Goal: Communication & Community: Answer question/provide support

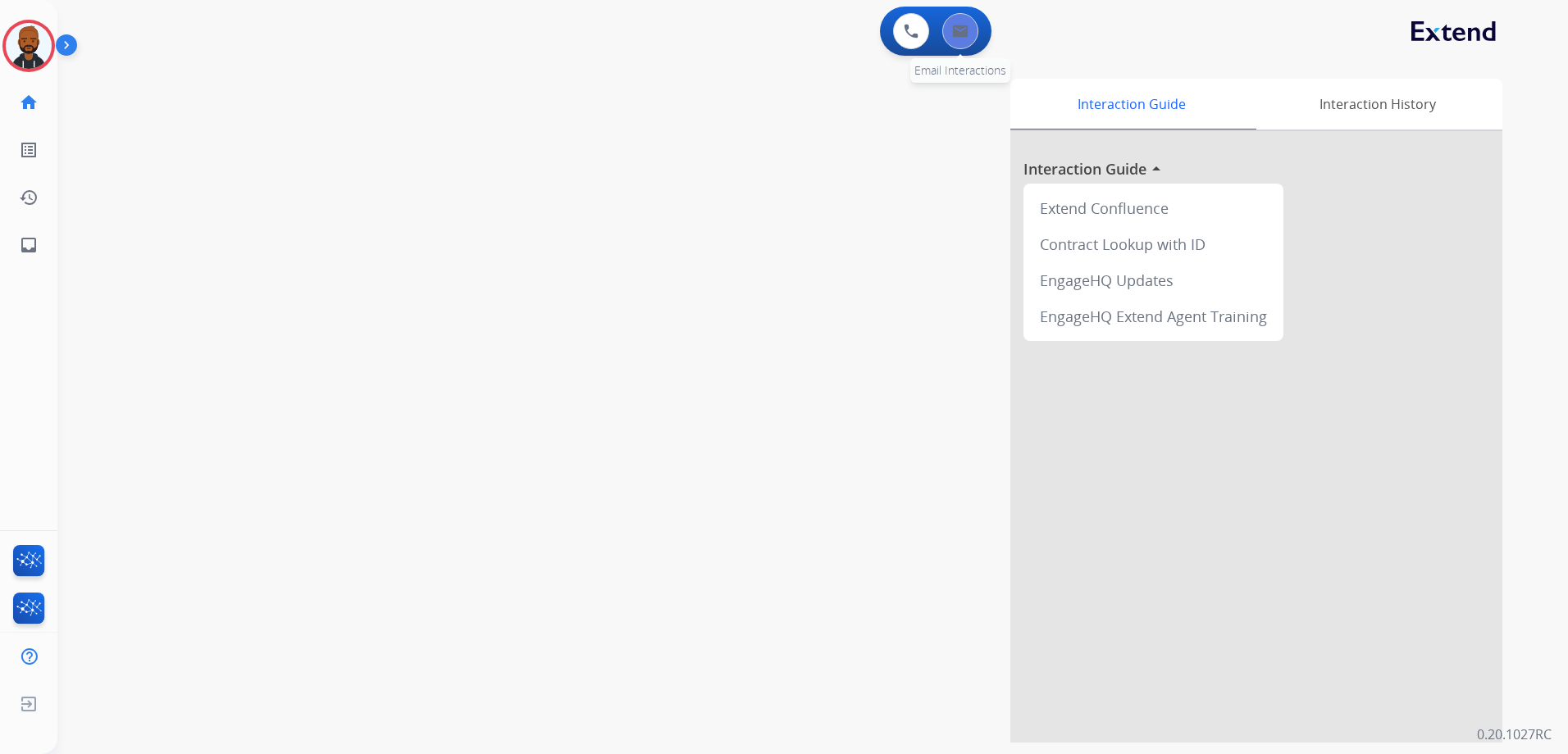
click at [969, 38] on button at bounding box center [960, 31] width 36 height 36
select select "**********"
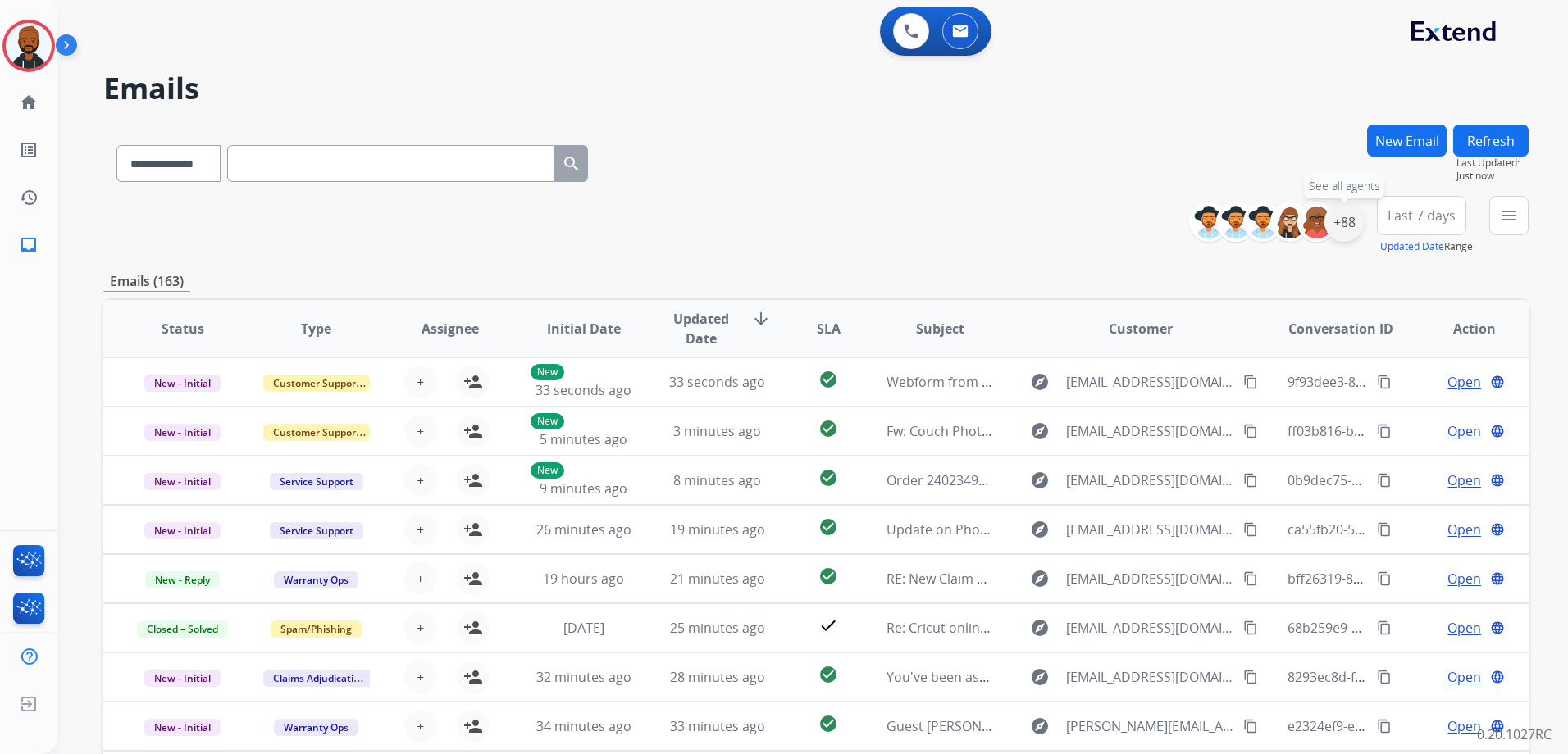
click at [1337, 221] on div "+88" at bounding box center [1343, 222] width 39 height 39
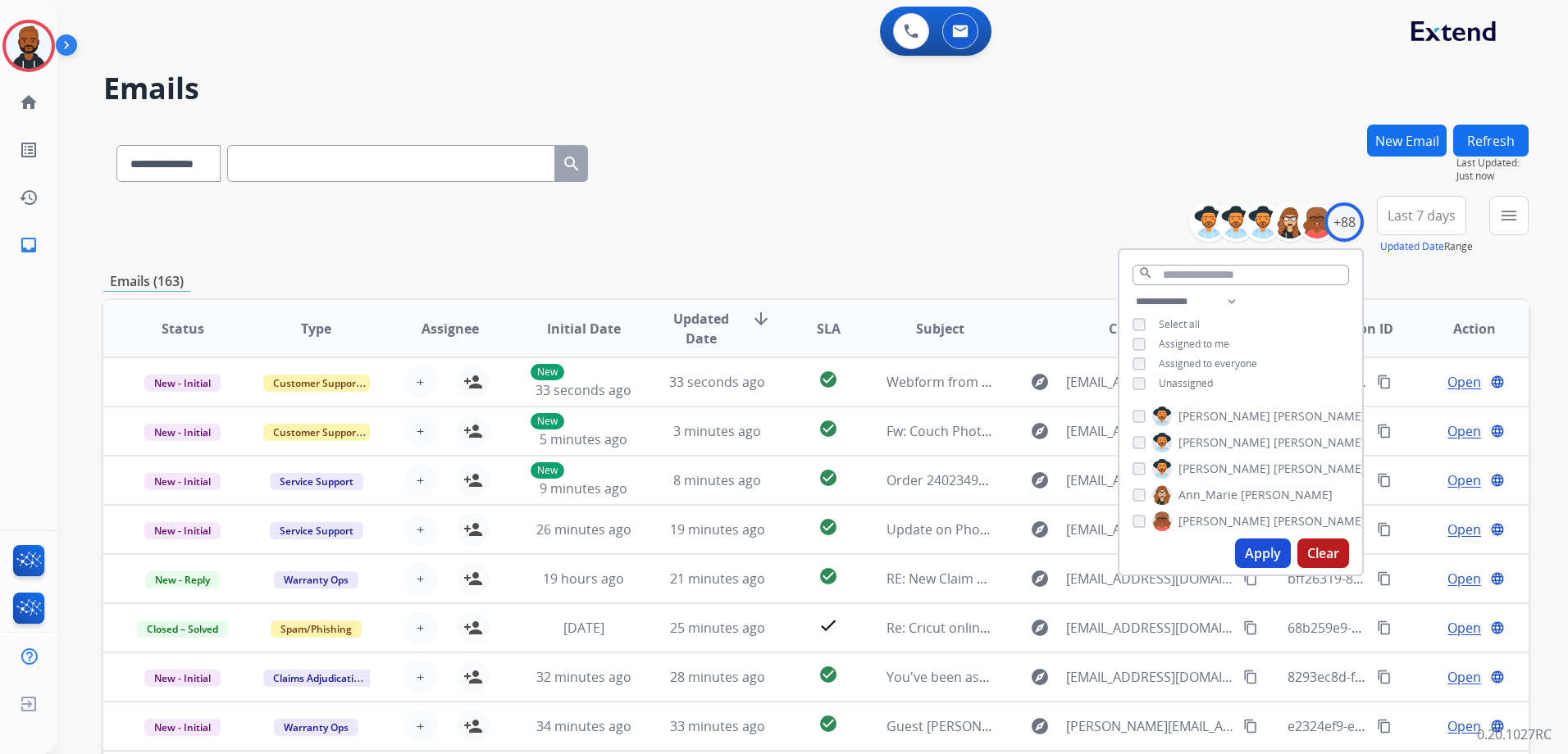
click at [1257, 548] on button "Apply" at bounding box center [1263, 554] width 56 height 30
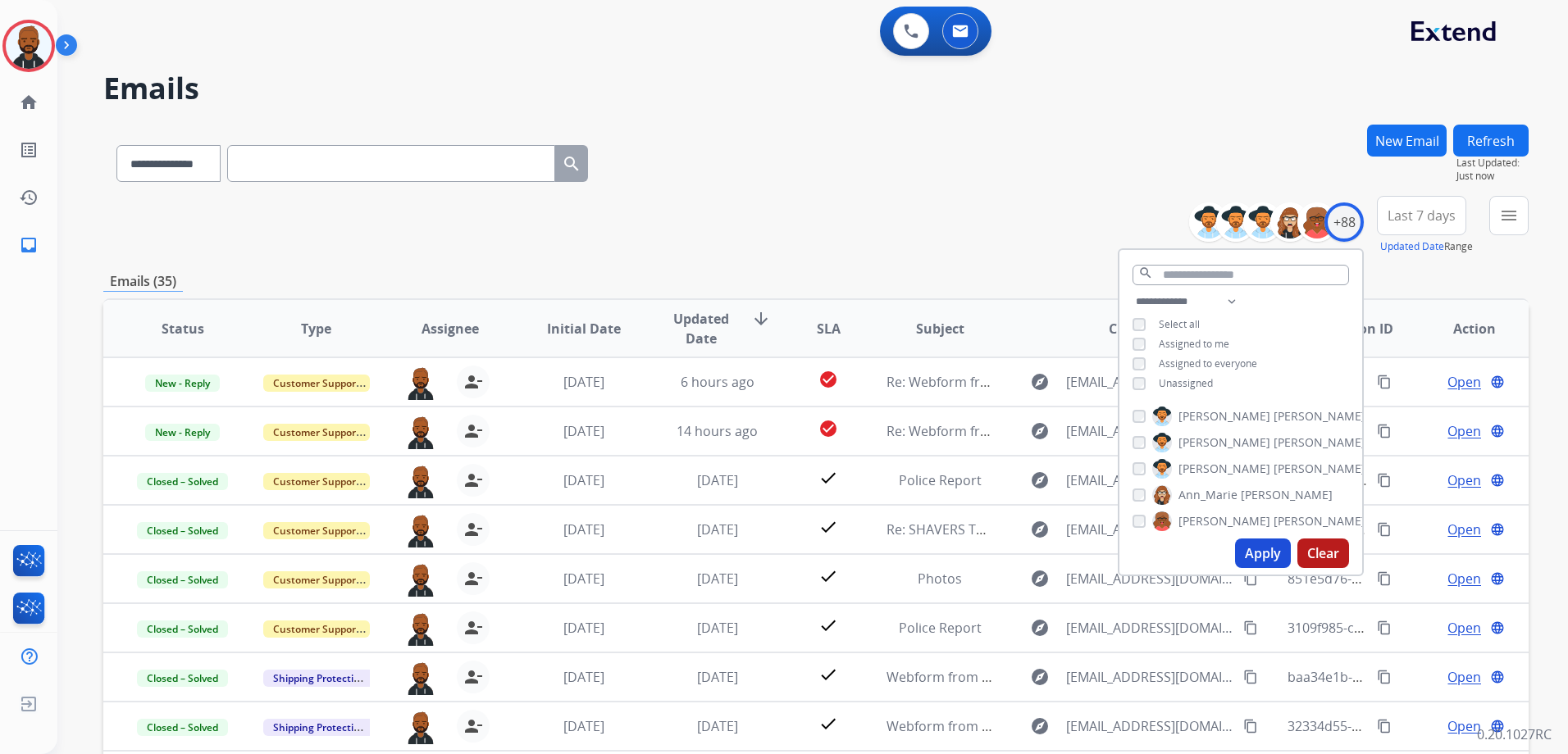
click at [971, 222] on div "**********" at bounding box center [816, 225] width 1425 height 59
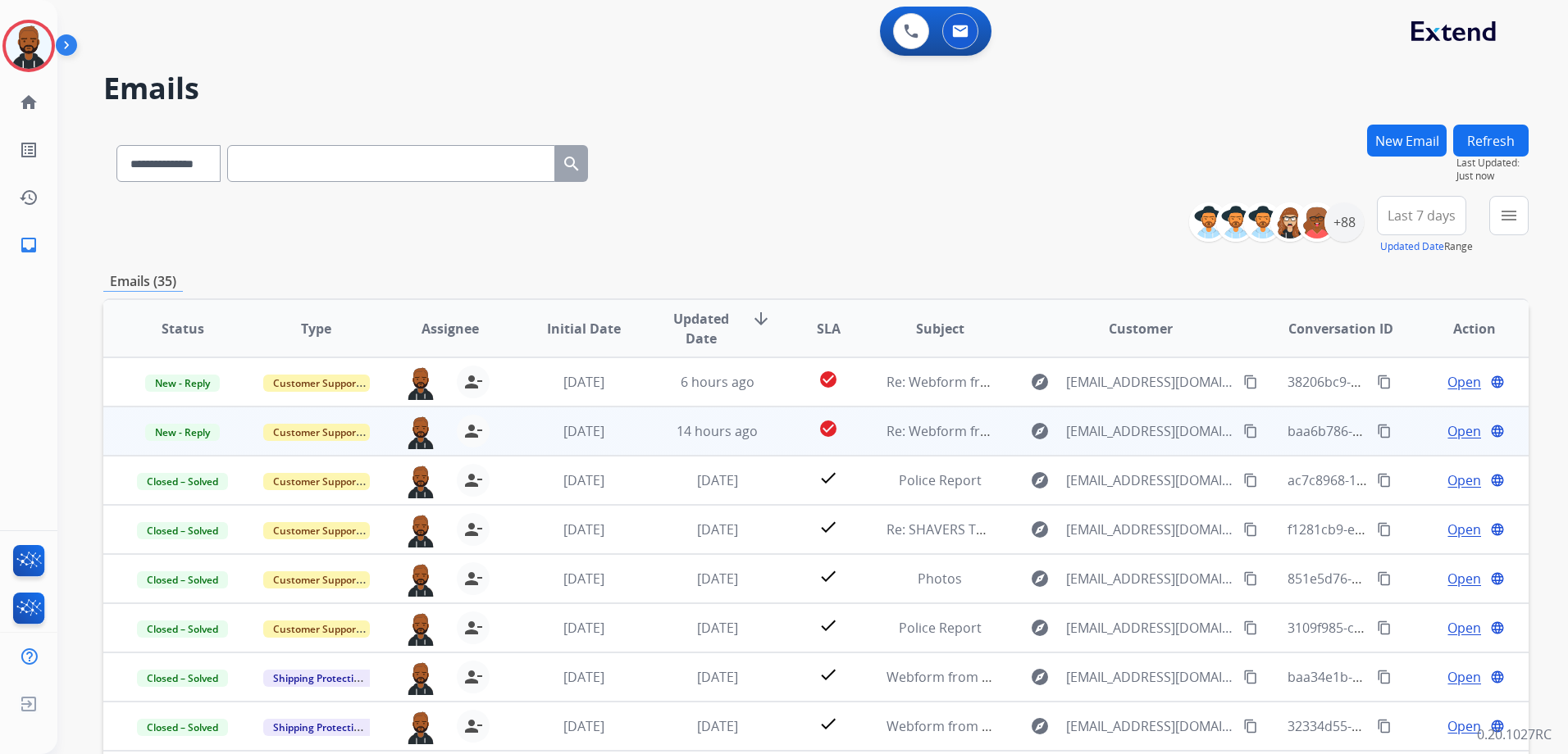
click at [1447, 432] on span "Open" at bounding box center [1464, 431] width 34 height 20
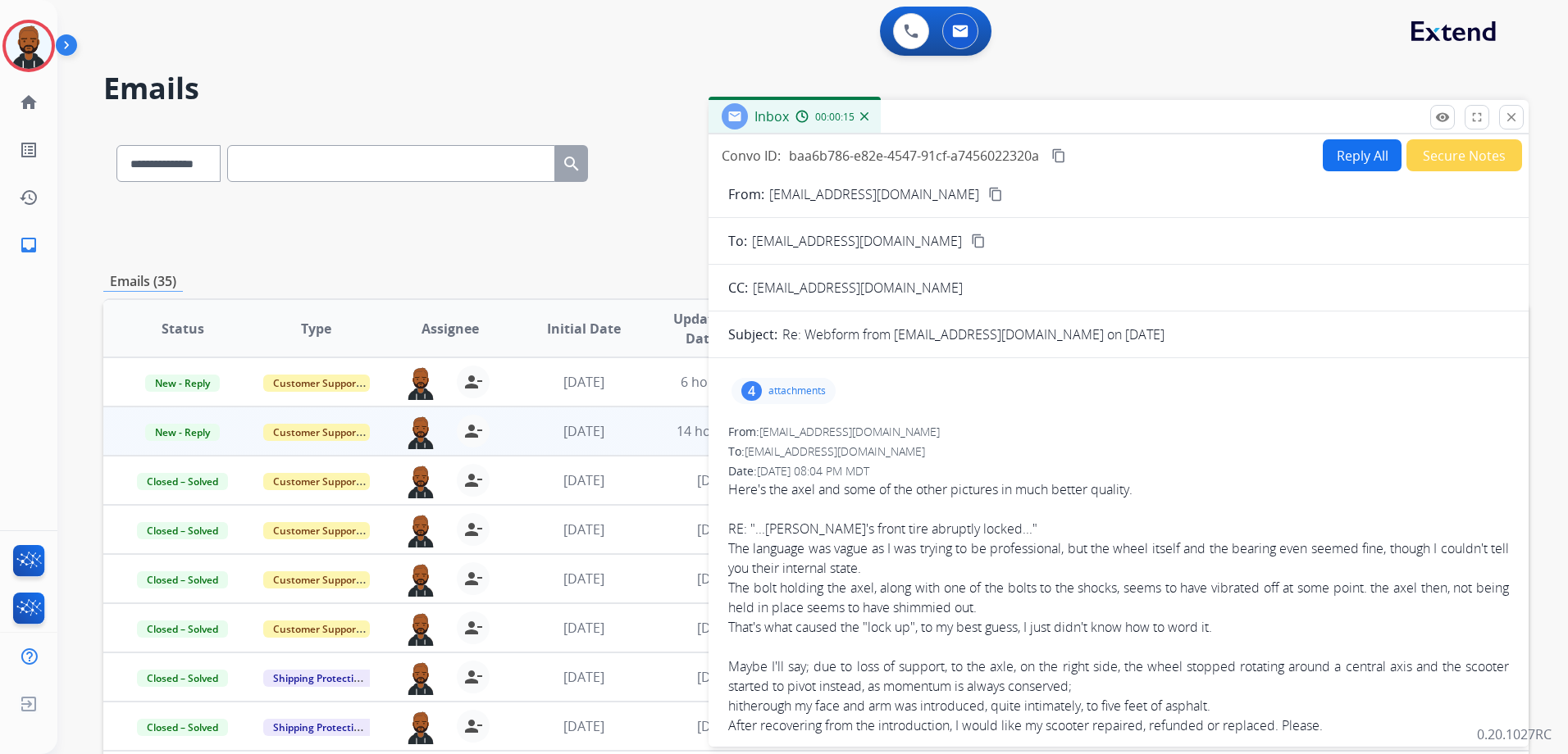
click at [988, 196] on mat-icon "content_copy" at bounding box center [996, 195] width 15 height 15
click at [784, 391] on div "4 attachments" at bounding box center [783, 391] width 104 height 26
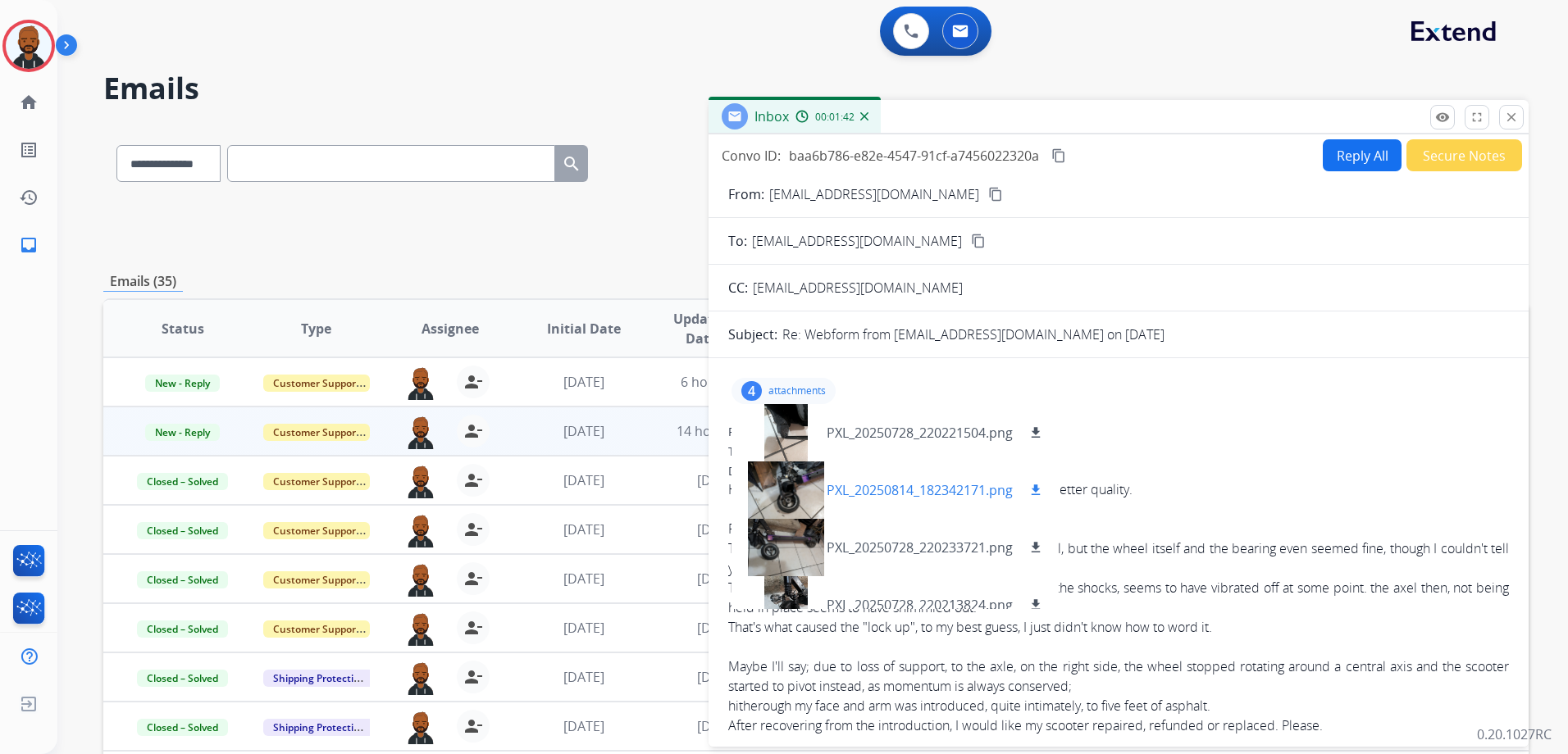
drag, startPoint x: 781, startPoint y: 391, endPoint x: 786, endPoint y: 494, distance: 103.1
click at [786, 494] on div at bounding box center [786, 490] width 82 height 58
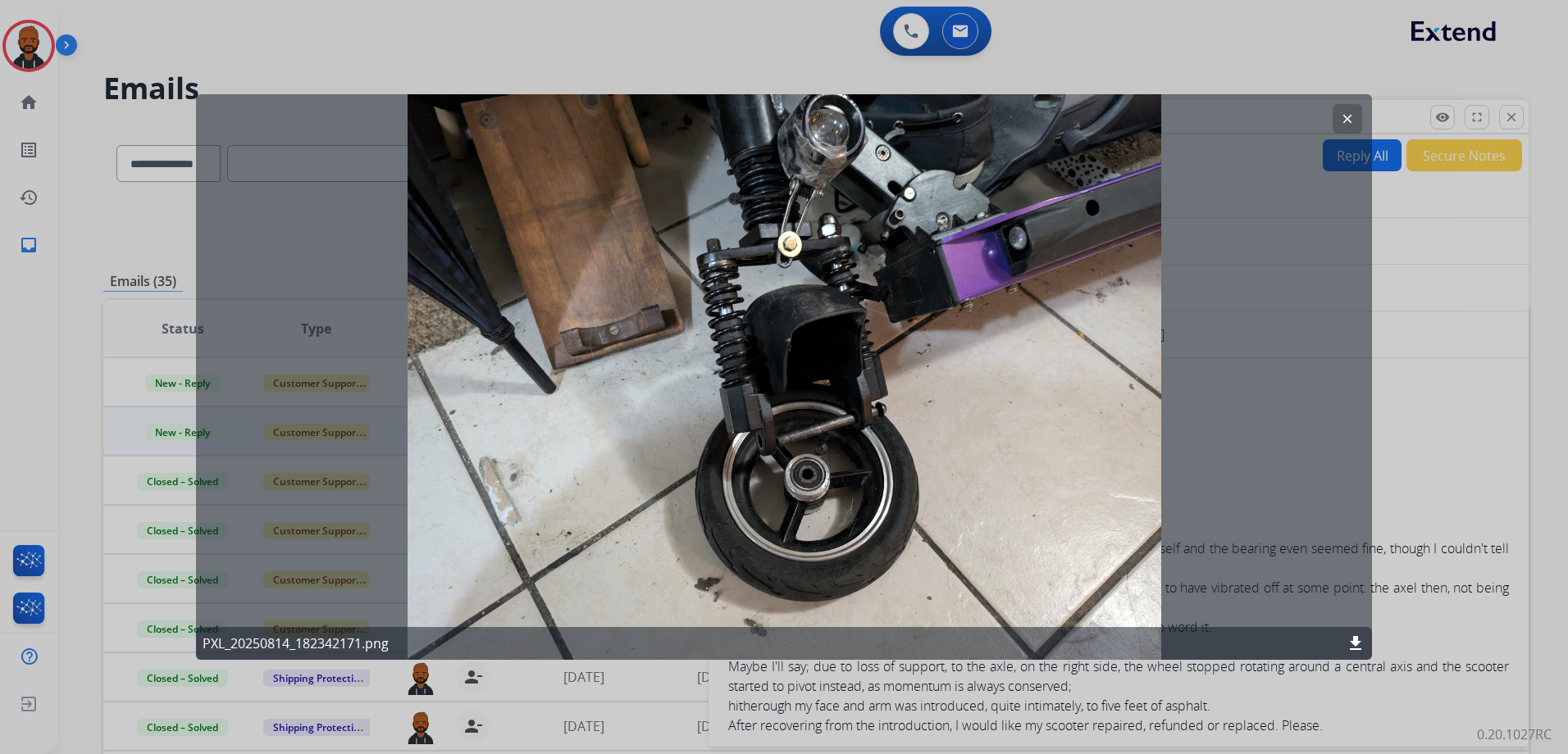
click at [1349, 126] on button "clear" at bounding box center [1347, 119] width 30 height 30
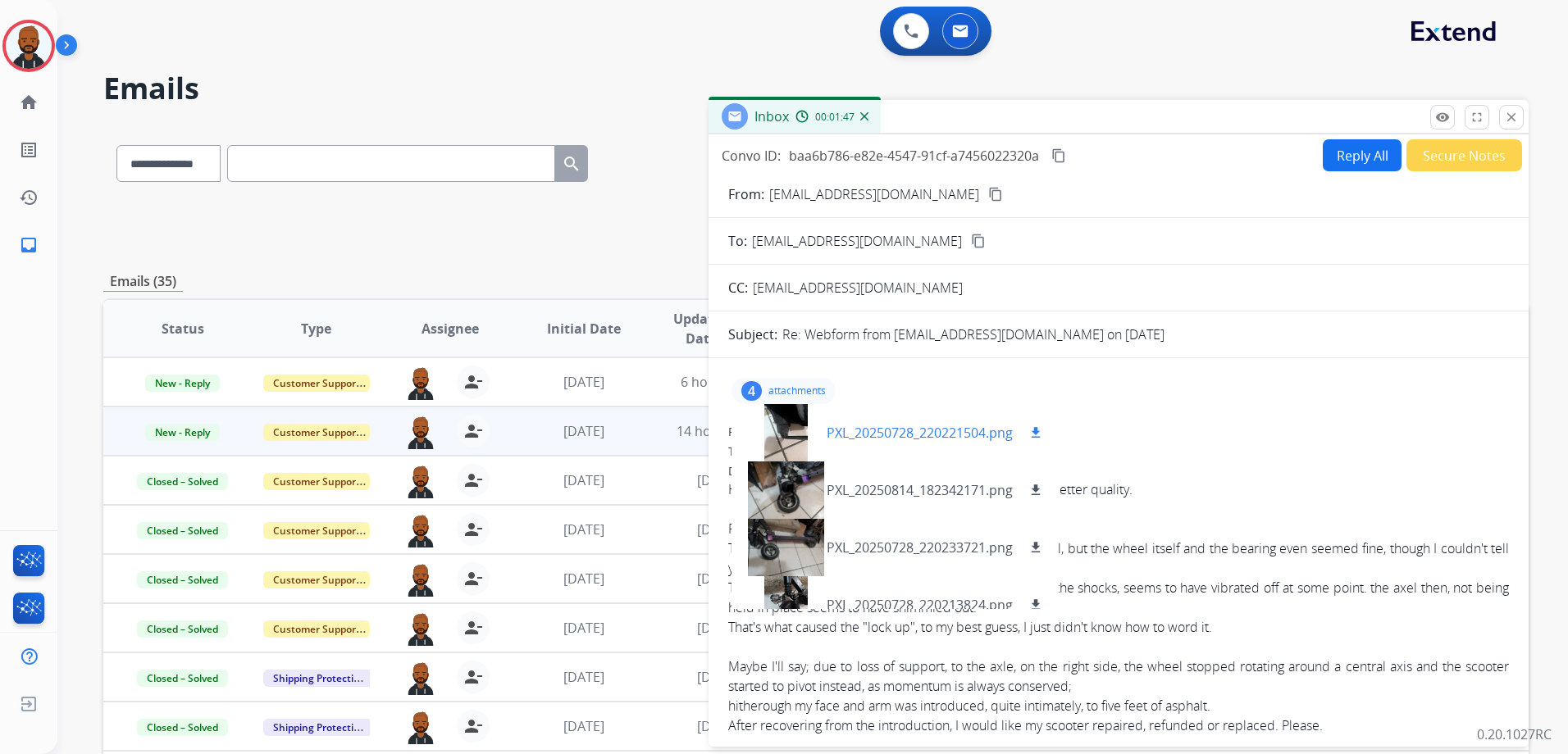
click at [1038, 439] on mat-icon "download" at bounding box center [1036, 432] width 15 height 15
click at [1033, 489] on mat-icon "download" at bounding box center [1036, 490] width 15 height 15
click at [1038, 546] on mat-icon "download" at bounding box center [1036, 548] width 15 height 15
click at [1043, 602] on mat-icon "download" at bounding box center [1036, 605] width 15 height 15
click at [467, 275] on div "Emails (35)" at bounding box center [816, 281] width 1425 height 21
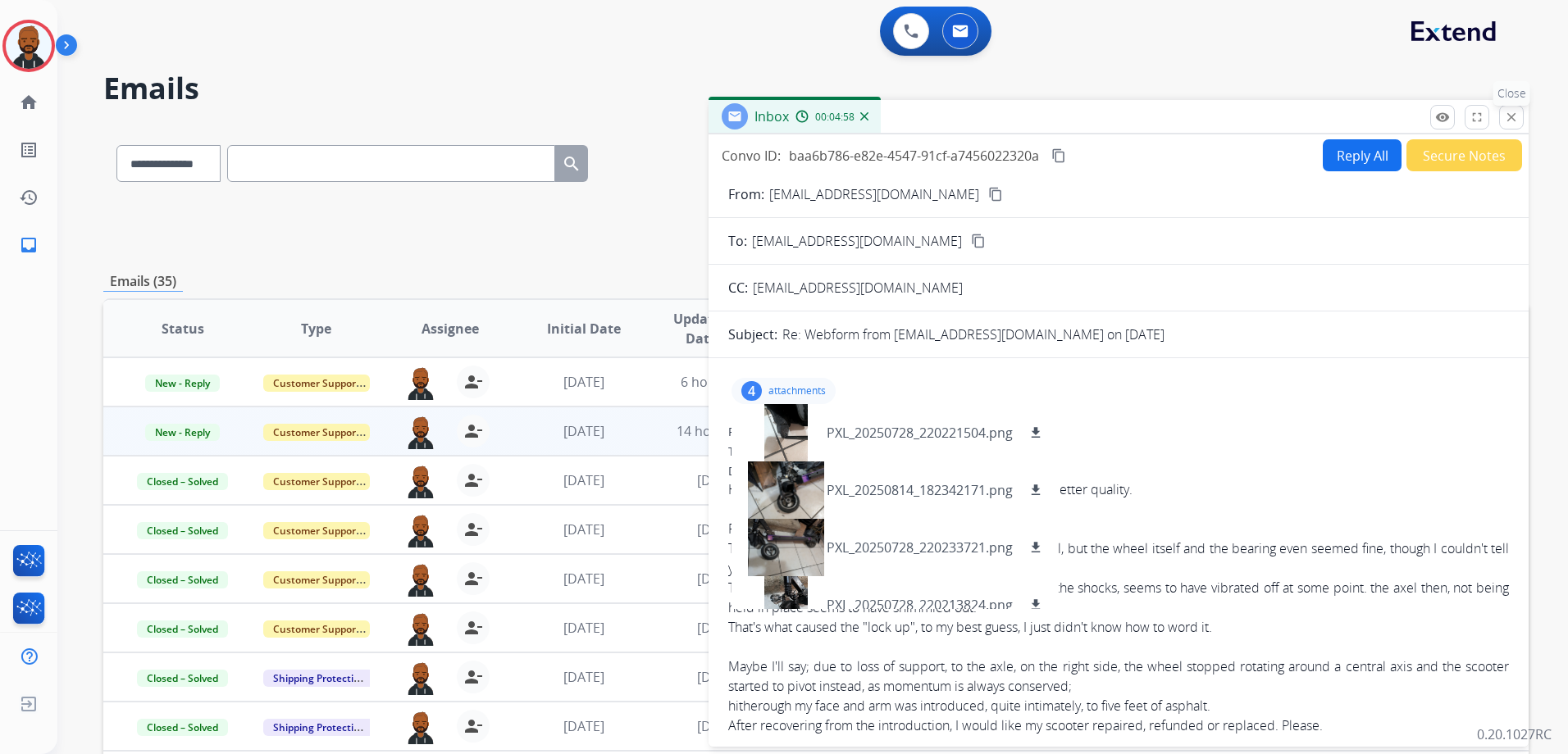
click at [1506, 126] on button "close Close" at bounding box center [1511, 117] width 24 height 24
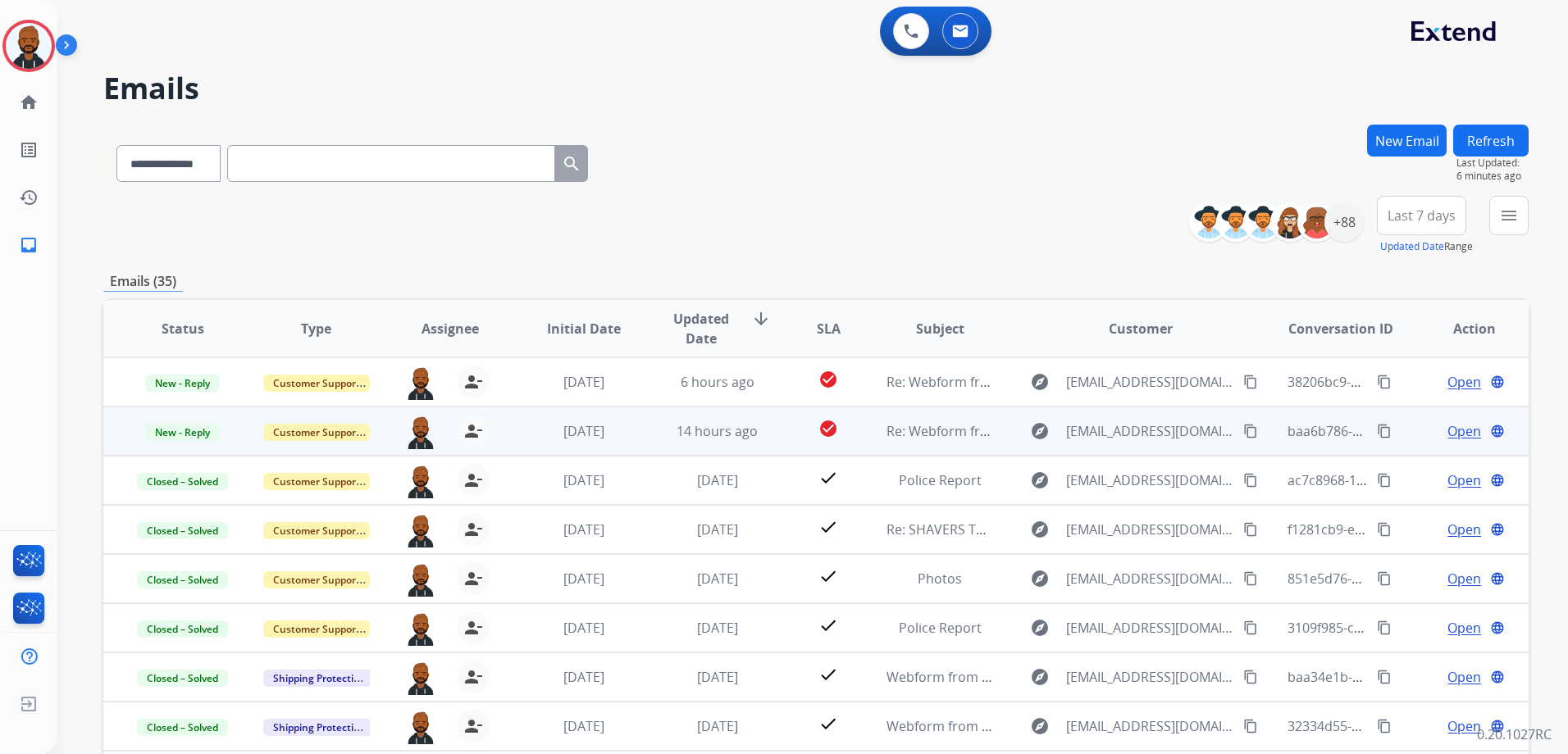
click at [1243, 434] on mat-icon "content_copy" at bounding box center [1250, 432] width 15 height 15
click at [1377, 428] on mat-icon "content_copy" at bounding box center [1384, 432] width 15 height 15
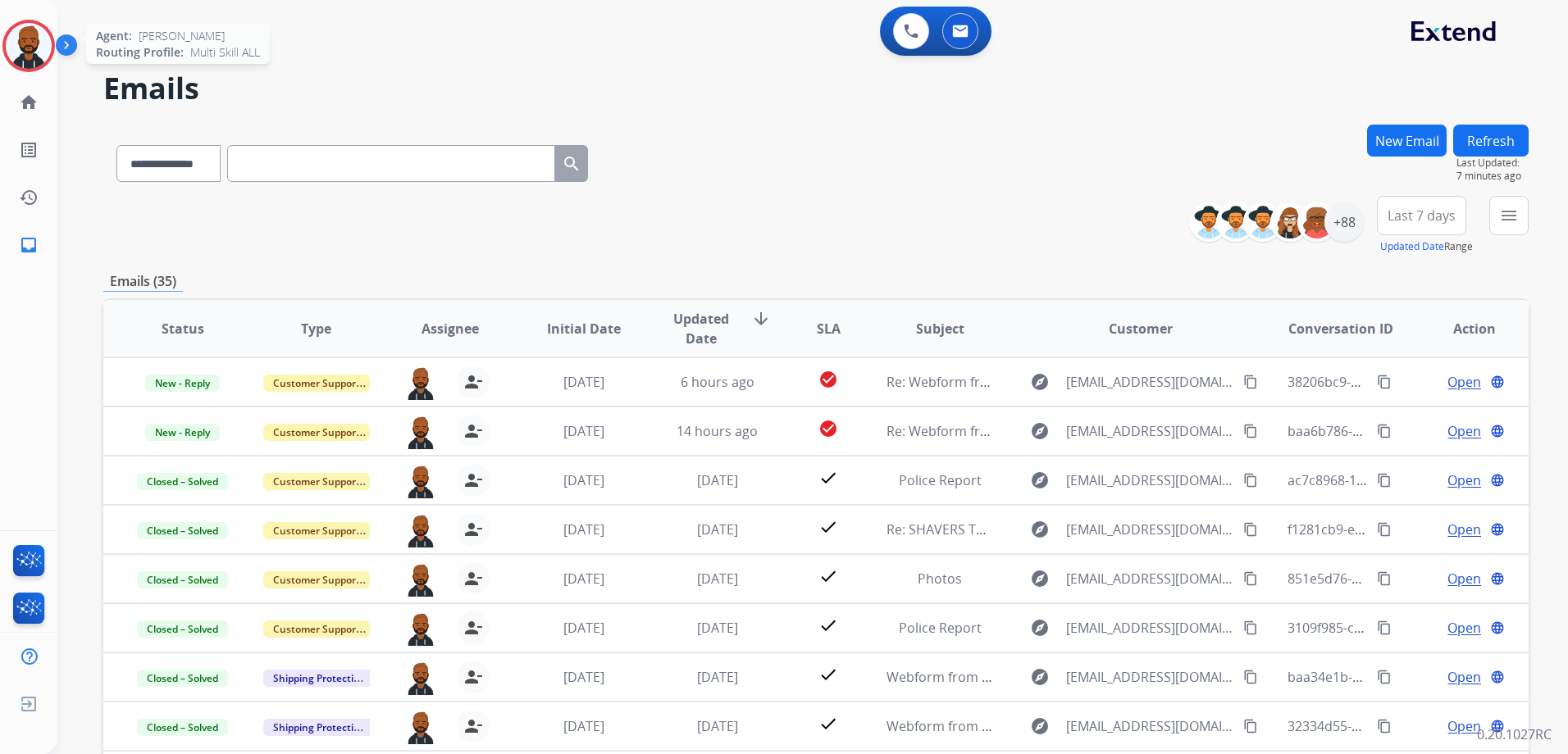
click at [31, 48] on img at bounding box center [28, 46] width 46 height 46
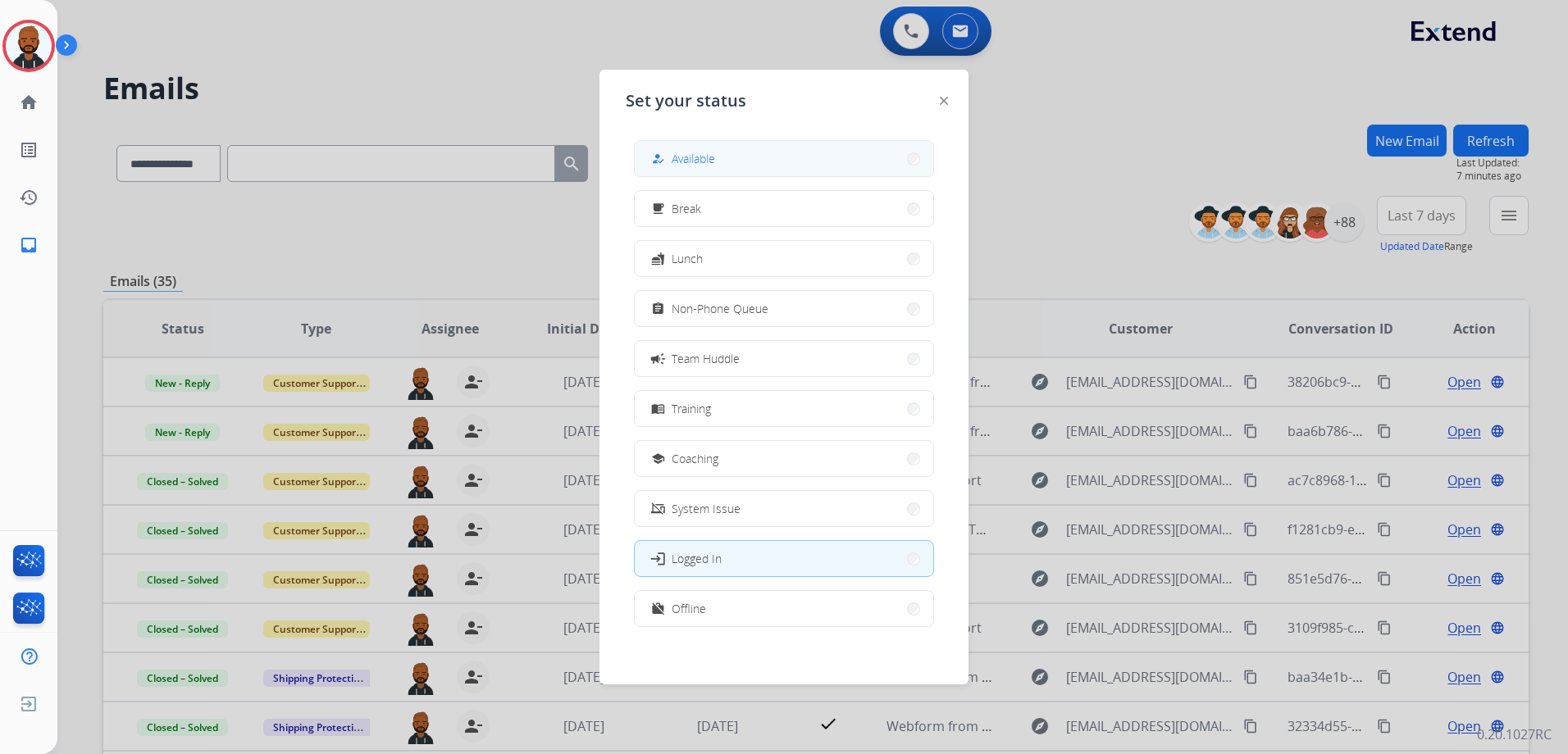
click at [718, 158] on button "how_to_reg Available" at bounding box center [784, 158] width 298 height 35
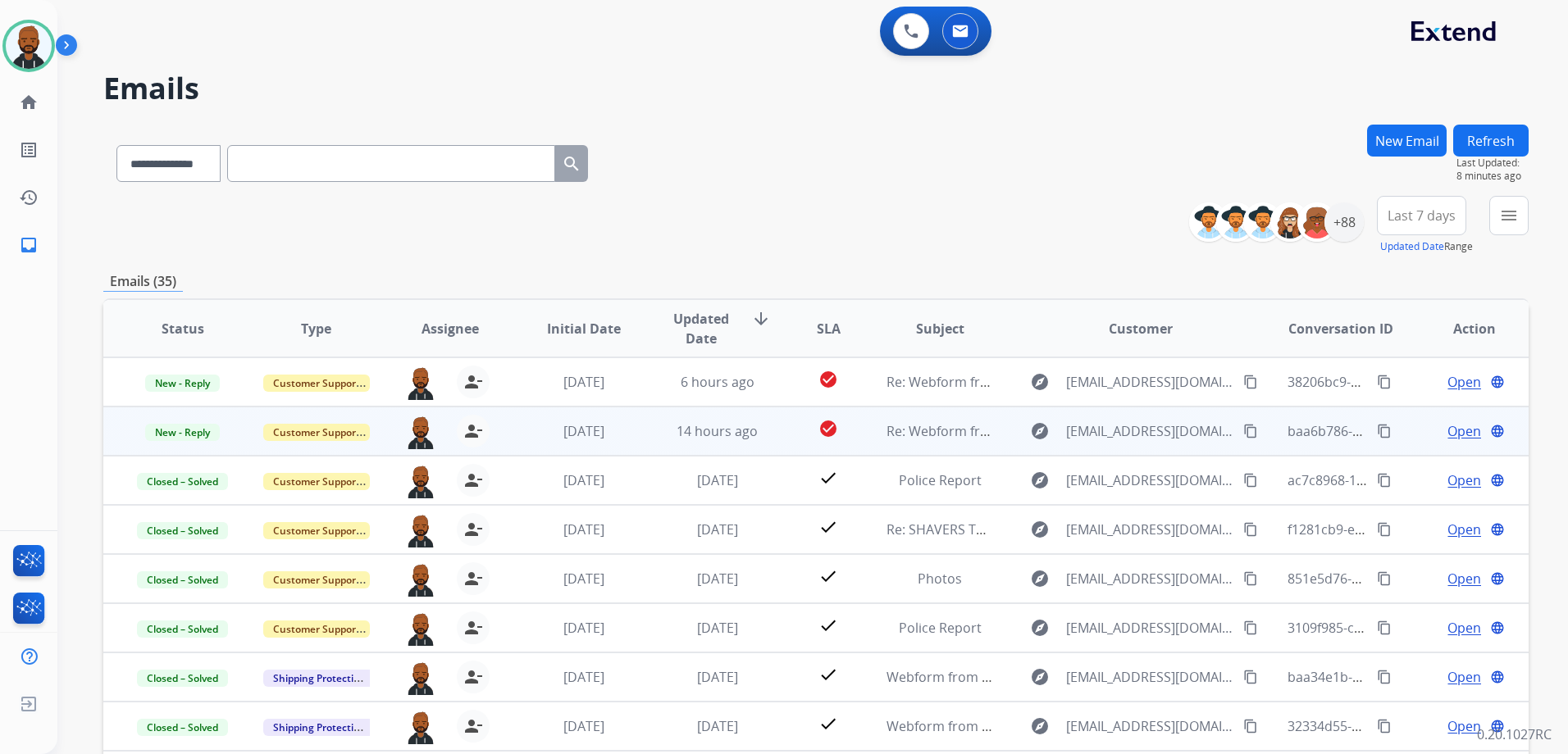
click at [1447, 430] on span "Open" at bounding box center [1464, 431] width 34 height 20
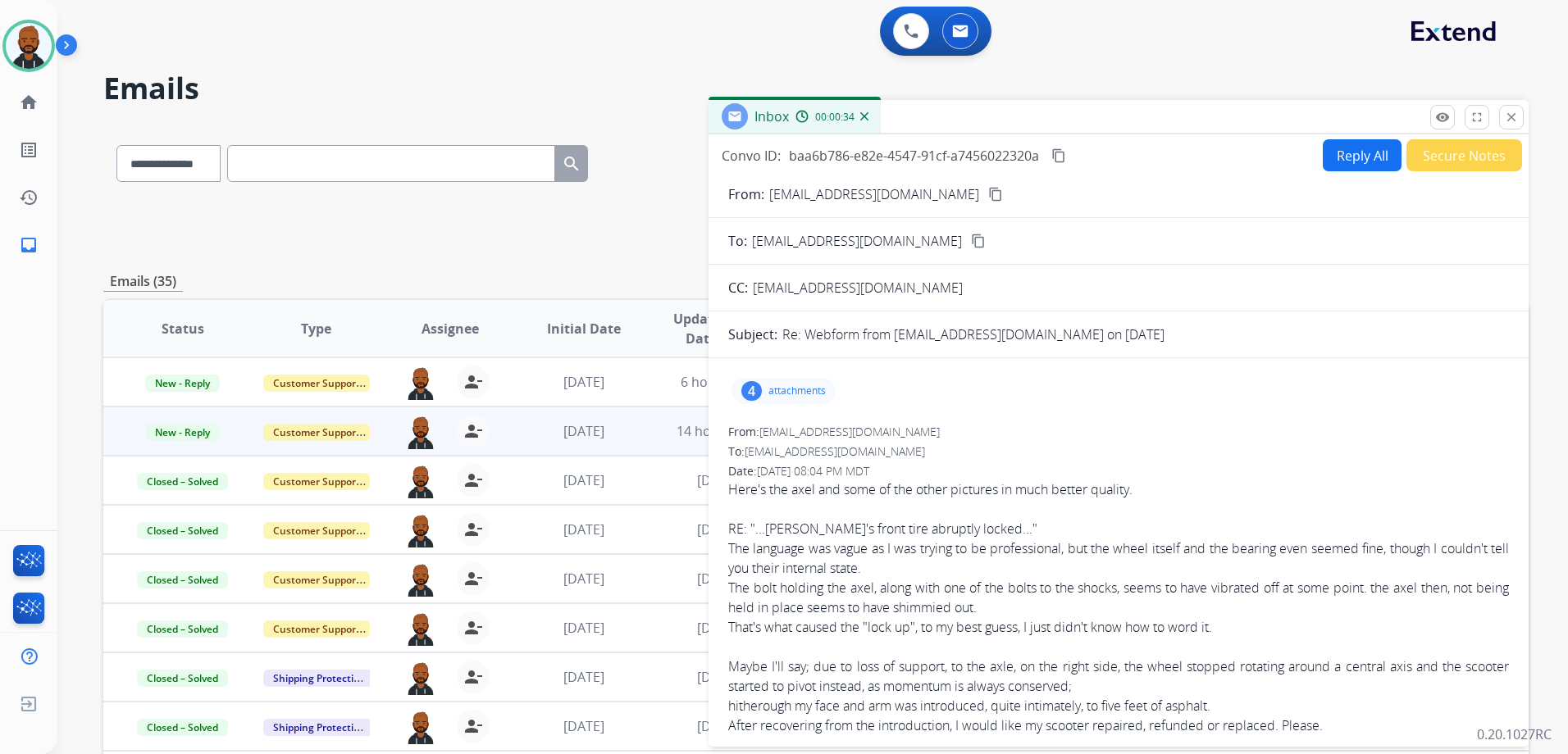
click at [1370, 158] on button "Reply All" at bounding box center [1362, 156] width 78 height 32
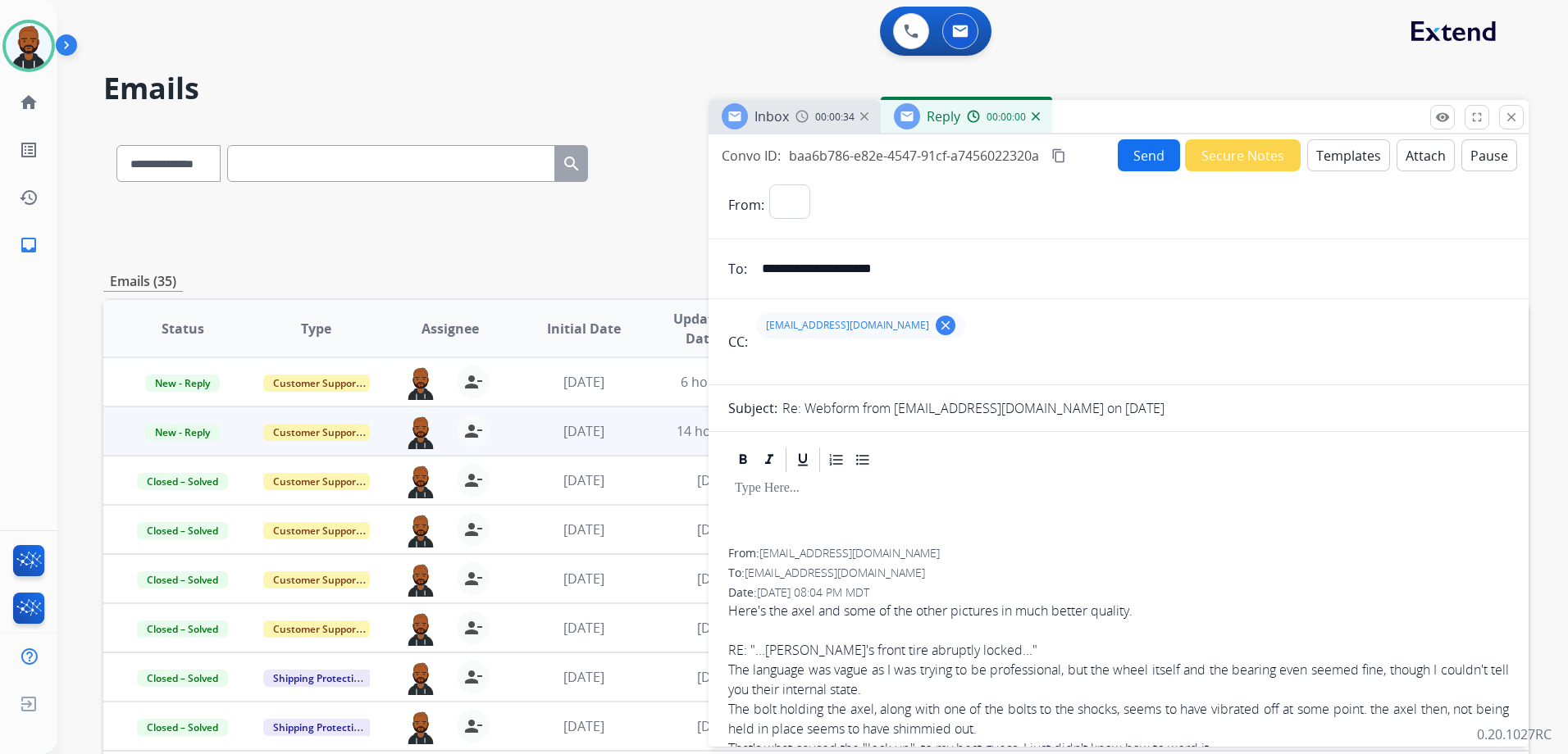
select select "**********"
click at [1337, 151] on button "Templates" at bounding box center [1348, 156] width 83 height 32
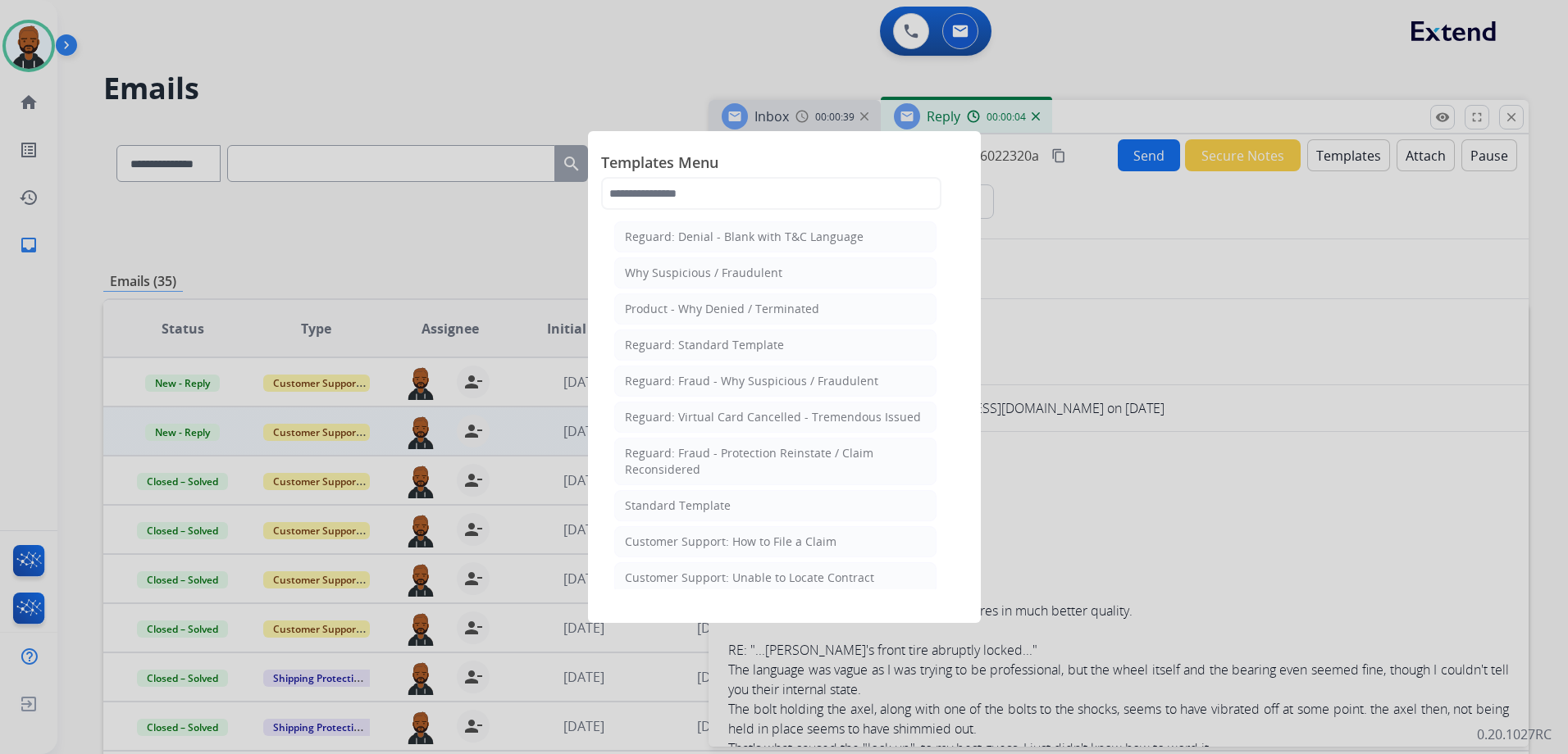
click at [1260, 457] on div at bounding box center [784, 377] width 1568 height 754
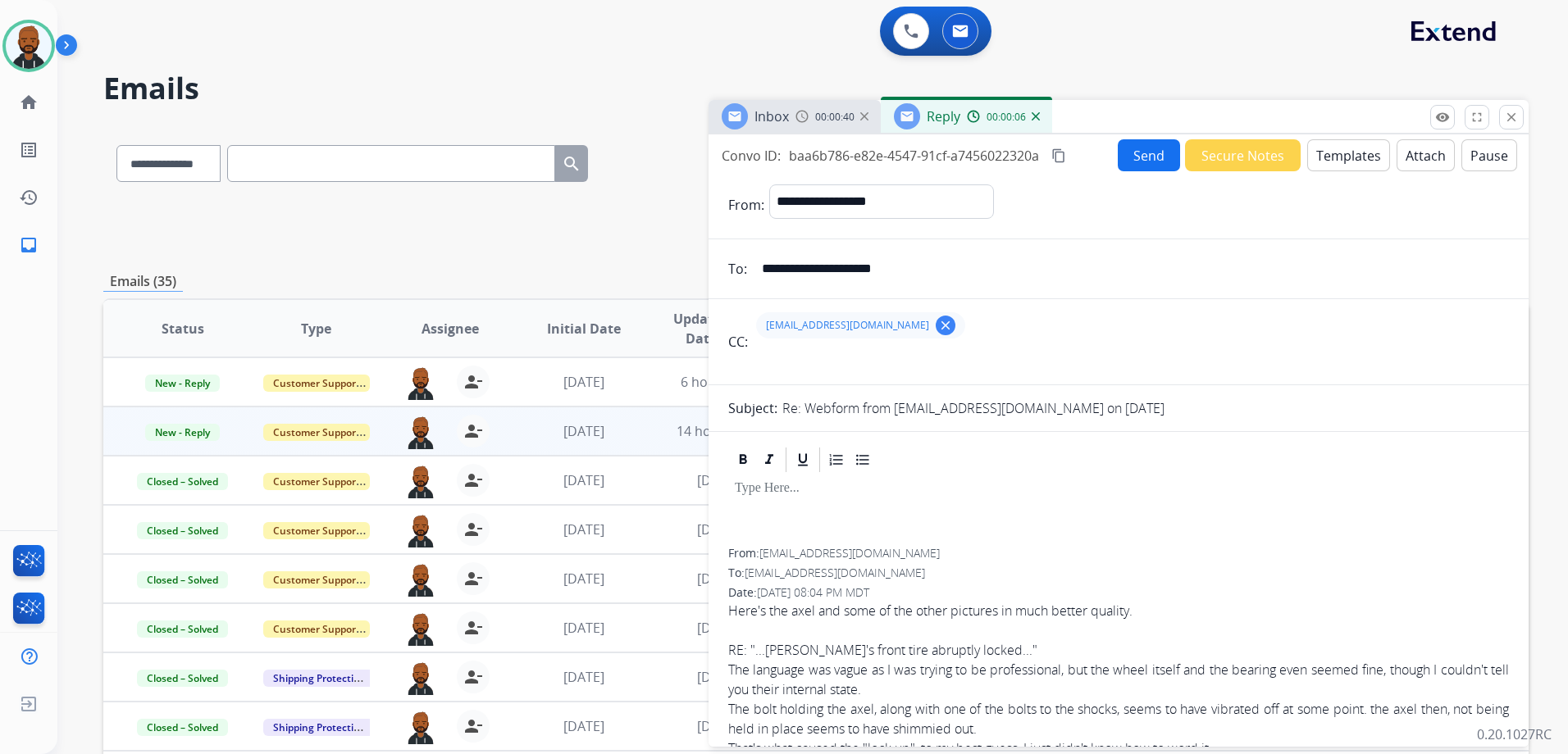
click at [1031, 117] on img at bounding box center [1035, 116] width 8 height 8
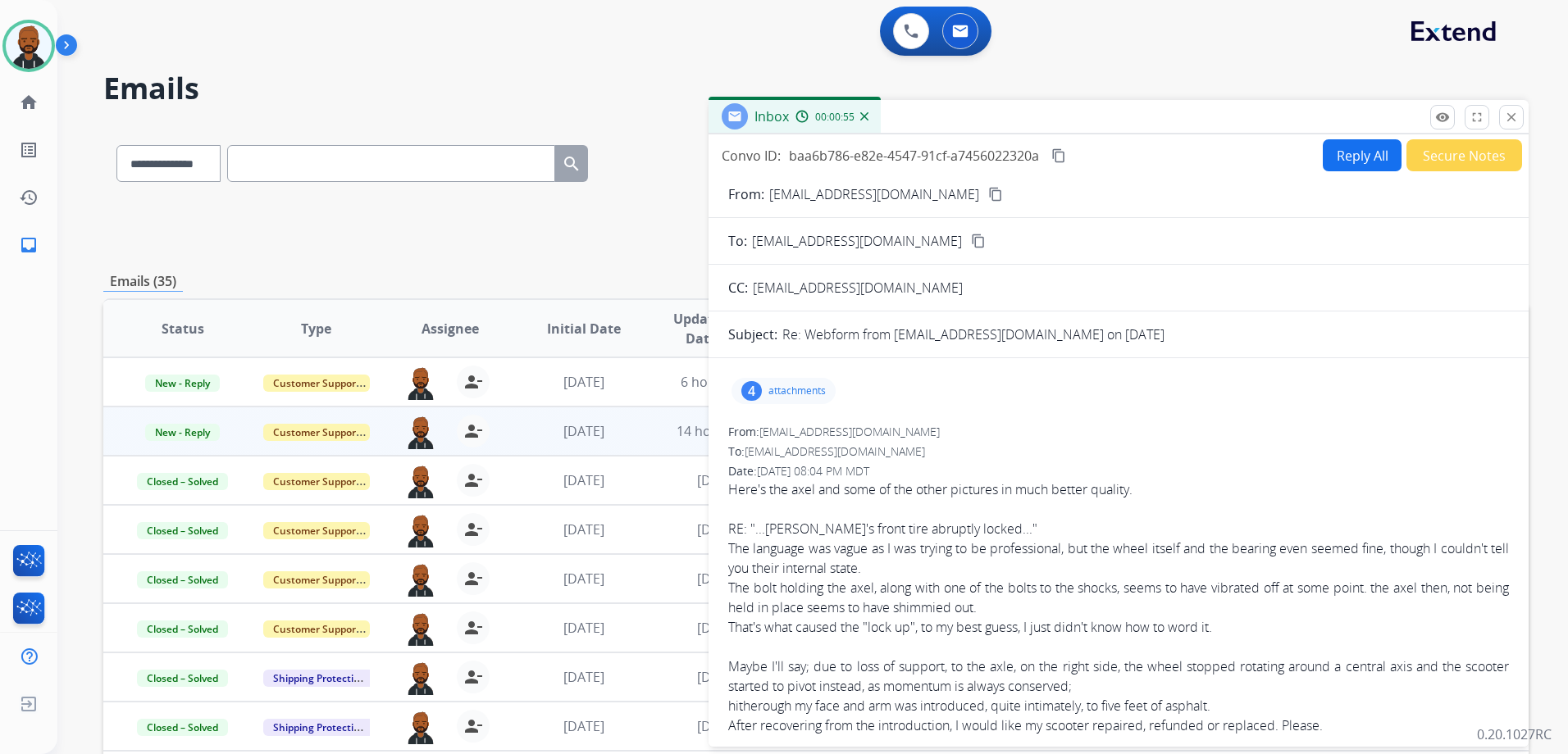
click at [1428, 162] on button "Secure Notes" at bounding box center [1464, 156] width 116 height 32
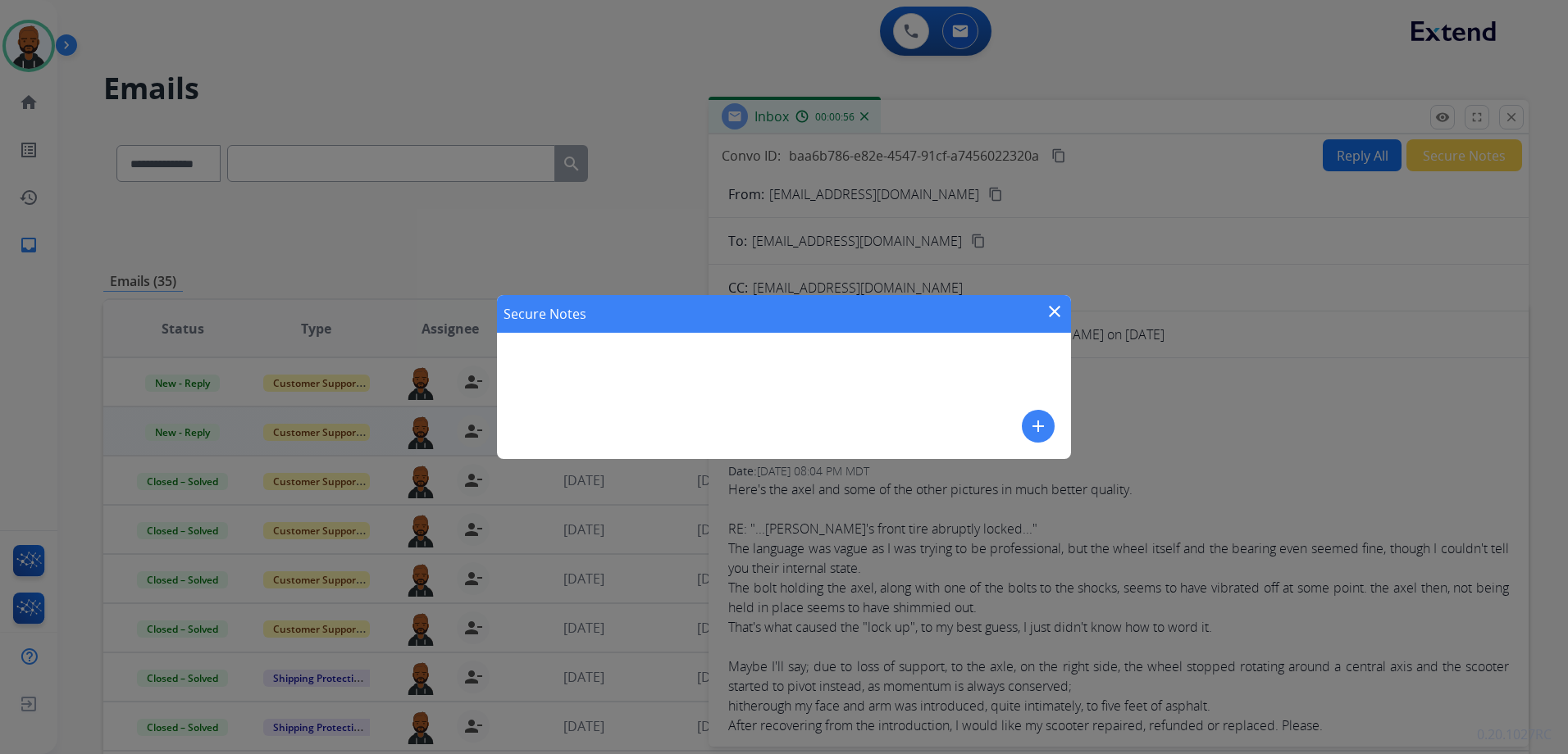
click at [1048, 425] on button "add" at bounding box center [1038, 426] width 33 height 33
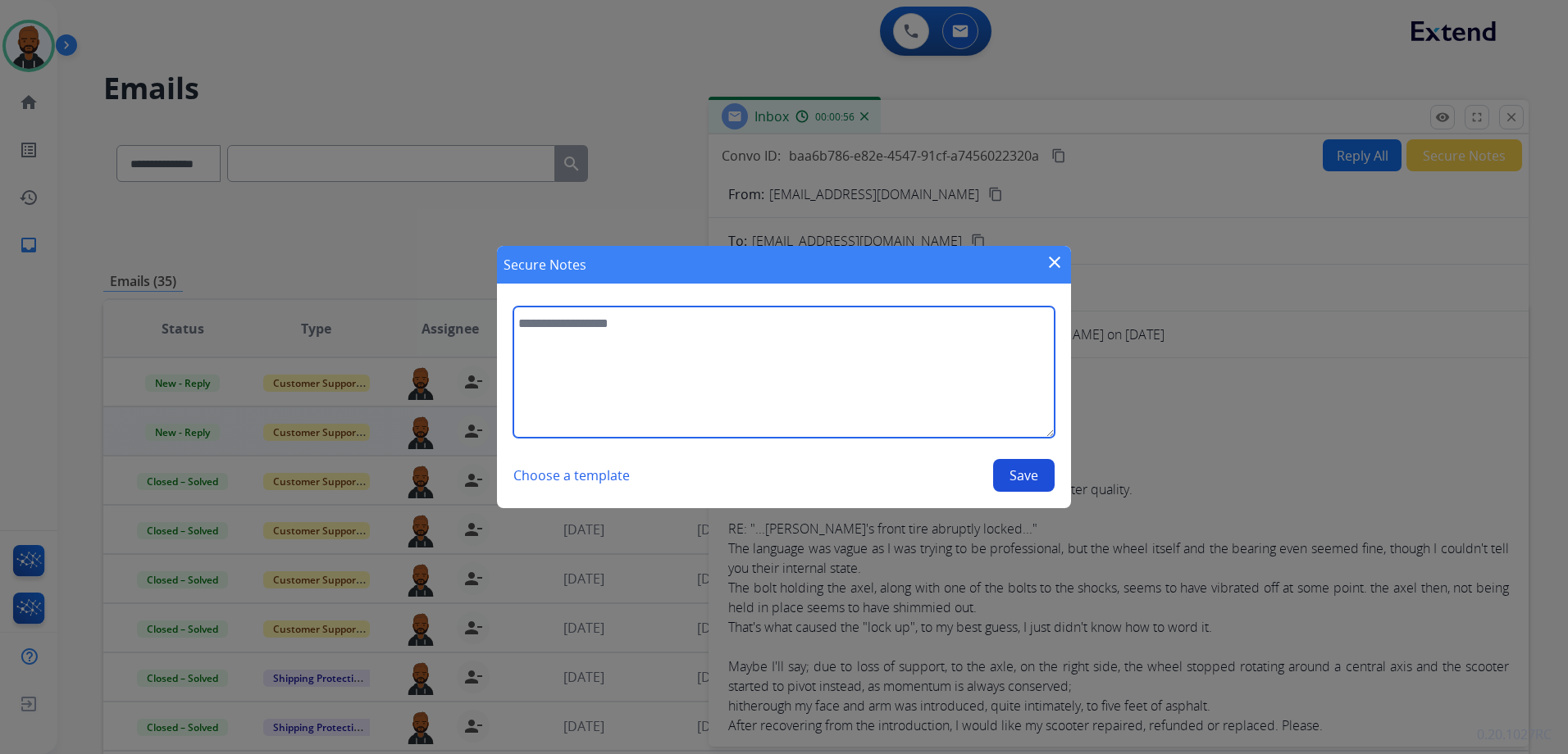
click at [871, 386] on textarea at bounding box center [784, 372] width 541 height 131
type textarea "**********"
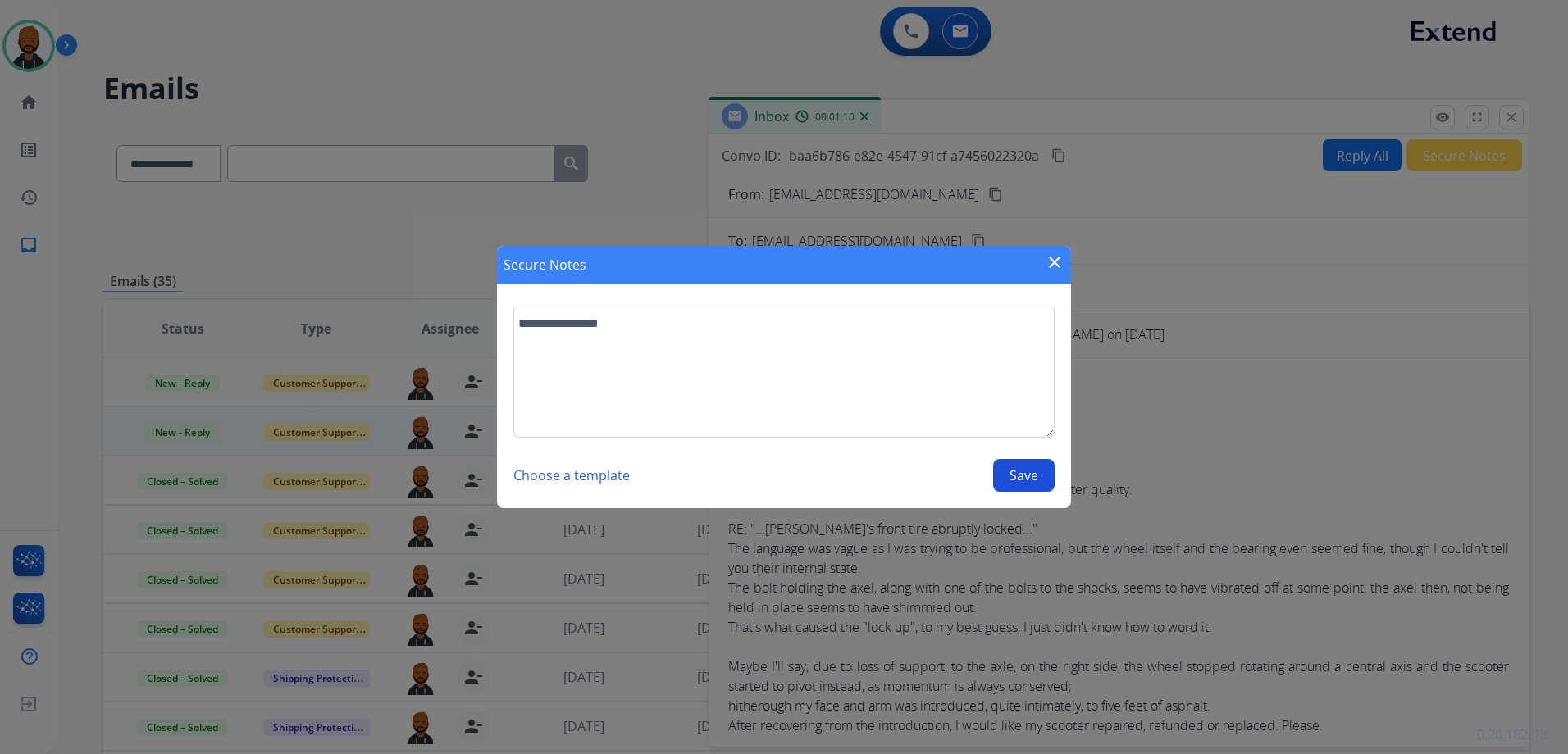
click at [1018, 470] on button "Save" at bounding box center [1024, 475] width 62 height 33
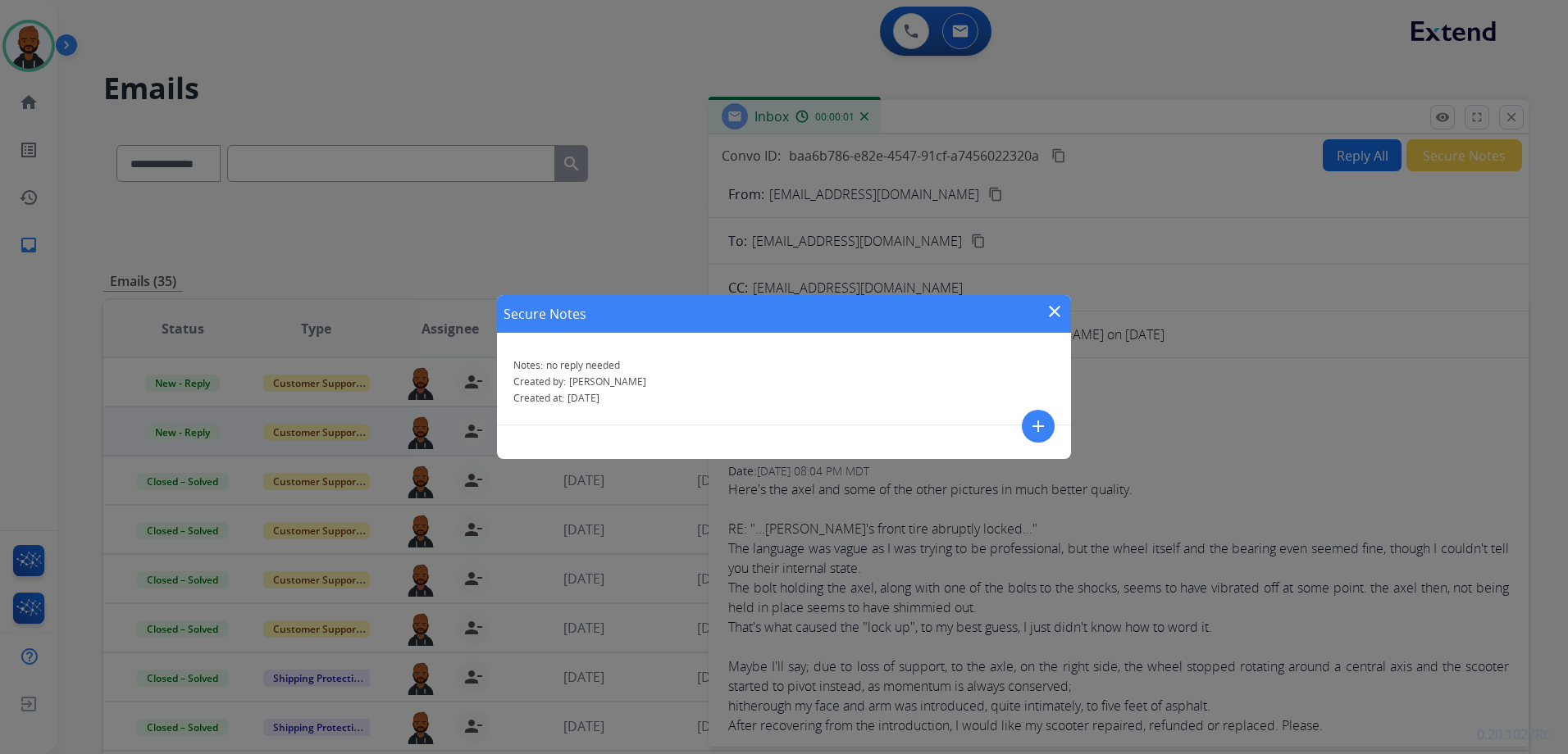
click at [1047, 310] on mat-icon "close" at bounding box center [1053, 311] width 20 height 20
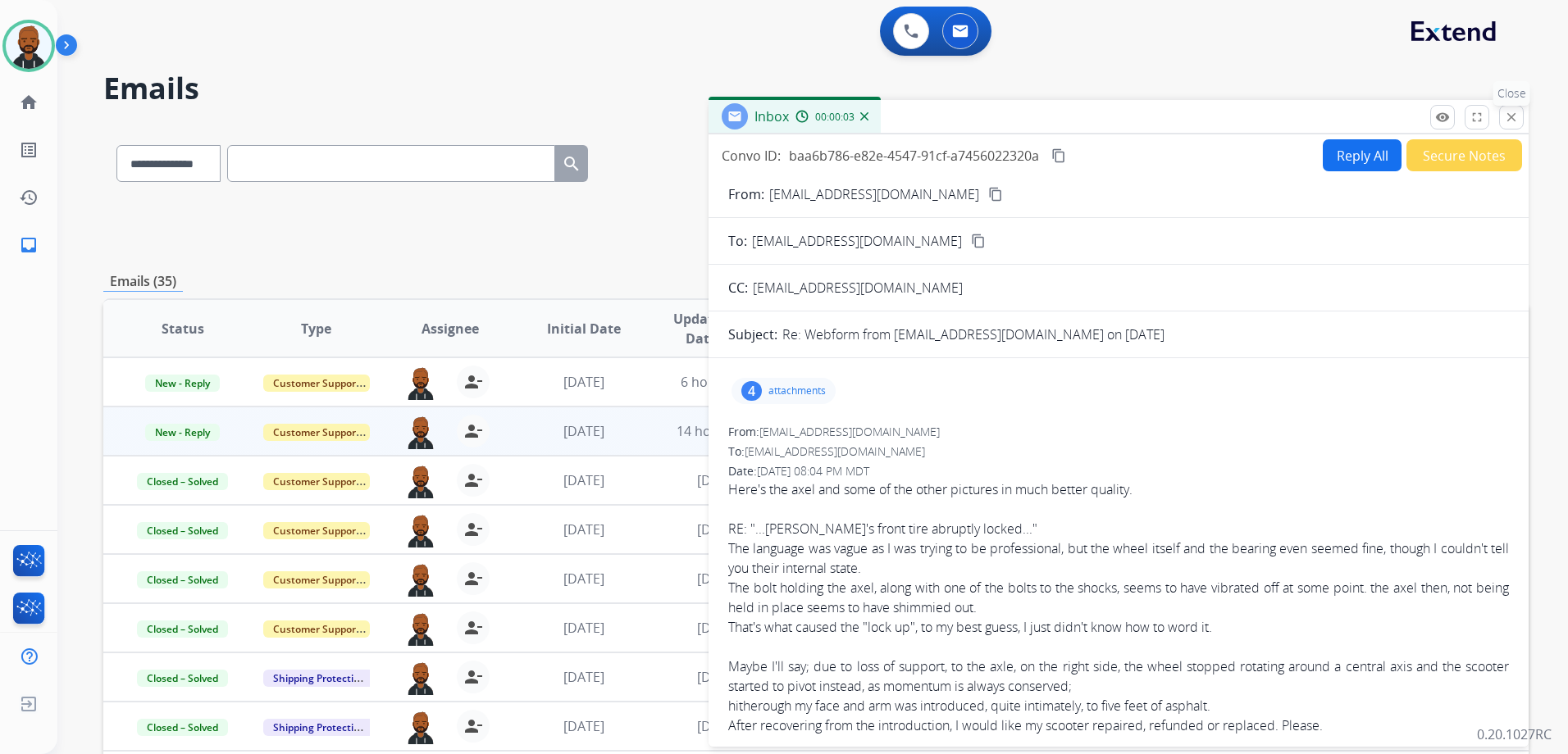
click at [1500, 117] on button "close Close" at bounding box center [1511, 117] width 24 height 24
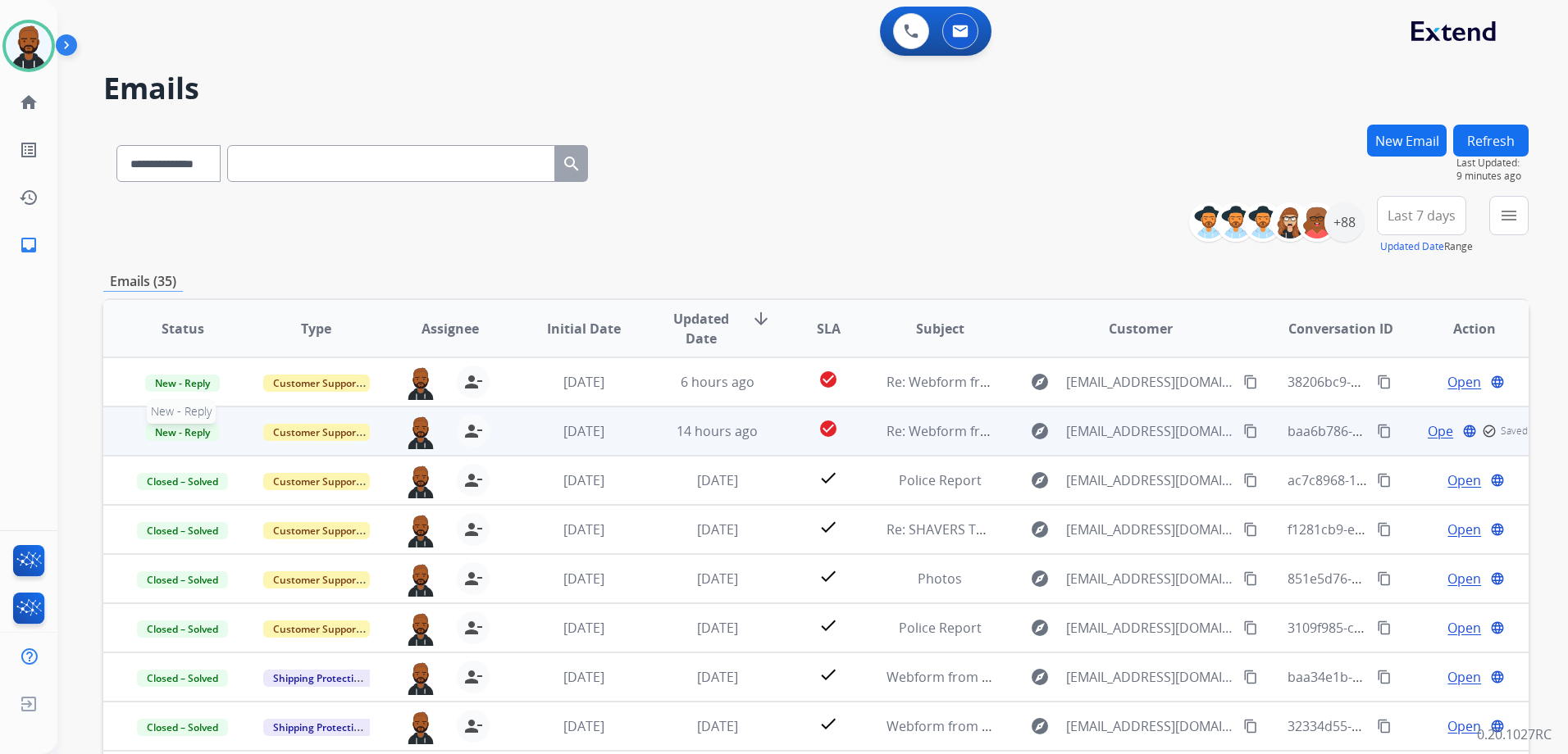
click at [198, 426] on span "New - Reply" at bounding box center [183, 432] width 75 height 17
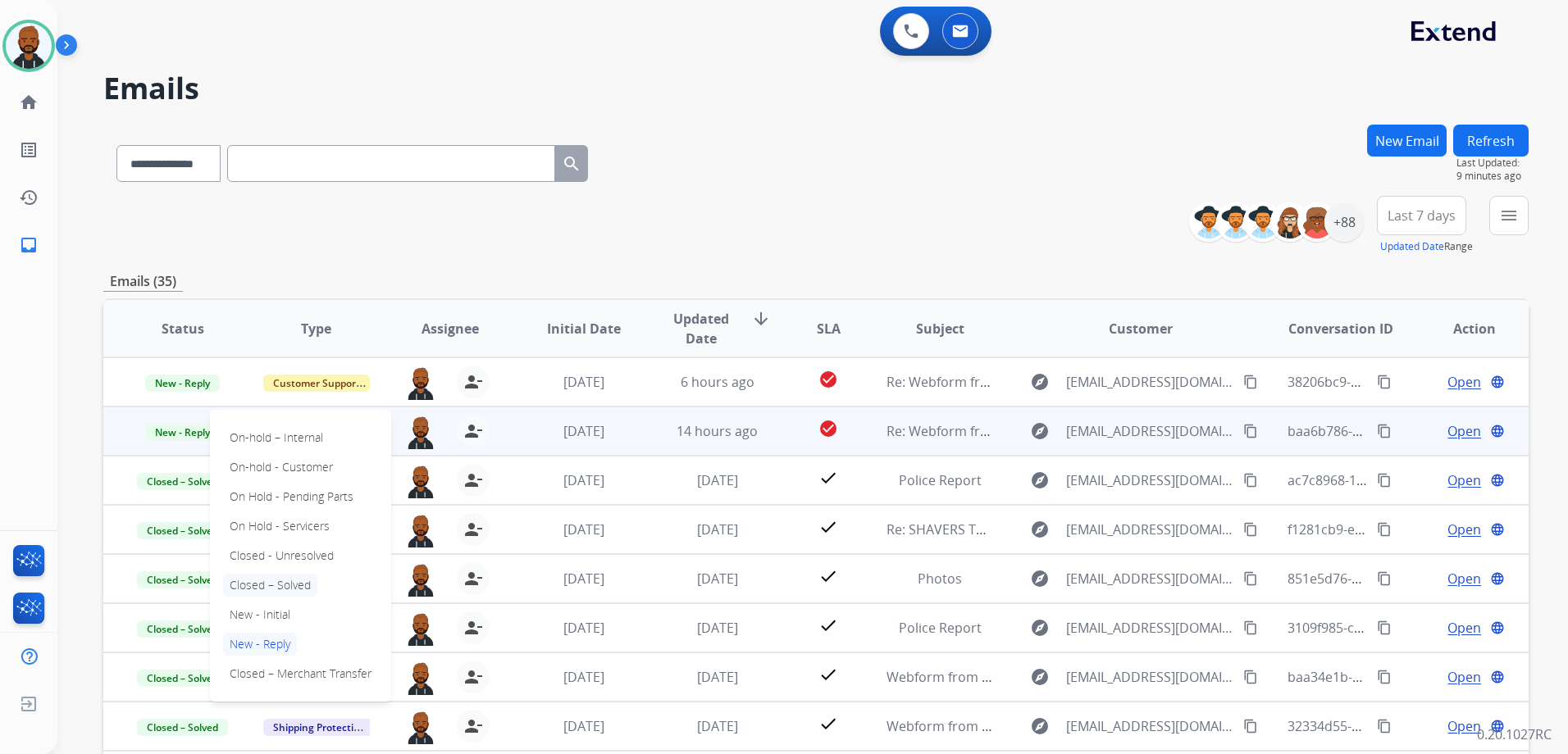
click at [279, 585] on p "Closed – Solved" at bounding box center [269, 585] width 94 height 23
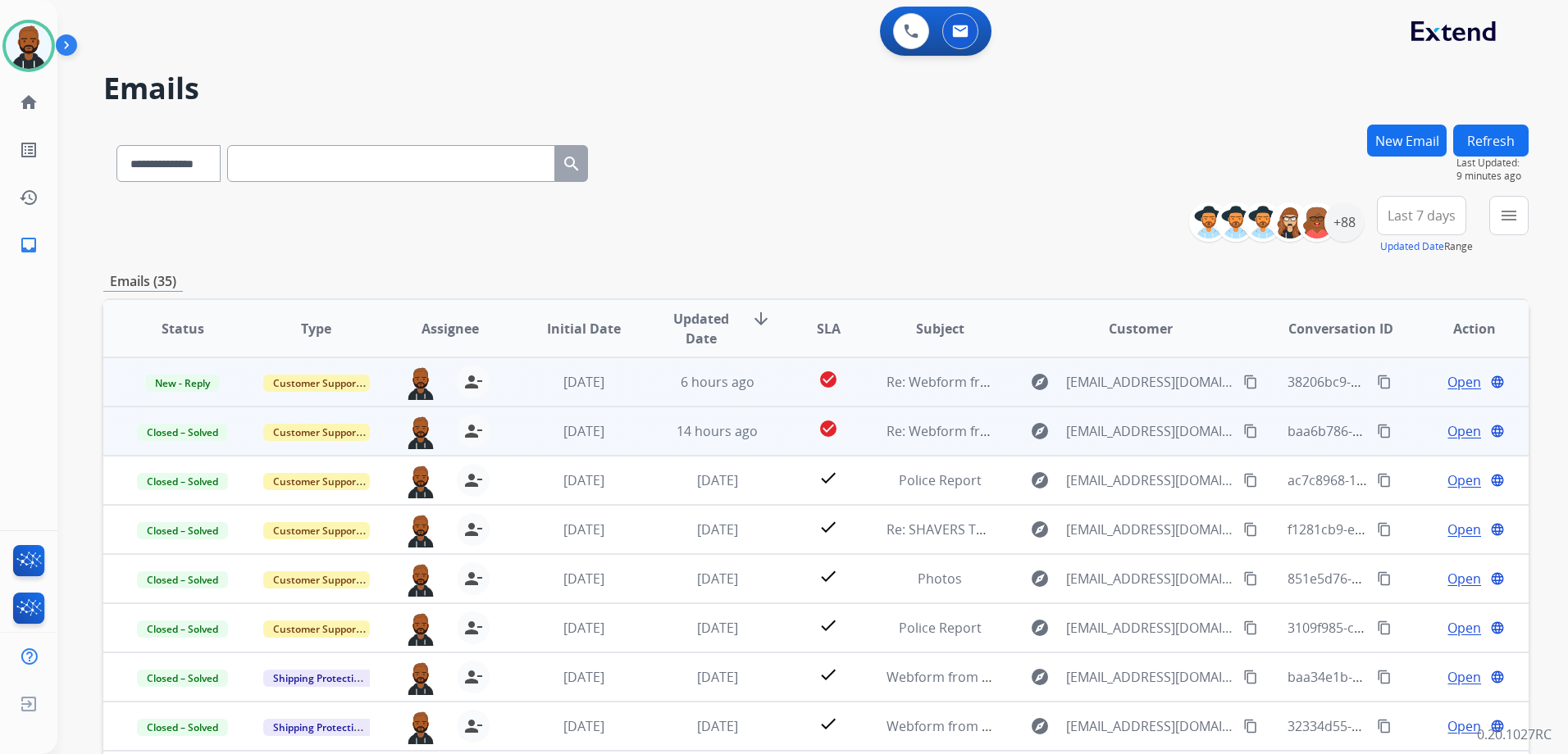
click at [1458, 381] on span "Open" at bounding box center [1464, 381] width 34 height 20
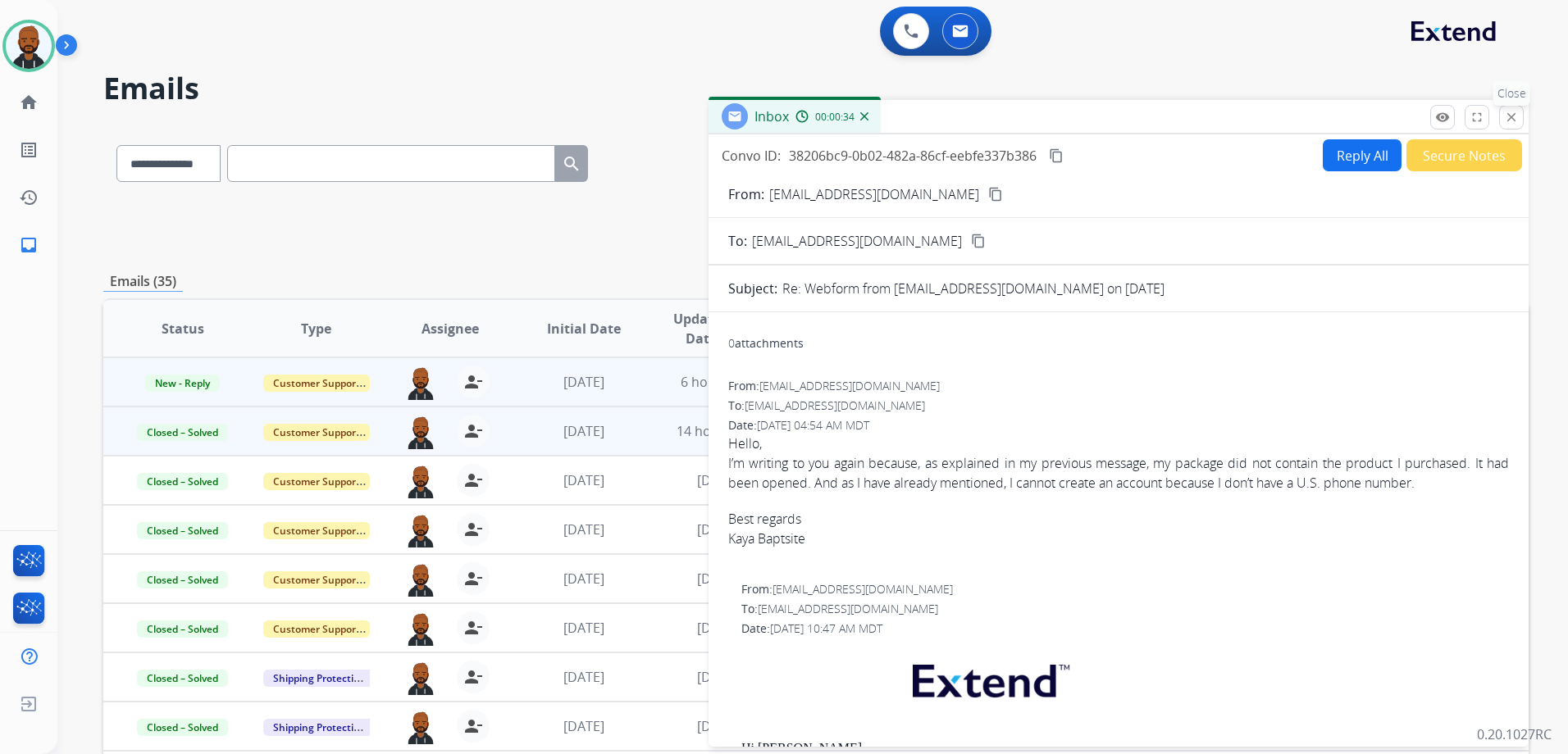
click at [1512, 116] on mat-icon "close" at bounding box center [1511, 117] width 15 height 15
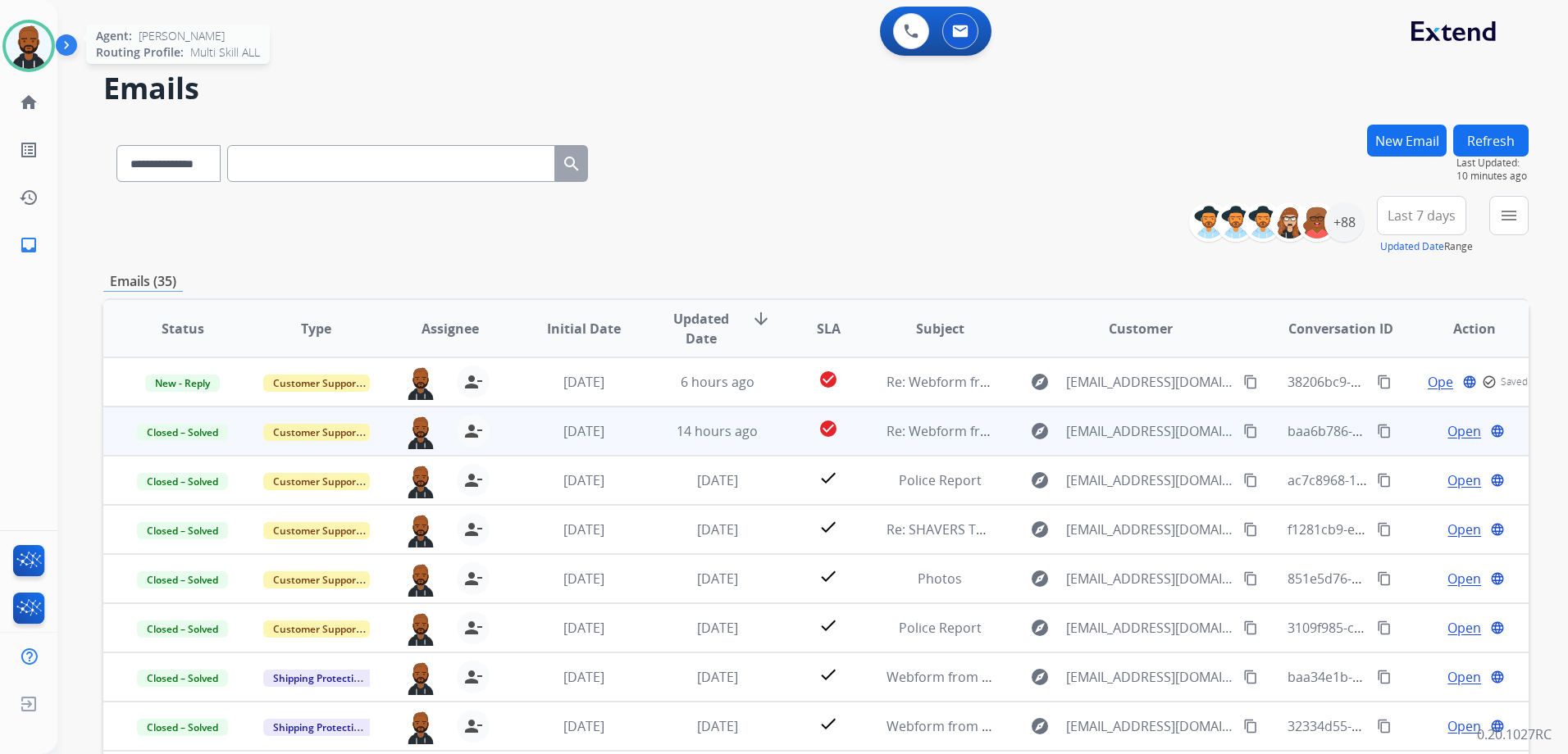
click at [20, 55] on img at bounding box center [28, 46] width 46 height 46
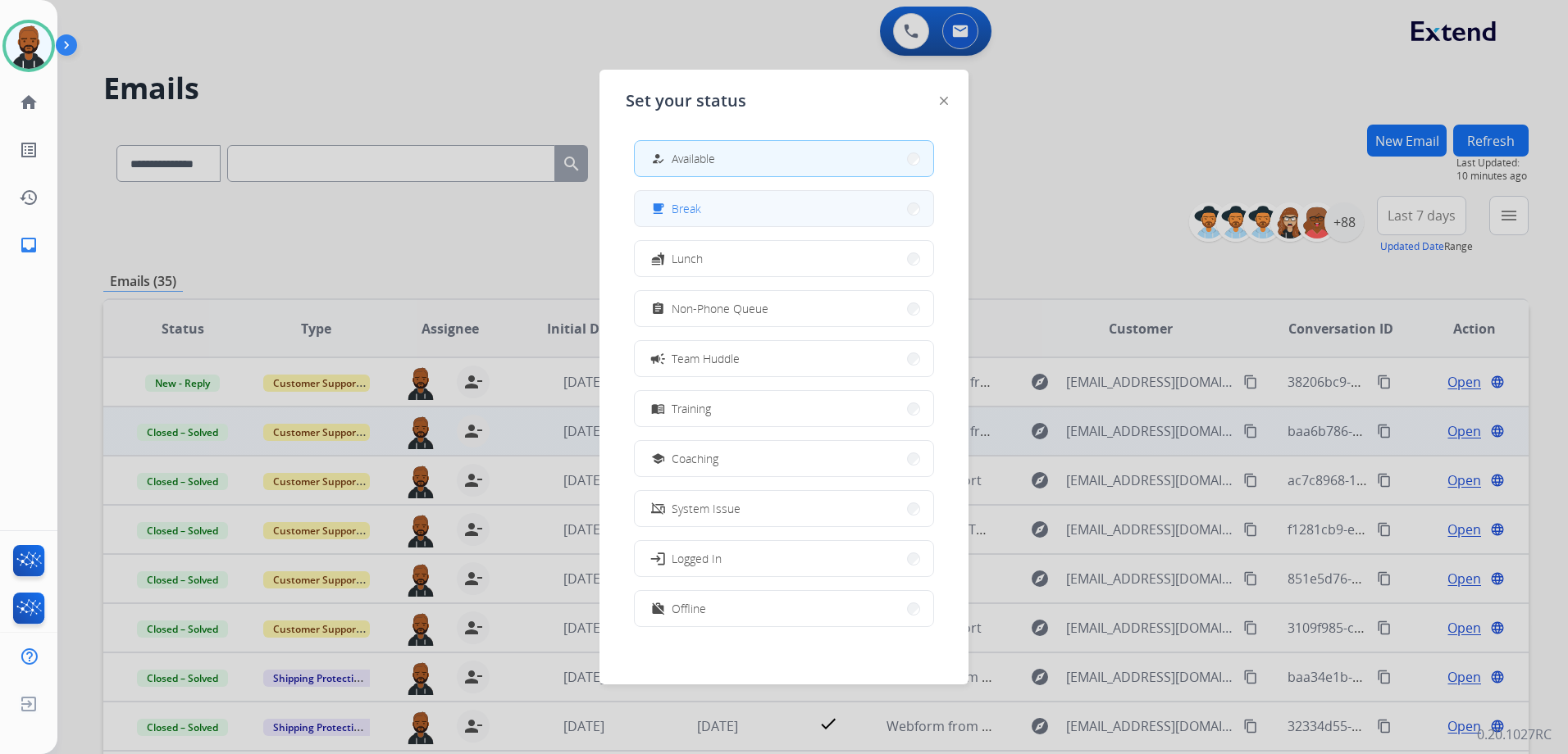
click at [724, 203] on button "free_breakfast Break" at bounding box center [784, 209] width 298 height 35
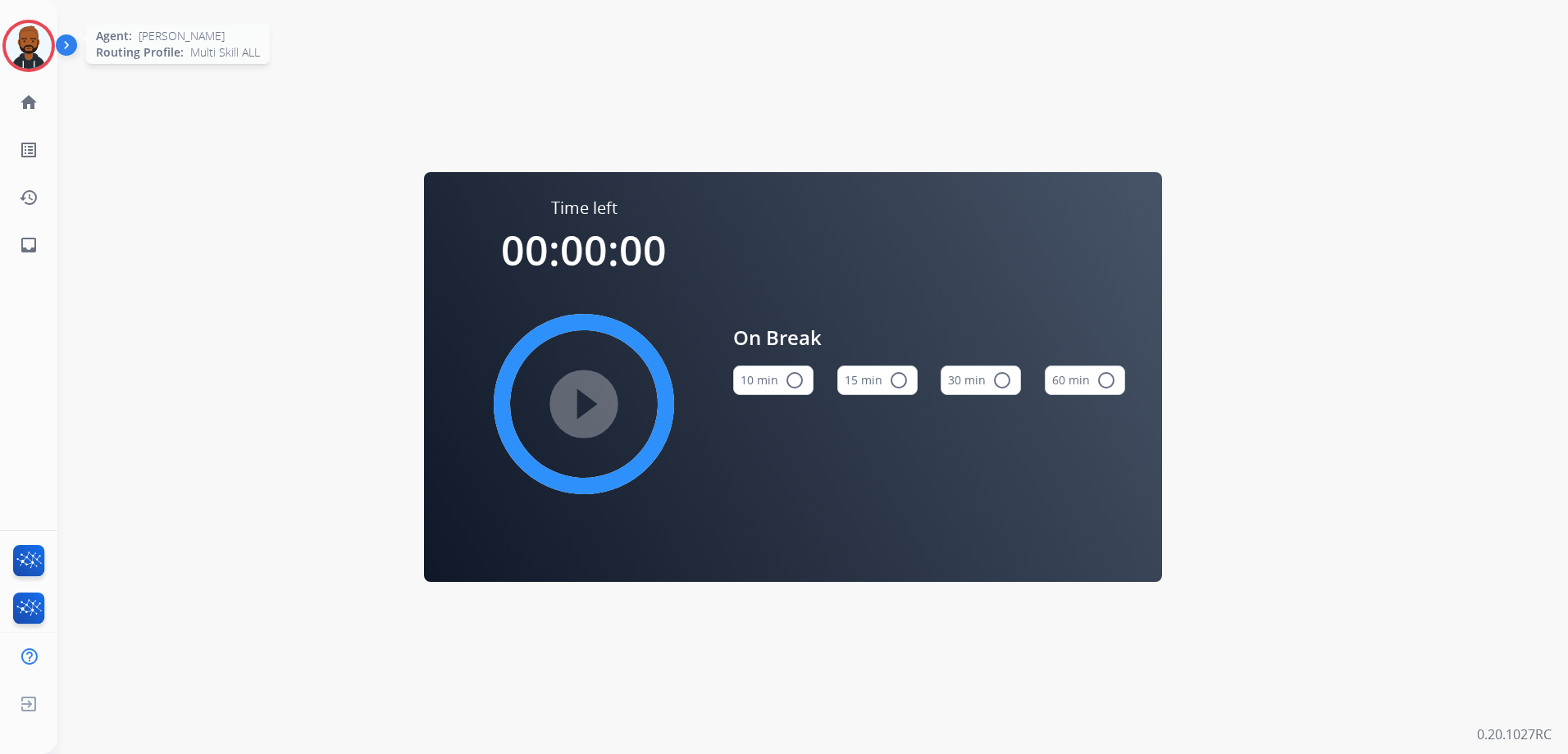
click at [44, 63] on div at bounding box center [29, 46] width 52 height 52
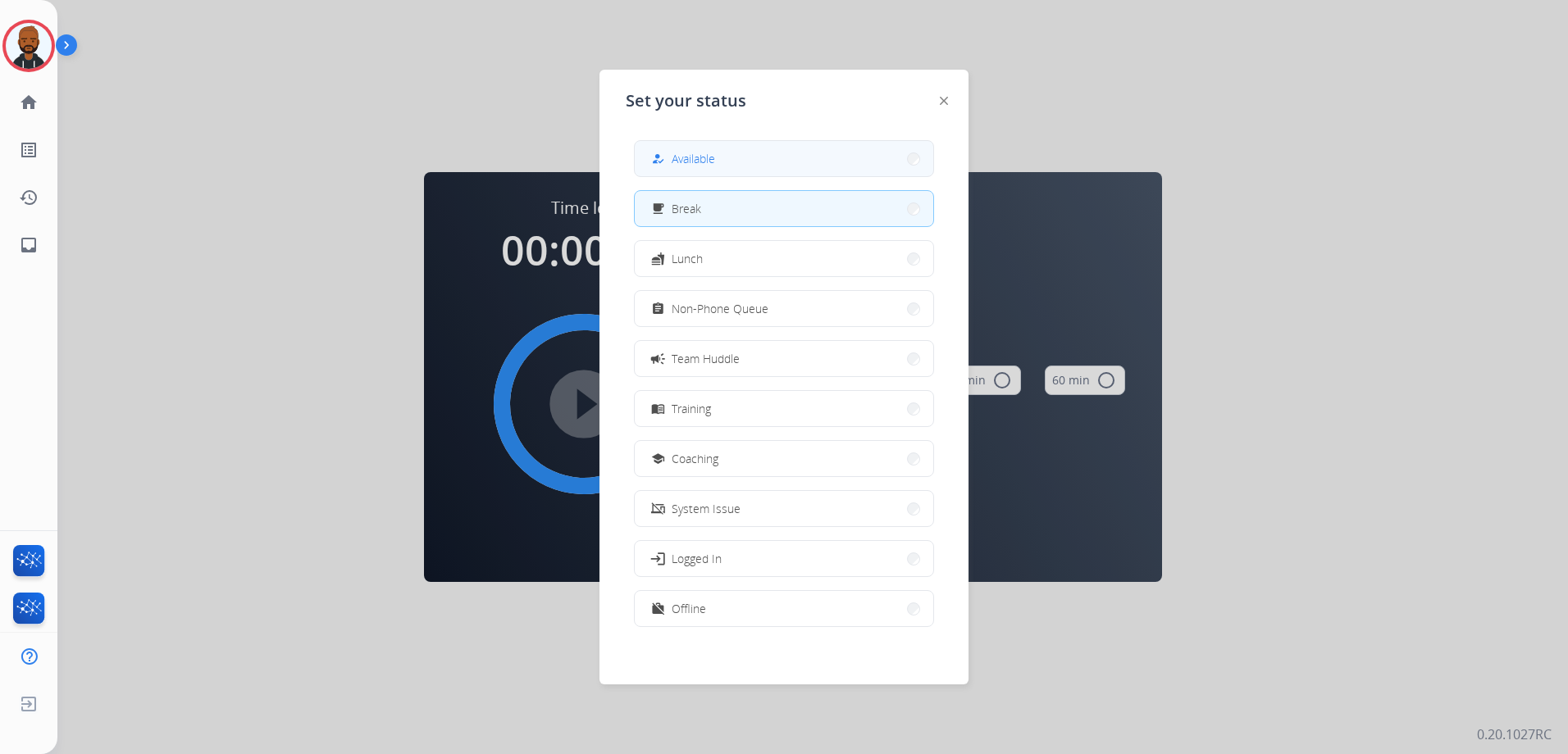
click at [797, 172] on button "how_to_reg Available" at bounding box center [784, 158] width 298 height 35
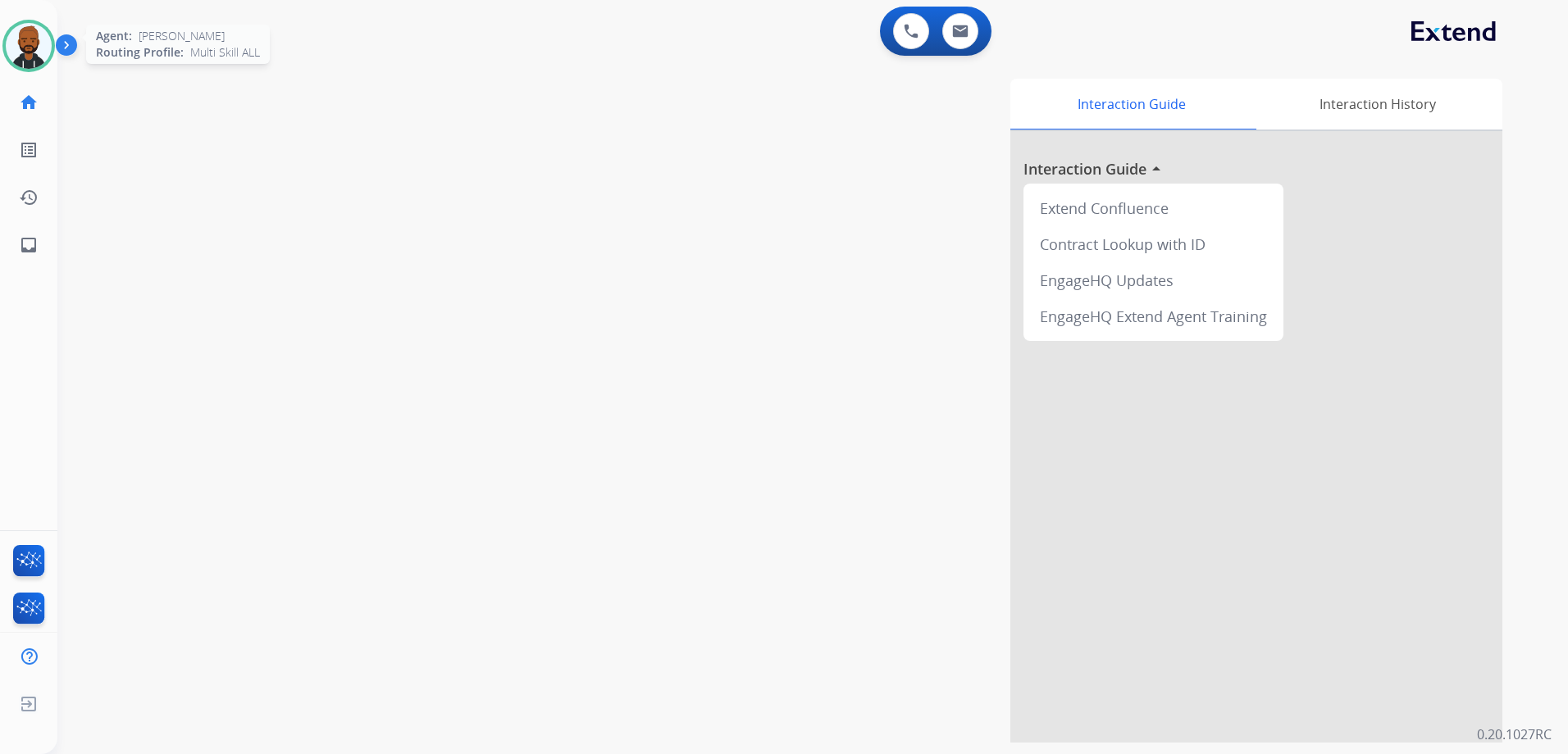
click at [34, 64] on img at bounding box center [28, 46] width 46 height 46
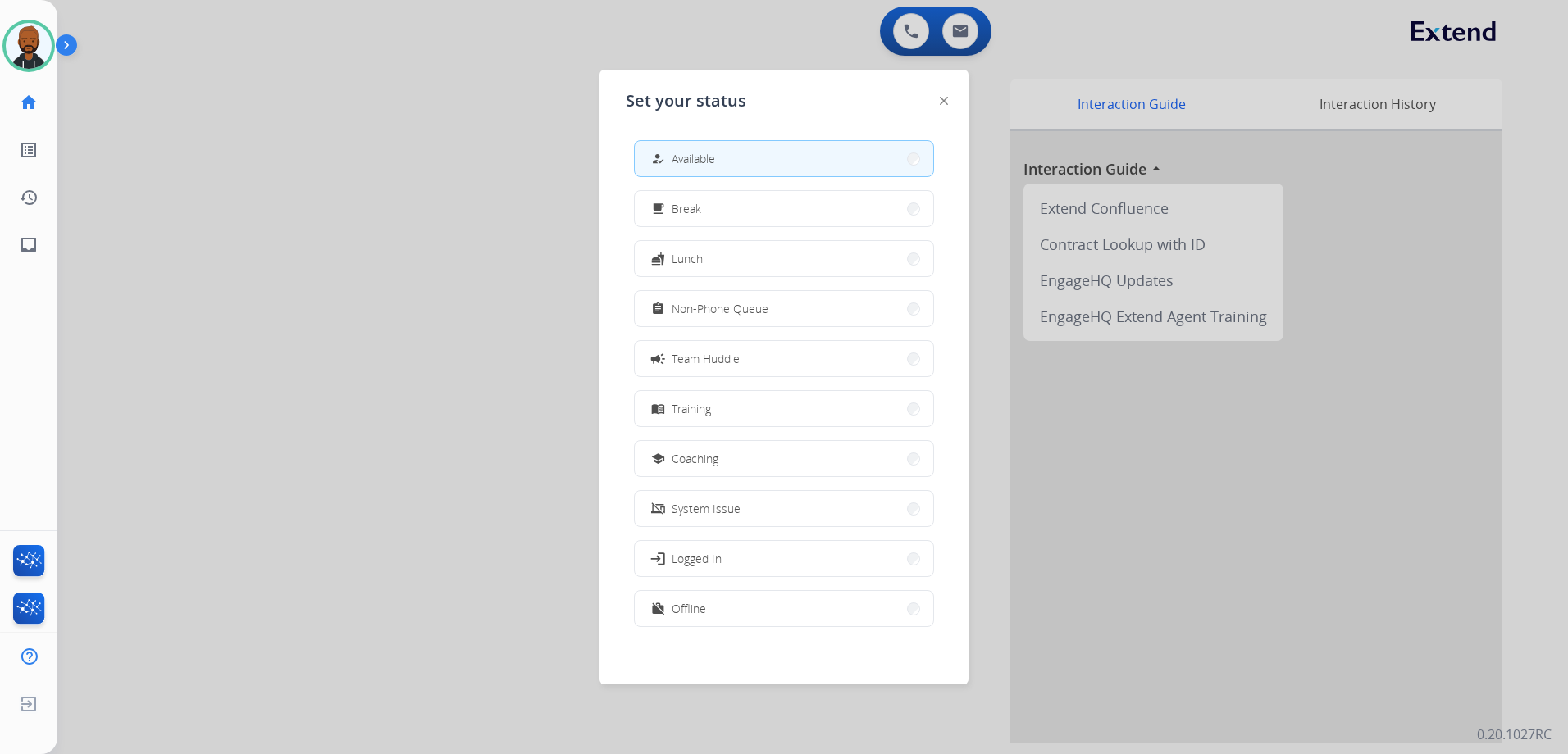
click at [1255, 483] on div at bounding box center [784, 377] width 1568 height 754
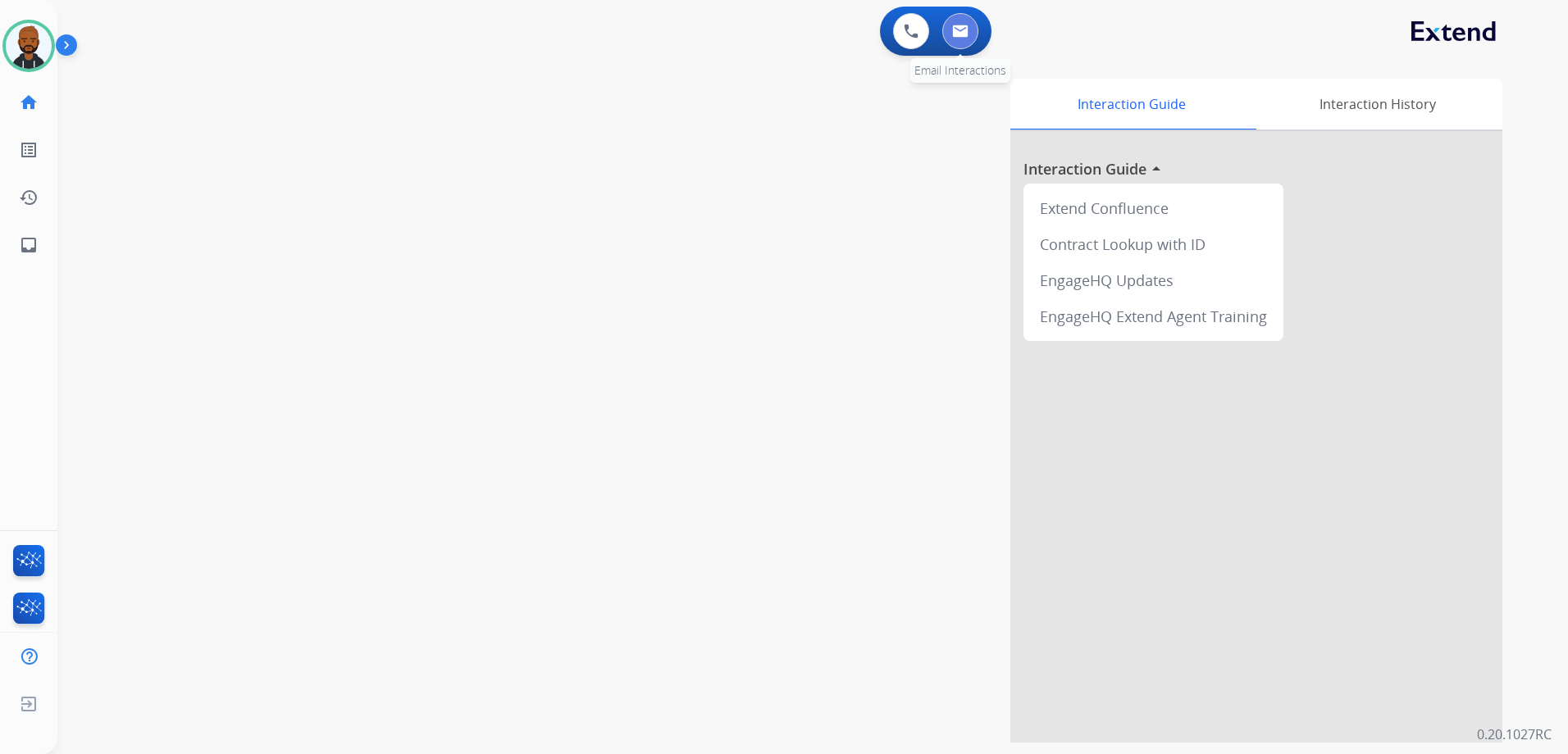
click at [950, 34] on button at bounding box center [960, 31] width 36 height 36
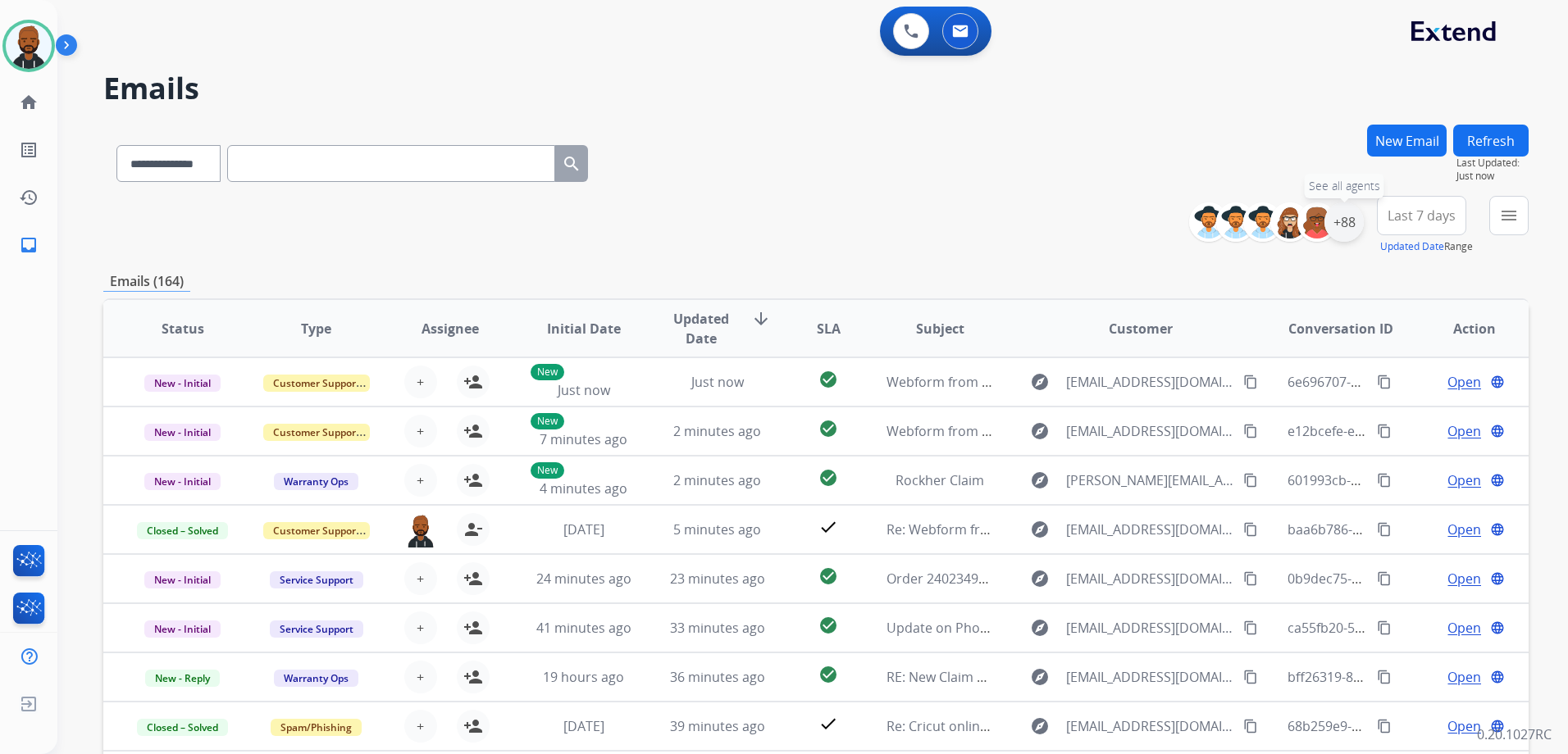
click at [1336, 226] on div "+88" at bounding box center [1343, 222] width 39 height 39
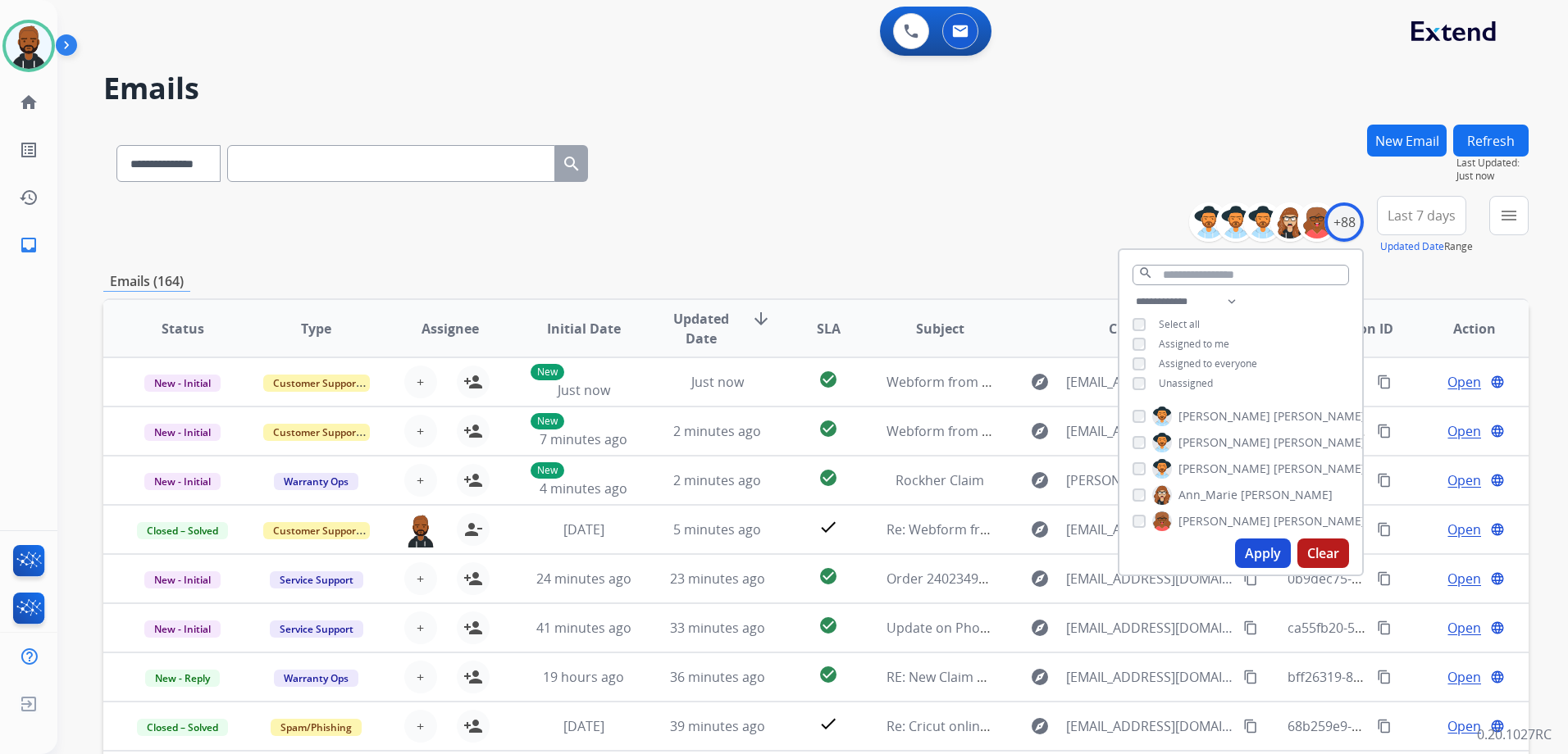
click at [1250, 555] on button "Apply" at bounding box center [1263, 554] width 56 height 30
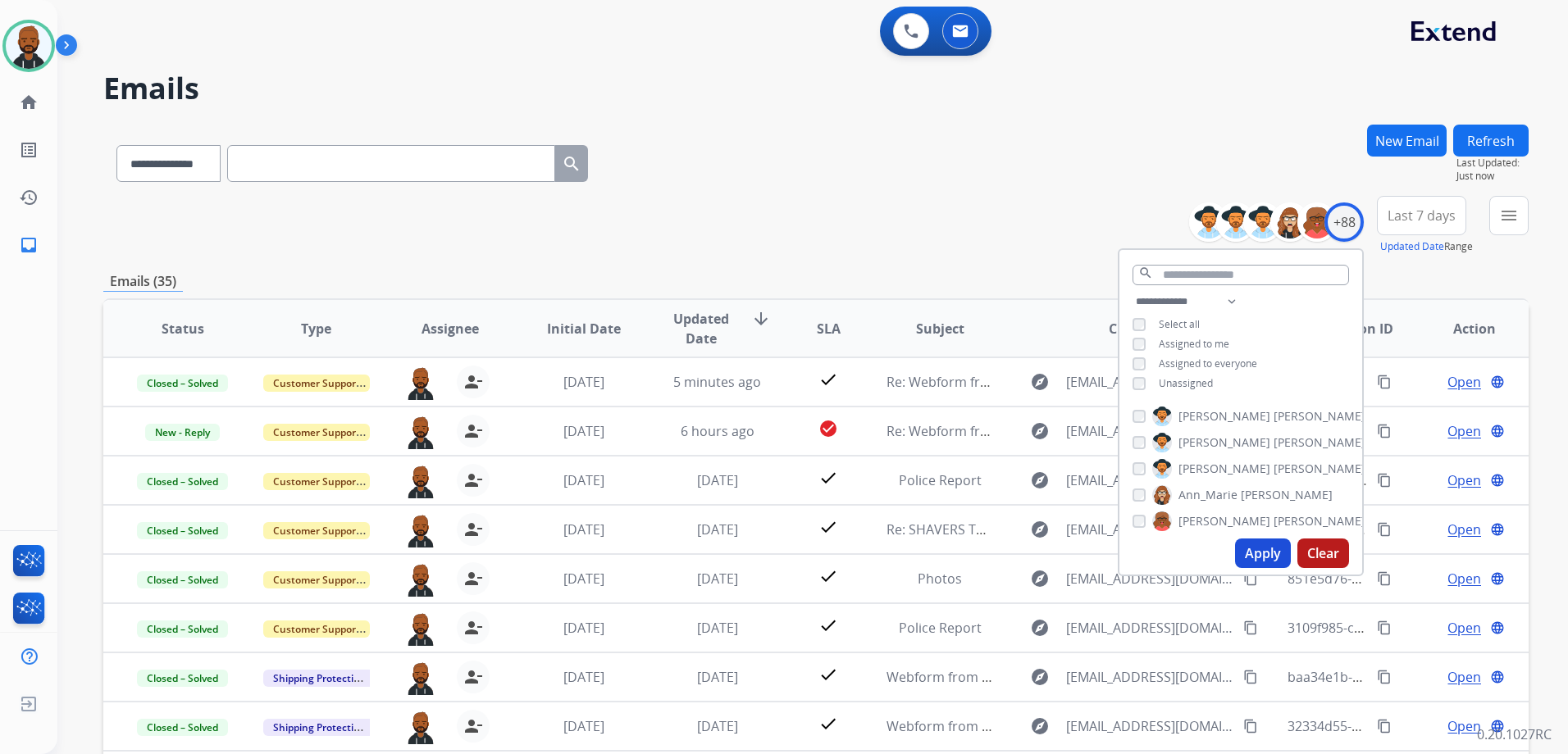
click at [948, 229] on div "**********" at bounding box center [816, 225] width 1425 height 59
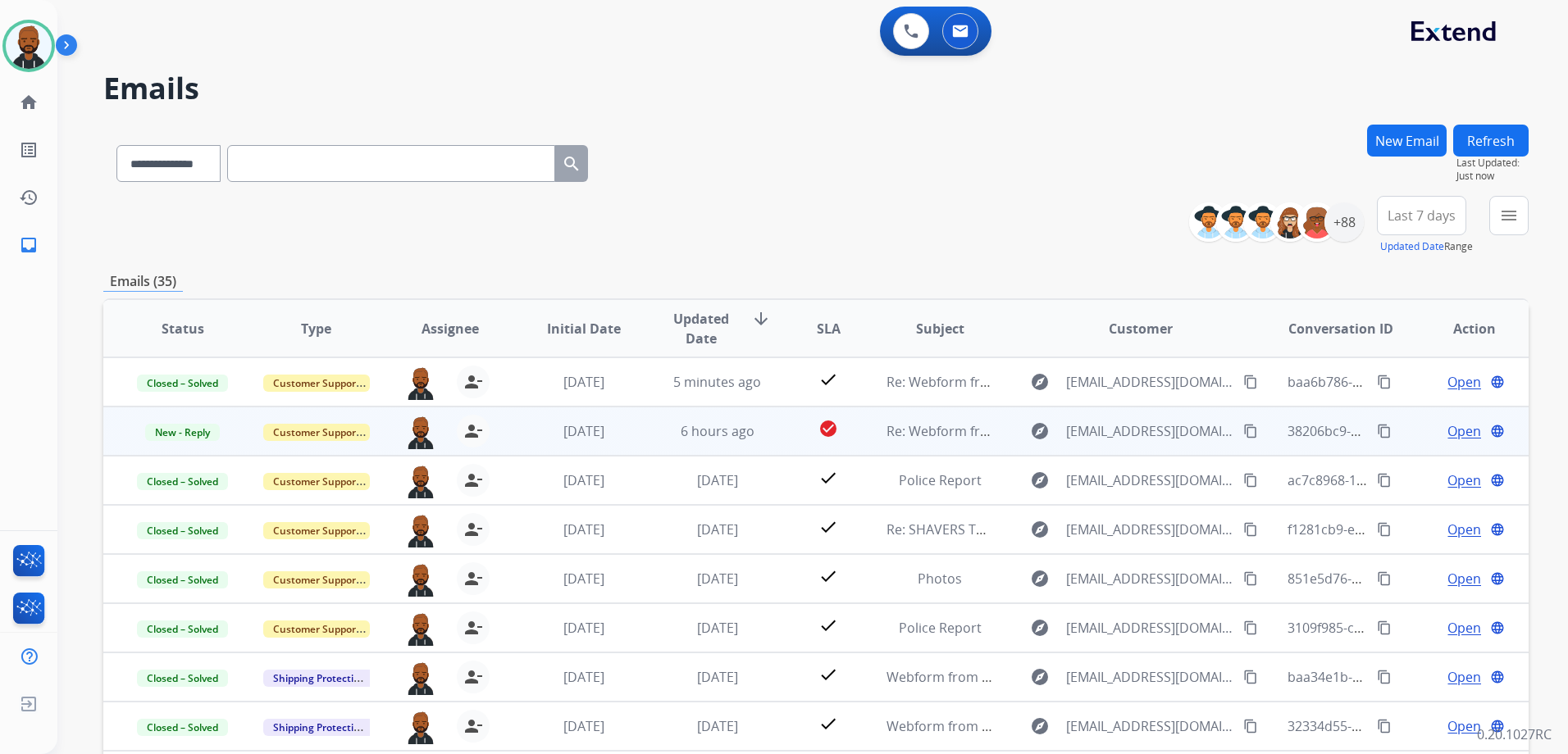
click at [1447, 434] on span "Open" at bounding box center [1464, 431] width 34 height 20
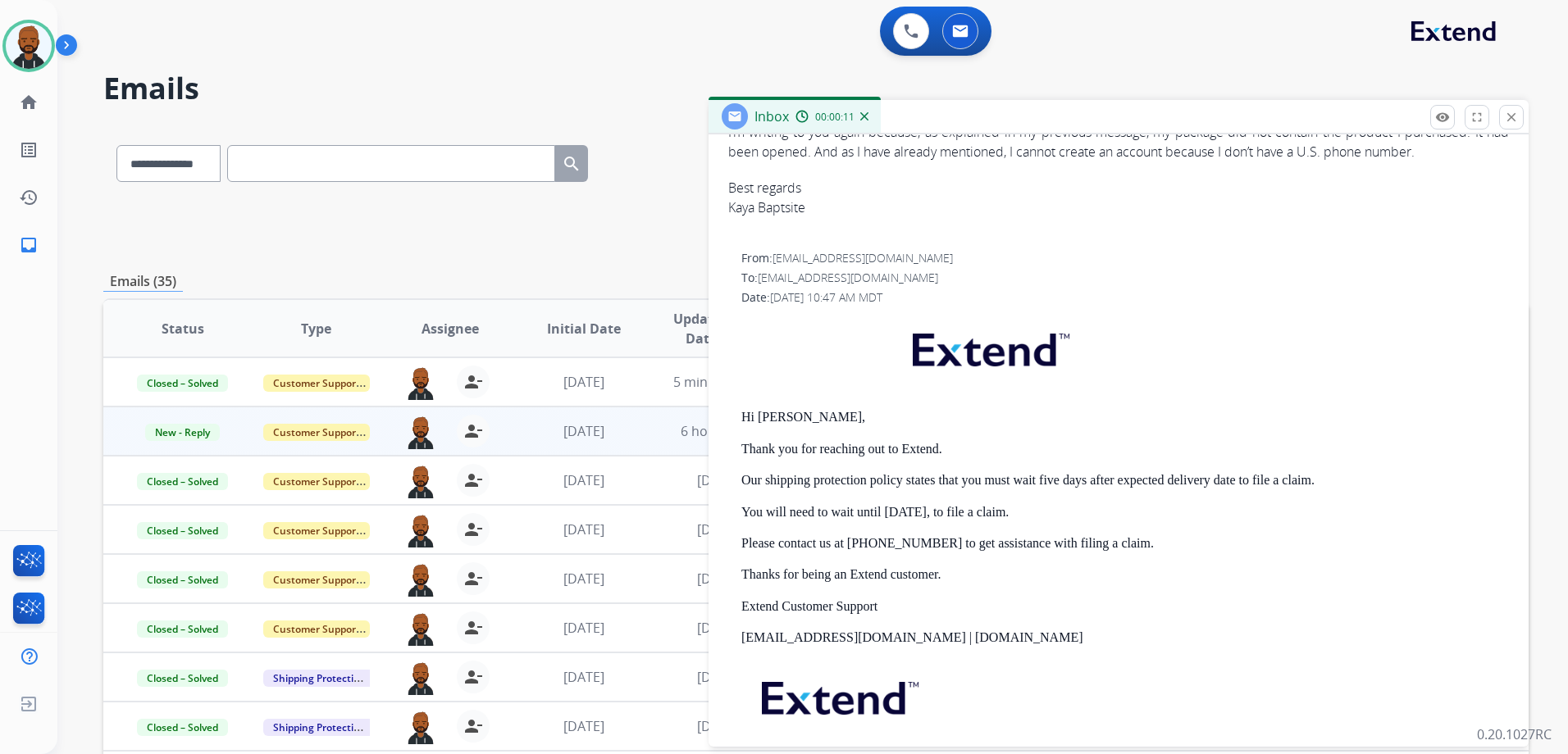
scroll to position [163, 0]
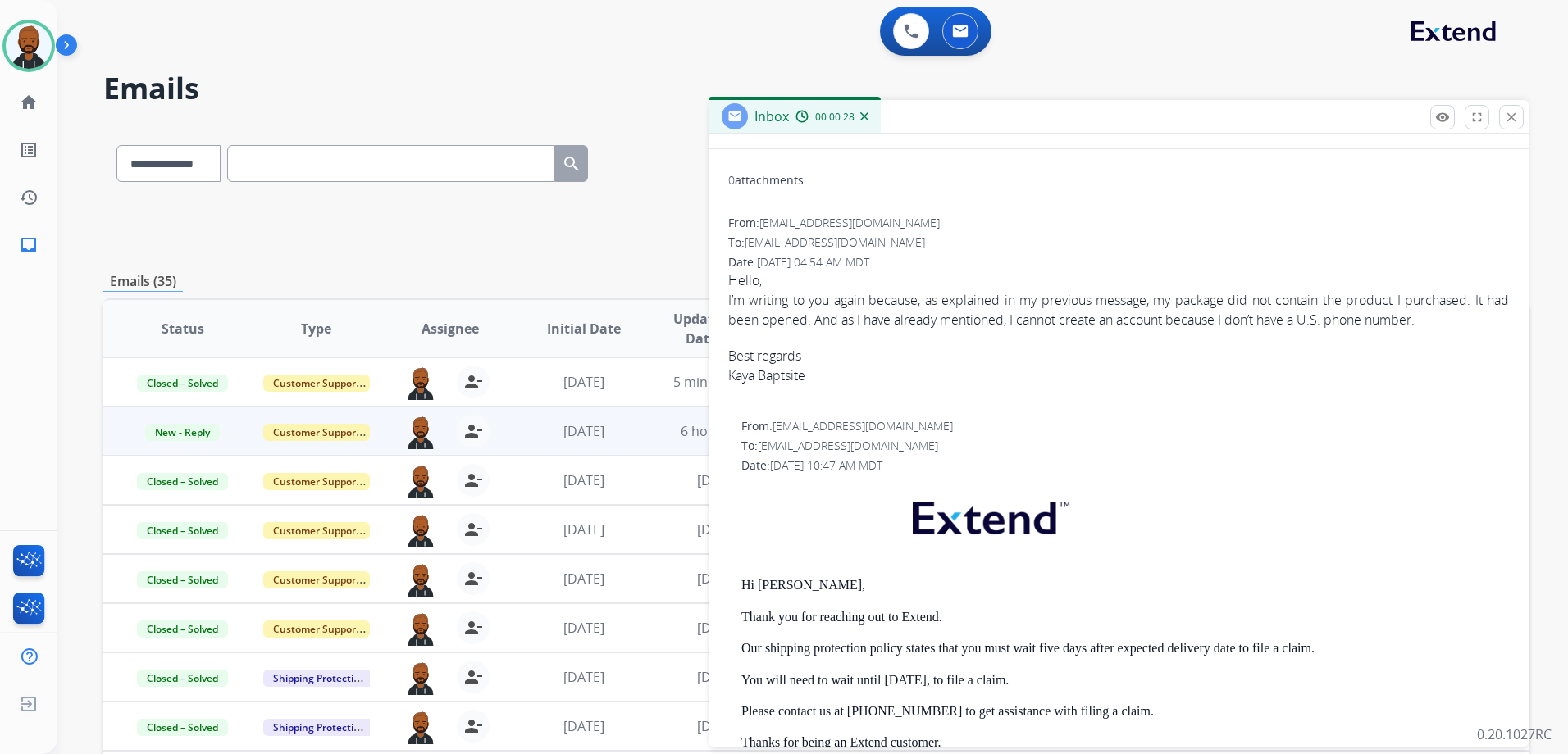
click at [1506, 111] on button "close Close" at bounding box center [1511, 117] width 24 height 24
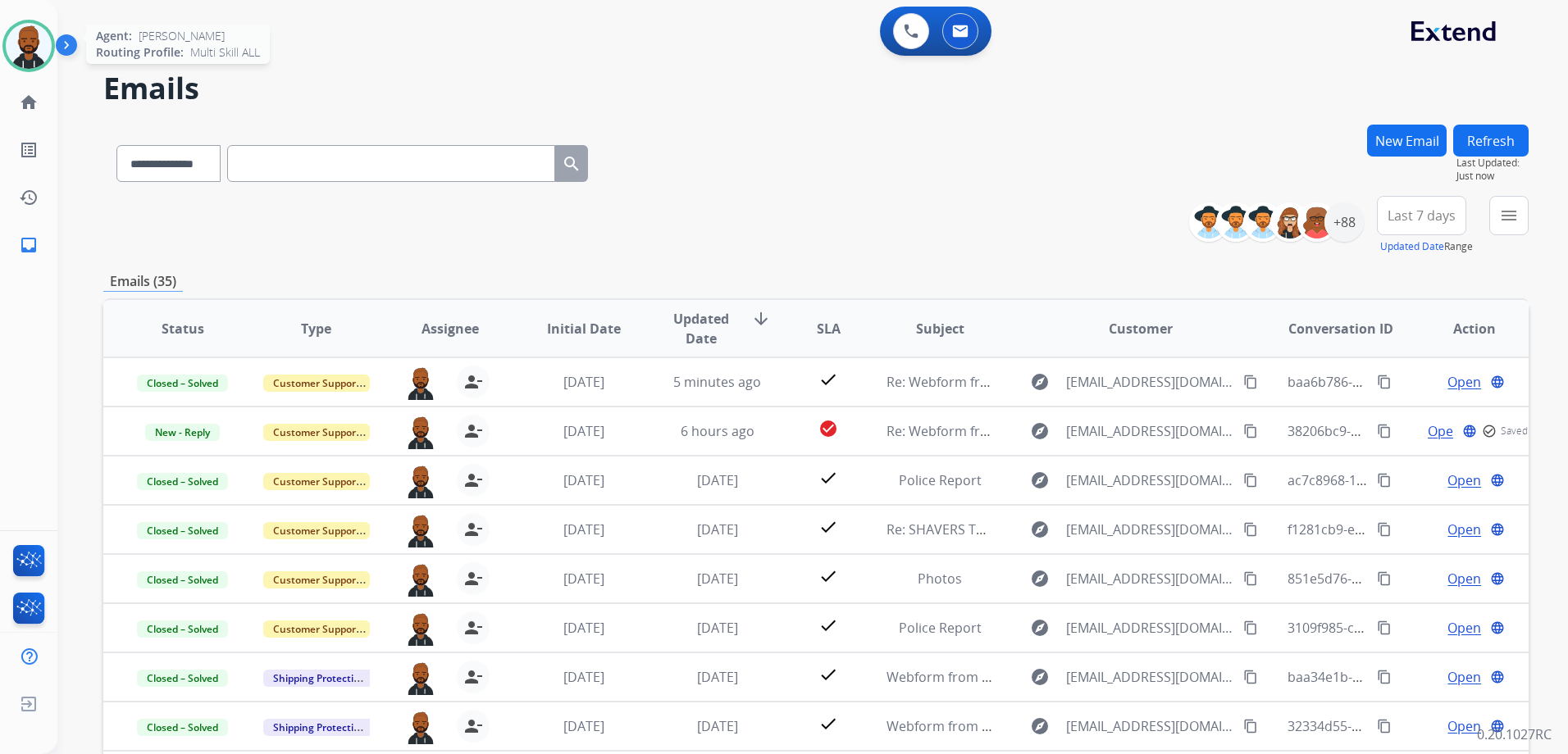
click at [29, 64] on img at bounding box center [28, 46] width 46 height 46
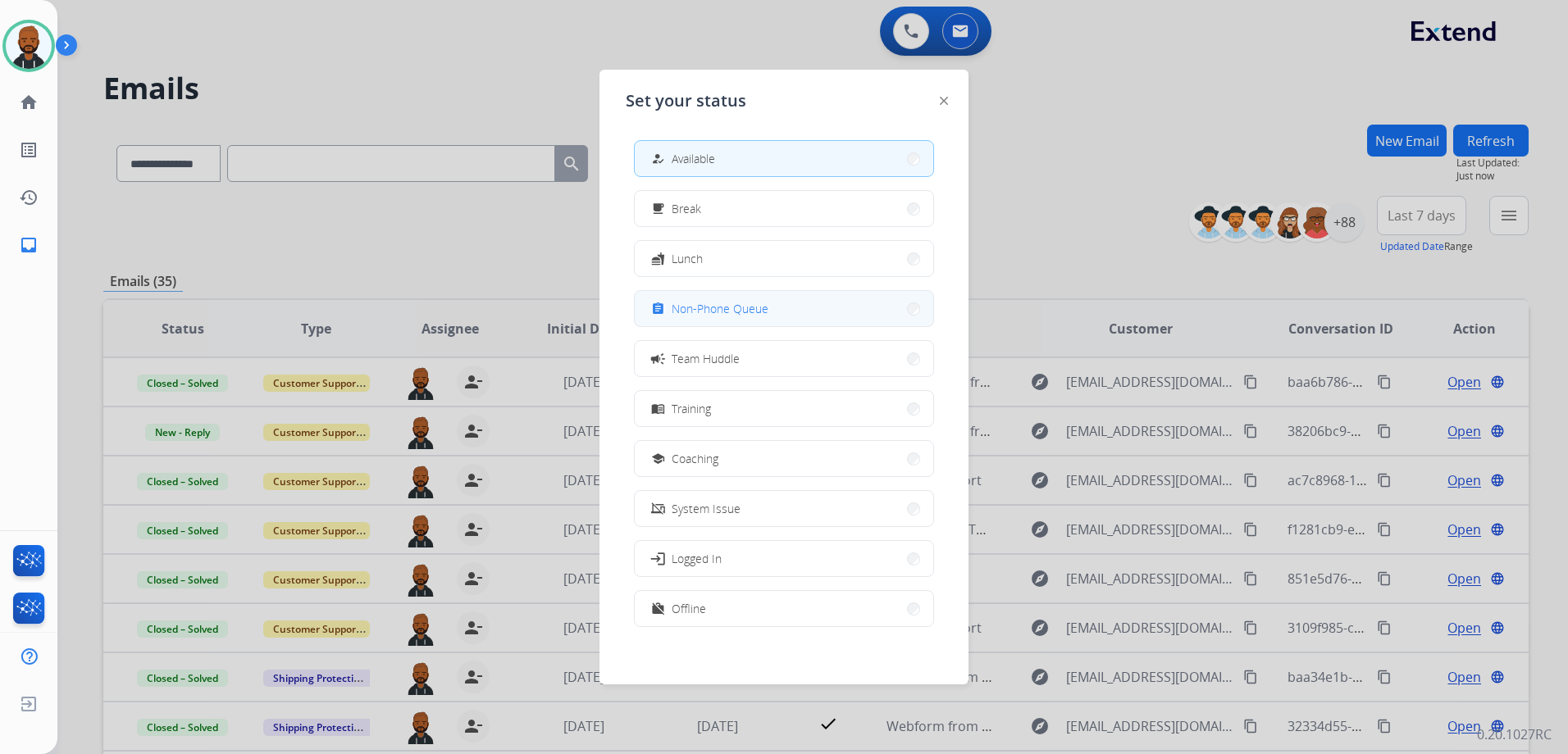
click at [688, 298] on button "assignment Non-Phone Queue" at bounding box center [784, 308] width 298 height 35
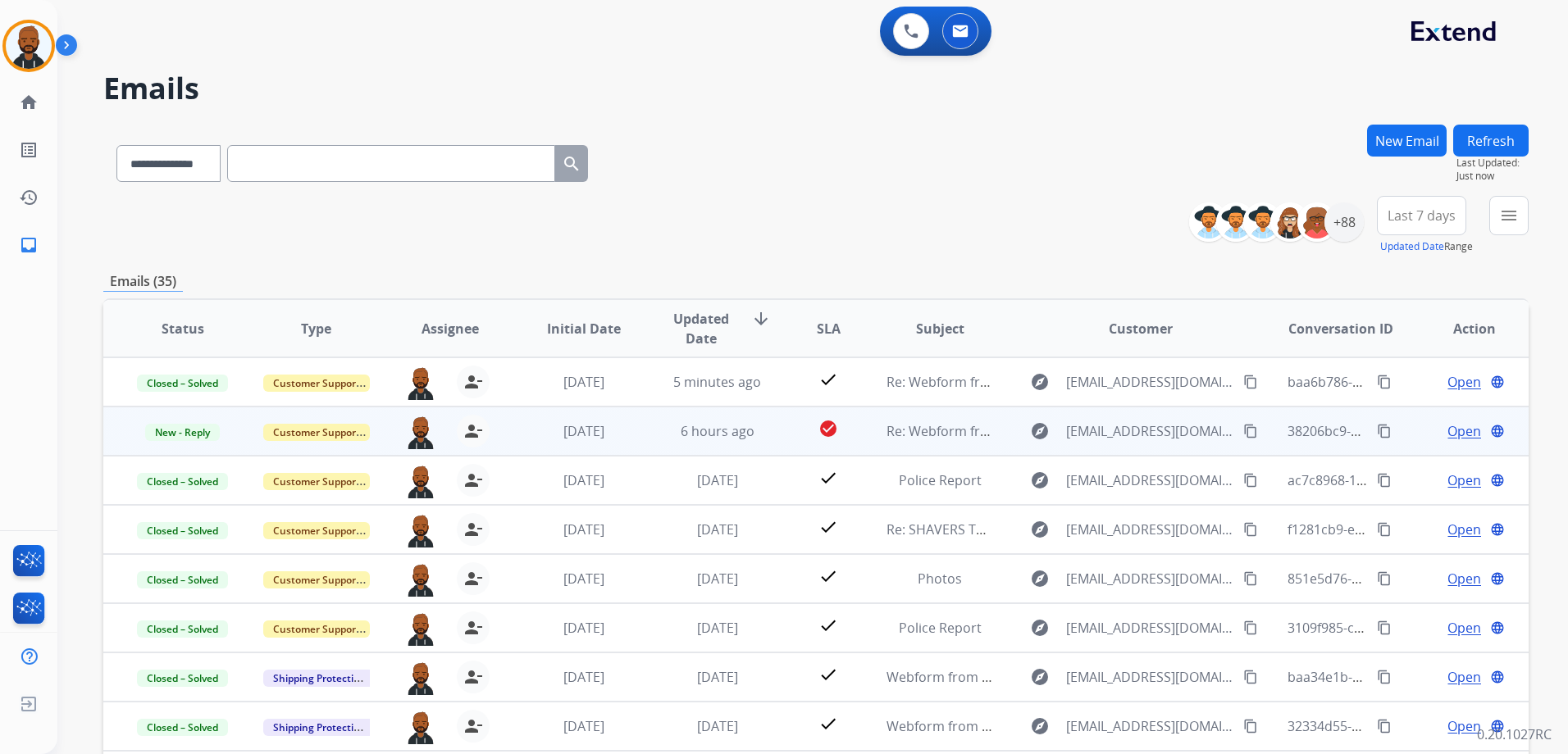
click at [1243, 431] on mat-icon "content_copy" at bounding box center [1250, 432] width 15 height 15
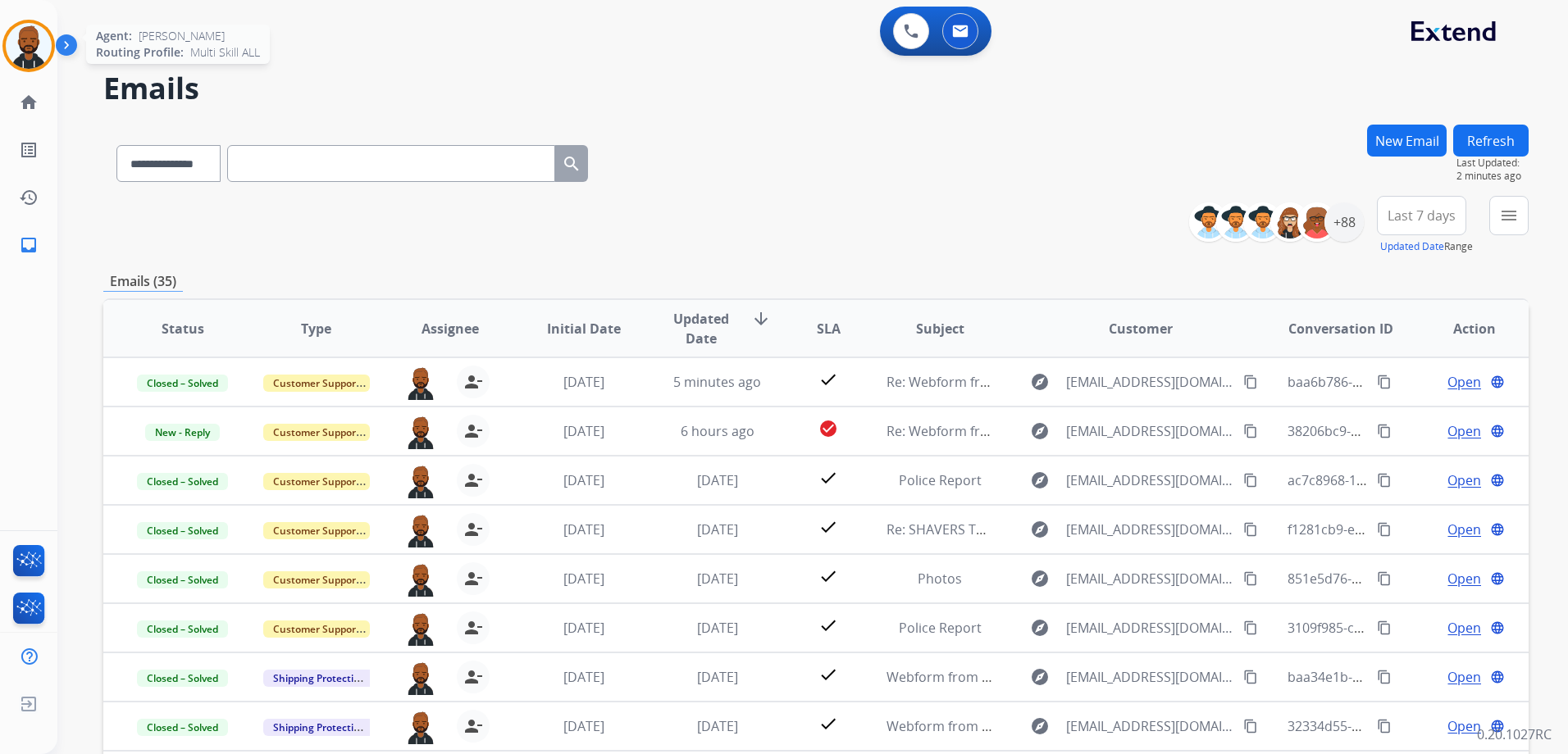
click at [24, 46] on img at bounding box center [28, 46] width 46 height 46
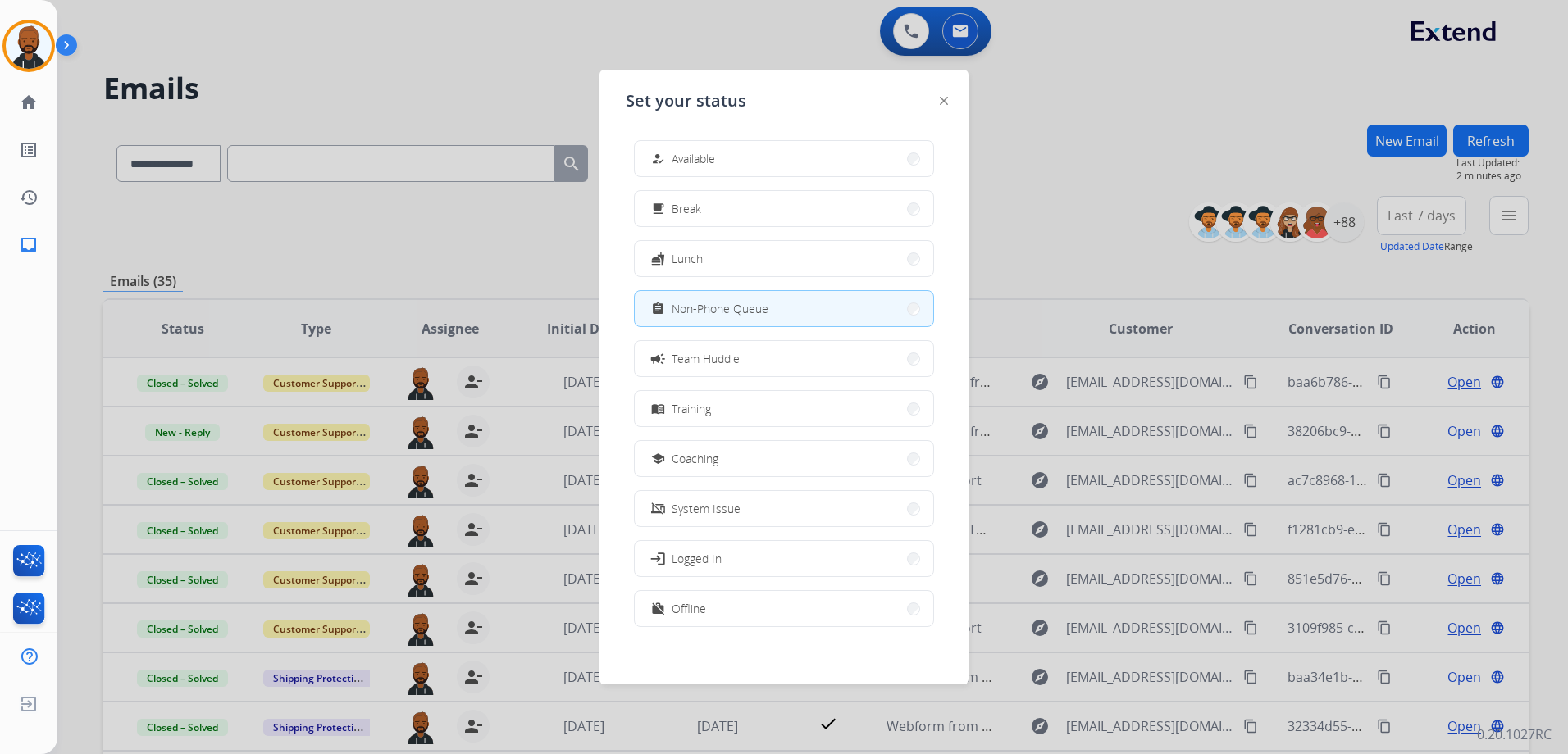
click at [768, 72] on div "Set your status how_to_reg Available free_breakfast Break fastfood Lunch assign…" at bounding box center [784, 377] width 369 height 615
click at [949, 99] on div "Set your status how_to_reg Available free_breakfast Break fastfood Lunch assign…" at bounding box center [784, 377] width 369 height 615
click at [949, 100] on div "Set your status how_to_reg Available free_breakfast Break fastfood Lunch assign…" at bounding box center [784, 377] width 369 height 615
click at [946, 103] on img at bounding box center [943, 101] width 8 height 8
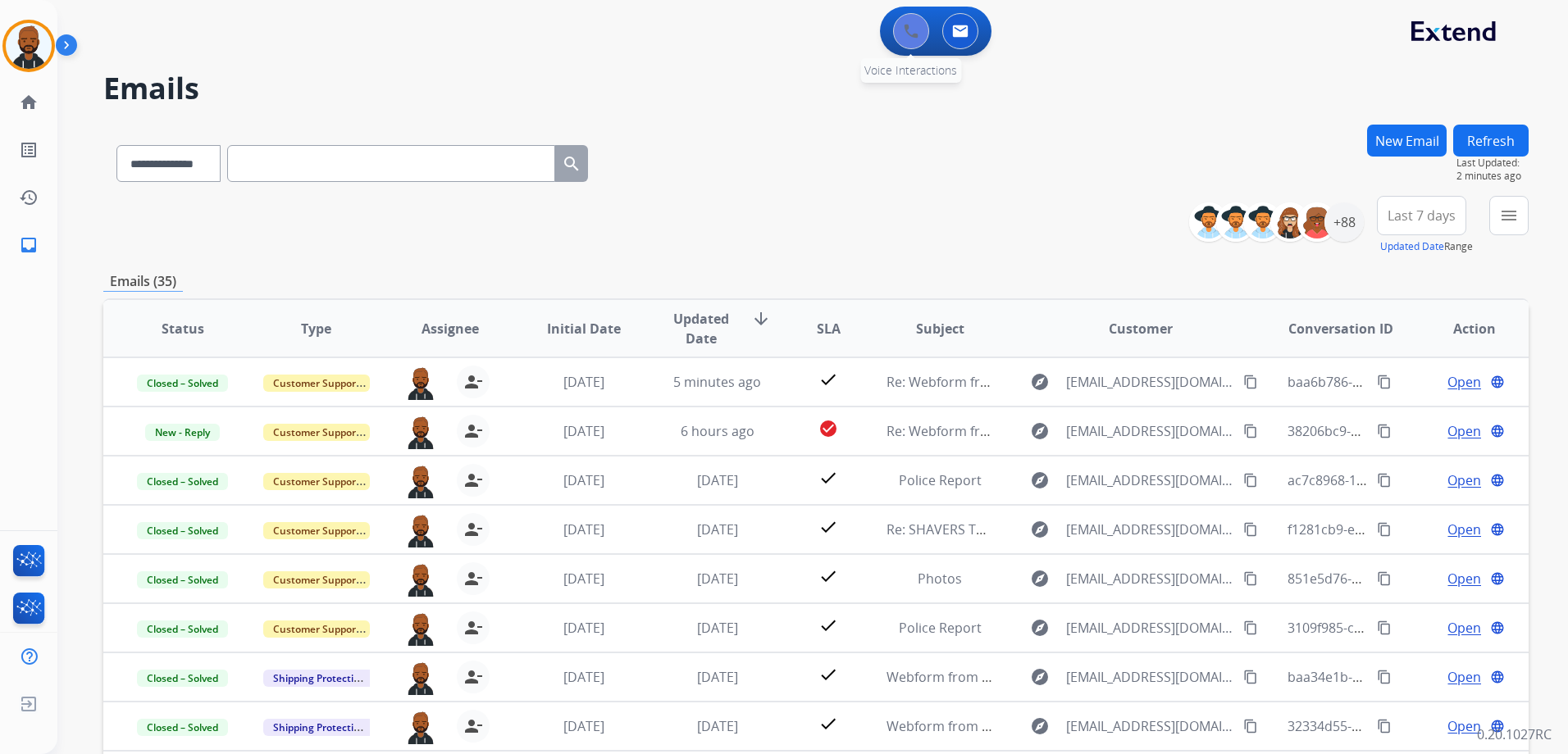
click at [904, 33] on img at bounding box center [911, 32] width 15 height 15
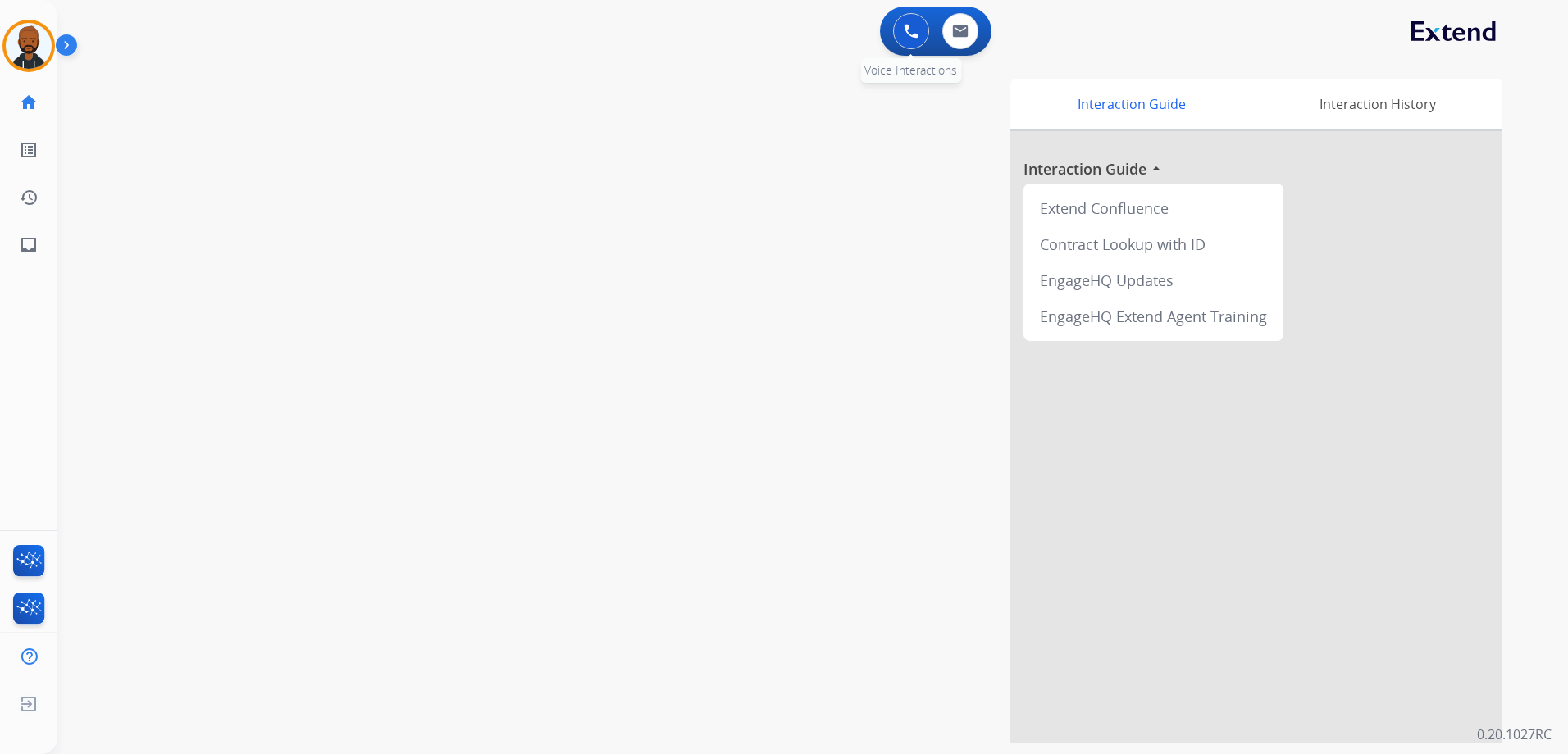
click at [906, 30] on img at bounding box center [911, 32] width 15 height 15
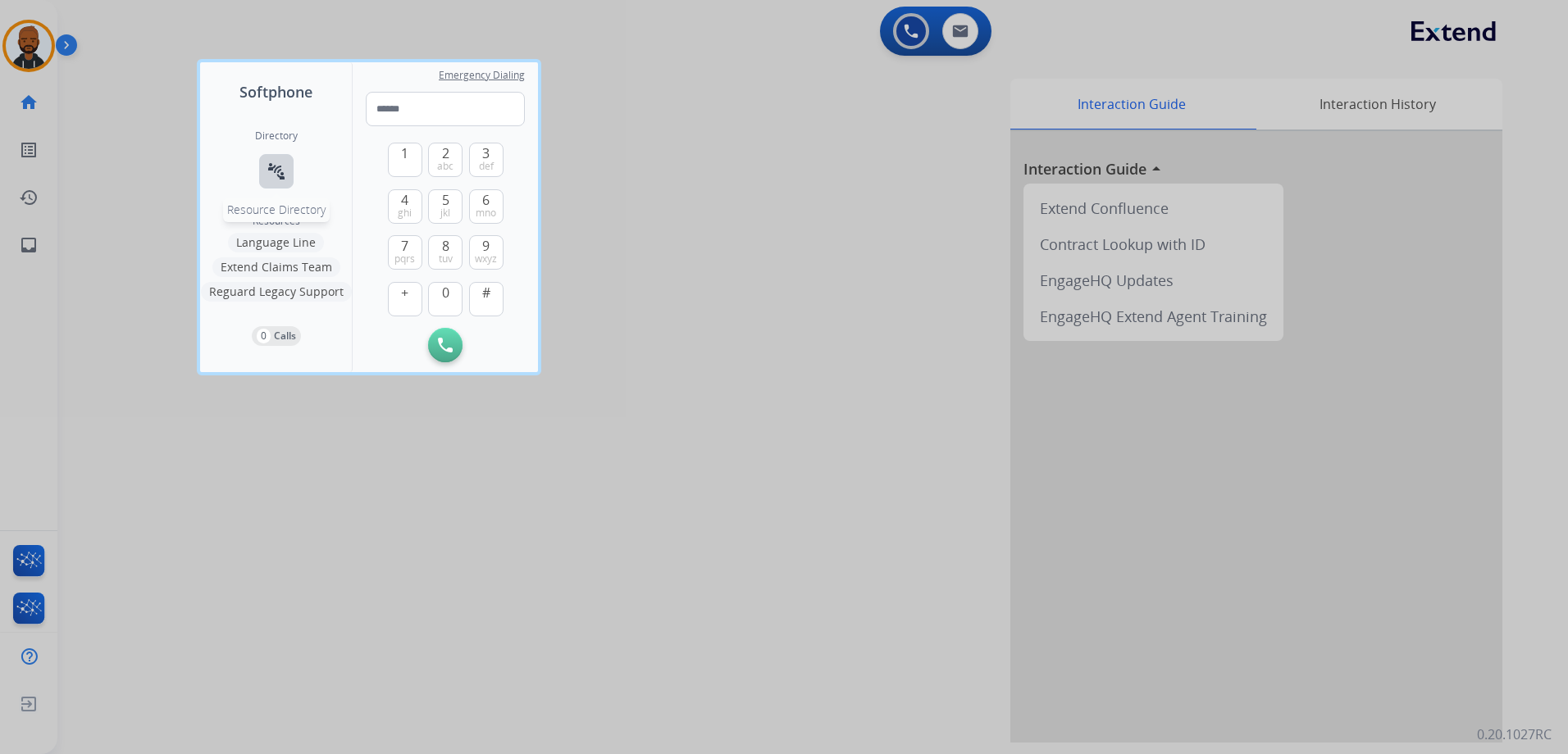
click at [277, 171] on mat-icon "connect_without_contact" at bounding box center [276, 171] width 20 height 20
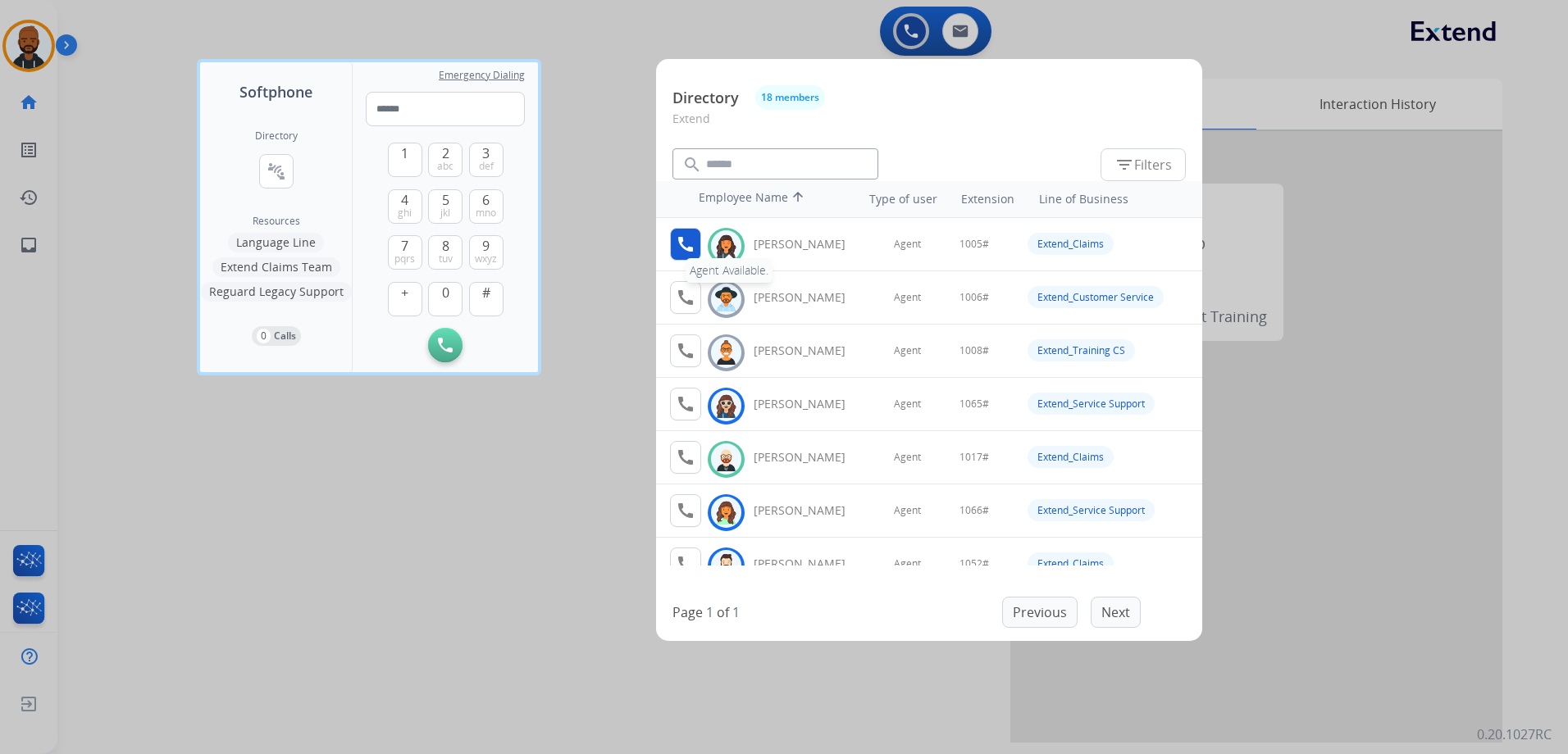
click at [688, 251] on mat-icon "call" at bounding box center [685, 244] width 20 height 20
click at [404, 159] on span "1" at bounding box center [405, 153] width 7 height 20
click at [450, 296] on button "0" at bounding box center [445, 299] width 34 height 34
click at [449, 296] on button "0" at bounding box center [445, 299] width 34 height 34
click at [439, 203] on button "5 jkl" at bounding box center [445, 206] width 34 height 34
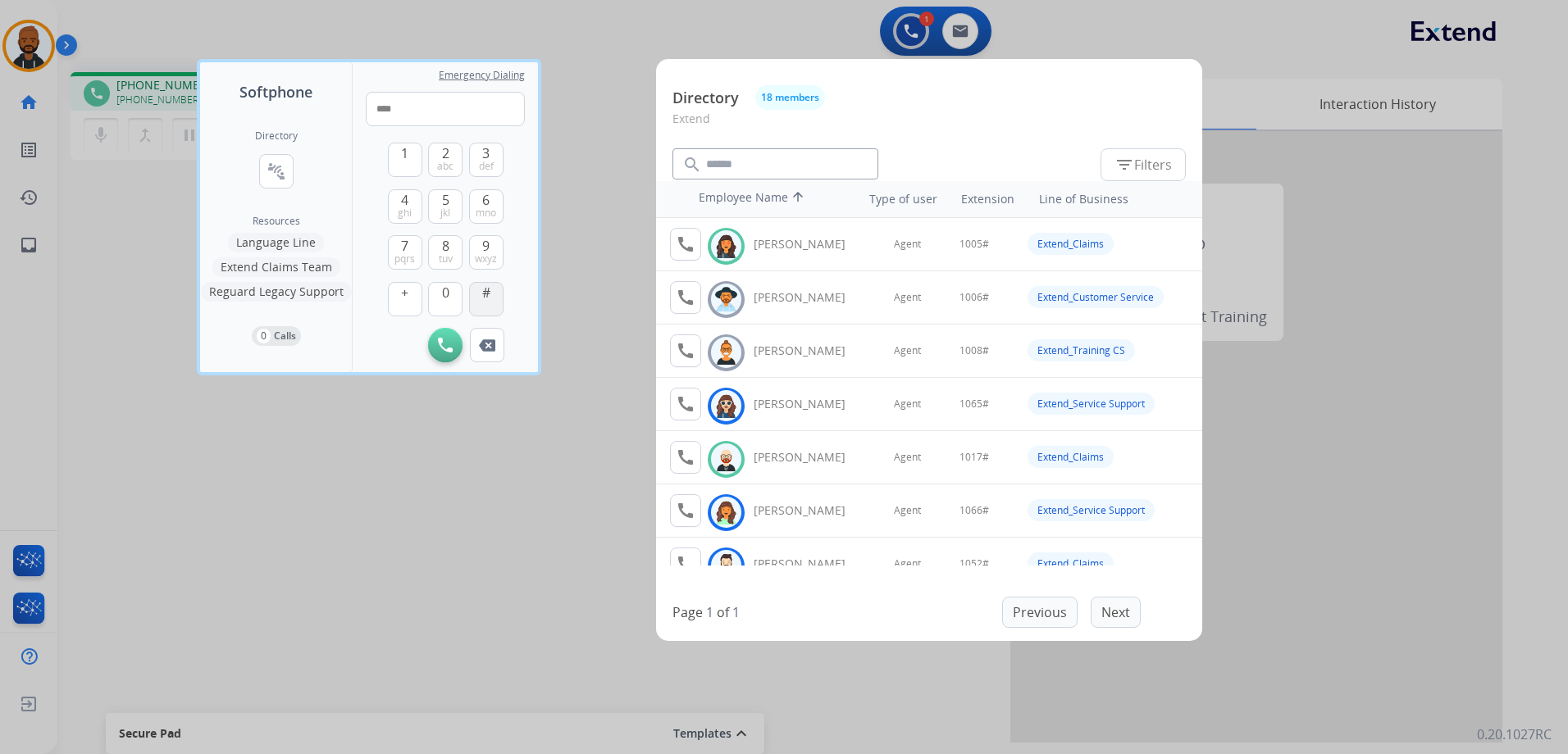
click at [480, 295] on button "#" at bounding box center [486, 299] width 34 height 34
type input "*****"
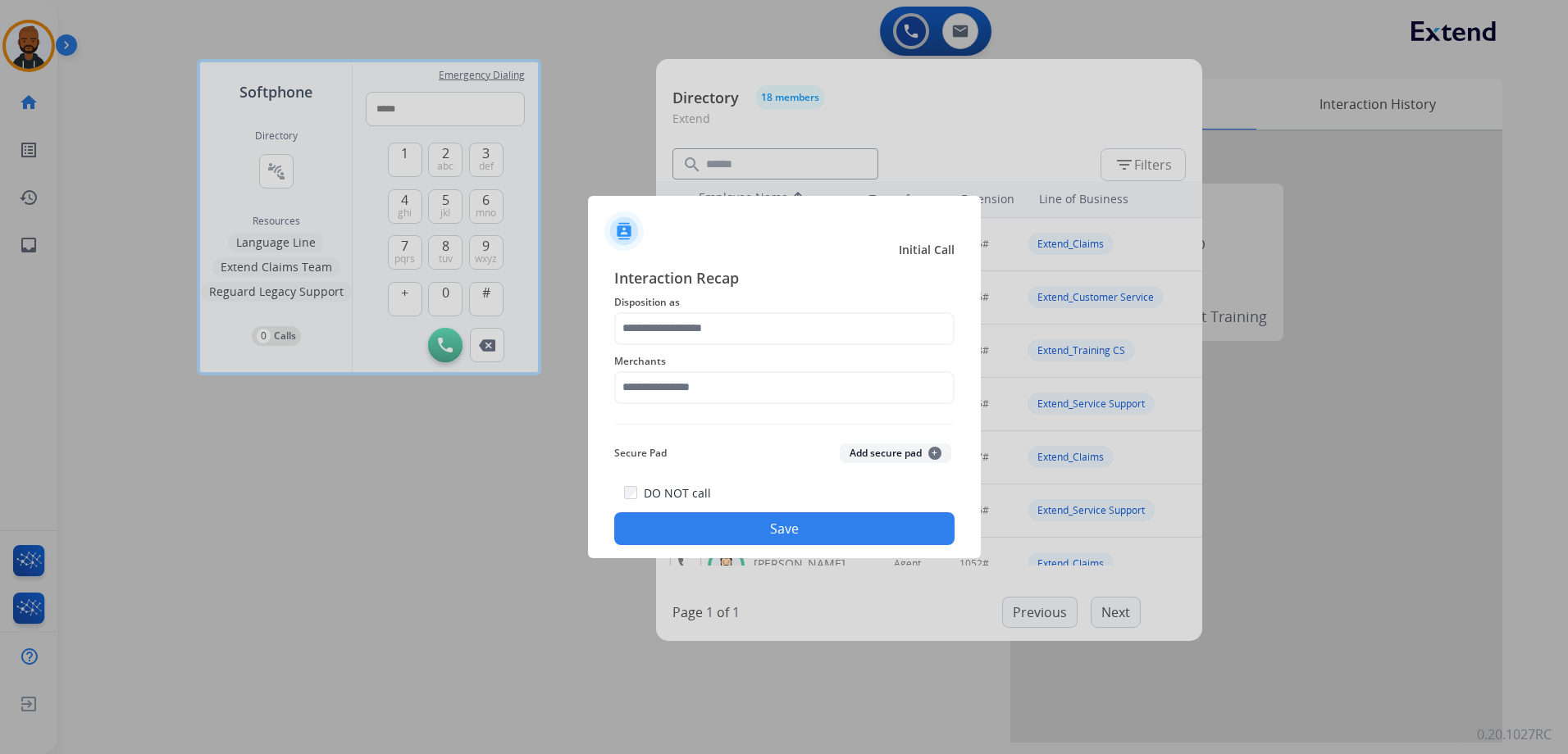
drag, startPoint x: 720, startPoint y: 301, endPoint x: 723, endPoint y: 310, distance: 9.5
click at [721, 304] on span "Disposition as" at bounding box center [784, 302] width 340 height 20
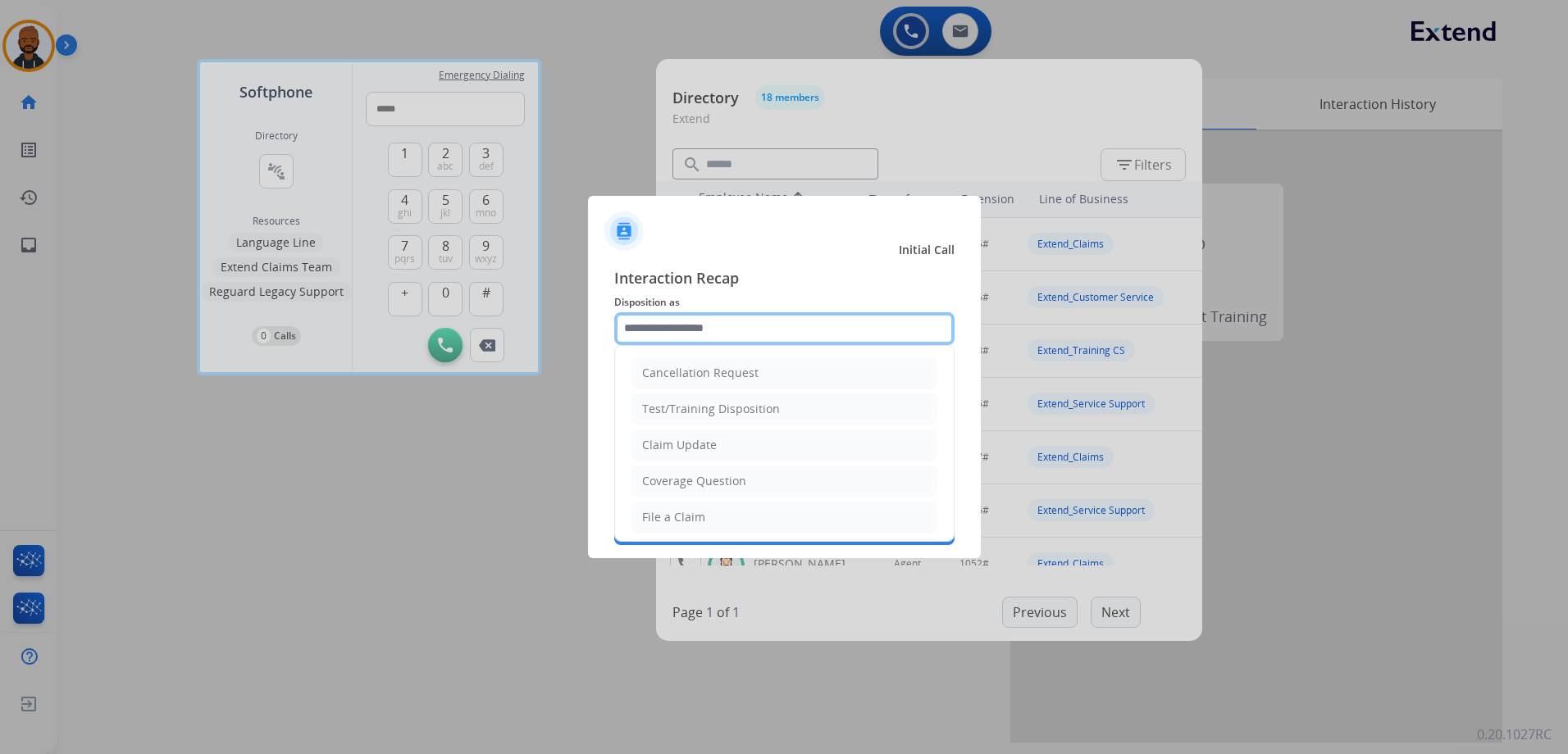
click at [722, 330] on input "text" at bounding box center [784, 328] width 340 height 33
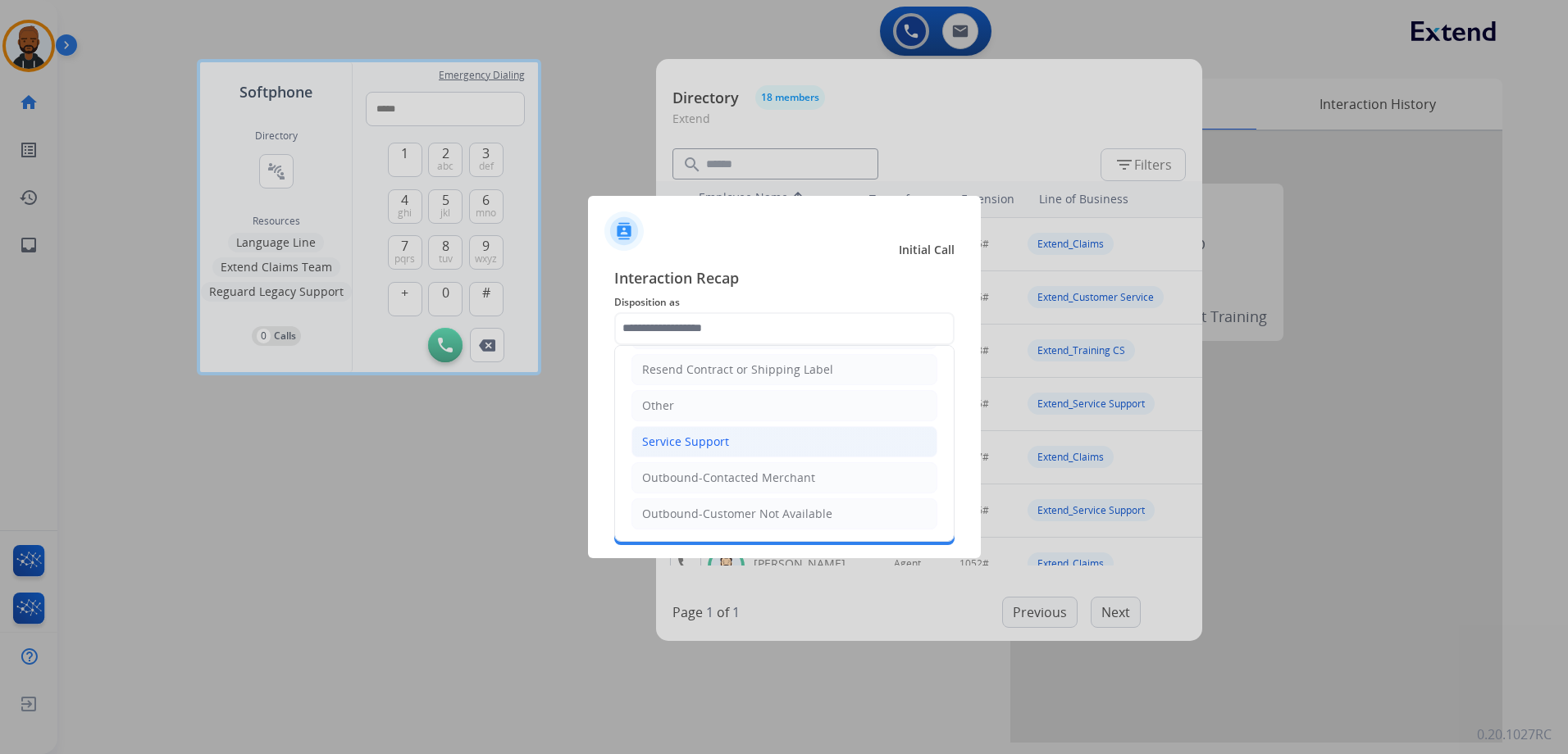
click at [709, 446] on div "Service Support" at bounding box center [685, 442] width 87 height 17
type input "**********"
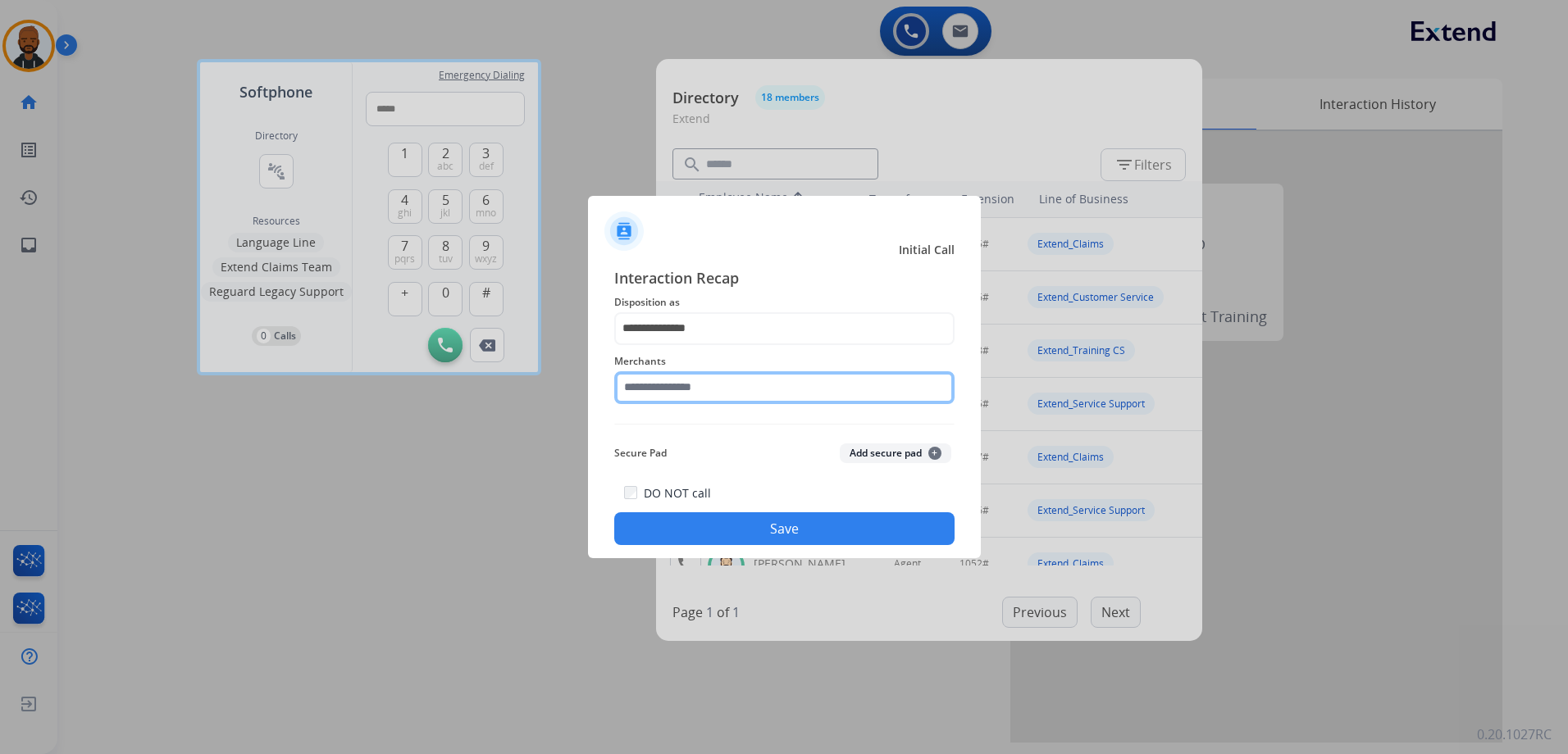
click at [671, 386] on input "text" at bounding box center [784, 387] width 340 height 33
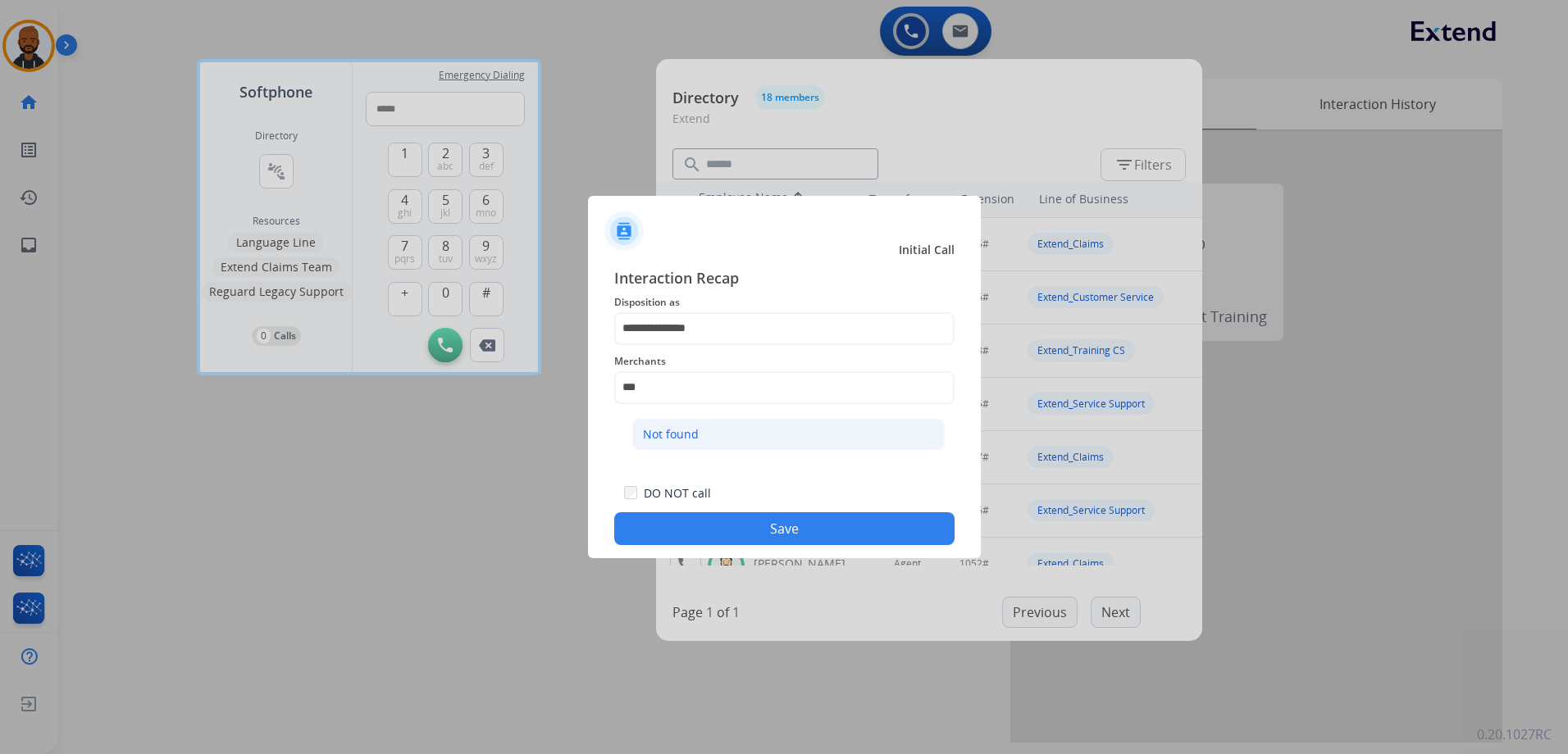
click at [692, 439] on div "Not found" at bounding box center [671, 434] width 56 height 17
type input "*********"
click at [734, 525] on button "Save" at bounding box center [784, 528] width 340 height 33
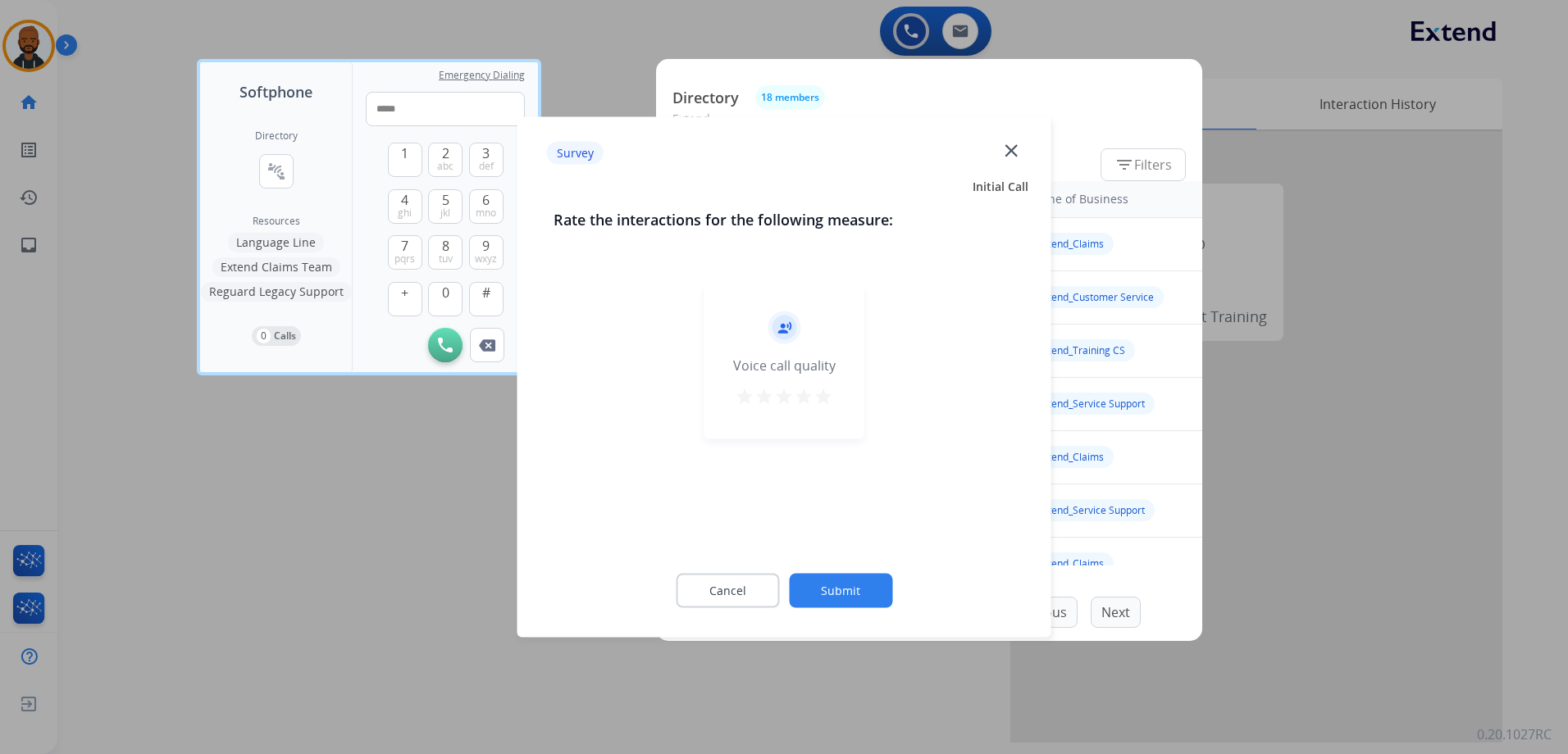
click at [832, 399] on mat-icon "star" at bounding box center [822, 396] width 20 height 20
drag, startPoint x: 854, startPoint y: 558, endPoint x: 853, endPoint y: 569, distance: 11.0
click at [853, 568] on div "Cancel Submit" at bounding box center [784, 591] width 461 height 74
drag, startPoint x: 847, startPoint y: 584, endPoint x: 848, endPoint y: 593, distance: 9.1
click at [847, 592] on button "Submit" at bounding box center [840, 591] width 103 height 34
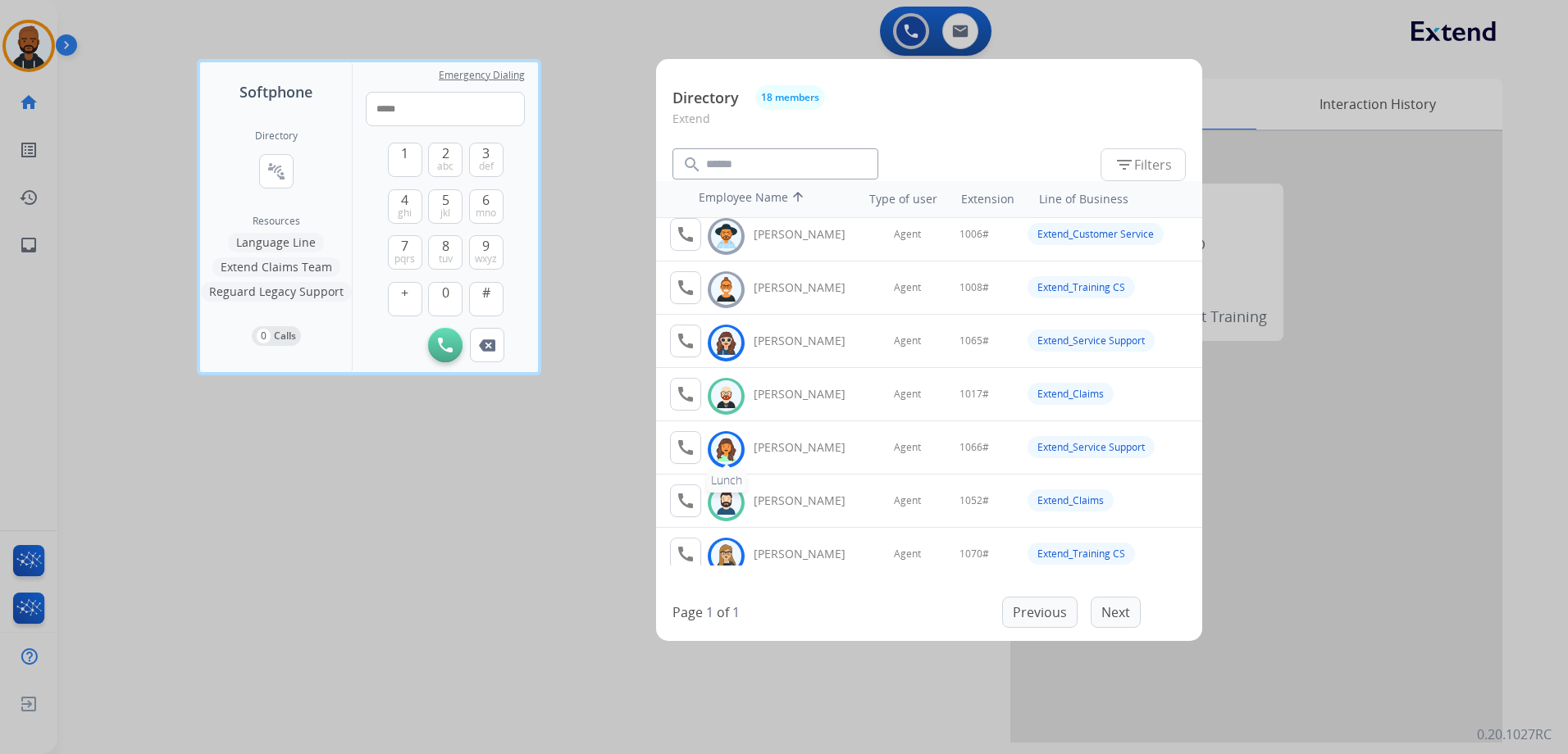
scroll to position [164, 0]
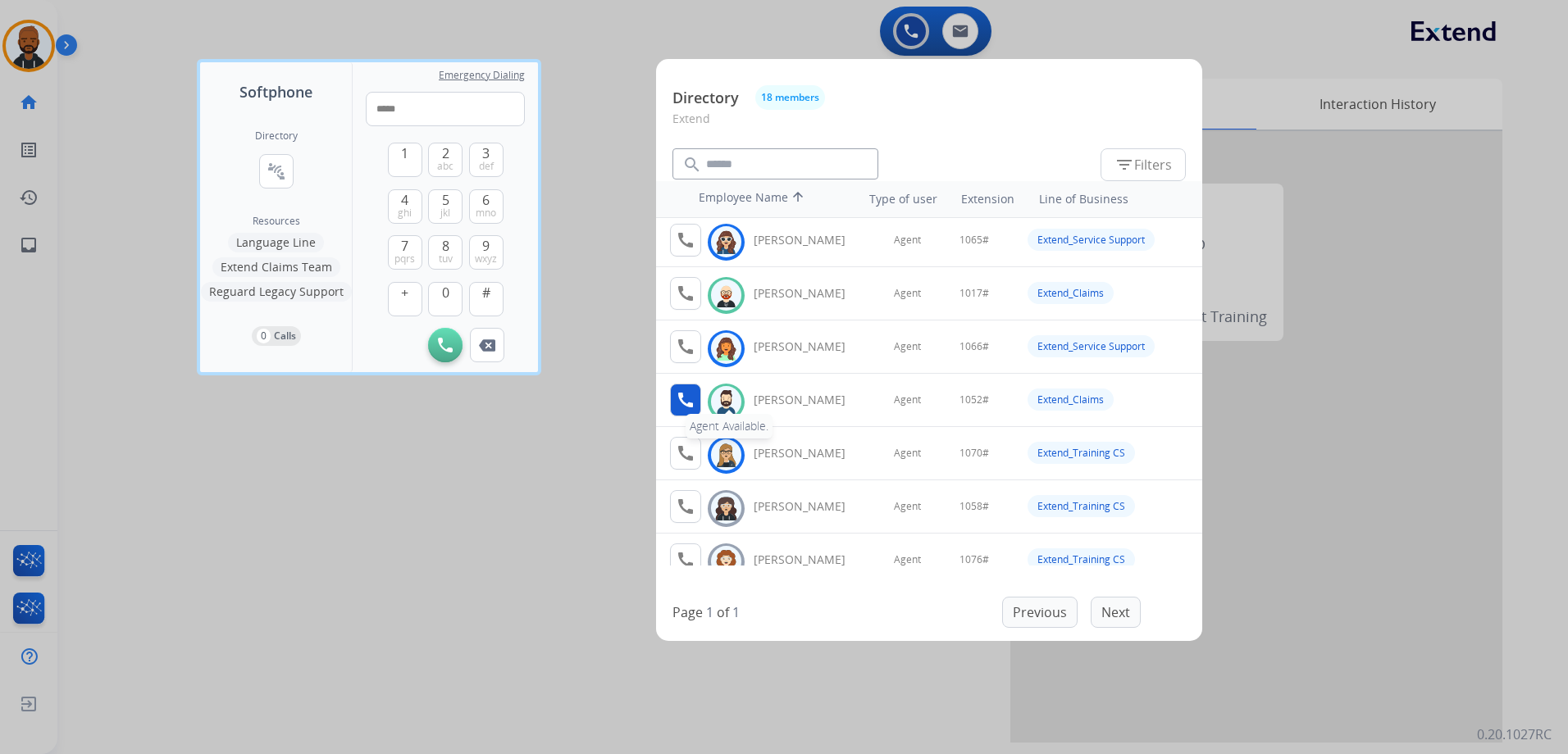
click at [693, 404] on mat-icon "call" at bounding box center [685, 400] width 20 height 20
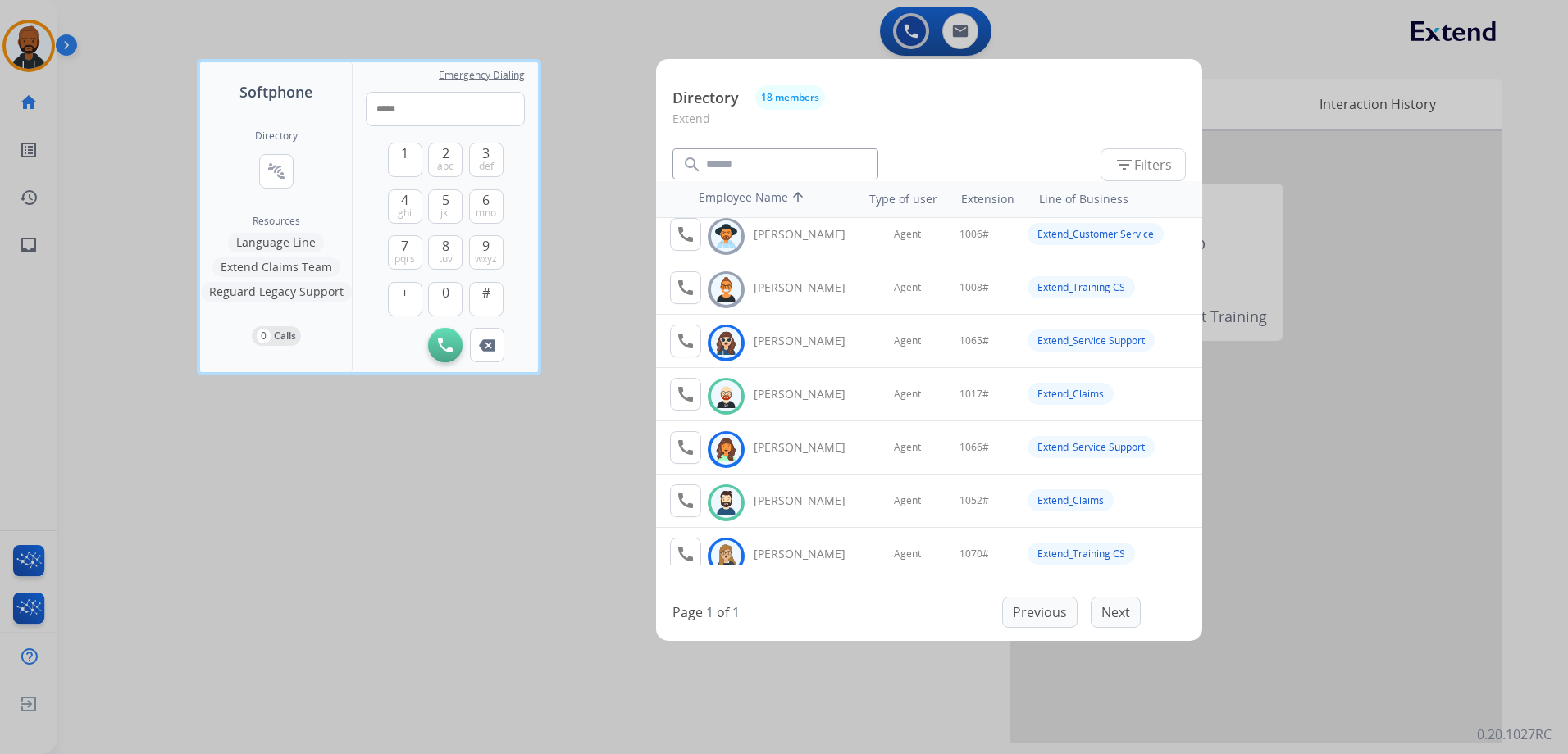
scroll to position [0, 0]
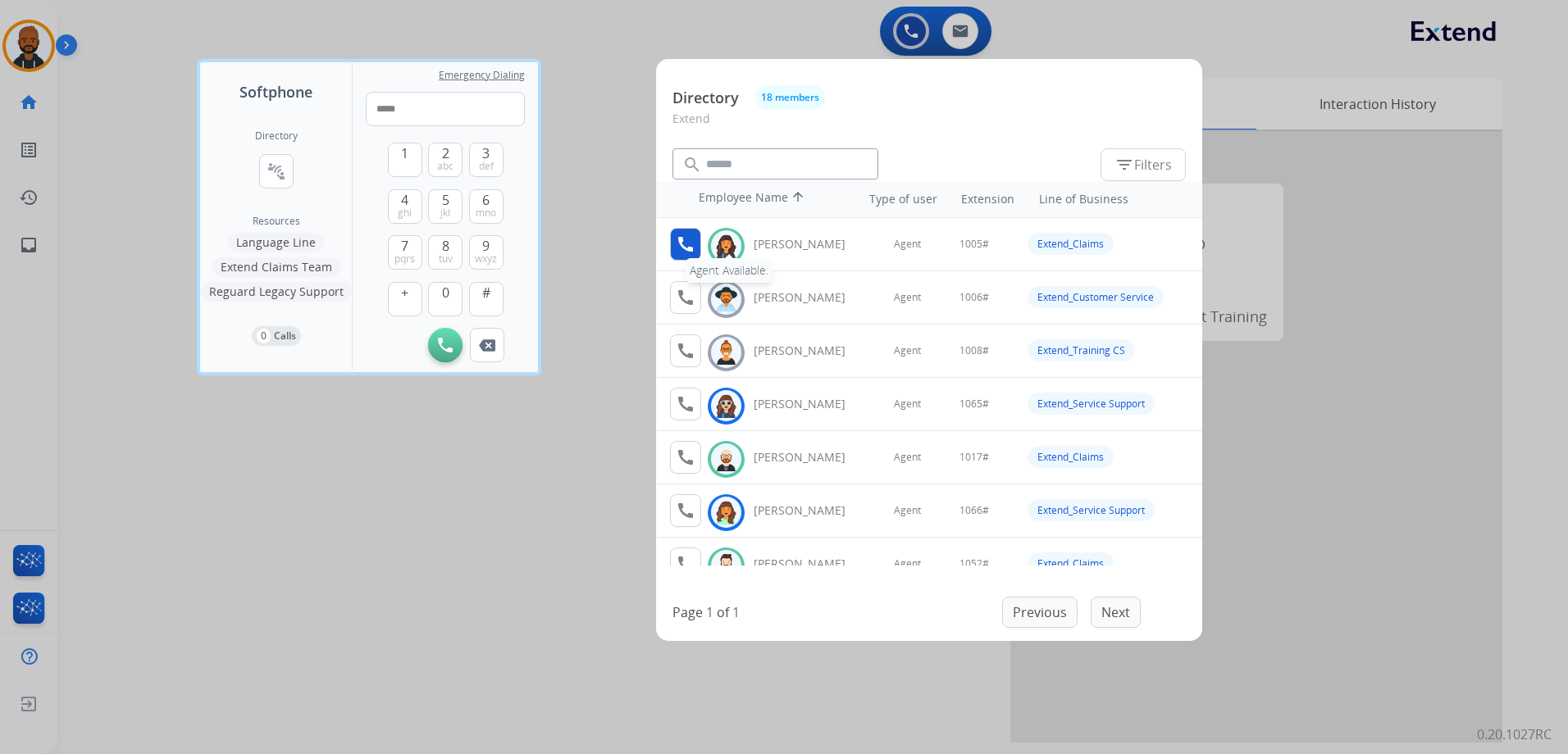
click at [694, 251] on mat-icon "call" at bounding box center [685, 244] width 20 height 20
click at [412, 158] on button "1" at bounding box center [405, 159] width 34 height 34
click at [449, 292] on button "0" at bounding box center [445, 299] width 34 height 34
click at [455, 194] on button "5 jkl" at bounding box center [445, 206] width 34 height 34
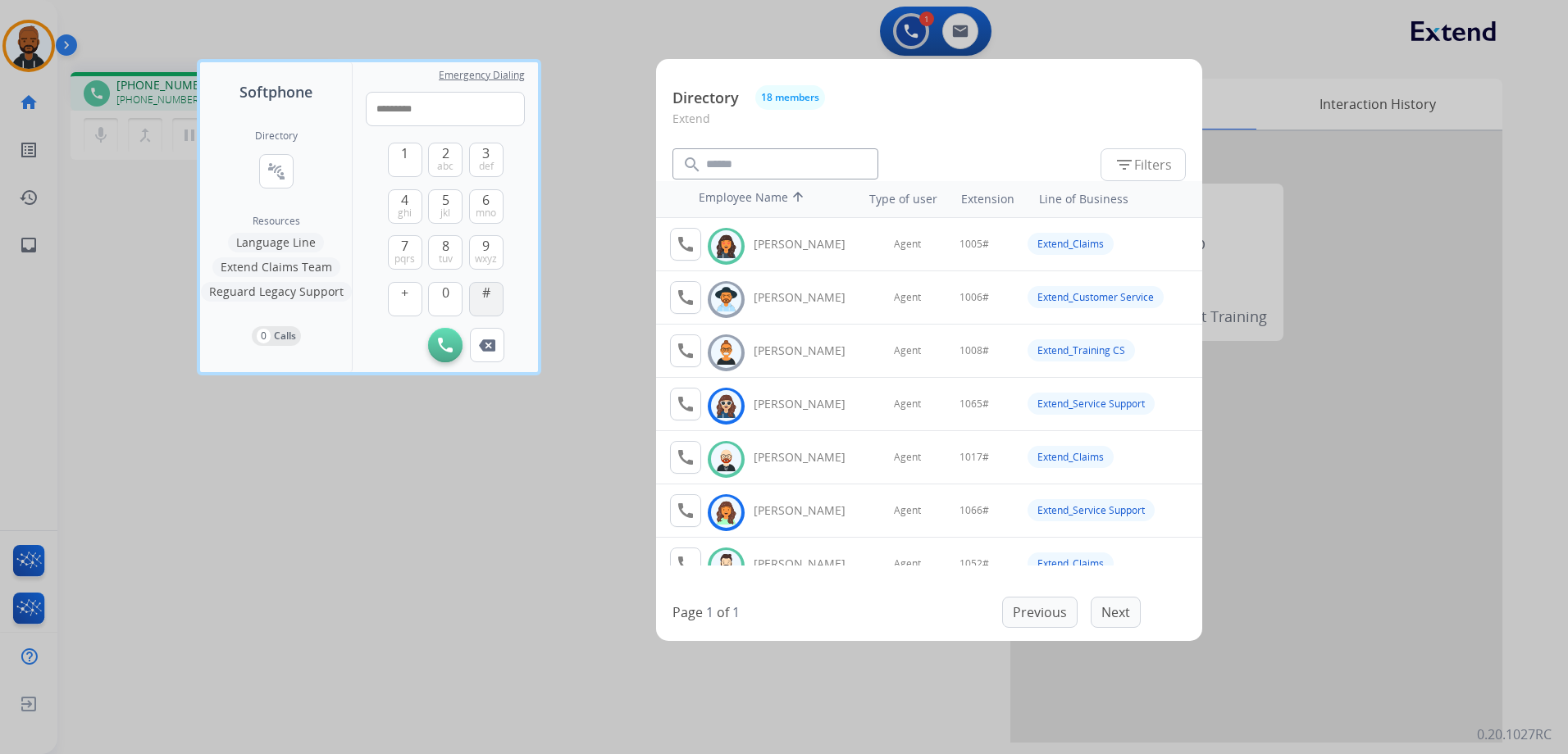
click at [497, 295] on button "#" at bounding box center [486, 299] width 34 height 34
type input "**********"
click at [561, 194] on div at bounding box center [784, 377] width 1568 height 754
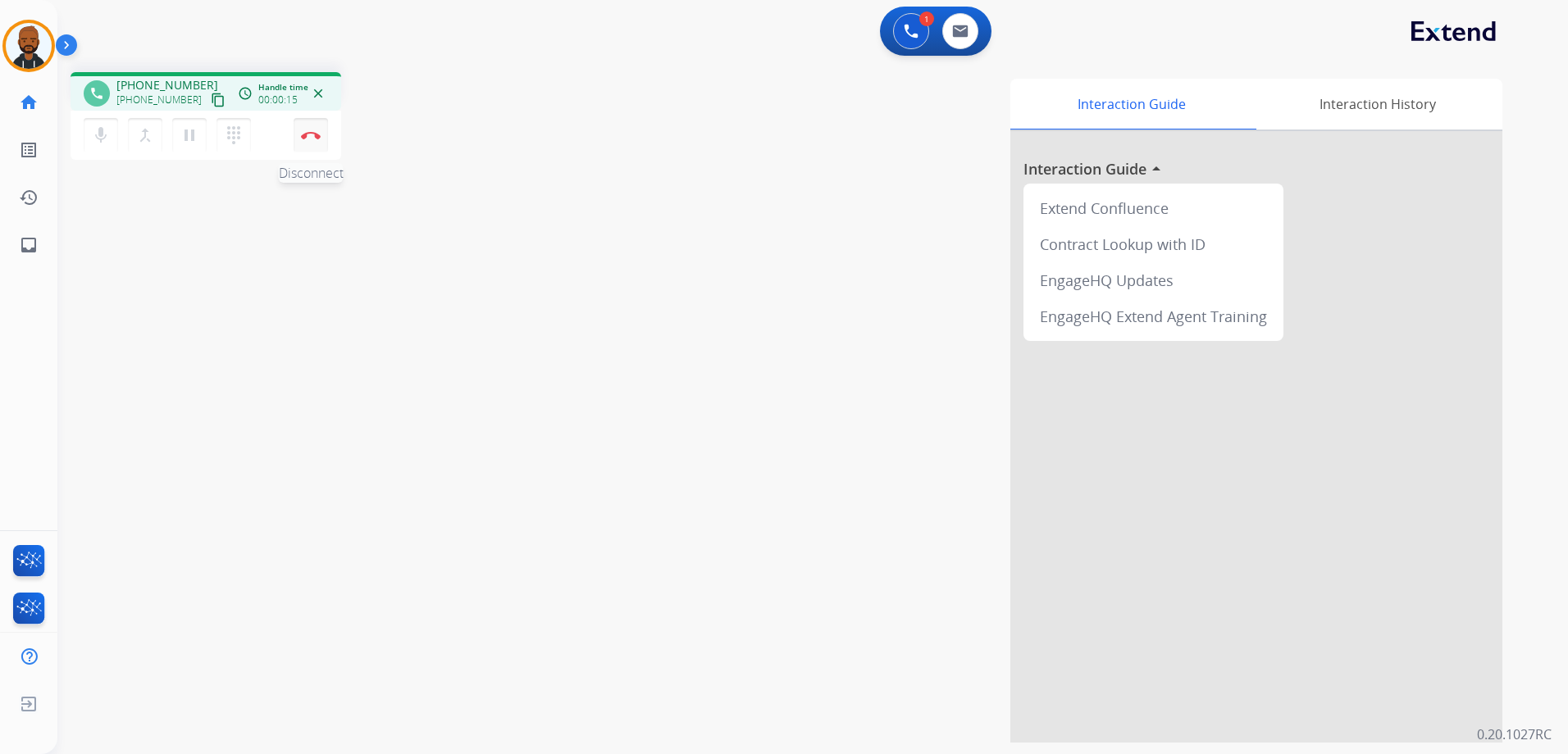
click at [313, 134] on img at bounding box center [310, 135] width 20 height 8
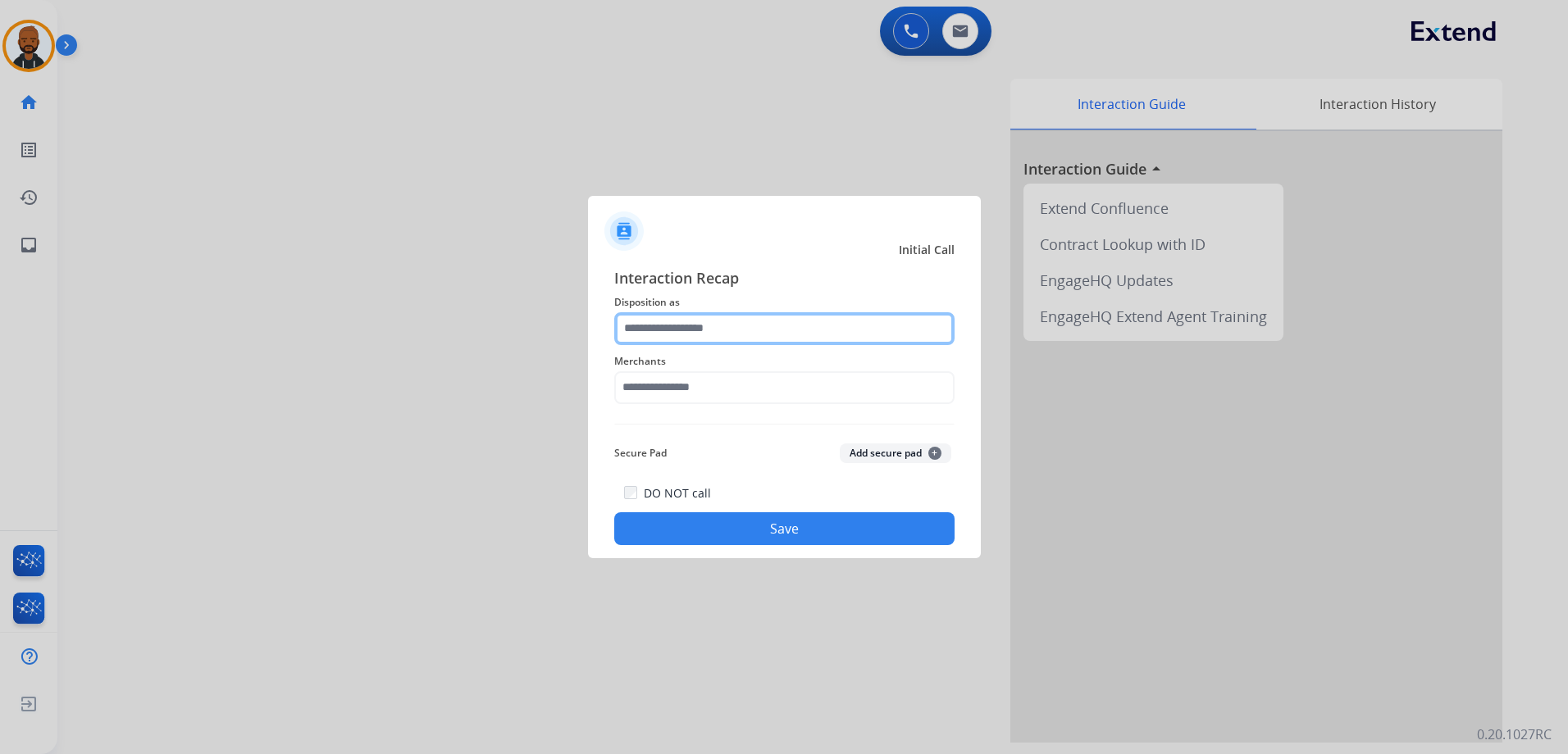
click at [760, 323] on input "text" at bounding box center [784, 328] width 340 height 33
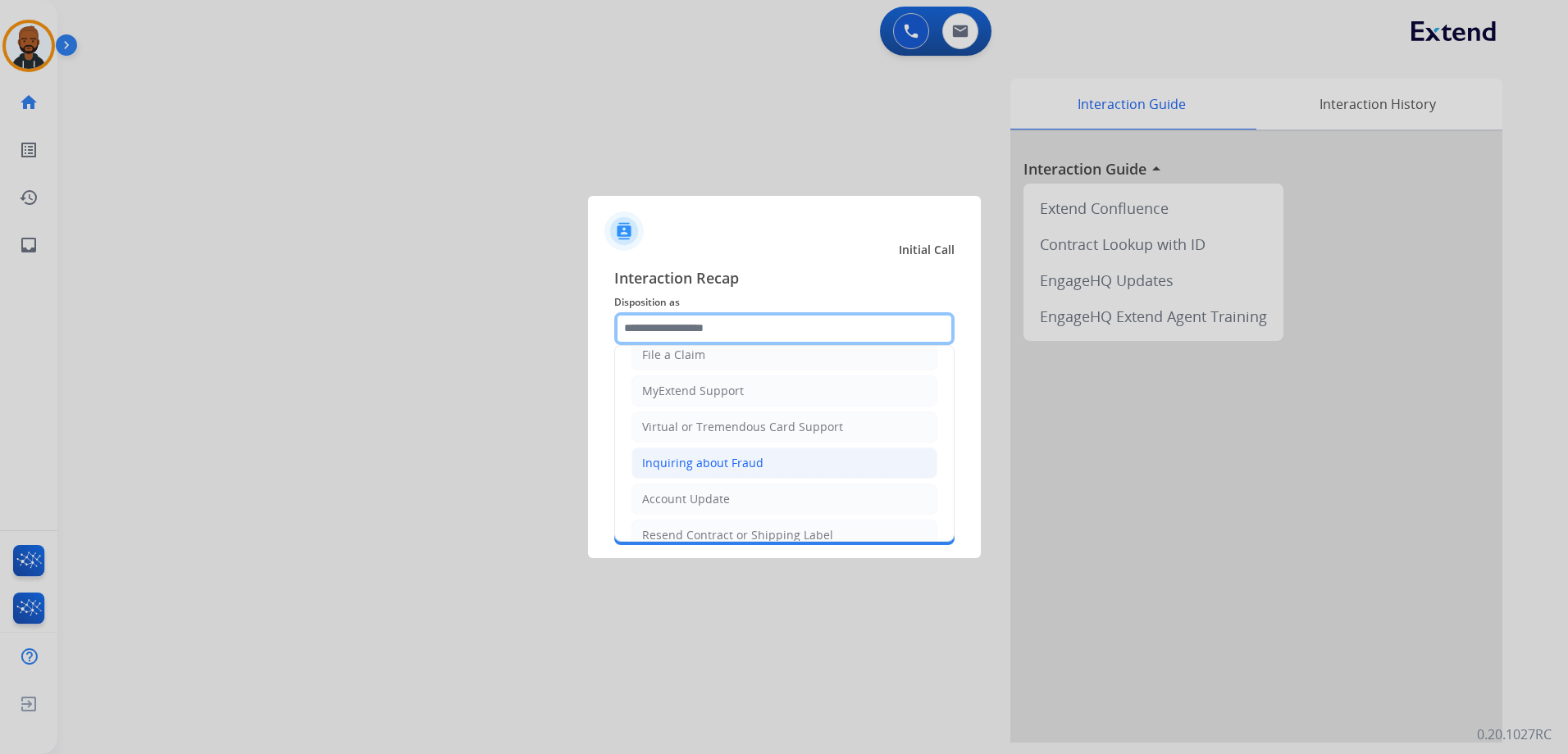
scroll to position [164, 0]
click at [681, 389] on div "MyExtend Support" at bounding box center [693, 390] width 102 height 17
type input "**********"
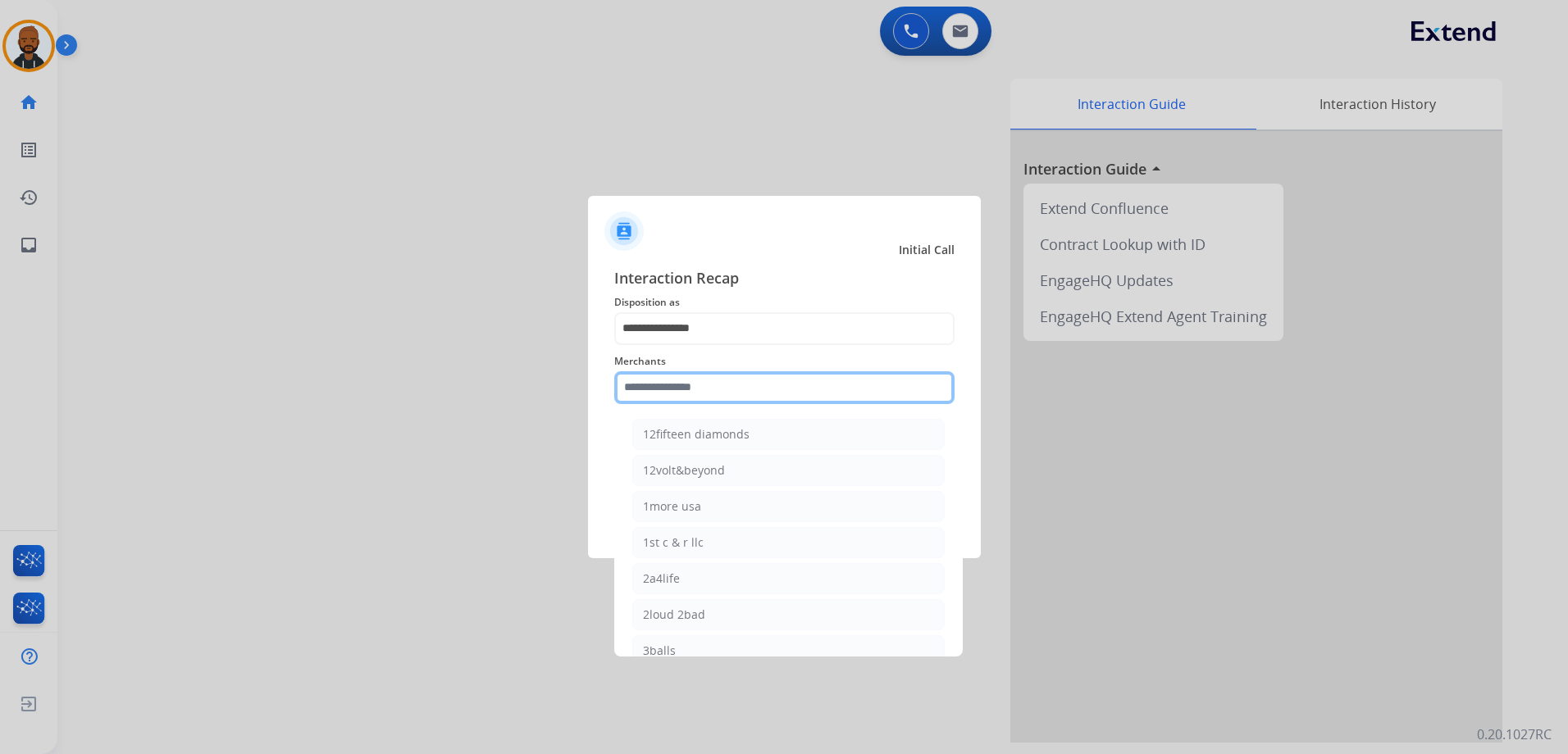
click at [721, 385] on input "text" at bounding box center [784, 387] width 340 height 33
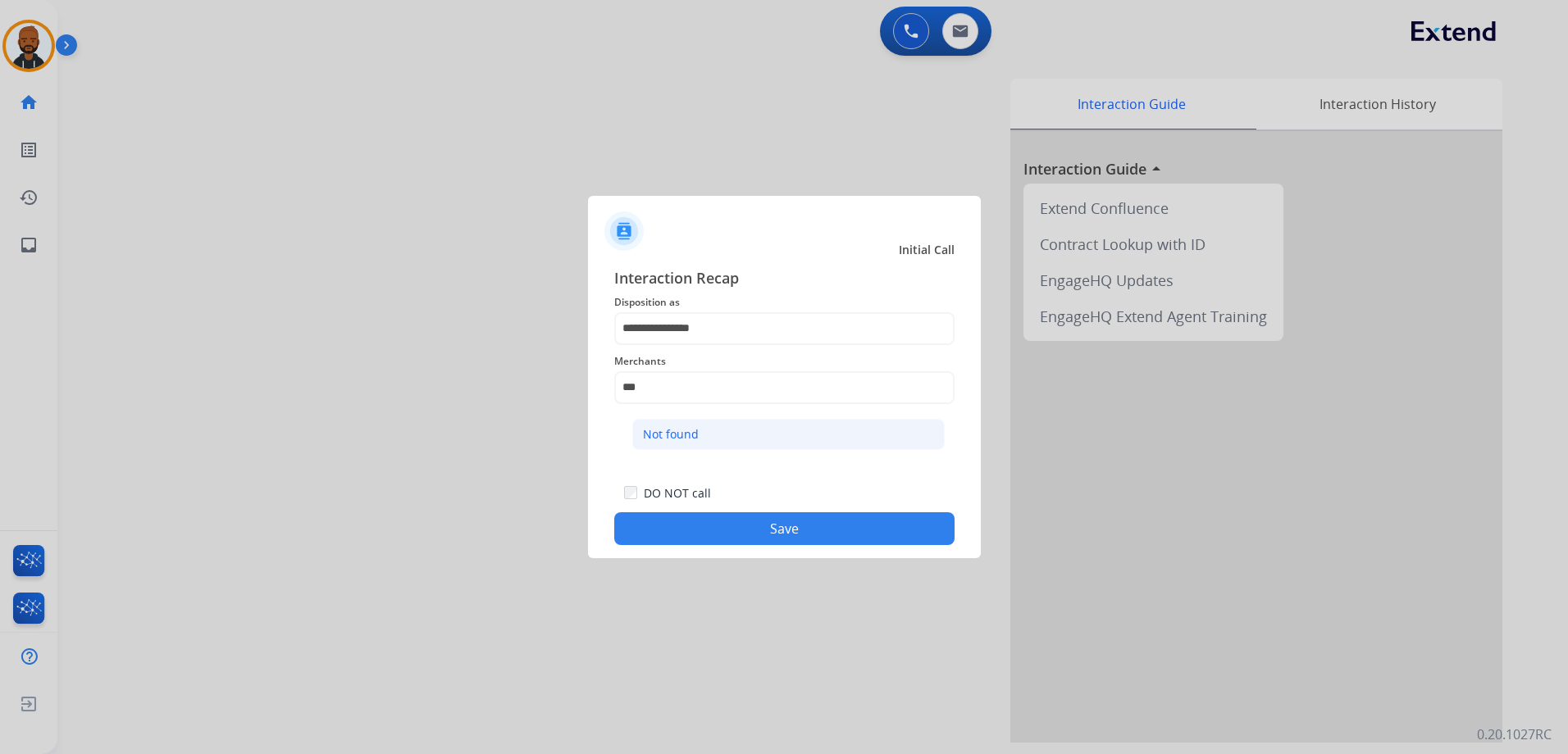
click at [728, 429] on li "Not found" at bounding box center [788, 433] width 312 height 31
type input "*********"
click at [778, 522] on button "Save" at bounding box center [784, 528] width 340 height 33
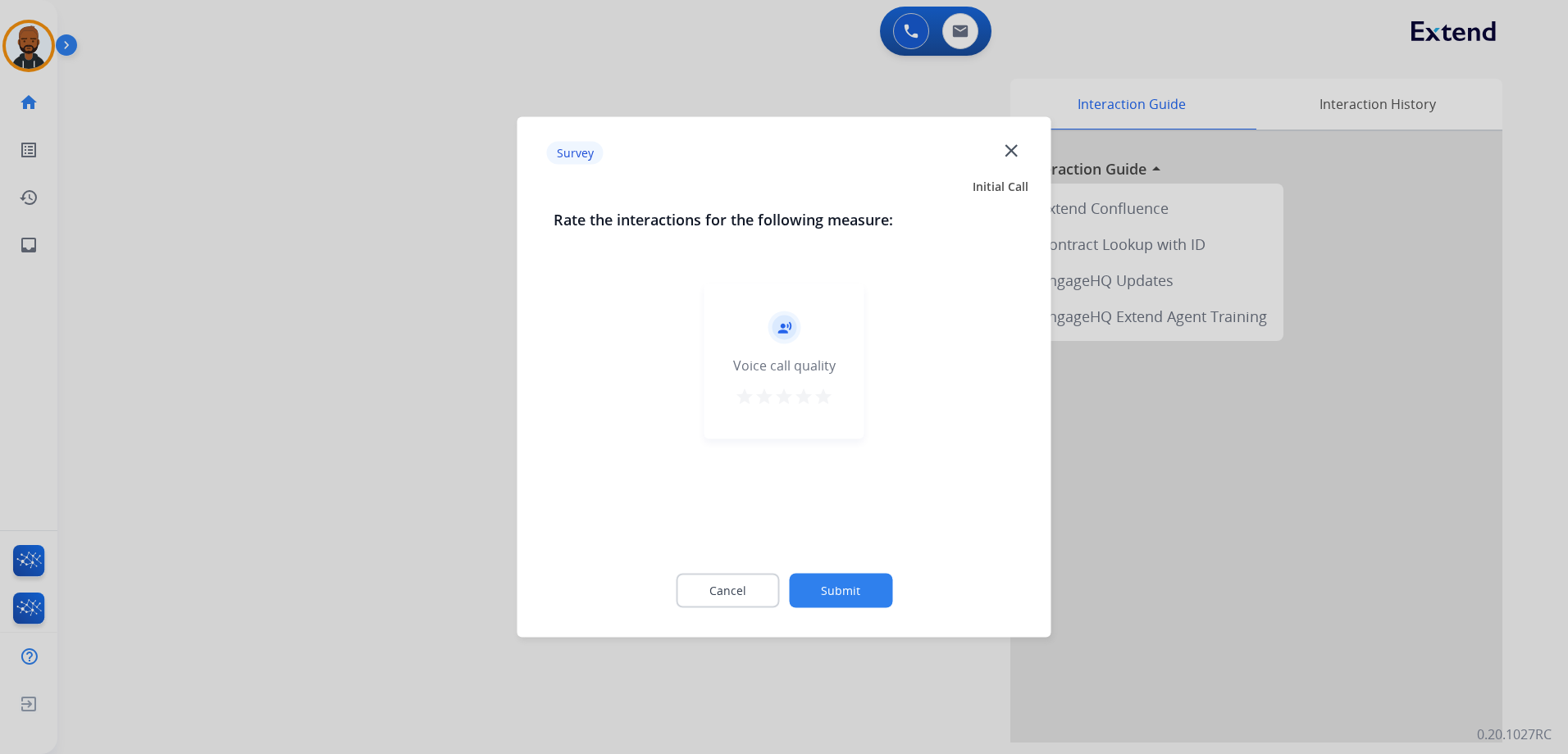
click at [818, 391] on mat-icon "star" at bounding box center [822, 396] width 20 height 20
click at [866, 582] on button "Submit" at bounding box center [840, 591] width 103 height 34
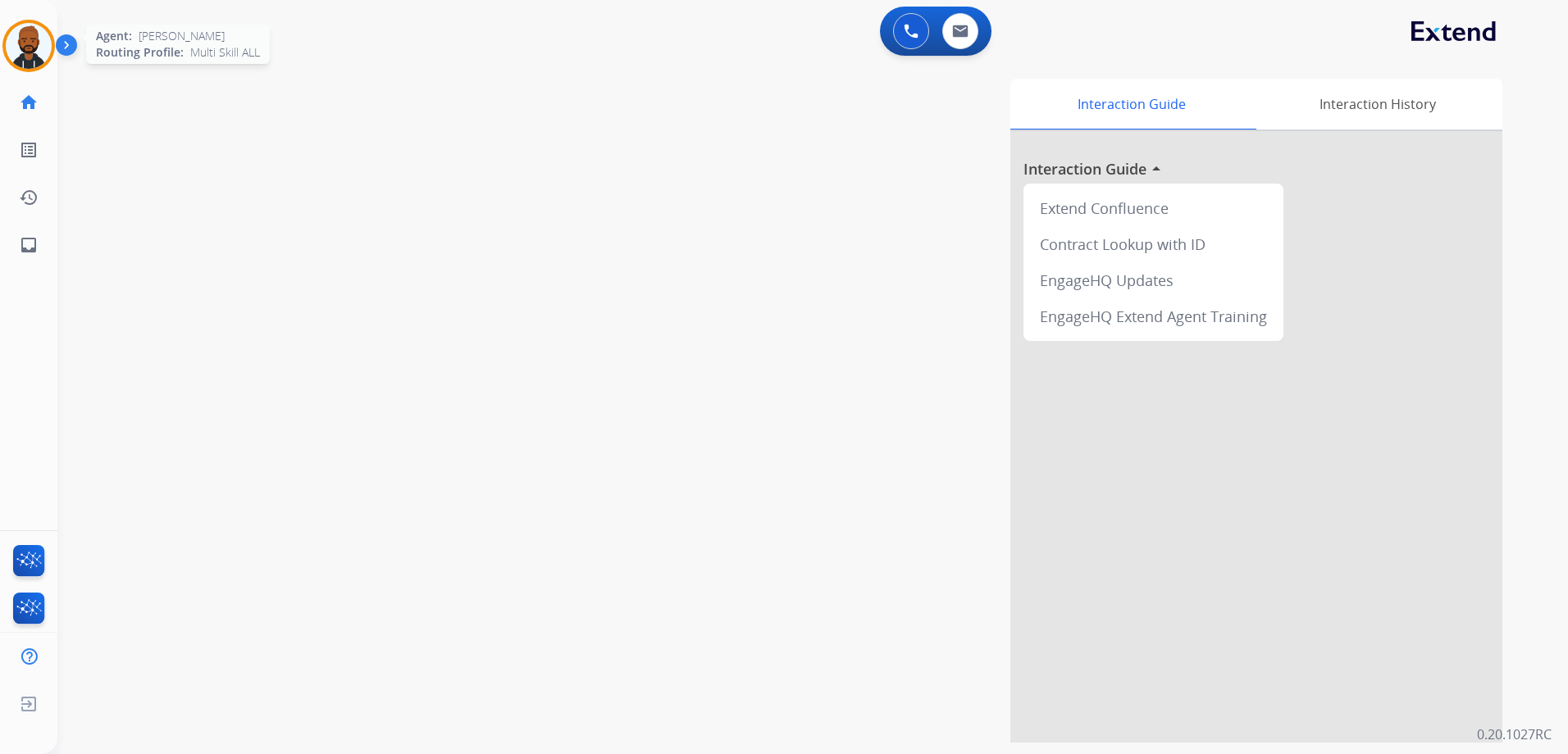
click at [41, 36] on img at bounding box center [28, 46] width 46 height 46
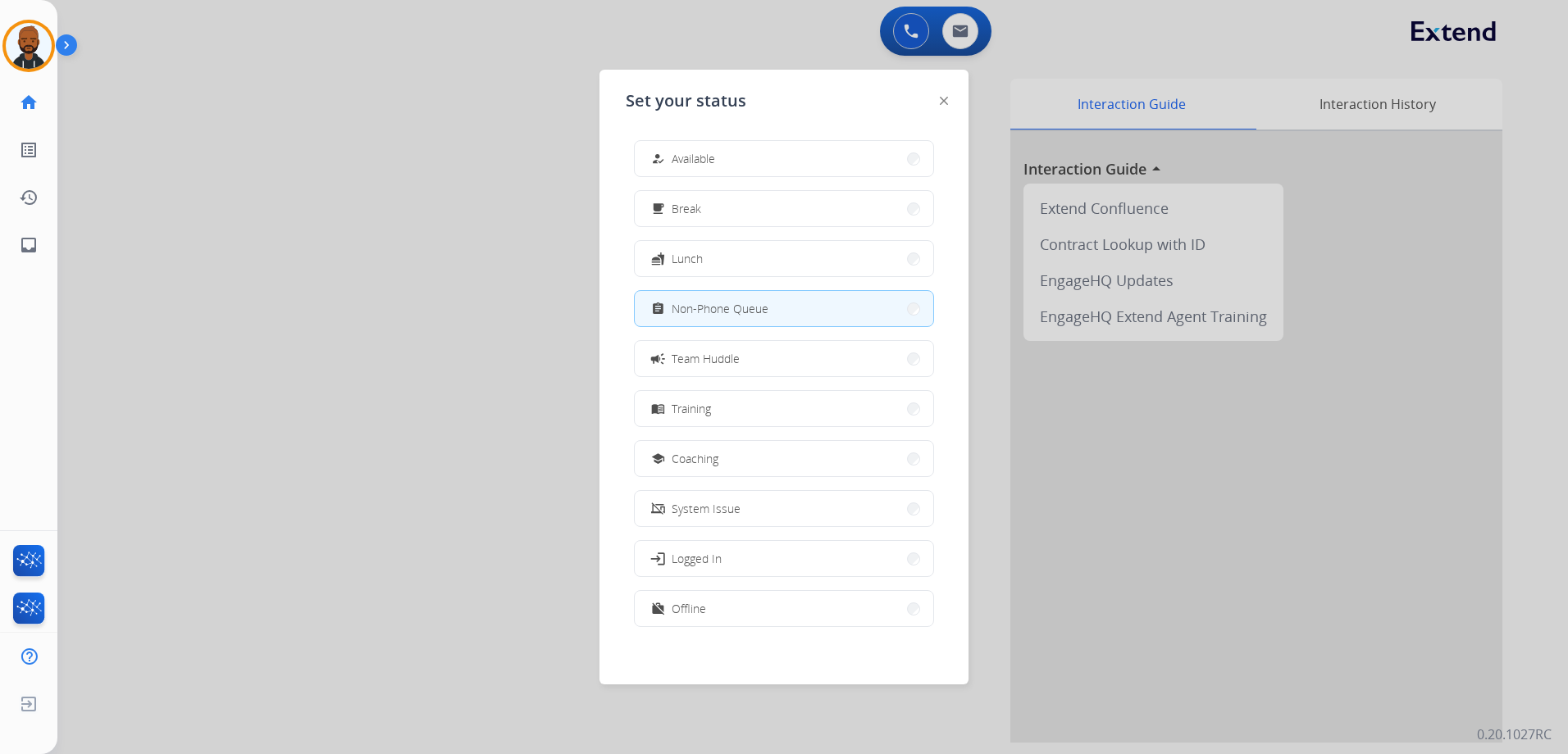
click at [730, 158] on button "how_to_reg Available" at bounding box center [784, 158] width 298 height 35
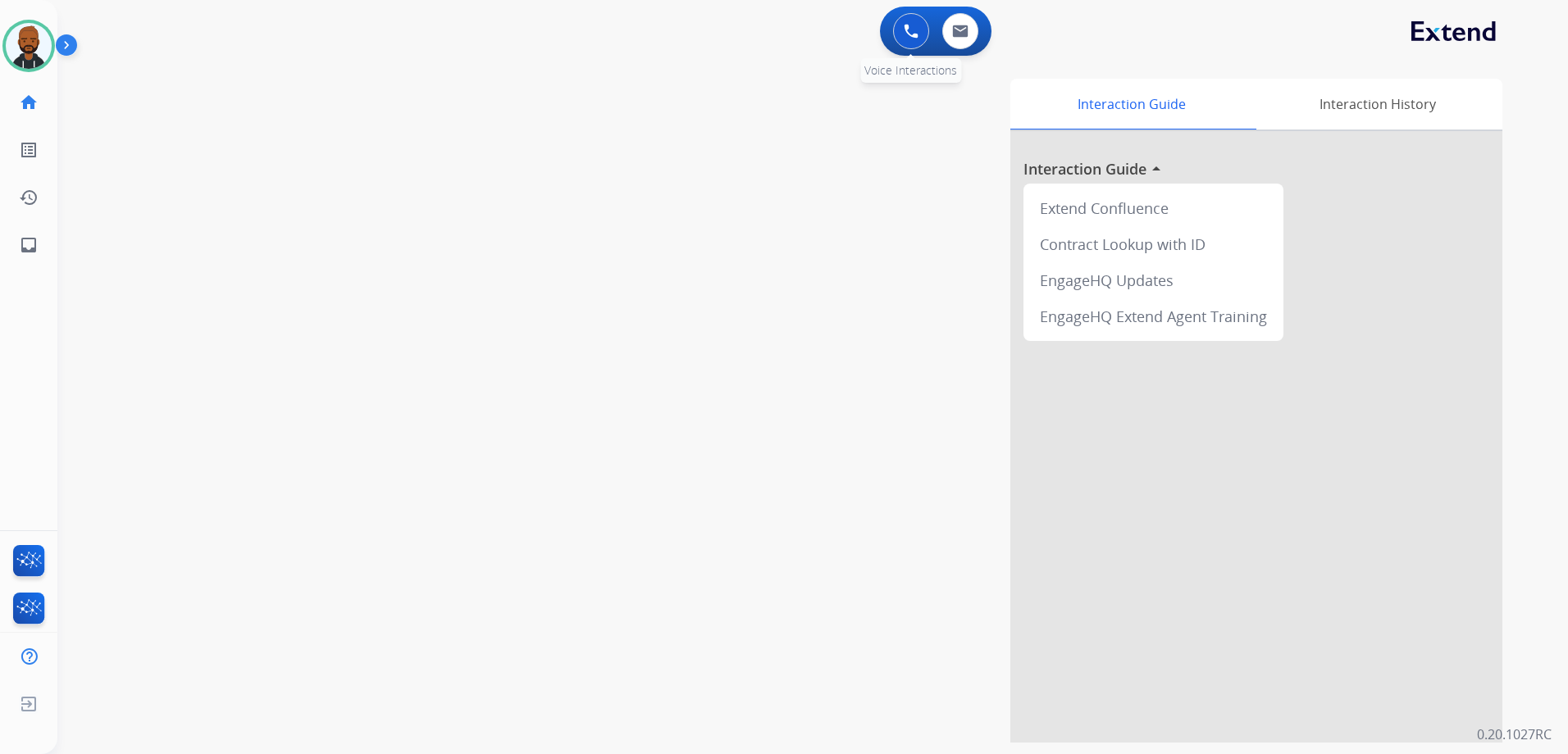
click at [915, 43] on button at bounding box center [911, 31] width 36 height 36
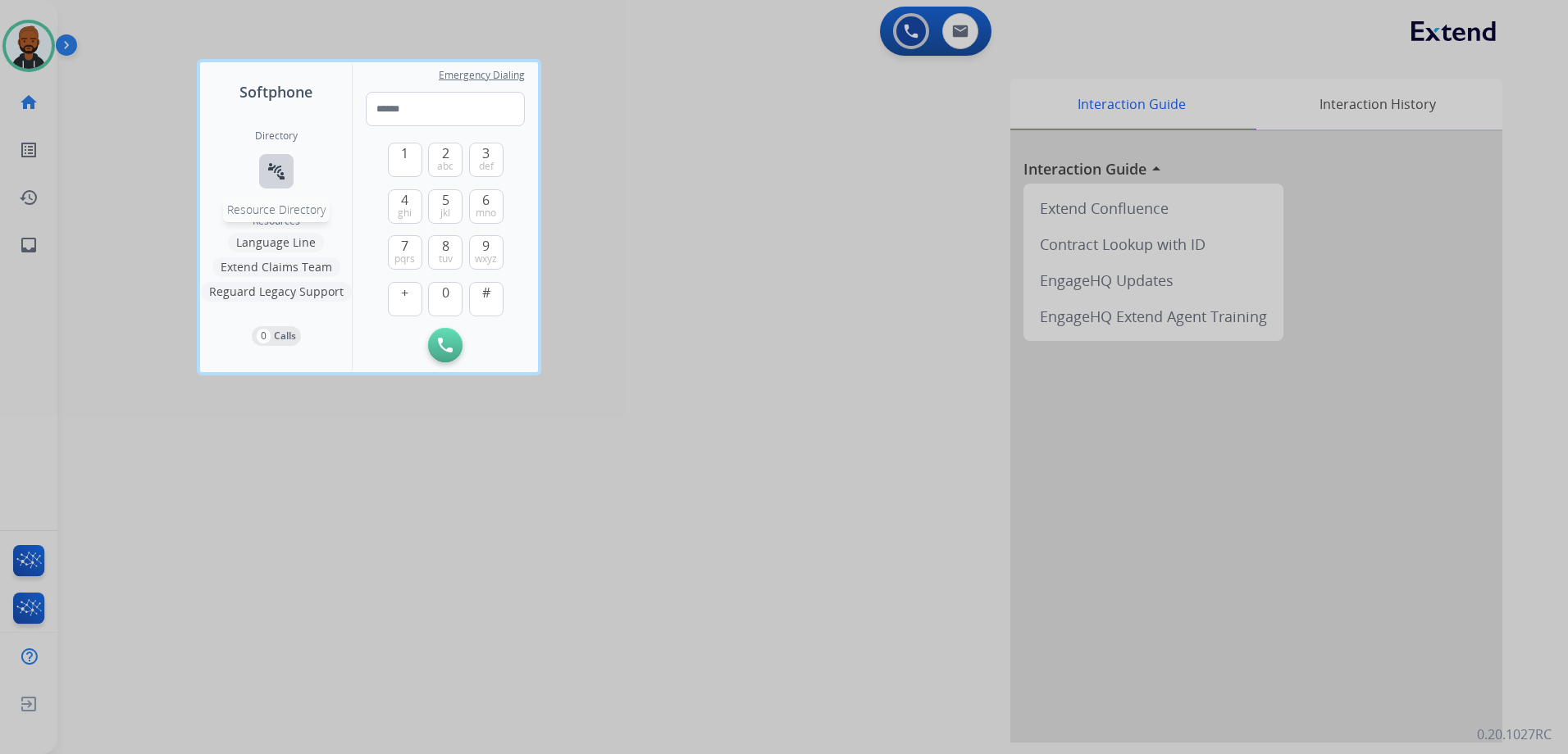
click at [279, 176] on mat-icon "connect_without_contact" at bounding box center [276, 171] width 20 height 20
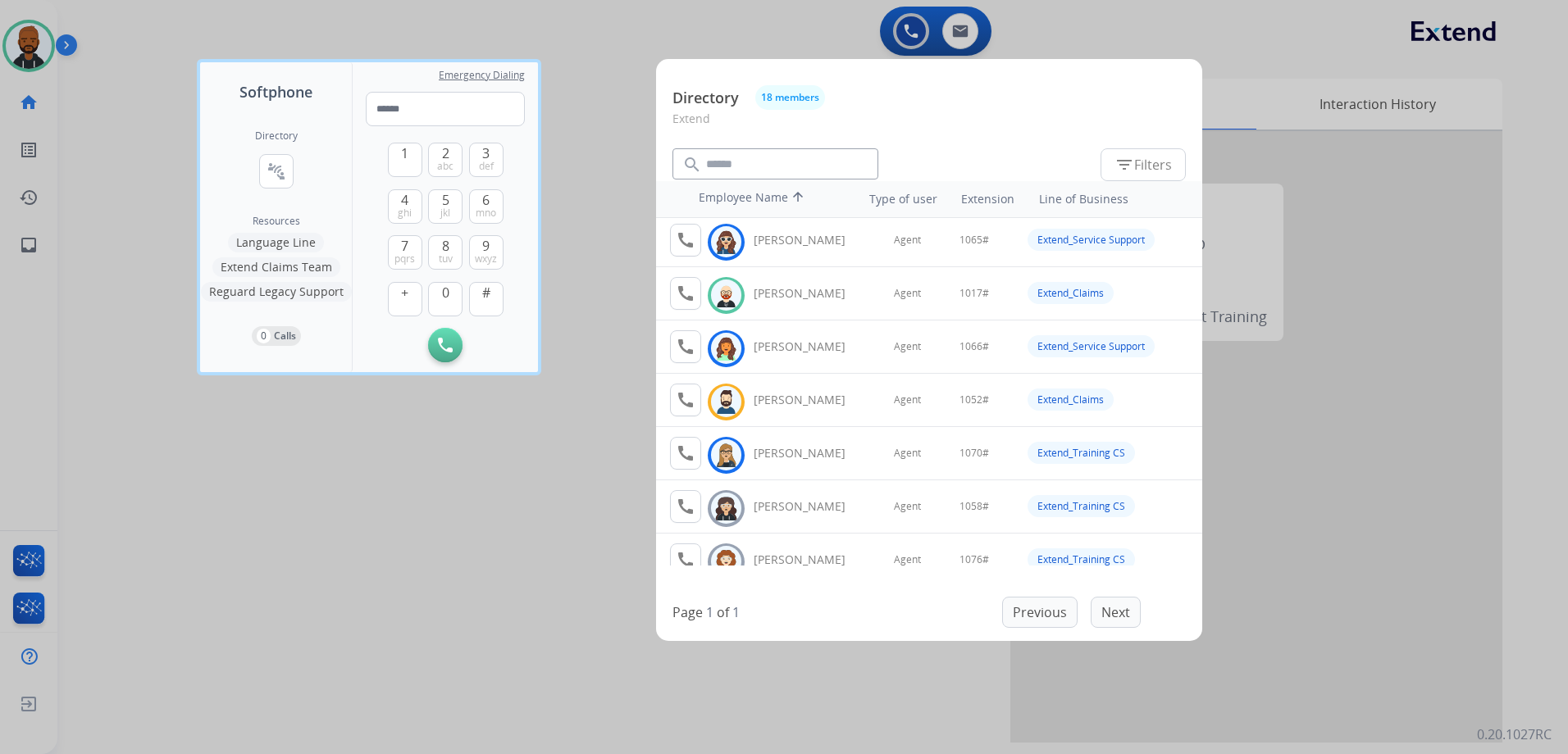
click at [1372, 559] on div at bounding box center [784, 377] width 1568 height 754
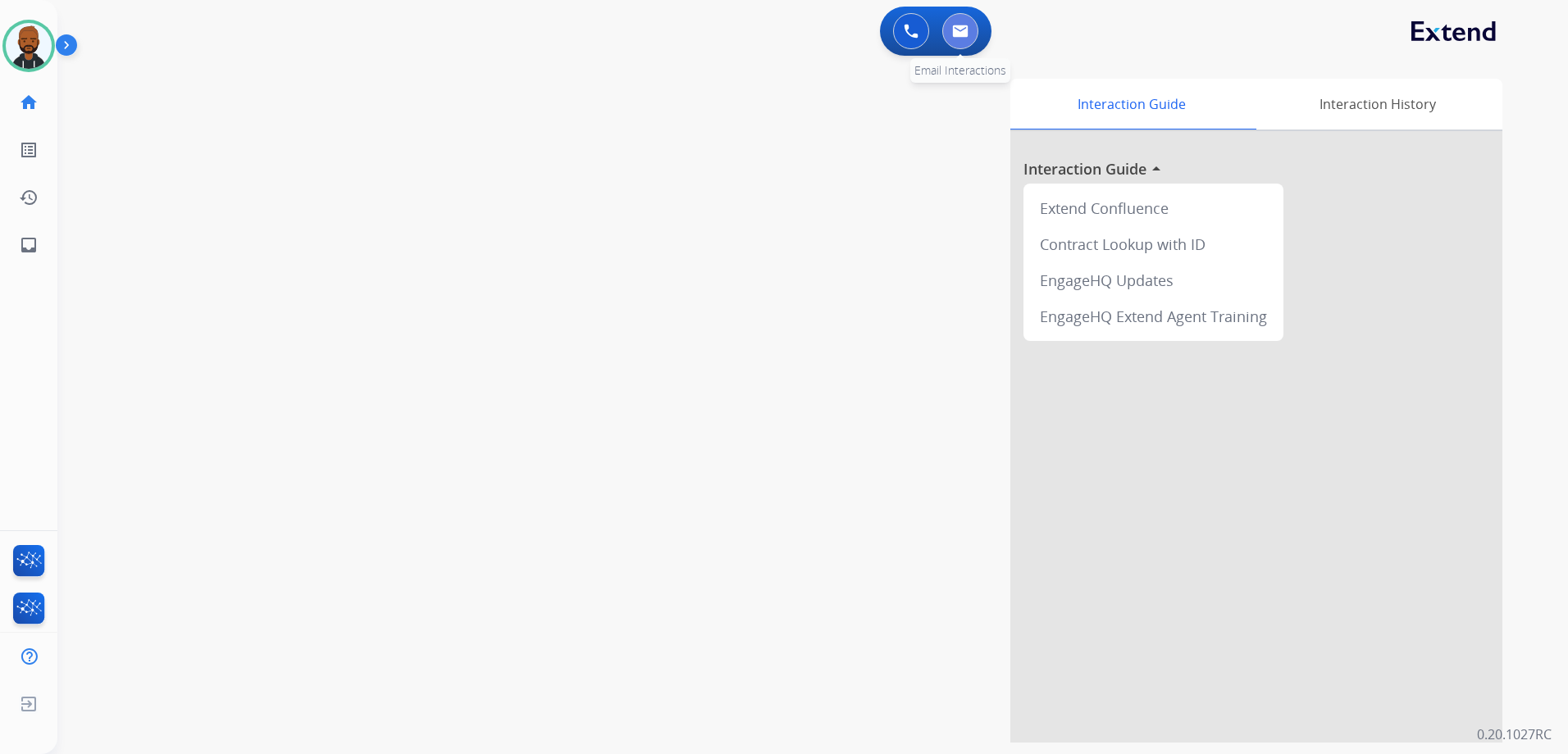
click at [970, 42] on button at bounding box center [960, 31] width 36 height 36
select select "**********"
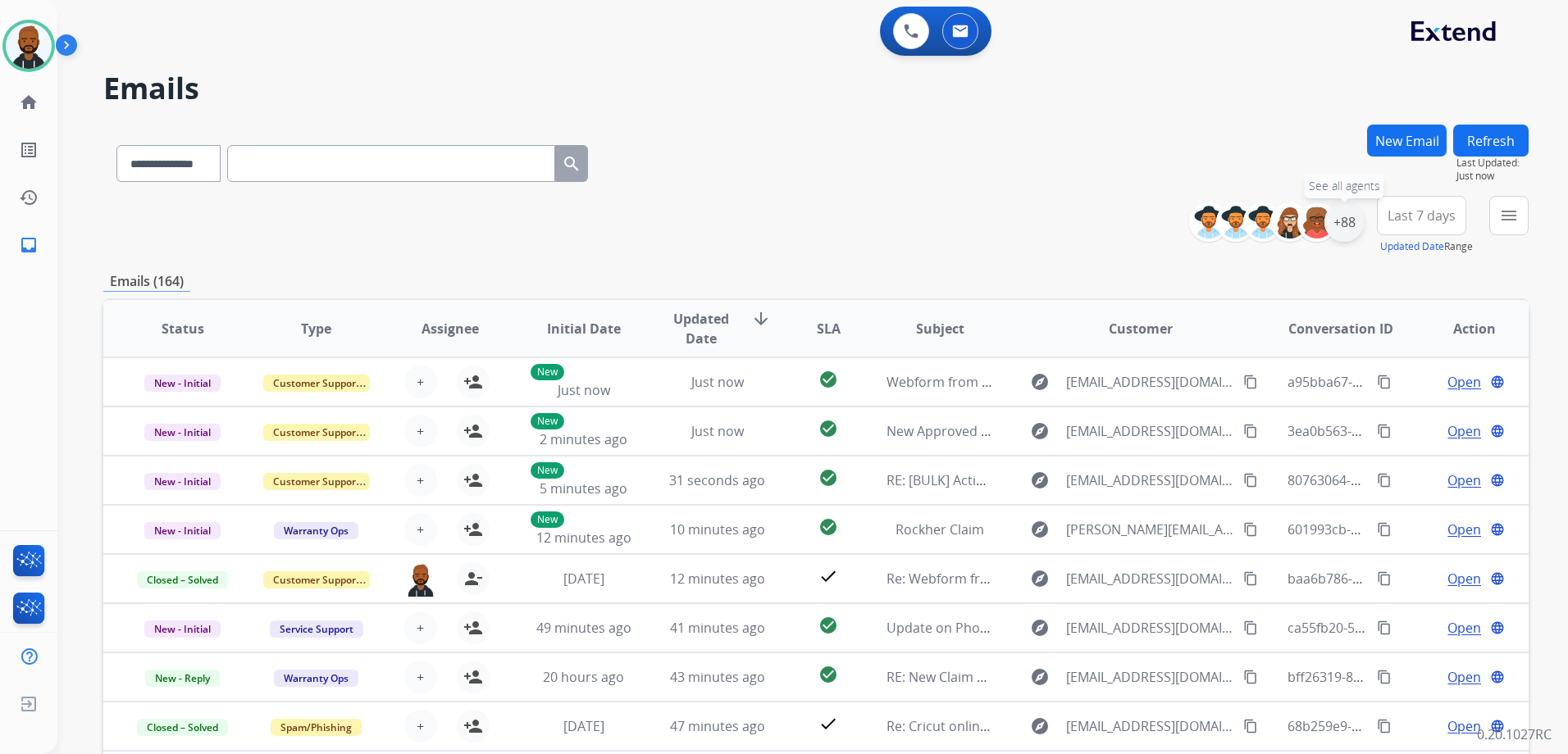
click at [1351, 225] on div "+88" at bounding box center [1343, 222] width 39 height 39
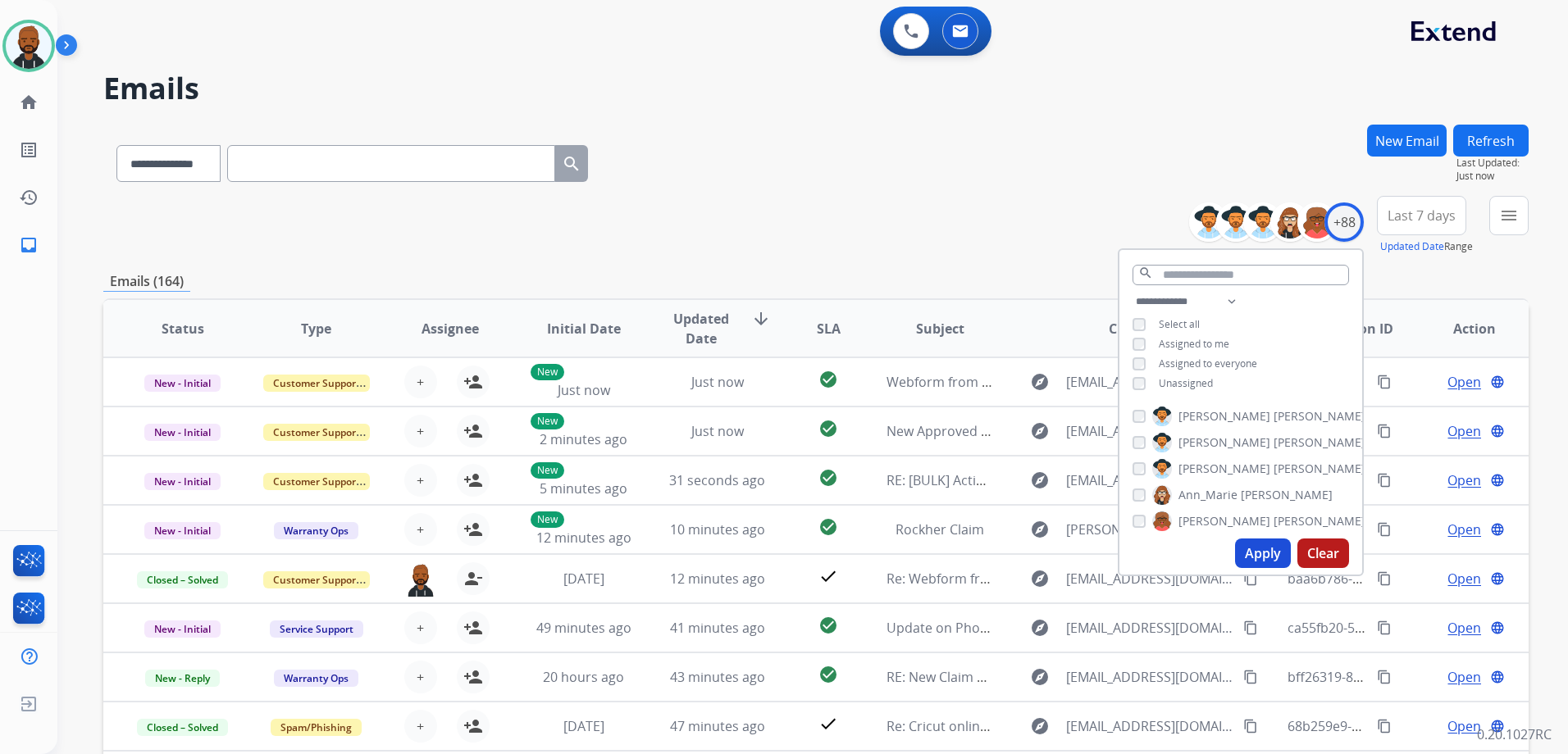
click at [1247, 545] on button "Apply" at bounding box center [1263, 554] width 56 height 30
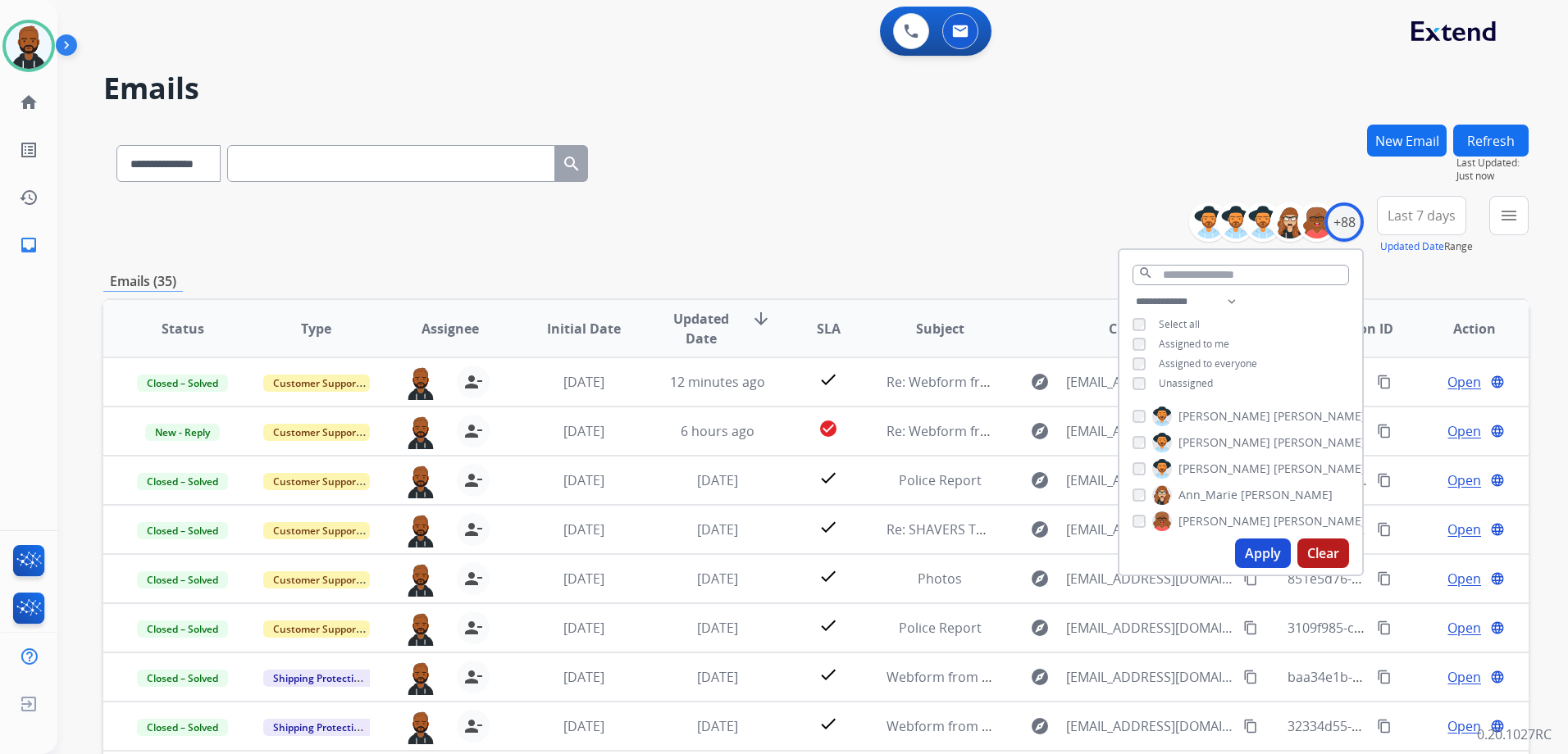
click at [1084, 148] on div "**********" at bounding box center [816, 160] width 1425 height 72
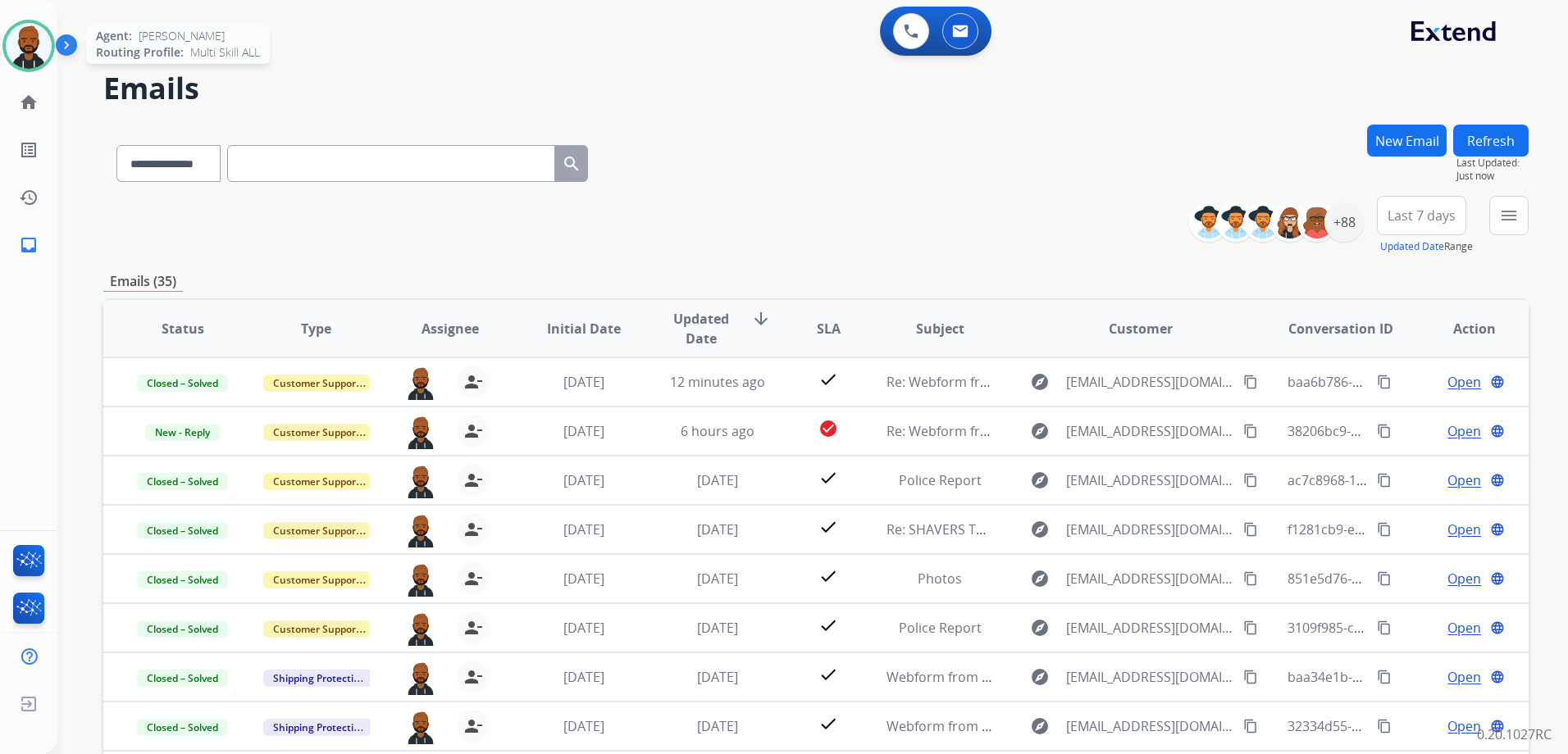
click at [43, 55] on img at bounding box center [28, 46] width 46 height 46
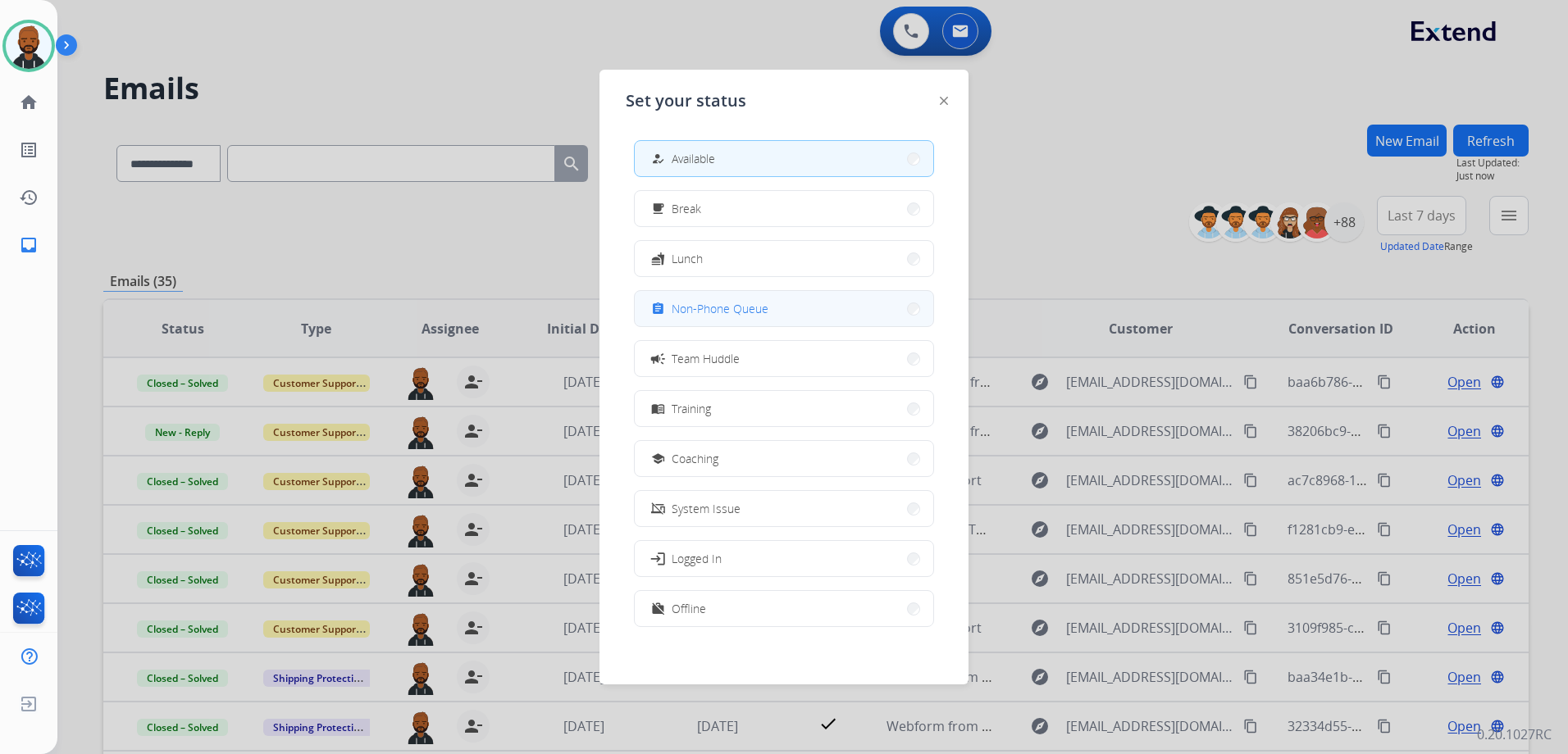
click at [699, 314] on span "Non-Phone Queue" at bounding box center [720, 308] width 97 height 17
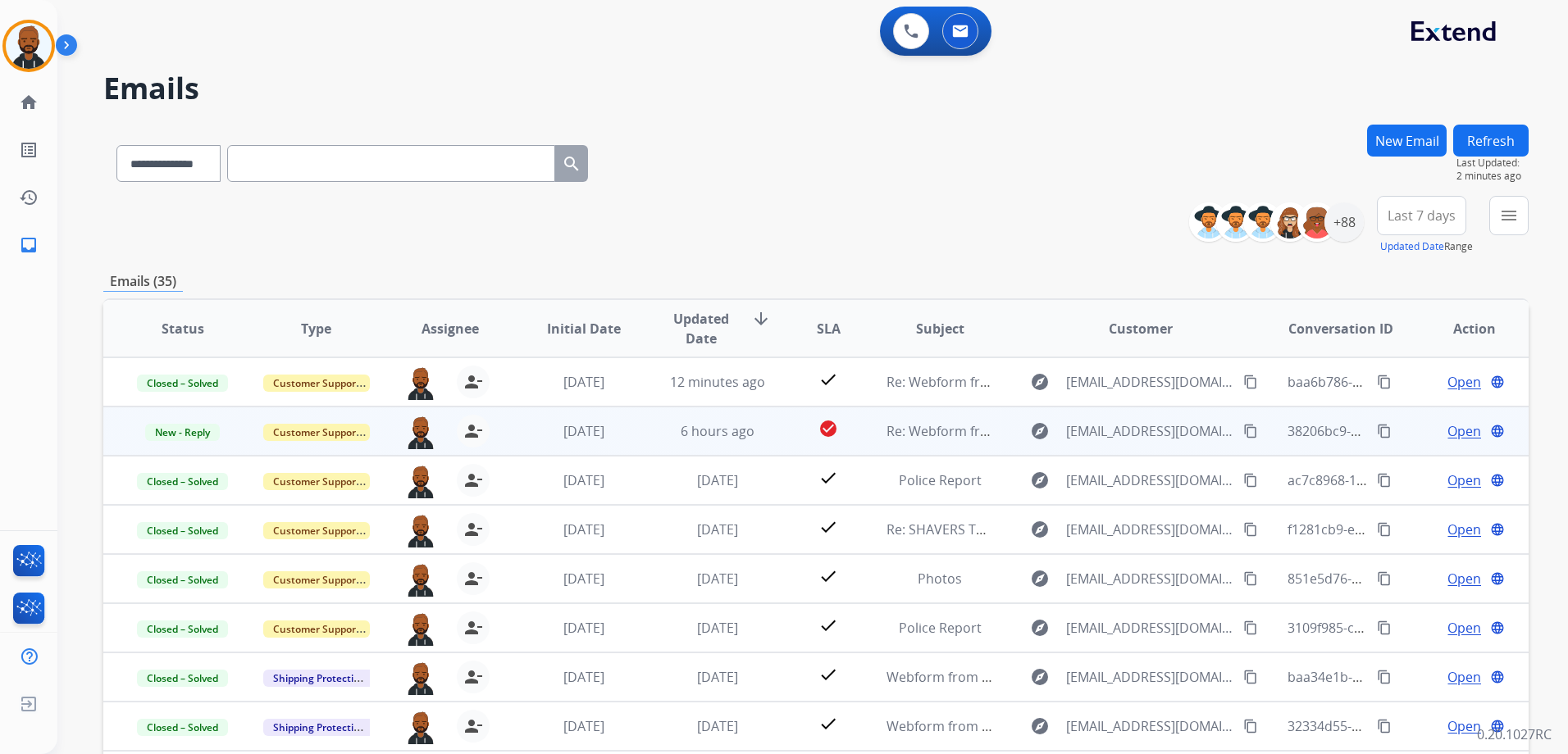
click at [1243, 429] on mat-icon "content_copy" at bounding box center [1250, 432] width 15 height 15
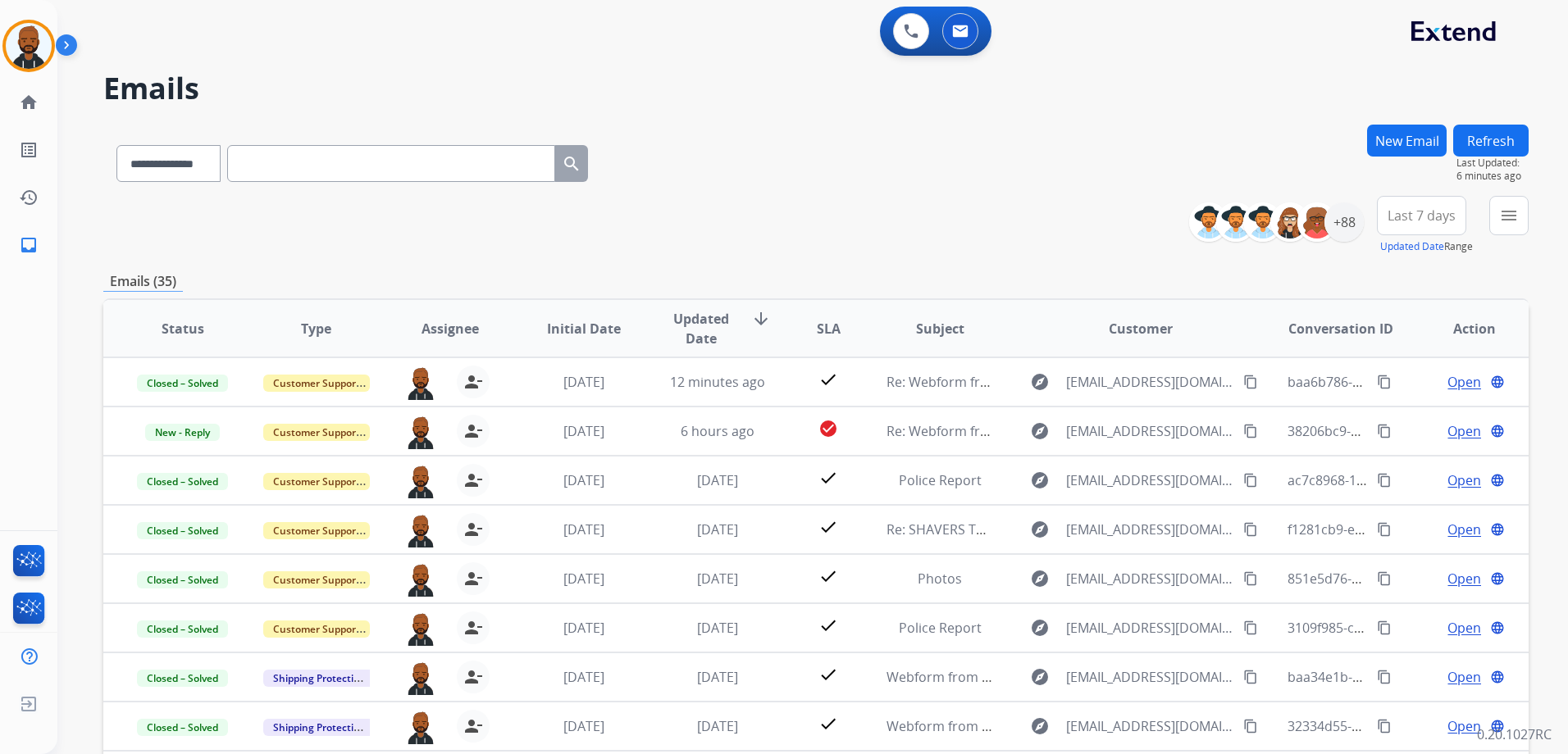
click at [0, 43] on html "**********" at bounding box center [784, 377] width 1568 height 754
click at [17, 43] on img at bounding box center [28, 46] width 46 height 46
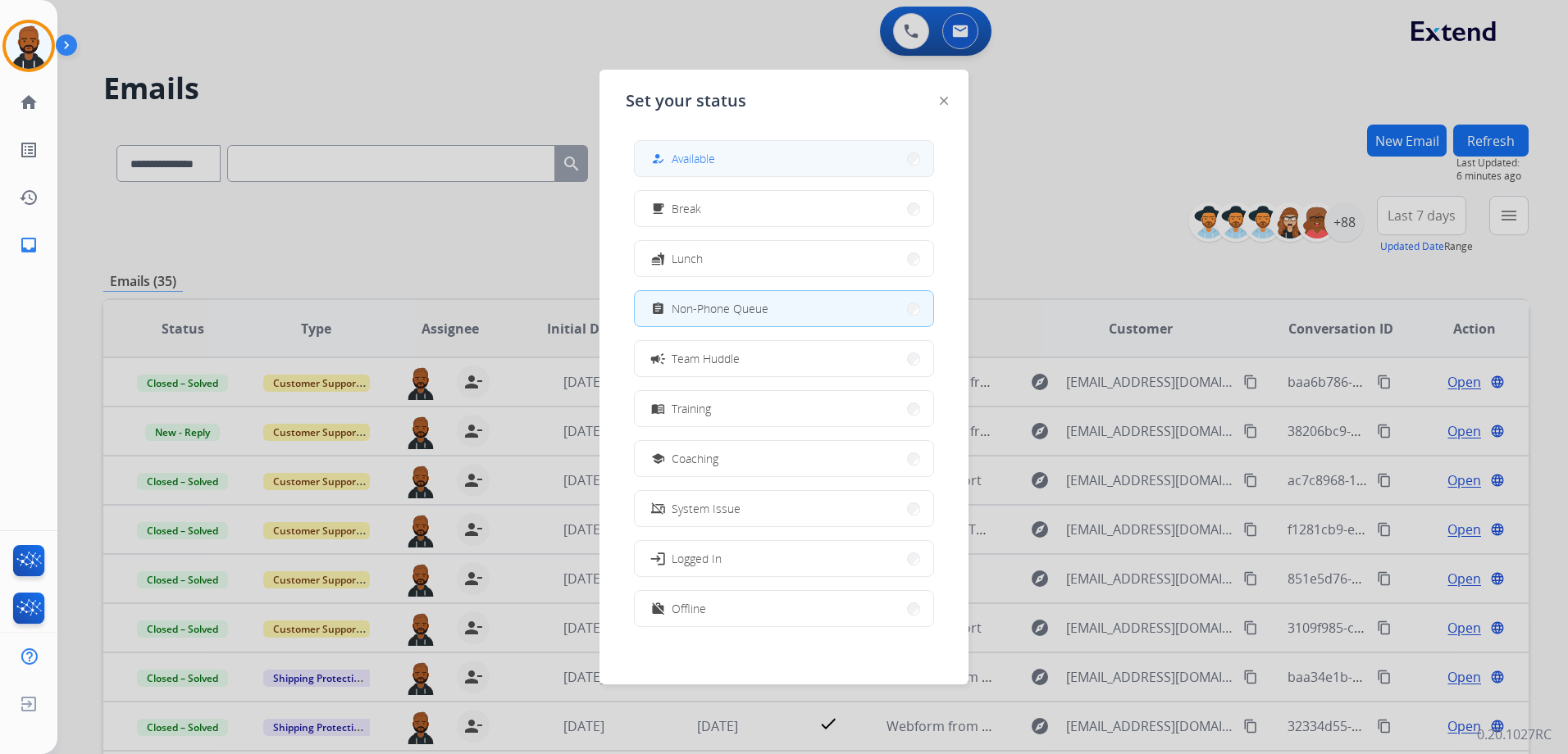
click at [684, 143] on button "how_to_reg Available" at bounding box center [784, 158] width 298 height 35
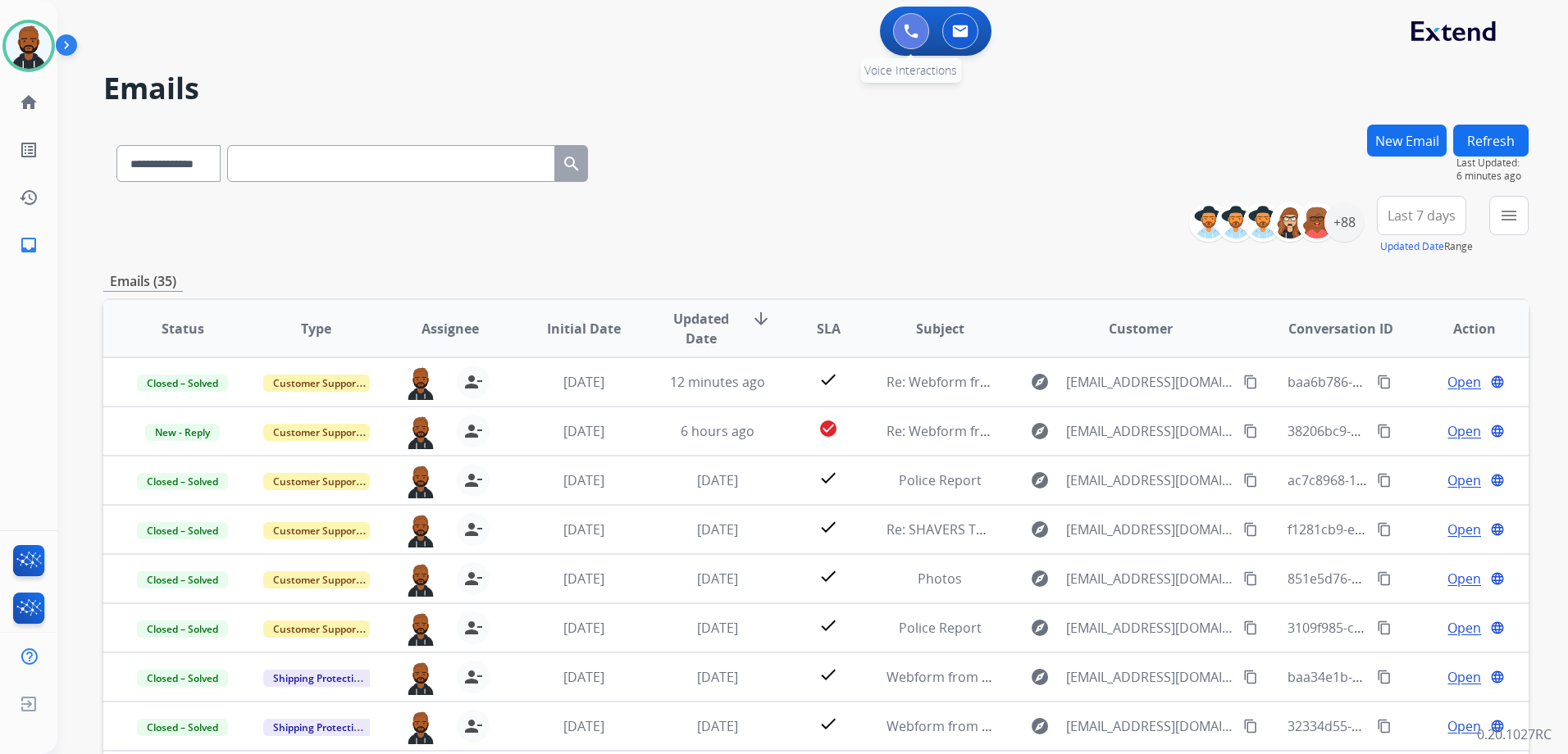
click at [897, 31] on button at bounding box center [911, 31] width 36 height 36
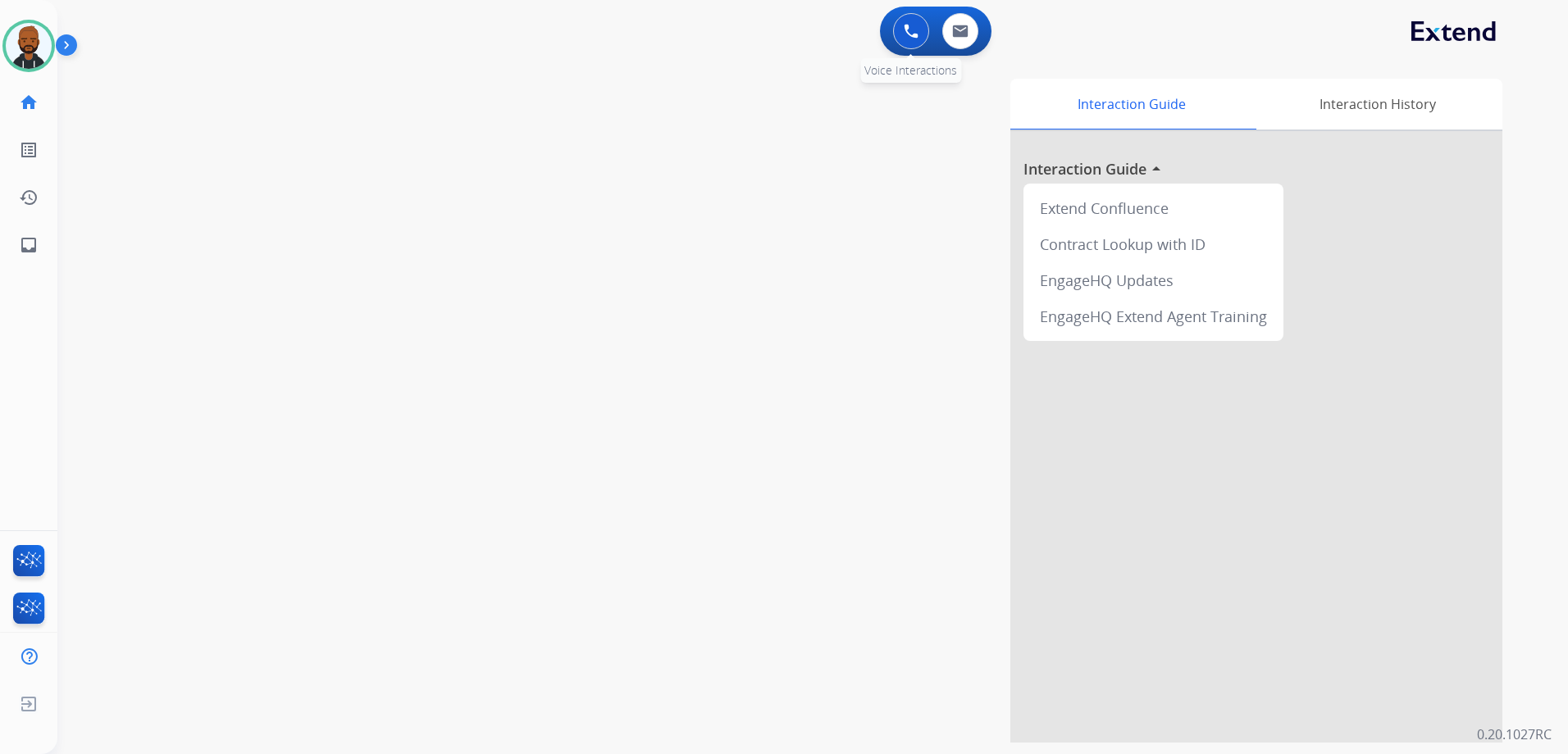
click at [901, 45] on button at bounding box center [911, 31] width 36 height 36
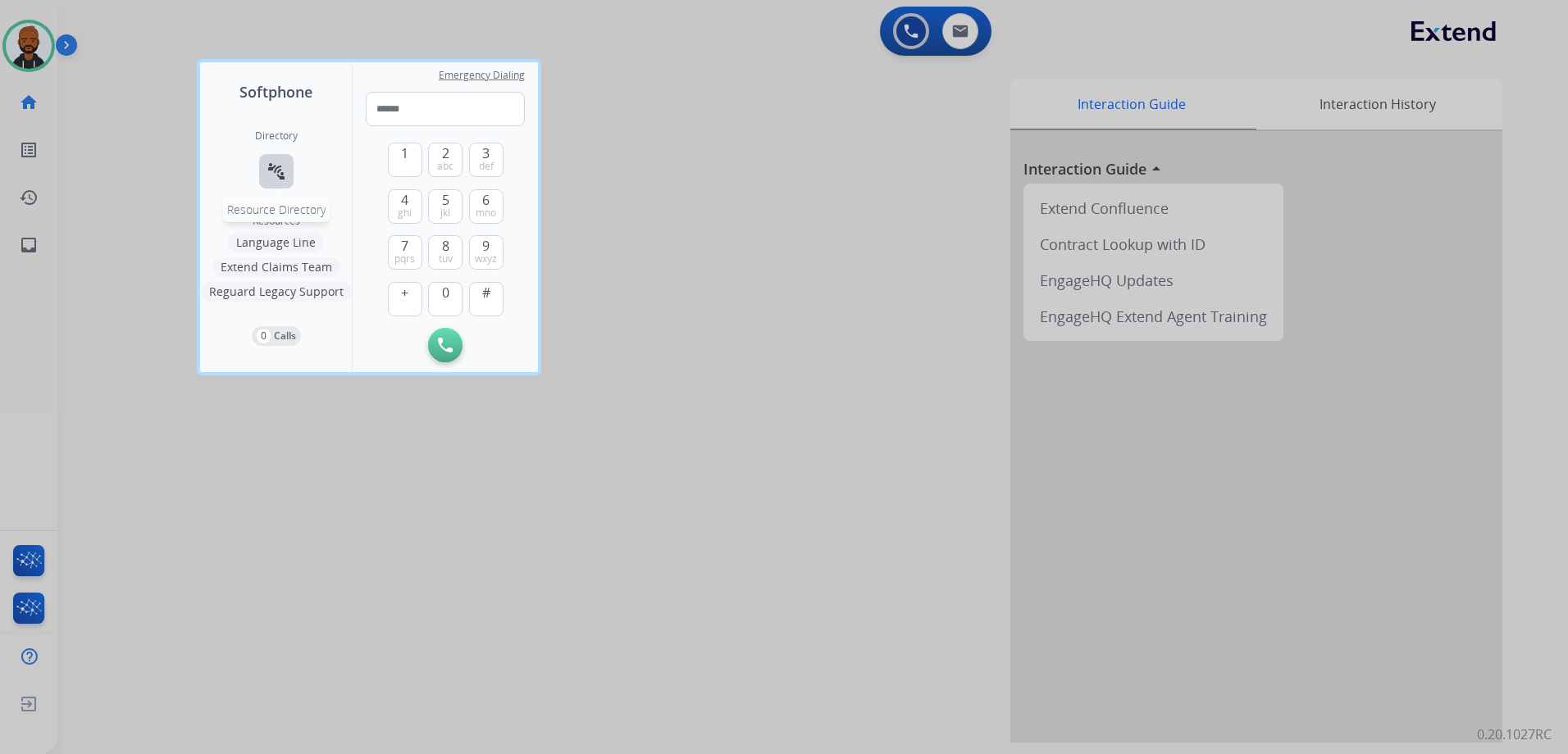
click at [281, 174] on mat-icon "connect_without_contact" at bounding box center [276, 171] width 20 height 20
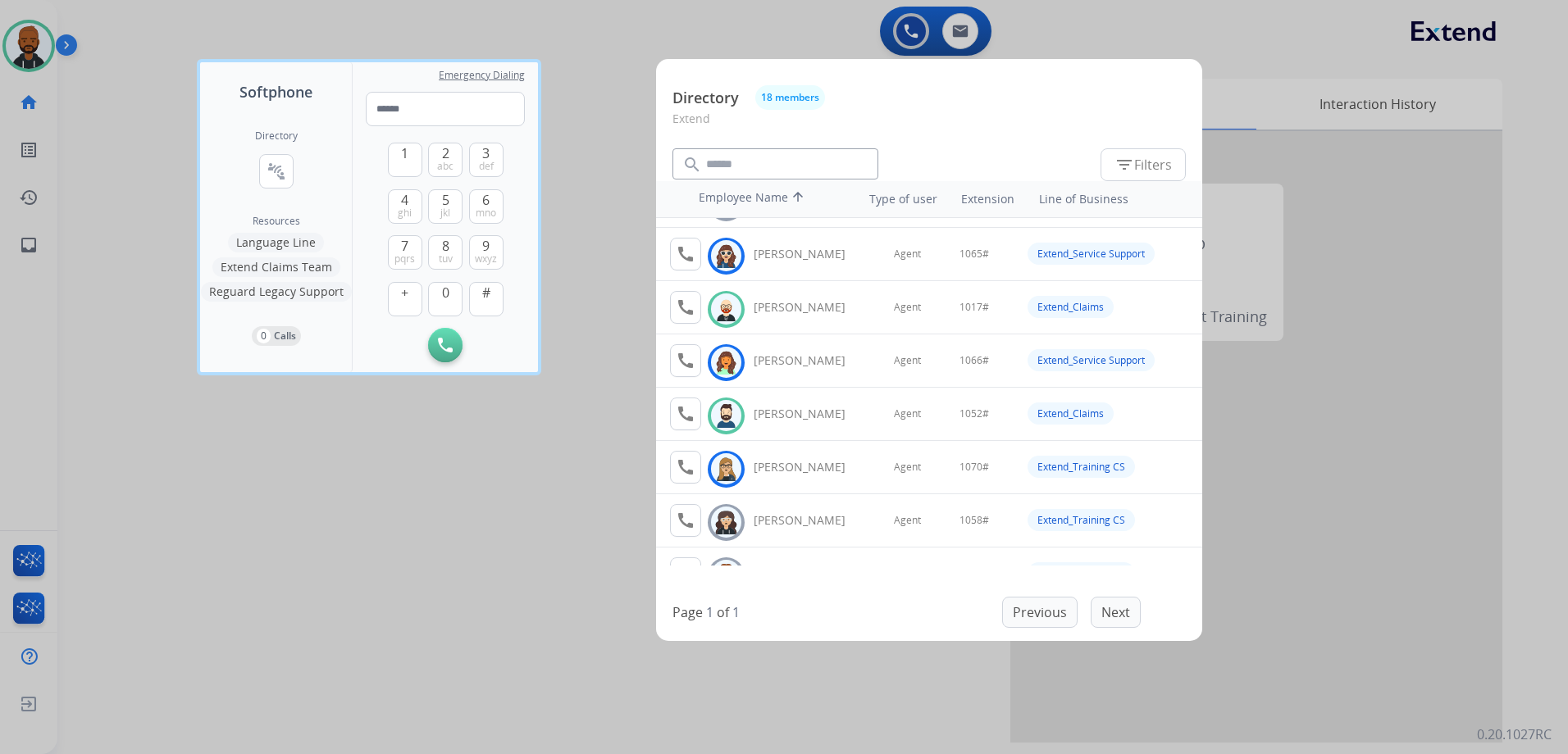
scroll to position [164, 0]
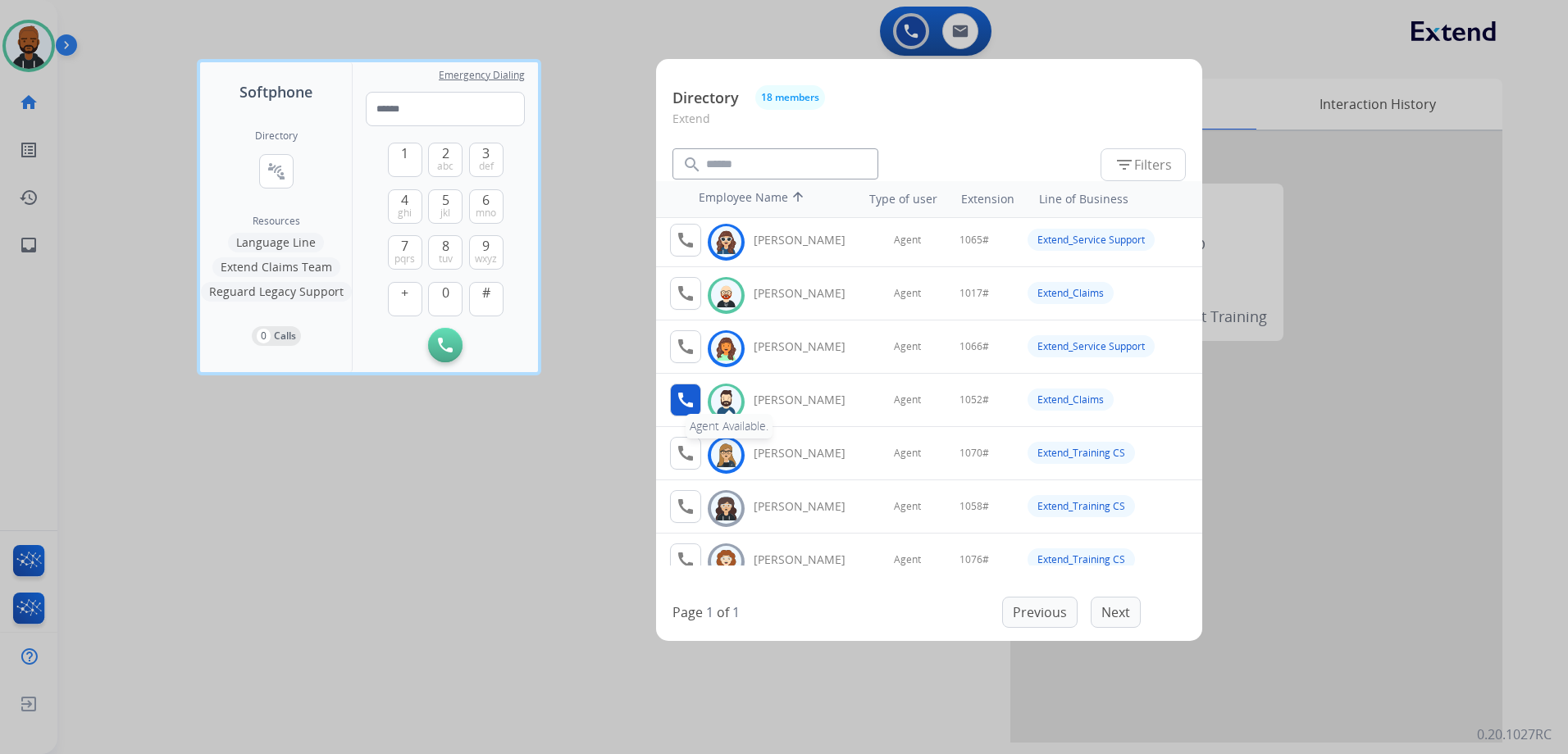
click at [688, 402] on mat-icon "call" at bounding box center [685, 400] width 20 height 20
click at [407, 162] on span "1" at bounding box center [405, 153] width 7 height 20
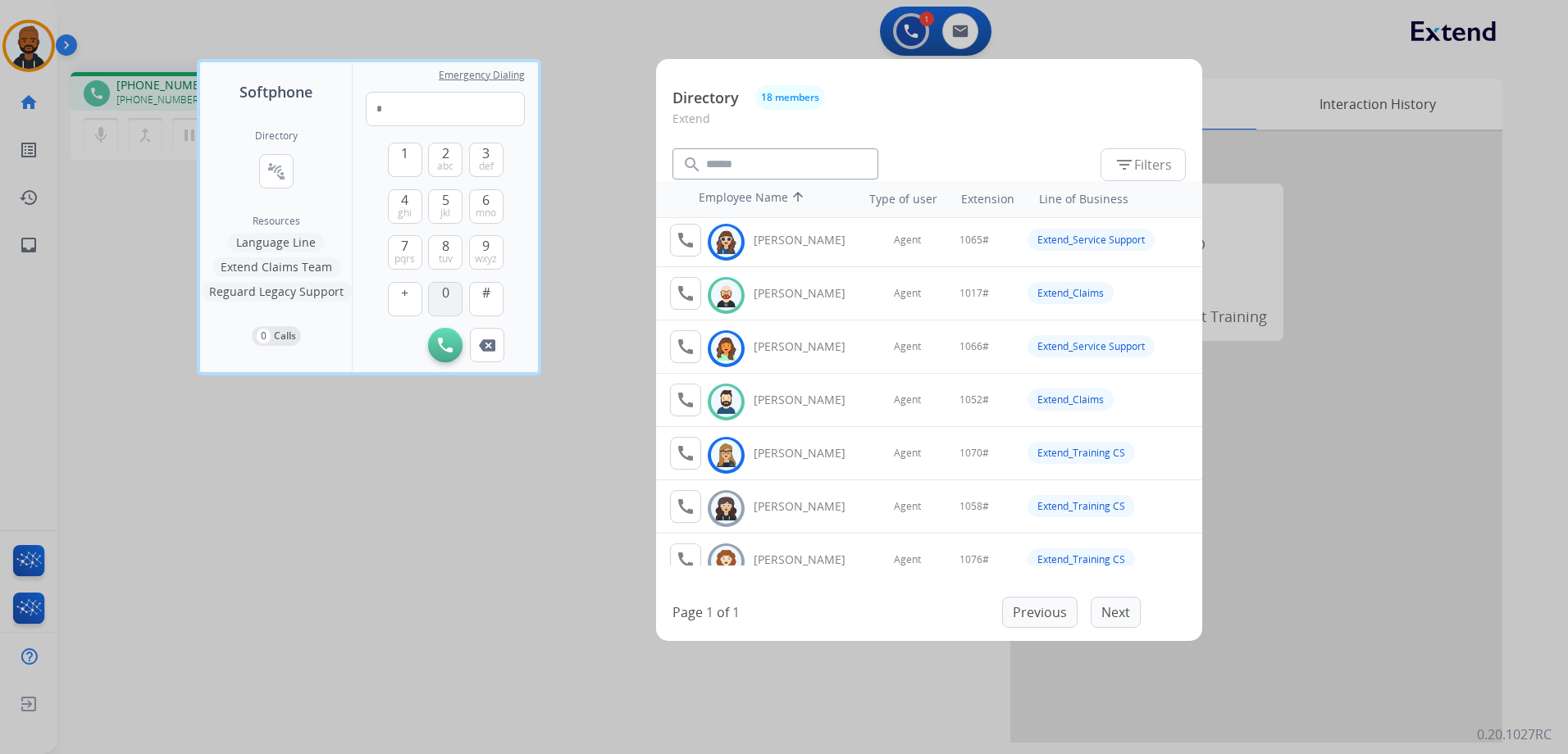
click at [452, 293] on button "0" at bounding box center [445, 299] width 34 height 34
drag, startPoint x: 437, startPoint y: 208, endPoint x: 440, endPoint y: 197, distance: 11.4
click at [439, 205] on button "5 jkl" at bounding box center [445, 206] width 34 height 34
click at [446, 159] on span "abc" at bounding box center [446, 166] width 17 height 13
click at [480, 292] on button "#" at bounding box center [486, 299] width 34 height 34
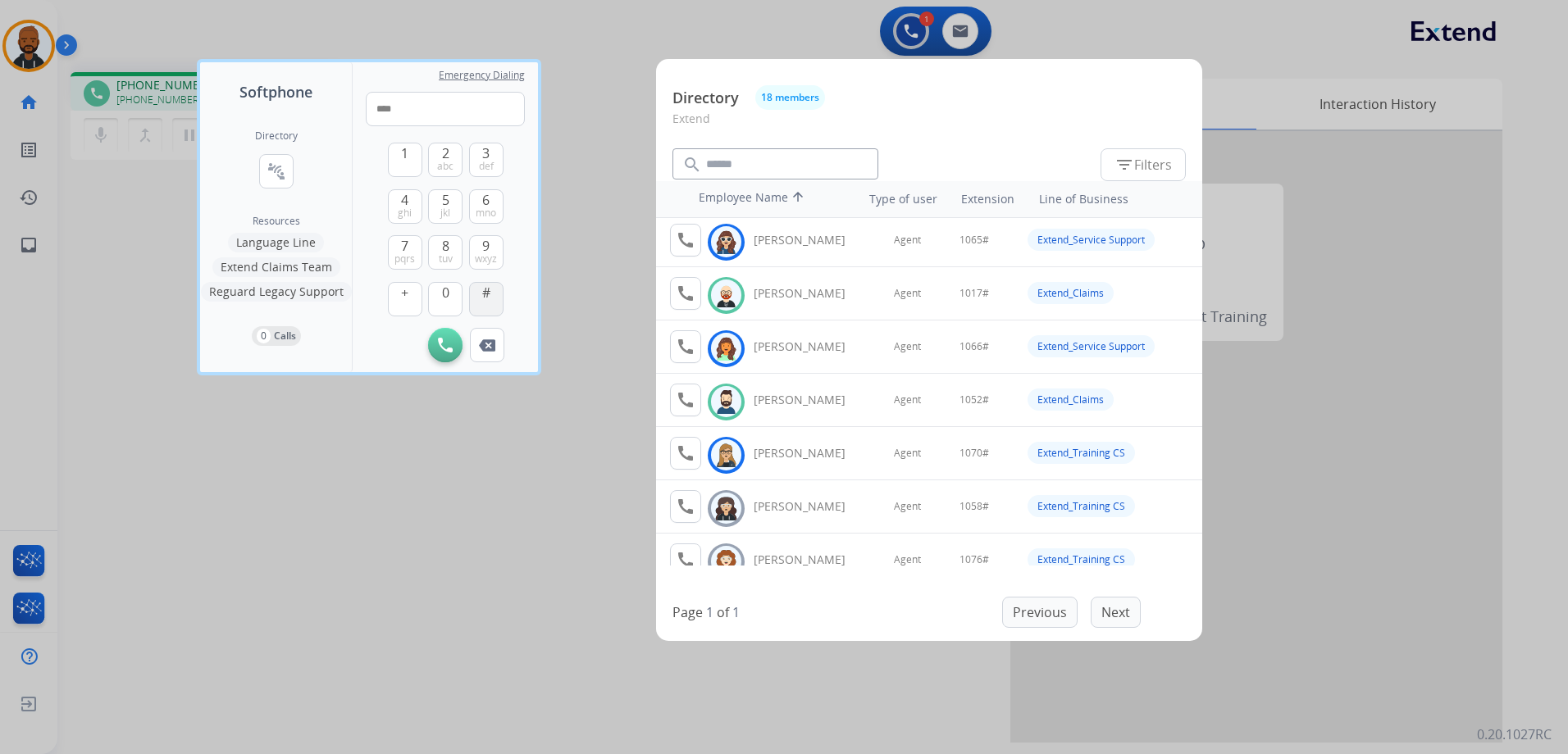
type input "*****"
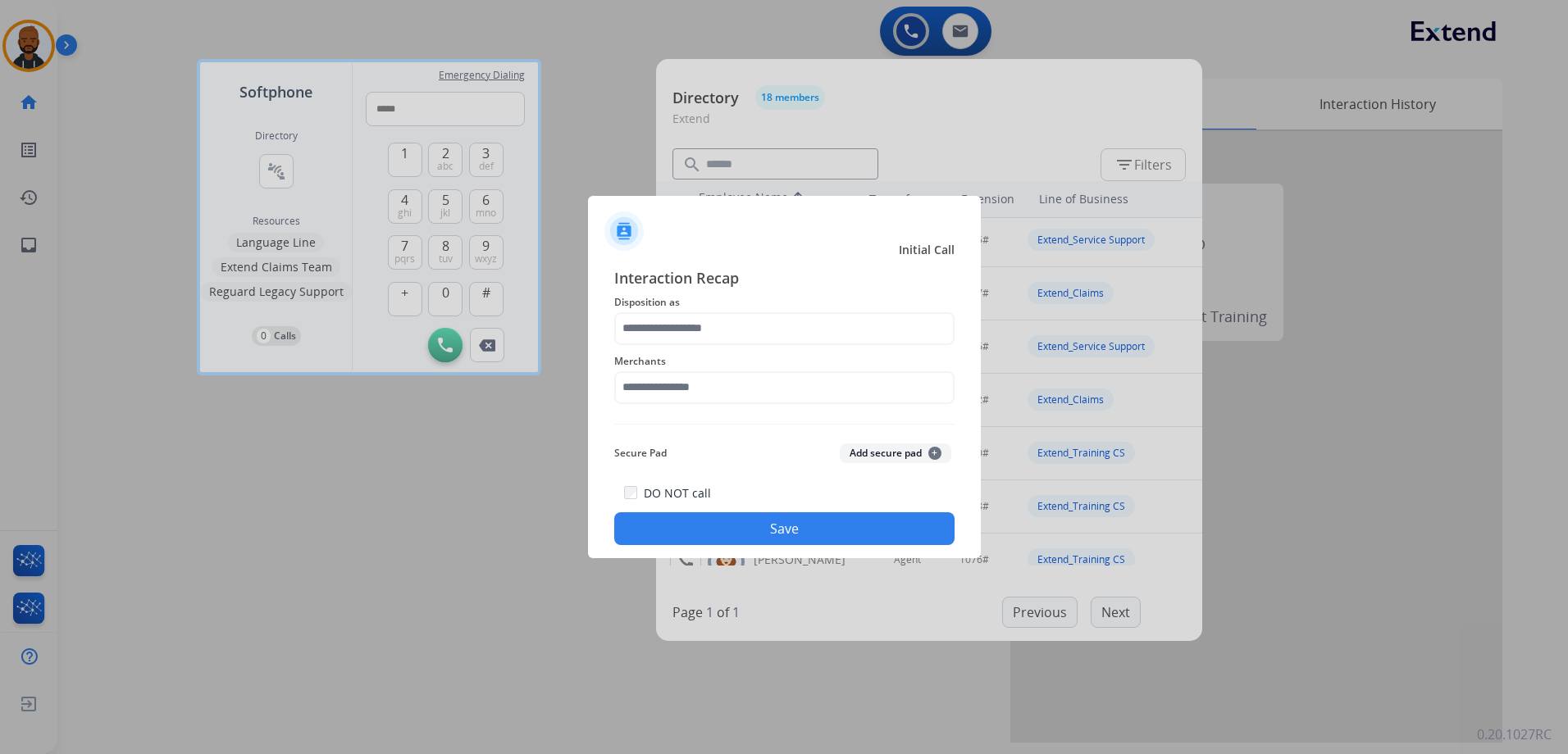
click at [775, 347] on div "Merchants" at bounding box center [784, 377] width 340 height 65
click at [751, 324] on input "text" at bounding box center [784, 328] width 340 height 33
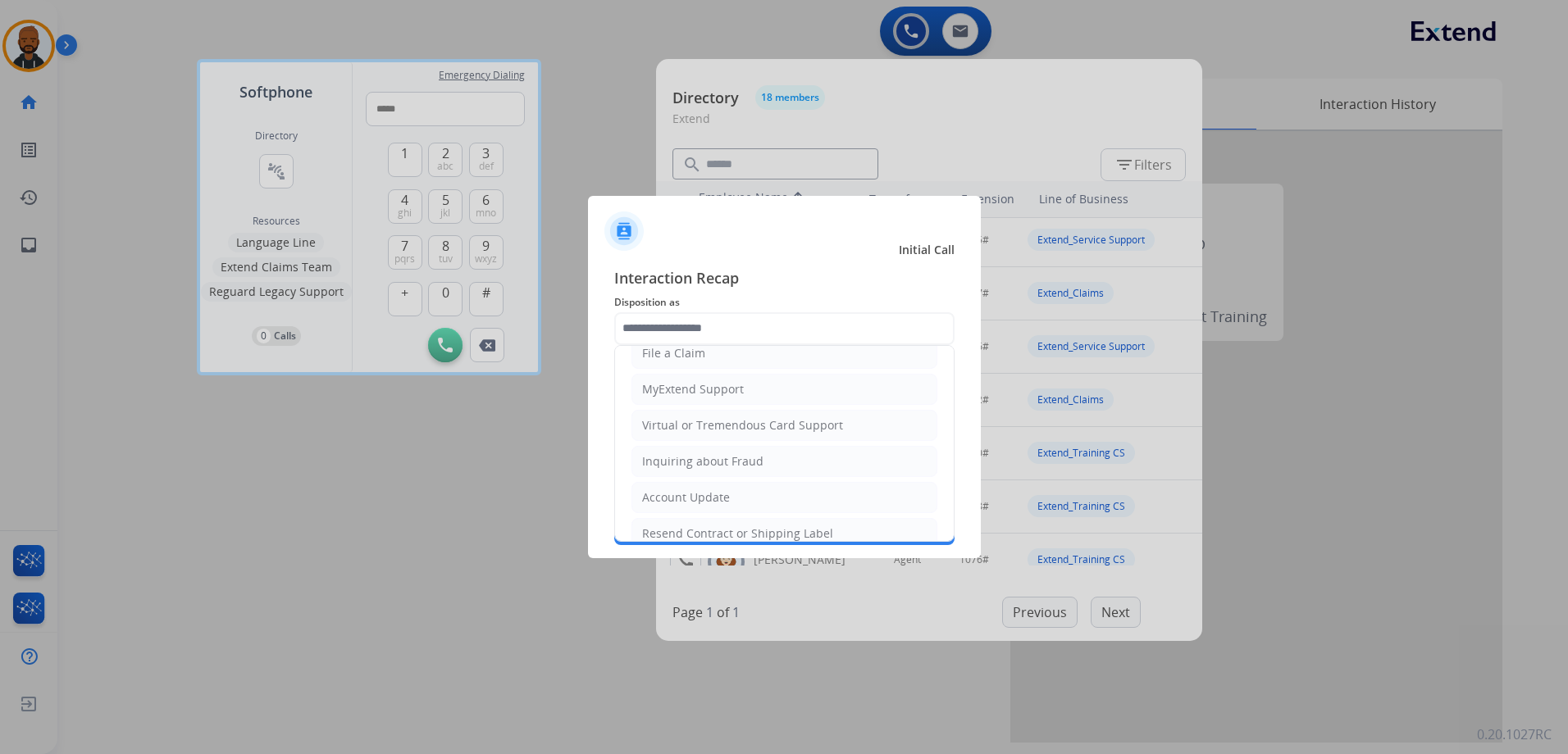
click at [696, 371] on ul "Cancellation Request Test/Training Disposition Claim Update Coverage Question F…" at bounding box center [784, 443] width 338 height 523
click at [700, 384] on div "MyExtend Support" at bounding box center [693, 390] width 102 height 17
type input "**********"
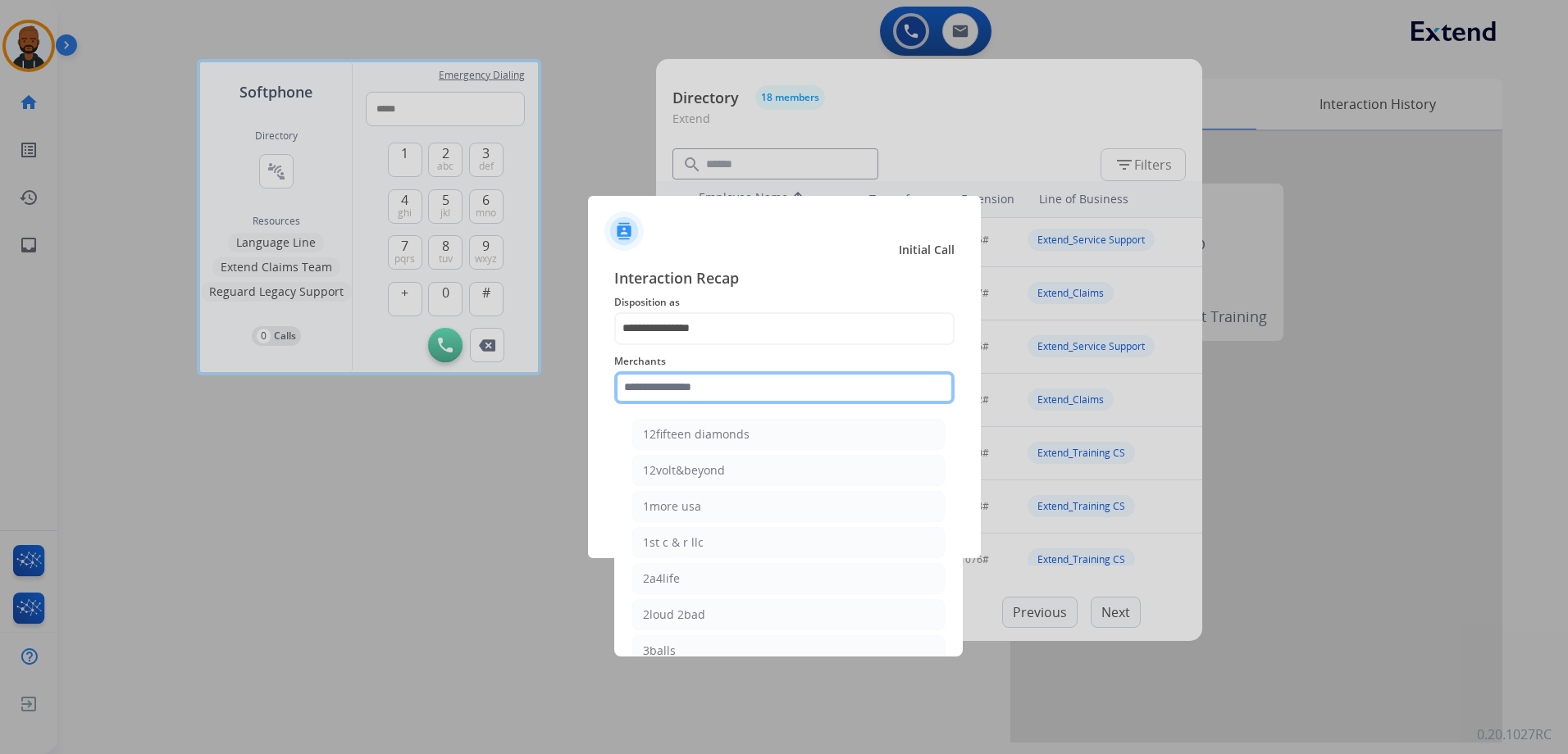
click at [716, 394] on input "text" at bounding box center [784, 387] width 340 height 33
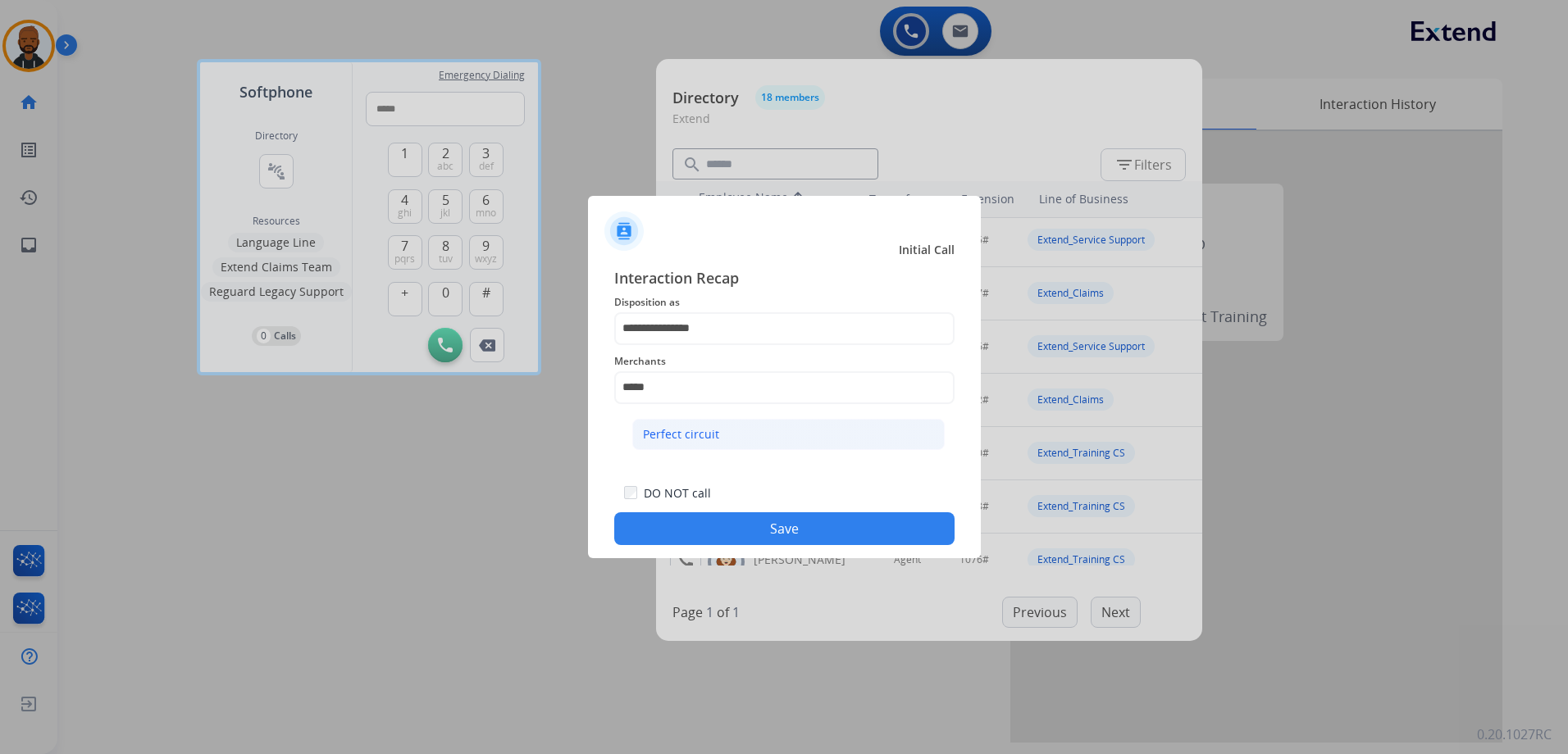
click at [685, 439] on div "Perfect circuit" at bounding box center [681, 434] width 76 height 17
type input "**********"
click at [762, 526] on button "Save" at bounding box center [784, 528] width 340 height 33
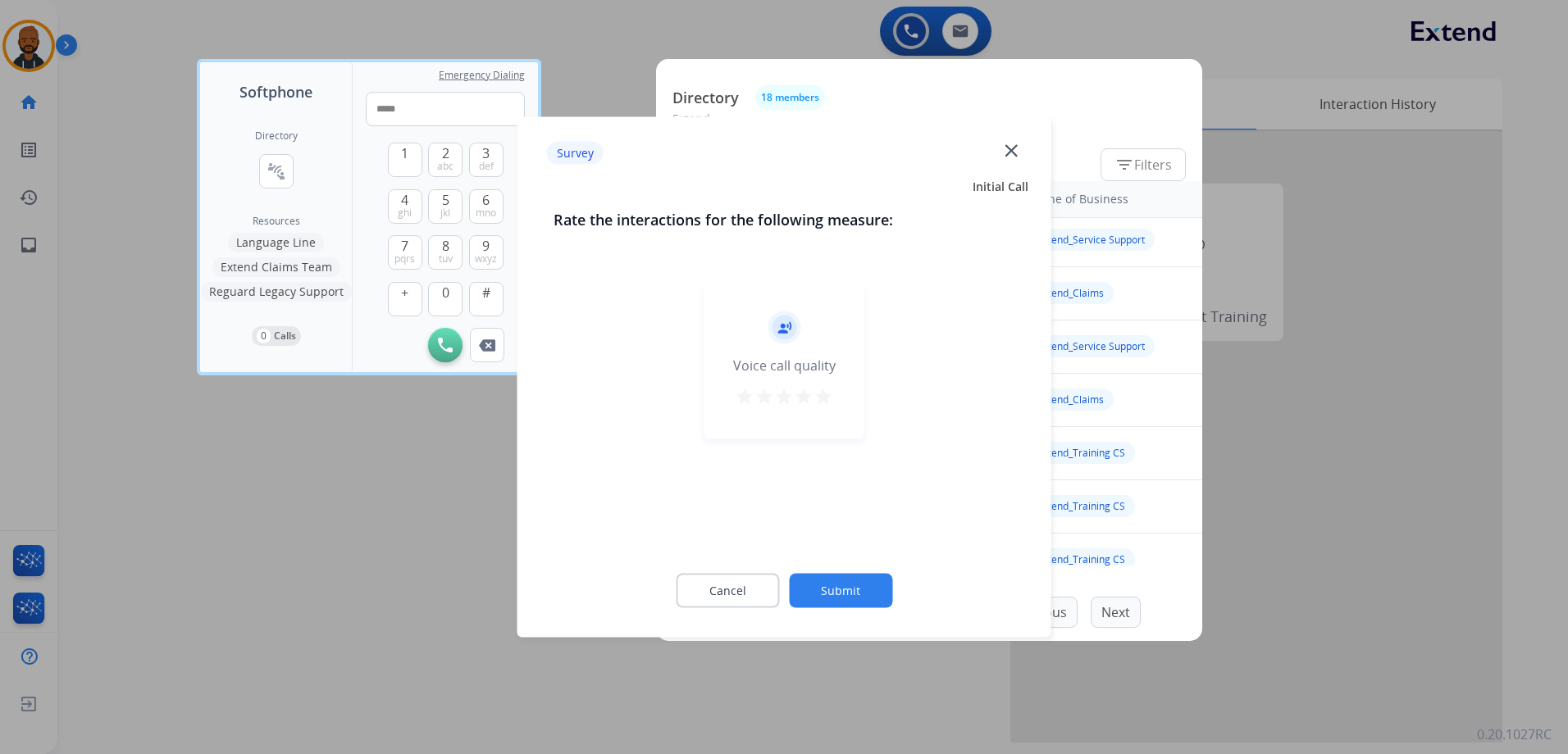
click at [836, 384] on div "record_voice_over Voice call quality star star star star star" at bounding box center [783, 361] width 159 height 156
click at [813, 399] on mat-icon "star" at bounding box center [803, 396] width 20 height 20
click at [829, 403] on mat-icon "star" at bounding box center [822, 396] width 20 height 20
click at [859, 600] on button "Submit" at bounding box center [840, 591] width 103 height 34
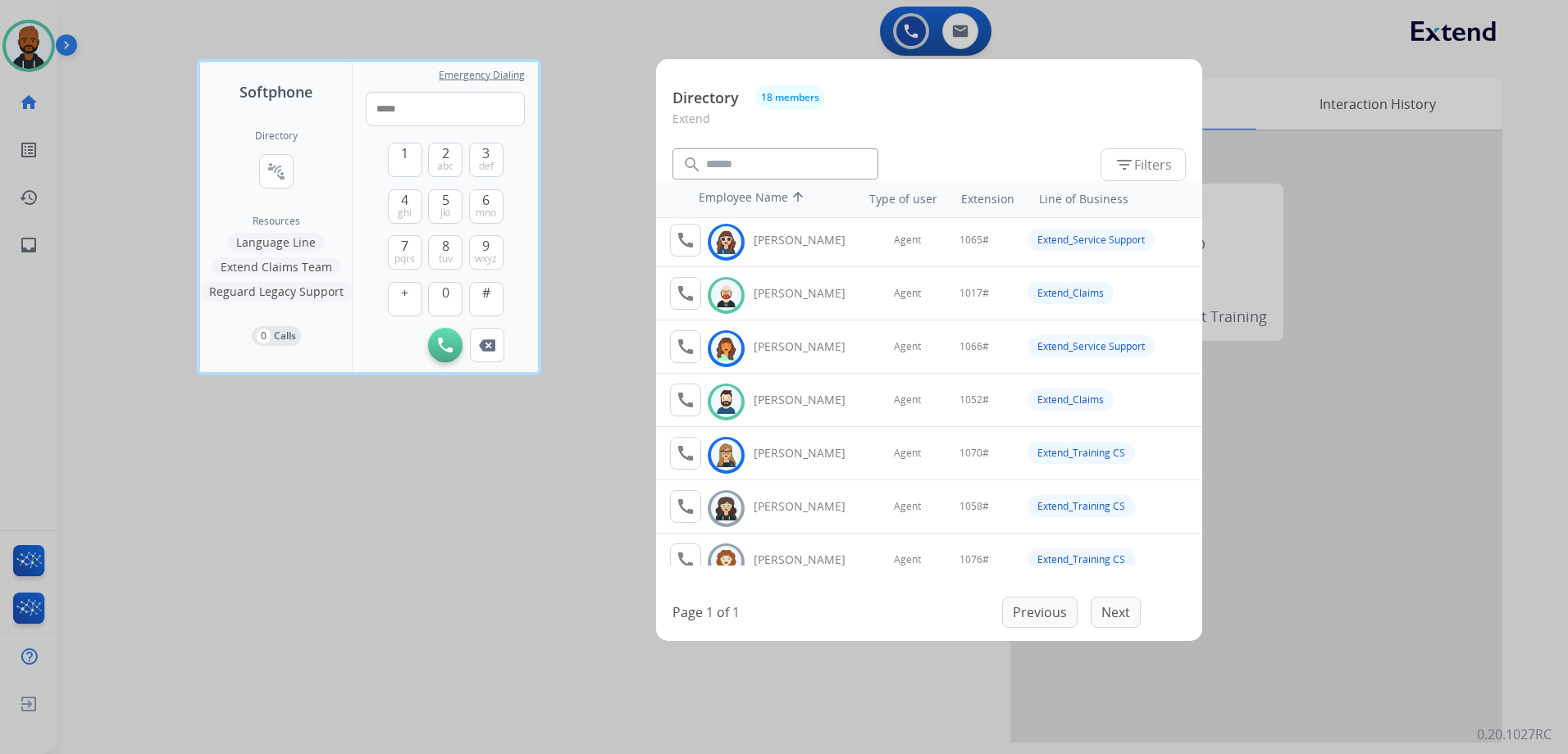
click at [604, 99] on div at bounding box center [784, 377] width 1568 height 754
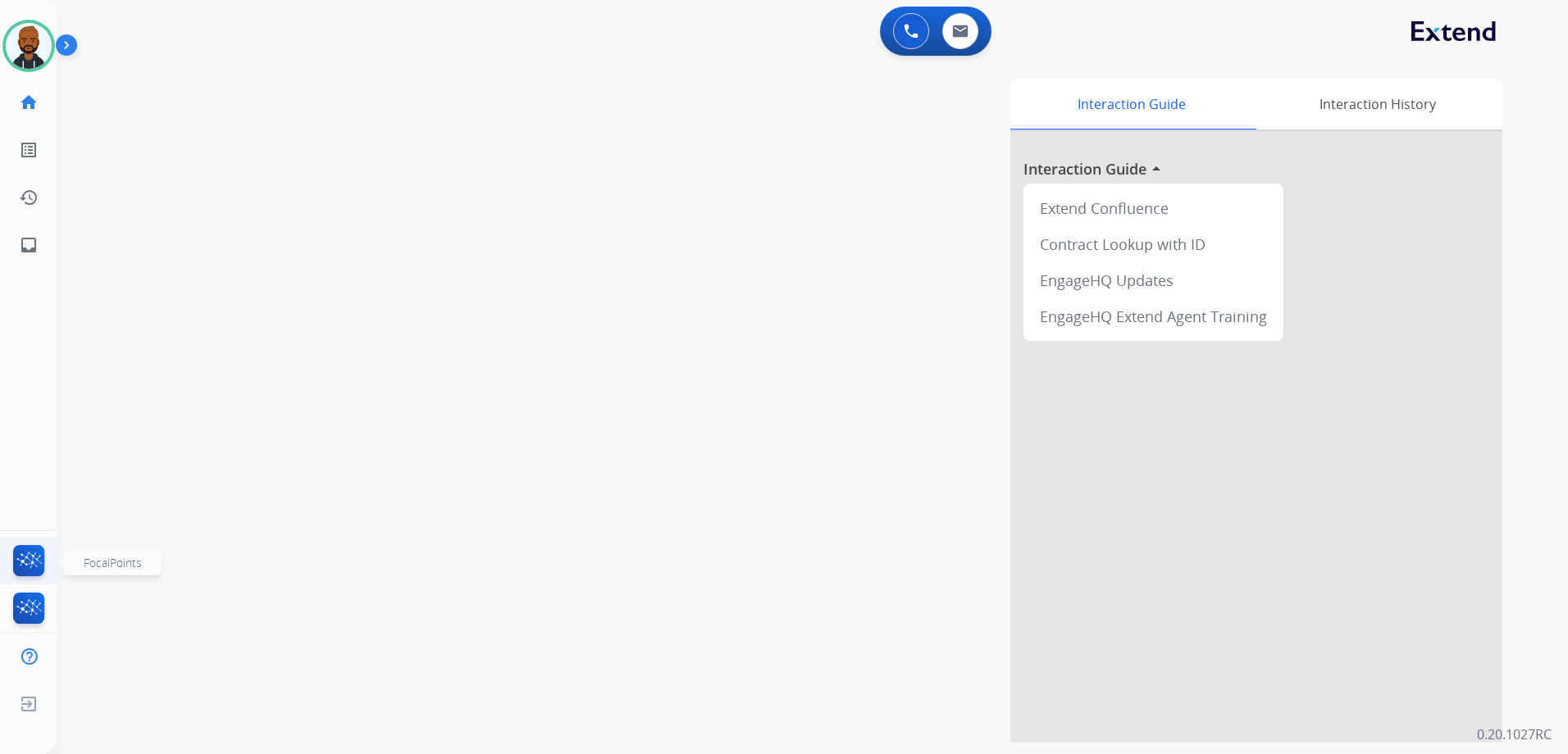
click at [30, 568] on img at bounding box center [29, 564] width 38 height 37
click at [964, 43] on button at bounding box center [960, 31] width 36 height 36
select select "**********"
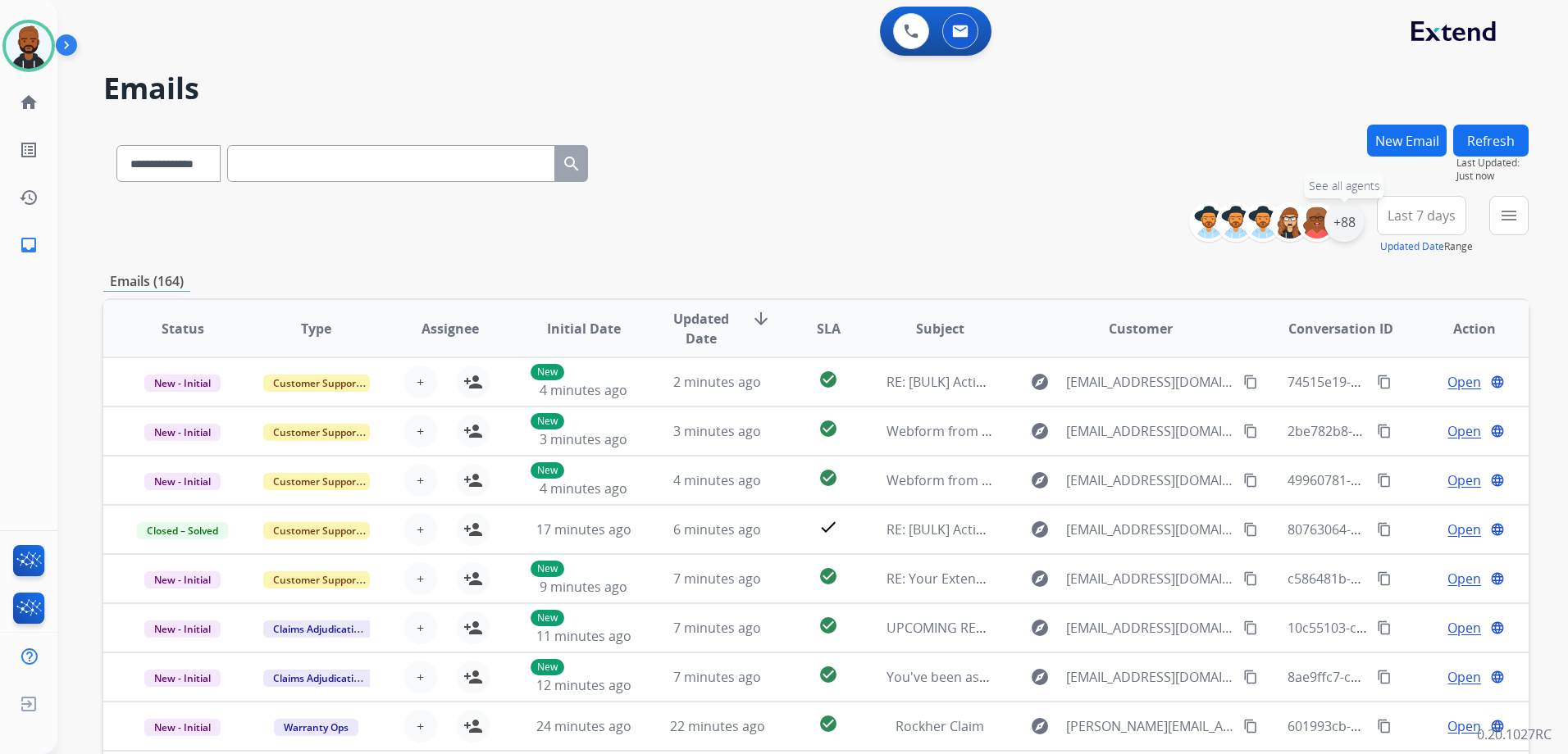
click at [1341, 224] on div "+88" at bounding box center [1343, 222] width 39 height 39
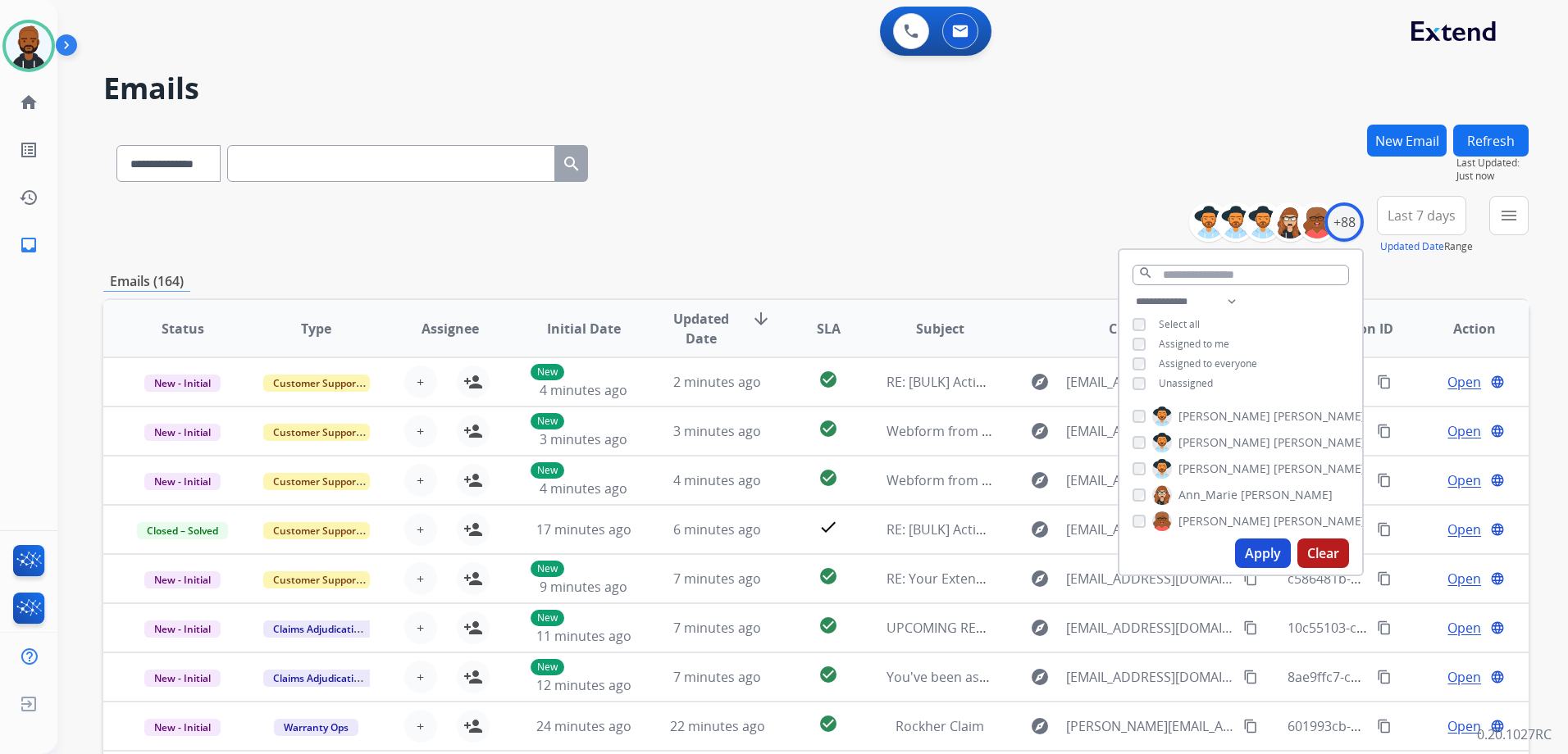
click at [1248, 555] on button "Apply" at bounding box center [1263, 554] width 56 height 30
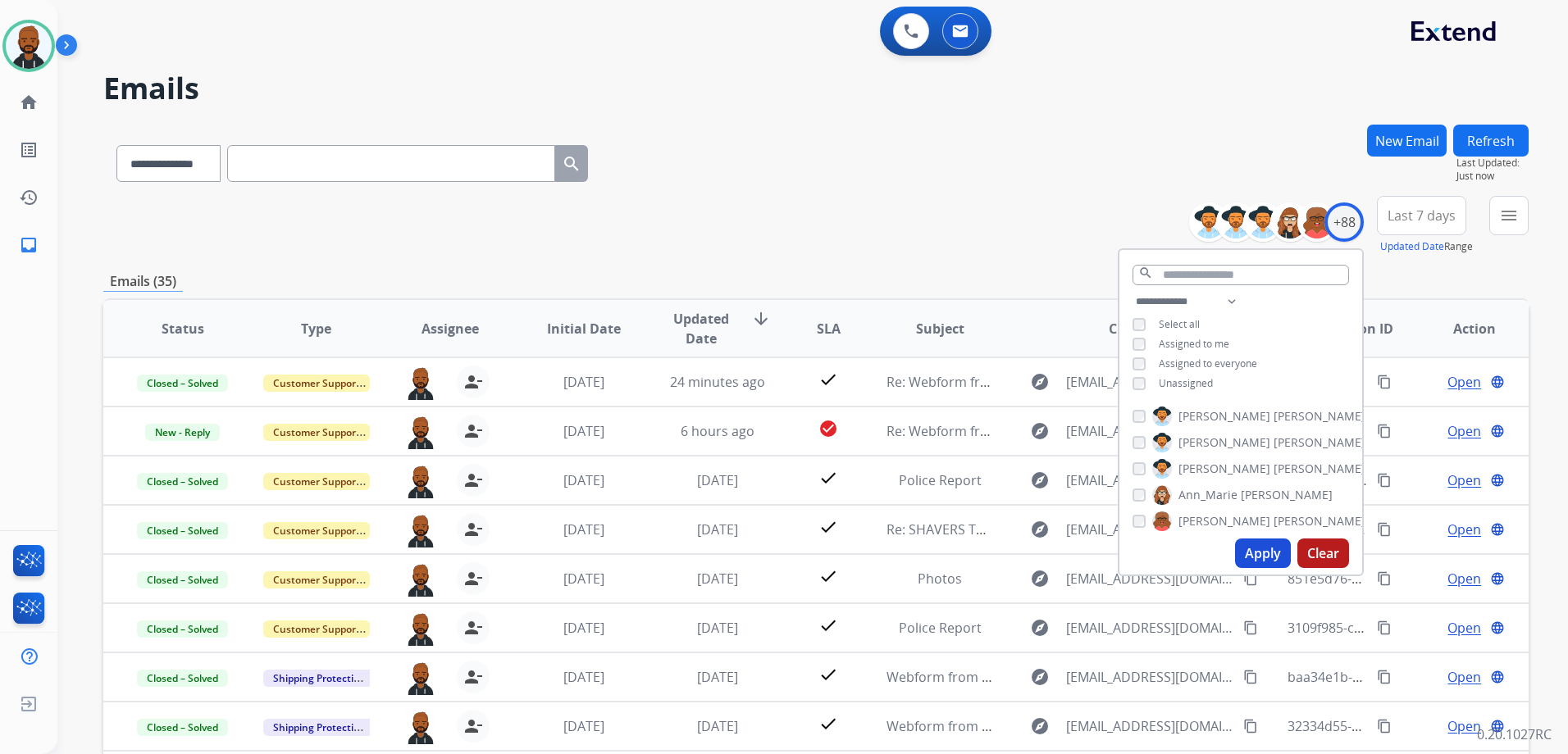
click at [953, 227] on div "**********" at bounding box center [816, 225] width 1425 height 59
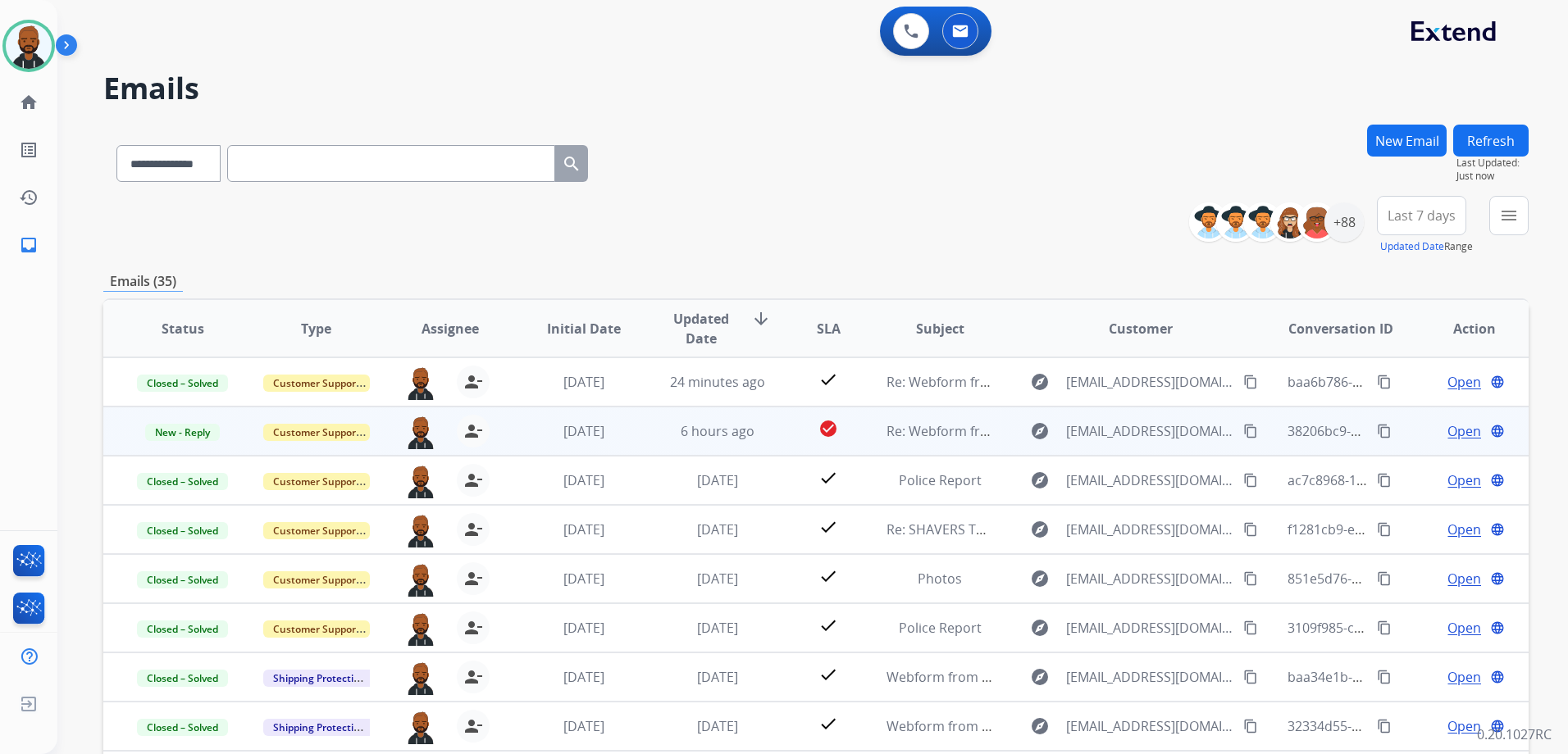
click at [1447, 432] on span "Open" at bounding box center [1464, 431] width 34 height 20
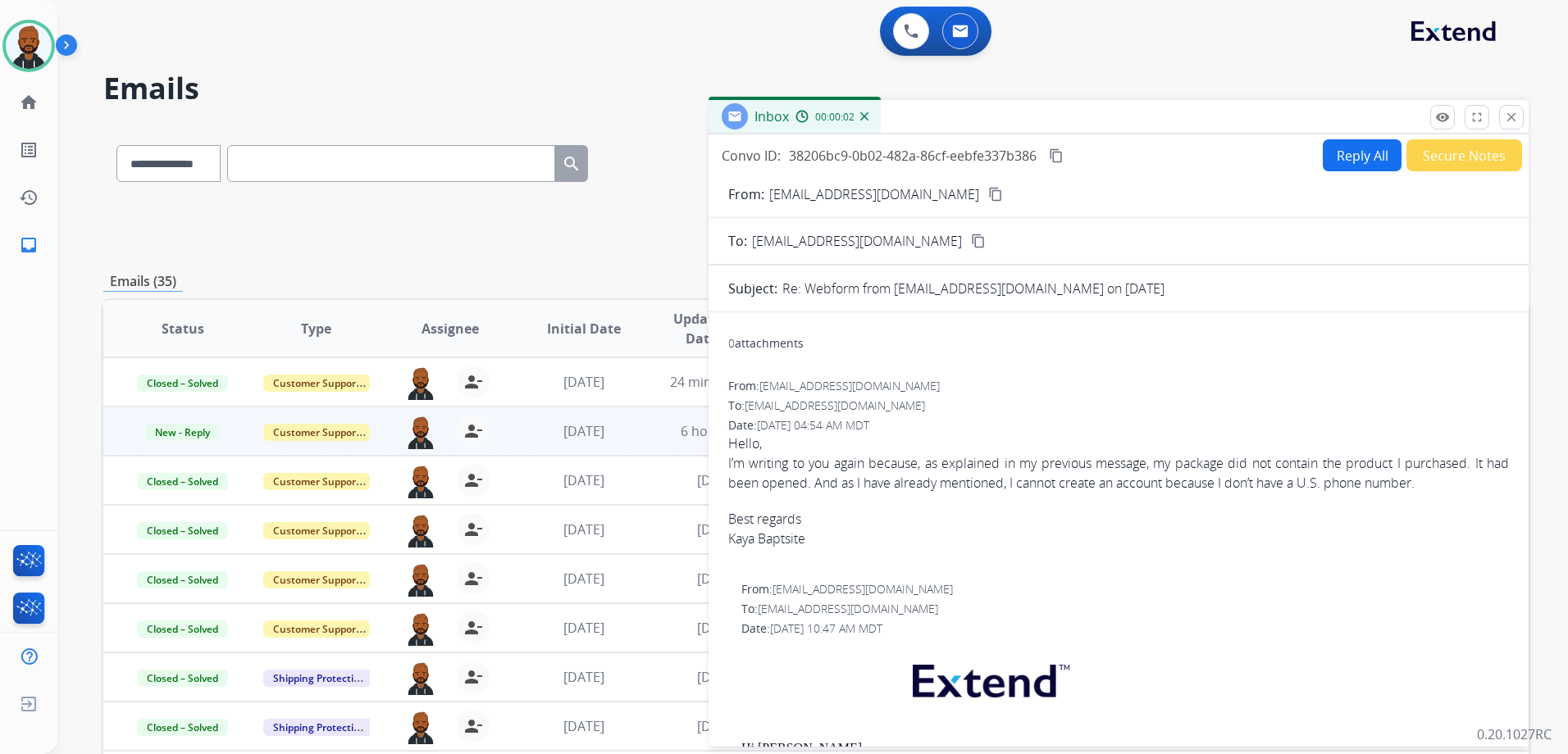
click at [1366, 154] on button "Reply All" at bounding box center [1362, 156] width 78 height 32
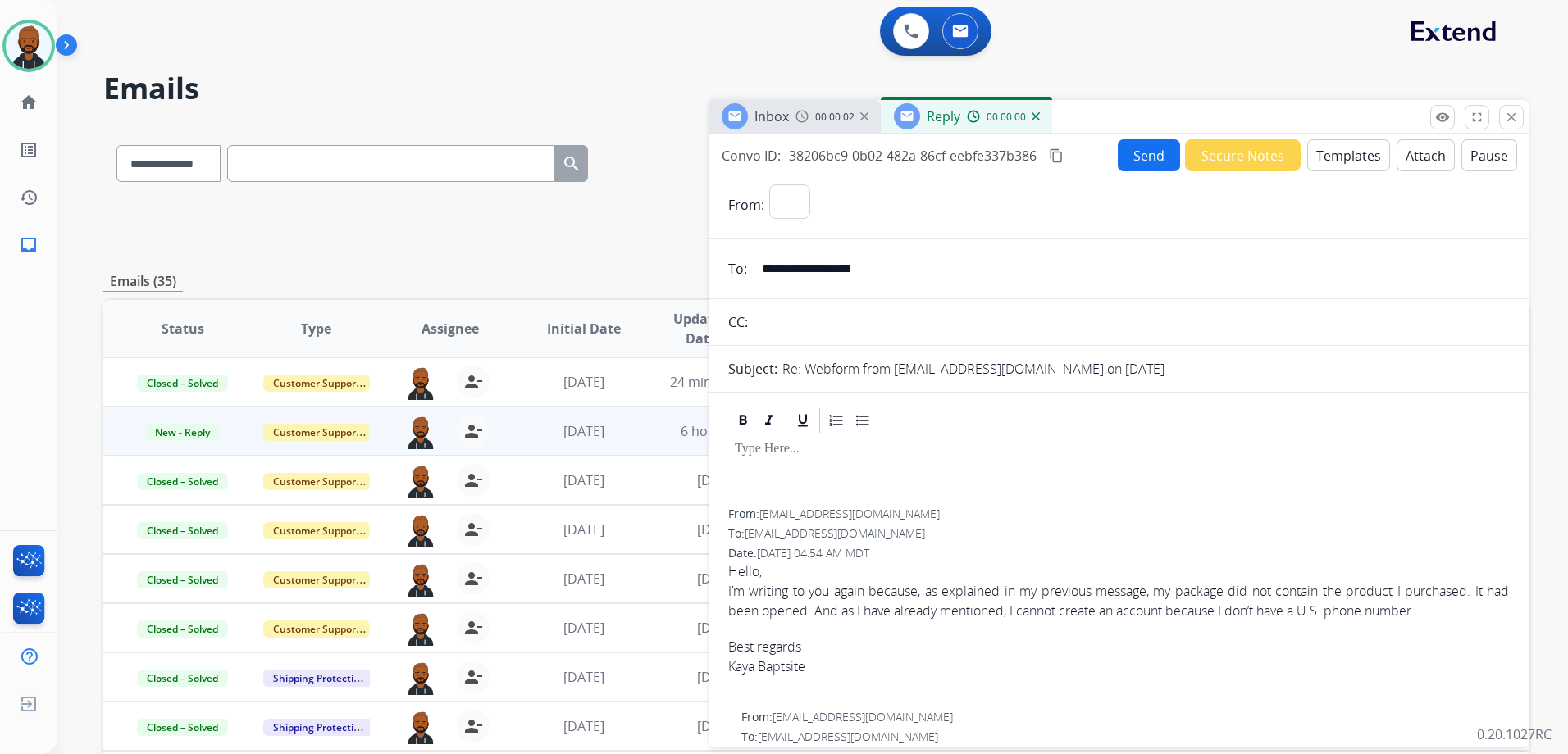
select select "**********"
click at [1351, 163] on button "Templates" at bounding box center [1348, 156] width 83 height 32
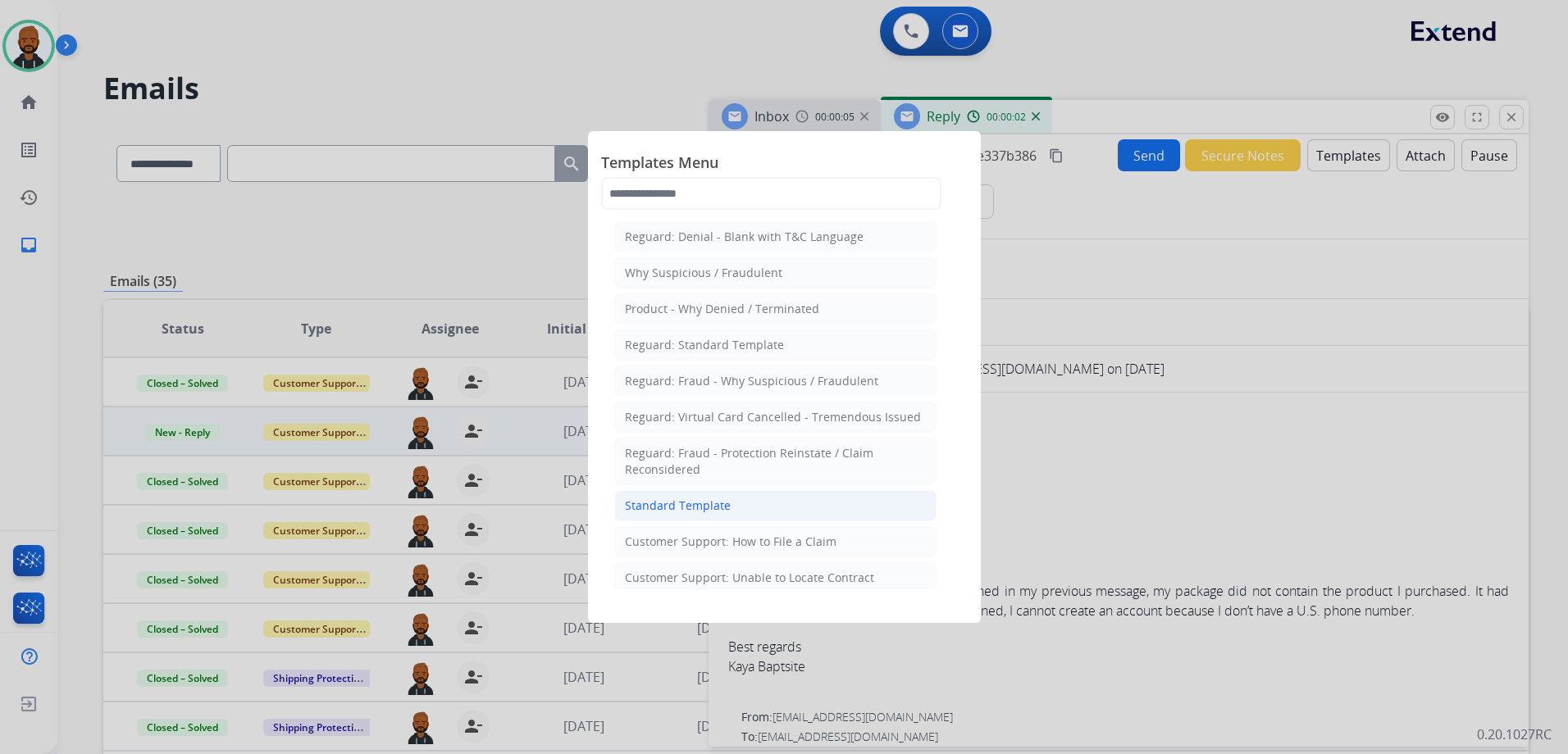
click at [730, 505] on li "Standard Template" at bounding box center [776, 505] width 323 height 31
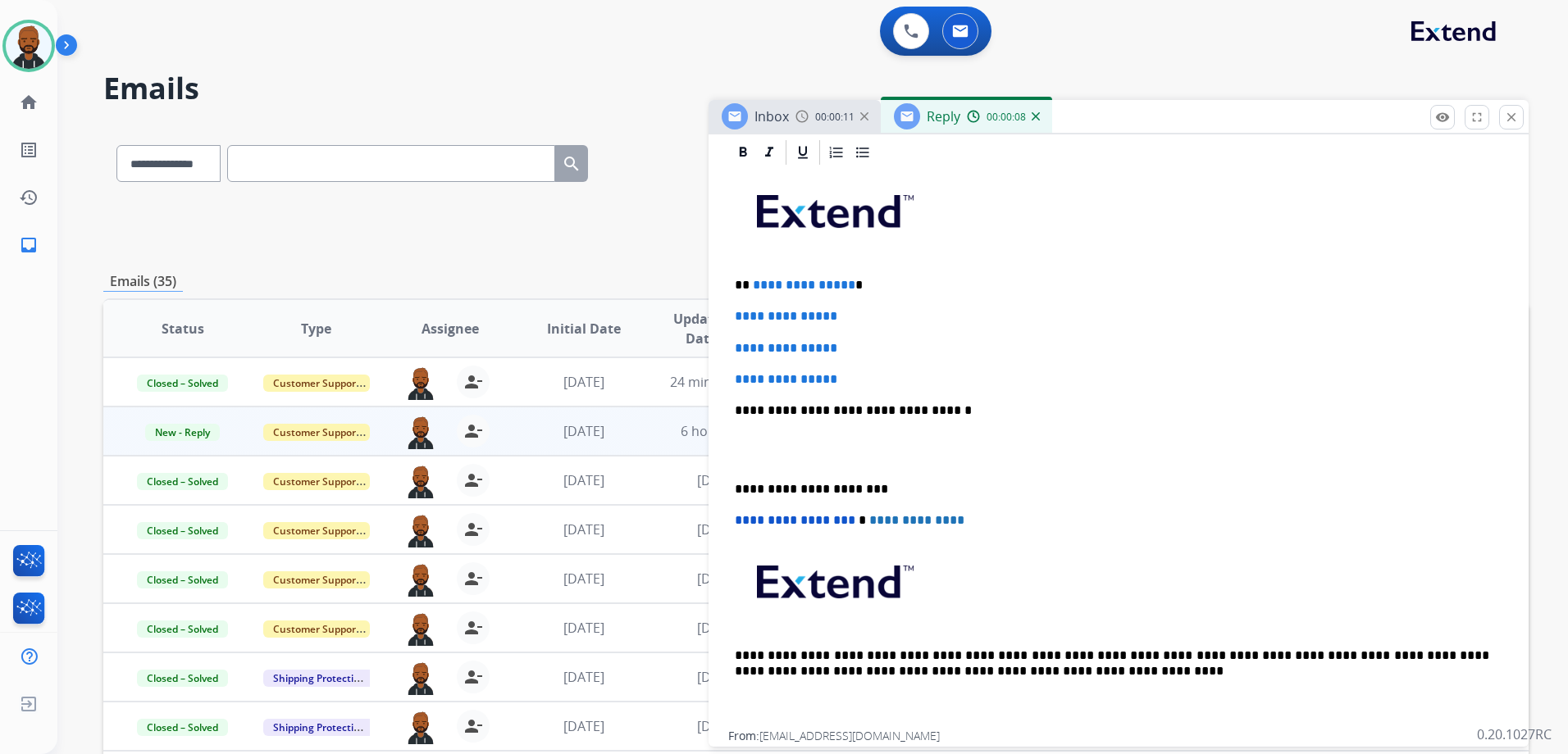
scroll to position [164, 0]
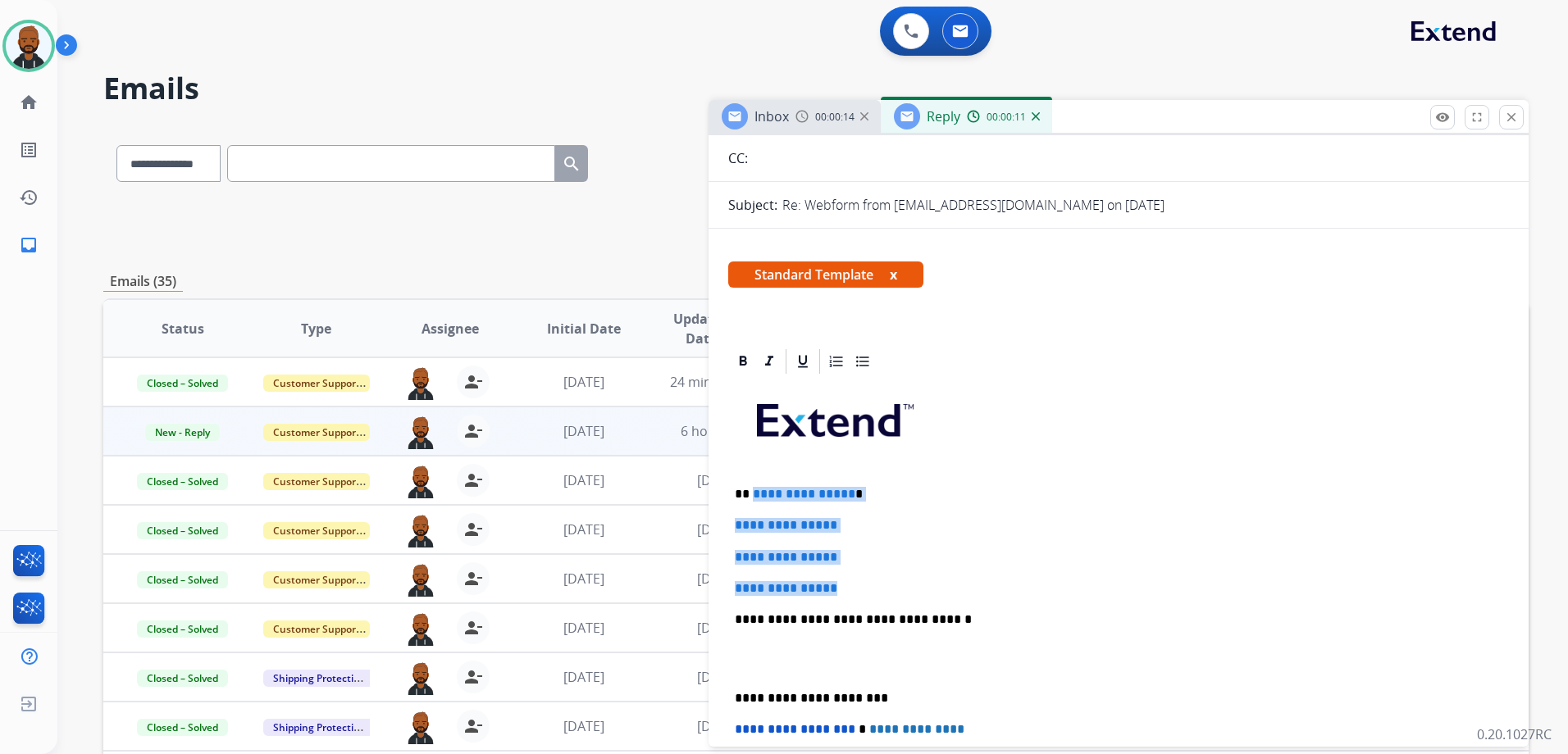
drag, startPoint x: 846, startPoint y: 587, endPoint x: 751, endPoint y: 493, distance: 133.6
click at [751, 493] on div "**********" at bounding box center [1118, 658] width 780 height 564
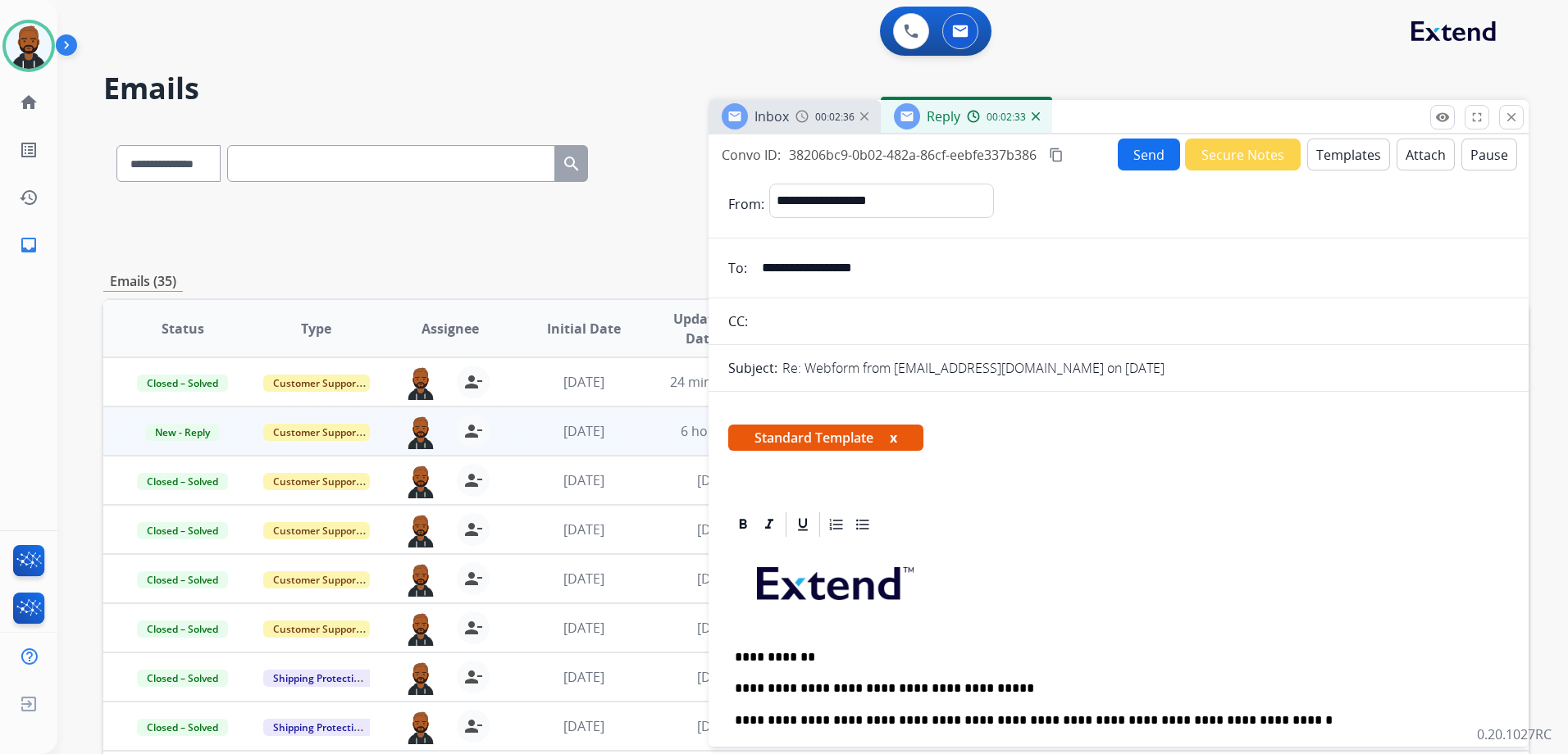
scroll to position [0, 0]
click at [1058, 150] on mat-icon "content_copy" at bounding box center [1056, 156] width 15 height 15
click at [1167, 151] on button "Send" at bounding box center [1148, 156] width 62 height 32
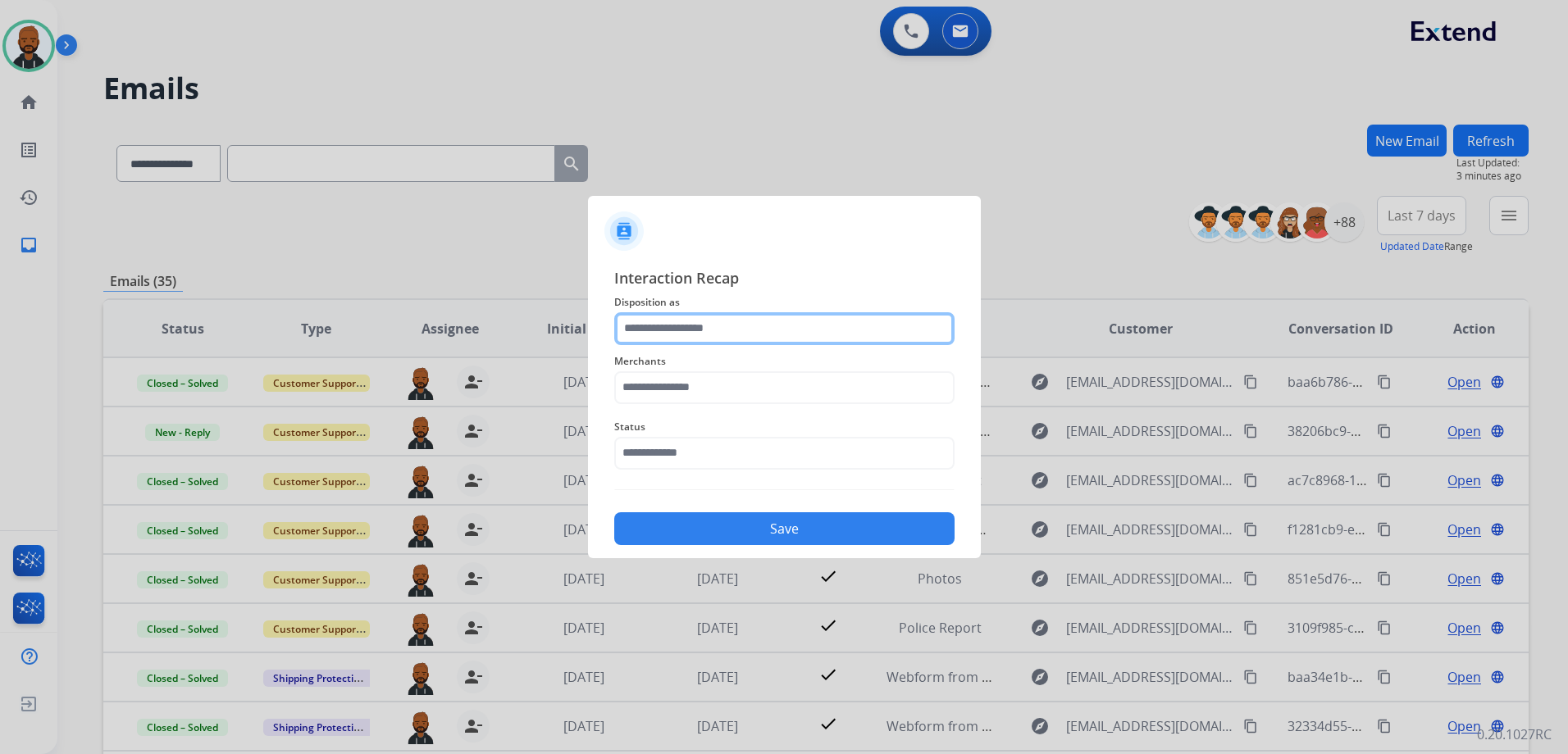
click at [699, 323] on input "text" at bounding box center [784, 328] width 340 height 33
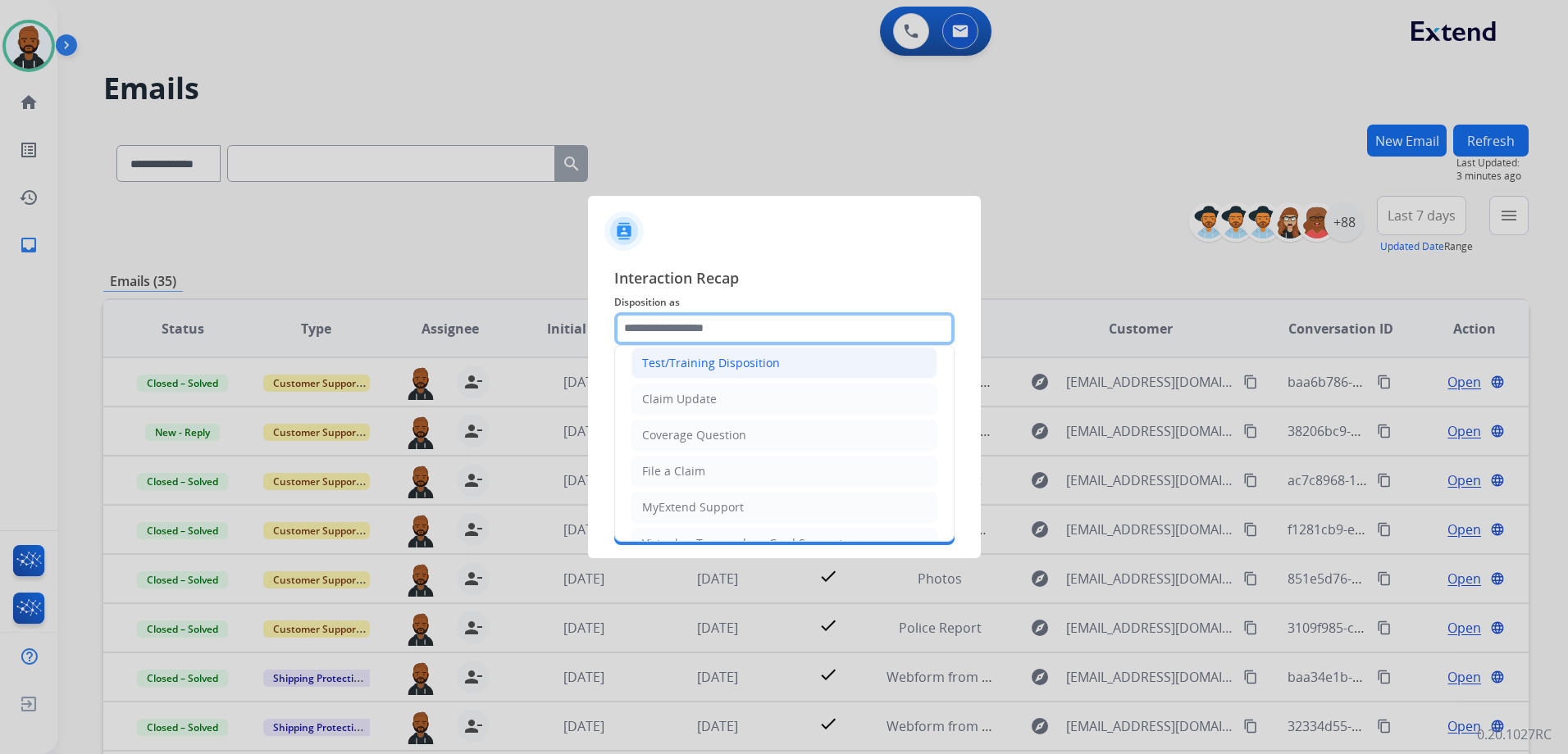
scroll to position [82, 0]
click at [704, 366] on div "Claim Update" at bounding box center [680, 363] width 75 height 17
type input "**********"
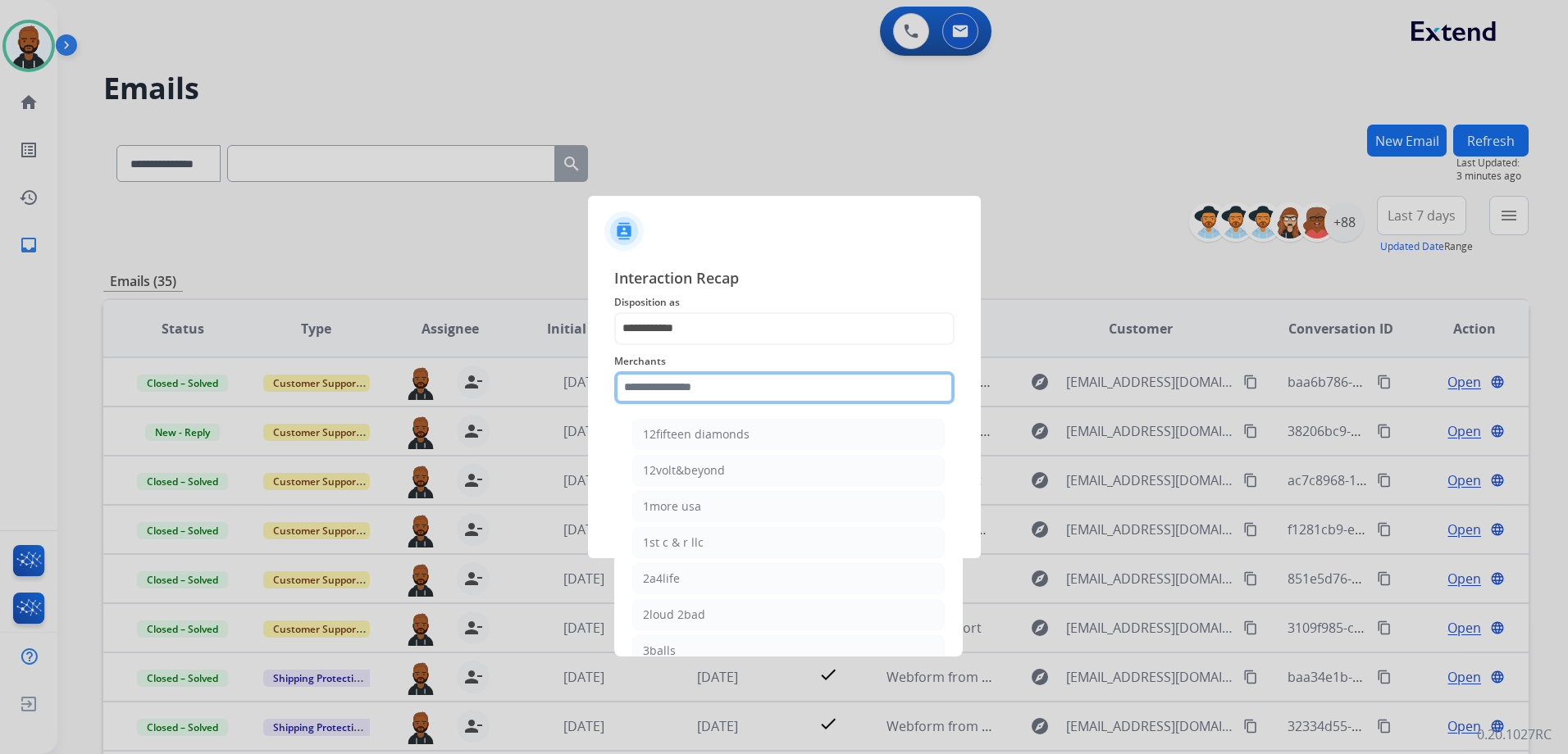
click at [730, 387] on input "text" at bounding box center [784, 387] width 340 height 33
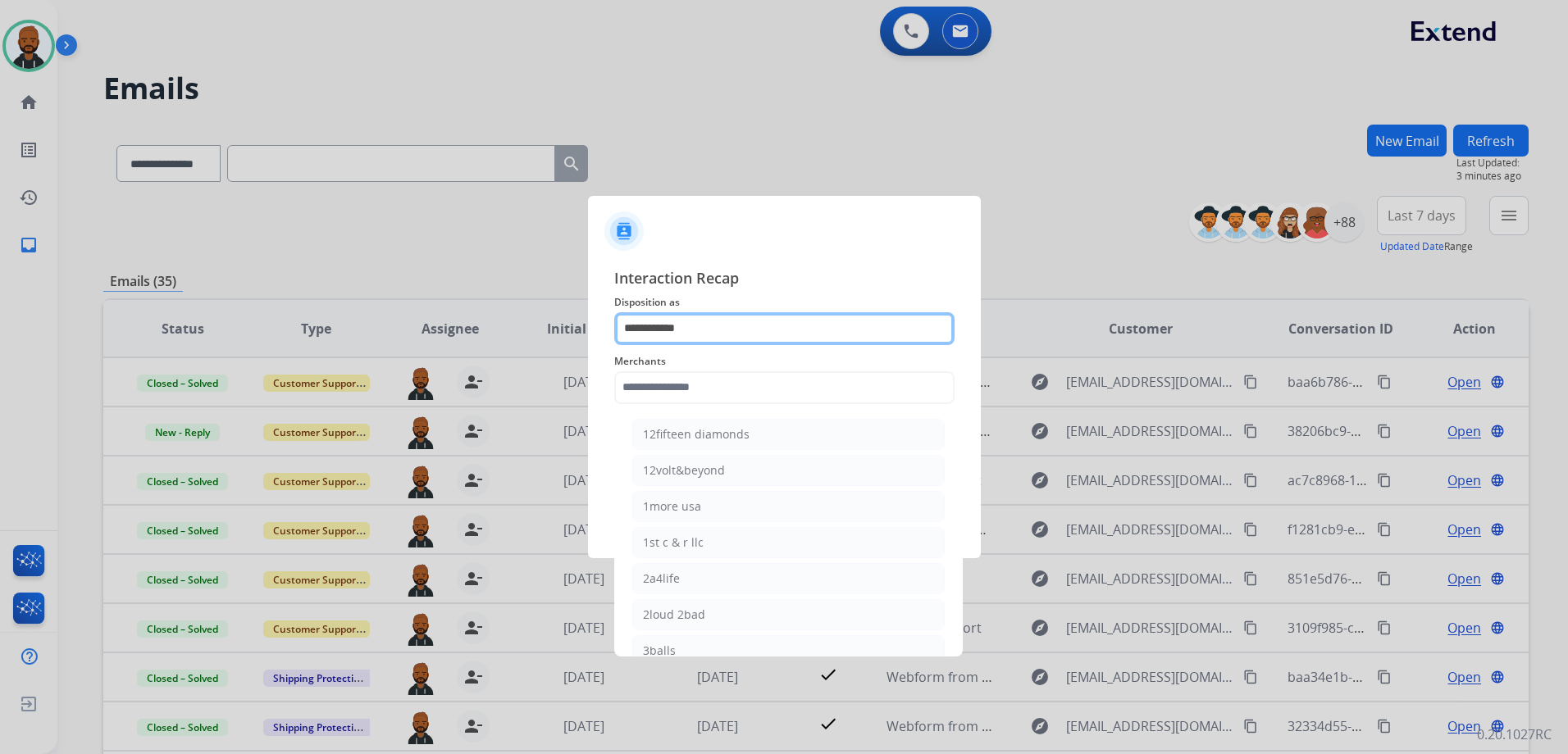
click at [716, 319] on input "**********" at bounding box center [784, 328] width 340 height 33
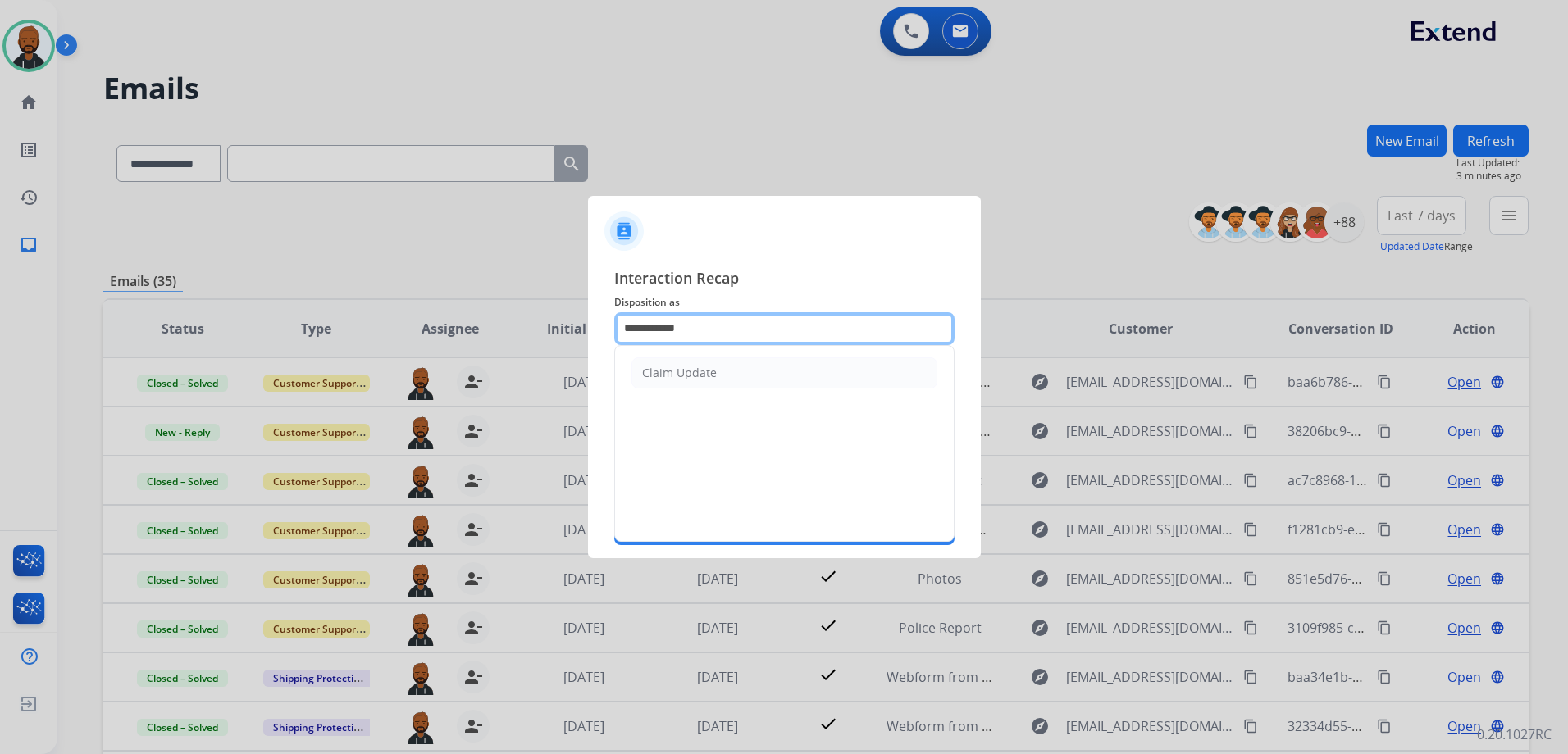
drag, startPoint x: 712, startPoint y: 332, endPoint x: 391, endPoint y: 324, distance: 321.1
click at [0, 328] on app-contact-recap-modal "**********" at bounding box center [0, 377] width 0 height 754
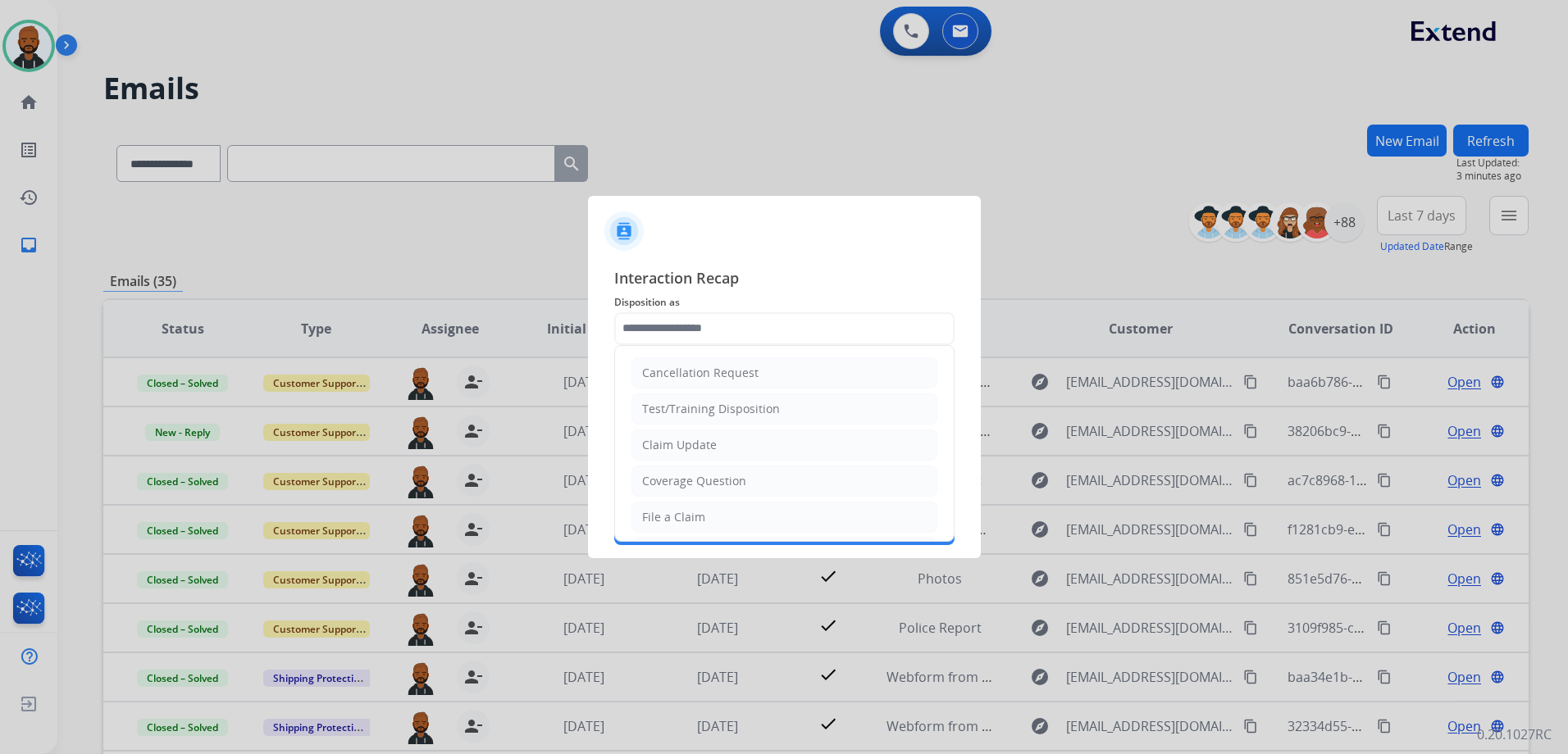
click at [675, 519] on div "File a Claim" at bounding box center [674, 517] width 63 height 17
type input "**********"
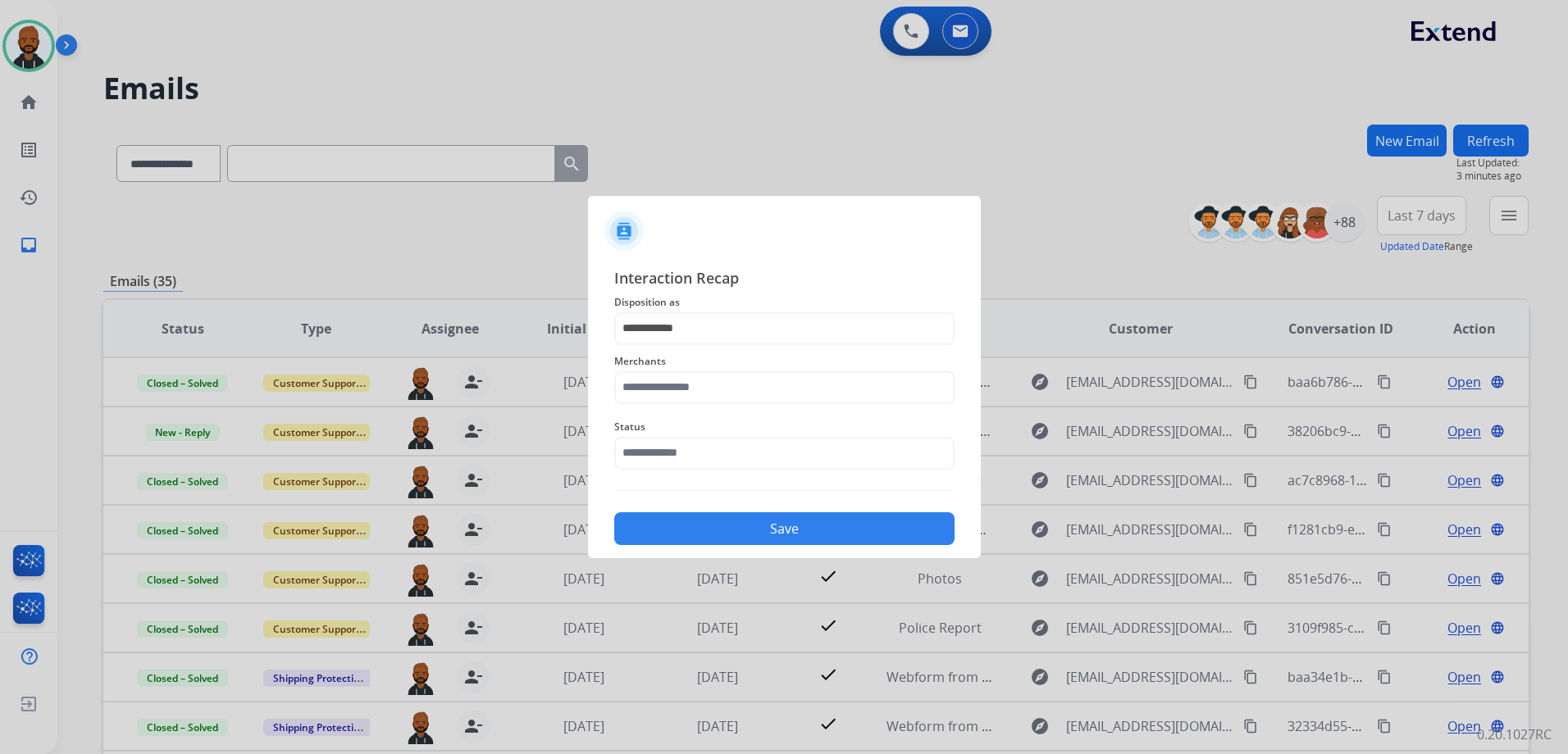
click at [711, 400] on div "Merchants" at bounding box center [784, 377] width 340 height 65
click at [711, 399] on input "text" at bounding box center [784, 387] width 340 height 33
click at [734, 435] on li "Perfect circuit" at bounding box center [788, 433] width 312 height 31
type input "**********"
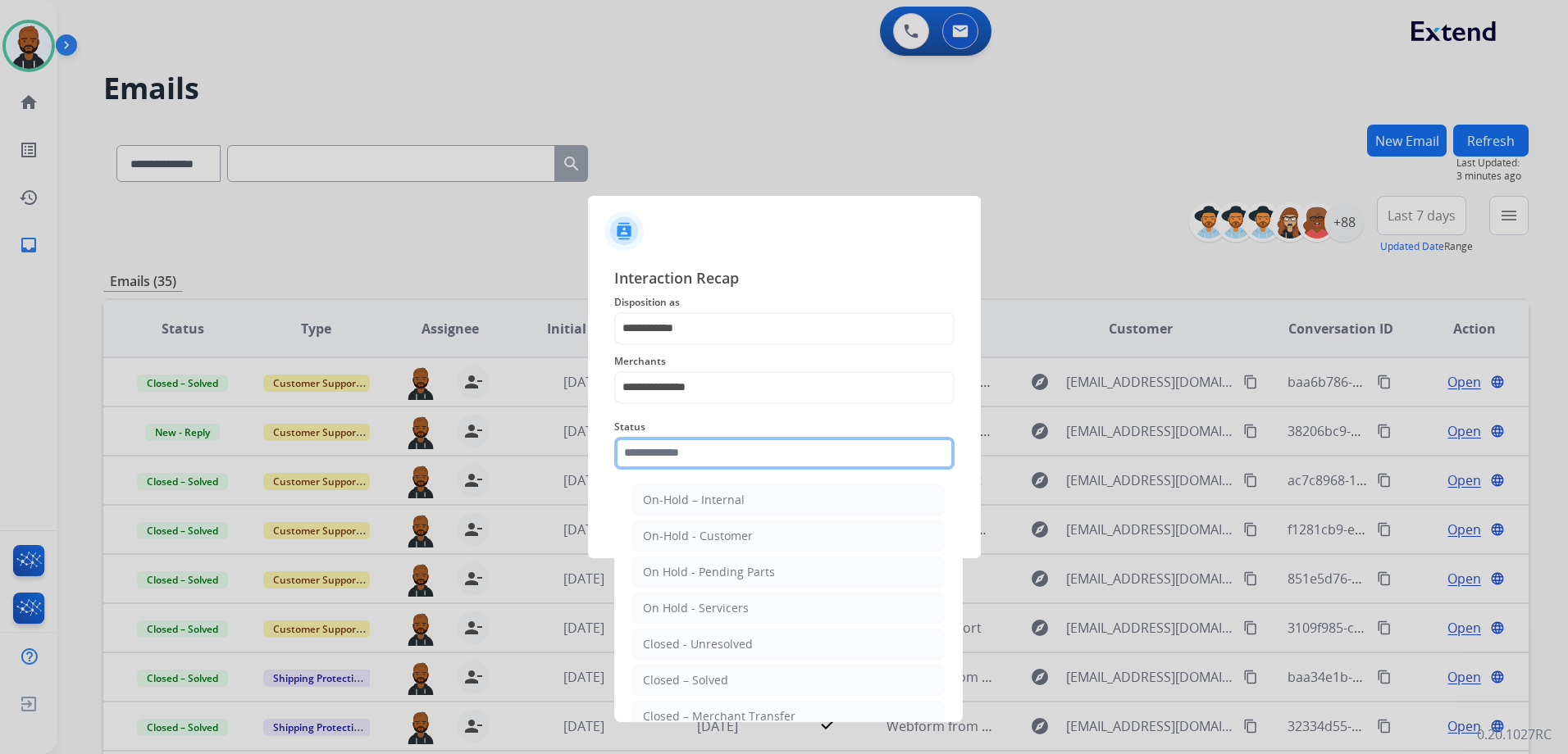
click at [698, 459] on input "text" at bounding box center [784, 453] width 340 height 33
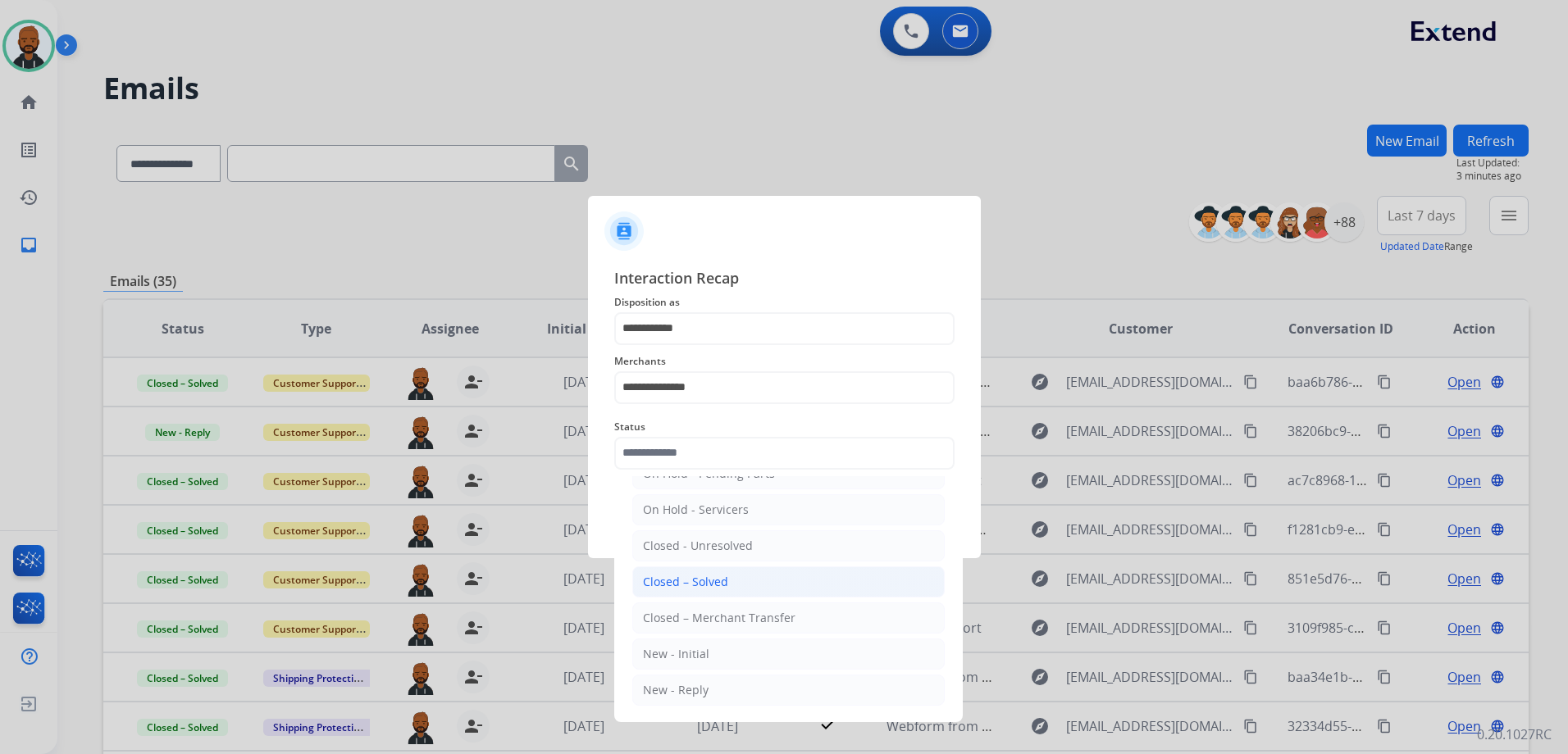
click at [731, 583] on li "Closed – Solved" at bounding box center [788, 582] width 312 height 31
type input "**********"
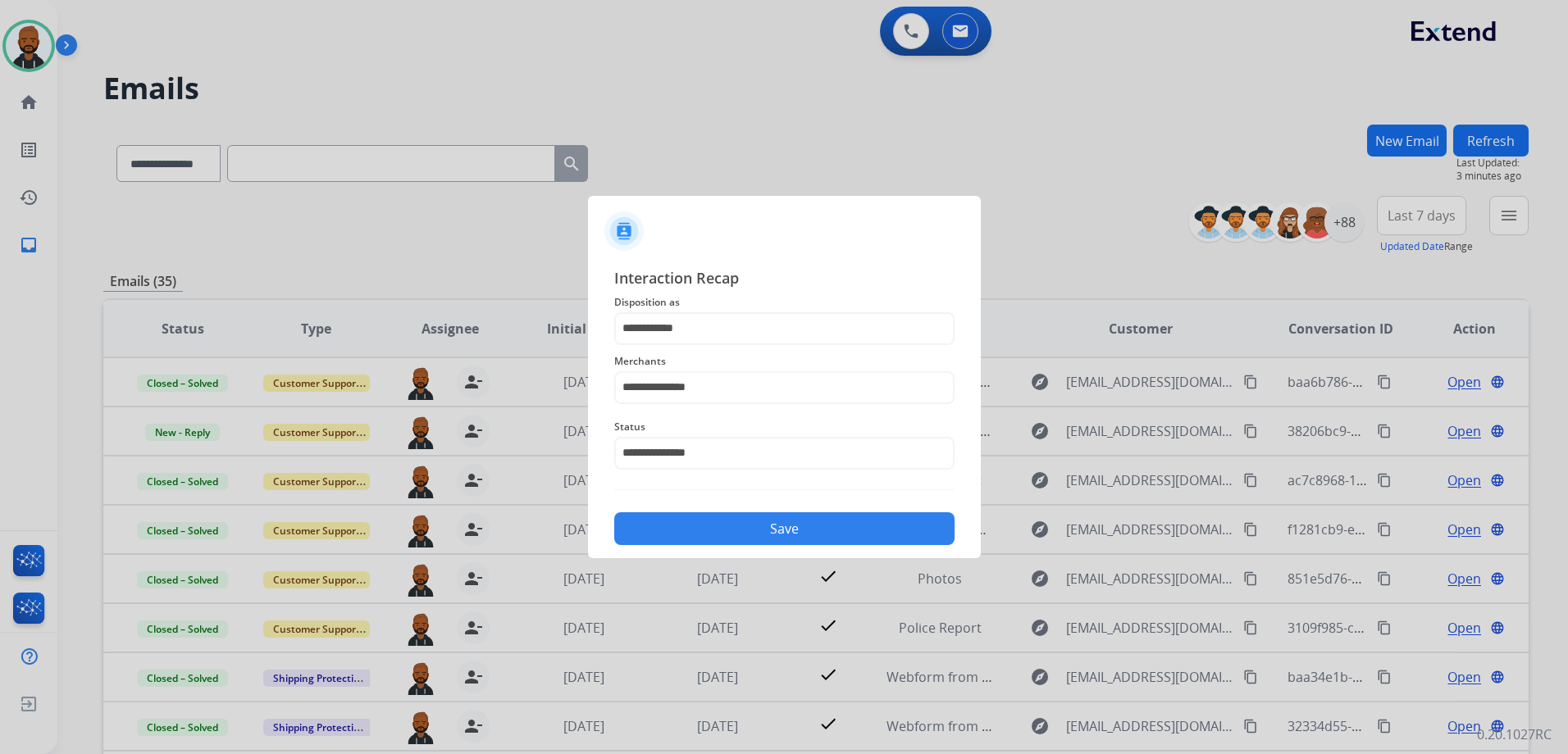
click at [807, 529] on button "Save" at bounding box center [784, 528] width 340 height 33
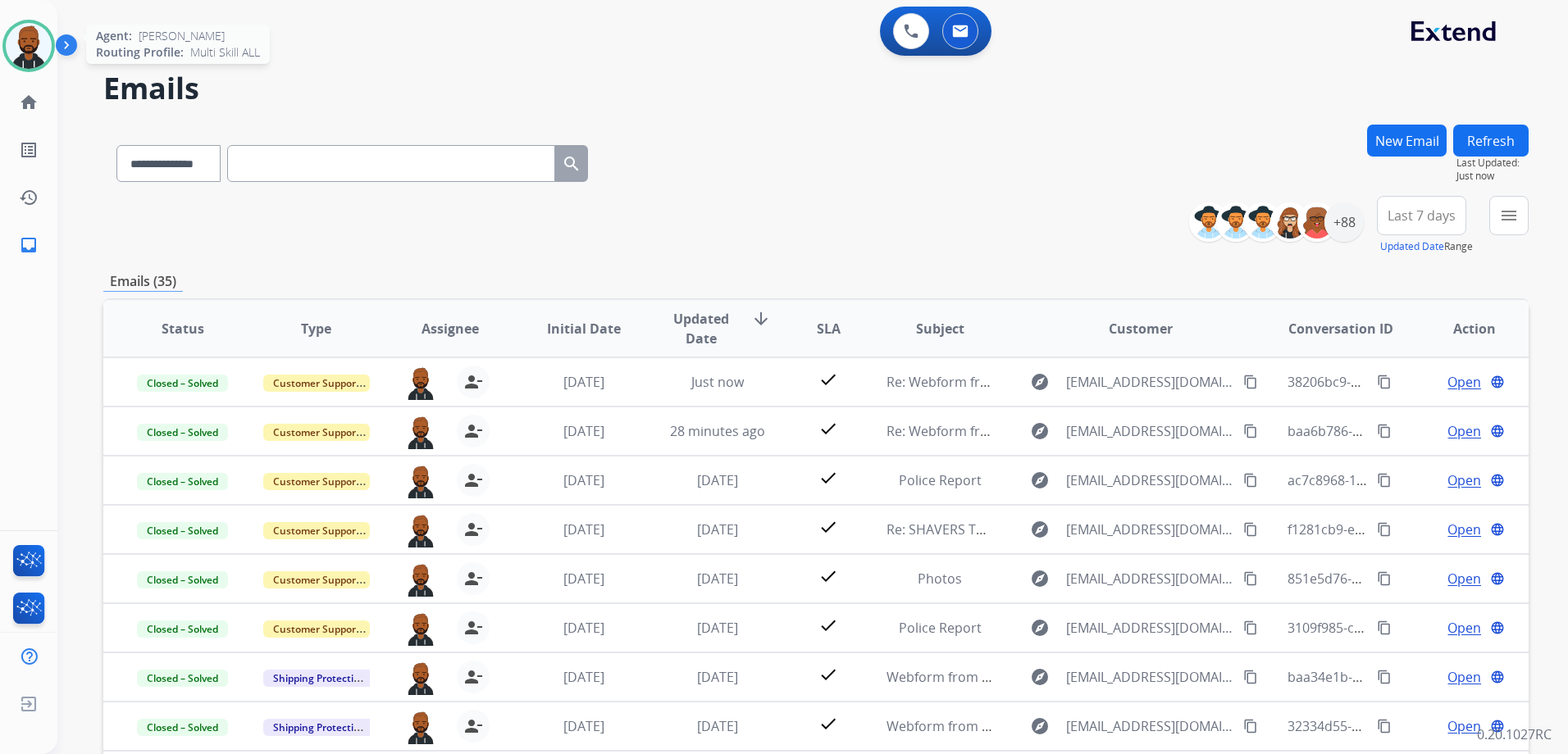
click at [23, 42] on img at bounding box center [28, 46] width 46 height 46
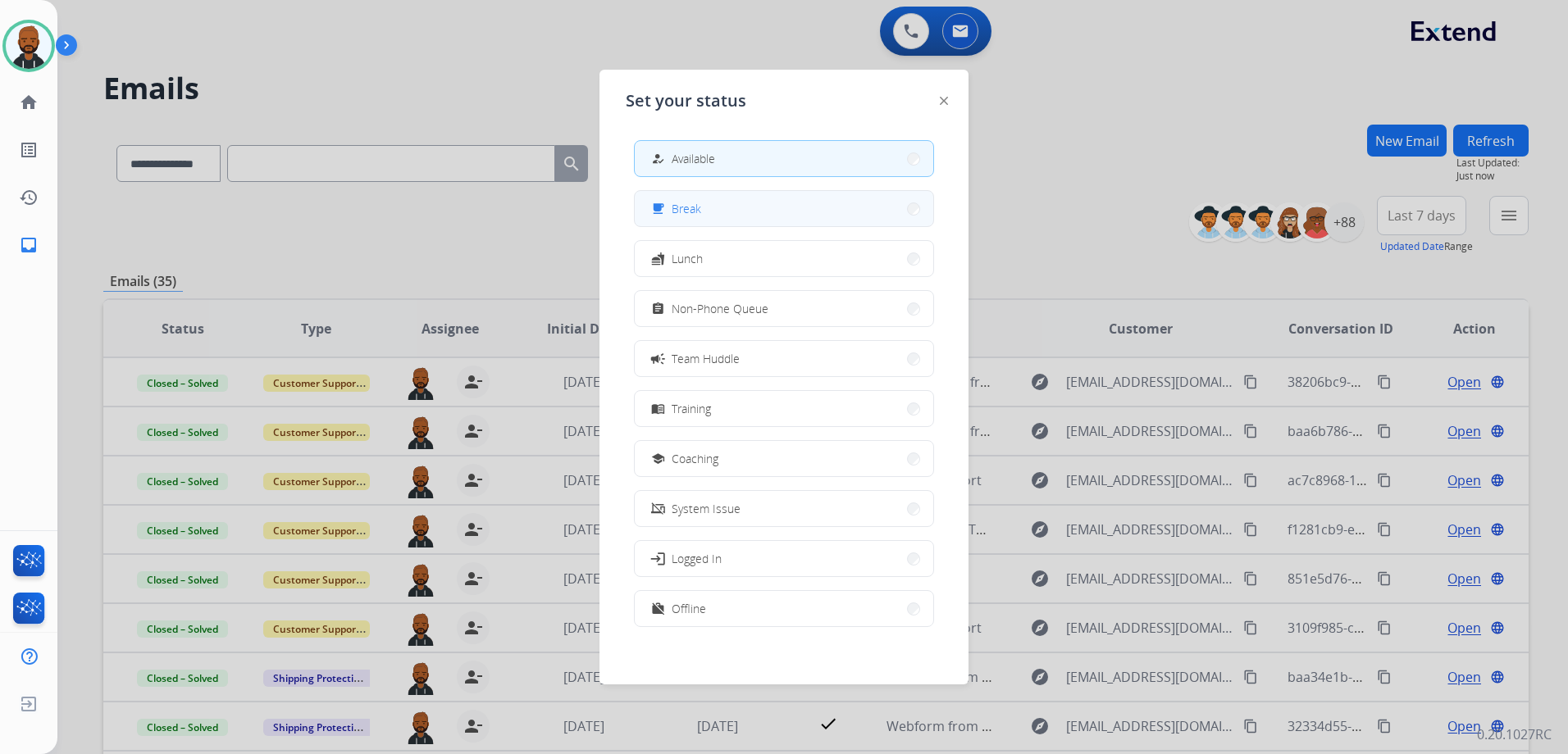
click at [757, 220] on button "free_breakfast Break" at bounding box center [784, 209] width 298 height 35
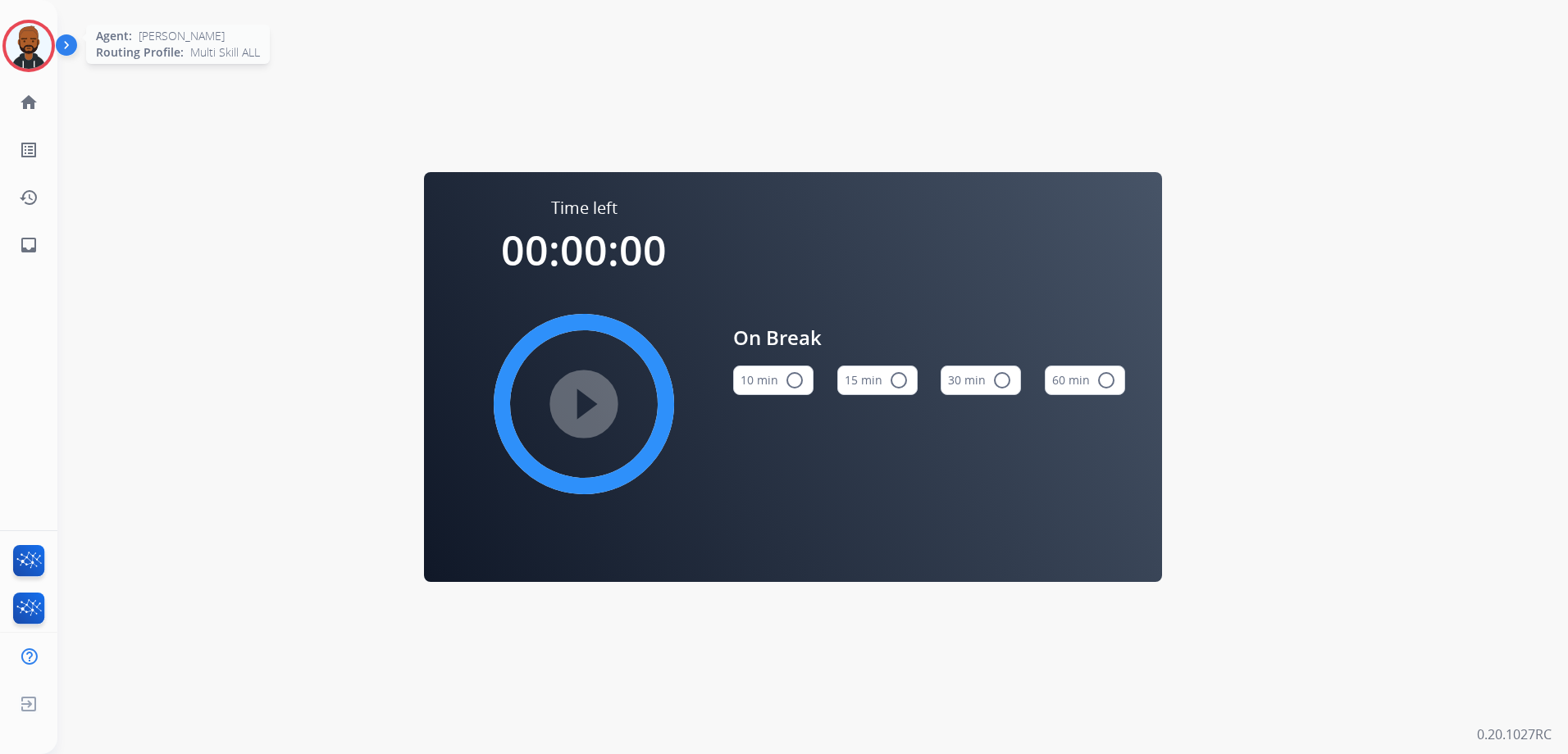
click at [31, 51] on img at bounding box center [28, 46] width 46 height 46
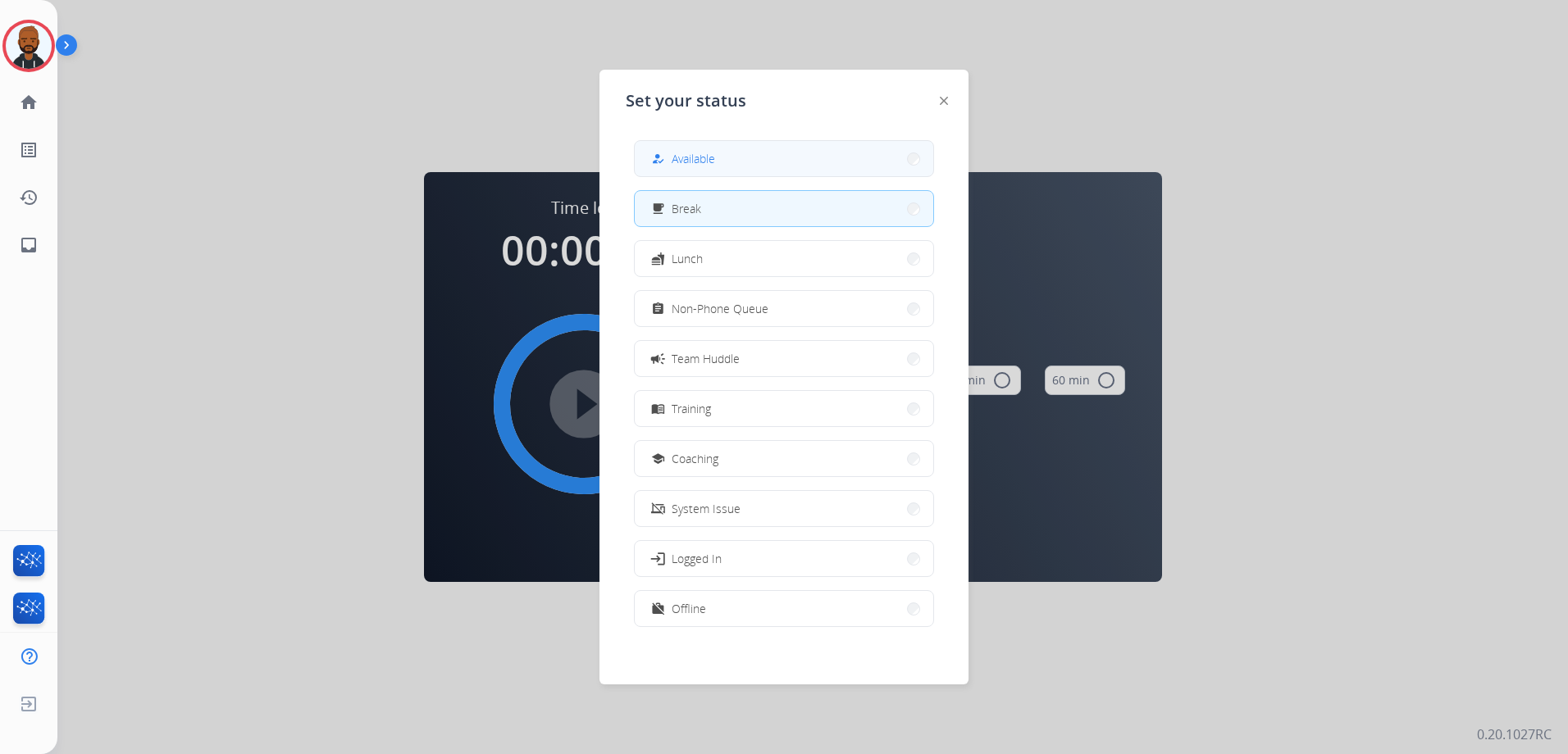
click at [762, 154] on button "how_to_reg Available" at bounding box center [784, 158] width 298 height 35
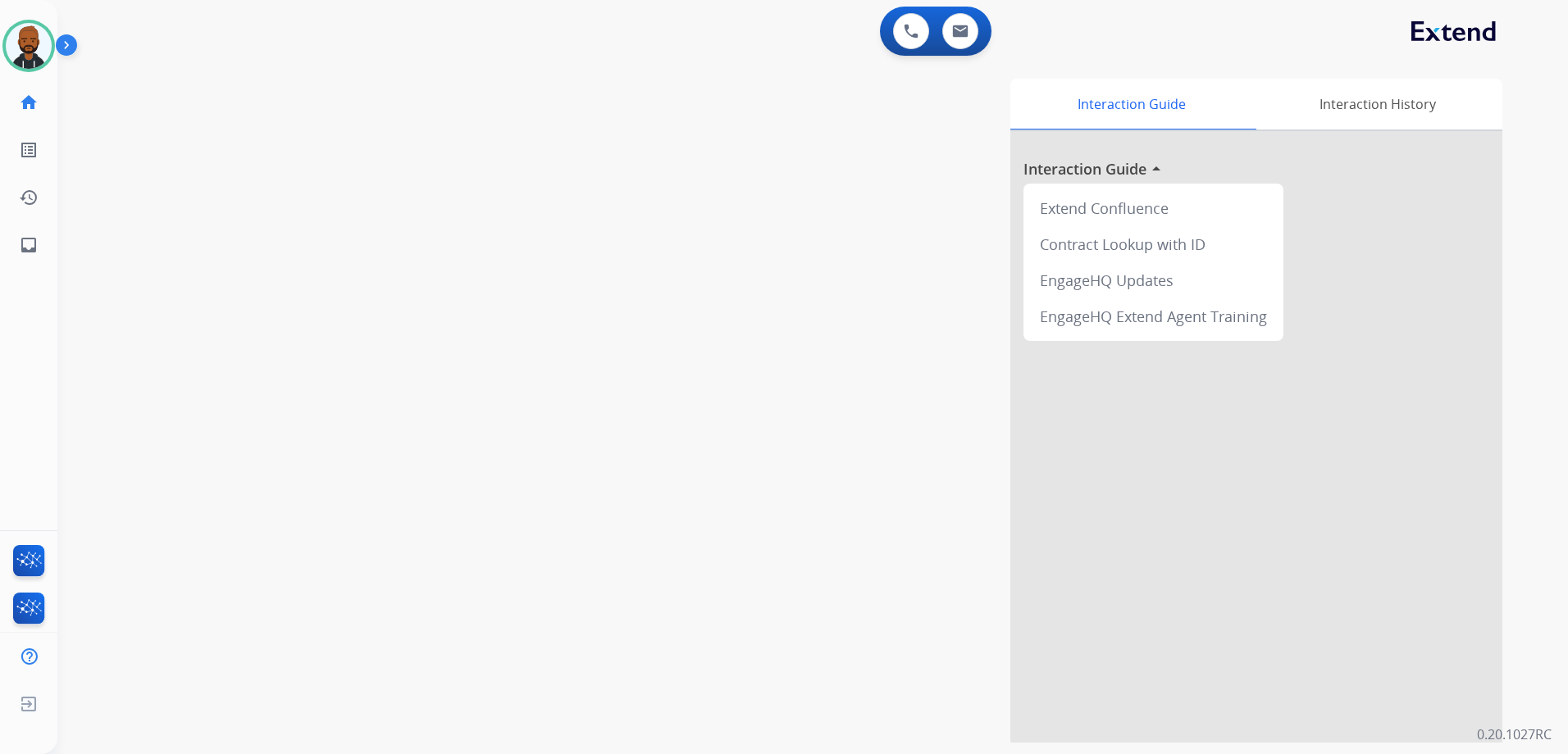
click at [989, 45] on app-action-bar "0 Voice Interactions 0 Email Interactions" at bounding box center [936, 31] width 112 height 49
click at [959, 39] on button at bounding box center [960, 31] width 36 height 36
select select "**********"
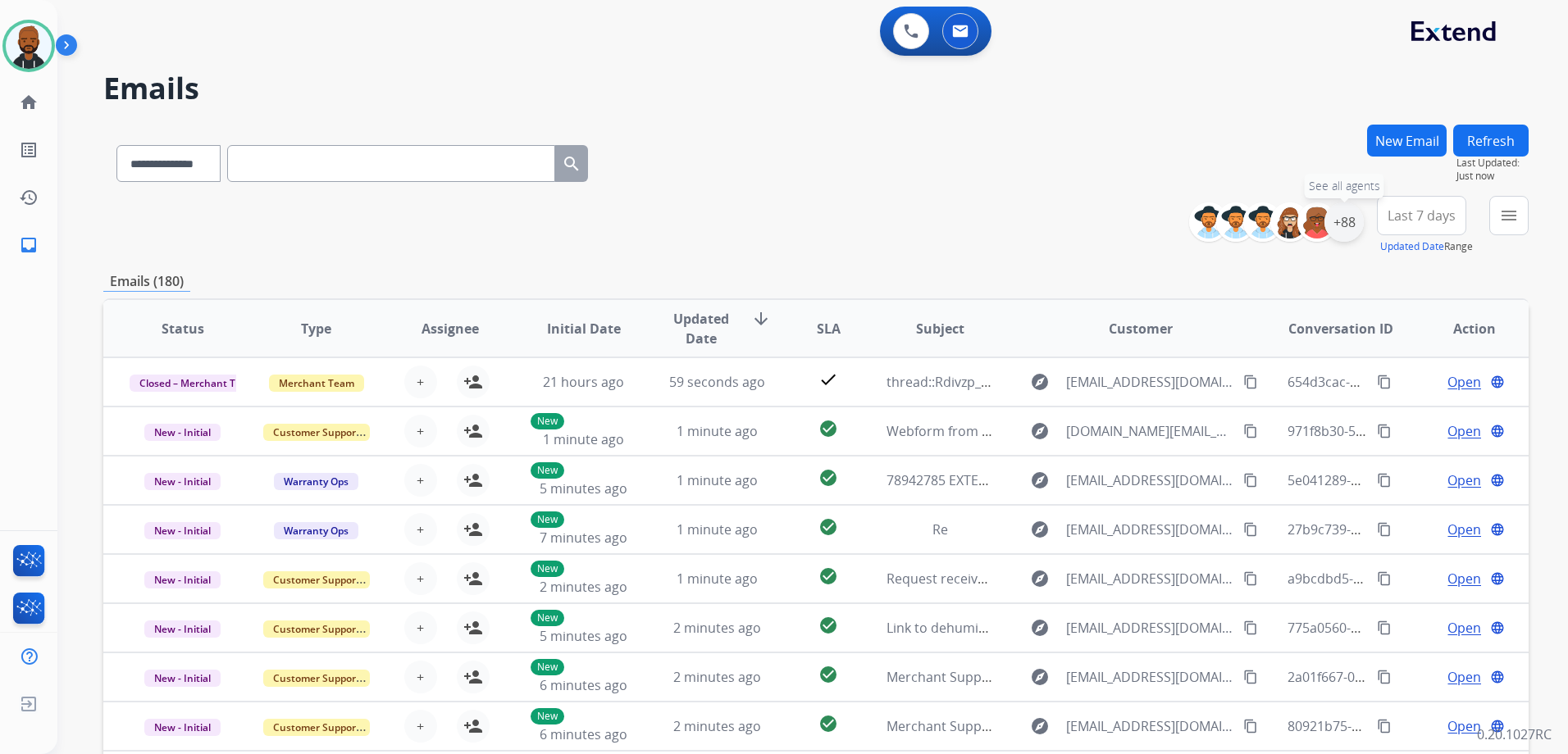
click at [1332, 218] on div "+88" at bounding box center [1343, 222] width 39 height 39
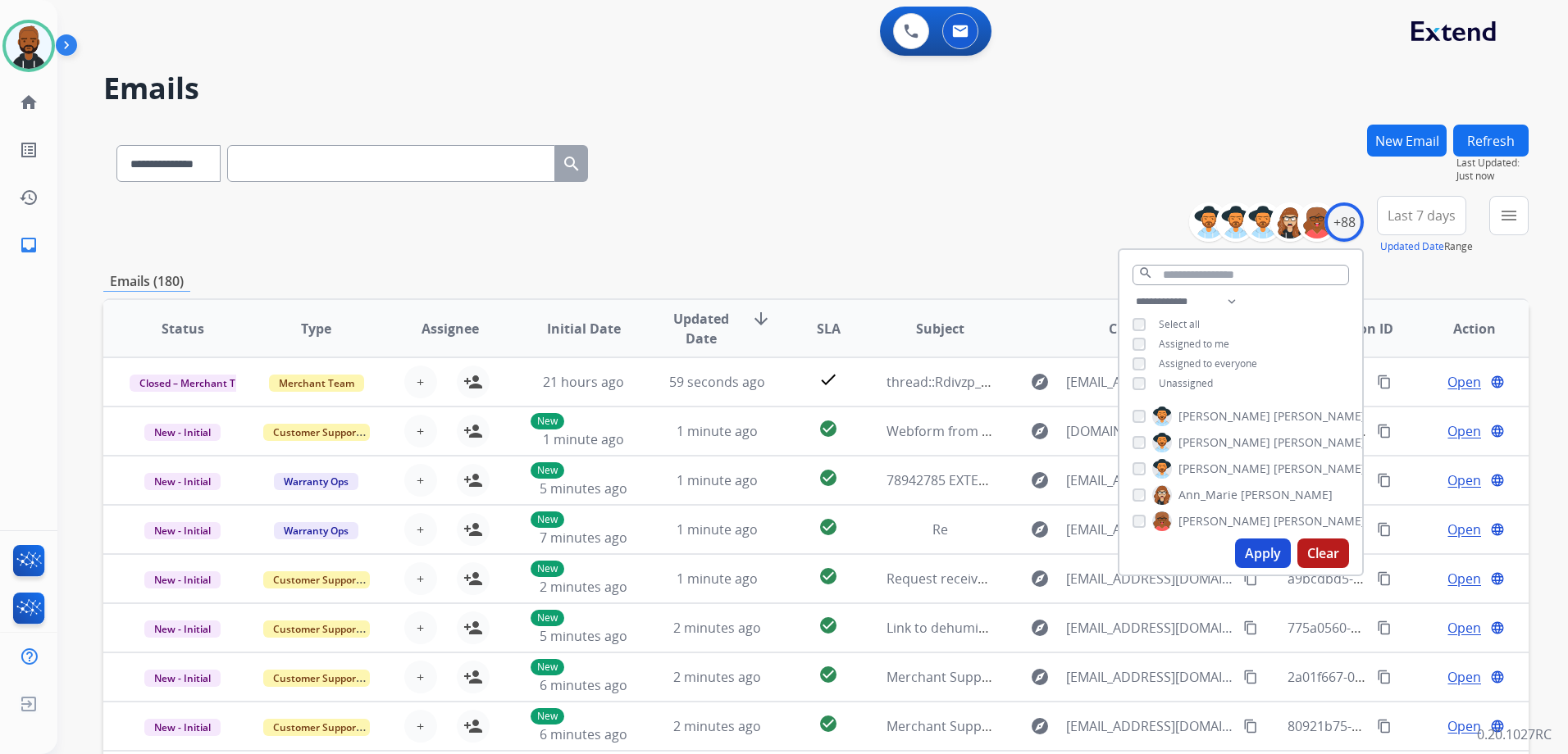
click at [1263, 550] on button "Apply" at bounding box center [1263, 554] width 56 height 30
click at [1523, 223] on button "menu Filters" at bounding box center [1508, 215] width 39 height 39
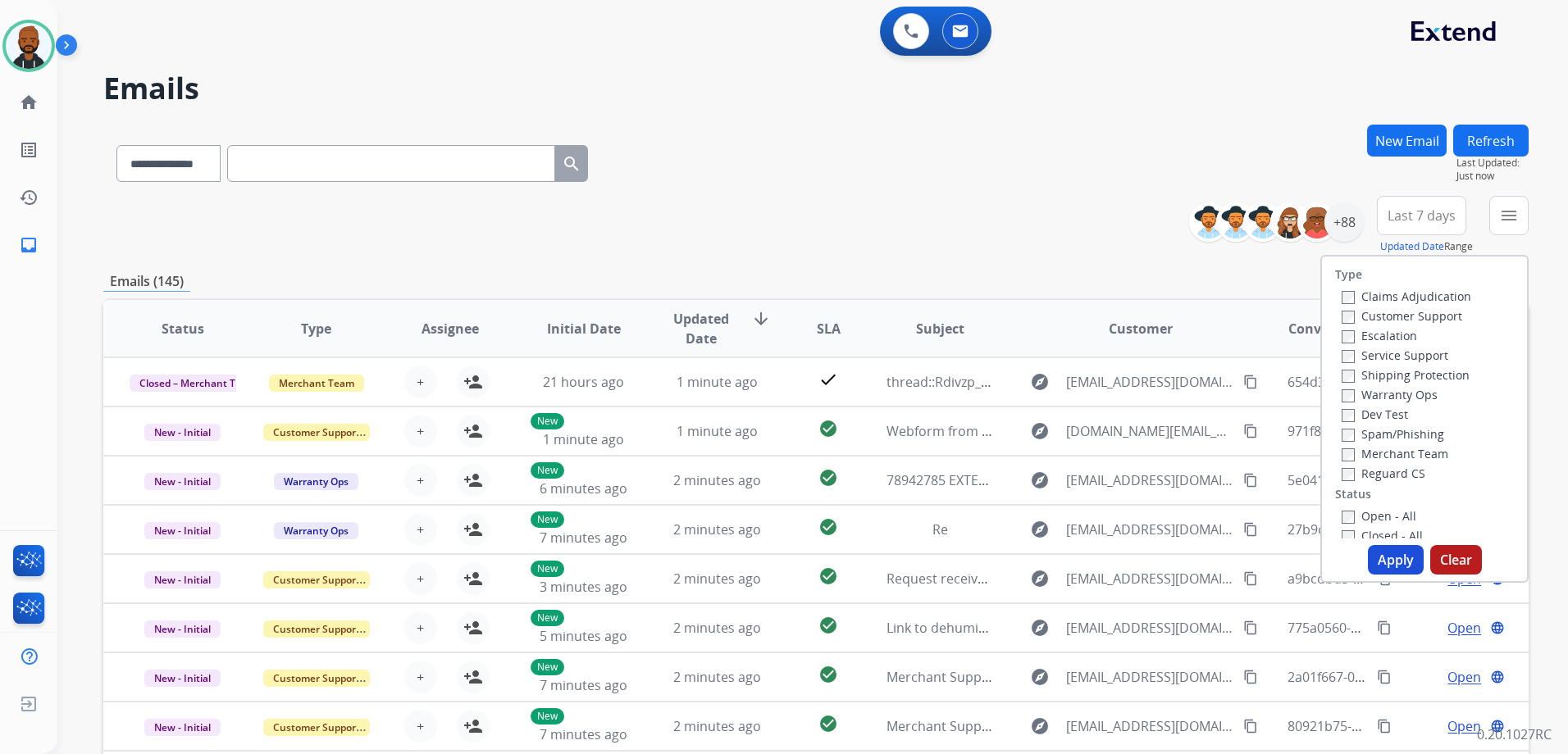
click at [1341, 309] on label "Customer Support" at bounding box center [1401, 316] width 120 height 16
click at [1345, 474] on label "Reguard CS" at bounding box center [1383, 473] width 84 height 16
click at [1375, 557] on button "Apply" at bounding box center [1396, 560] width 56 height 30
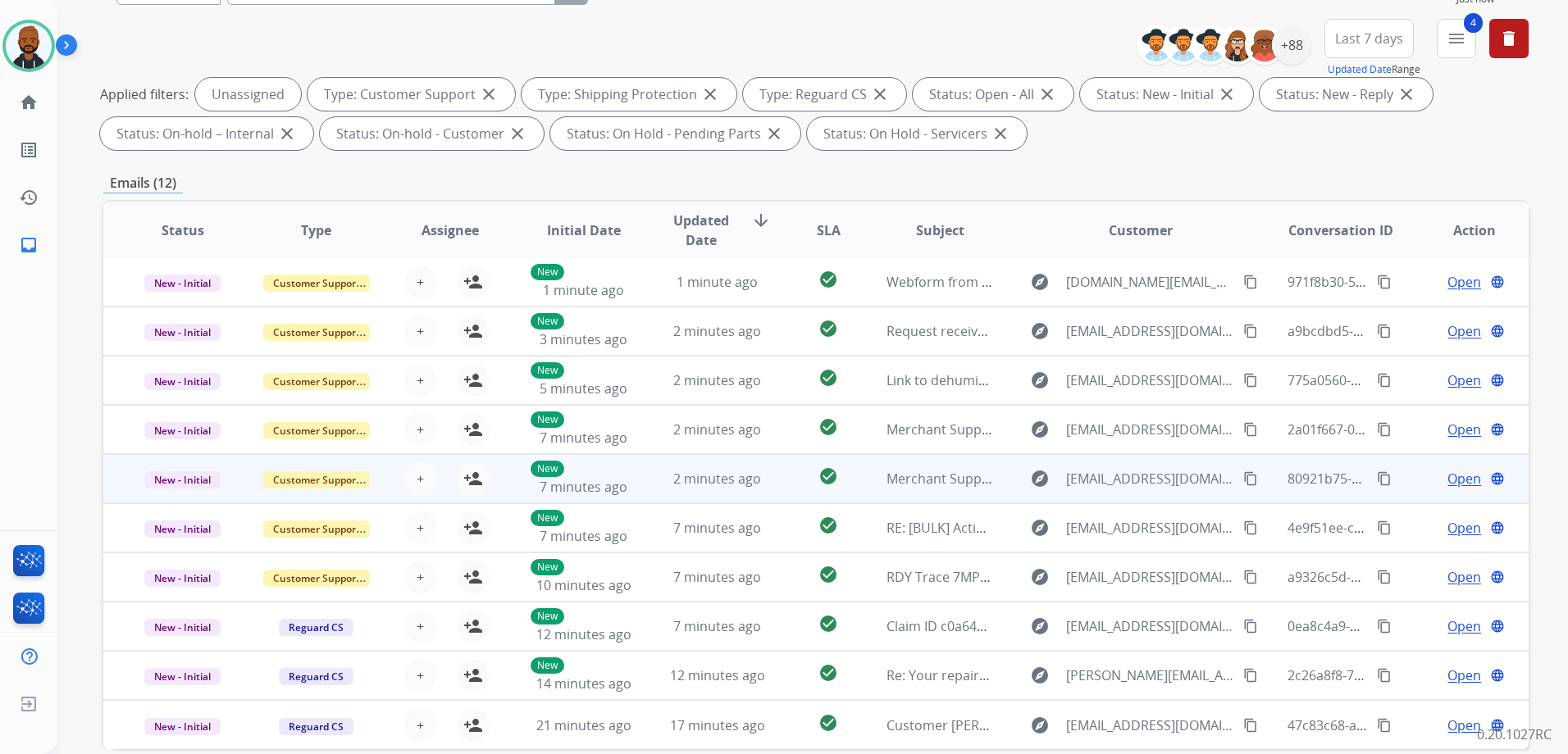
scroll to position [257, 0]
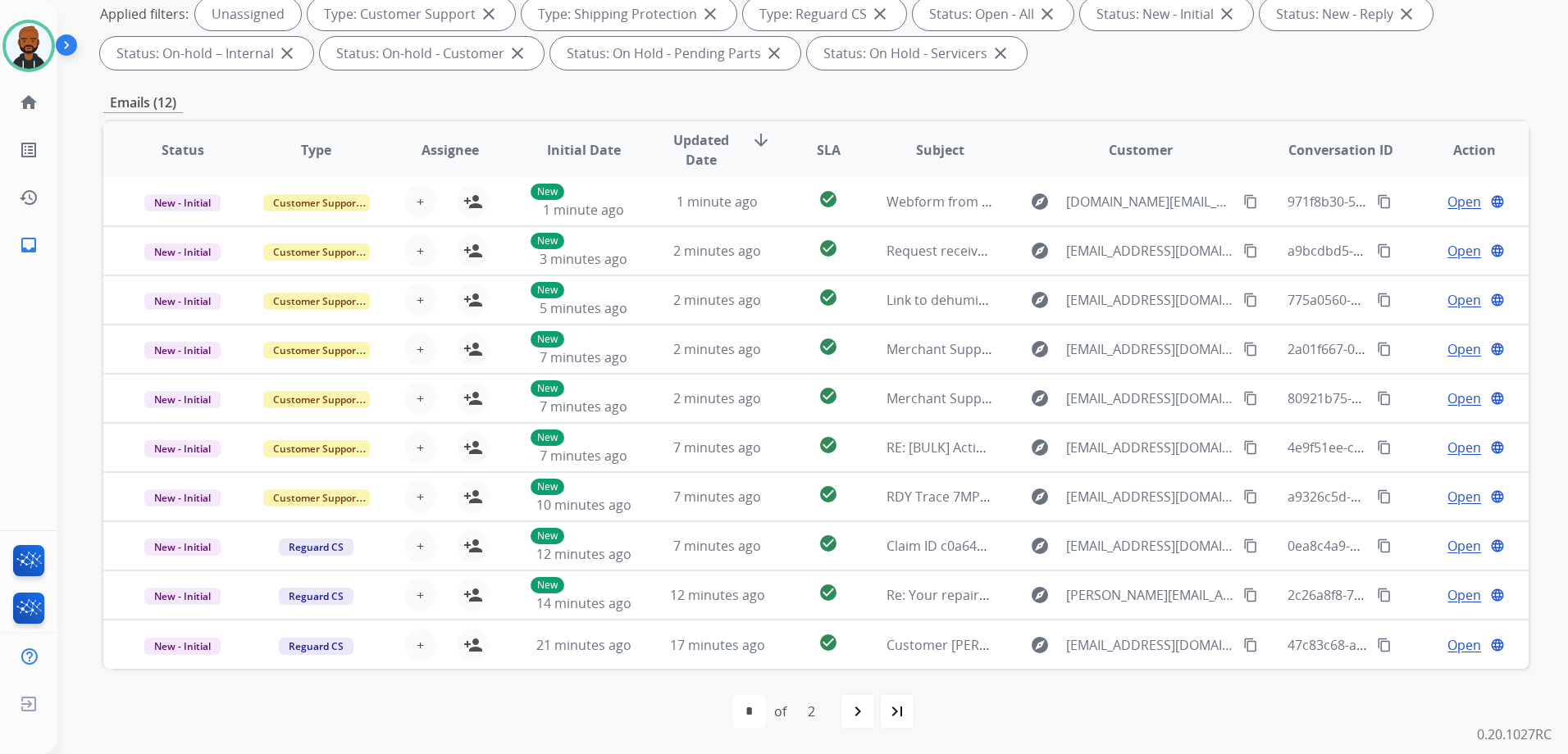
click at [854, 709] on mat-icon "navigate_next" at bounding box center [857, 711] width 20 height 20
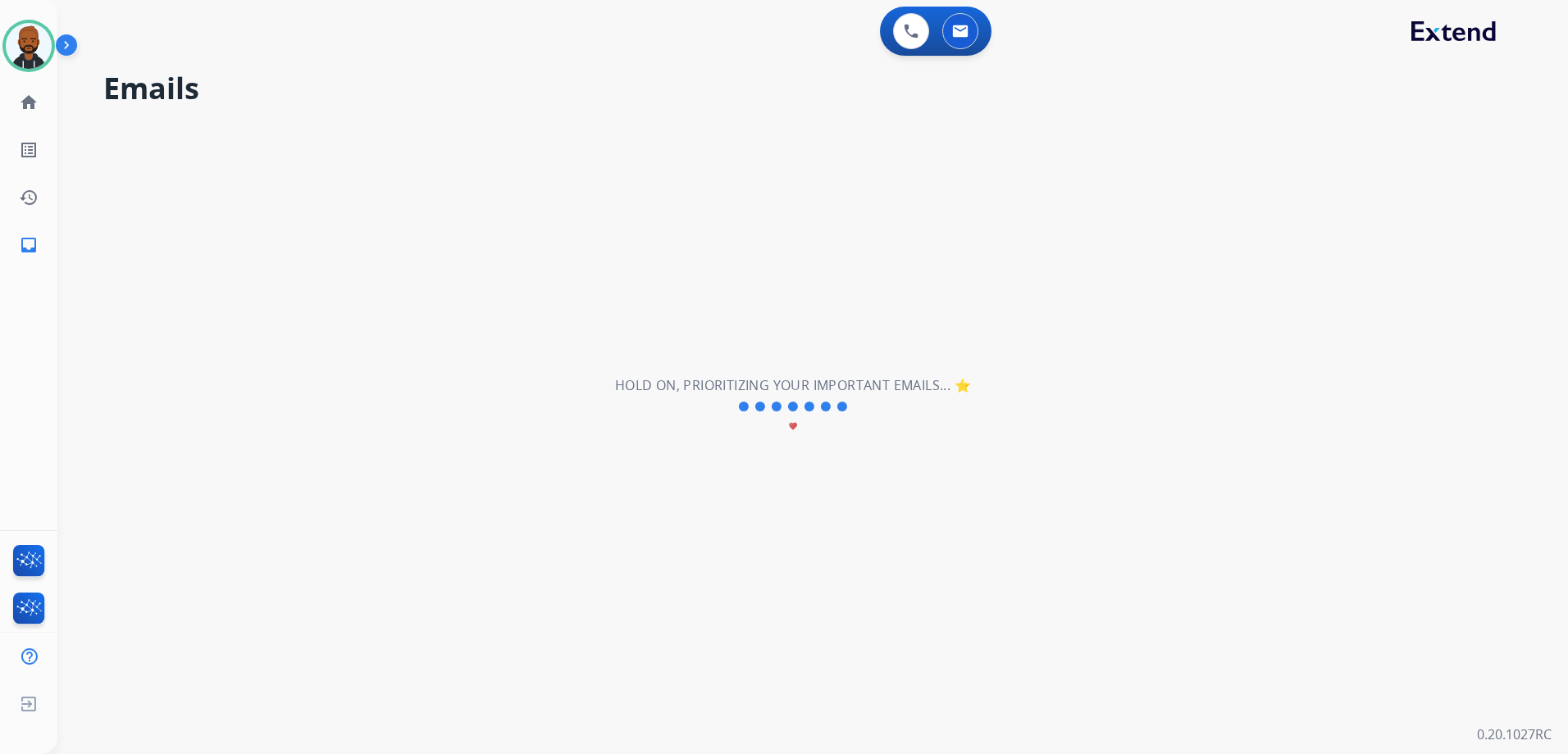
scroll to position [0, 0]
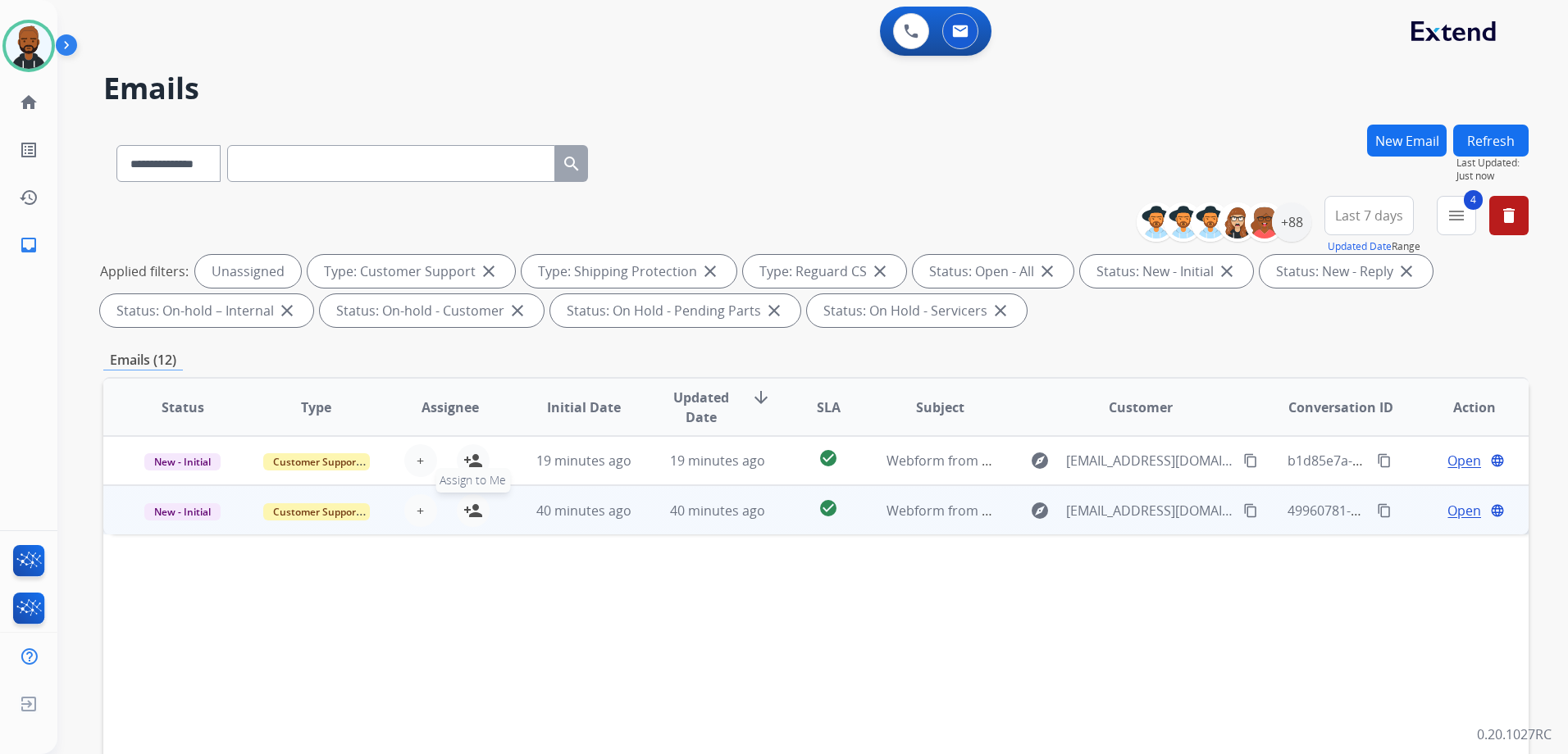
click at [475, 516] on mat-icon "person_add" at bounding box center [473, 510] width 20 height 20
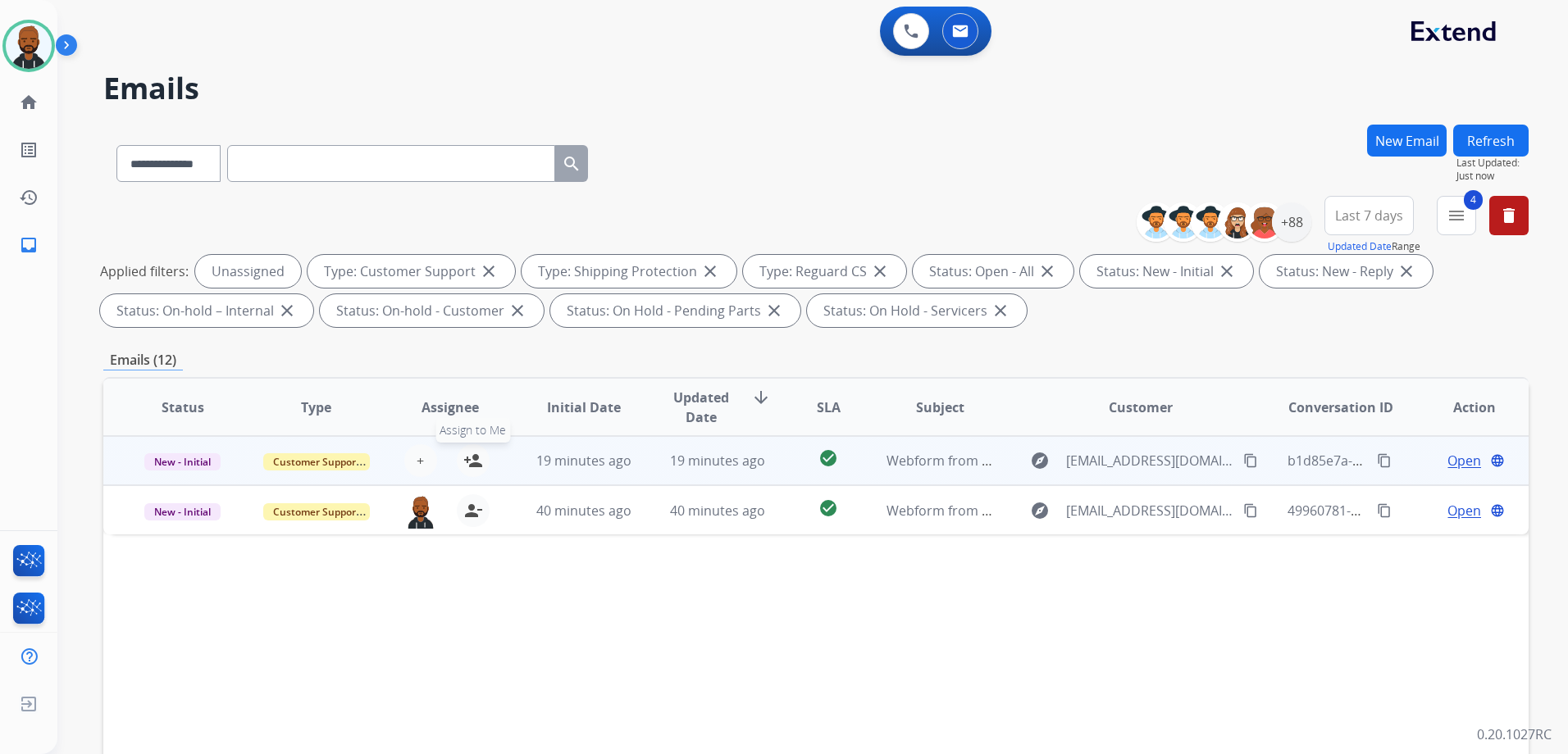
click at [474, 464] on mat-icon "person_add" at bounding box center [473, 460] width 20 height 20
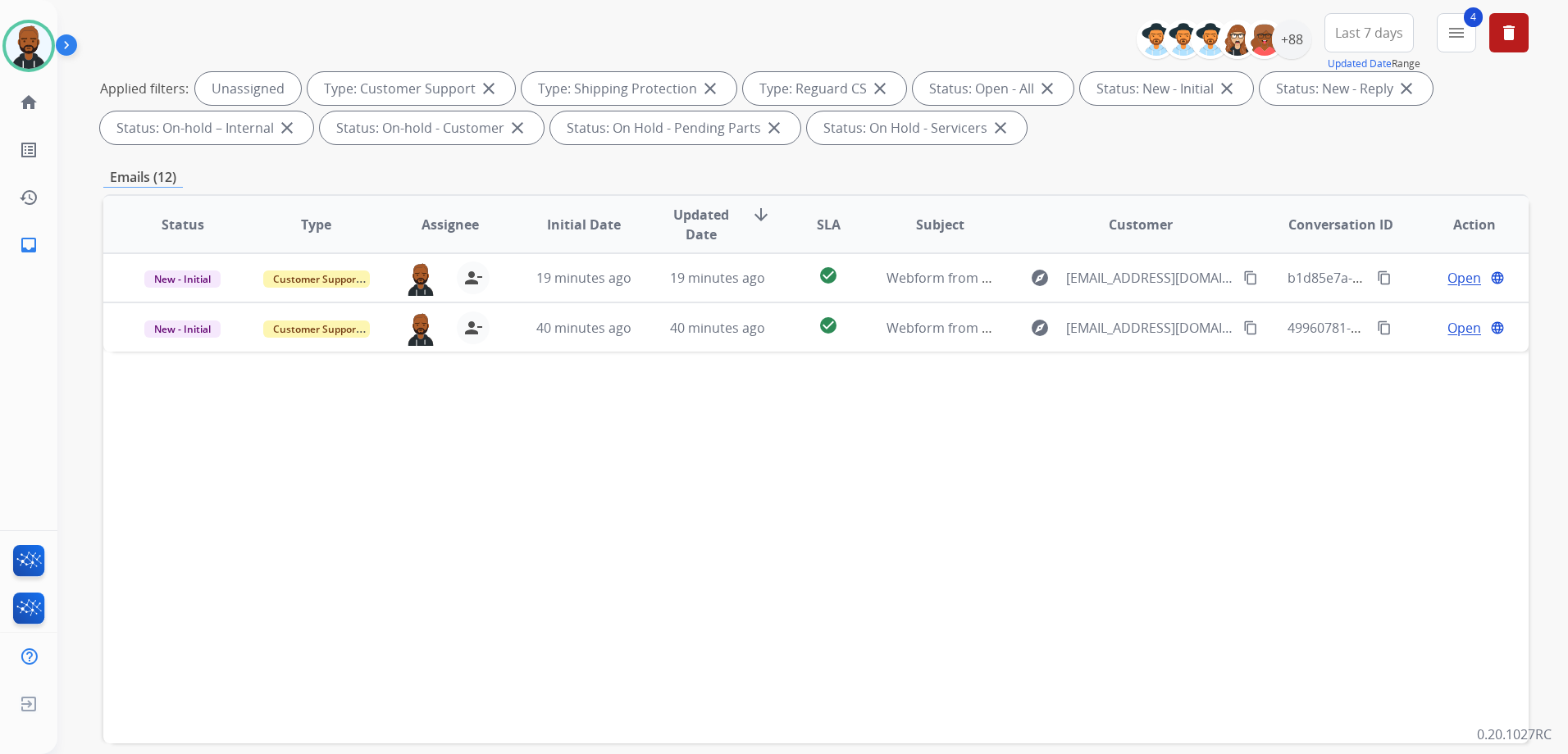
scroll to position [257, 0]
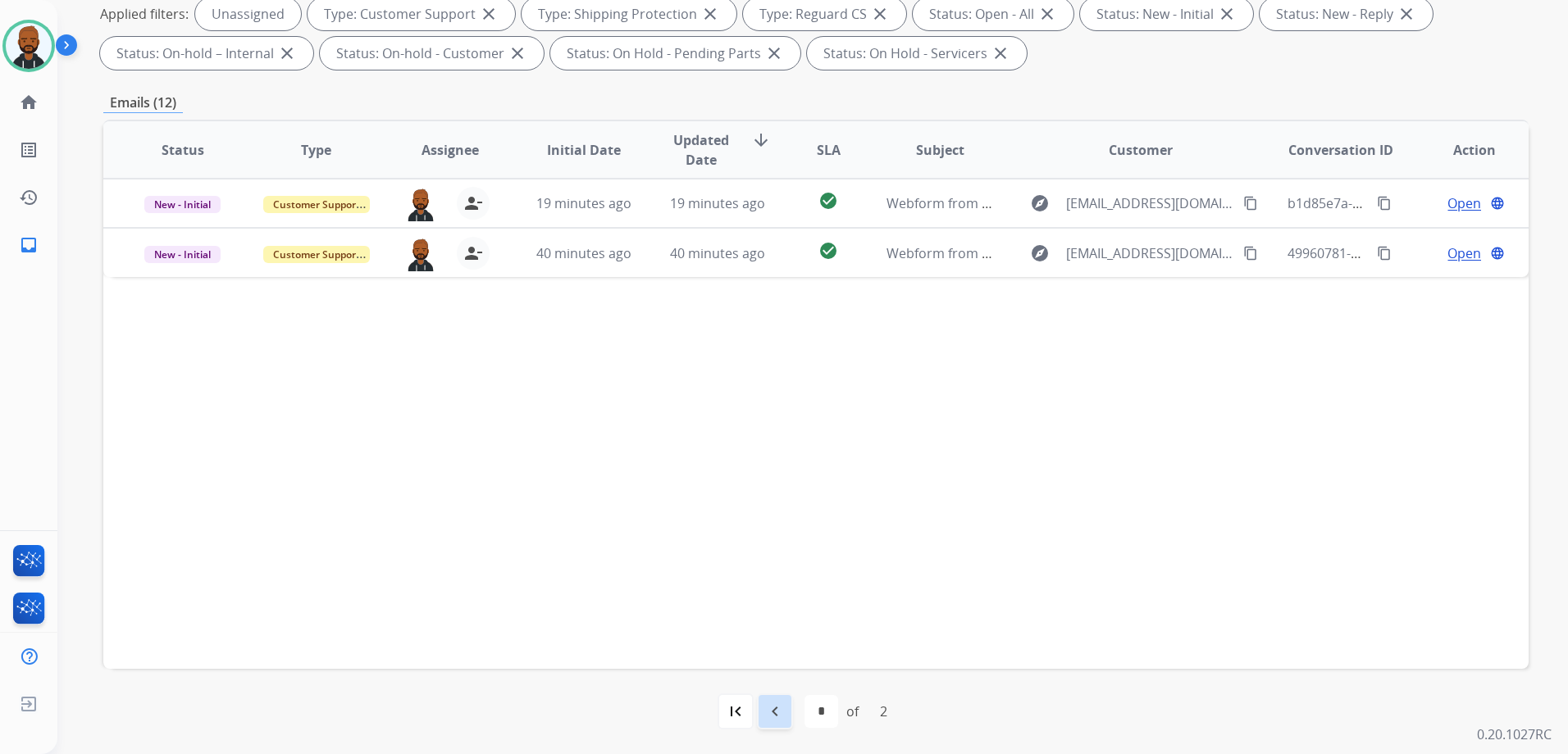
click at [770, 711] on mat-icon "navigate_before" at bounding box center [775, 711] width 20 height 20
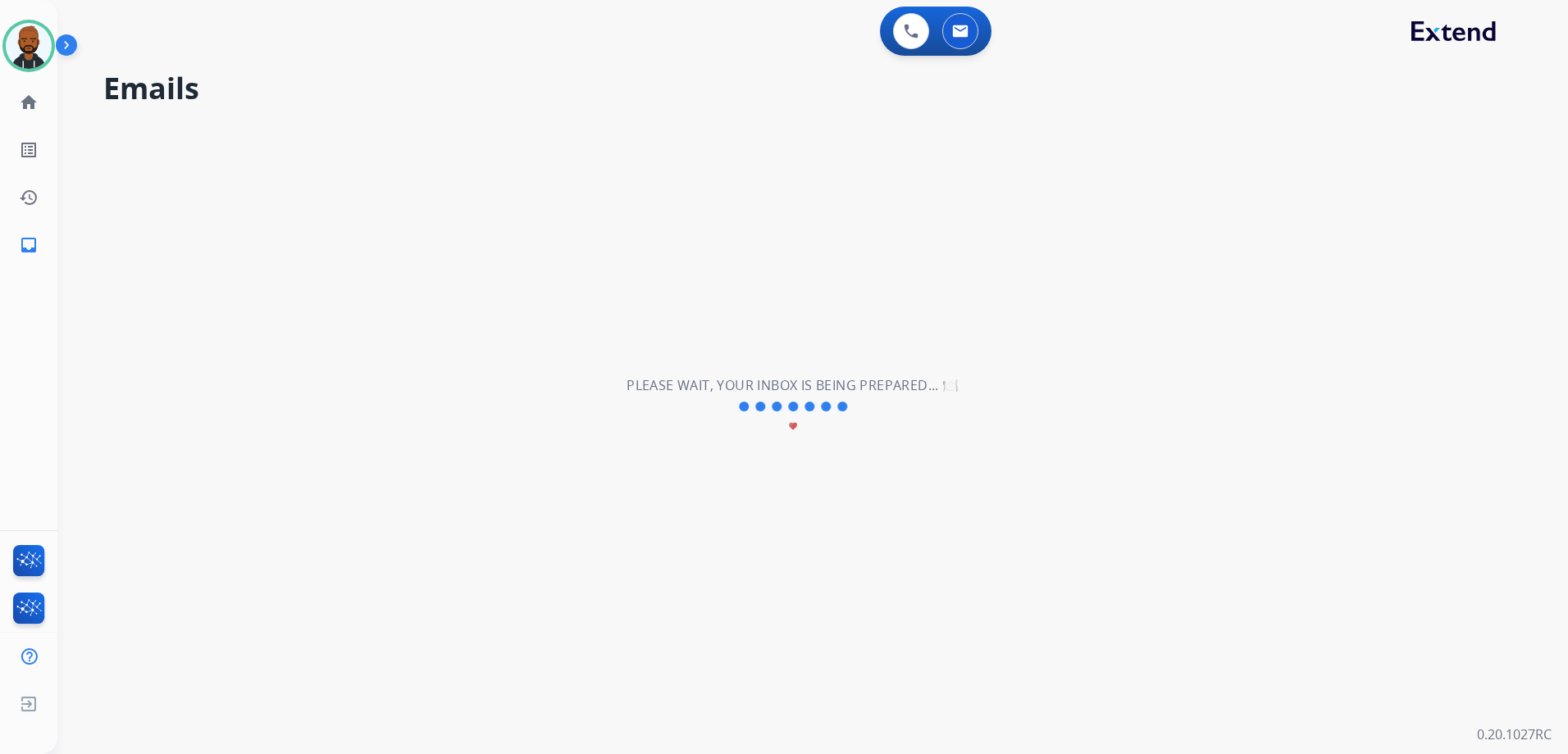
select select "*"
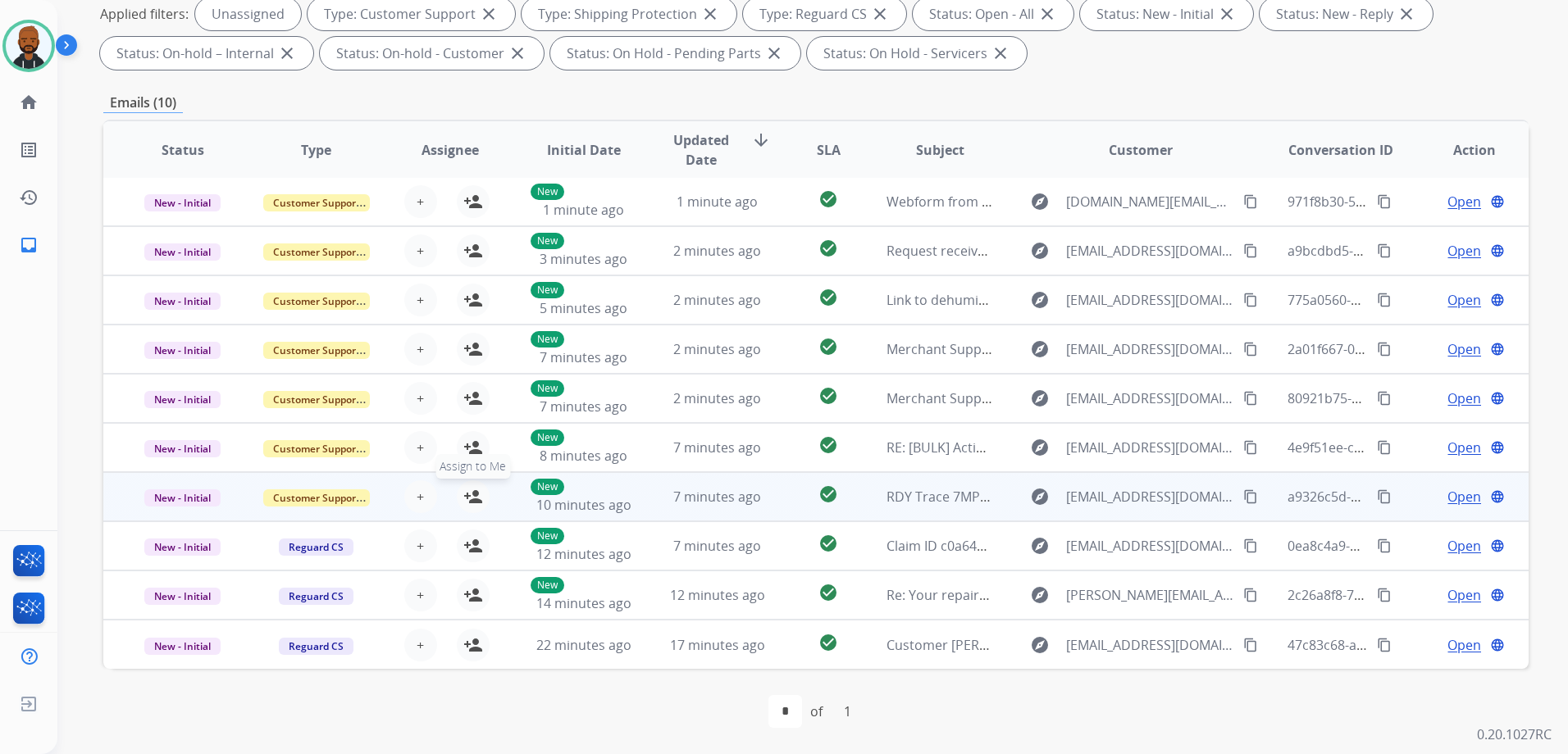
click at [473, 493] on mat-icon "person_add" at bounding box center [473, 496] width 20 height 20
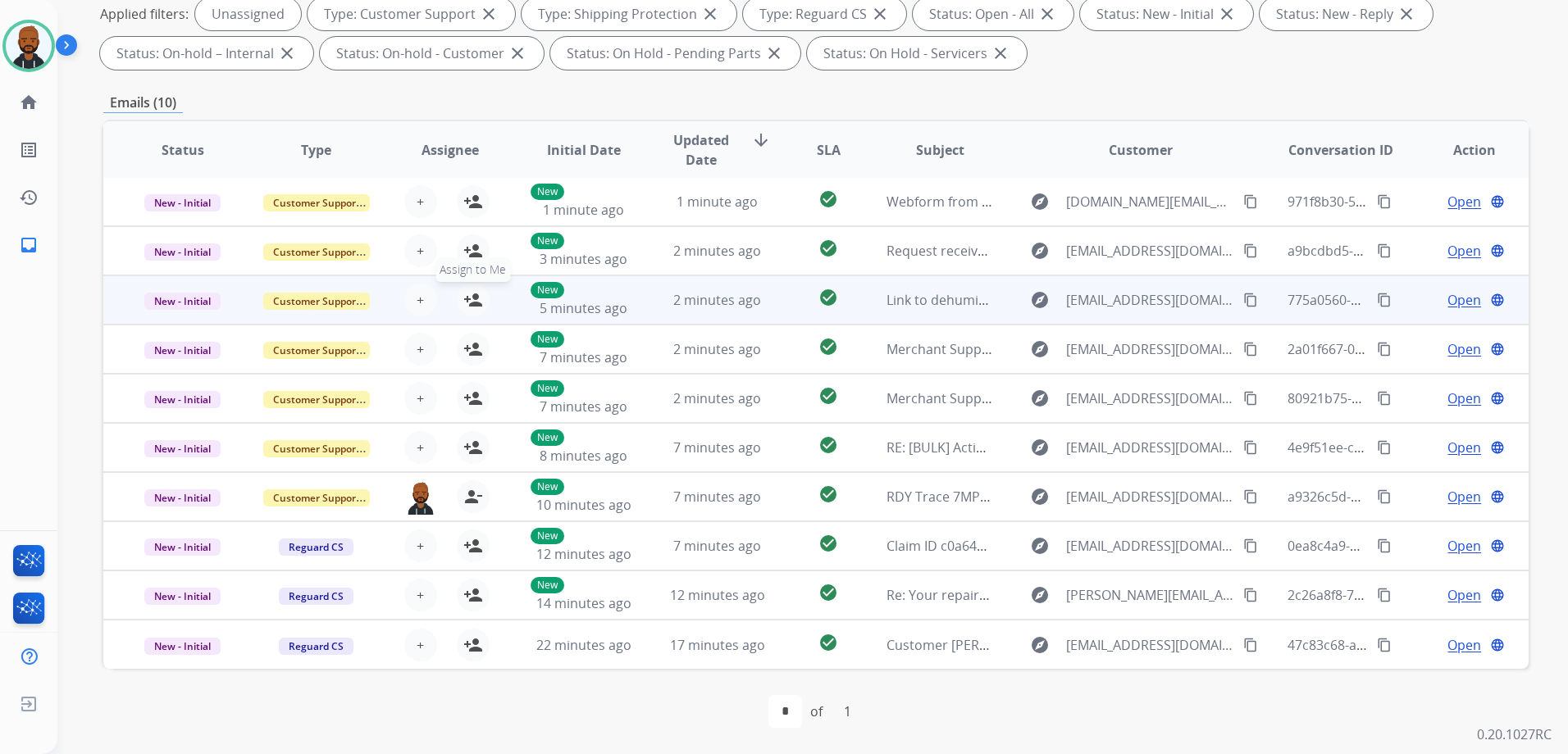
click at [474, 303] on mat-icon "person_add" at bounding box center [473, 299] width 20 height 20
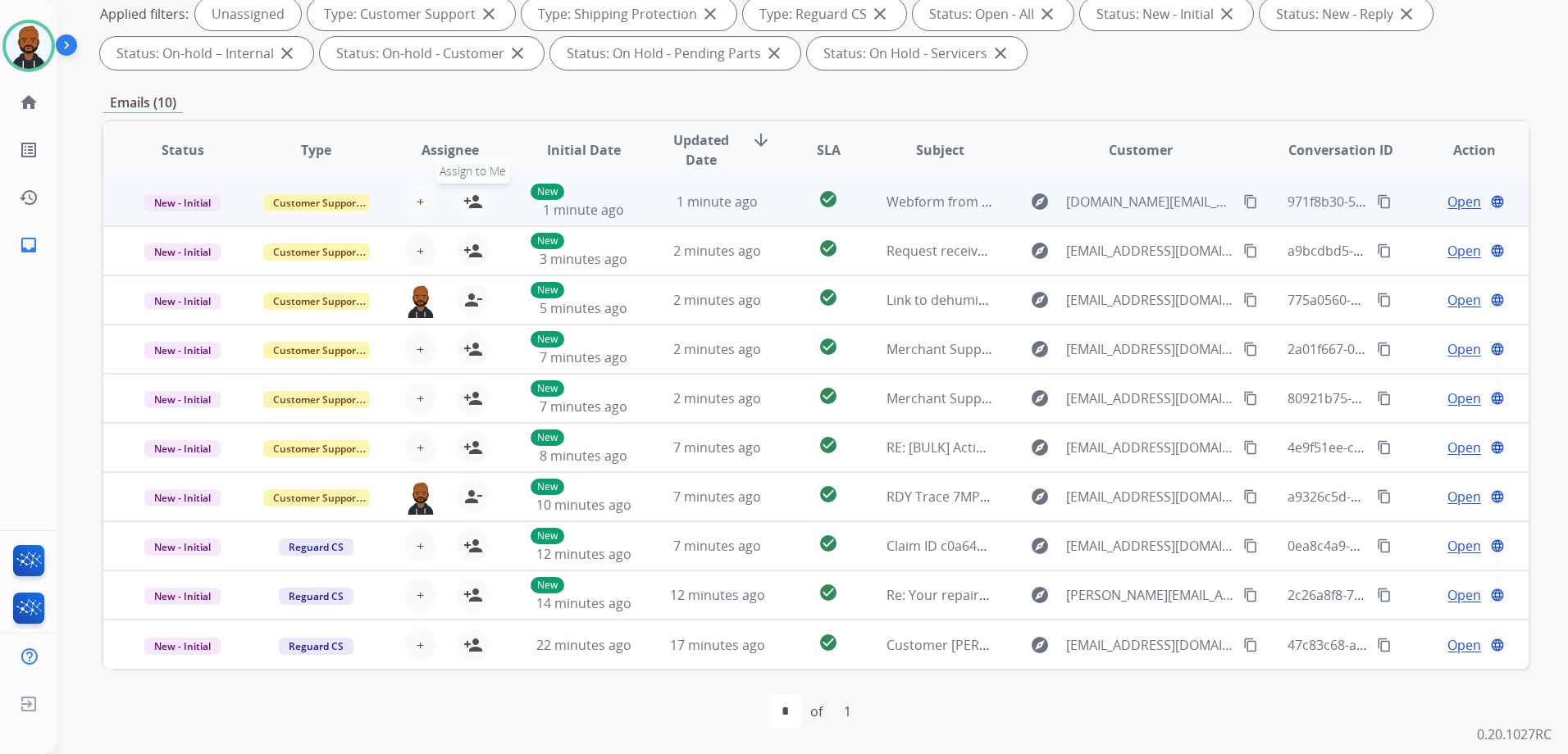
click at [469, 199] on mat-icon "person_add" at bounding box center [473, 201] width 20 height 20
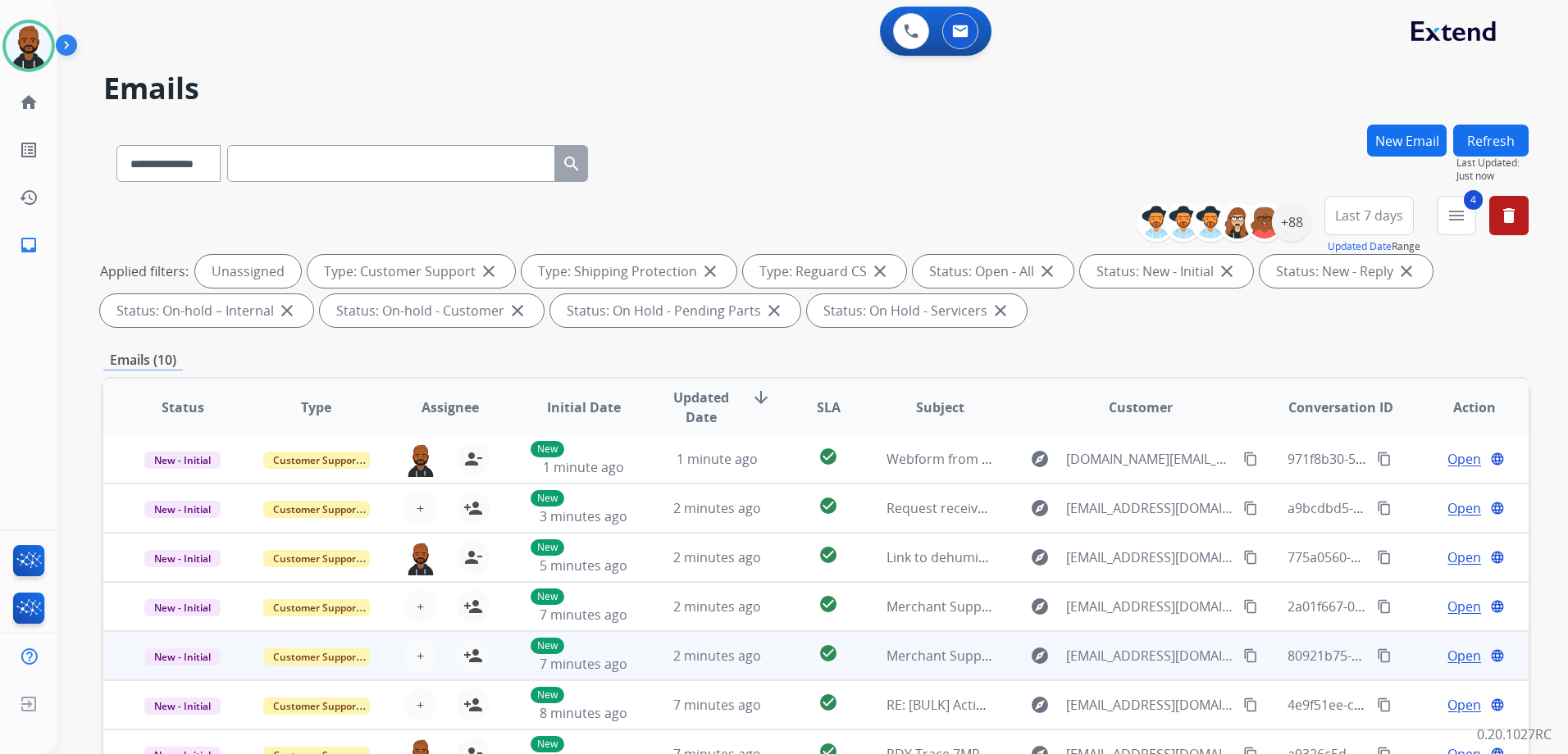
scroll to position [0, 0]
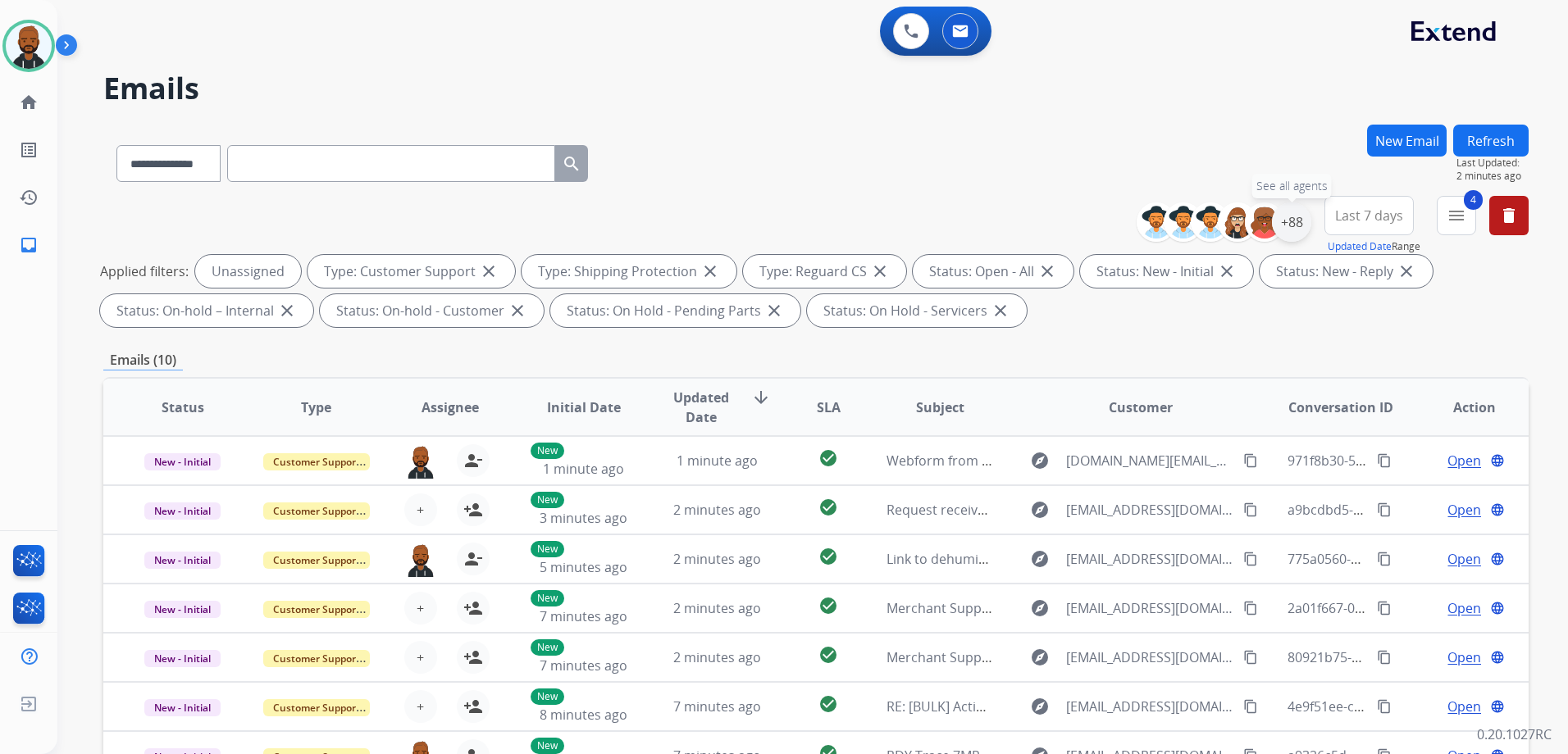
click at [1295, 231] on div "+88" at bounding box center [1291, 222] width 39 height 39
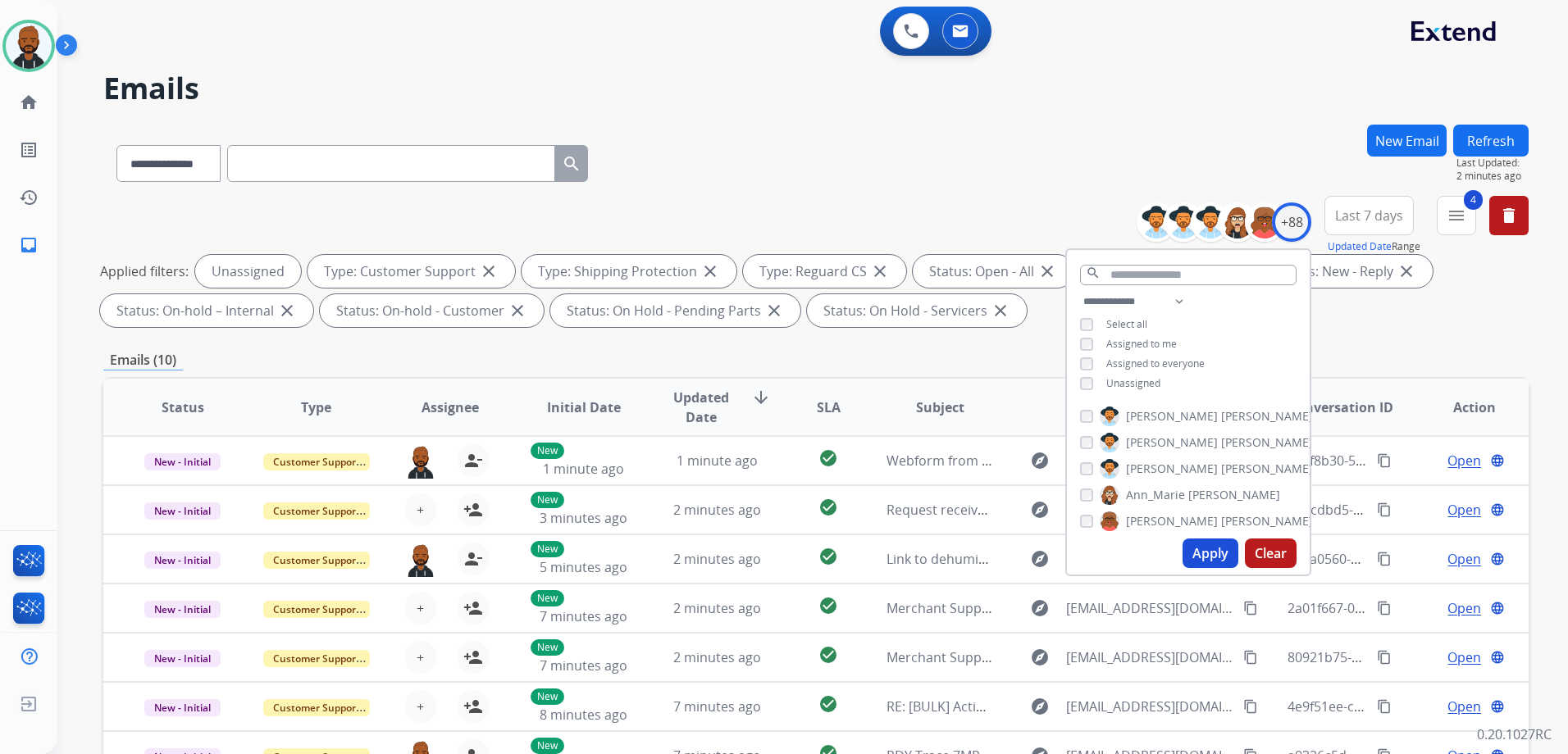
click at [1092, 380] on div "Unassigned" at bounding box center [1120, 384] width 80 height 13
click at [1207, 555] on button "Apply" at bounding box center [1210, 554] width 56 height 30
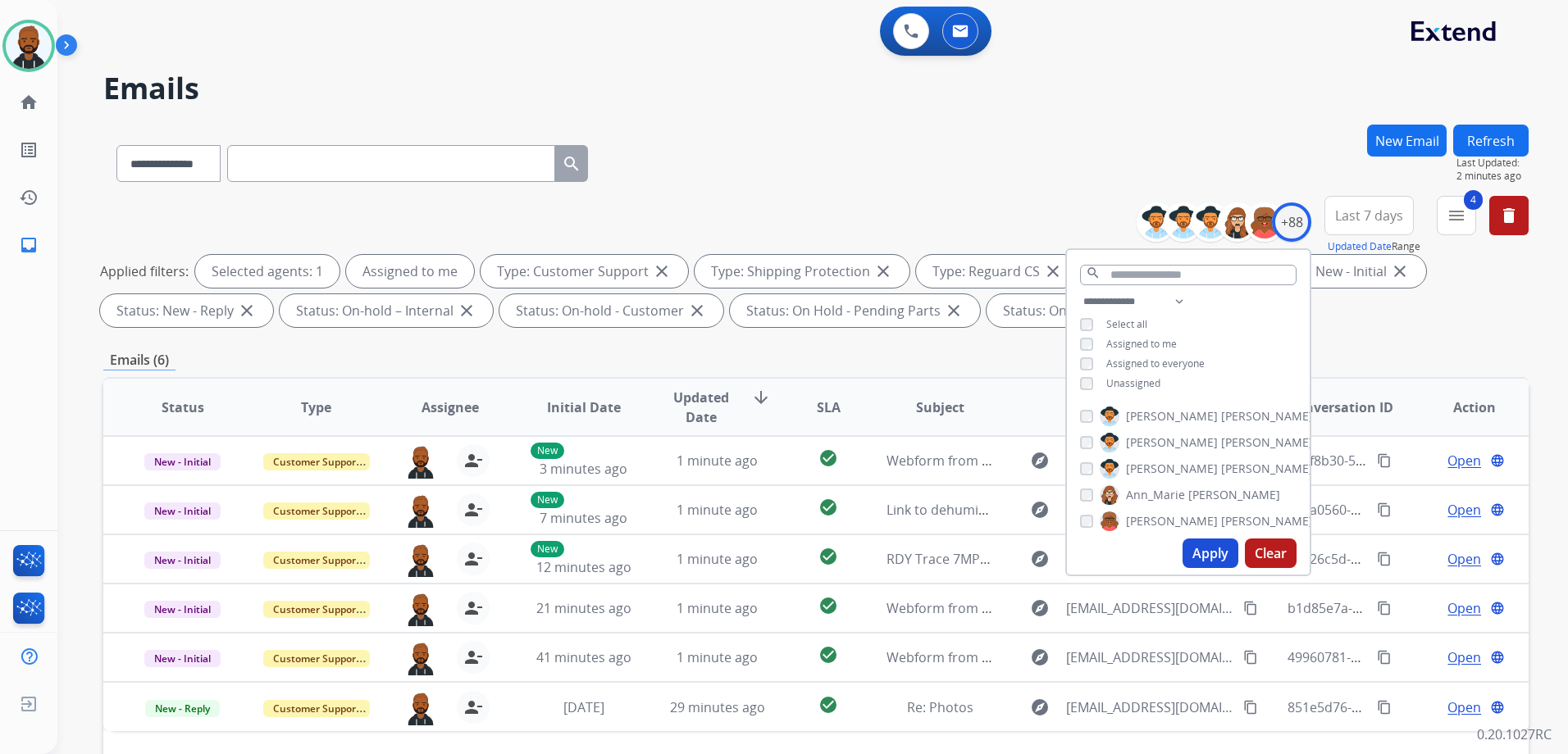
click at [817, 353] on div "Emails (6)" at bounding box center [816, 361] width 1425 height 21
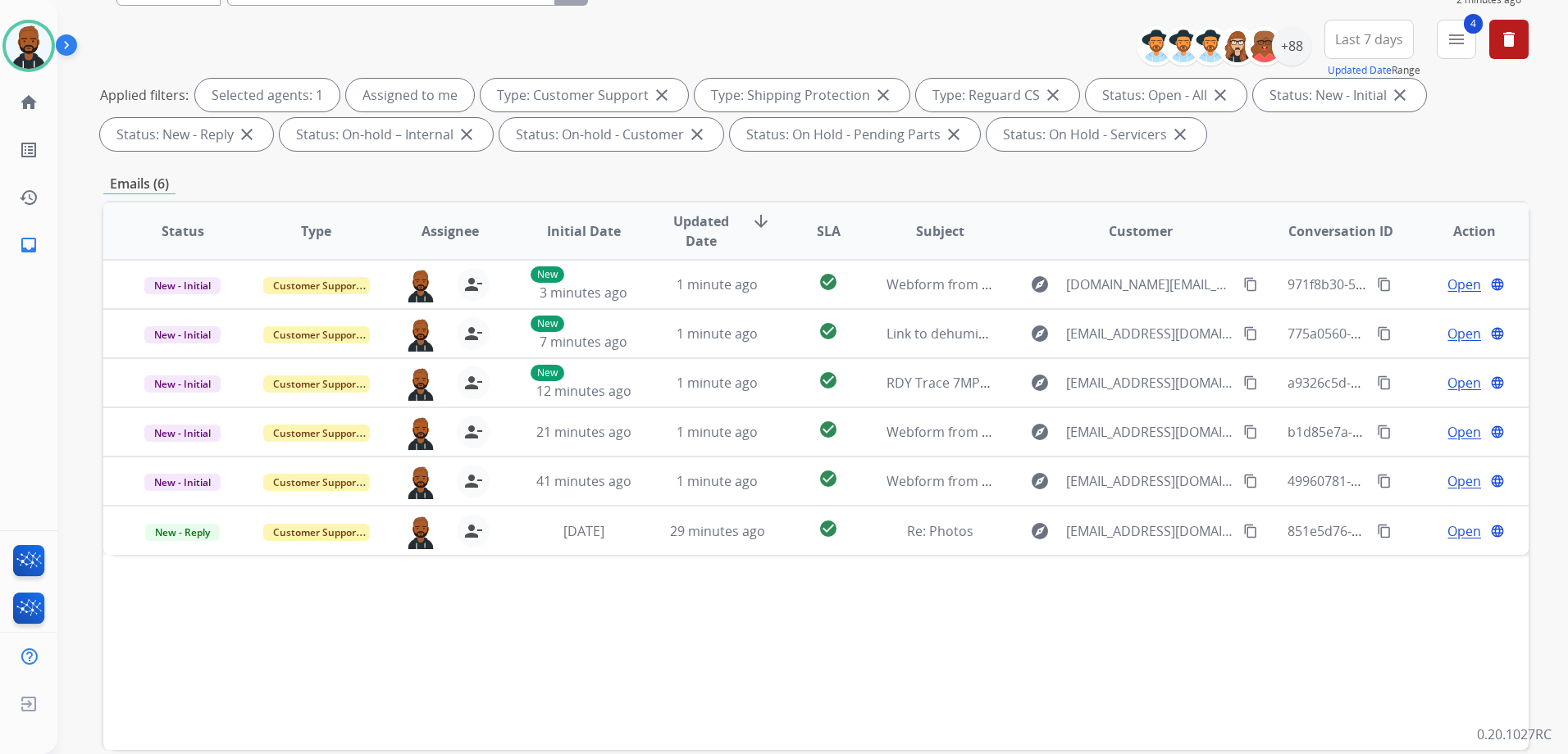
scroll to position [246, 0]
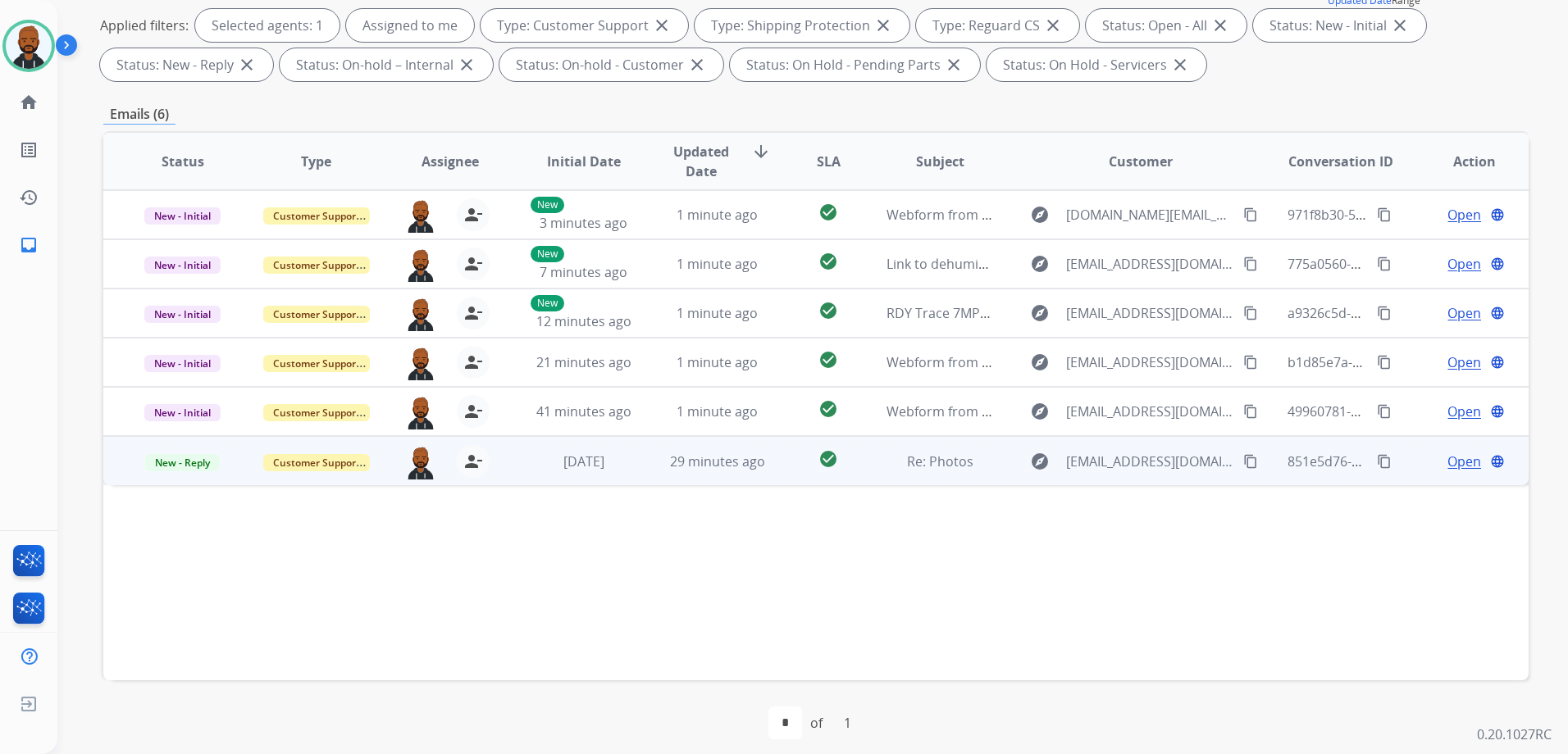
click at [1451, 456] on span "Open" at bounding box center [1464, 461] width 34 height 20
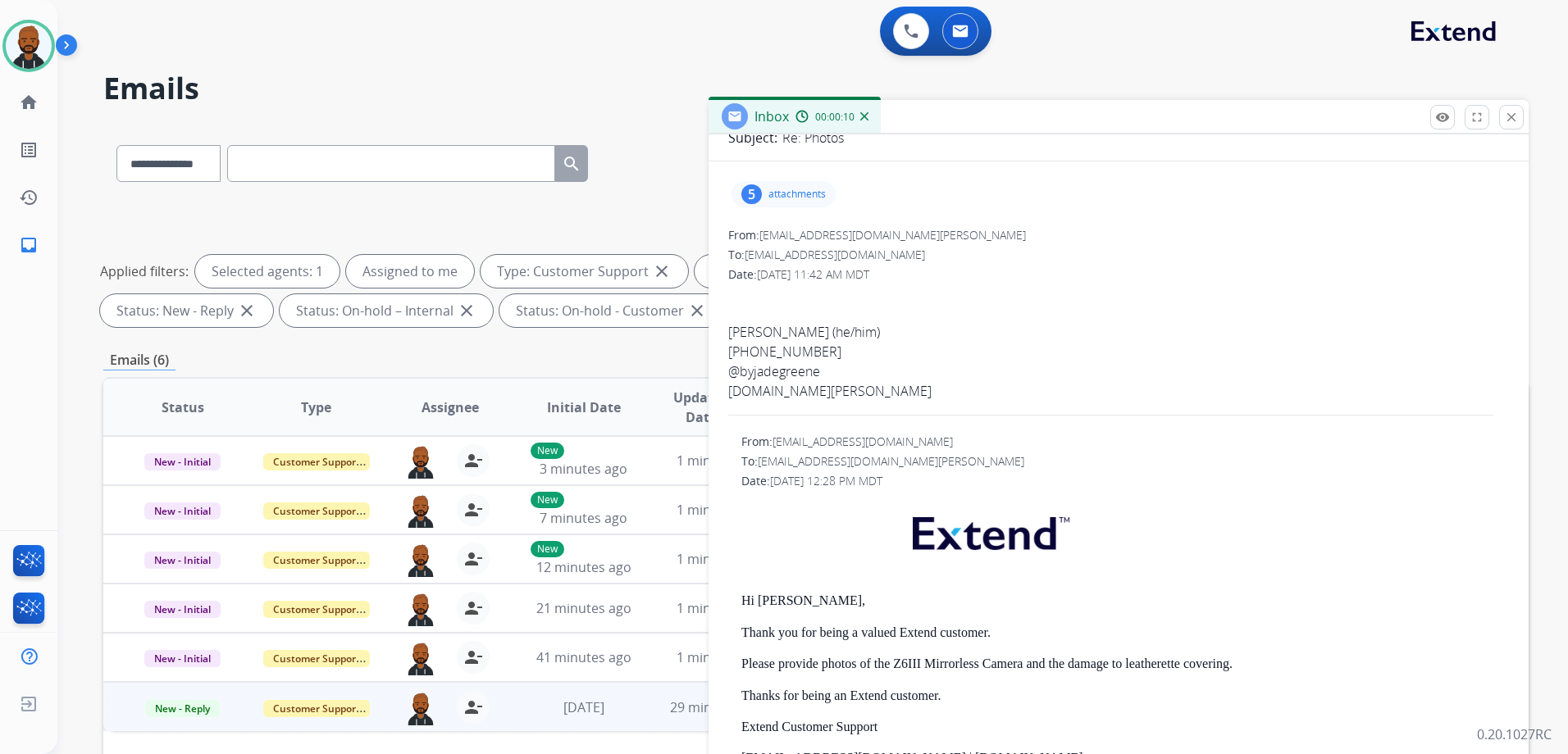
scroll to position [164, 0]
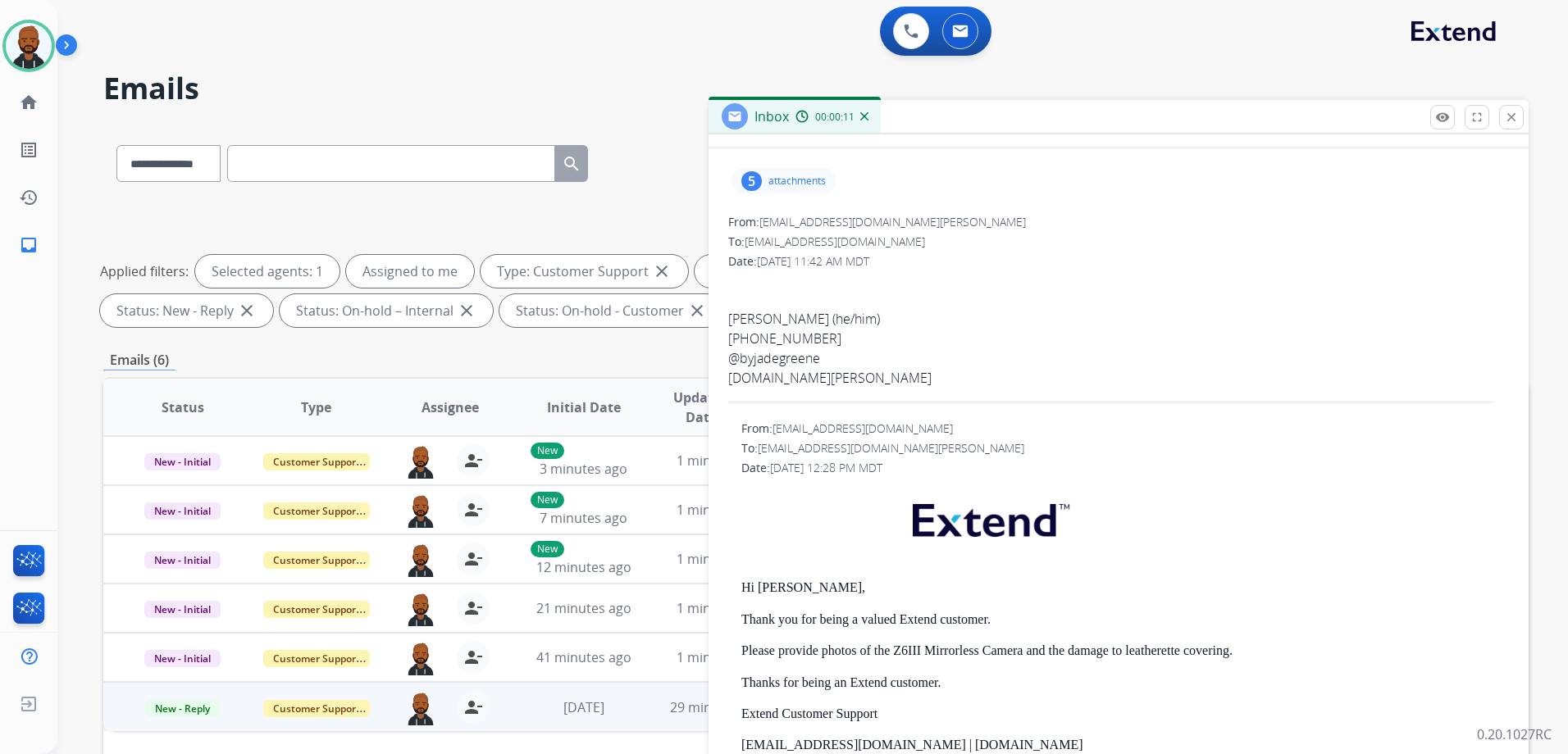
click at [790, 182] on p "attachments" at bounding box center [797, 181] width 58 height 13
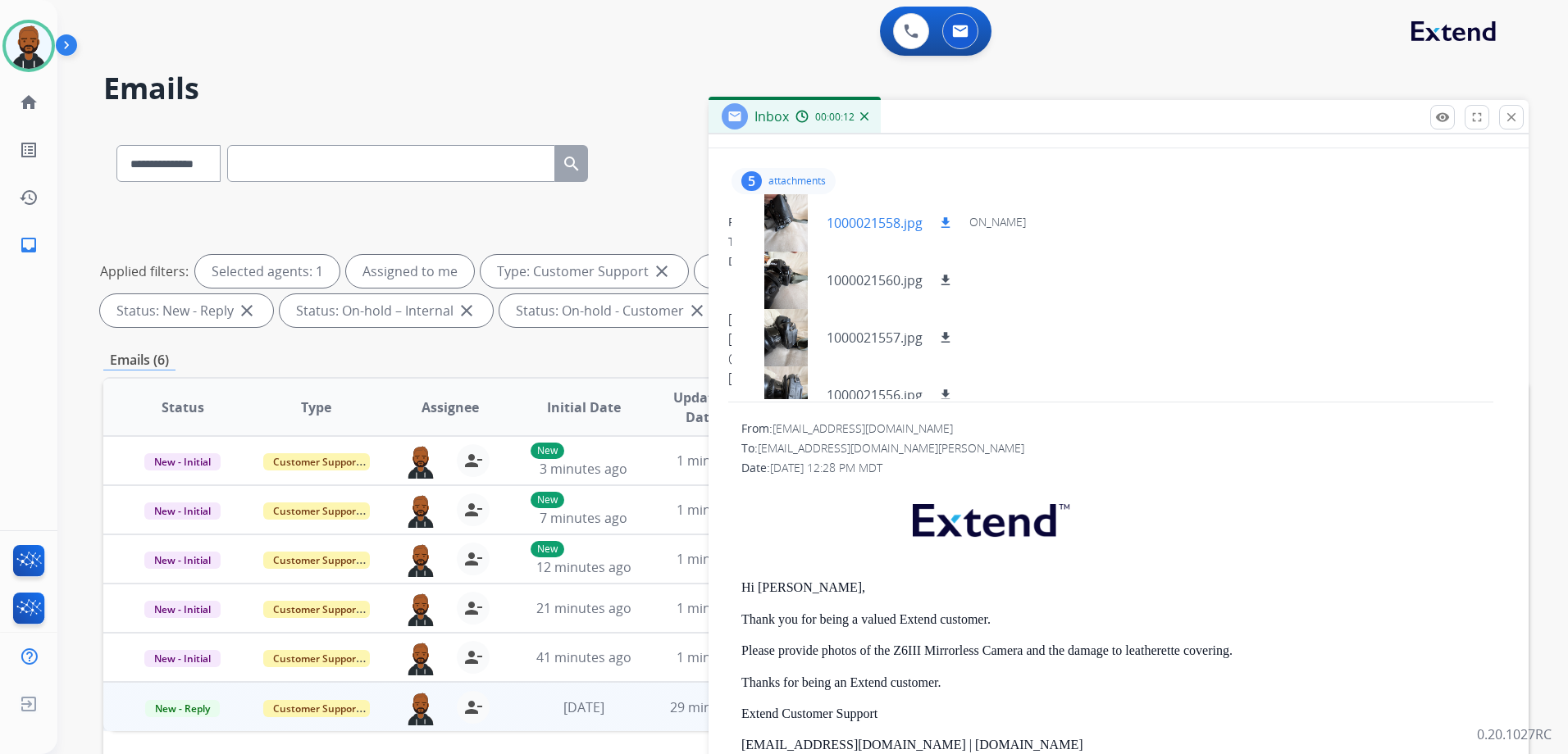
click at [791, 226] on div at bounding box center [786, 223] width 82 height 58
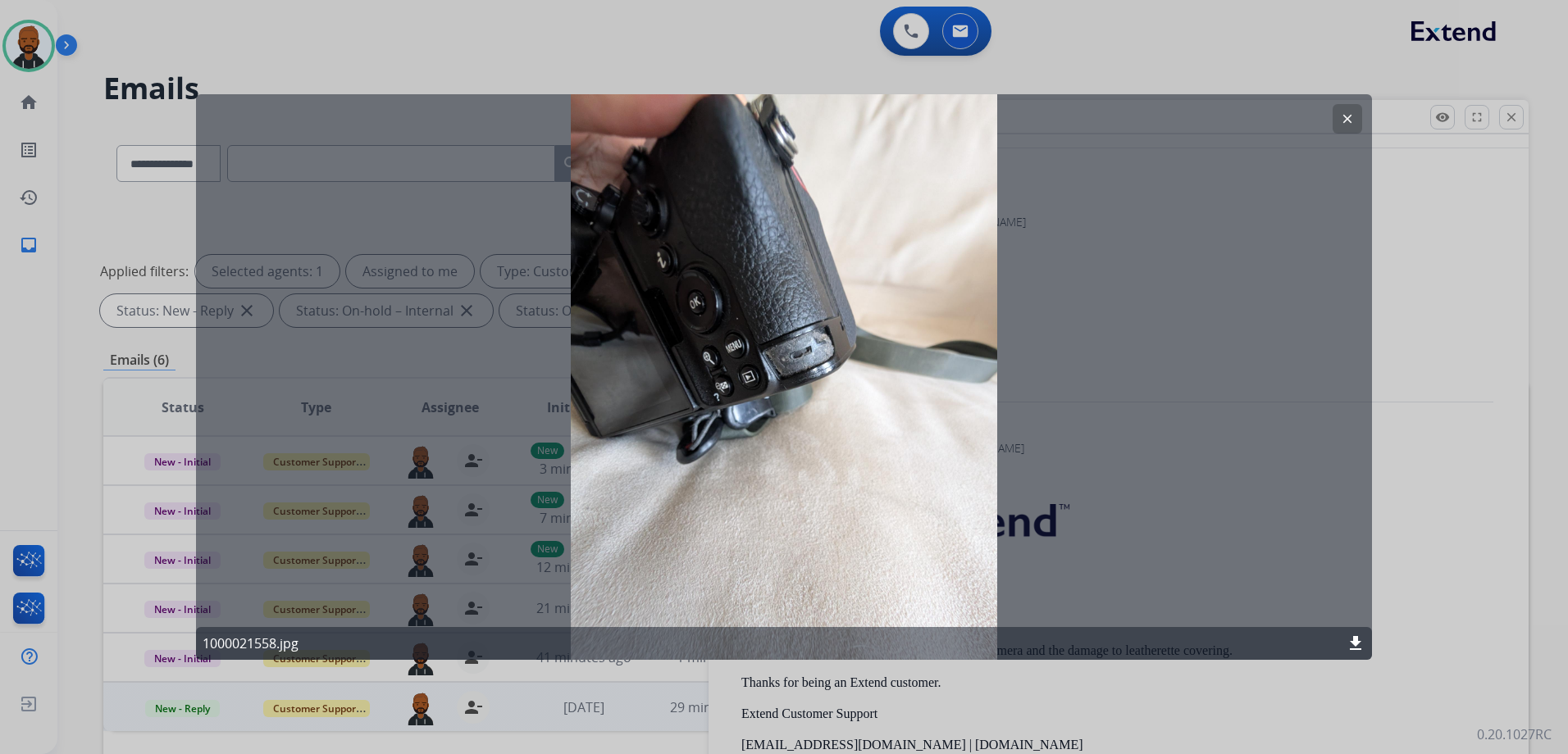
click at [1364, 112] on div "clear 1000021558.jpg download" at bounding box center [783, 377] width 1176 height 566
click at [1355, 119] on button "clear" at bounding box center [1347, 119] width 30 height 30
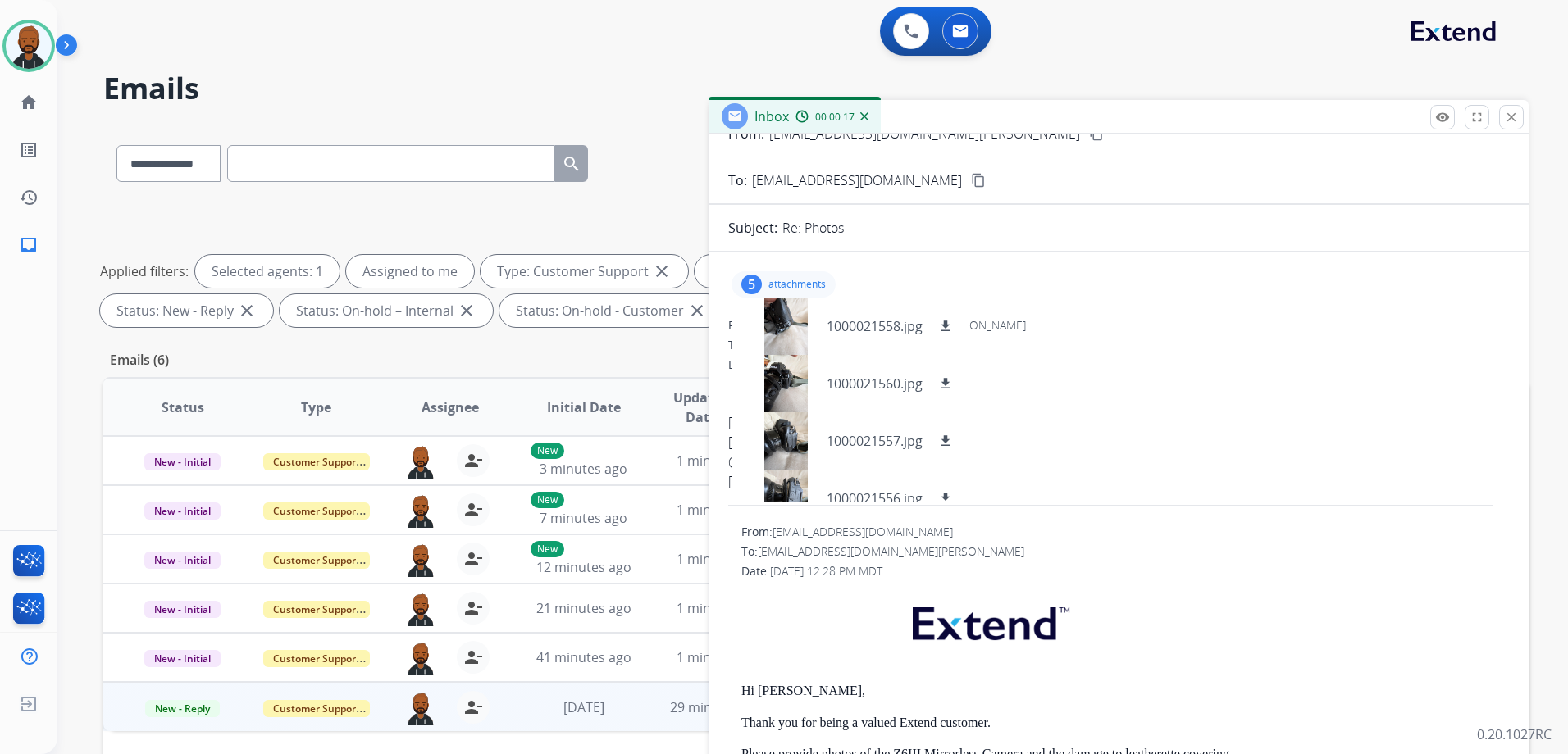
scroll to position [0, 0]
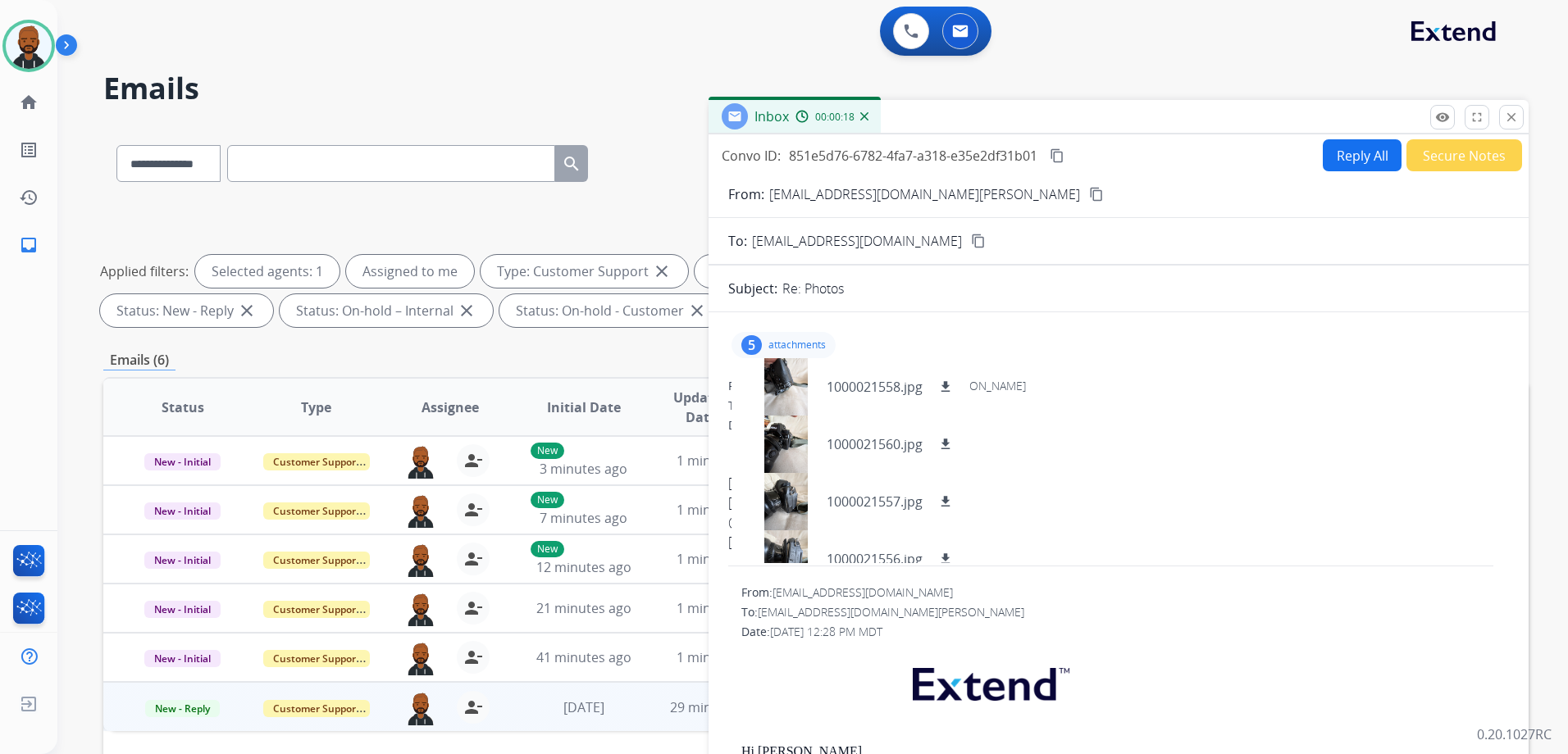
click at [1089, 197] on mat-icon "content_copy" at bounding box center [1096, 195] width 15 height 15
click at [947, 381] on mat-icon "download" at bounding box center [945, 387] width 15 height 15
click at [942, 435] on button "download" at bounding box center [944, 444] width 20 height 20
click at [946, 500] on mat-icon "download" at bounding box center [945, 501] width 15 height 15
click at [942, 547] on div "1000021556.jpg download" at bounding box center [849, 559] width 237 height 58
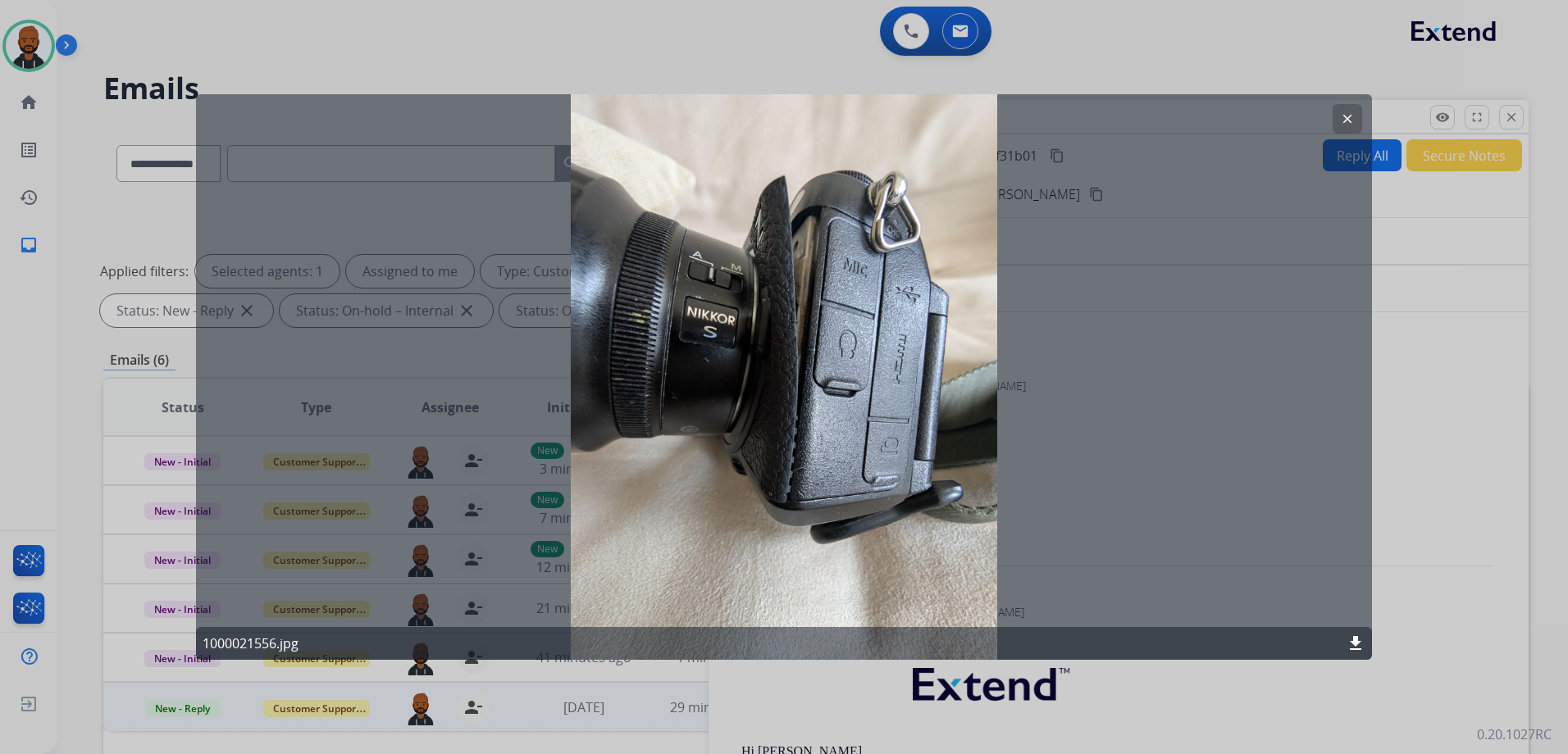
click at [1071, 69] on div at bounding box center [784, 377] width 1568 height 754
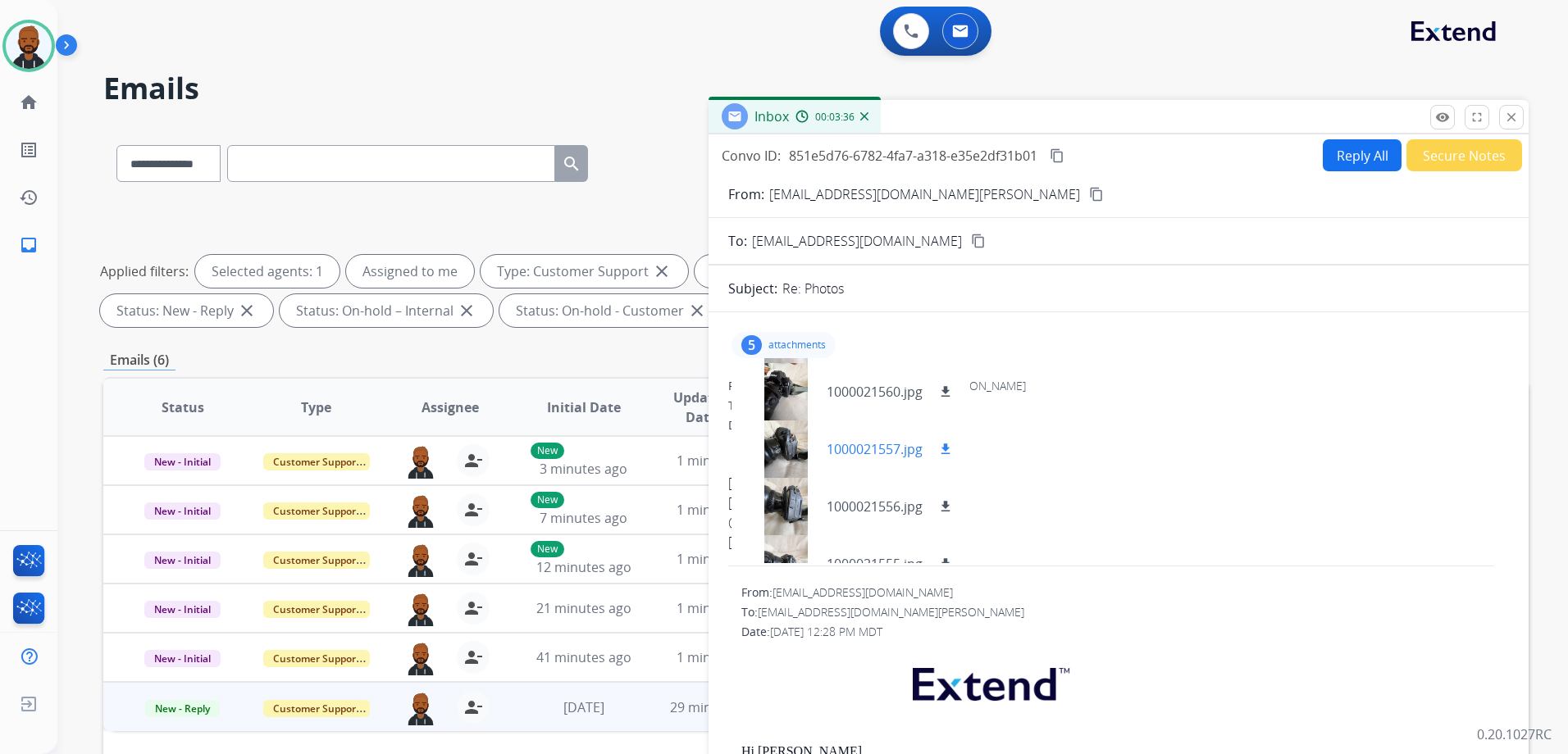
scroll to position [82, 0]
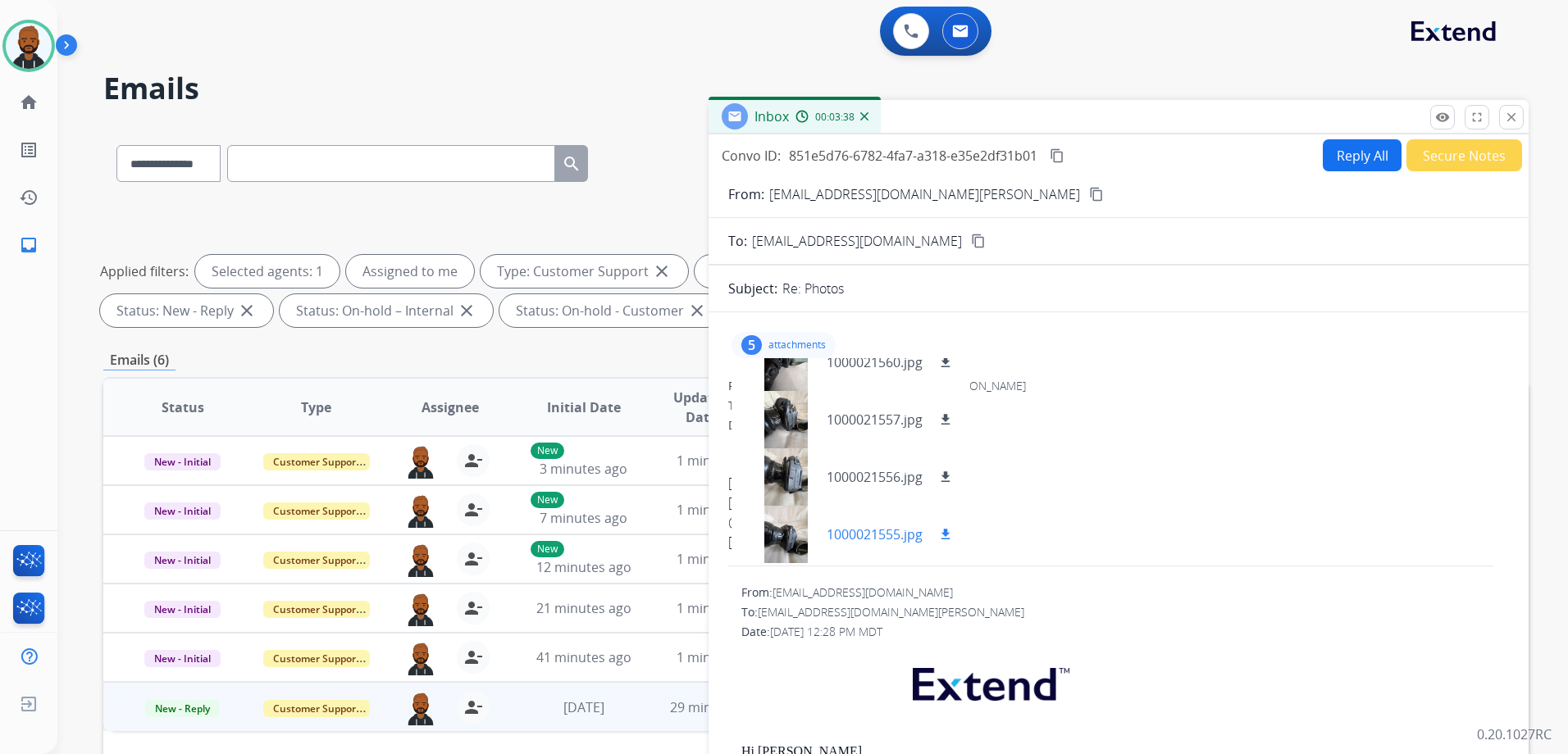
click at [942, 532] on mat-icon "download" at bounding box center [945, 535] width 15 height 15
click at [805, 541] on div at bounding box center [786, 535] width 82 height 58
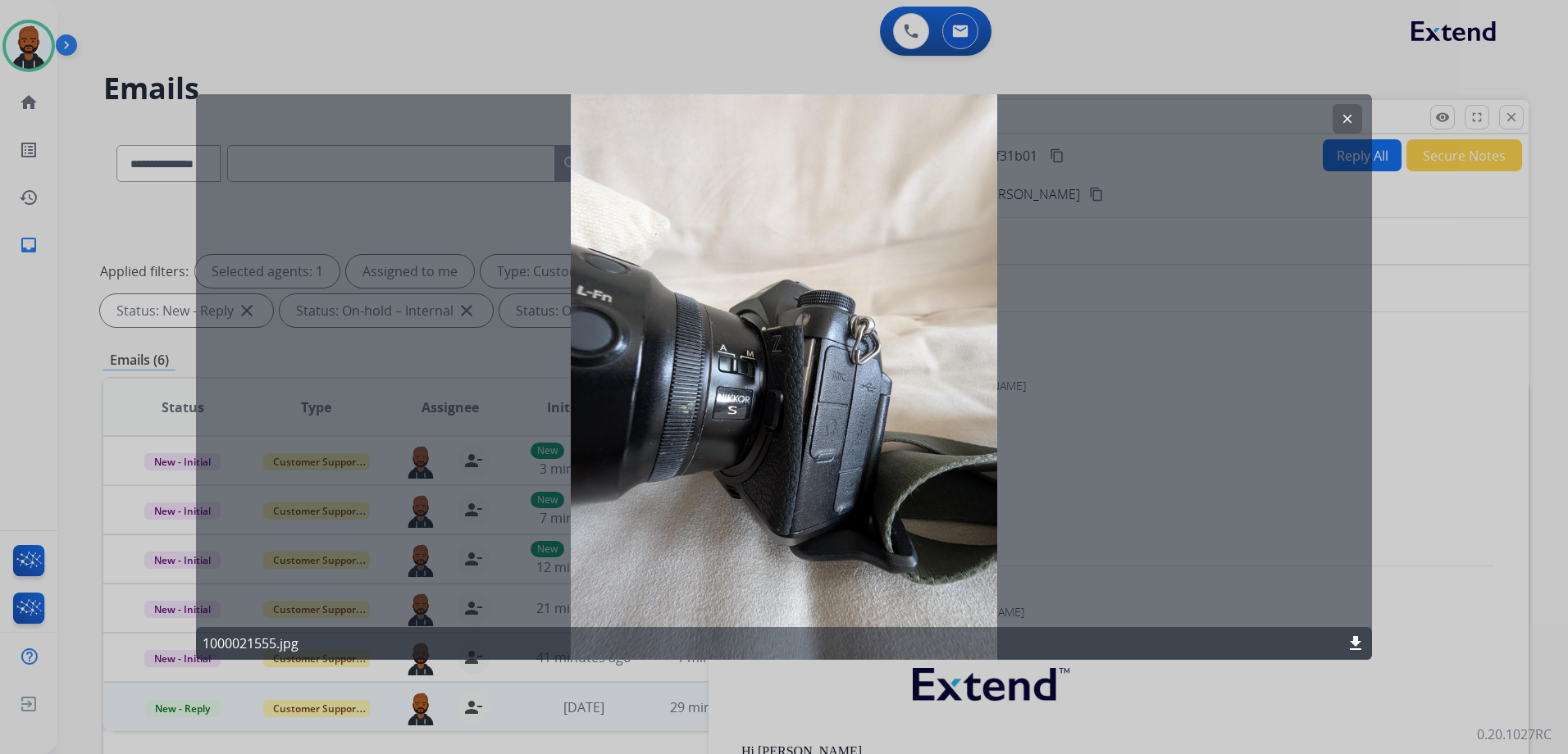
drag, startPoint x: 1460, startPoint y: 572, endPoint x: 1466, endPoint y: 561, distance: 12.5
click at [1459, 573] on div at bounding box center [784, 377] width 1568 height 754
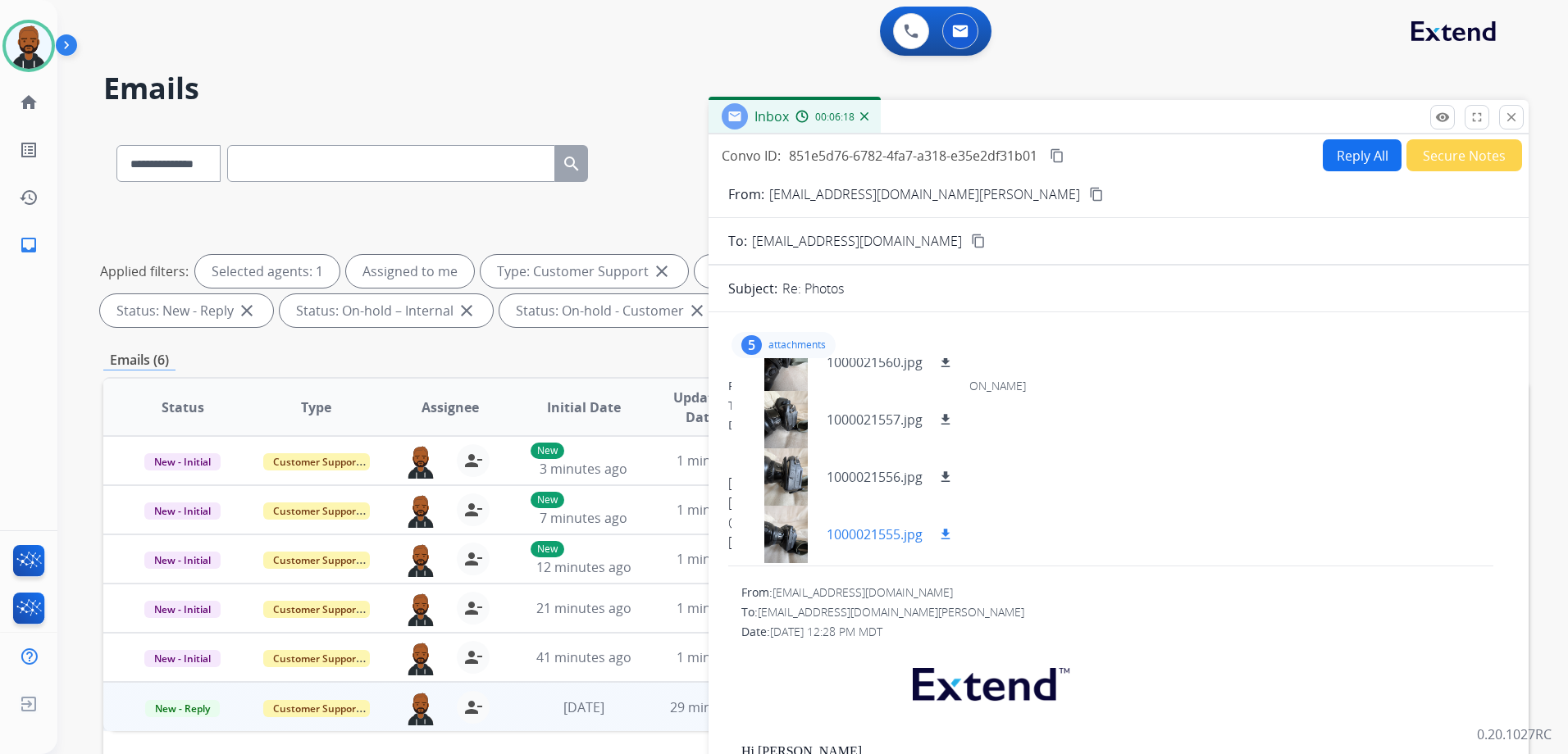
click at [805, 547] on div at bounding box center [786, 535] width 82 height 58
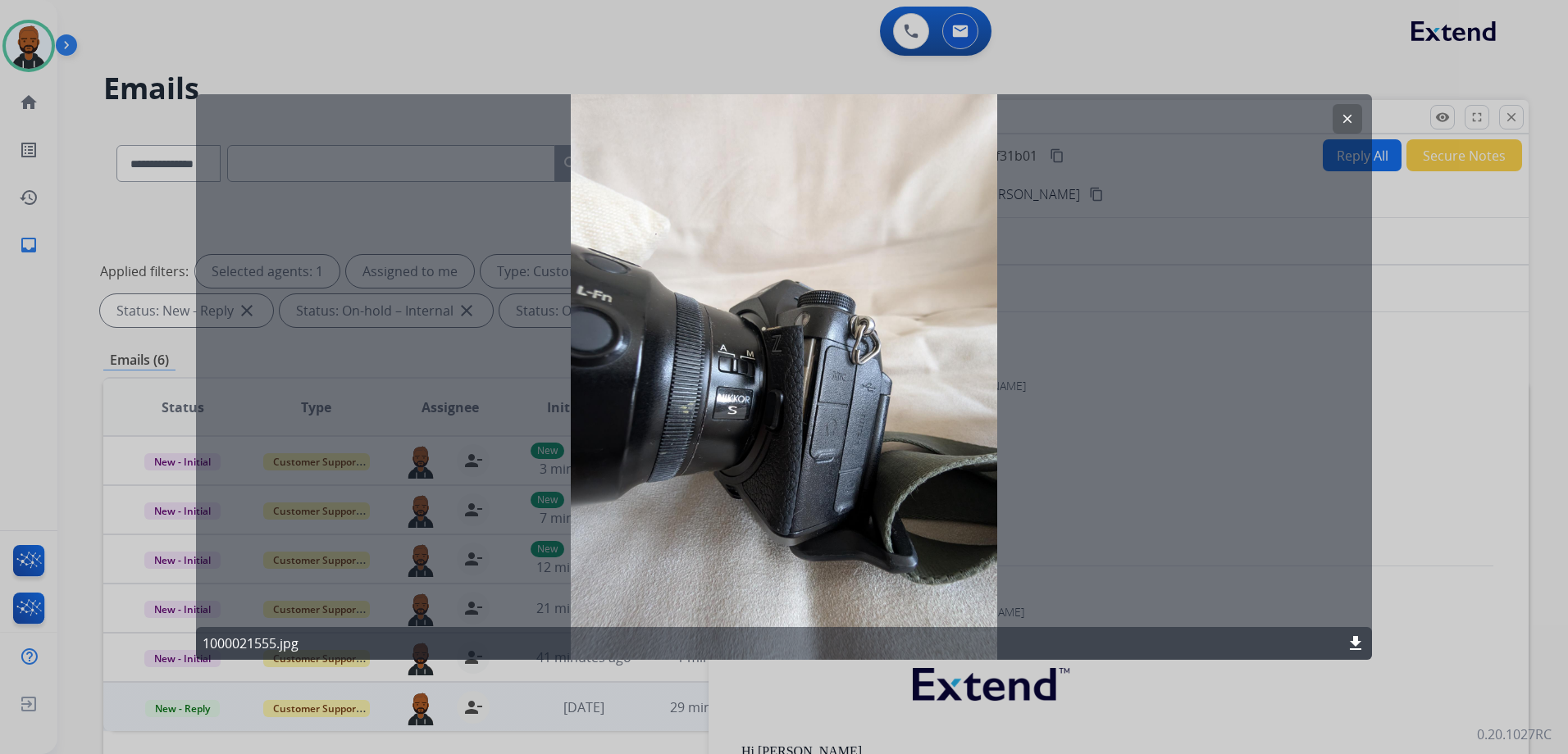
click at [1338, 120] on button "clear" at bounding box center [1347, 119] width 30 height 30
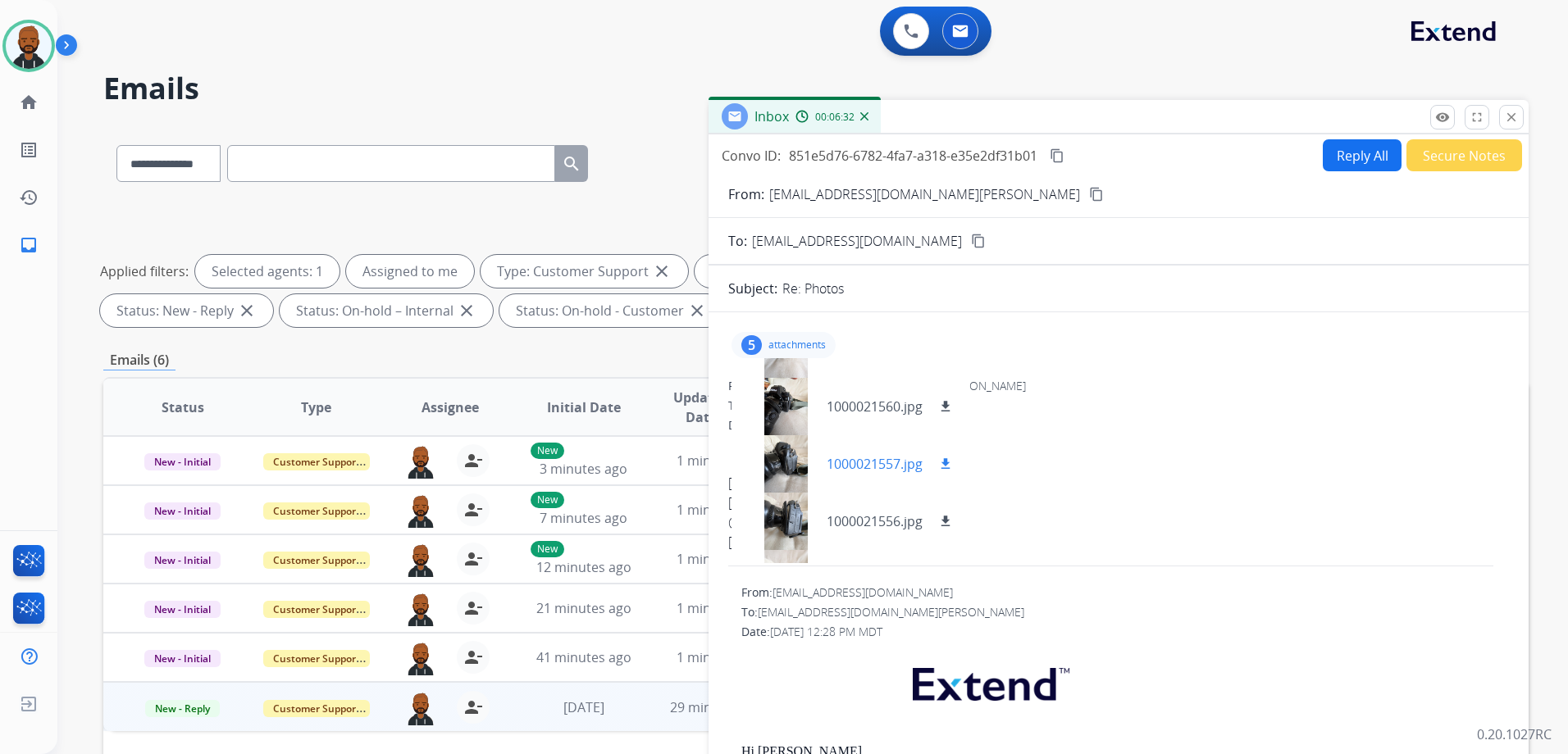
scroll to position [0, 0]
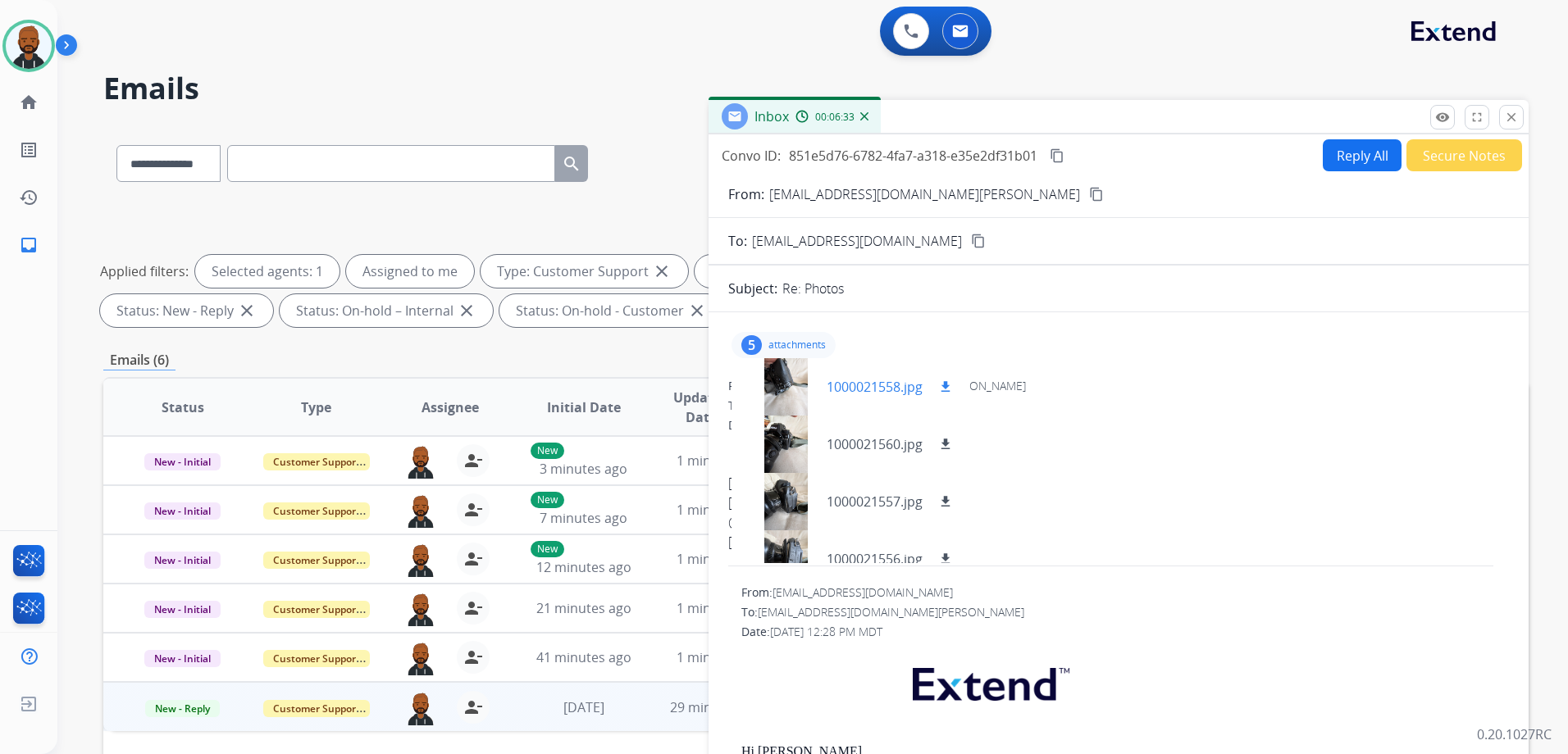
click at [794, 377] on div at bounding box center [786, 387] width 82 height 58
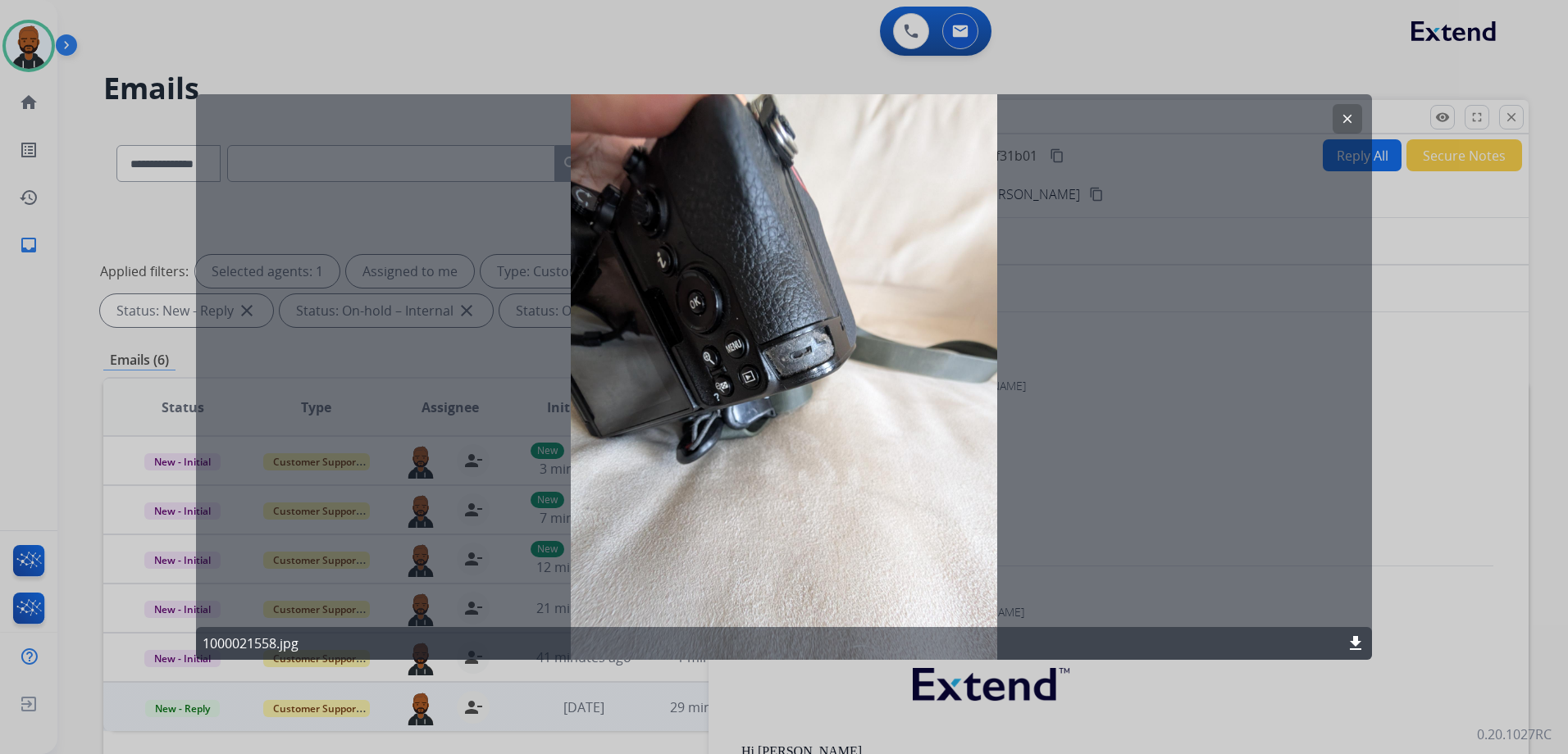
click at [1336, 118] on button "clear" at bounding box center [1347, 119] width 30 height 30
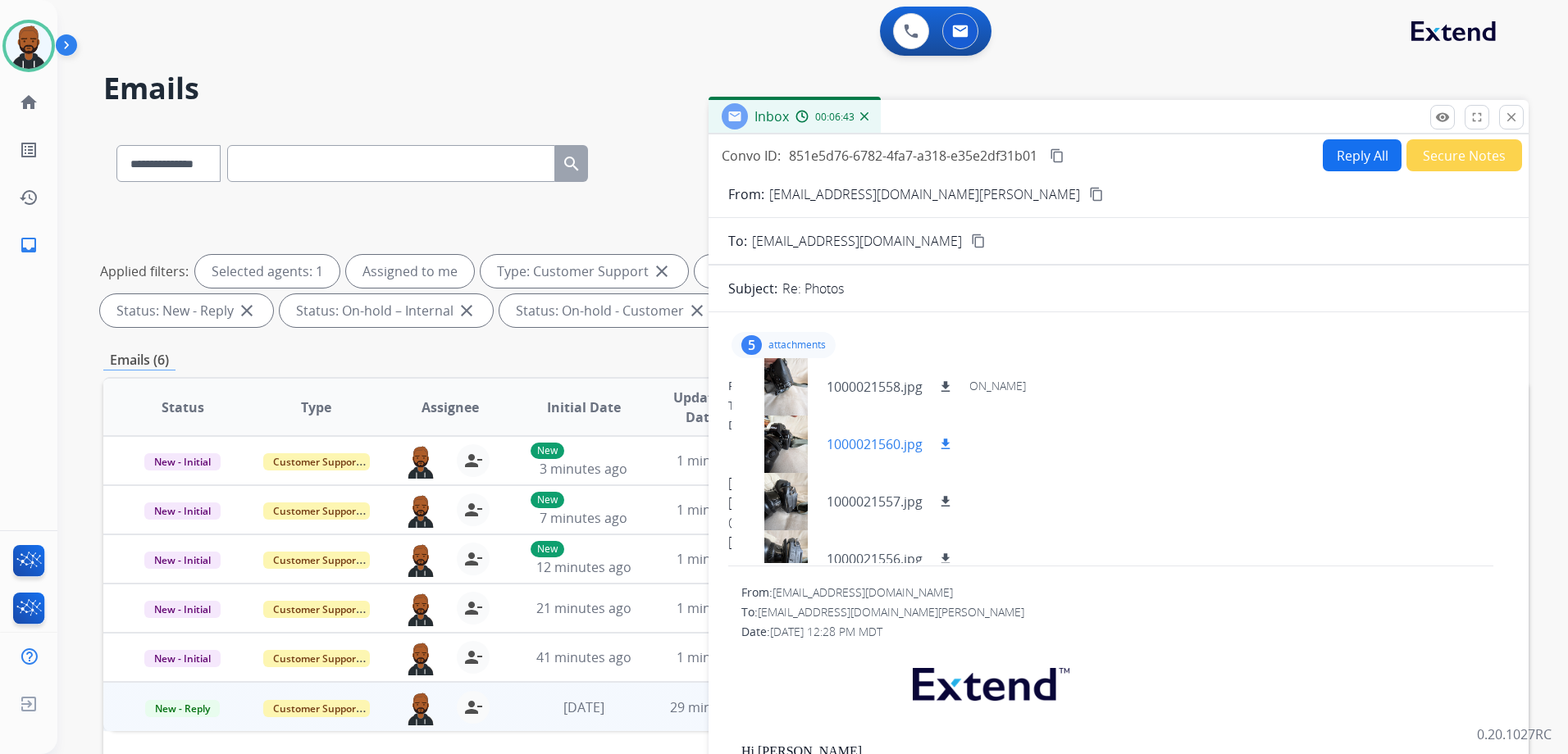
click at [793, 463] on div at bounding box center [786, 445] width 82 height 58
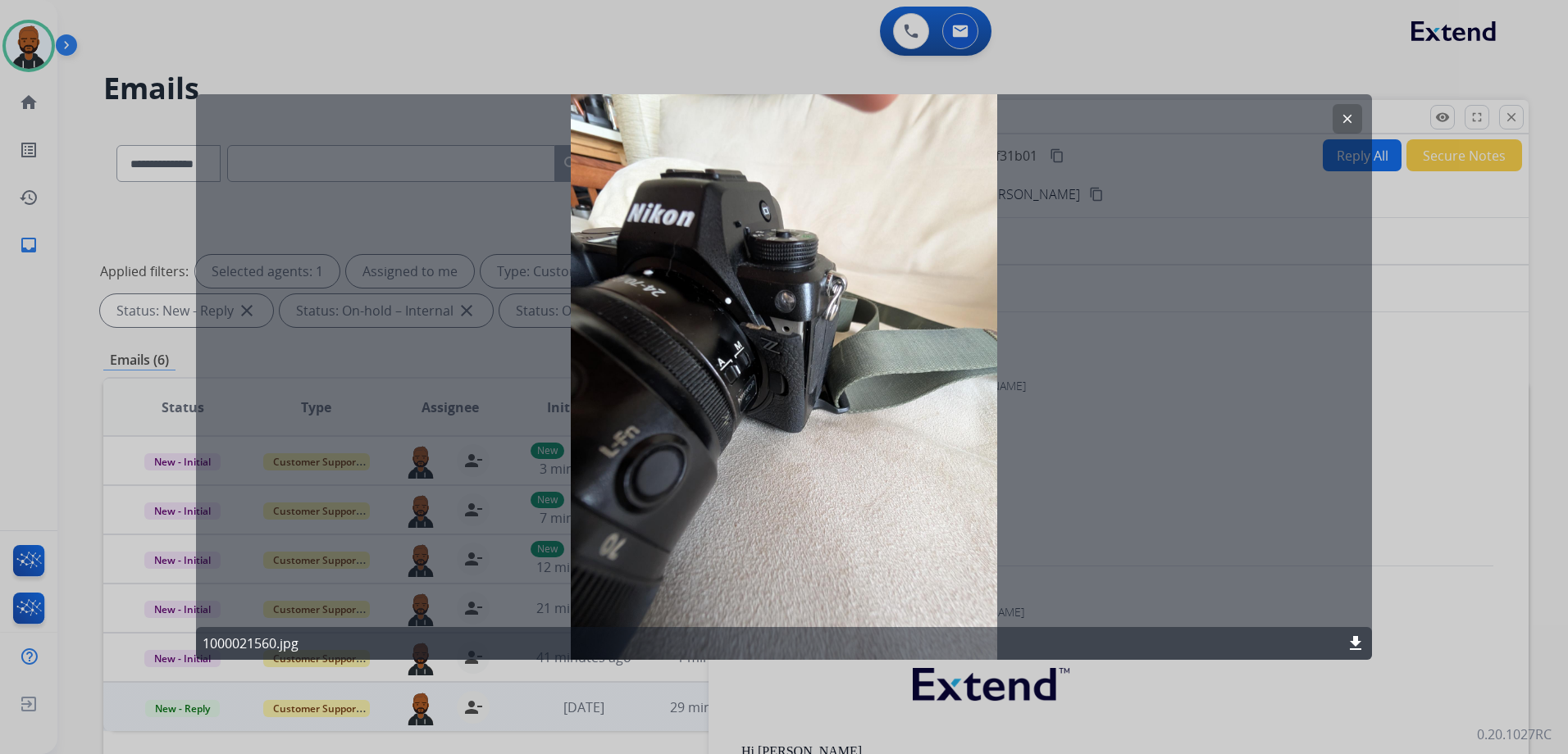
click at [1337, 123] on button "clear" at bounding box center [1347, 119] width 30 height 30
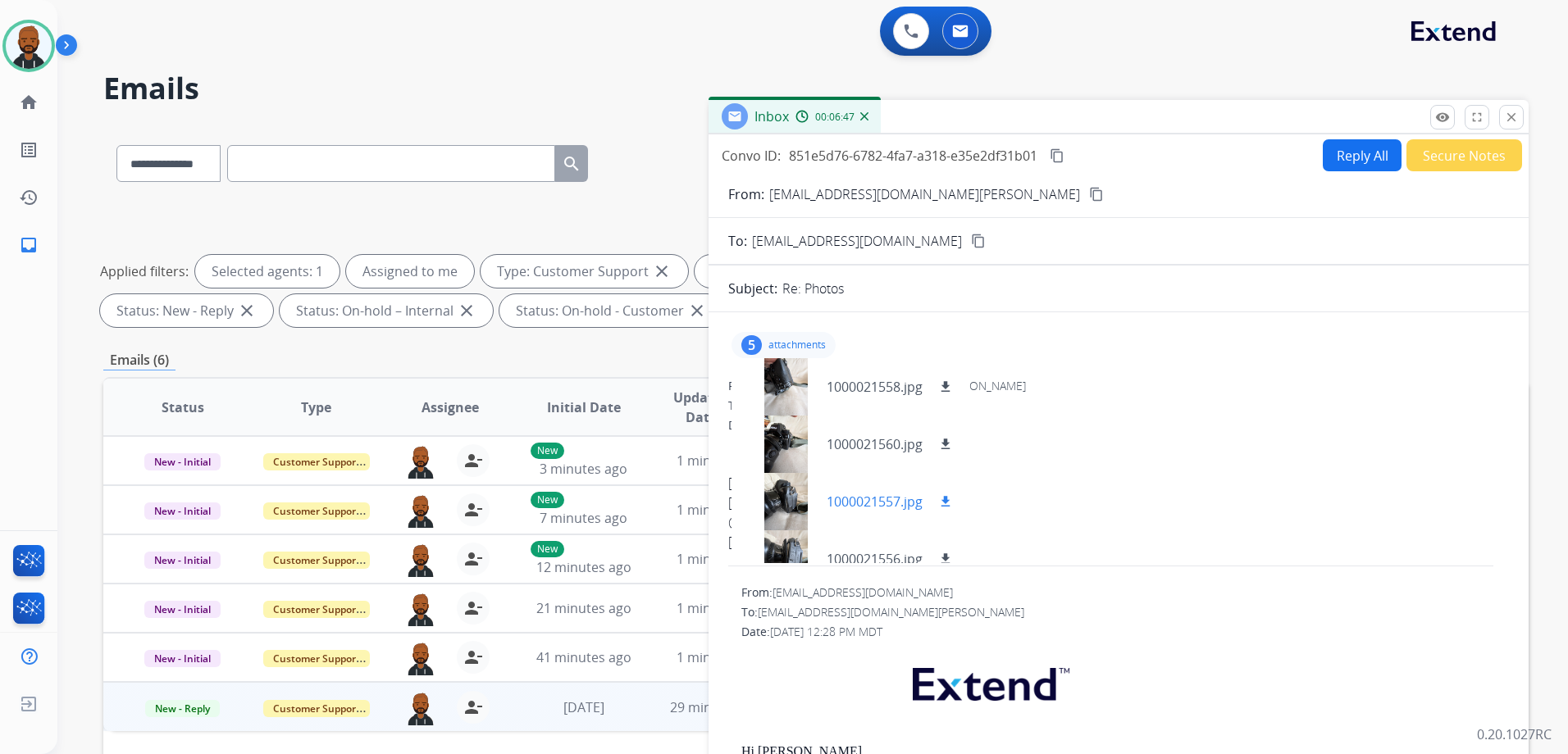
click at [781, 500] on div at bounding box center [786, 501] width 82 height 58
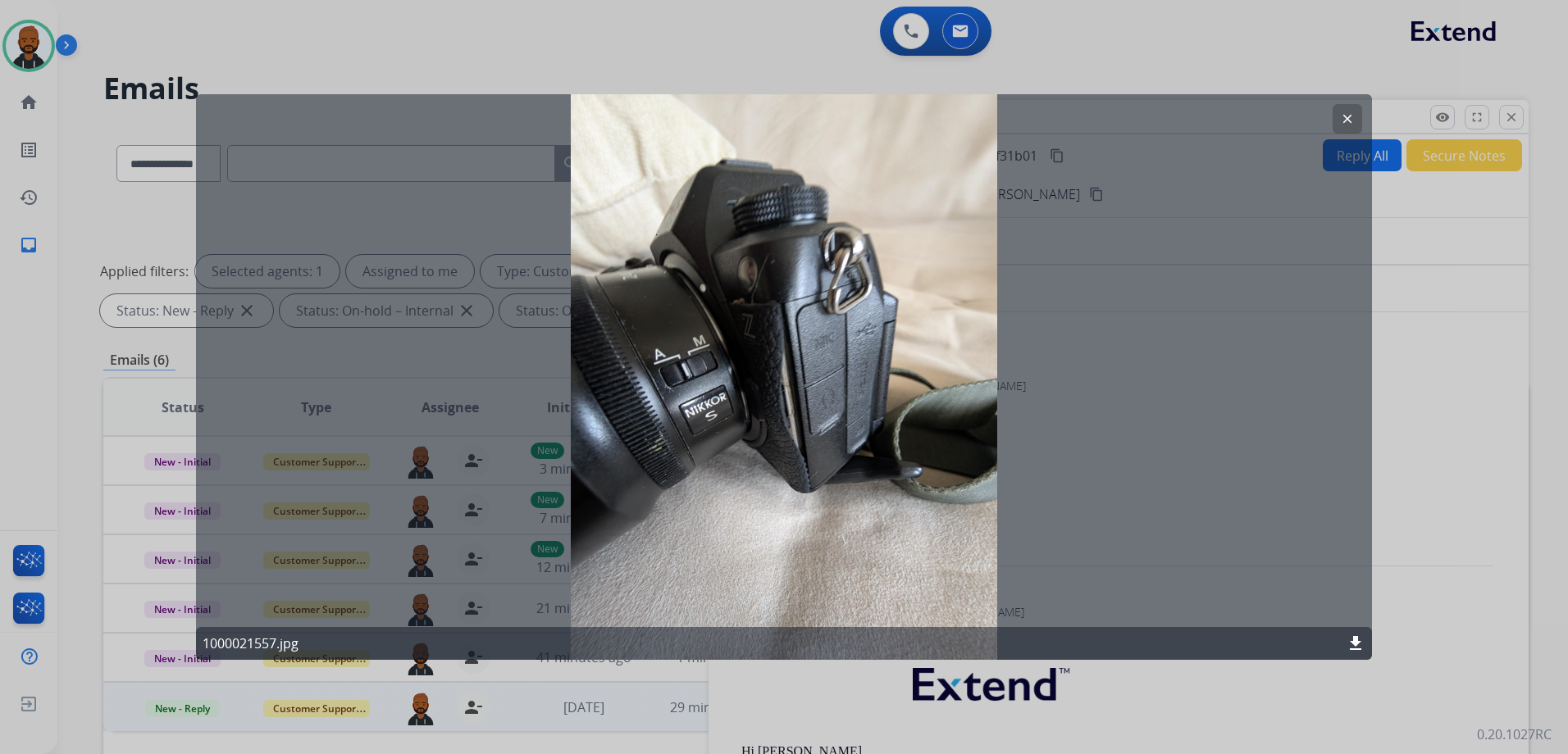
click at [1337, 127] on button "clear" at bounding box center [1347, 119] width 30 height 30
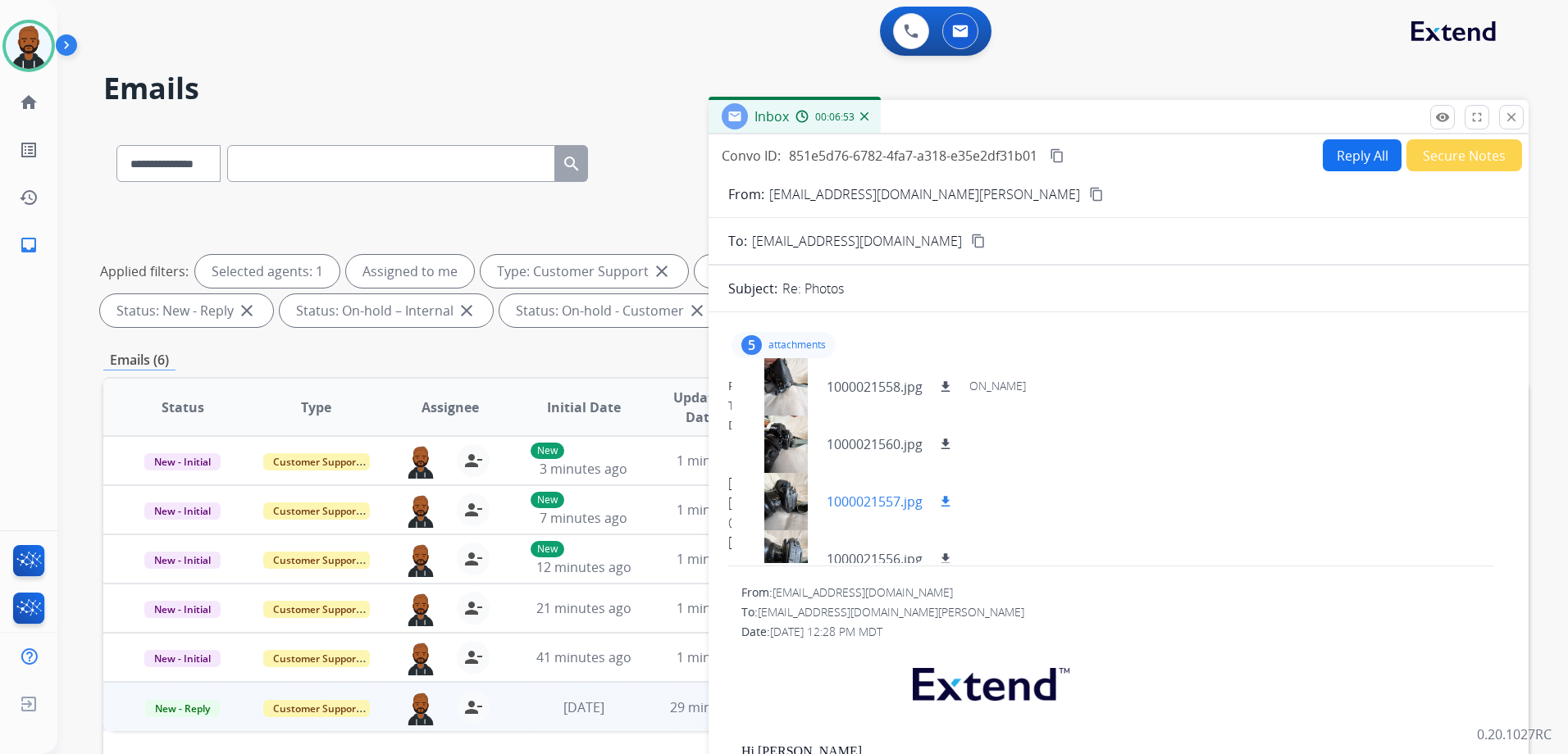
scroll to position [82, 0]
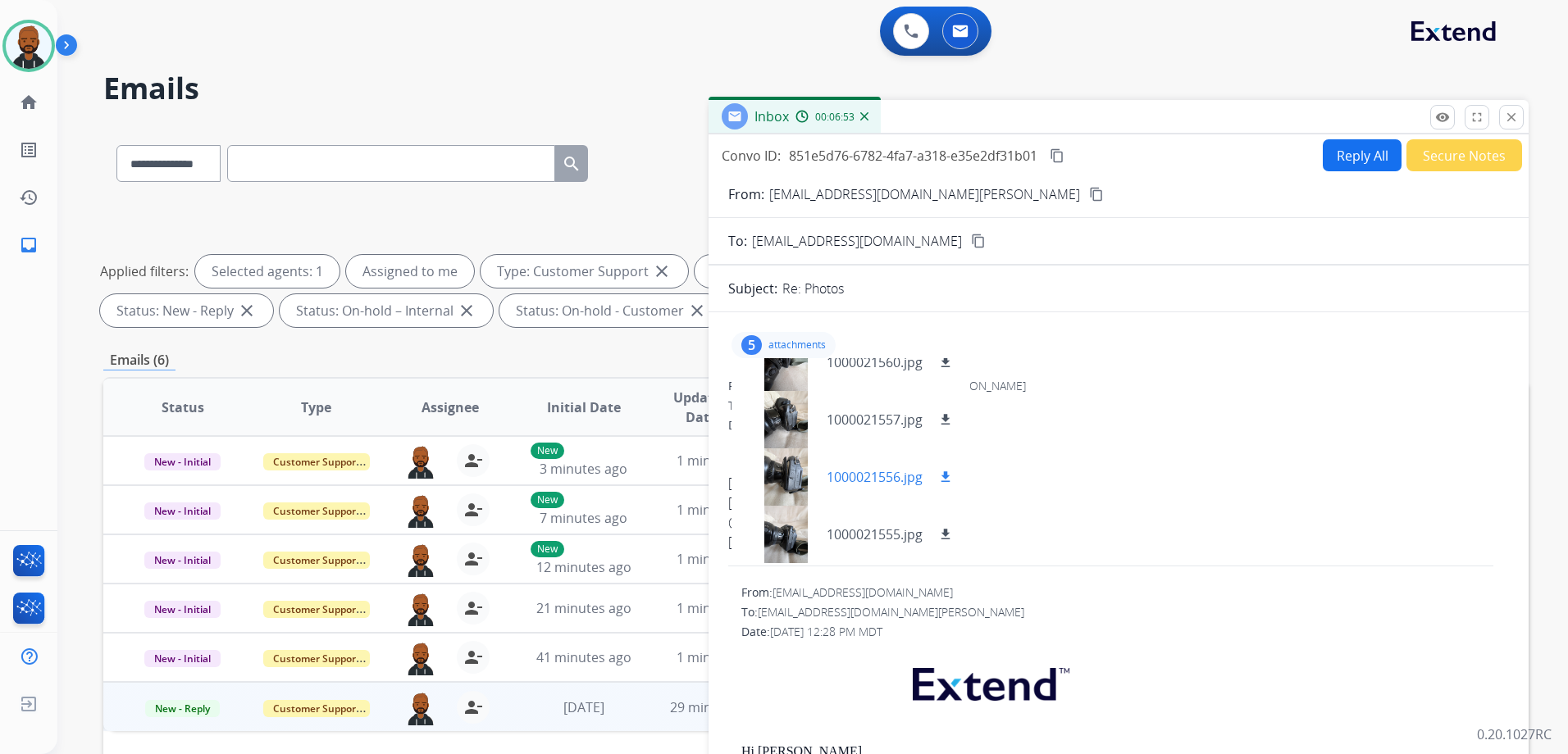
click at [805, 489] on div at bounding box center [786, 477] width 82 height 58
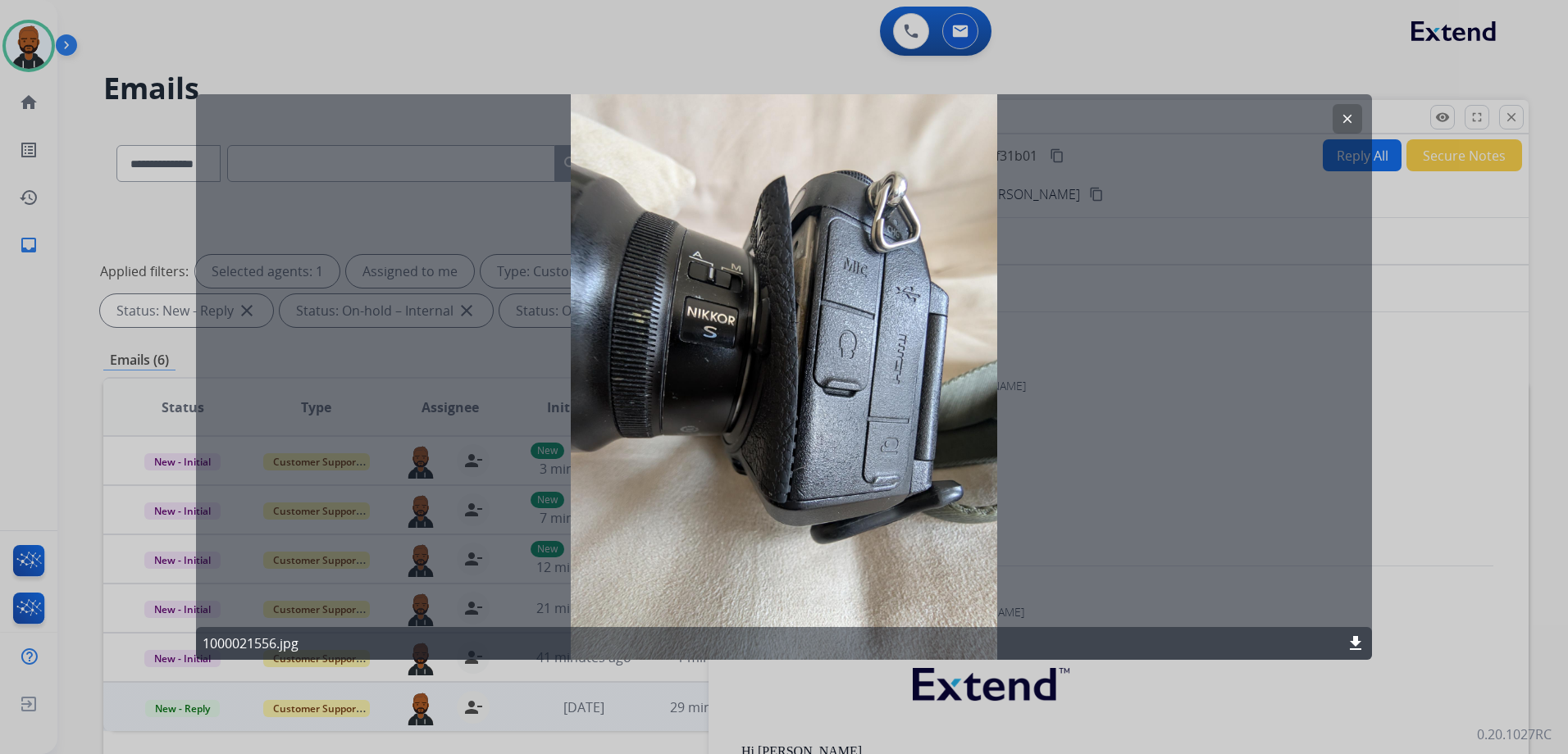
click at [1336, 130] on button "clear" at bounding box center [1347, 119] width 30 height 30
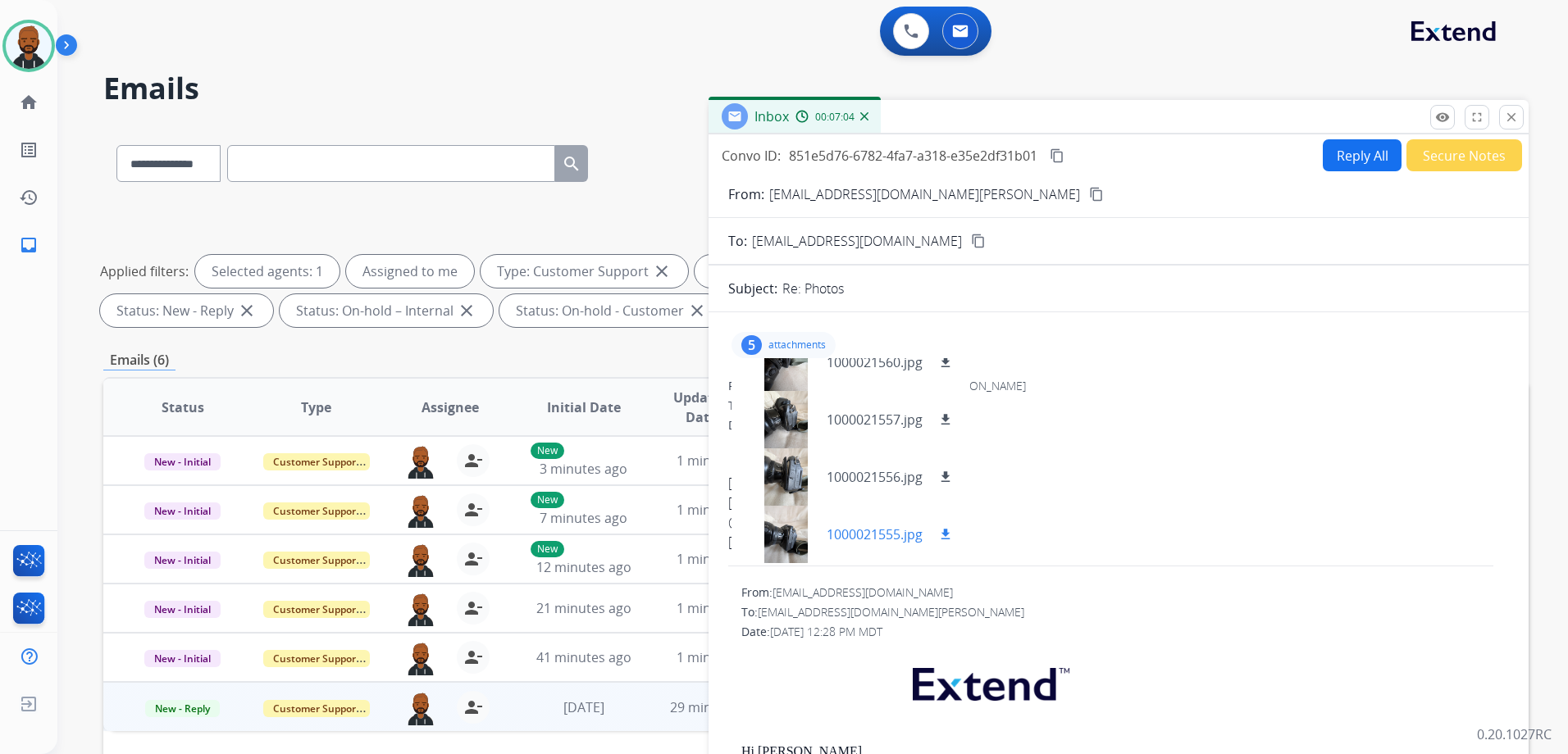
click at [792, 542] on div at bounding box center [786, 535] width 82 height 58
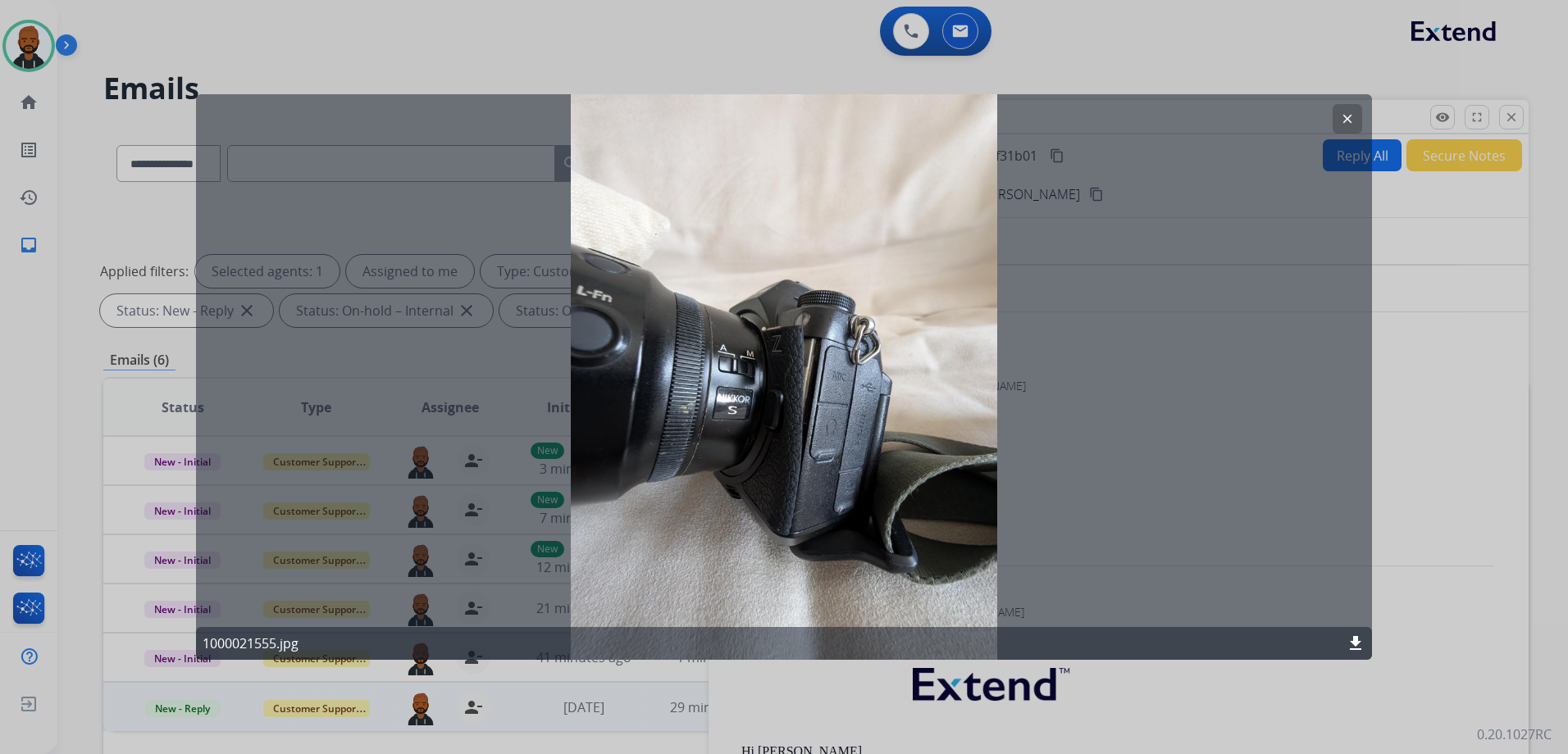
click at [1330, 125] on div "clear 1000021555.jpg download" at bounding box center [783, 377] width 1176 height 566
click at [1341, 126] on mat-icon "clear" at bounding box center [1347, 119] width 15 height 15
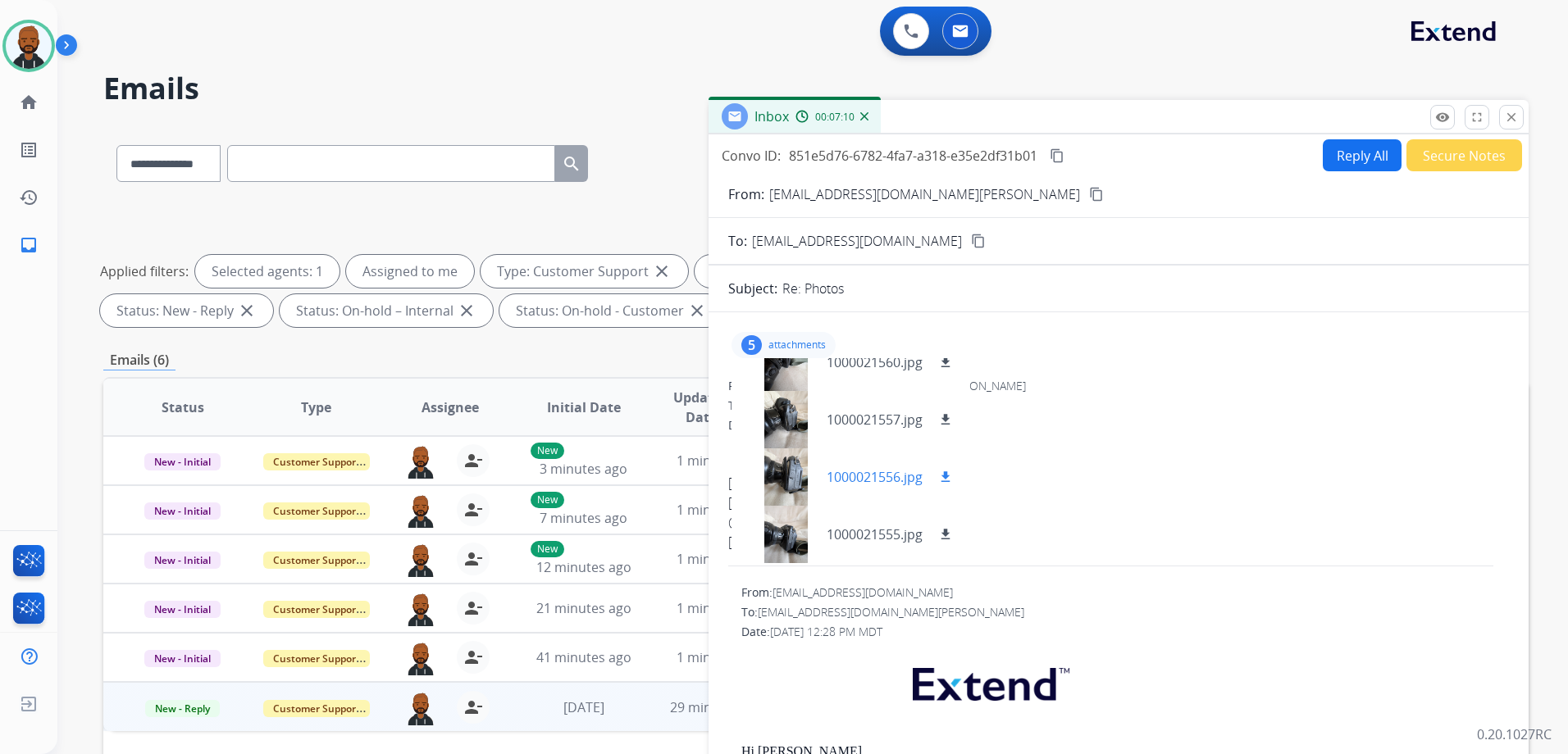
click at [935, 480] on div "1000021556.jpg download" at bounding box center [891, 476] width 129 height 20
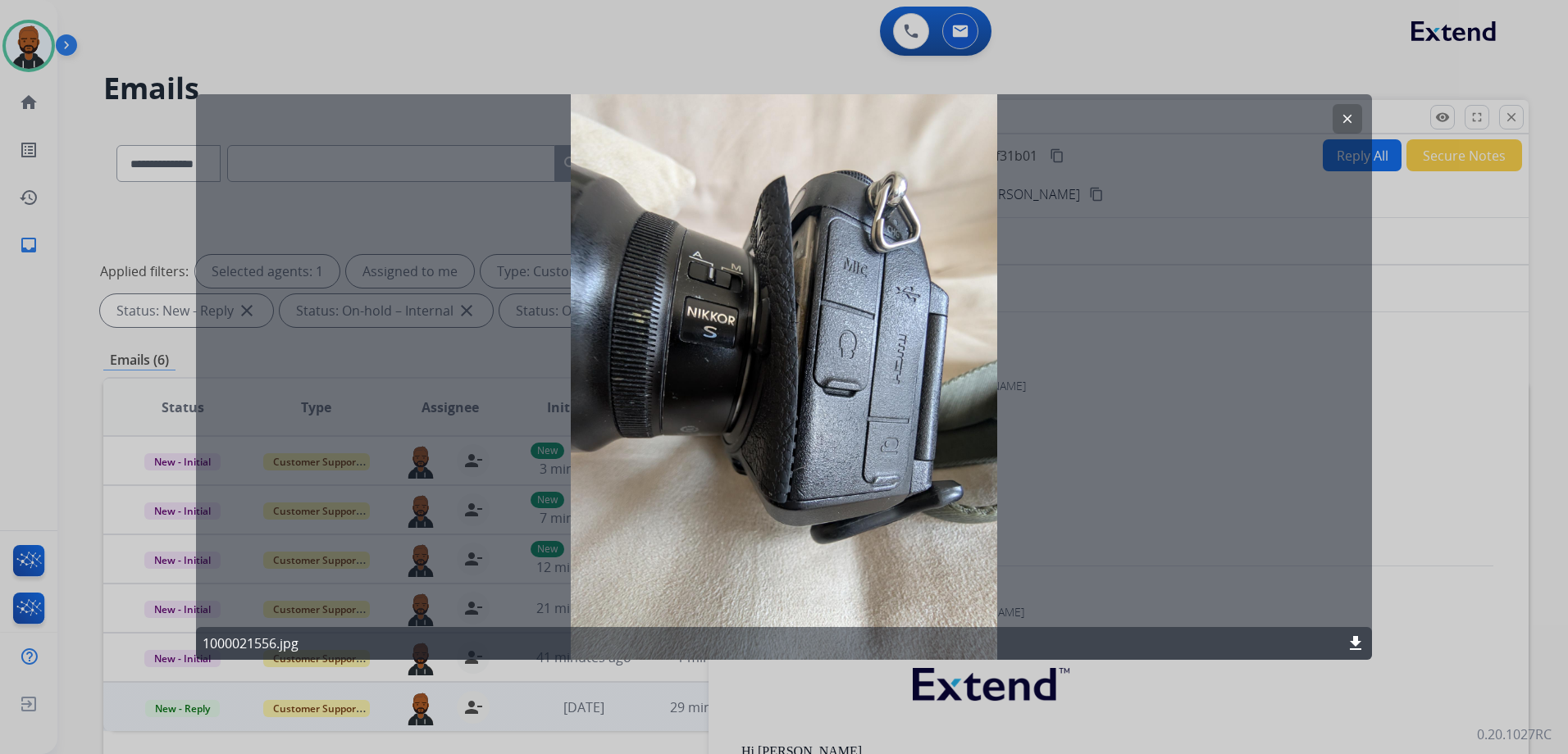
click at [1351, 119] on mat-icon "clear" at bounding box center [1347, 119] width 15 height 15
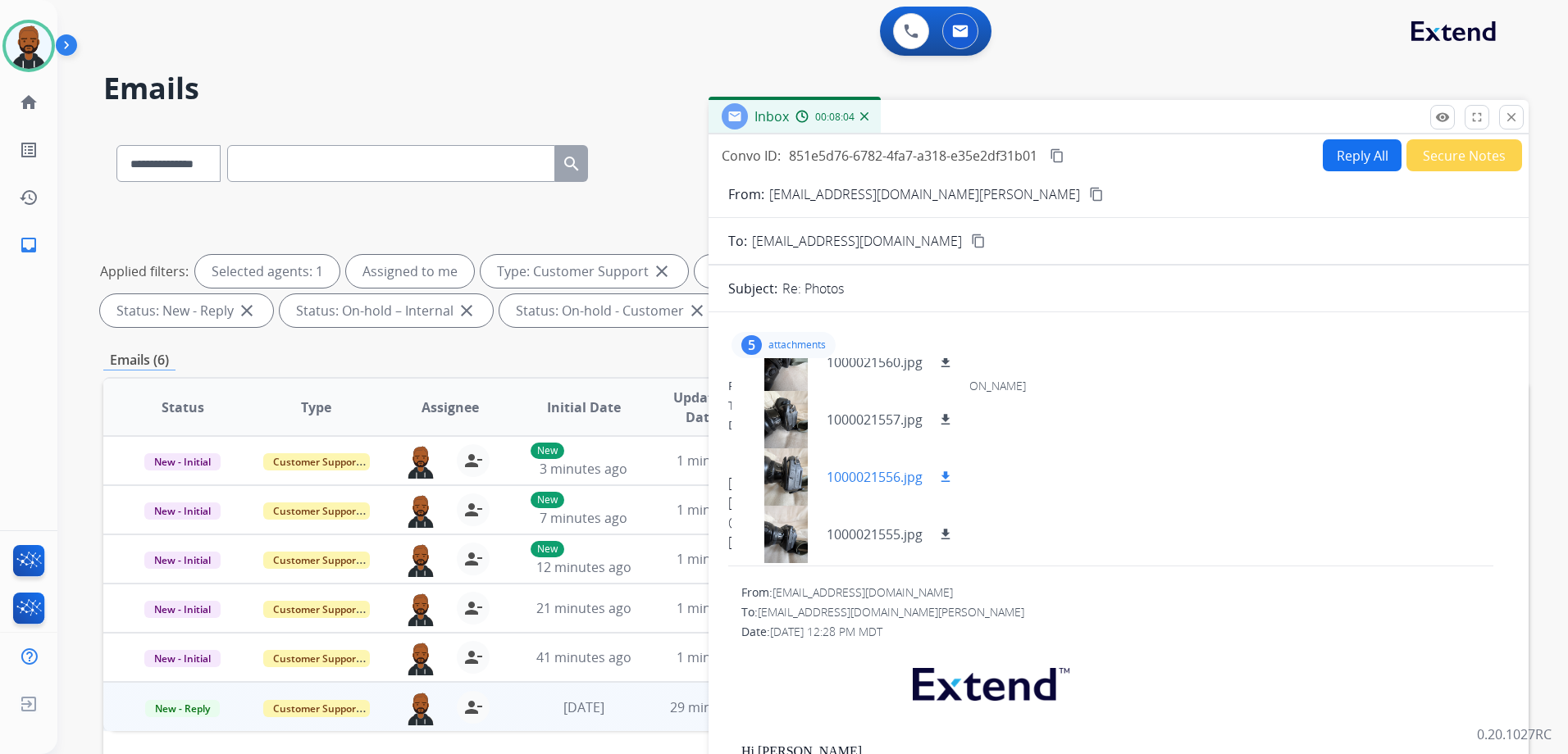
click at [948, 473] on mat-icon "download" at bounding box center [945, 477] width 15 height 15
click at [1249, 596] on div "From: [EMAIL_ADDRESS][DOMAIN_NAME] [PERSON_NAME][DOMAIN_NAME][EMAIL_ADDRESS][PE…" at bounding box center [1124, 593] width 767 height 17
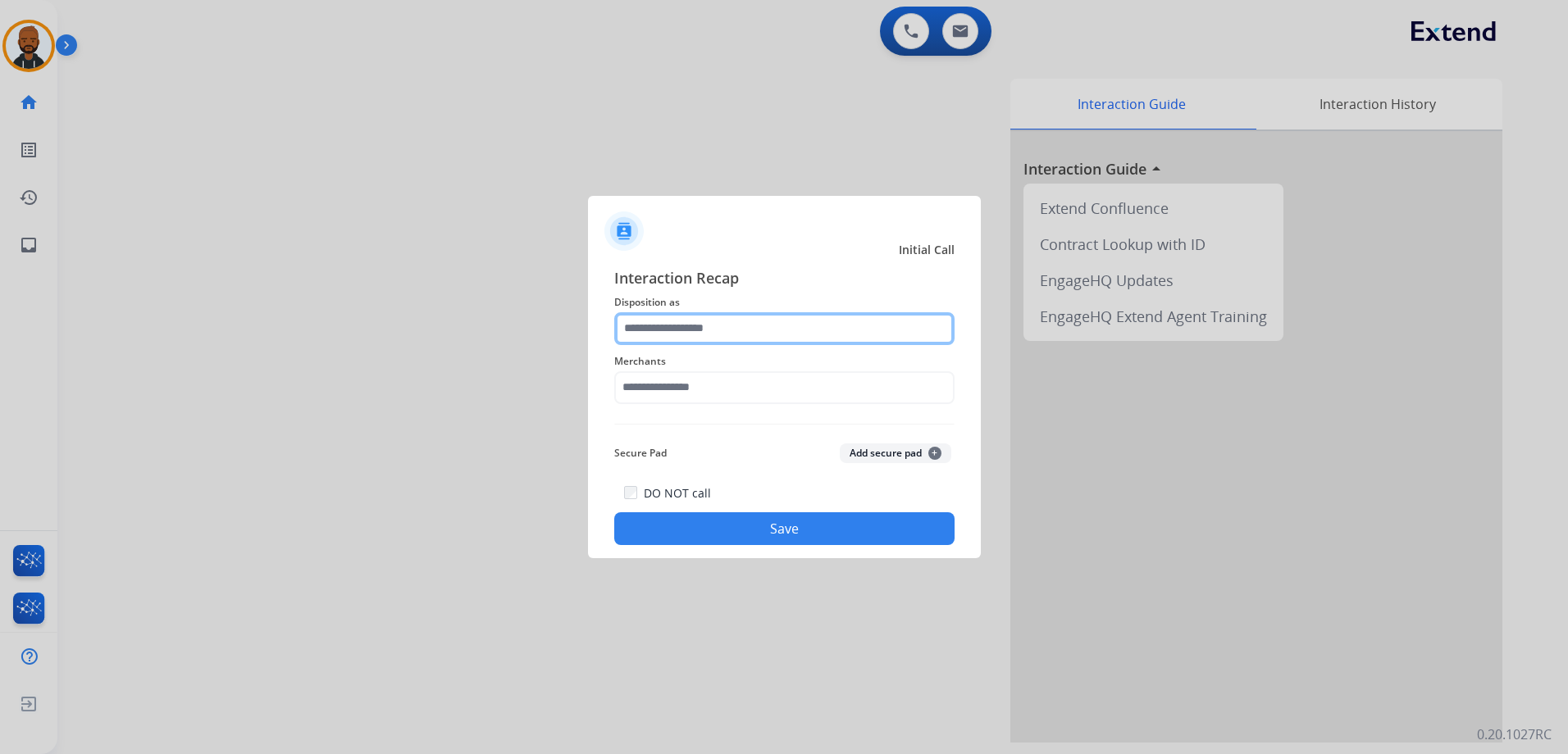
click at [731, 322] on input "text" at bounding box center [784, 328] width 340 height 33
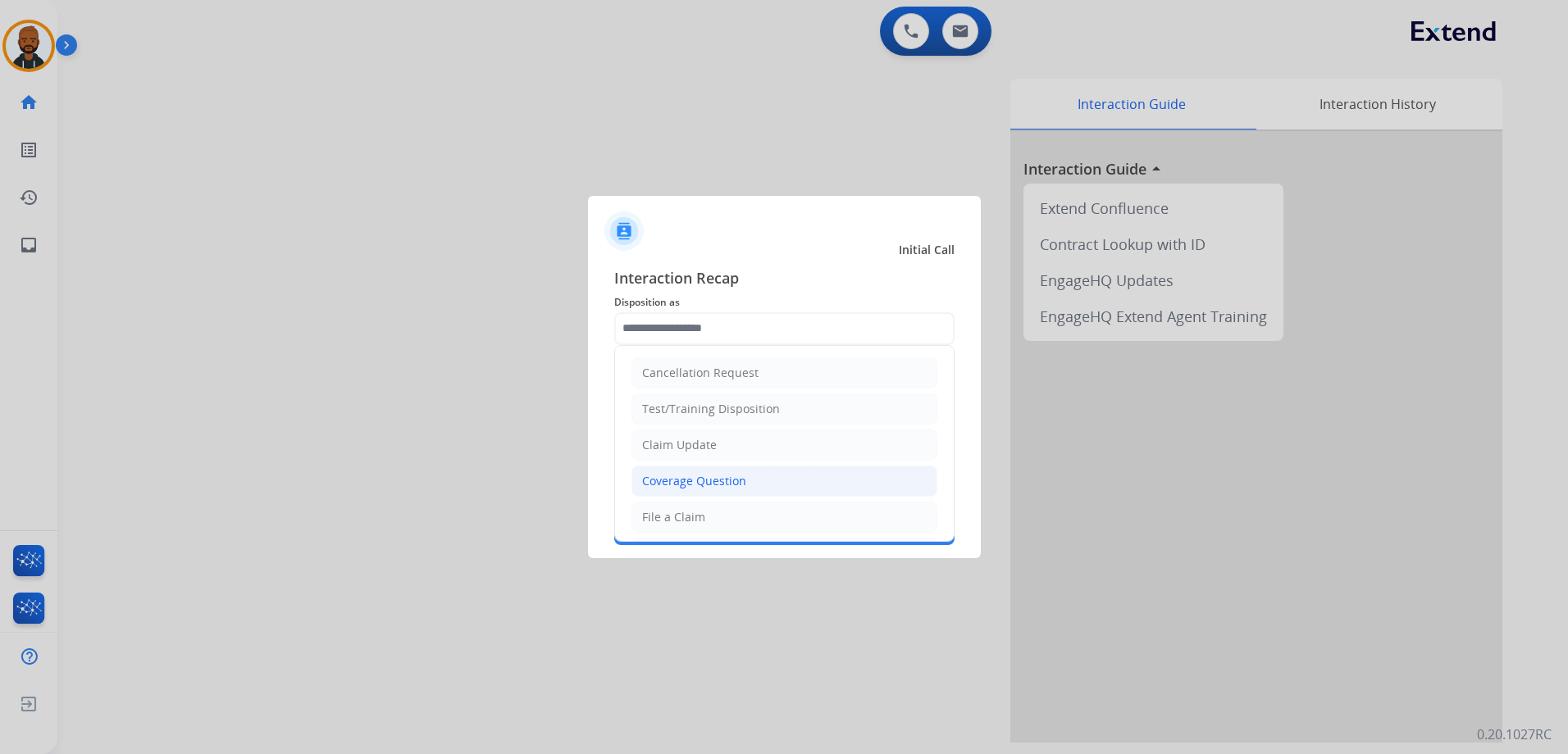
click at [717, 478] on div "Coverage Question" at bounding box center [695, 481] width 104 height 17
type input "**********"
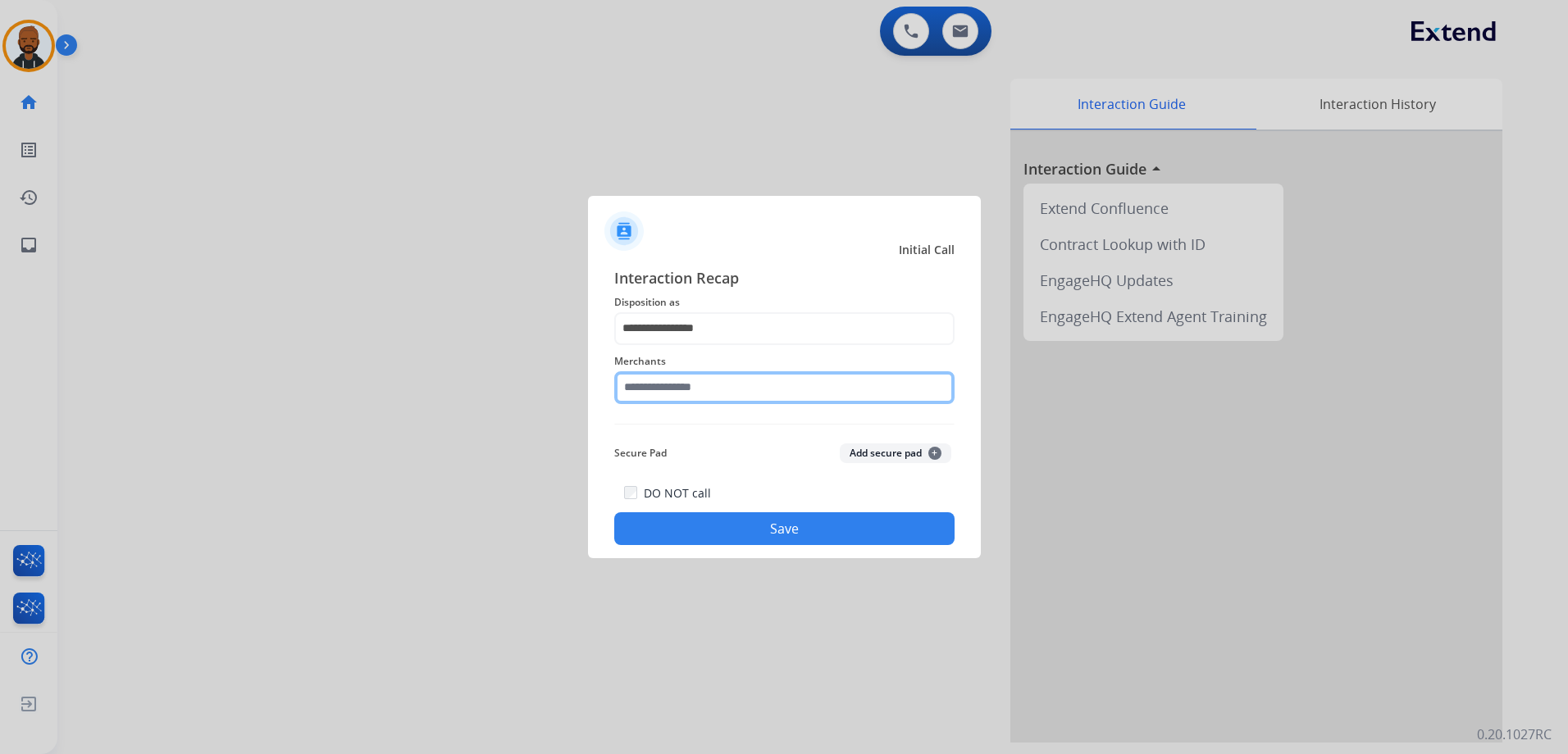
click at [786, 402] on input "text" at bounding box center [784, 387] width 340 height 33
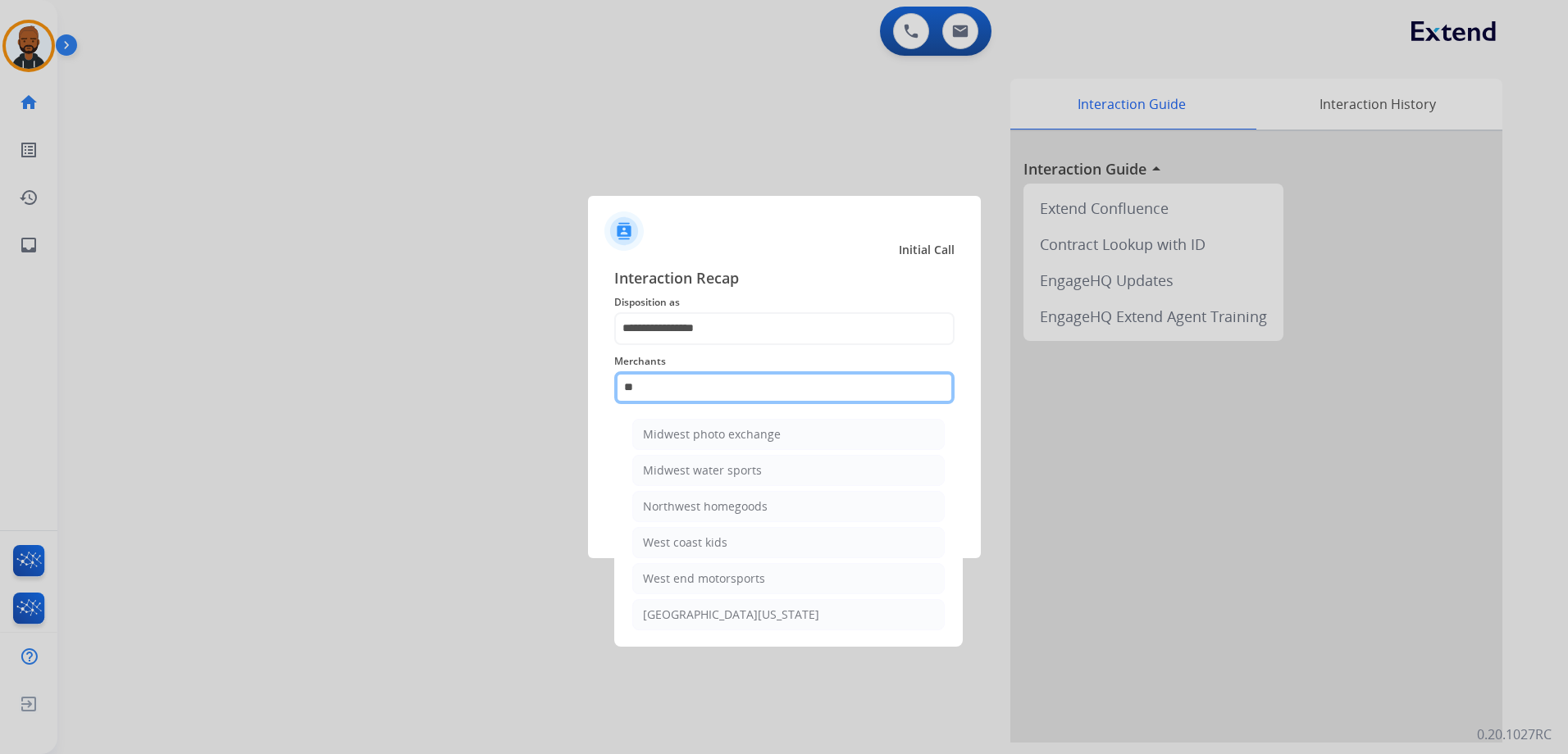
type input "*"
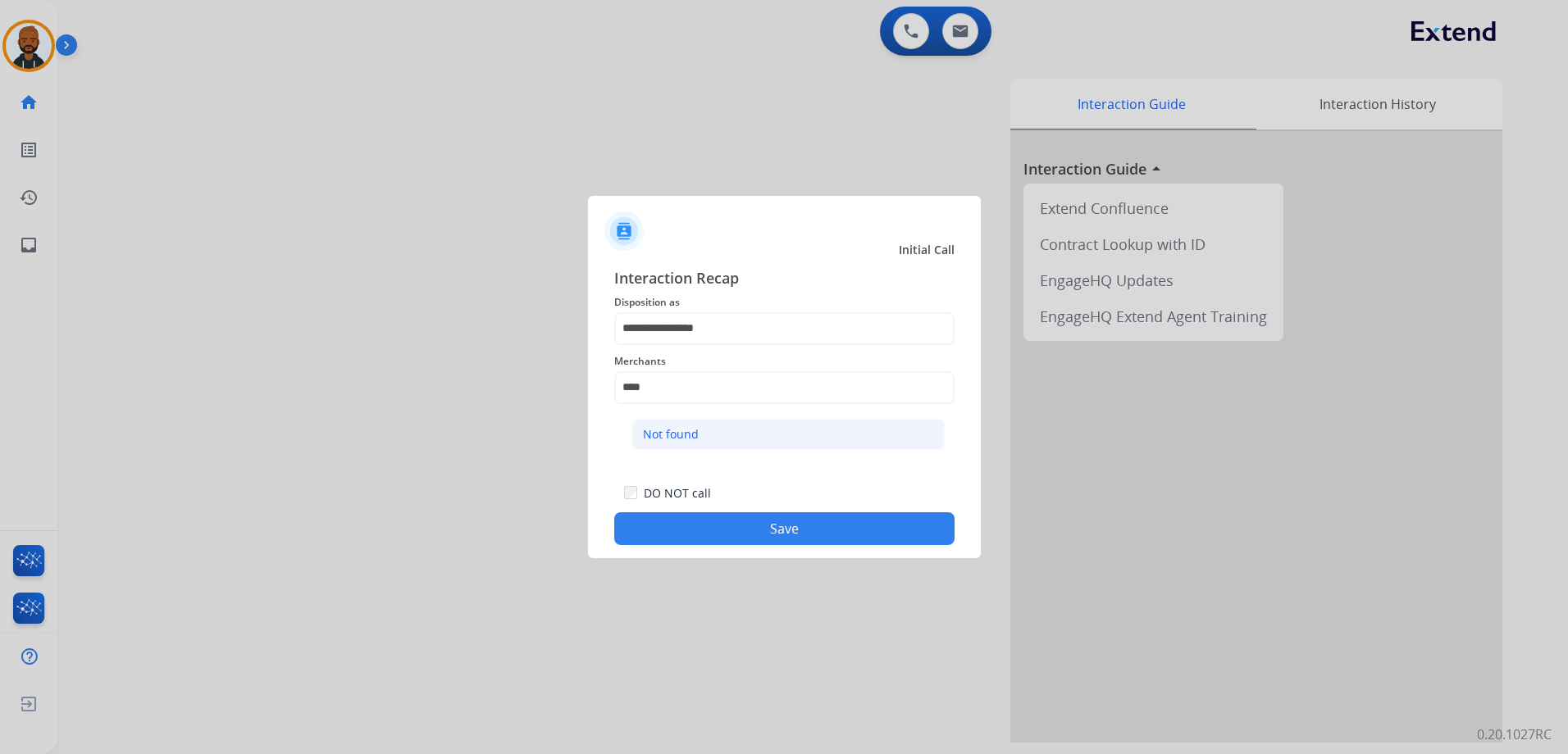
click at [684, 427] on div "Not found" at bounding box center [671, 434] width 56 height 17
type input "*********"
click at [837, 529] on button "Save" at bounding box center [784, 528] width 340 height 33
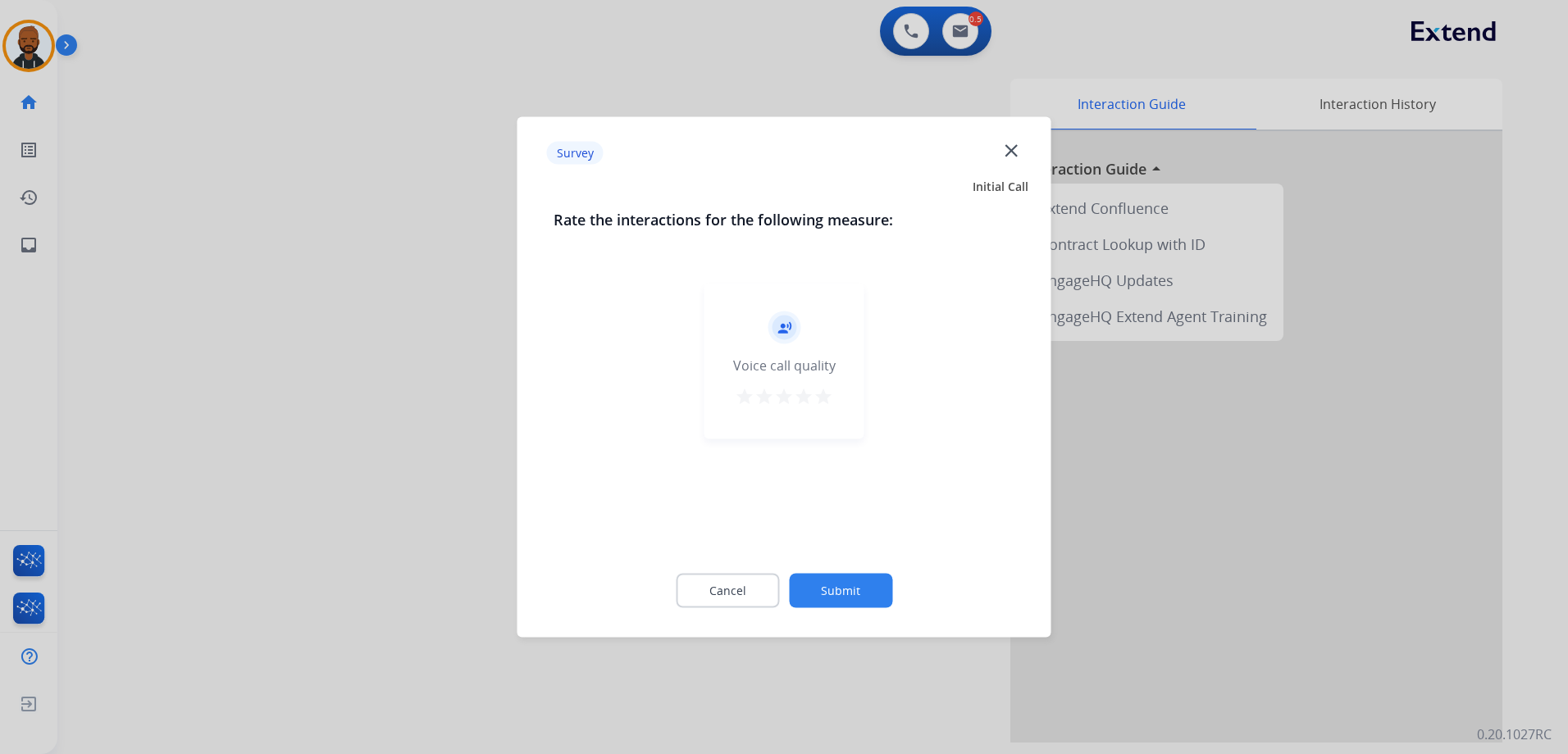
click at [838, 392] on div "record_voice_over Voice call quality star star star star star" at bounding box center [783, 361] width 159 height 156
click at [827, 401] on mat-icon "star" at bounding box center [822, 396] width 20 height 20
click at [832, 581] on button "Submit" at bounding box center [840, 591] width 103 height 34
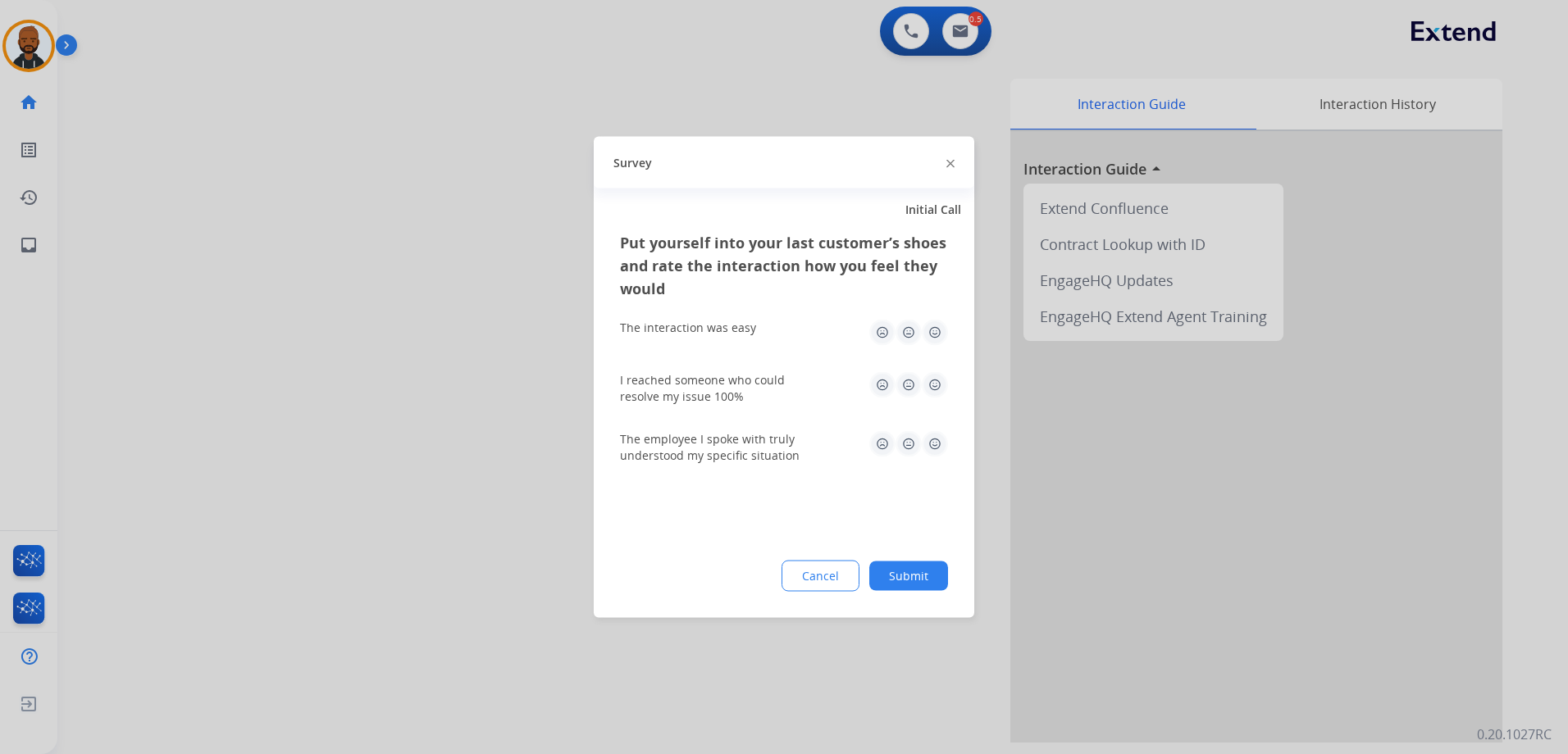
click at [939, 338] on img at bounding box center [935, 333] width 26 height 26
click at [931, 391] on img at bounding box center [935, 385] width 26 height 26
click at [928, 432] on img at bounding box center [935, 445] width 26 height 26
click at [928, 440] on img at bounding box center [935, 445] width 26 height 26
click at [905, 570] on button "Submit" at bounding box center [908, 576] width 78 height 30
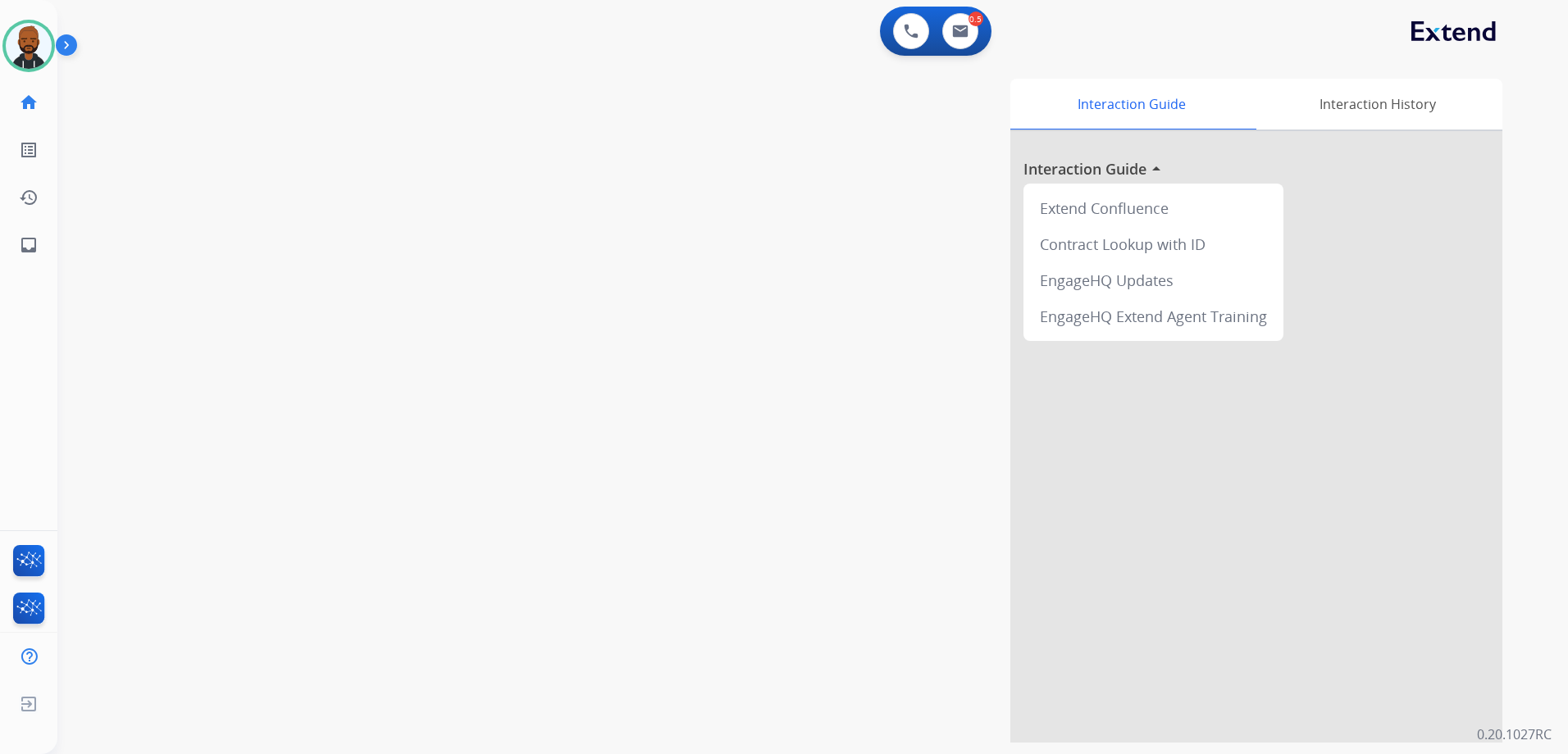
click at [0, 37] on html "Outbound call Quit Outbound call Quit Schedule interaction + Add to my list Cus…" at bounding box center [784, 377] width 1568 height 754
click at [6, 35] on div at bounding box center [29, 46] width 52 height 52
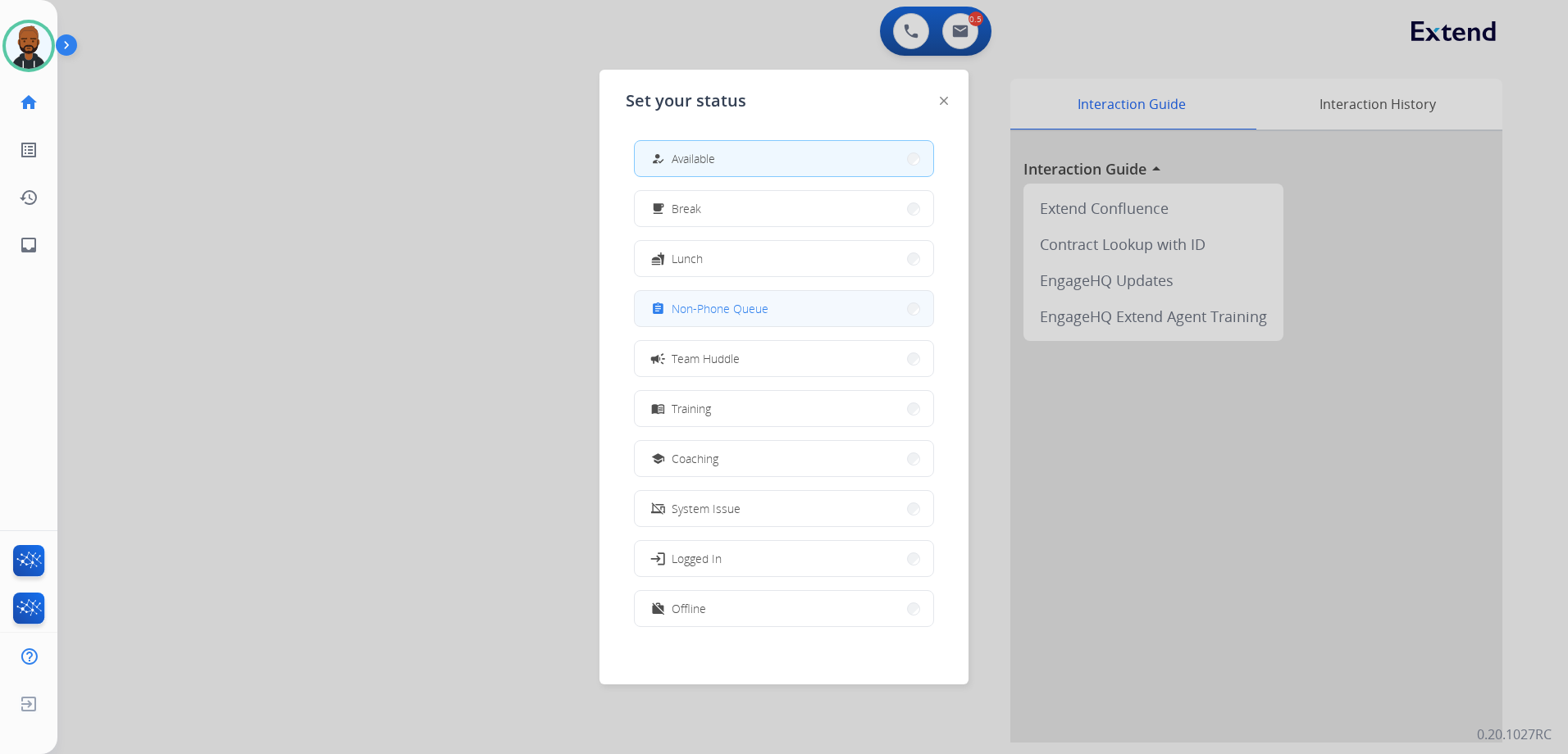
click at [725, 306] on span "Non-Phone Queue" at bounding box center [720, 308] width 97 height 17
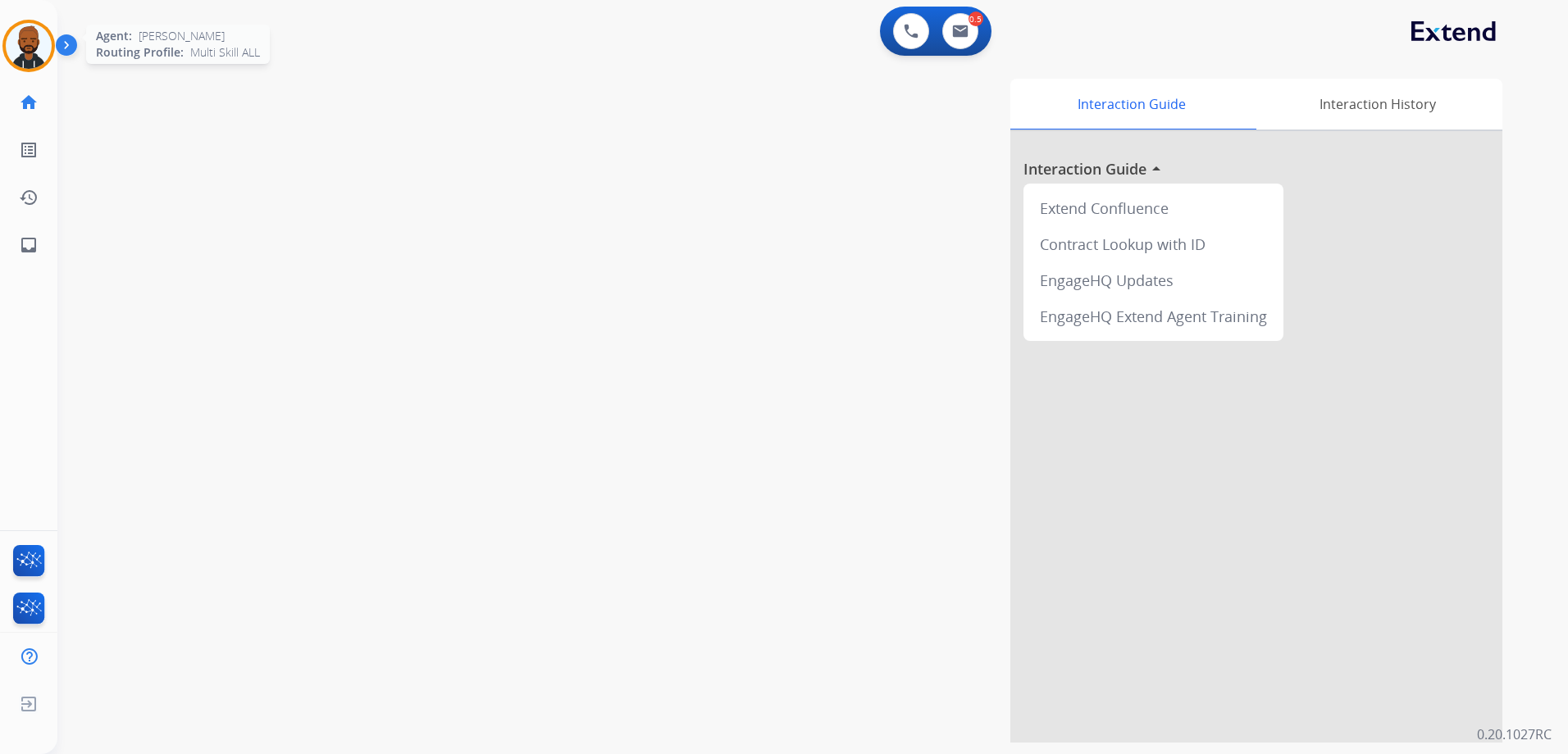
click at [40, 50] on img at bounding box center [28, 46] width 46 height 46
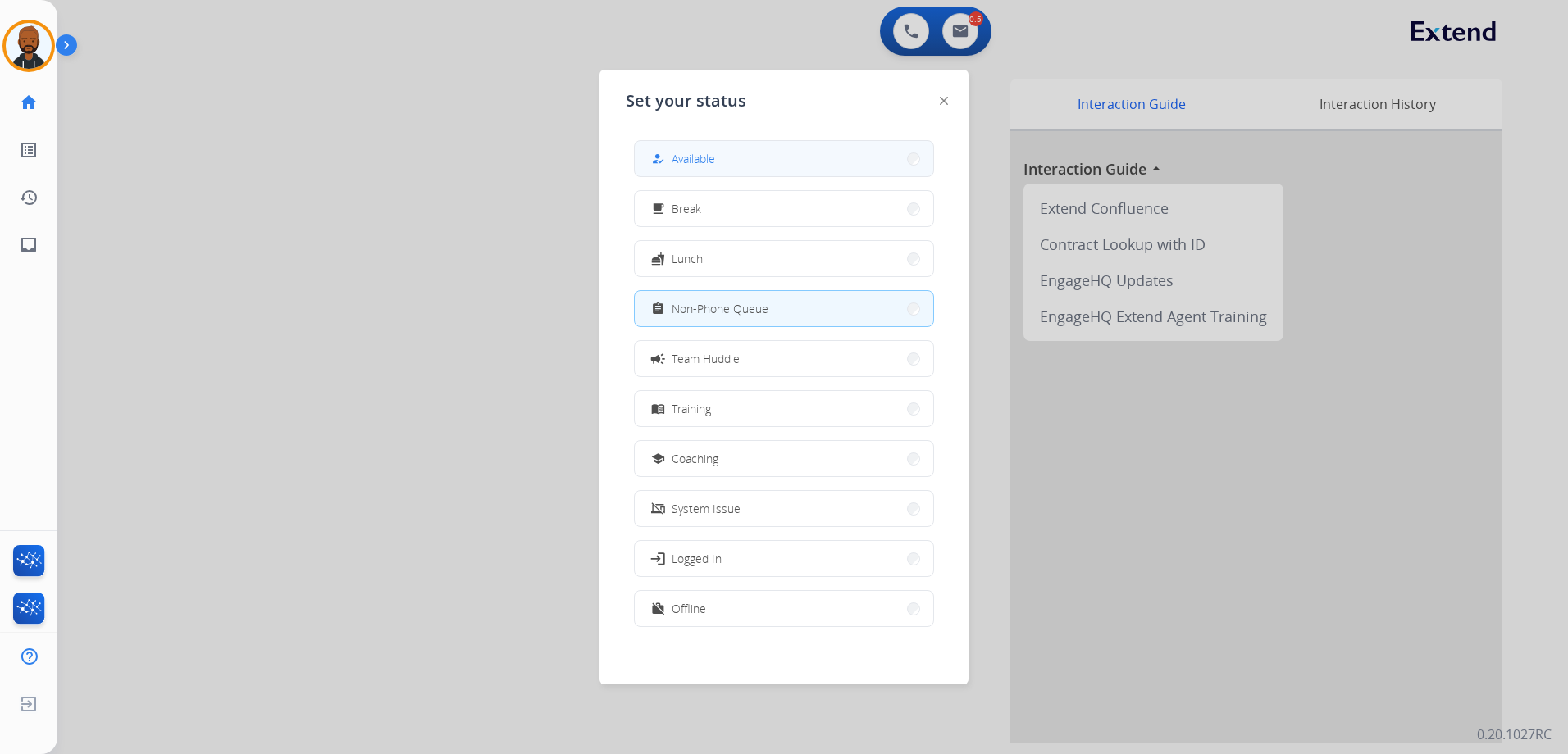
click at [788, 158] on button "how_to_reg Available" at bounding box center [784, 158] width 298 height 35
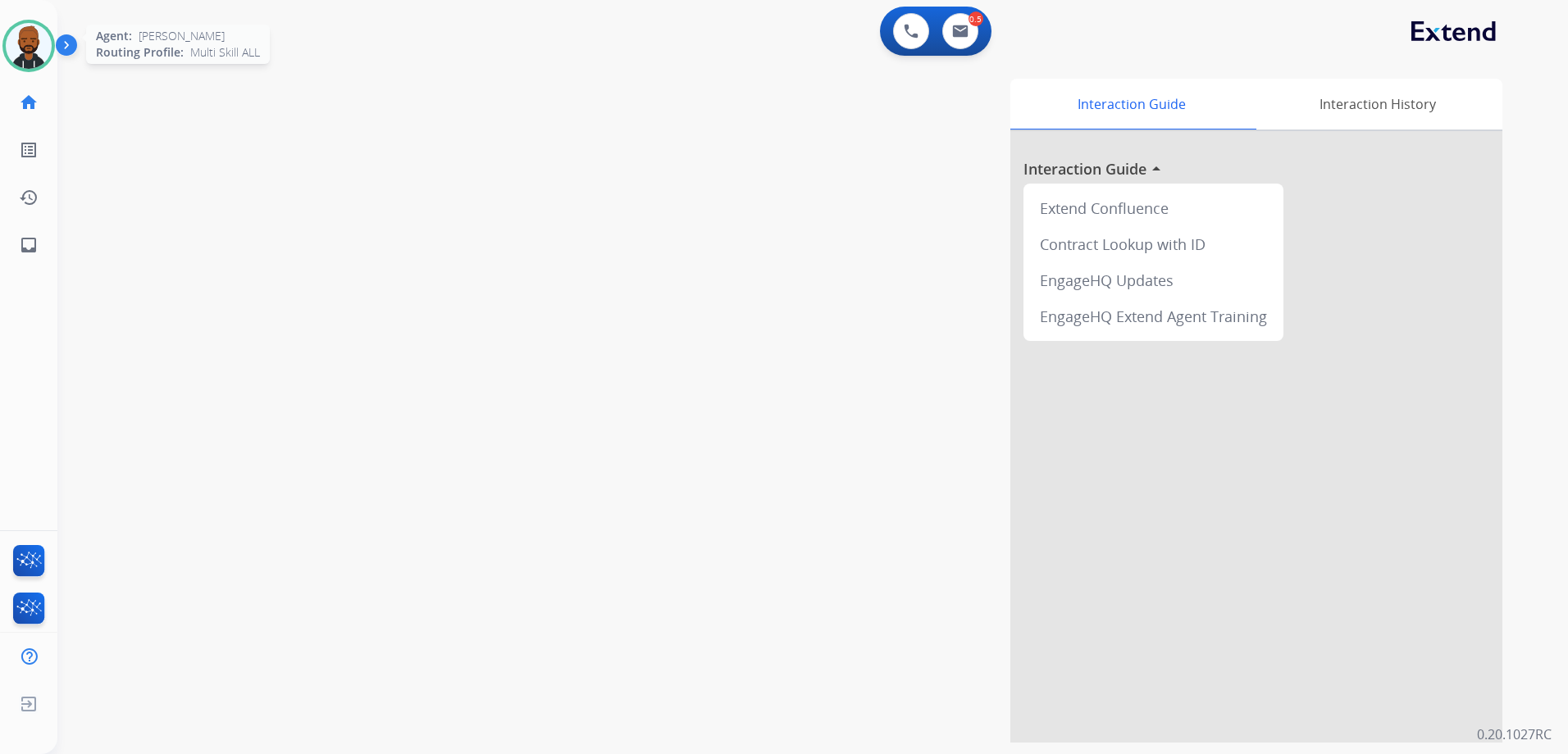
click at [37, 45] on img at bounding box center [28, 46] width 46 height 46
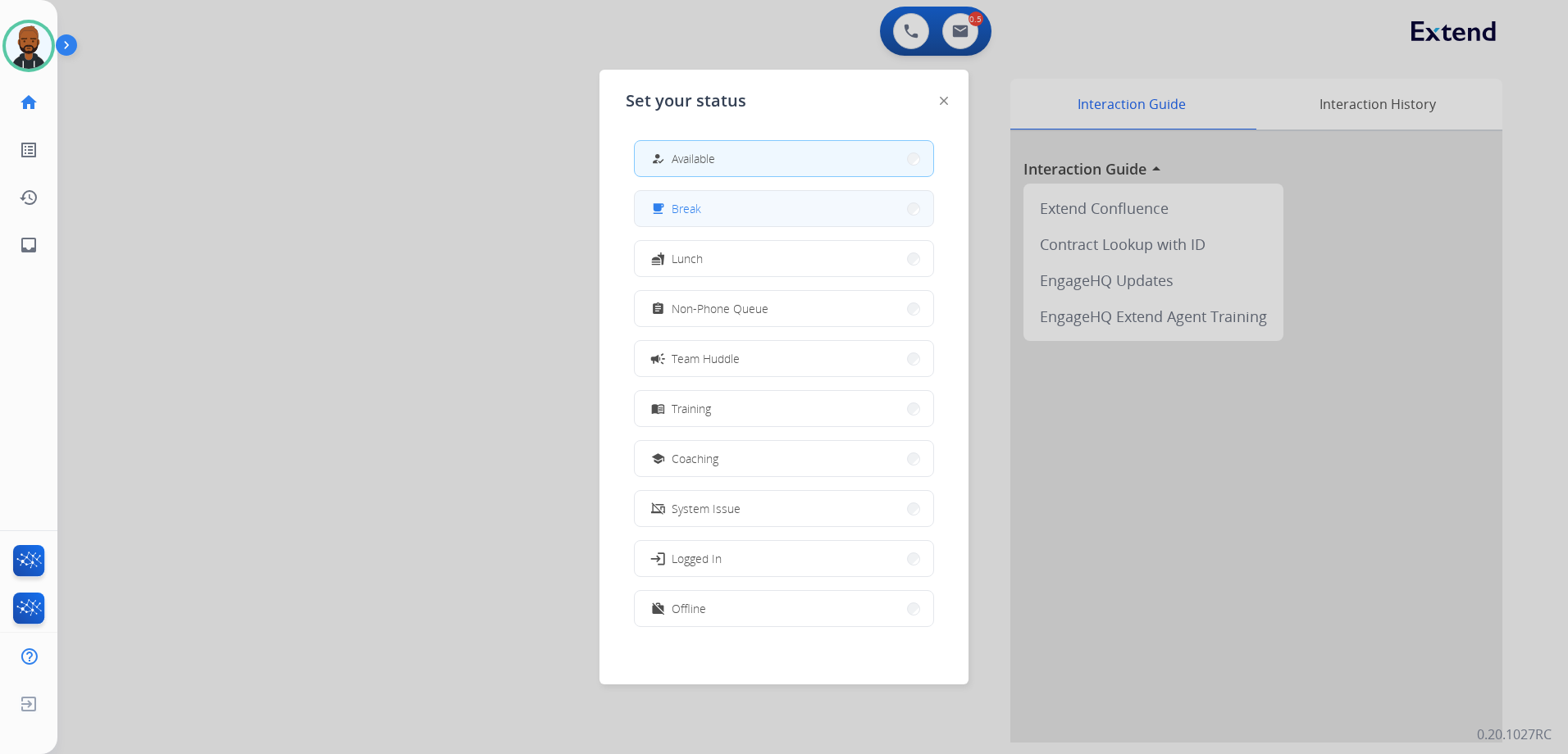
click at [782, 215] on button "free_breakfast Break" at bounding box center [784, 209] width 298 height 35
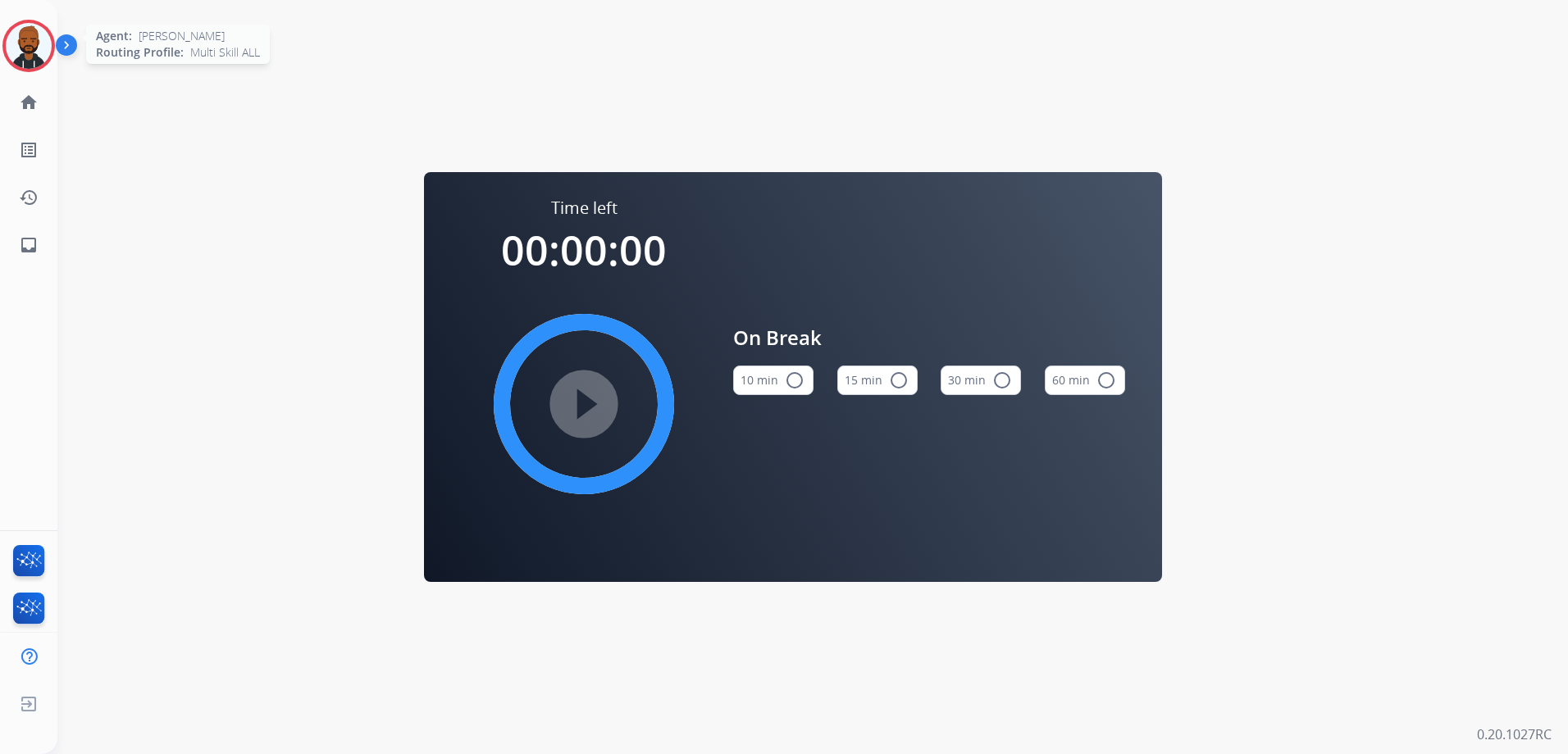
click at [26, 37] on img at bounding box center [28, 46] width 46 height 46
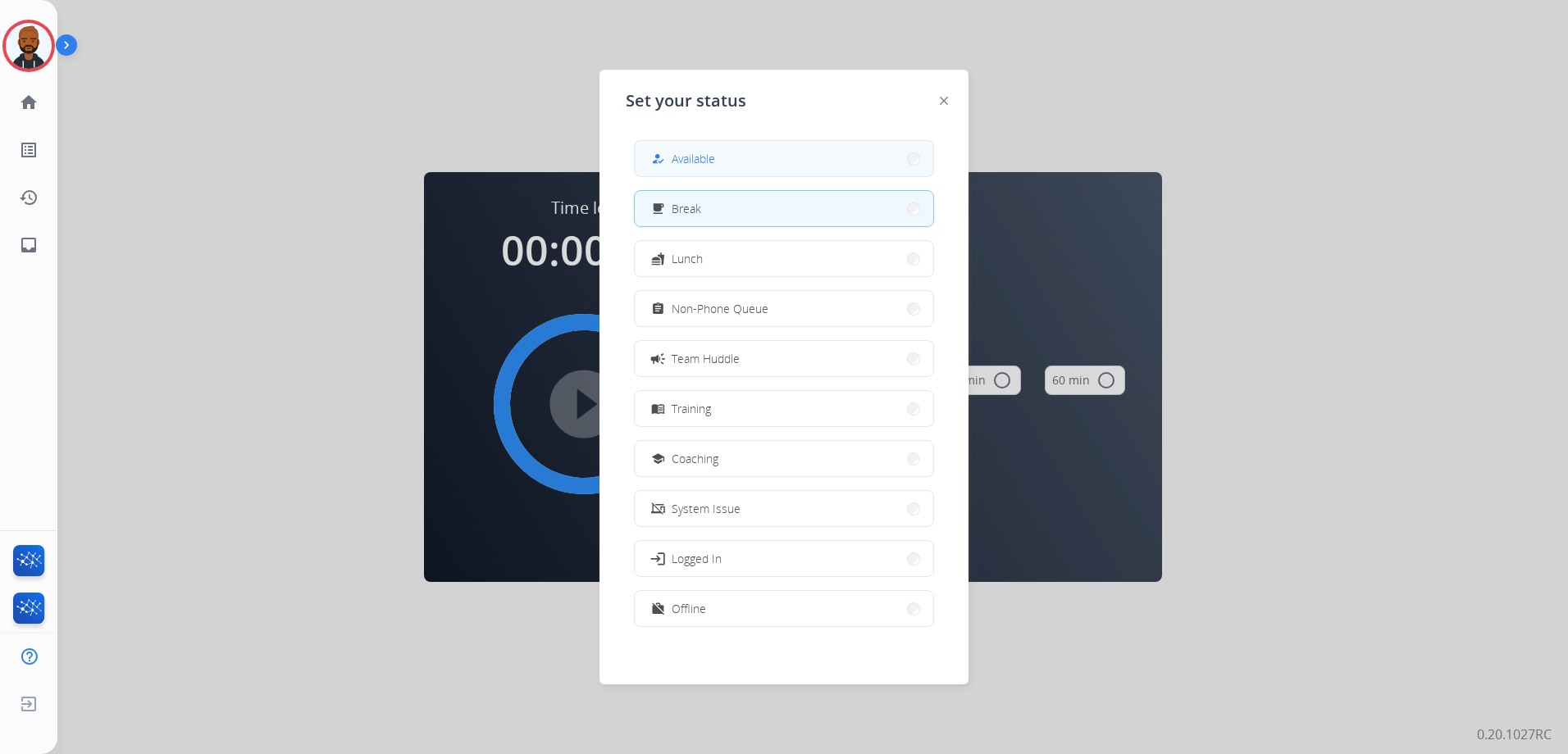
click at [763, 156] on button "how_to_reg Available" at bounding box center [784, 158] width 298 height 35
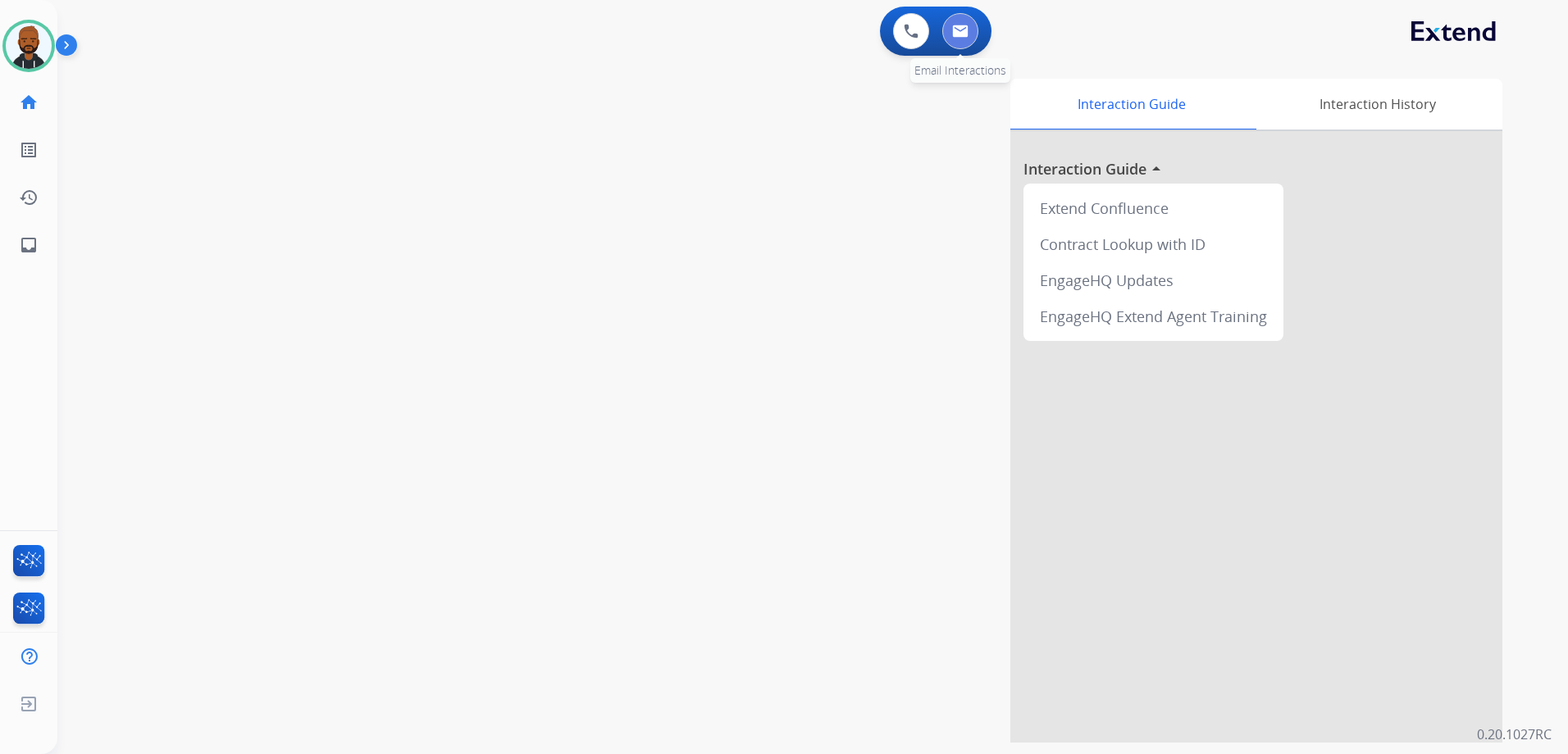
click at [972, 36] on button at bounding box center [960, 31] width 36 height 36
select select "**********"
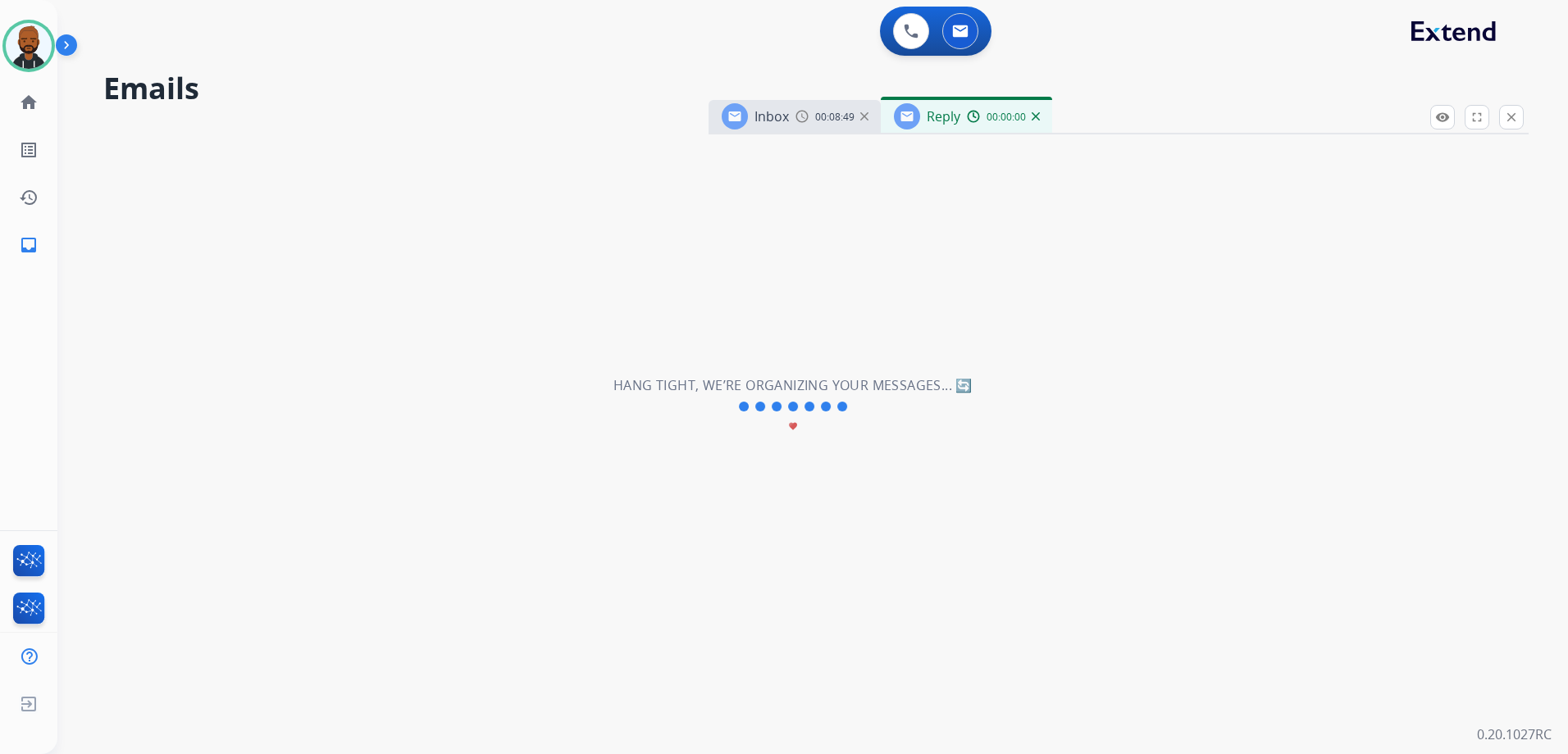
select select "**********"
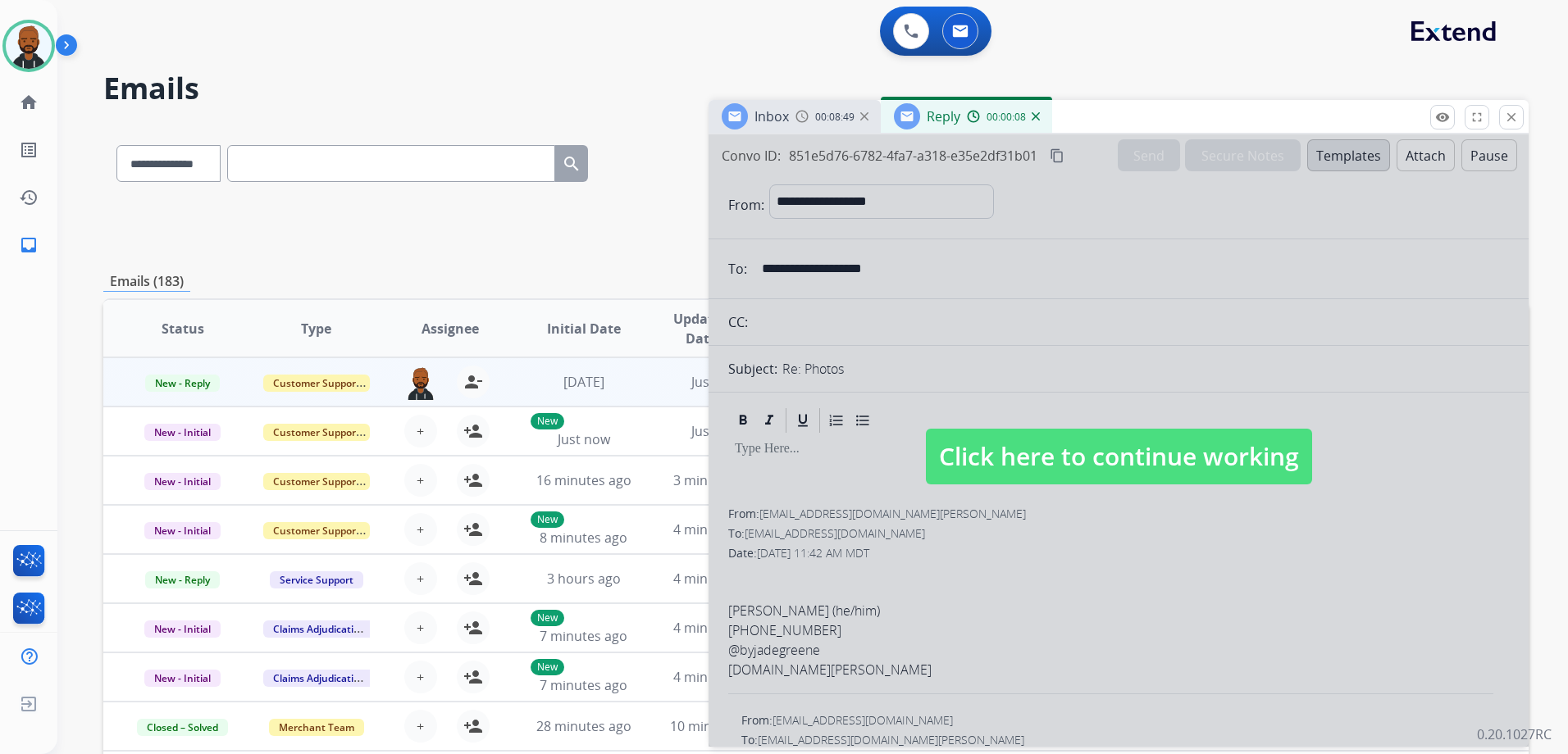
click at [1161, 426] on div at bounding box center [1118, 440] width 819 height 612
select select
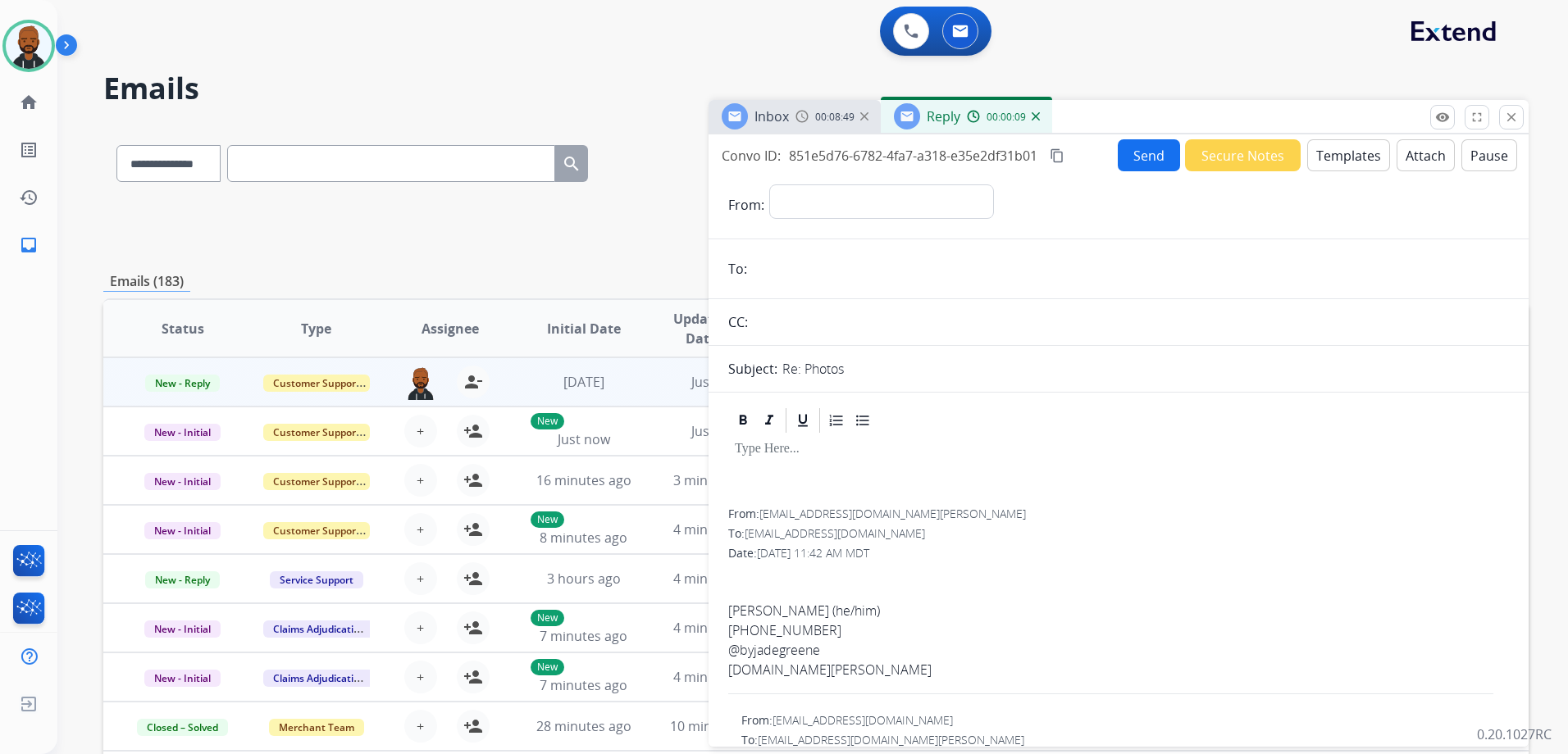
click at [1365, 152] on button "Templates" at bounding box center [1348, 156] width 83 height 32
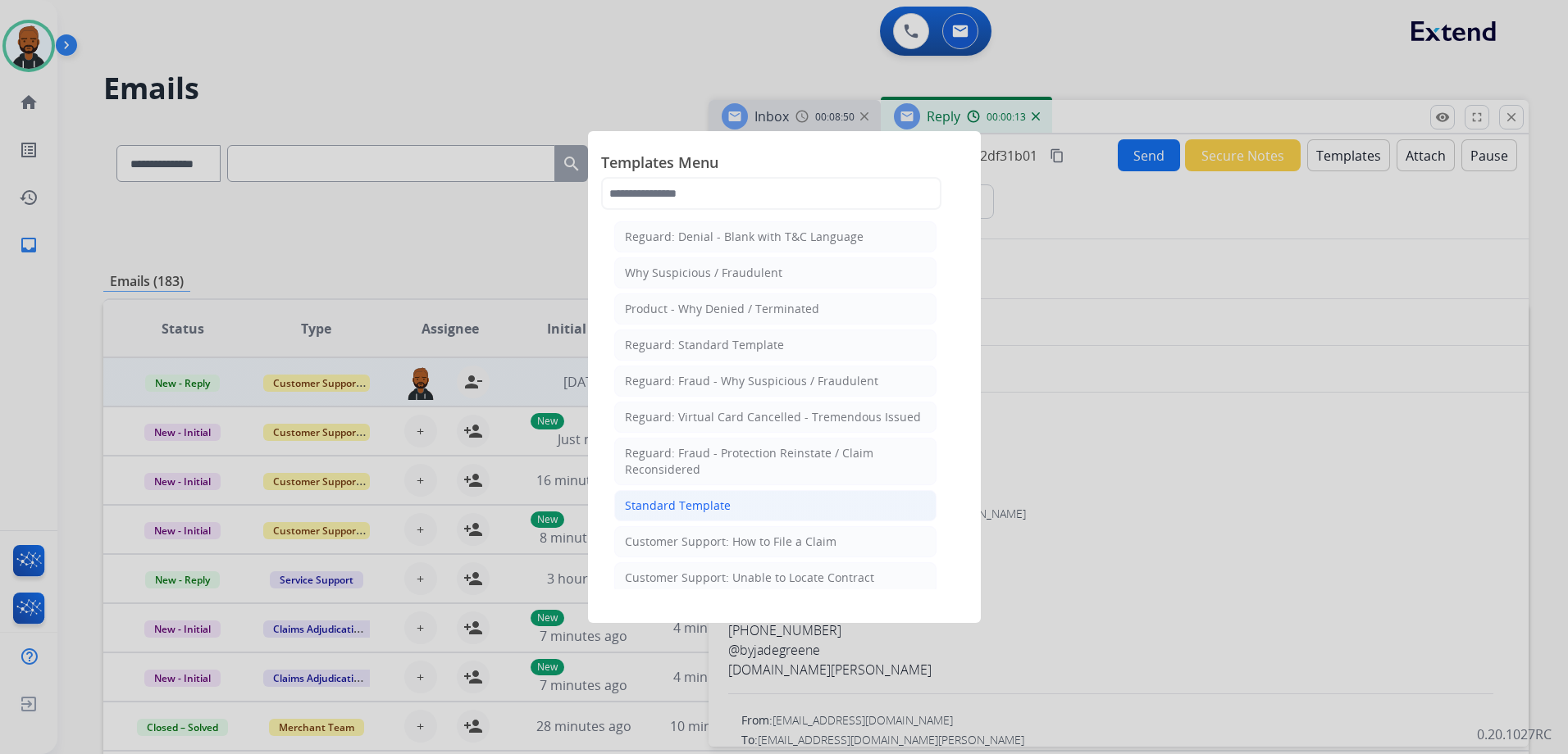
click at [813, 510] on li "Standard Template" at bounding box center [776, 505] width 323 height 31
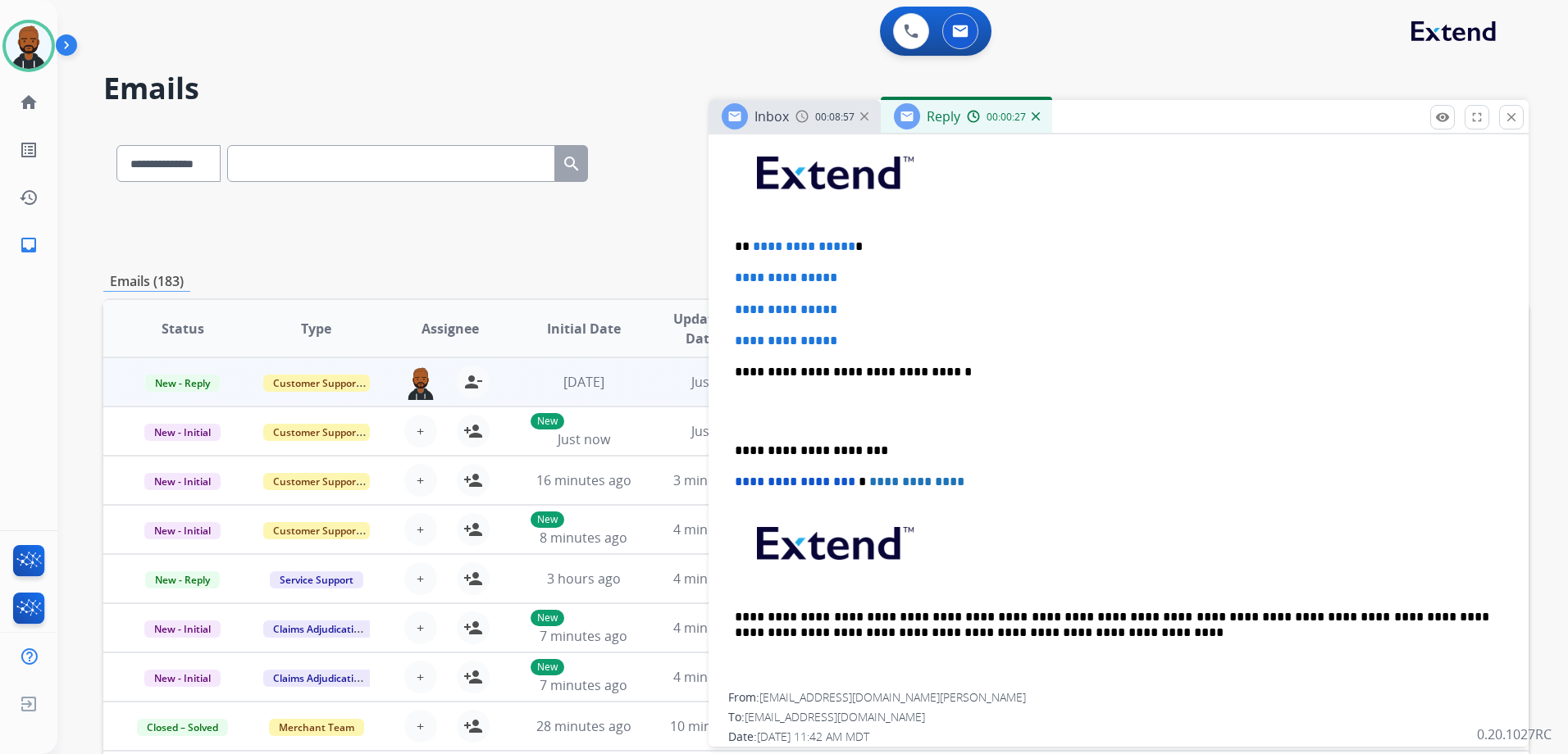
scroll to position [410, 0]
drag, startPoint x: 864, startPoint y: 329, endPoint x: 773, endPoint y: 240, distance: 127.3
click at [773, 240] on div "**********" at bounding box center [1118, 412] width 780 height 564
click at [878, 330] on div "**********" at bounding box center [1118, 412] width 780 height 564
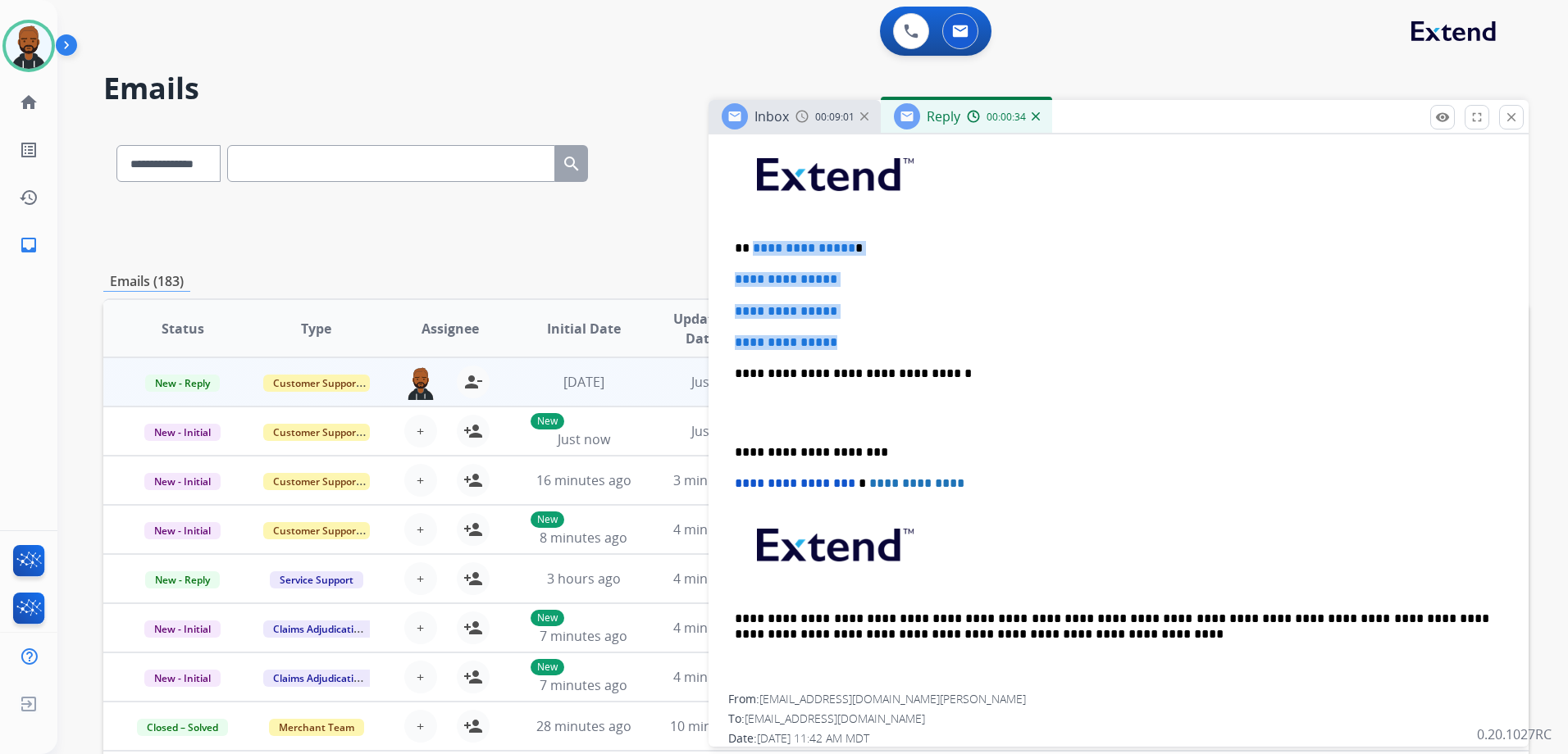
drag, startPoint x: 861, startPoint y: 344, endPoint x: 751, endPoint y: 245, distance: 148.0
click at [751, 245] on div "**********" at bounding box center [1118, 412] width 780 height 564
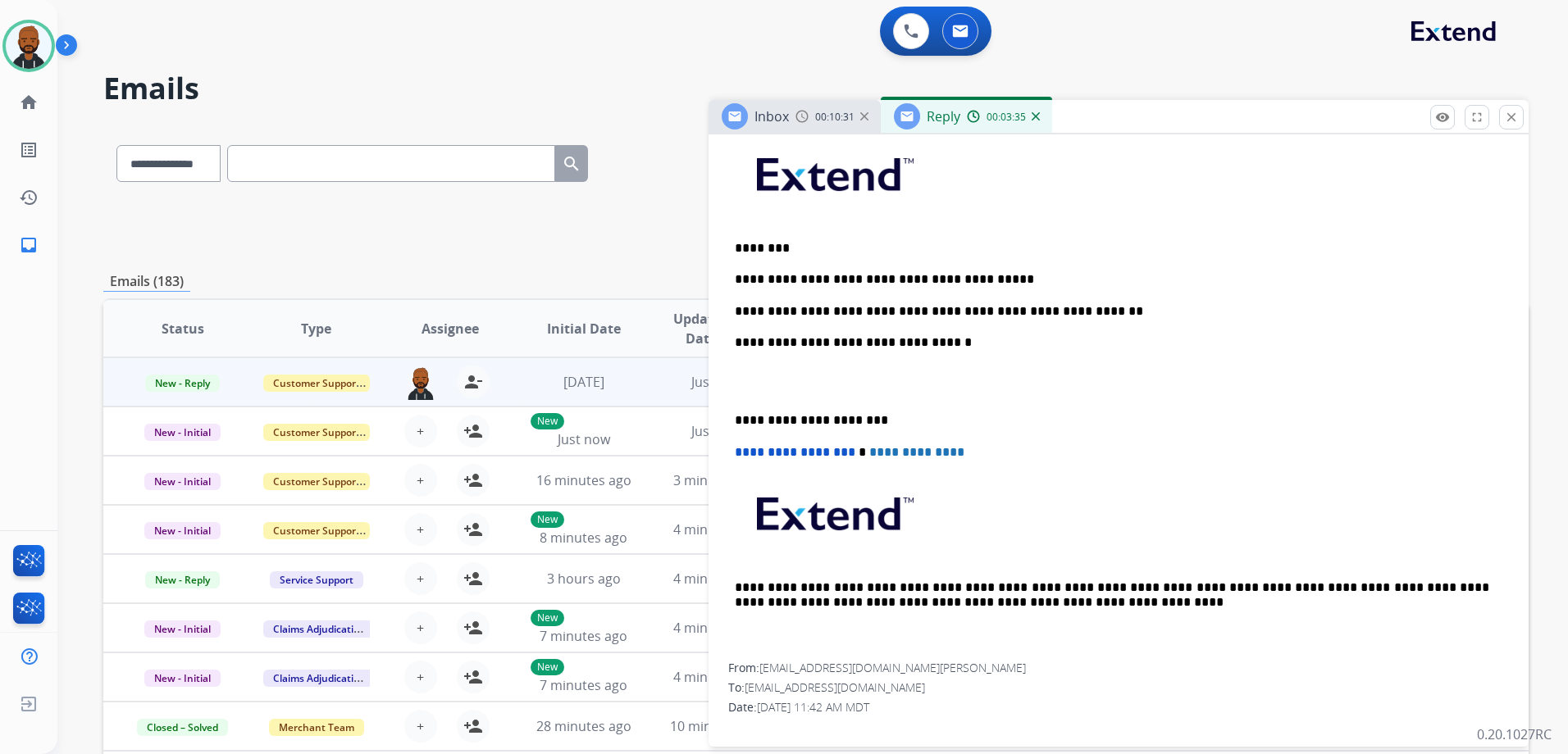
click at [737, 421] on p "**********" at bounding box center [1111, 420] width 754 height 15
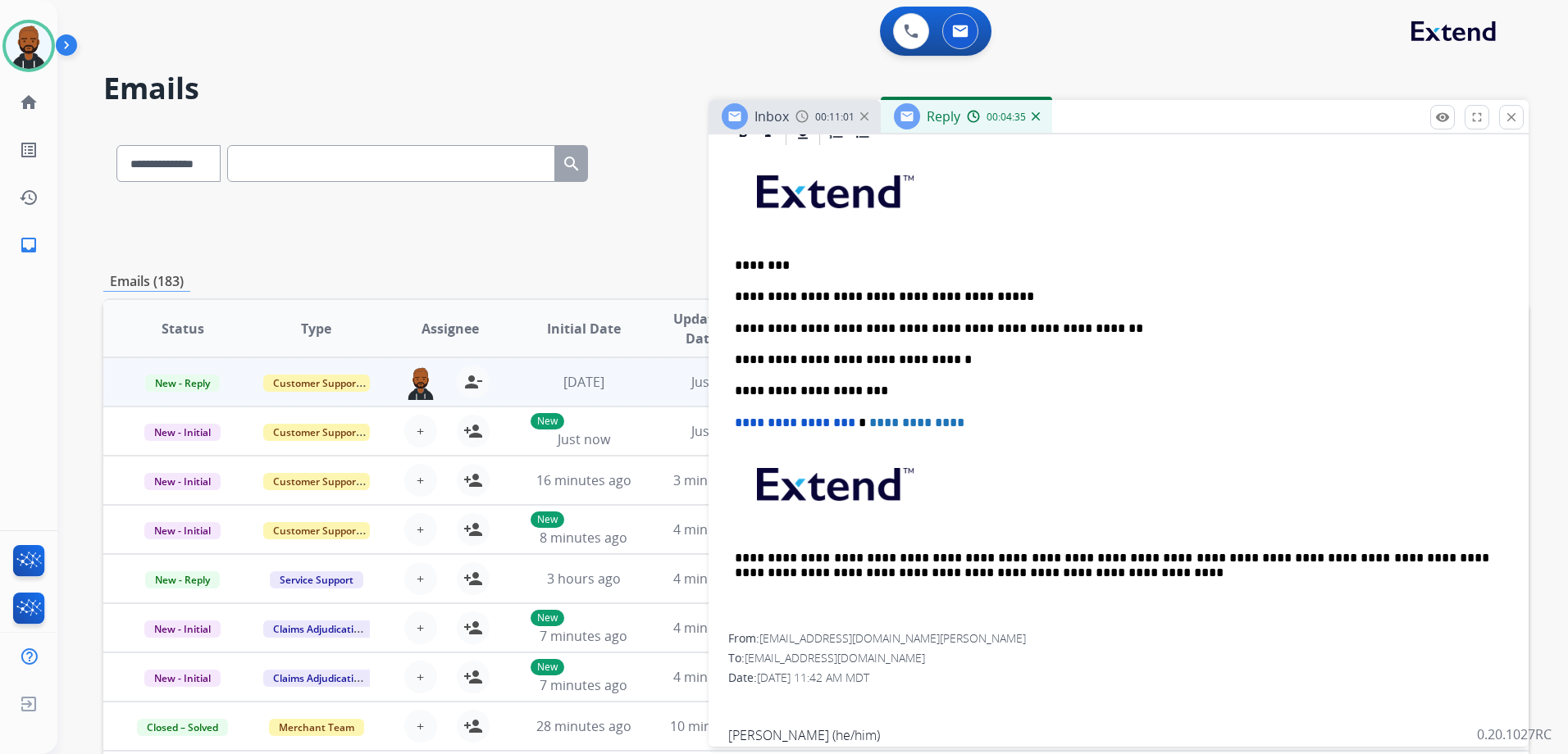
scroll to position [0, 0]
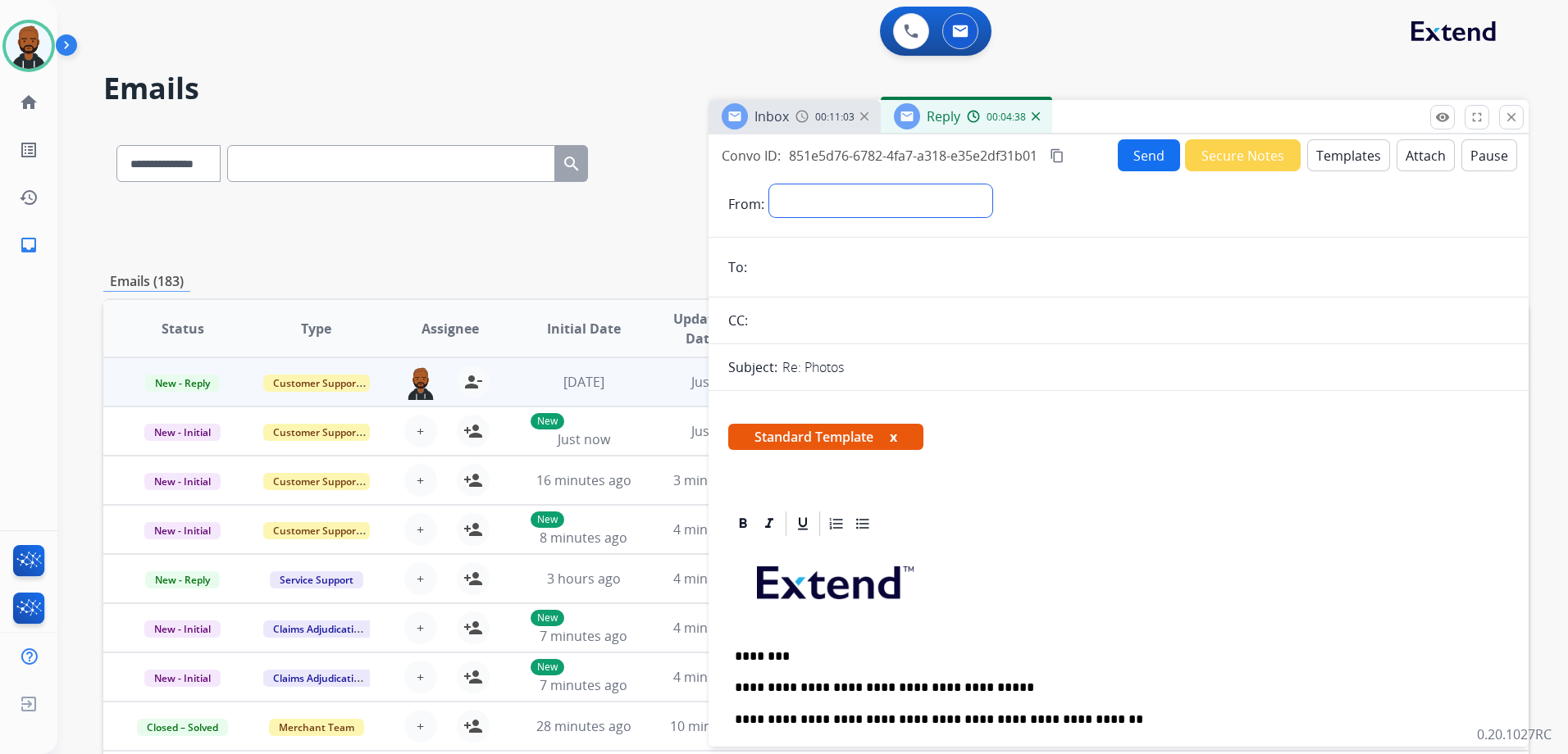
click at [851, 198] on select "**********" at bounding box center [880, 200] width 223 height 33
select select "**********"
click at [769, 185] on select "**********" at bounding box center [880, 200] width 223 height 33
click at [832, 272] on input "email" at bounding box center [1130, 268] width 757 height 33
click at [833, 124] on div "Inbox 00:11:11" at bounding box center [794, 116] width 172 height 33
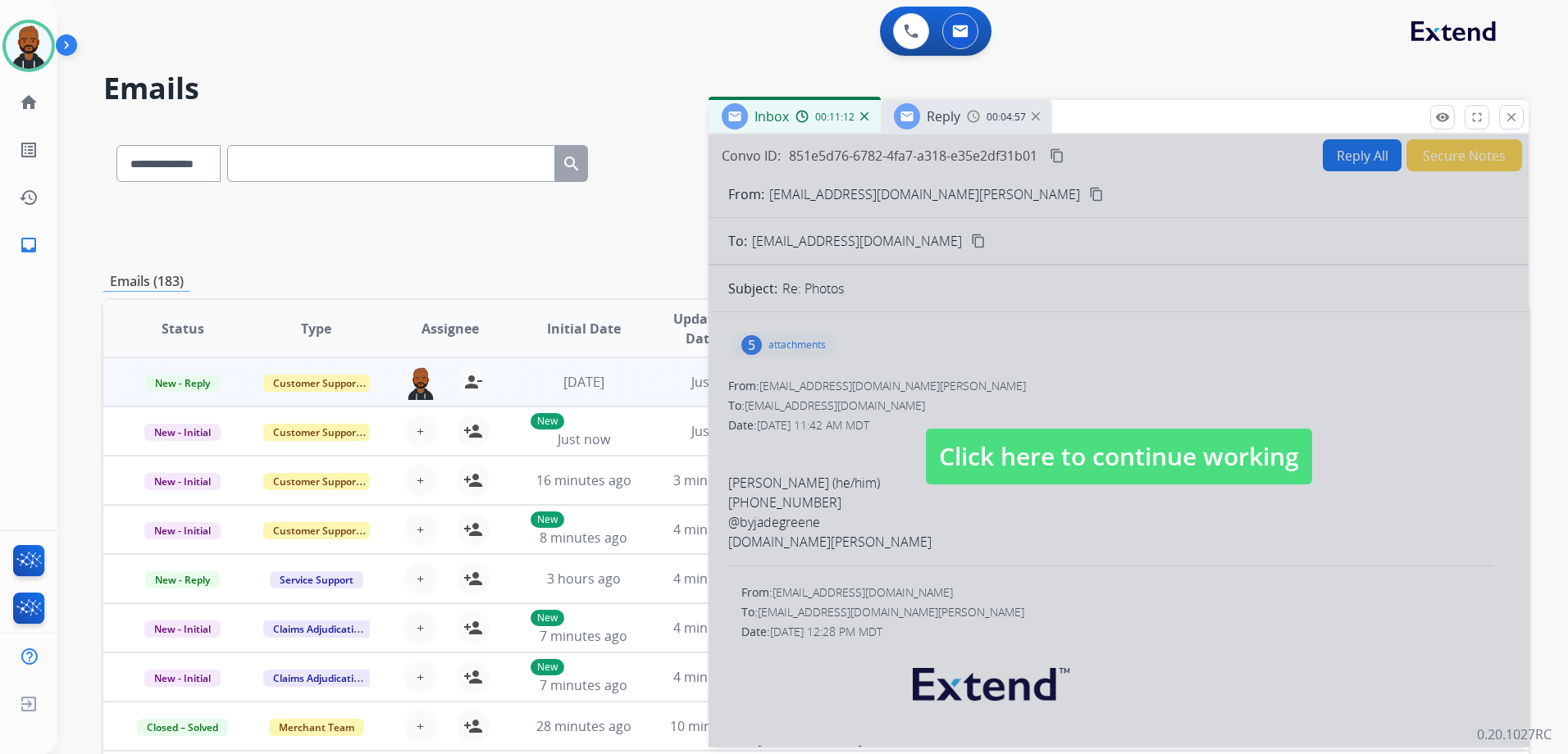
click at [901, 235] on div at bounding box center [1118, 440] width 819 height 612
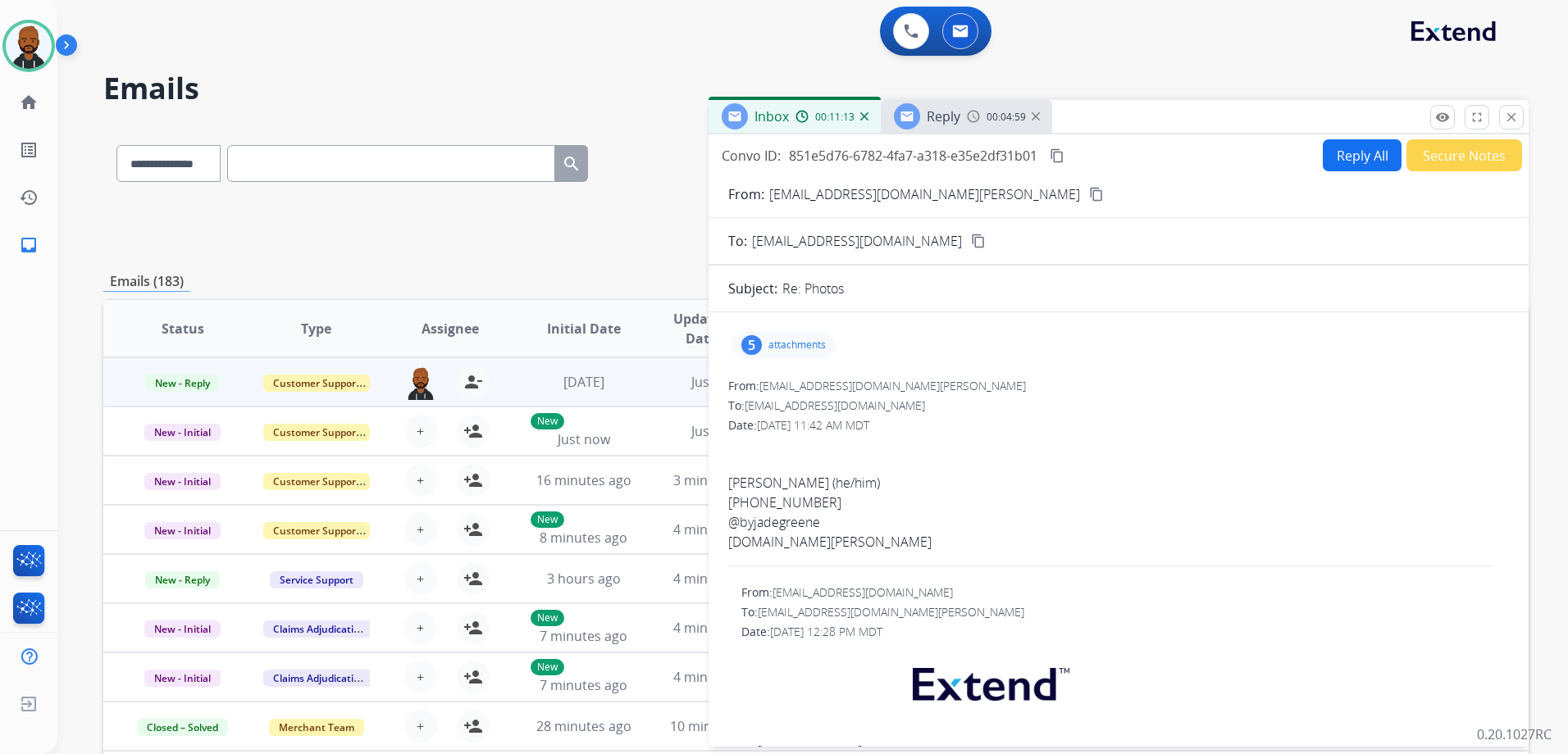
click at [1089, 193] on mat-icon "content_copy" at bounding box center [1096, 195] width 15 height 15
click at [976, 108] on div "Reply 00:05:01" at bounding box center [967, 116] width 172 height 33
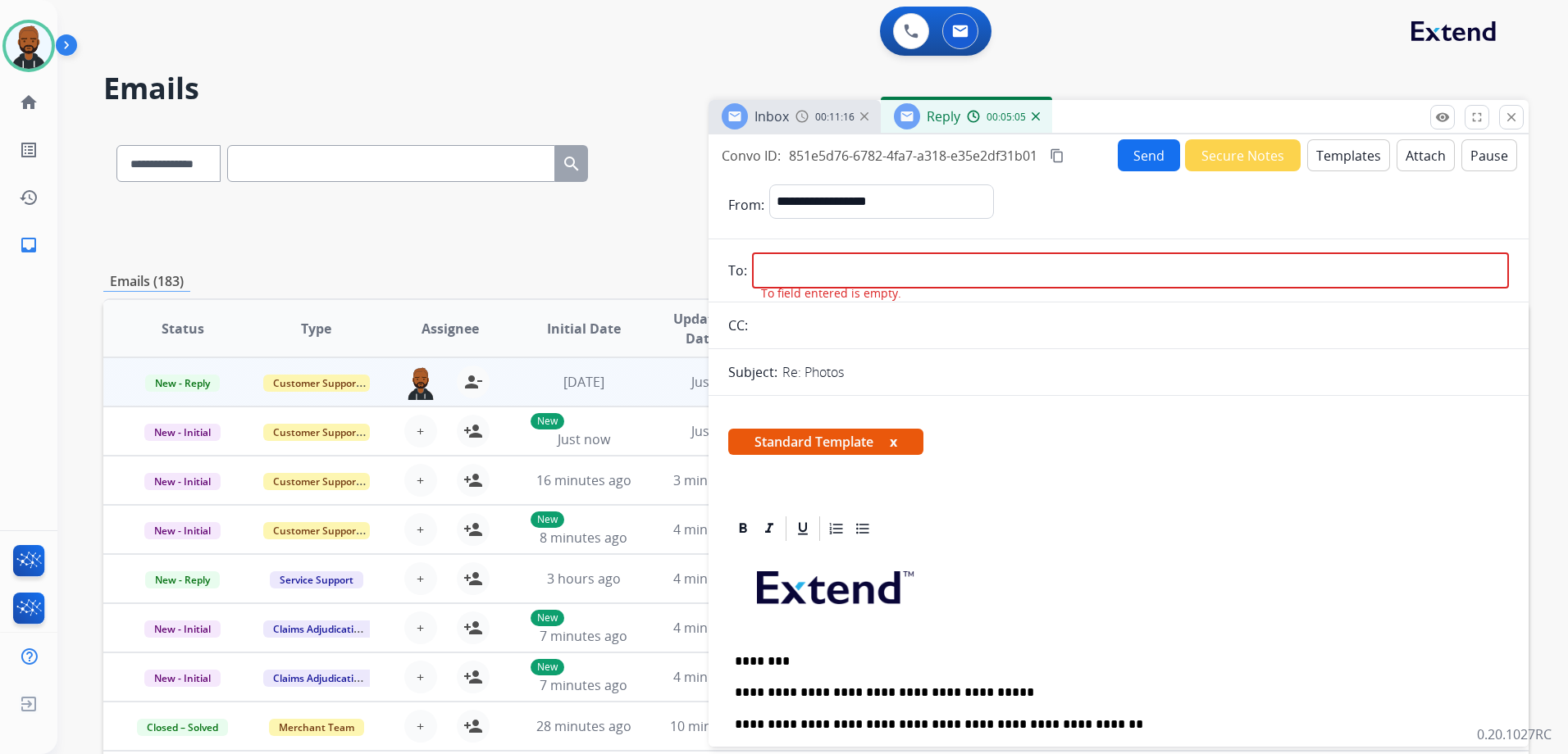
paste input "**********"
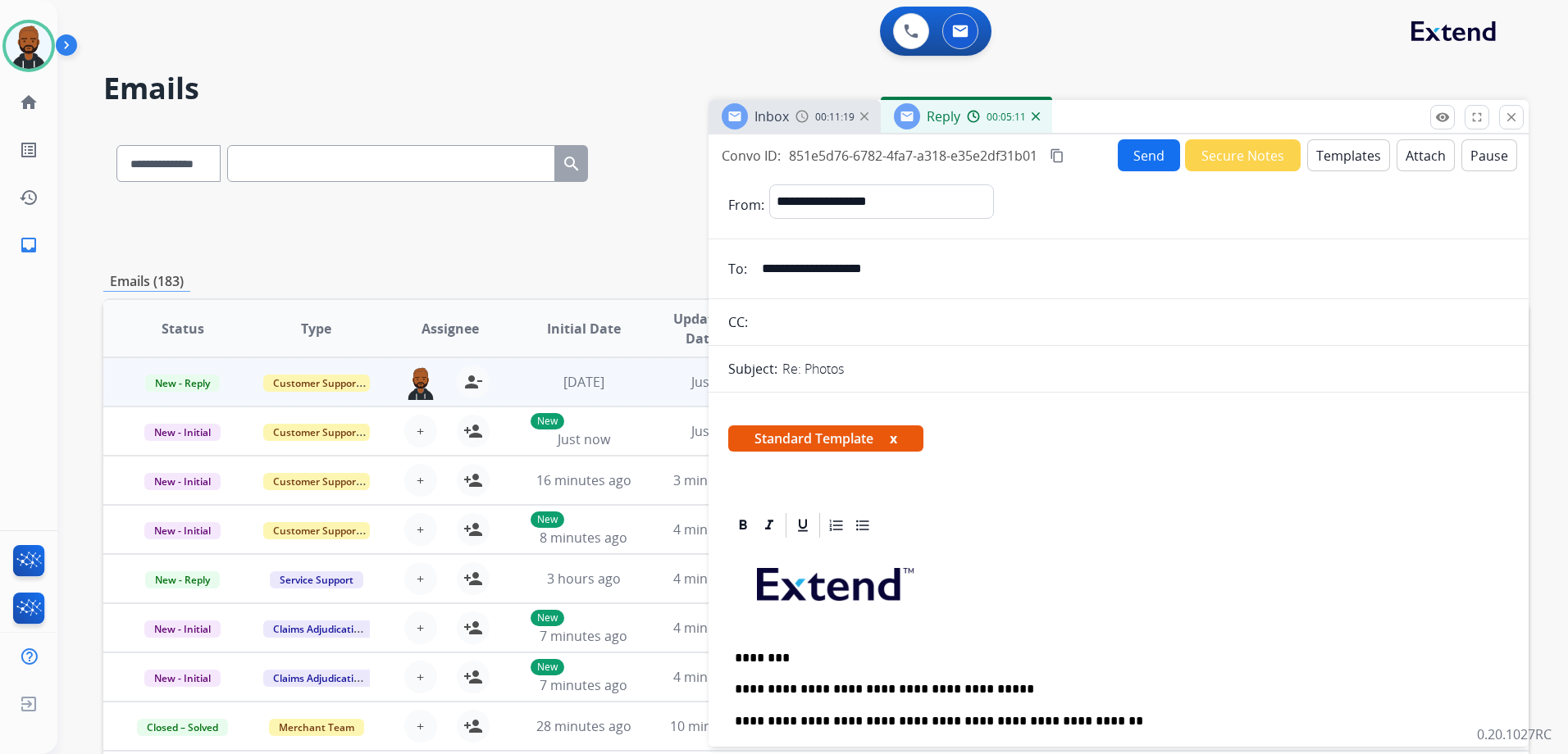
type input "**********"
click at [1129, 158] on button "Send" at bounding box center [1148, 156] width 62 height 32
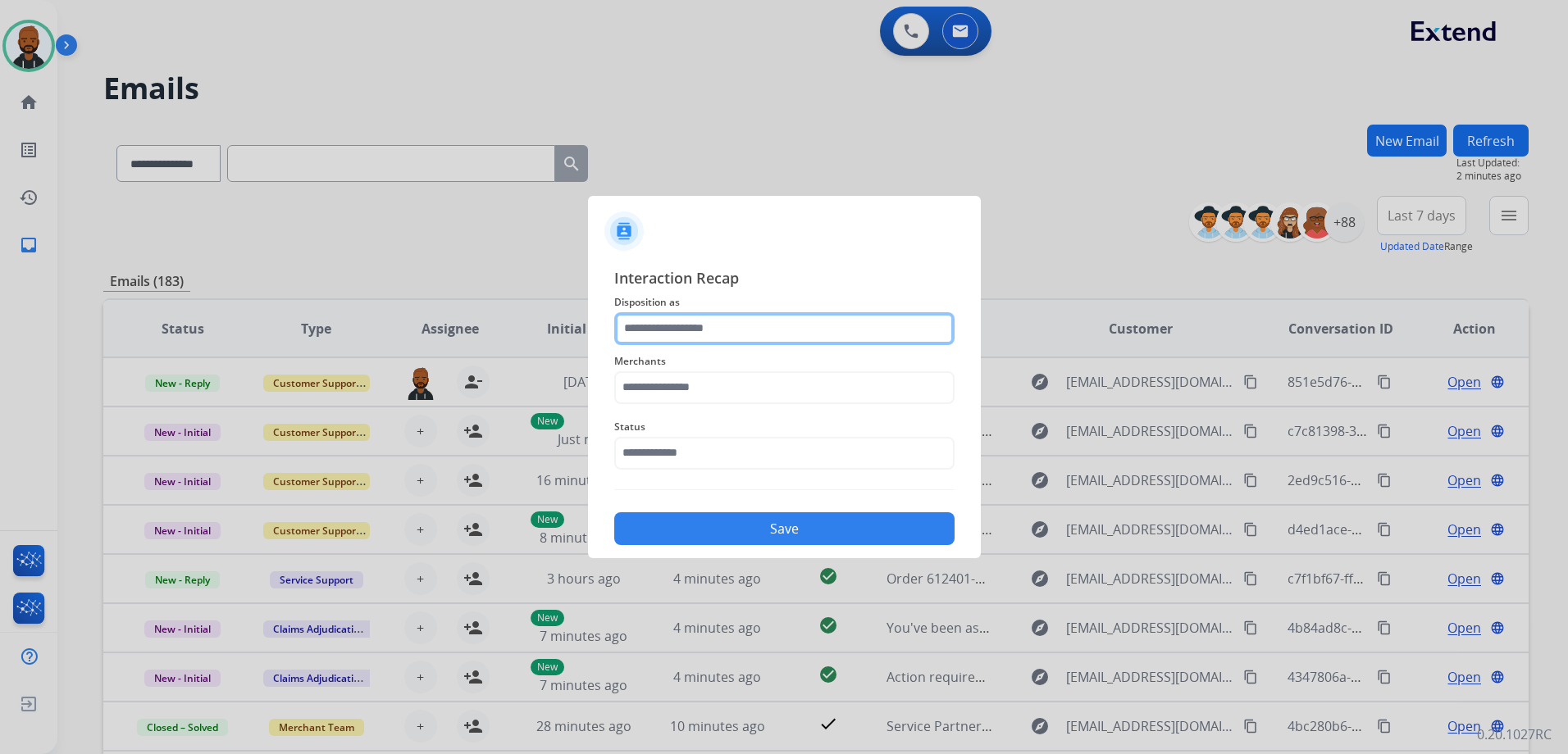
click at [744, 344] on div at bounding box center [784, 328] width 340 height 33
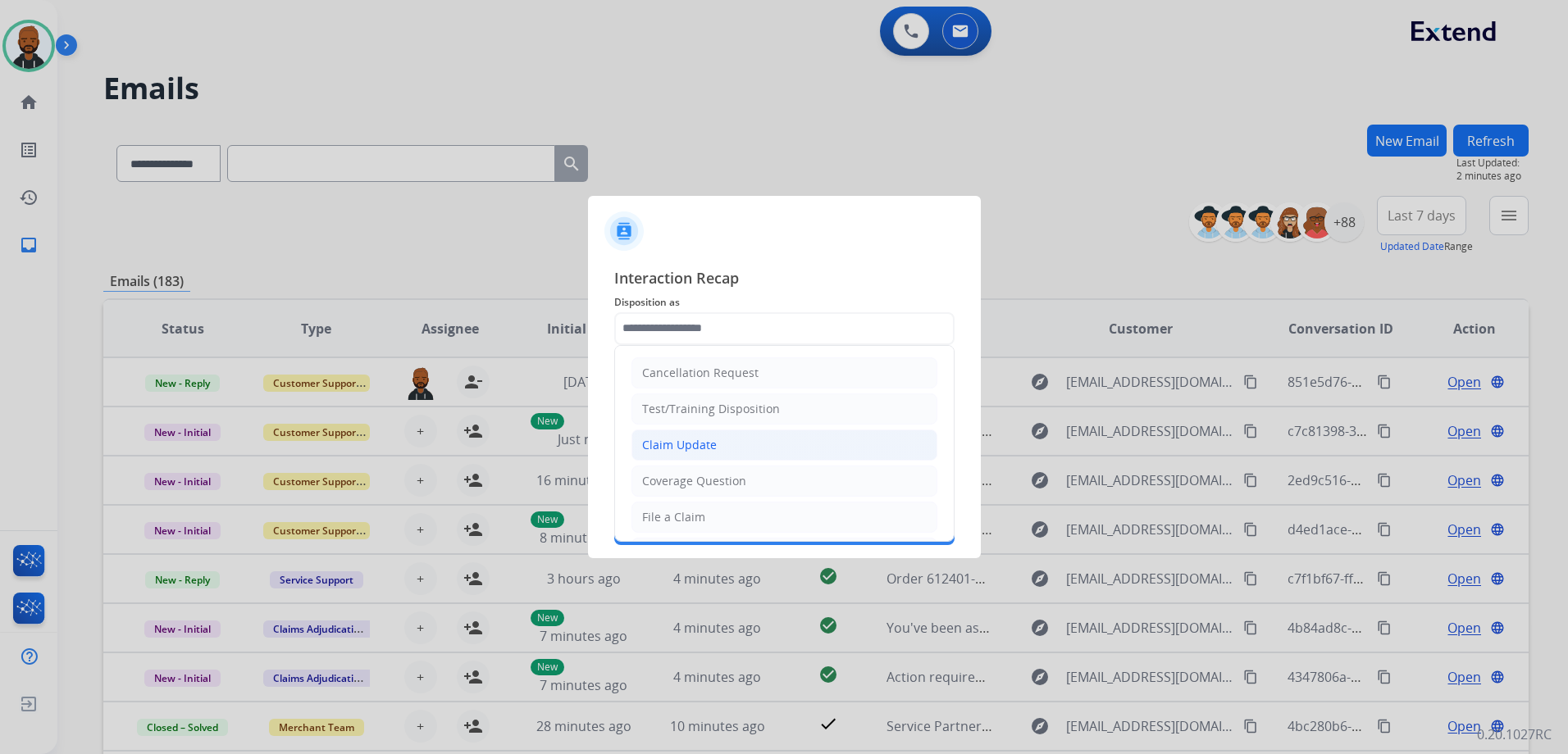
click at [703, 455] on li "Claim Update" at bounding box center [784, 445] width 306 height 31
type input "**********"
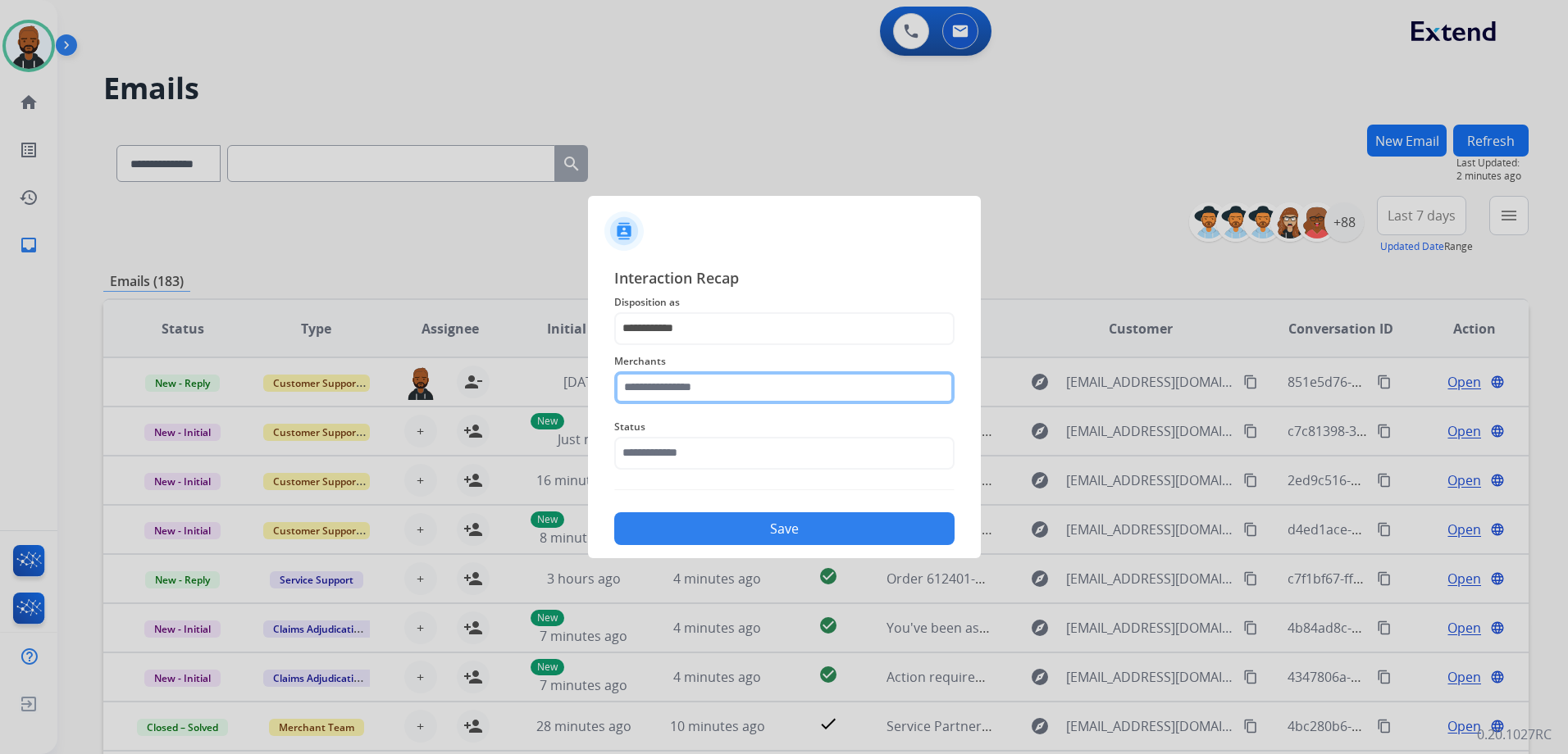
click at [736, 391] on input "text" at bounding box center [784, 387] width 340 height 33
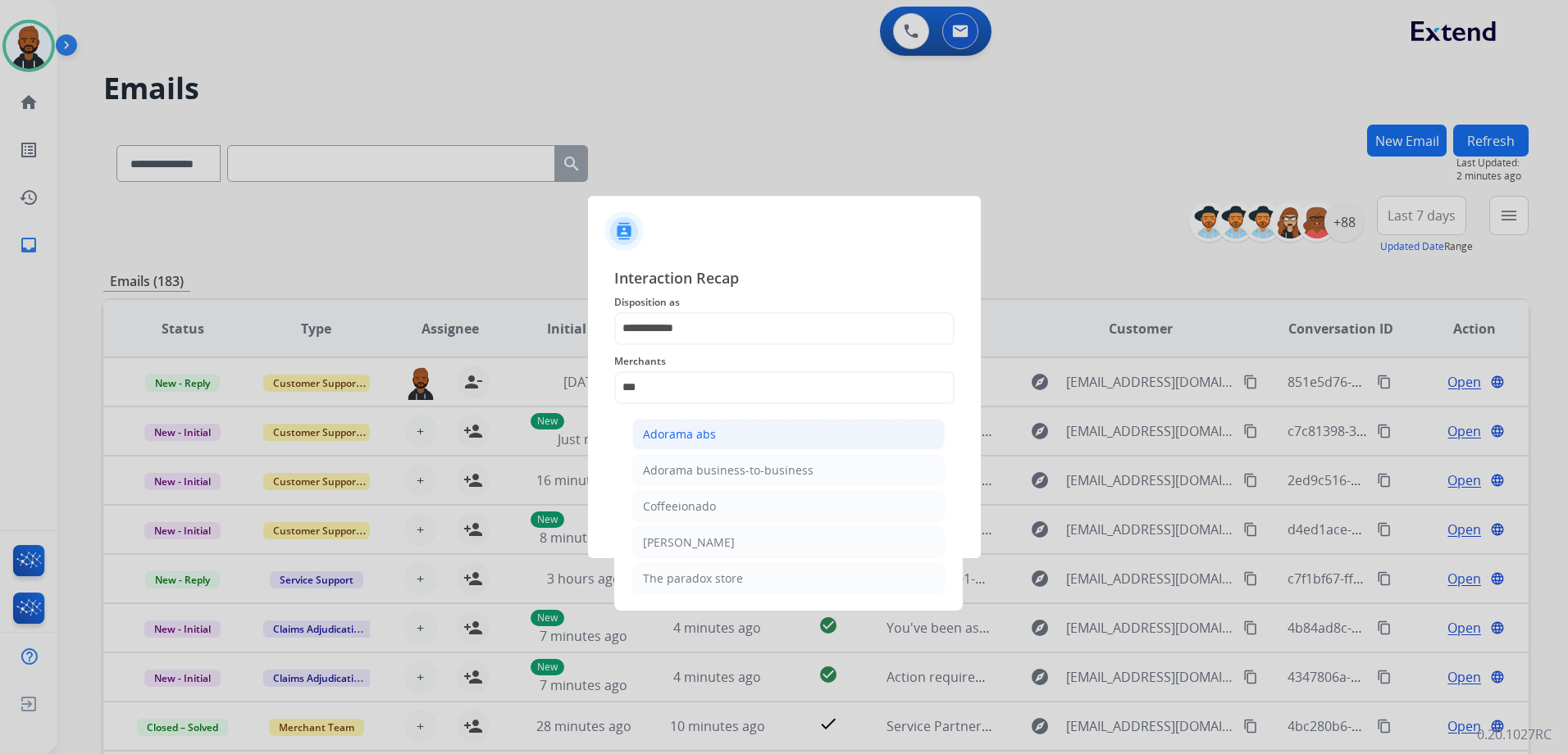
click at [708, 439] on div "Adorama abs" at bounding box center [680, 434] width 73 height 17
type input "**********"
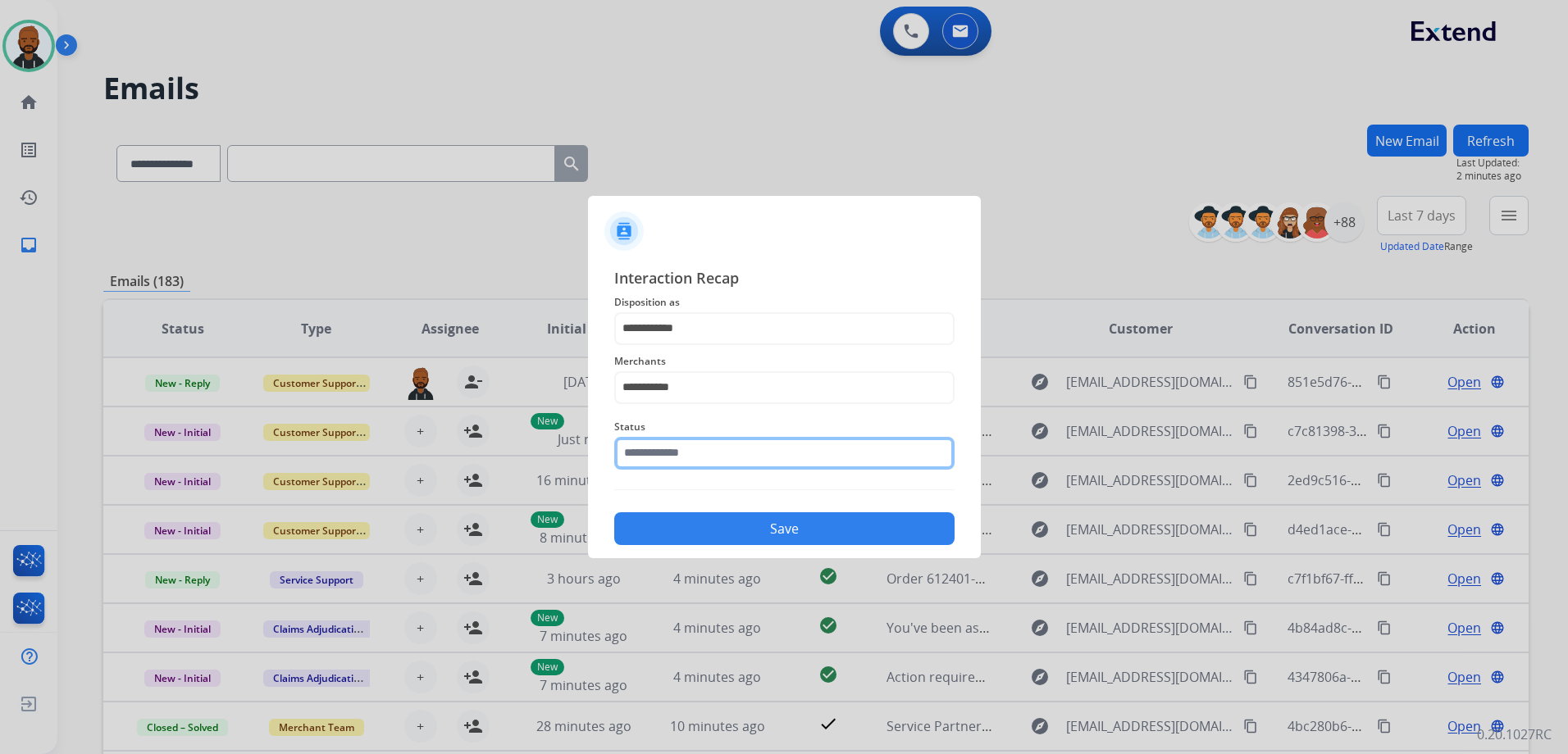
click at [679, 460] on input "text" at bounding box center [784, 453] width 340 height 33
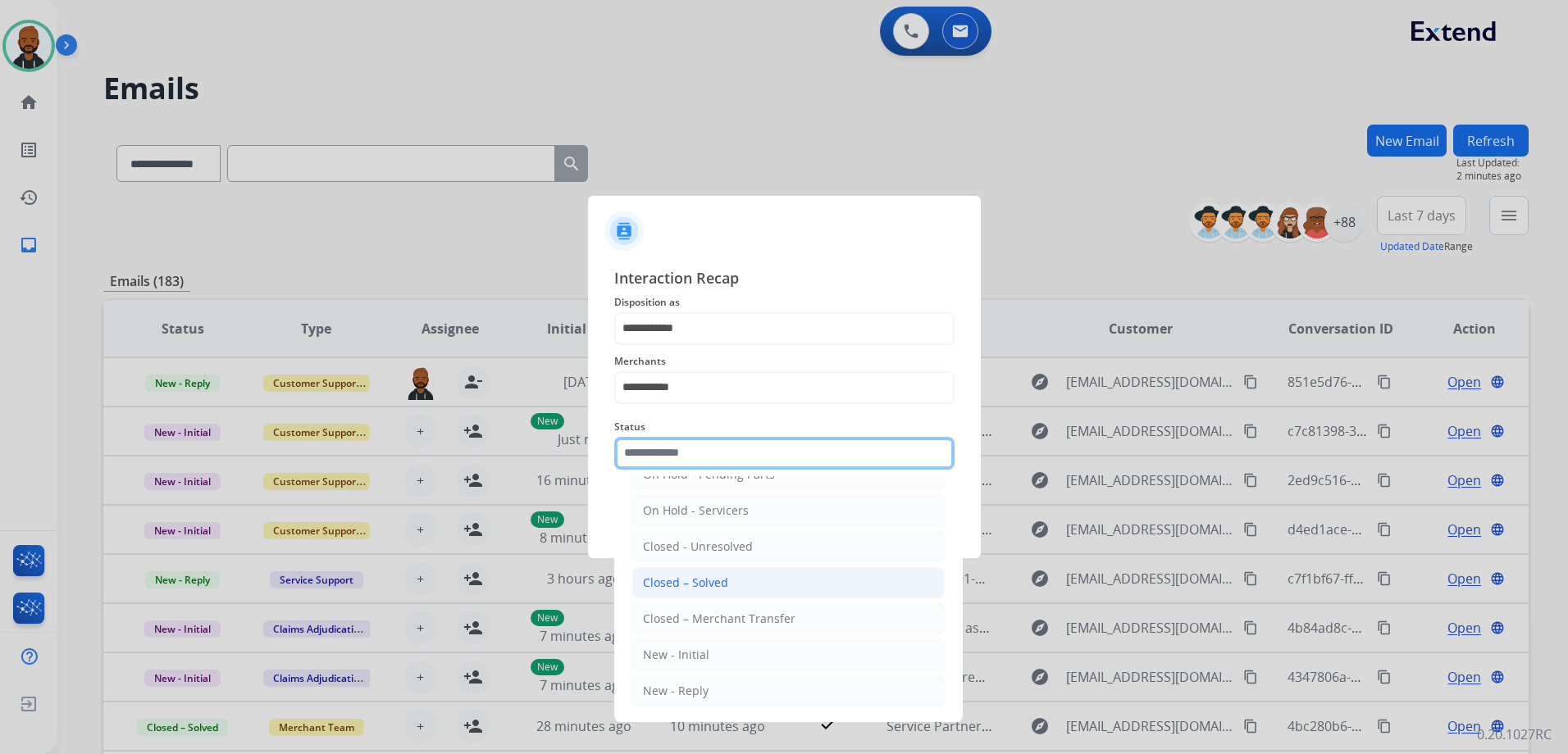
scroll to position [99, 0]
click at [695, 577] on div "Closed – Solved" at bounding box center [685, 583] width 85 height 17
type input "**********"
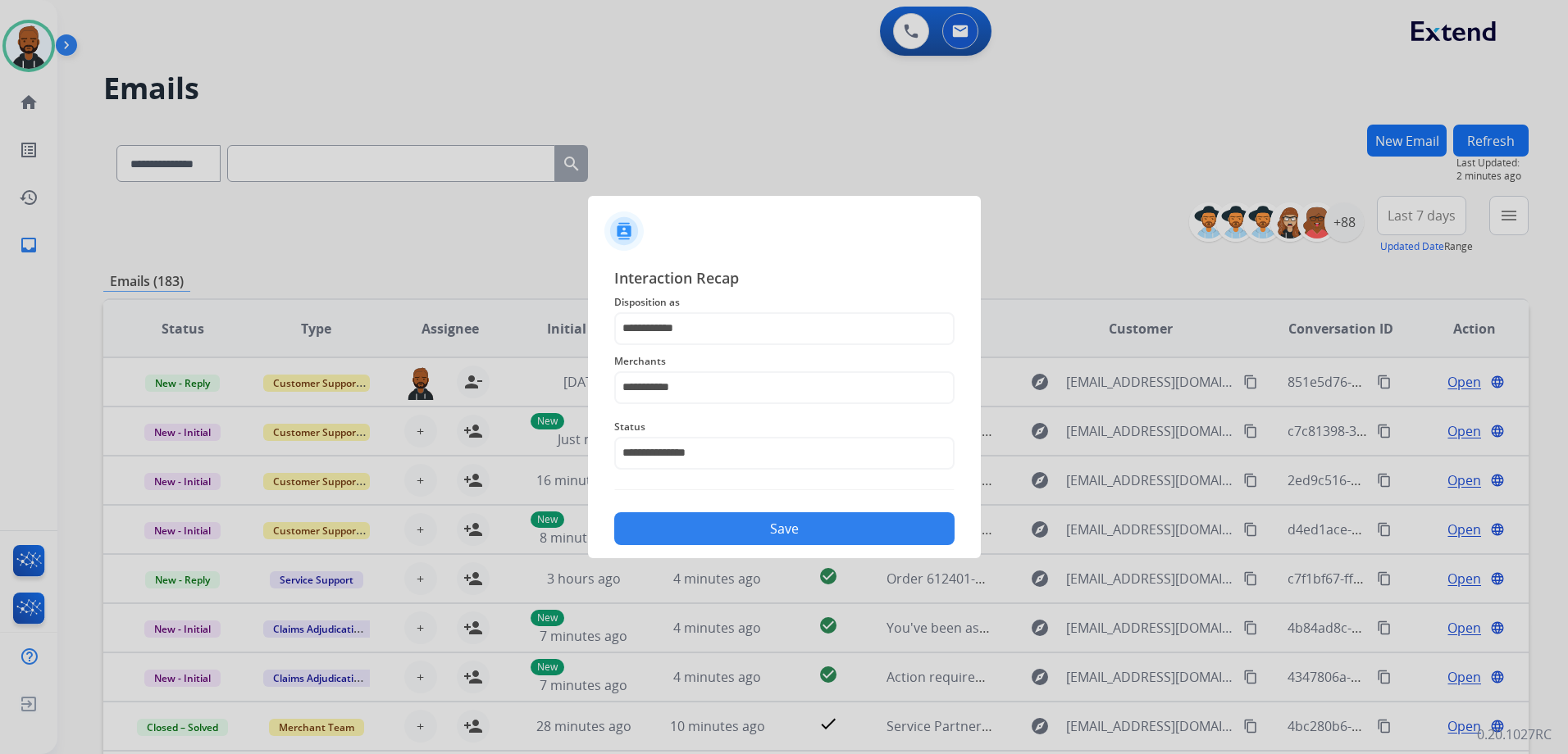
click at [766, 528] on button "Save" at bounding box center [784, 528] width 340 height 33
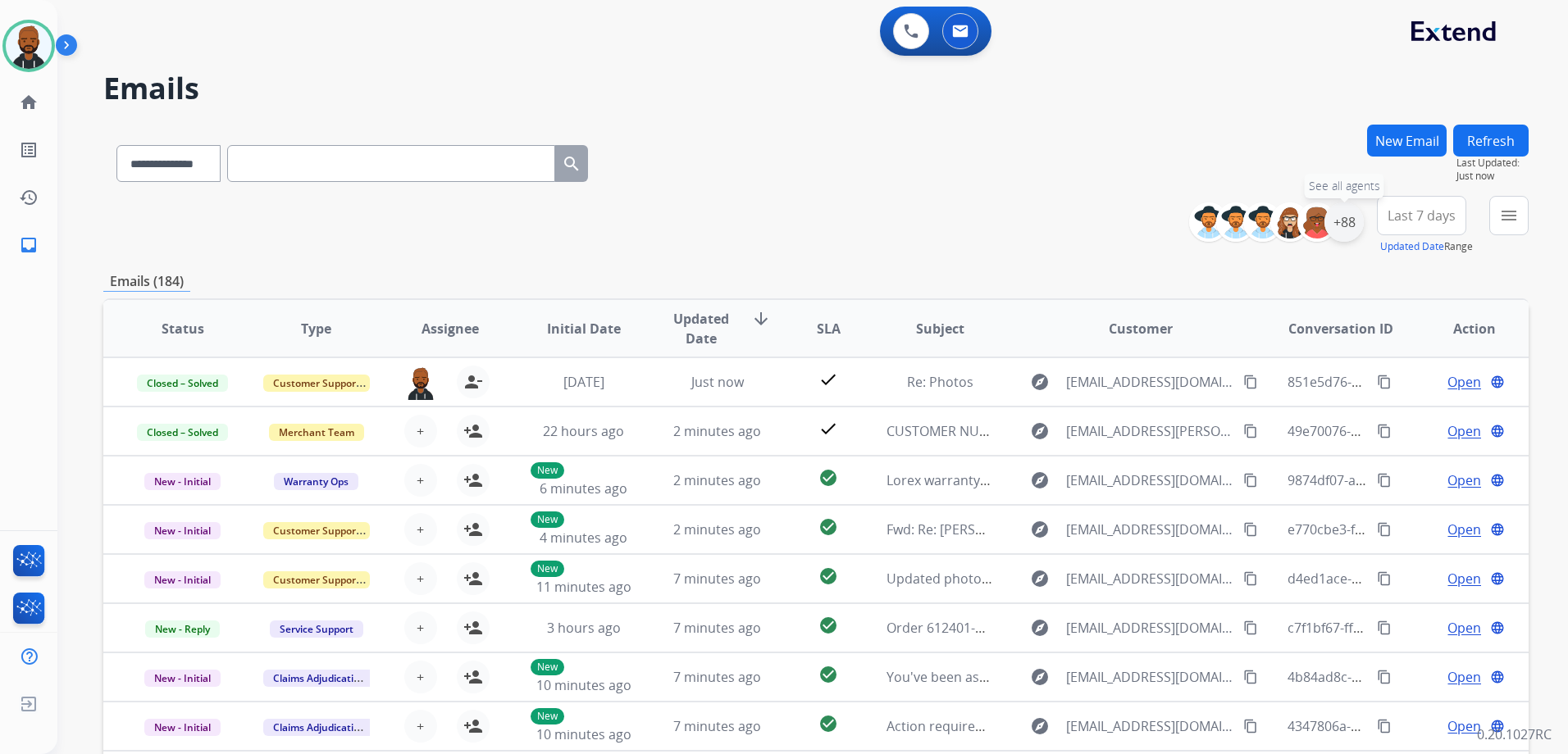
click at [1349, 227] on div "+88" at bounding box center [1343, 222] width 39 height 39
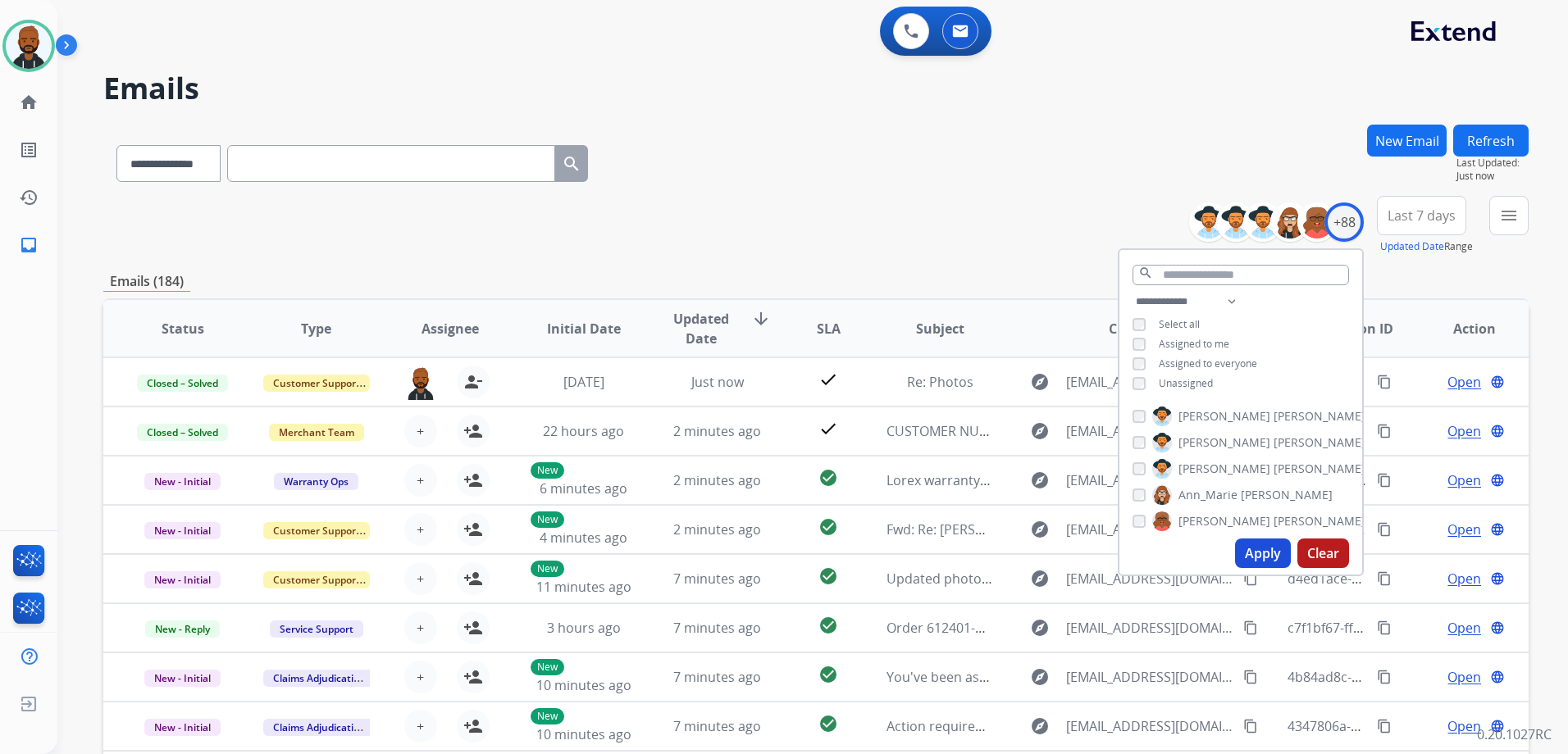
click at [1269, 555] on button "Apply" at bounding box center [1263, 554] width 56 height 30
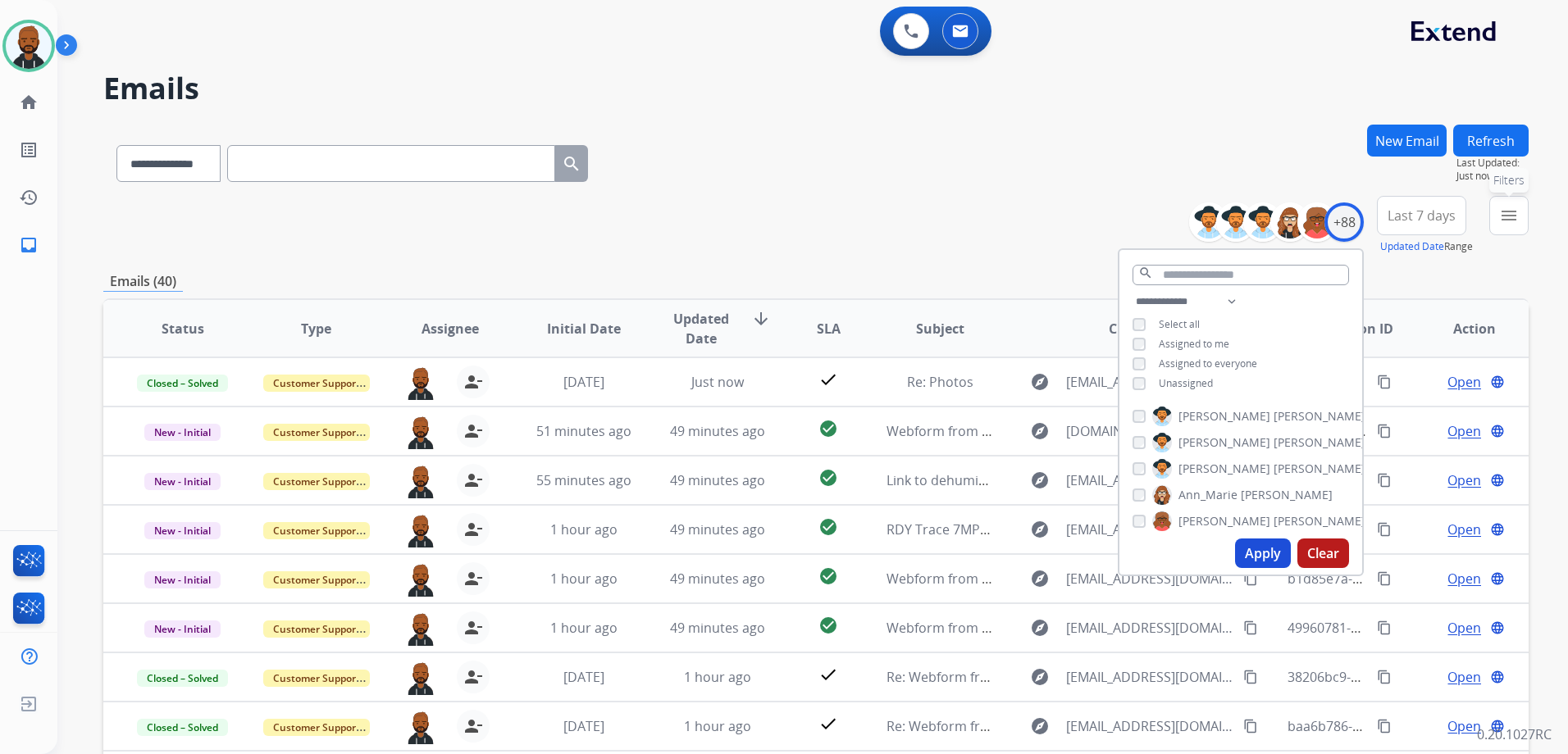
click at [1507, 223] on mat-icon "menu" at bounding box center [1508, 215] width 20 height 20
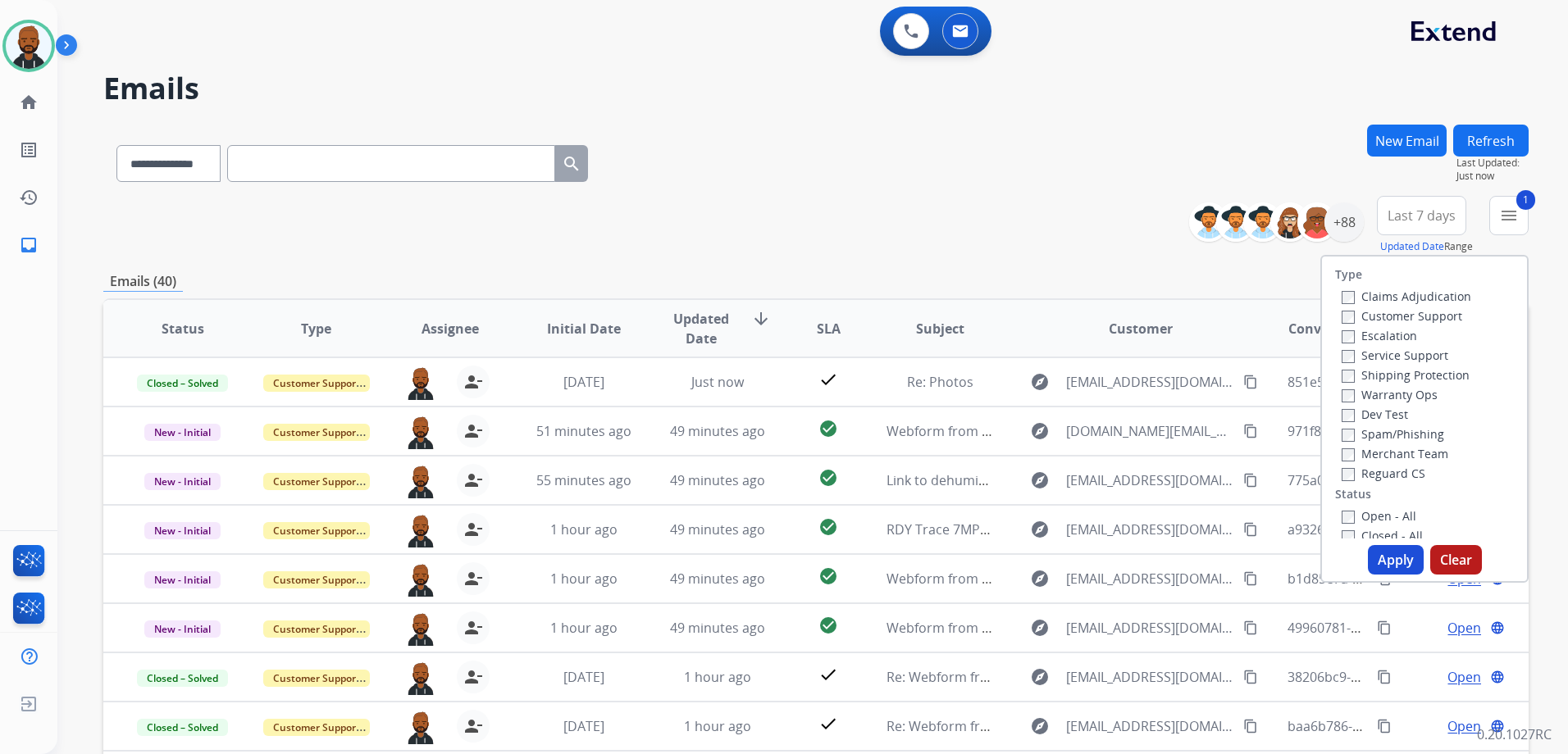
click at [1398, 557] on button "Apply" at bounding box center [1396, 560] width 56 height 30
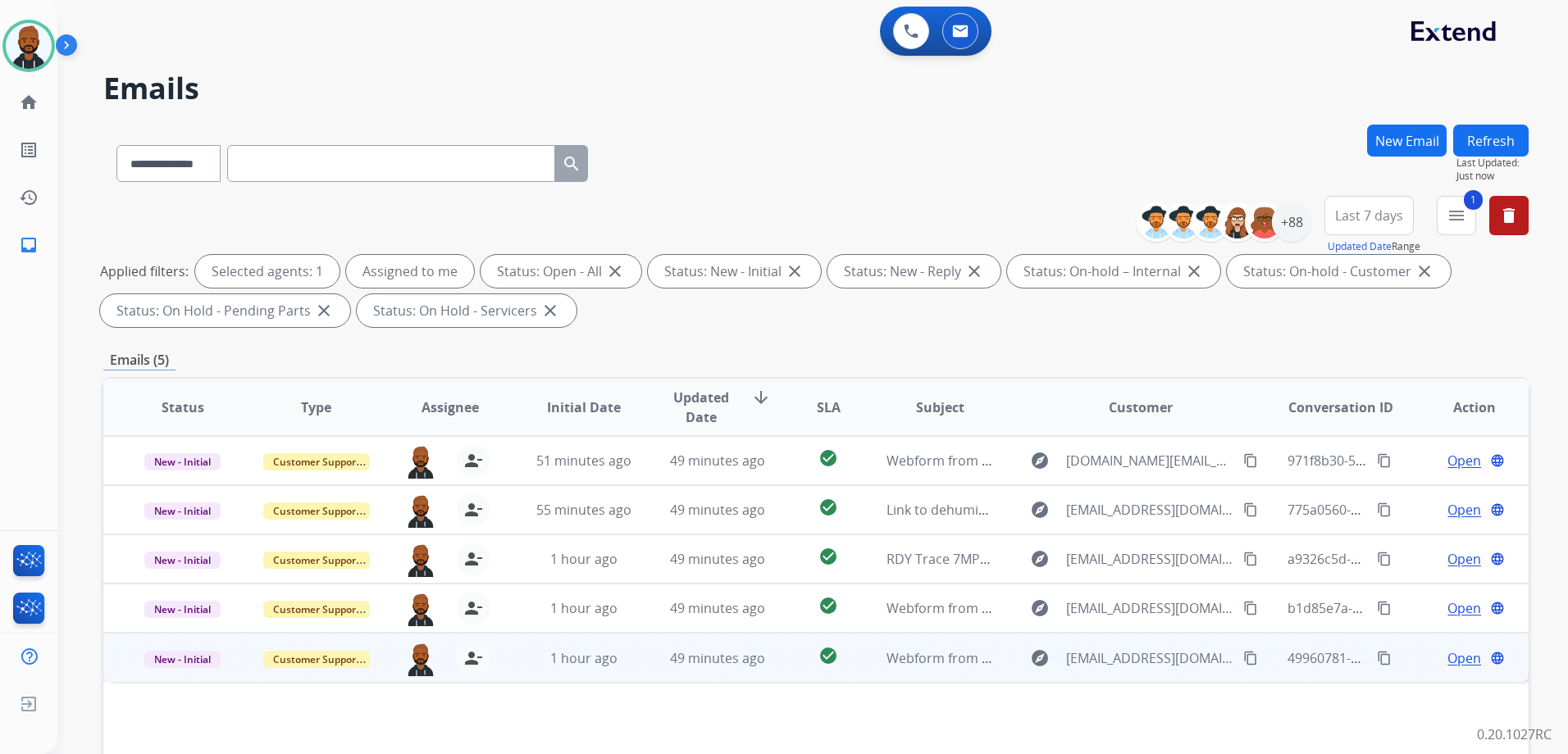
click at [1459, 663] on span "Open" at bounding box center [1464, 658] width 34 height 20
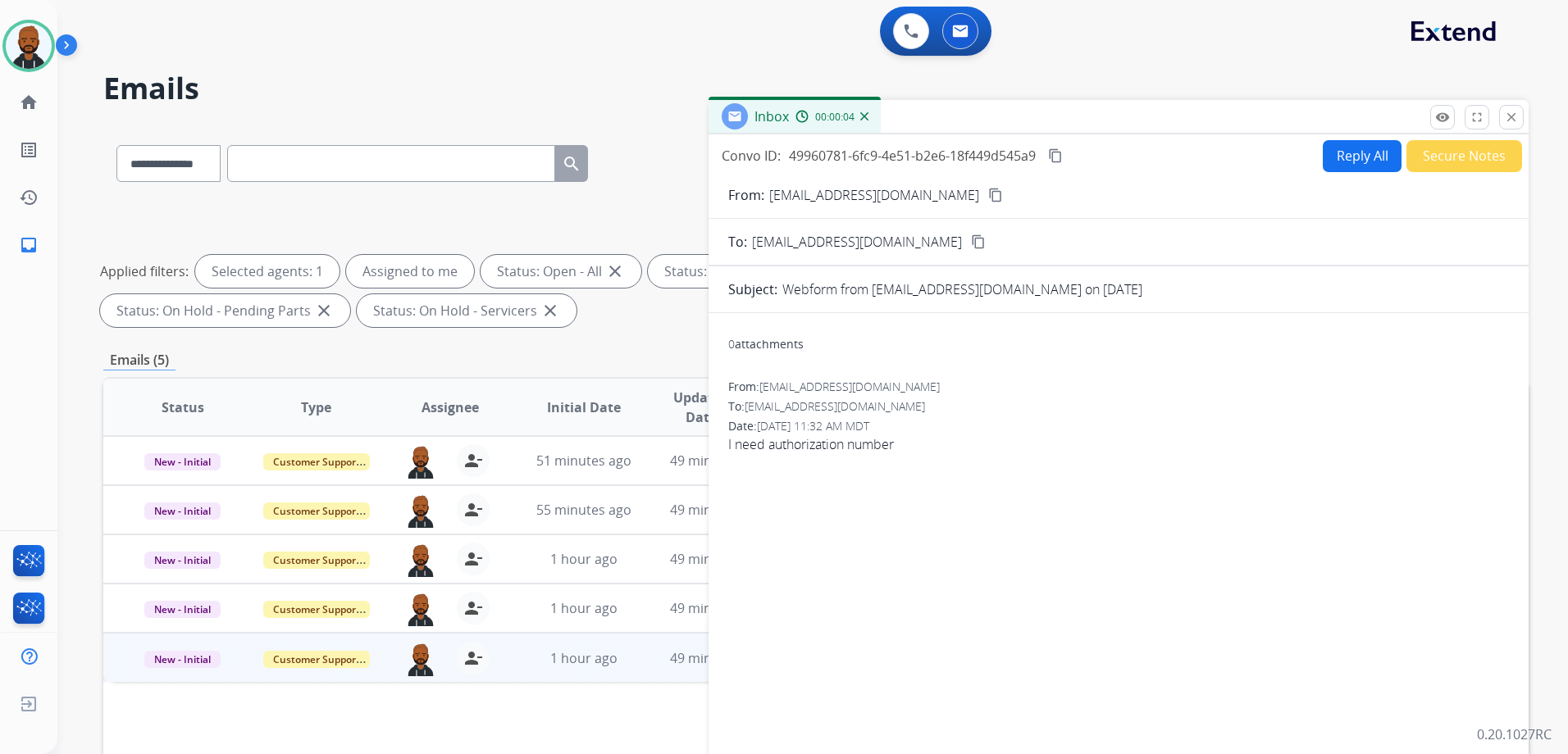
click at [988, 195] on mat-icon "content_copy" at bounding box center [996, 195] width 15 height 15
click at [1459, 157] on button "Secure Notes" at bounding box center [1464, 156] width 116 height 32
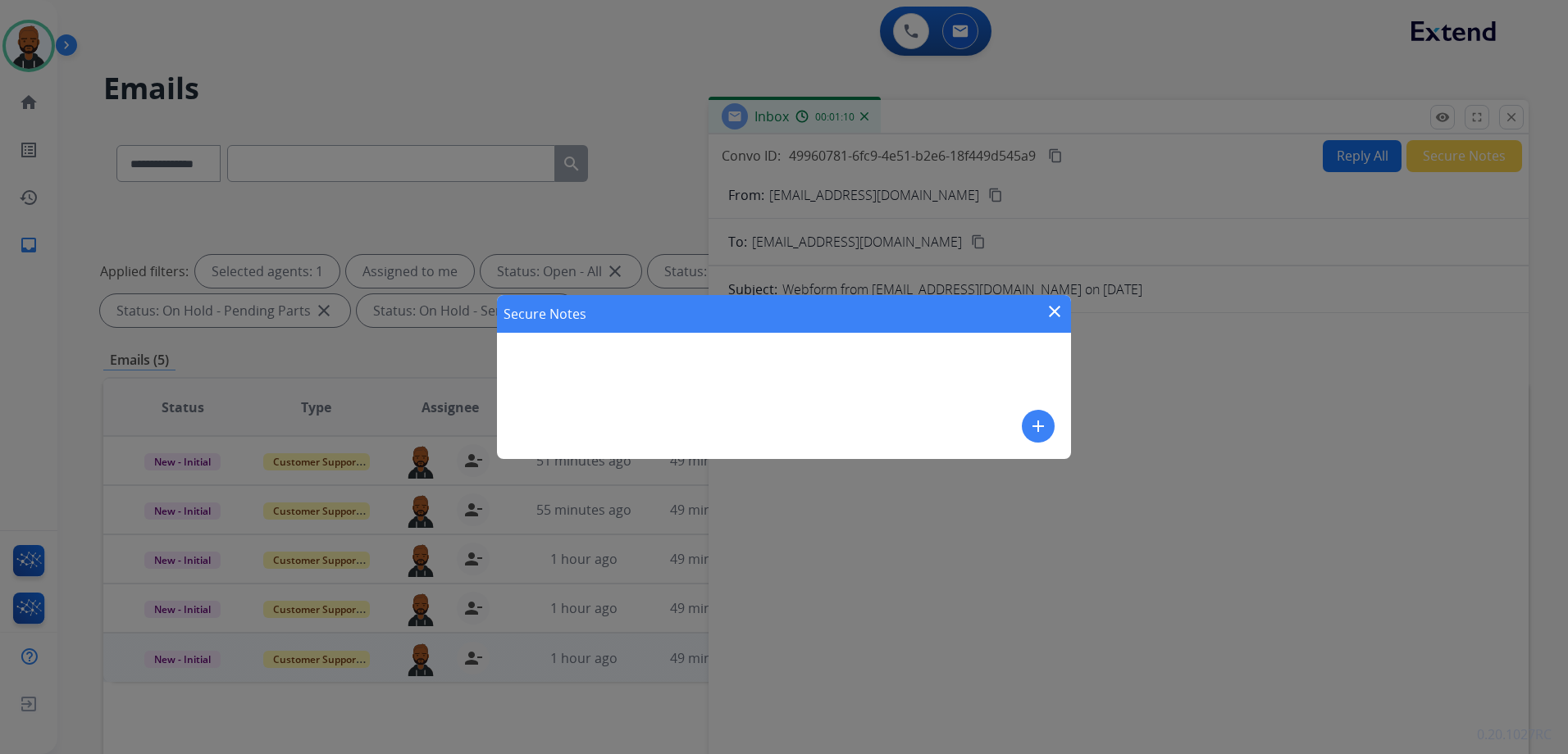
click at [1025, 412] on div "add" at bounding box center [1038, 426] width 33 height 33
click at [1034, 423] on mat-icon "add" at bounding box center [1038, 426] width 20 height 20
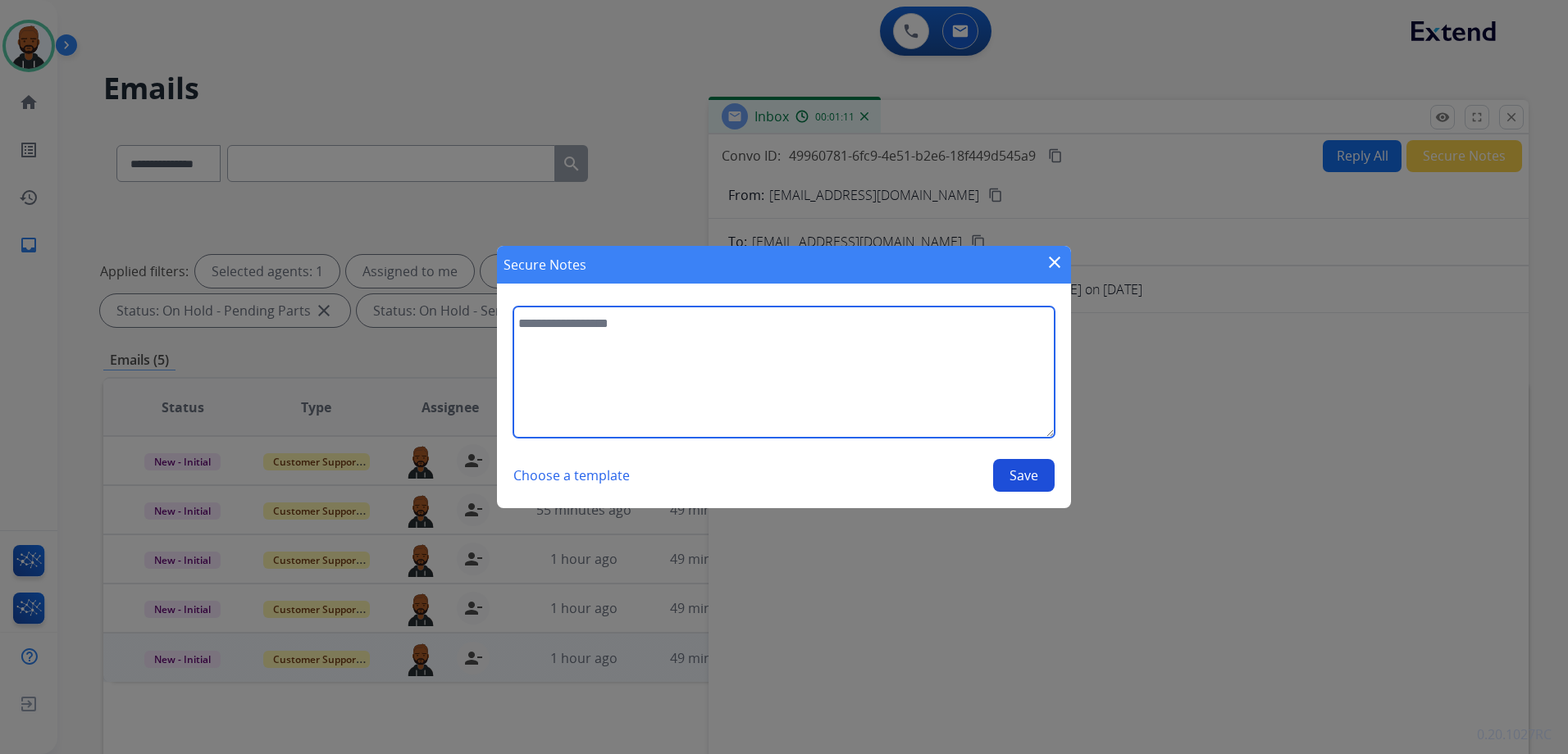
drag, startPoint x: 902, startPoint y: 376, endPoint x: 912, endPoint y: 375, distance: 10.0
click at [906, 377] on textarea at bounding box center [784, 372] width 541 height 131
type textarea "**********"
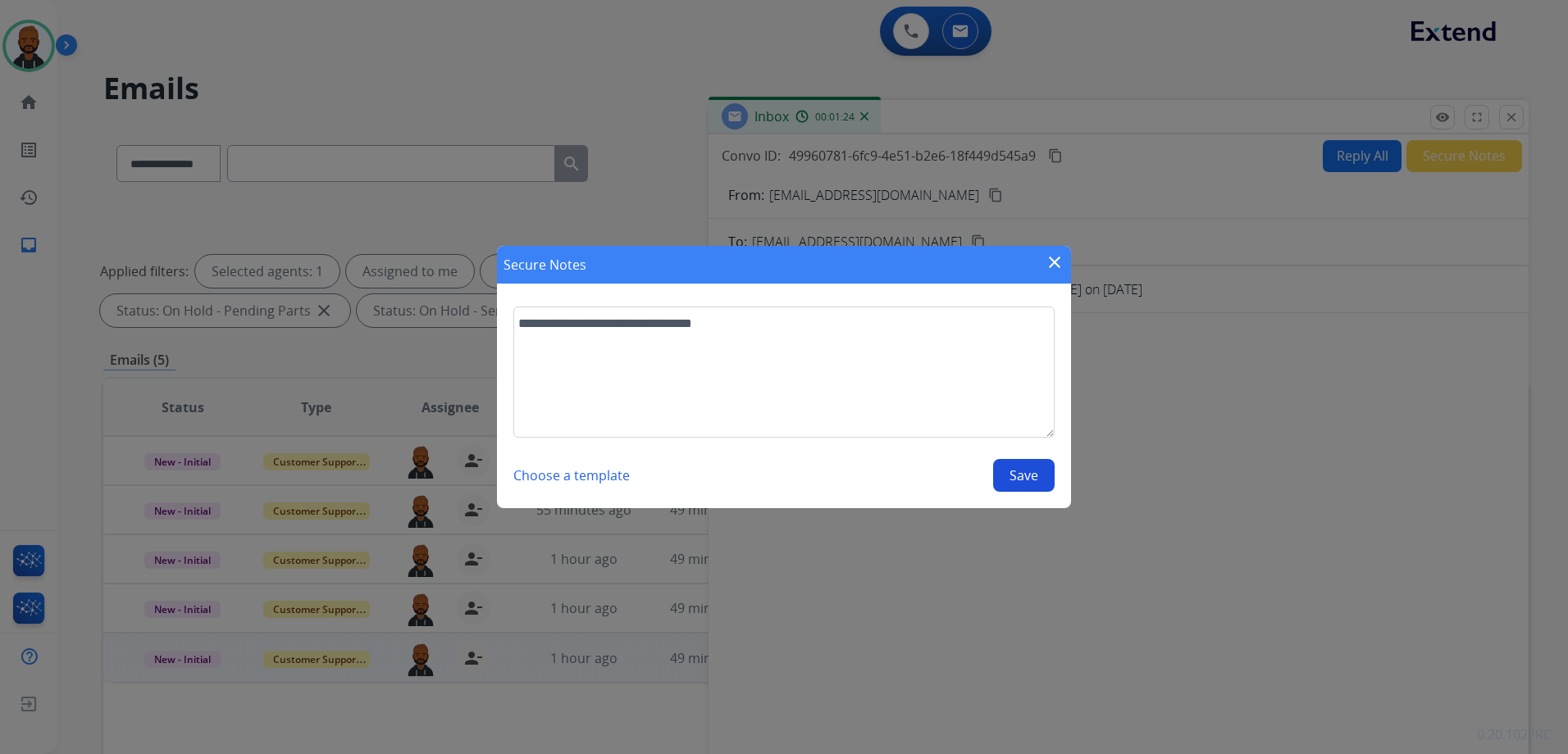
click at [1024, 492] on section "**********" at bounding box center [784, 399] width 574 height 218
click at [1024, 485] on button "Save" at bounding box center [1024, 475] width 62 height 33
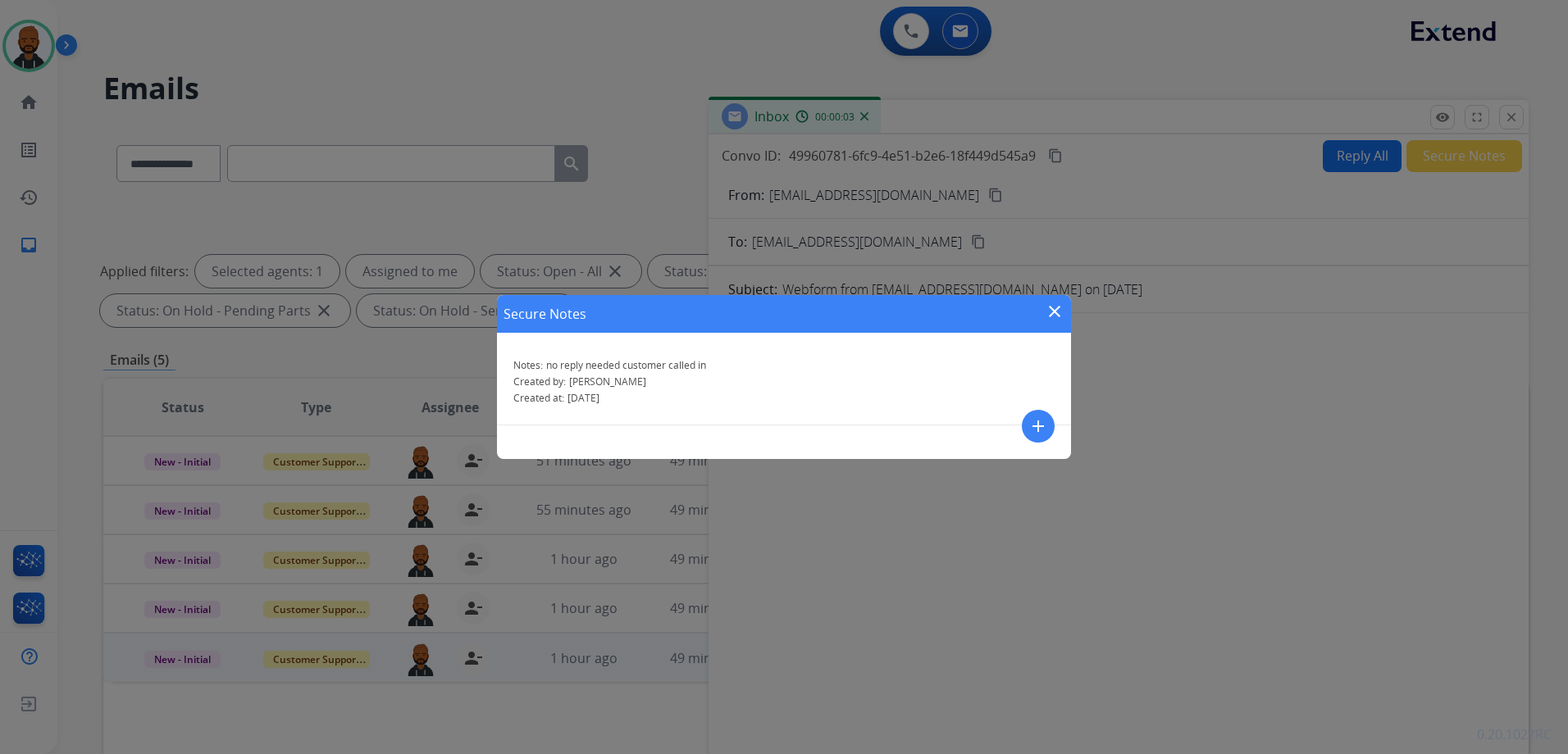
click at [1054, 305] on mat-icon "close" at bounding box center [1053, 311] width 20 height 20
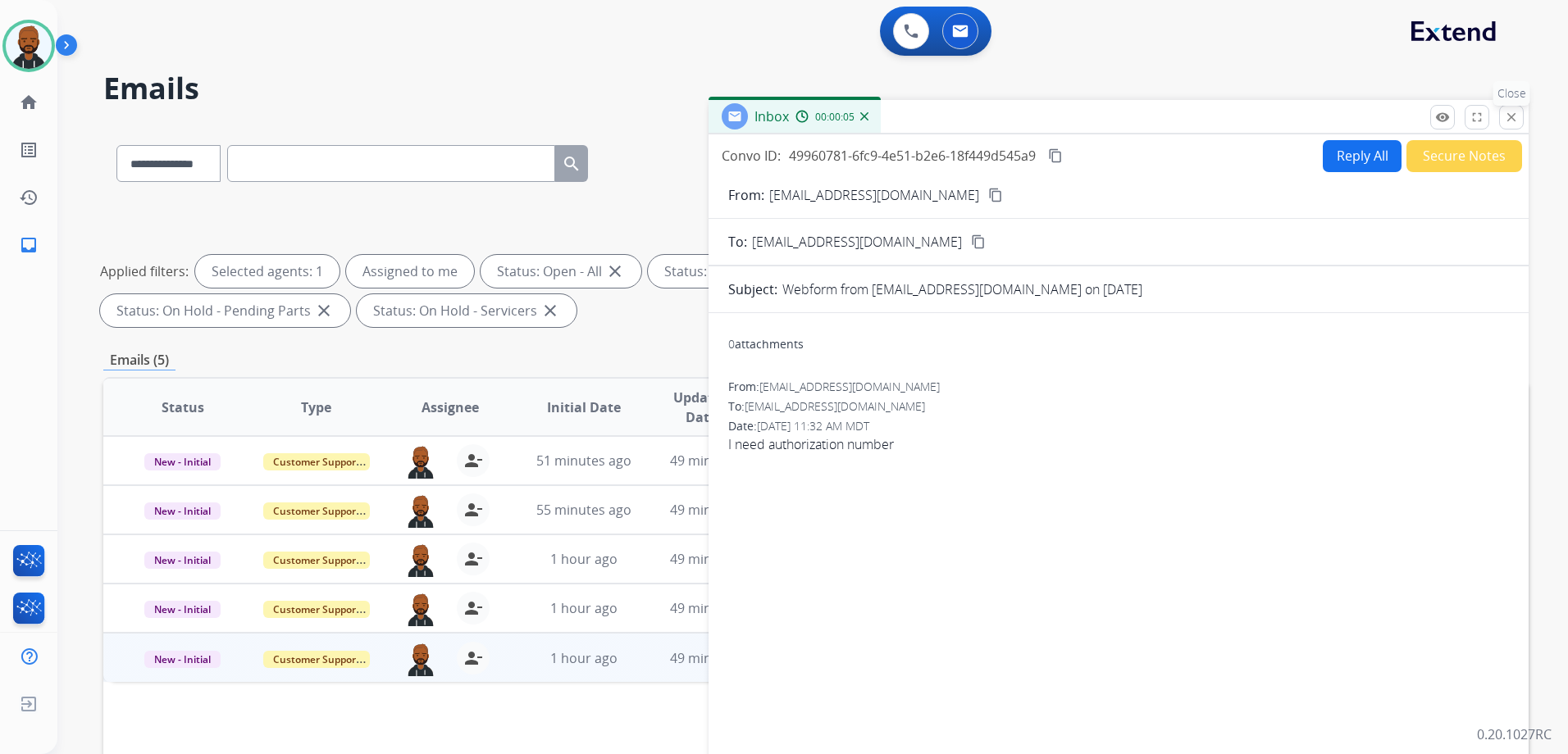
click at [1506, 129] on button "close Close" at bounding box center [1511, 117] width 24 height 24
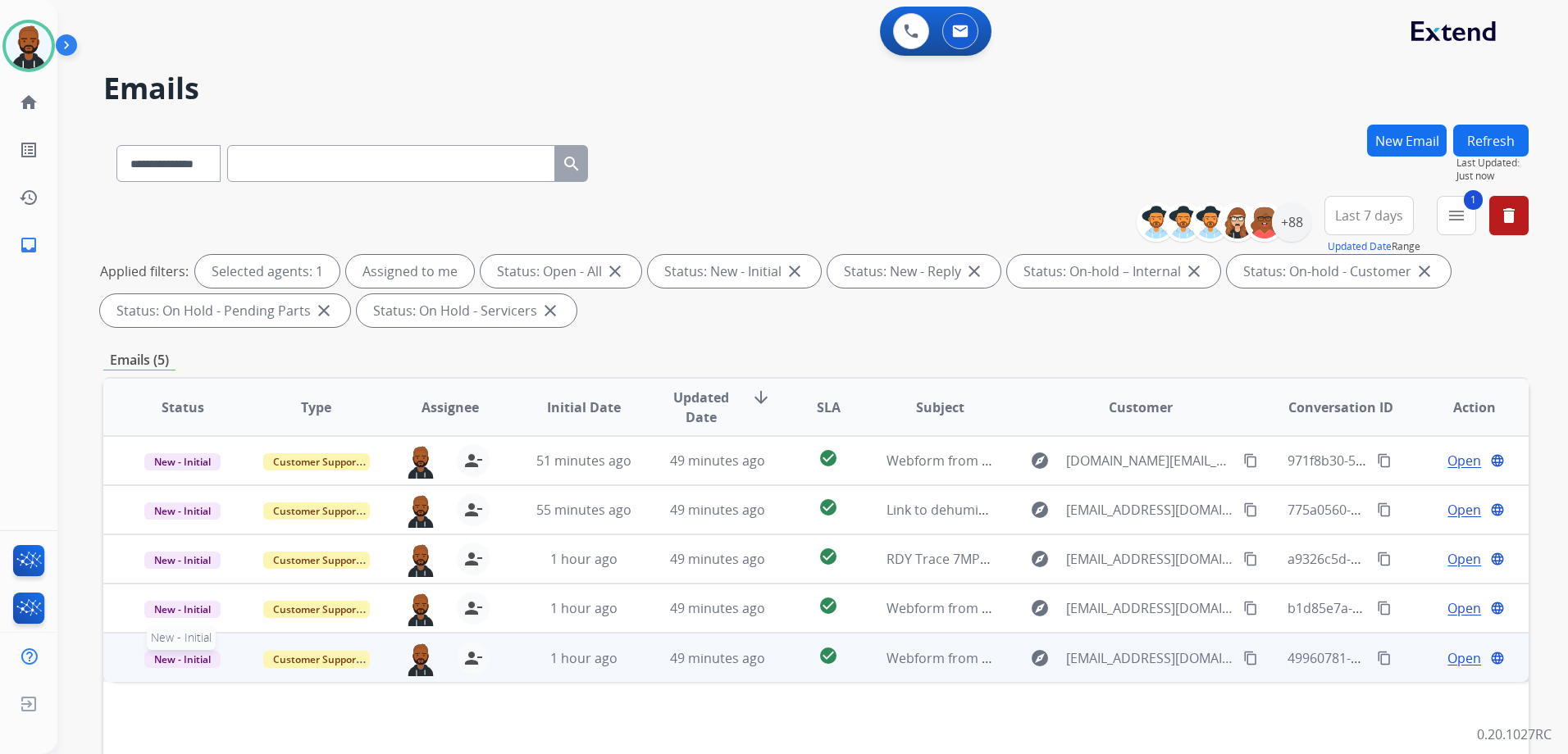
click at [207, 652] on span "New - Initial" at bounding box center [183, 659] width 76 height 17
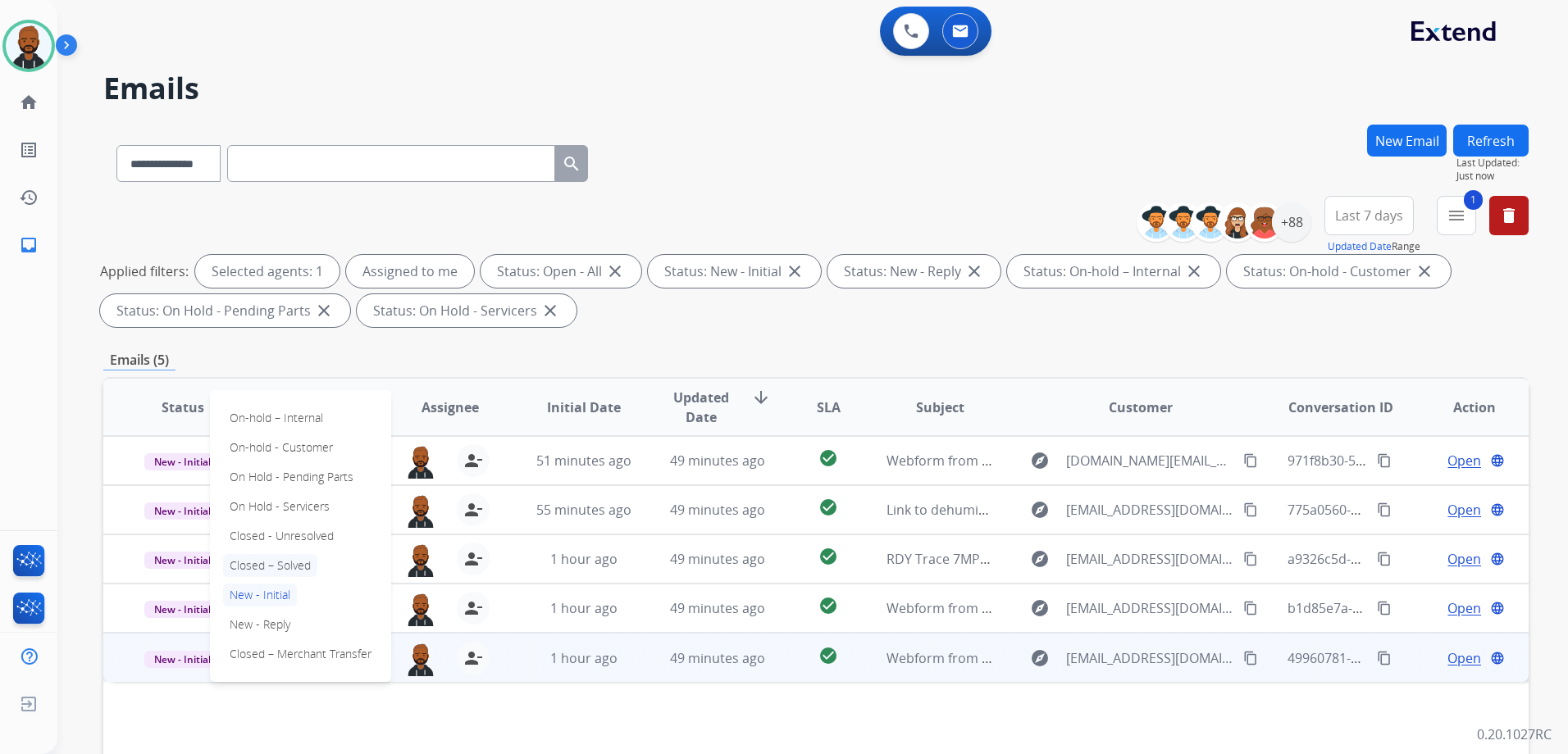
click at [308, 572] on p "Closed – Solved" at bounding box center [269, 566] width 94 height 23
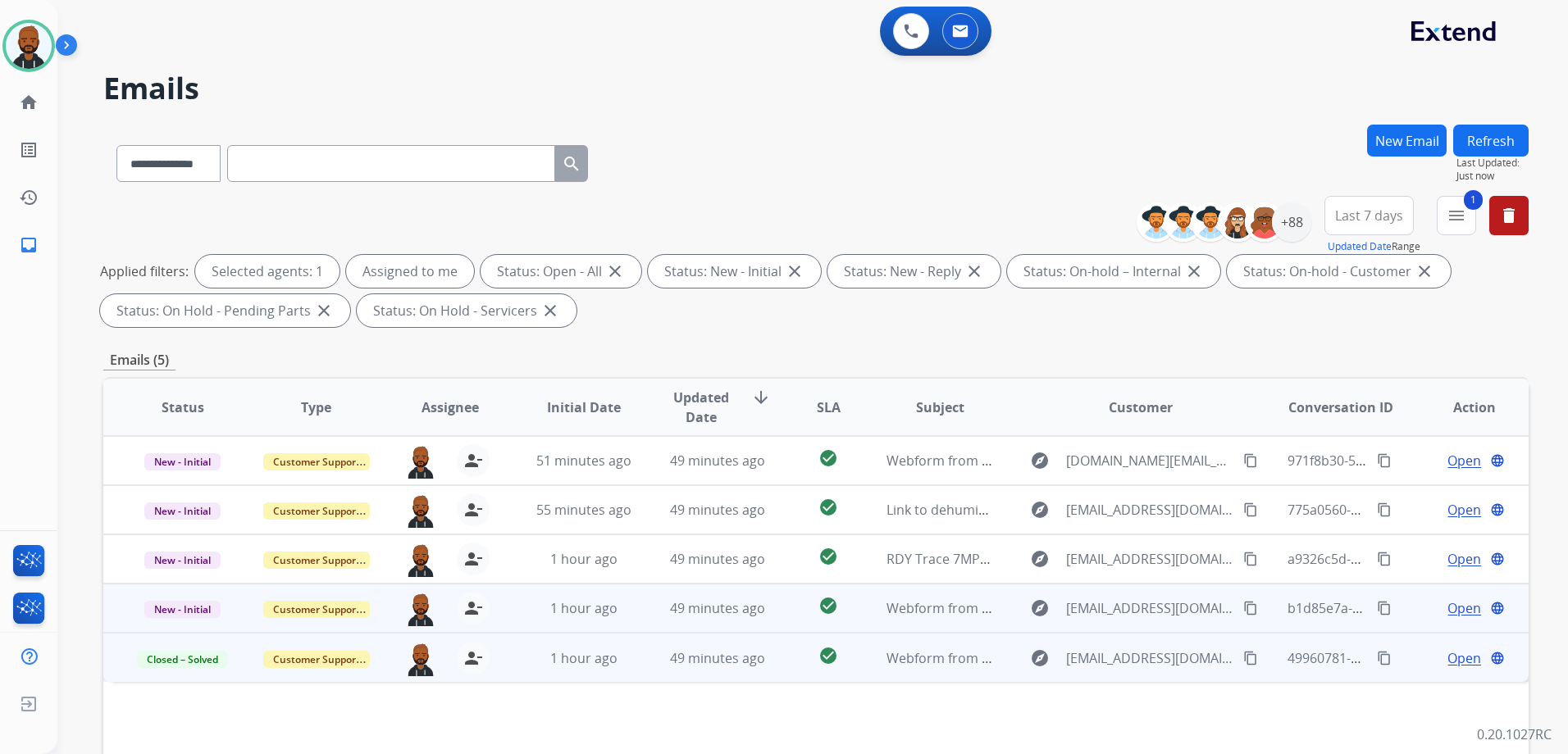
click at [1447, 606] on span "Open" at bounding box center [1464, 608] width 34 height 20
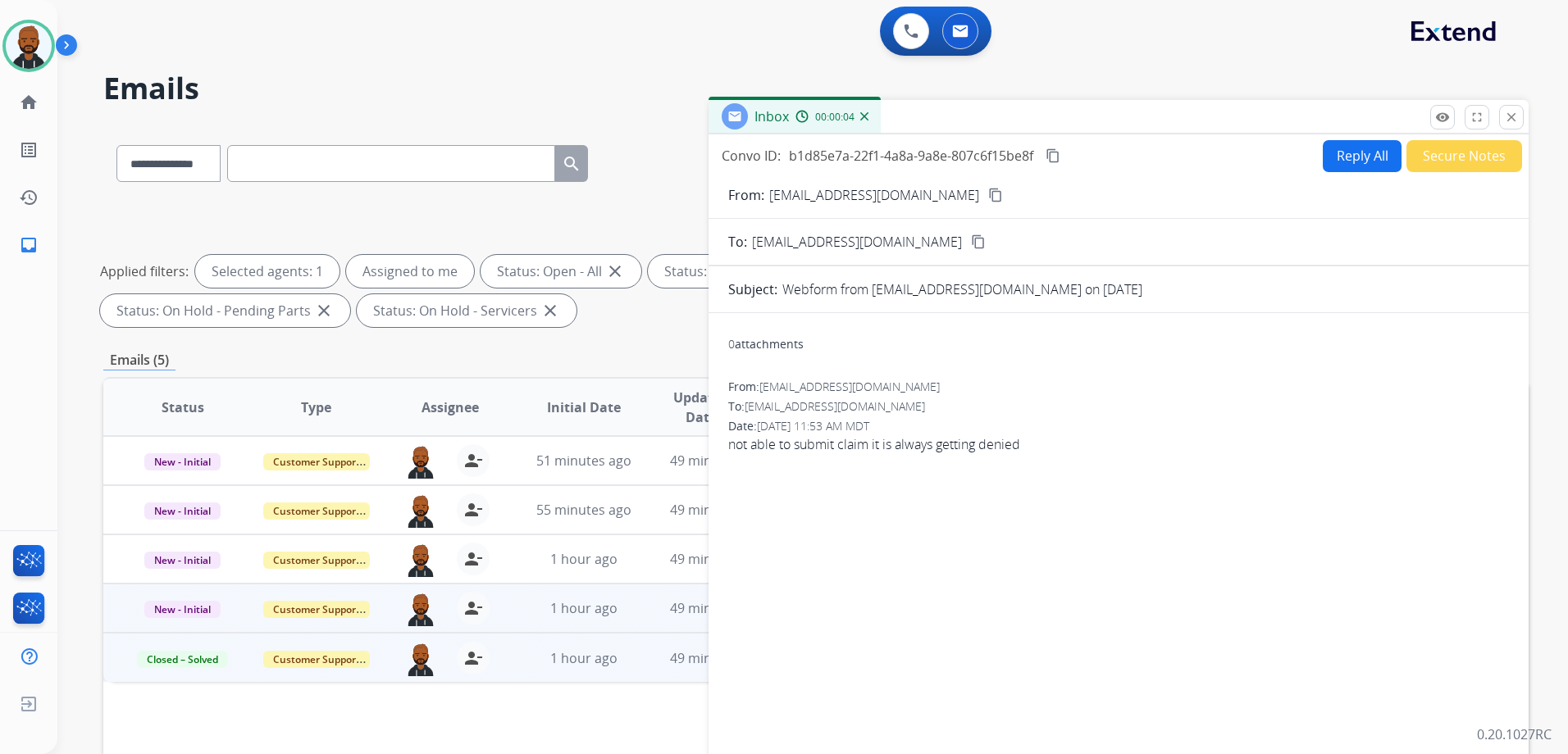
click at [988, 199] on mat-icon "content_copy" at bounding box center [996, 195] width 15 height 15
click at [1337, 156] on button "Reply All" at bounding box center [1362, 156] width 78 height 32
select select "**********"
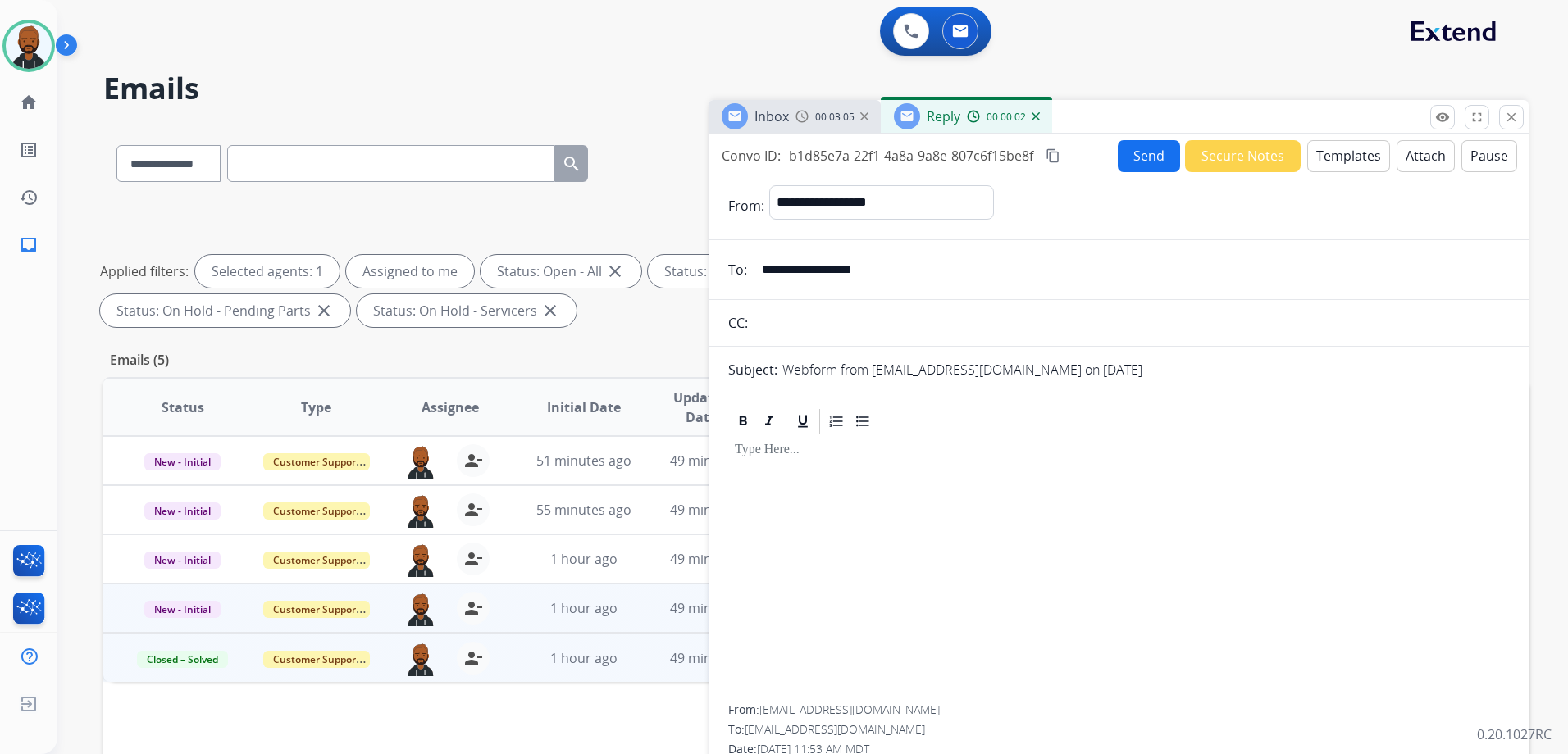
click at [1038, 123] on div "Reply 00:00:02" at bounding box center [967, 116] width 172 height 33
click at [1038, 119] on img at bounding box center [1035, 116] width 8 height 8
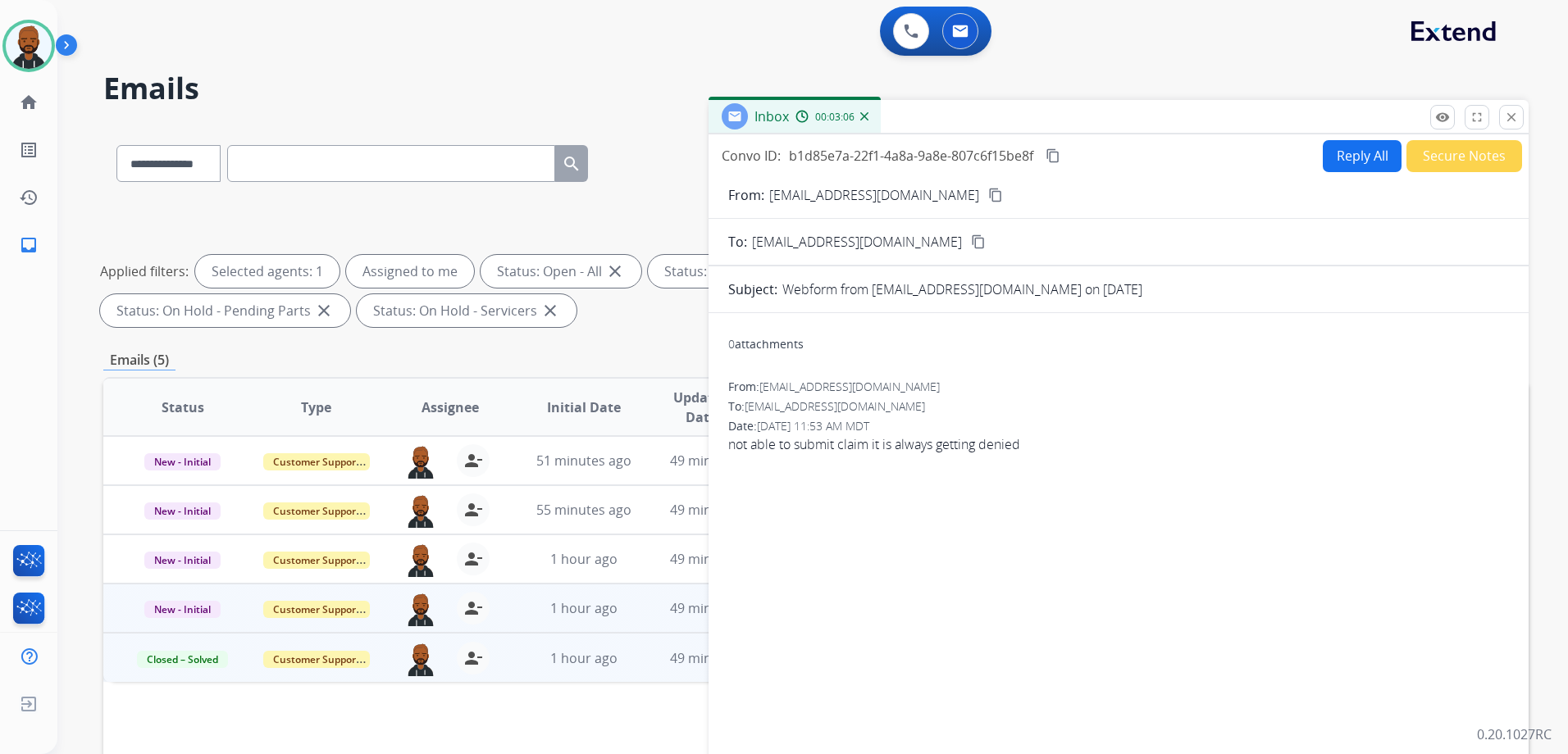
click at [1473, 143] on button "Secure Notes" at bounding box center [1464, 156] width 116 height 32
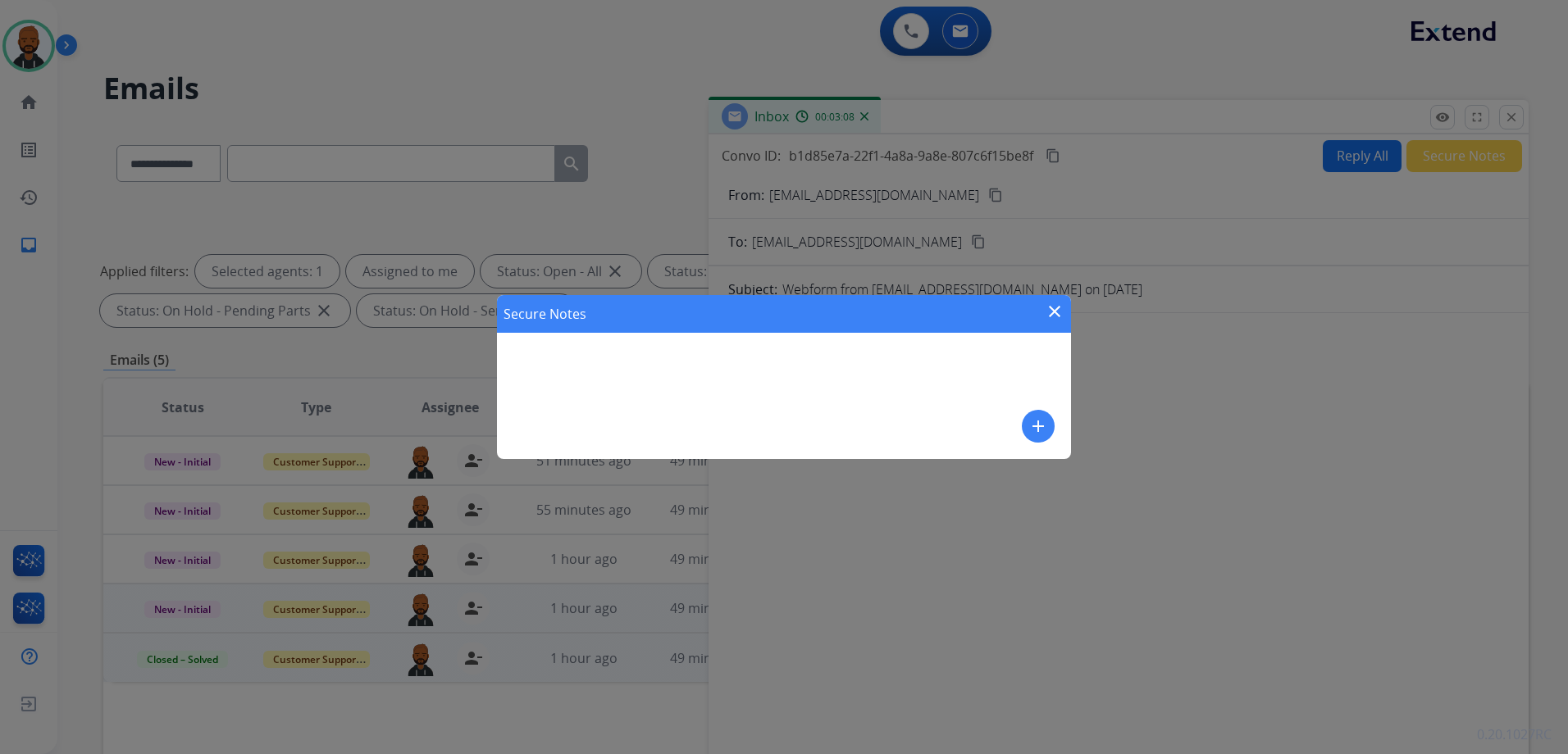
click at [1036, 426] on mat-icon "add" at bounding box center [1038, 426] width 20 height 20
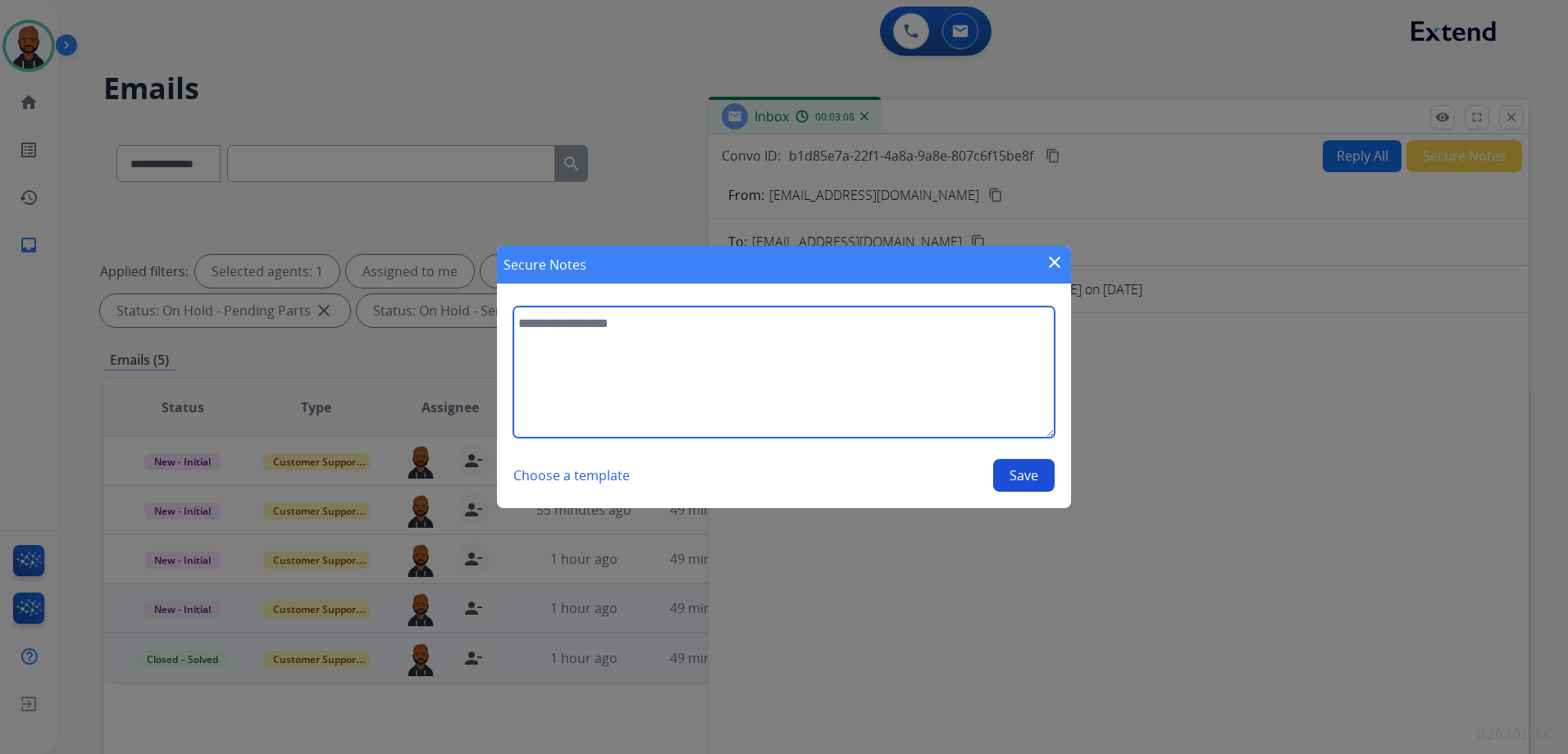
drag, startPoint x: 881, startPoint y: 391, endPoint x: 873, endPoint y: 387, distance: 8.9
click at [882, 391] on textarea at bounding box center [784, 372] width 541 height 131
type textarea "**********"
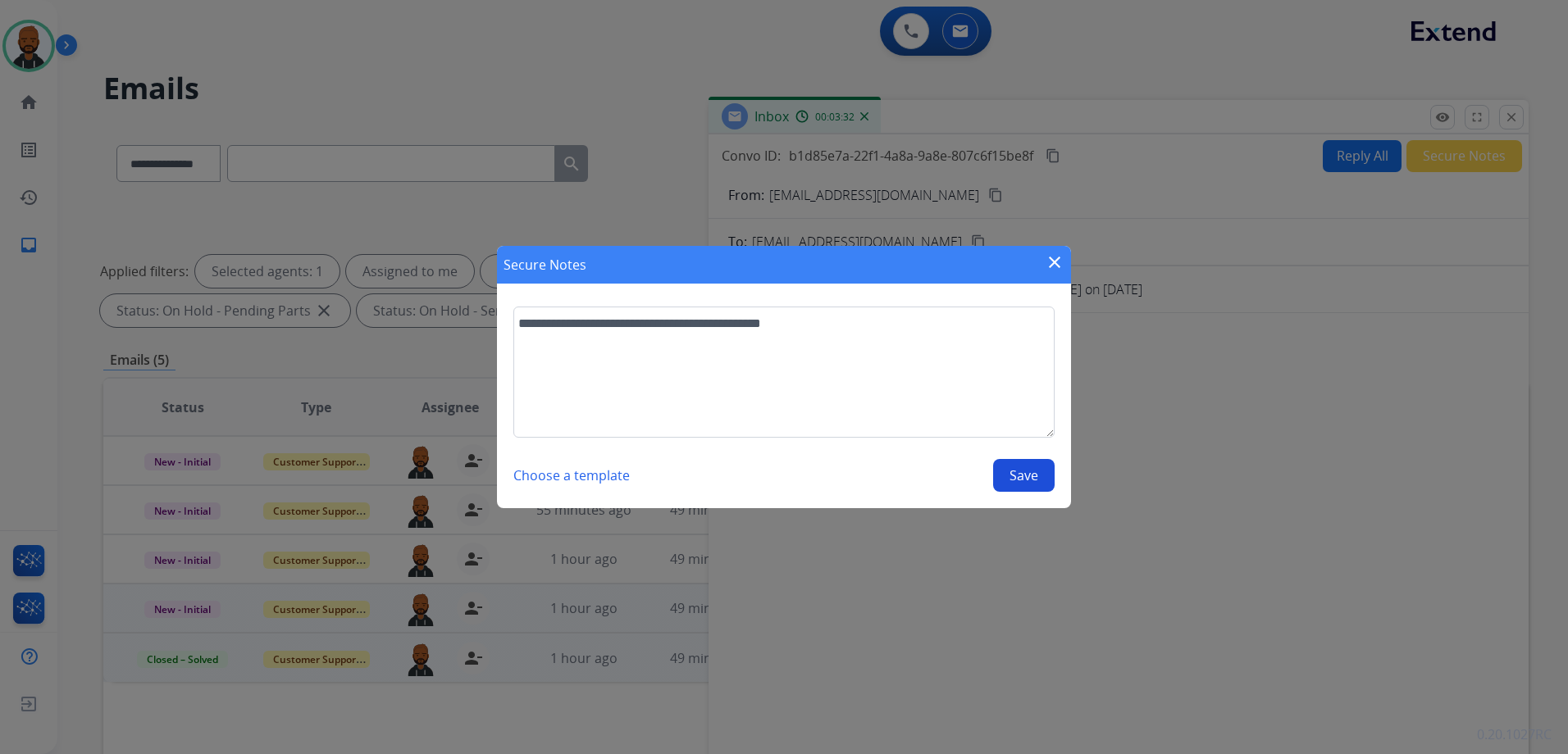
click at [1034, 484] on button "Save" at bounding box center [1024, 475] width 62 height 33
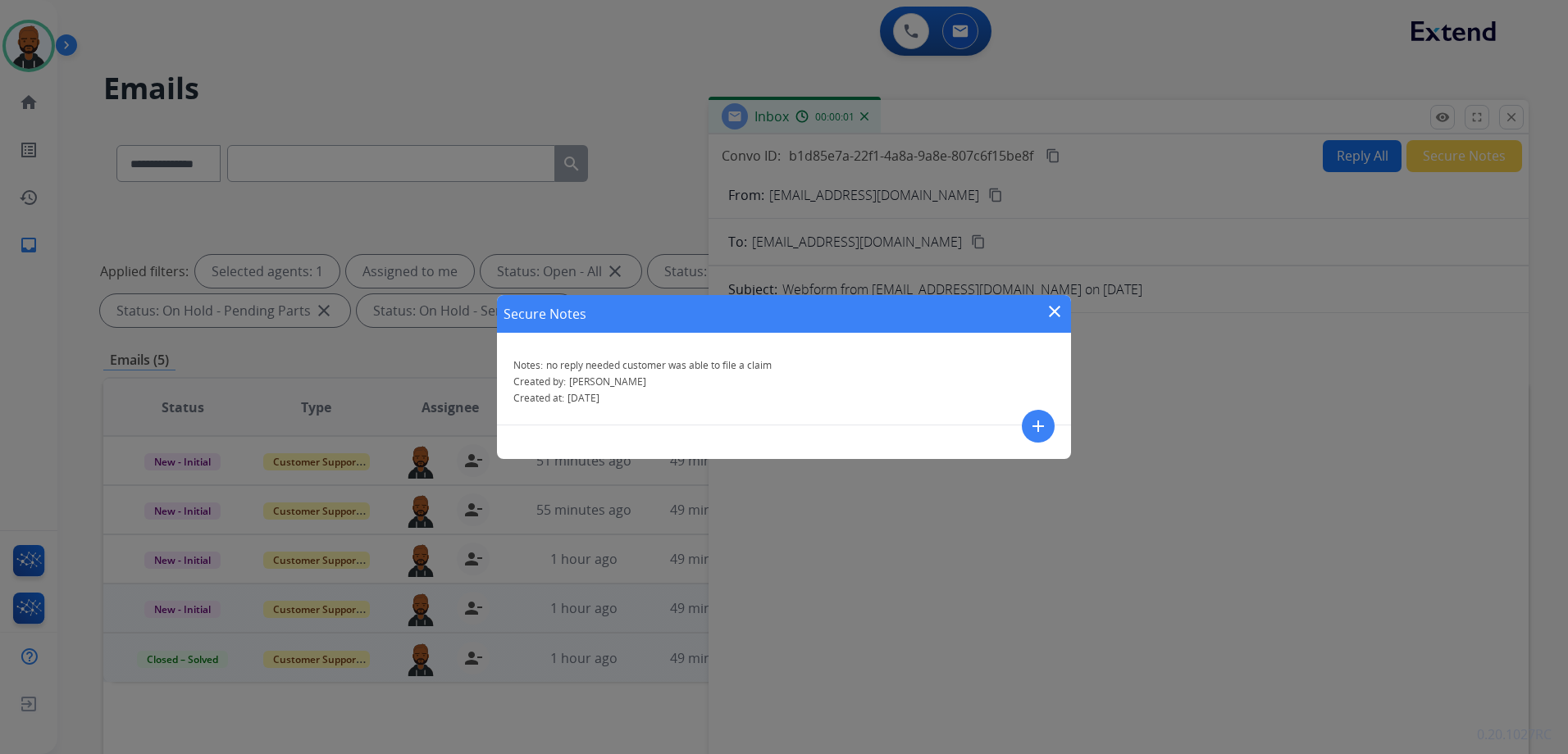
click at [1066, 308] on div "Secure Notes close" at bounding box center [784, 314] width 574 height 37
click at [1056, 312] on mat-icon "close" at bounding box center [1053, 311] width 20 height 20
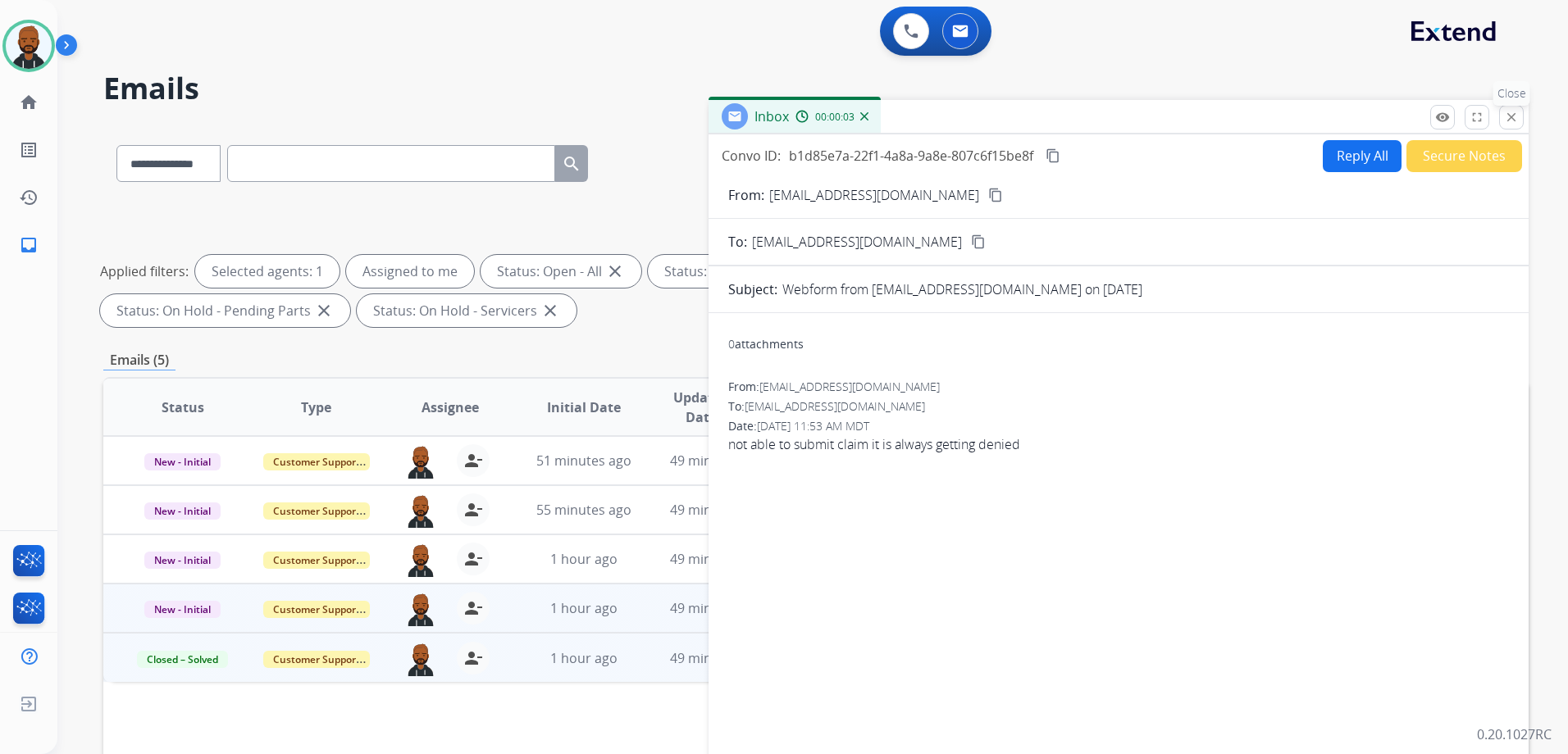
click at [1503, 119] on button "close Close" at bounding box center [1511, 117] width 24 height 24
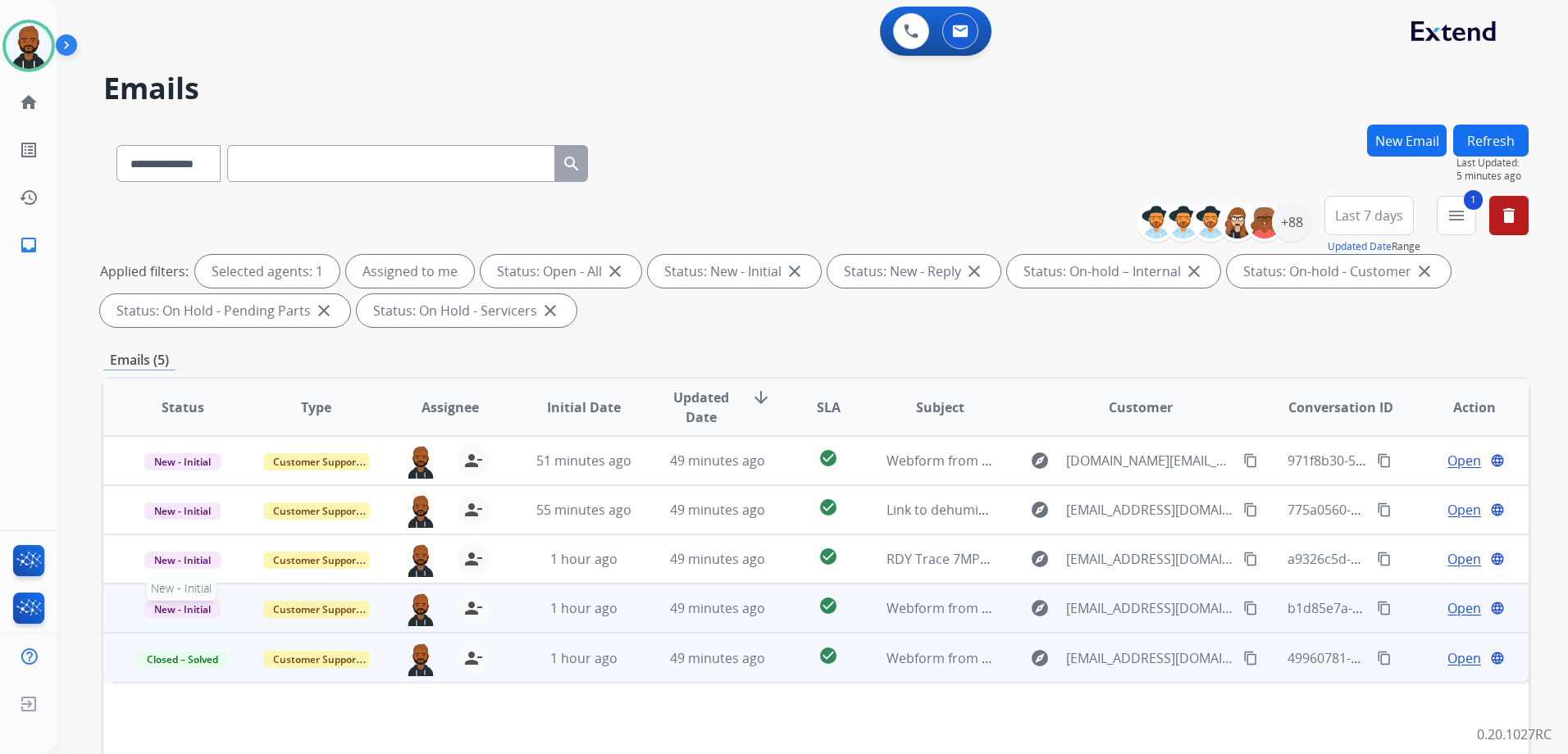
click at [194, 614] on span "New - Initial" at bounding box center [183, 610] width 76 height 17
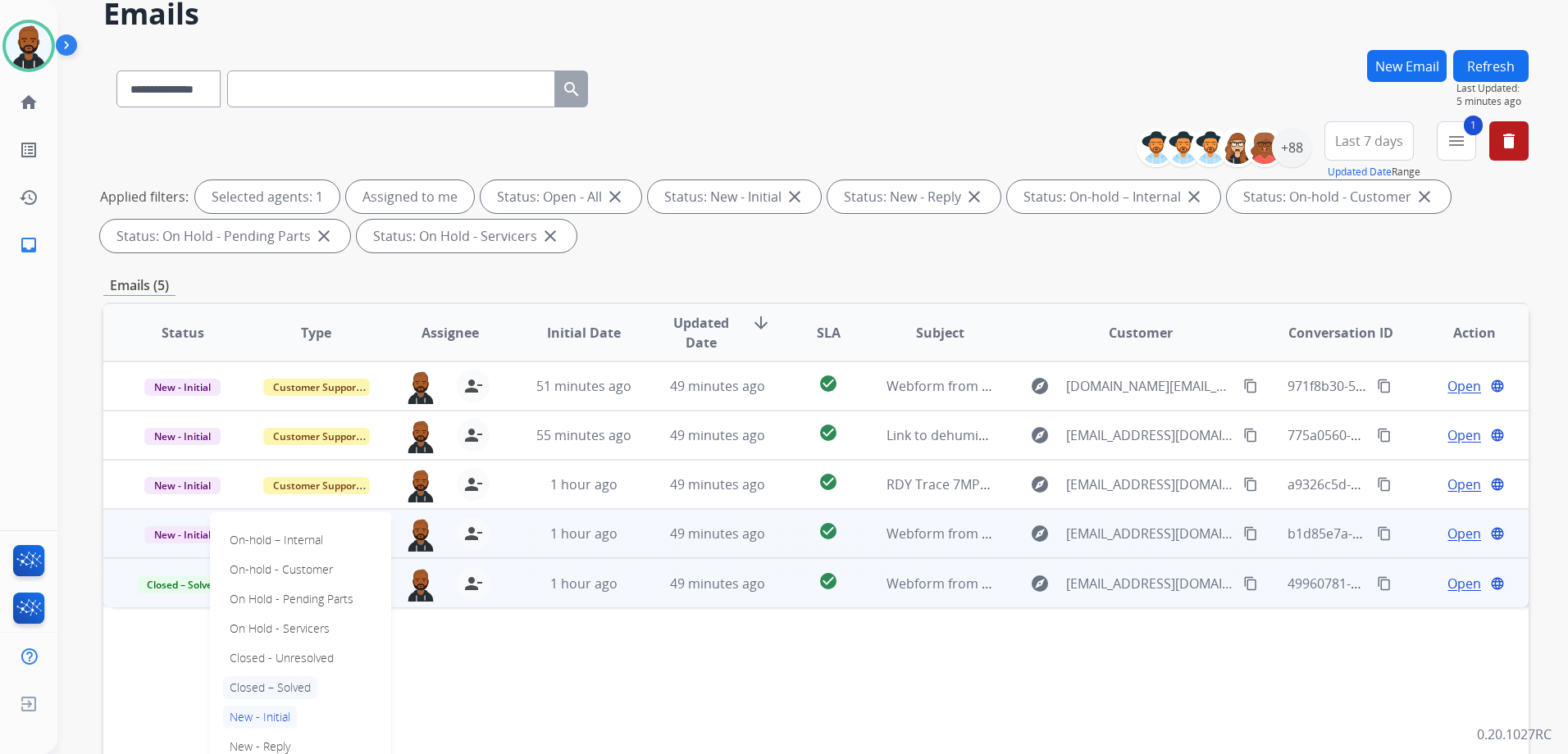
scroll to position [164, 0]
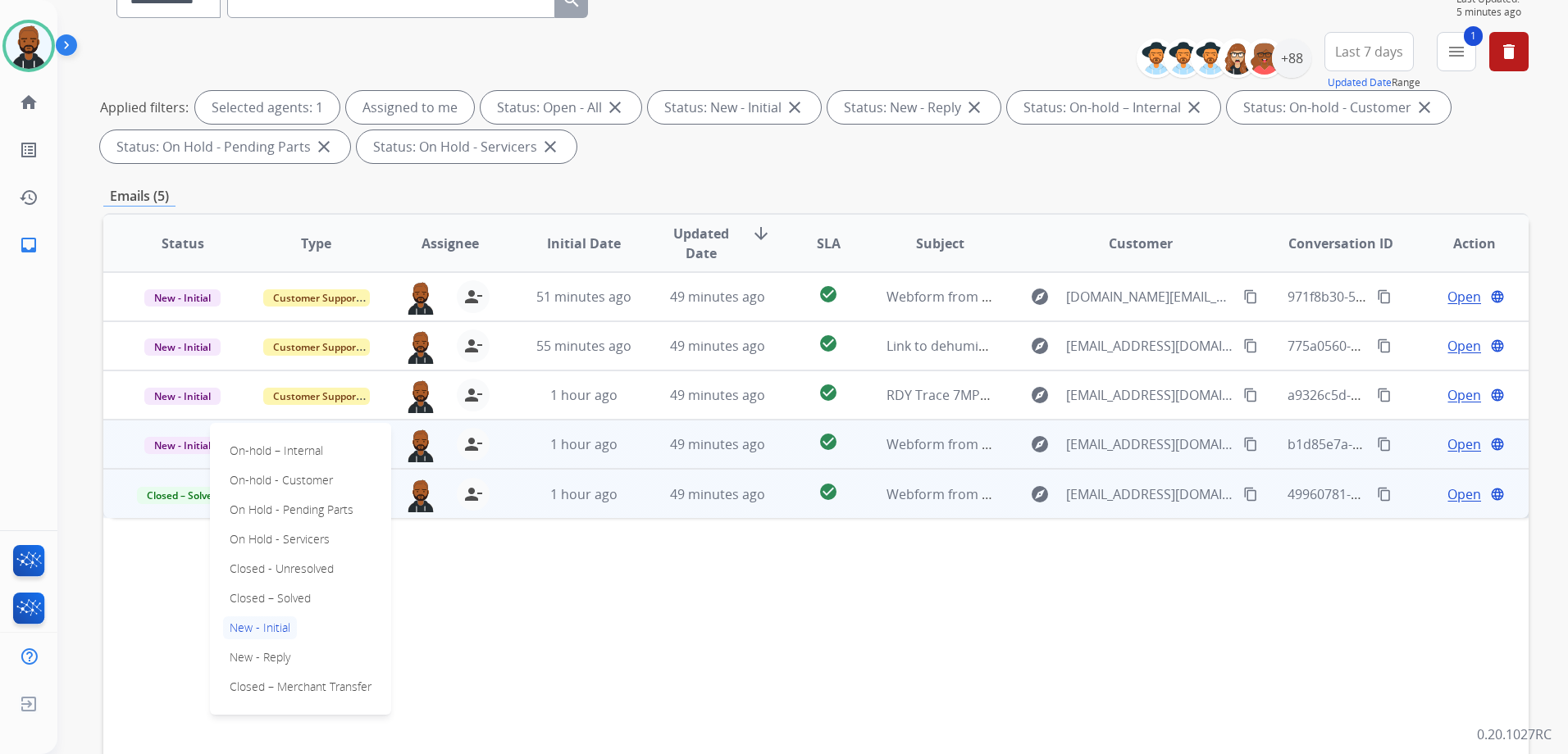
click at [271, 601] on p "Closed – Solved" at bounding box center [269, 598] width 94 height 23
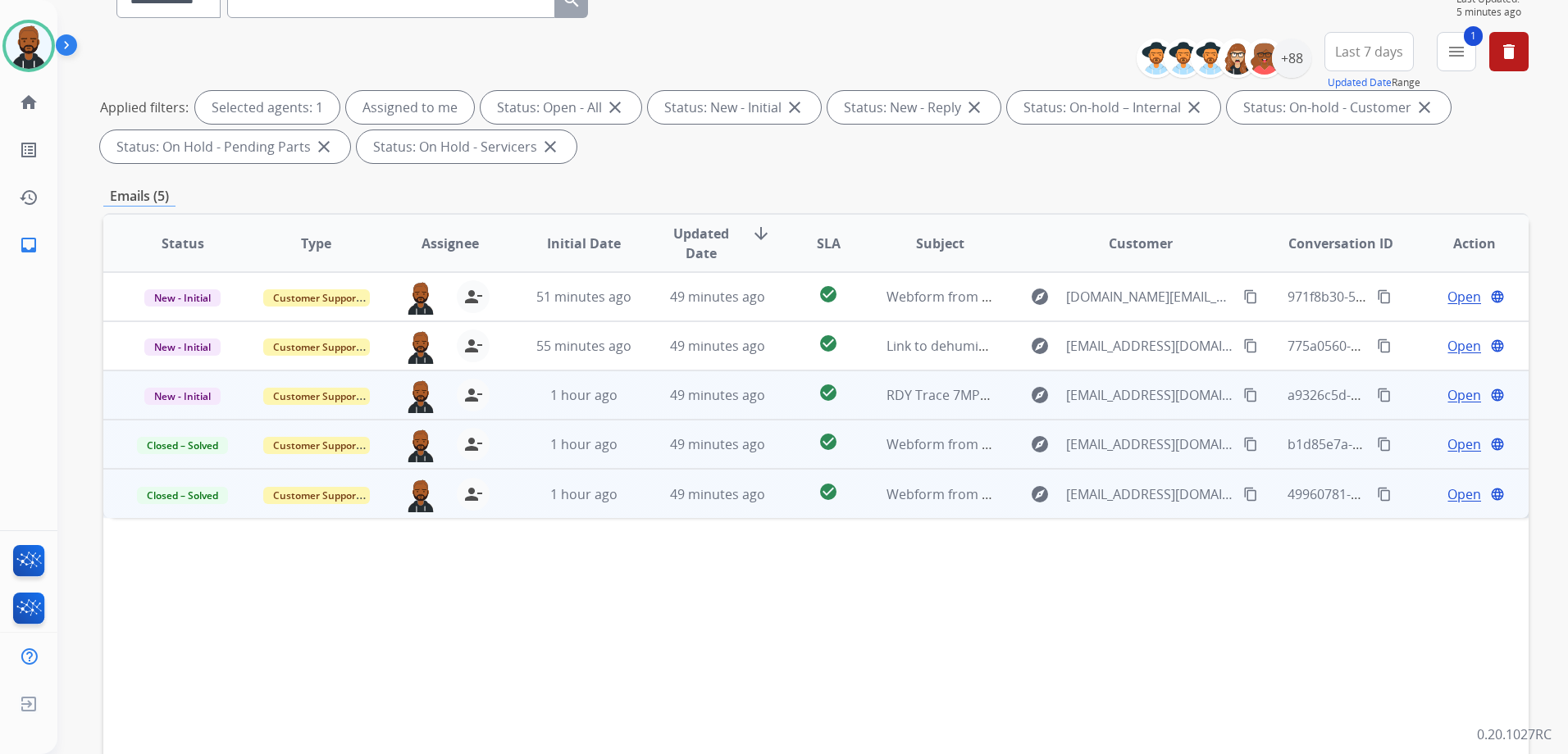
click at [1447, 397] on span "Open" at bounding box center [1464, 394] width 34 height 20
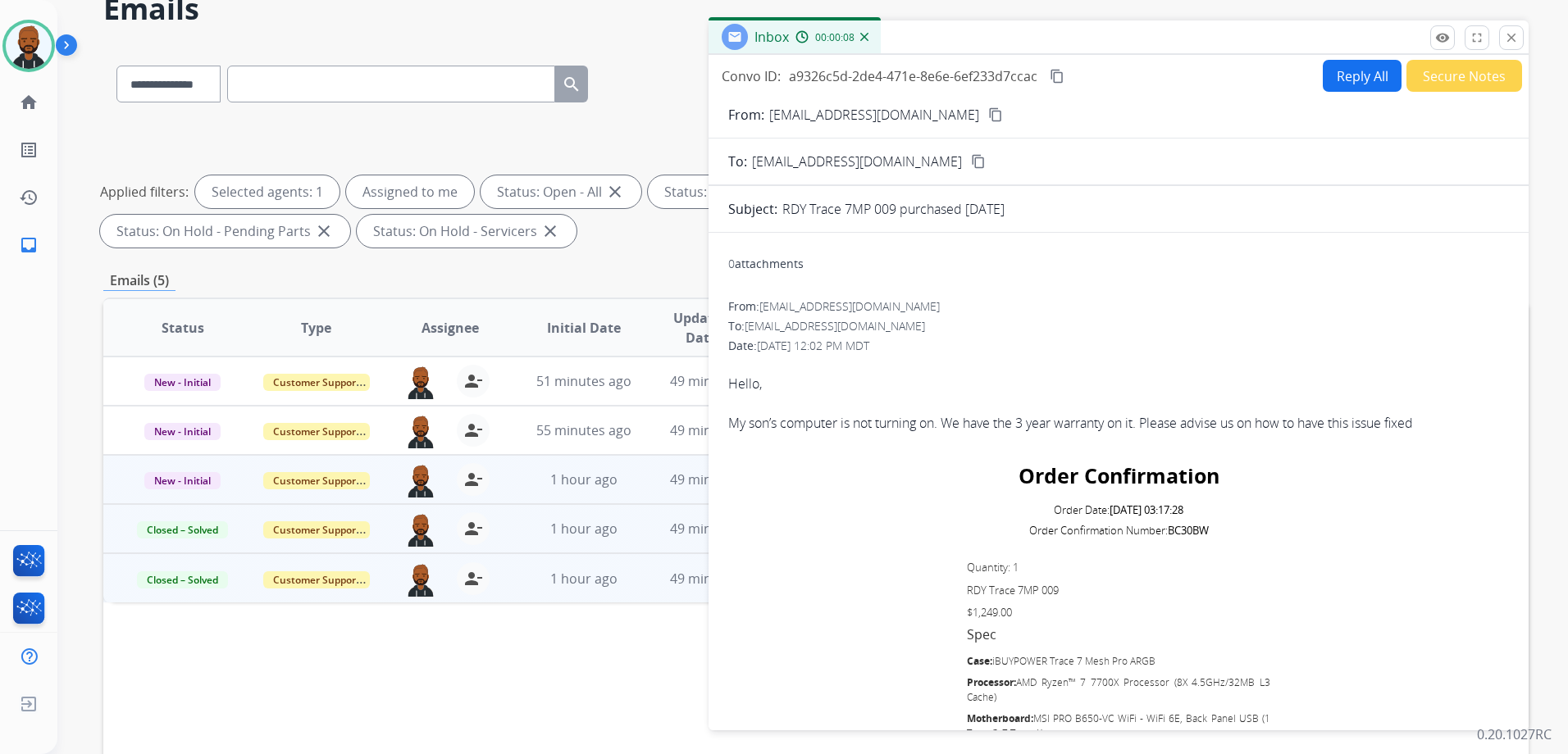
scroll to position [0, 0]
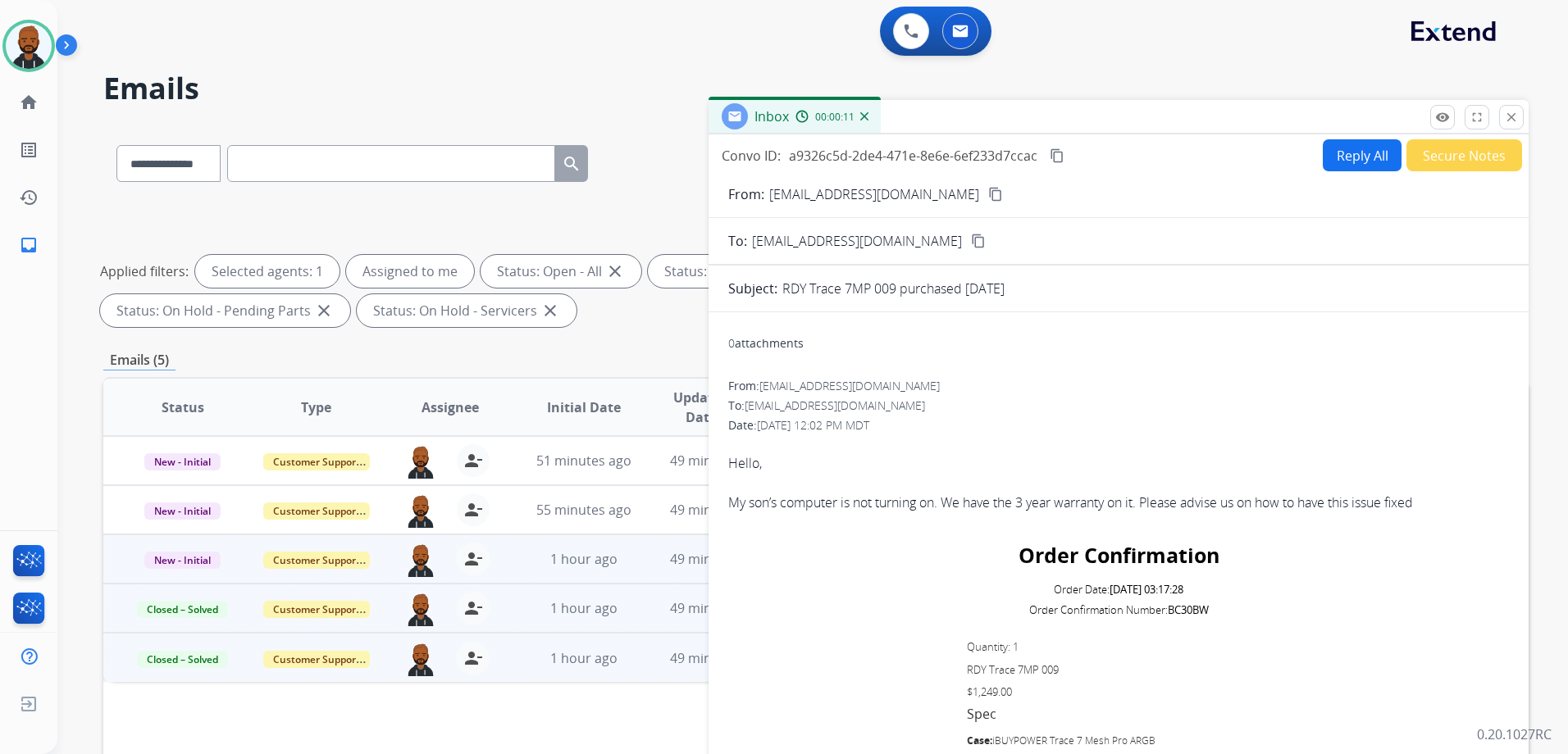
click at [988, 199] on mat-icon "content_copy" at bounding box center [996, 195] width 15 height 15
click at [1514, 119] on mat-icon "close" at bounding box center [1511, 117] width 15 height 15
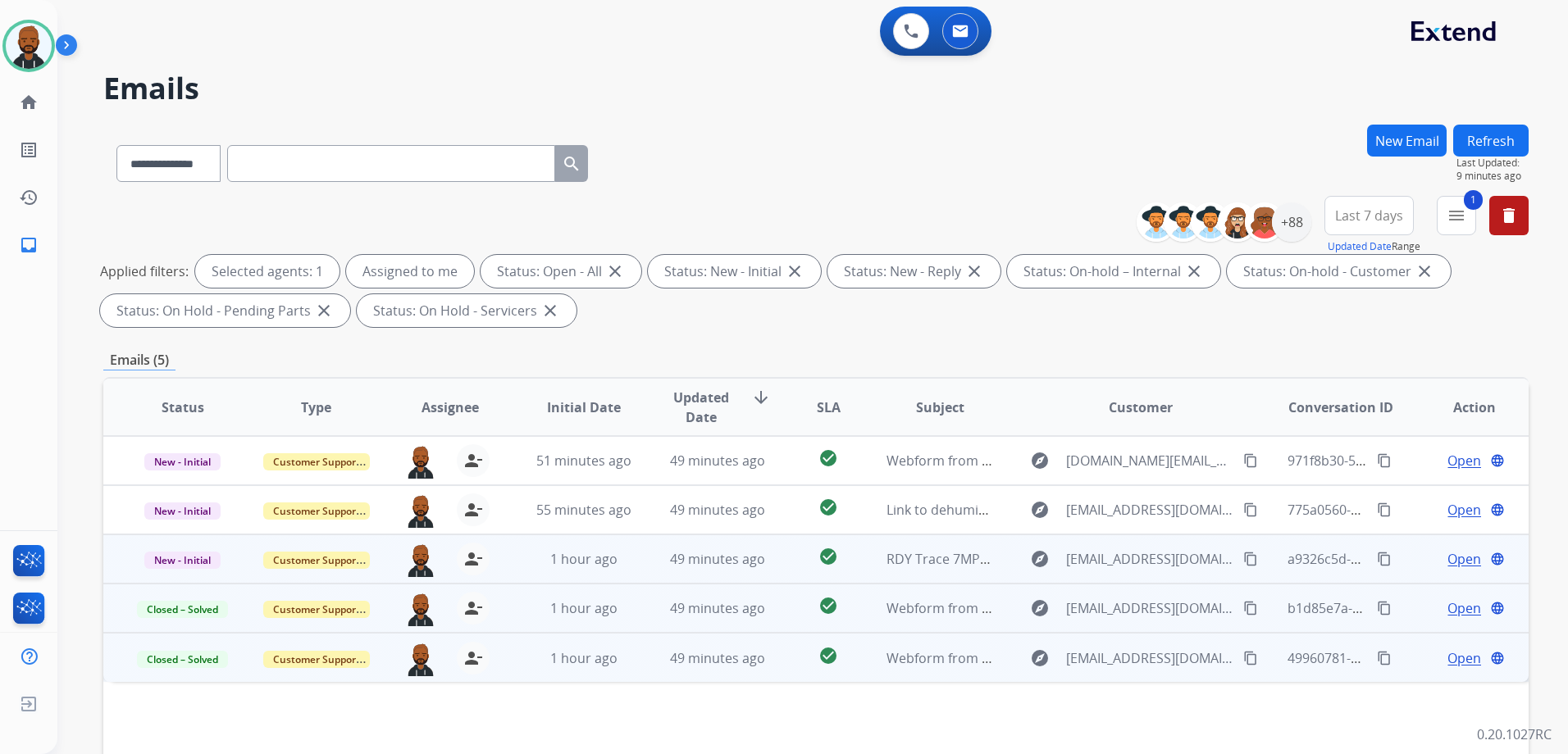
click at [1447, 563] on span "Open" at bounding box center [1464, 558] width 34 height 20
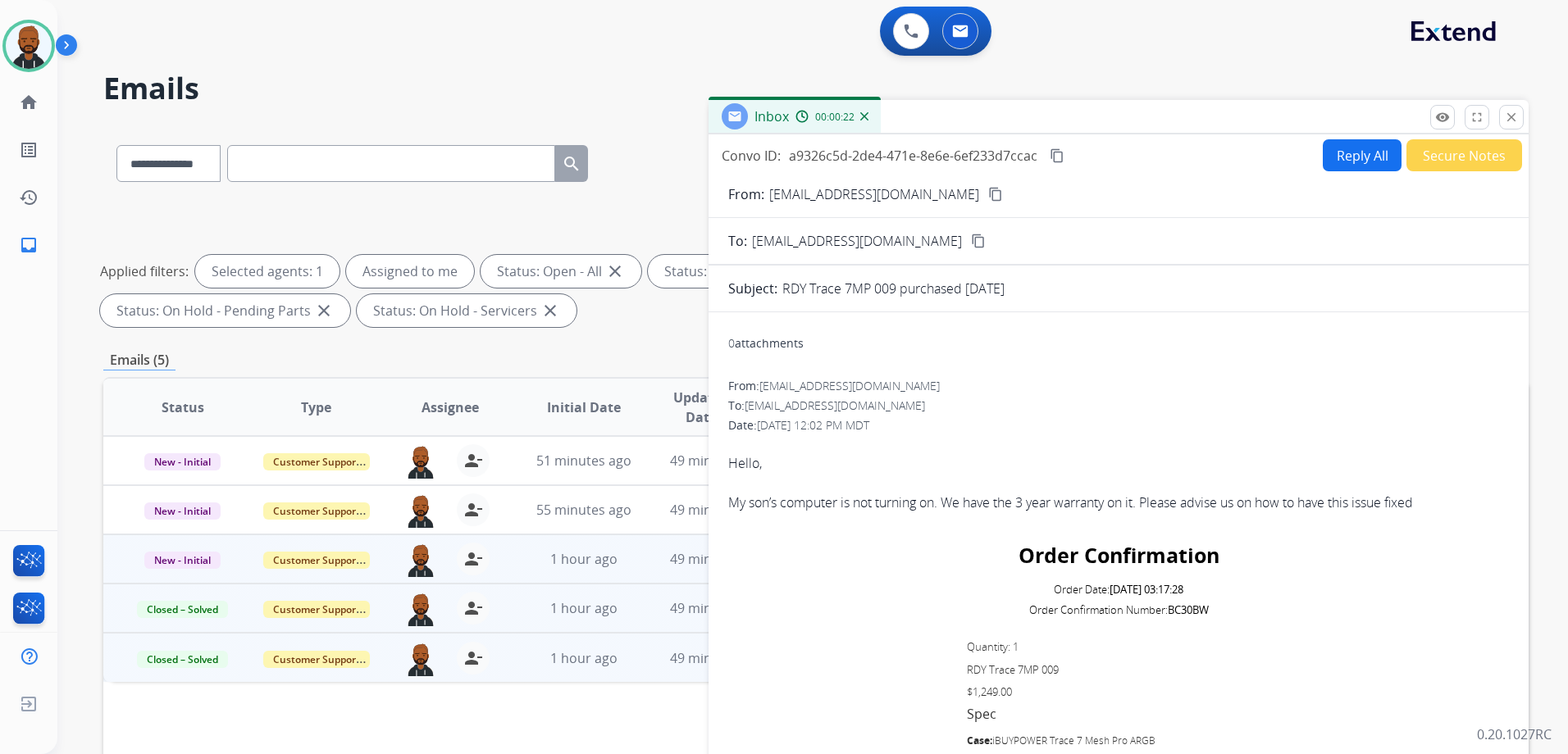
click at [1351, 158] on button "Reply All" at bounding box center [1362, 156] width 78 height 32
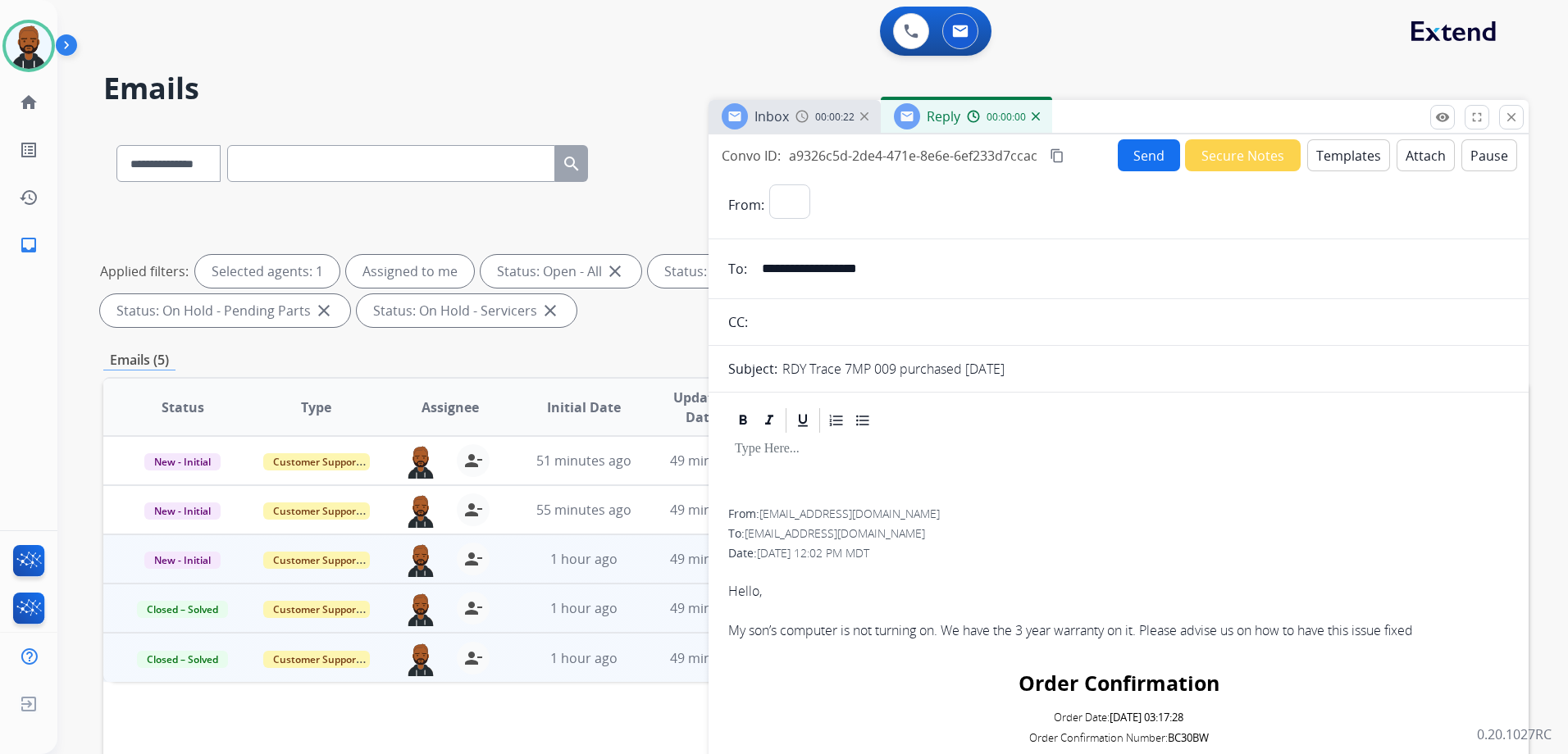
select select "**********"
click at [1327, 156] on button "Templates" at bounding box center [1348, 156] width 83 height 32
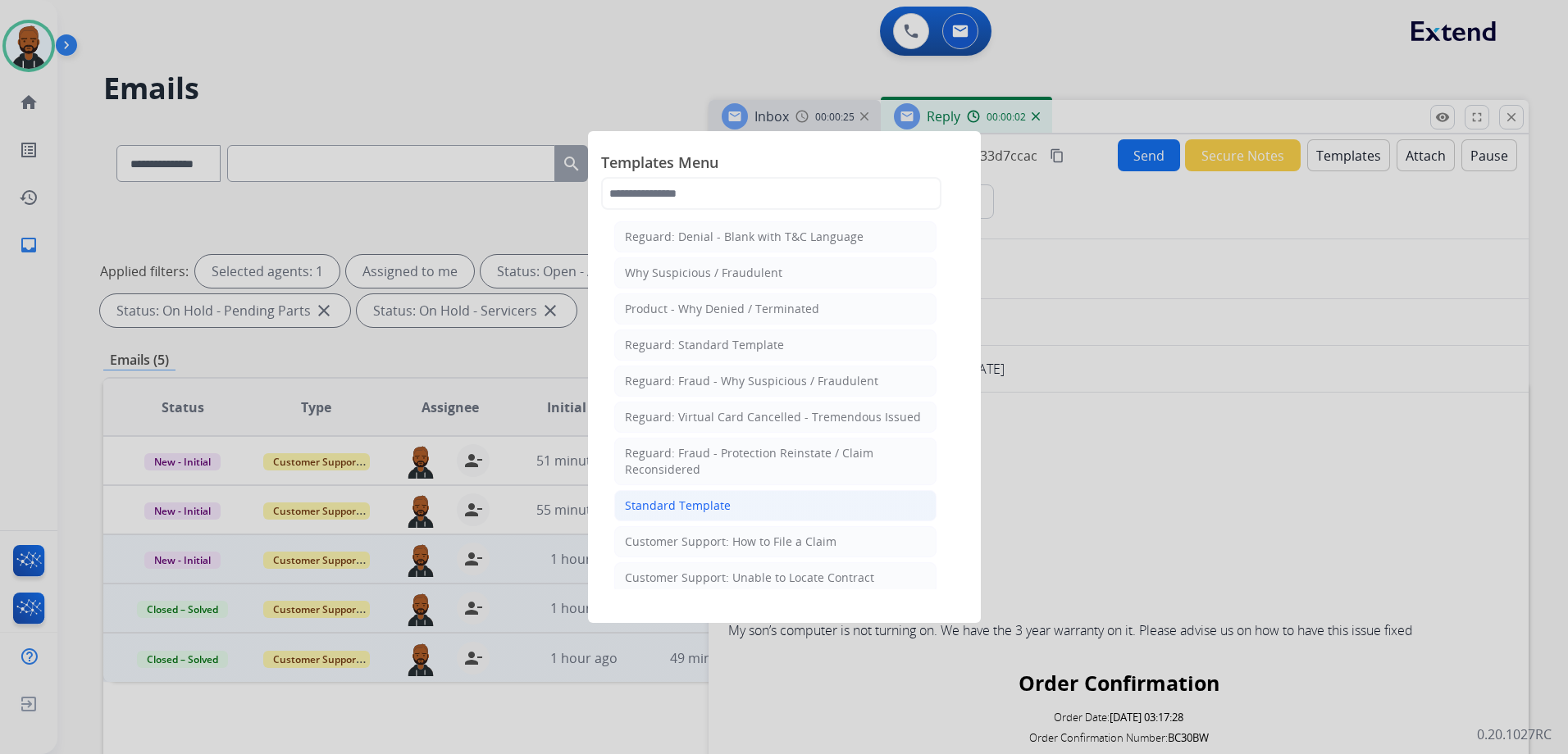
click at [751, 518] on li "Standard Template" at bounding box center [776, 505] width 323 height 31
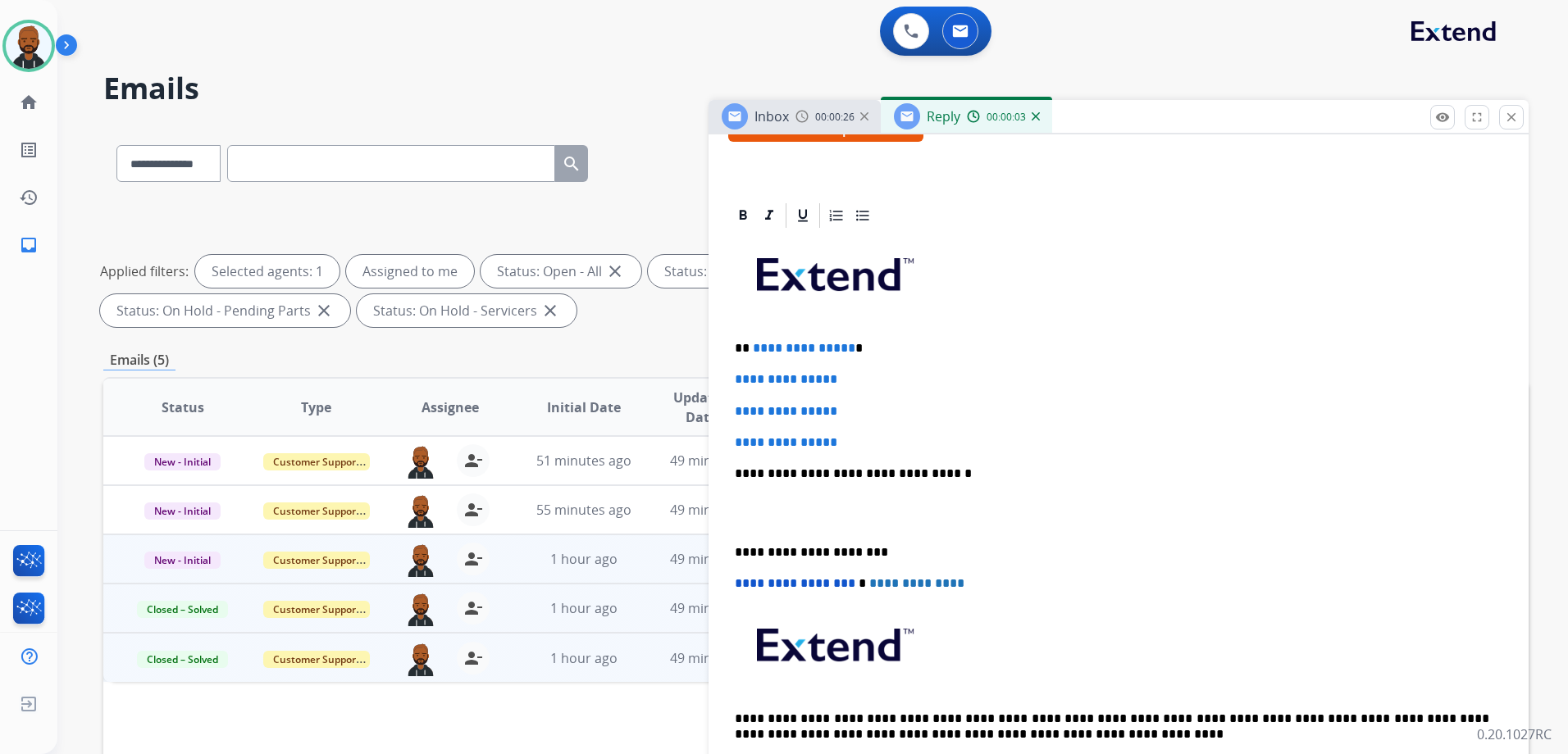
scroll to position [328, 0]
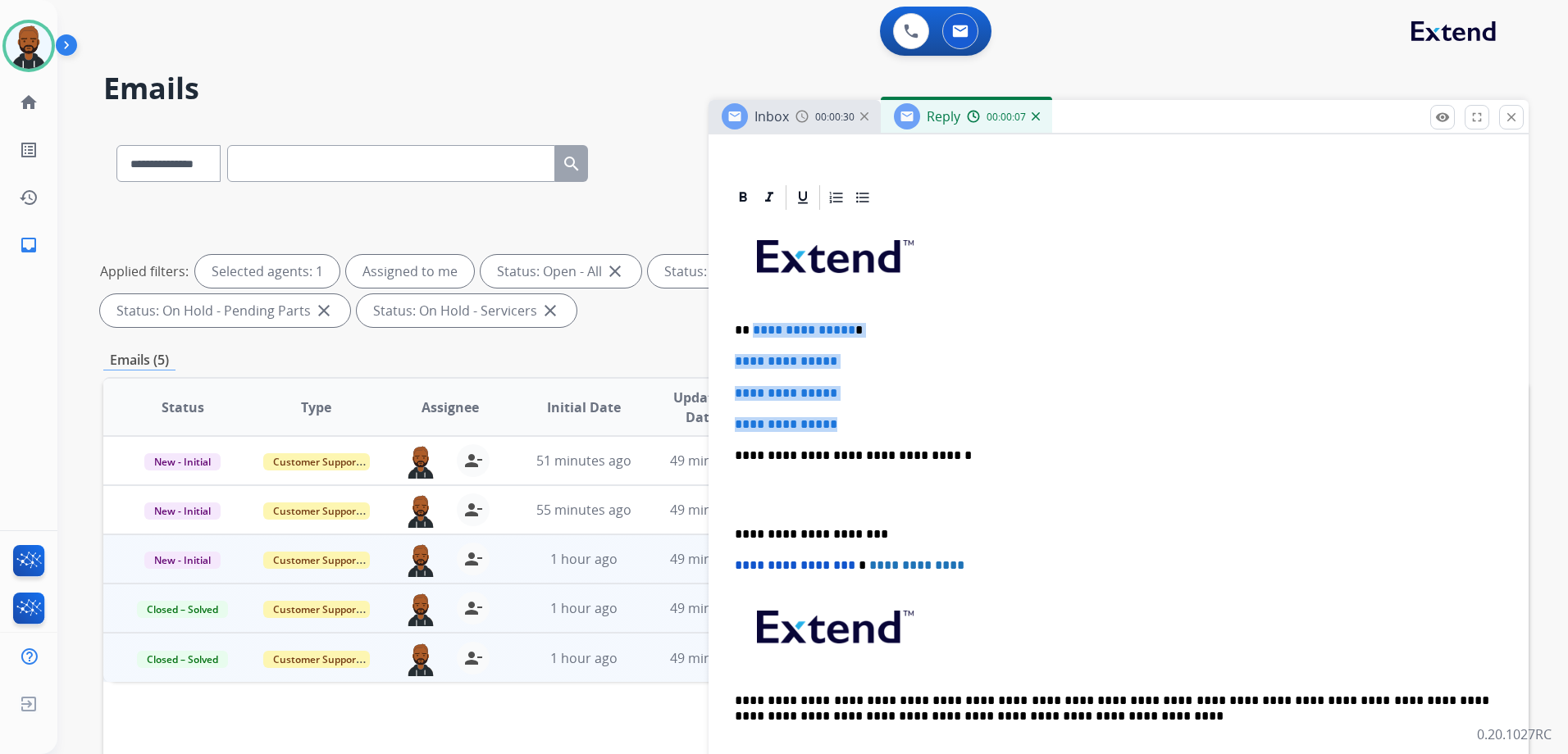
drag, startPoint x: 879, startPoint y: 429, endPoint x: 750, endPoint y: 330, distance: 162.6
click at [750, 330] on div "**********" at bounding box center [1118, 494] width 780 height 564
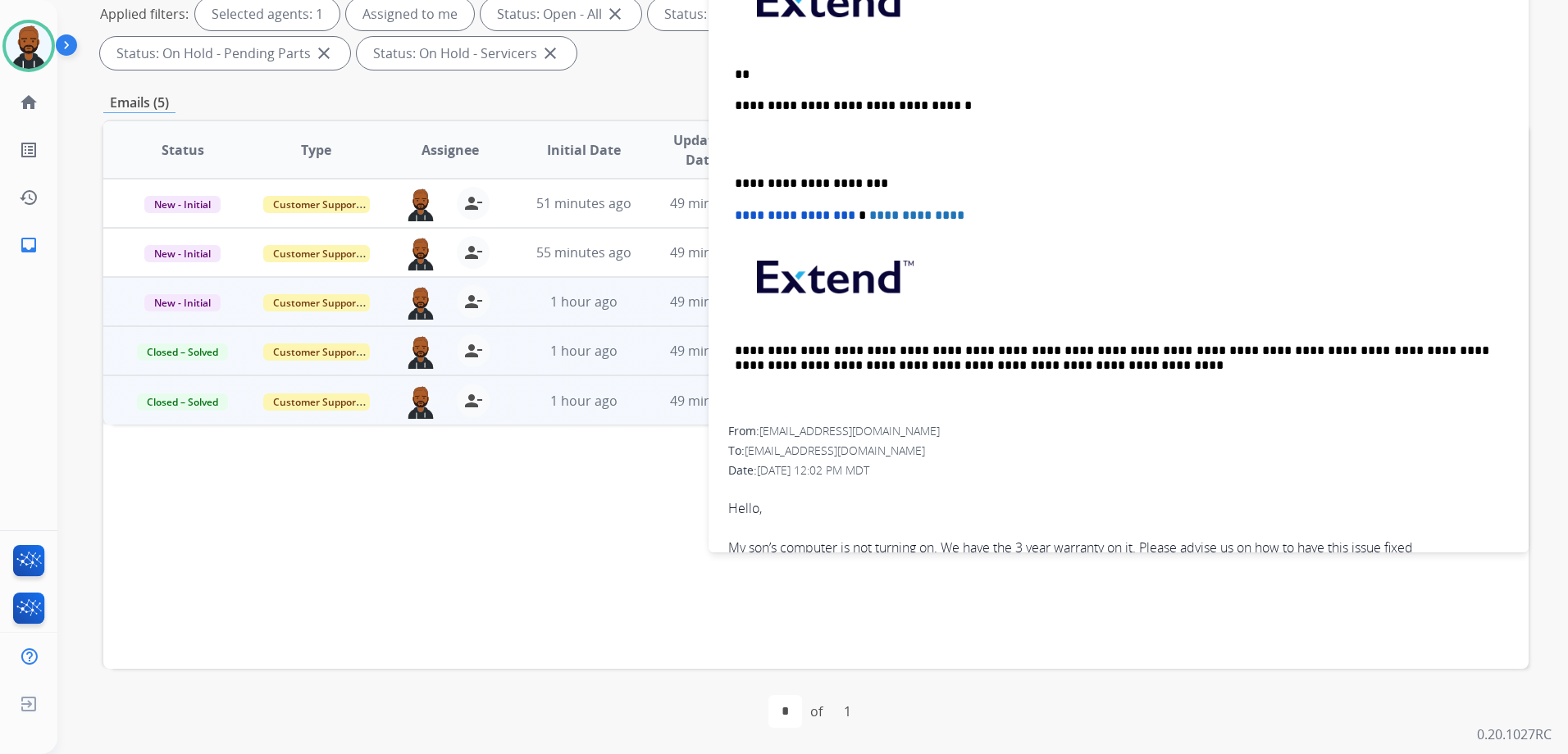
scroll to position [148, 0]
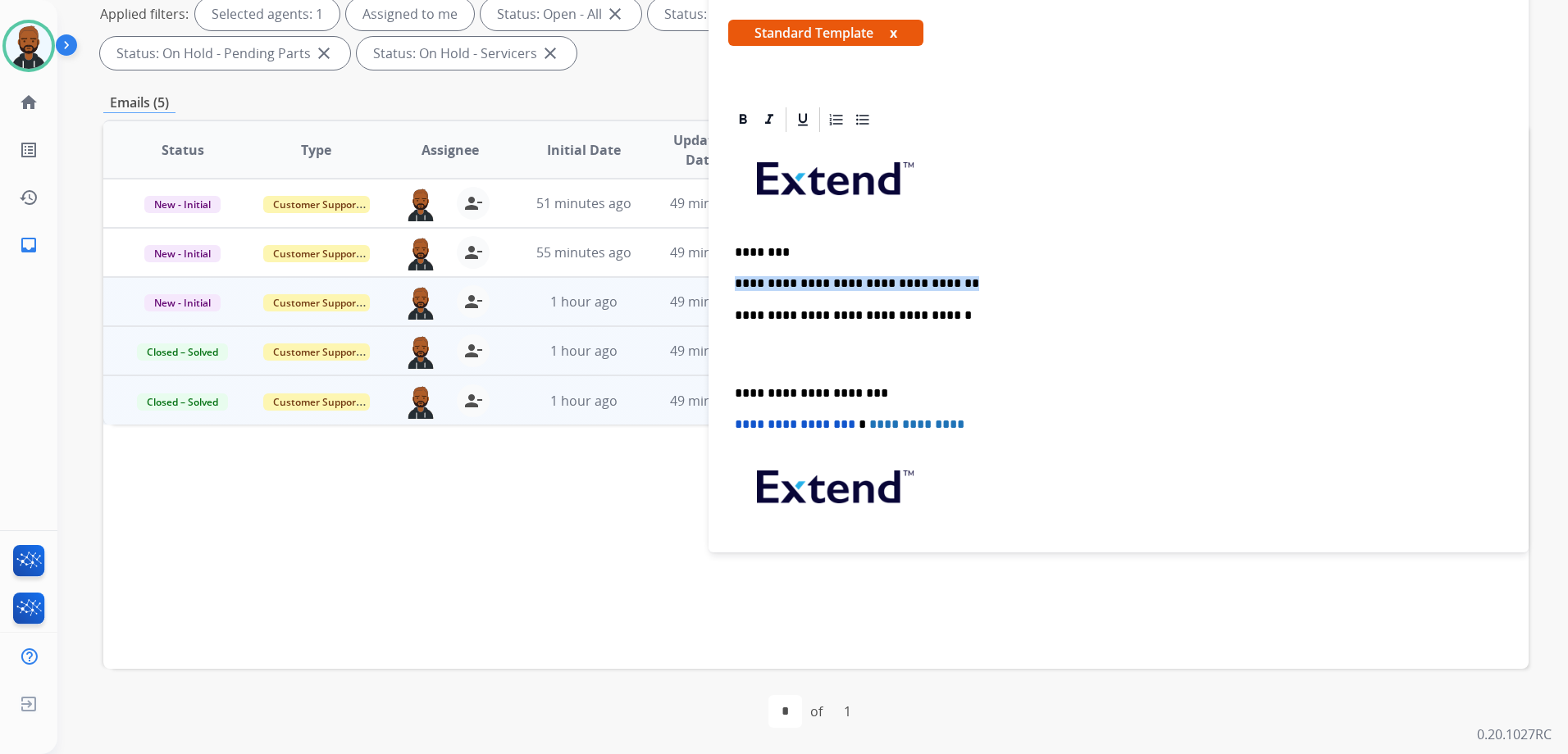
click at [1047, 265] on div "**********" at bounding box center [1118, 384] width 780 height 500
click at [1036, 284] on p "**********" at bounding box center [1111, 283] width 754 height 15
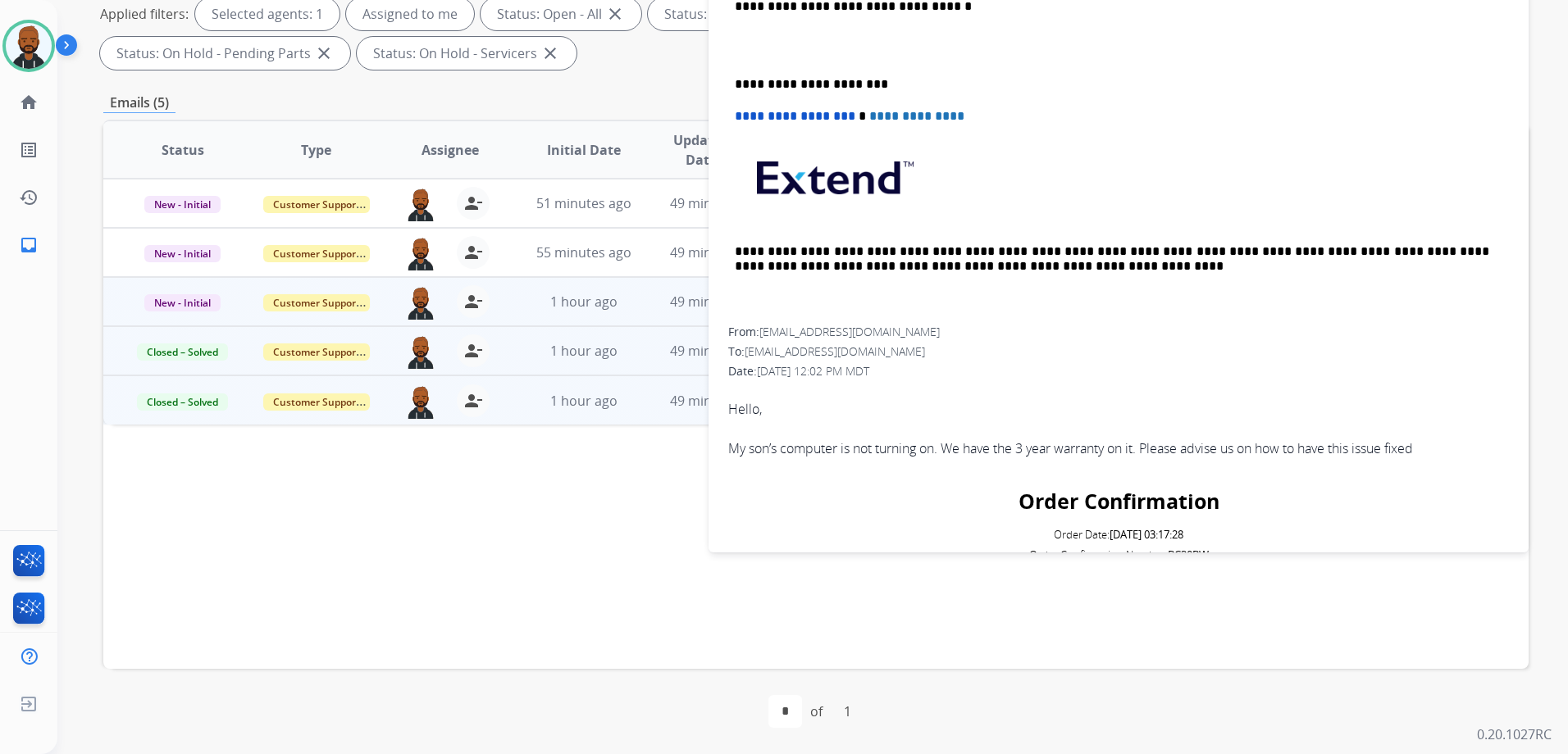
scroll to position [130, 0]
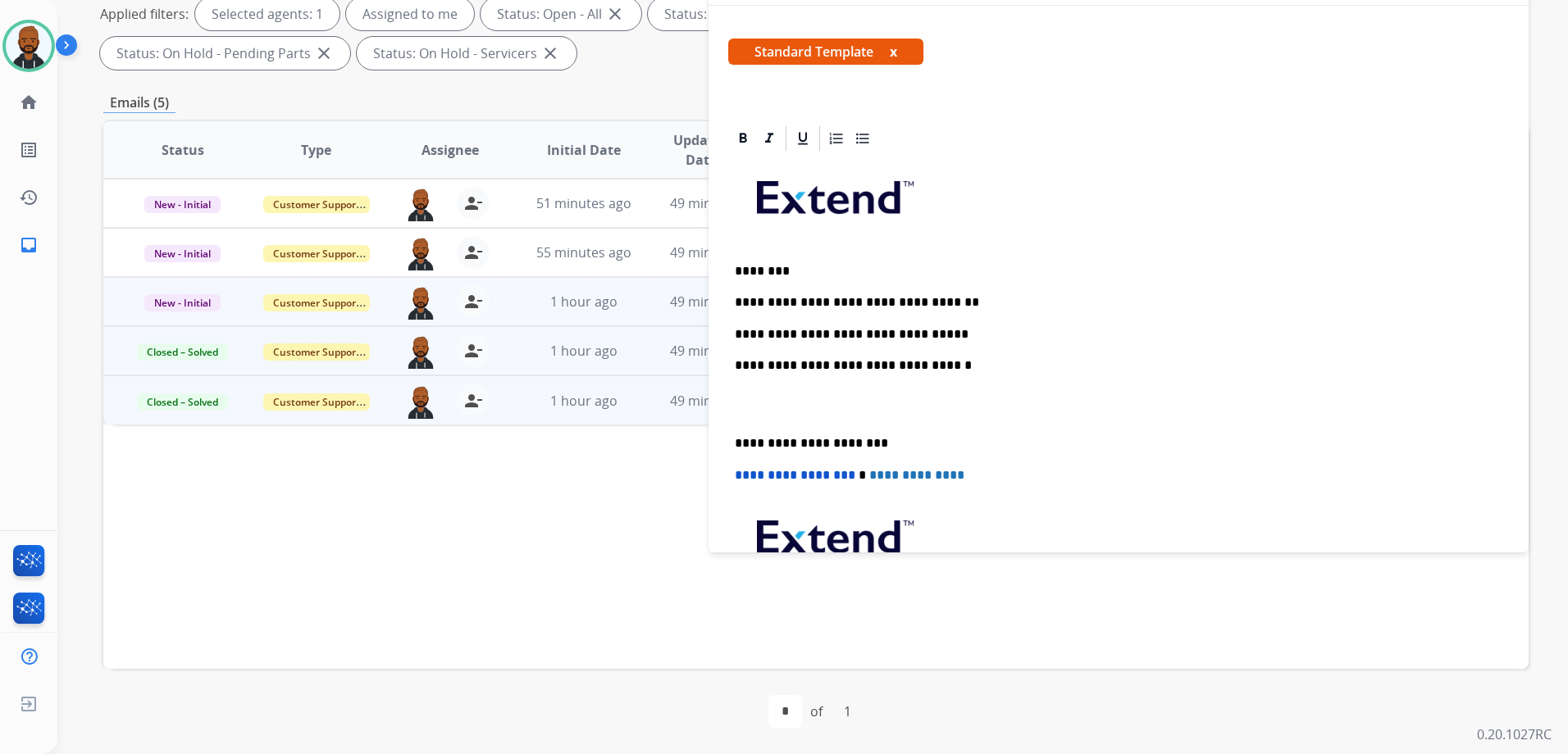
click at [738, 439] on p "**********" at bounding box center [1111, 444] width 754 height 15
click at [736, 443] on p "**********" at bounding box center [1111, 444] width 754 height 15
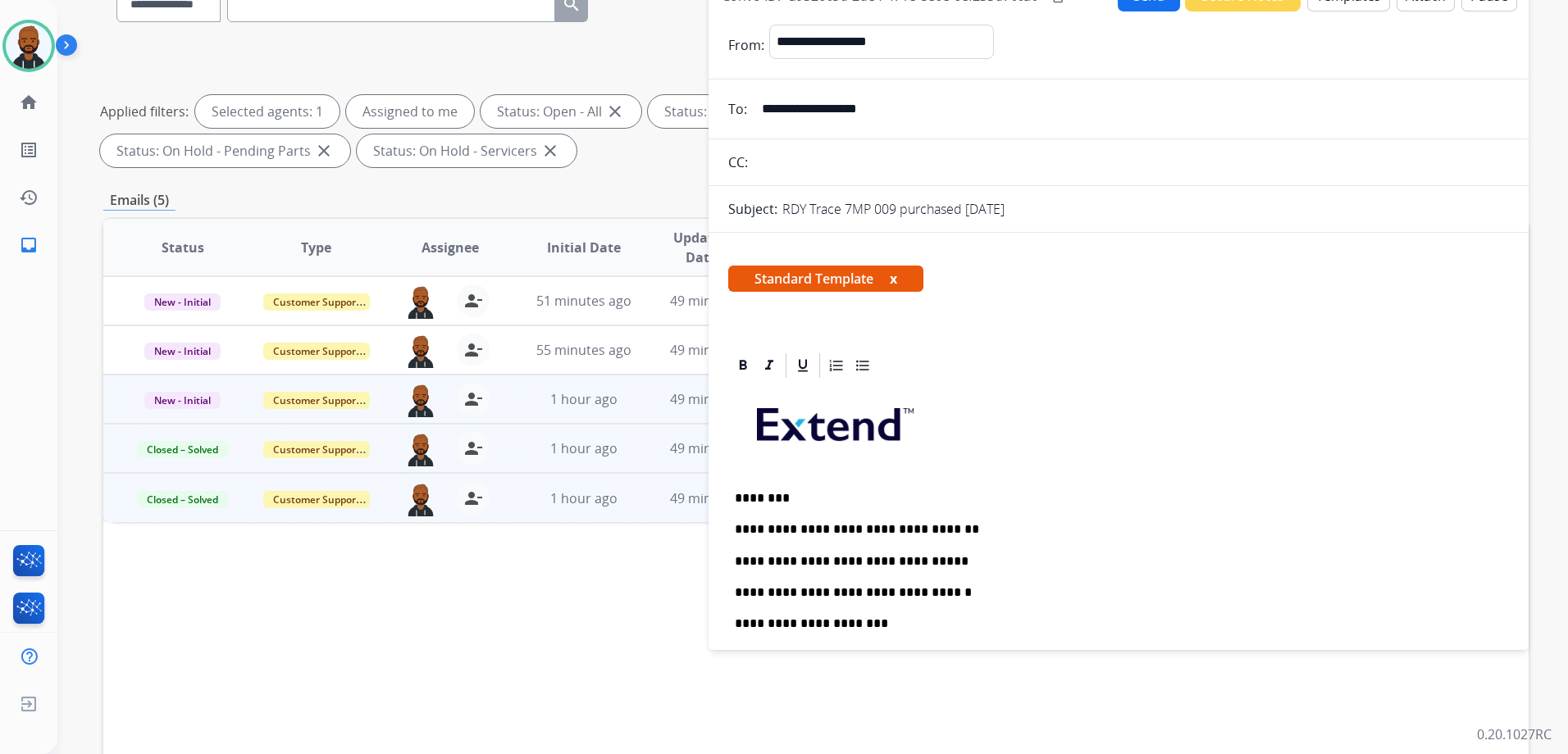
scroll to position [0, 0]
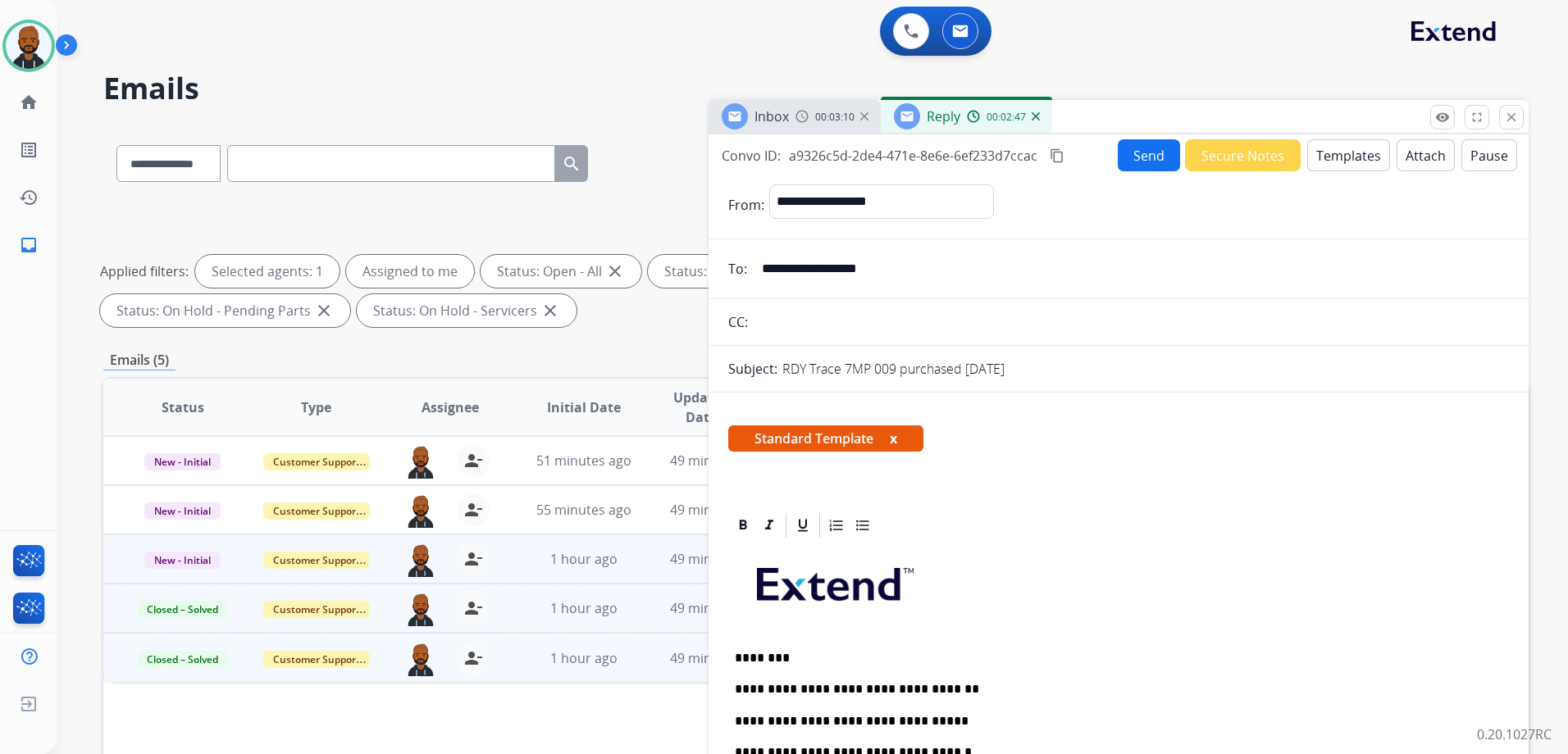
click at [1135, 152] on button "Send" at bounding box center [1148, 156] width 62 height 32
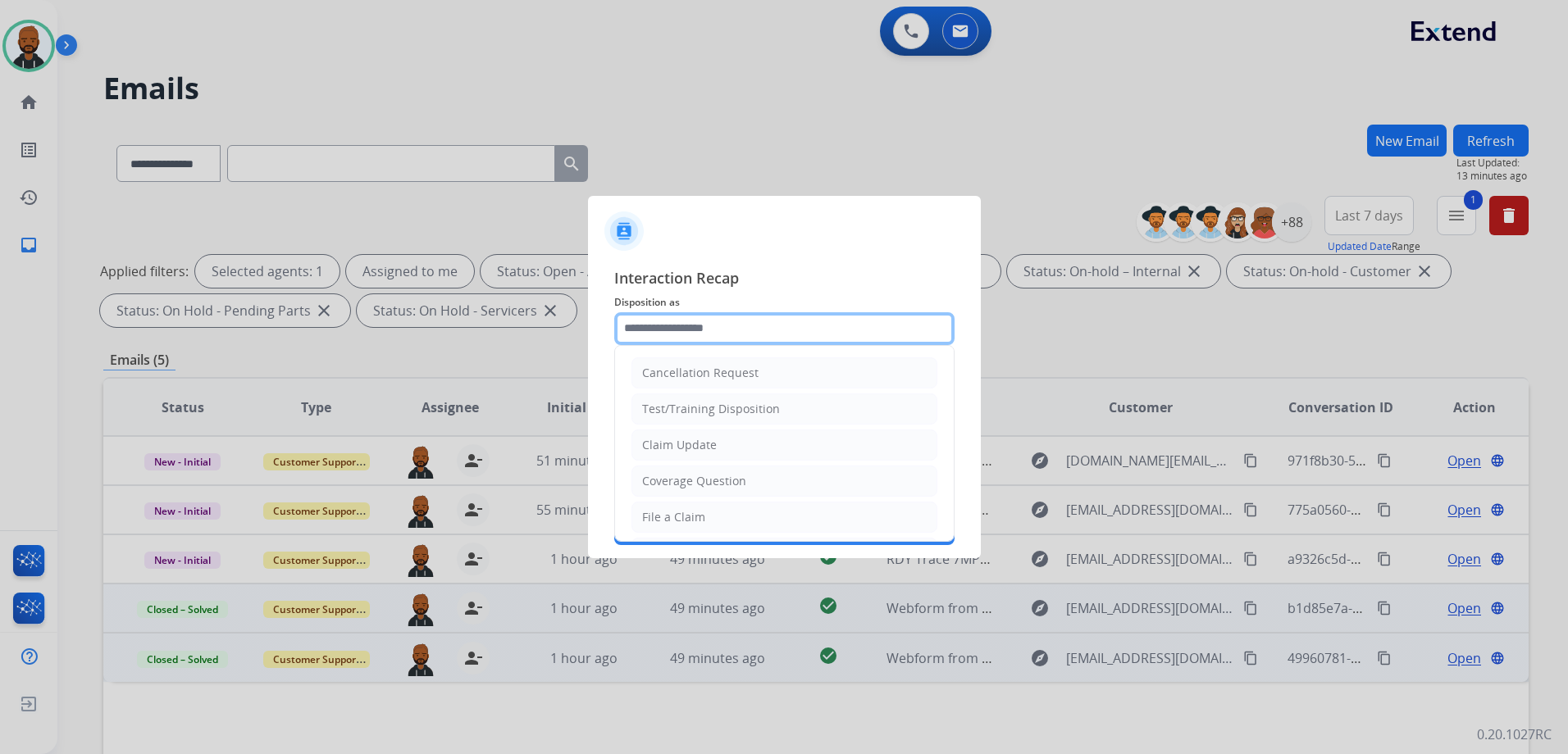
click at [782, 336] on input "text" at bounding box center [784, 328] width 340 height 33
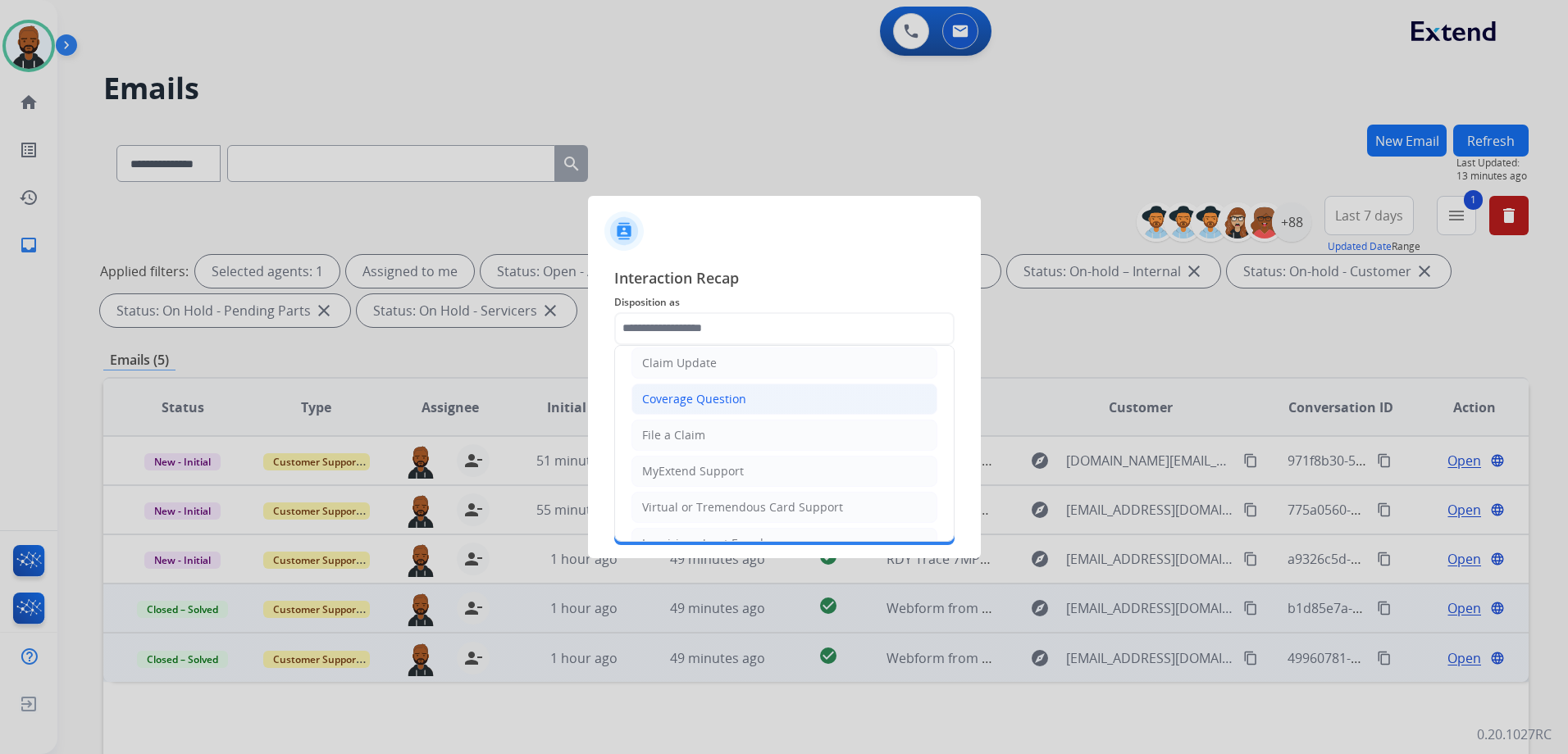
click at [744, 404] on li "Coverage Question" at bounding box center [784, 399] width 306 height 31
type input "**********"
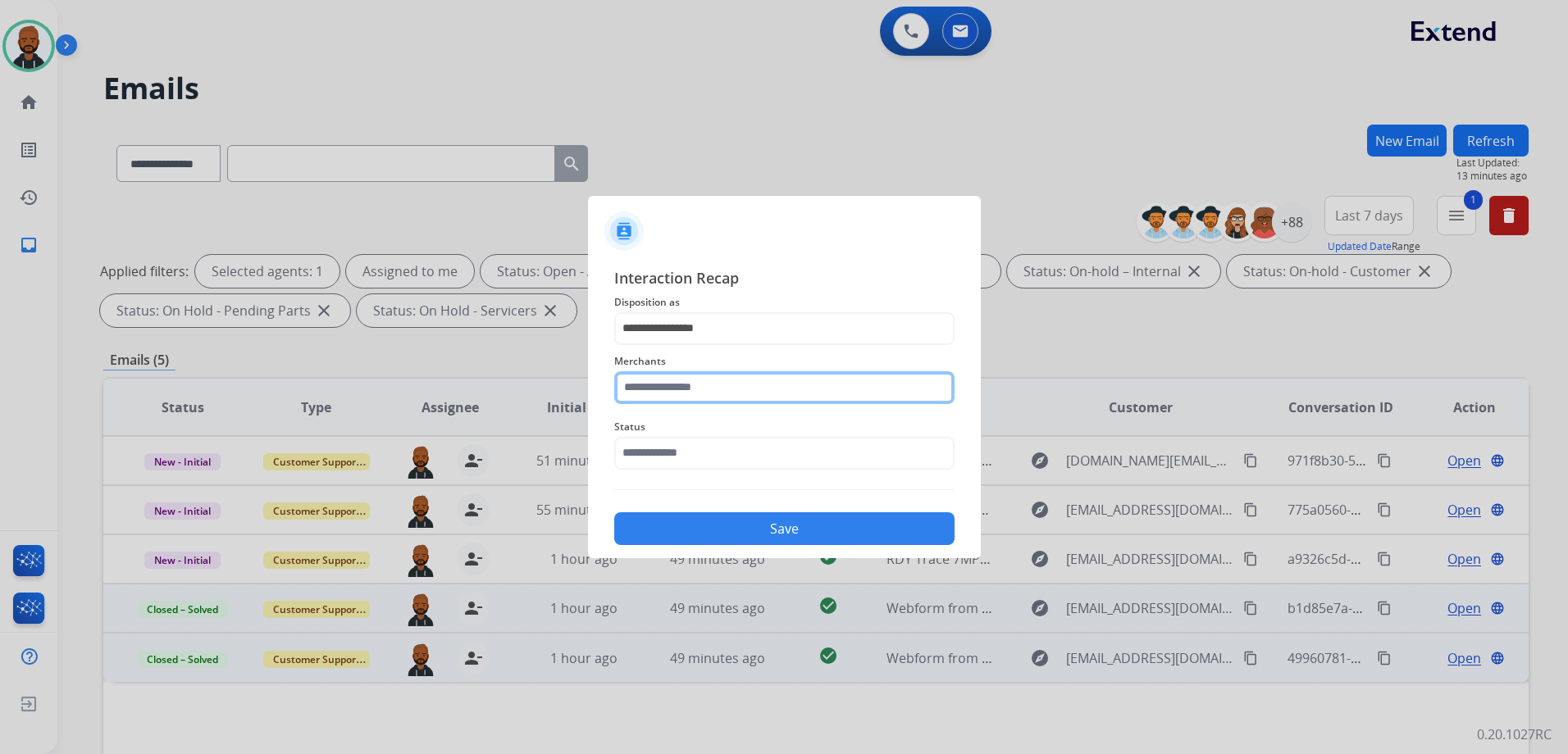
click at [738, 392] on input "text" at bounding box center [784, 387] width 340 height 33
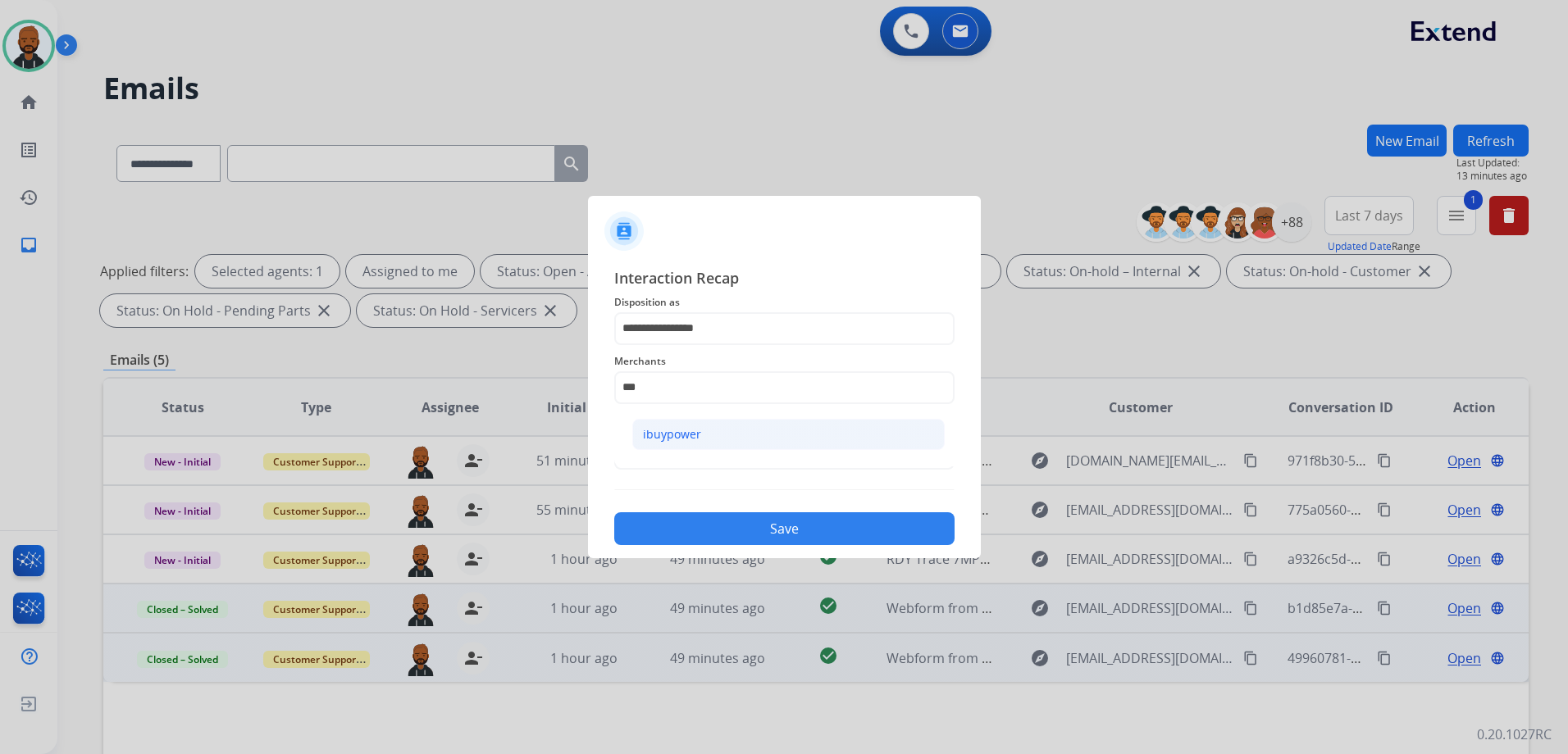
click at [710, 425] on li "ibuypower" at bounding box center [788, 433] width 312 height 31
type input "*********"
drag, startPoint x: 677, startPoint y: 452, endPoint x: 691, endPoint y: 466, distance: 19.8
click at [677, 452] on input "text" at bounding box center [784, 453] width 340 height 33
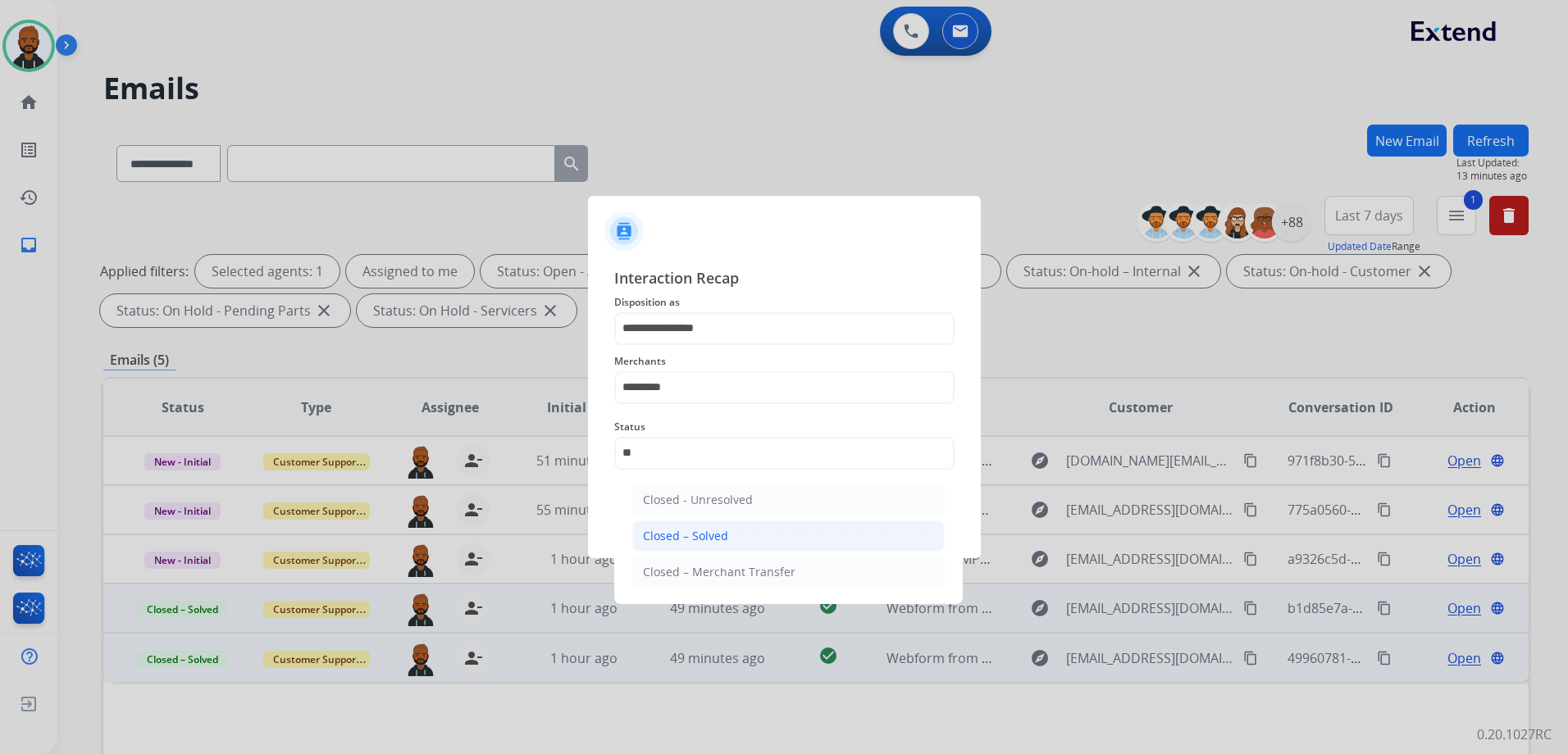
click at [721, 536] on div "Closed – Solved" at bounding box center [685, 536] width 85 height 17
type input "**********"
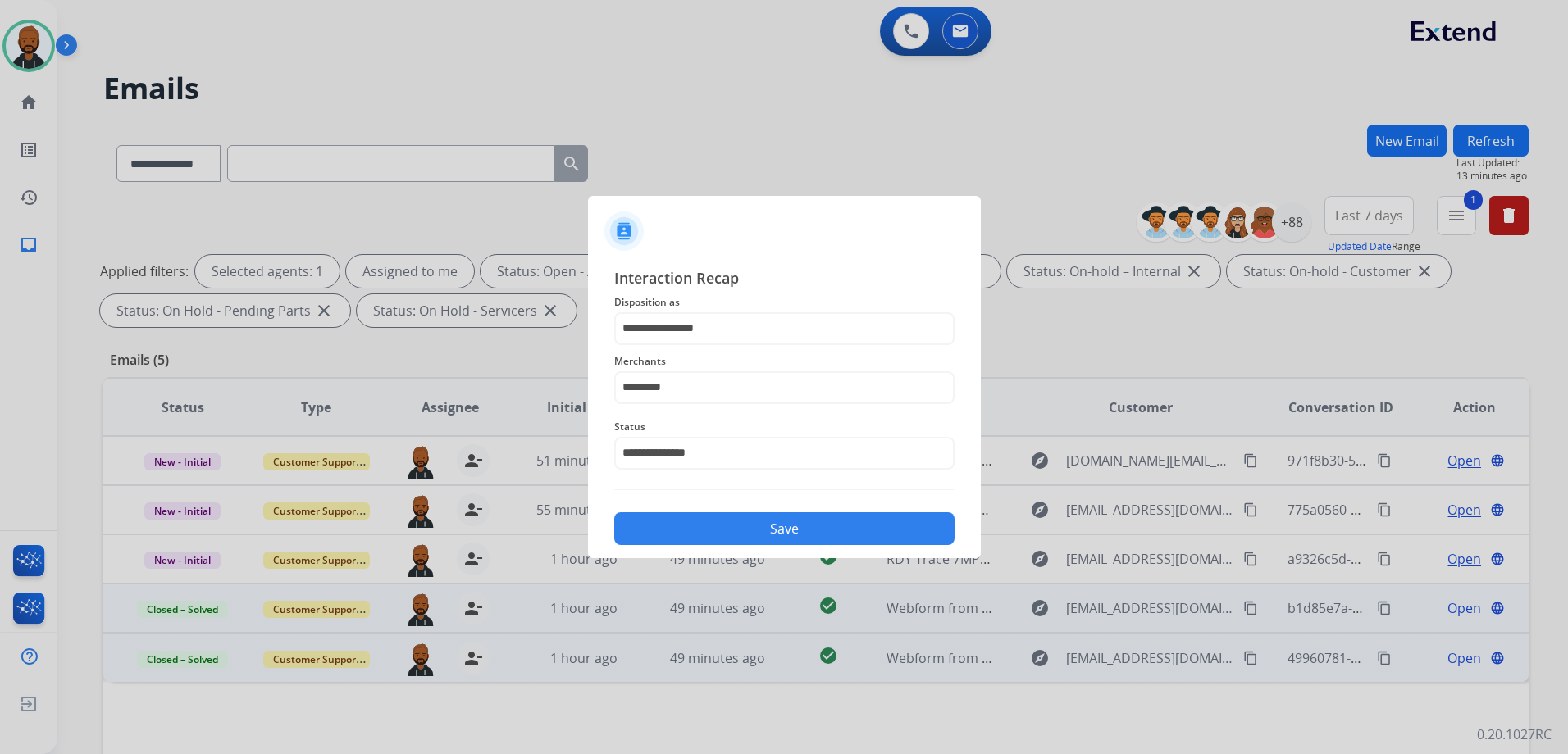
click at [751, 532] on button "Save" at bounding box center [784, 528] width 340 height 33
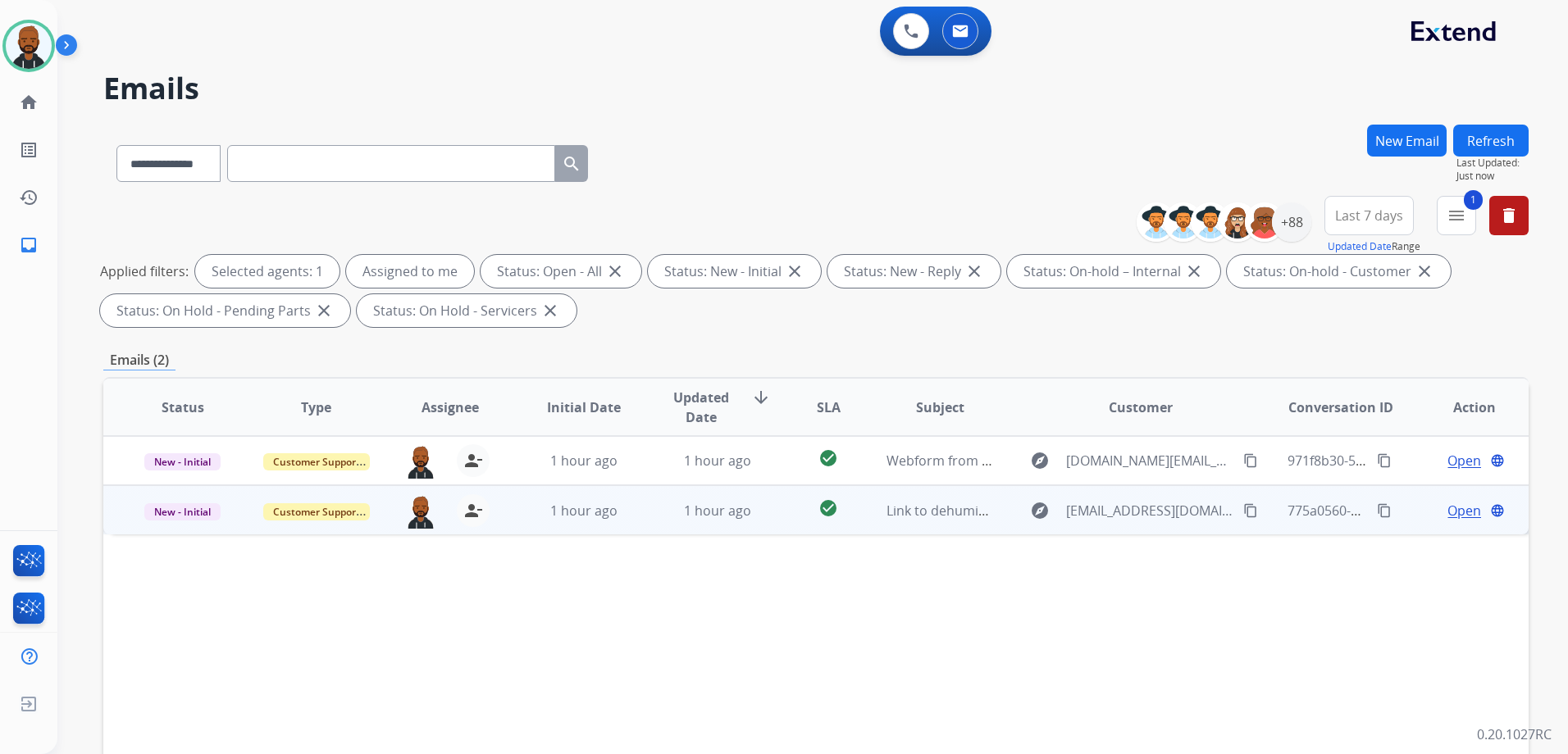
click at [1447, 512] on span "Open" at bounding box center [1464, 510] width 34 height 20
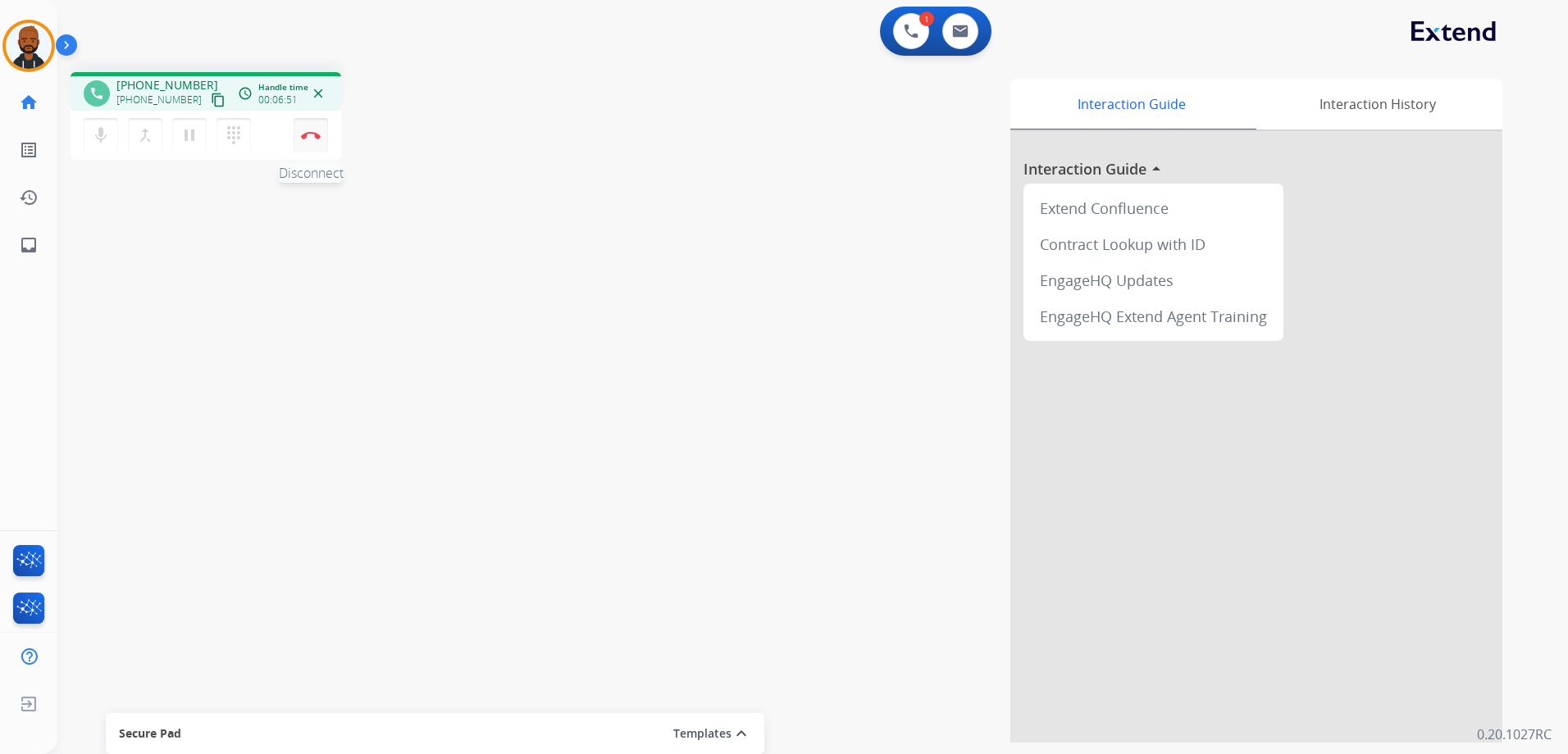
click at [315, 131] on button "Disconnect" at bounding box center [310, 135] width 34 height 34
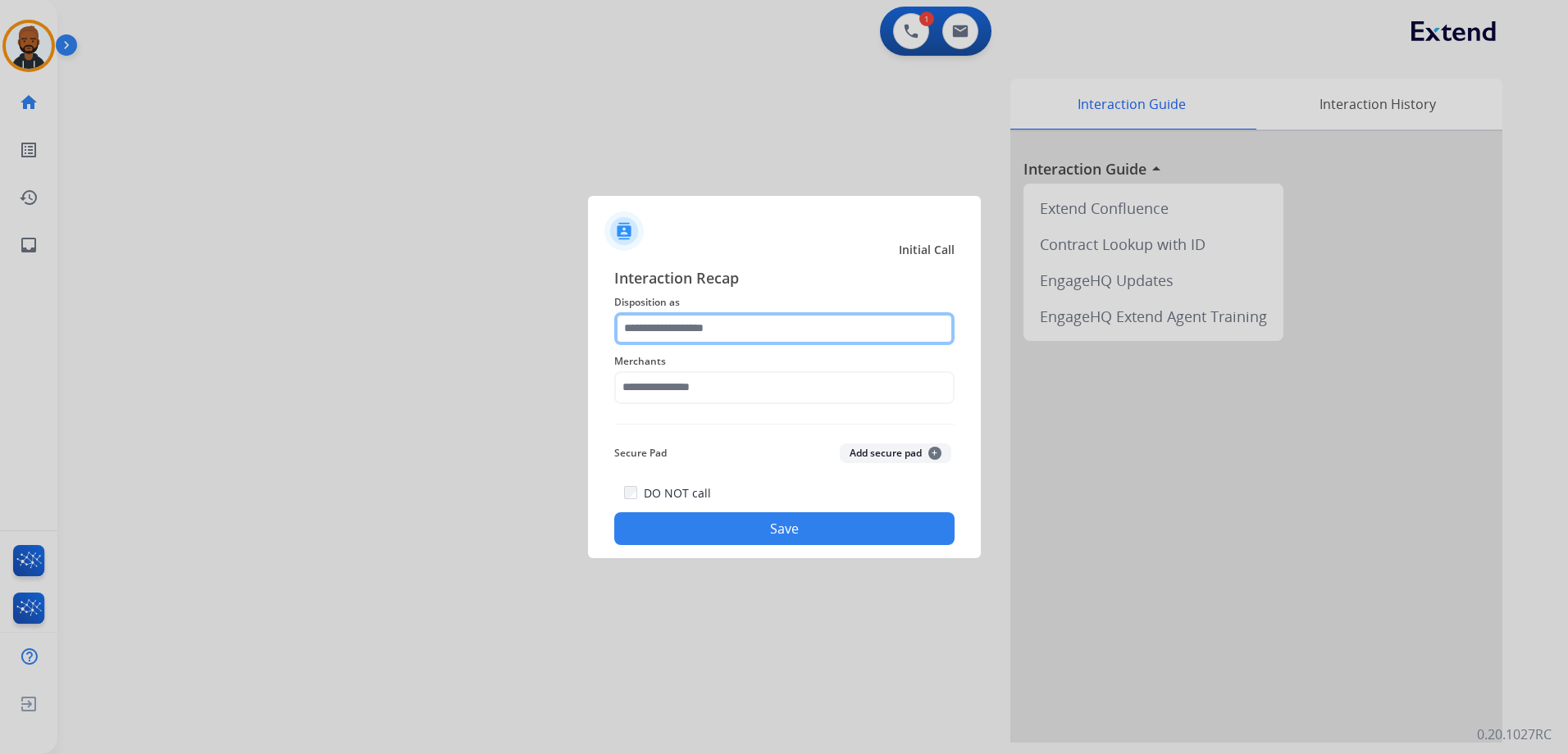
click at [724, 323] on input "text" at bounding box center [784, 328] width 340 height 33
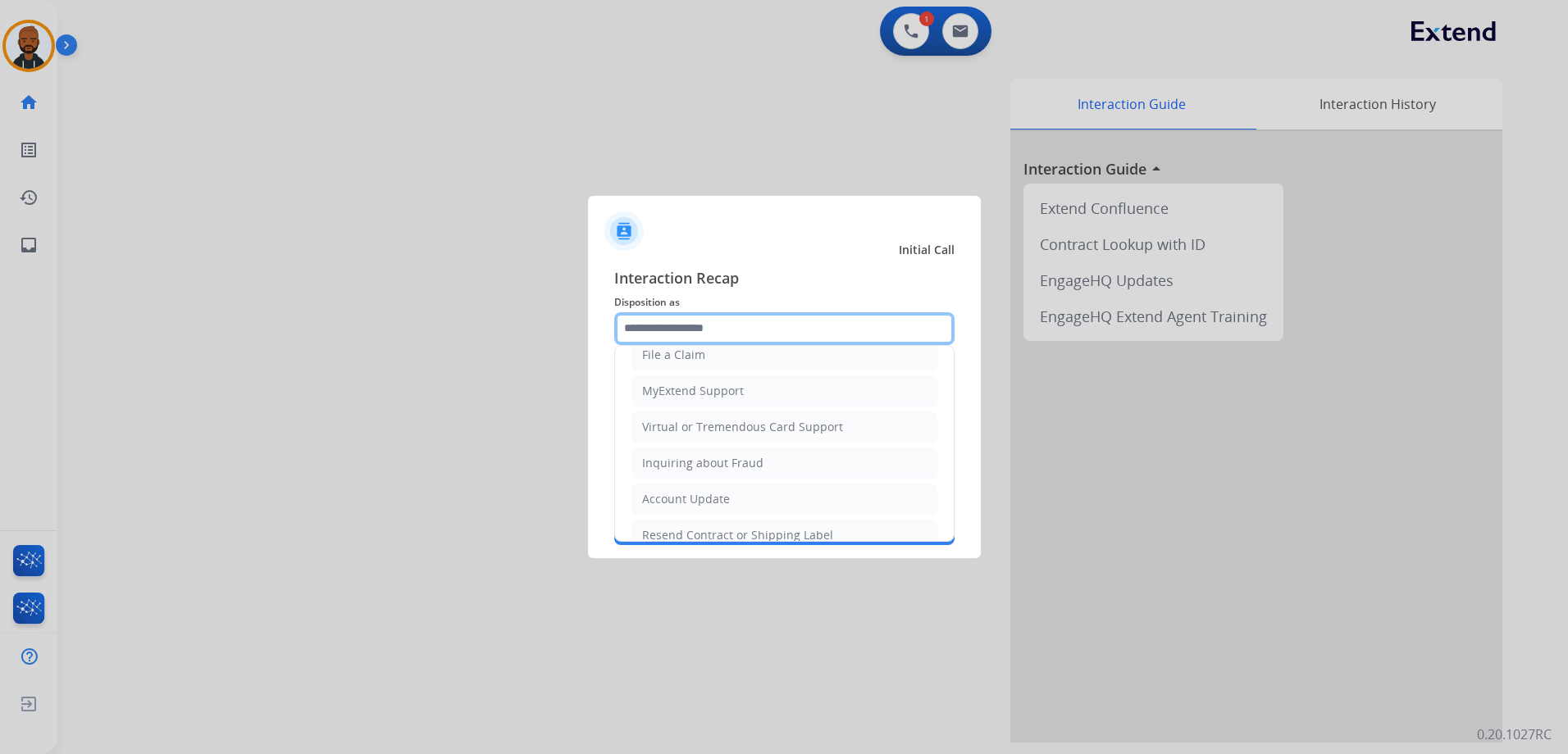
scroll to position [164, 0]
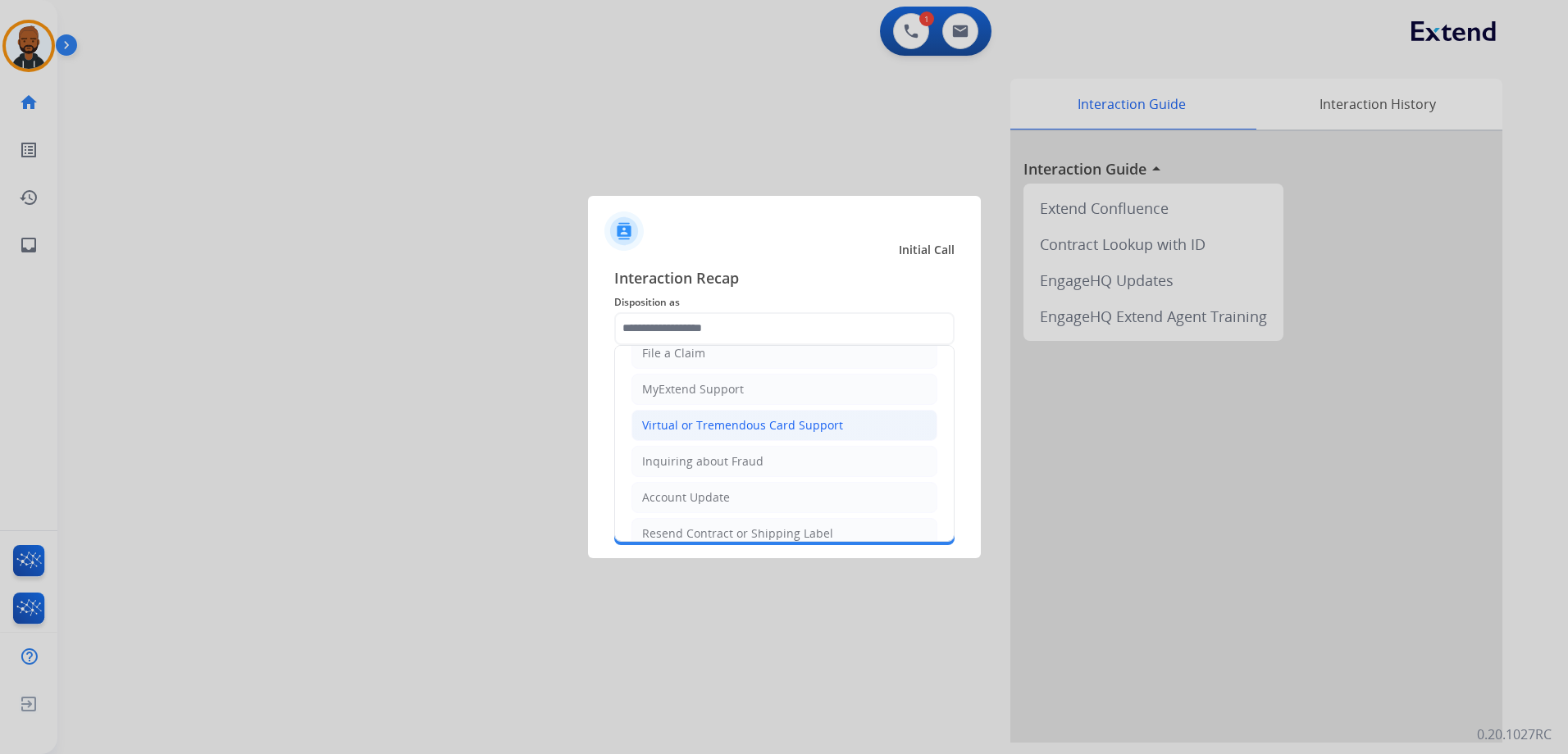
click at [743, 426] on div "Virtual or Tremendous Card Support" at bounding box center [742, 426] width 200 height 17
type input "**********"
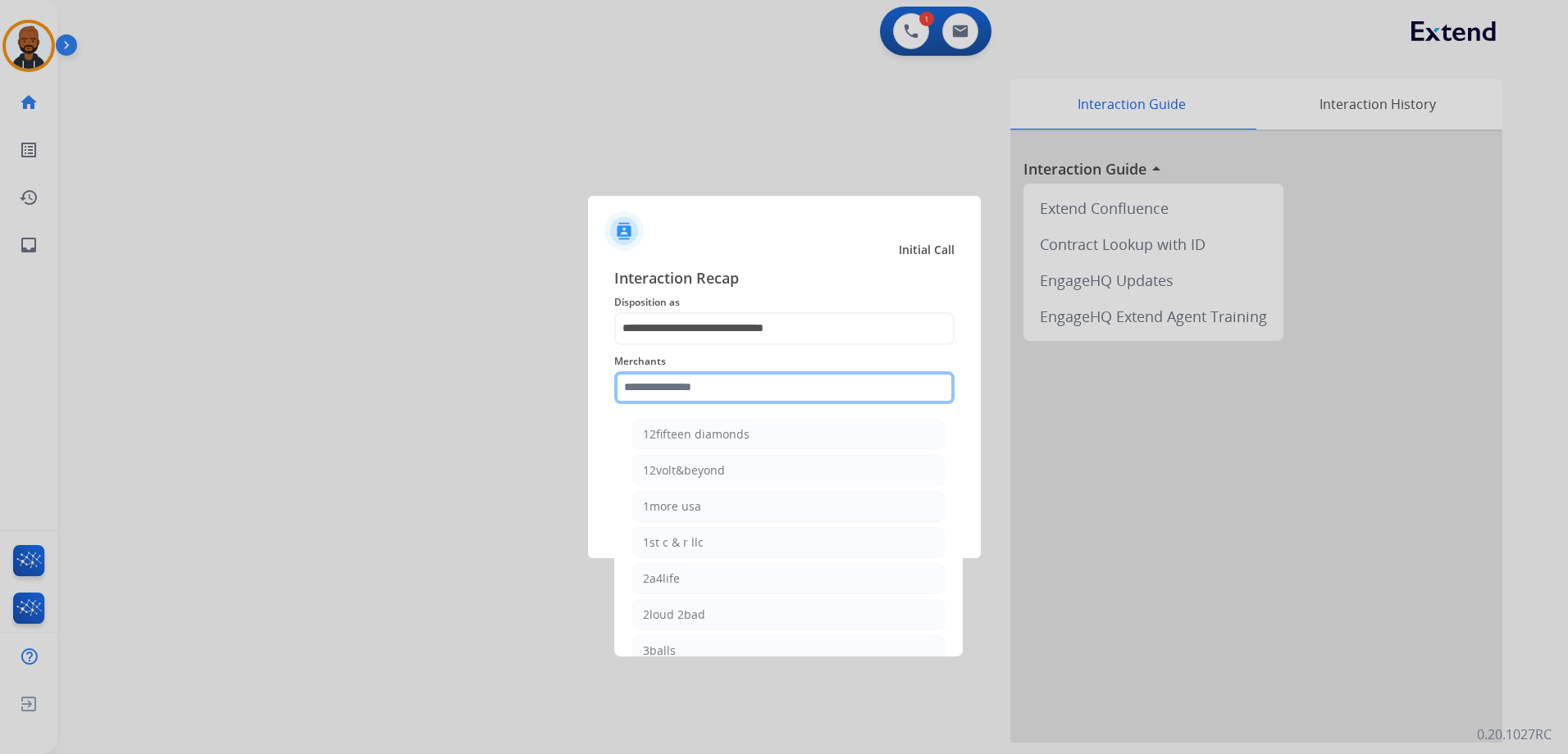
click at [736, 383] on input "text" at bounding box center [784, 387] width 340 height 33
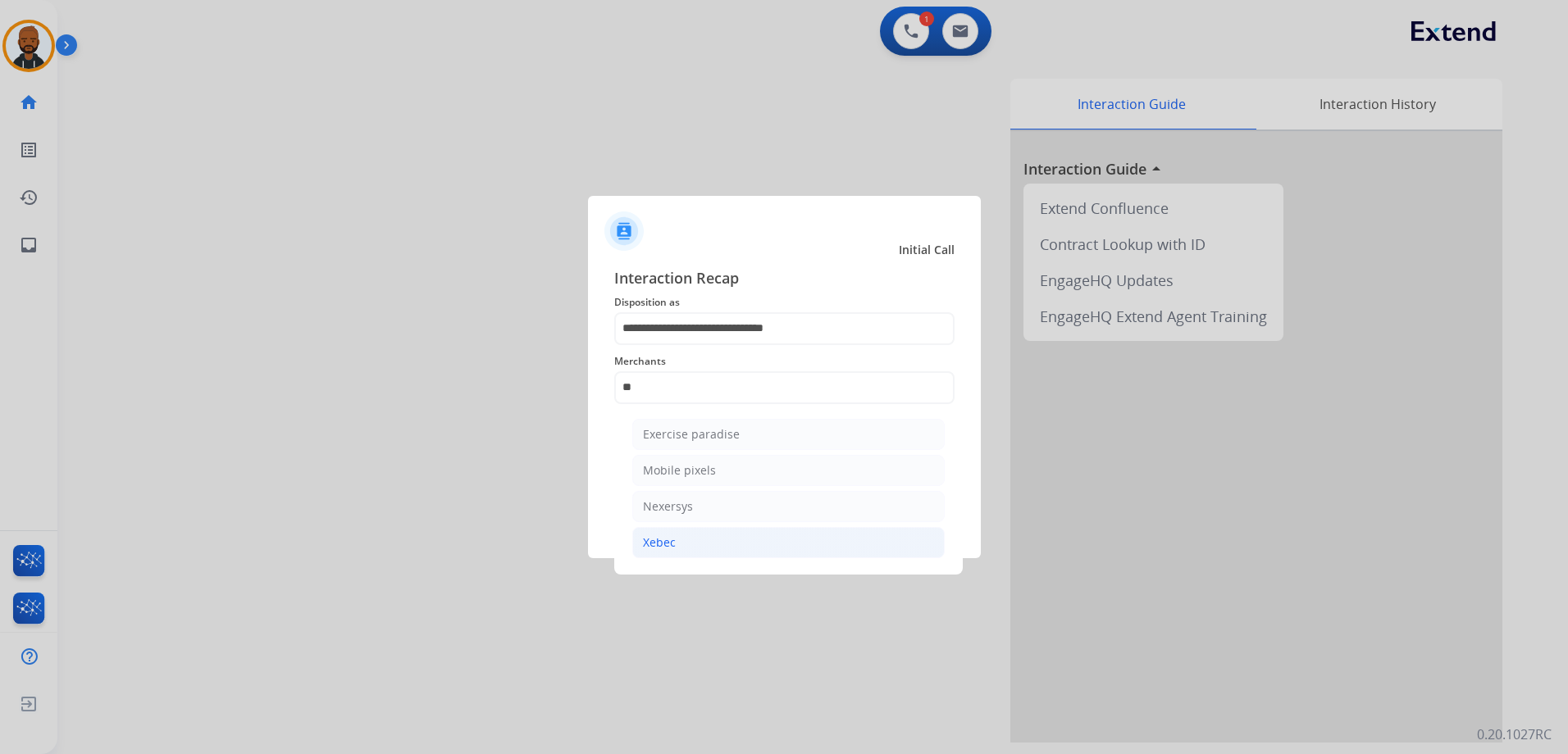
click at [719, 540] on li "Xebec" at bounding box center [788, 542] width 312 height 31
type input "*****"
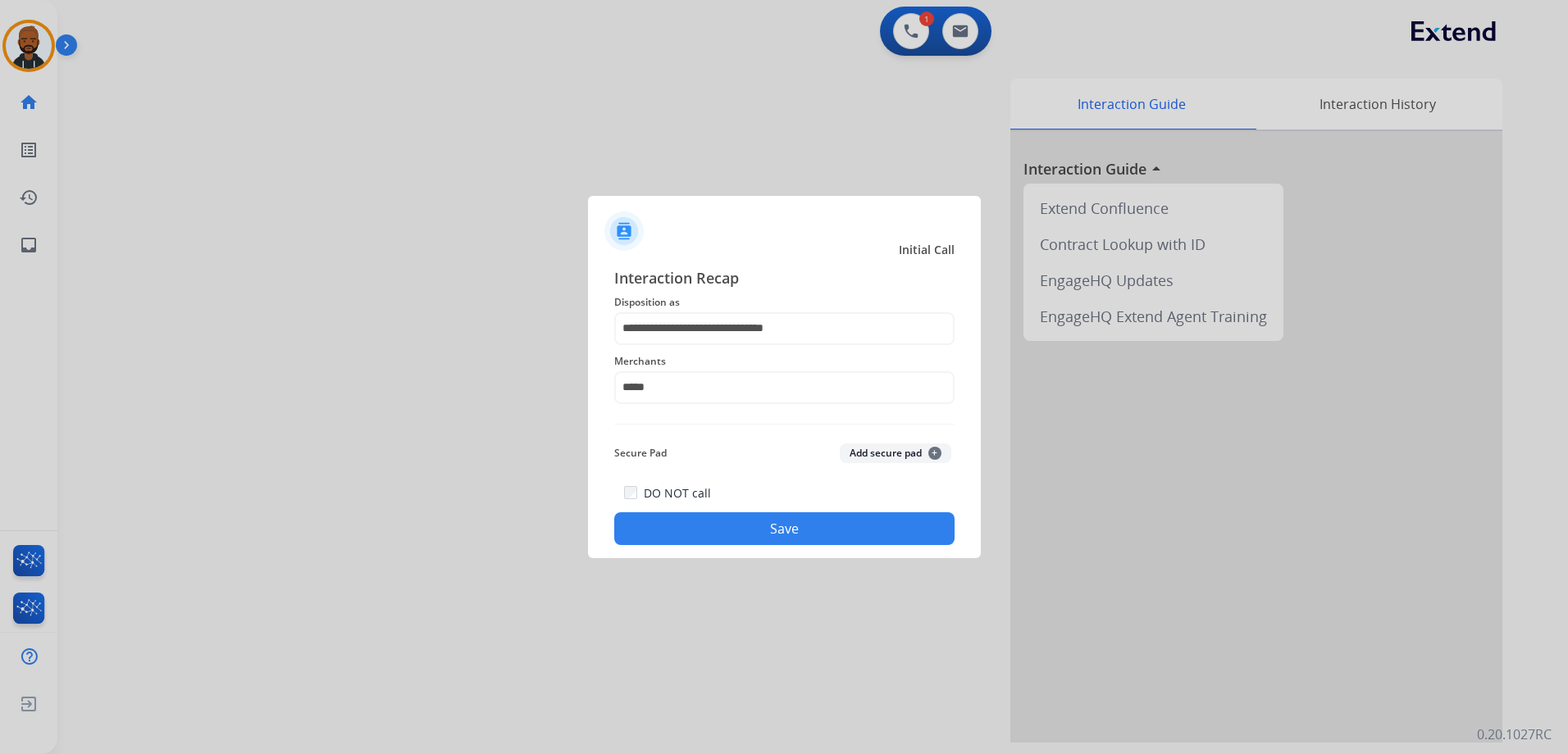
click at [712, 524] on button "Save" at bounding box center [784, 528] width 340 height 33
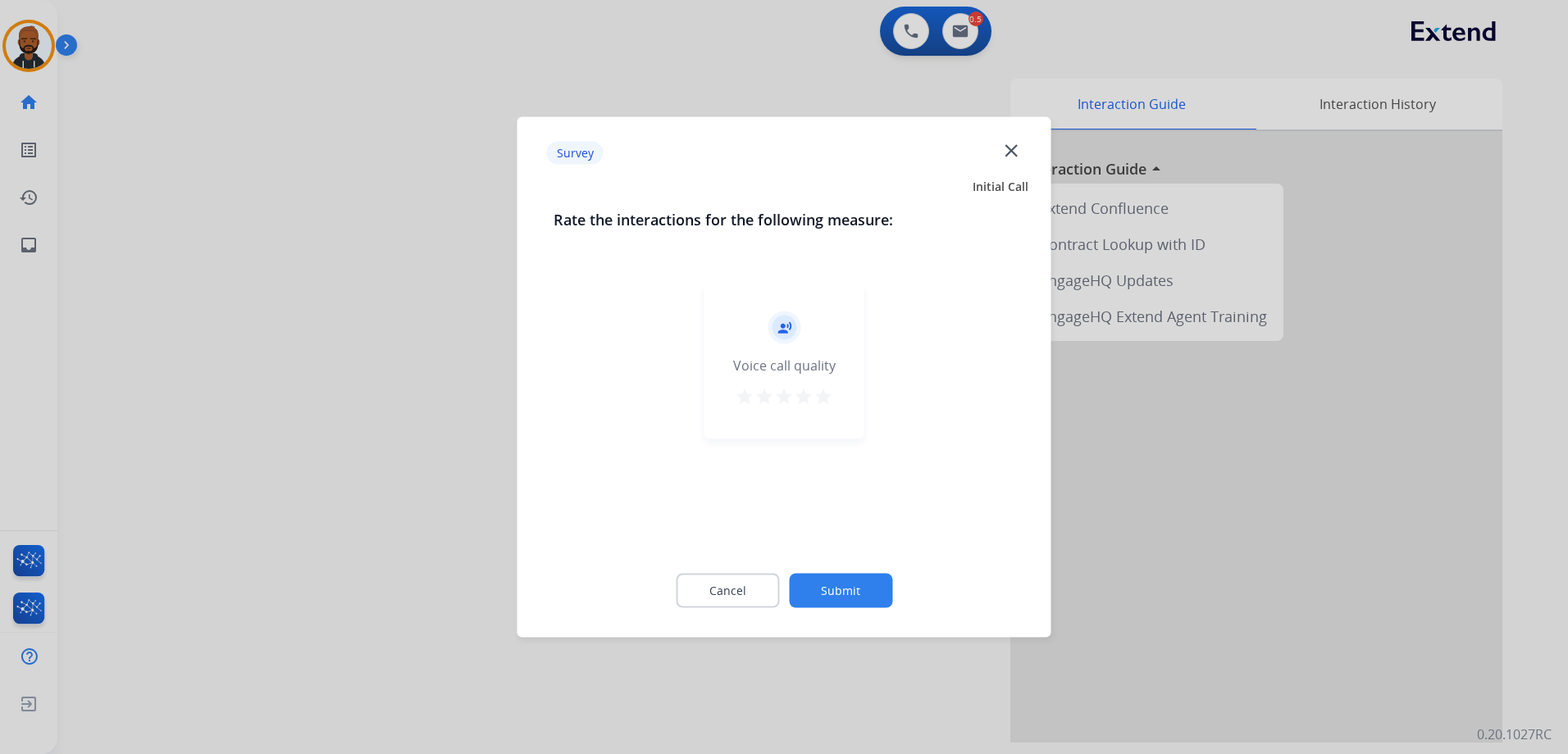
click at [833, 371] on div "Voice call quality" at bounding box center [784, 365] width 103 height 20
click at [827, 391] on div "record_voice_over Voice call quality star star star star star" at bounding box center [783, 361] width 159 height 156
click at [830, 398] on mat-icon "star" at bounding box center [822, 396] width 20 height 20
click at [831, 570] on div "Cancel Submit" at bounding box center [784, 591] width 461 height 74
click at [840, 583] on button "Submit" at bounding box center [840, 591] width 103 height 34
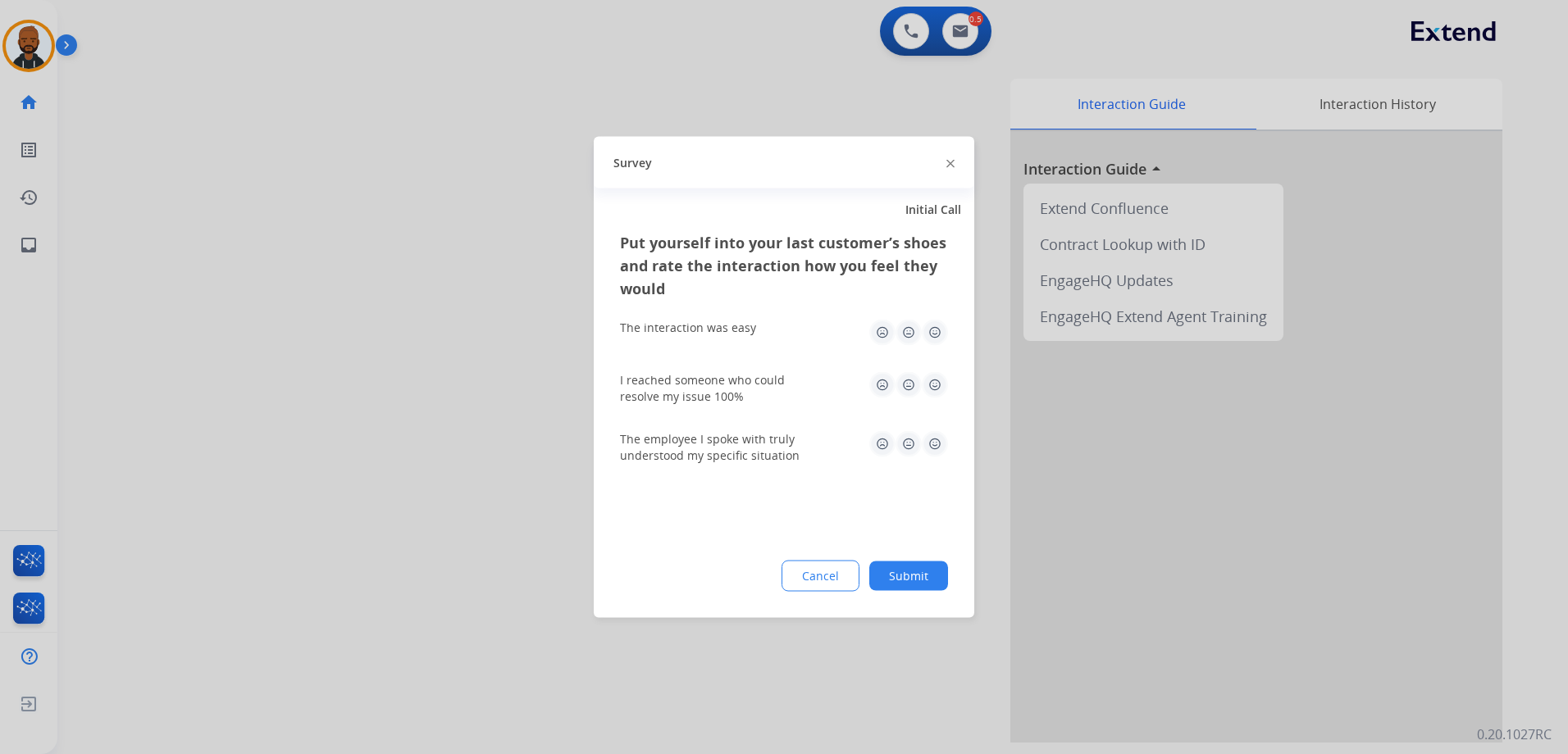
click at [942, 336] on img at bounding box center [935, 333] width 26 height 26
click at [935, 391] on img at bounding box center [935, 385] width 26 height 26
click at [936, 444] on img at bounding box center [935, 445] width 26 height 26
click at [932, 568] on button "Submit" at bounding box center [908, 576] width 78 height 30
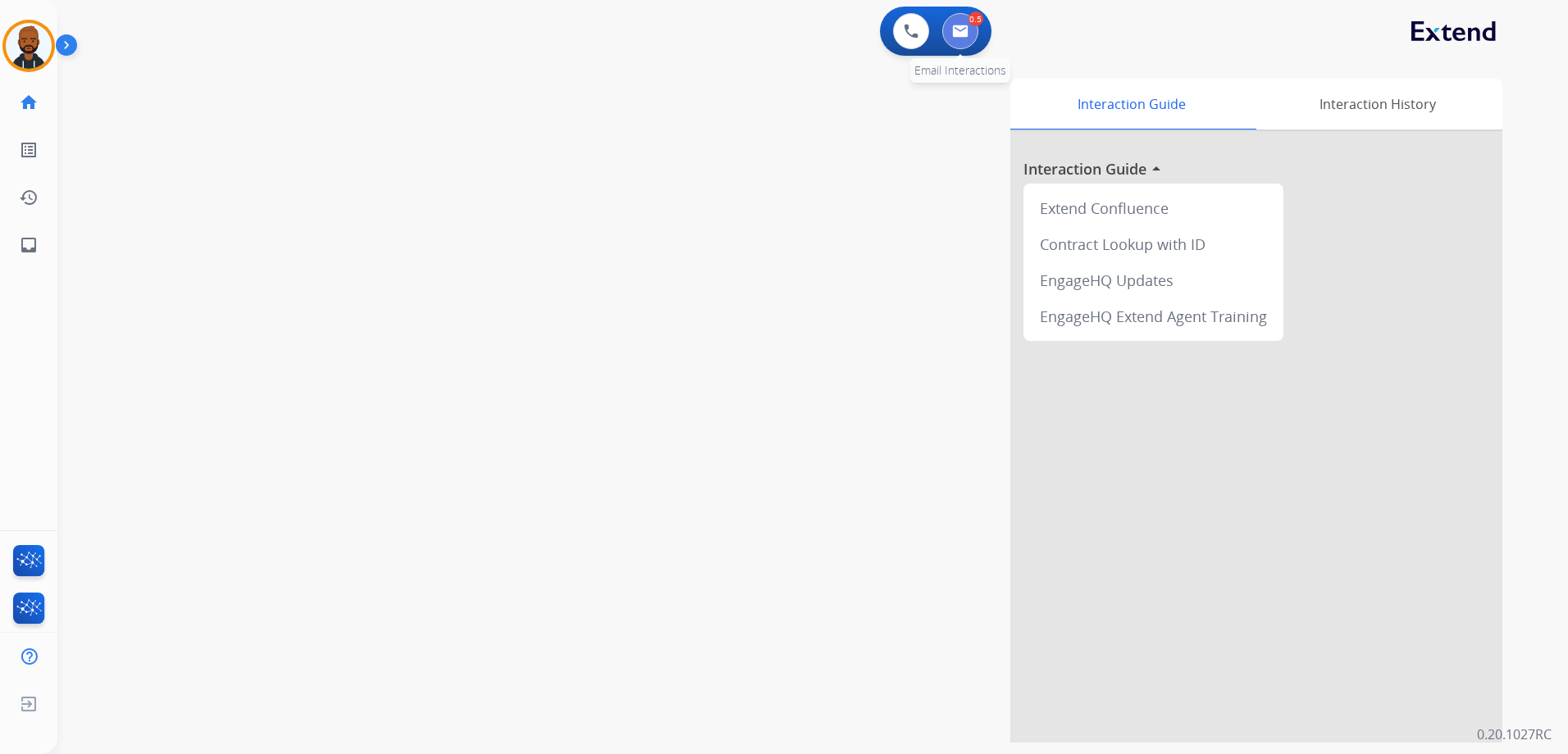
click at [968, 37] on button at bounding box center [960, 31] width 36 height 36
select select "**********"
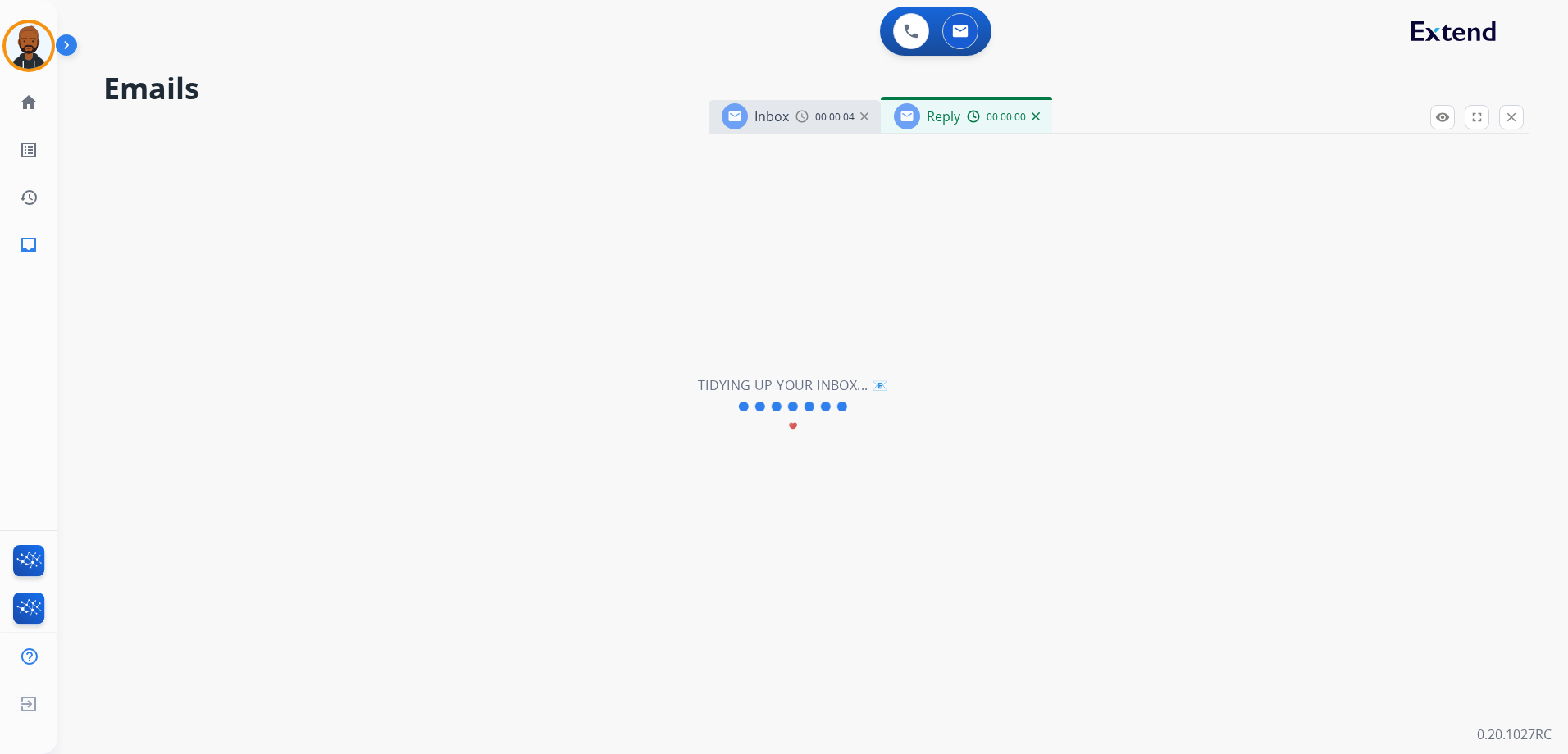
select select "**********"
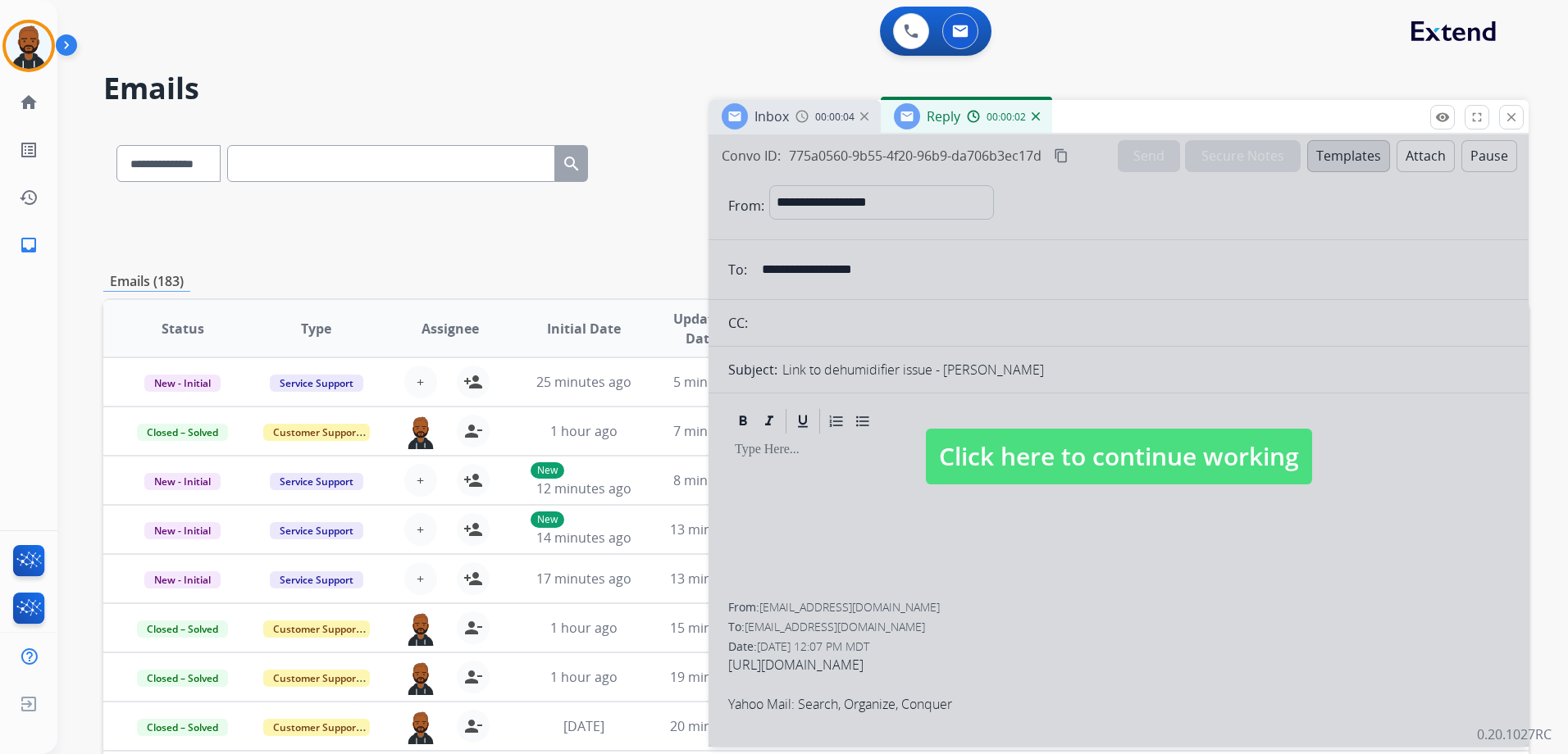
click at [1065, 476] on span "Click here to continue working" at bounding box center [1119, 457] width 386 height 56
select select
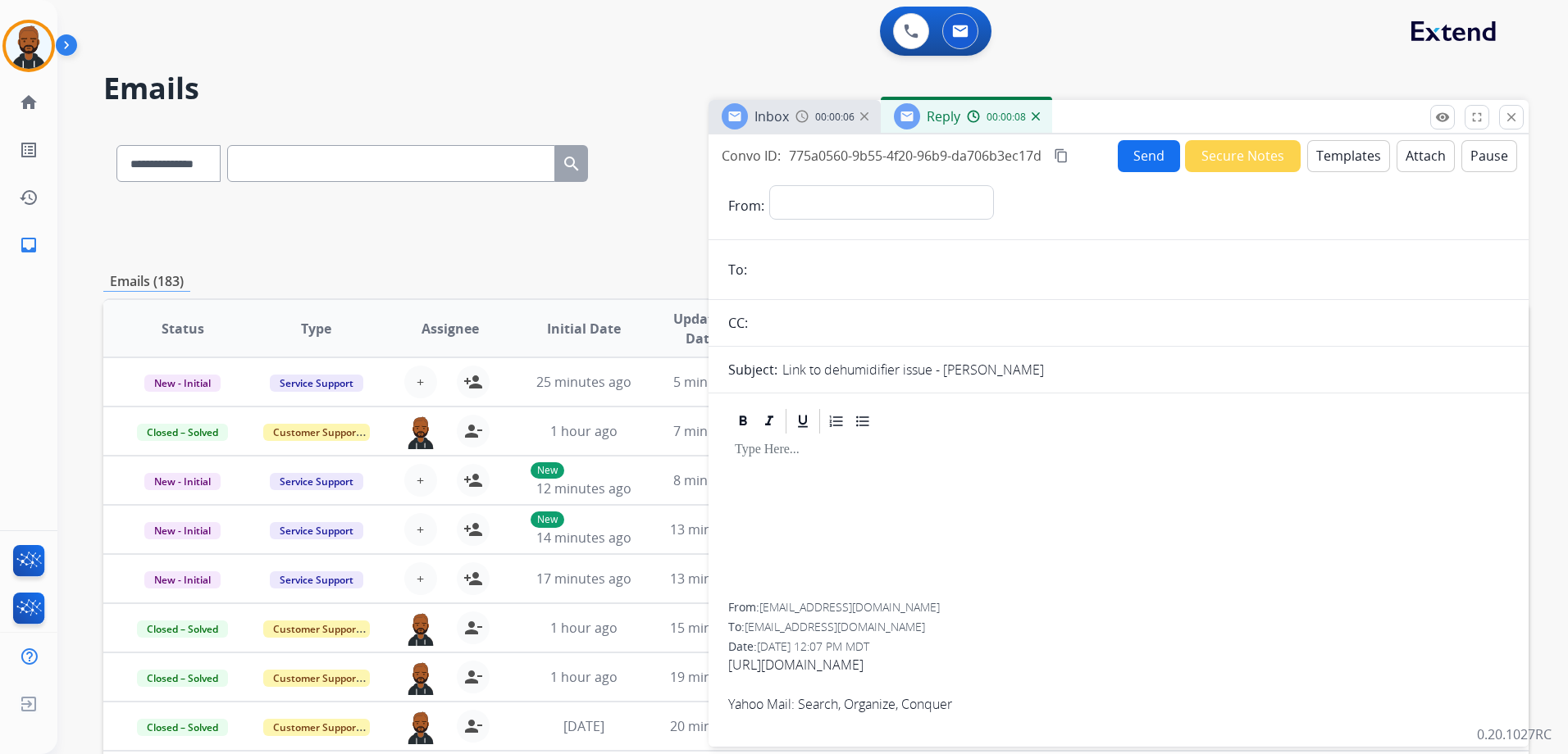
click at [1040, 123] on div "Reply 00:00:08" at bounding box center [967, 116] width 172 height 33
click at [1028, 122] on div "00:00:09" at bounding box center [1002, 117] width 72 height 15
click at [1033, 120] on div "00:00:10" at bounding box center [1002, 117] width 72 height 15
click at [1036, 115] on img at bounding box center [1035, 116] width 8 height 8
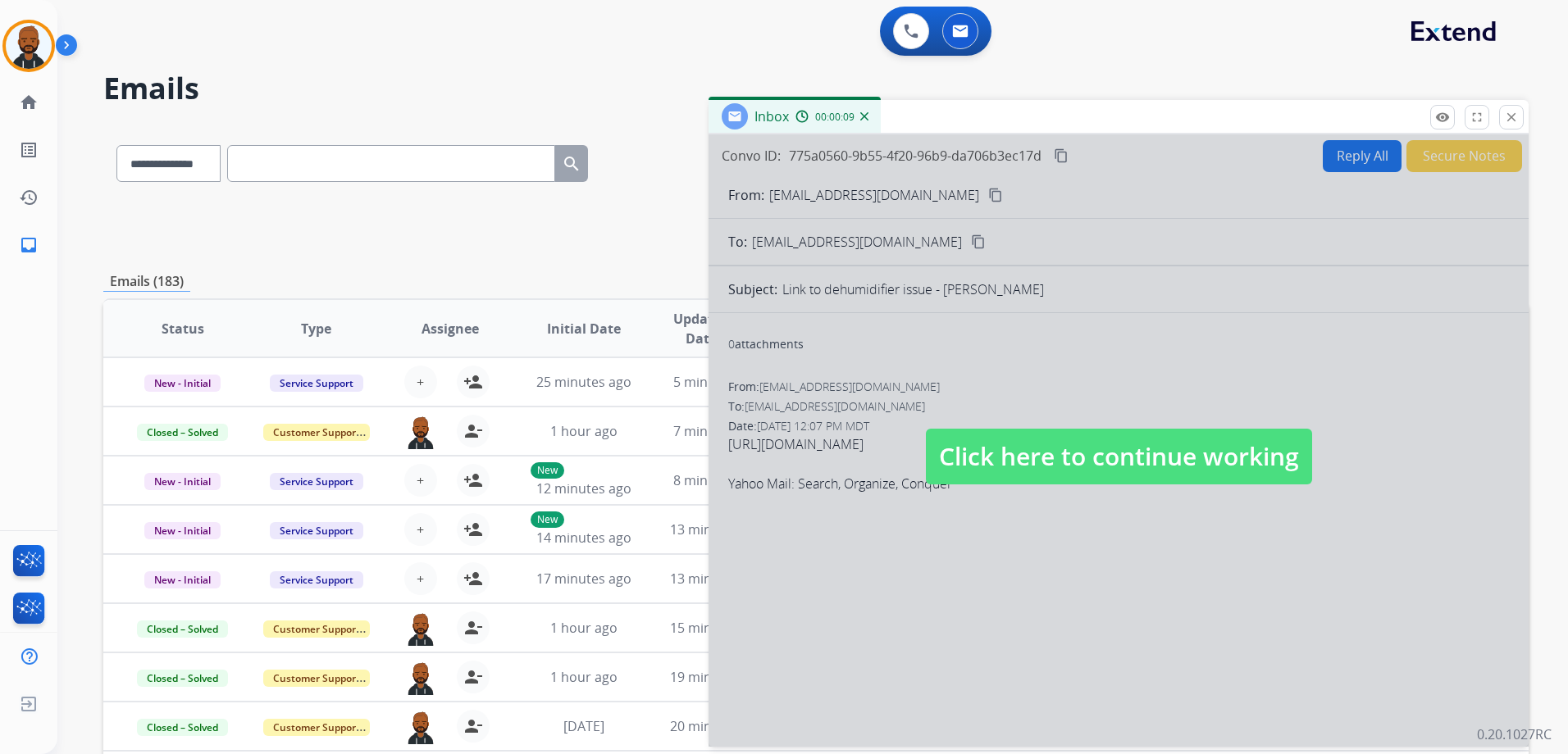
click at [867, 119] on img at bounding box center [864, 116] width 8 height 8
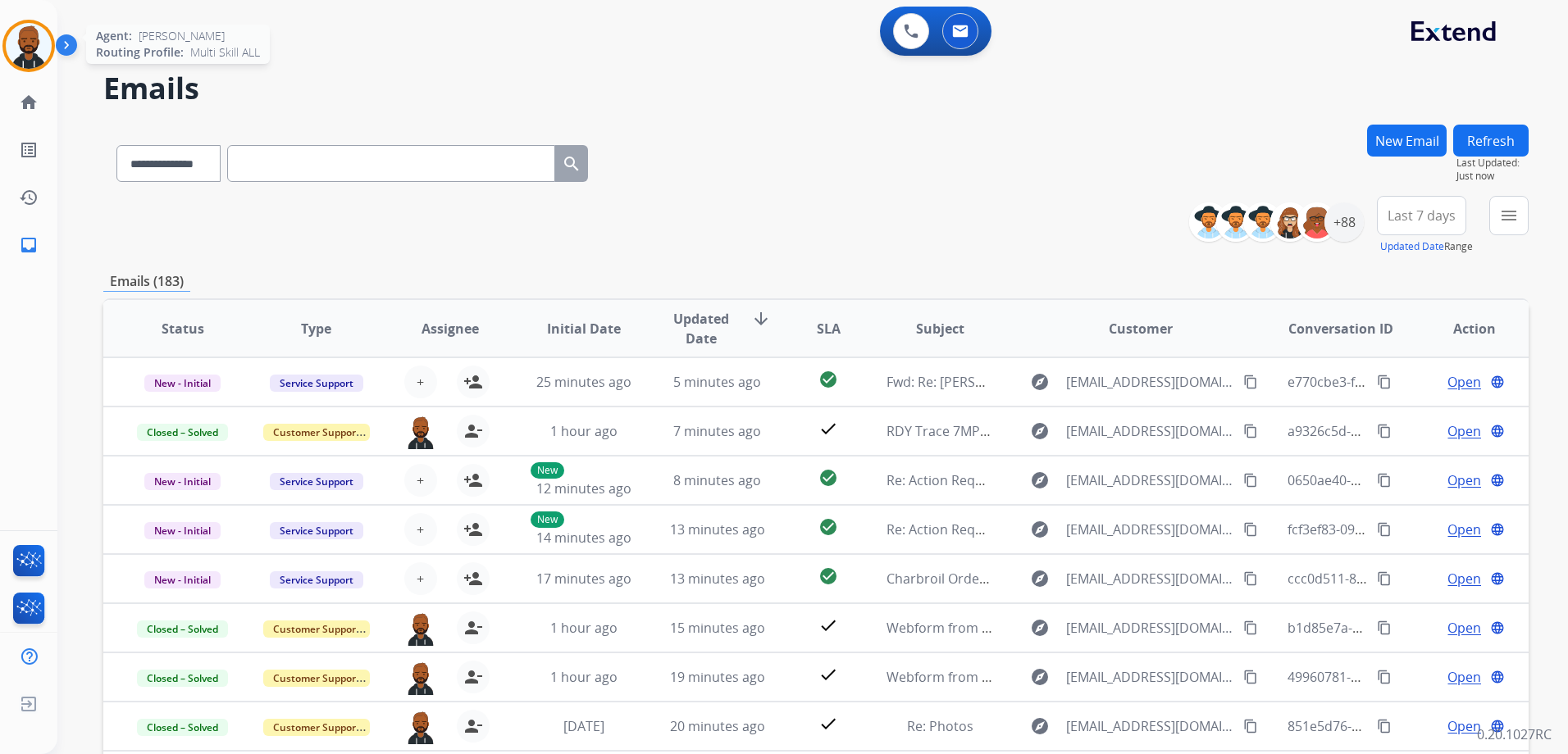
click at [39, 52] on img at bounding box center [28, 46] width 46 height 46
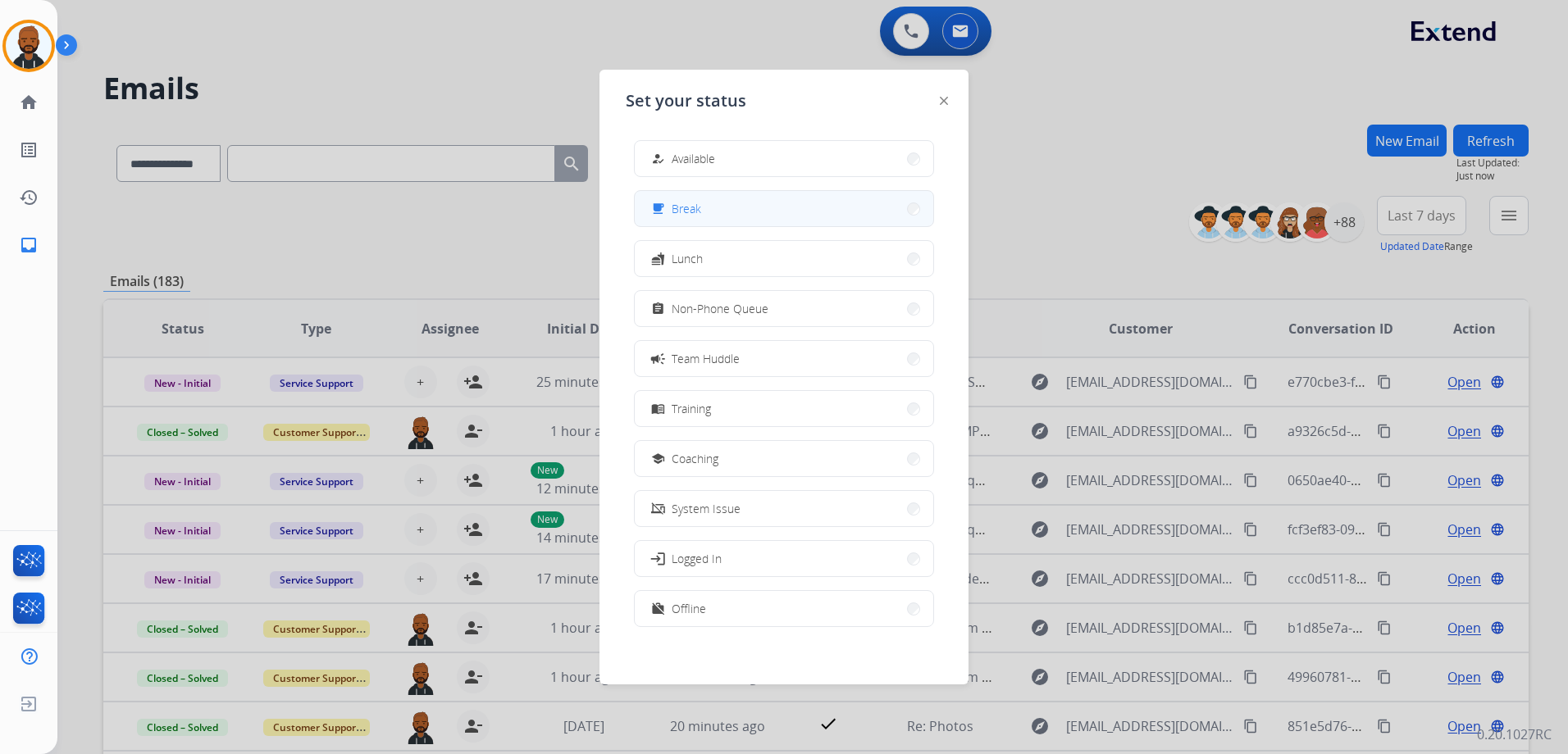
click at [748, 205] on button "free_breakfast Break" at bounding box center [784, 209] width 298 height 35
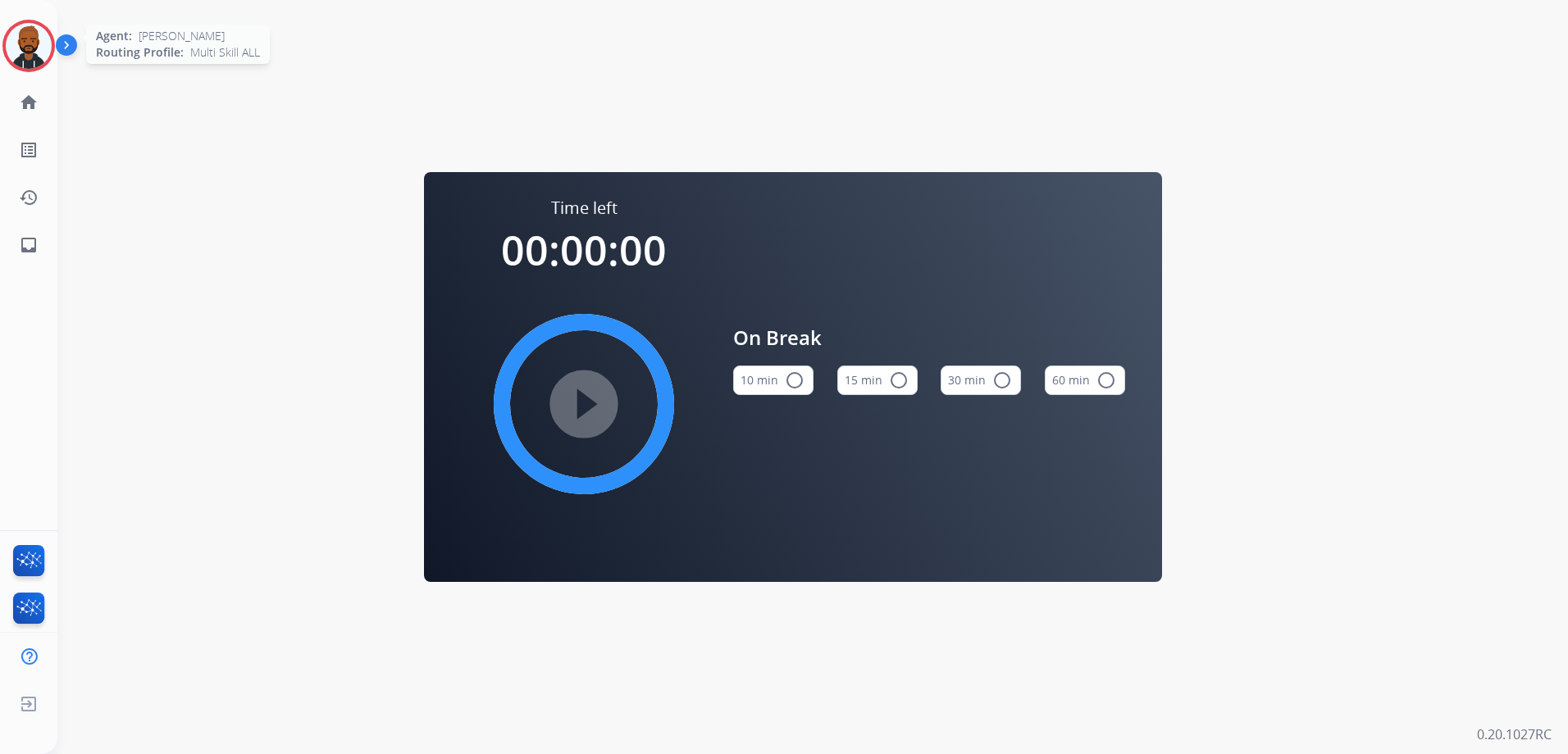
drag, startPoint x: 31, startPoint y: 37, endPoint x: 41, endPoint y: 35, distance: 10.2
click at [31, 37] on img at bounding box center [28, 46] width 46 height 46
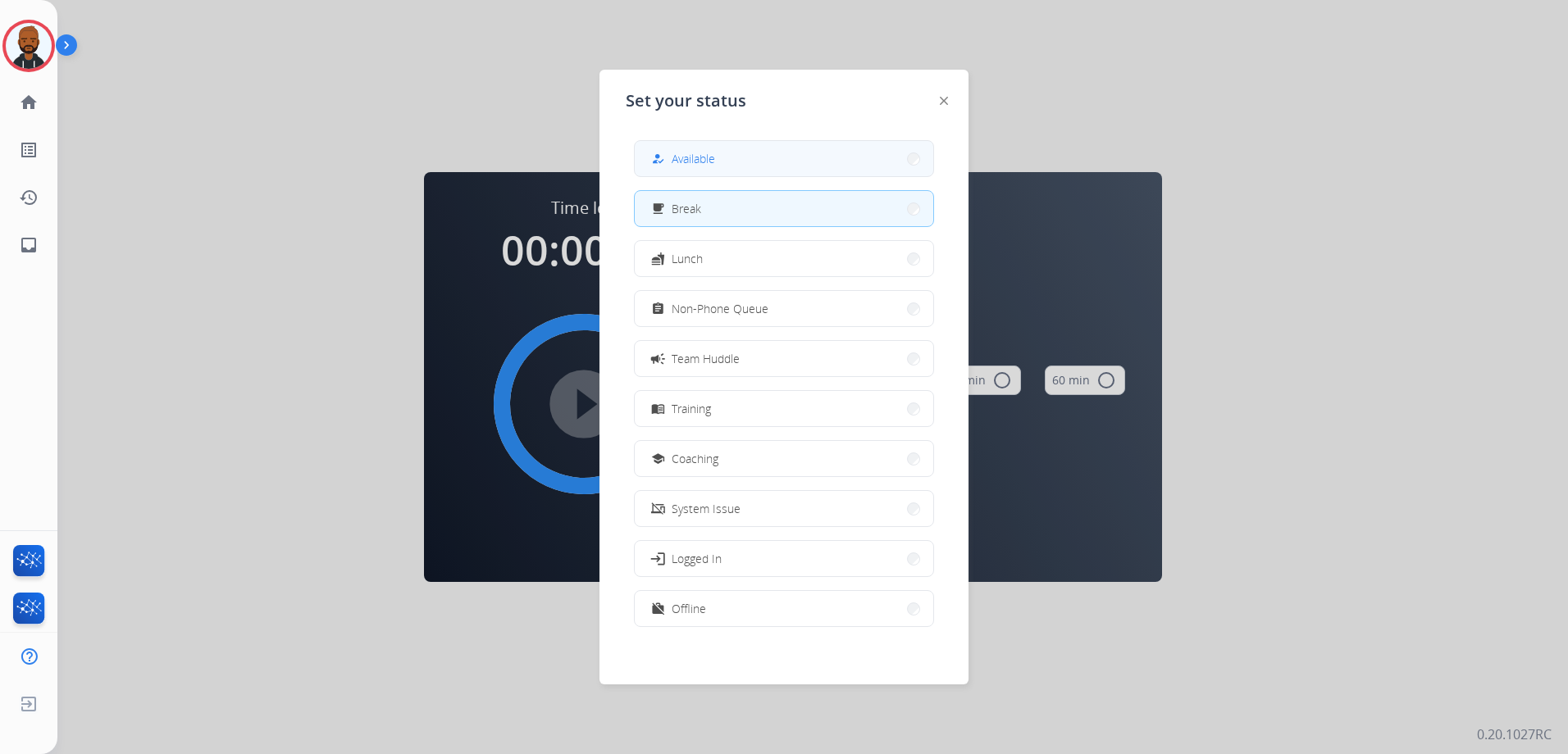
click at [799, 151] on button "how_to_reg Available" at bounding box center [784, 158] width 298 height 35
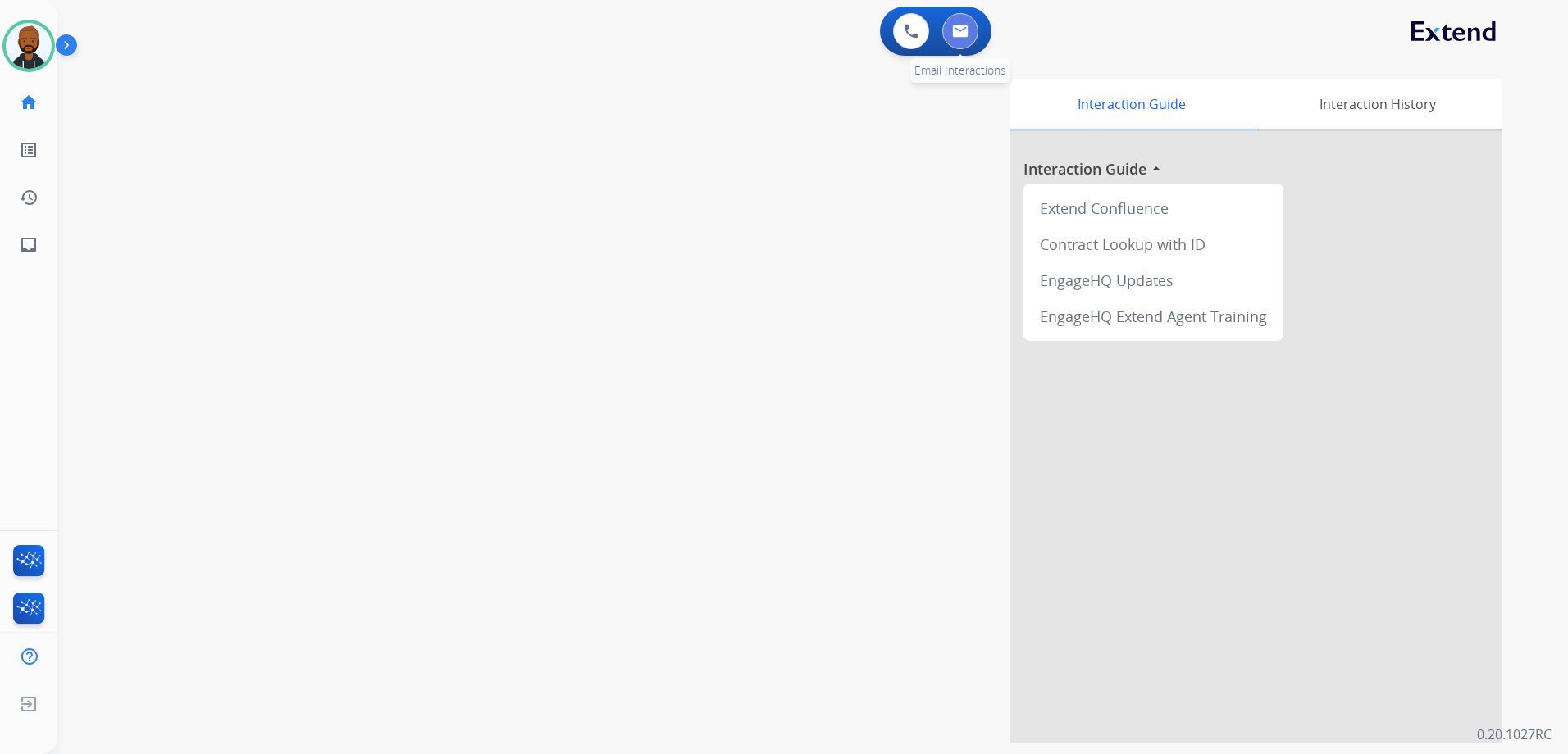
click at [956, 42] on button at bounding box center [960, 31] width 36 height 36
select select "**********"
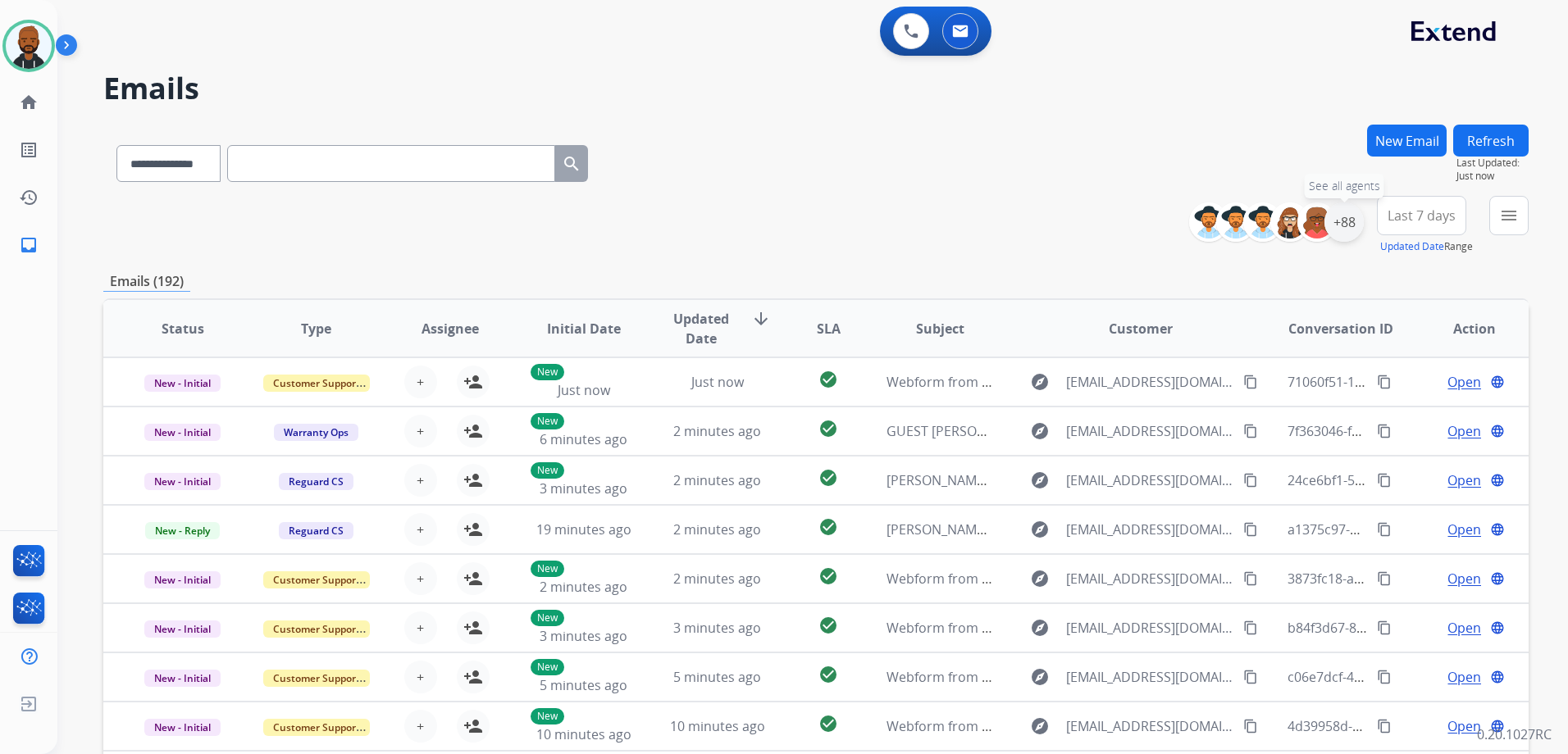
click at [1331, 229] on div "+88" at bounding box center [1343, 222] width 39 height 39
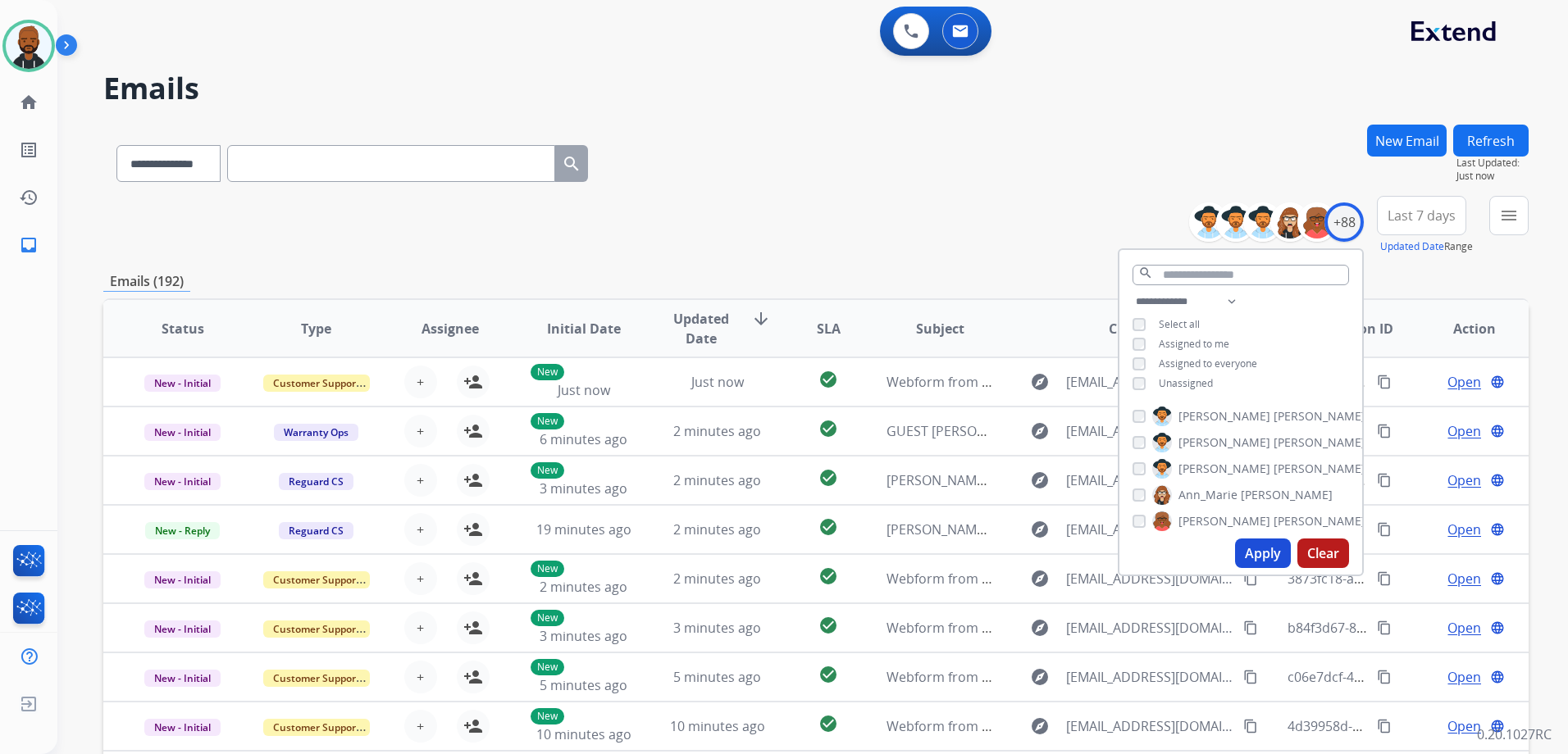
drag, startPoint x: 1247, startPoint y: 543, endPoint x: 1263, endPoint y: 539, distance: 16.5
click at [1257, 543] on button "Apply" at bounding box center [1263, 554] width 56 height 30
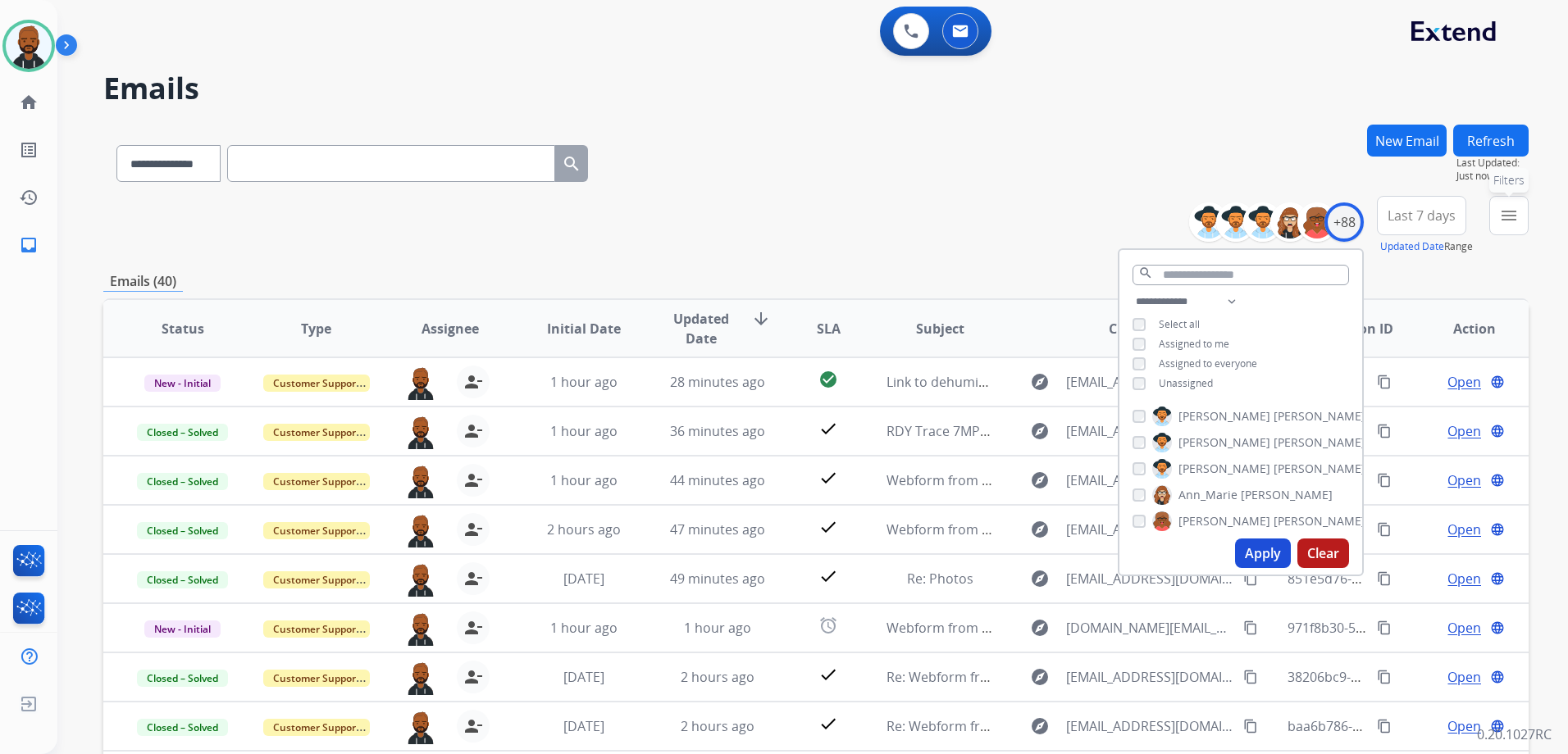
click at [1520, 220] on button "menu Filters" at bounding box center [1508, 215] width 39 height 39
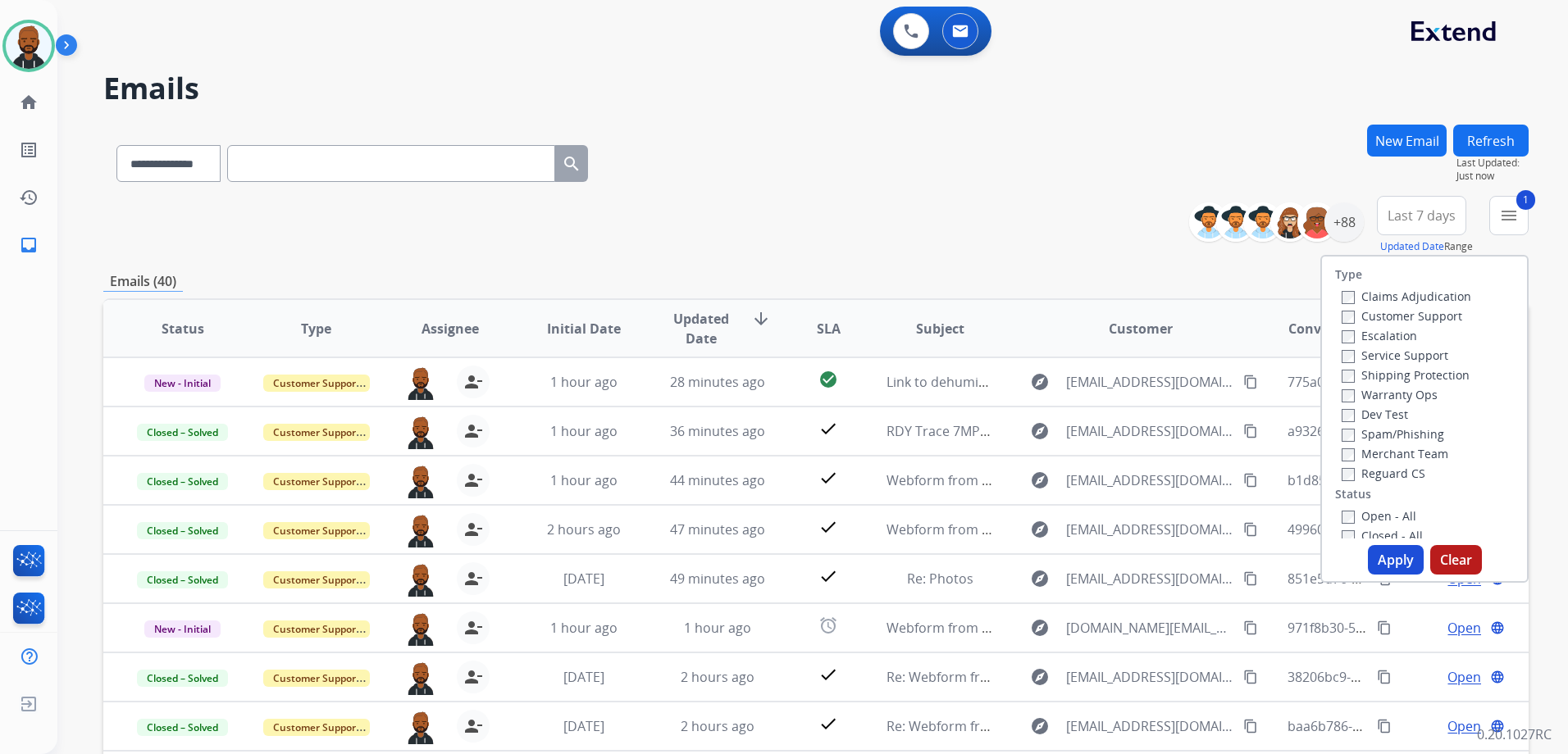
click at [1402, 558] on button "Apply" at bounding box center [1396, 560] width 56 height 30
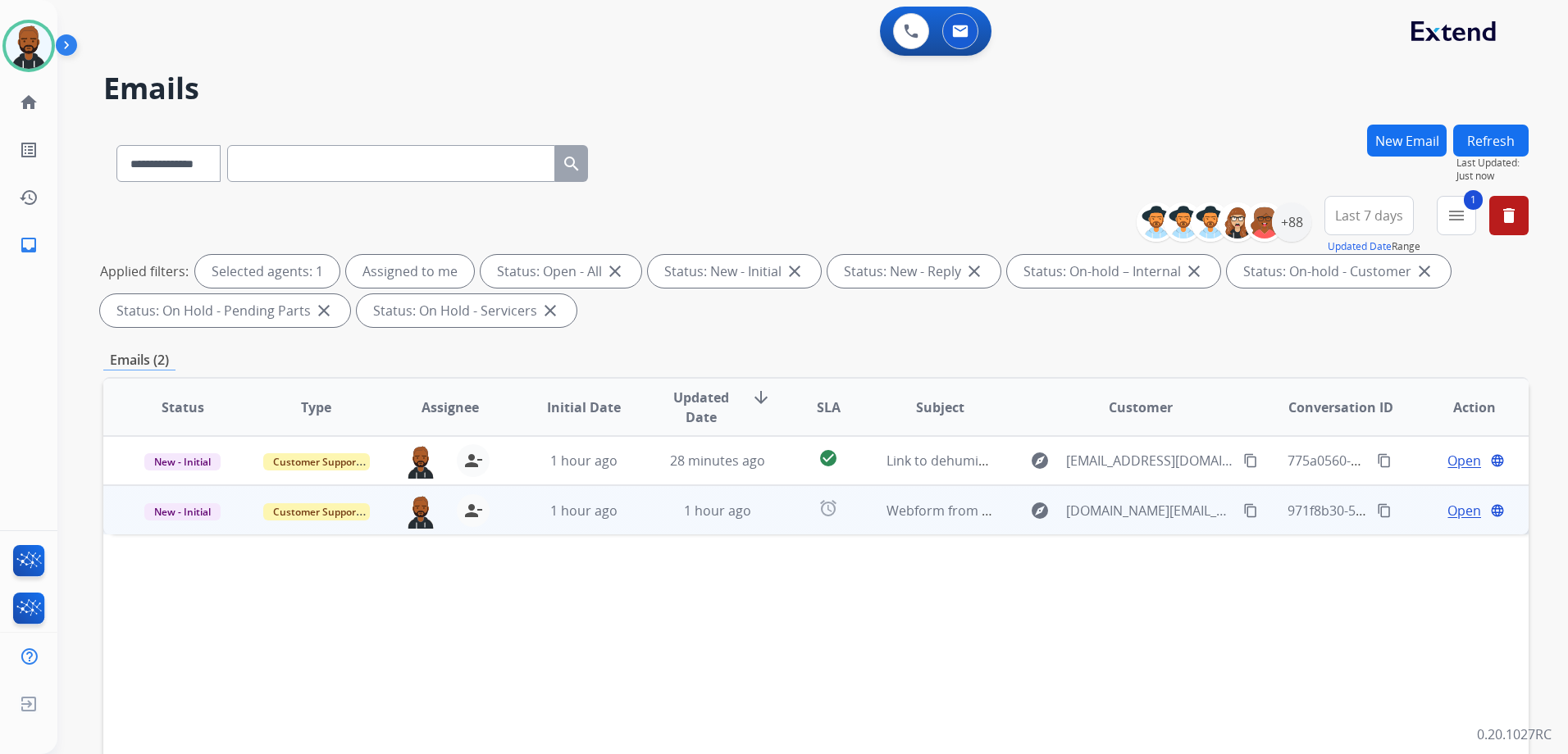
click at [1447, 514] on span "Open" at bounding box center [1464, 510] width 34 height 20
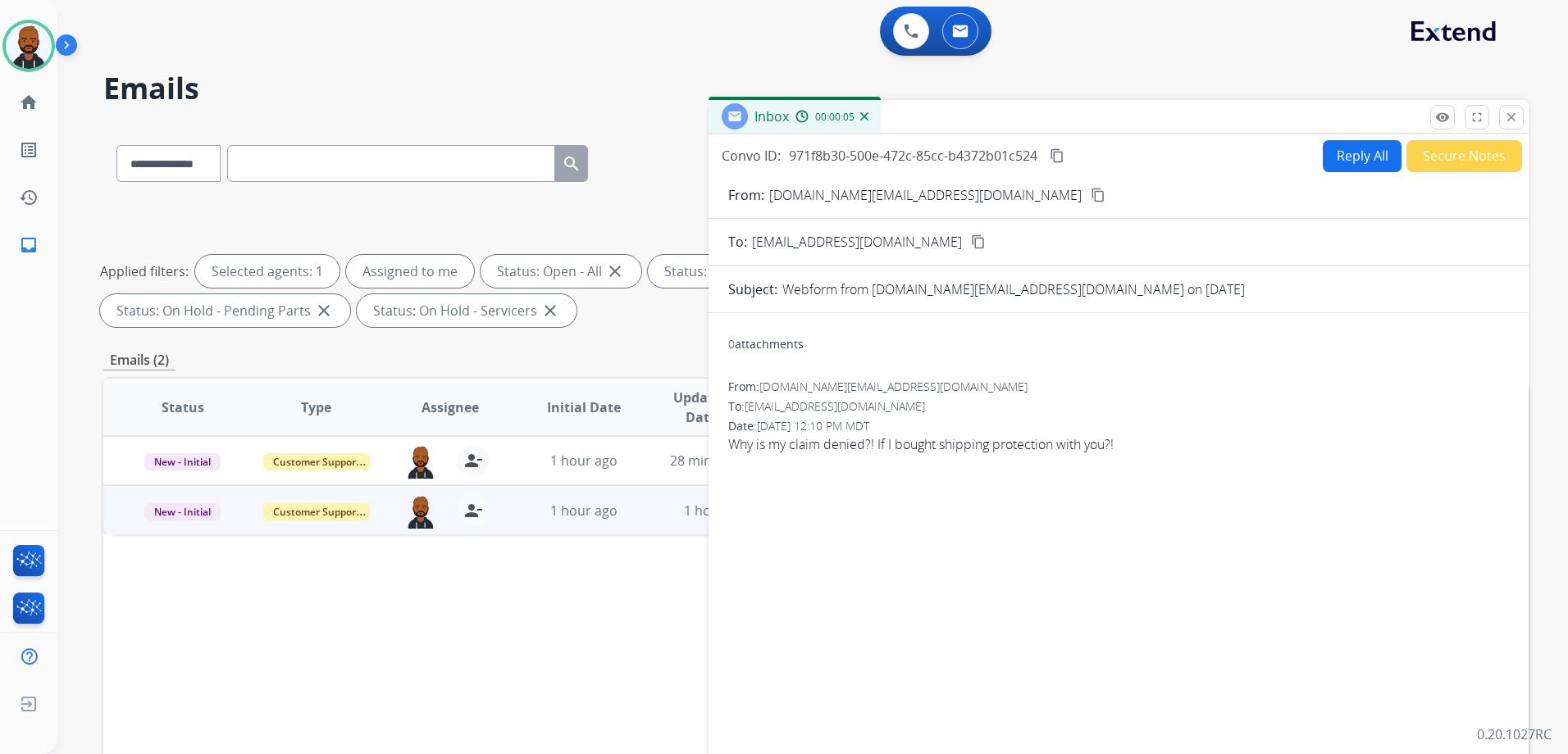
click at [1091, 197] on mat-icon "content_copy" at bounding box center [1098, 195] width 15 height 15
click at [1506, 126] on button "close Close" at bounding box center [1511, 117] width 24 height 24
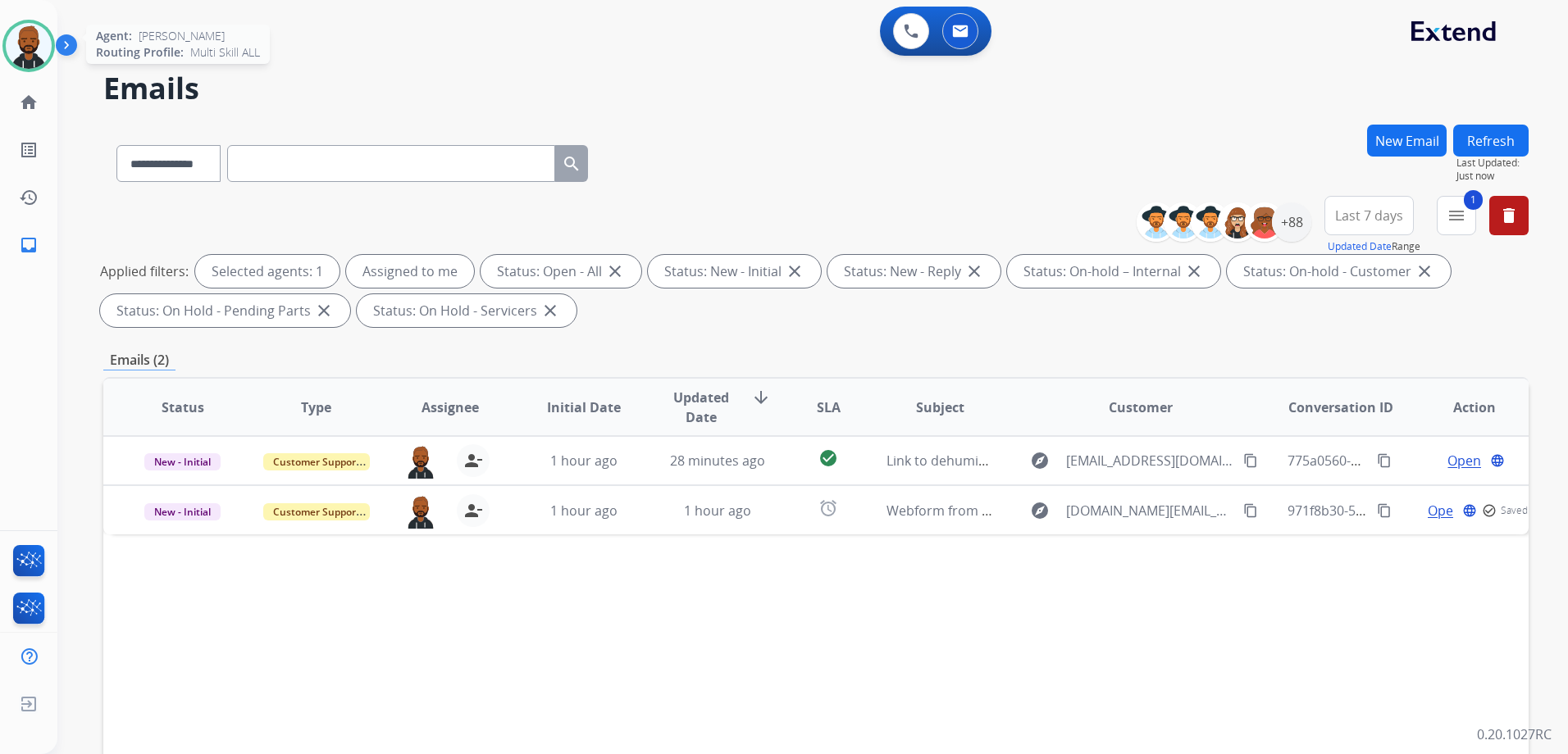
click at [17, 72] on div "Agent: [PERSON_NAME] Profile: Multi Skill ALL" at bounding box center [29, 46] width 52 height 52
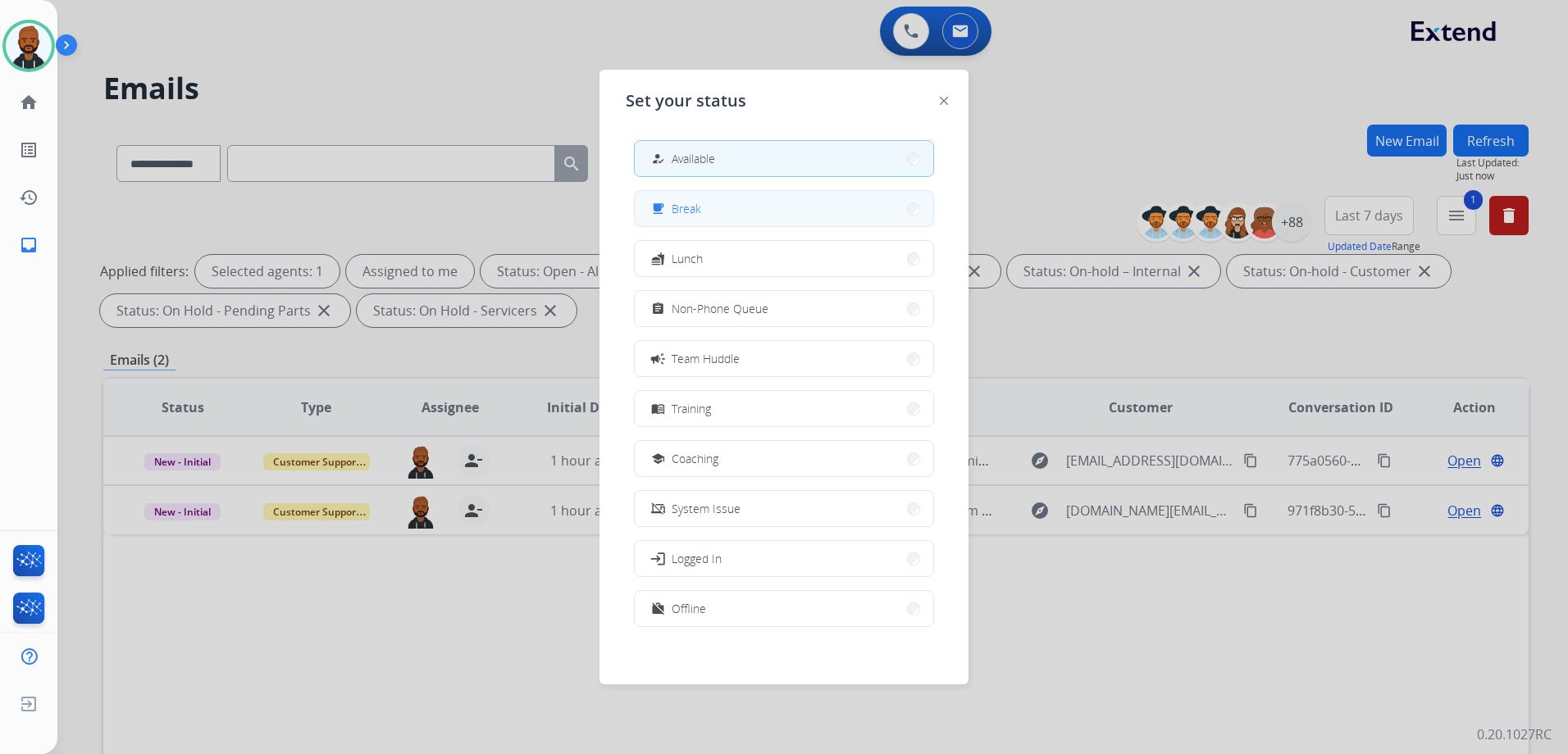
click at [742, 214] on button "free_breakfast Break" at bounding box center [784, 209] width 298 height 35
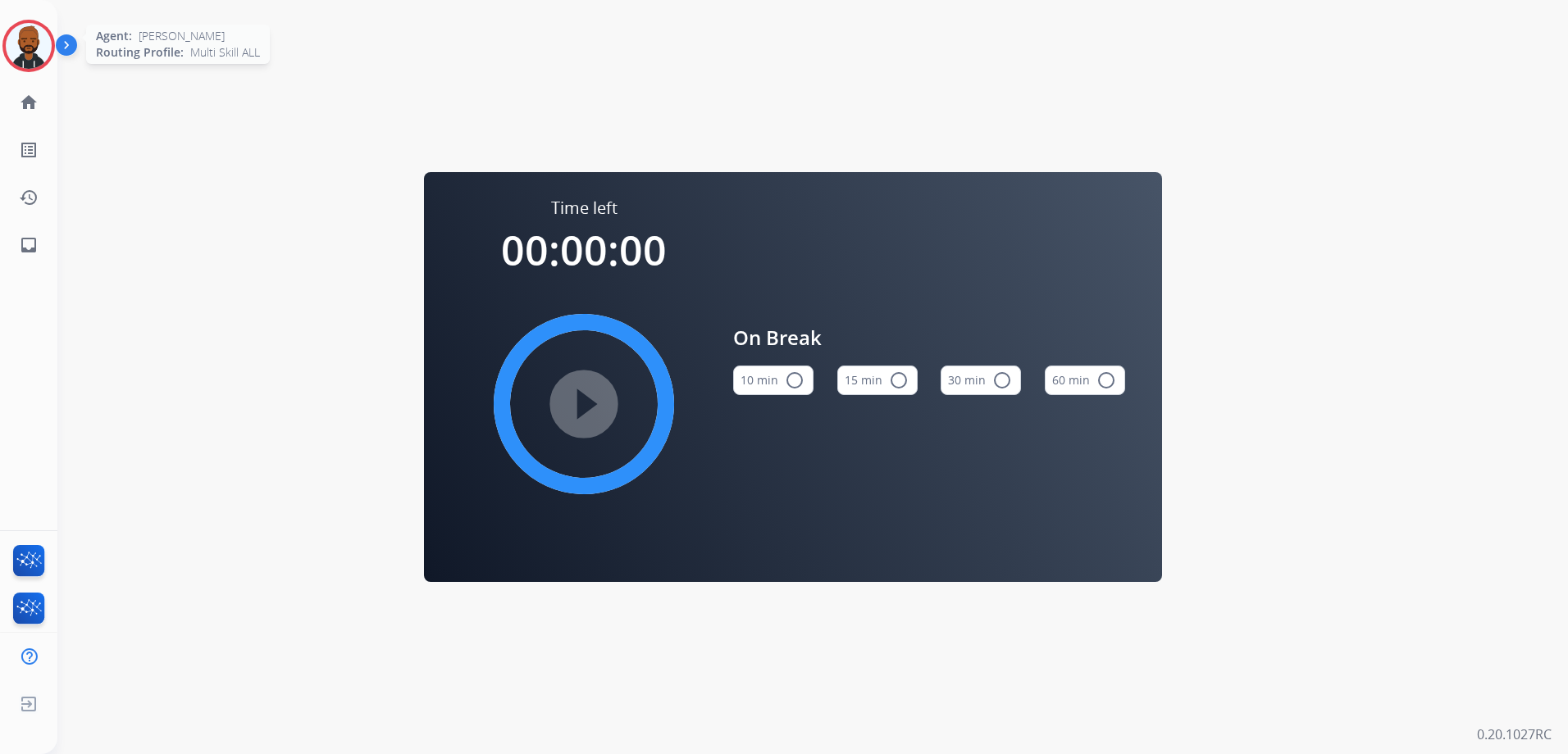
click at [24, 54] on img at bounding box center [28, 46] width 46 height 46
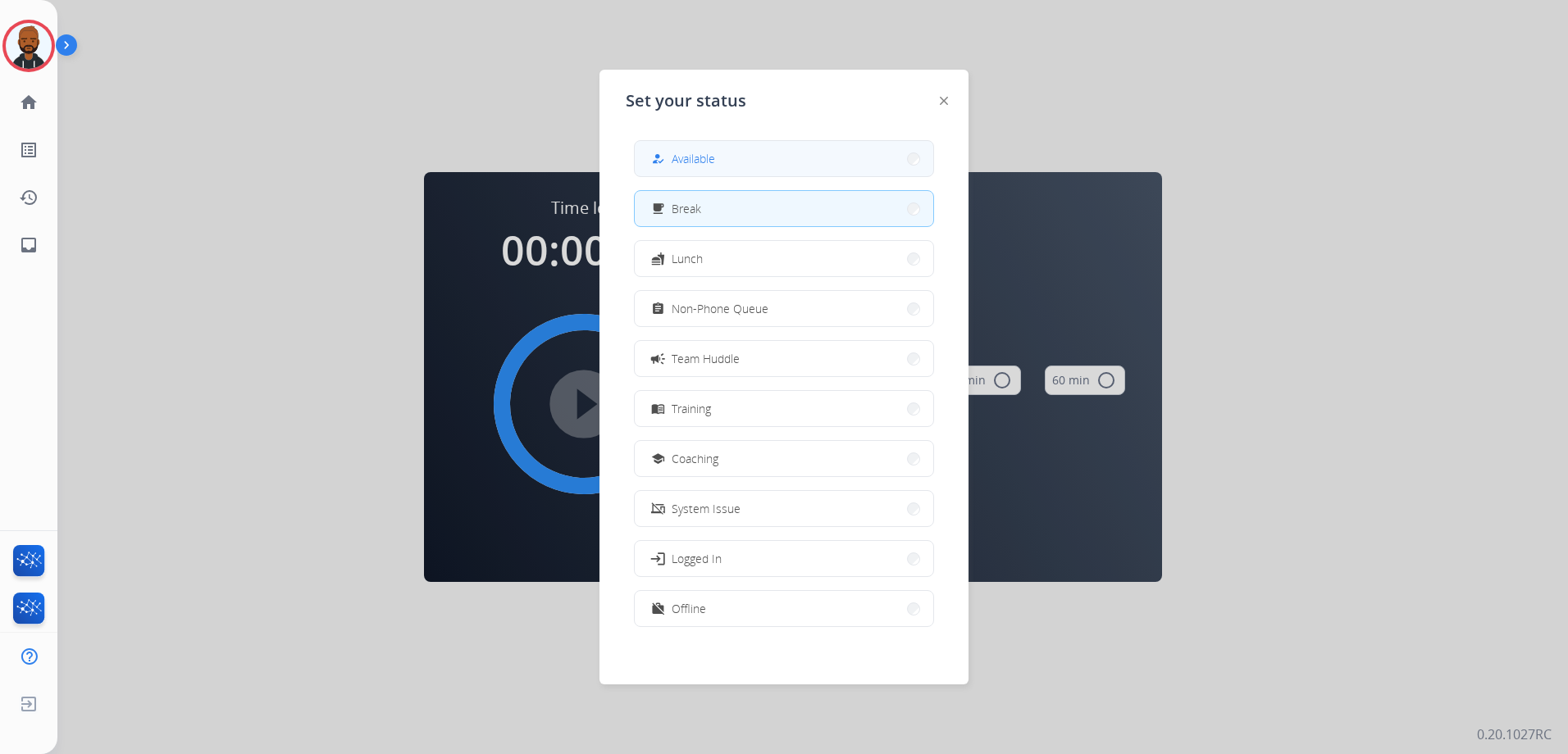
click at [656, 148] on button "how_to_reg Available" at bounding box center [784, 158] width 298 height 35
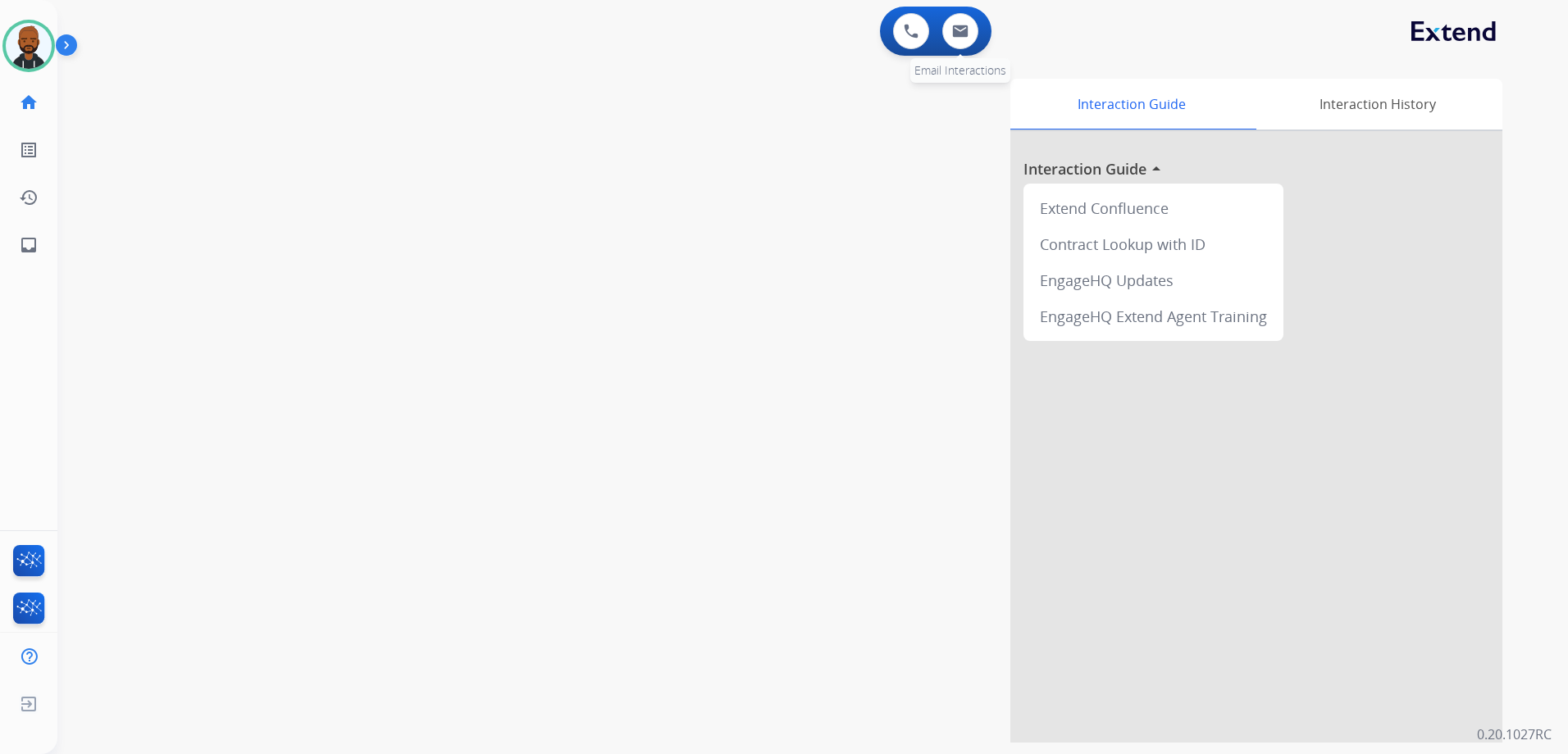
click at [976, 42] on div "0 Email Interactions" at bounding box center [959, 31] width 49 height 36
click at [957, 43] on button at bounding box center [960, 31] width 36 height 36
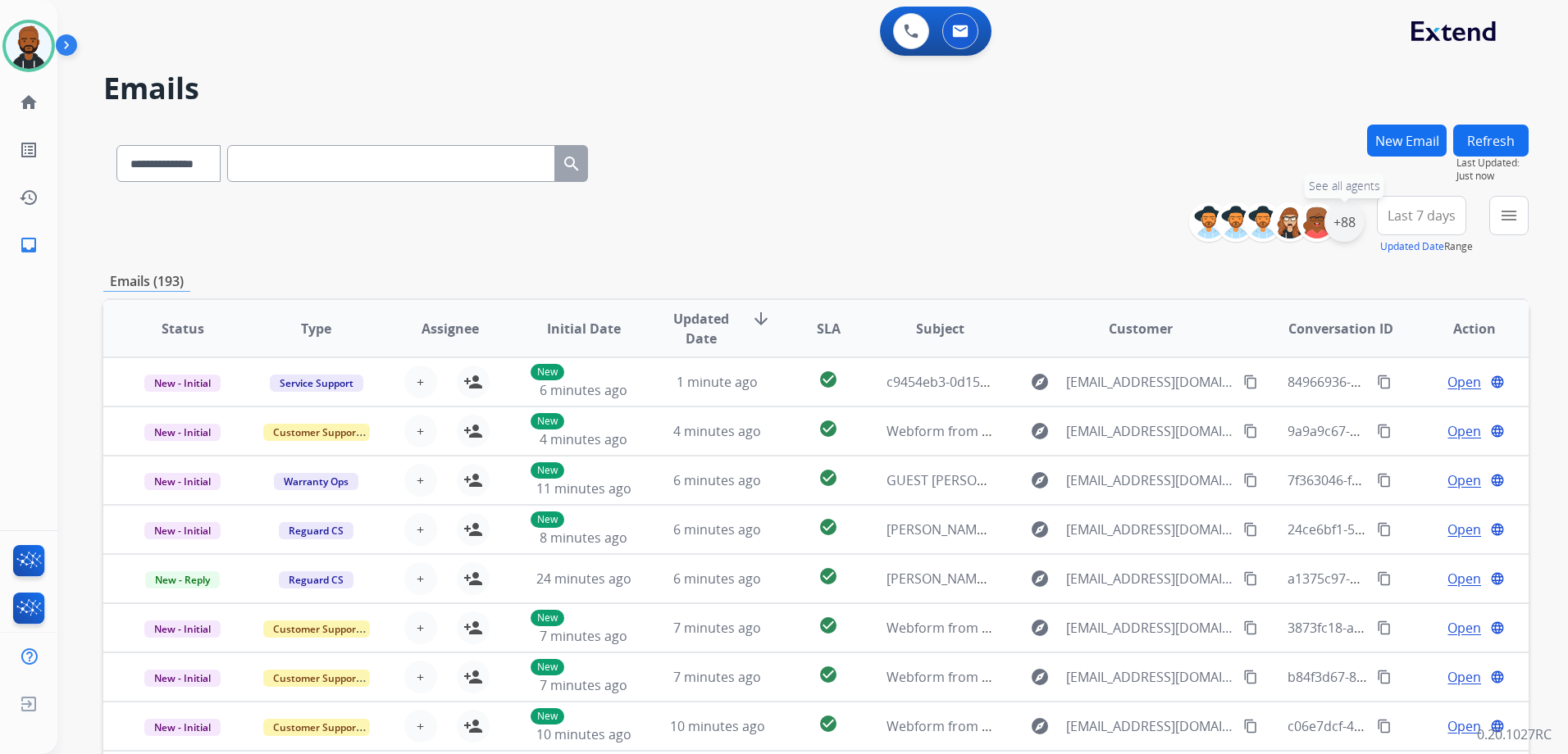
click at [1332, 220] on div "+88" at bounding box center [1343, 222] width 39 height 39
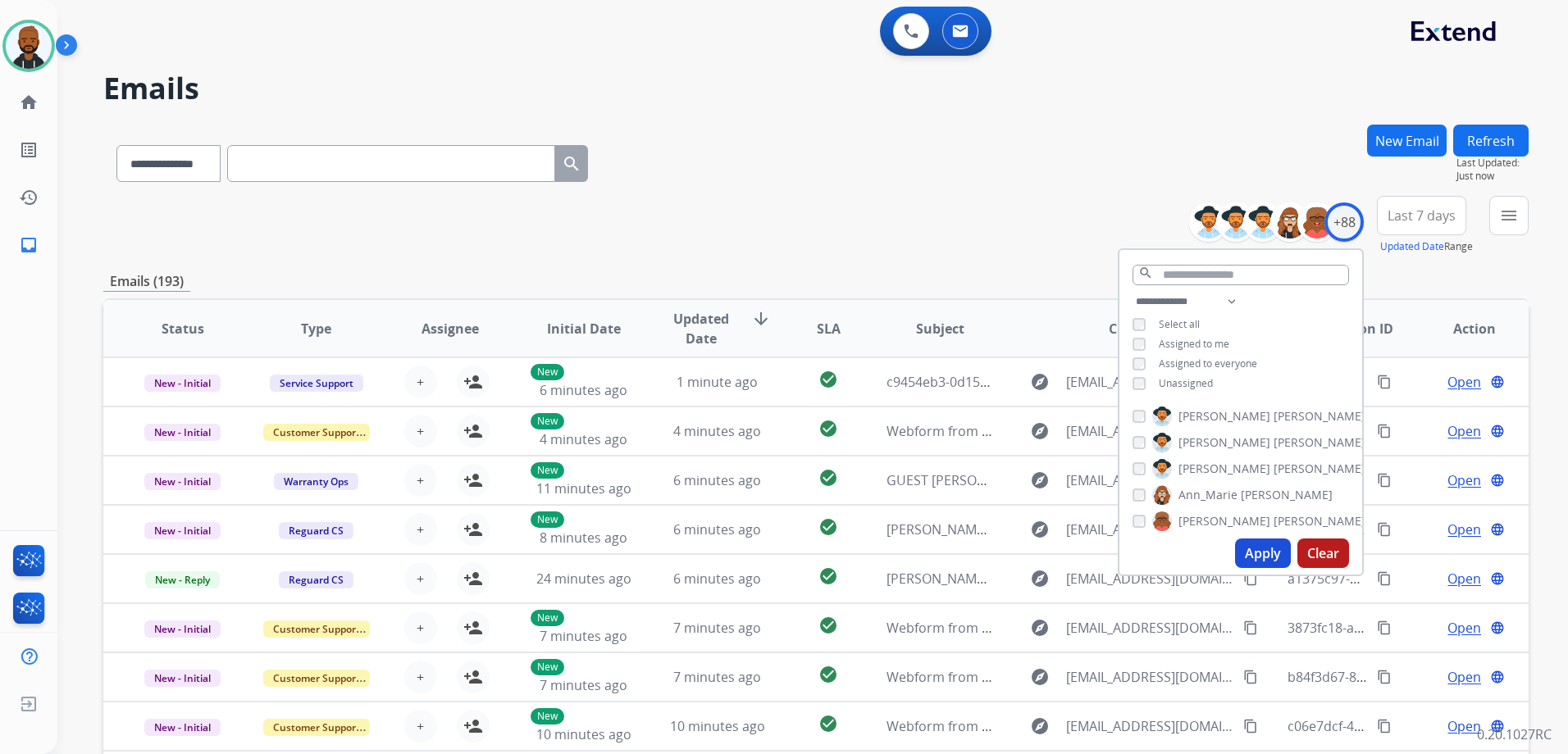
drag, startPoint x: 1264, startPoint y: 568, endPoint x: 1260, endPoint y: 555, distance: 13.6
click at [1263, 565] on div "Apply Clear" at bounding box center [1240, 554] width 242 height 43
click at [1259, 552] on button "Apply" at bounding box center [1263, 554] width 56 height 30
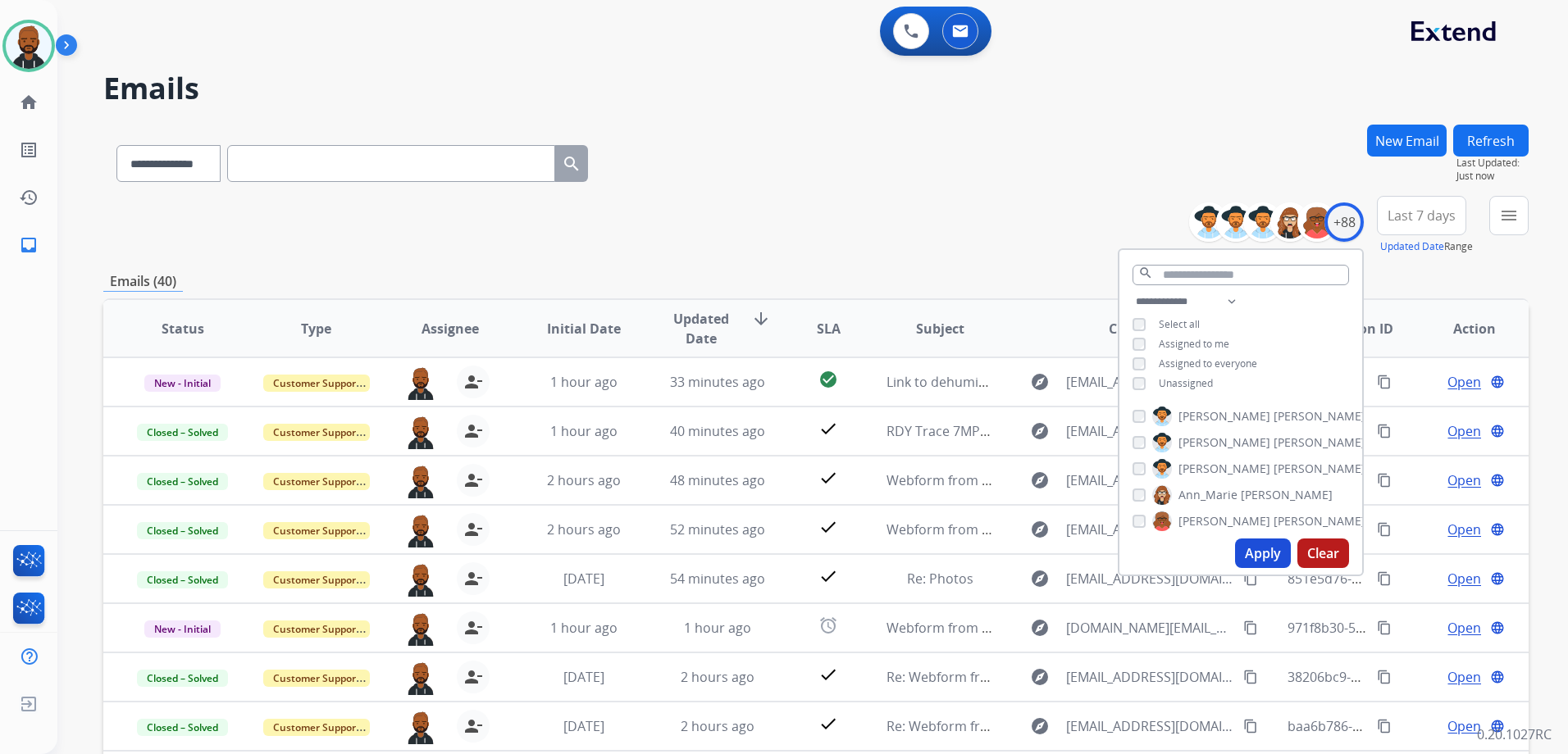
click at [949, 172] on div "**********" at bounding box center [816, 160] width 1425 height 72
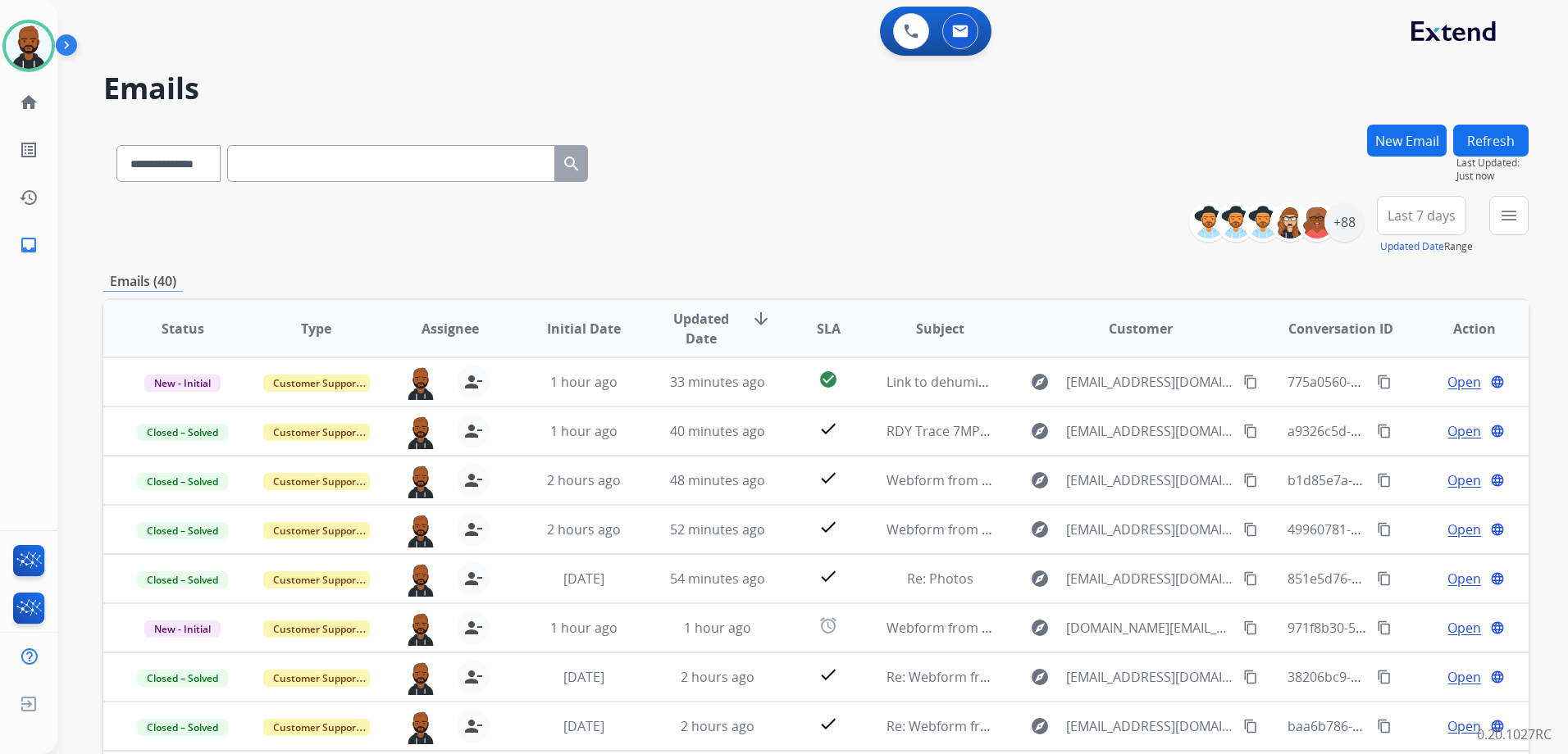
click at [1509, 231] on button "menu" at bounding box center [1508, 215] width 39 height 39
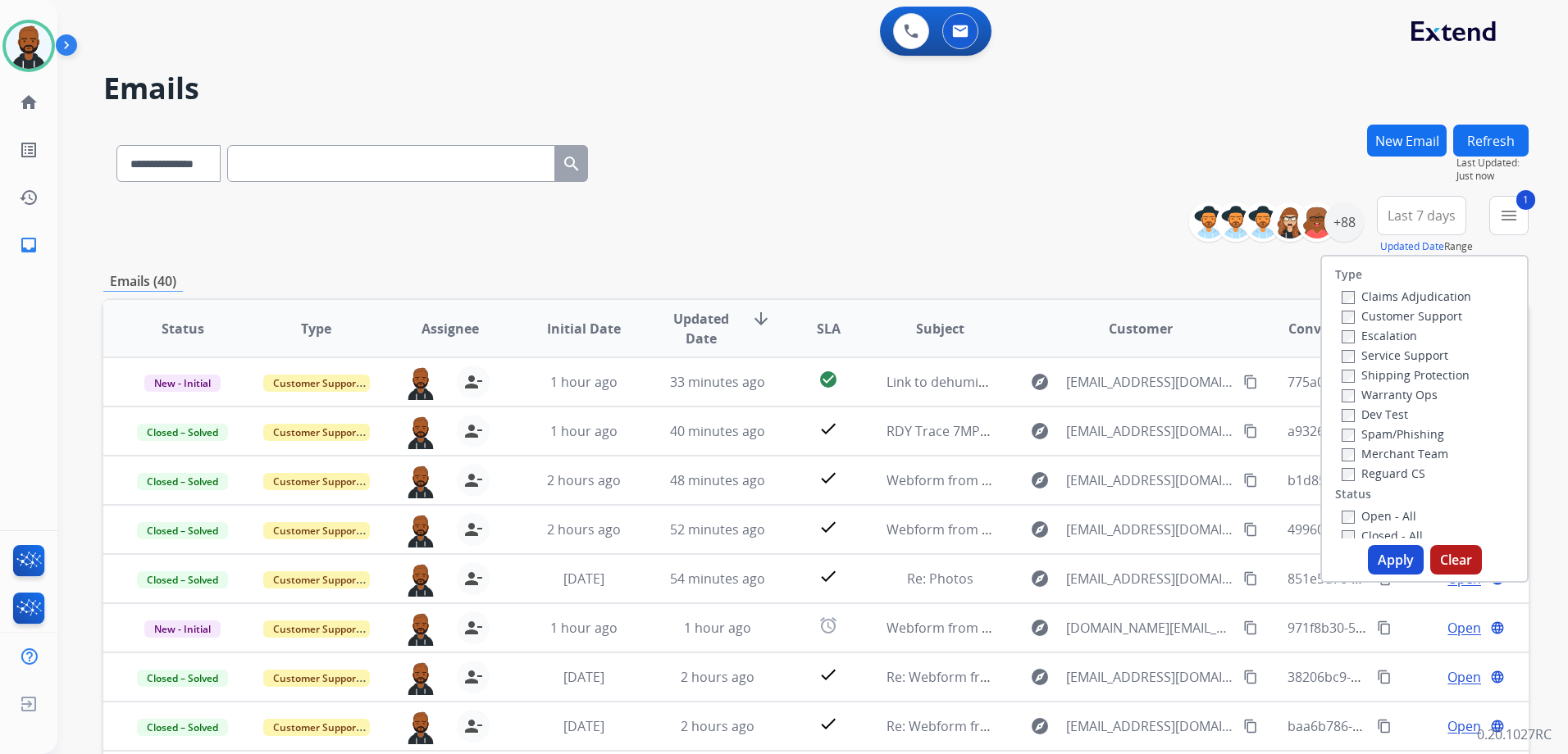
click at [1398, 555] on button "Apply" at bounding box center [1396, 560] width 56 height 30
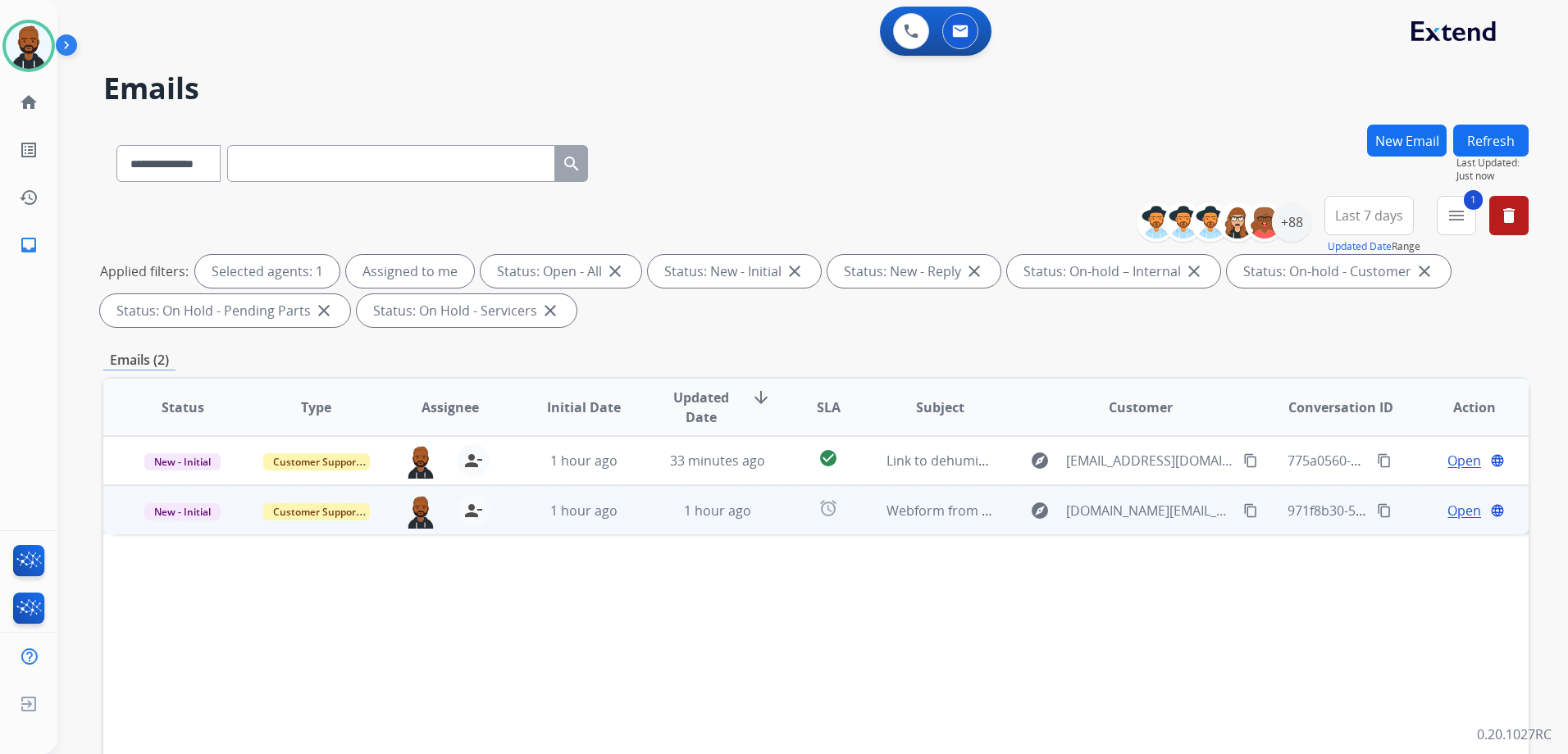
click at [1458, 510] on span "Open" at bounding box center [1464, 510] width 34 height 20
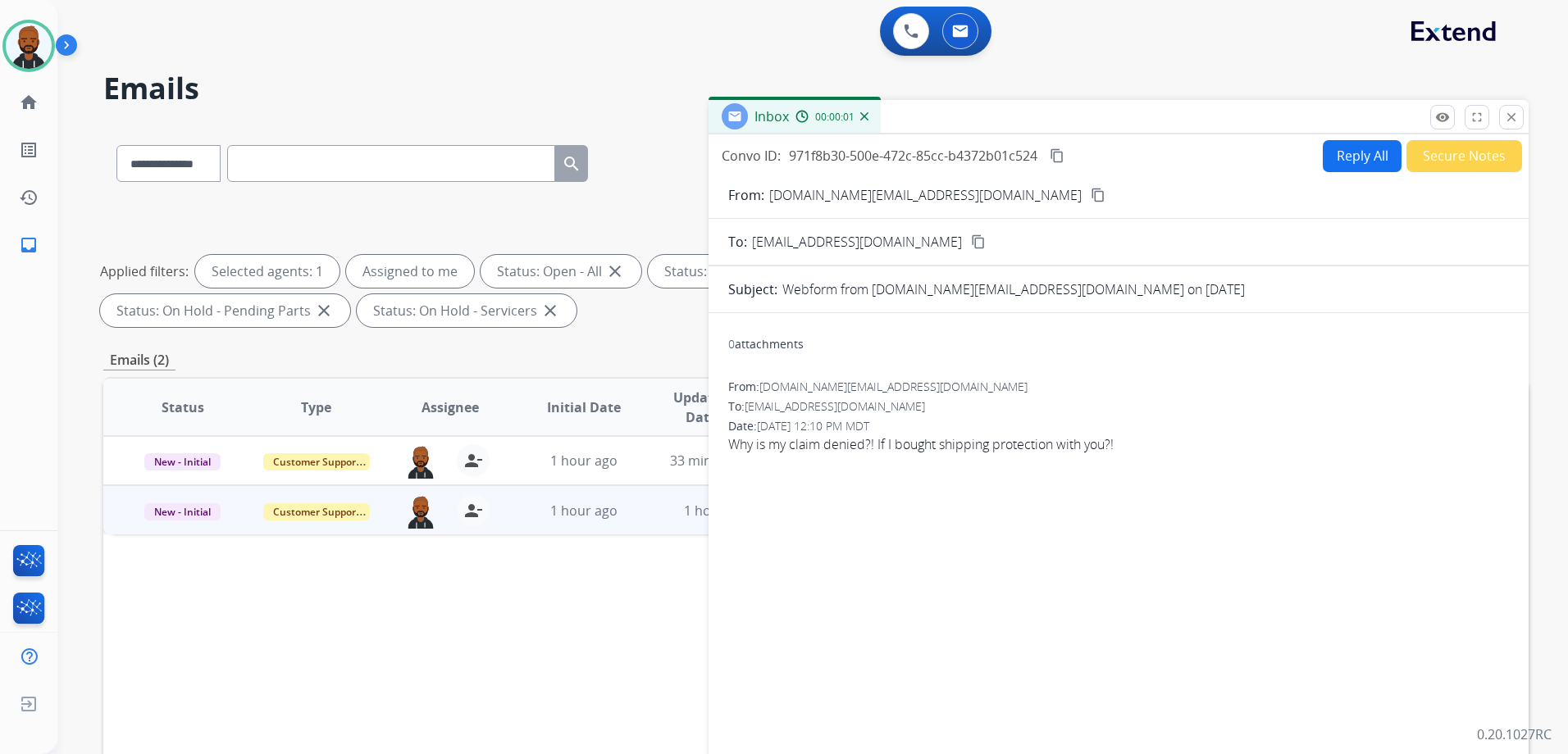
click at [1331, 164] on button "Reply All" at bounding box center [1362, 156] width 78 height 32
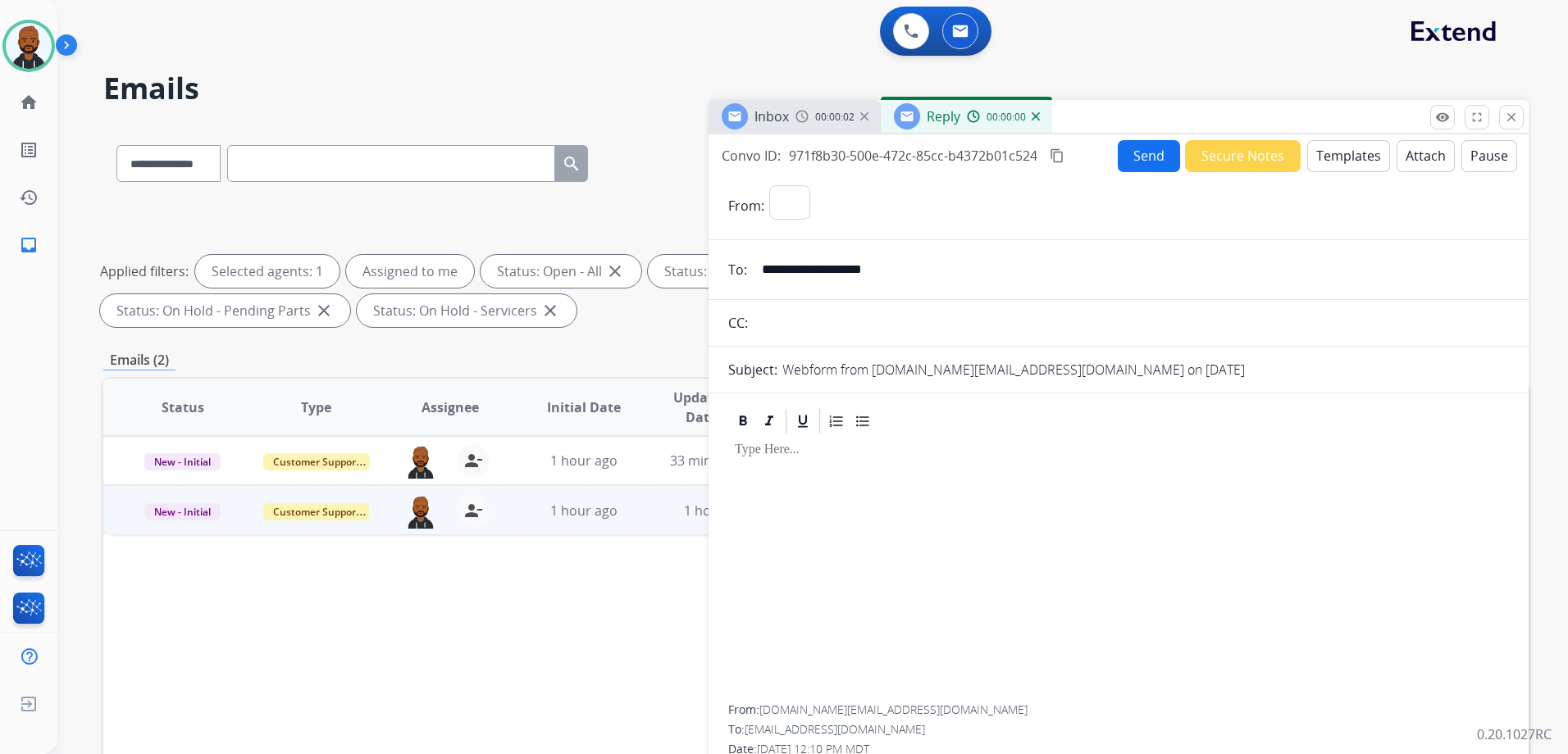
select select "**********"
click at [1320, 153] on button "Templates" at bounding box center [1348, 156] width 83 height 32
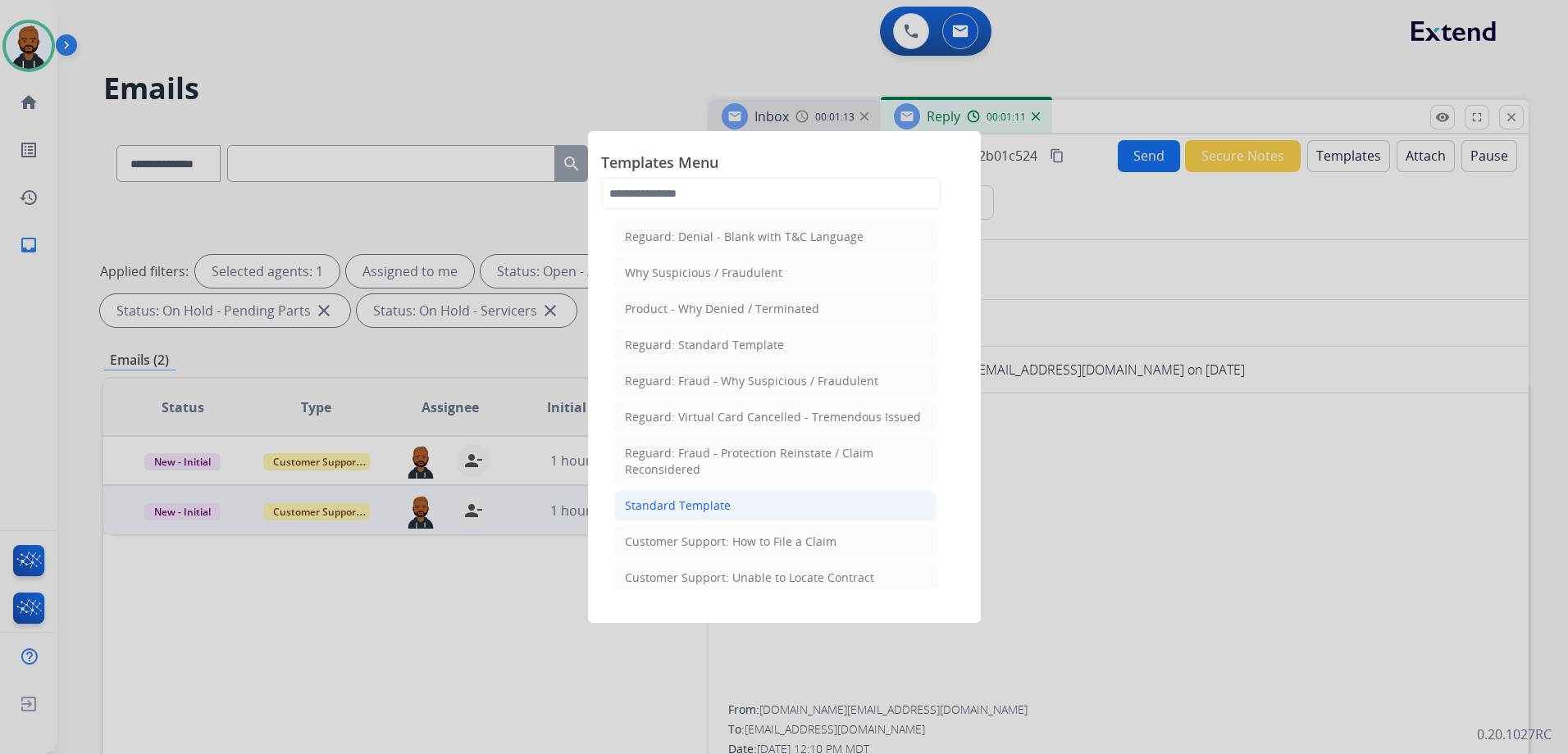
click at [712, 512] on div "Standard Template" at bounding box center [677, 506] width 105 height 17
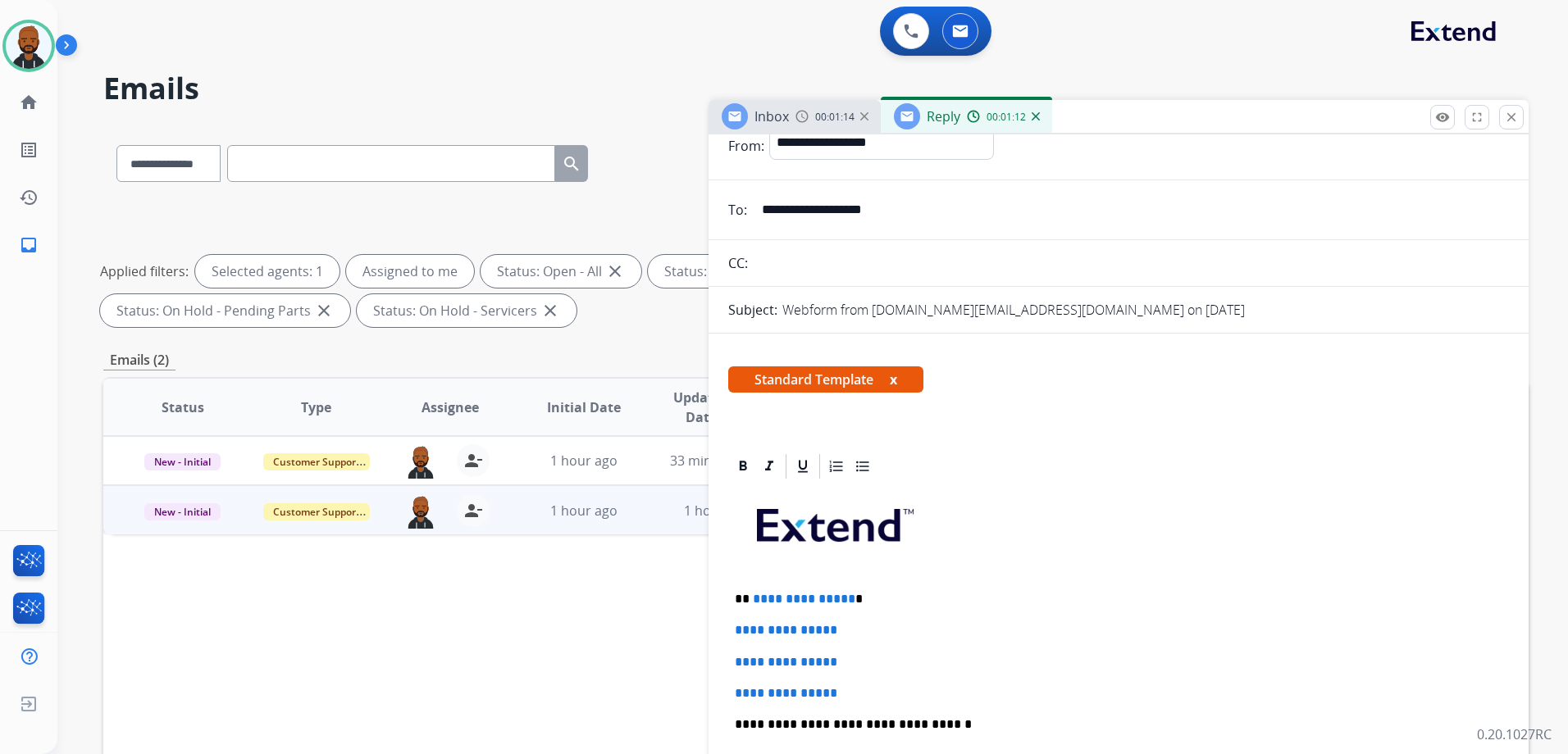
scroll to position [164, 0]
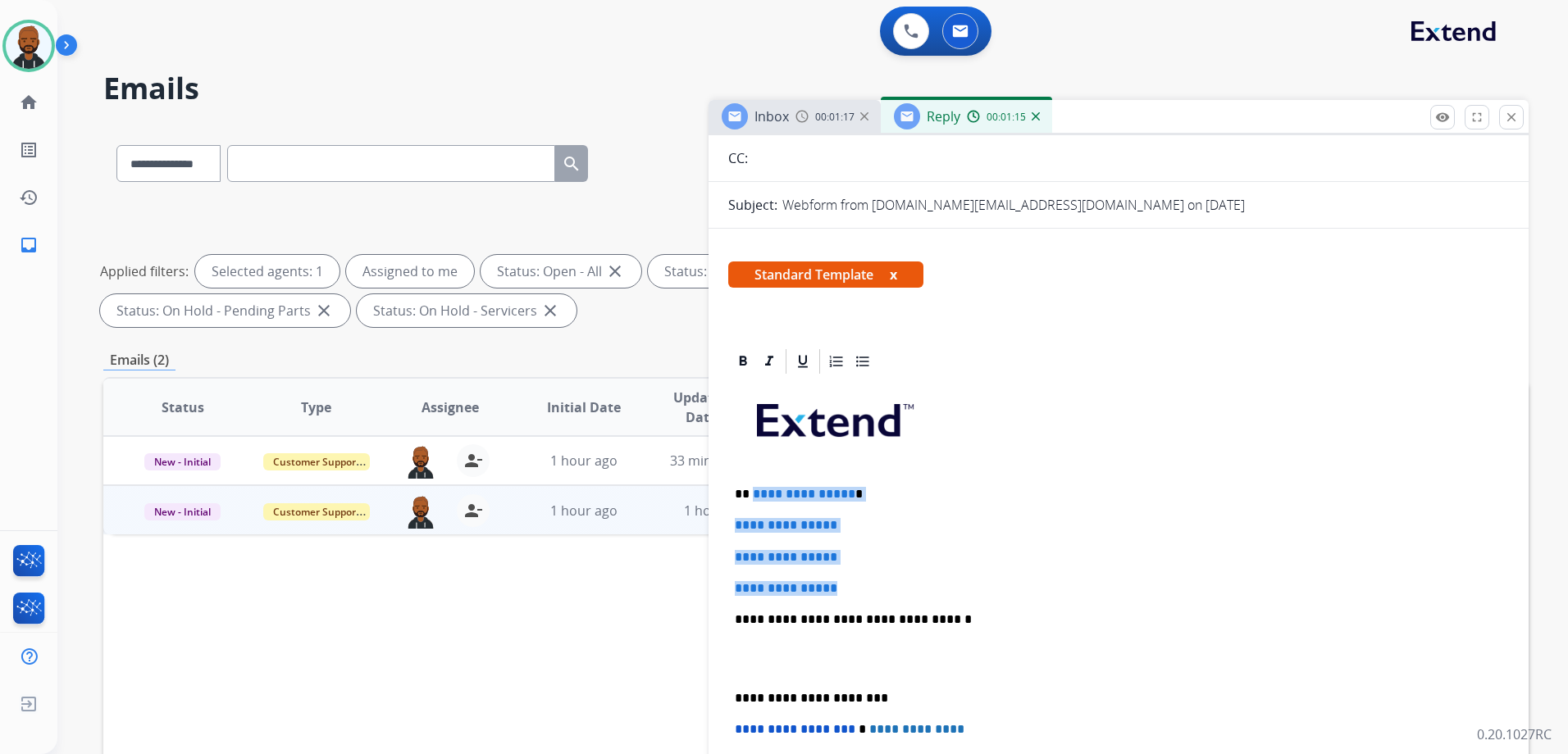
drag, startPoint x: 850, startPoint y: 580, endPoint x: 760, endPoint y: 490, distance: 127.3
click at [751, 493] on div "**********" at bounding box center [1118, 658] width 780 height 564
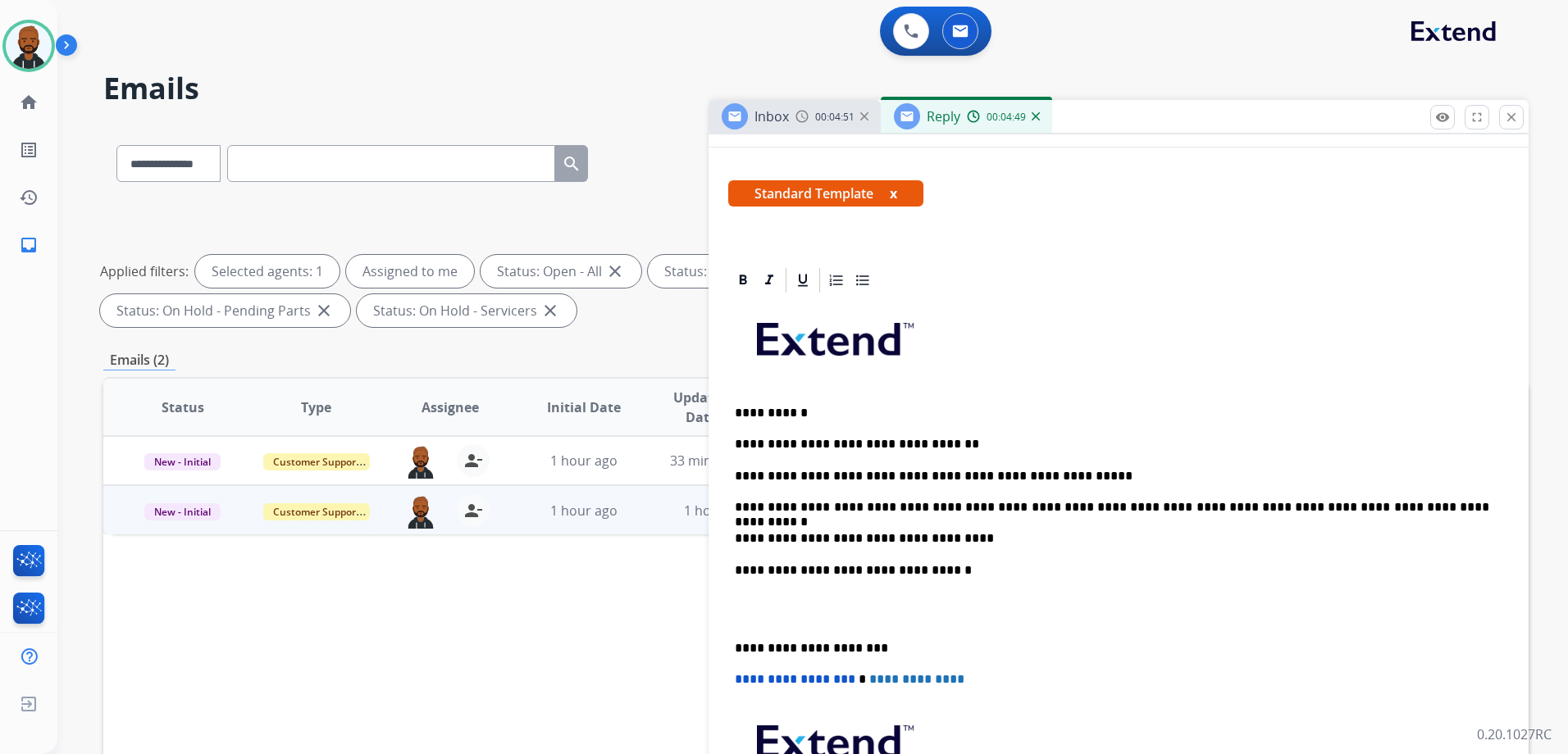
scroll to position [246, 0]
click at [739, 637] on div "**********" at bounding box center [1118, 592] width 780 height 596
click at [729, 642] on div "**********" at bounding box center [1118, 592] width 780 height 596
drag, startPoint x: 958, startPoint y: 541, endPoint x: 883, endPoint y: 534, distance: 75.3
click at [883, 534] on p "**********" at bounding box center [1111, 538] width 754 height 15
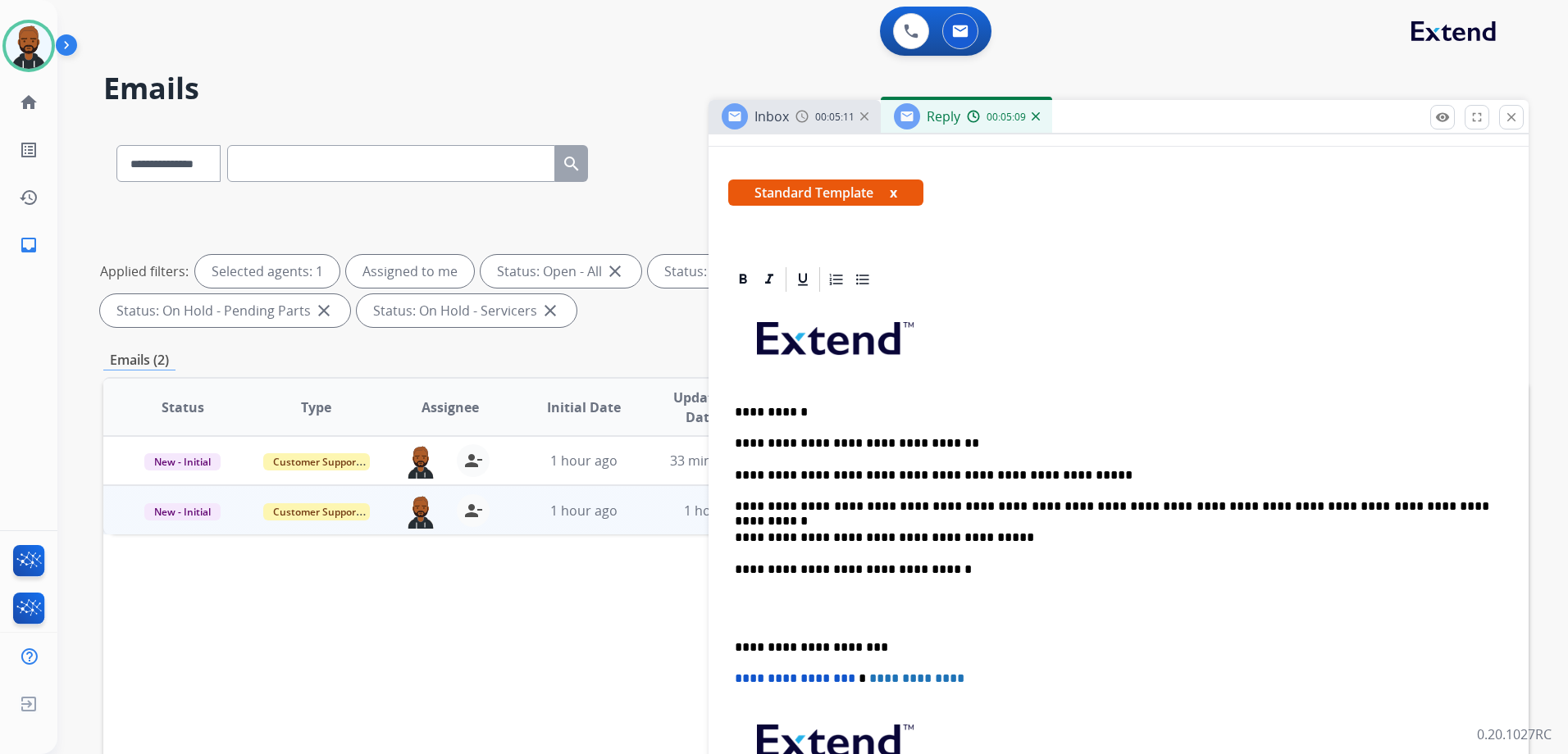
click at [730, 643] on div "**********" at bounding box center [1118, 592] width 780 height 596
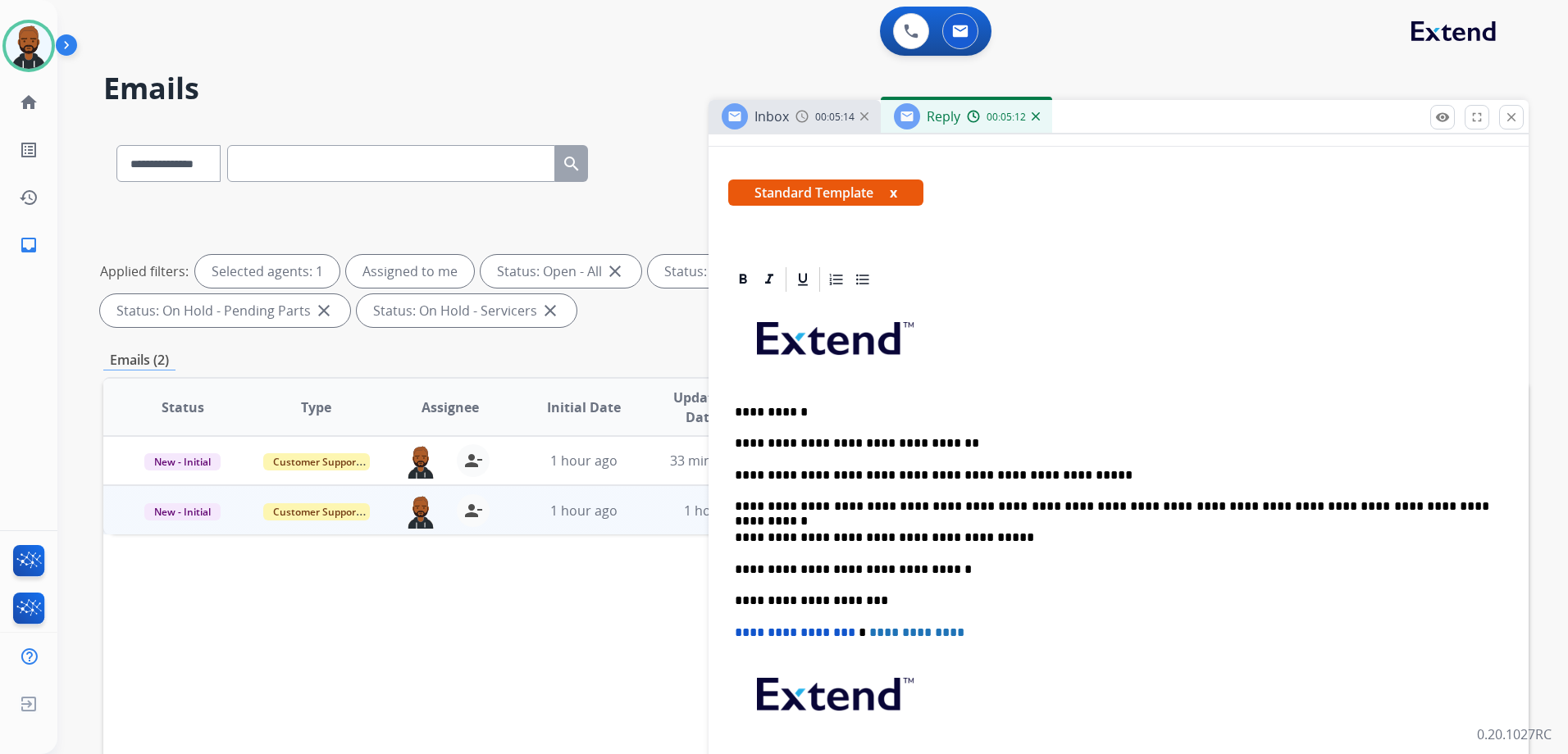
scroll to position [0, 0]
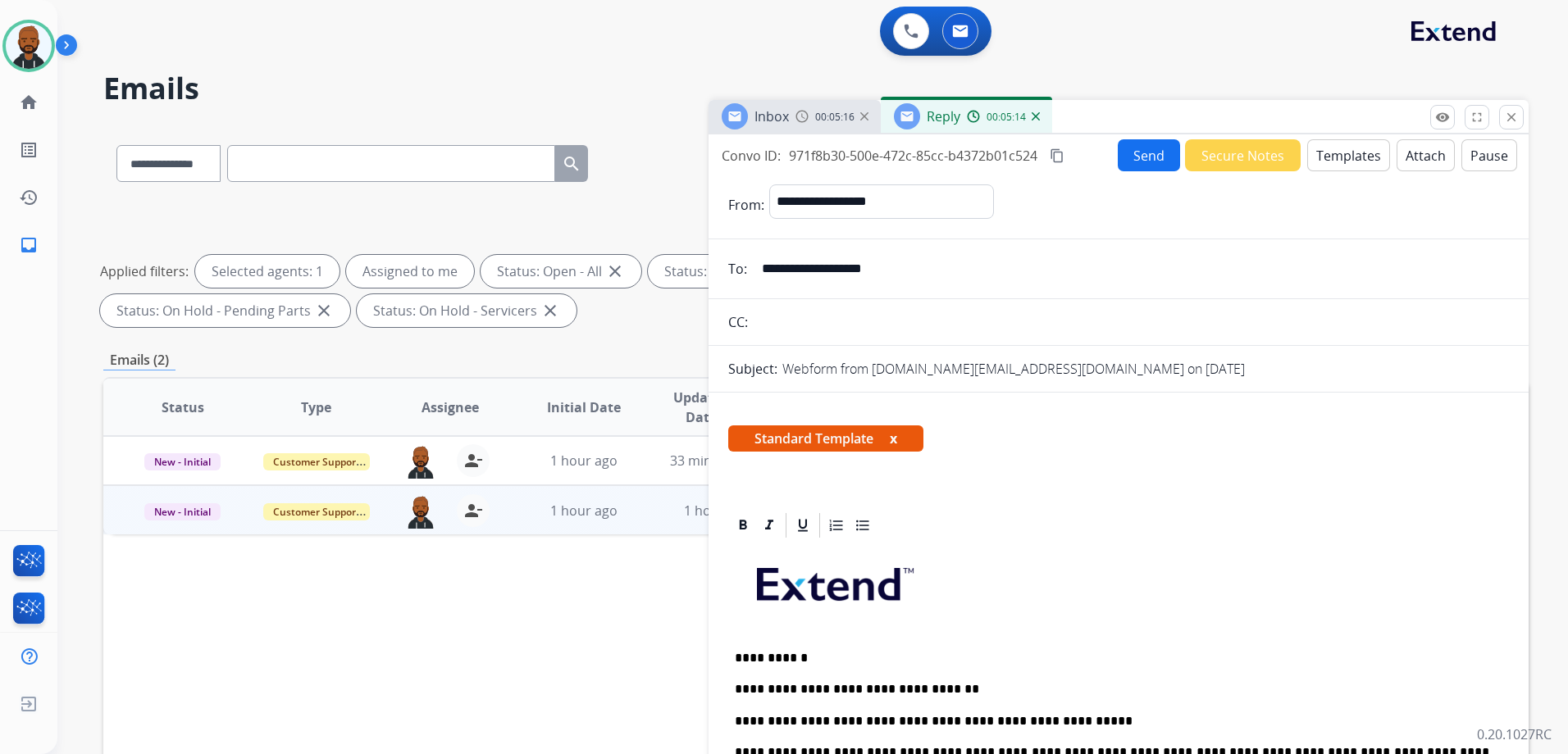
click at [1057, 160] on mat-icon "content_copy" at bounding box center [1057, 156] width 15 height 15
click at [1150, 160] on button "Send" at bounding box center [1148, 156] width 62 height 32
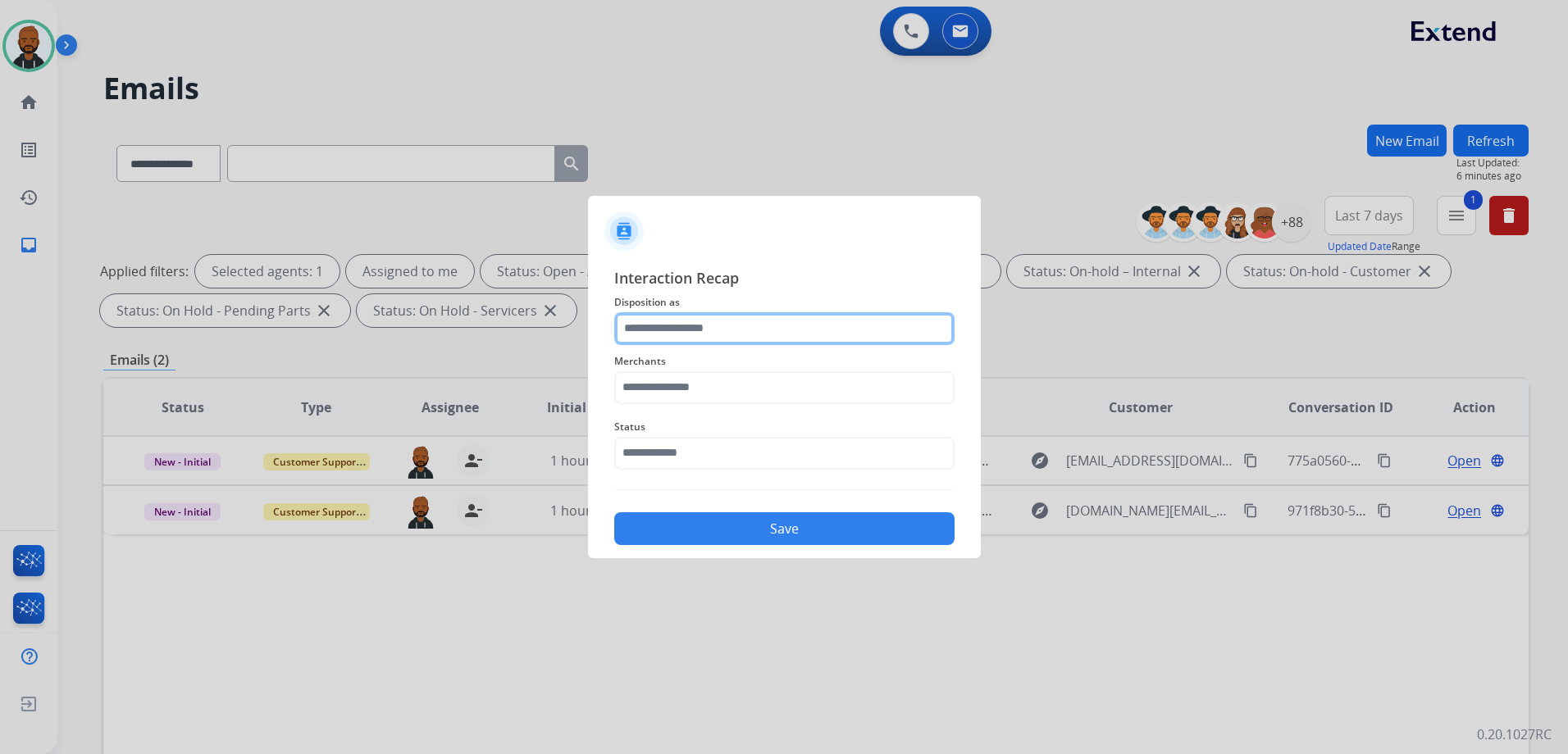
drag, startPoint x: 667, startPoint y: 316, endPoint x: 673, endPoint y: 309, distance: 9.2
click at [670, 312] on input "text" at bounding box center [784, 328] width 340 height 33
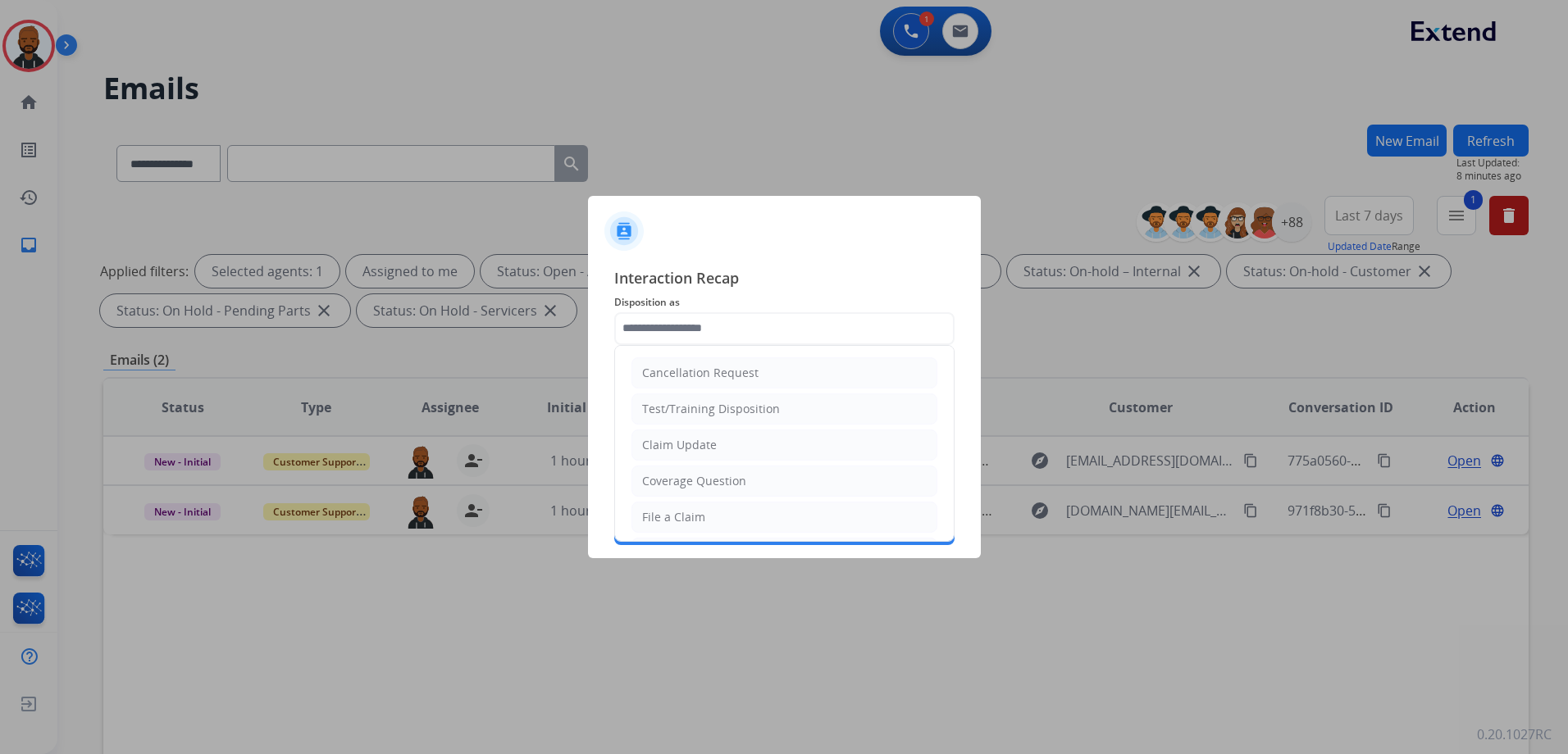
select select "**********"
click at [770, 446] on li "Claim Update" at bounding box center [784, 445] width 306 height 31
type input "**********"
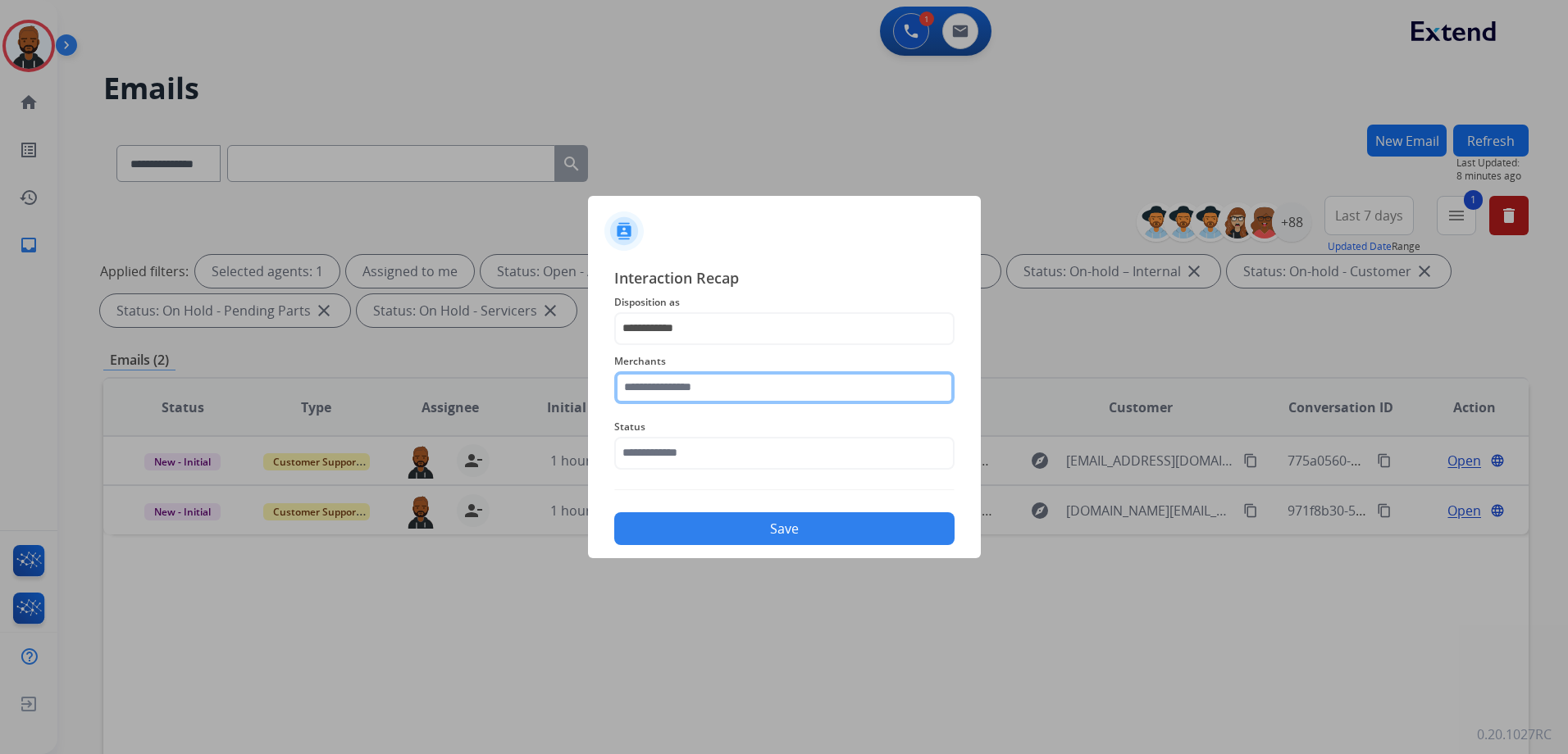
click at [854, 398] on input "text" at bounding box center [784, 387] width 340 height 33
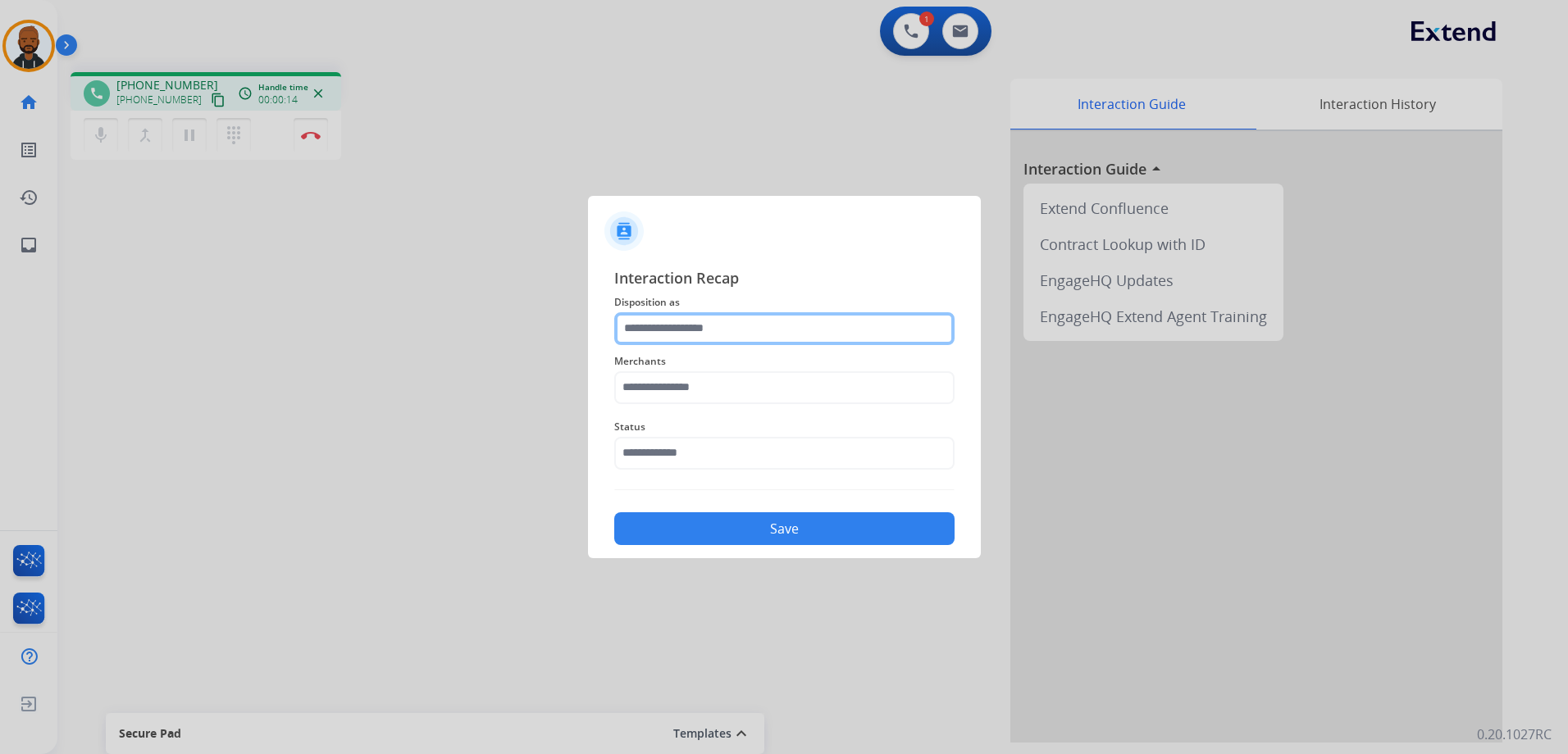
click at [737, 324] on input "text" at bounding box center [784, 328] width 340 height 33
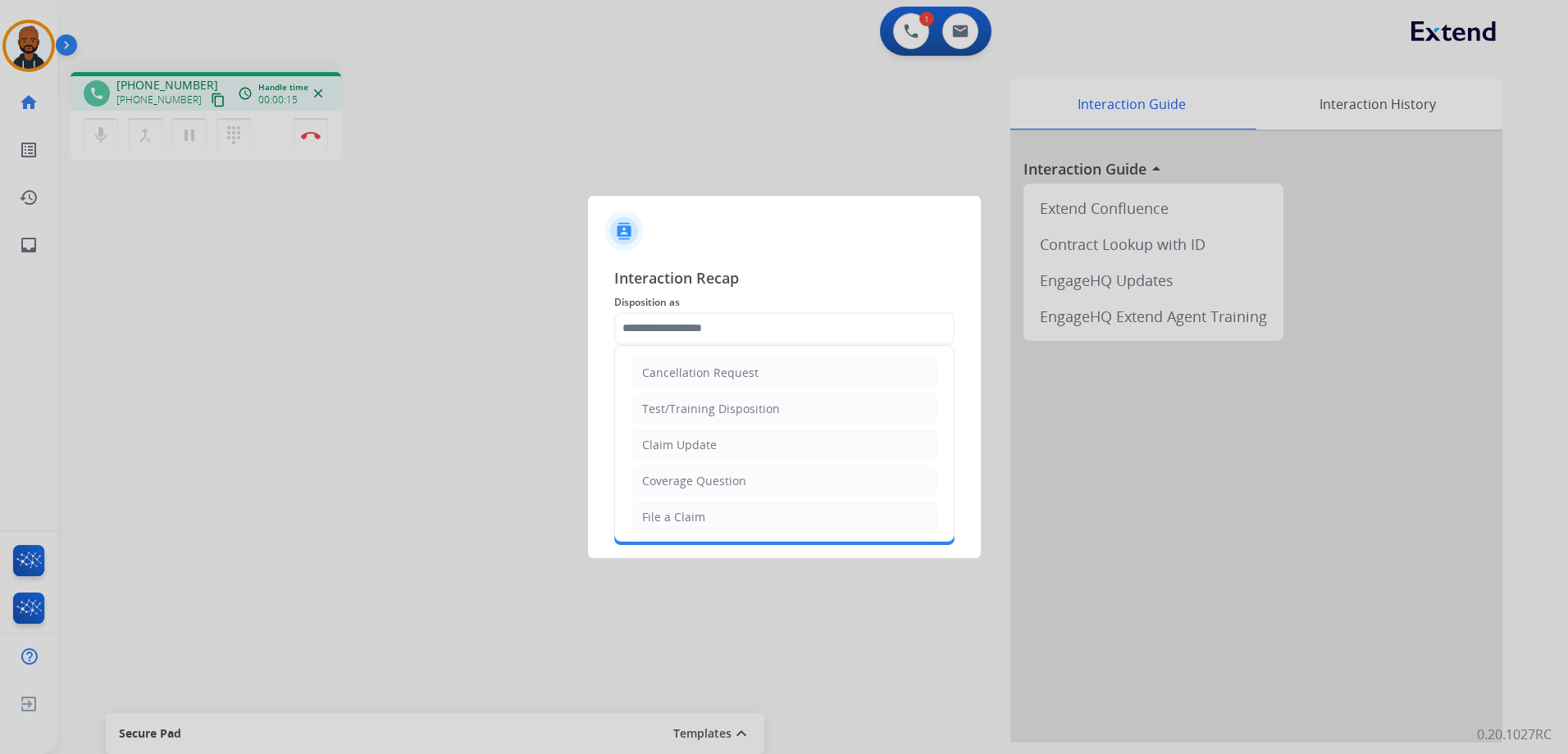
click at [758, 482] on li "Coverage Question" at bounding box center [784, 481] width 306 height 31
type input "**********"
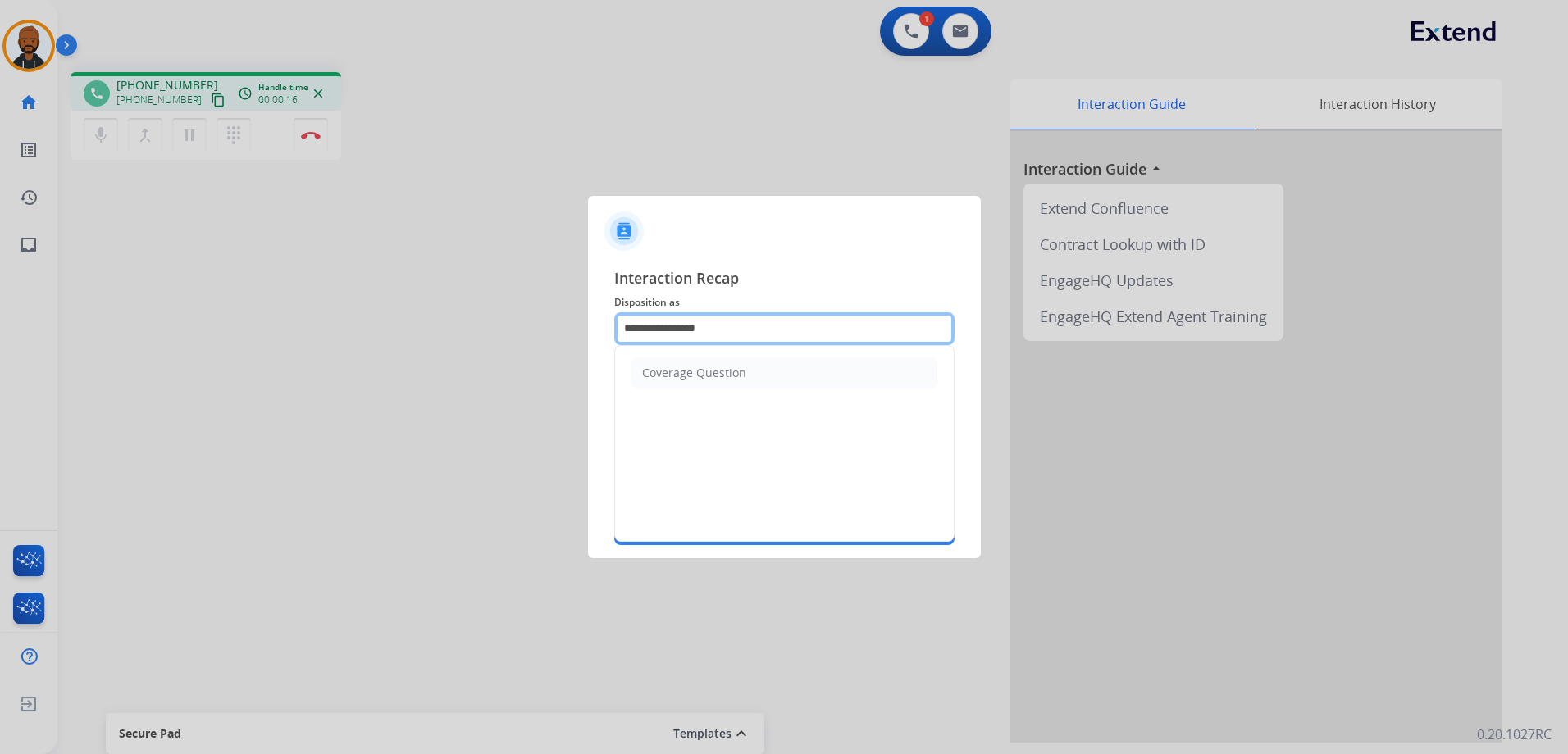
click at [761, 330] on input "**********" at bounding box center [784, 328] width 340 height 33
click at [589, 419] on div "**********" at bounding box center [784, 406] width 392 height 306
click at [526, 418] on div at bounding box center [784, 377] width 1568 height 754
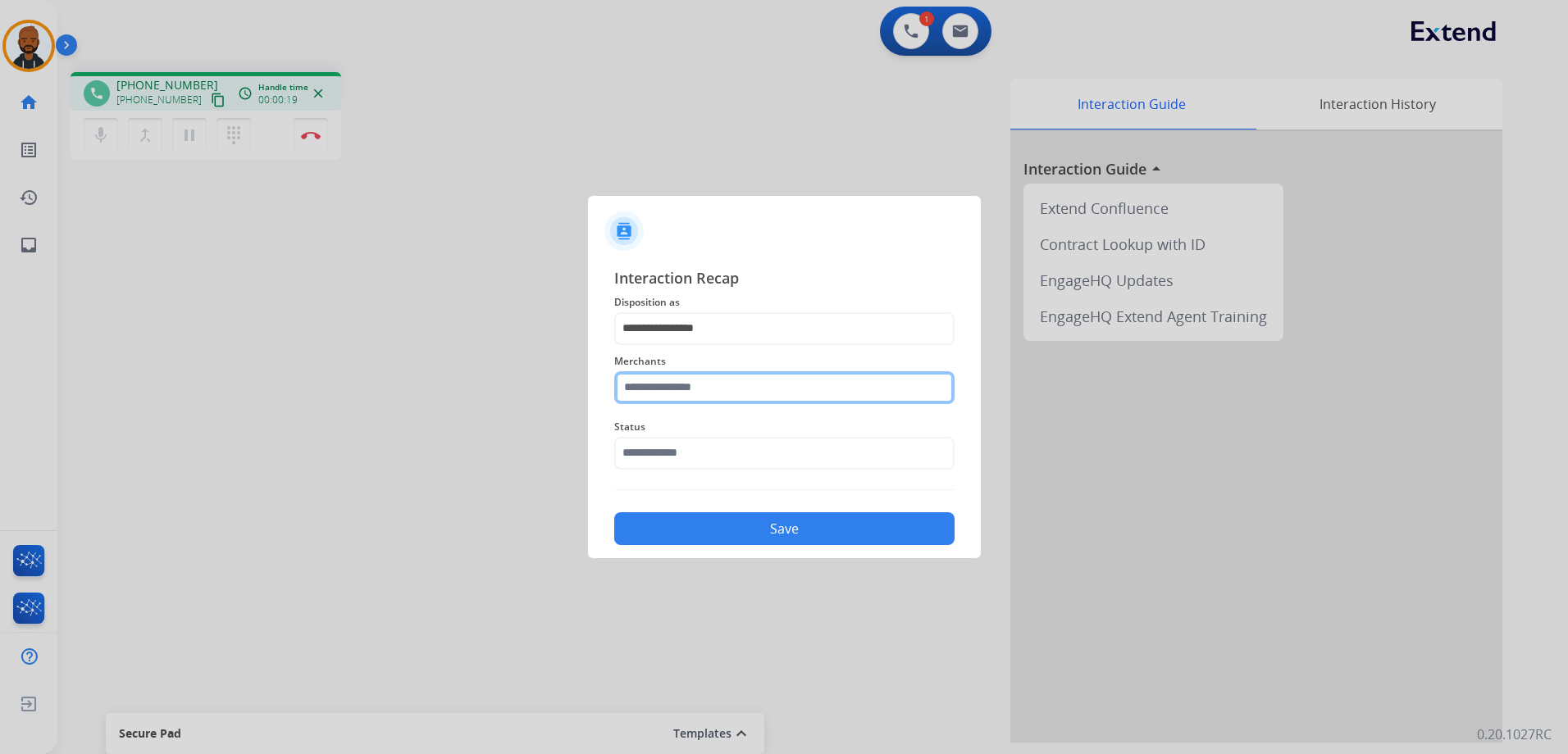
click at [667, 397] on input "text" at bounding box center [784, 387] width 340 height 33
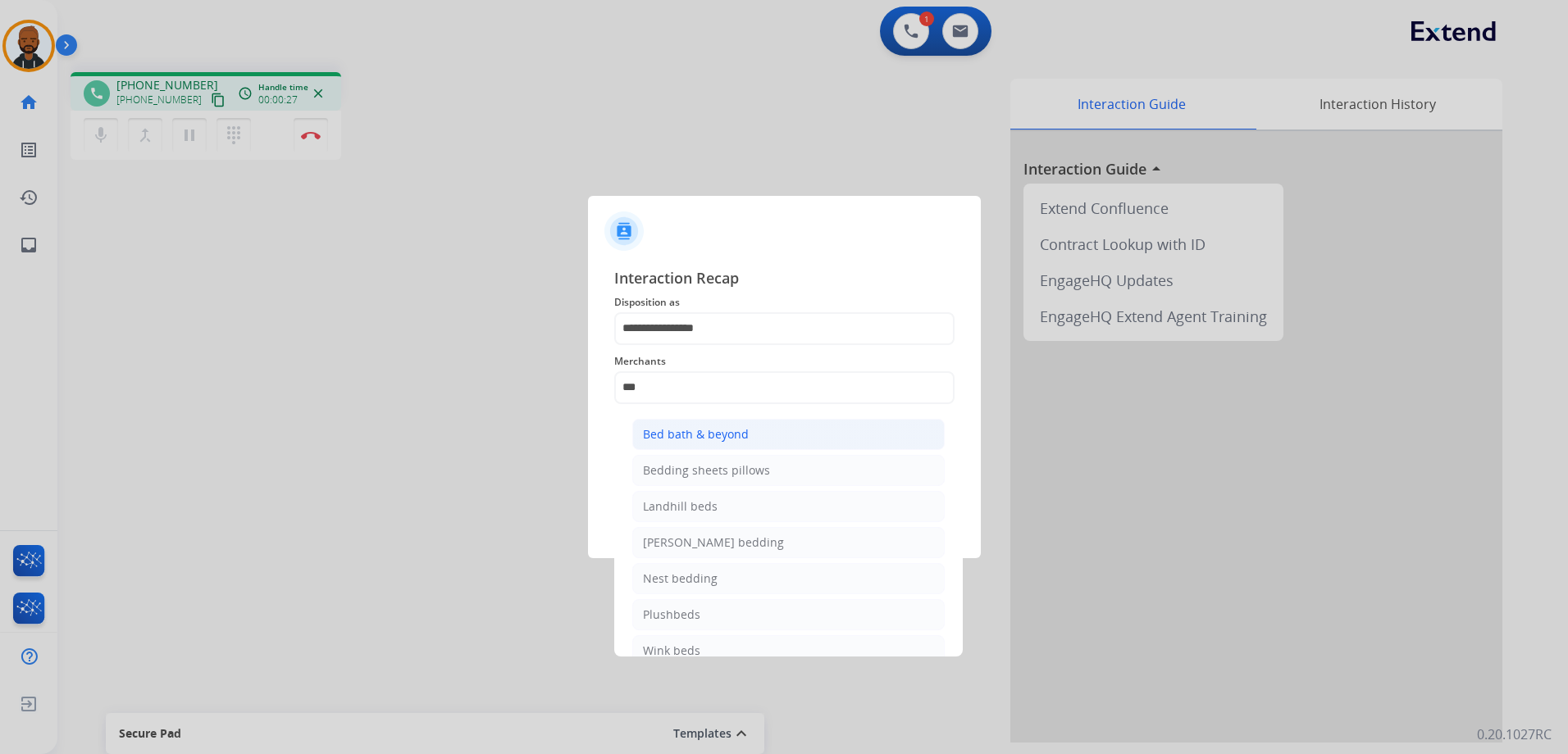
click at [696, 438] on div "Bed bath & beyond" at bounding box center [695, 434] width 105 height 17
type input "**********"
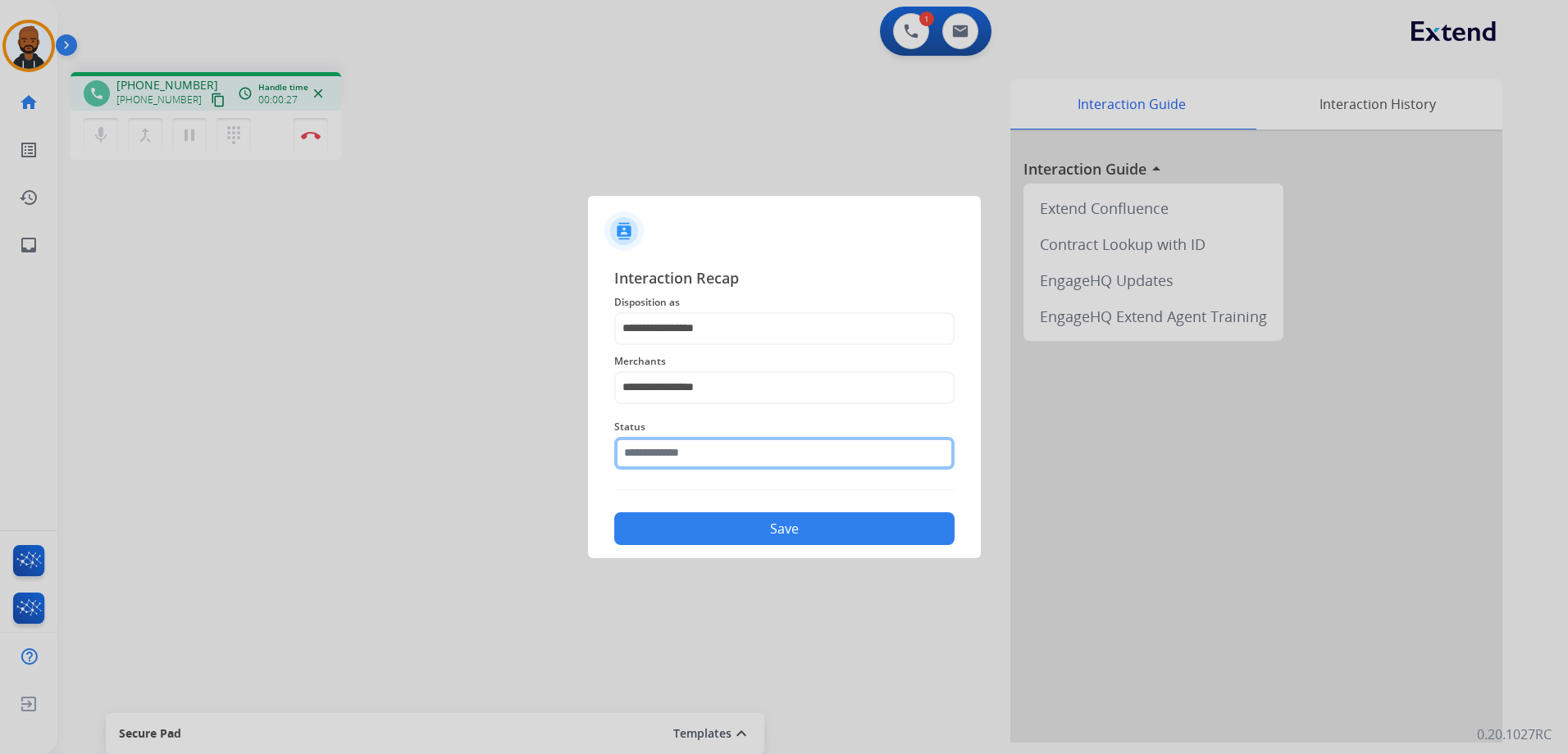
click at [699, 458] on input "text" at bounding box center [784, 453] width 340 height 33
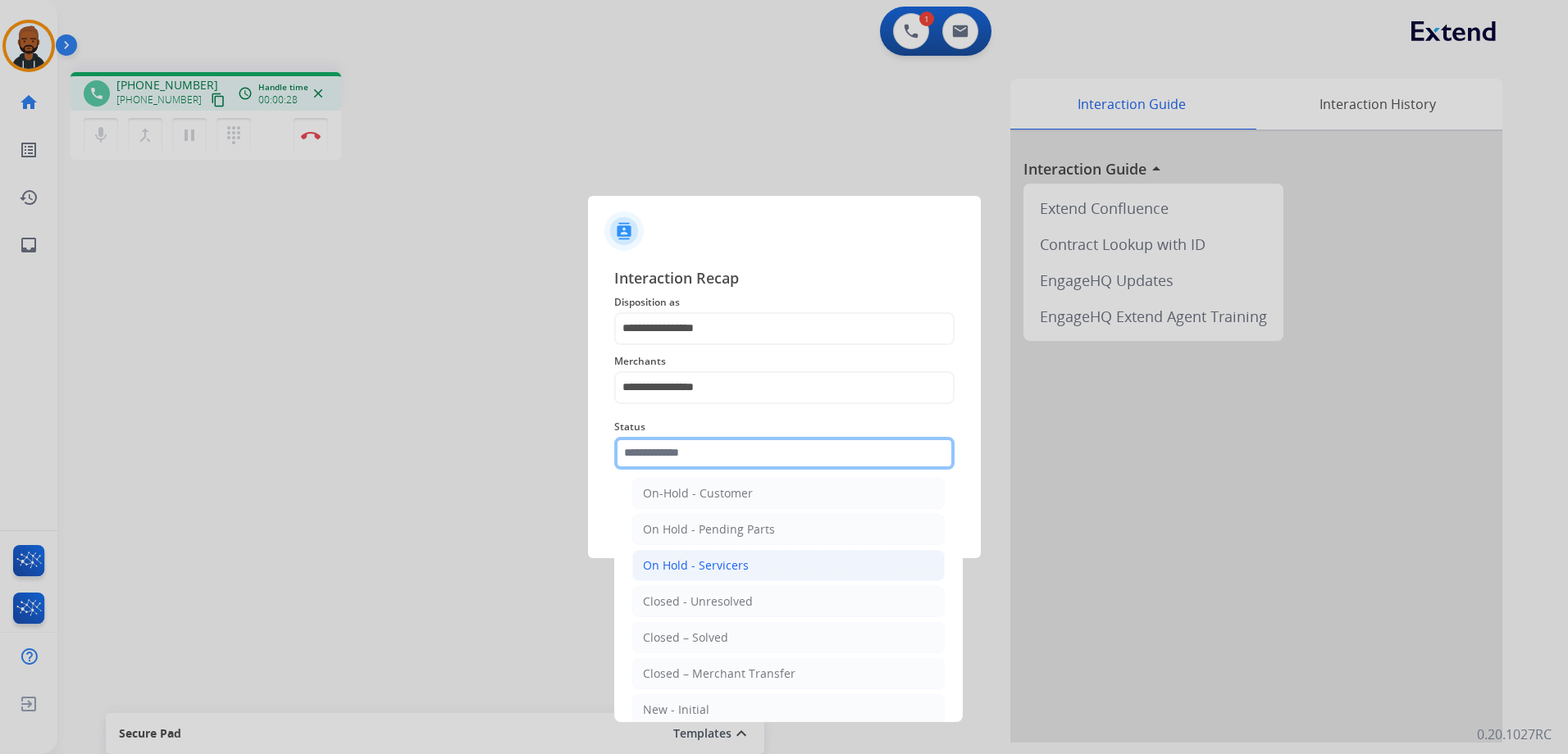
scroll to position [82, 0]
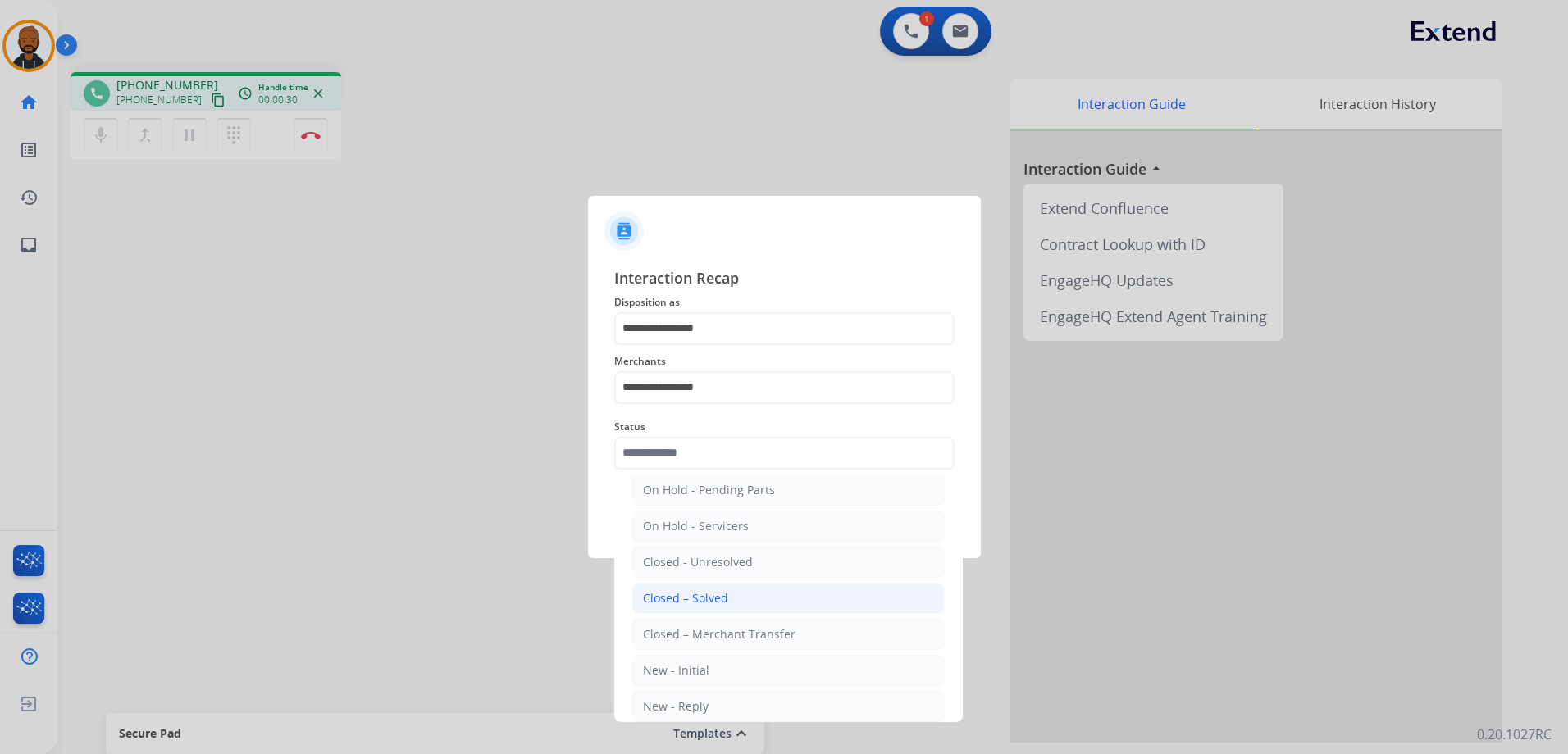
click at [720, 599] on div "Closed – Solved" at bounding box center [685, 598] width 85 height 17
type input "**********"
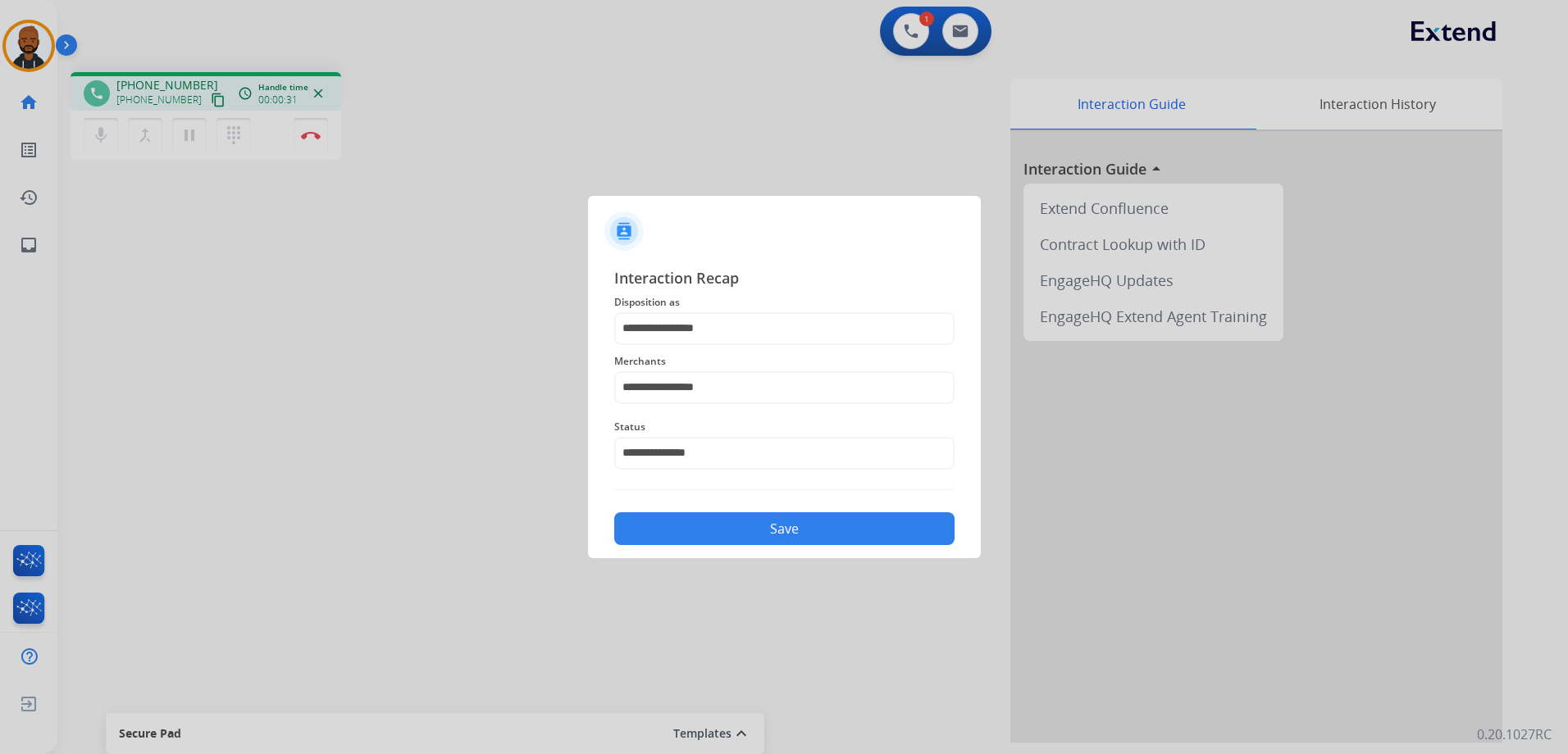
click at [797, 533] on button "Save" at bounding box center [784, 528] width 340 height 33
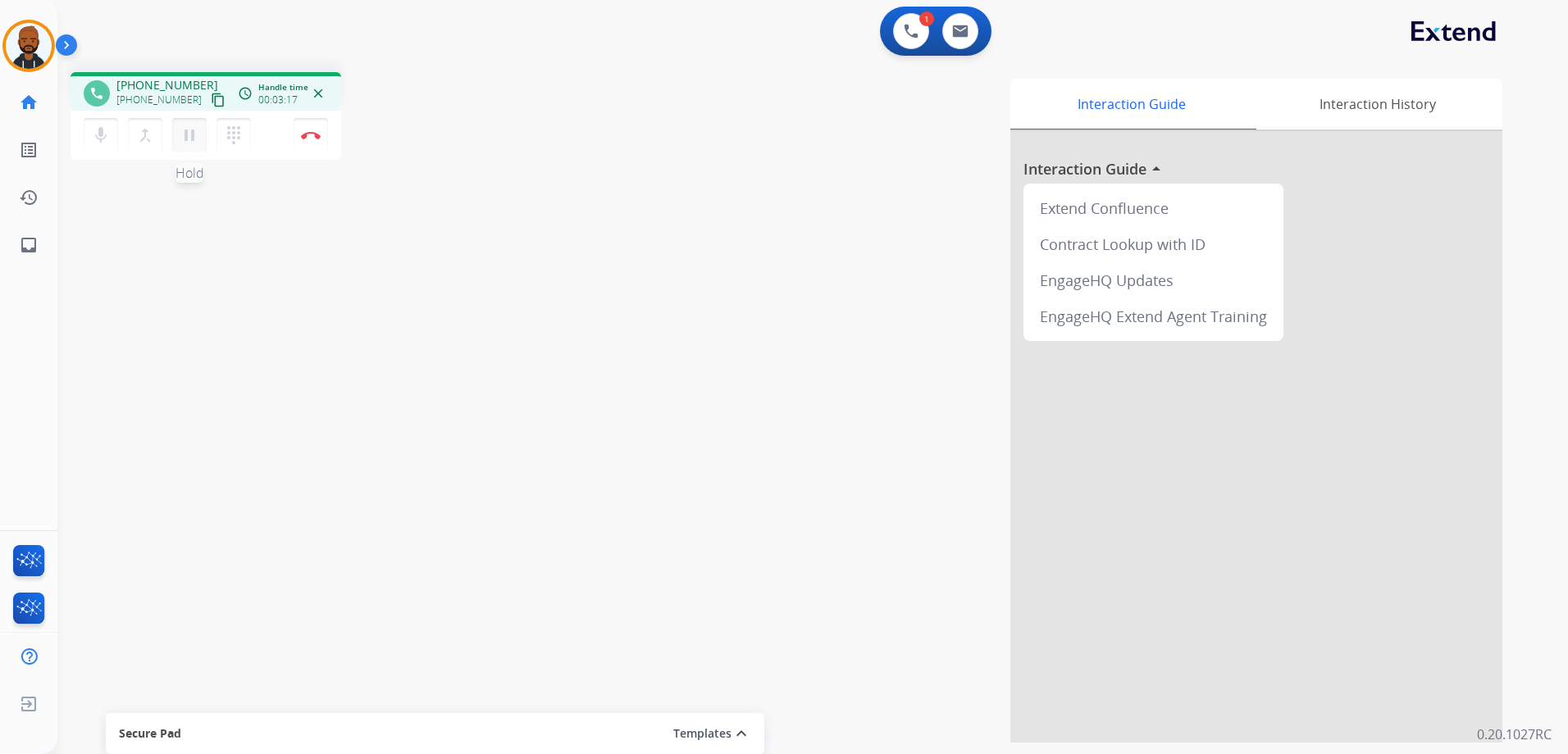
click at [193, 138] on mat-icon "pause" at bounding box center [189, 135] width 20 height 20
click at [177, 134] on button "play_arrow Hold" at bounding box center [189, 135] width 34 height 34
click at [312, 128] on button "Disconnect" at bounding box center [310, 135] width 34 height 34
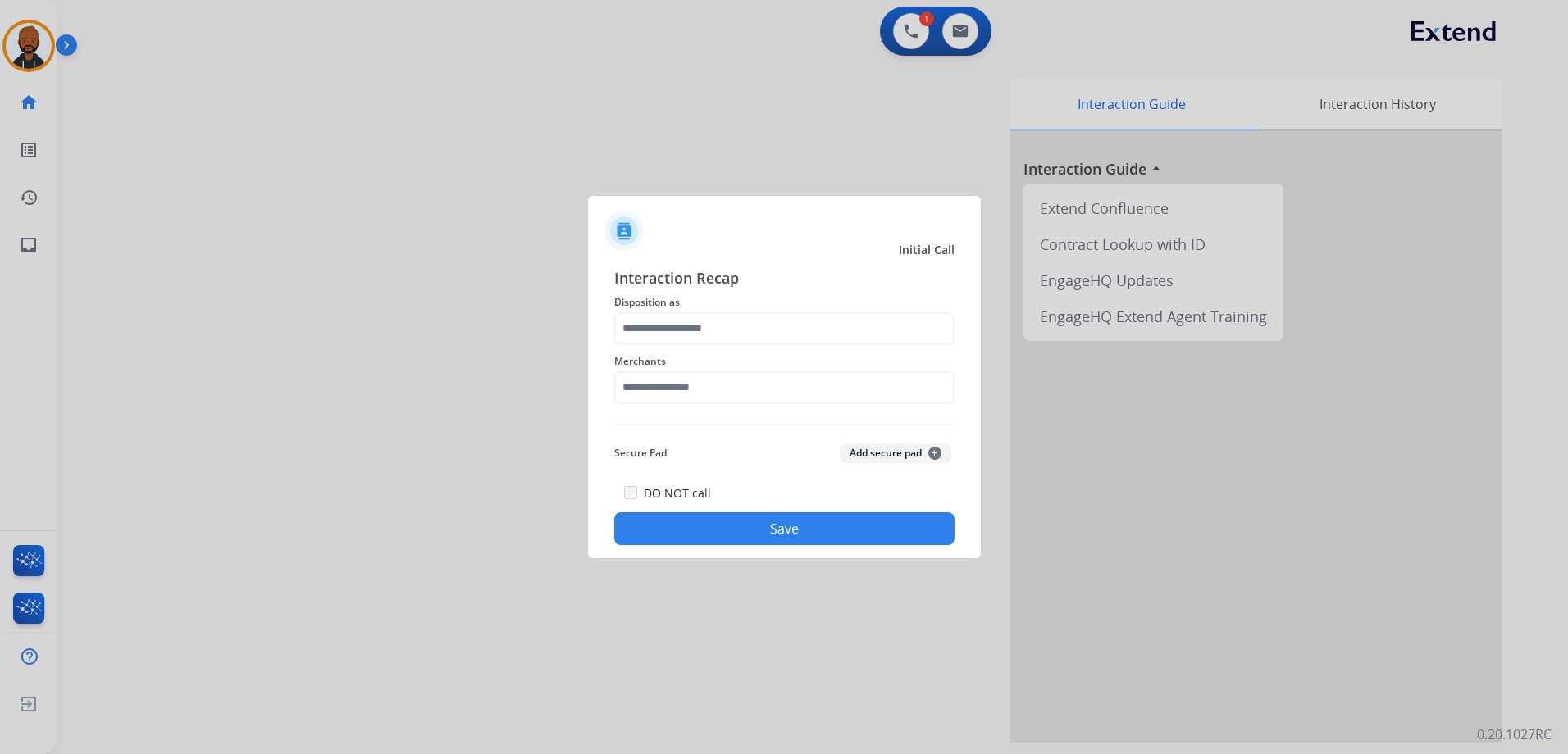
click at [745, 310] on span "Disposition as" at bounding box center [784, 302] width 340 height 20
click at [736, 330] on input "text" at bounding box center [784, 328] width 340 height 33
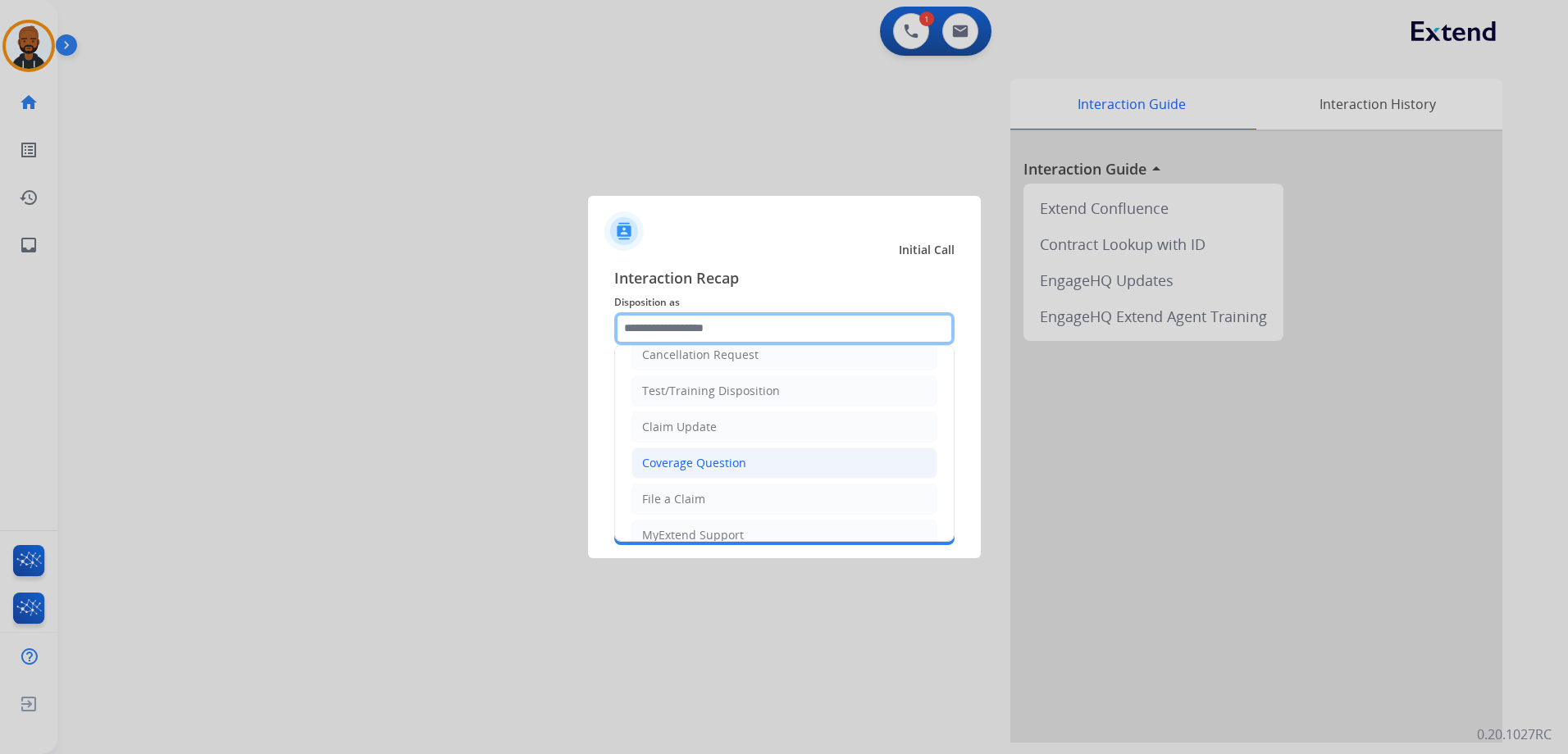
scroll to position [0, 0]
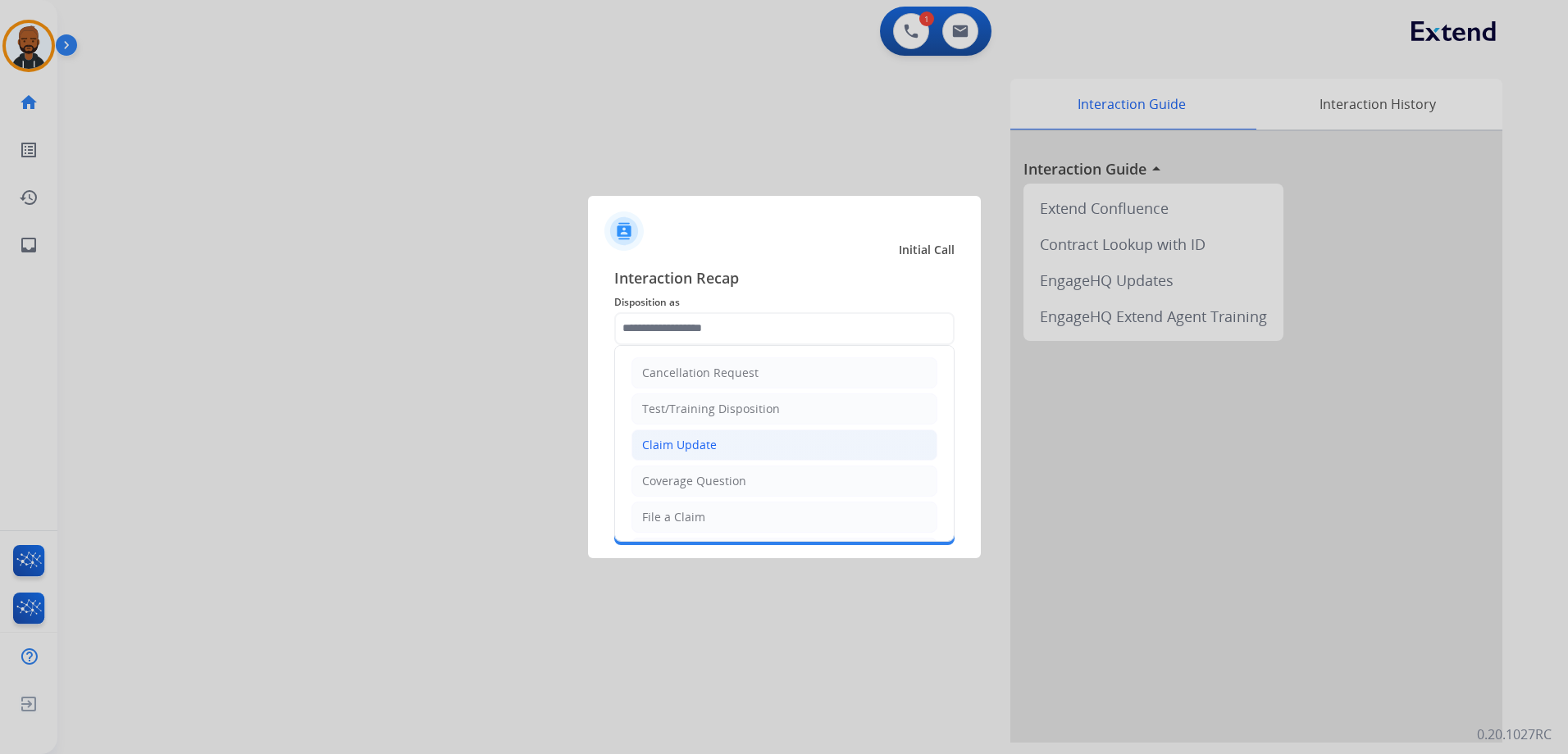
click at [721, 445] on li "Claim Update" at bounding box center [784, 445] width 306 height 31
type input "**********"
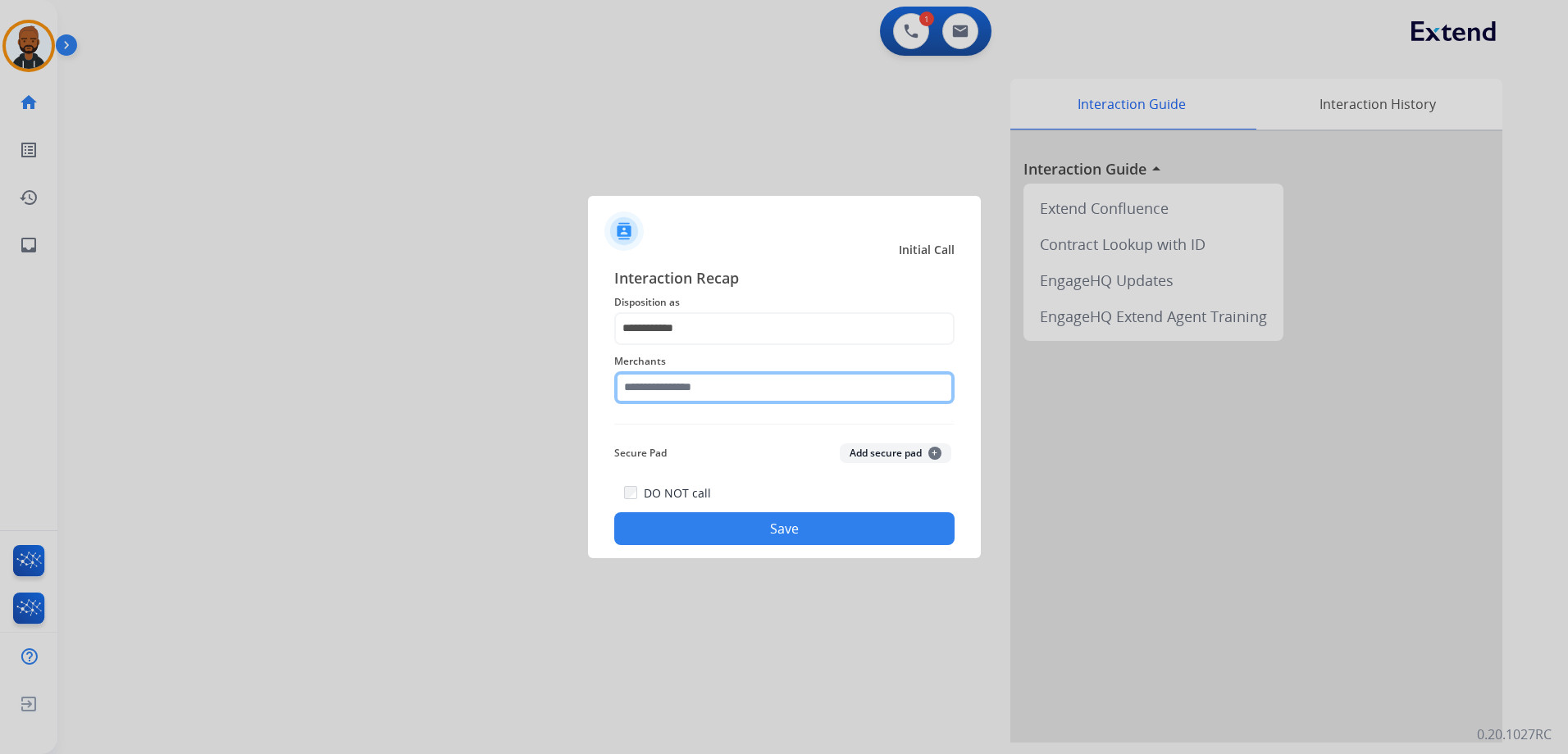
click at [719, 380] on input "text" at bounding box center [784, 387] width 340 height 33
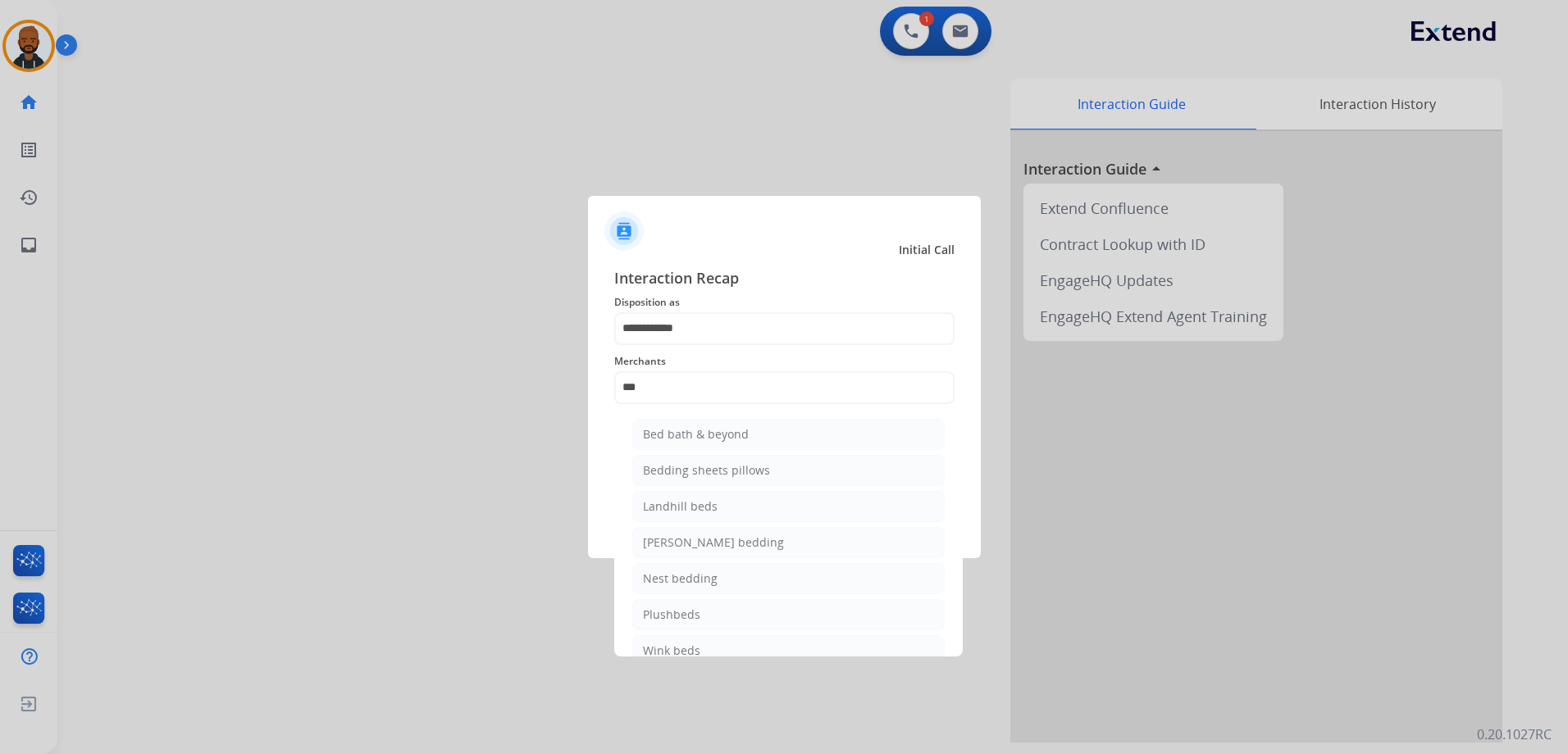
click at [707, 425] on li "Bed bath & beyond" at bounding box center [788, 433] width 312 height 31
type input "**********"
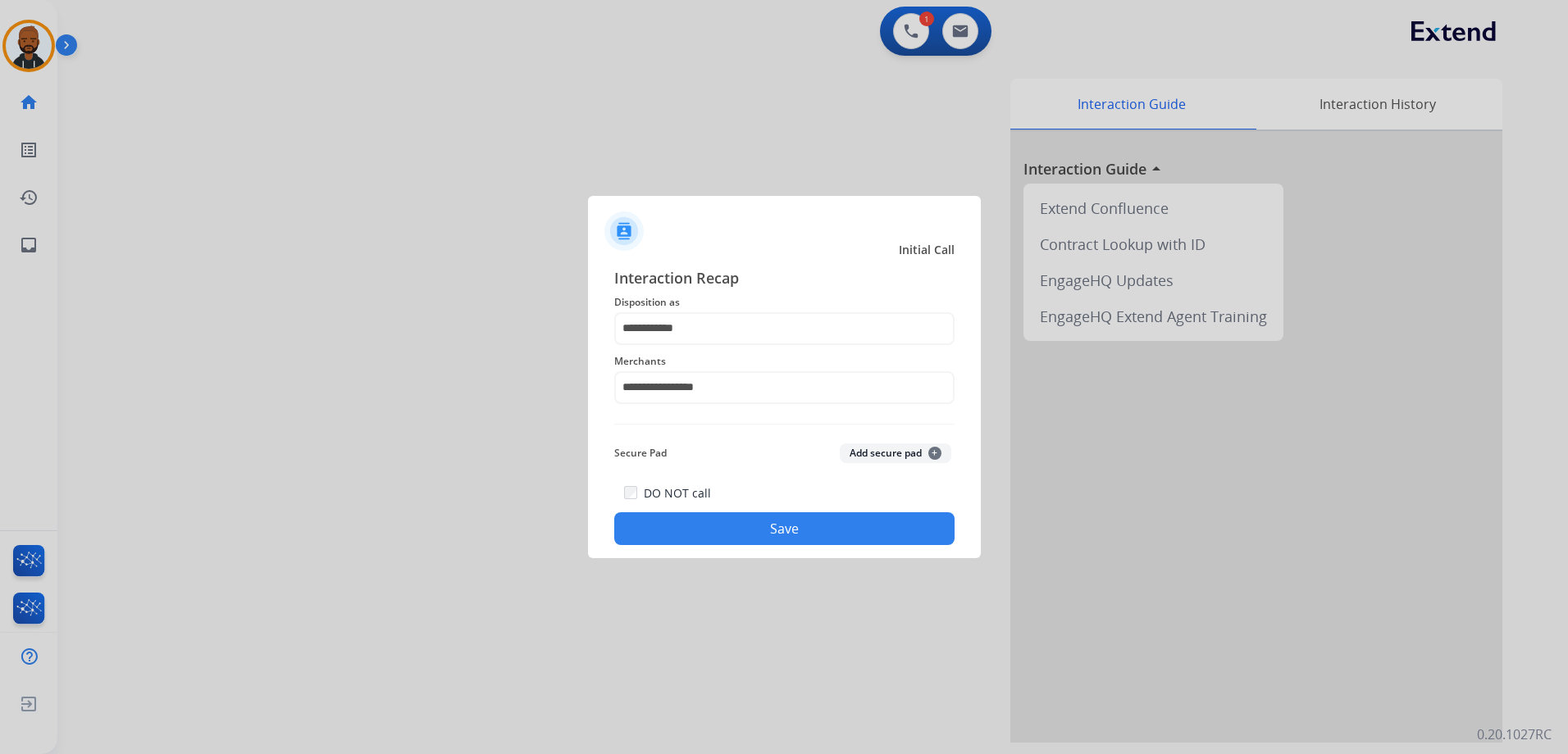
click at [730, 516] on button "Save" at bounding box center [784, 528] width 340 height 33
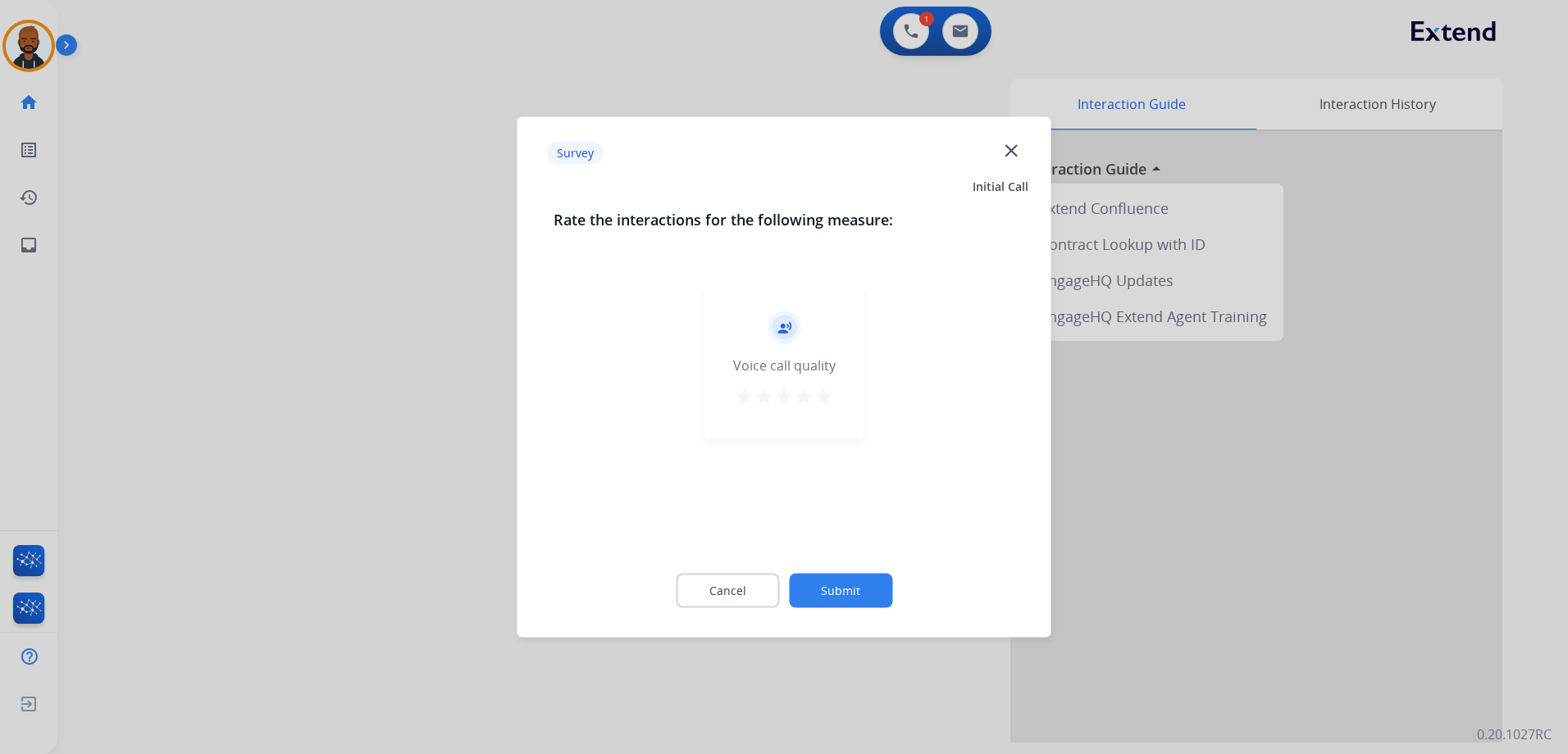
drag, startPoint x: 813, startPoint y: 408, endPoint x: 828, endPoint y: 414, distance: 16.2
click at [816, 408] on div "star star star star star" at bounding box center [784, 399] width 99 height 24
click at [818, 407] on button "star" at bounding box center [822, 399] width 20 height 24
drag, startPoint x: 832, startPoint y: 568, endPoint x: 835, endPoint y: 578, distance: 10.4
click at [832, 575] on div "Cancel Submit" at bounding box center [784, 591] width 461 height 74
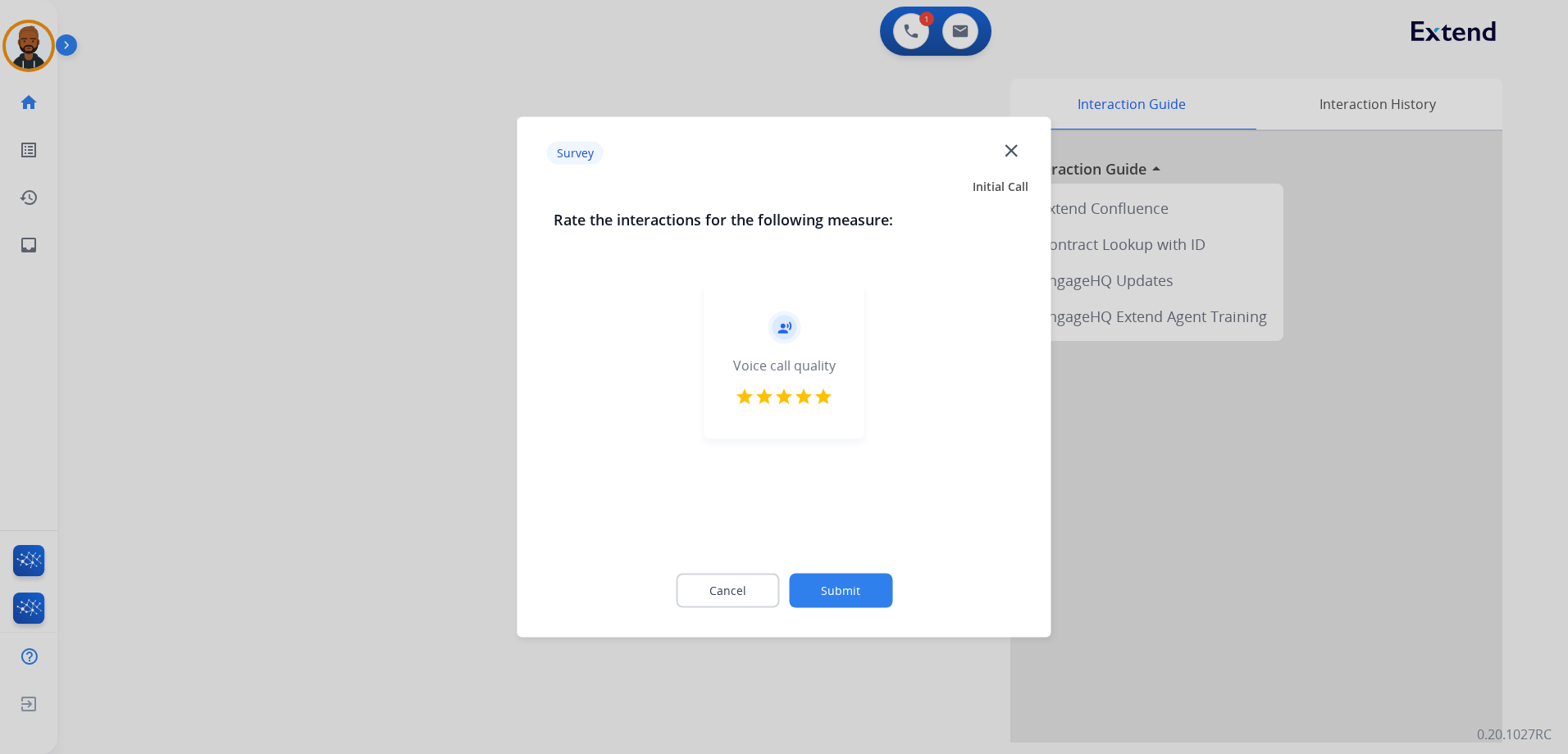
click at [838, 580] on button "Submit" at bounding box center [840, 591] width 103 height 34
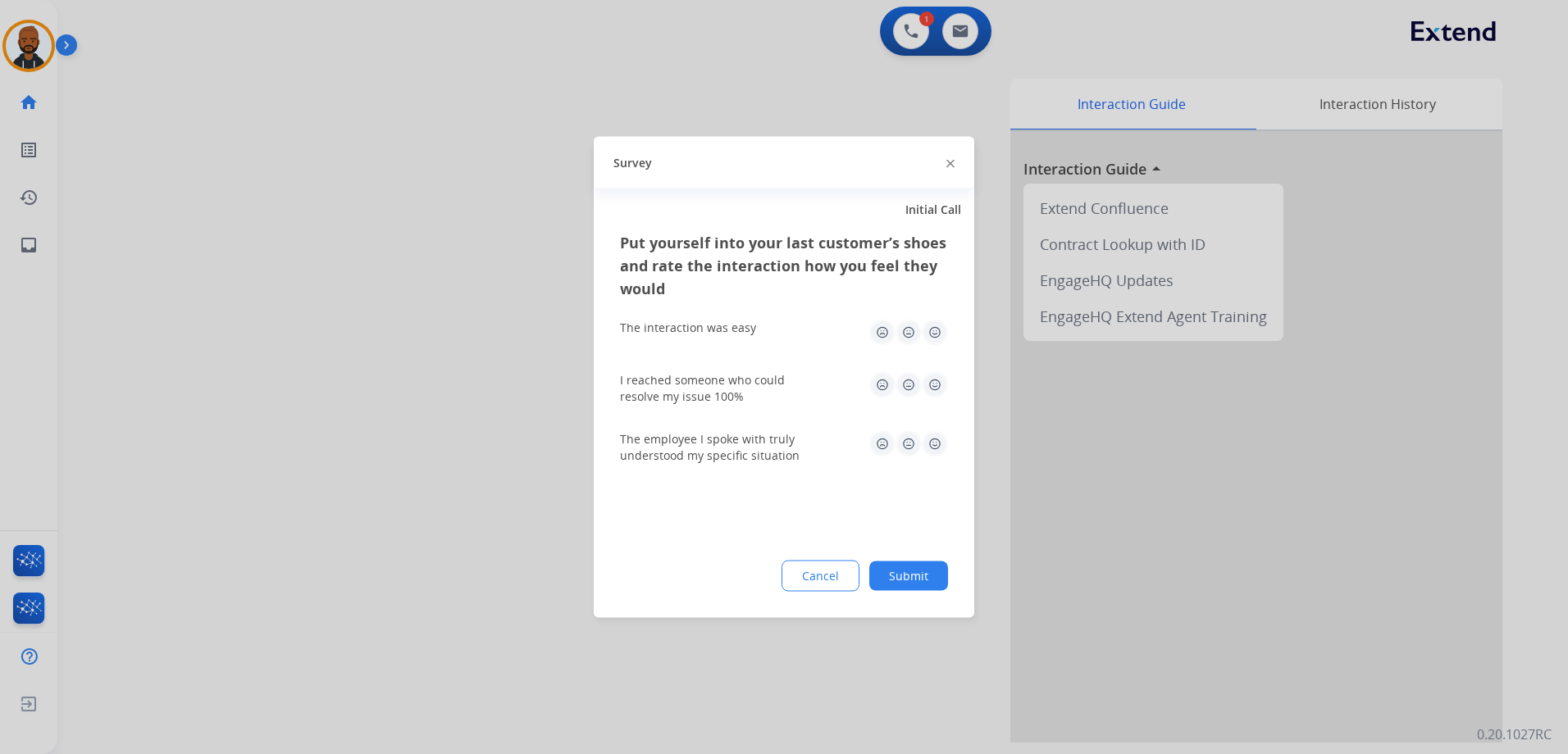
click at [932, 338] on img at bounding box center [935, 333] width 26 height 26
click at [930, 388] on img at bounding box center [935, 385] width 26 height 26
click at [928, 441] on img at bounding box center [935, 445] width 26 height 26
click at [902, 559] on div "Put yourself into your last customer’s shoes and rate the interaction how you f…" at bounding box center [784, 424] width 380 height 387
click at [910, 570] on button "Submit" at bounding box center [908, 576] width 78 height 30
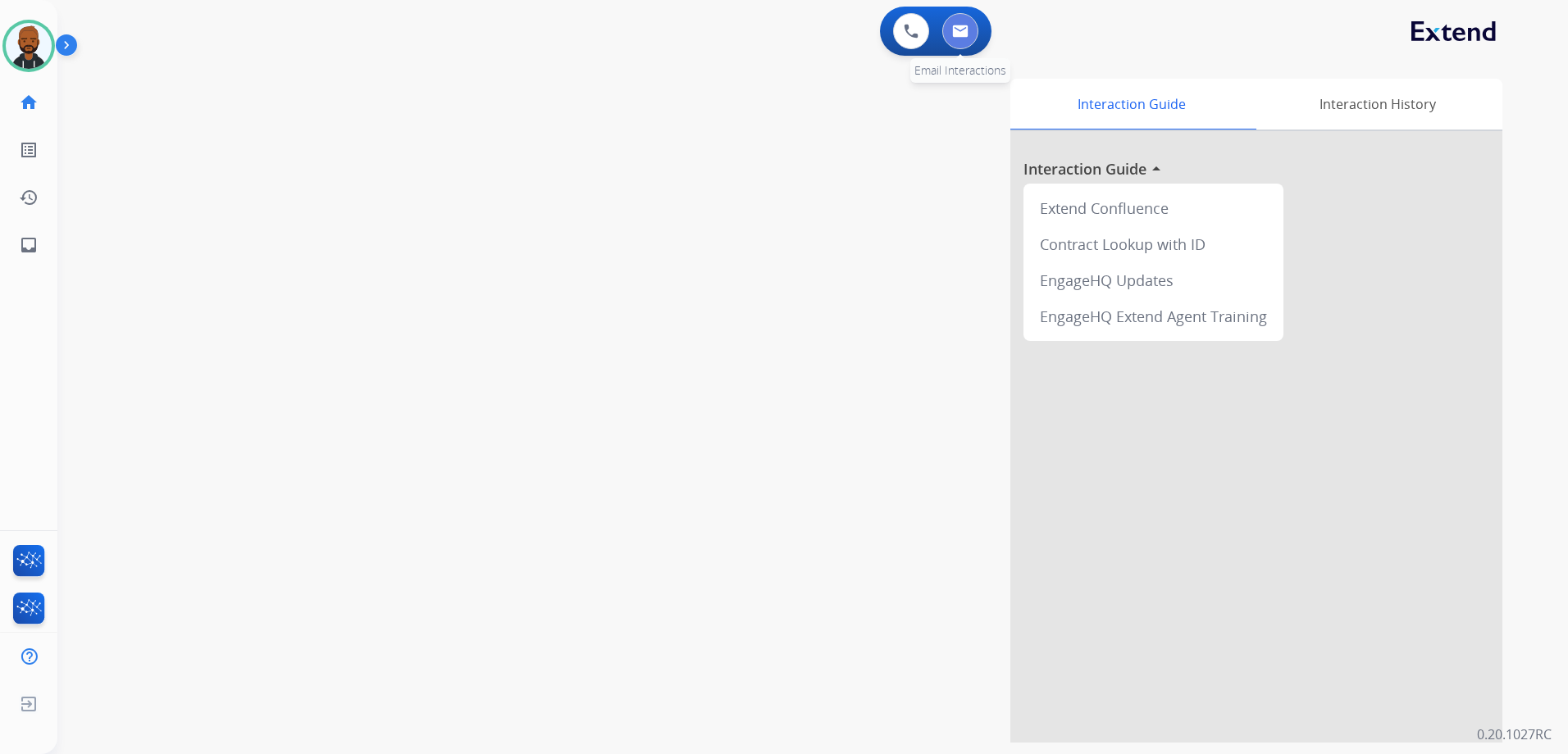
click at [970, 32] on button at bounding box center [960, 31] width 36 height 36
select select "**********"
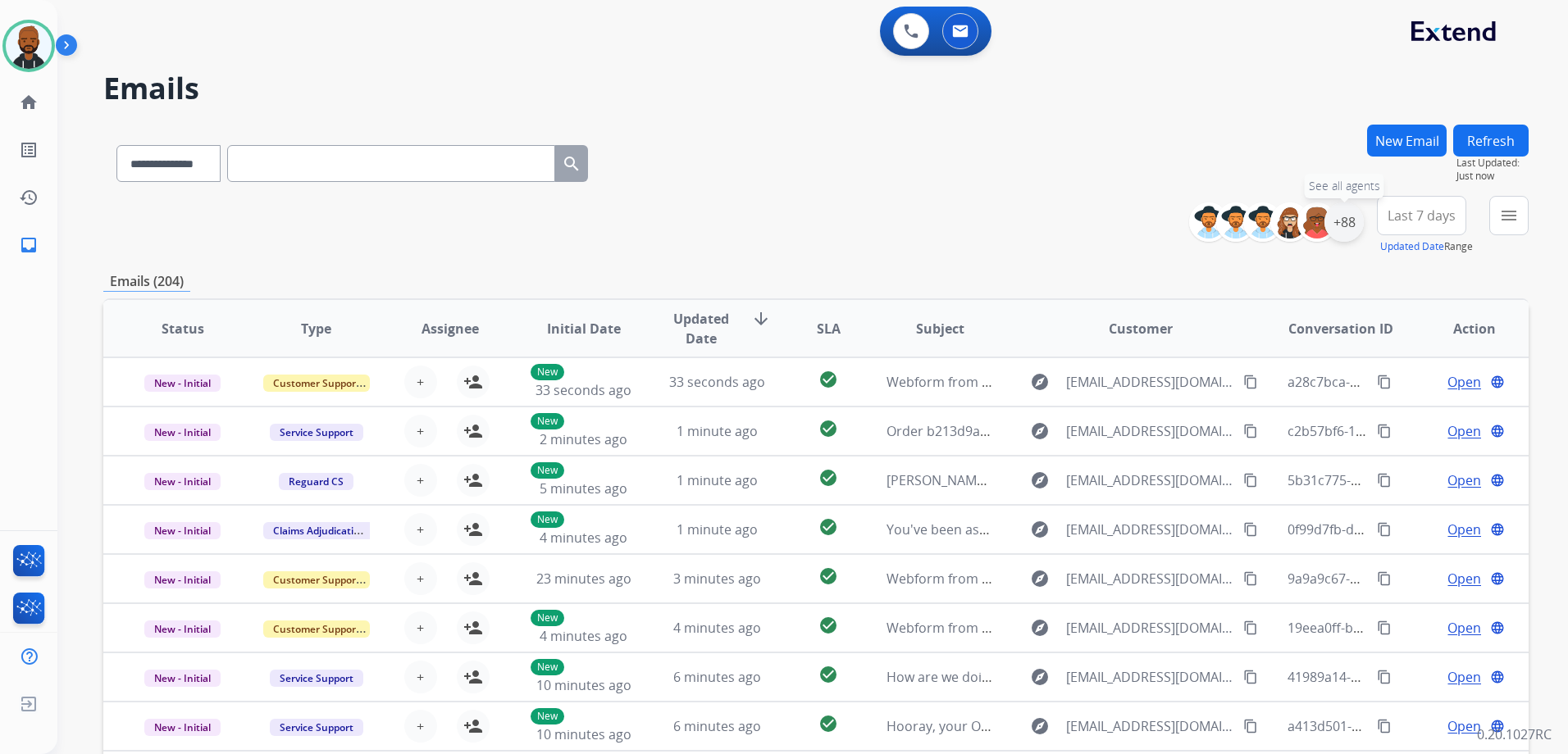
click at [1351, 216] on div "+88" at bounding box center [1343, 222] width 39 height 39
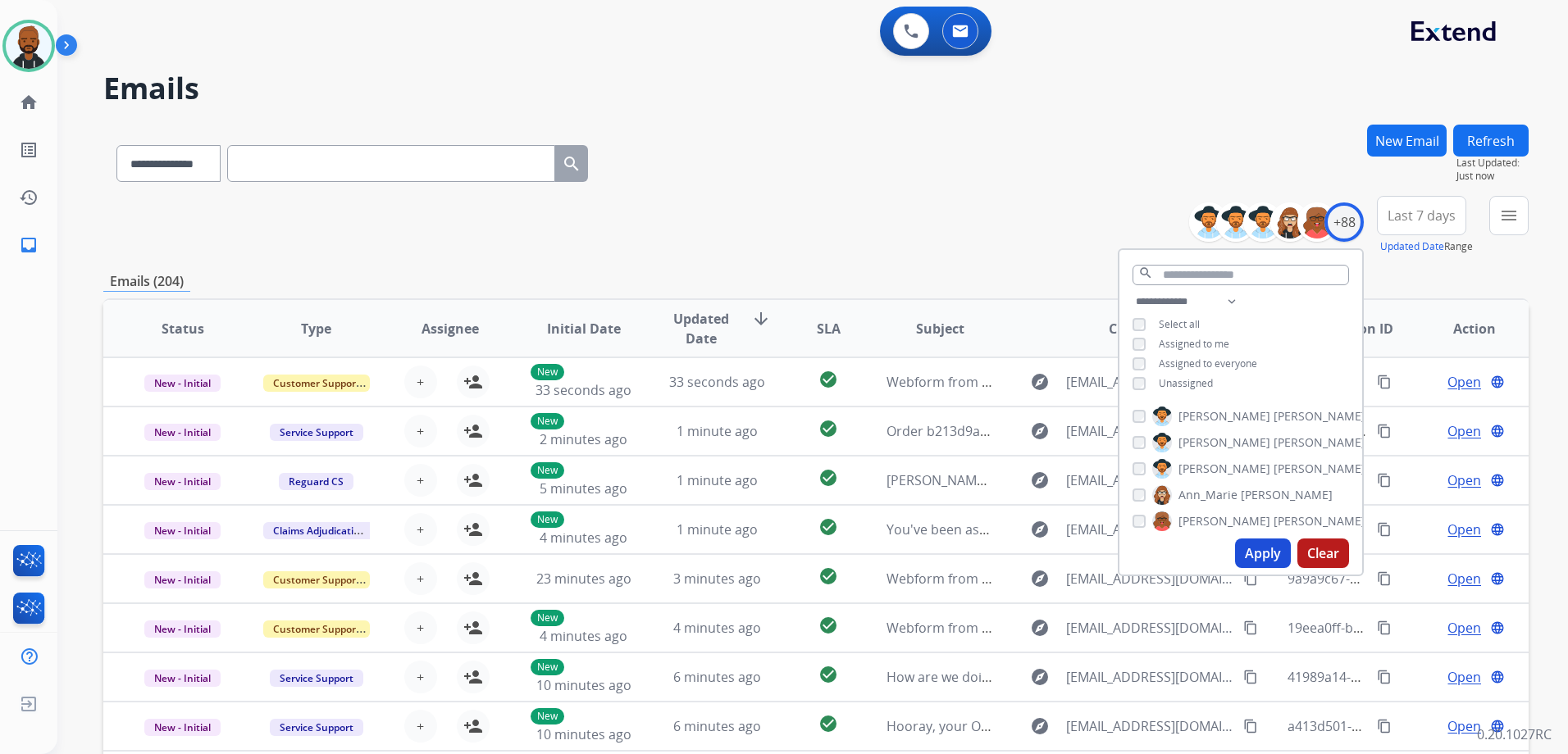
click at [1128, 377] on div "**********" at bounding box center [1240, 344] width 242 height 105
click at [1266, 542] on button "Apply" at bounding box center [1263, 554] width 56 height 30
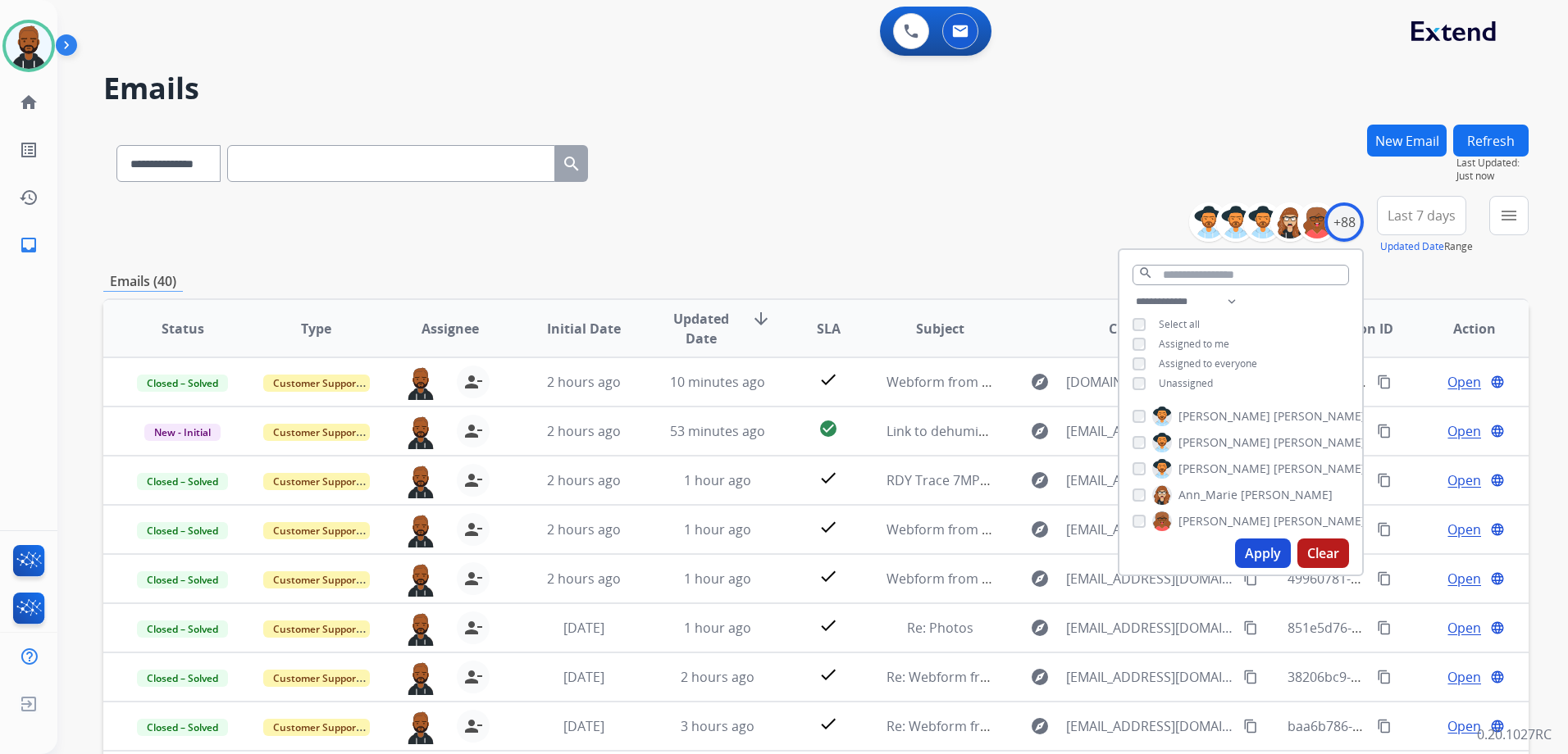
click at [793, 181] on div "**********" at bounding box center [816, 160] width 1425 height 72
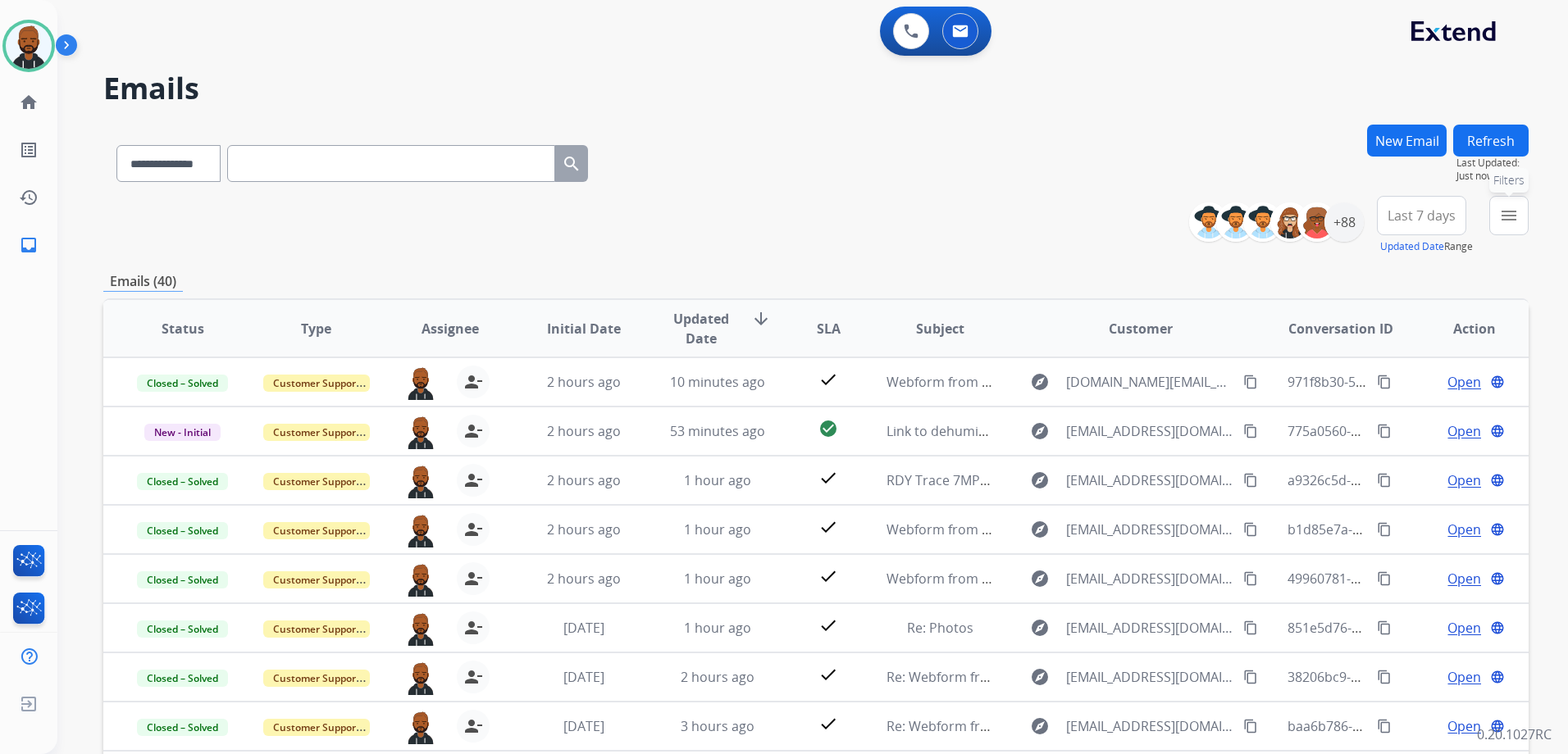
drag, startPoint x: 1505, startPoint y: 227, endPoint x: 1488, endPoint y: 242, distance: 22.7
click at [1505, 226] on button "menu Filters" at bounding box center [1508, 215] width 39 height 39
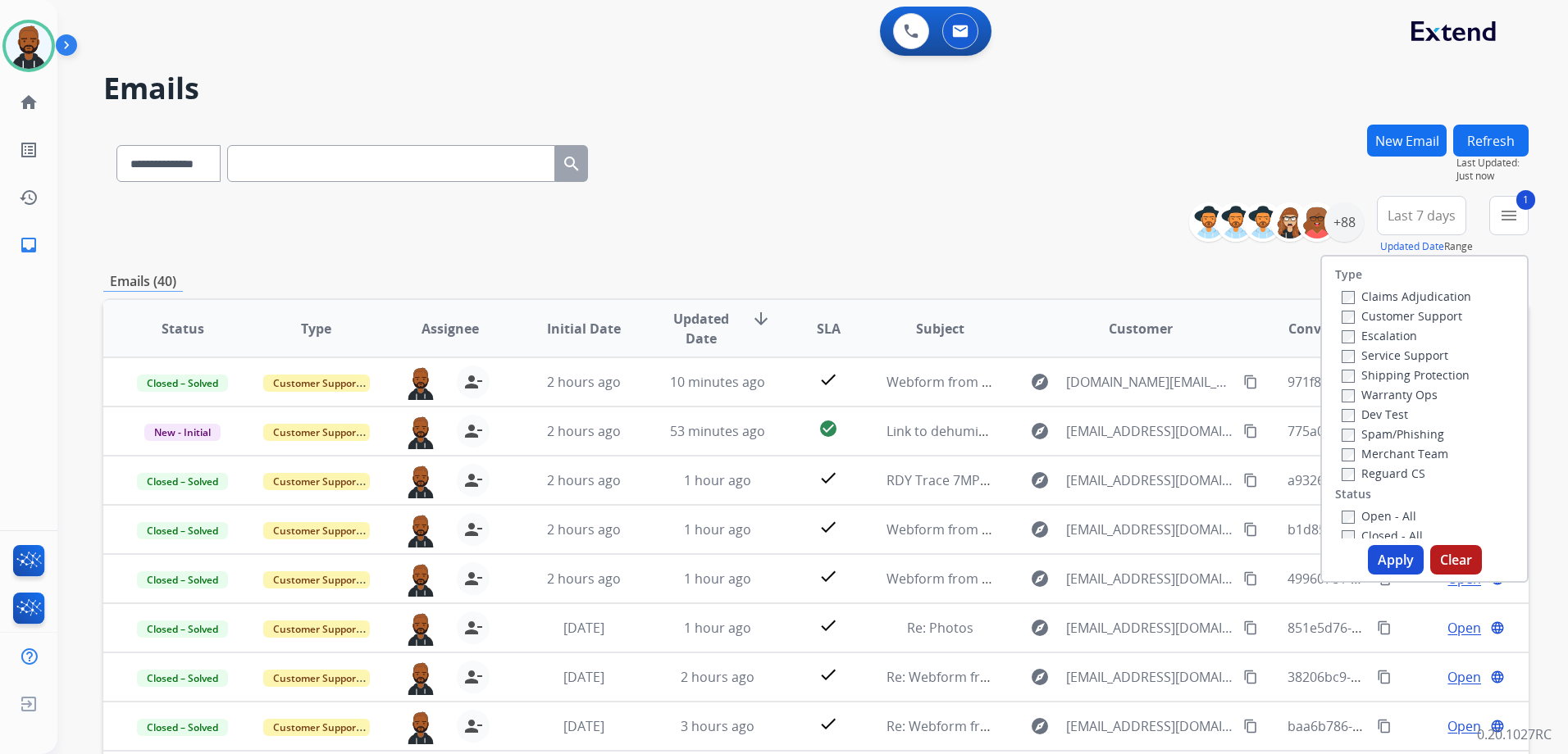
click at [1375, 549] on button "Apply" at bounding box center [1396, 560] width 56 height 30
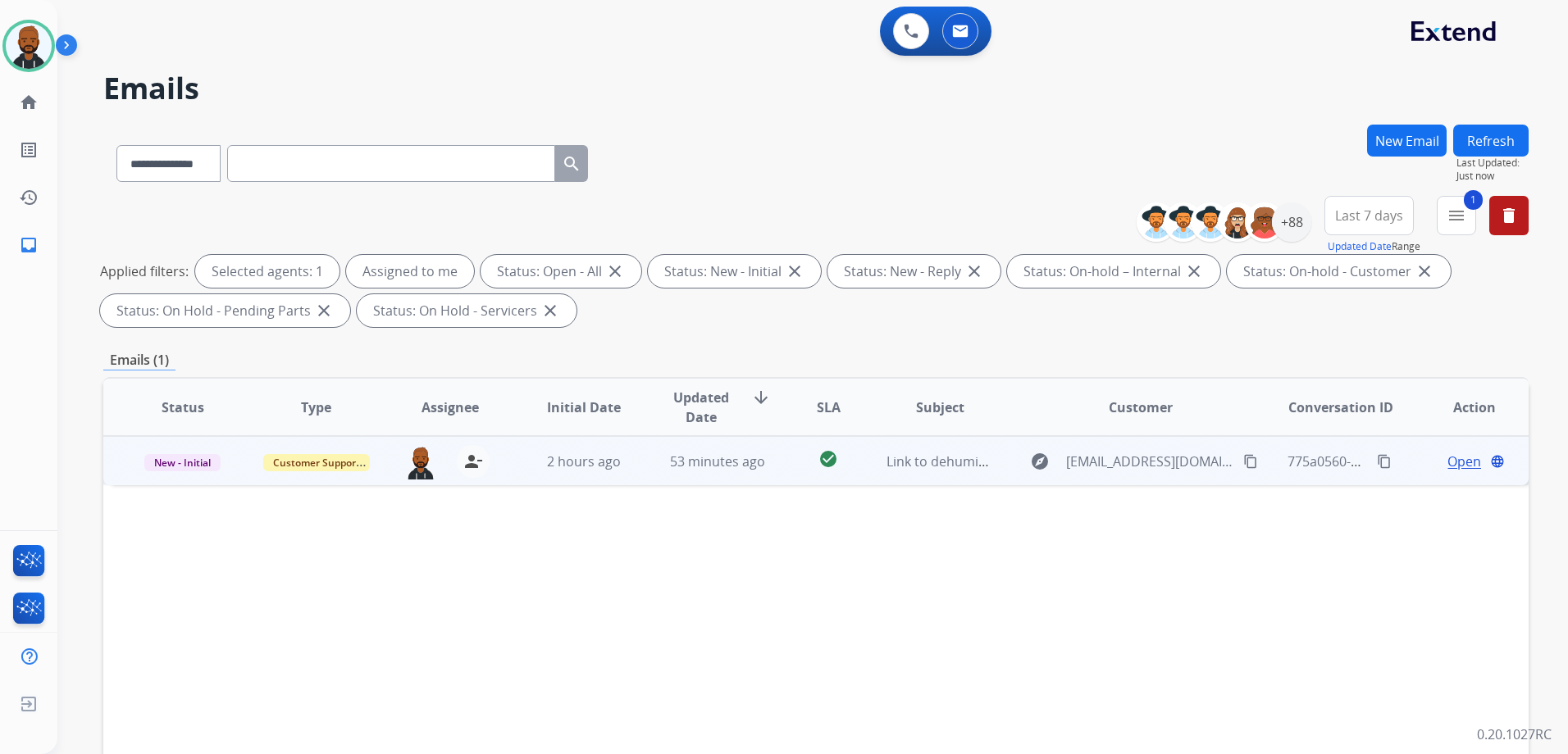
click at [1447, 459] on span "Open" at bounding box center [1464, 461] width 34 height 20
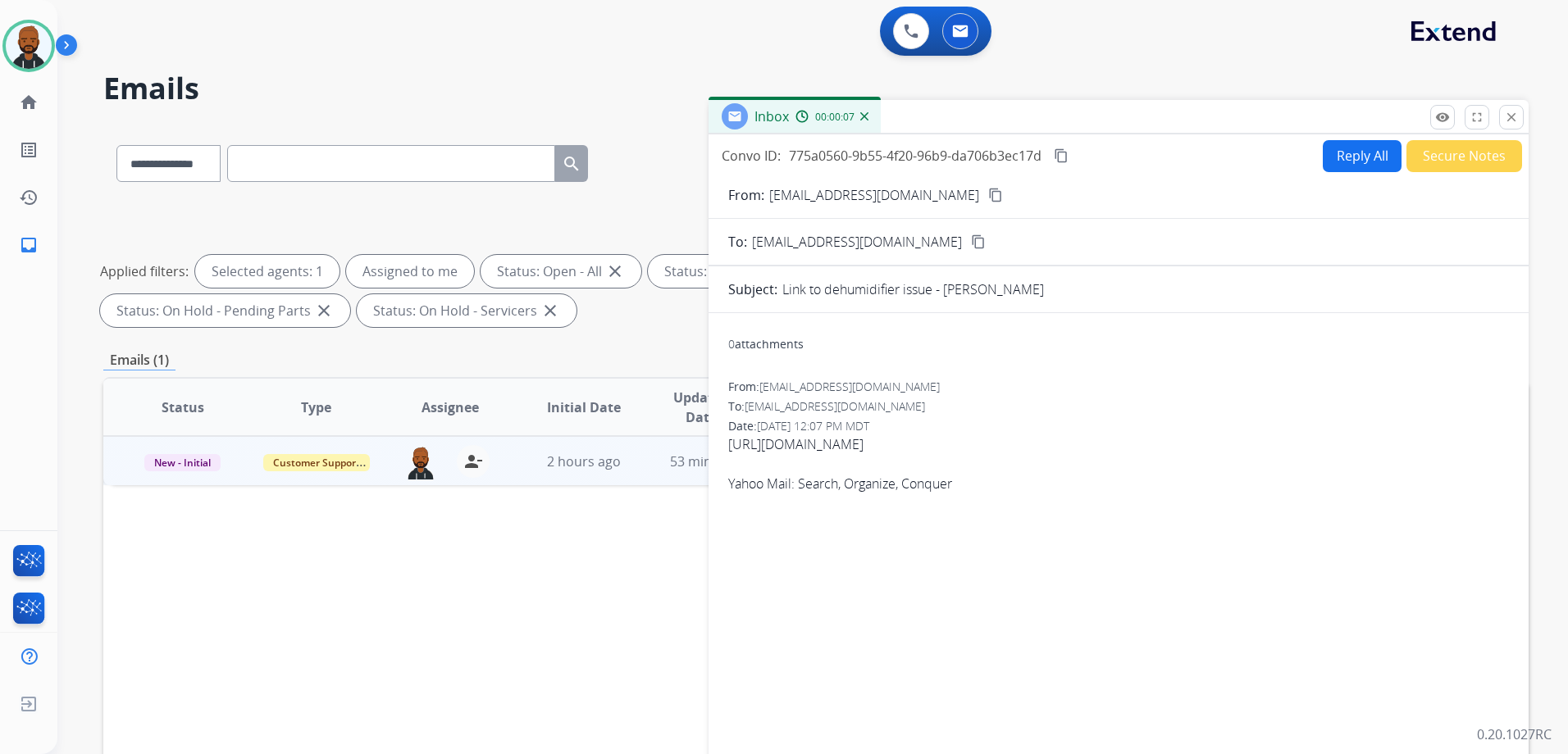
click at [797, 445] on link "[URL][DOMAIN_NAME]" at bounding box center [795, 444] width 135 height 18
drag, startPoint x: 726, startPoint y: 442, endPoint x: 1293, endPoint y: 439, distance: 567.0
click at [1293, 439] on div "0 attachments From: mtpousak@yahoo.com To: support@extend.com Date: 08/15/2025 …" at bounding box center [1118, 558] width 819 height 464
drag, startPoint x: 1293, startPoint y: 439, endPoint x: 1267, endPoint y: 447, distance: 27.2
copy link "[URL][DOMAIN_NAME]"
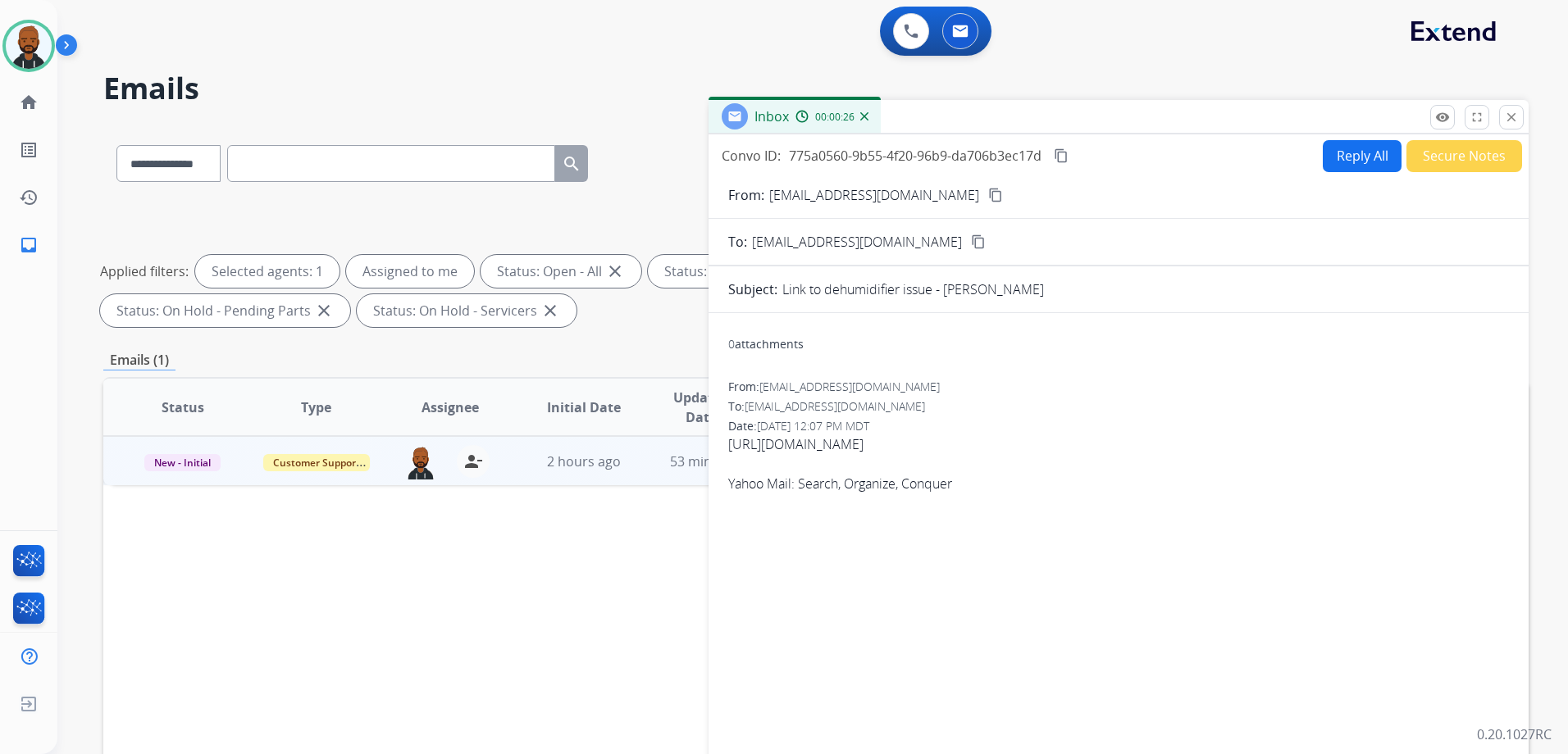
drag, startPoint x: 1315, startPoint y: 4, endPoint x: 1194, endPoint y: 32, distance: 124.2
click at [1187, 39] on div "0 Voice Interactions 0 Email Interactions" at bounding box center [803, 33] width 1451 height 52
click at [863, 439] on link "[URL][DOMAIN_NAME]" at bounding box center [795, 444] width 135 height 18
click at [1378, 149] on button "Reply All" at bounding box center [1362, 156] width 78 height 32
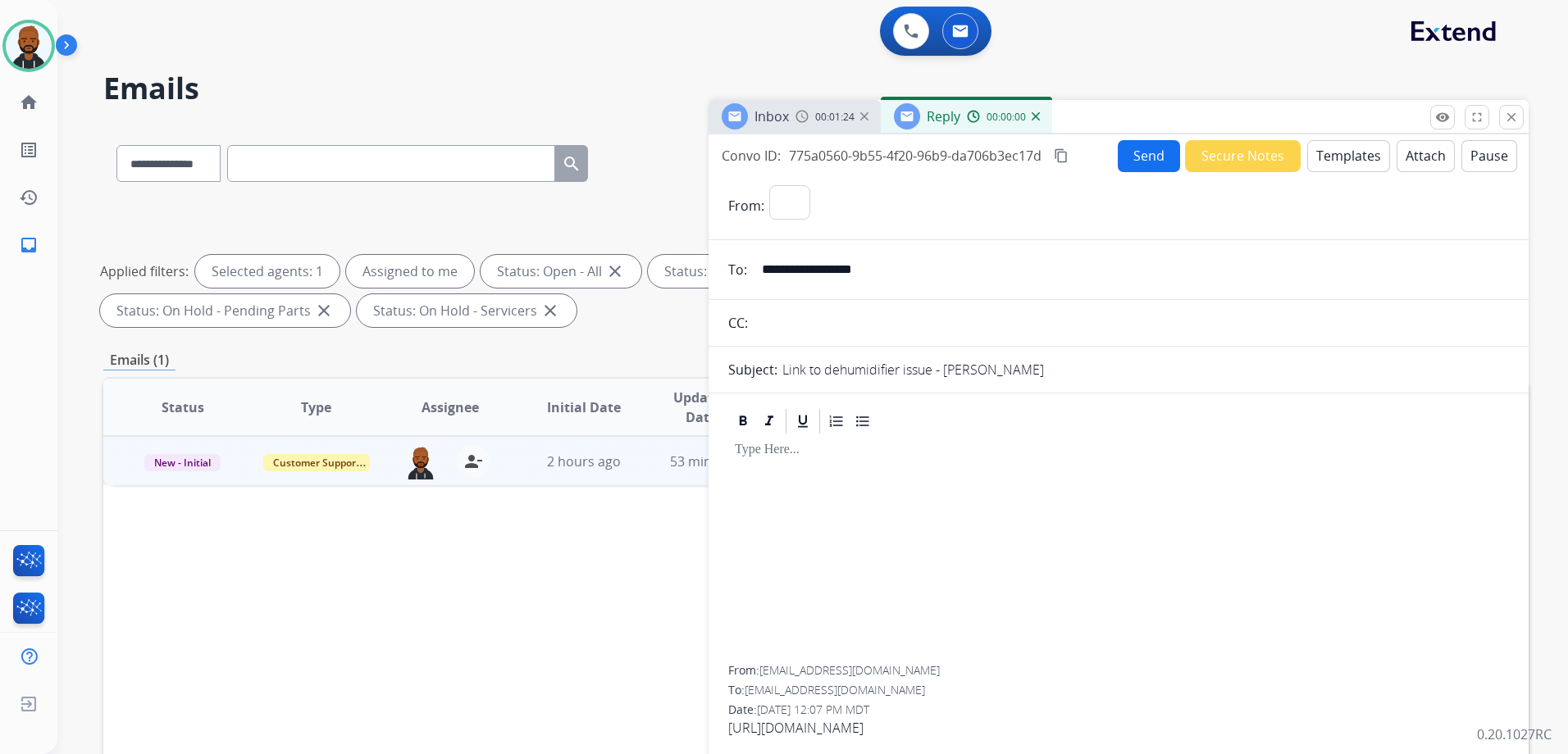
select select "**********"
click at [1027, 119] on div "00:00:02" at bounding box center [1002, 117] width 72 height 15
click at [1038, 118] on div "Reply 00:00:02" at bounding box center [967, 116] width 172 height 33
click at [1036, 117] on img at bounding box center [1035, 116] width 8 height 8
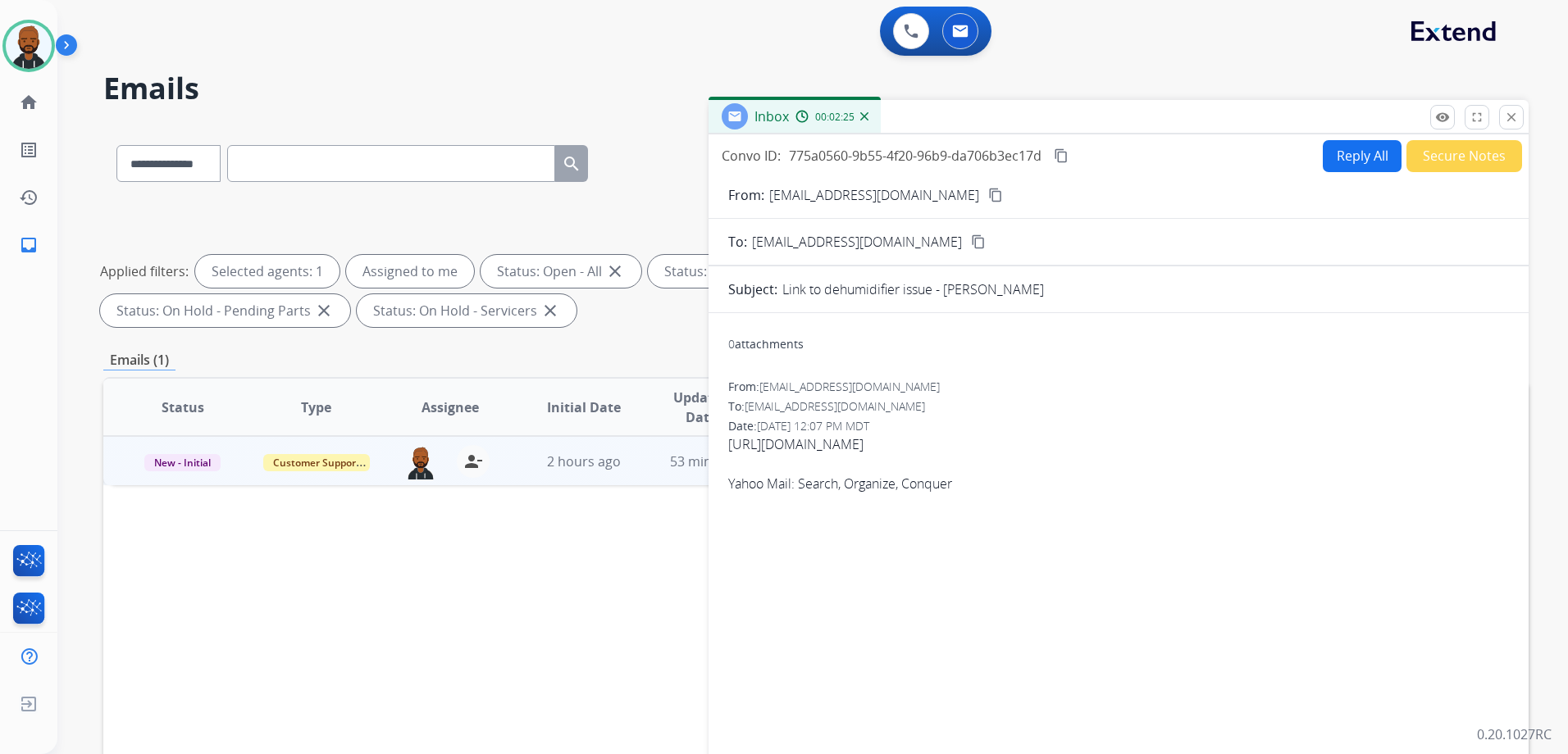
click at [988, 191] on mat-icon "content_copy" at bounding box center [996, 195] width 15 height 15
click at [988, 200] on mat-icon "content_copy" at bounding box center [996, 195] width 15 height 15
click at [1355, 159] on button "Reply All" at bounding box center [1362, 156] width 78 height 32
select select "**********"
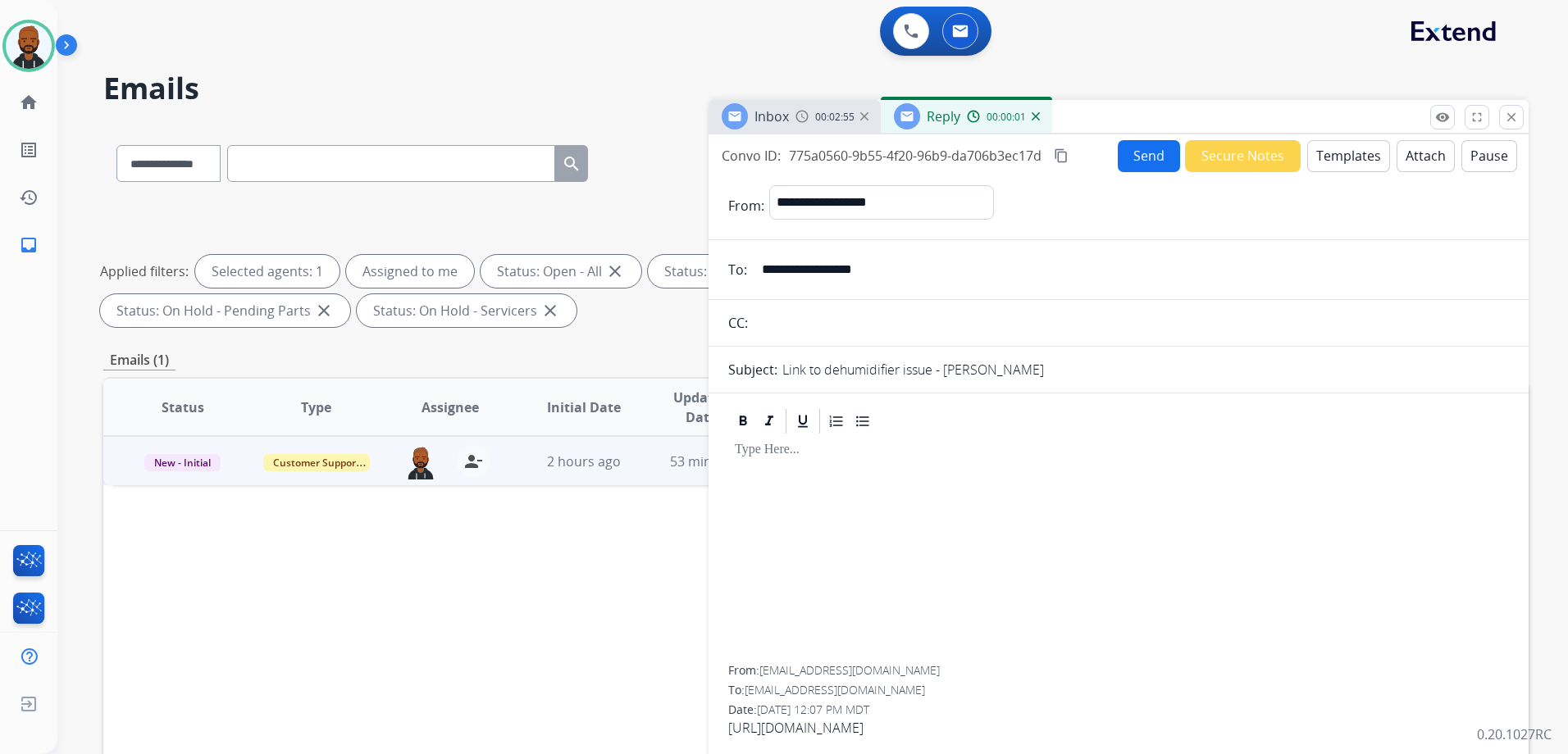
click at [1317, 150] on button "Templates" at bounding box center [1348, 156] width 83 height 32
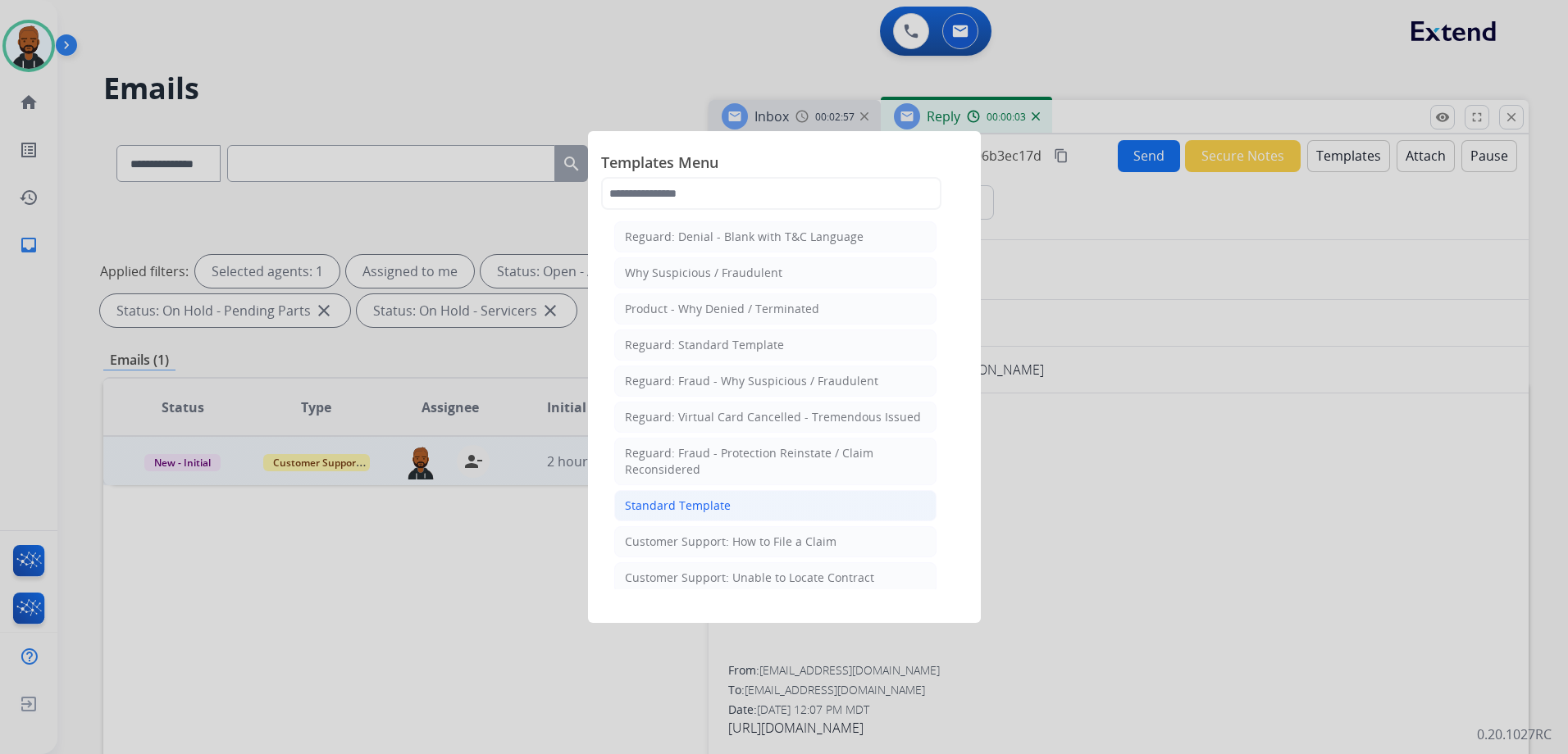
click at [745, 505] on li "Standard Template" at bounding box center [776, 505] width 323 height 31
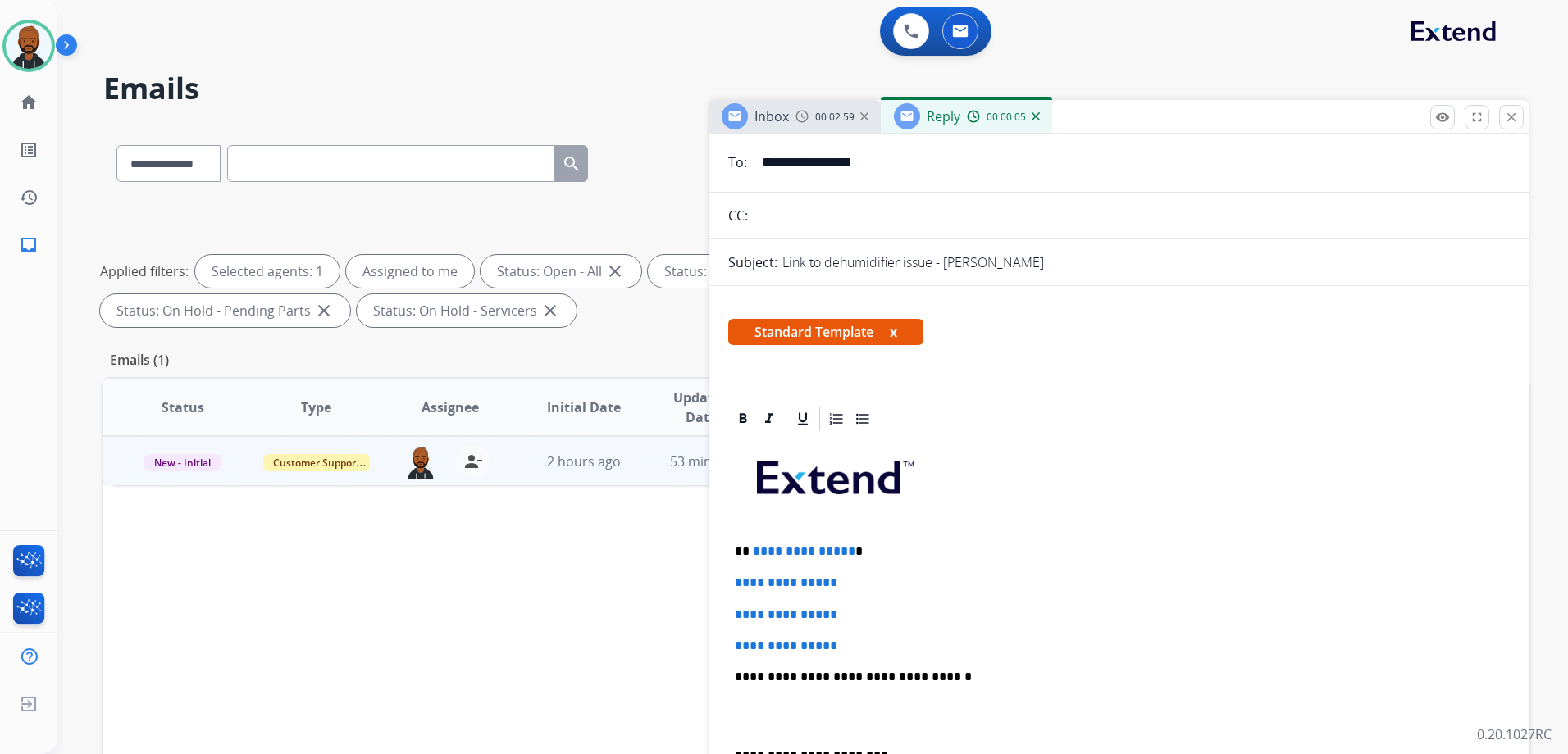
scroll to position [328, 0]
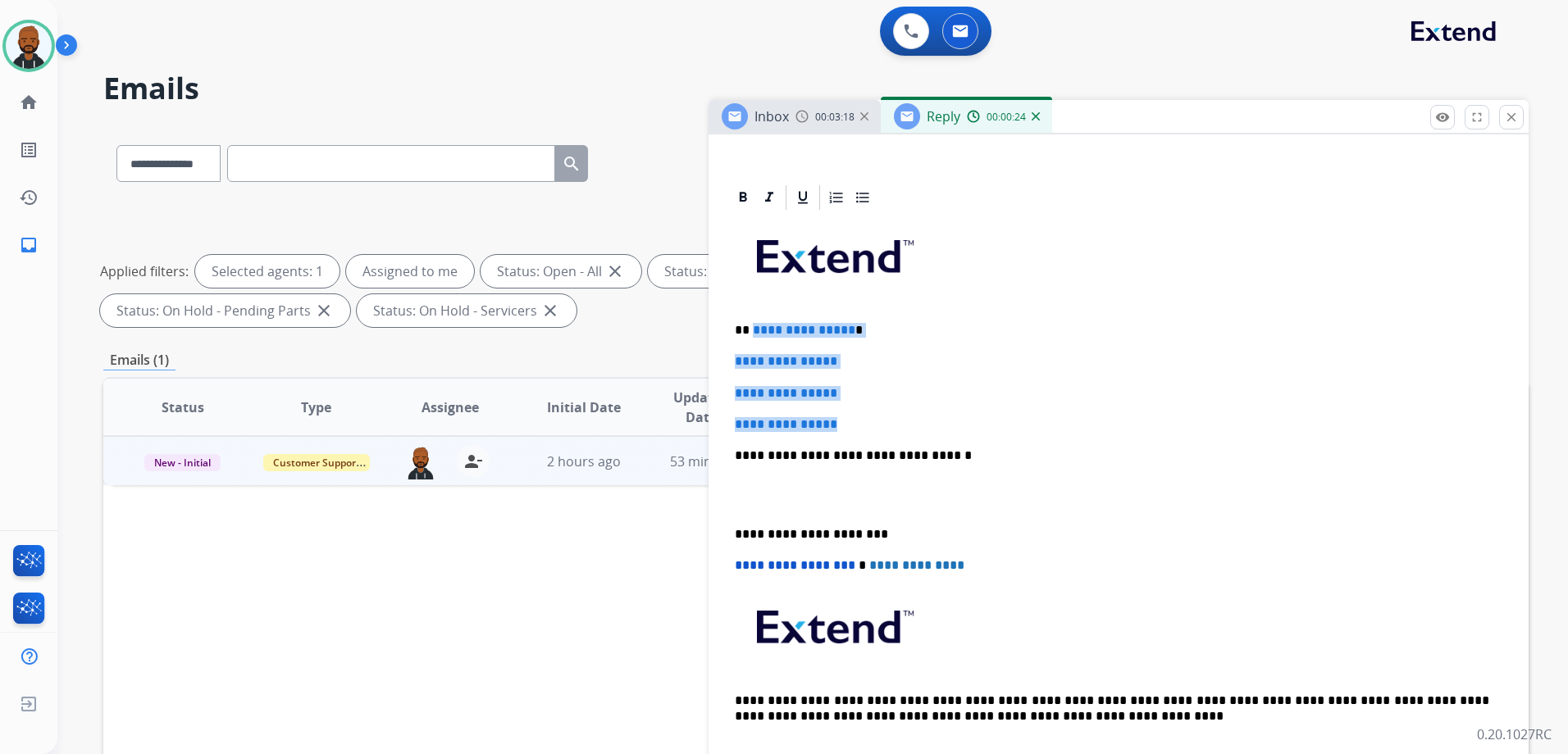
drag, startPoint x: 843, startPoint y: 422, endPoint x: 751, endPoint y: 330, distance: 130.1
click at [751, 330] on div "**********" at bounding box center [1118, 494] width 780 height 564
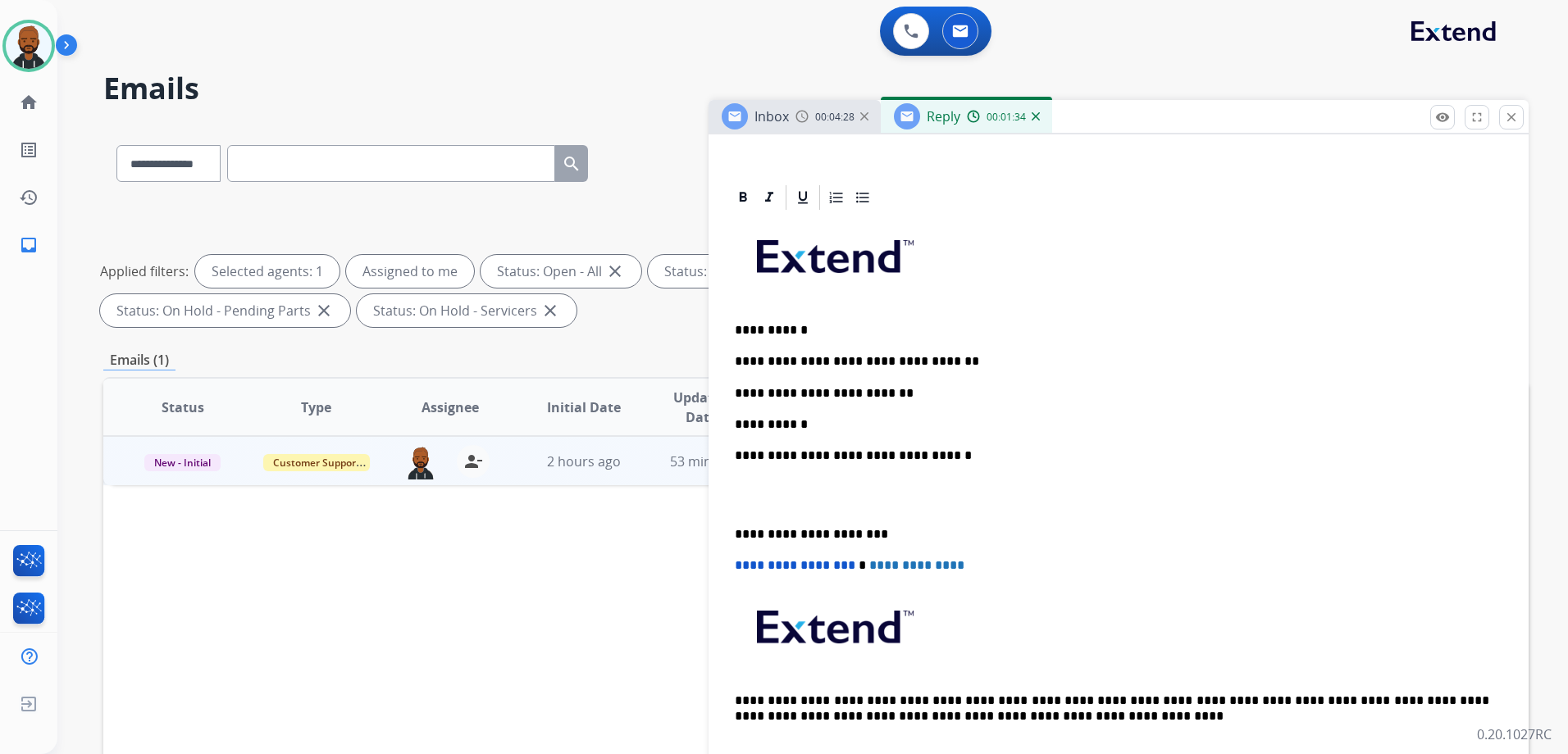
click at [827, 427] on p "**********" at bounding box center [1111, 425] width 754 height 15
click at [737, 534] on p "**********" at bounding box center [1111, 535] width 754 height 15
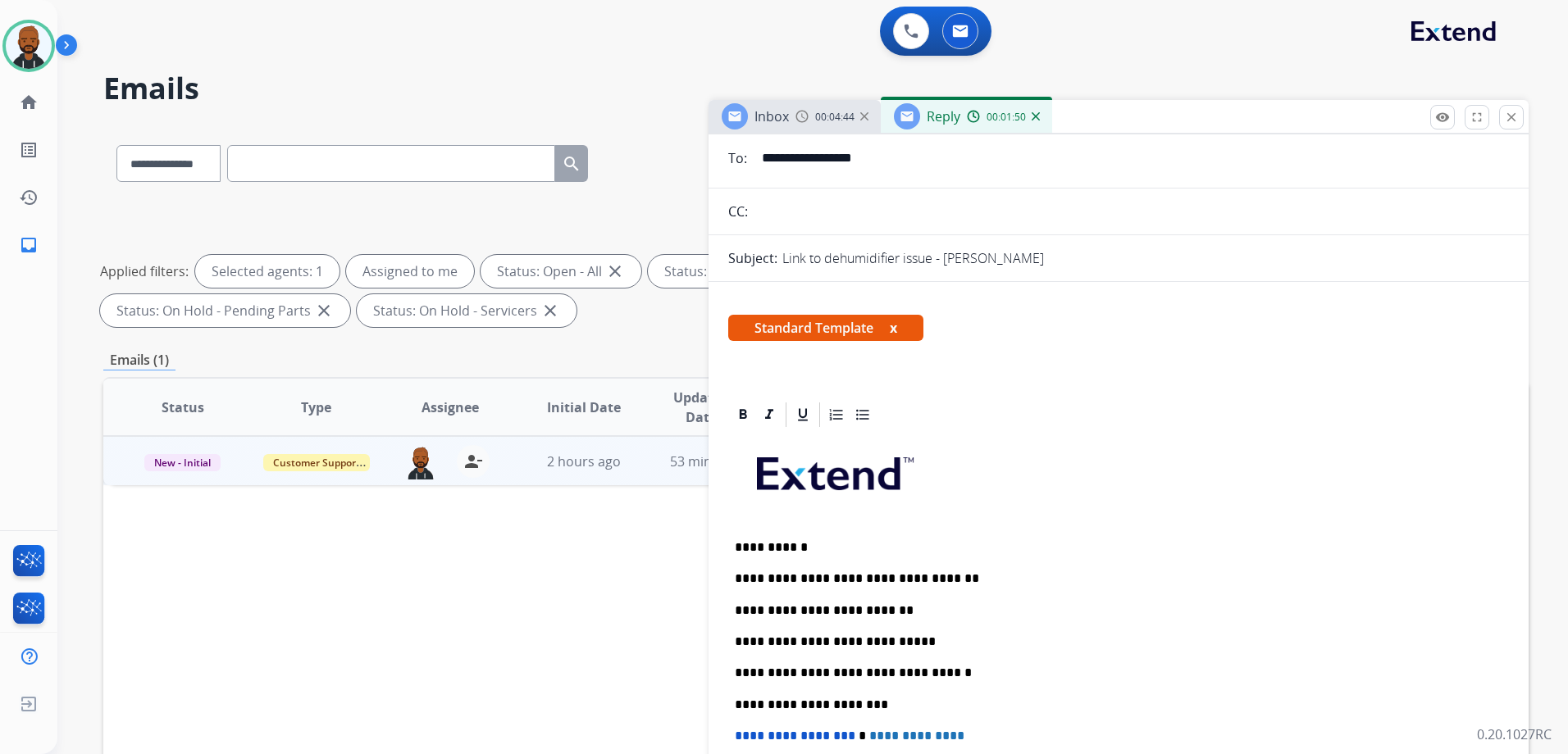
scroll to position [0, 0]
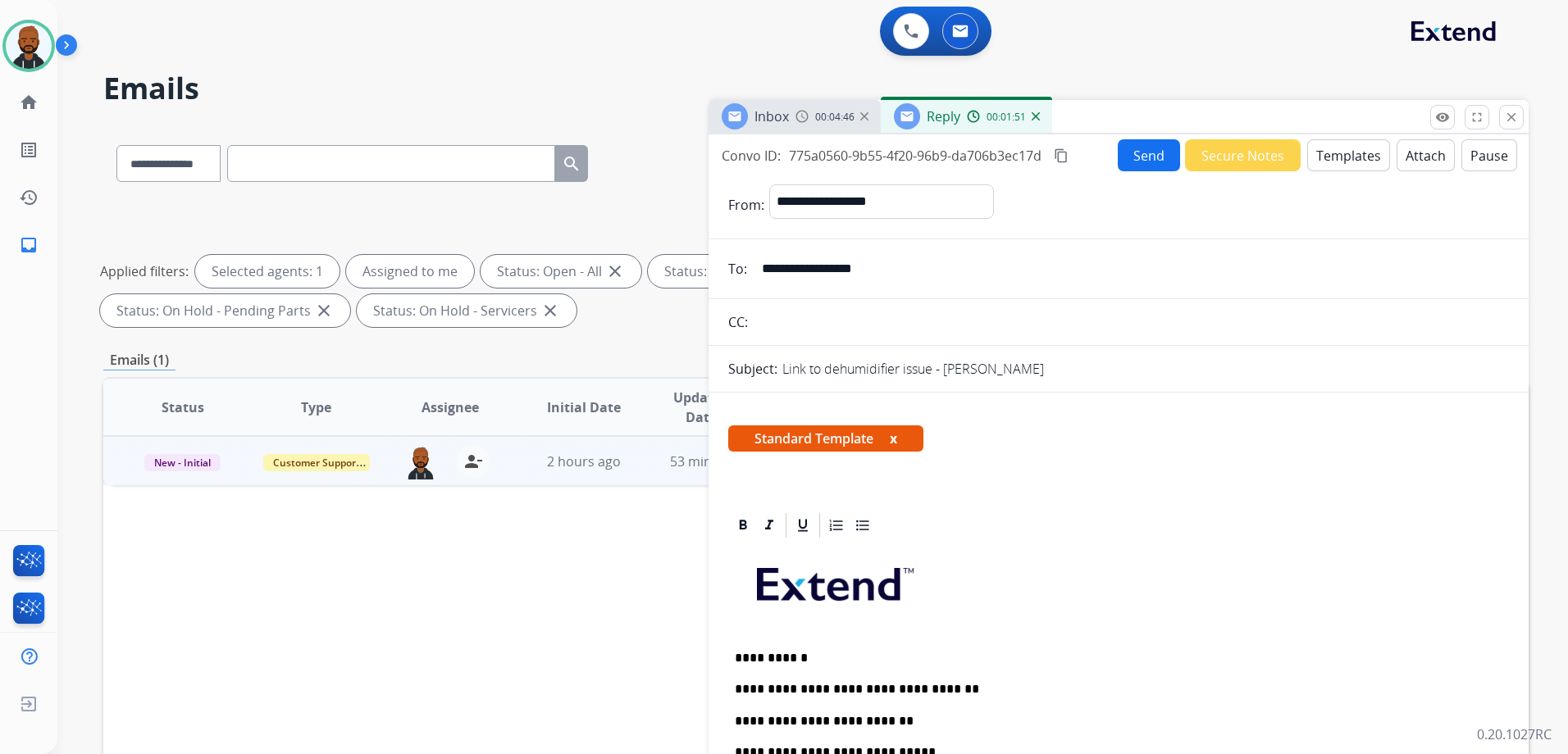
click at [1064, 155] on mat-icon "content_copy" at bounding box center [1061, 156] width 15 height 15
click at [1136, 146] on button "Send" at bounding box center [1148, 156] width 62 height 32
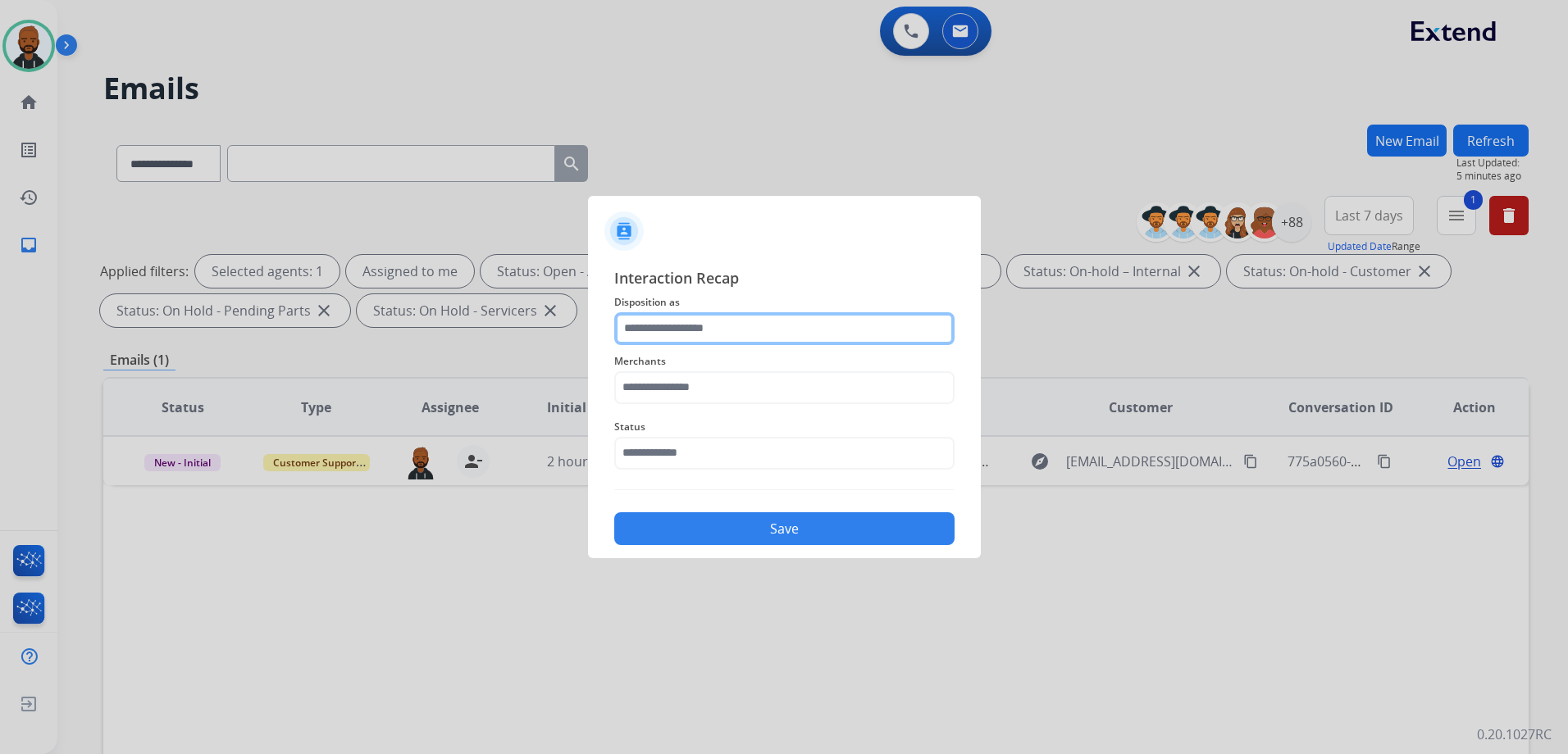
click at [750, 336] on input "text" at bounding box center [784, 328] width 340 height 33
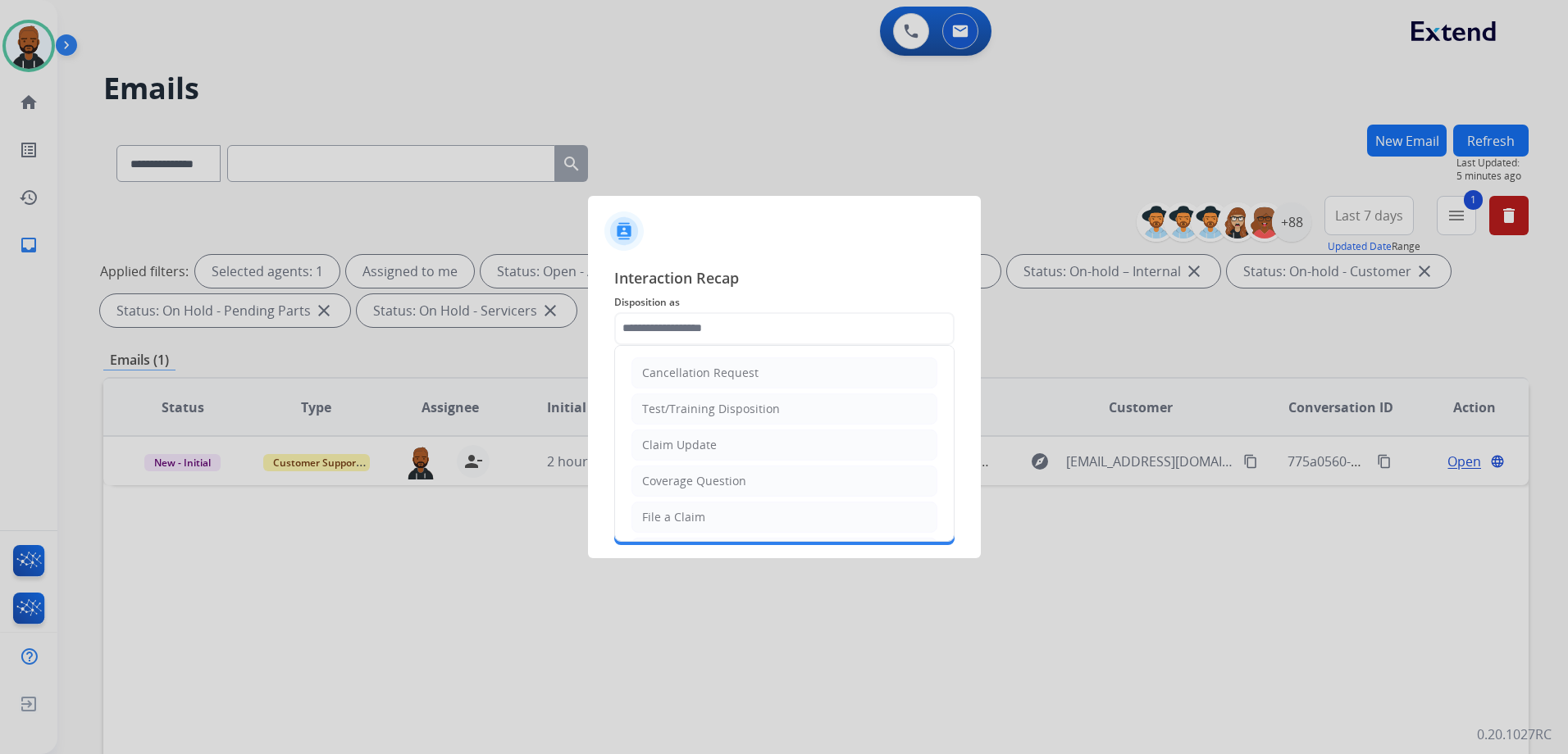
click at [738, 442] on li "Claim Update" at bounding box center [784, 445] width 306 height 31
type input "**********"
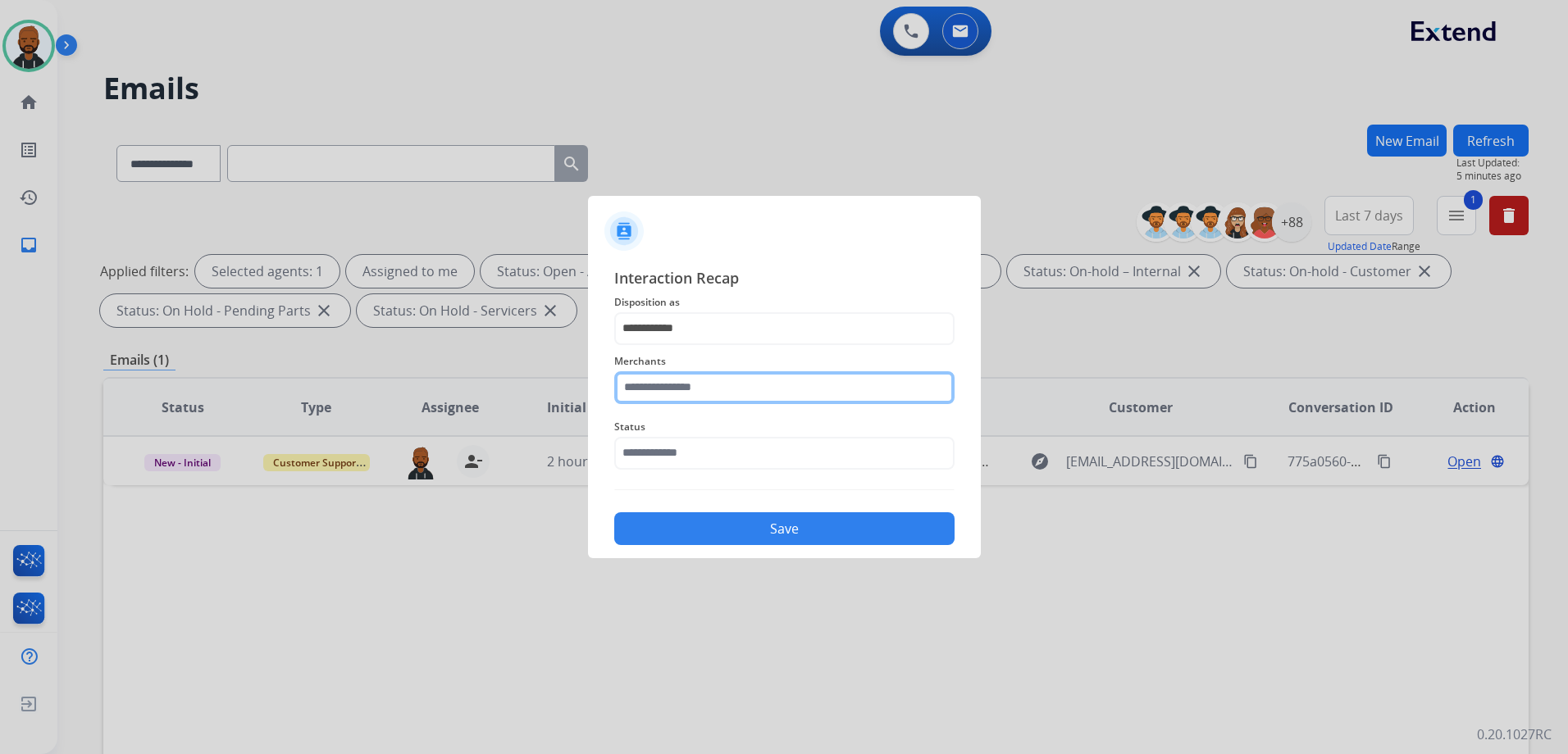
click at [763, 390] on input "text" at bounding box center [784, 387] width 340 height 33
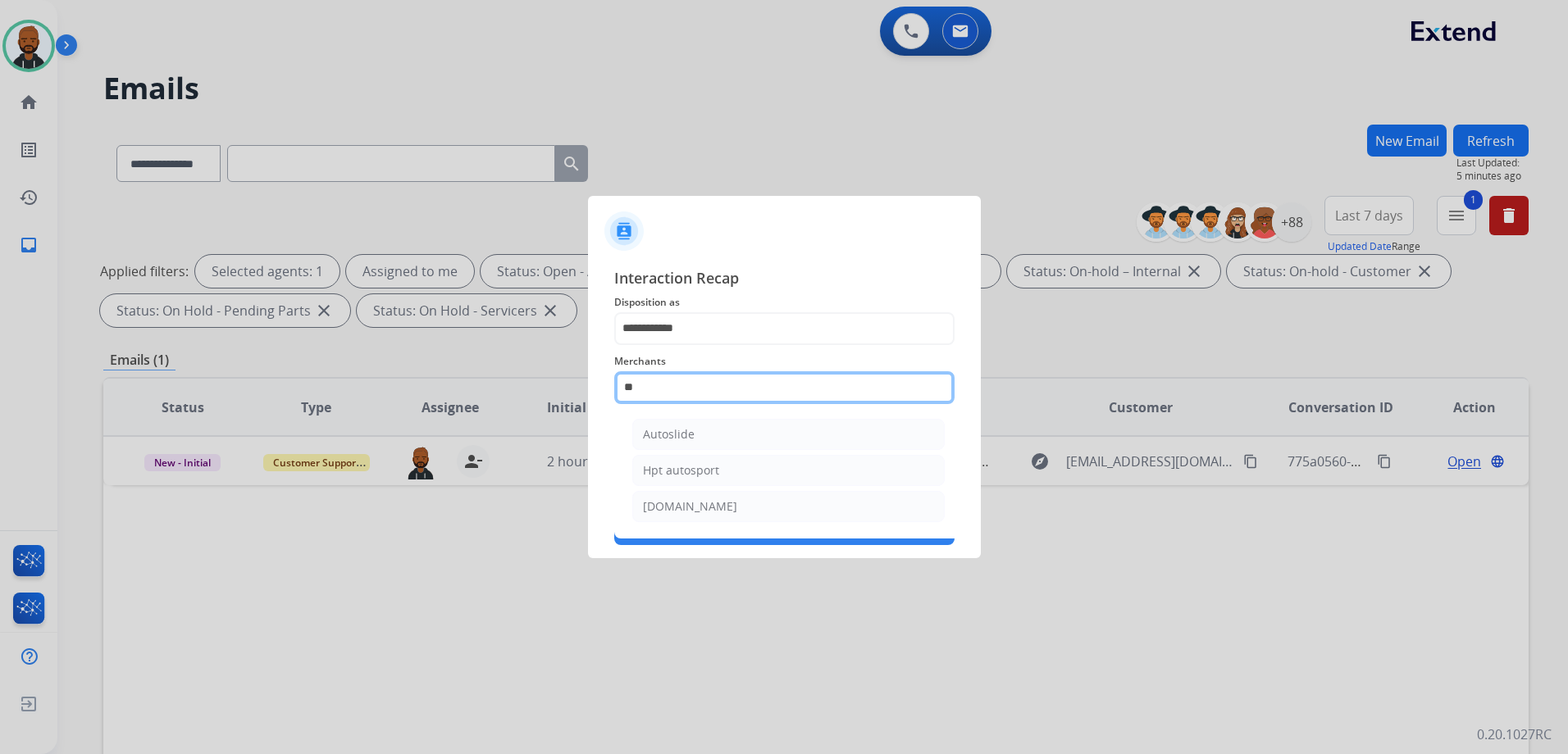
type input "*"
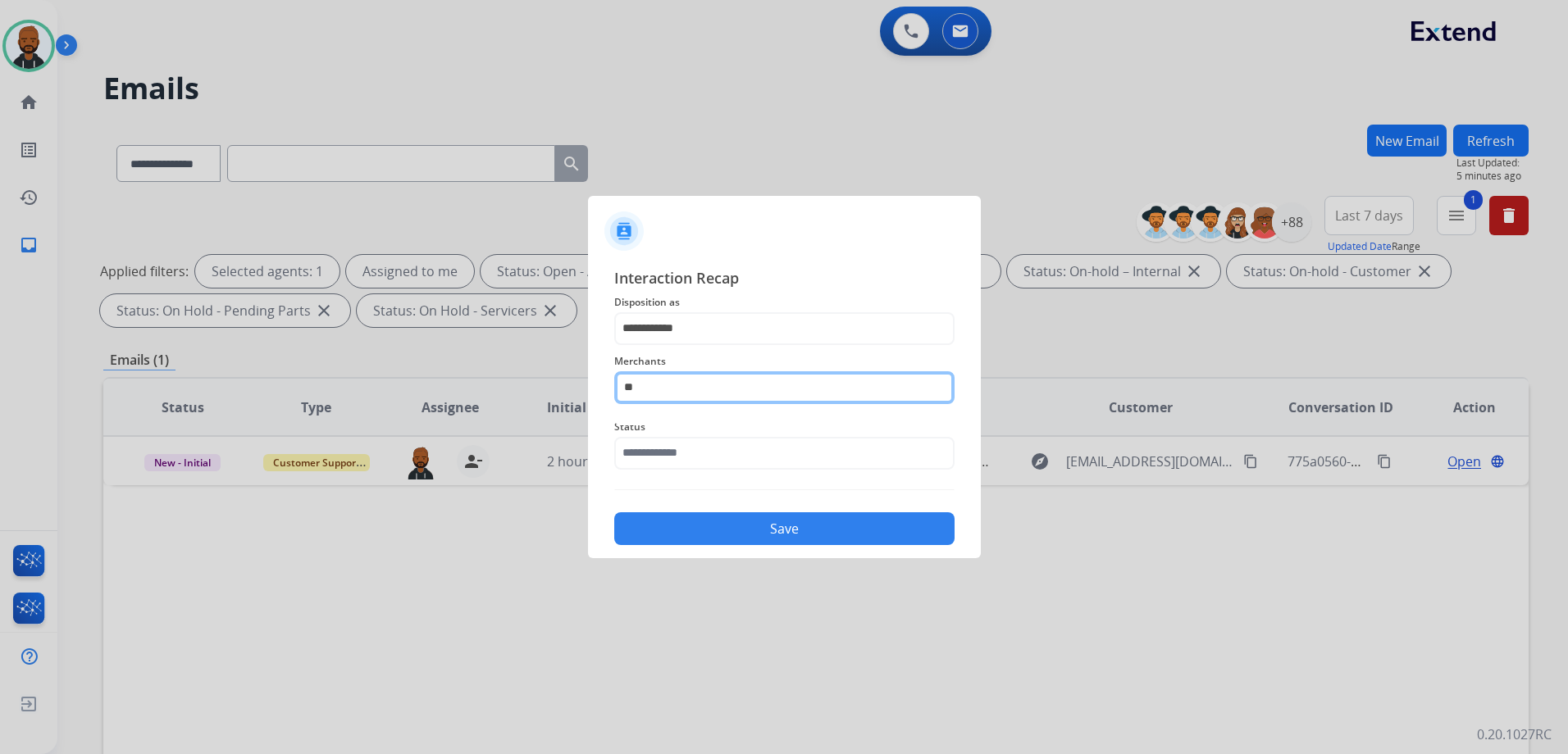
type input "*"
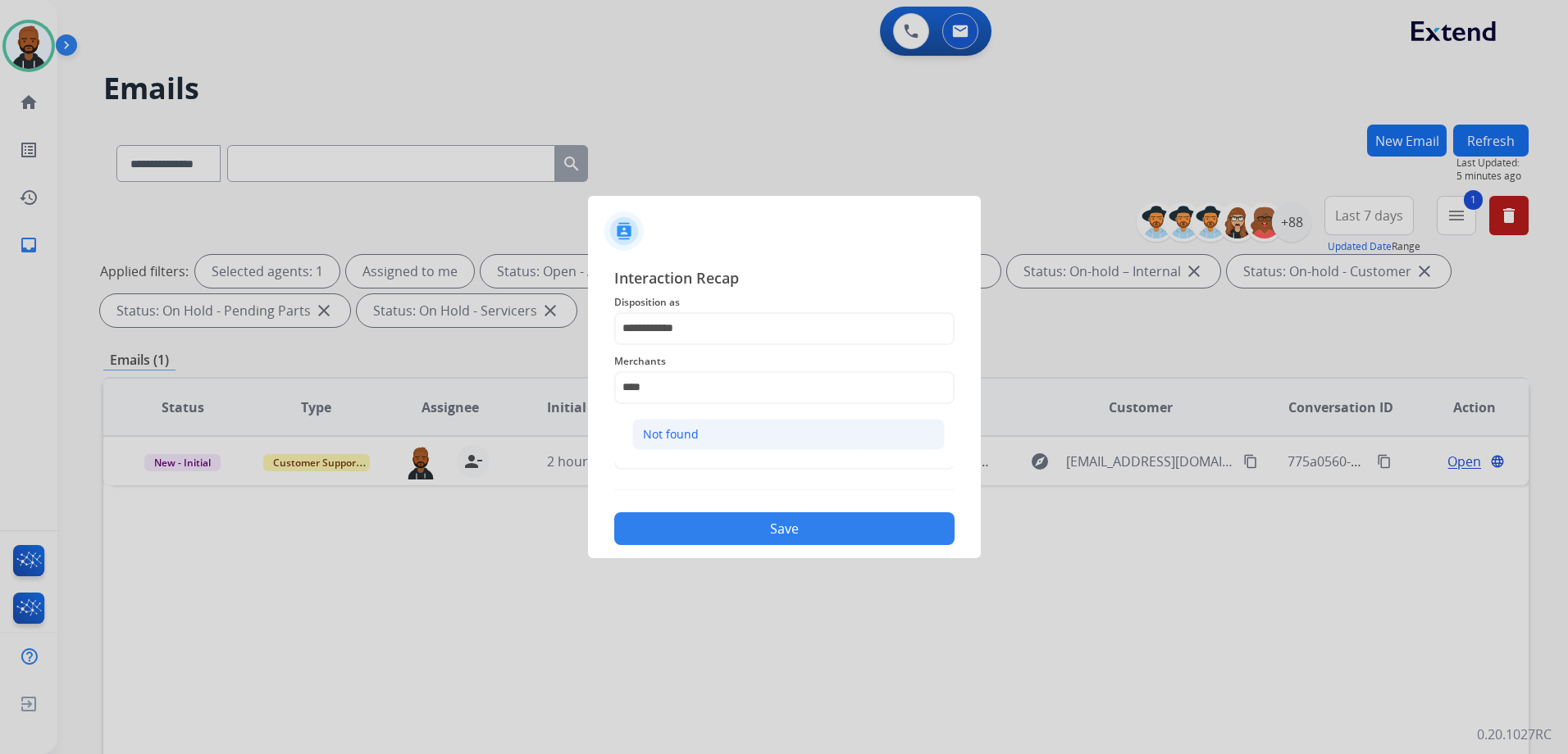
click at [695, 436] on div "Not found" at bounding box center [671, 434] width 56 height 17
type input "*********"
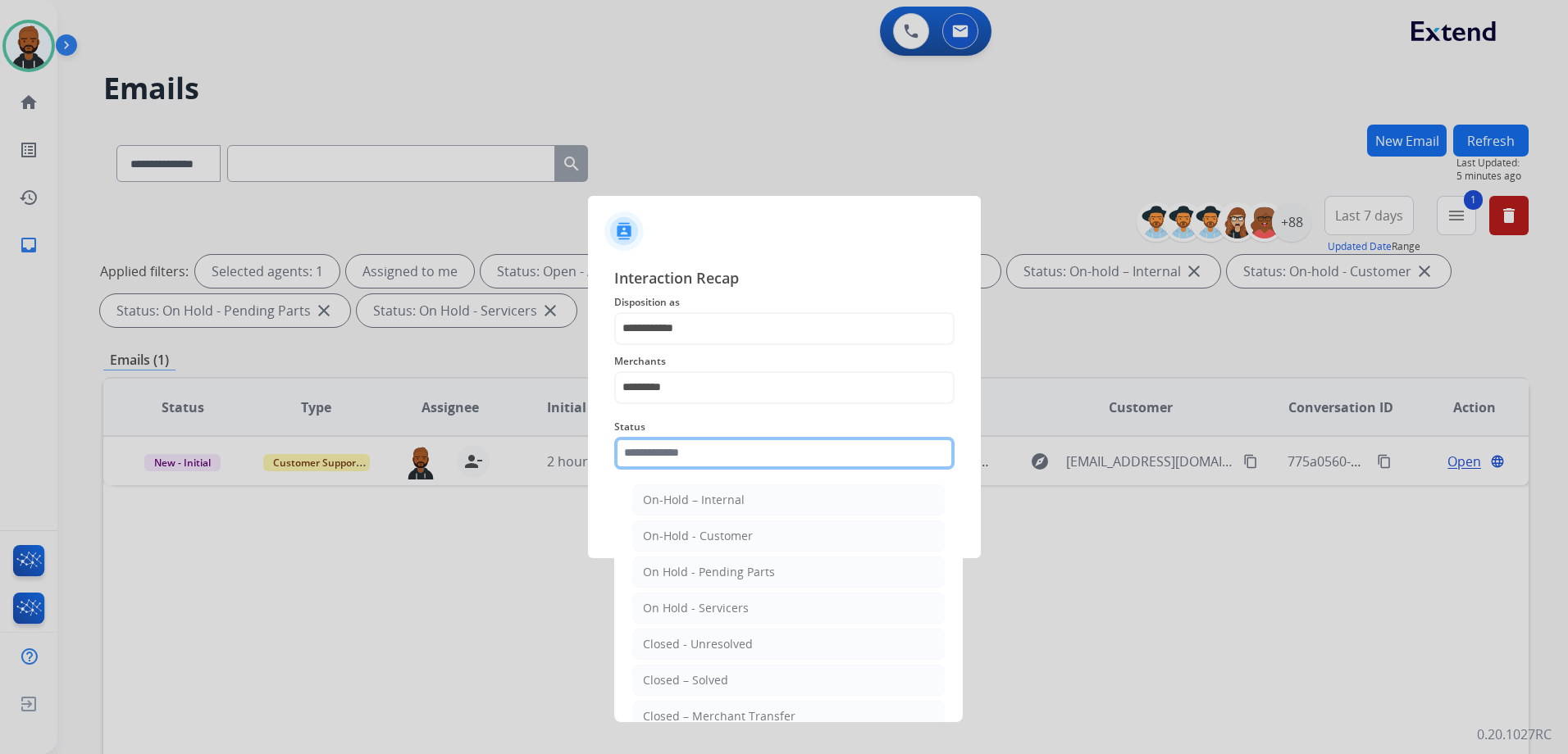
click at [696, 452] on input "text" at bounding box center [784, 453] width 340 height 33
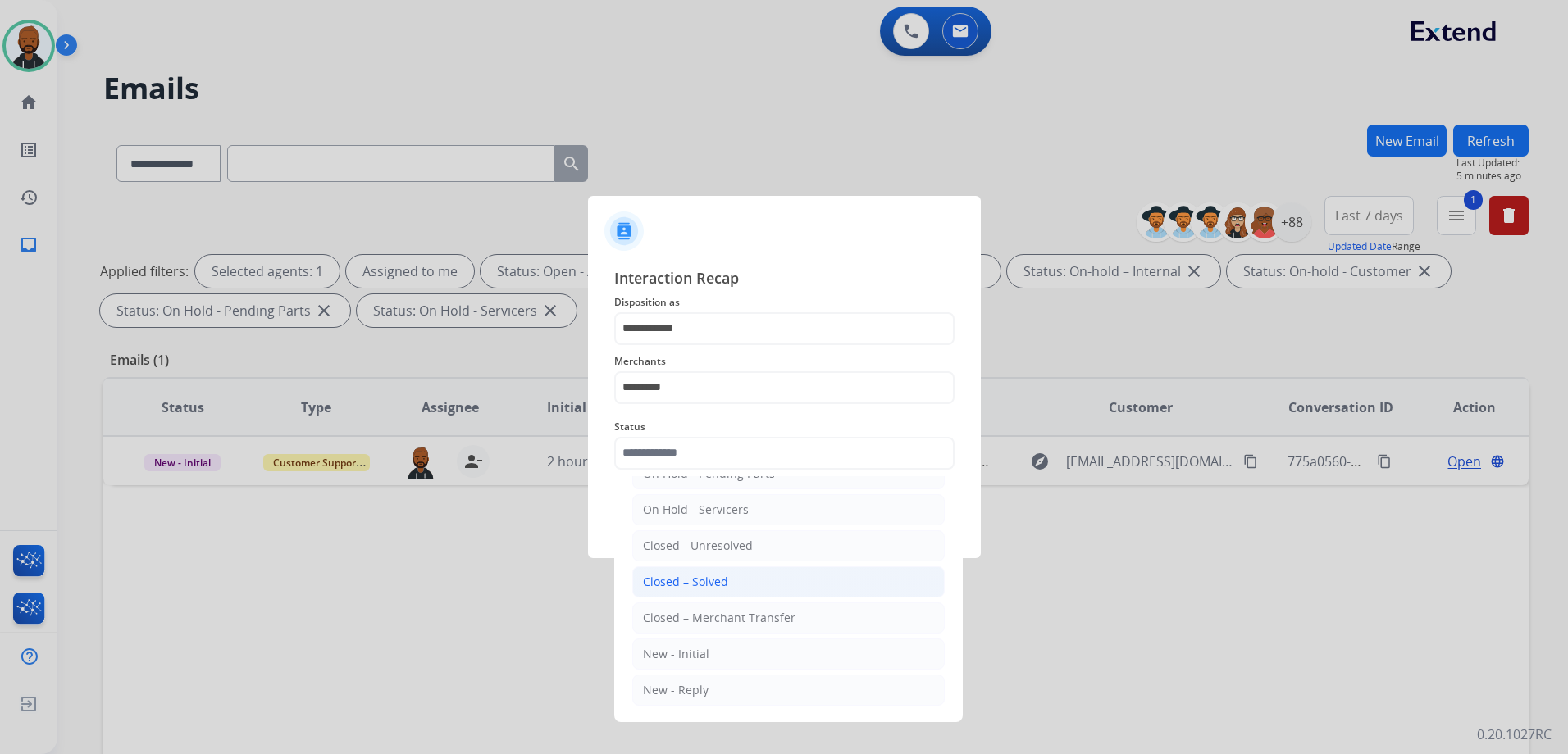
click at [712, 582] on div "Closed – Solved" at bounding box center [685, 583] width 85 height 17
type input "**********"
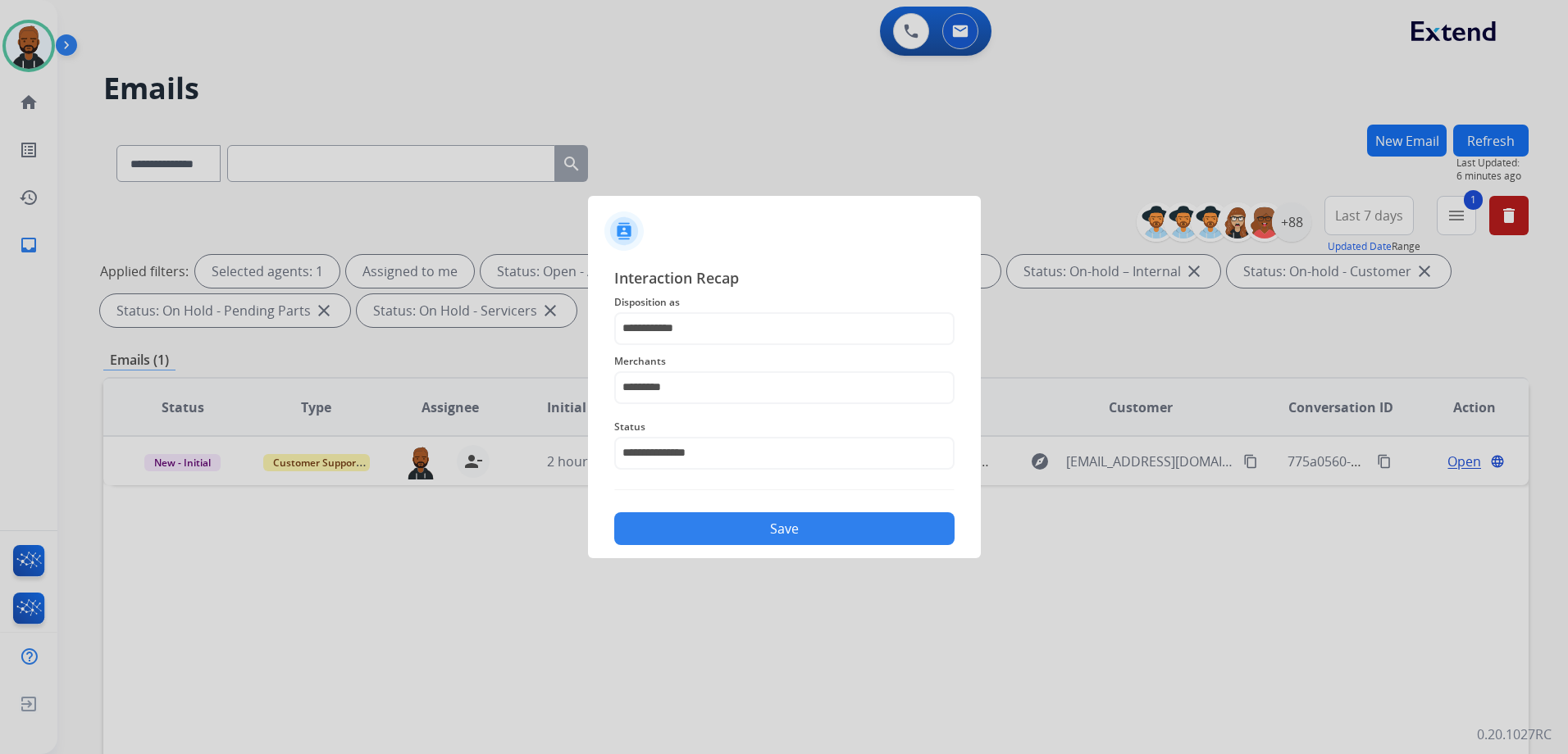
click at [756, 538] on button "Save" at bounding box center [784, 528] width 340 height 33
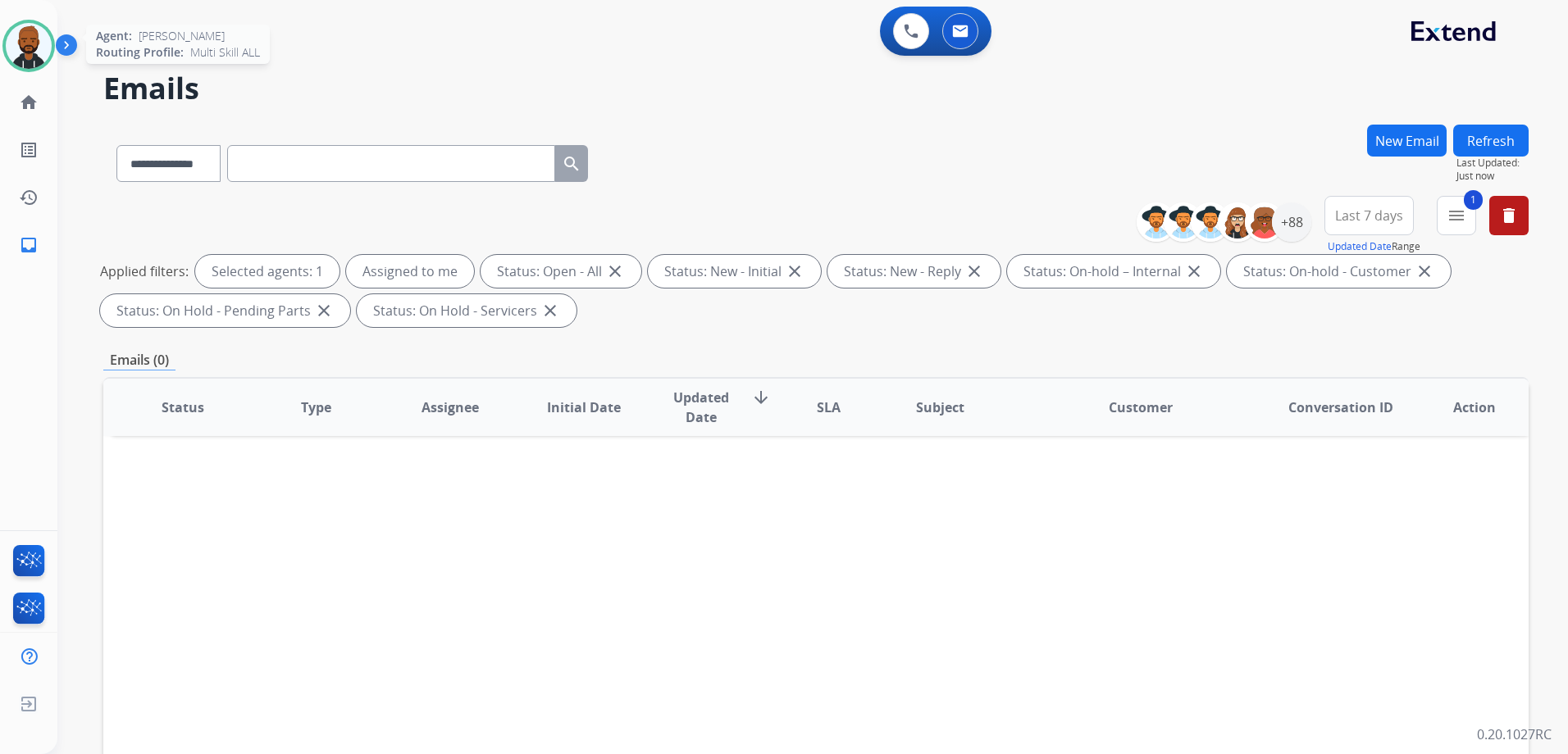
click at [10, 58] on div at bounding box center [29, 46] width 52 height 52
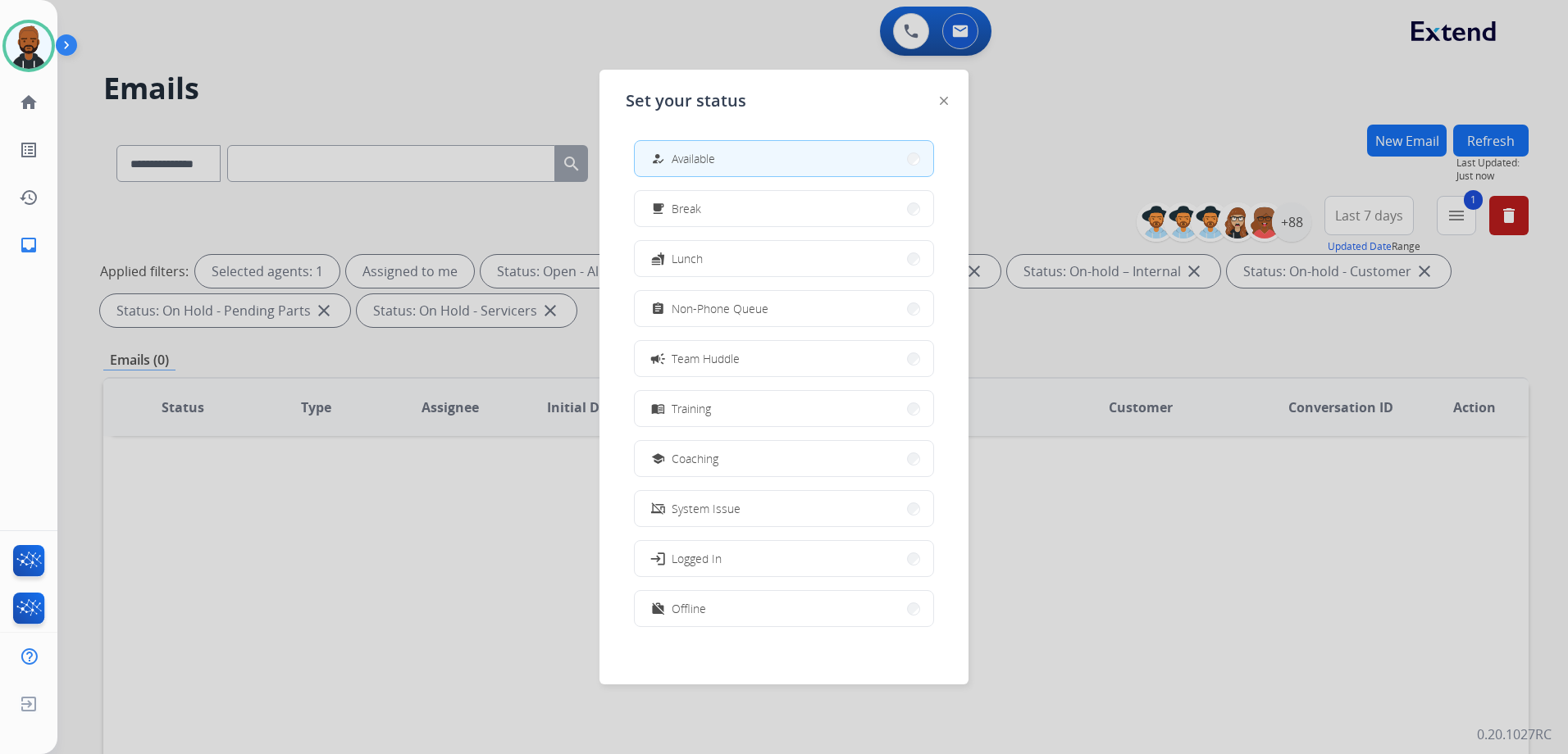
click at [715, 309] on span "Non-Phone Queue" at bounding box center [720, 308] width 97 height 17
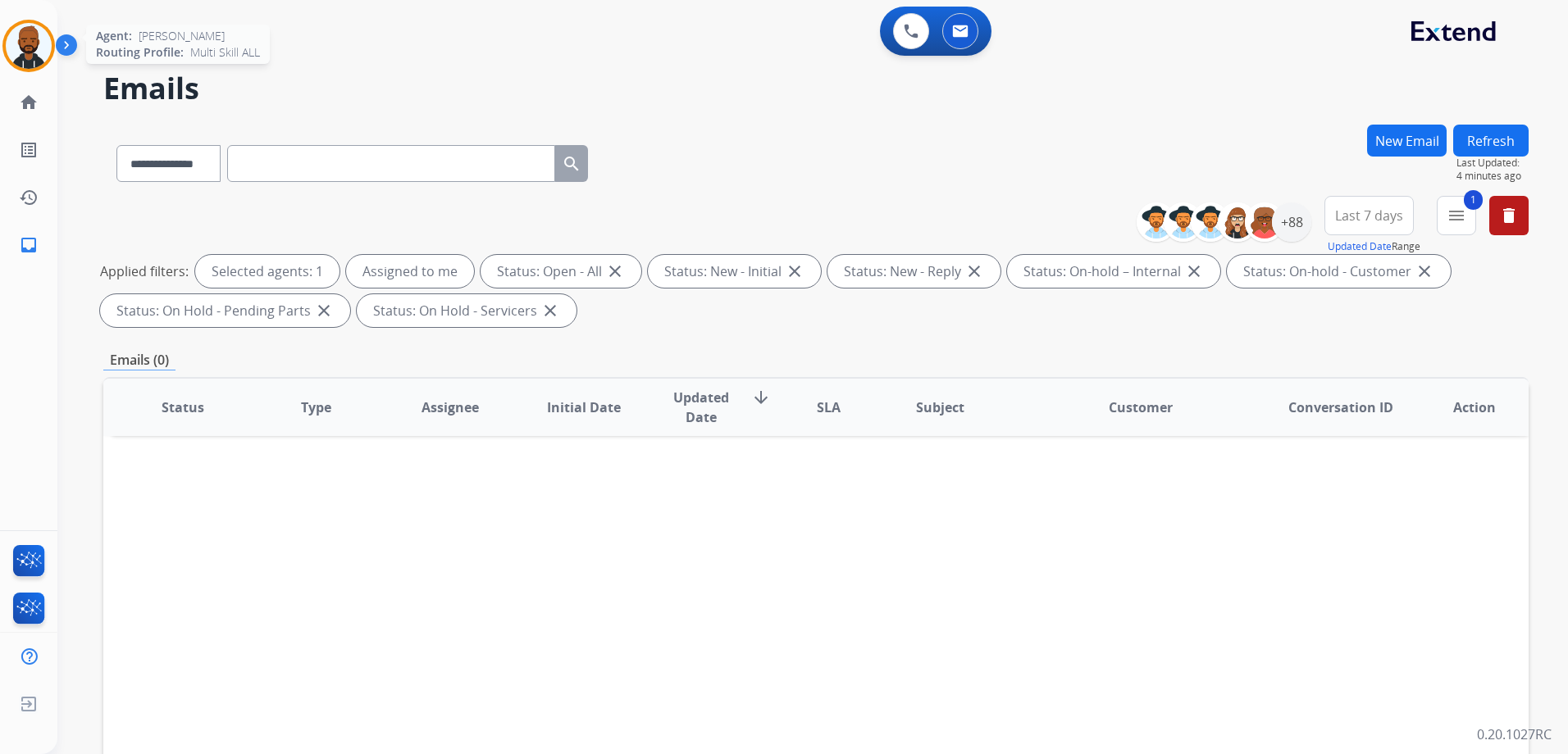
click at [43, 43] on img at bounding box center [28, 46] width 46 height 46
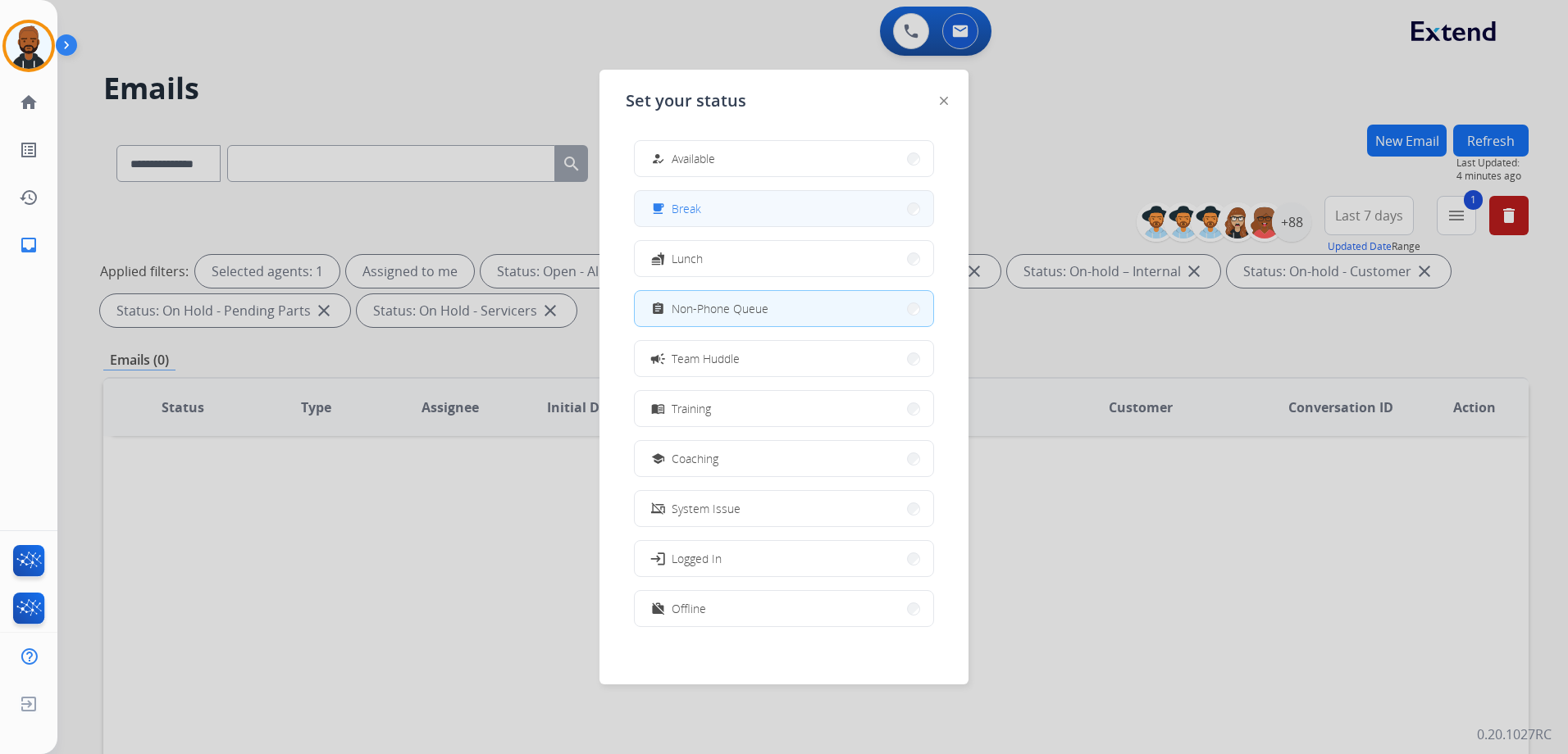
click at [739, 213] on button "free_breakfast Break" at bounding box center [784, 209] width 298 height 35
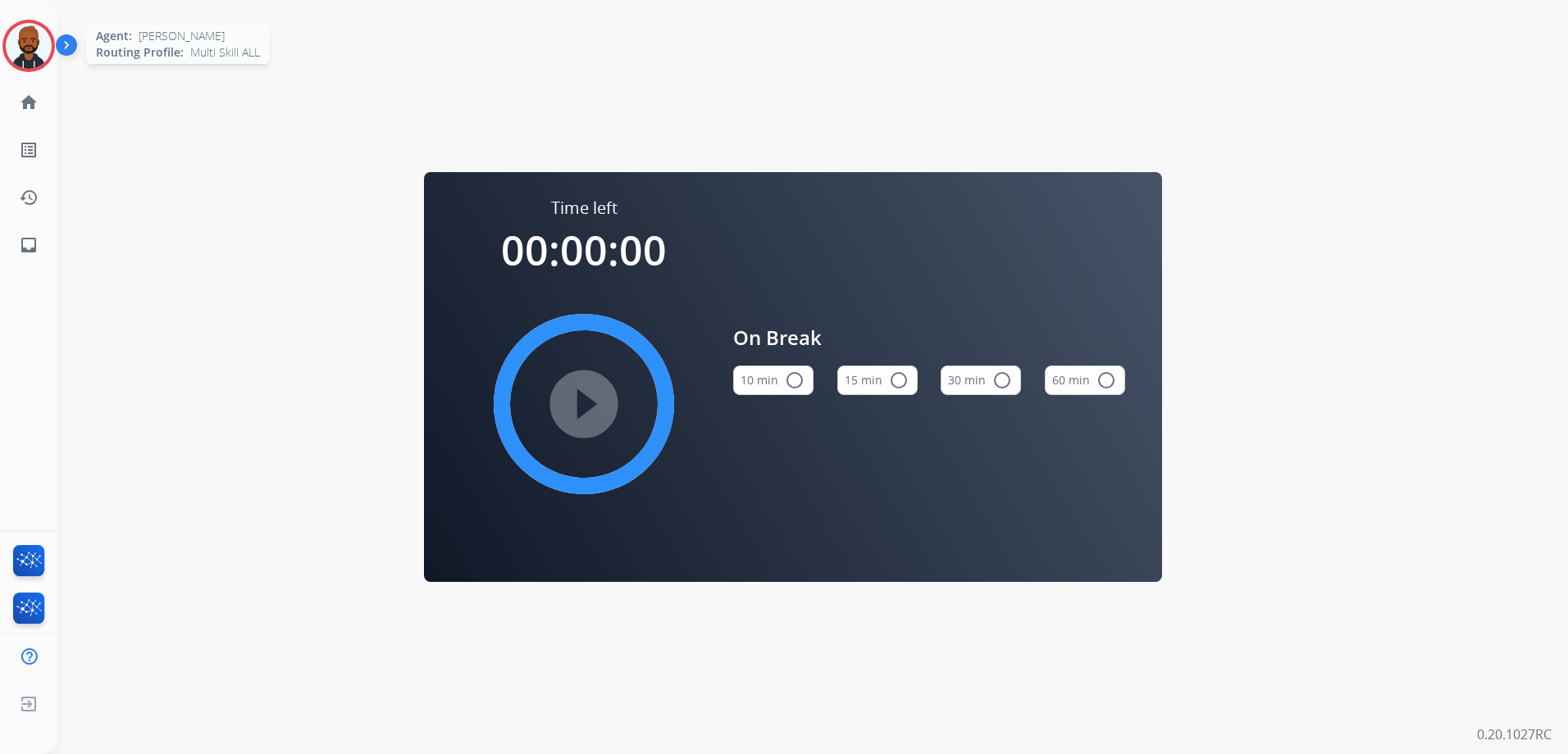
click at [47, 47] on img at bounding box center [28, 46] width 46 height 46
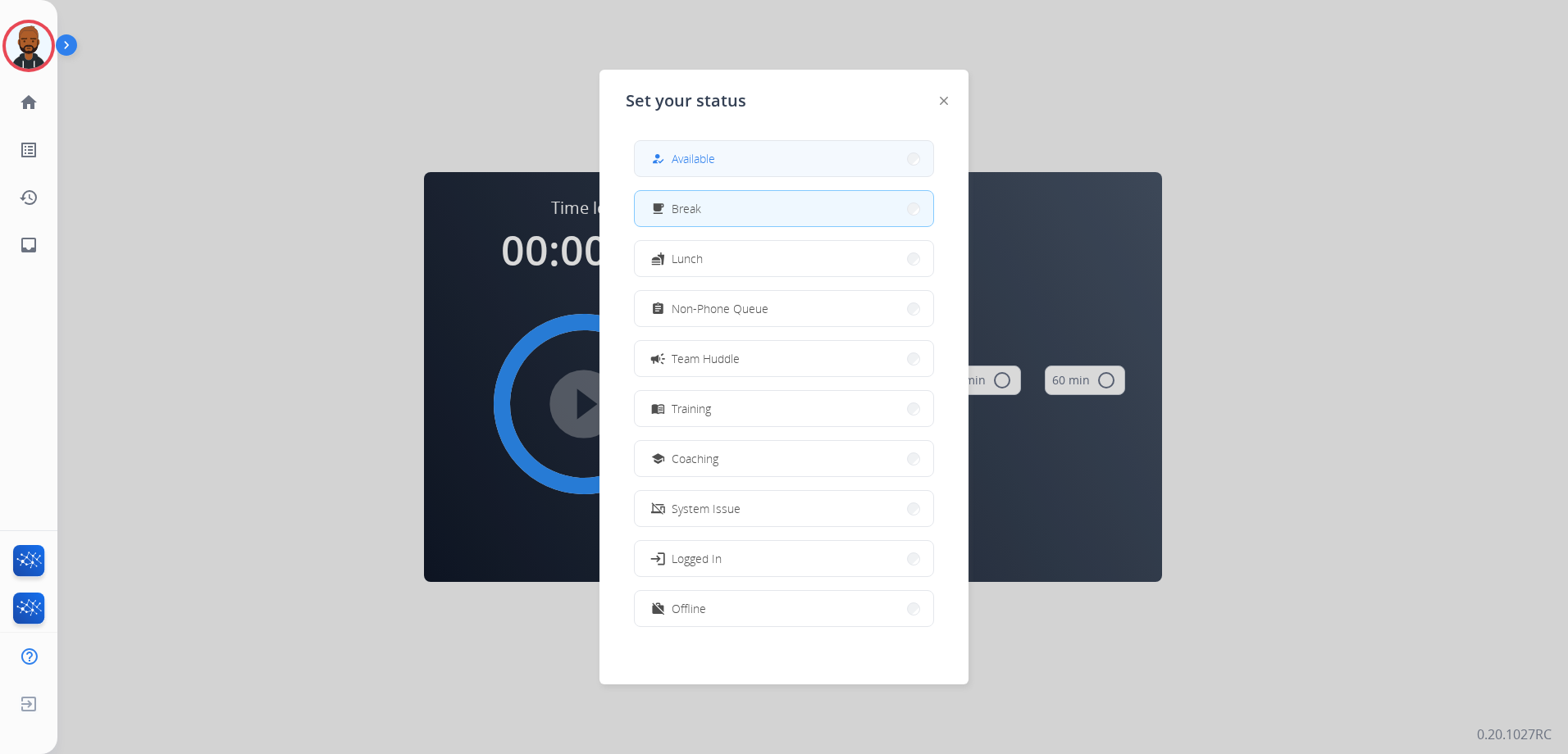
click at [721, 142] on button "how_to_reg Available" at bounding box center [784, 158] width 298 height 35
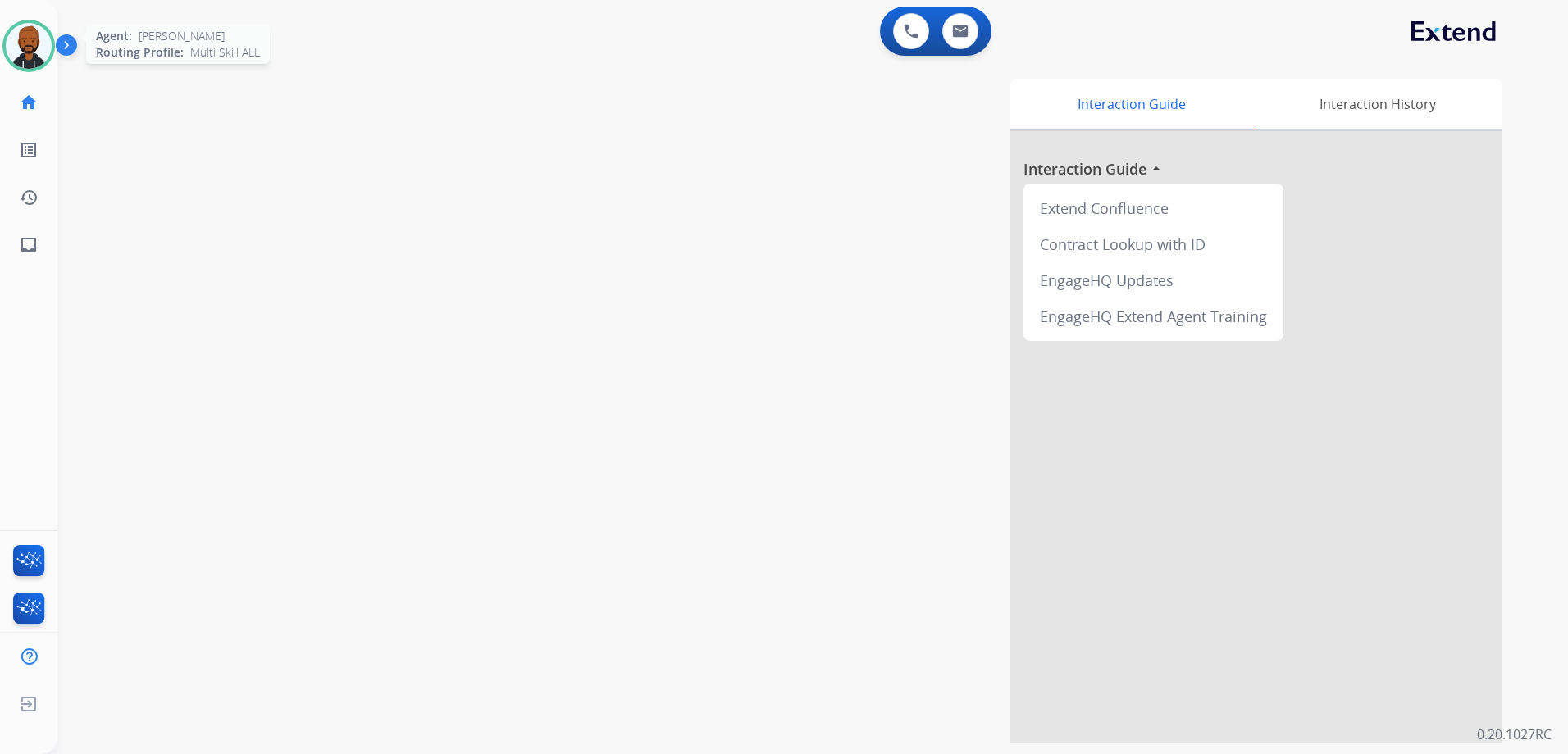
click at [11, 51] on img at bounding box center [28, 46] width 46 height 46
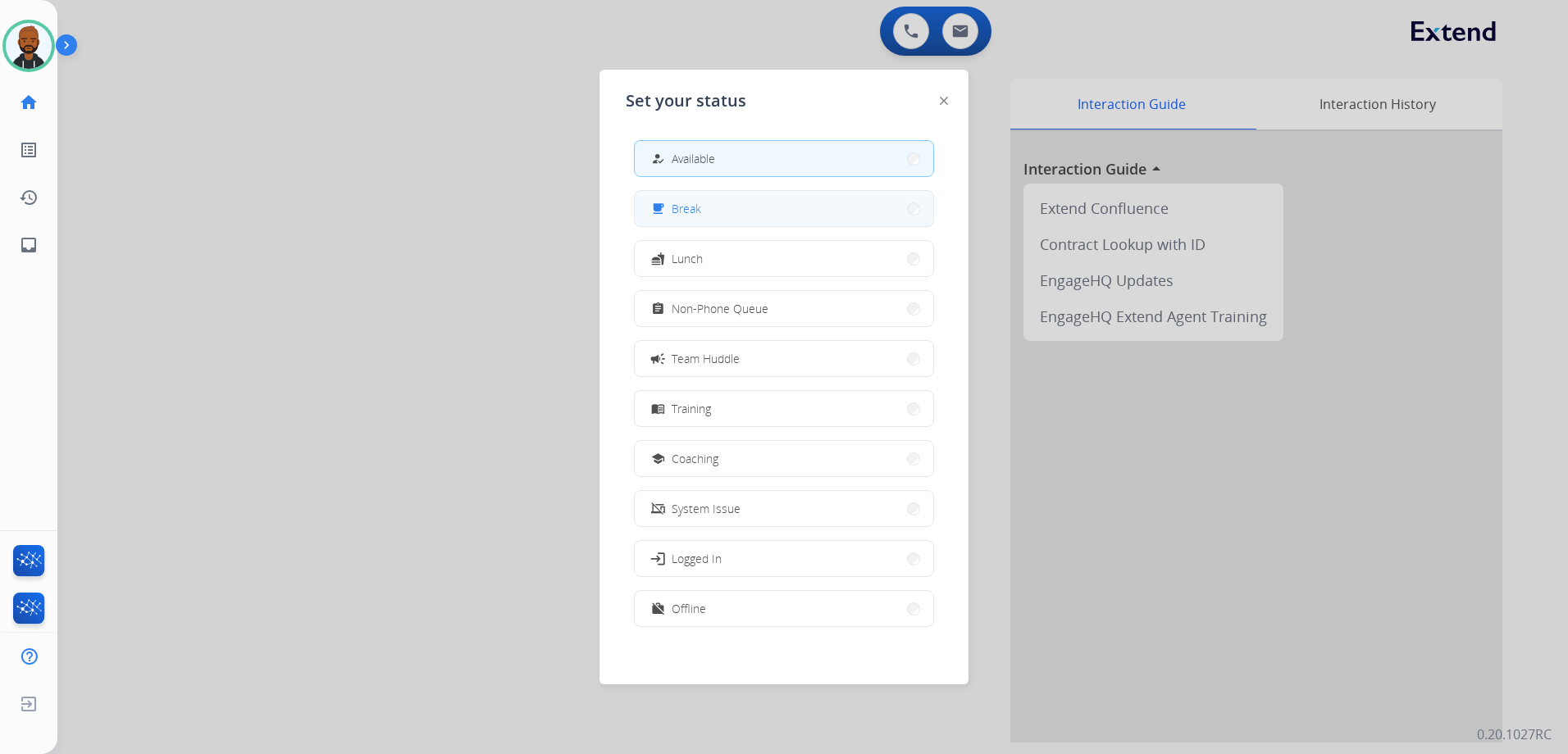
click at [707, 214] on button "free_breakfast Break" at bounding box center [784, 209] width 298 height 35
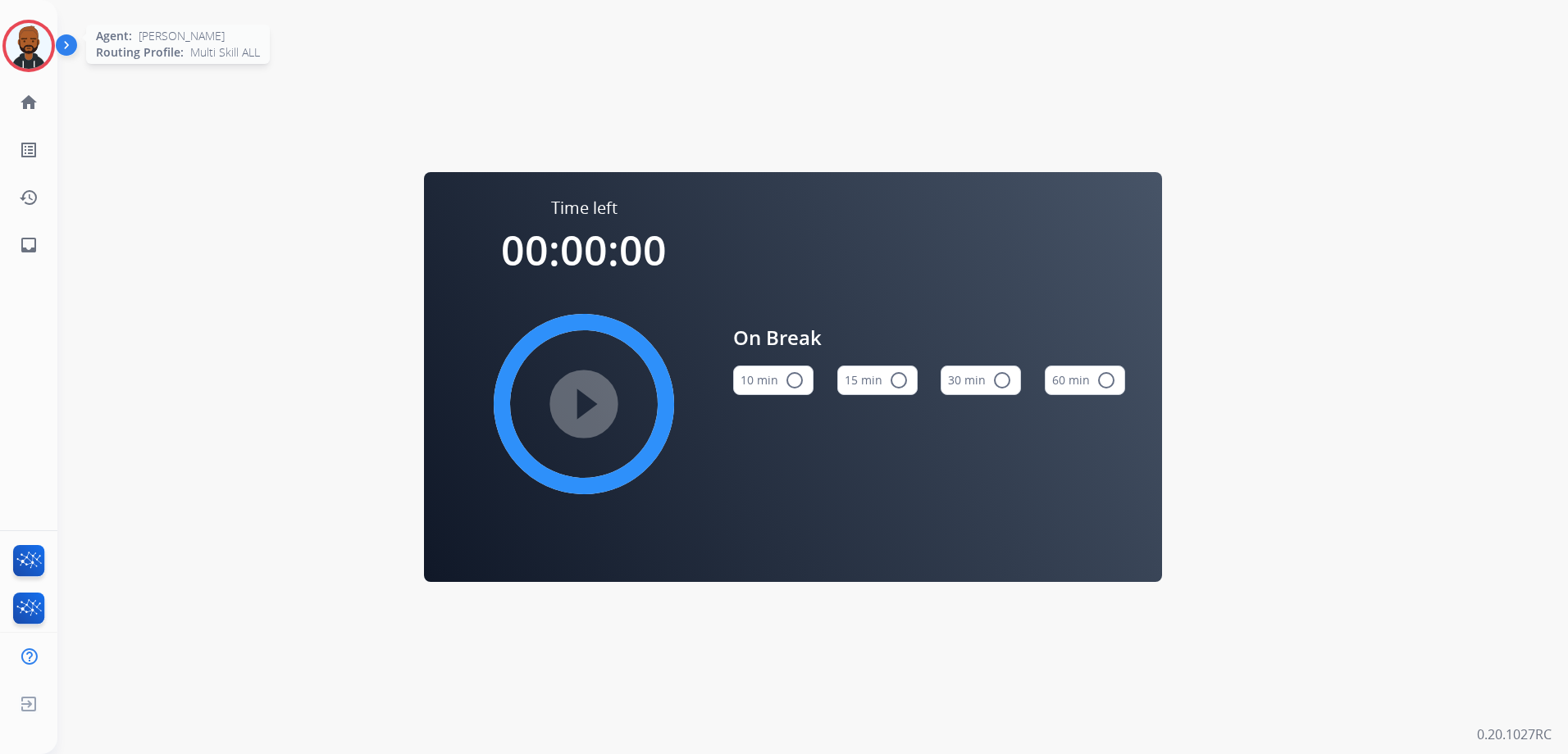
click at [26, 57] on img at bounding box center [28, 46] width 46 height 46
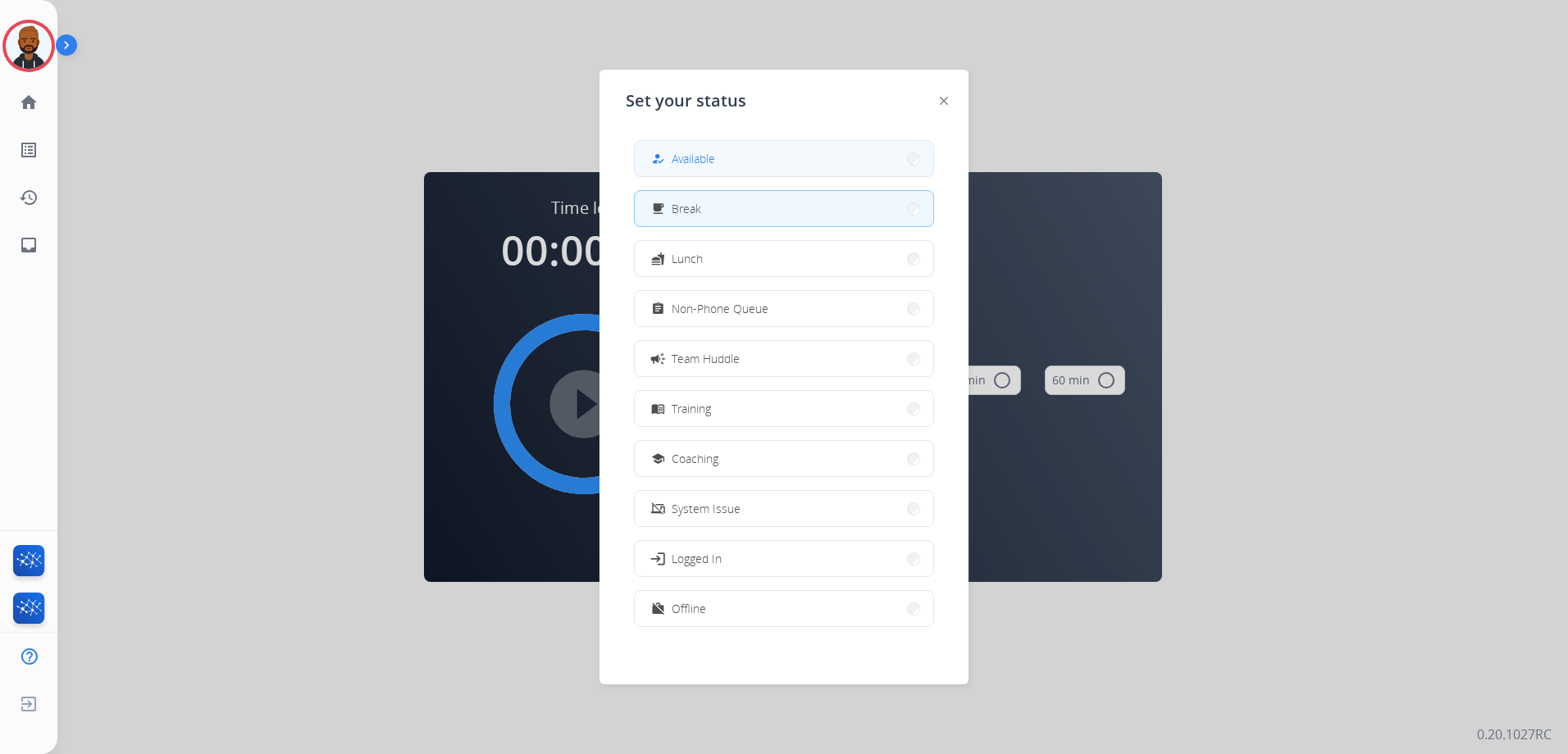
click at [712, 153] on span "Available" at bounding box center [693, 158] width 44 height 17
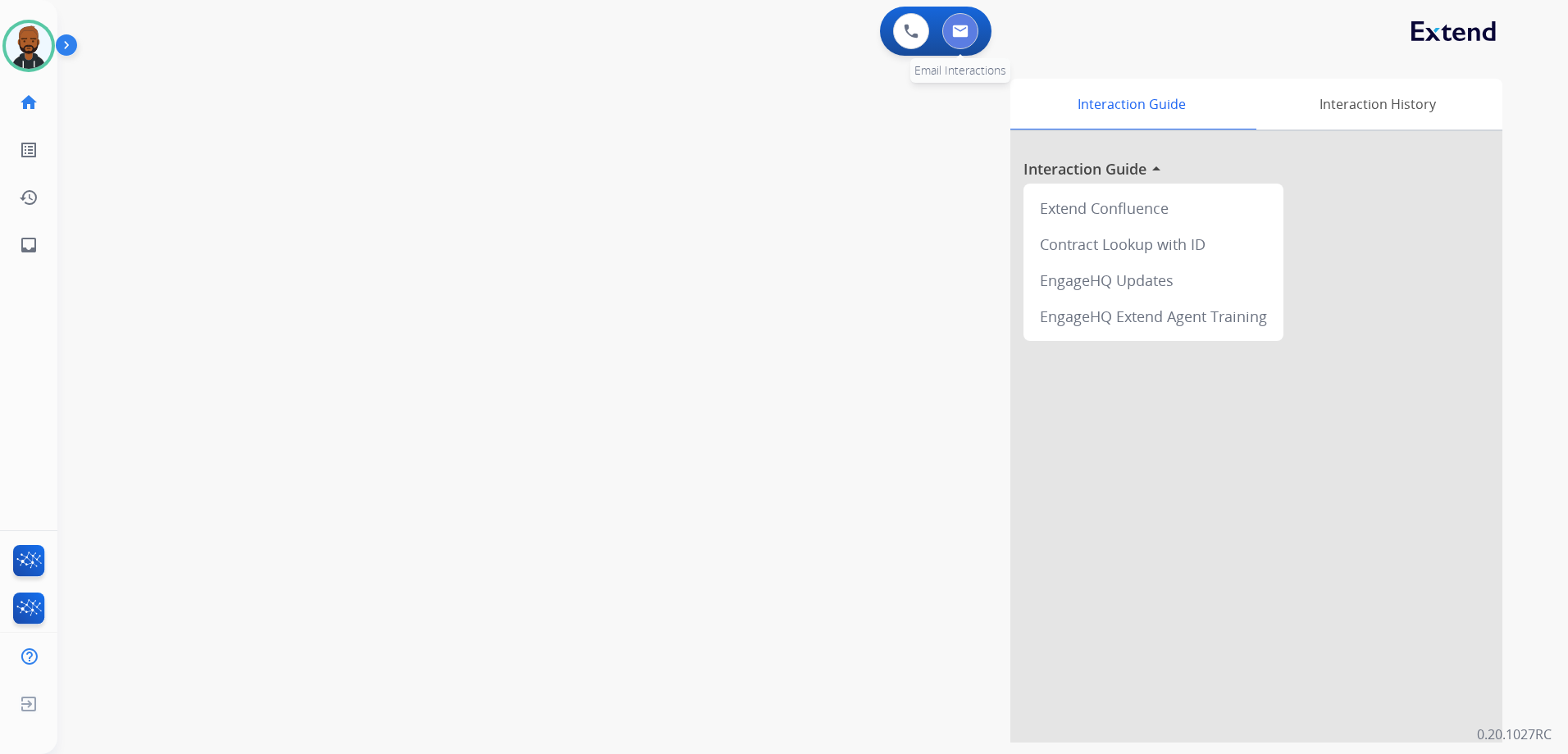
click at [956, 40] on button at bounding box center [960, 31] width 36 height 36
select select "**********"
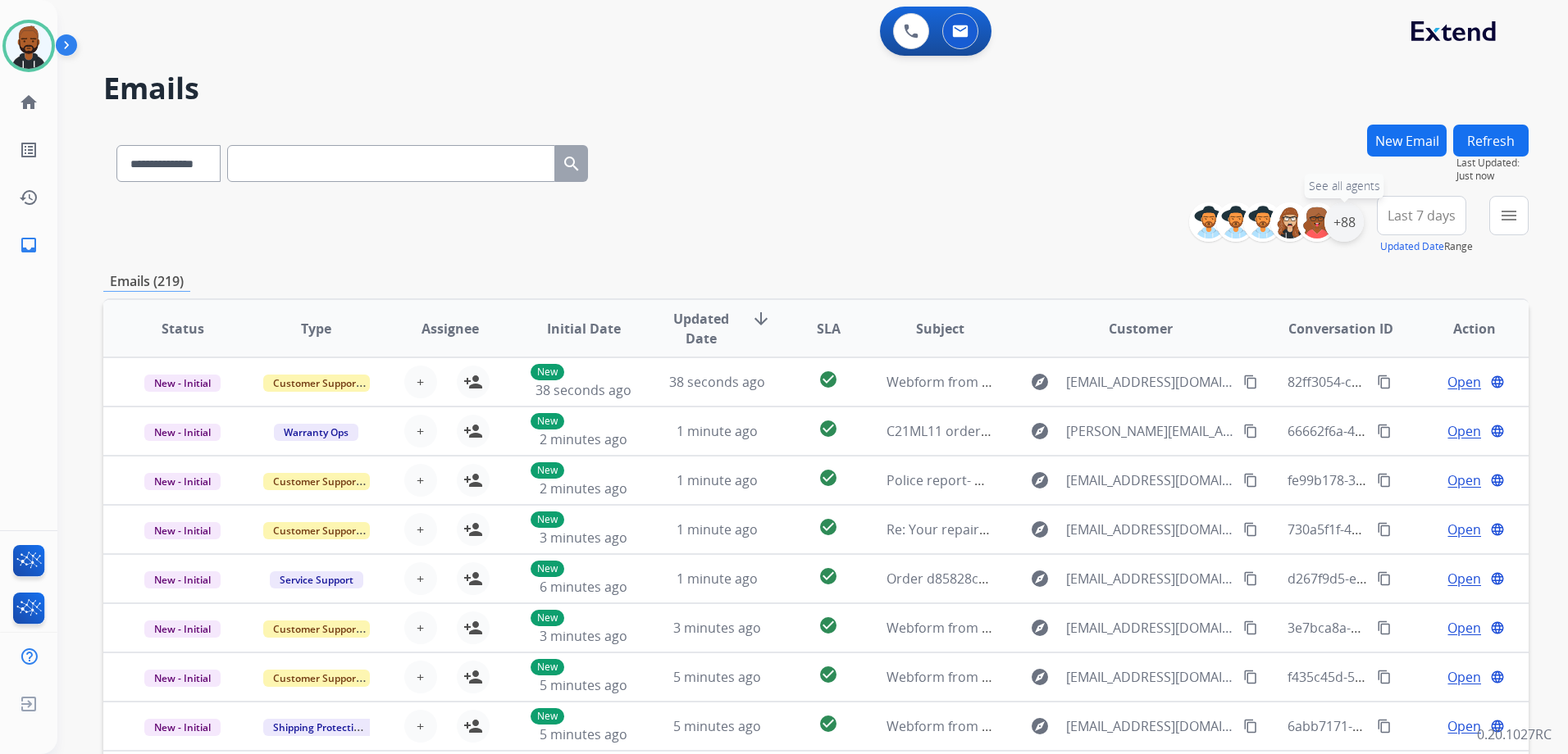
click at [1352, 233] on div "+88" at bounding box center [1343, 222] width 39 height 39
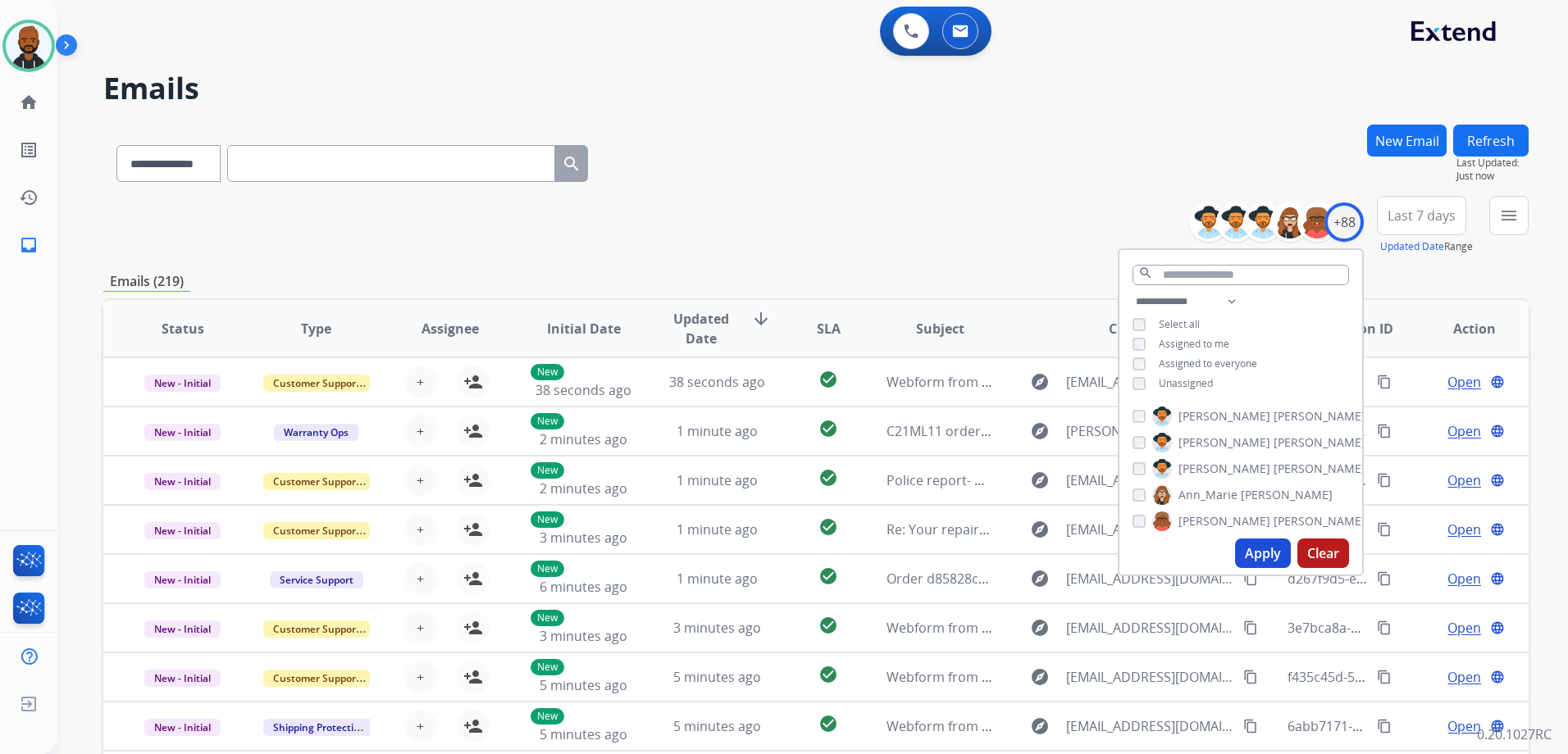
click at [1251, 554] on button "Apply" at bounding box center [1263, 554] width 56 height 30
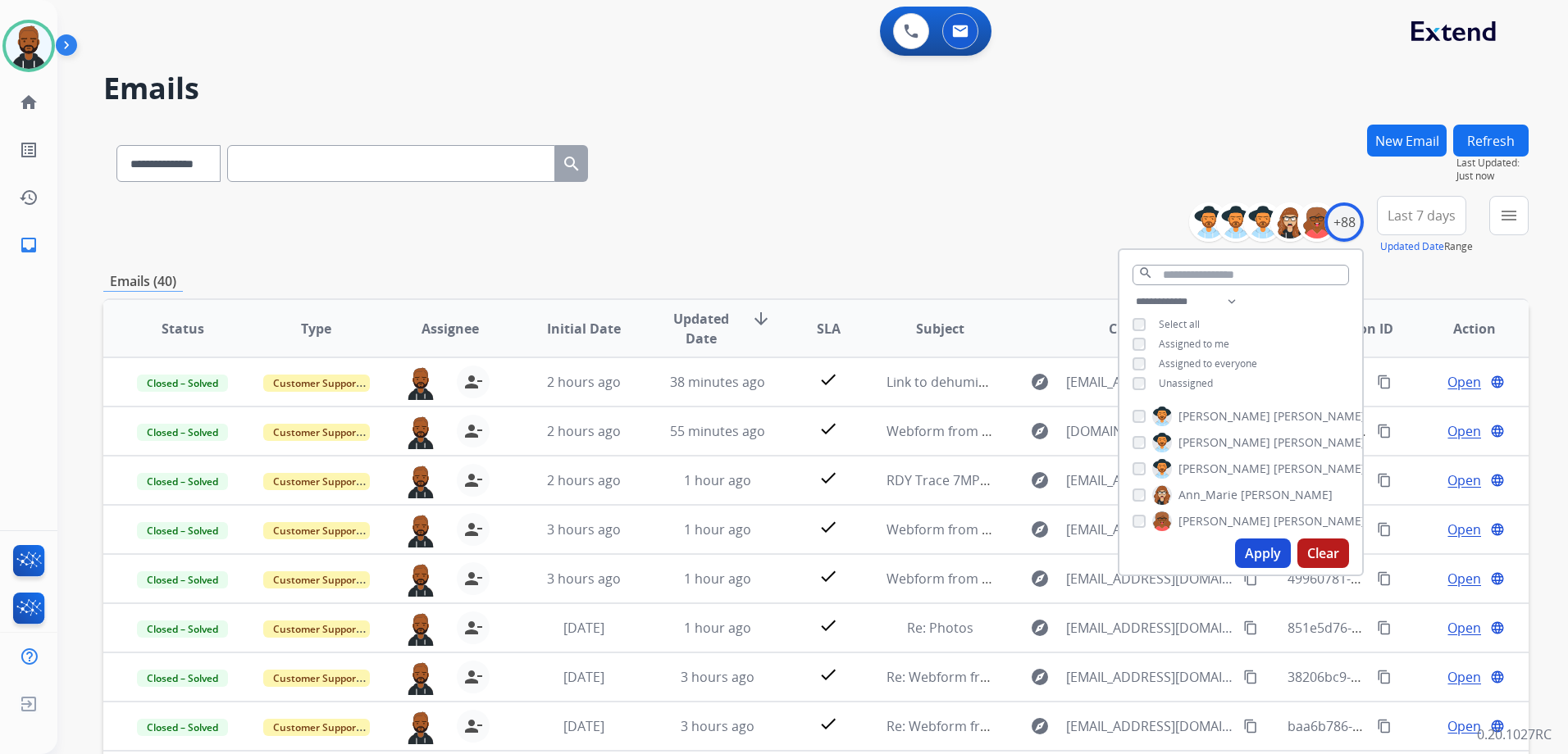
click at [873, 142] on div "**********" at bounding box center [816, 160] width 1425 height 72
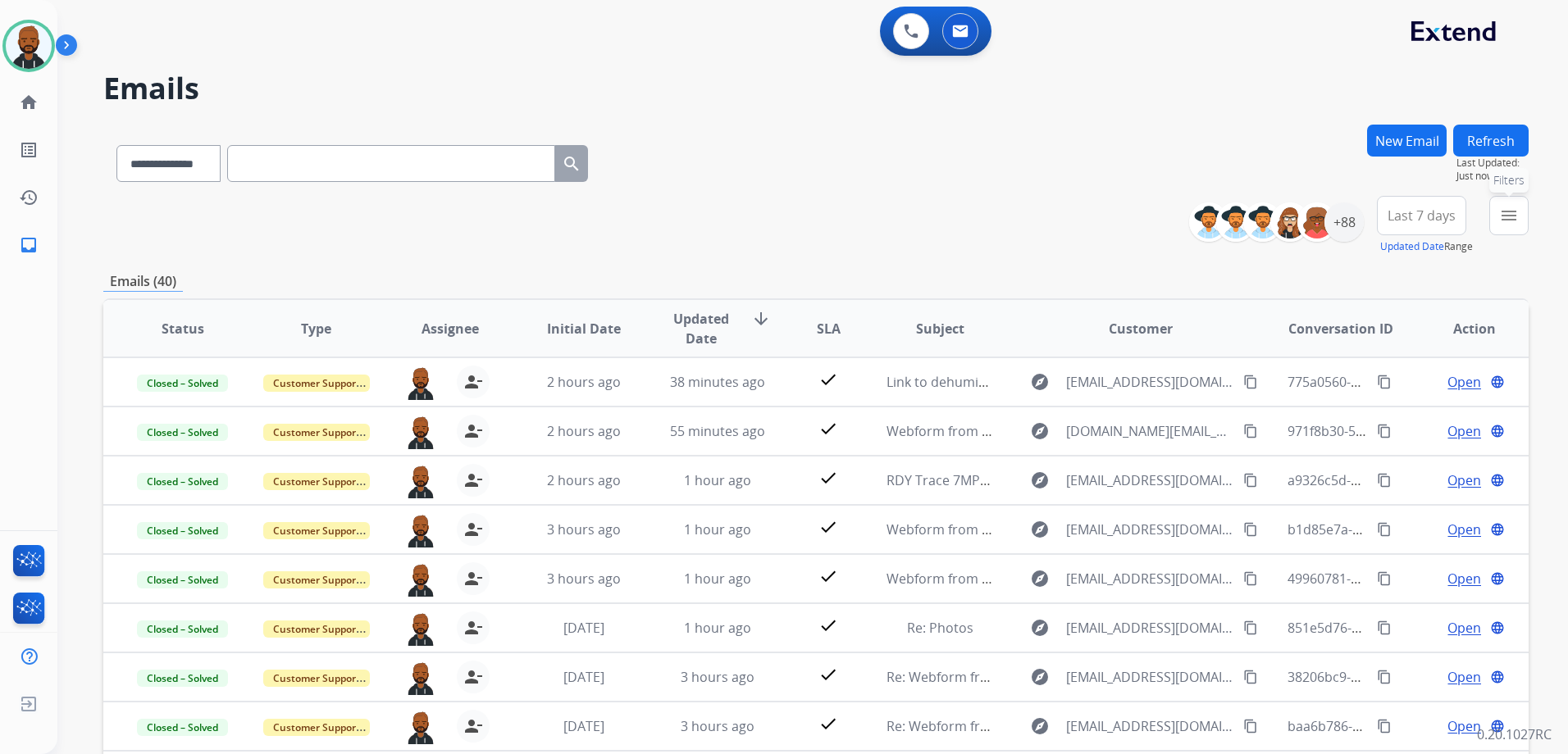
click at [1494, 227] on button "menu Filters" at bounding box center [1508, 215] width 39 height 39
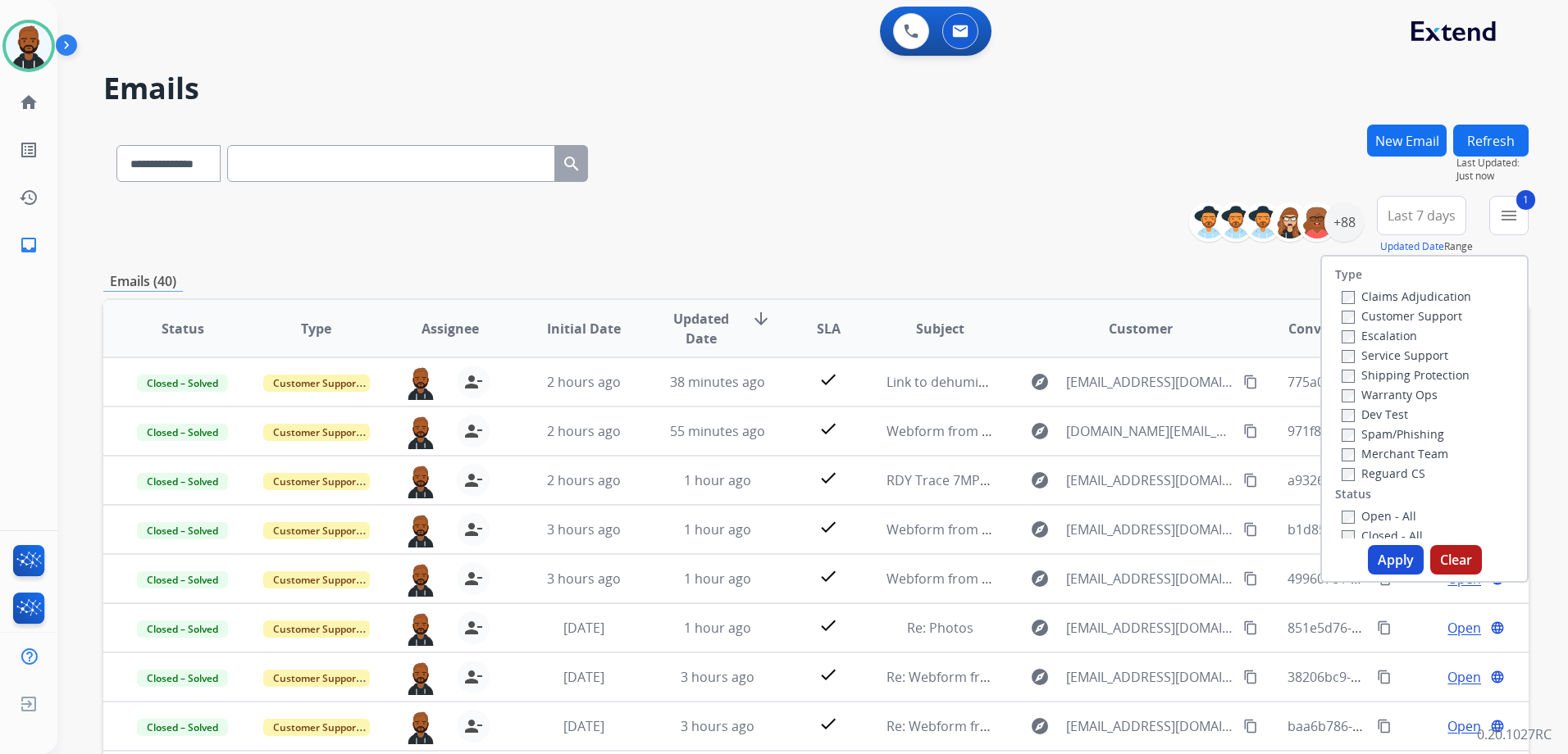
click at [1380, 556] on button "Apply" at bounding box center [1396, 560] width 56 height 30
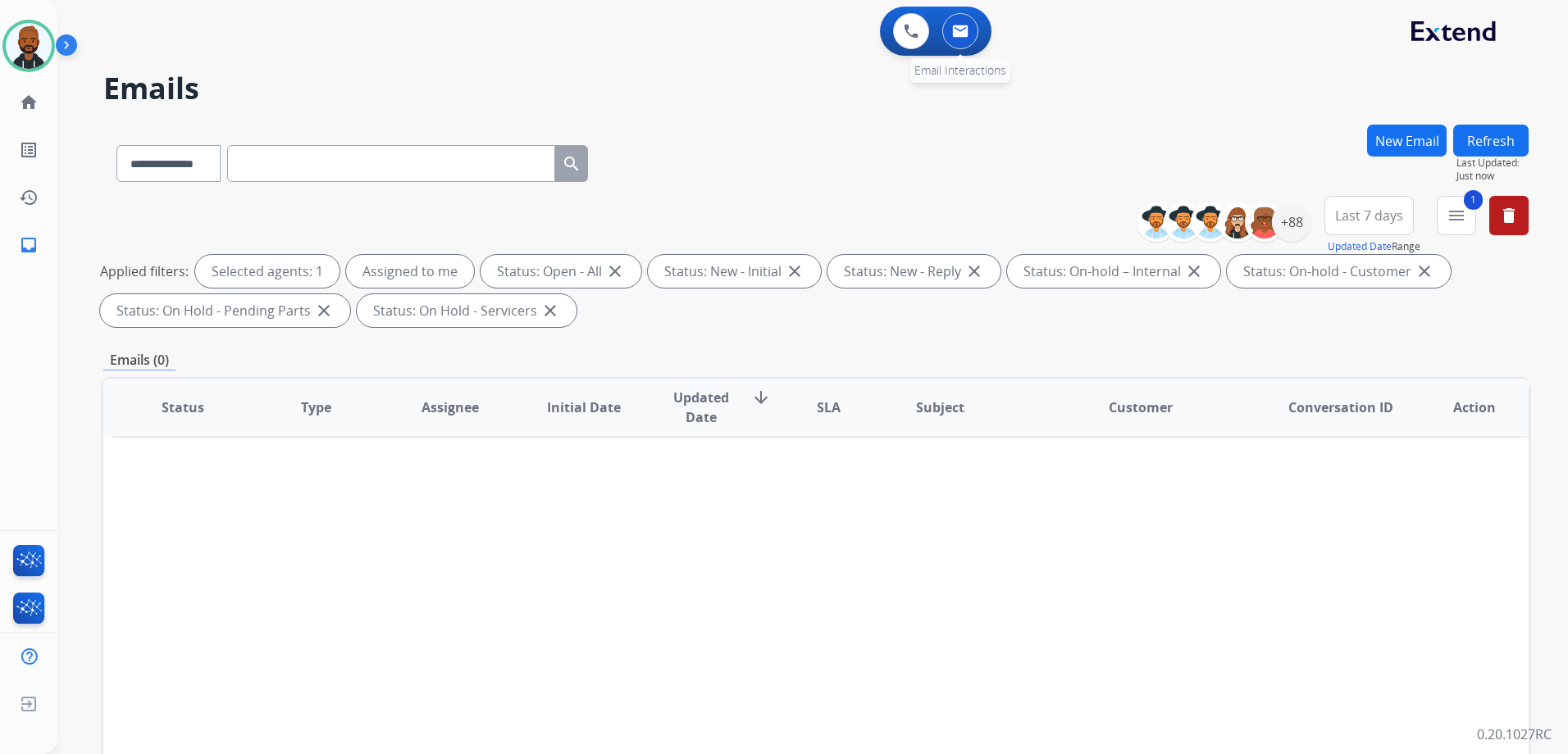
click at [975, 46] on div "0 Email Interactions" at bounding box center [959, 31] width 49 height 36
click at [969, 37] on button at bounding box center [960, 31] width 36 height 36
click at [966, 36] on img at bounding box center [960, 31] width 17 height 13
click at [963, 45] on button at bounding box center [960, 31] width 36 height 36
click at [1287, 214] on div "+88" at bounding box center [1291, 222] width 39 height 39
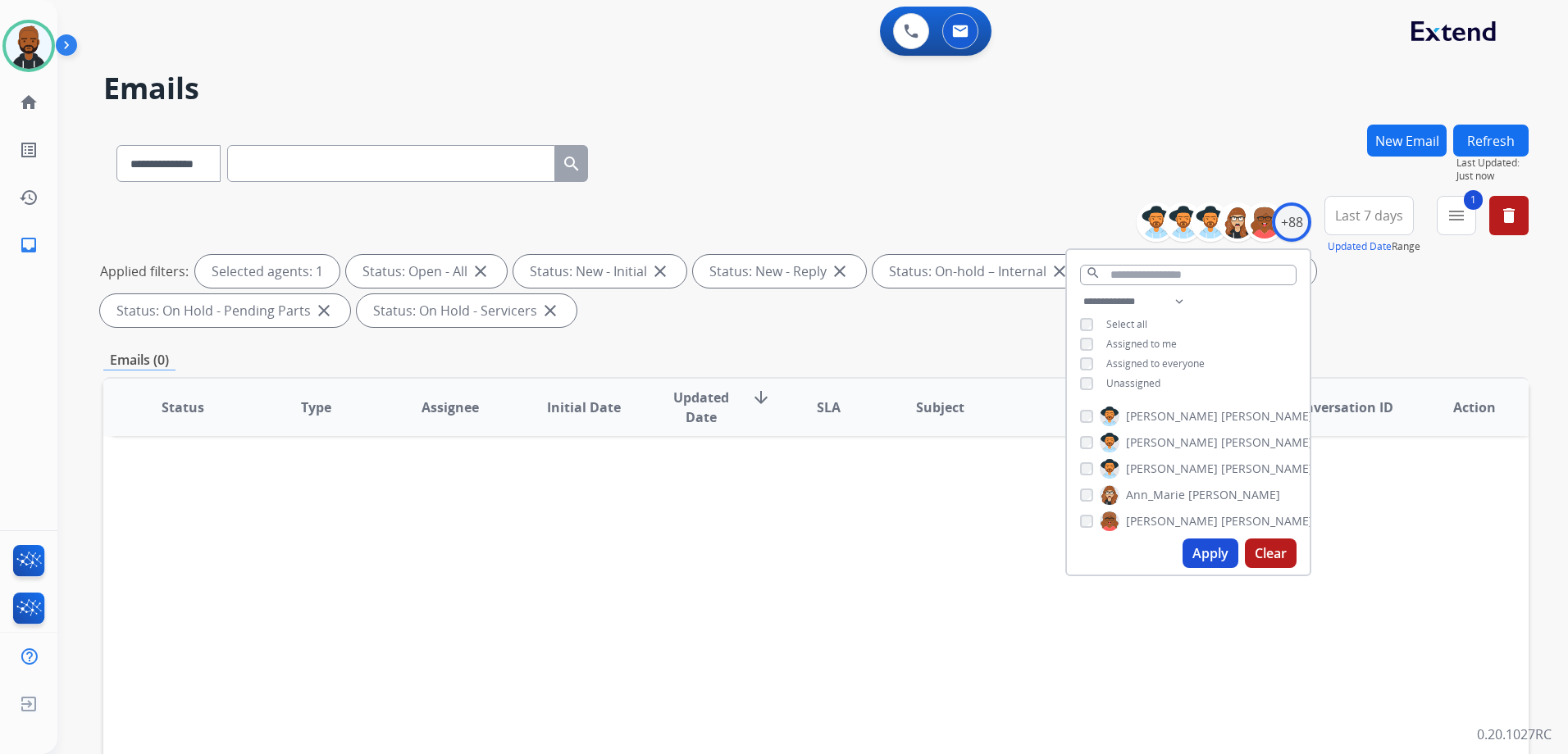
click at [1080, 394] on div "**********" at bounding box center [1188, 344] width 242 height 105
click at [1203, 547] on button "Apply" at bounding box center [1210, 554] width 56 height 30
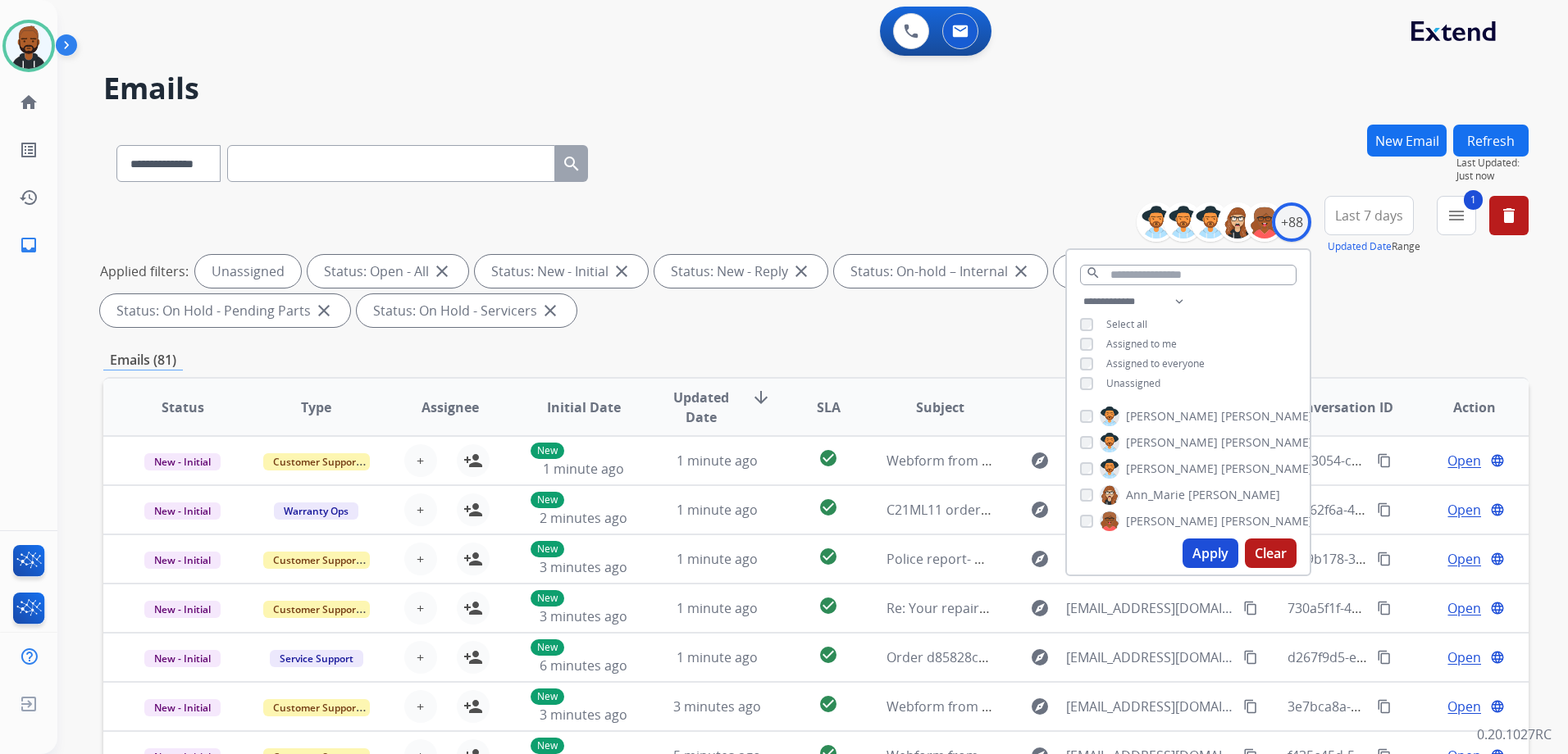
click at [1495, 326] on div "Applied filters: Unassigned Status: Open - All close Status: New - Initial clos…" at bounding box center [812, 291] width 1425 height 72
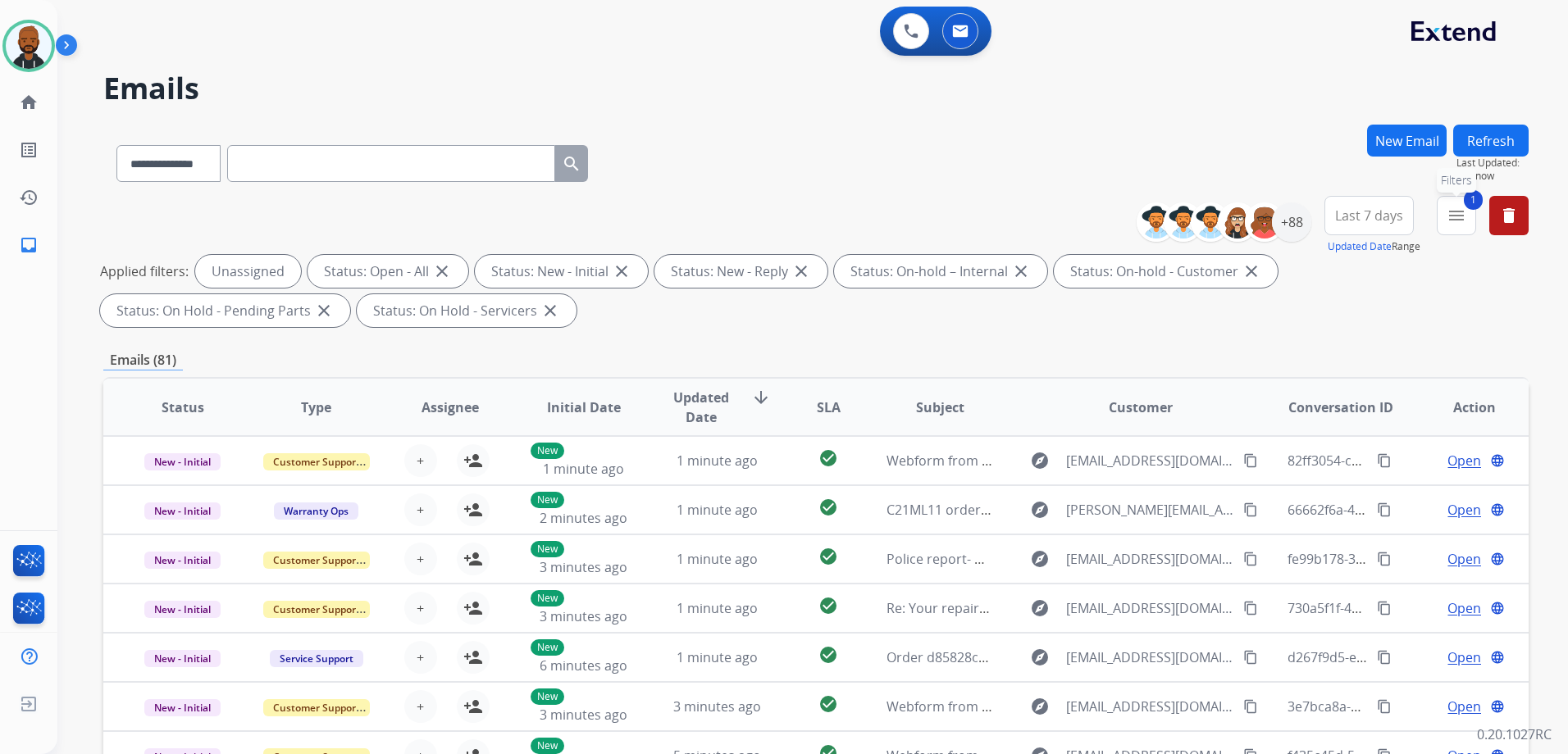
click at [1457, 224] on mat-icon "menu" at bounding box center [1455, 215] width 20 height 20
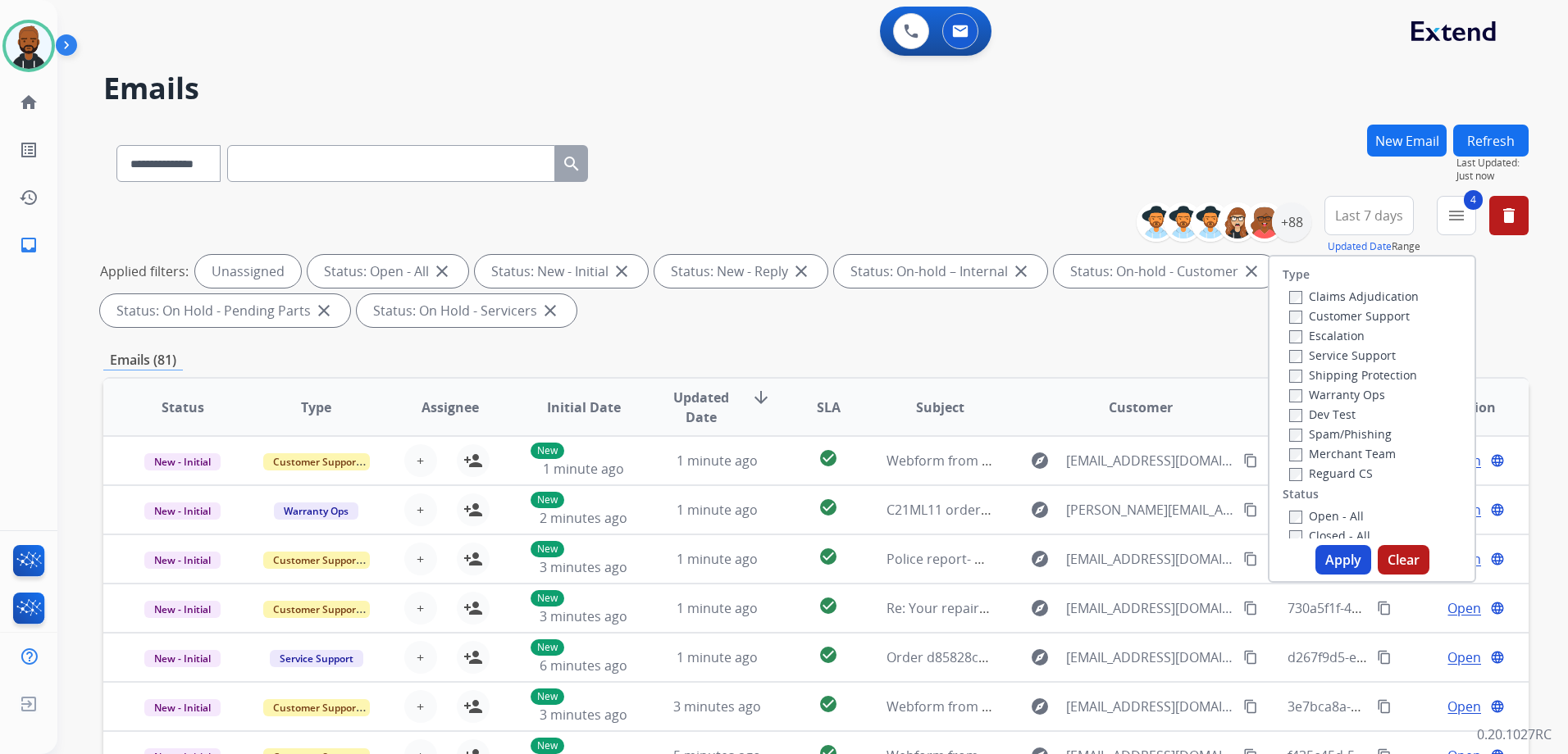
drag, startPoint x: 1322, startPoint y: 561, endPoint x: 1332, endPoint y: 561, distance: 10.0
click at [1323, 561] on button "Apply" at bounding box center [1343, 560] width 56 height 30
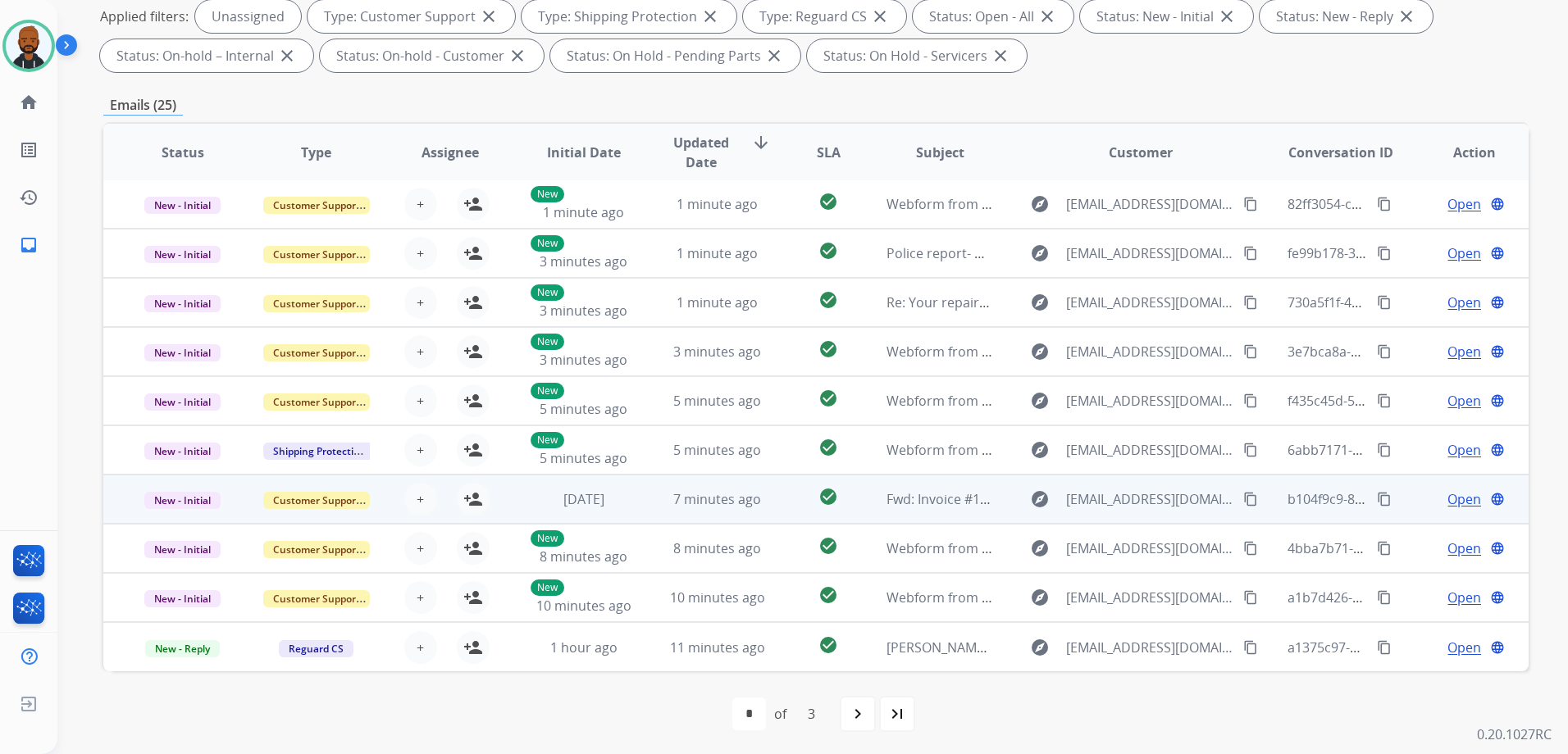
scroll to position [257, 0]
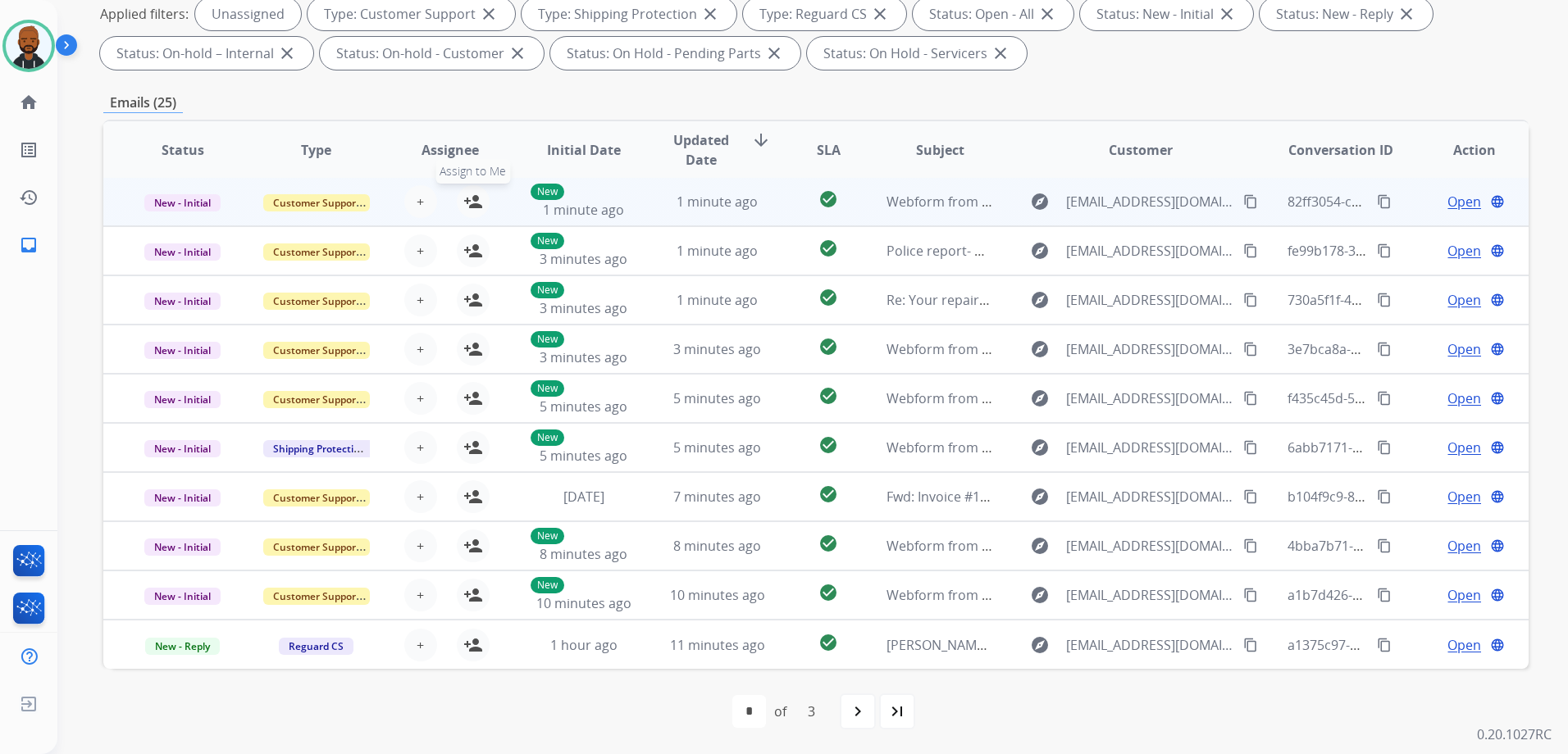
click at [463, 199] on mat-icon "person_add" at bounding box center [473, 201] width 20 height 20
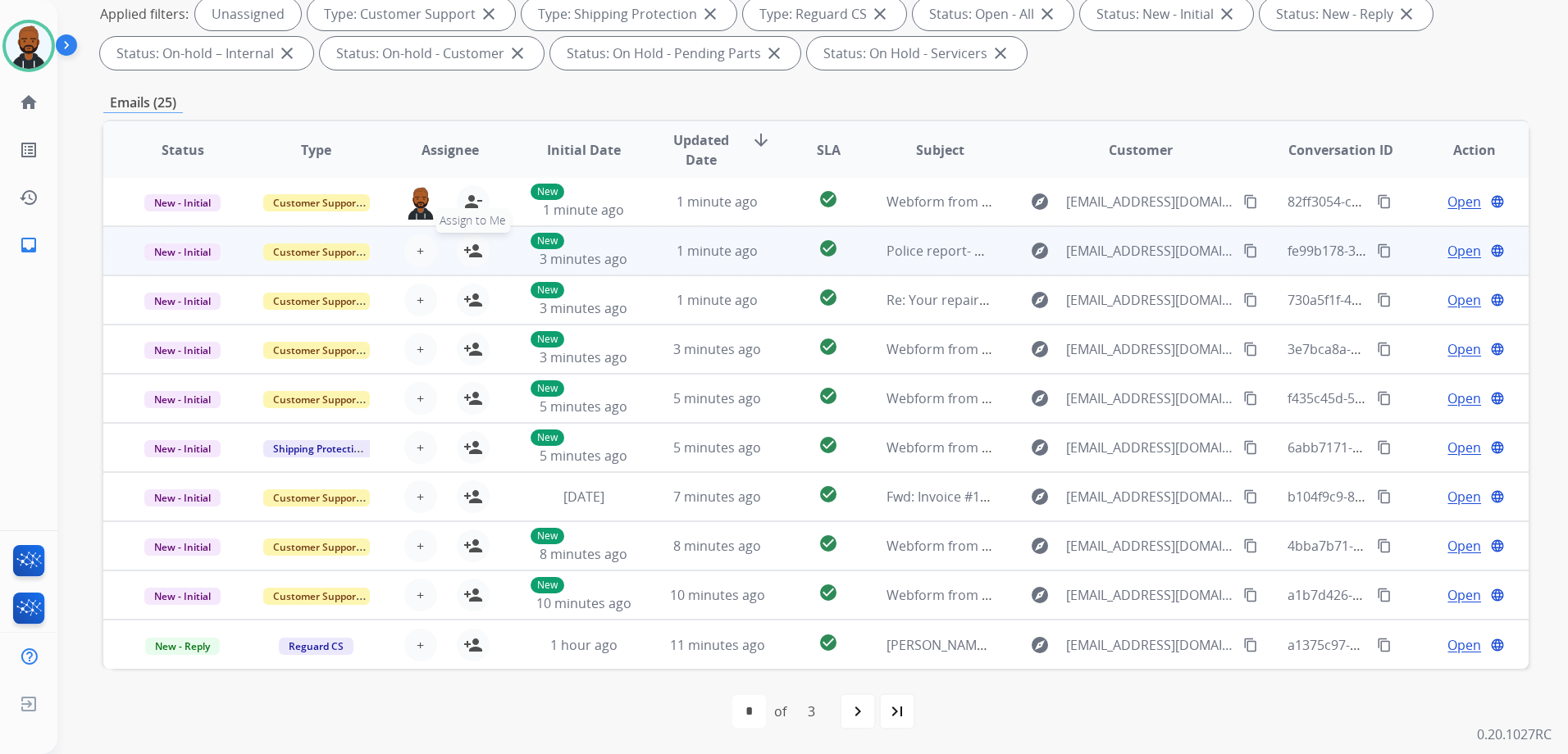
click at [467, 237] on button "person_add Assign to Me" at bounding box center [473, 251] width 33 height 33
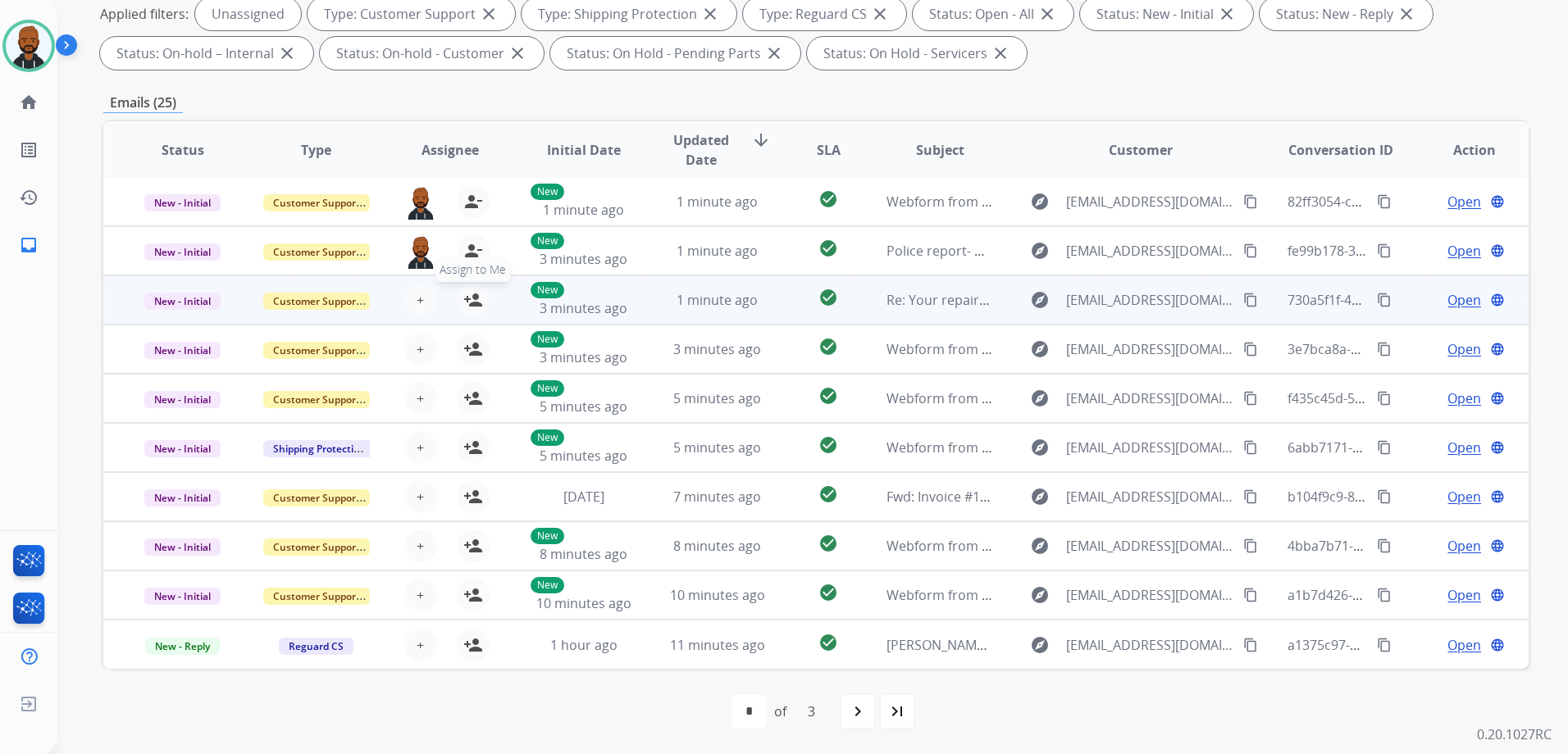
click at [463, 298] on mat-icon "person_add" at bounding box center [473, 299] width 20 height 20
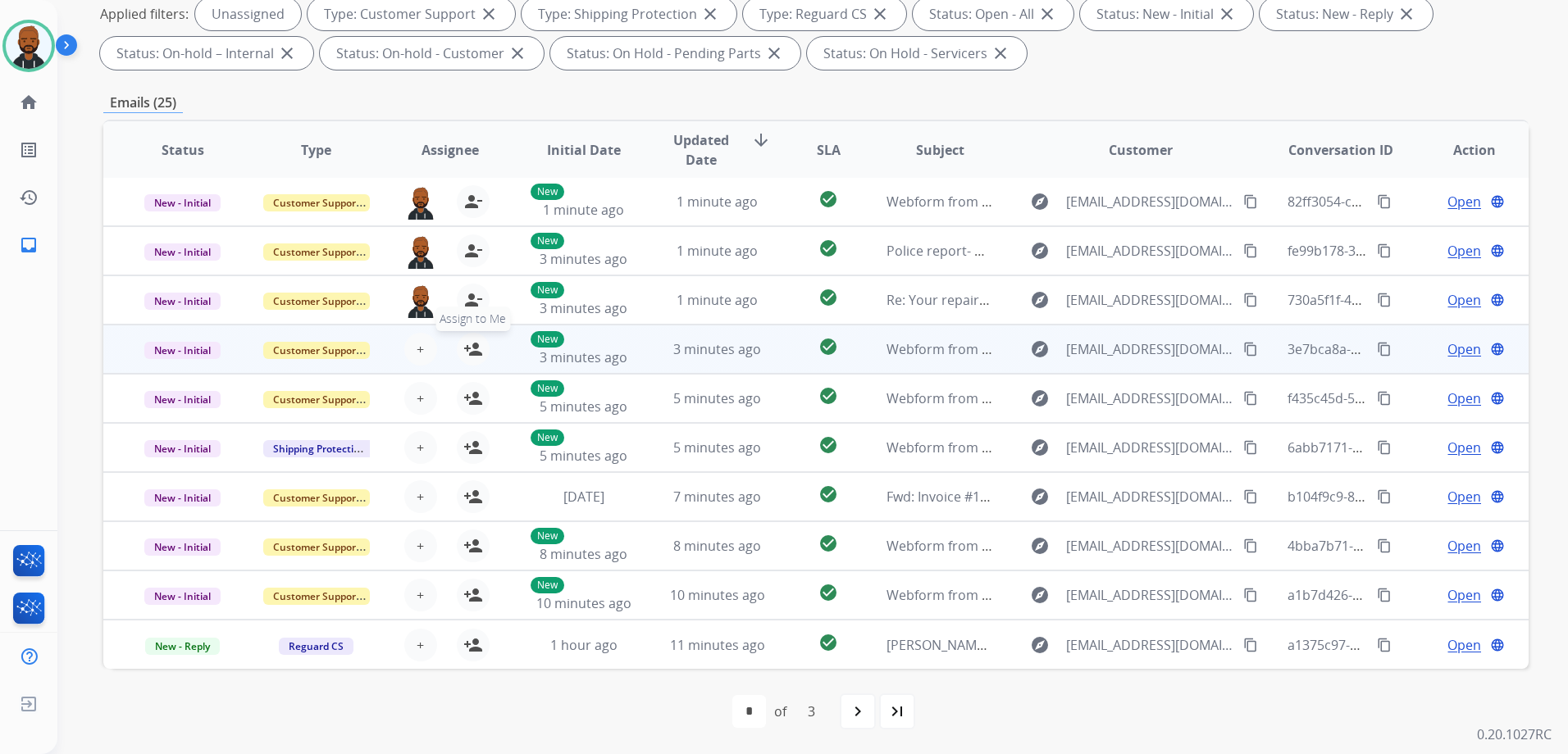
click at [472, 350] on mat-icon "person_add" at bounding box center [473, 349] width 20 height 20
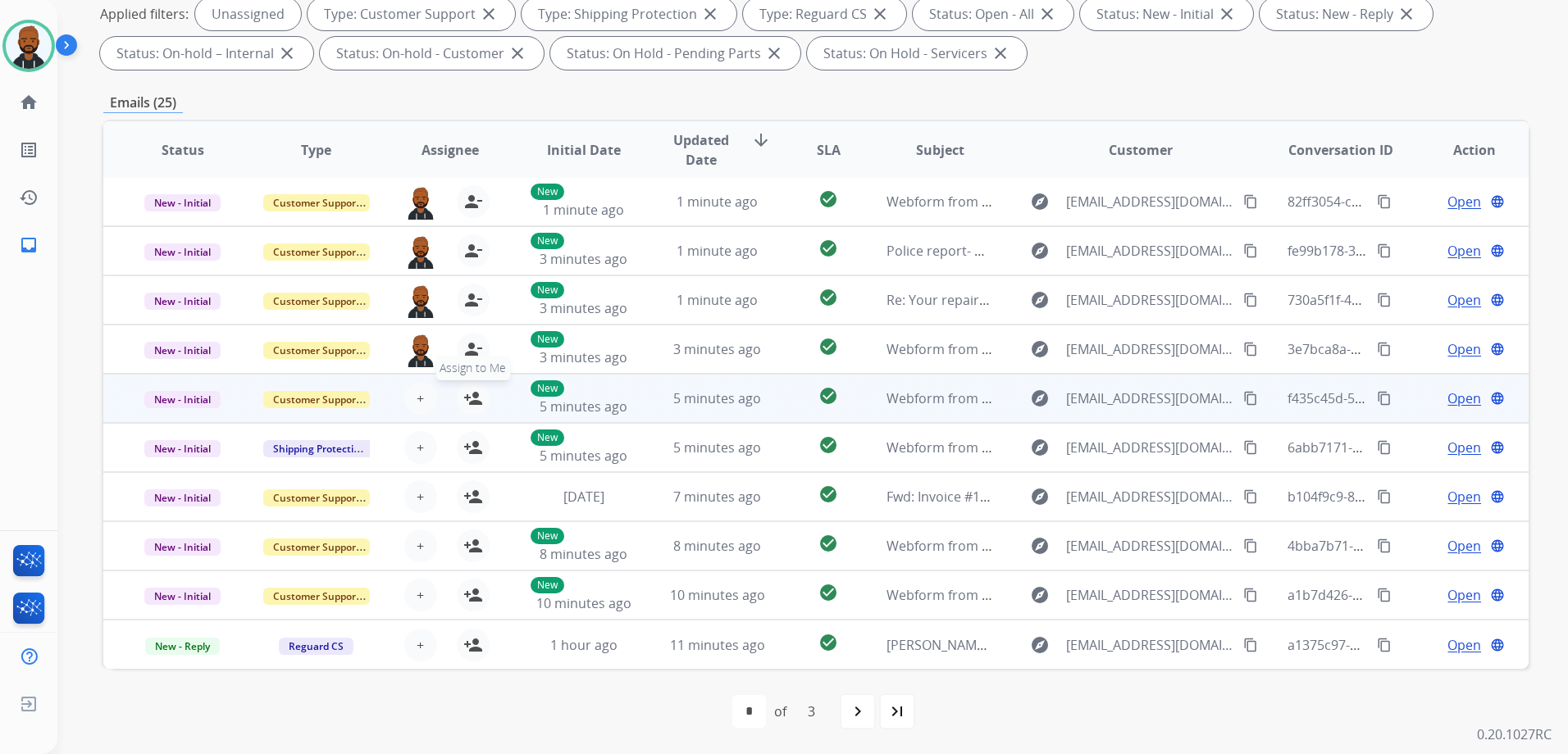
click at [475, 400] on mat-icon "person_add" at bounding box center [473, 398] width 20 height 20
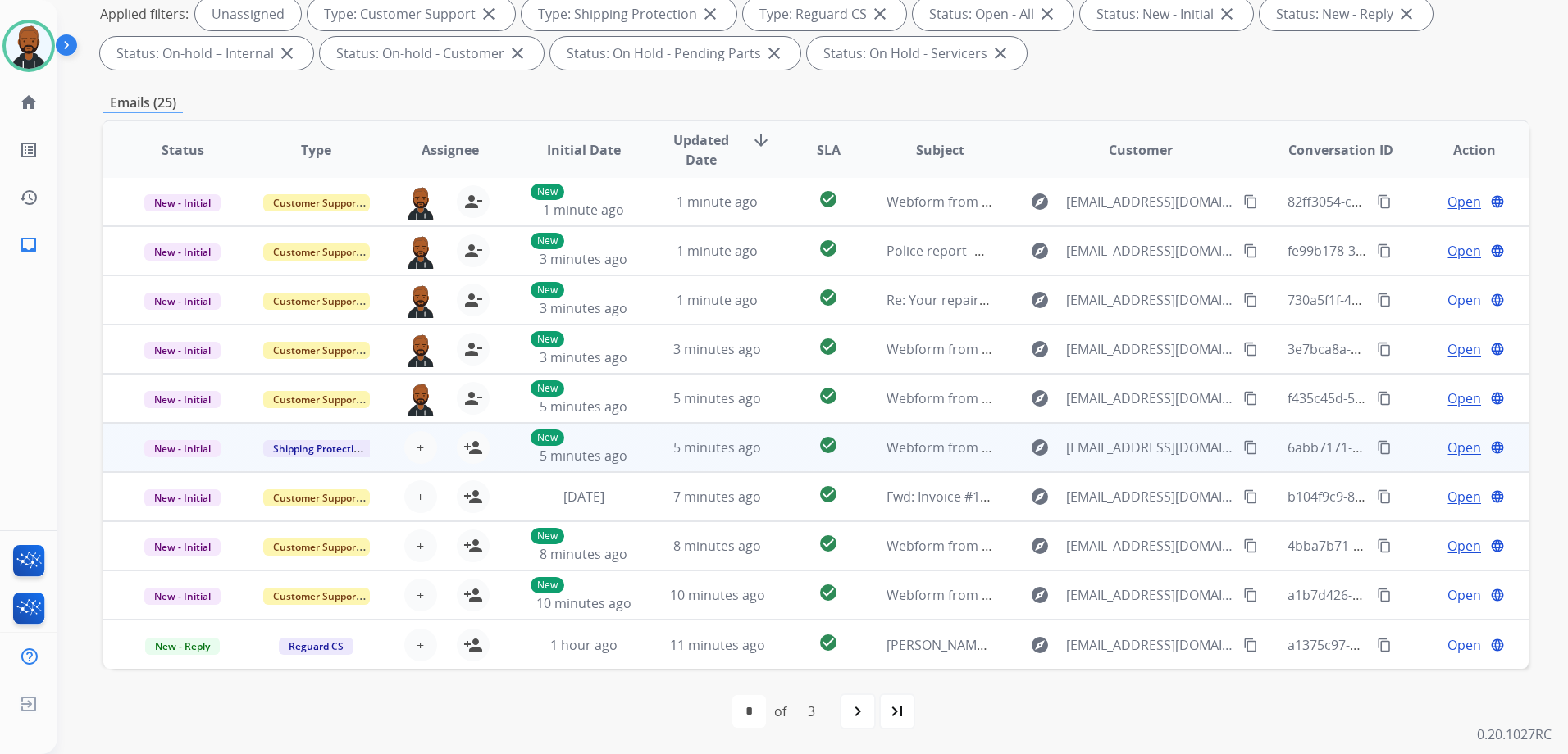
drag, startPoint x: 478, startPoint y: 451, endPoint x: 489, endPoint y: 452, distance: 11.0
click at [479, 451] on mat-icon "person_add" at bounding box center [473, 447] width 20 height 20
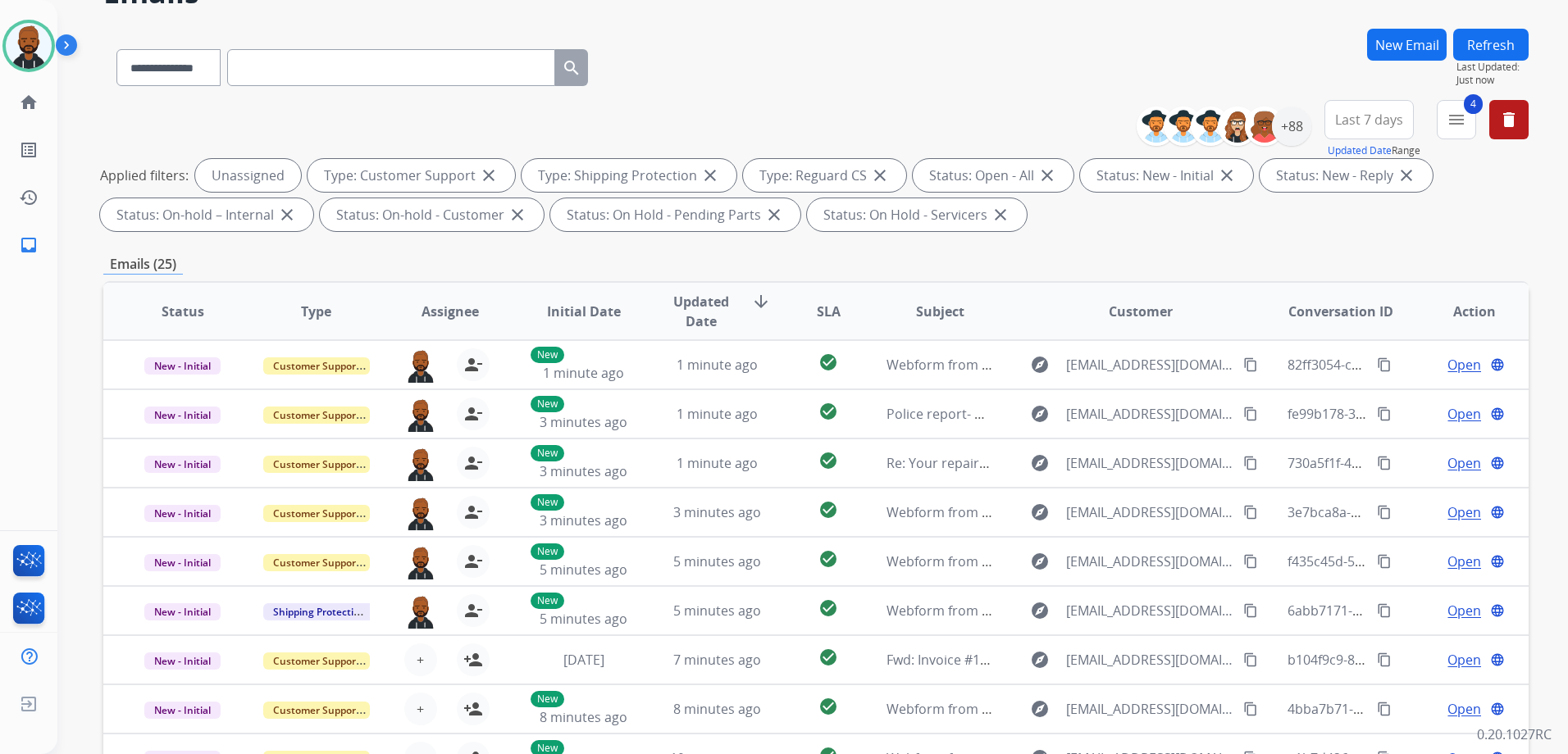
scroll to position [0, 0]
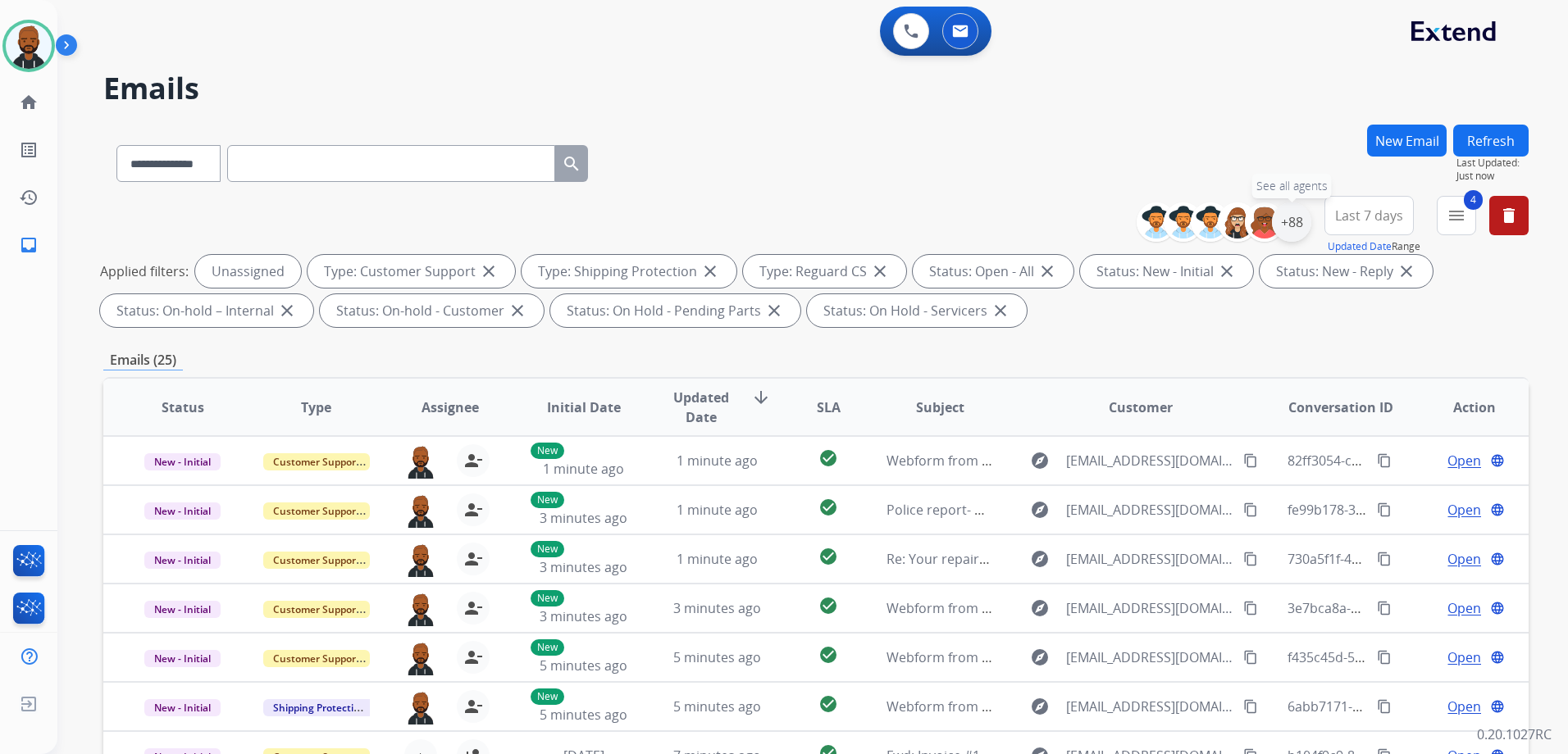
click at [1297, 221] on div "+88" at bounding box center [1291, 222] width 39 height 39
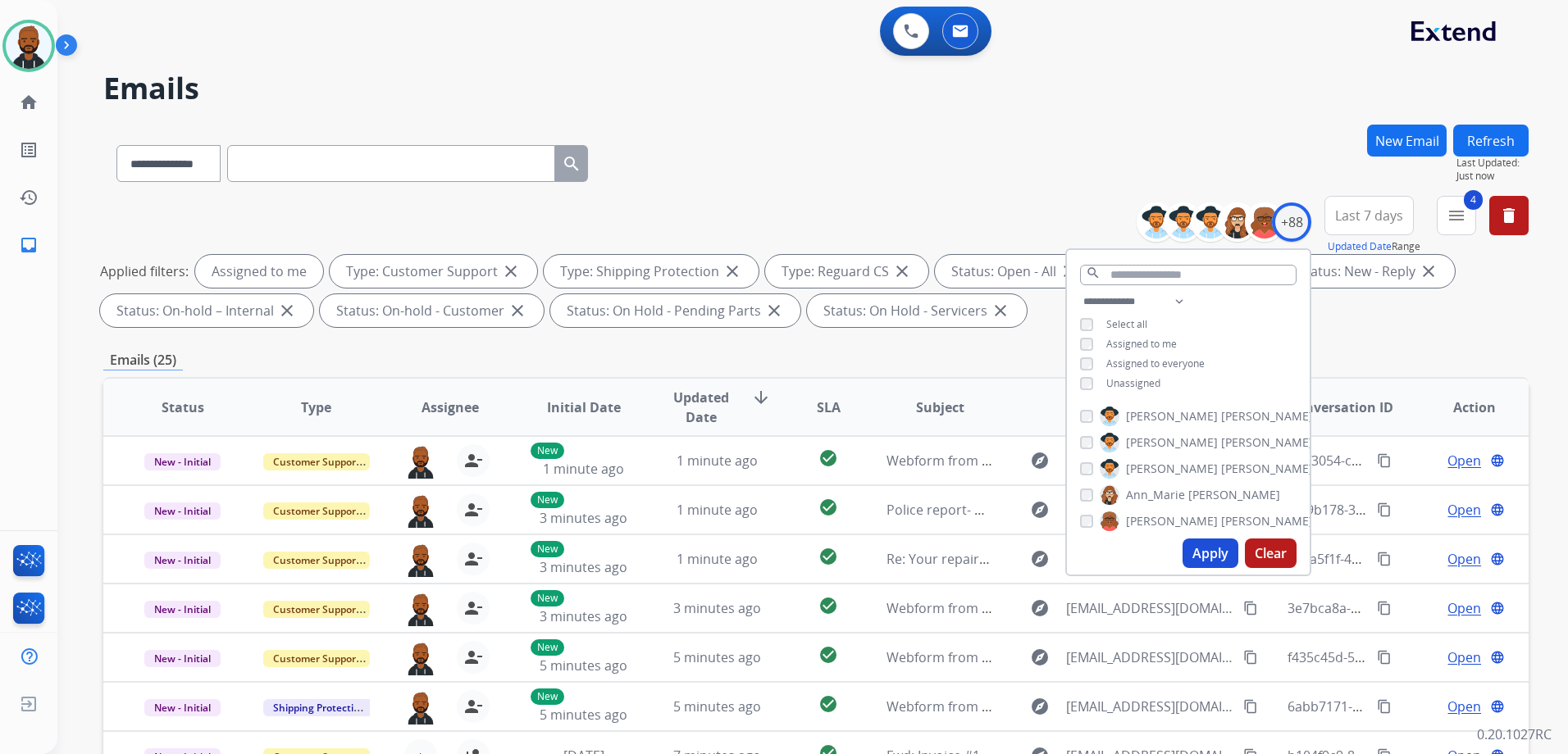
click at [1222, 559] on button "Apply" at bounding box center [1210, 554] width 56 height 30
click at [833, 208] on div "**********" at bounding box center [816, 265] width 1425 height 138
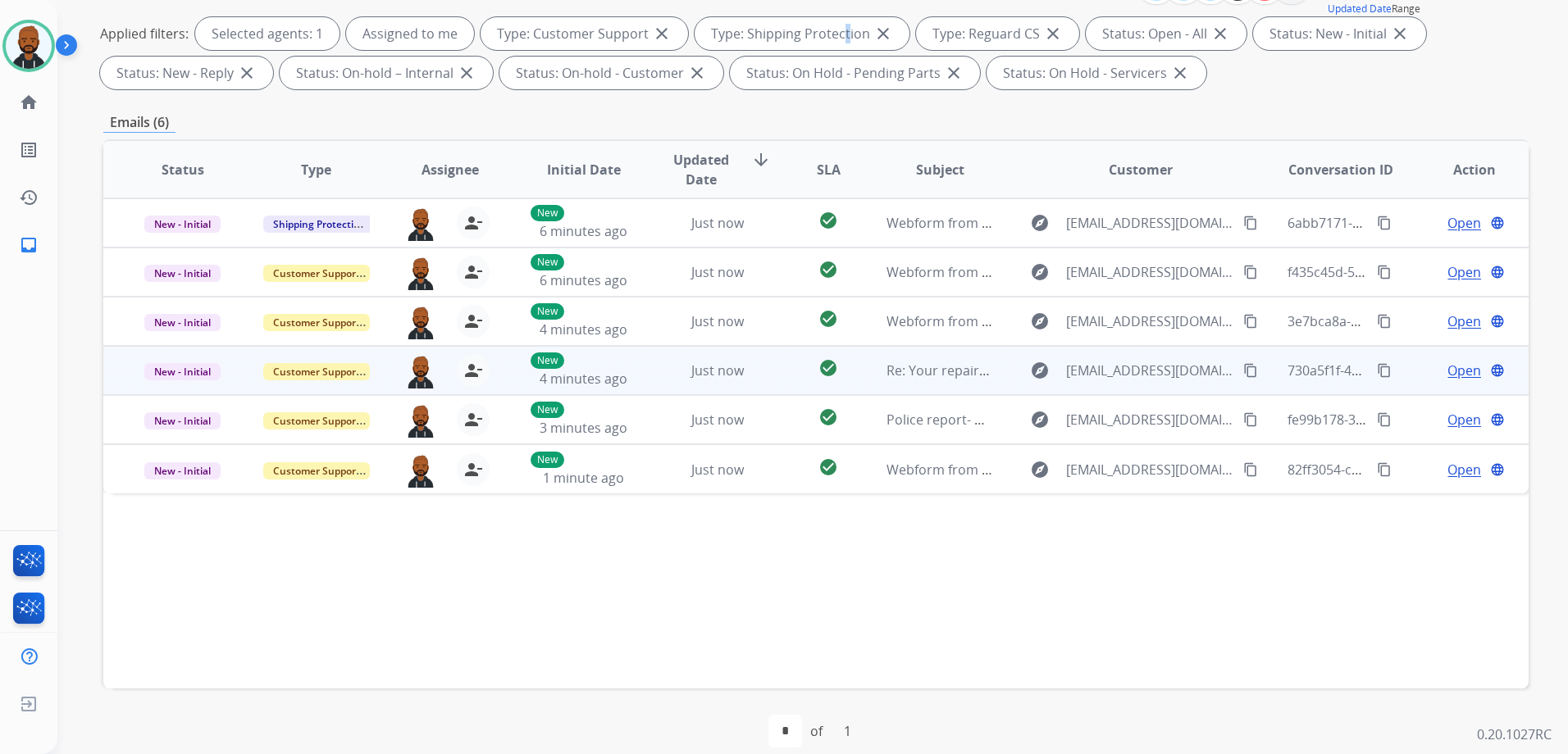
scroll to position [257, 0]
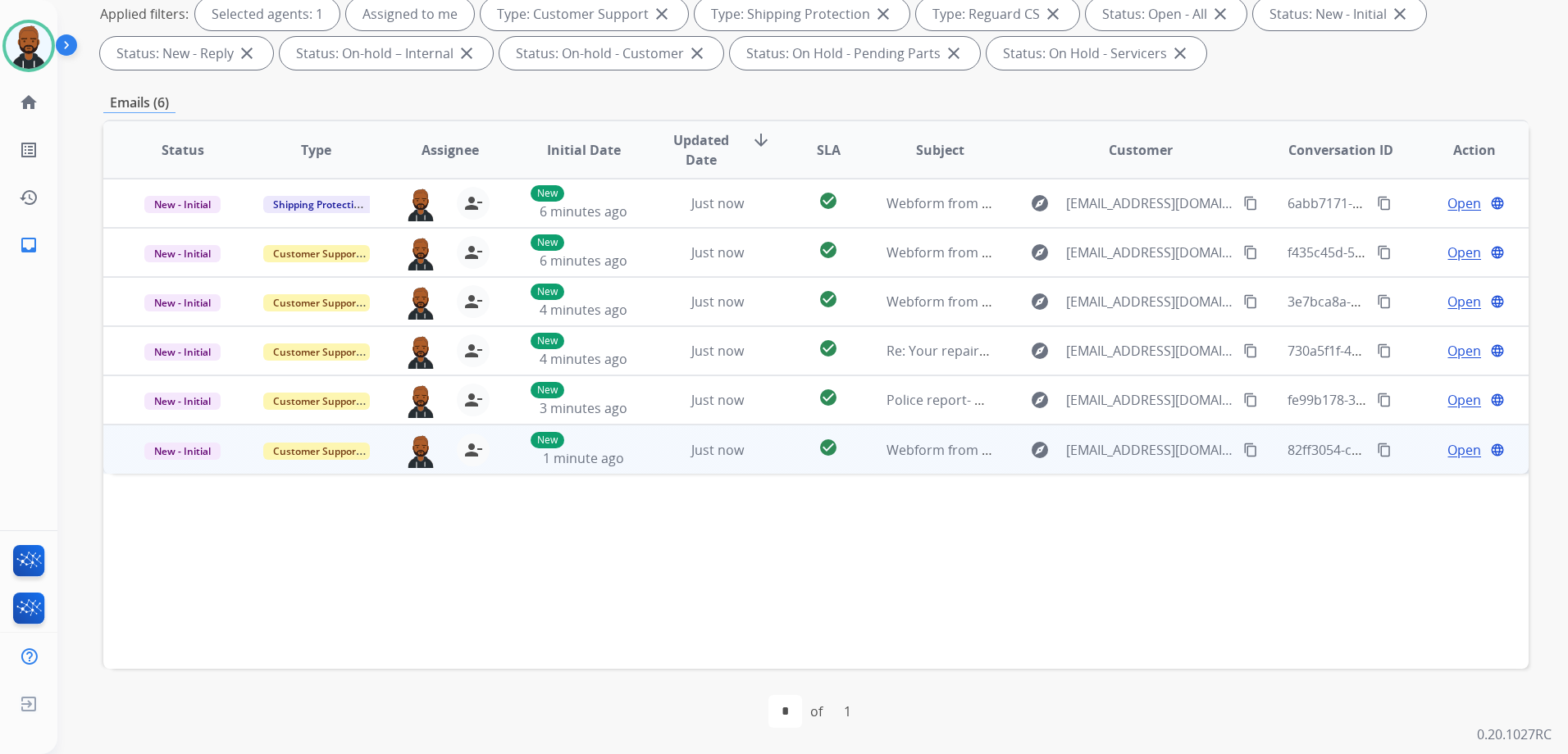
click at [1452, 459] on span "Open" at bounding box center [1464, 449] width 34 height 20
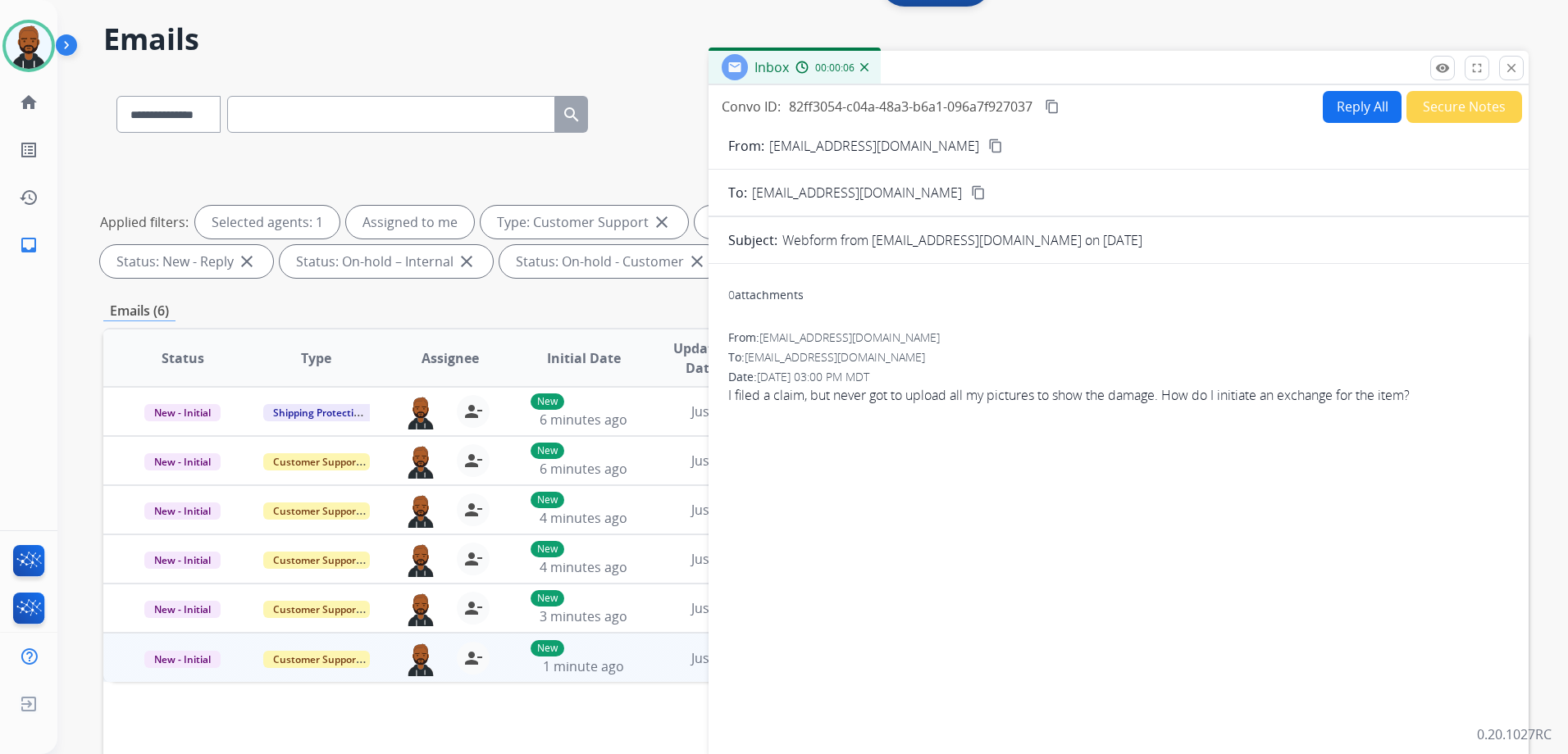
scroll to position [0, 0]
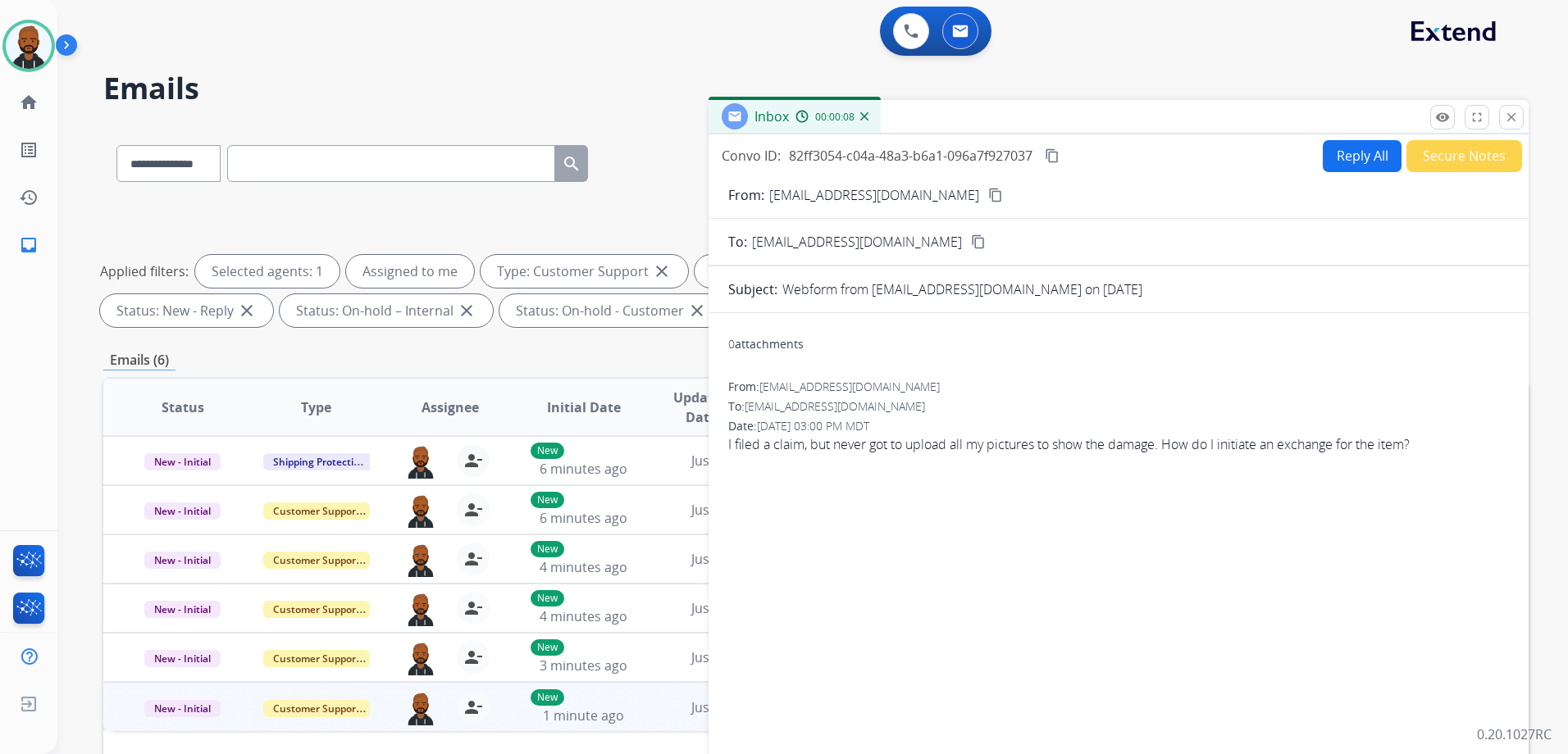
drag, startPoint x: 922, startPoint y: 189, endPoint x: 937, endPoint y: 195, distance: 16.2
click at [985, 192] on button "content_copy" at bounding box center [995, 195] width 20 height 20
click at [1456, 162] on button "Secure Notes" at bounding box center [1464, 156] width 116 height 32
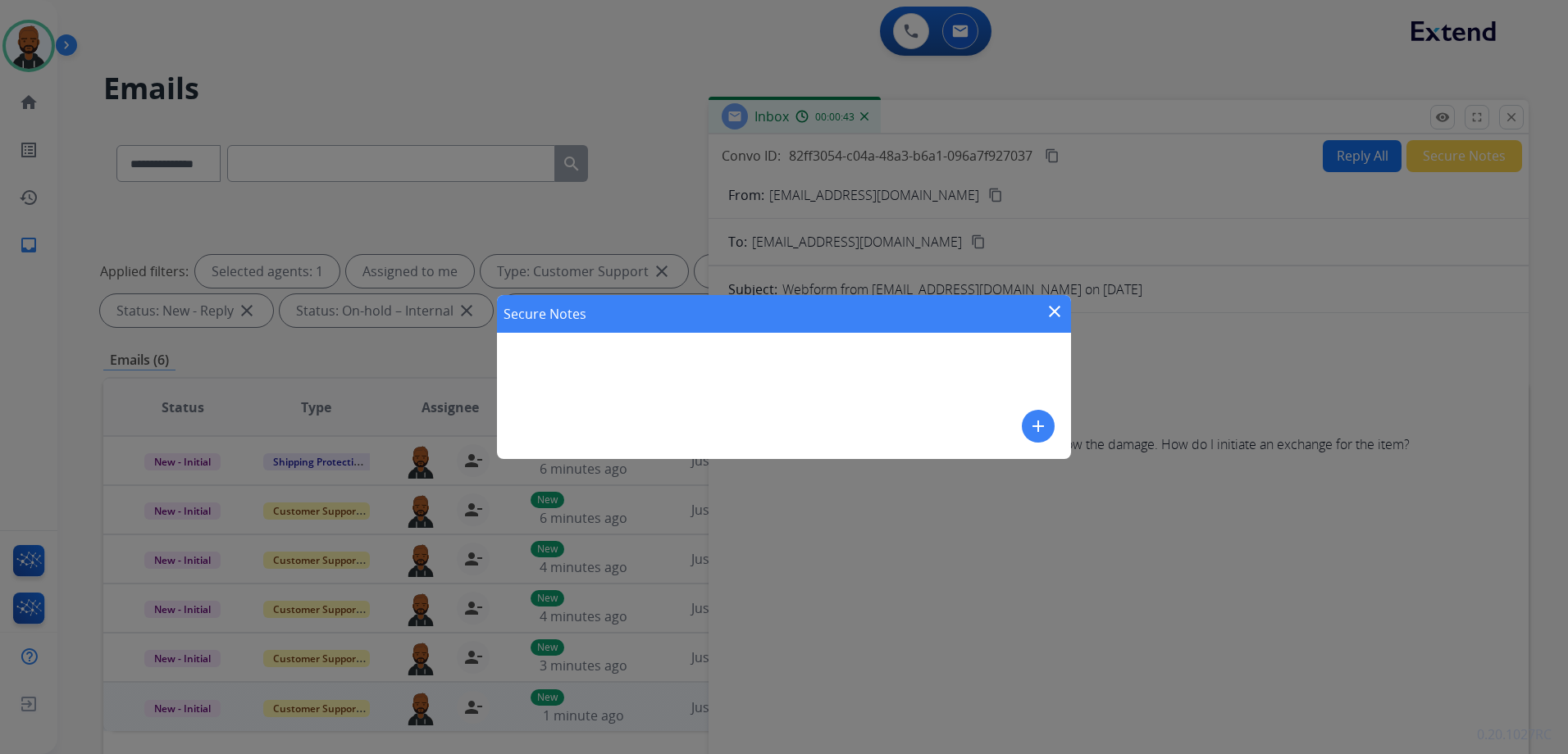
click at [1041, 417] on mat-icon "add" at bounding box center [1038, 426] width 20 height 20
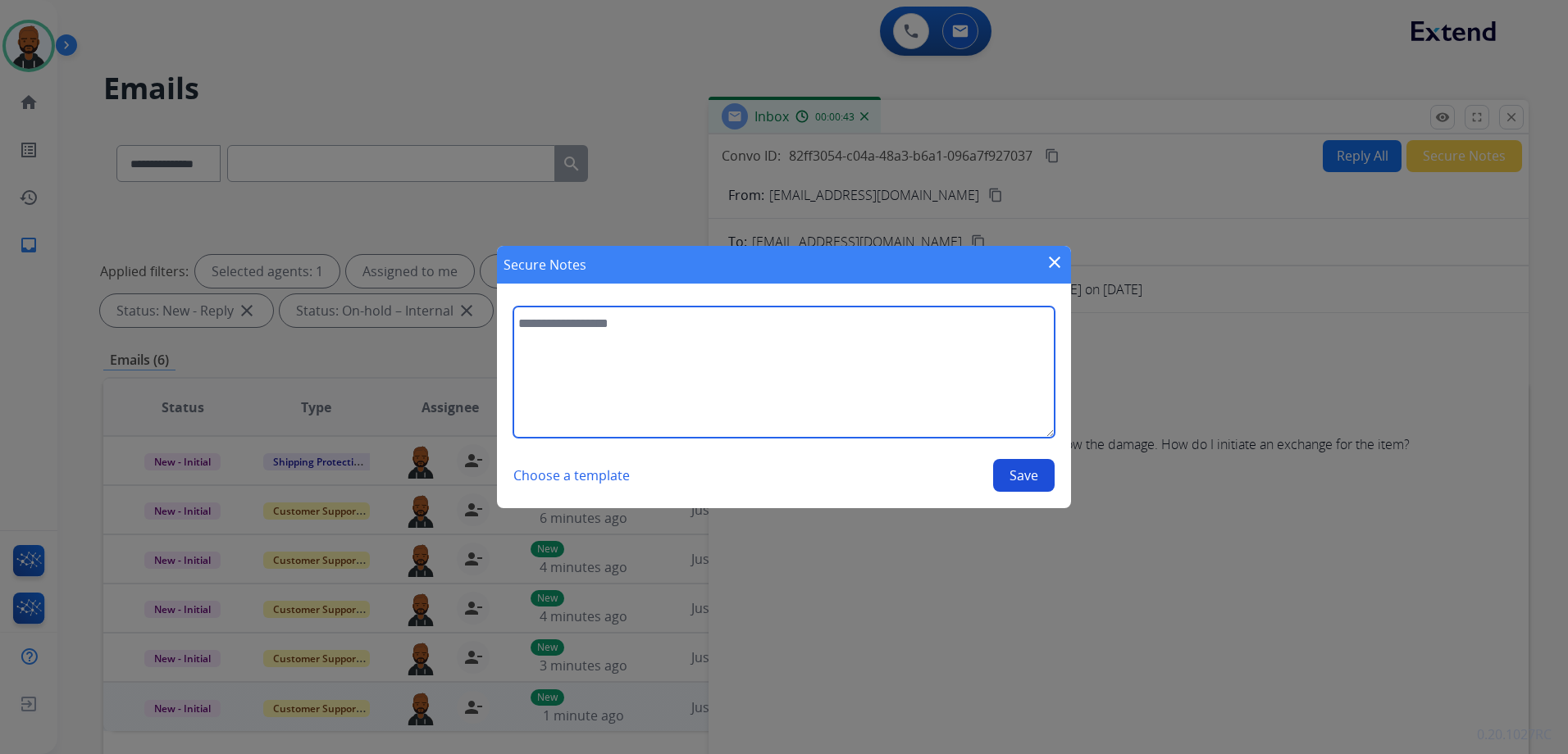
click at [937, 402] on textarea at bounding box center [784, 372] width 541 height 131
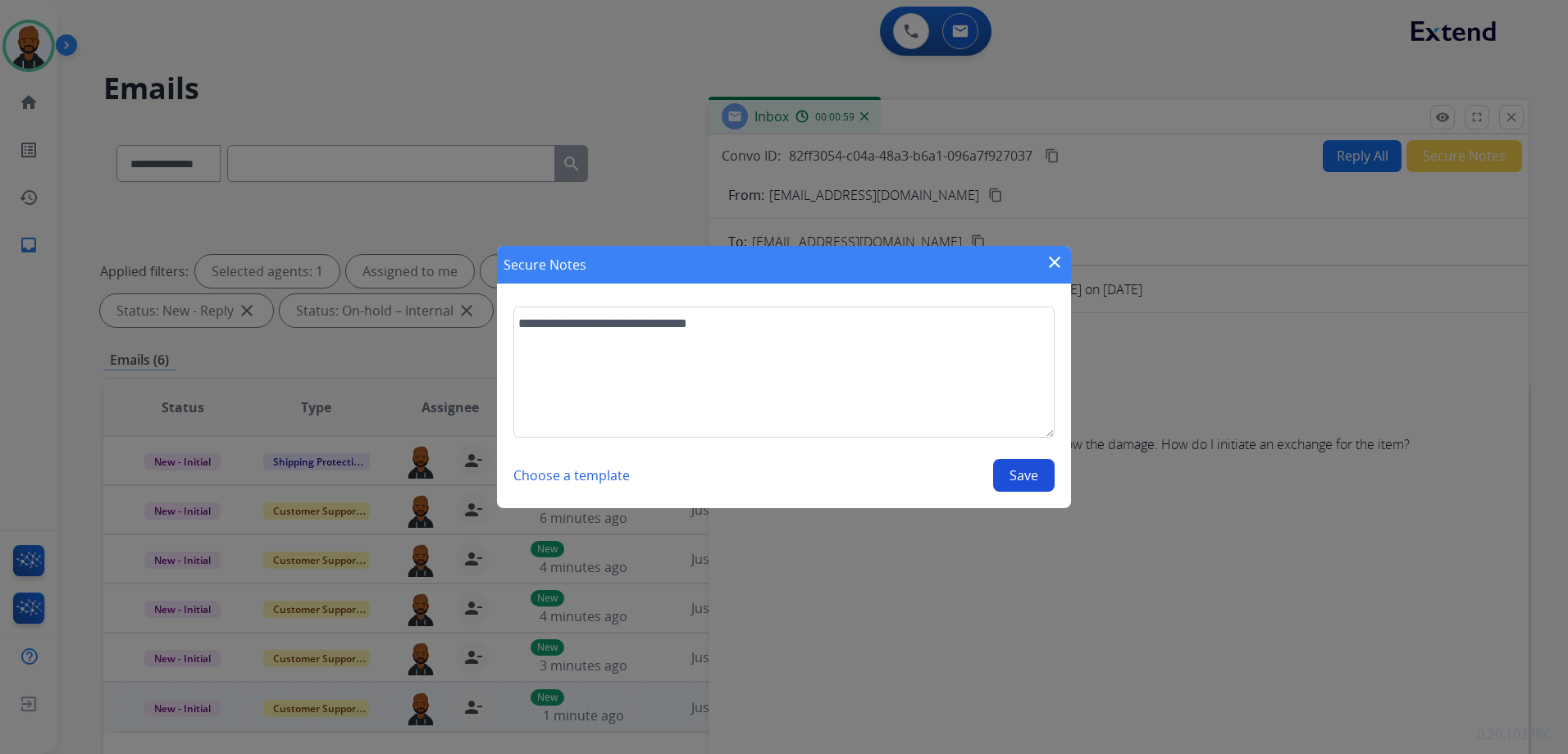
drag, startPoint x: 1015, startPoint y: 482, endPoint x: 950, endPoint y: 492, distance: 65.8
click at [950, 492] on section "**********" at bounding box center [784, 399] width 574 height 218
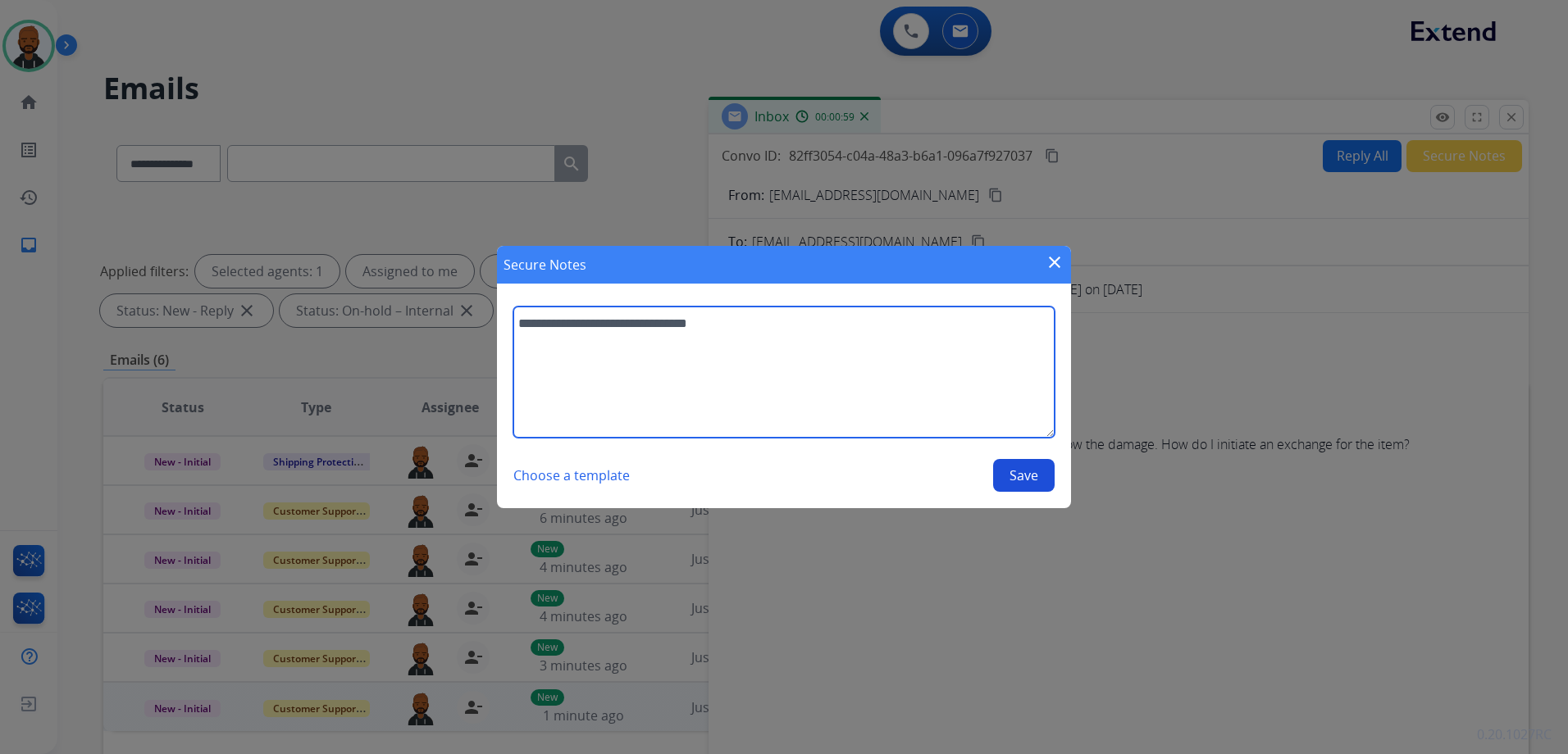
click at [909, 330] on textarea "**********" at bounding box center [784, 372] width 541 height 131
type textarea "**********"
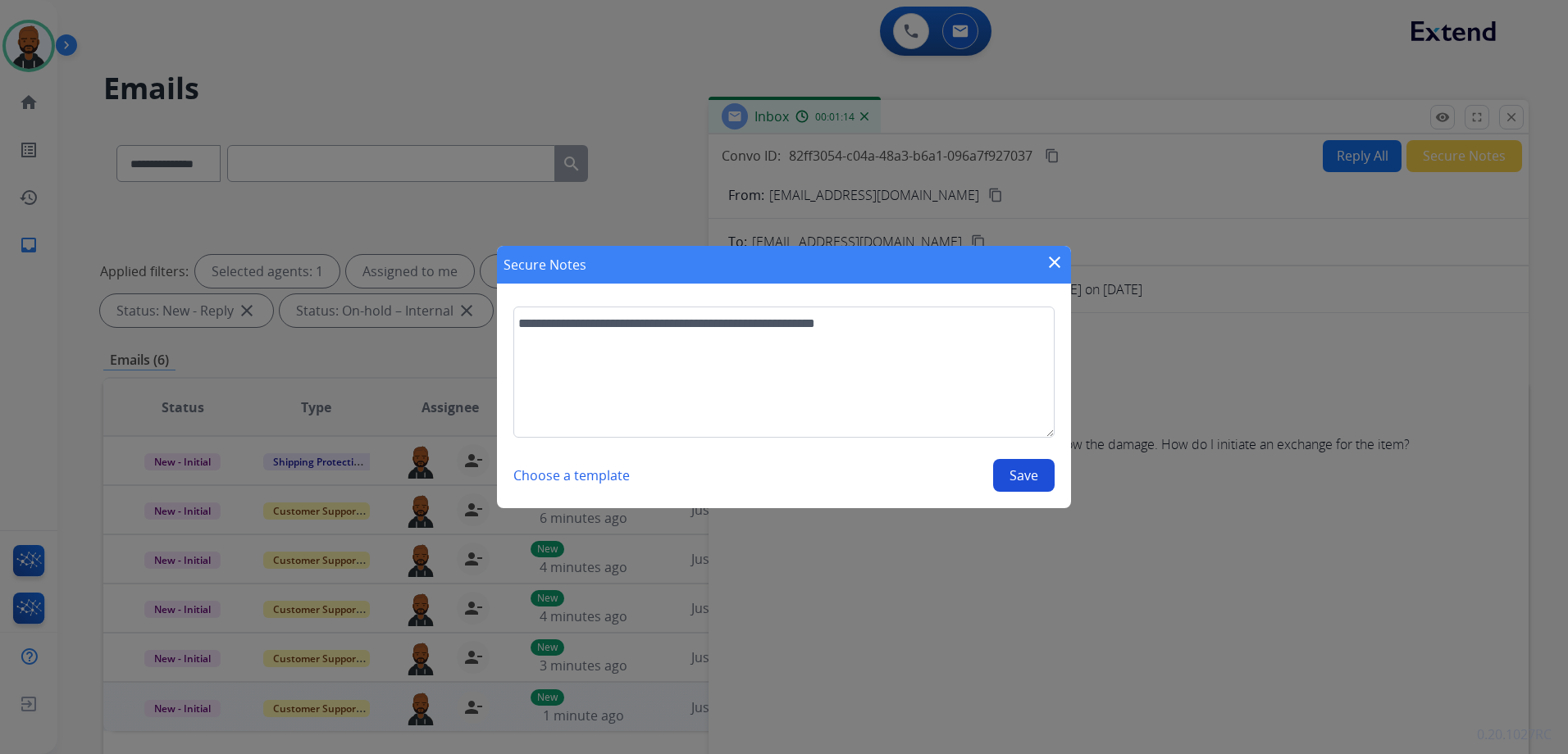
click at [1038, 476] on button "Save" at bounding box center [1024, 475] width 62 height 33
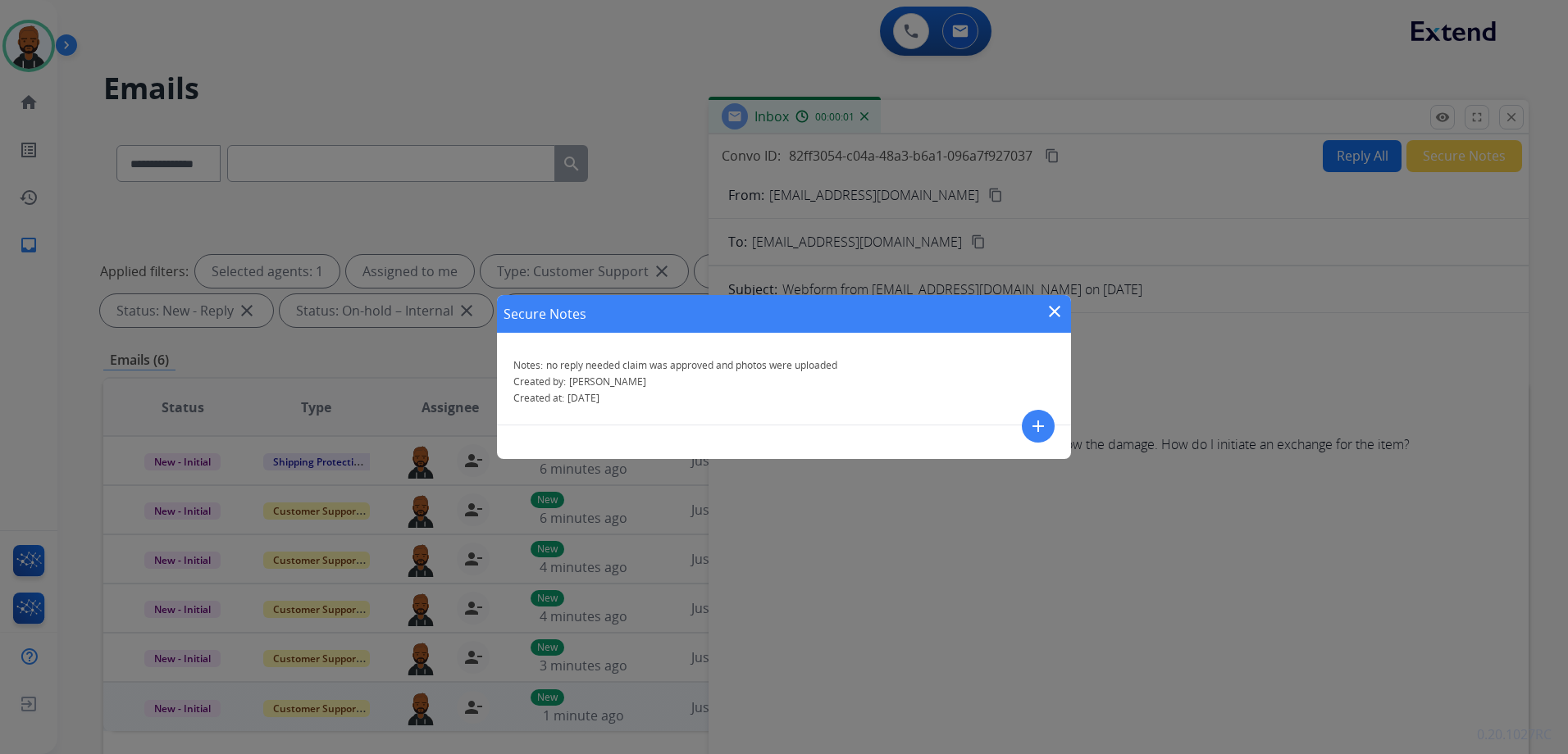
click at [1050, 309] on mat-icon "close" at bounding box center [1053, 311] width 20 height 20
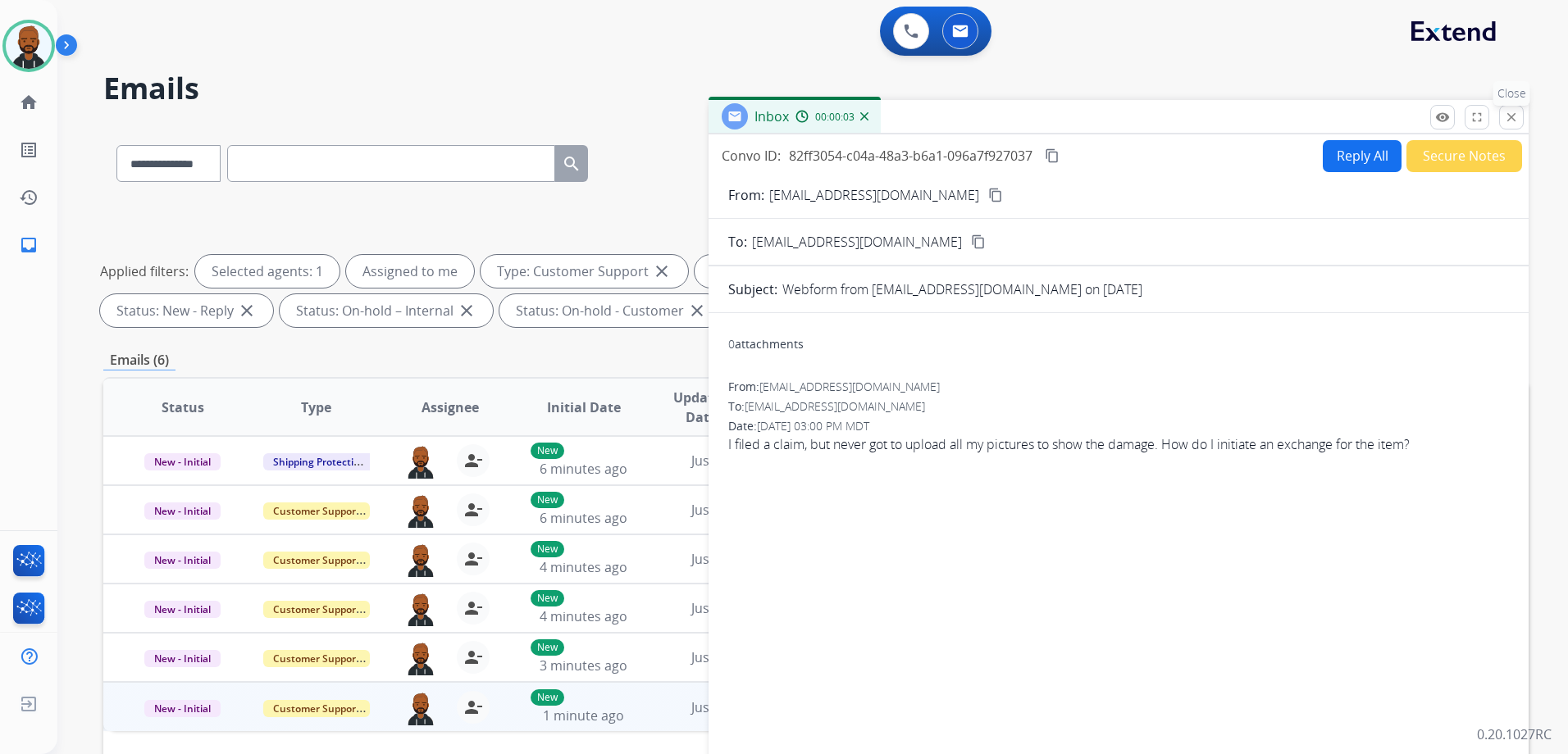
click at [1506, 119] on mat-icon "close" at bounding box center [1511, 117] width 15 height 15
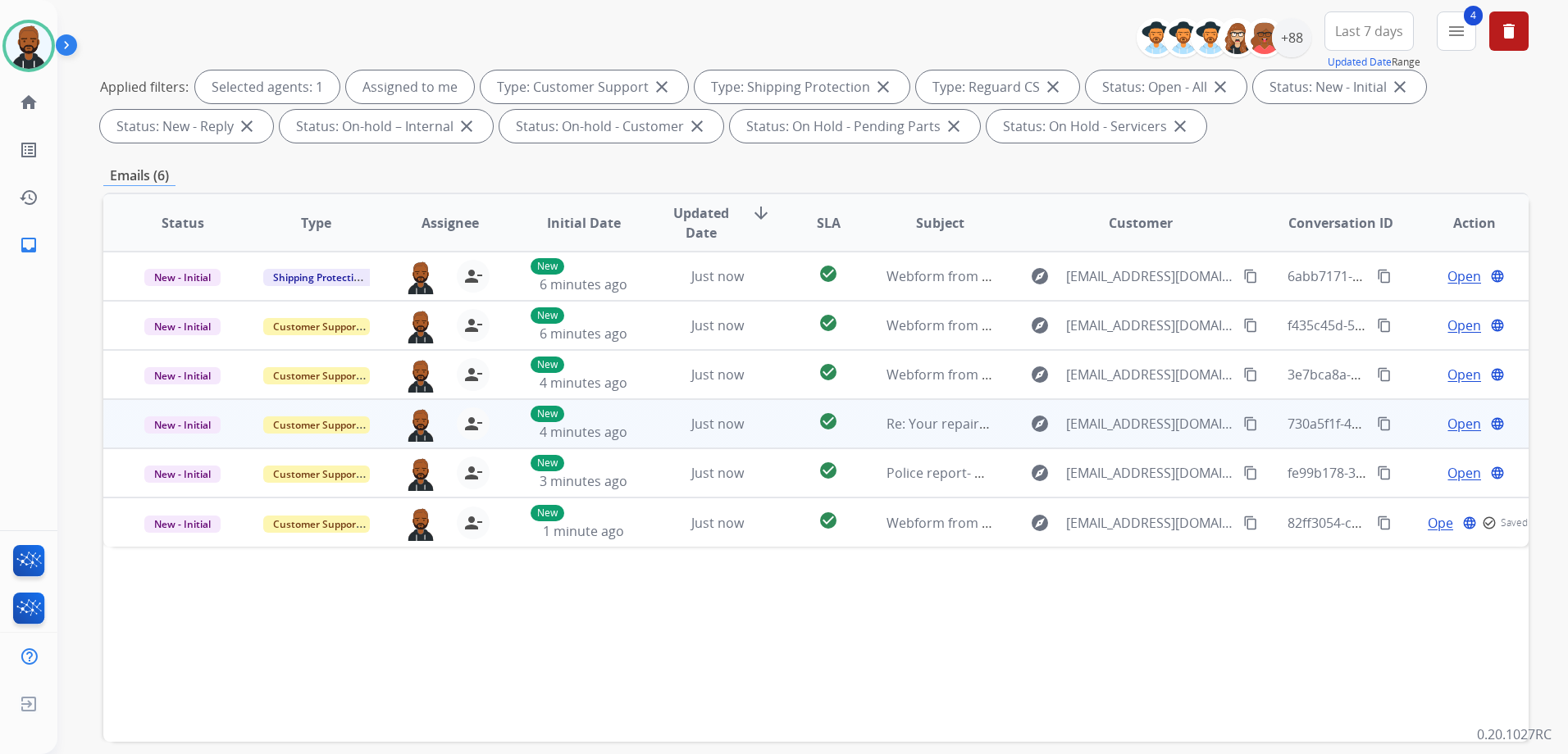
scroll to position [257, 0]
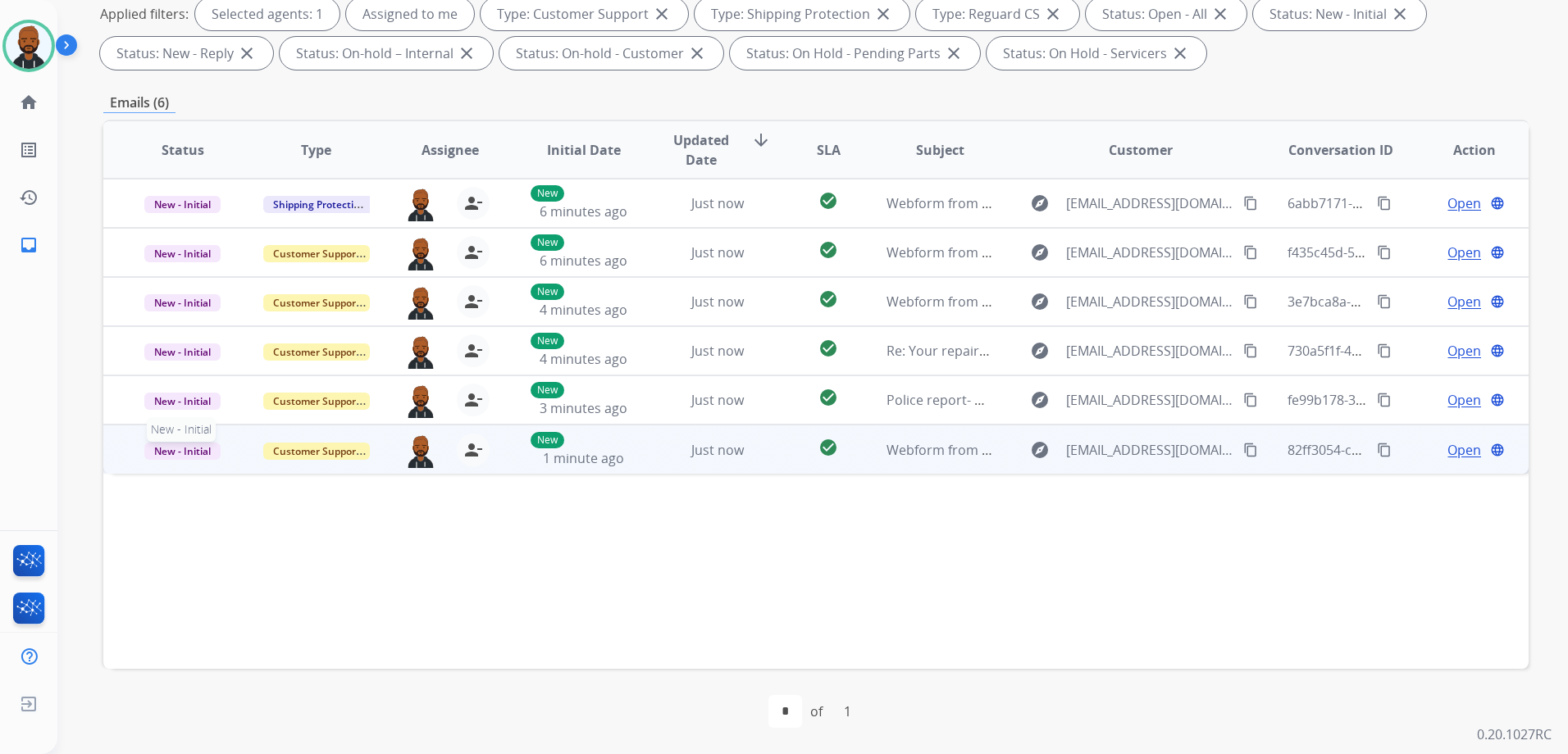
click at [188, 447] on span "New - Initial" at bounding box center [183, 451] width 76 height 17
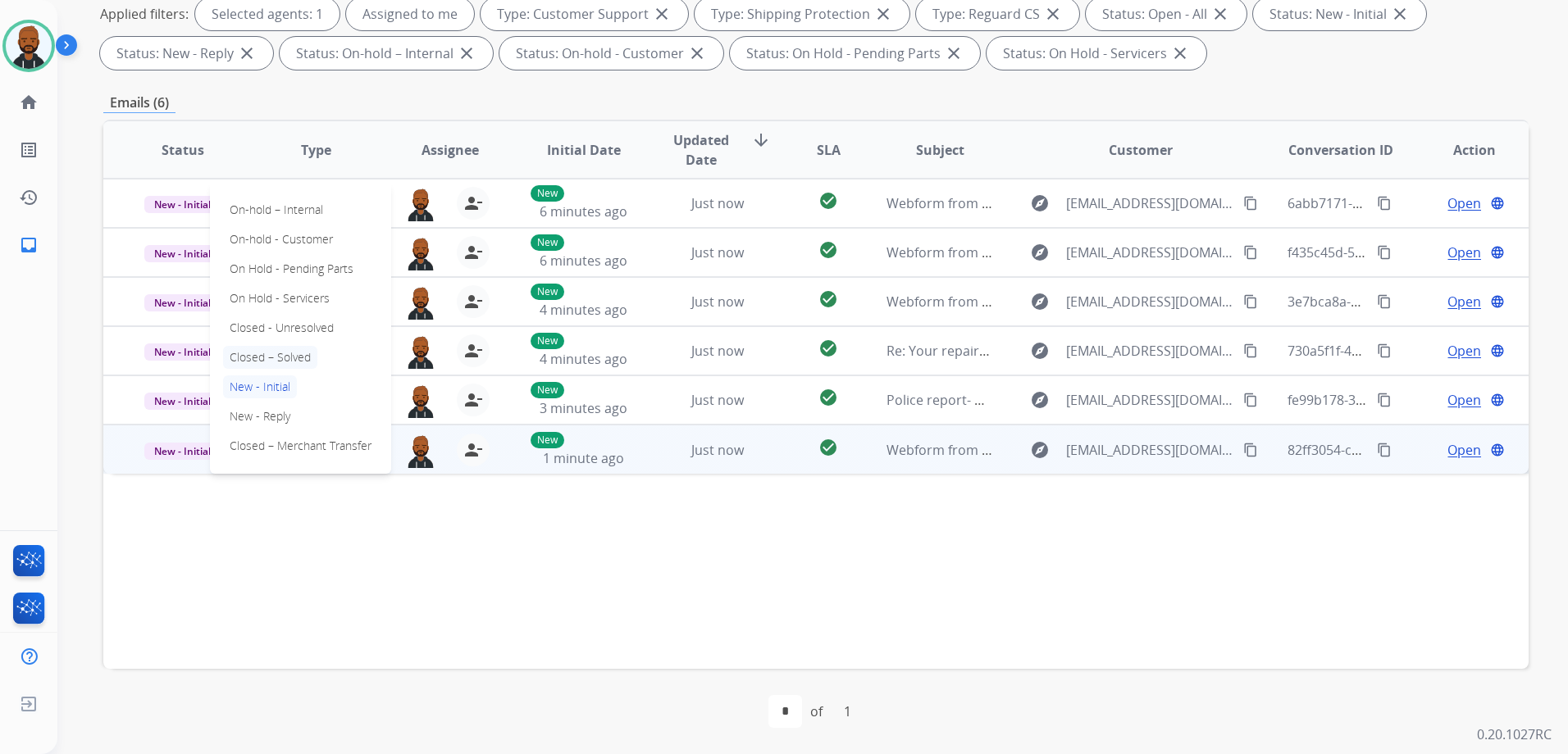
click at [284, 350] on p "Closed – Solved" at bounding box center [269, 357] width 94 height 23
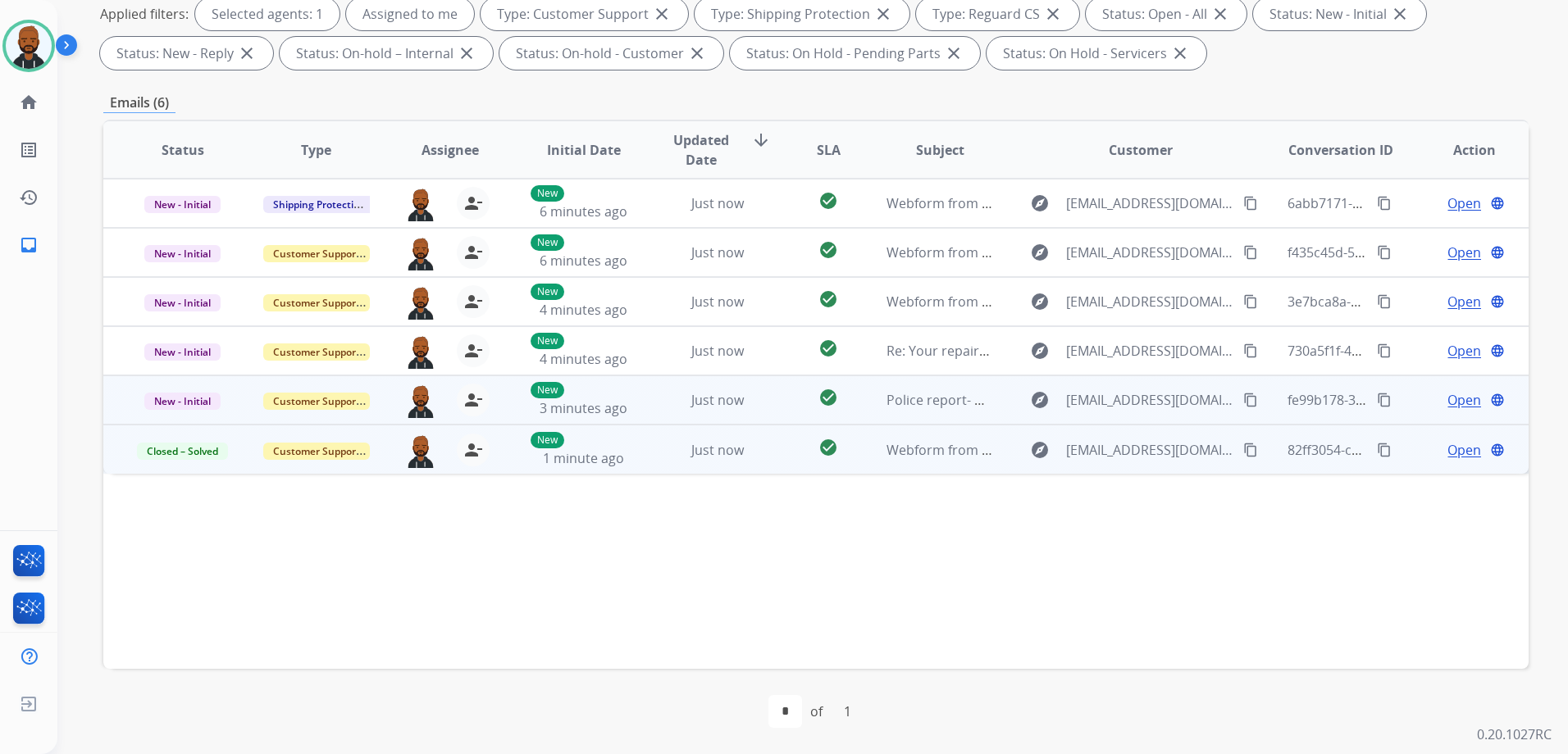
click at [1451, 400] on span "Open" at bounding box center [1464, 400] width 34 height 20
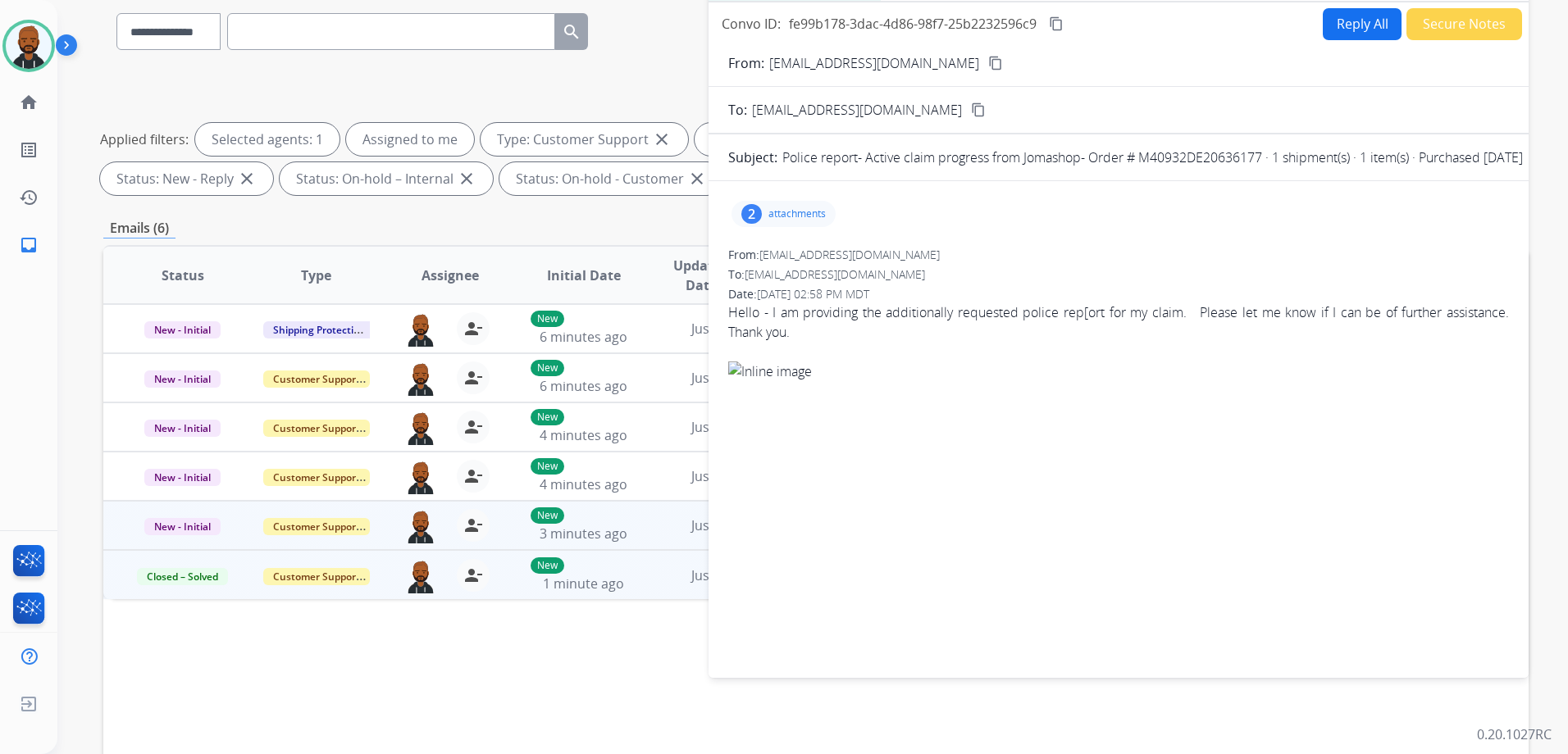
scroll to position [0, 0]
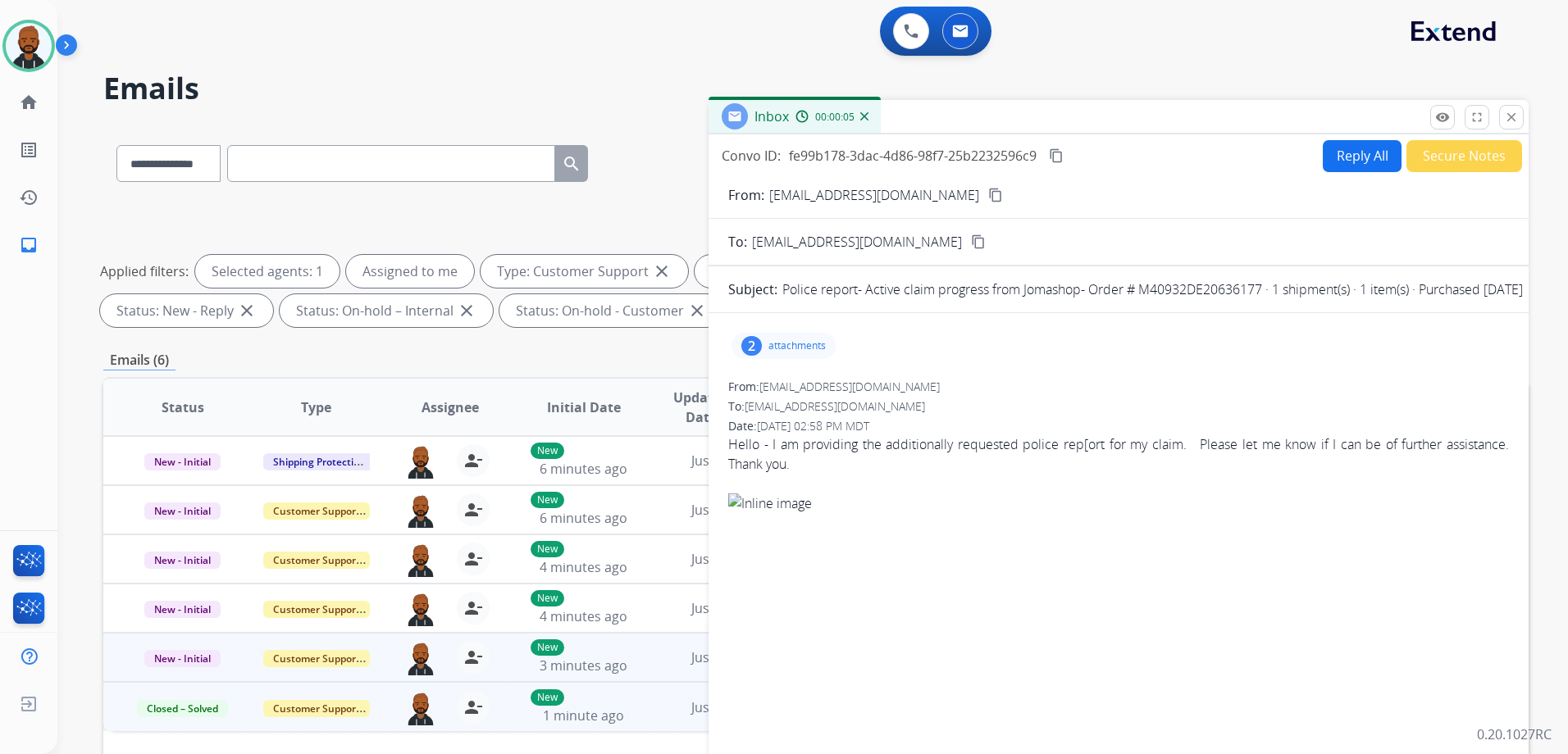
click at [781, 347] on p "attachments" at bounding box center [797, 346] width 58 height 13
click at [805, 441] on div at bounding box center [786, 446] width 82 height 58
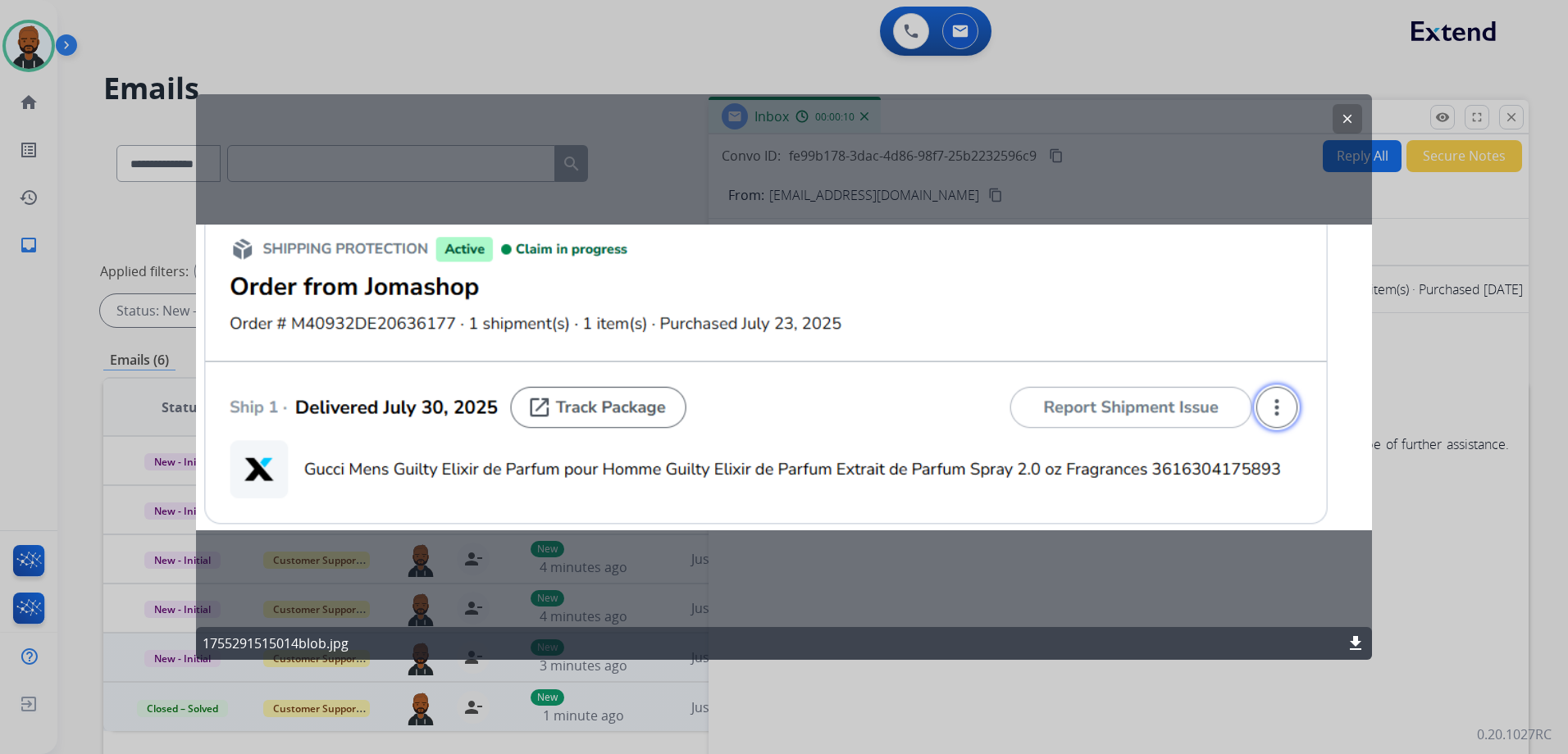
click at [1356, 126] on button "clear" at bounding box center [1347, 119] width 30 height 30
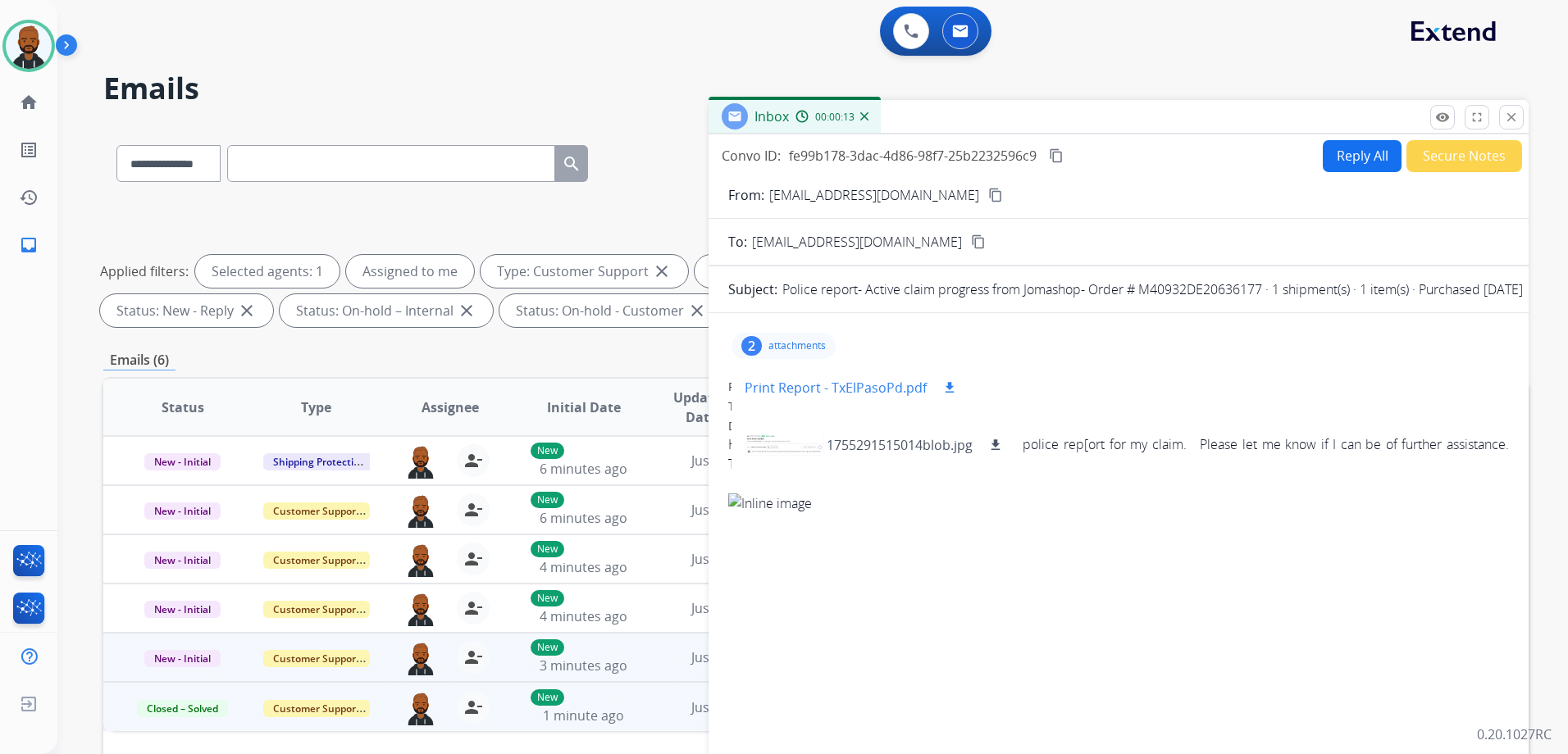
click at [945, 384] on mat-icon "download" at bounding box center [950, 388] width 15 height 15
click at [988, 194] on mat-icon "content_copy" at bounding box center [996, 195] width 15 height 15
click at [1026, 594] on div "2 attachments Print Report - TxElPasoPd.pdf download 1755291515014blob.jpg down…" at bounding box center [1118, 558] width 819 height 464
click at [1331, 158] on button "Reply All" at bounding box center [1362, 156] width 78 height 32
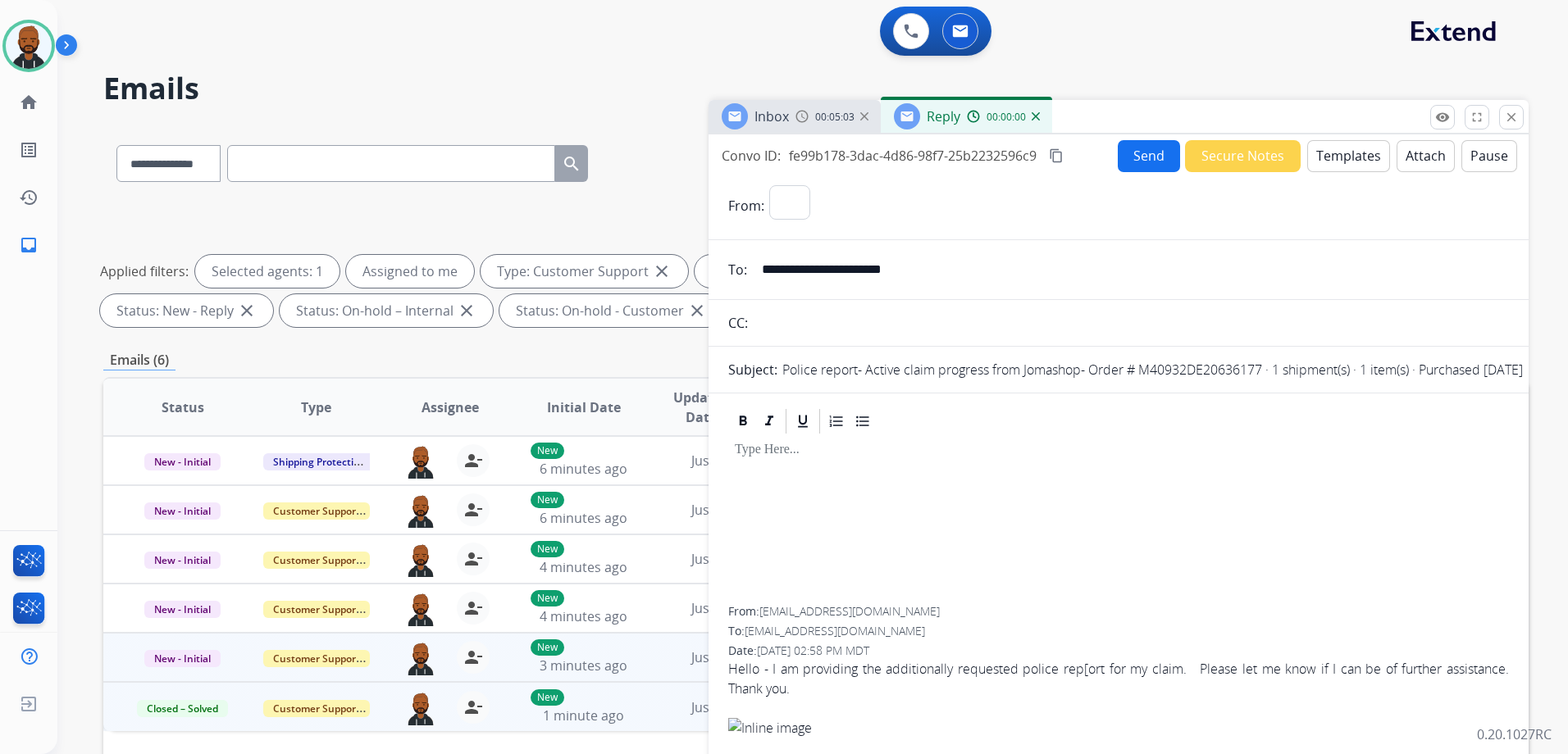
select select "**********"
click at [1330, 150] on button "Templates" at bounding box center [1348, 156] width 83 height 32
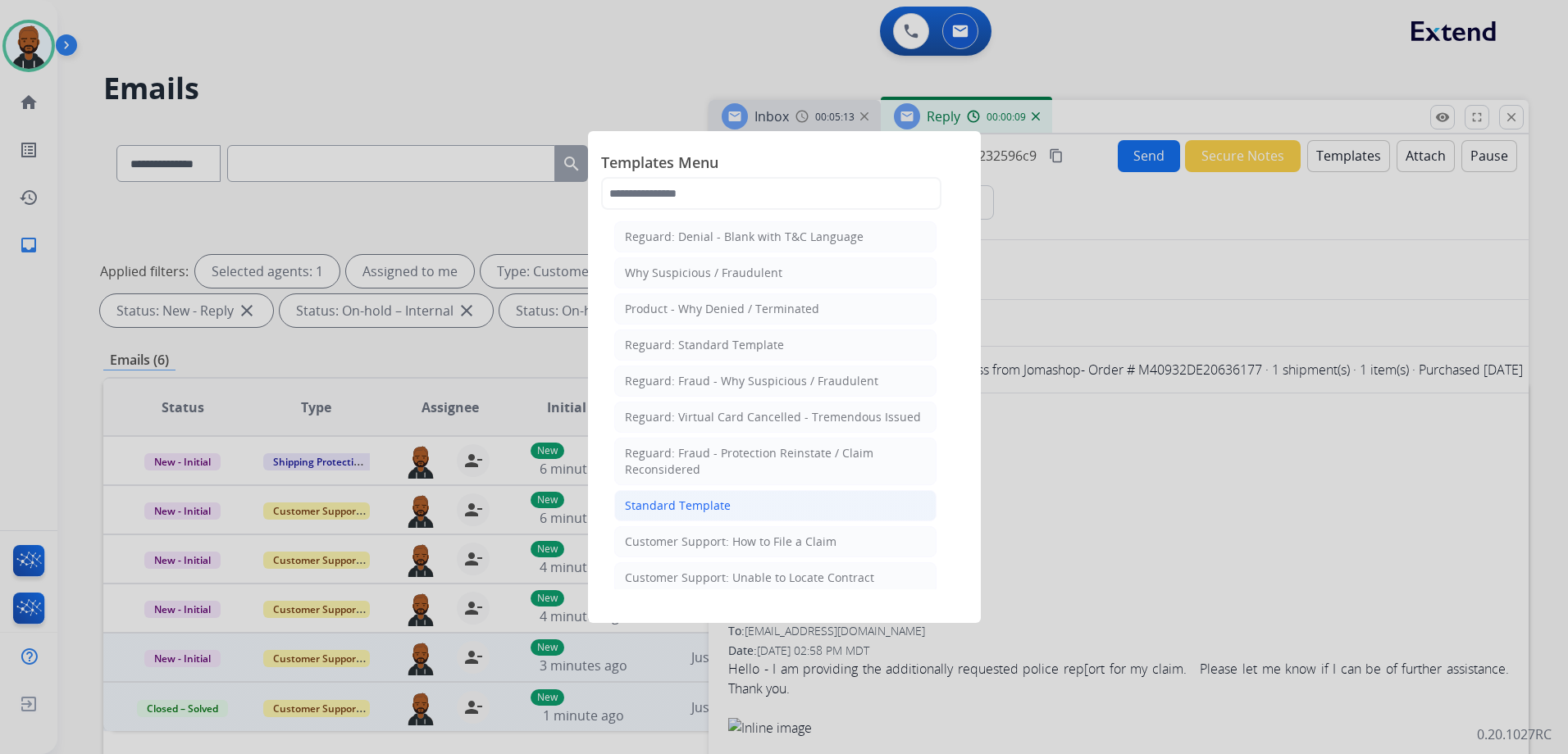
click at [817, 493] on li "Standard Template" at bounding box center [776, 505] width 323 height 31
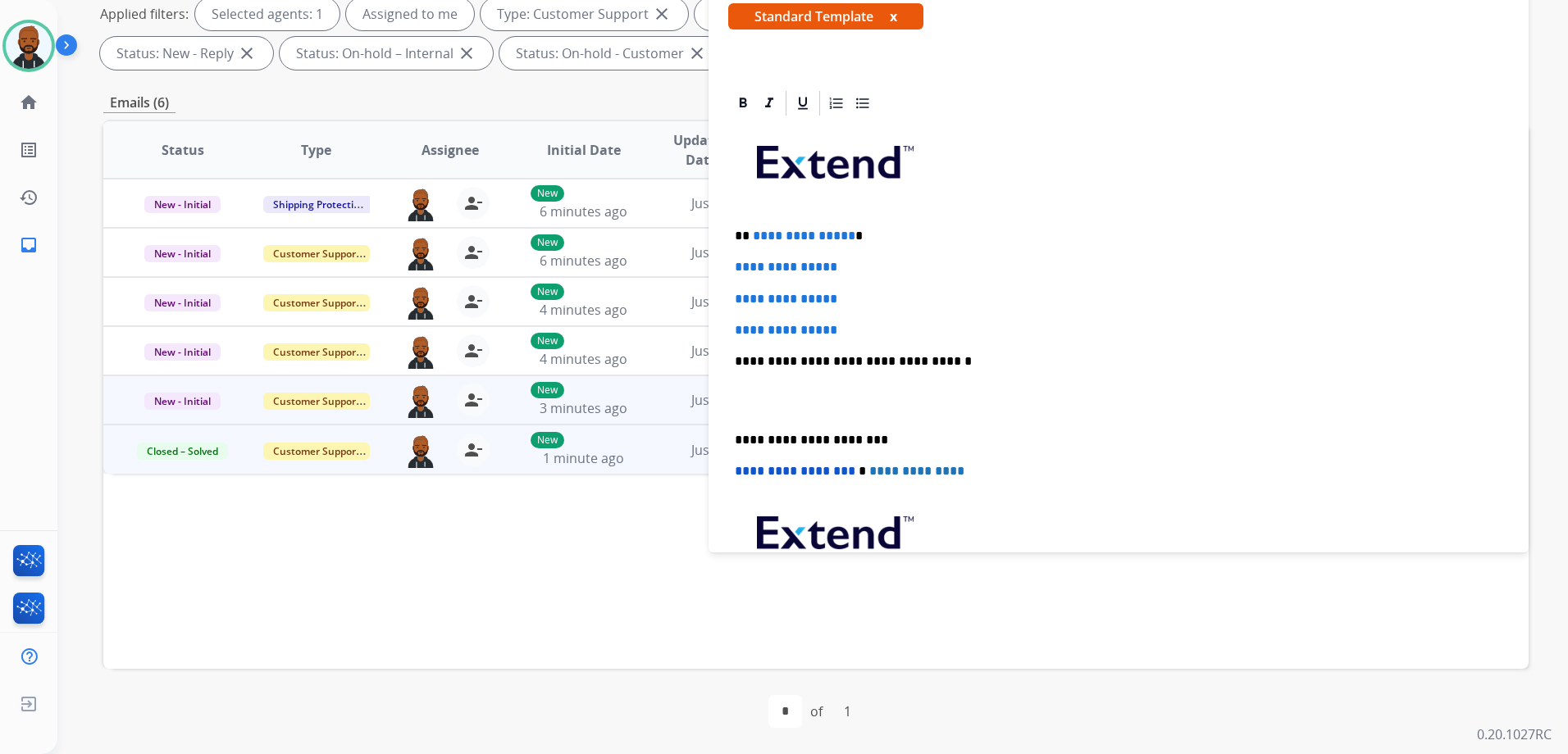
scroll to position [92, 0]
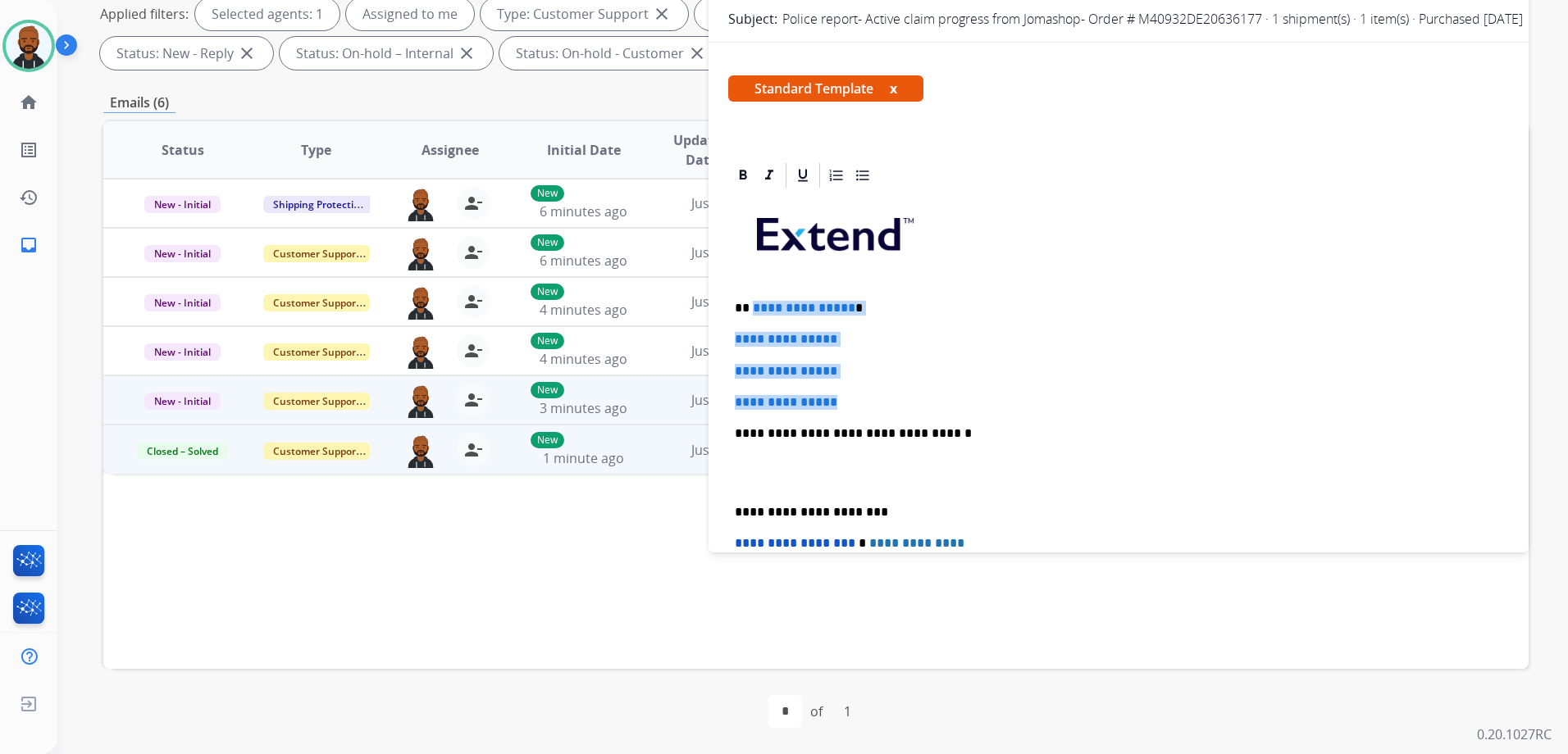
drag, startPoint x: 848, startPoint y: 404, endPoint x: 751, endPoint y: 310, distance: 135.1
click at [751, 310] on div "**********" at bounding box center [1118, 472] width 780 height 564
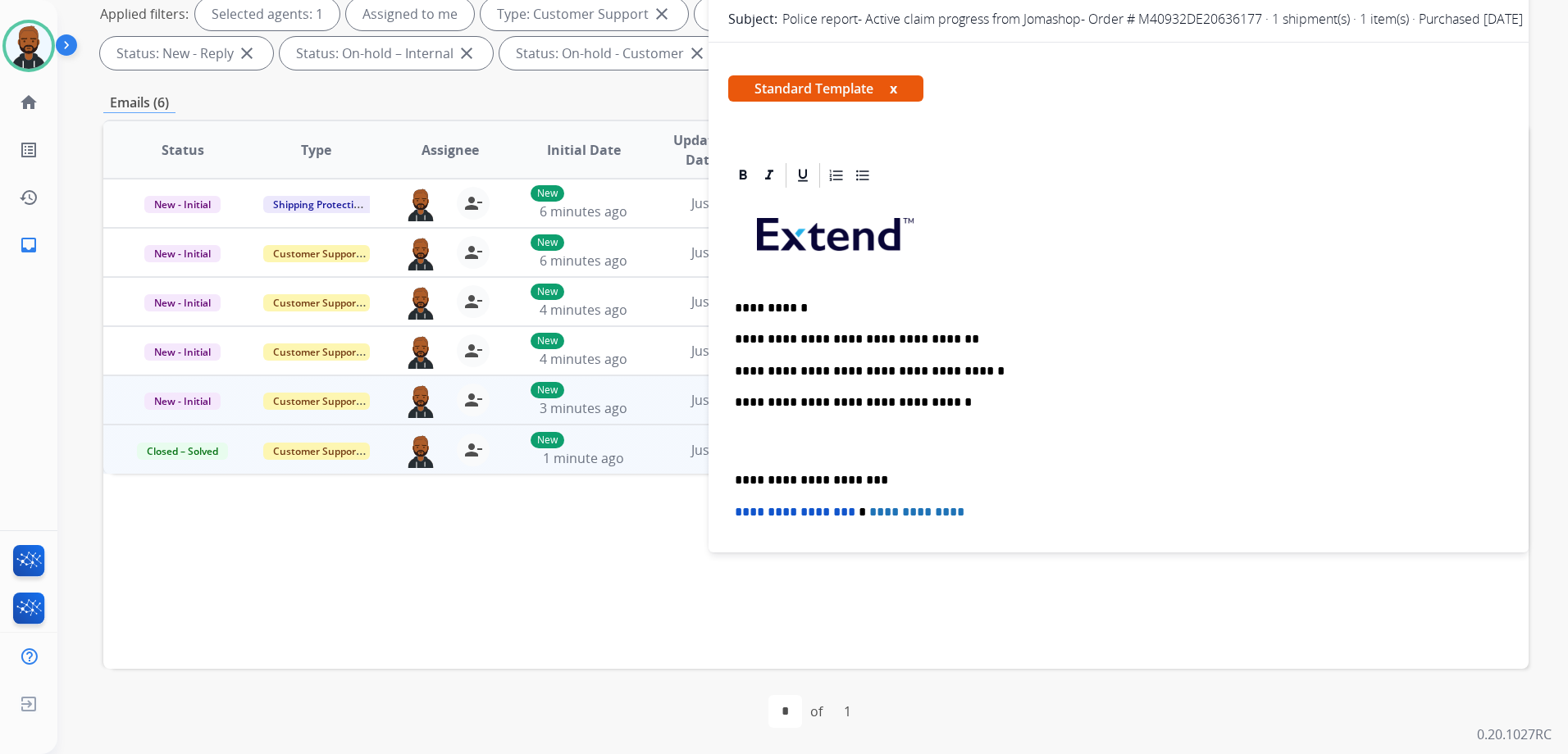
click at [731, 471] on div "**********" at bounding box center [1118, 457] width 780 height 533
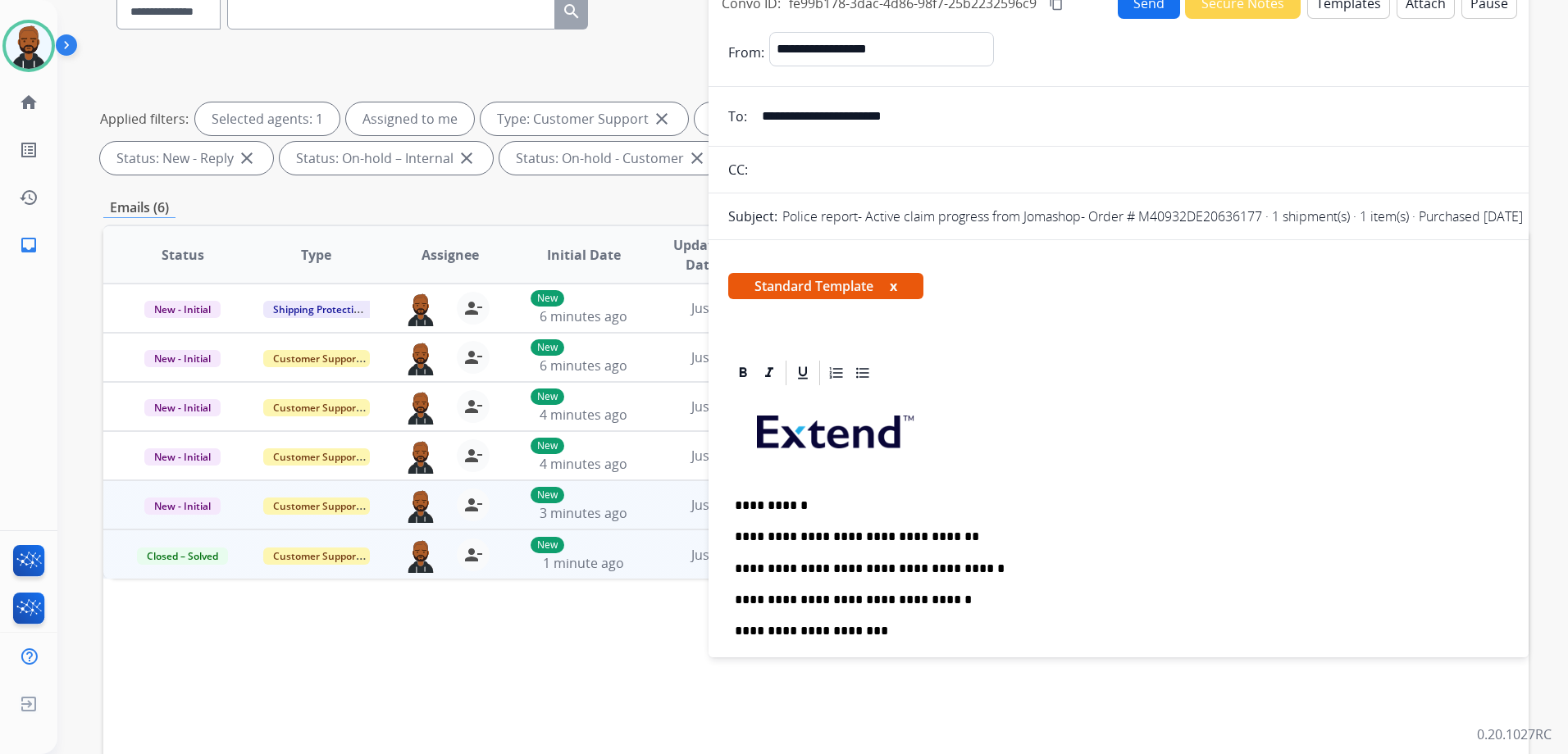
scroll to position [0, 0]
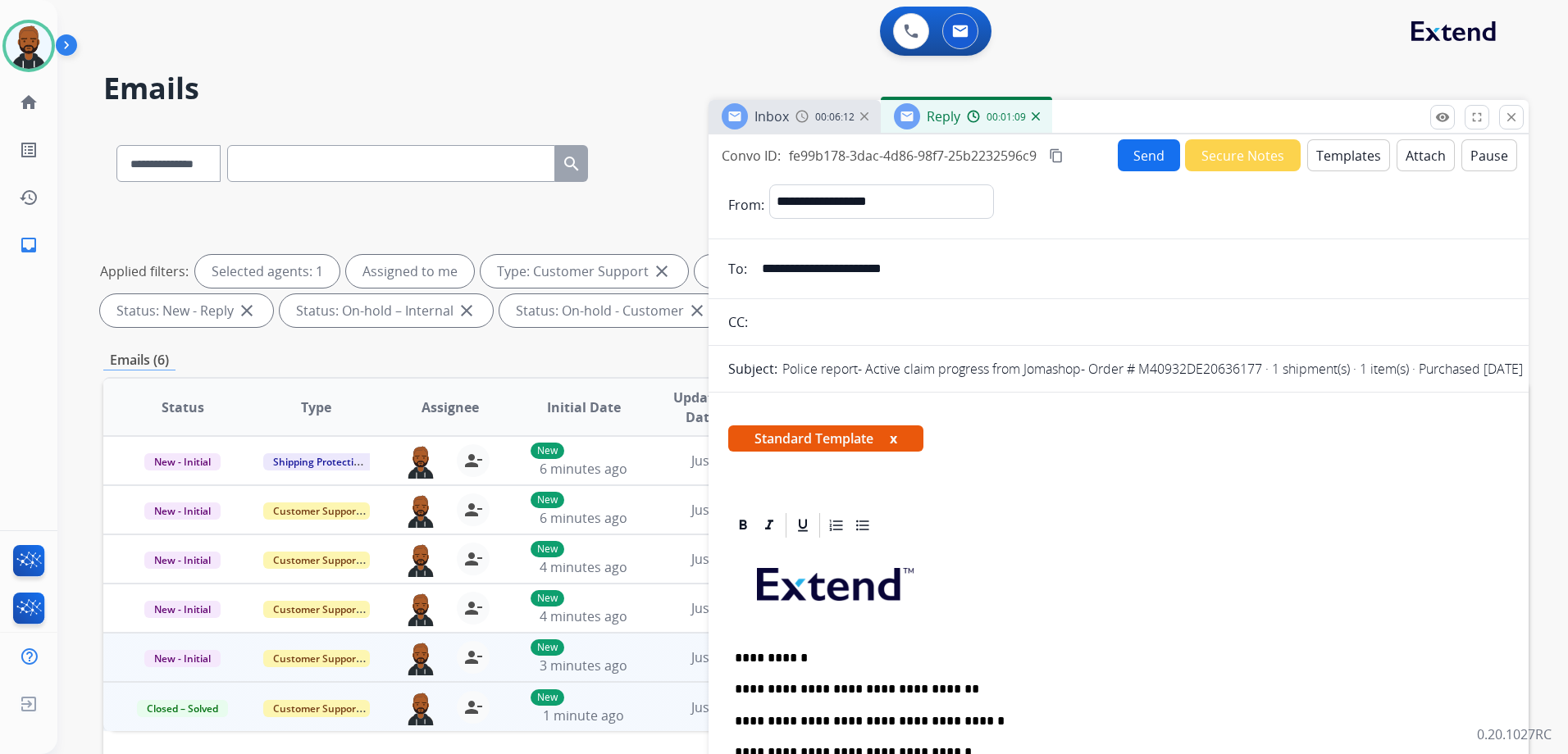
click at [1064, 160] on mat-icon "content_copy" at bounding box center [1056, 156] width 15 height 15
click at [1136, 148] on button "Send" at bounding box center [1148, 156] width 62 height 32
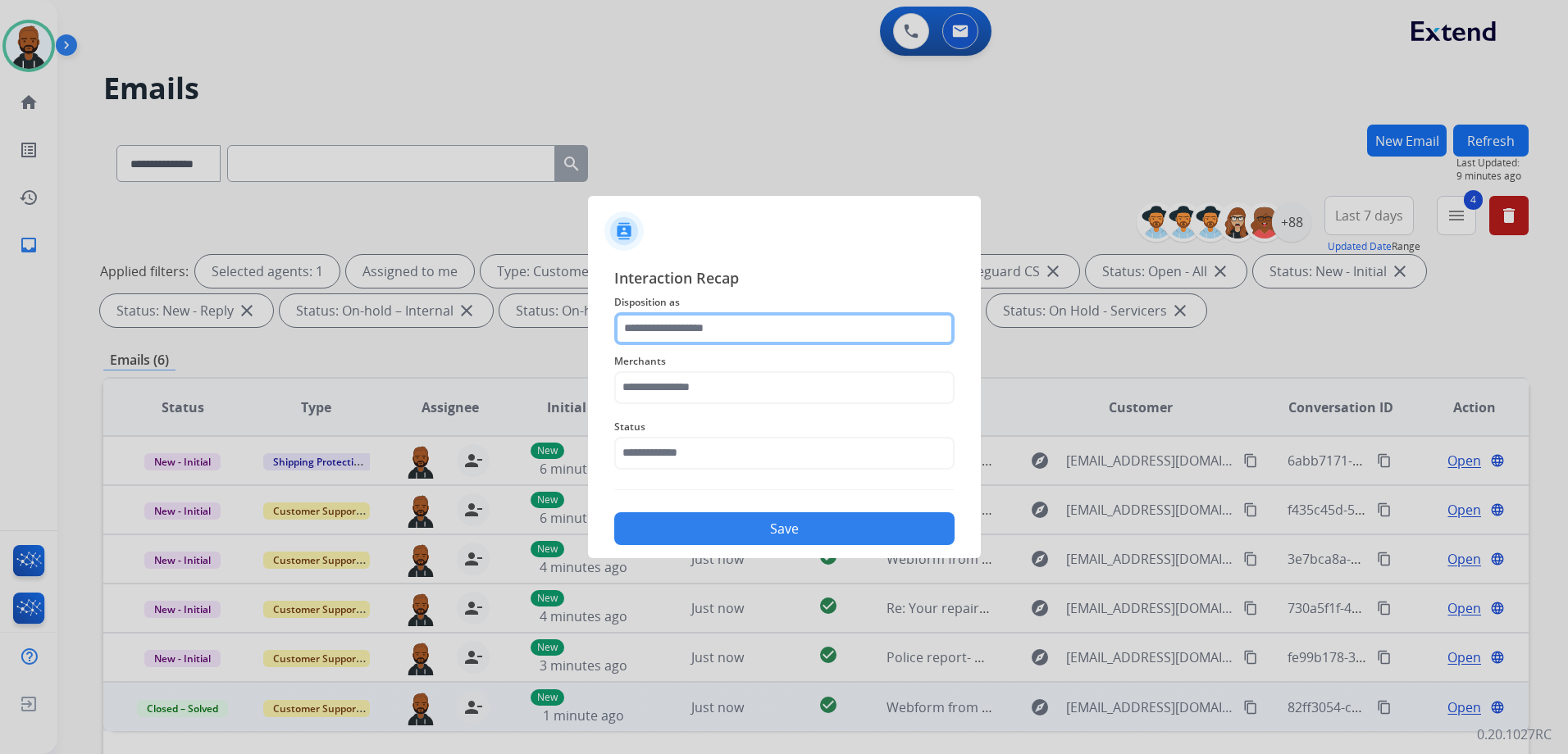
click at [802, 337] on input "text" at bounding box center [784, 328] width 340 height 33
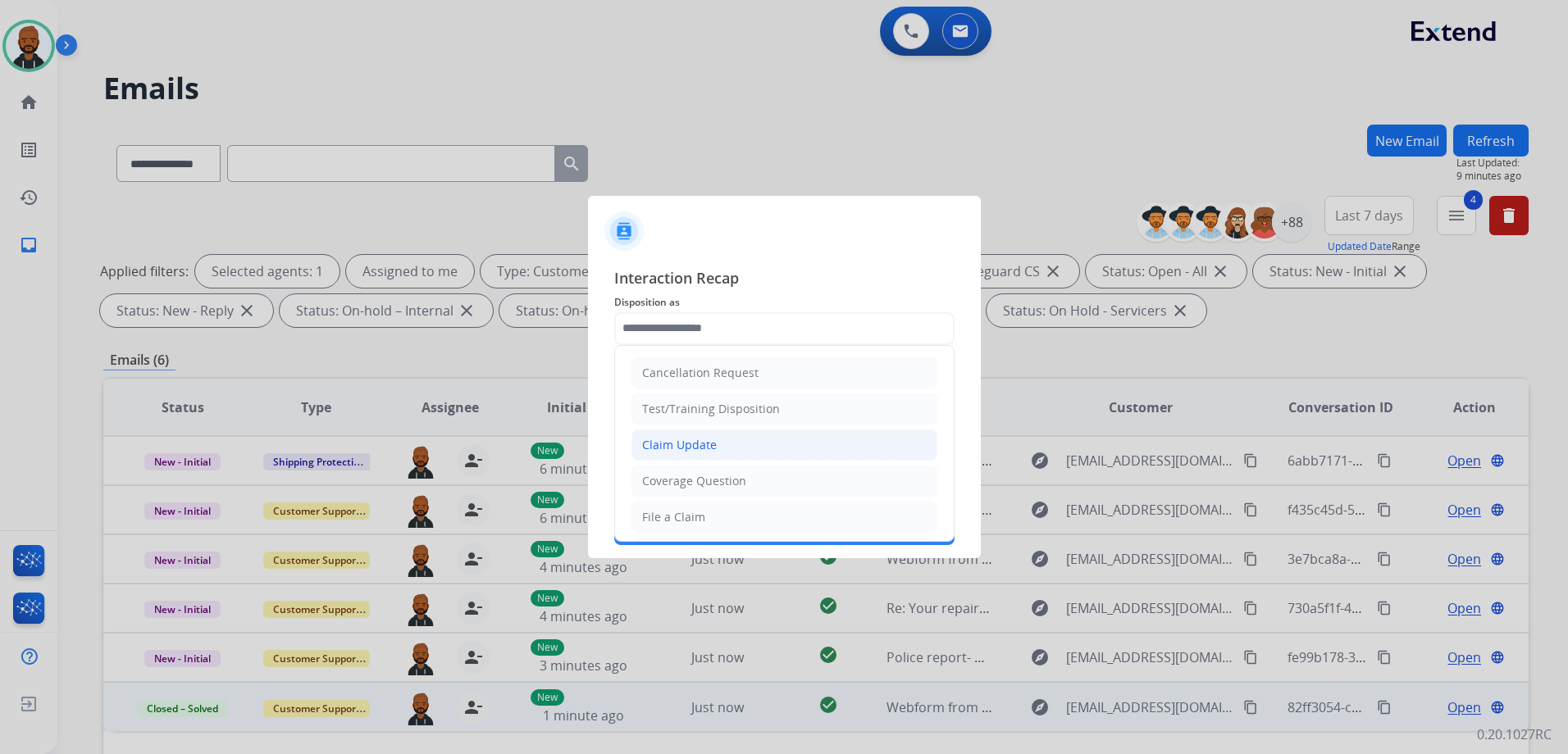
click at [737, 449] on li "Claim Update" at bounding box center [784, 445] width 306 height 31
type input "**********"
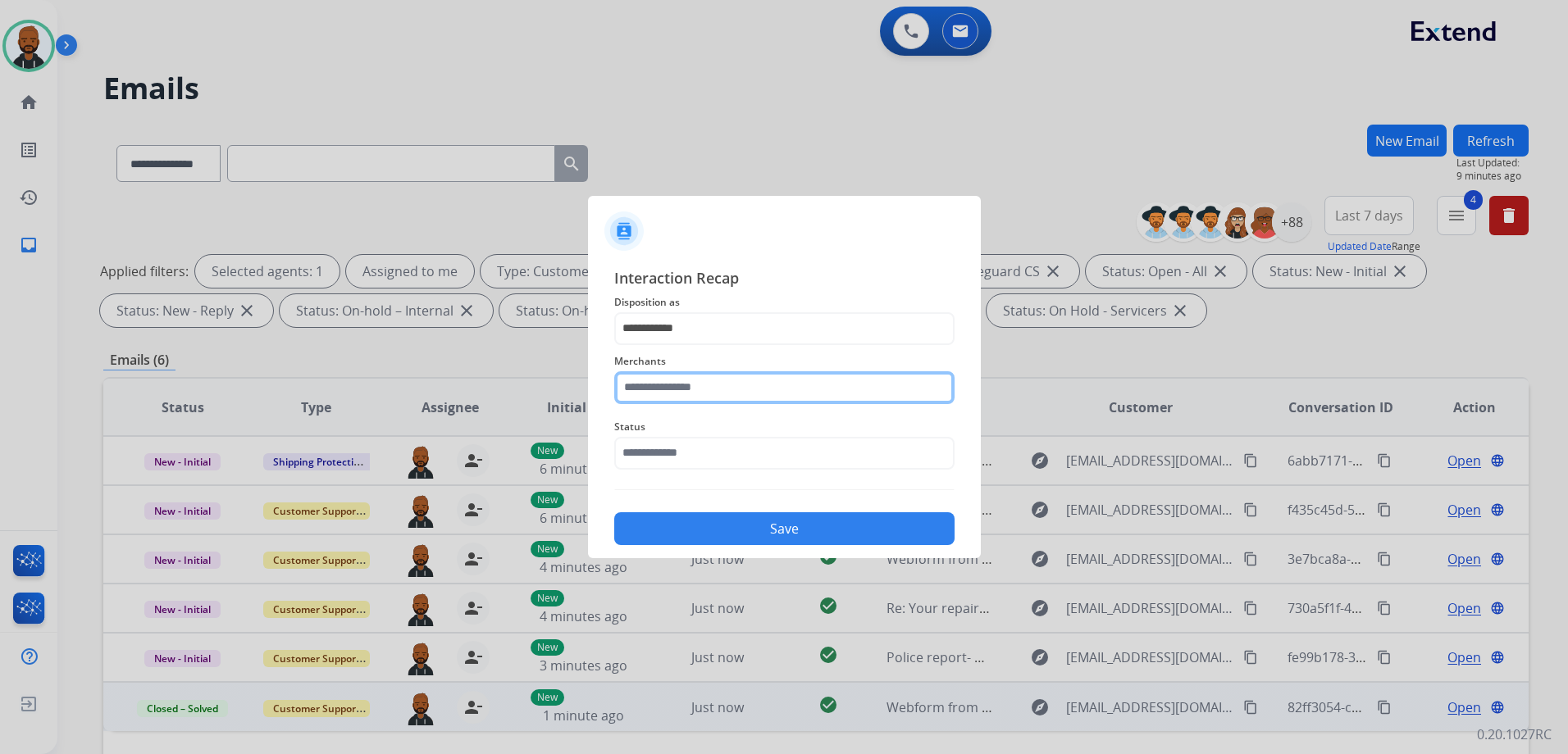
click at [763, 377] on input "text" at bounding box center [784, 387] width 340 height 33
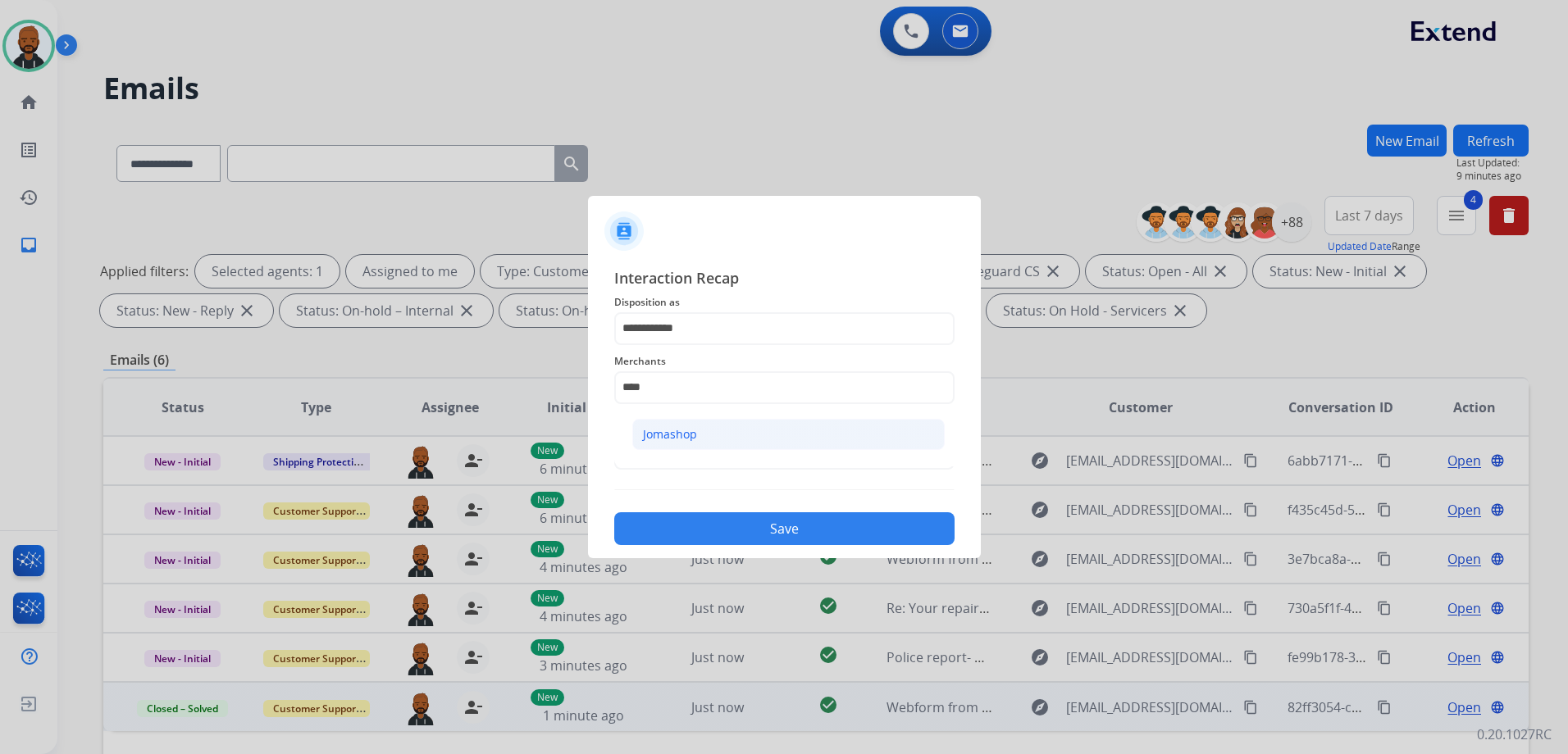
click at [785, 432] on li "Jomashop" at bounding box center [788, 433] width 312 height 31
type input "********"
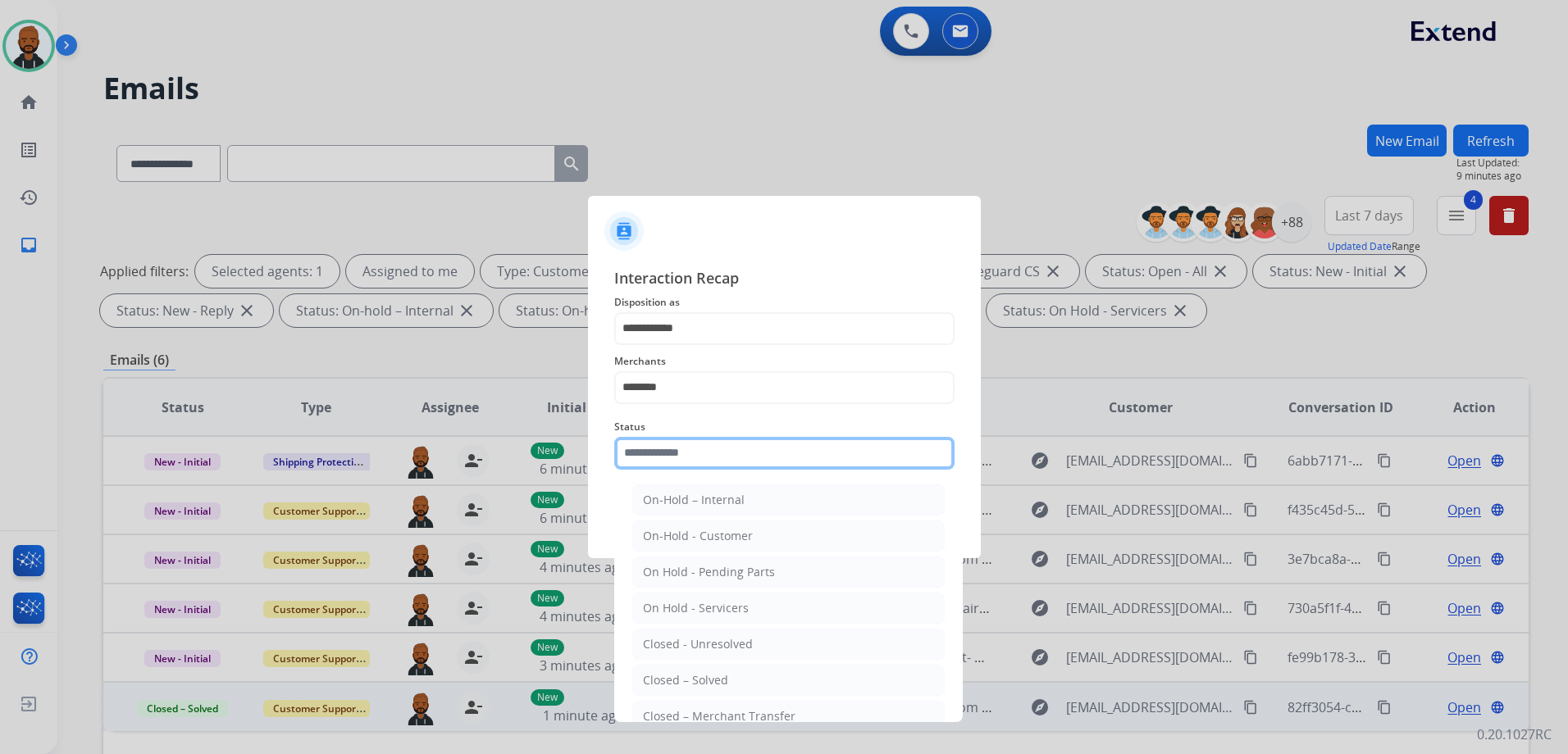
click at [742, 455] on input "text" at bounding box center [784, 453] width 340 height 33
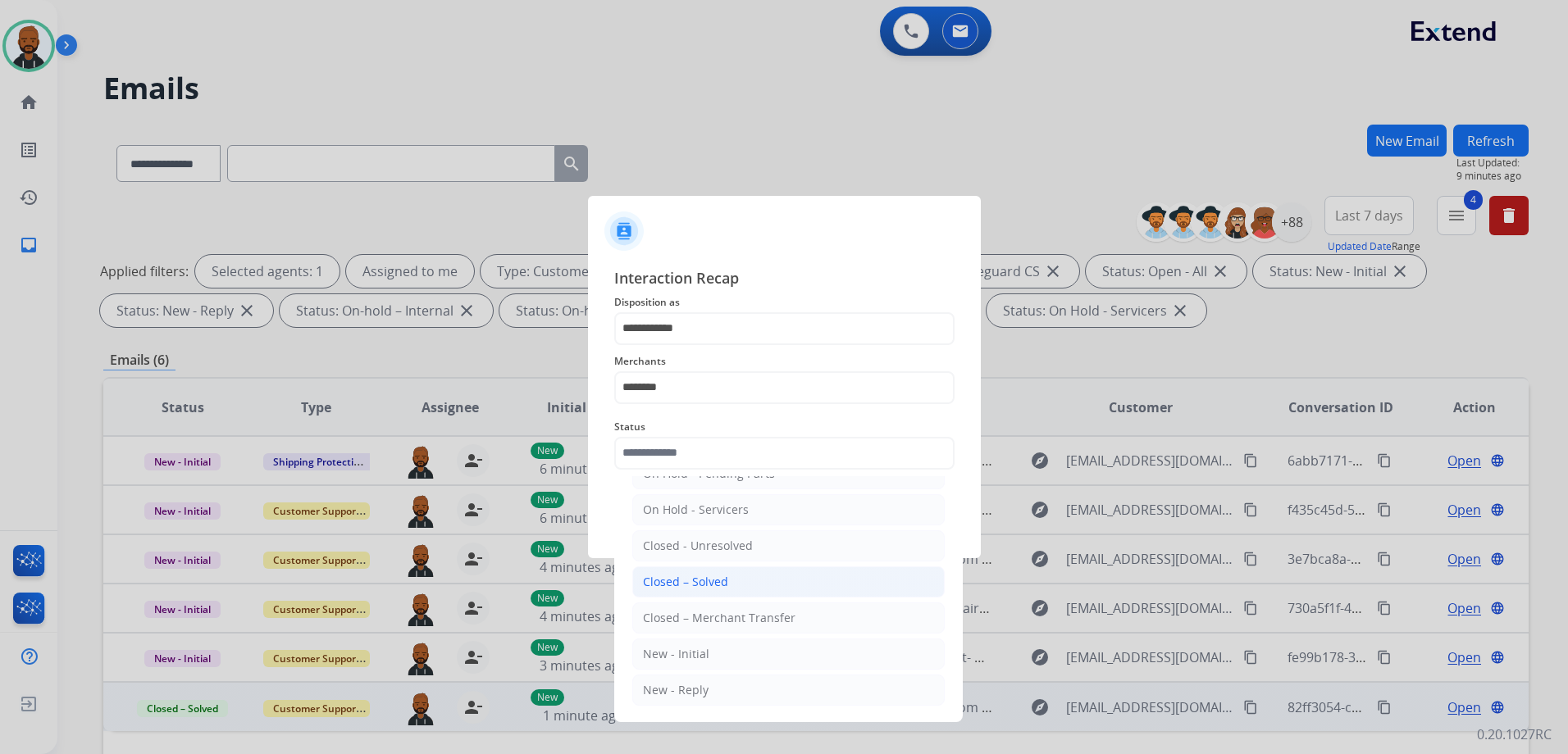
click at [707, 588] on div "Closed – Solved" at bounding box center [685, 583] width 85 height 17
type input "**********"
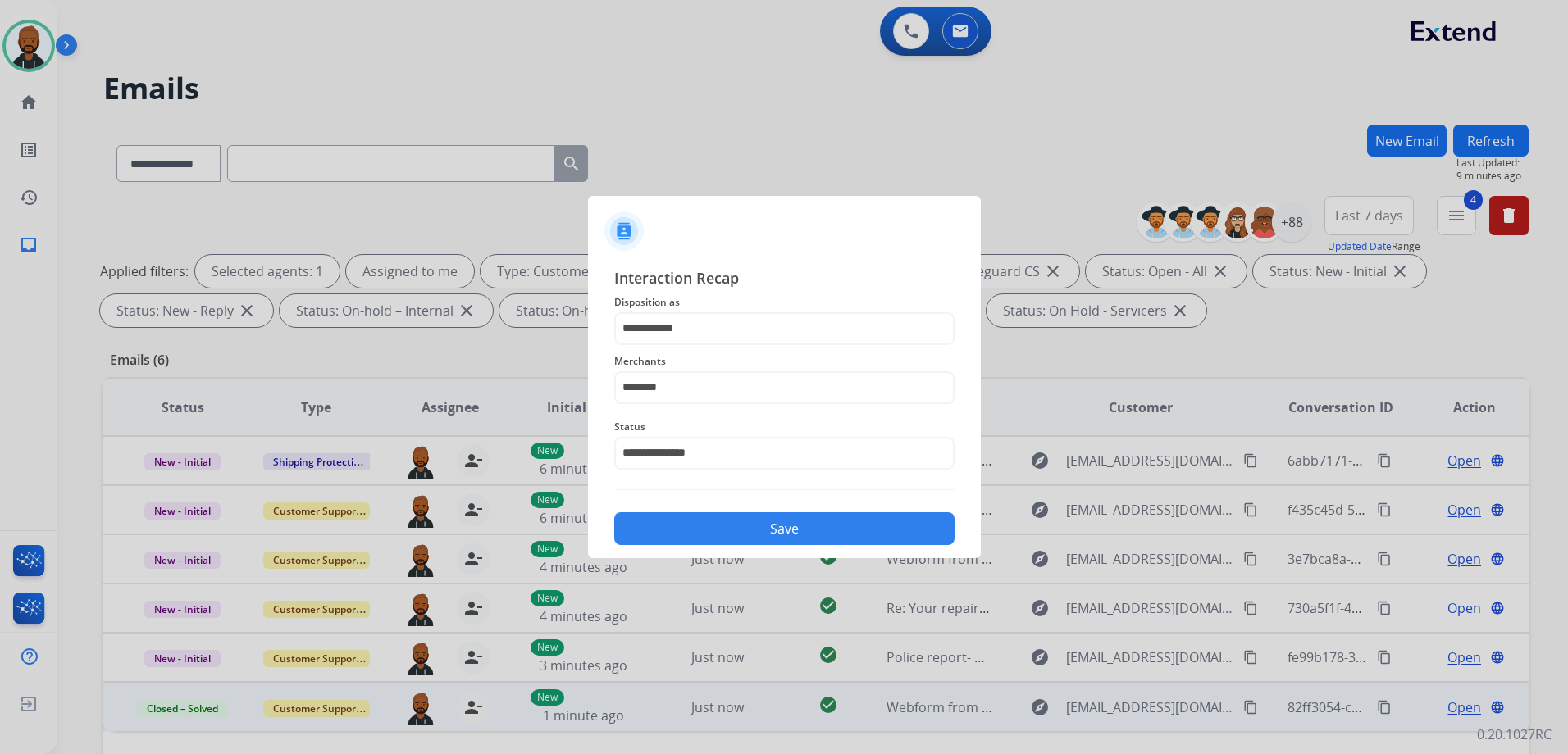
click at [763, 529] on button "Save" at bounding box center [784, 528] width 340 height 33
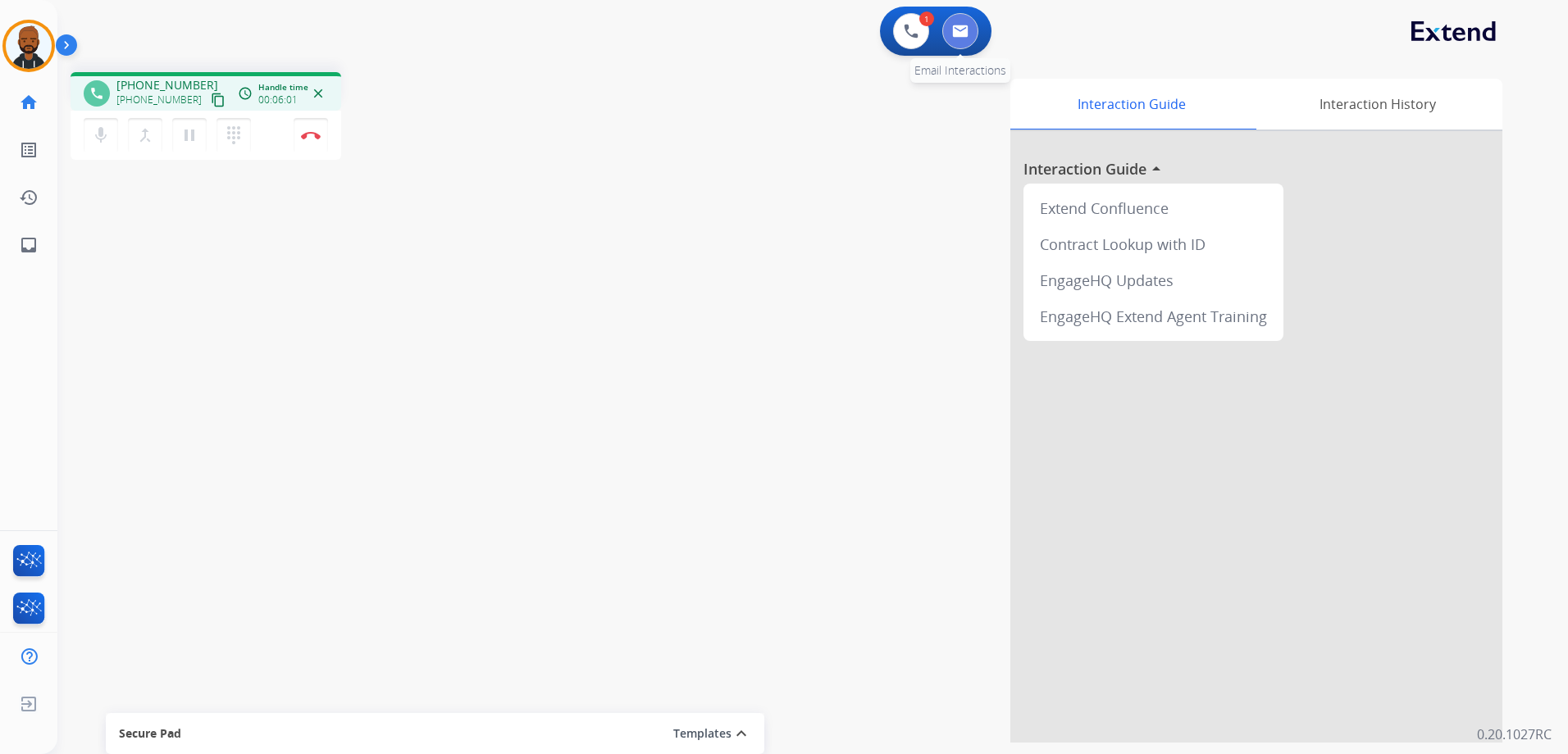
click at [957, 36] on img at bounding box center [960, 31] width 17 height 13
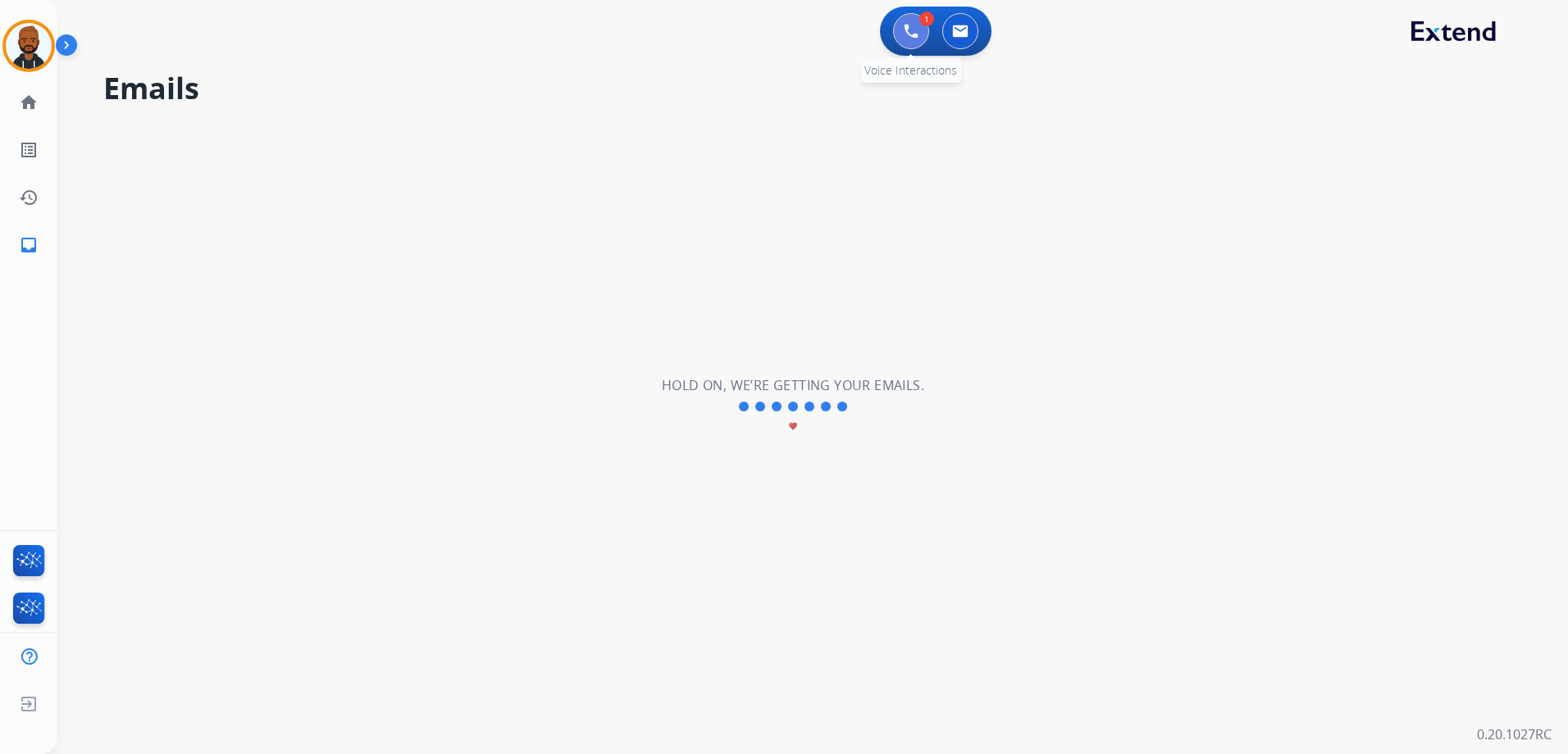
click at [913, 34] on img at bounding box center [911, 32] width 15 height 15
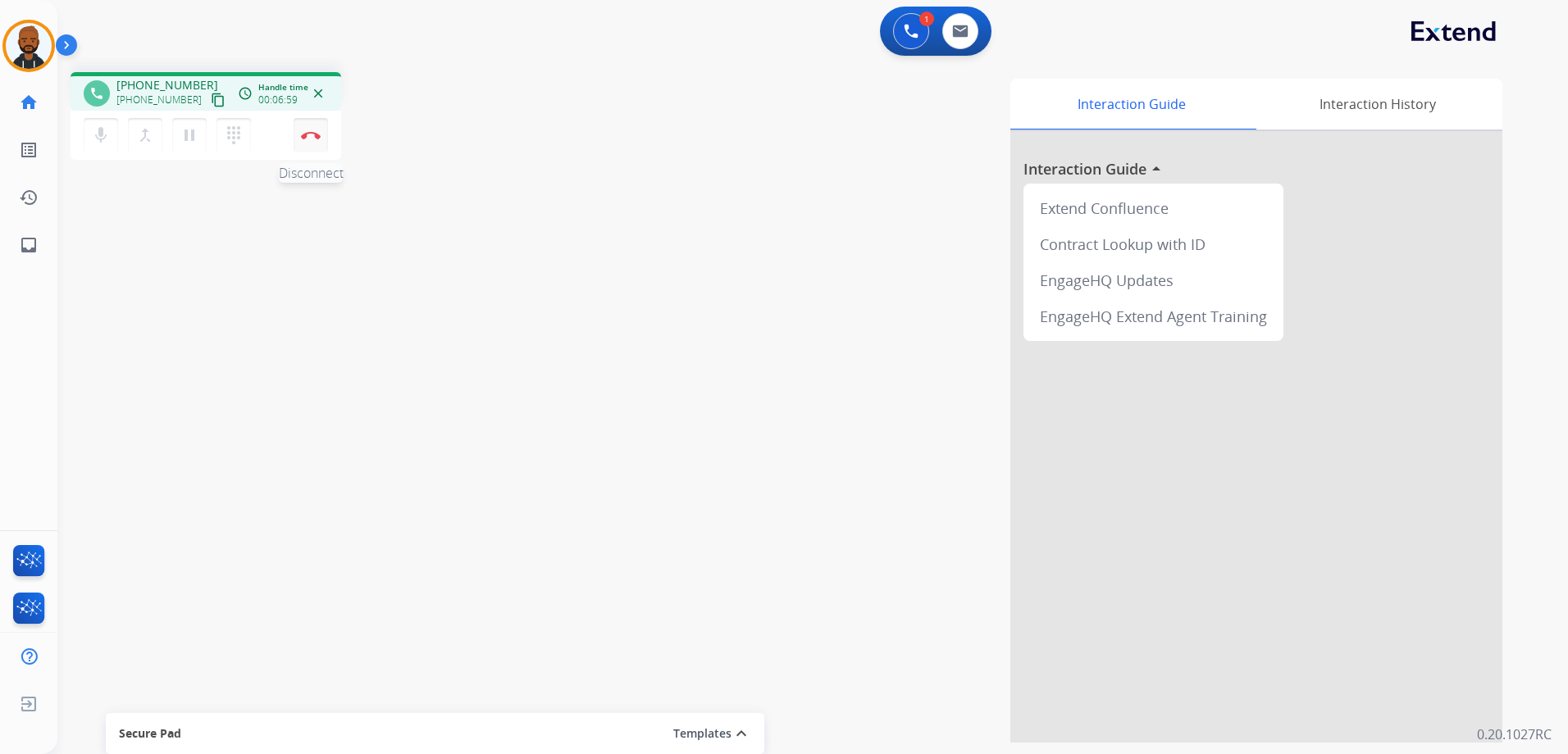
click at [322, 137] on button "Disconnect" at bounding box center [310, 135] width 34 height 34
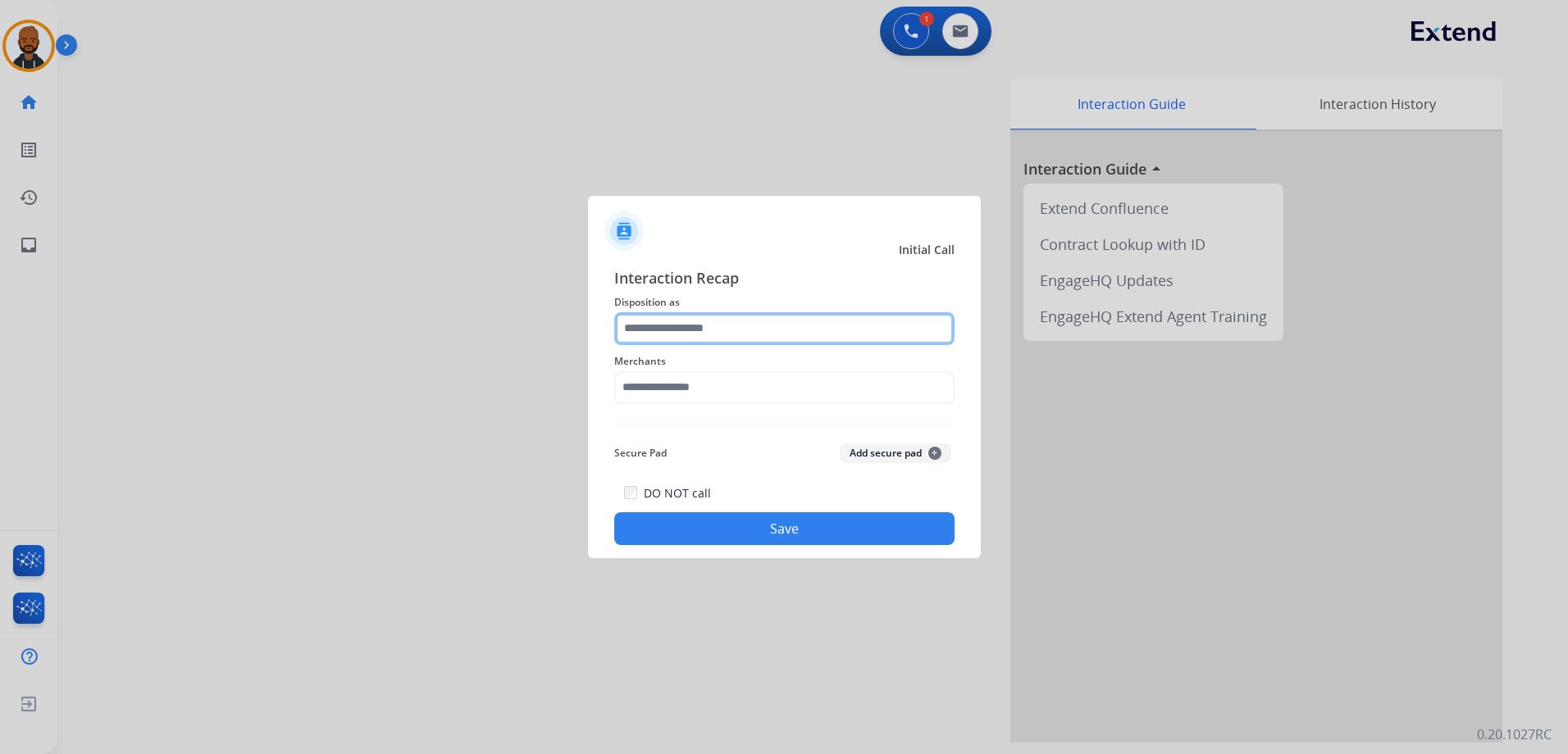
click at [711, 317] on input "text" at bounding box center [784, 328] width 340 height 33
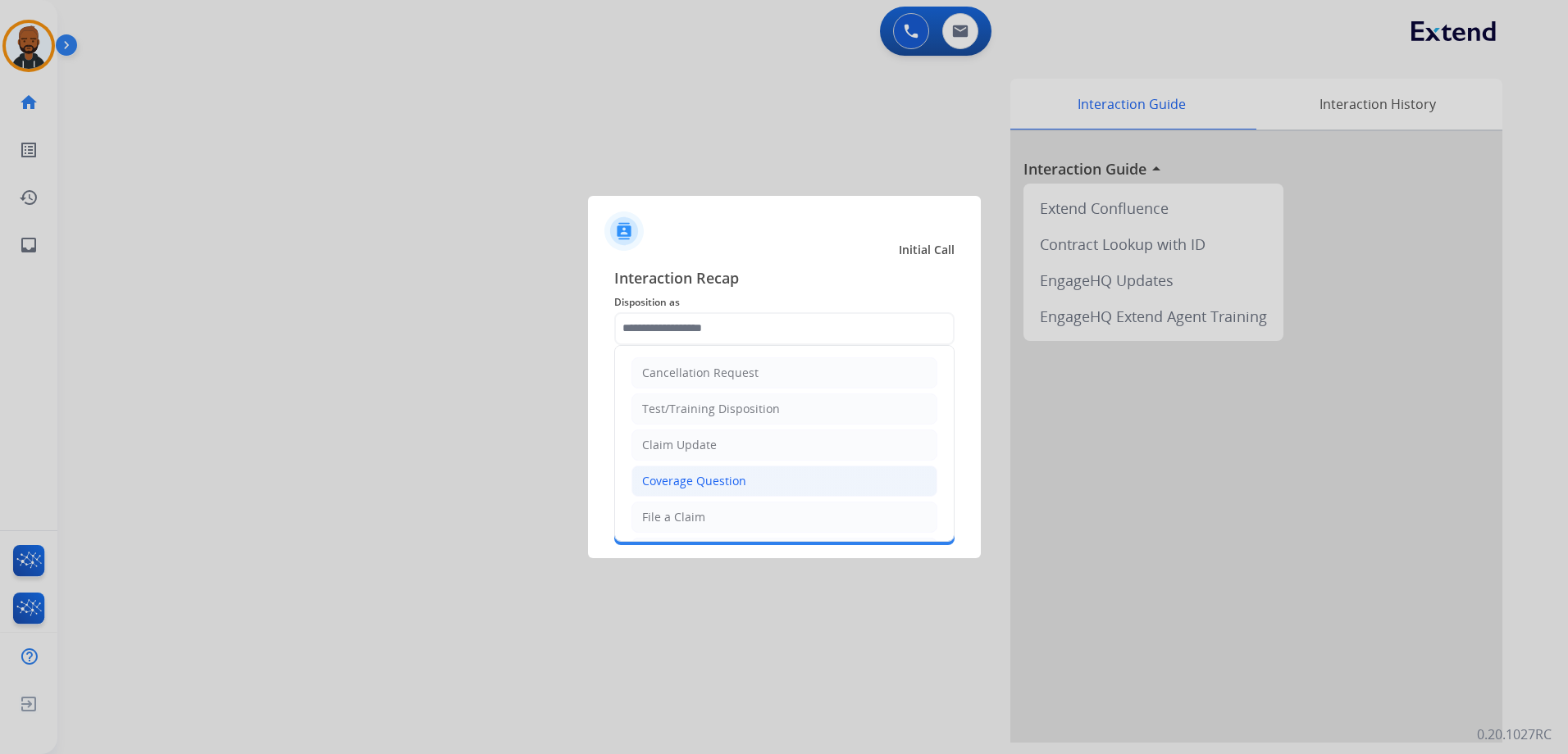
click at [730, 476] on div "Coverage Question" at bounding box center [695, 481] width 104 height 17
type input "**********"
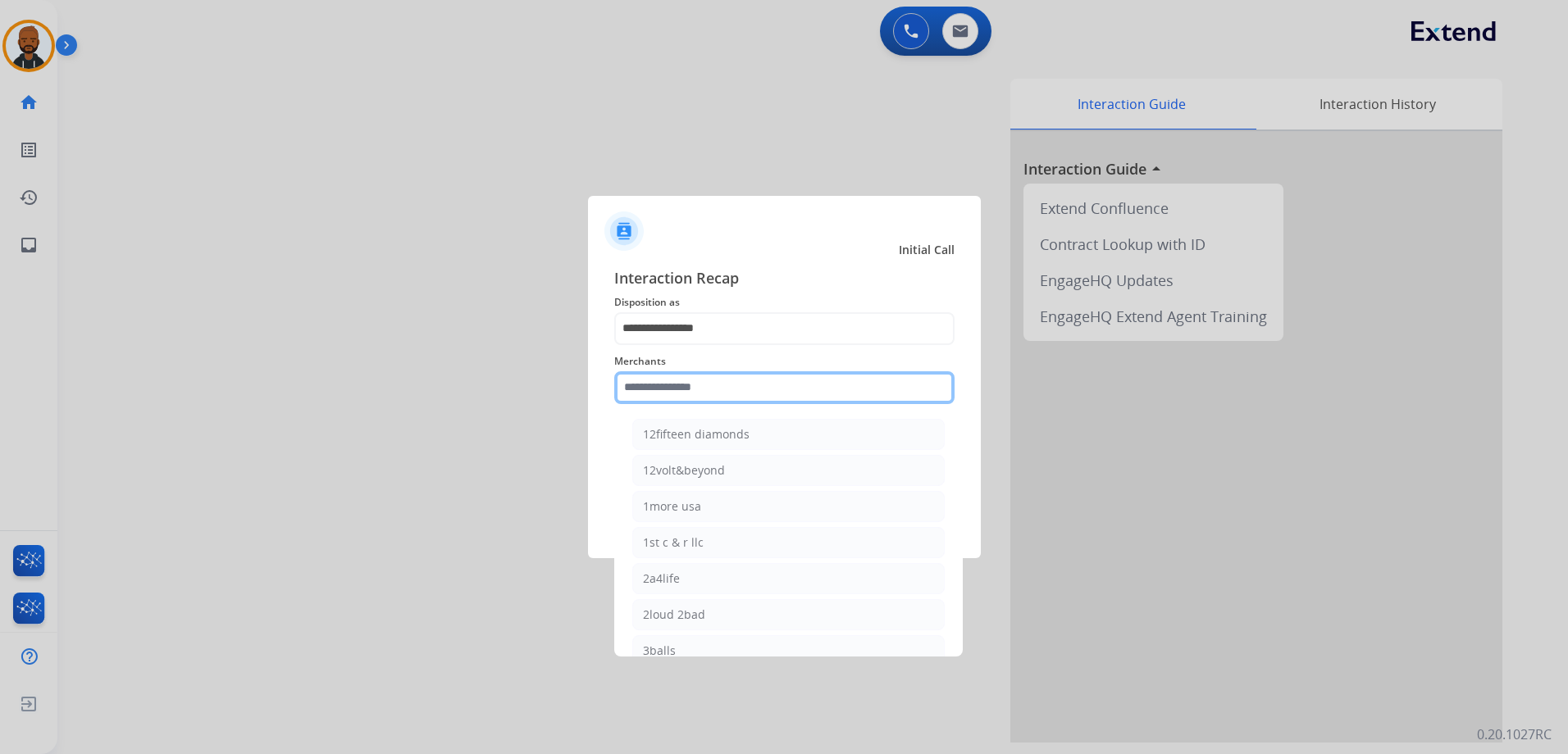
click at [697, 387] on input "text" at bounding box center [784, 387] width 340 height 33
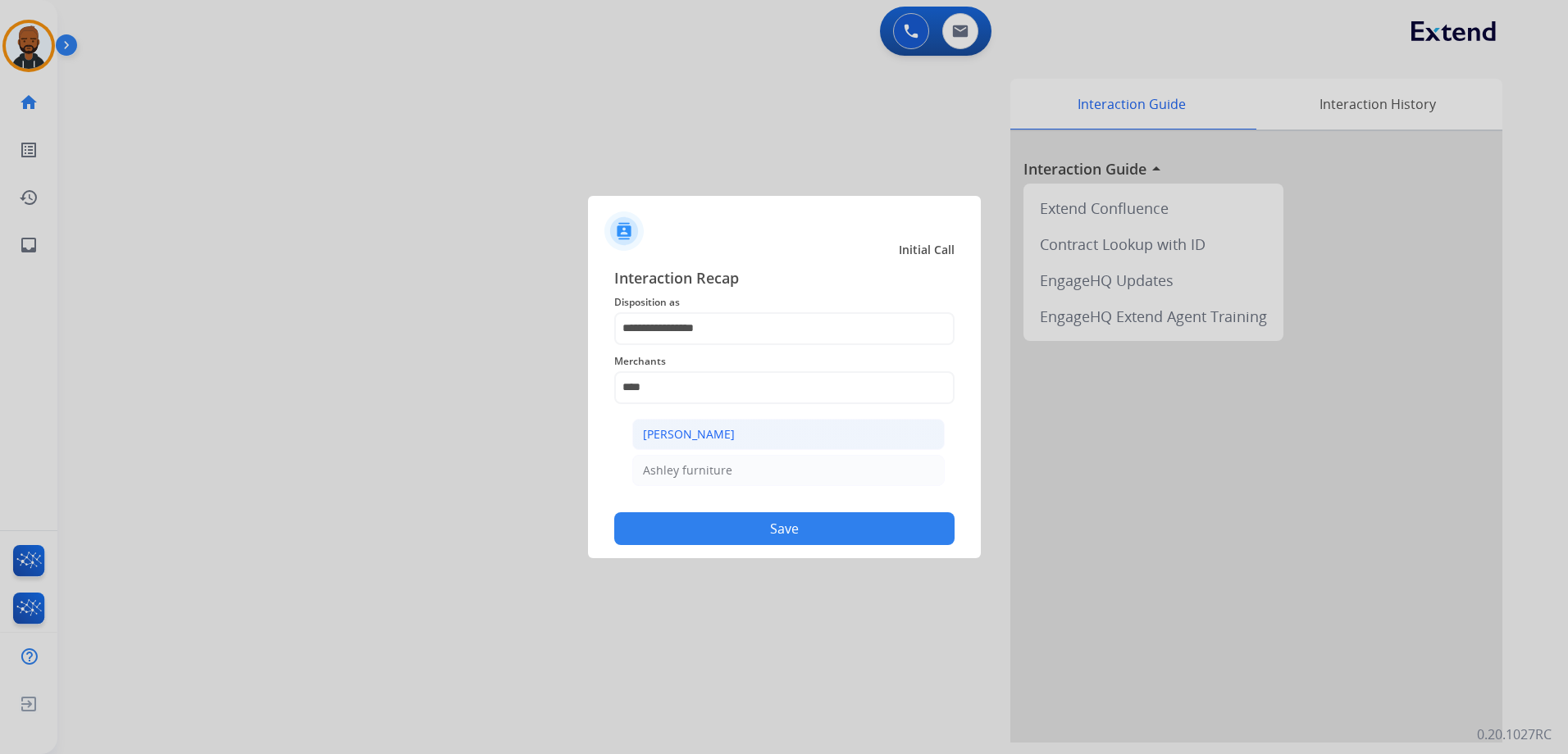
click at [710, 426] on div "[PERSON_NAME]" at bounding box center [689, 434] width 92 height 17
type input "**********"
click at [769, 517] on button "Save" at bounding box center [784, 528] width 340 height 33
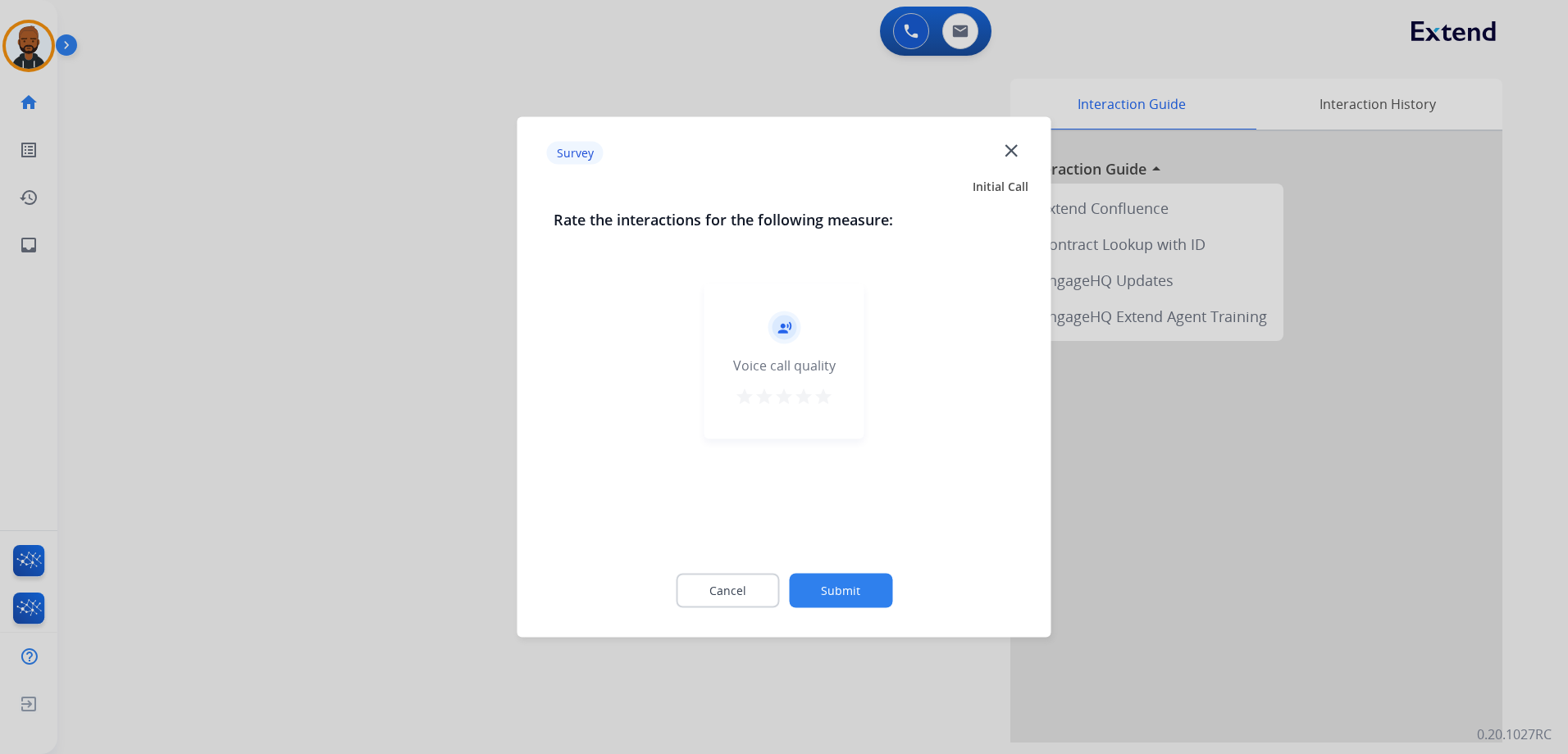
drag, startPoint x: 829, startPoint y: 393, endPoint x: 839, endPoint y: 391, distance: 10.2
click at [833, 393] on div "record_voice_over Voice call quality star star star star star" at bounding box center [783, 361] width 159 height 156
click at [826, 404] on mat-icon "star" at bounding box center [822, 396] width 20 height 20
click at [840, 587] on button "Submit" at bounding box center [840, 591] width 103 height 34
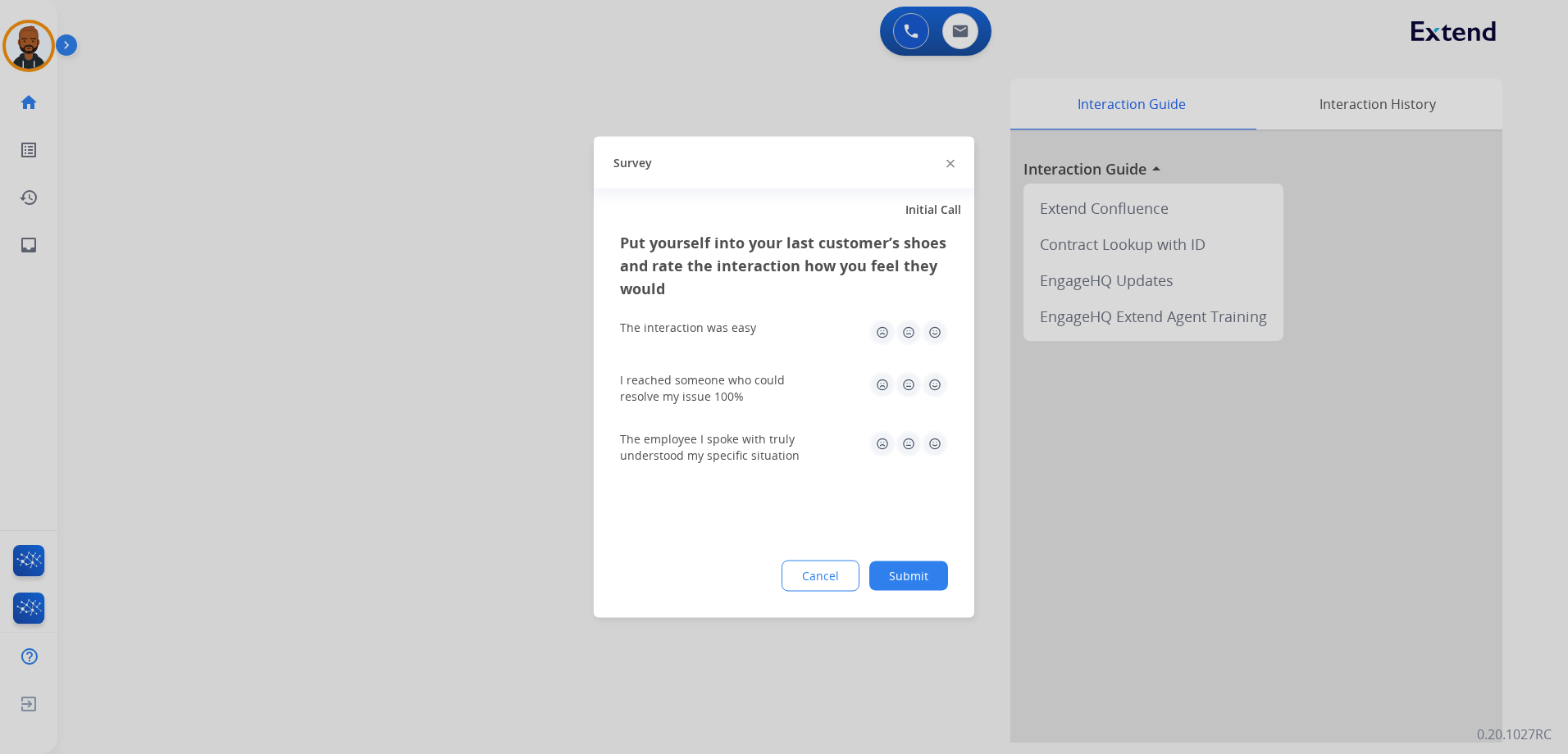
click at [933, 336] on img at bounding box center [935, 333] width 26 height 26
click at [930, 377] on img at bounding box center [935, 385] width 26 height 26
click at [935, 438] on img at bounding box center [935, 445] width 26 height 26
click at [915, 568] on button "Submit" at bounding box center [908, 576] width 78 height 30
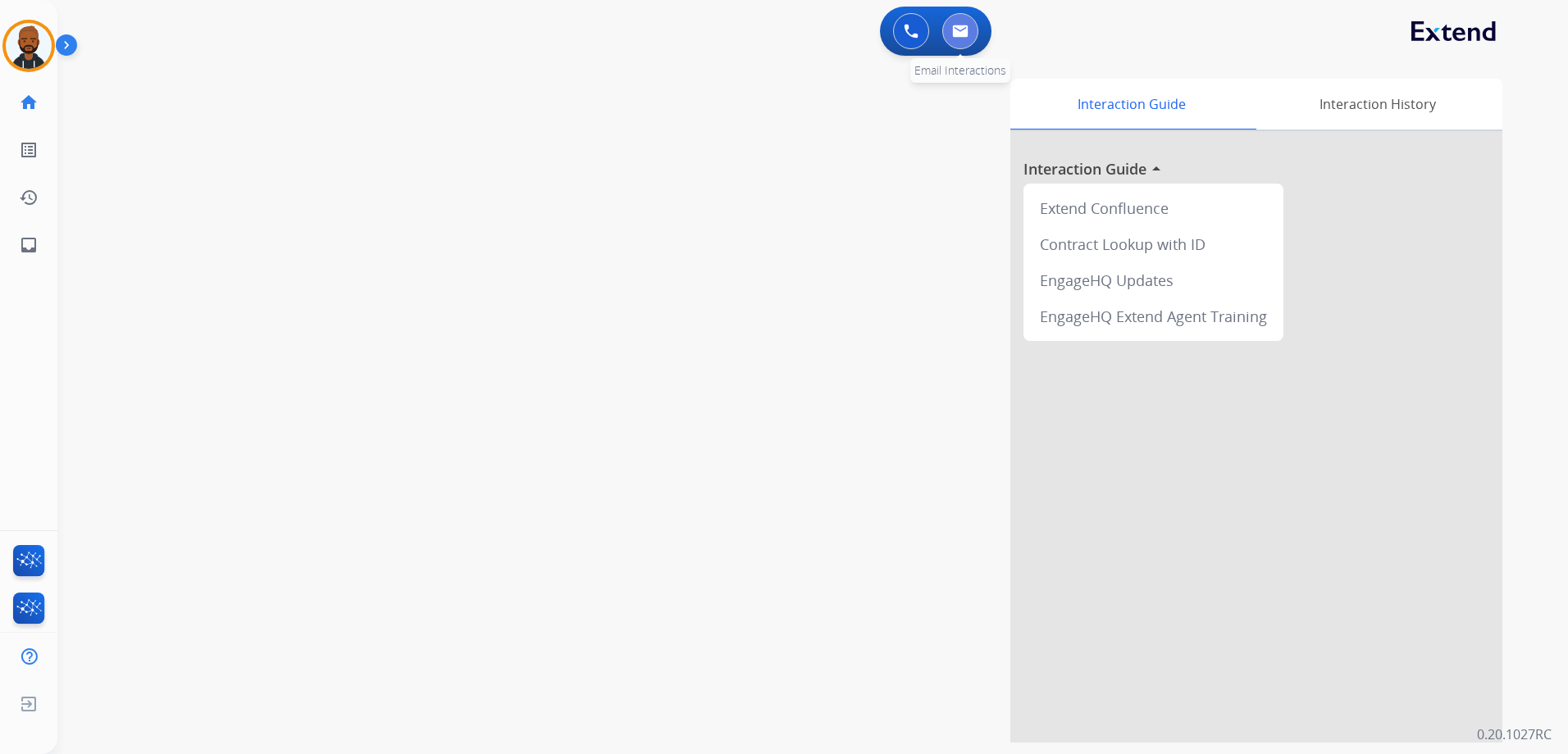
click at [944, 24] on button at bounding box center [960, 31] width 36 height 36
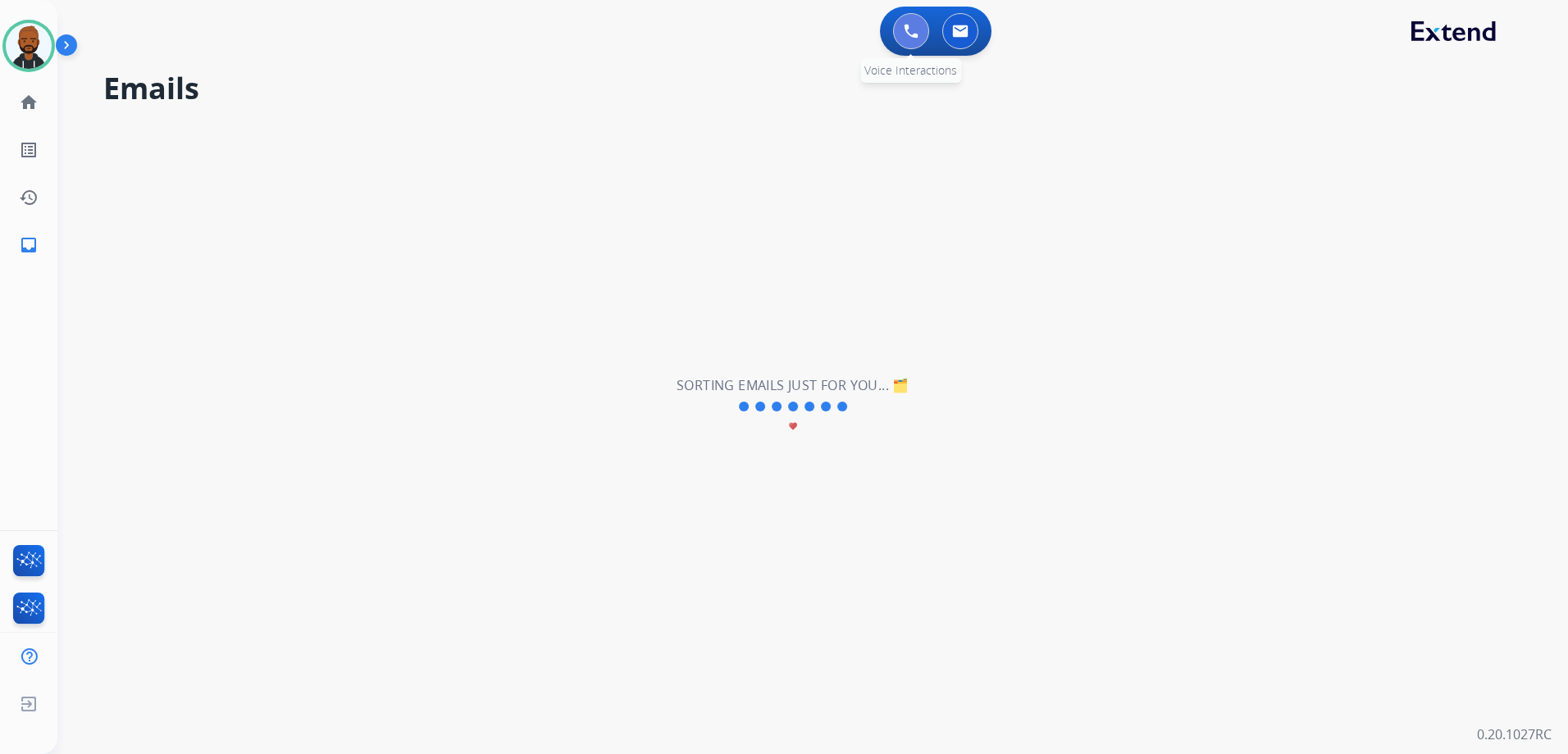
click at [921, 43] on button at bounding box center [911, 31] width 36 height 36
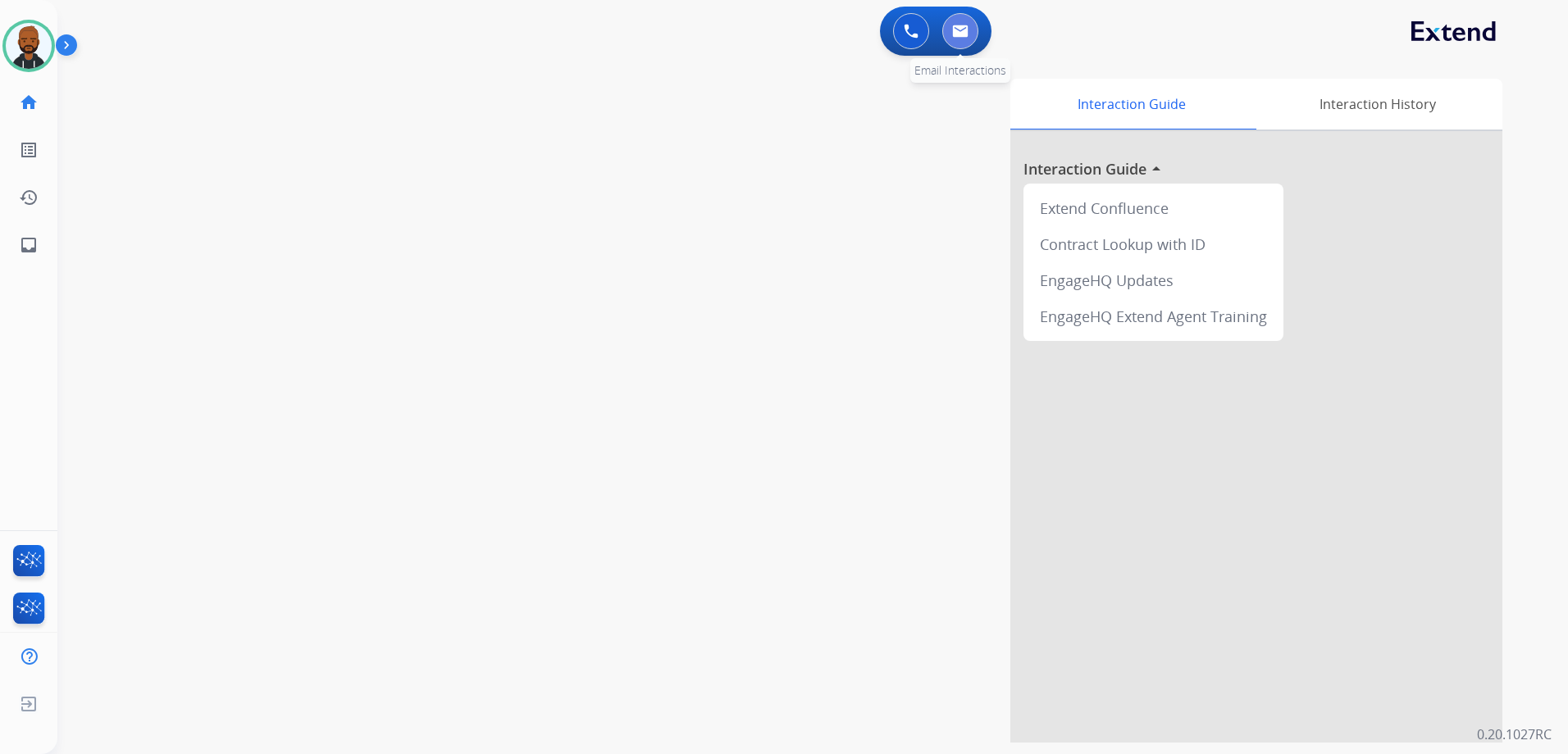
click at [961, 37] on button at bounding box center [960, 31] width 36 height 36
select select "**********"
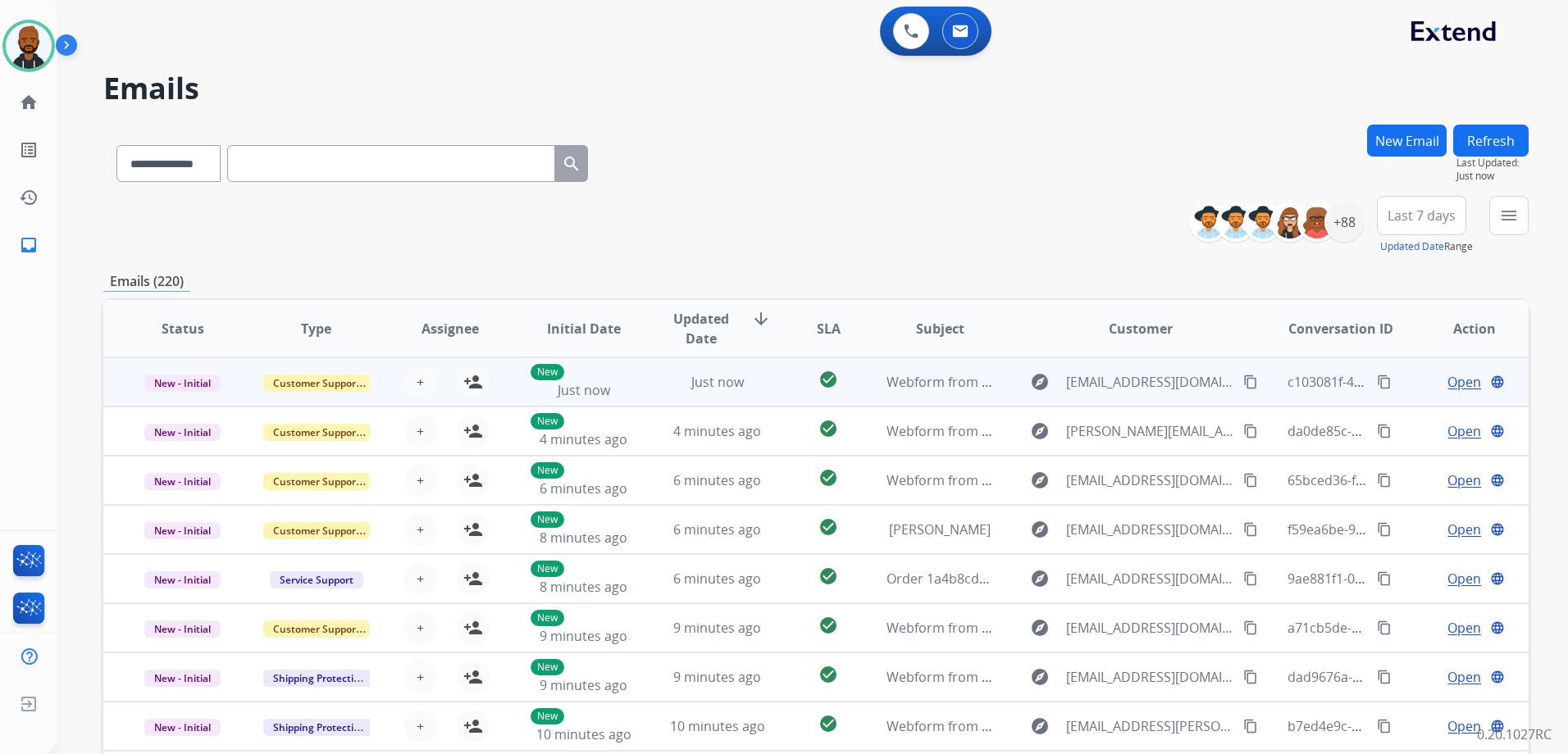
click at [1447, 387] on span "Open" at bounding box center [1464, 381] width 34 height 20
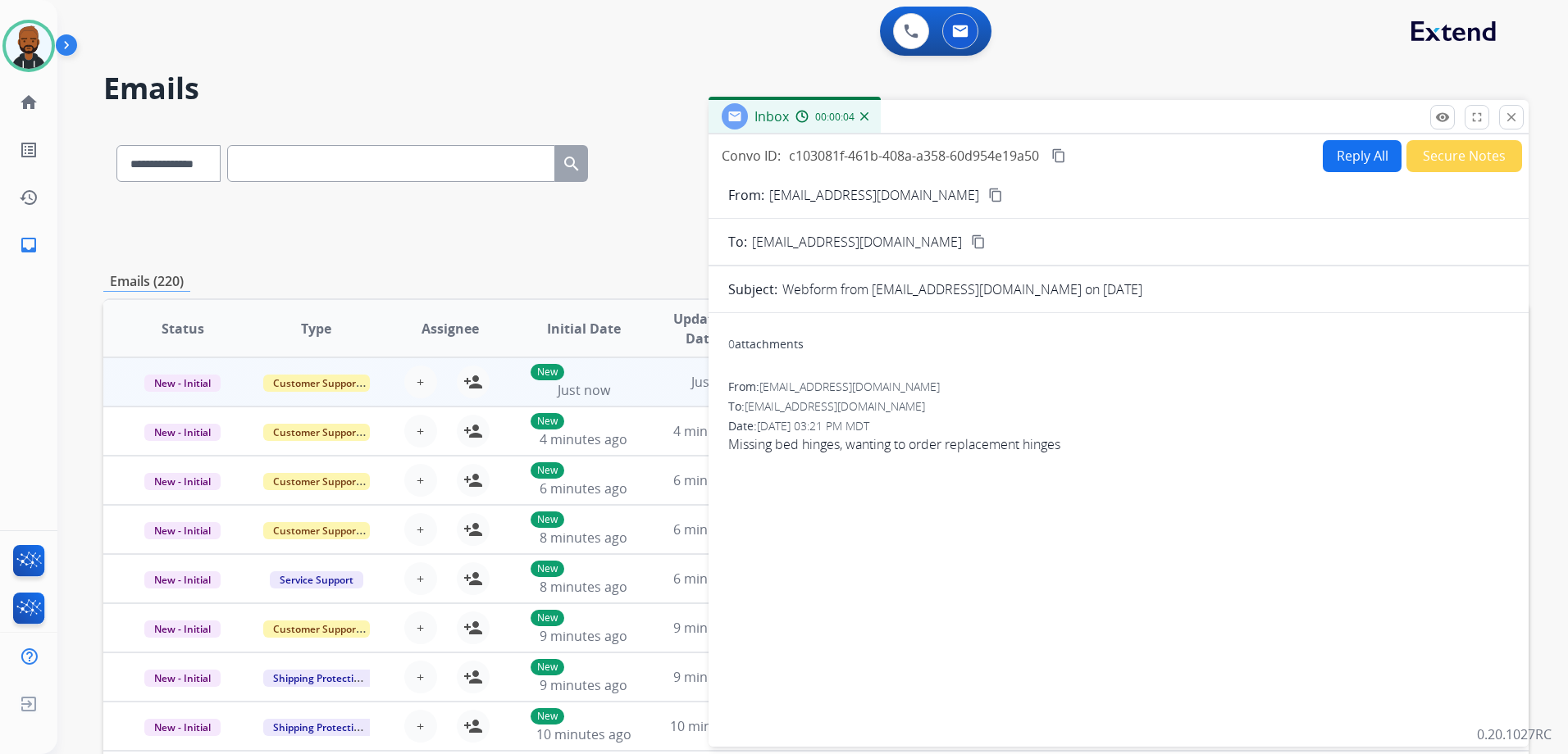
click at [1424, 157] on button "Secure Notes" at bounding box center [1464, 156] width 116 height 32
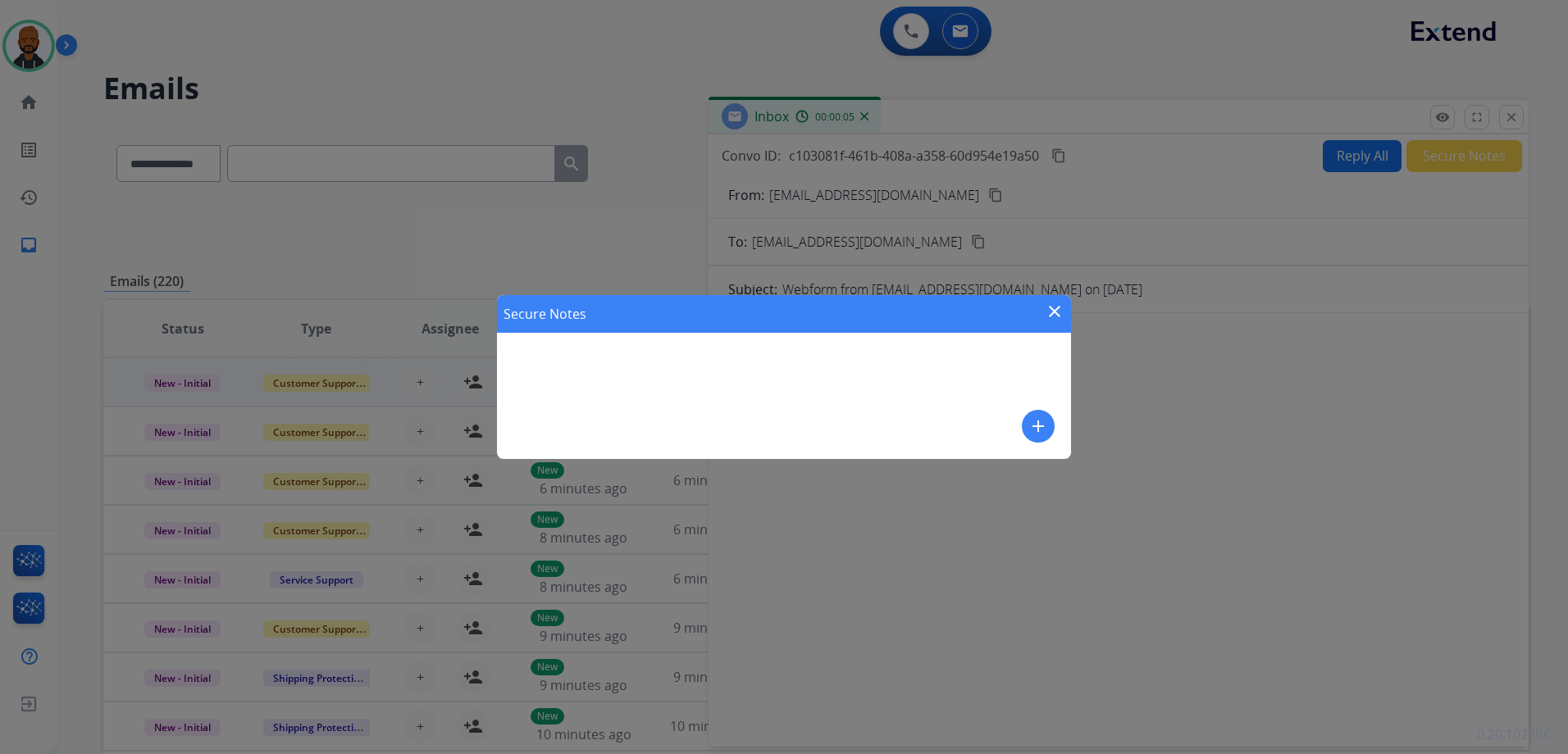
click at [1029, 418] on mat-icon "add" at bounding box center [1038, 426] width 20 height 20
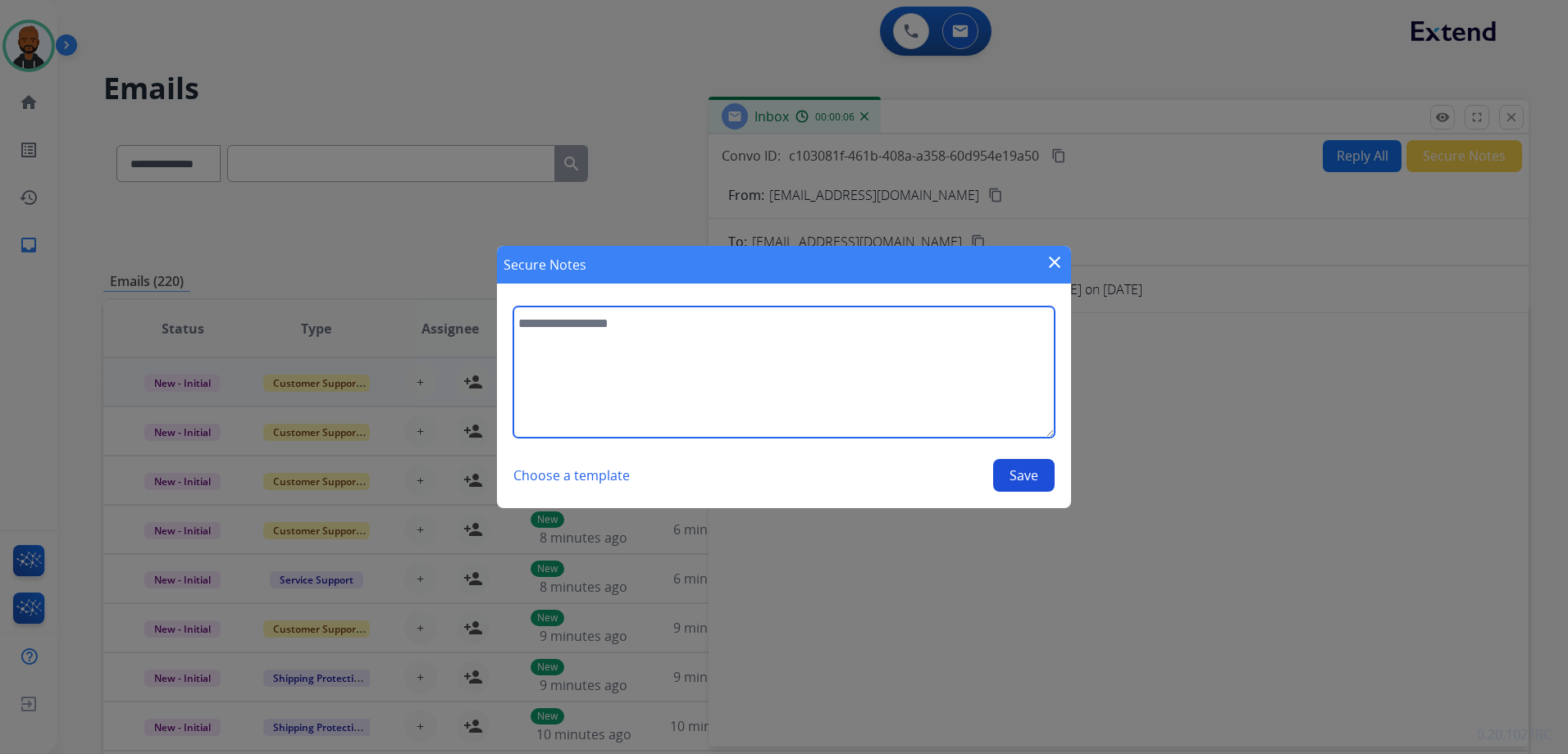
click at [763, 350] on textarea at bounding box center [784, 372] width 541 height 131
type textarea "**********"
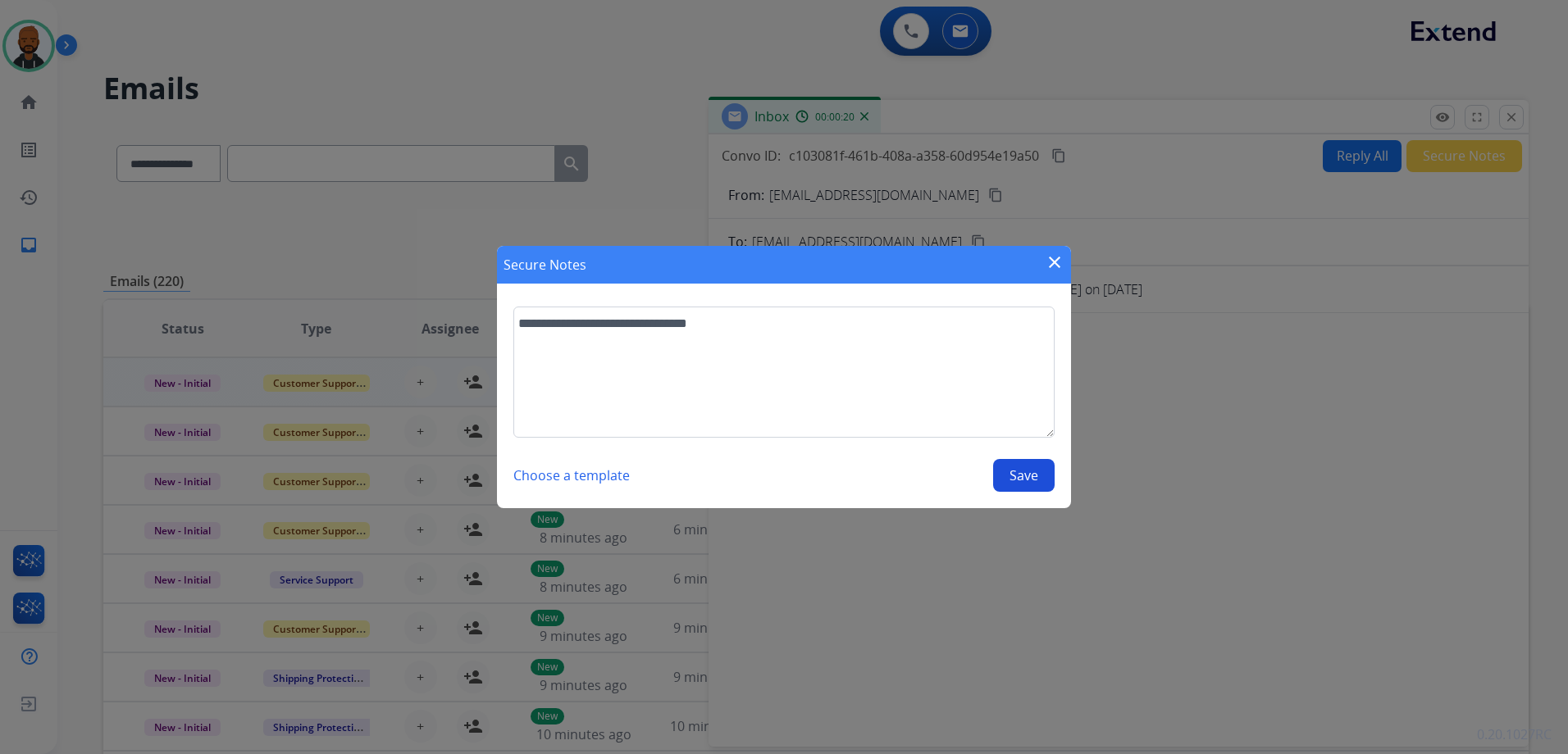
click at [1034, 477] on button "Save" at bounding box center [1024, 475] width 62 height 33
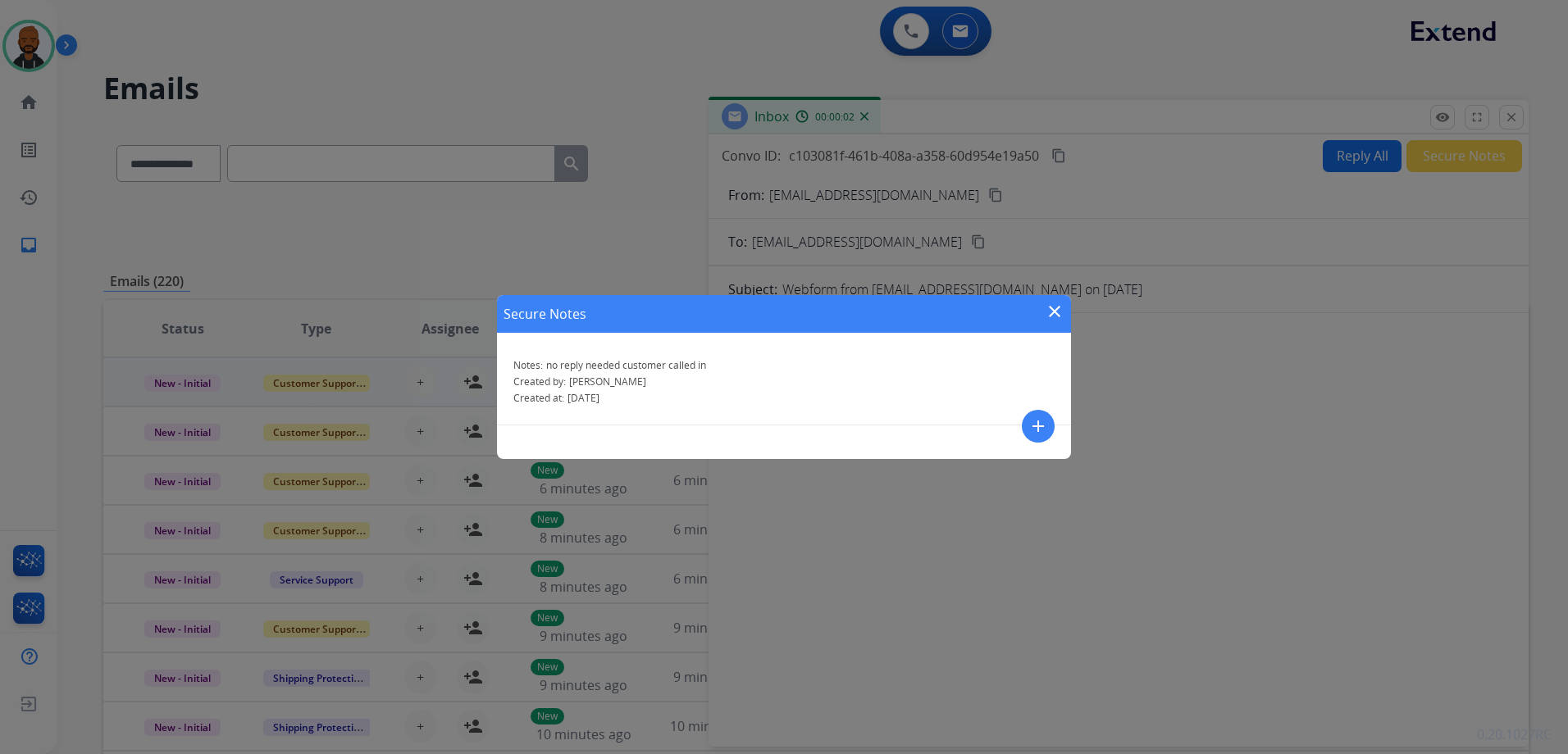
click at [1051, 308] on mat-icon "close" at bounding box center [1053, 311] width 20 height 20
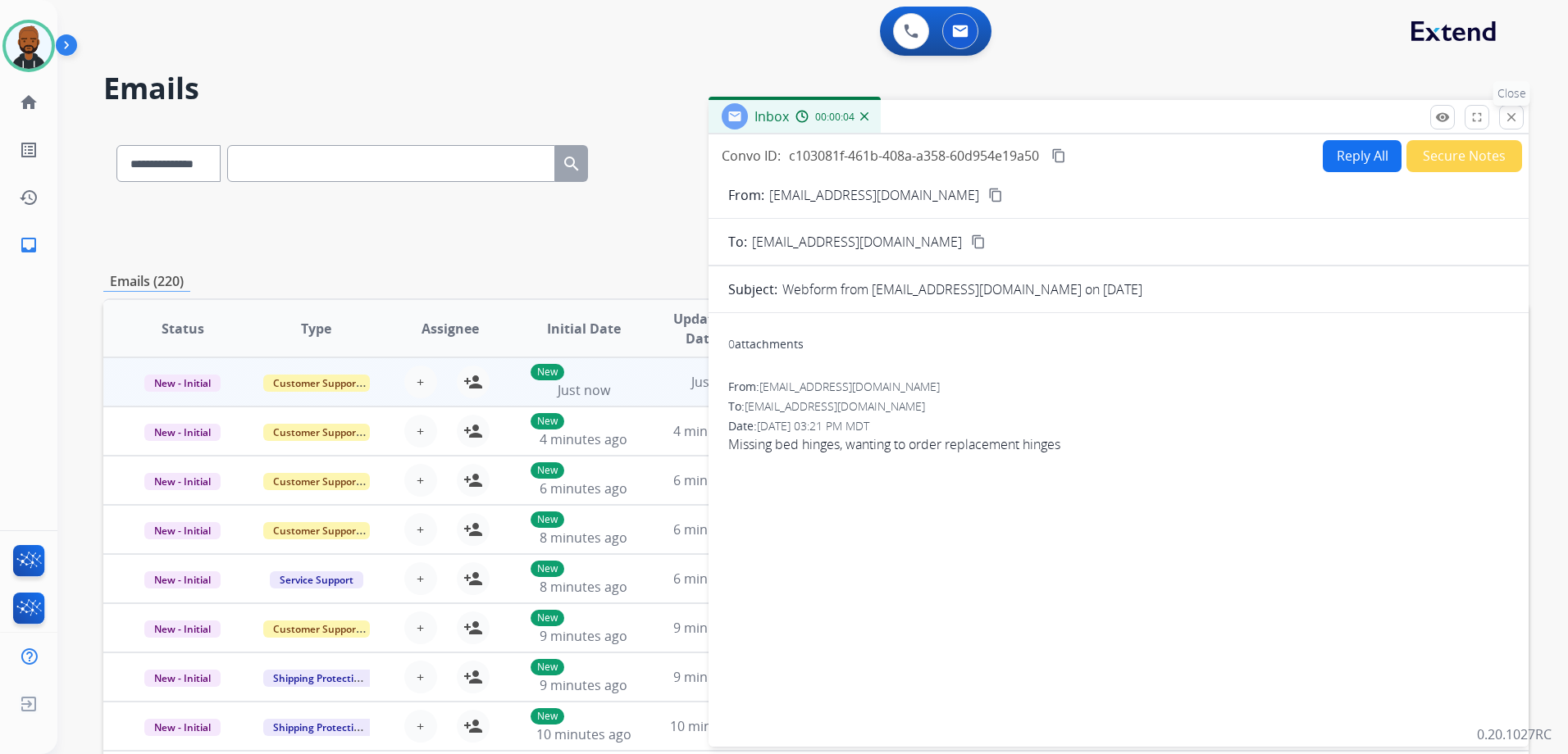
click at [1514, 110] on mat-icon "close" at bounding box center [1511, 117] width 15 height 15
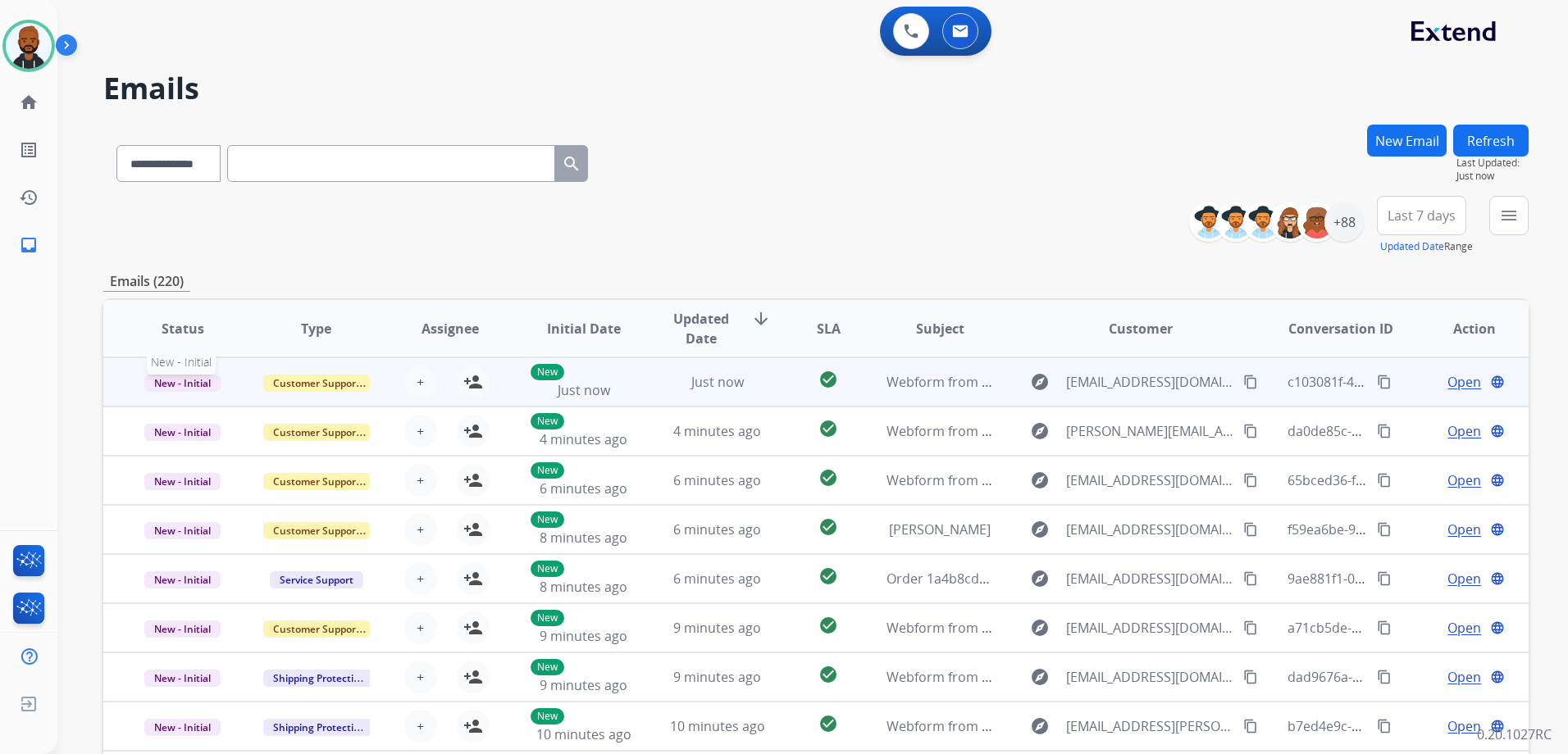
click at [198, 391] on span "New - Initial" at bounding box center [183, 383] width 76 height 17
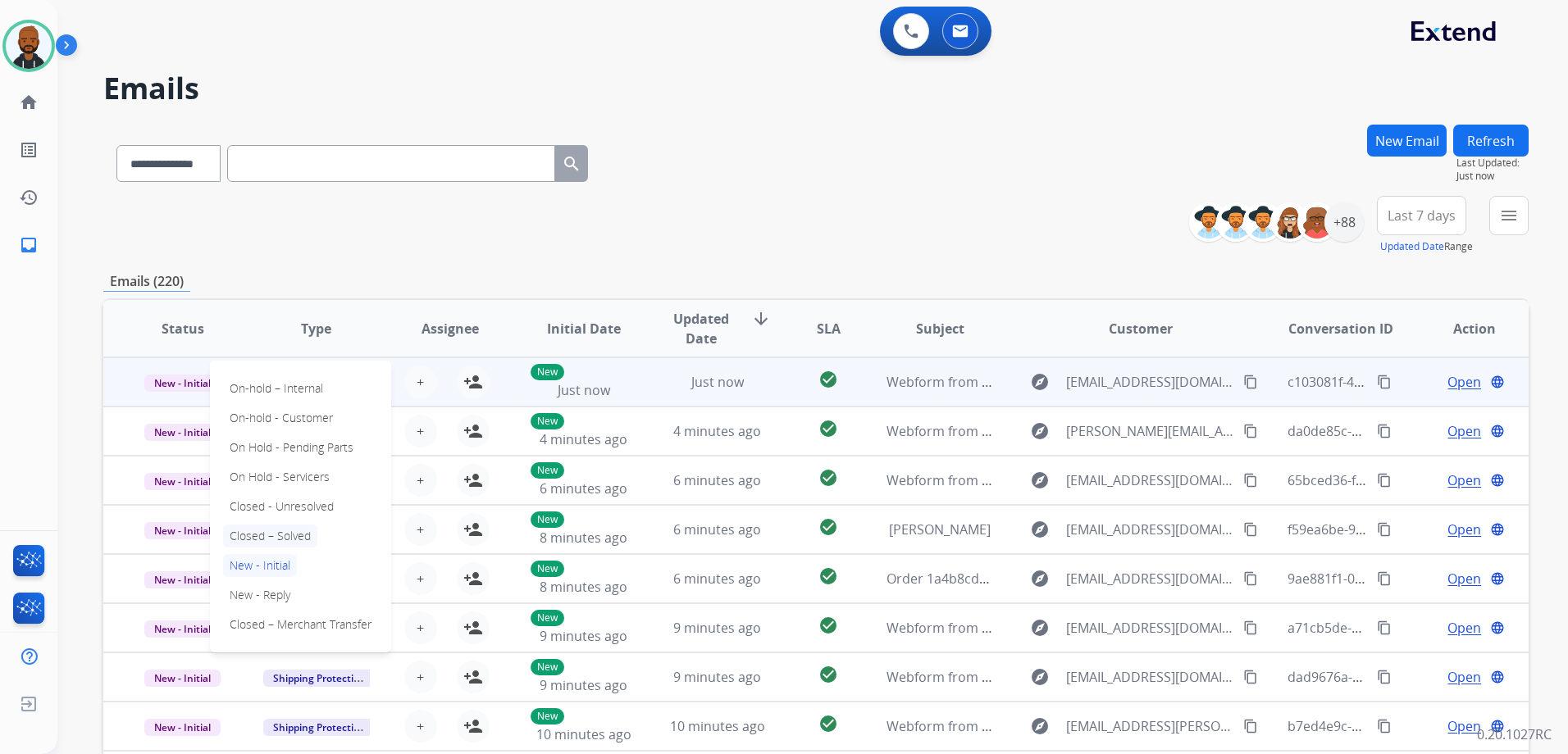
click at [283, 540] on p "Closed – Solved" at bounding box center [269, 536] width 94 height 23
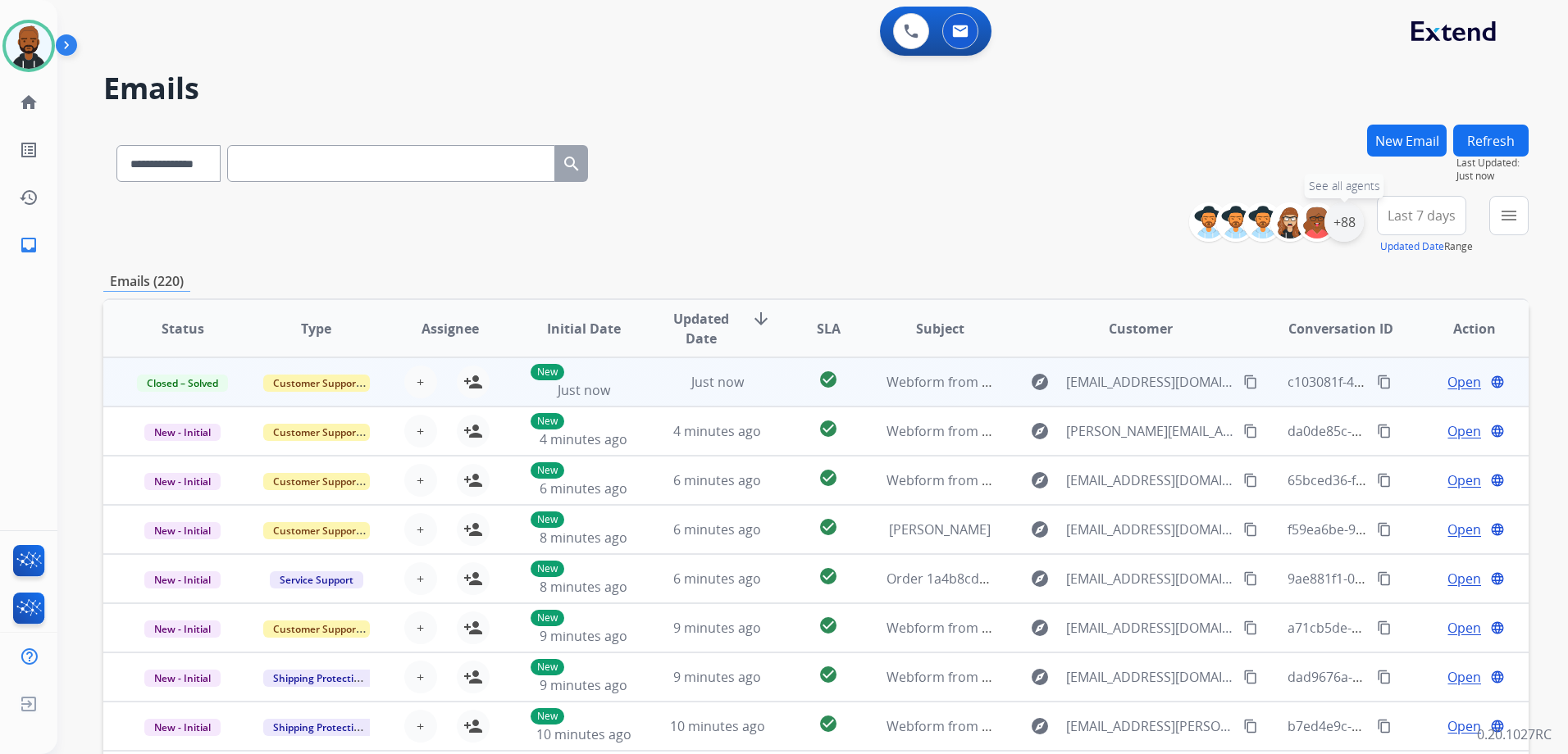
click at [1343, 229] on div "+88" at bounding box center [1343, 222] width 39 height 39
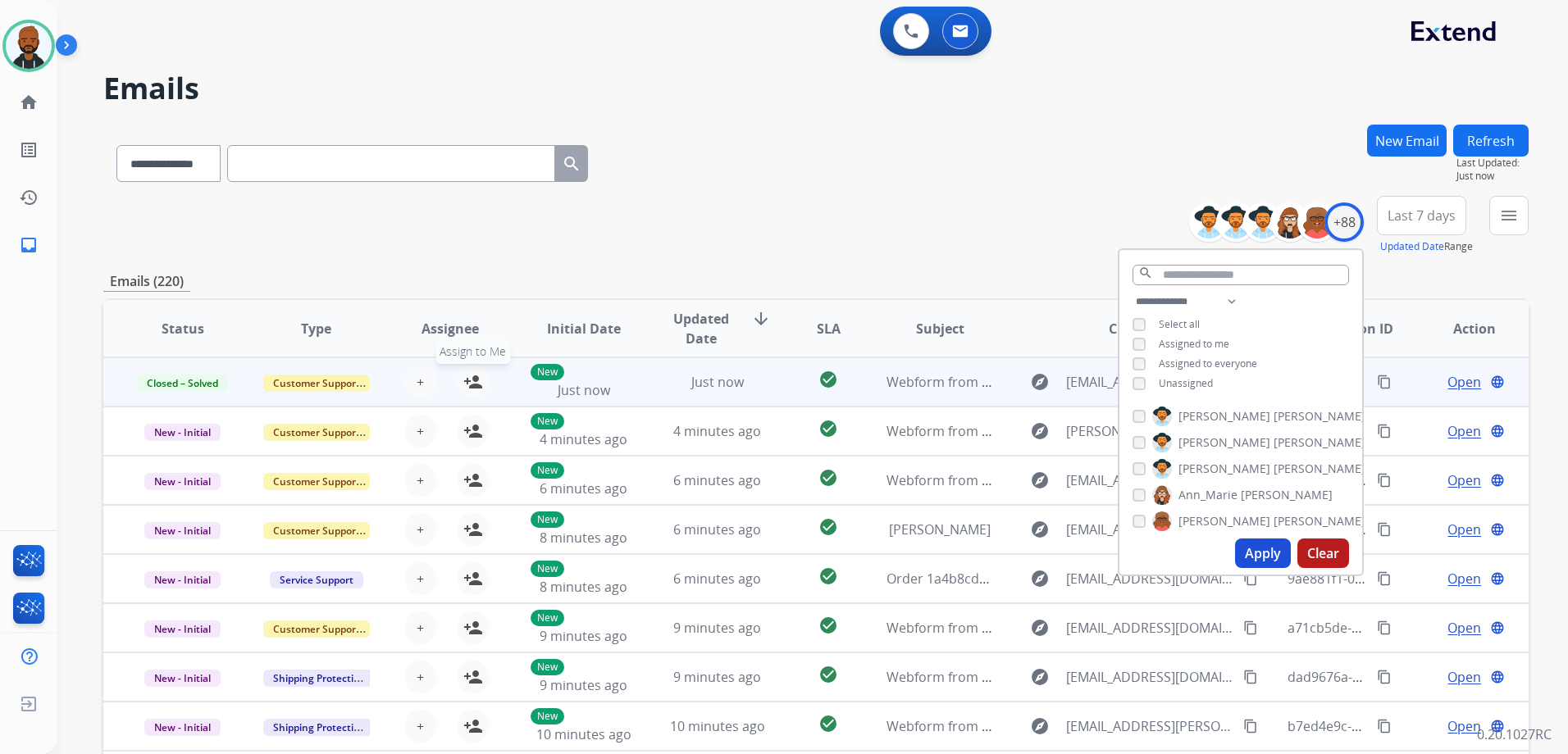
click at [473, 388] on mat-icon "person_add" at bounding box center [473, 381] width 20 height 20
click at [957, 259] on div "**********" at bounding box center [816, 528] width 1425 height 808
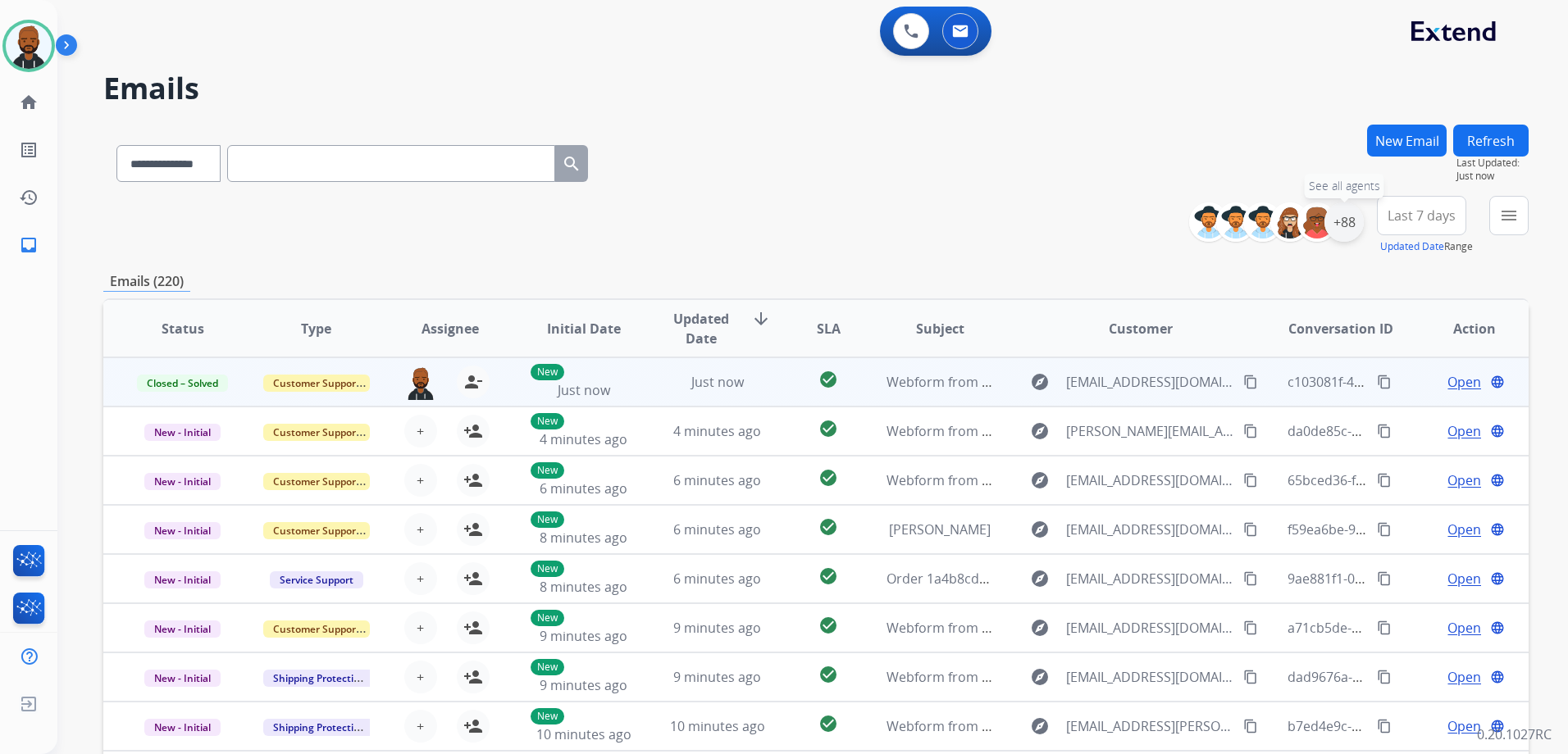
click at [1341, 225] on div "+88" at bounding box center [1343, 222] width 39 height 39
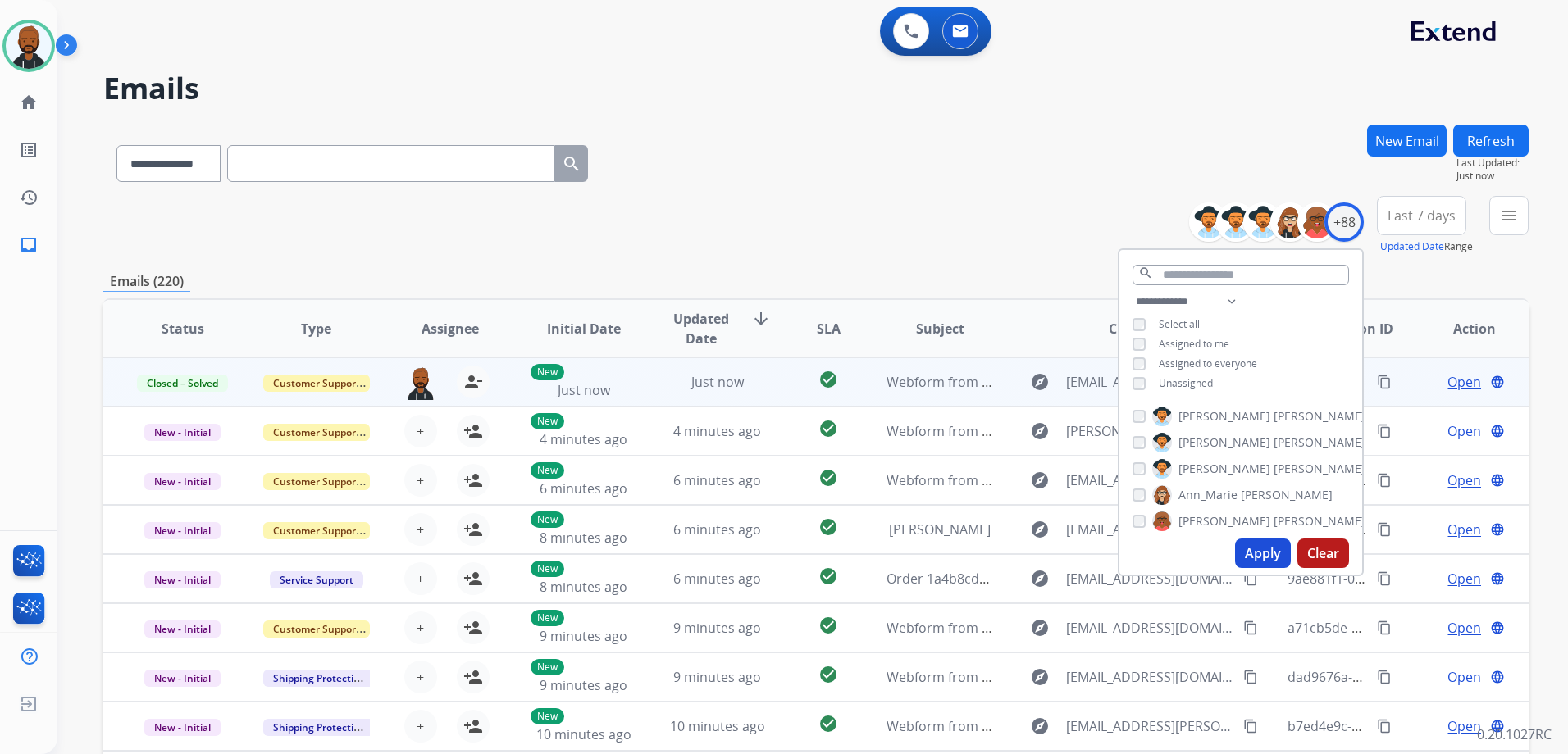
click at [1270, 551] on button "Apply" at bounding box center [1263, 554] width 56 height 30
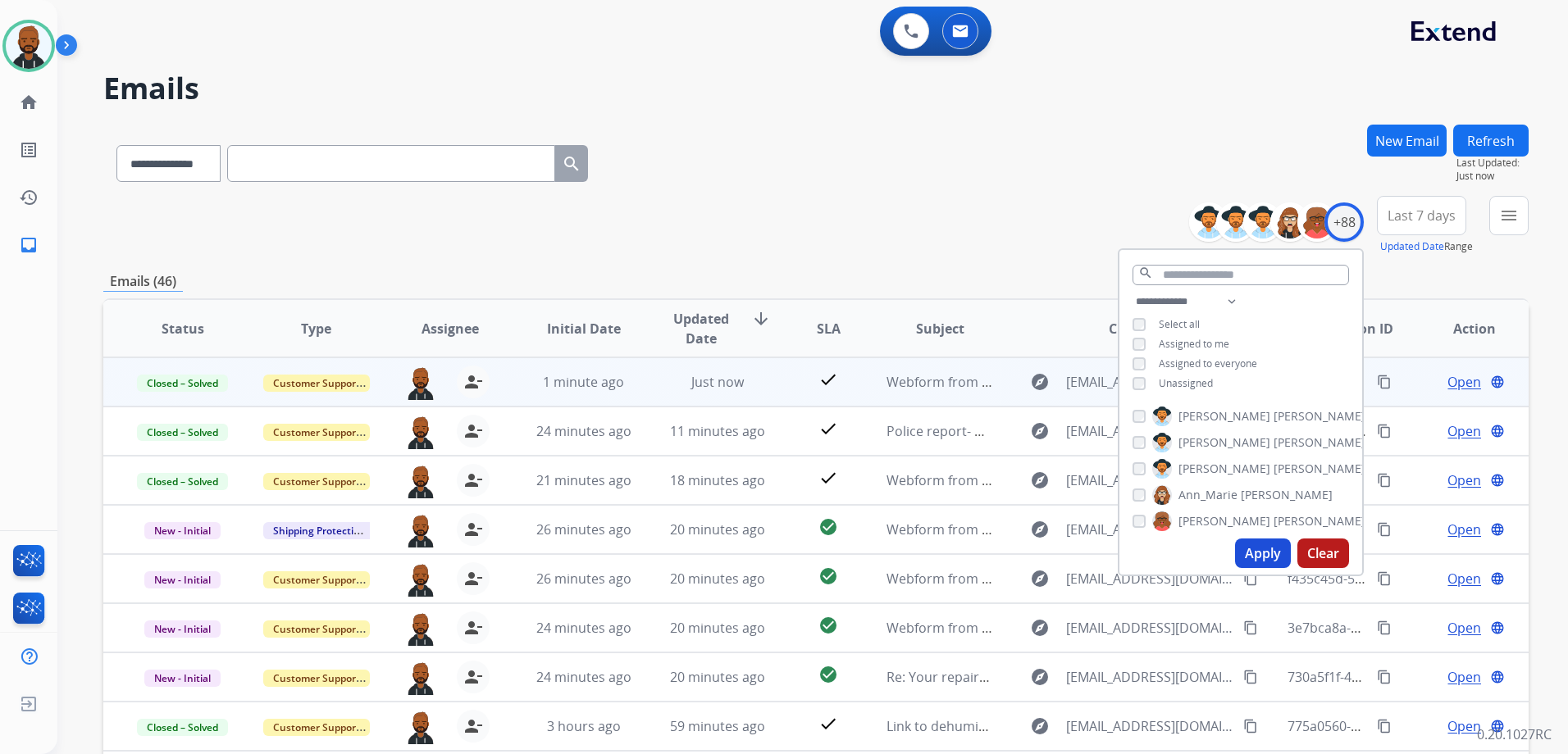
click at [985, 259] on div "**********" at bounding box center [816, 528] width 1425 height 808
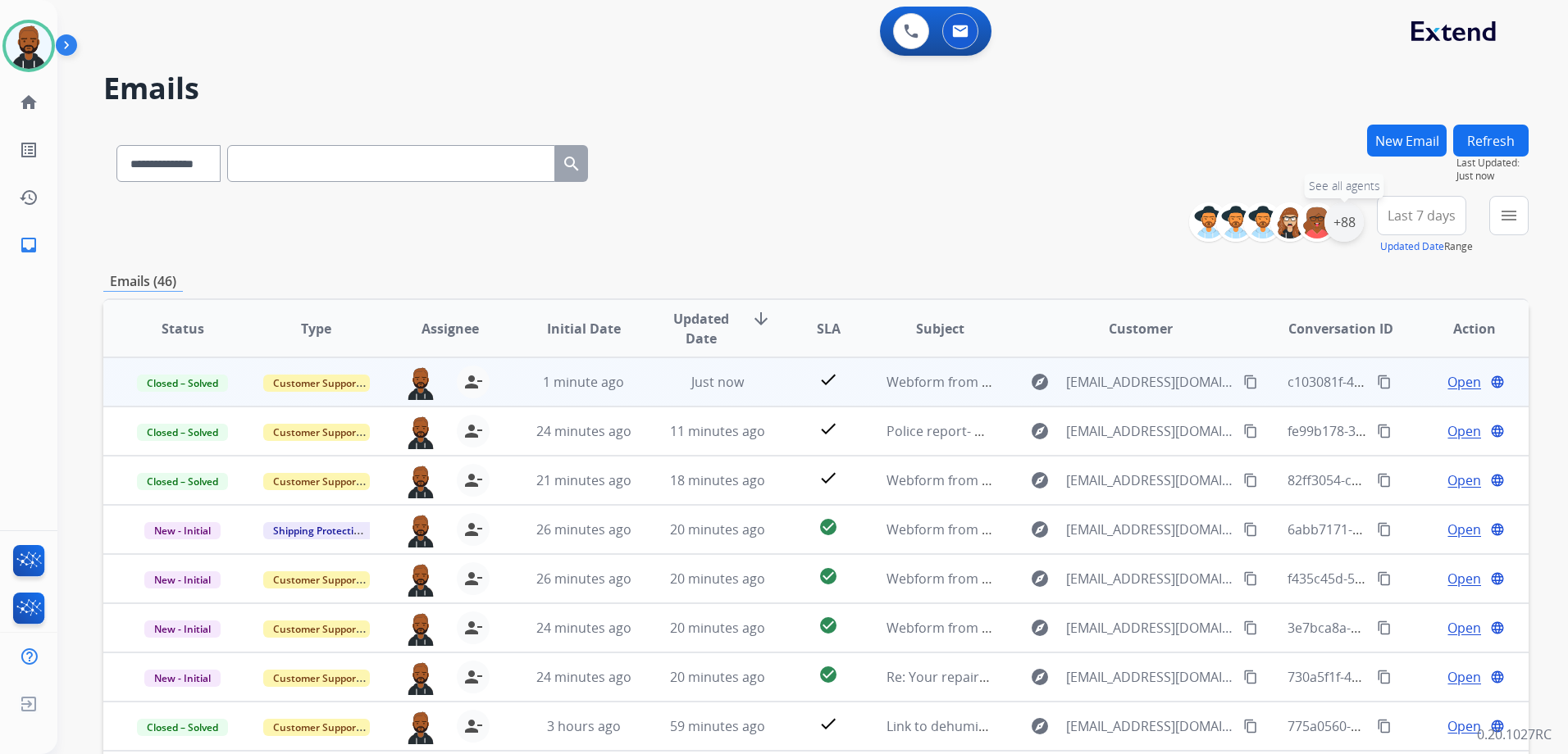
click at [1344, 217] on div "+88" at bounding box center [1343, 222] width 39 height 39
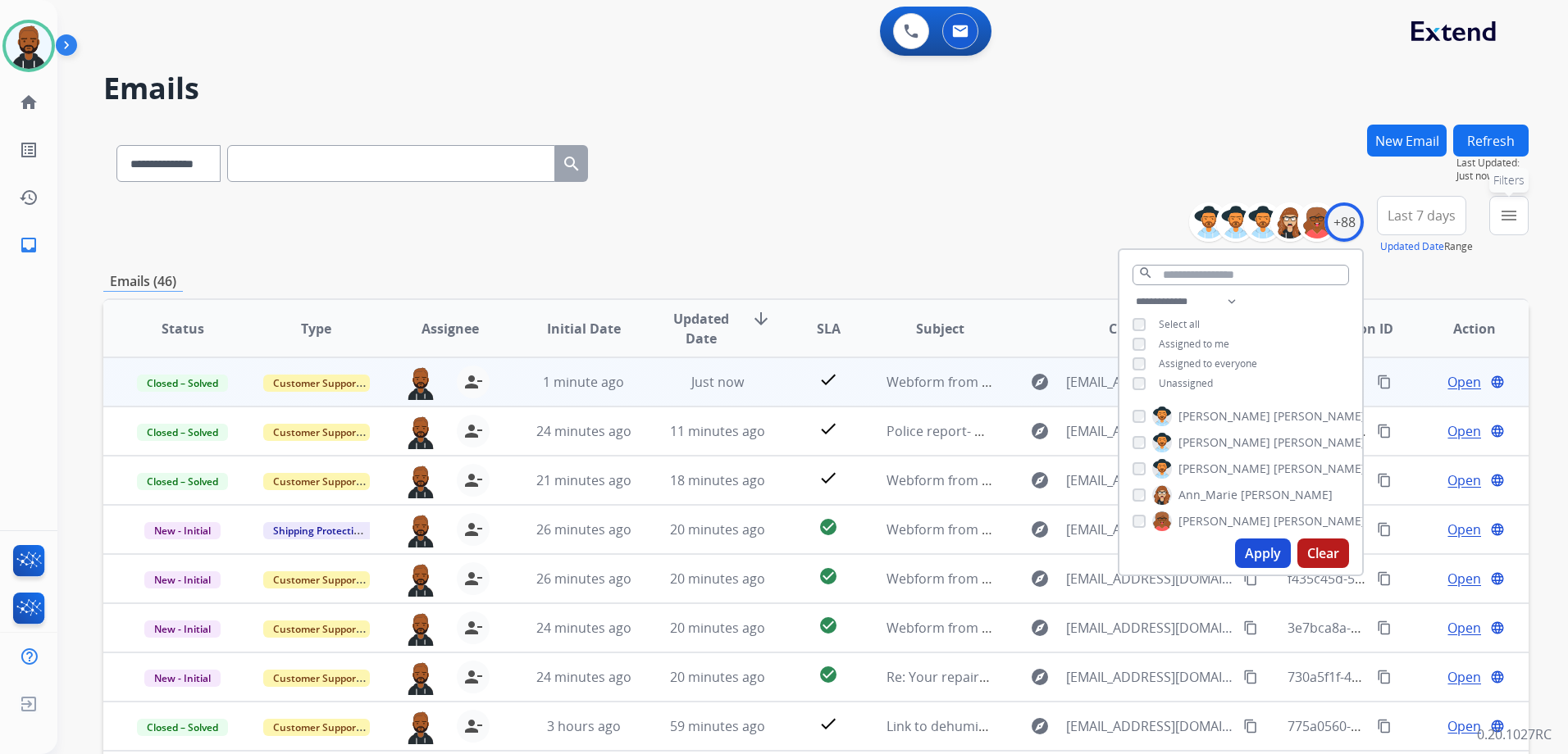
click at [1503, 231] on button "menu Filters" at bounding box center [1508, 215] width 39 height 39
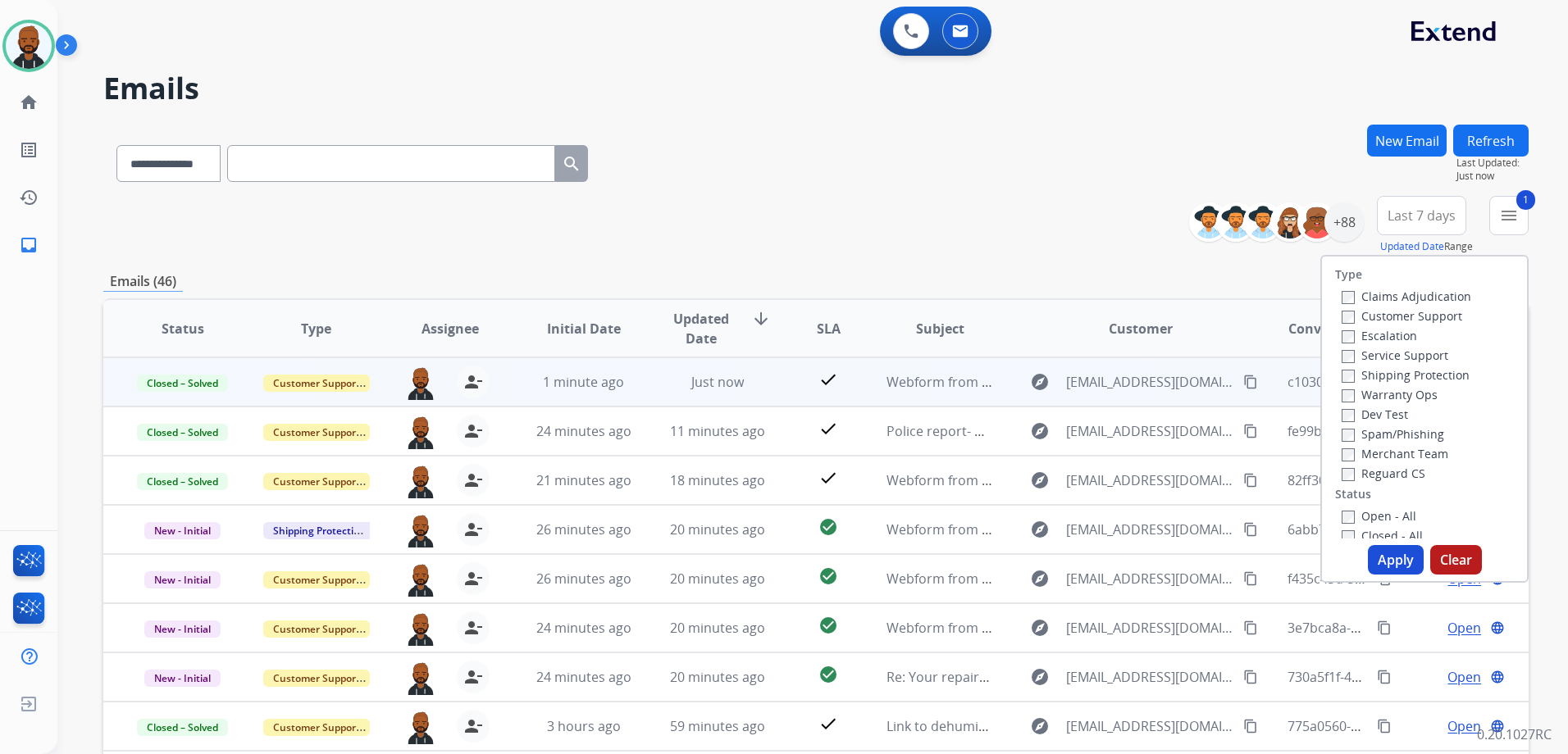
click at [1392, 566] on button "Apply" at bounding box center [1396, 560] width 56 height 30
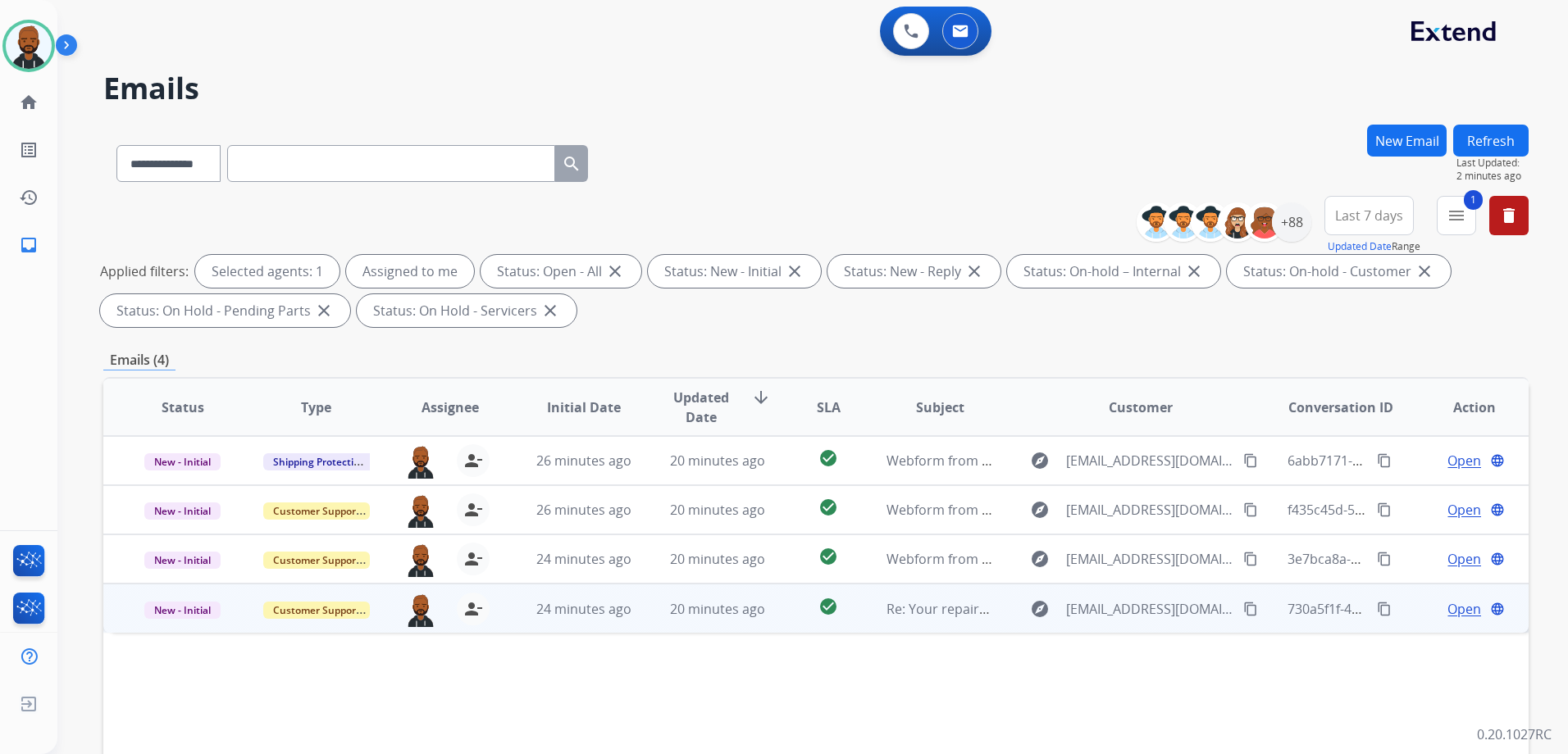
click at [1451, 606] on span "Open" at bounding box center [1464, 609] width 34 height 20
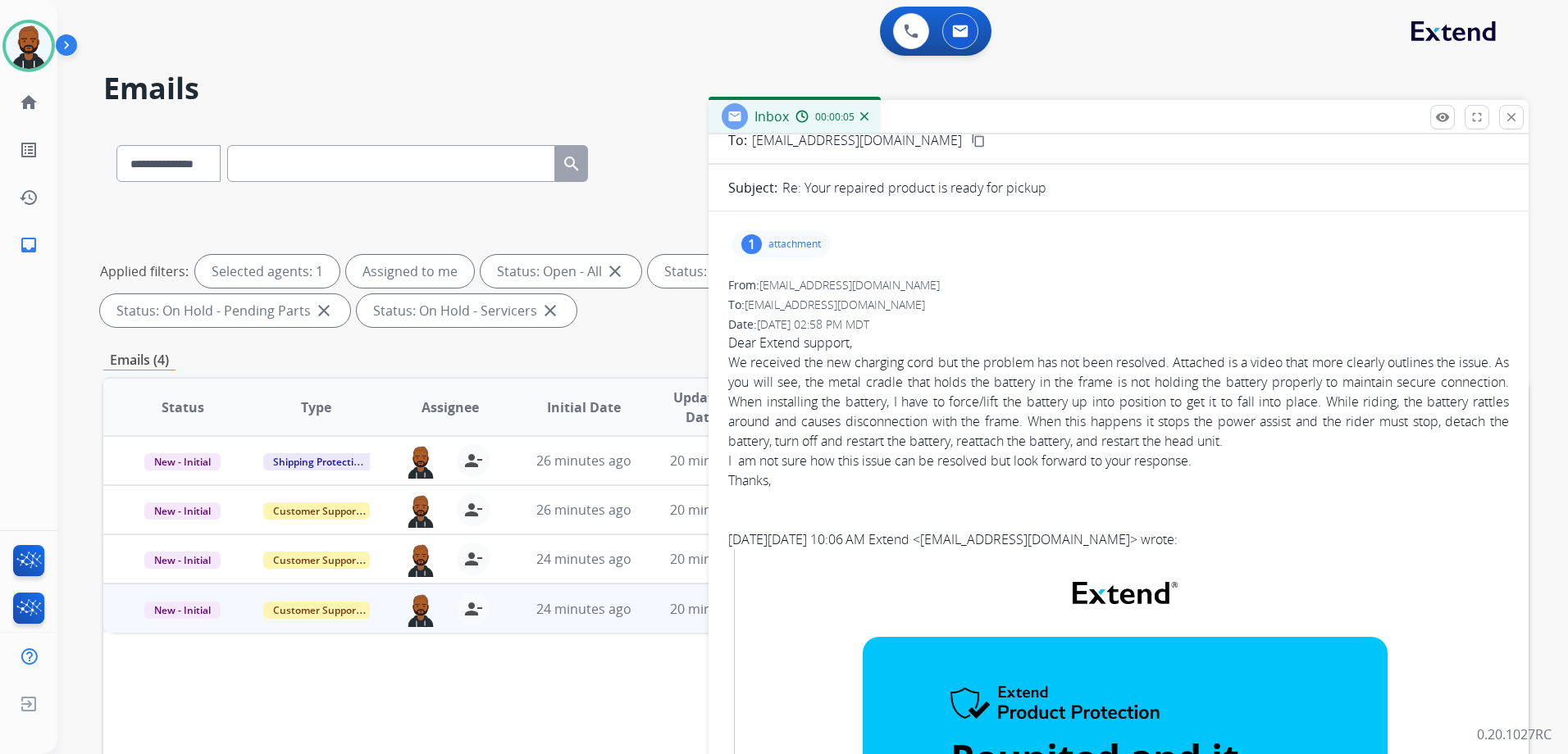
scroll to position [82, 0]
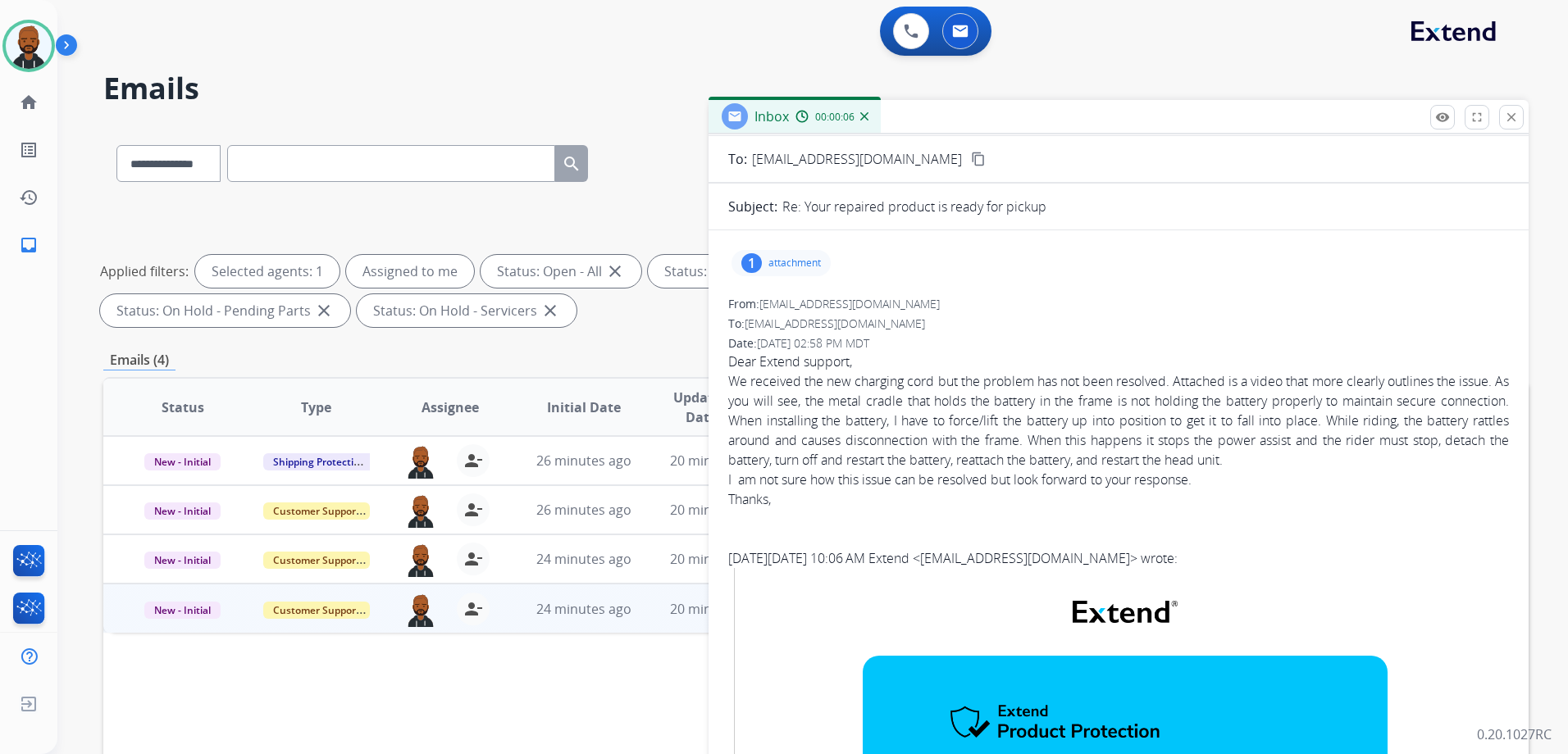
click at [802, 261] on p "attachment" at bounding box center [794, 263] width 52 height 13
click at [851, 309] on p "IMG_8716.MOV" at bounding box center [873, 305] width 92 height 20
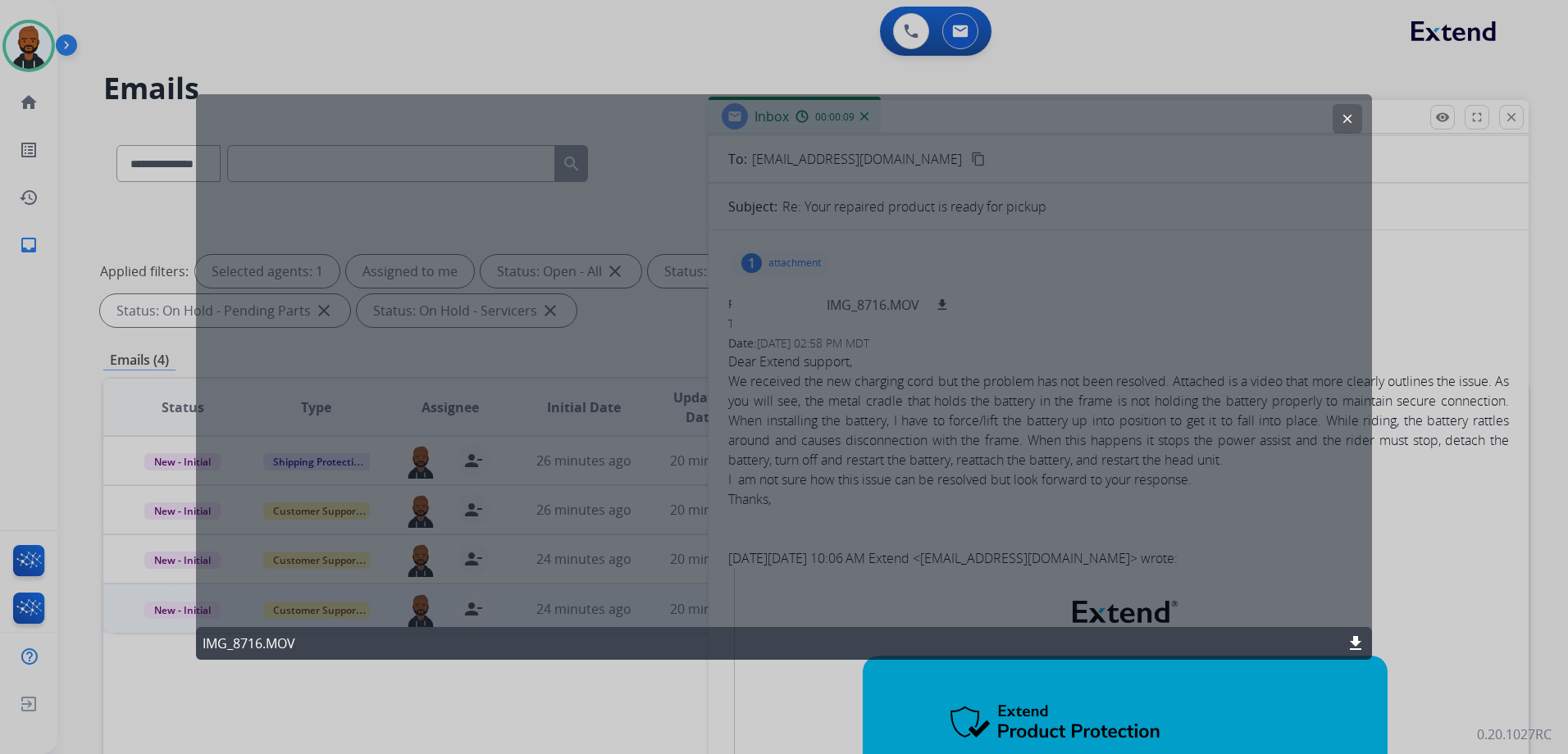
click at [1343, 112] on mat-icon "clear" at bounding box center [1347, 119] width 15 height 15
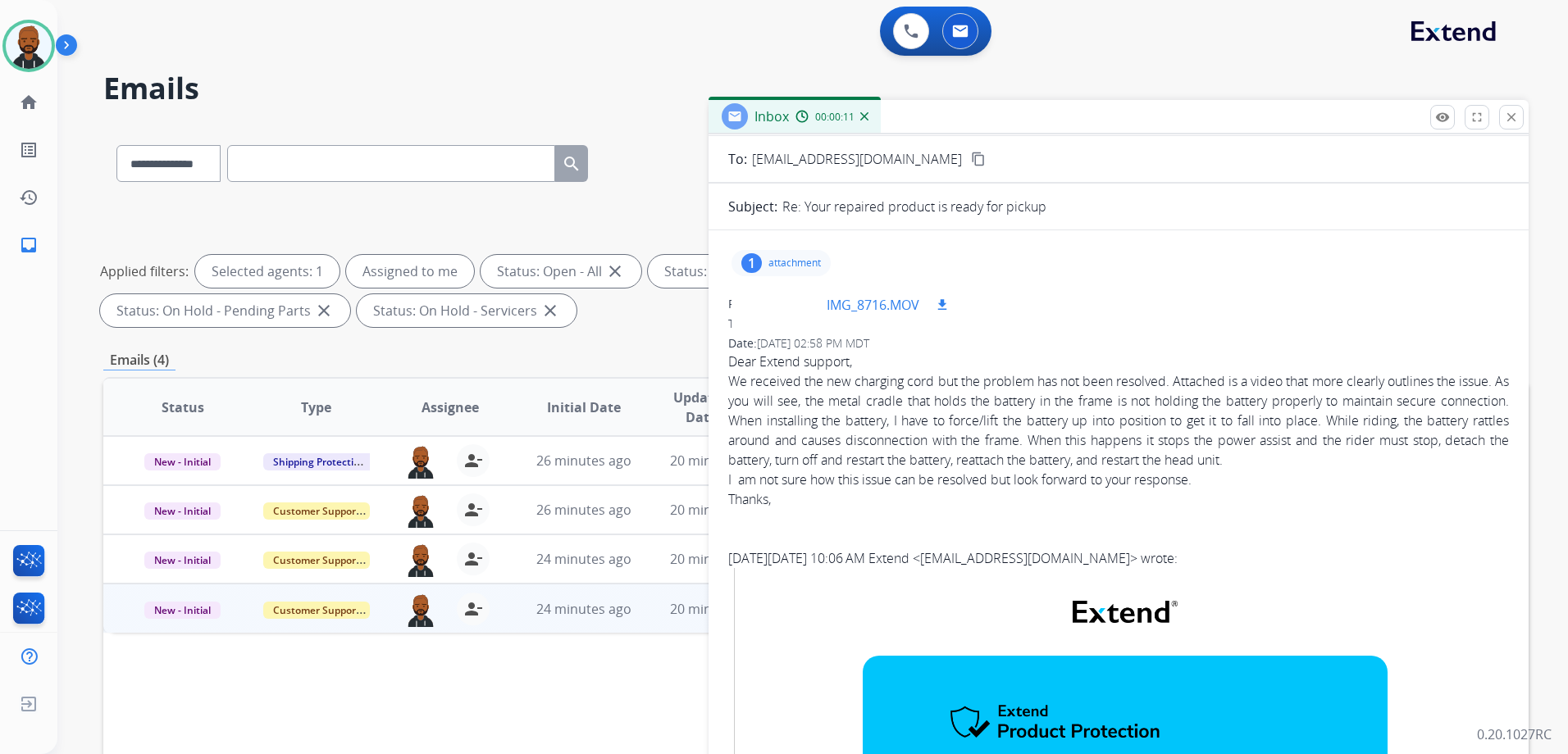
click at [922, 301] on div "IMG_8716.MOV download" at bounding box center [889, 305] width 126 height 20
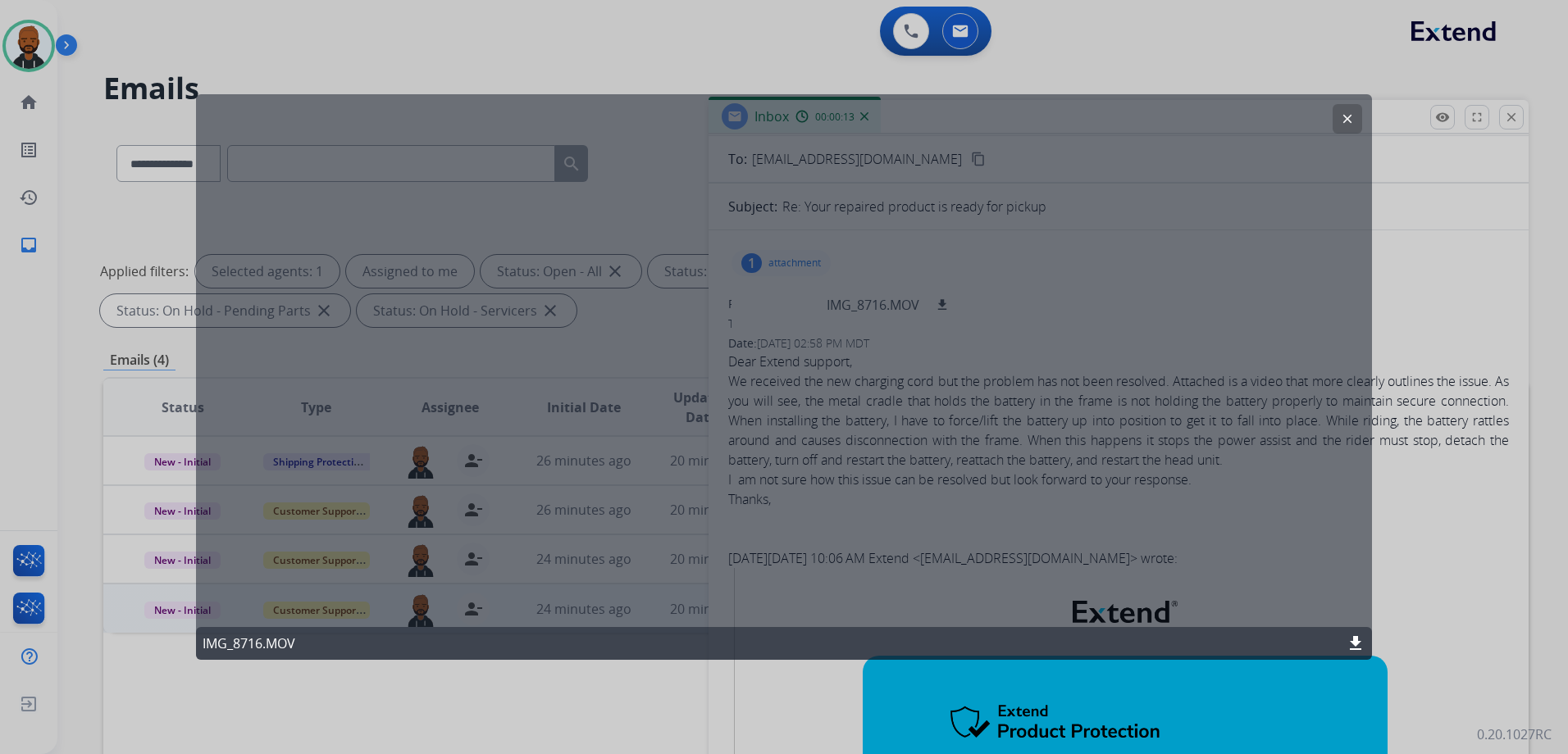
click at [1330, 126] on div "clear IMG_8716.MOV download" at bounding box center [783, 377] width 1176 height 566
click at [1331, 124] on div "clear IMG_8716.MOV download" at bounding box center [783, 377] width 1176 height 566
drag, startPoint x: 1331, startPoint y: 124, endPoint x: 1246, endPoint y: 170, distance: 96.6
click at [1241, 174] on div "clear IMG_8716.MOV download" at bounding box center [783, 377] width 1176 height 566
click at [1350, 122] on mat-icon "clear" at bounding box center [1347, 119] width 15 height 15
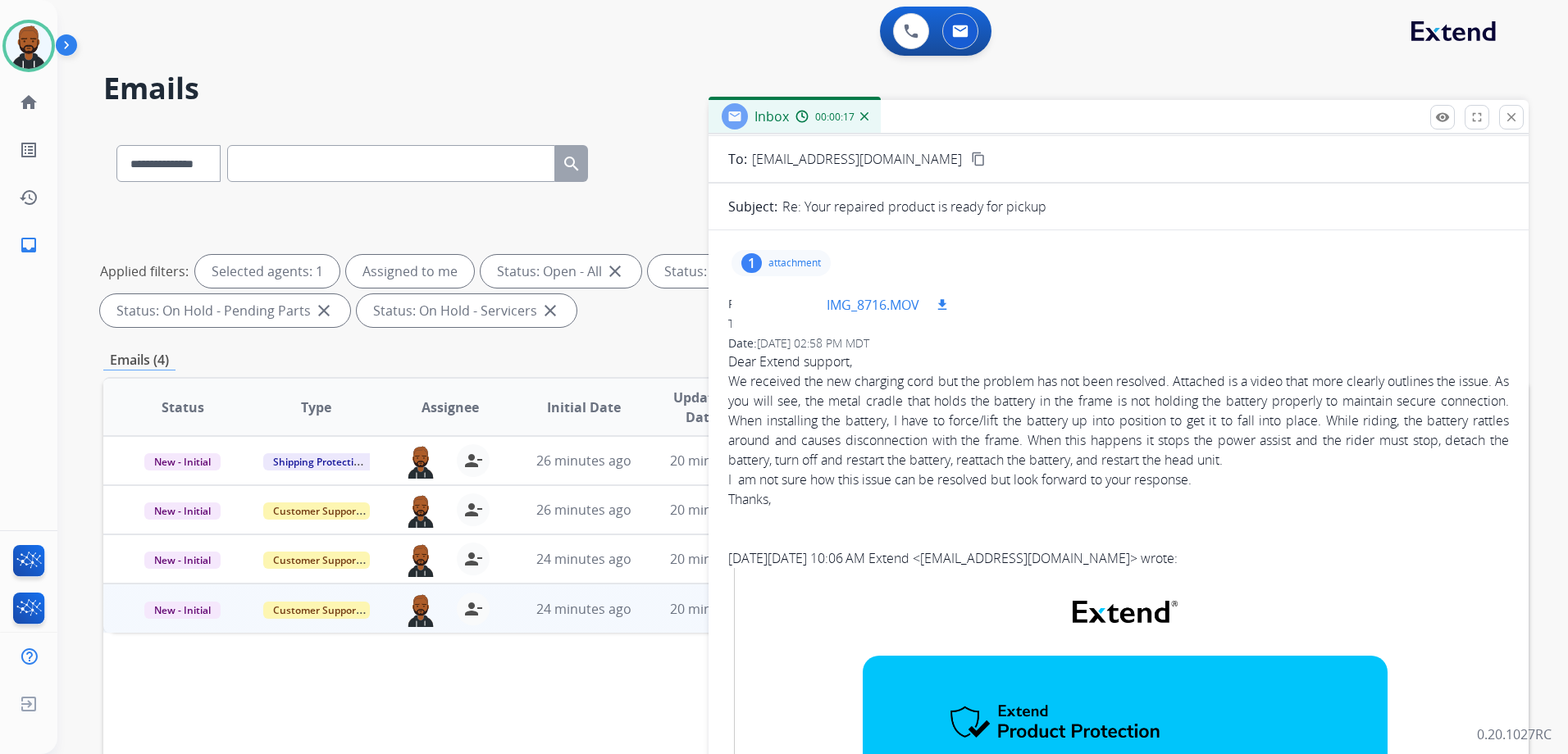
click at [947, 308] on mat-icon "download" at bounding box center [942, 305] width 15 height 15
click at [1019, 300] on div "From: stevendmurdock@gmail.com" at bounding box center [1118, 304] width 780 height 17
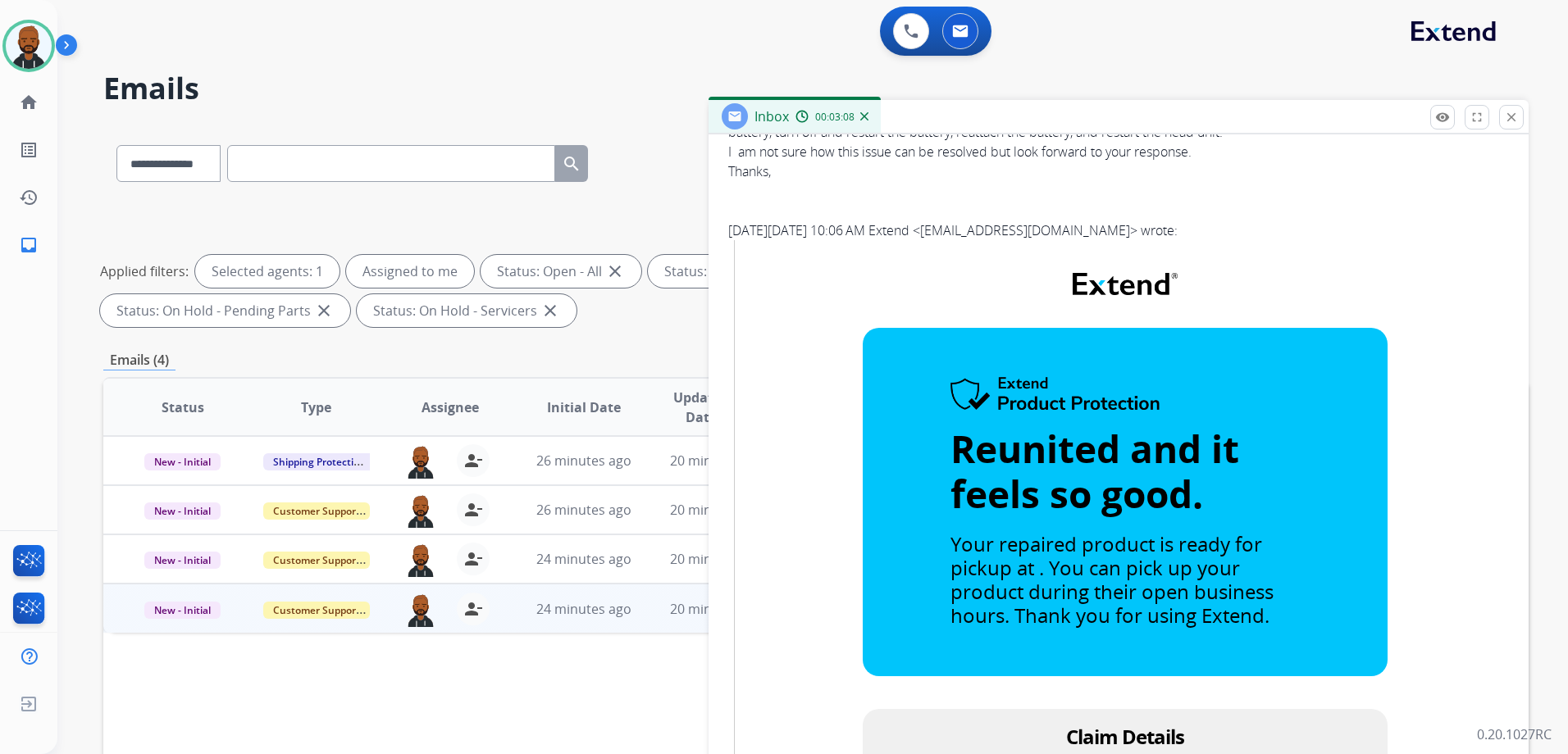
scroll to position [0, 0]
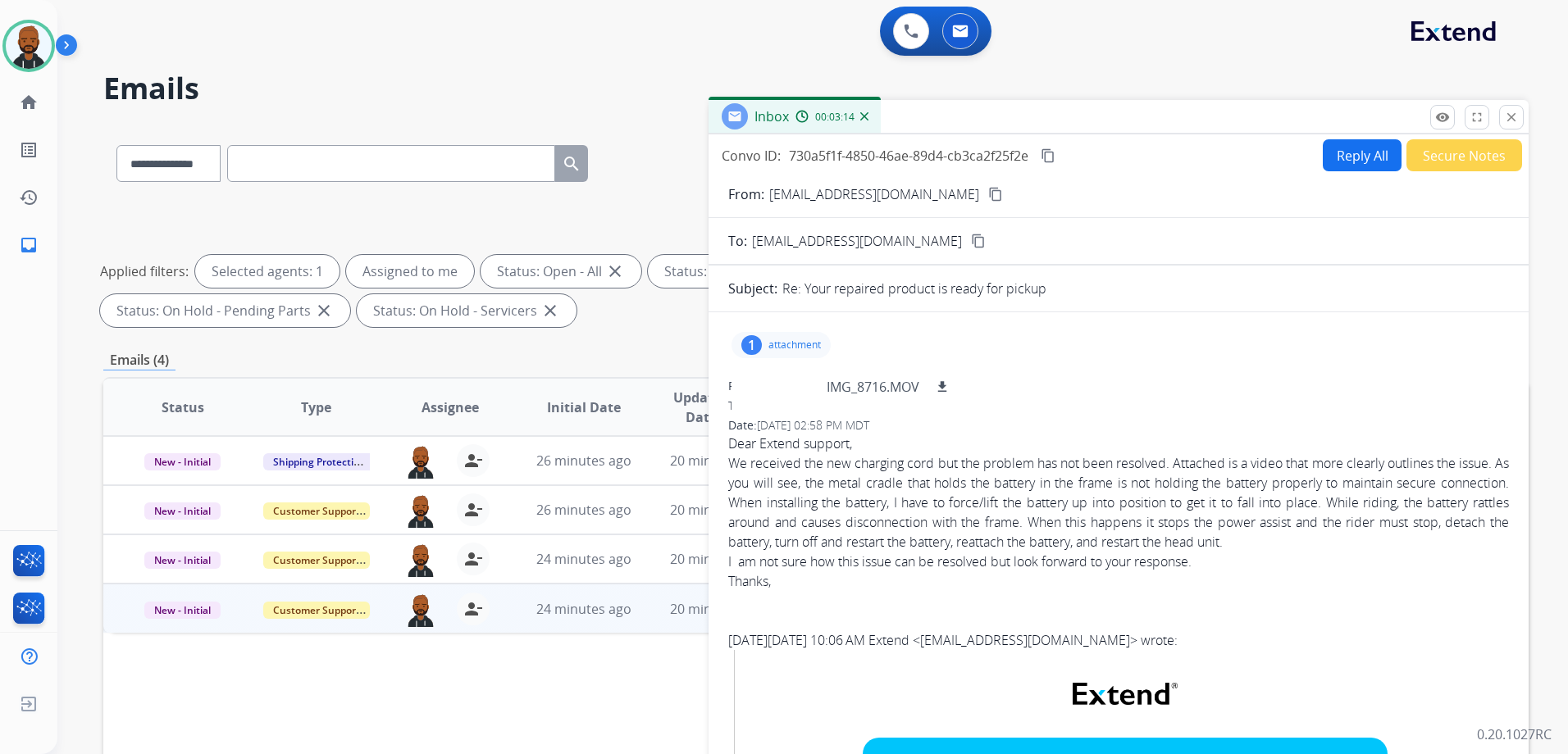
click at [988, 194] on mat-icon "content_copy" at bounding box center [996, 195] width 15 height 15
click at [1053, 154] on mat-icon "content_copy" at bounding box center [1048, 156] width 15 height 15
click at [1344, 156] on button "Reply All" at bounding box center [1362, 156] width 78 height 32
select select "**********"
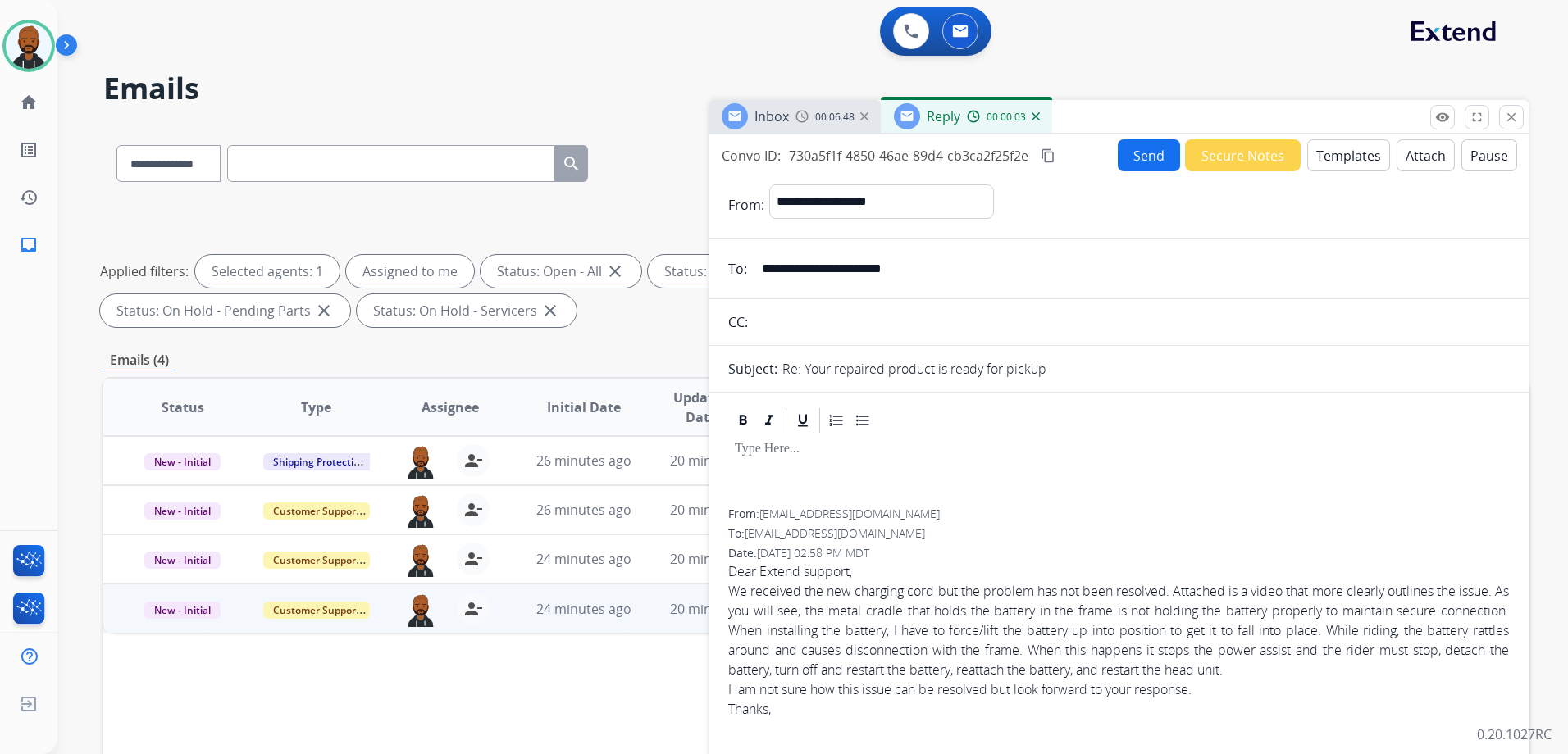
click at [1342, 144] on button "Templates" at bounding box center [1348, 156] width 83 height 32
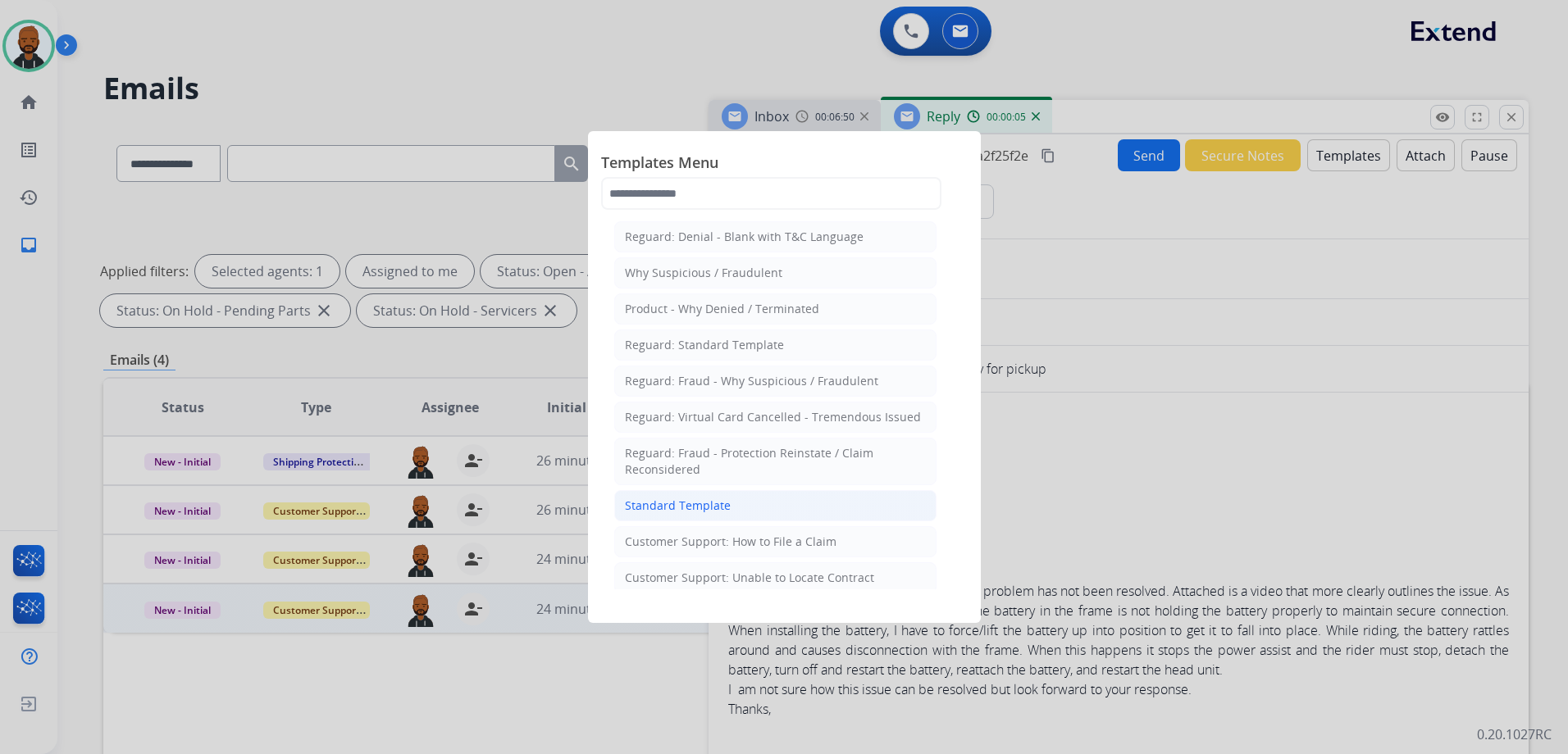
click at [755, 505] on li "Standard Template" at bounding box center [776, 505] width 323 height 31
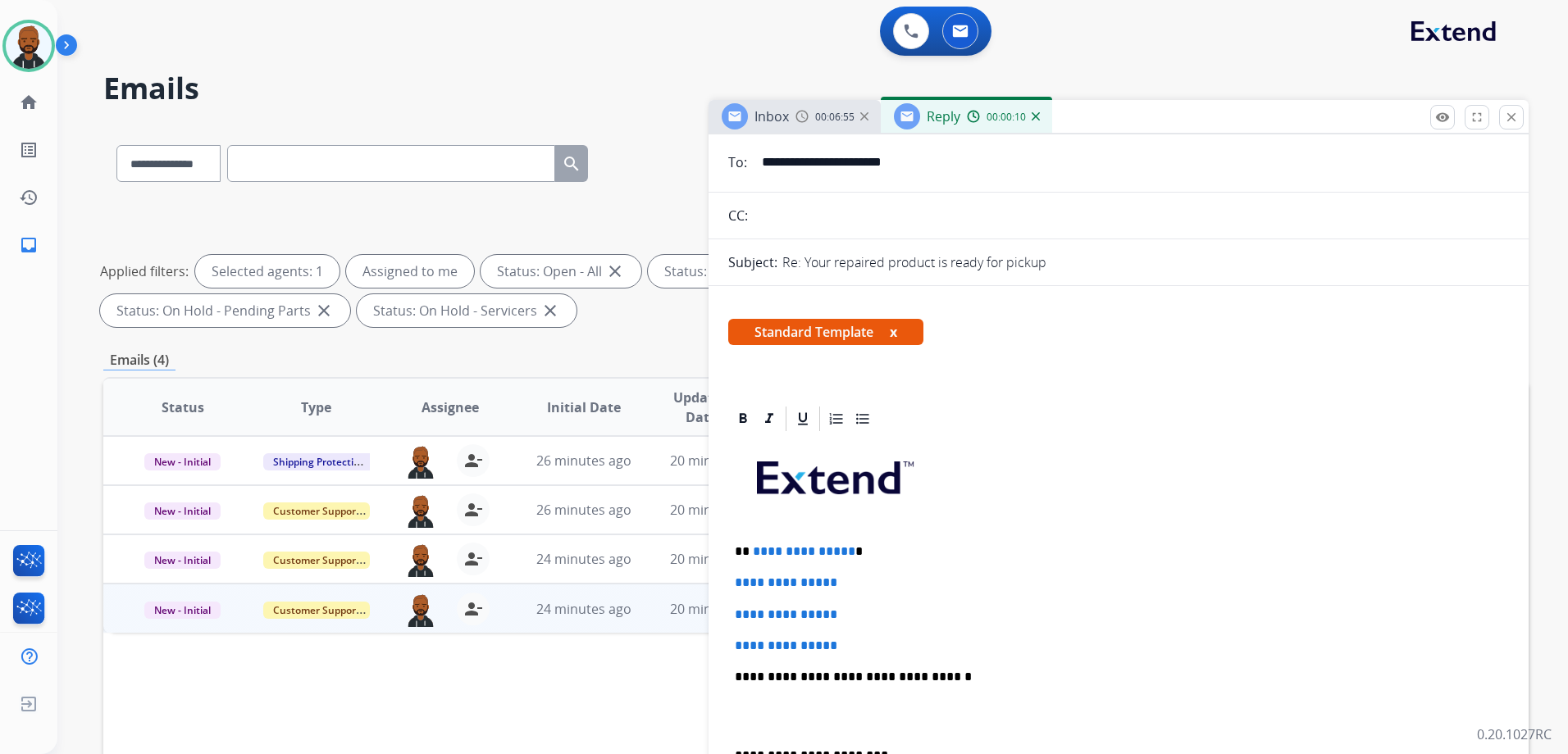
scroll to position [90, 0]
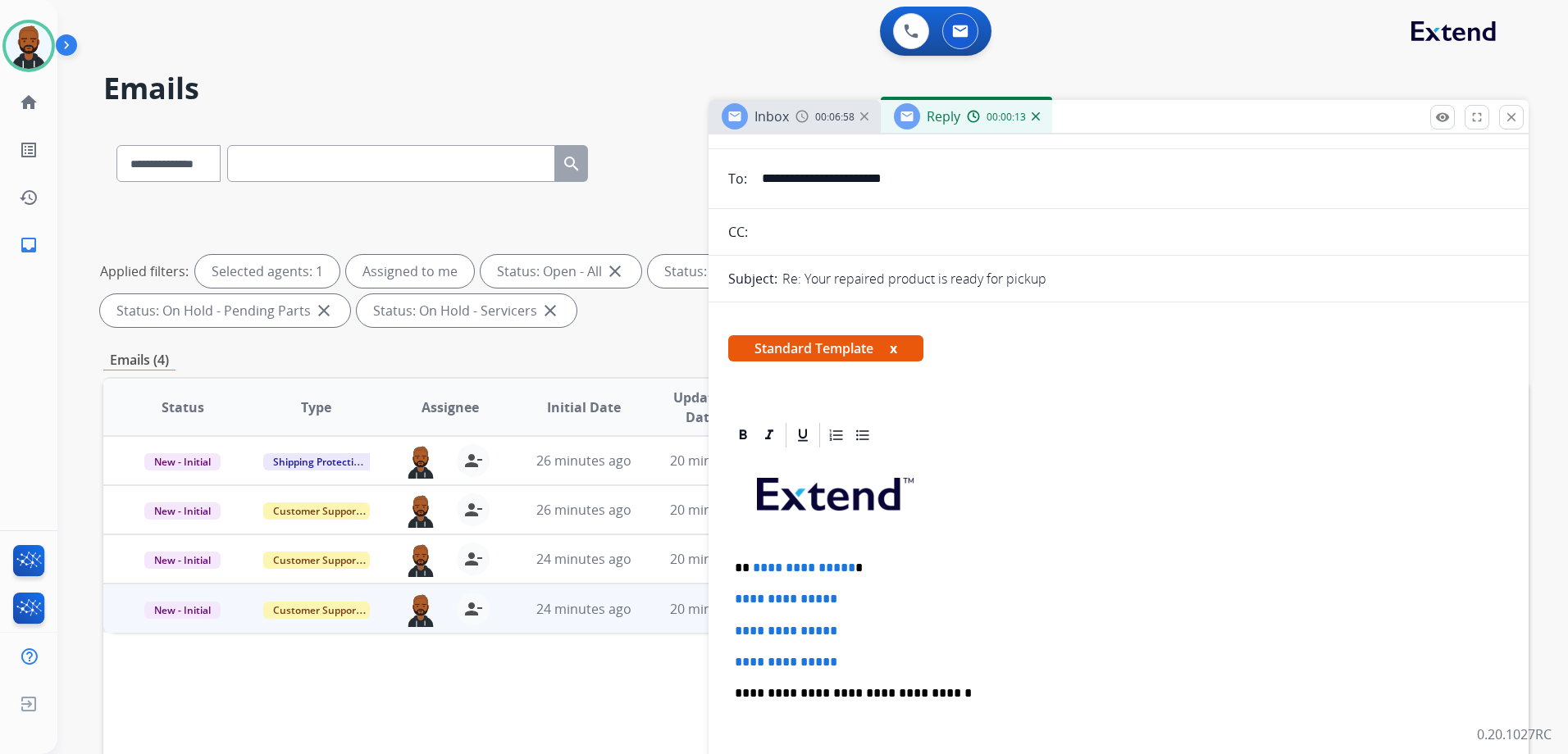
click at [837, 666] on span "**********" at bounding box center [786, 662] width 103 height 12
drag, startPoint x: 858, startPoint y: 663, endPoint x: 751, endPoint y: 569, distance: 142.4
click at [751, 569] on div "**********" at bounding box center [1118, 732] width 780 height 564
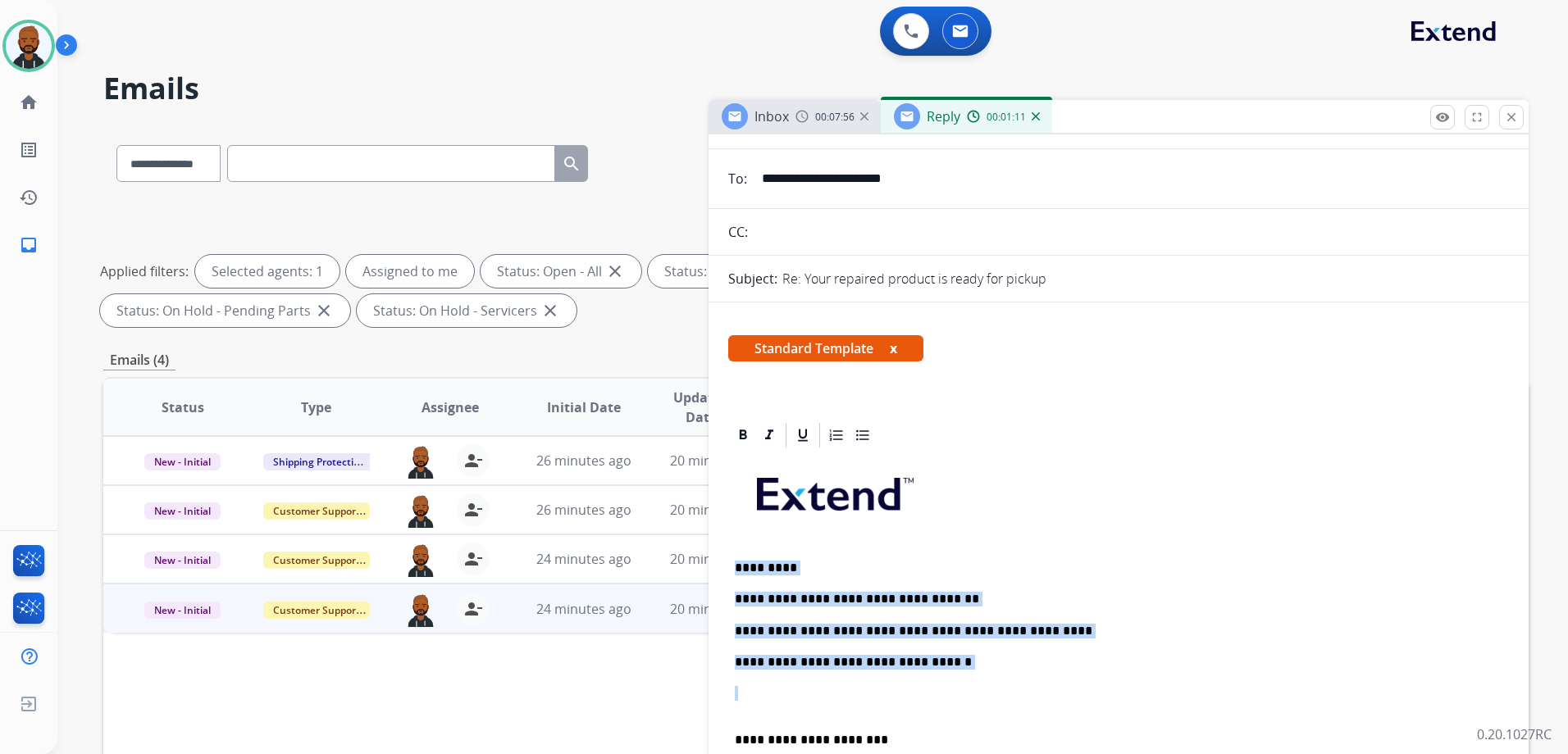
drag, startPoint x: 983, startPoint y: 673, endPoint x: 721, endPoint y: 566, distance: 283.0
copy div "**********"
click at [1519, 119] on button "close Close" at bounding box center [1511, 117] width 24 height 24
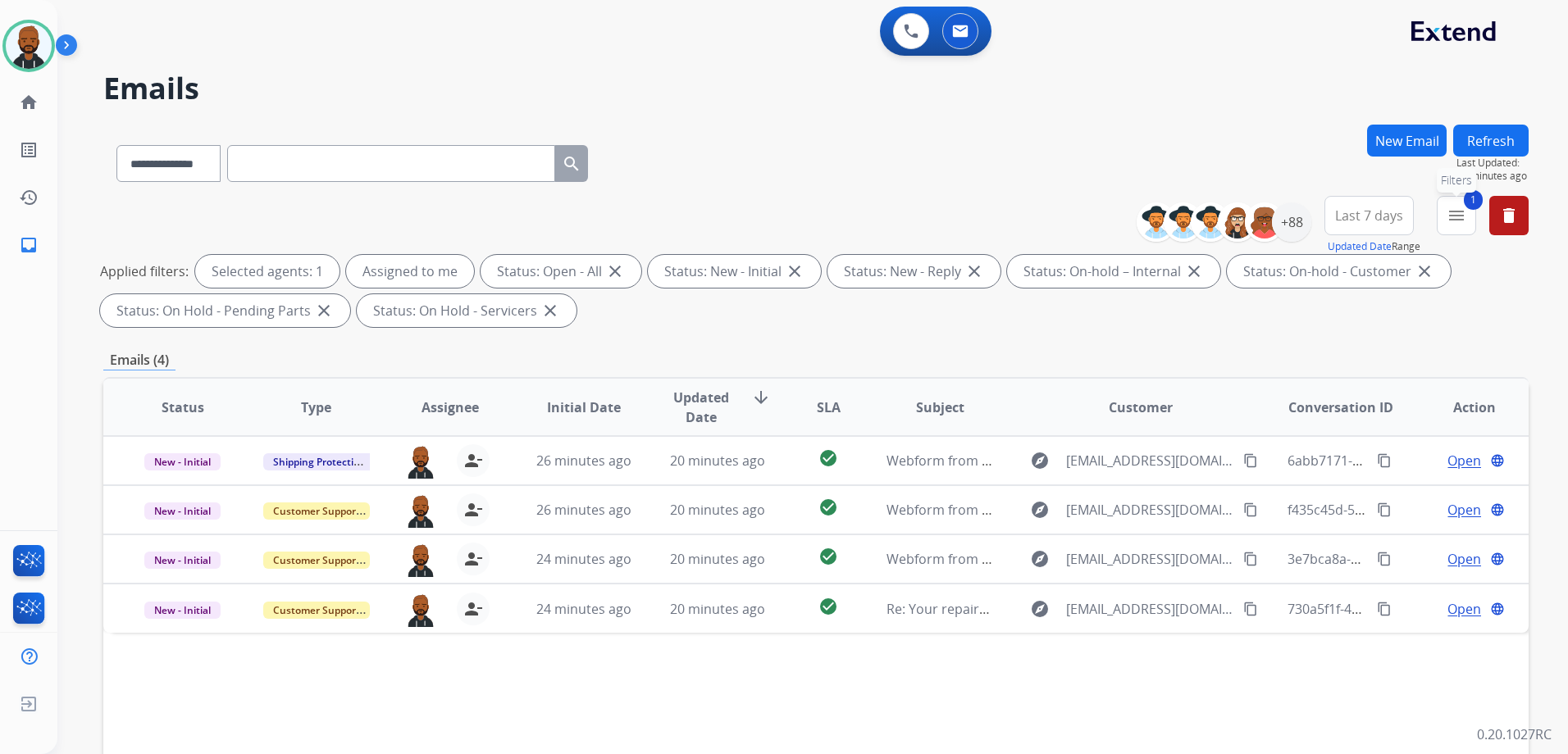
click at [1462, 213] on mat-icon "menu" at bounding box center [1455, 215] width 20 height 20
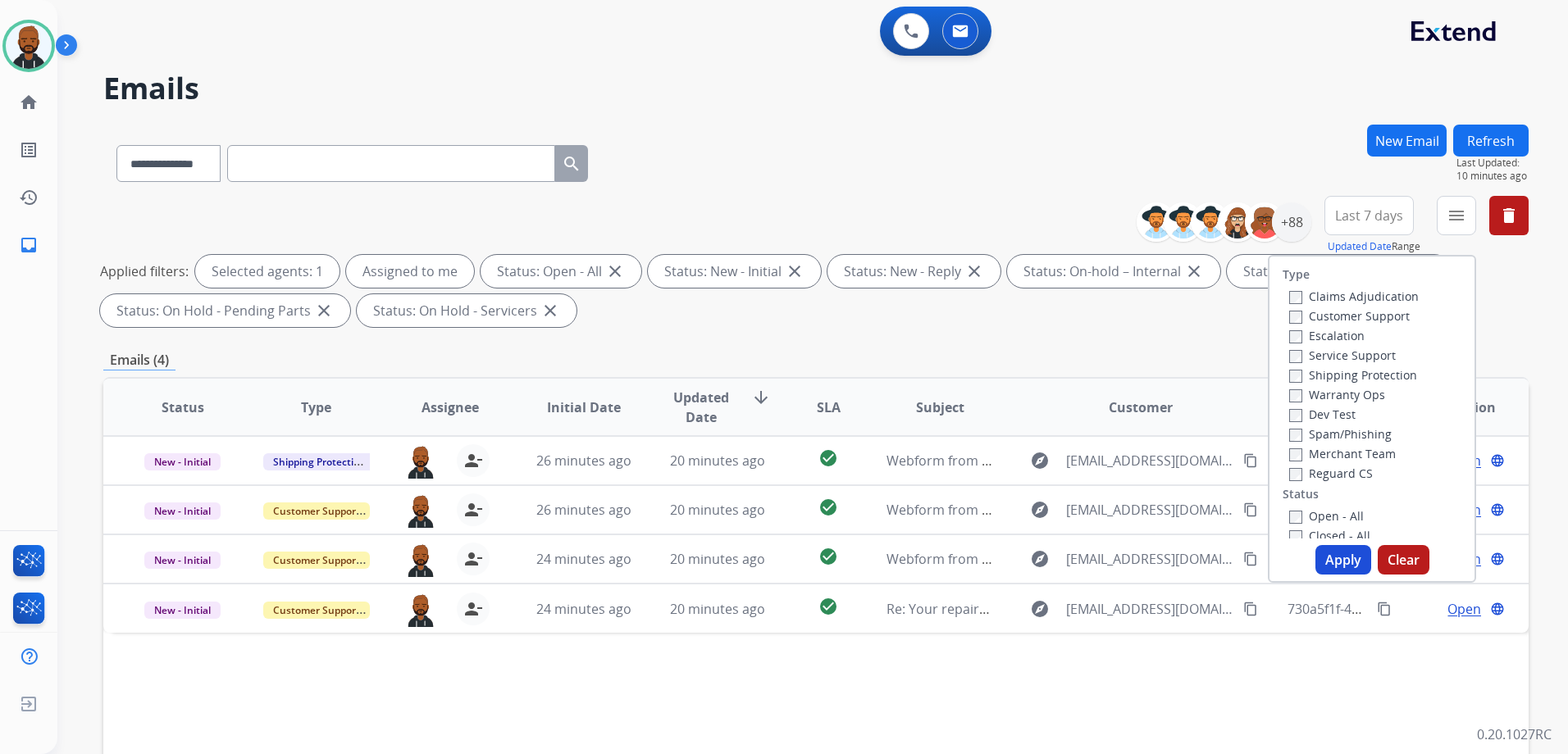
click at [1378, 218] on span "Last 7 days" at bounding box center [1369, 215] width 68 height 7
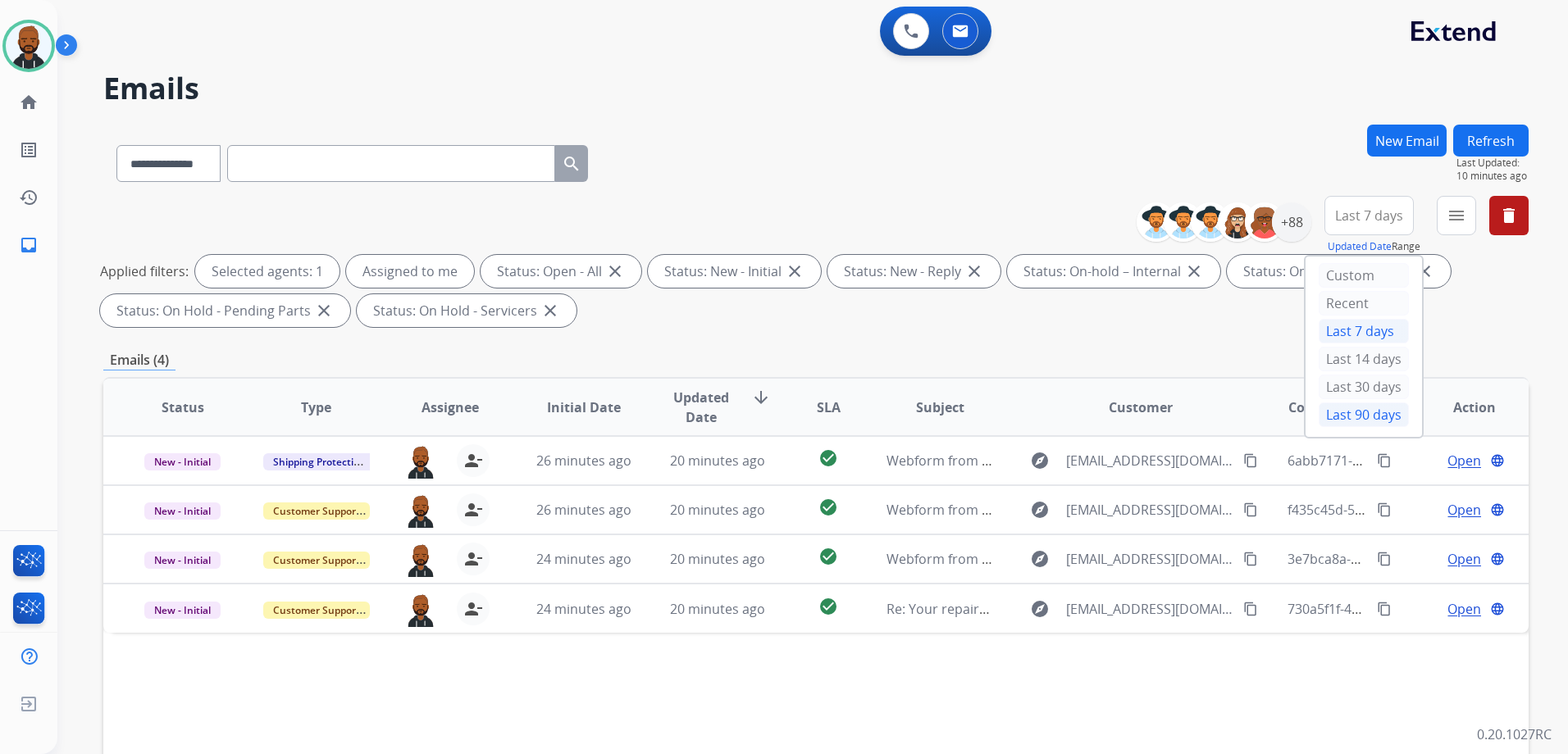
click at [1343, 415] on div "Last 90 days" at bounding box center [1363, 415] width 90 height 24
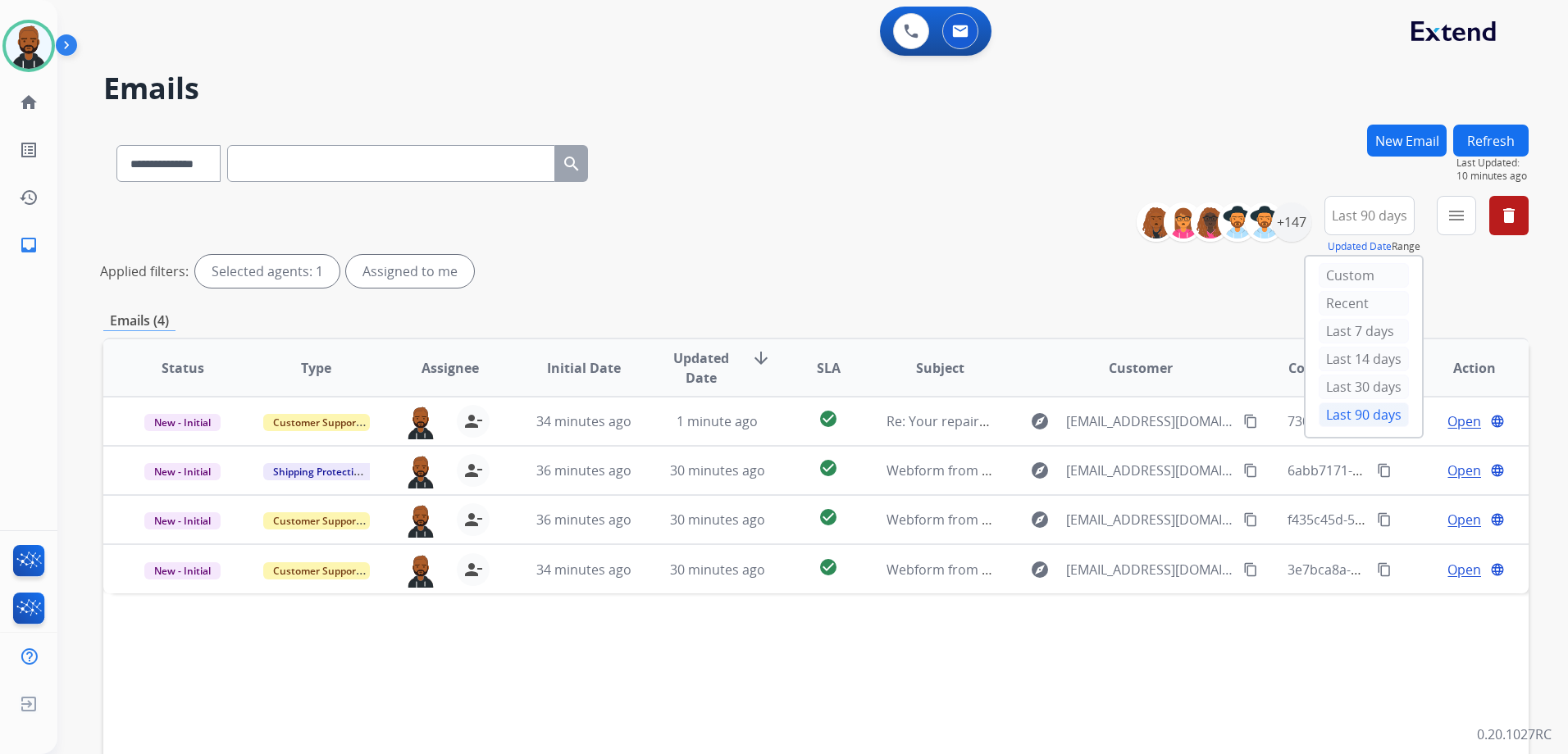
click at [1133, 309] on div "**********" at bounding box center [816, 548] width 1425 height 847
drag, startPoint x: 1273, startPoint y: 228, endPoint x: 1283, endPoint y: 227, distance: 10.0
click at [1274, 227] on img at bounding box center [1264, 222] width 33 height 33
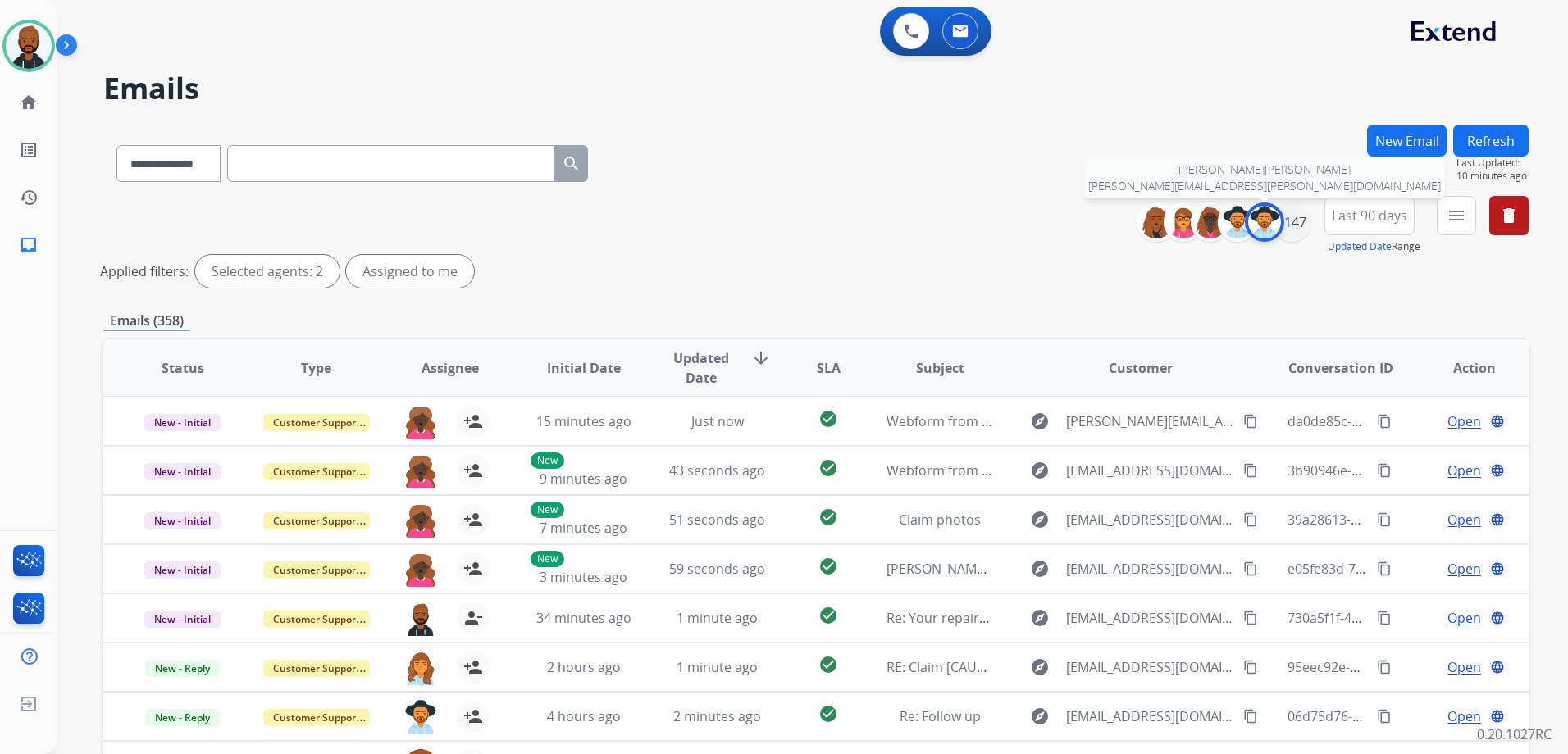
click at [1257, 233] on img at bounding box center [1264, 222] width 33 height 33
click at [1280, 221] on div "+147" at bounding box center [1291, 222] width 39 height 39
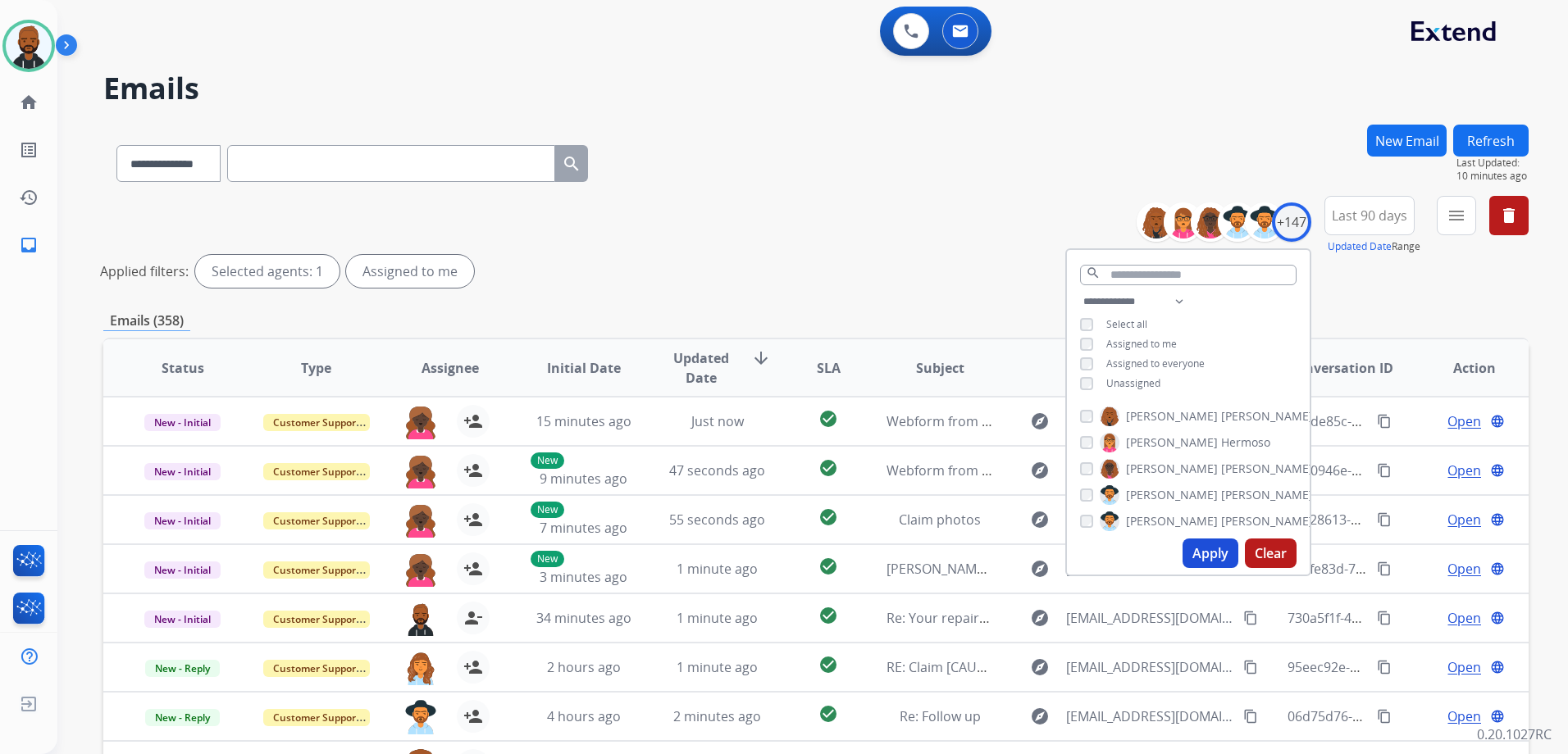
click at [1203, 547] on button "Apply" at bounding box center [1210, 554] width 56 height 30
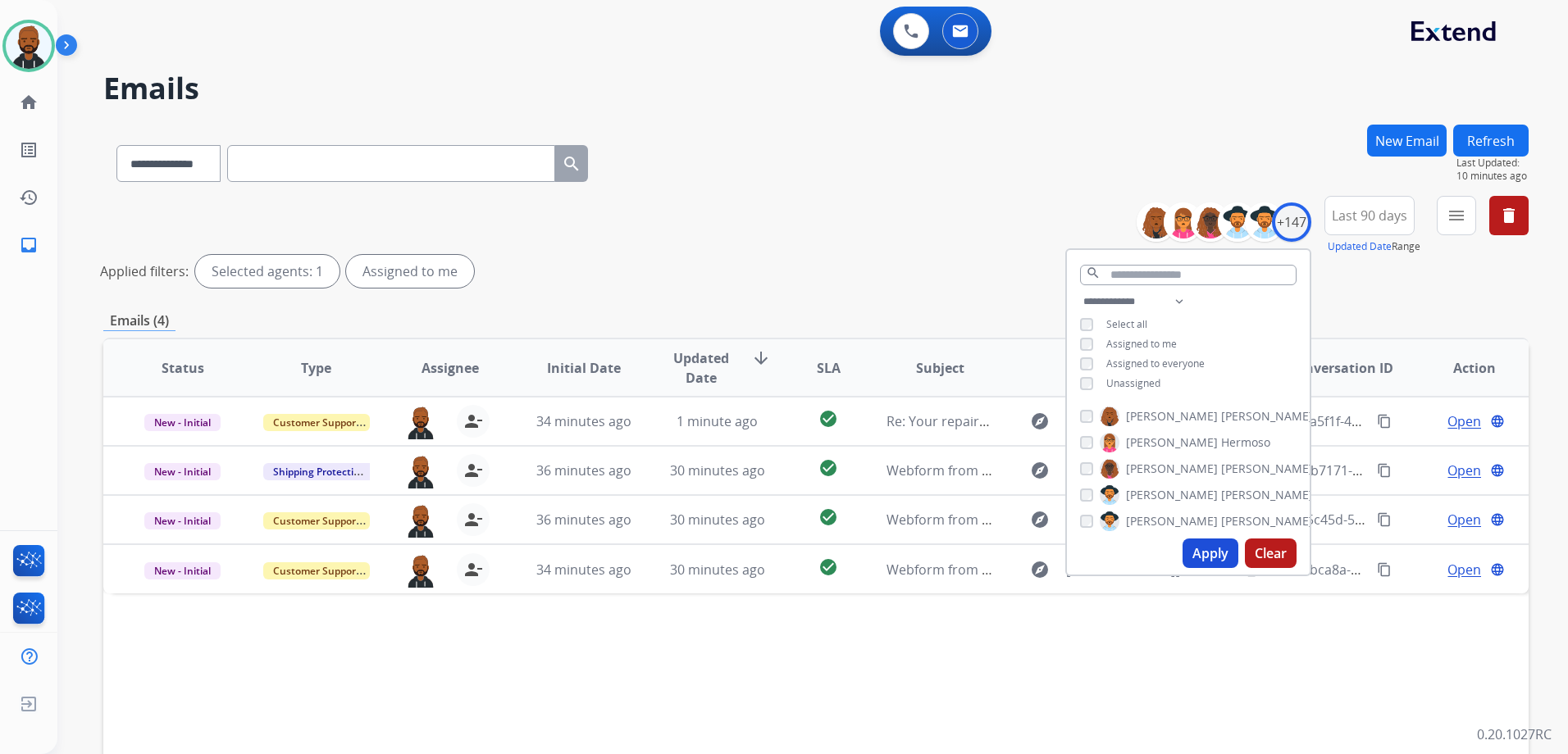
click at [1414, 309] on div "**********" at bounding box center [816, 548] width 1425 height 847
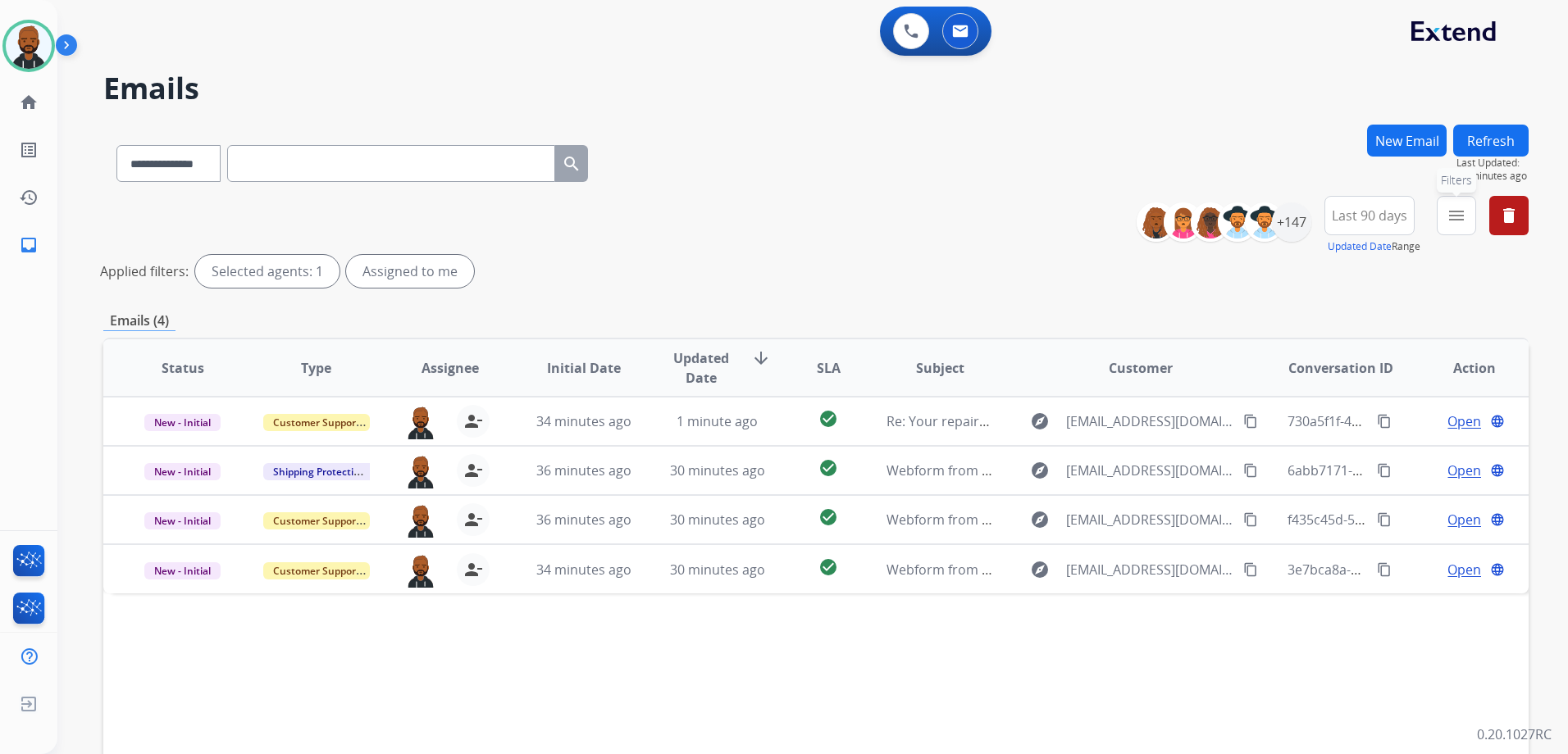
click at [1452, 215] on mat-icon "menu" at bounding box center [1455, 215] width 20 height 20
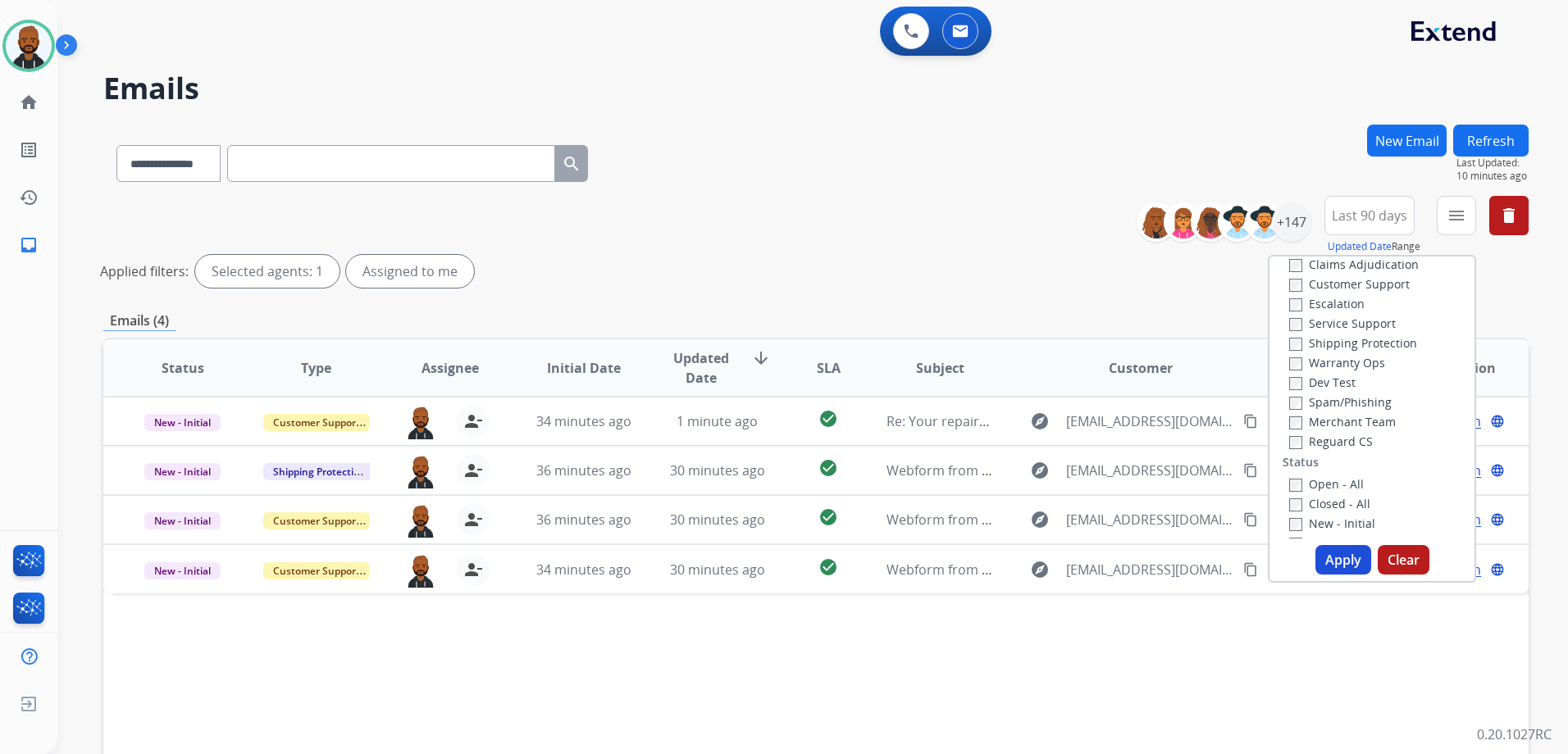
scroll to position [0, 0]
click at [911, 31] on img at bounding box center [911, 32] width 15 height 15
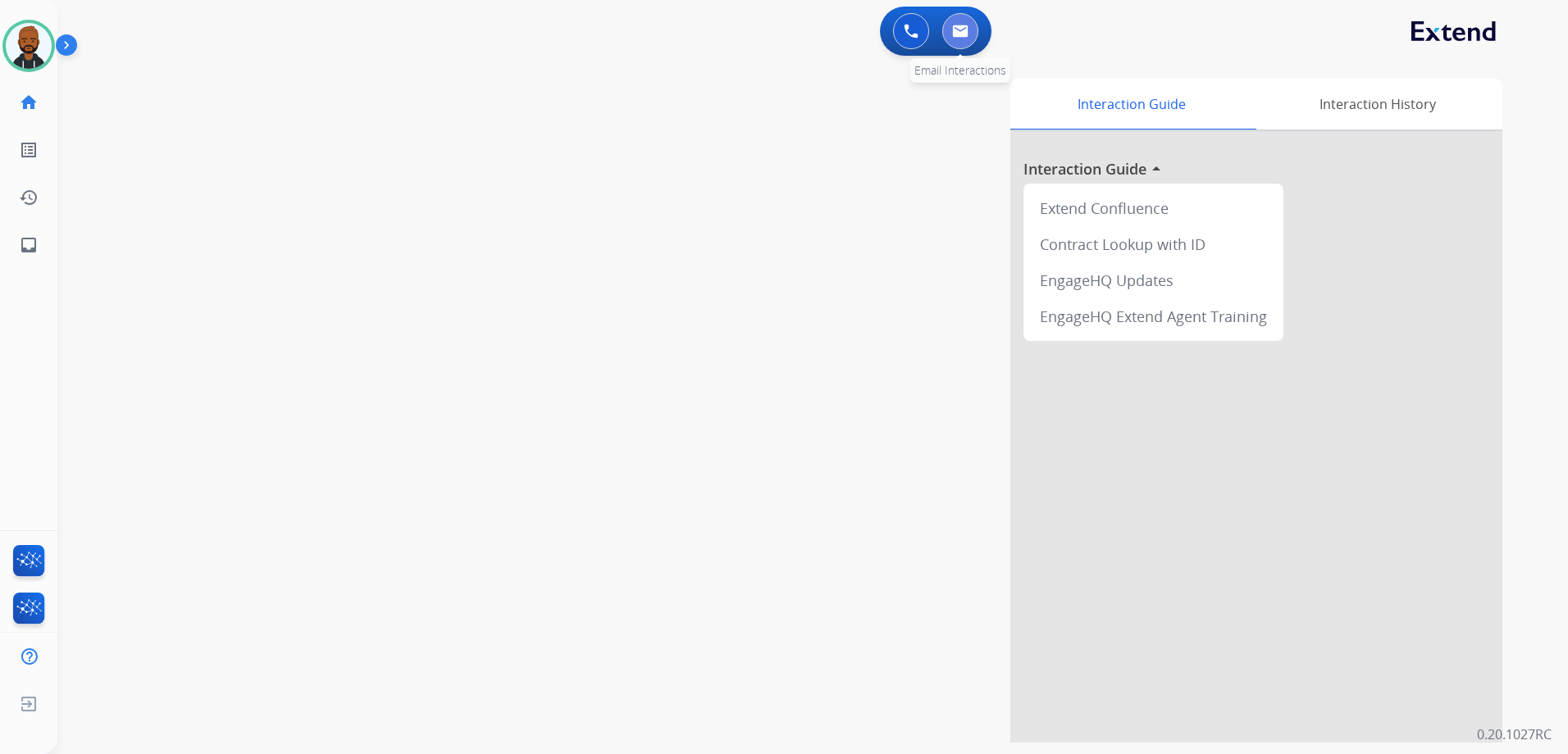
click at [961, 24] on img at bounding box center [960, 31] width 17 height 13
select select "**********"
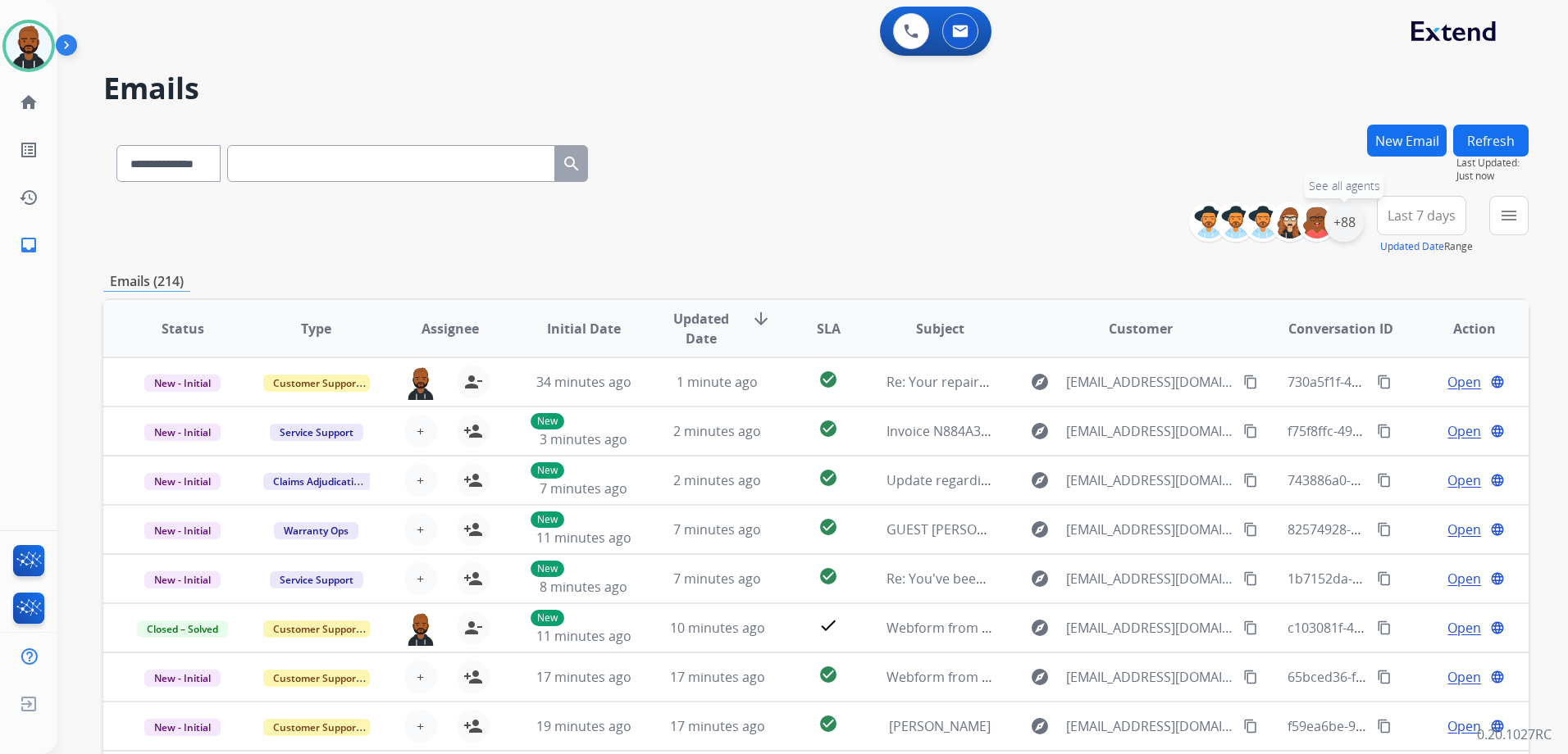
click at [1348, 230] on div "+88" at bounding box center [1343, 222] width 39 height 39
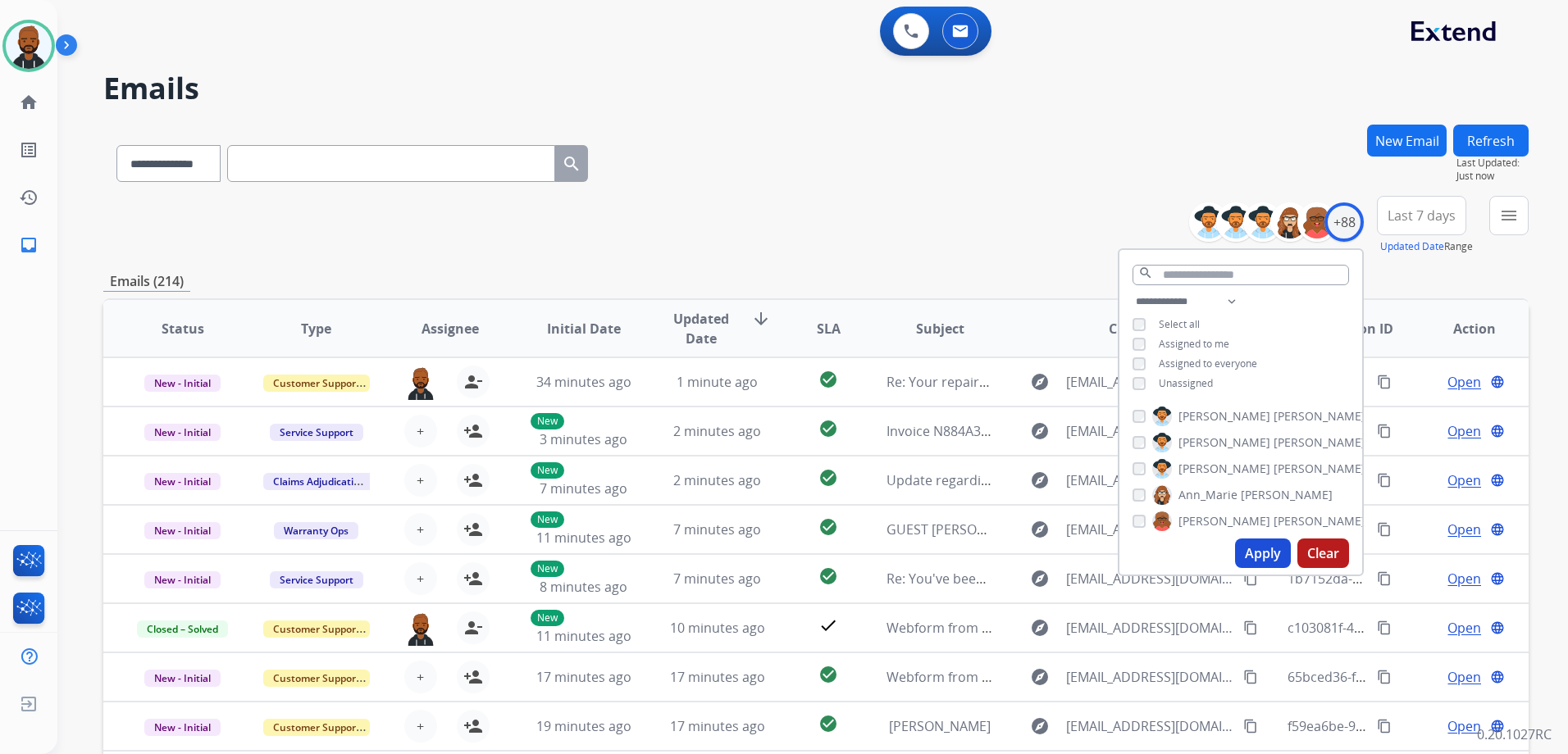
click at [1272, 551] on button "Apply" at bounding box center [1263, 554] width 56 height 30
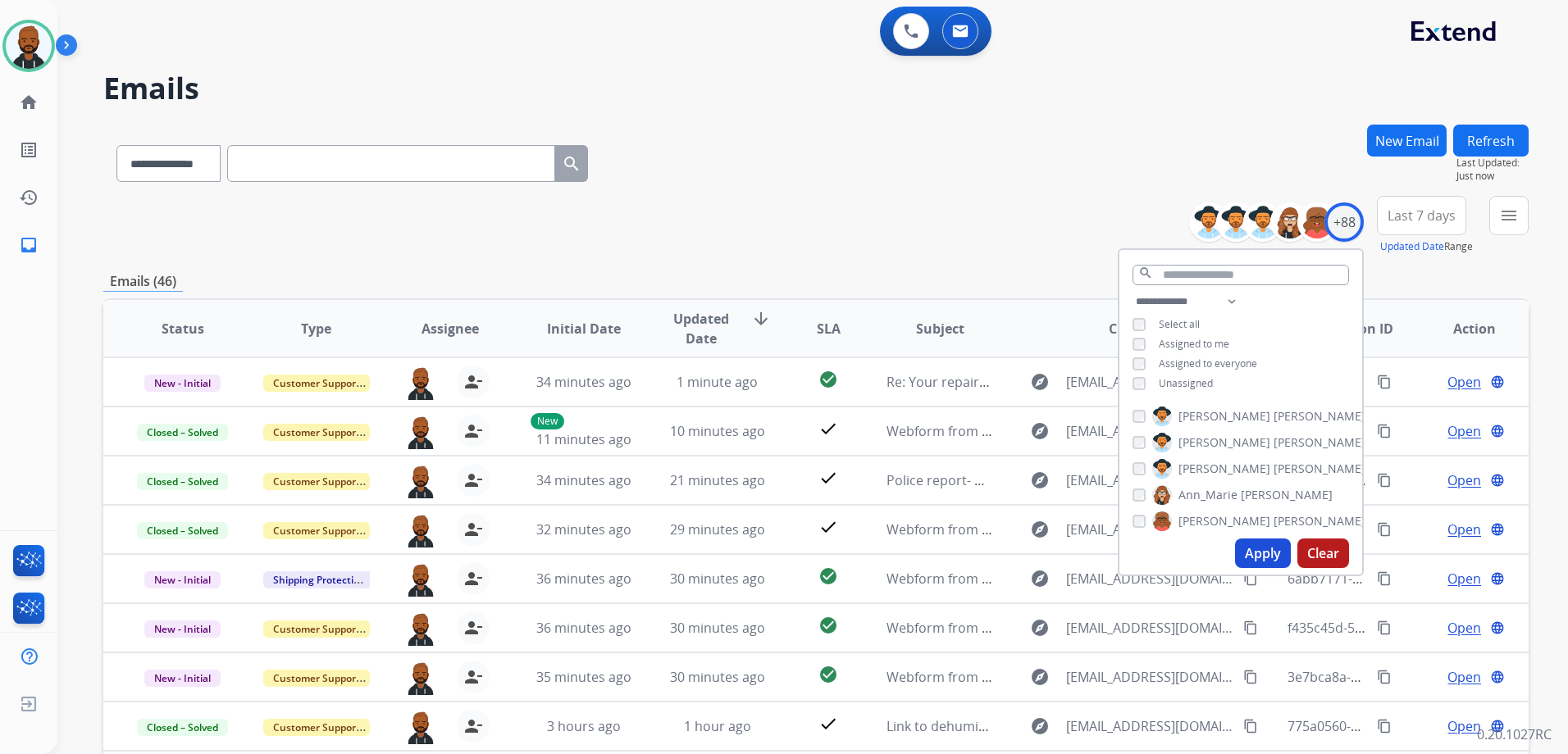
click at [1429, 219] on span "Last 7 days" at bounding box center [1421, 215] width 68 height 7
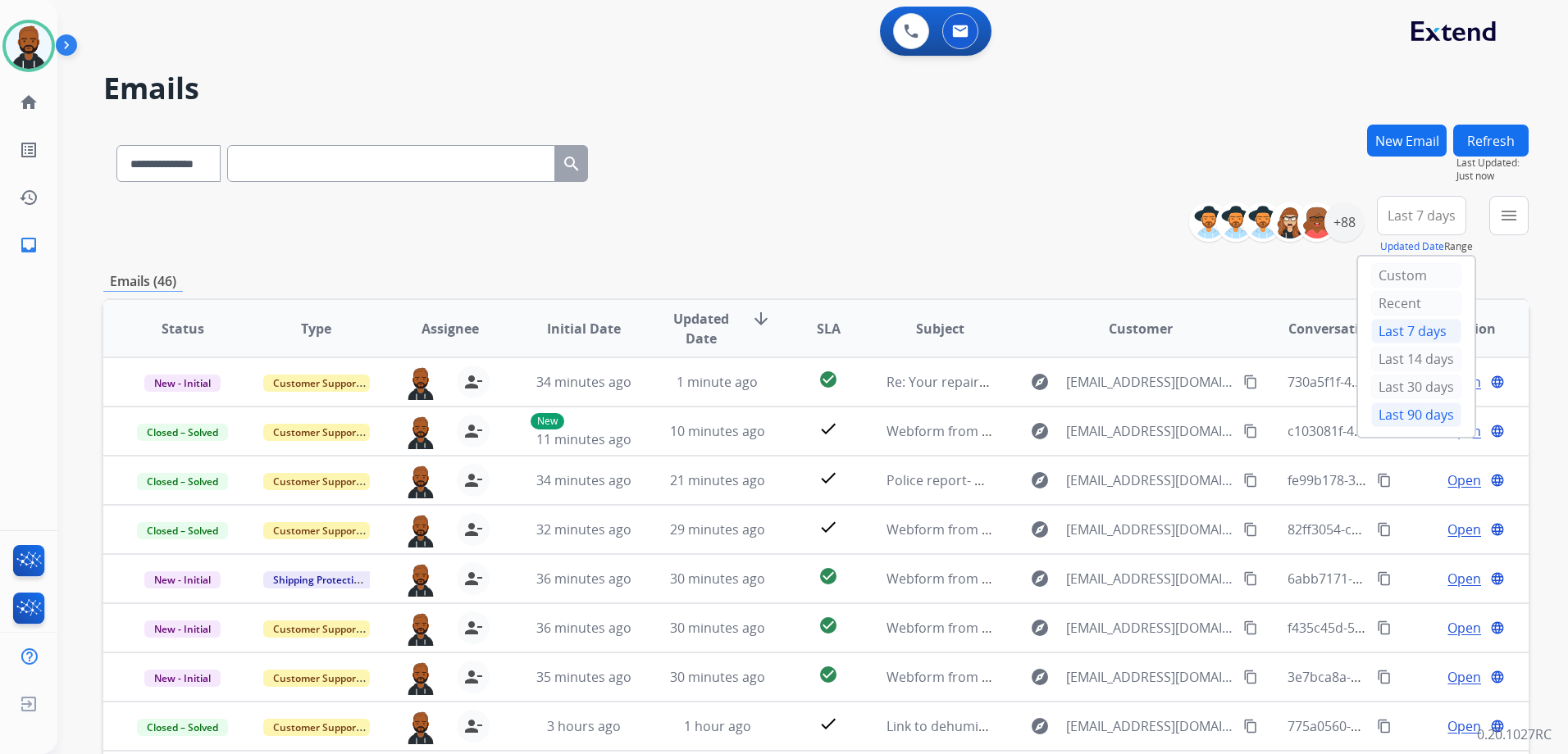
click at [1377, 405] on div "Last 90 days" at bounding box center [1415, 415] width 90 height 24
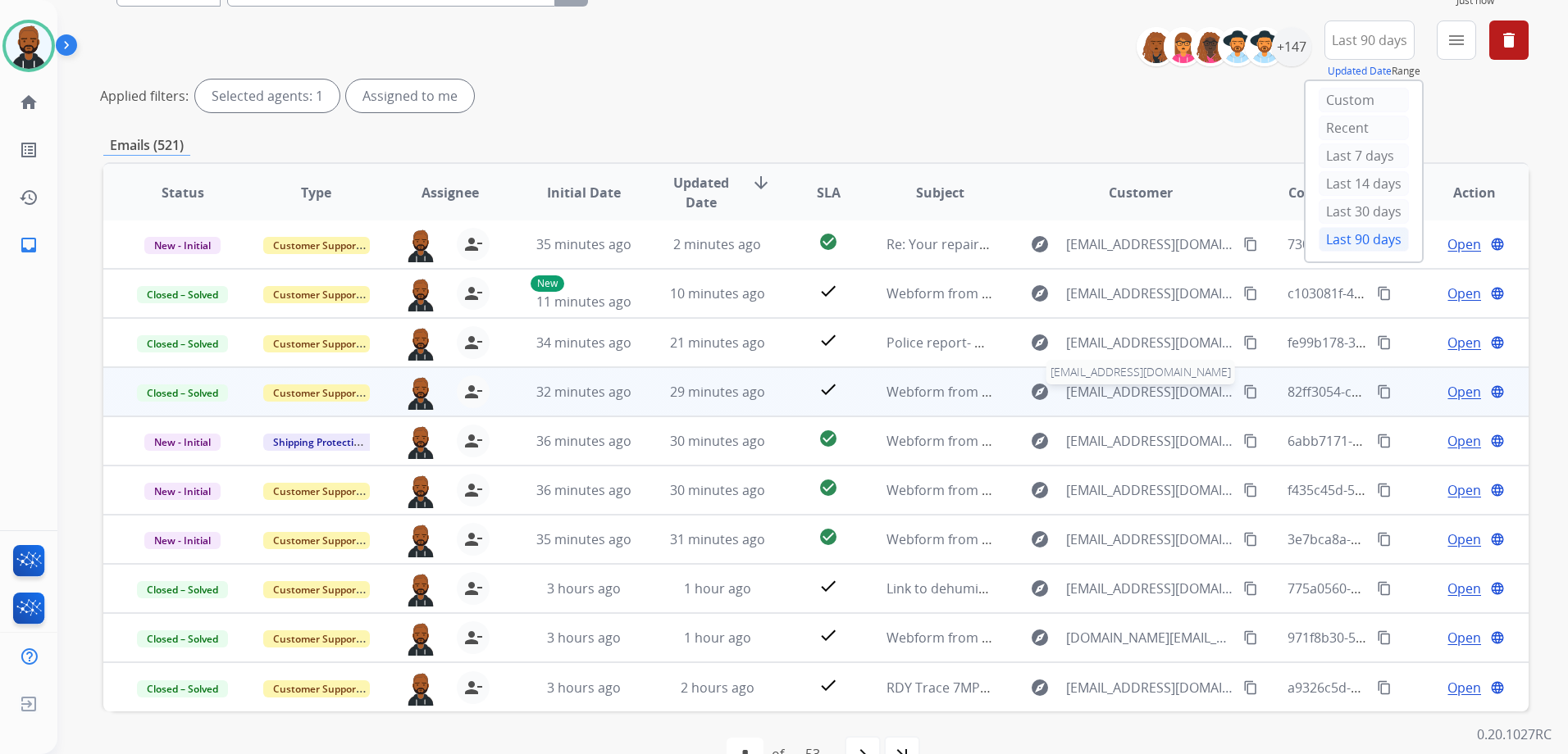
scroll to position [218, 0]
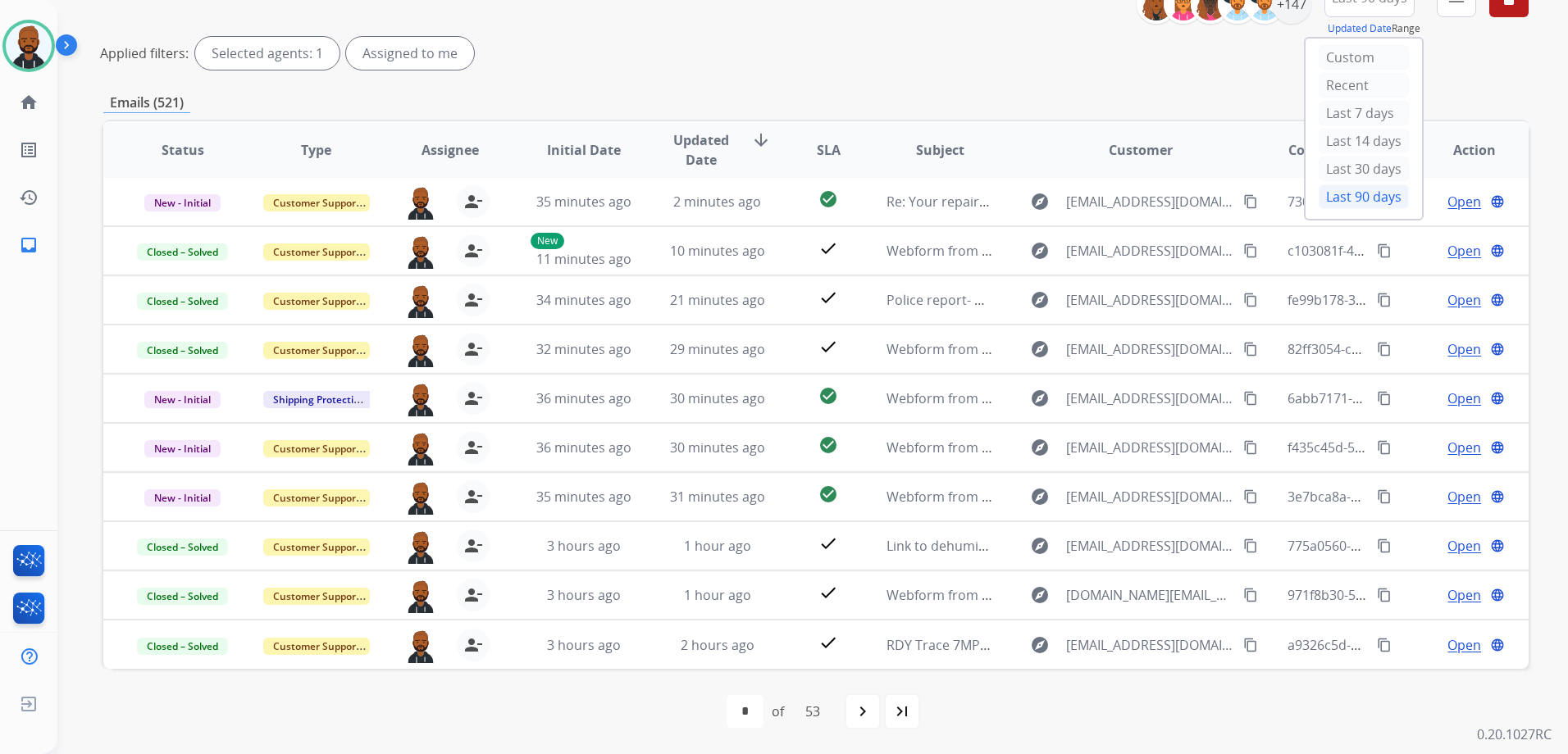
click at [1143, 64] on div "Applied filters: Selected agents: 1 Assigned to me" at bounding box center [812, 53] width 1425 height 33
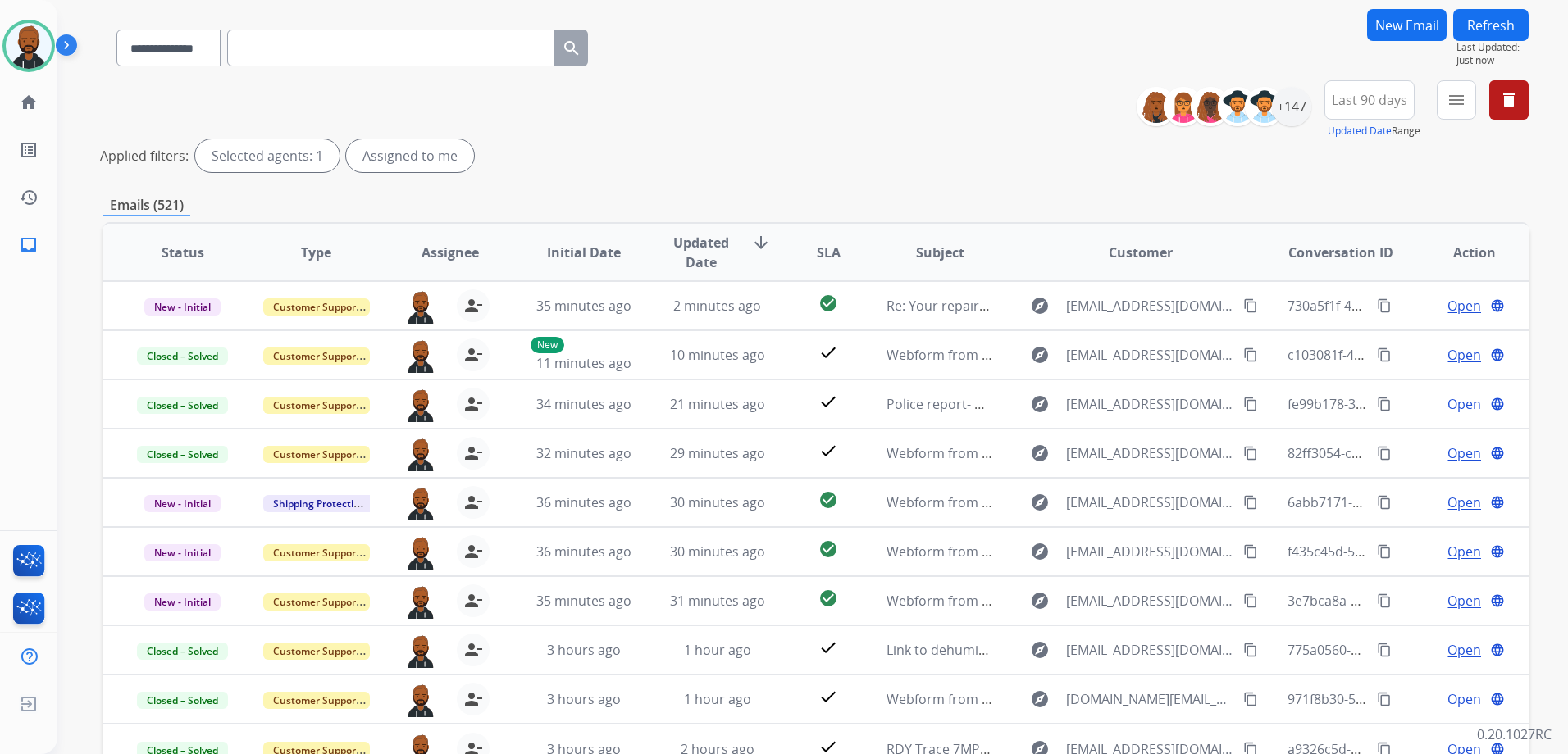
scroll to position [0, 0]
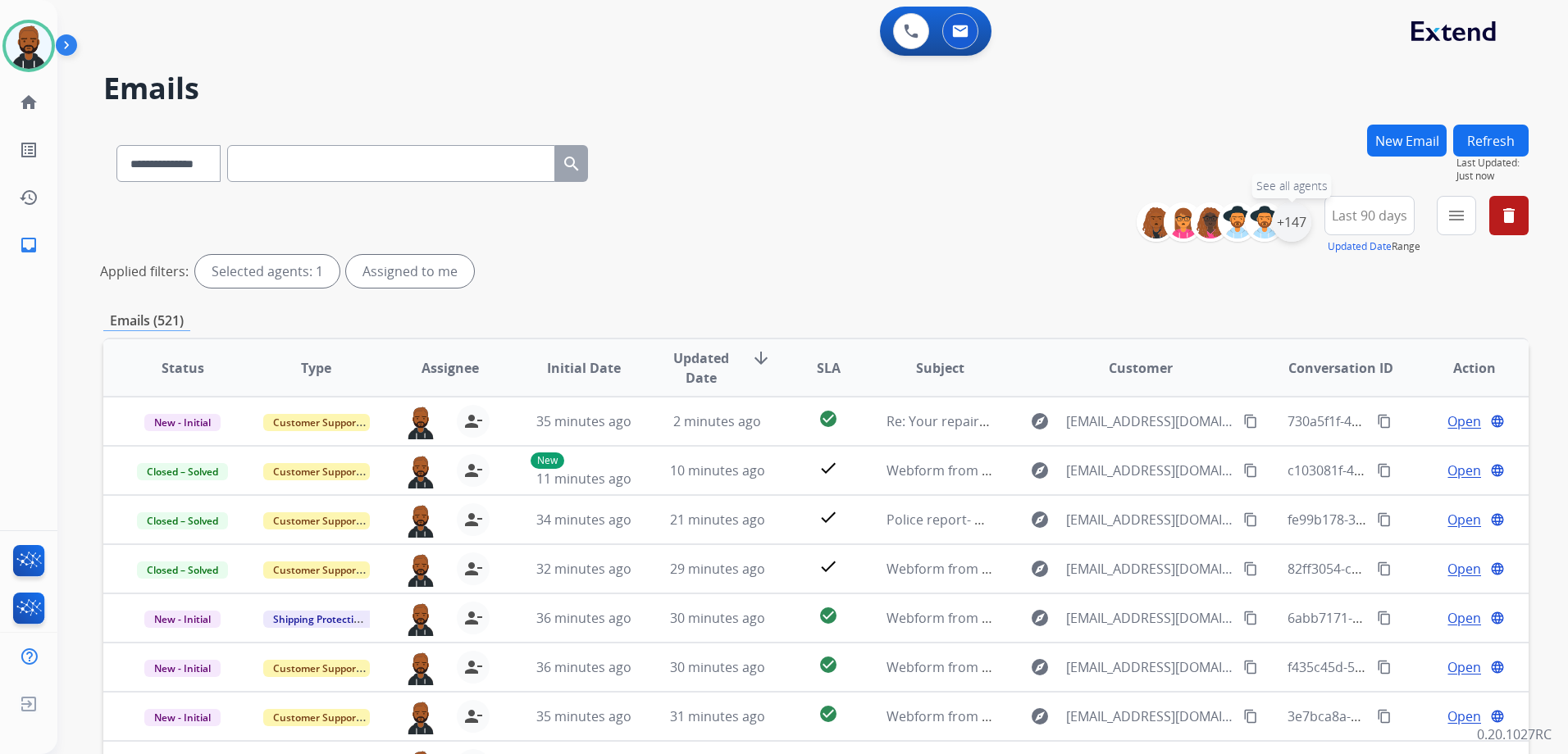
click at [1296, 225] on div "+147" at bounding box center [1291, 222] width 39 height 39
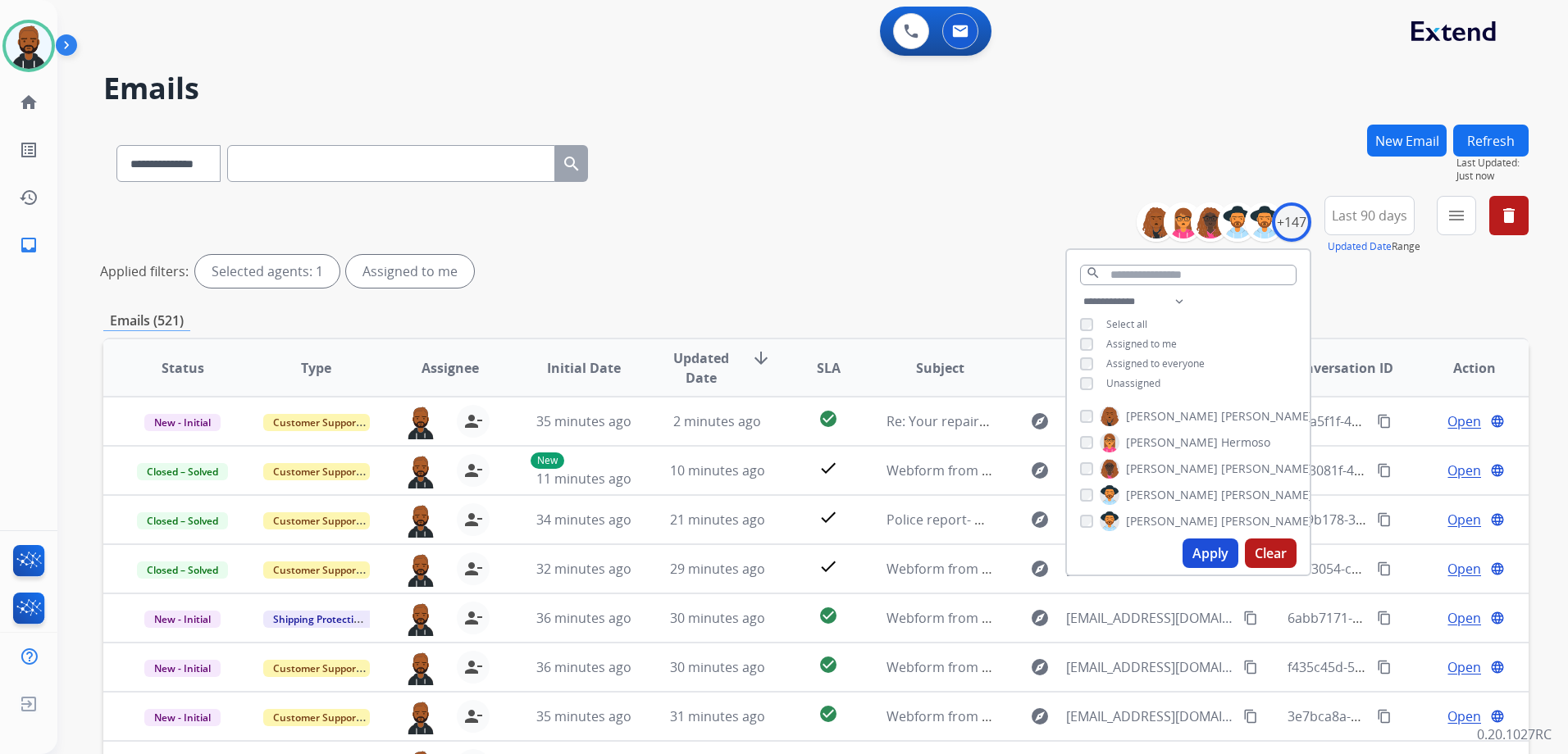
click at [1466, 234] on button "menu" at bounding box center [1456, 215] width 39 height 39
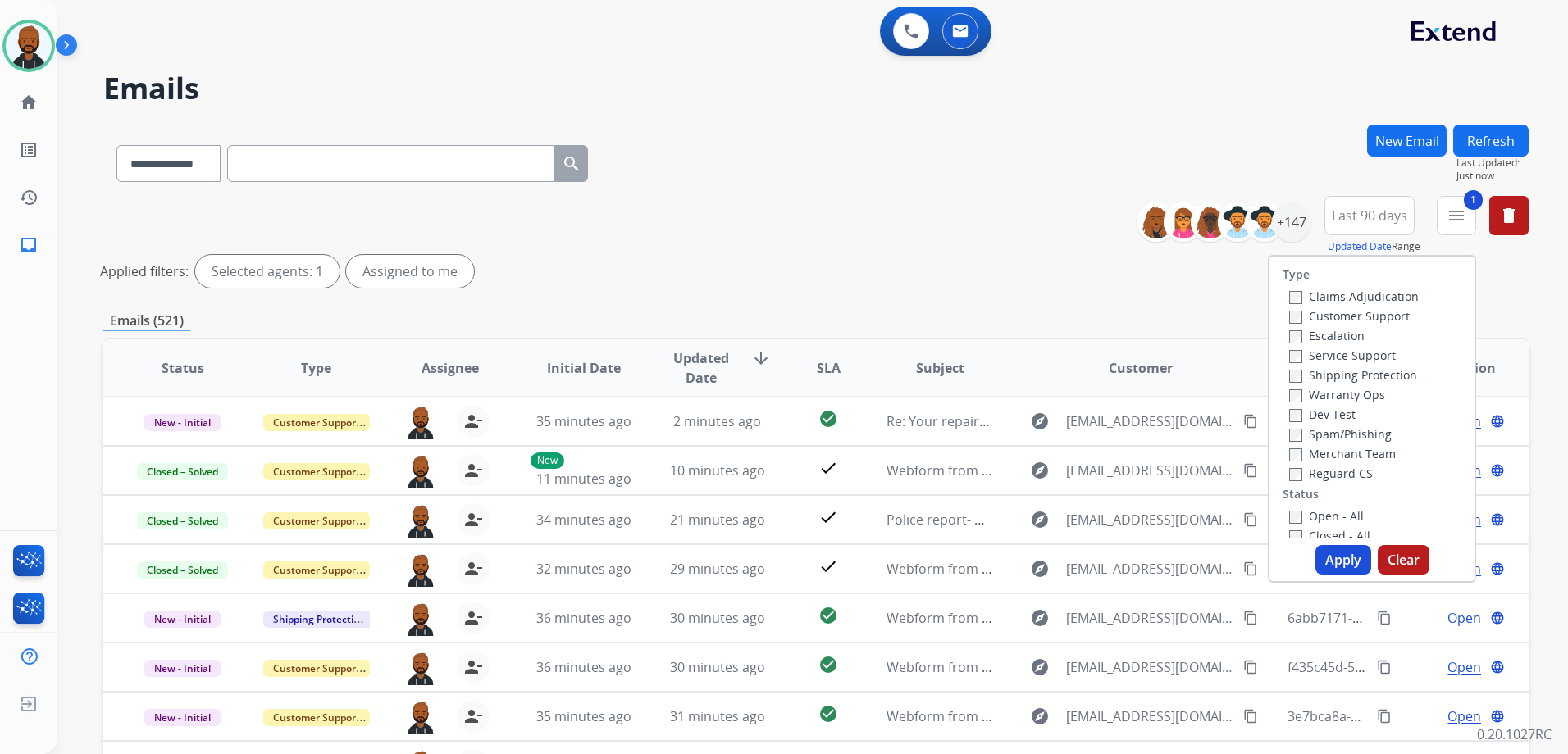
click at [1315, 560] on button "Apply" at bounding box center [1343, 560] width 56 height 30
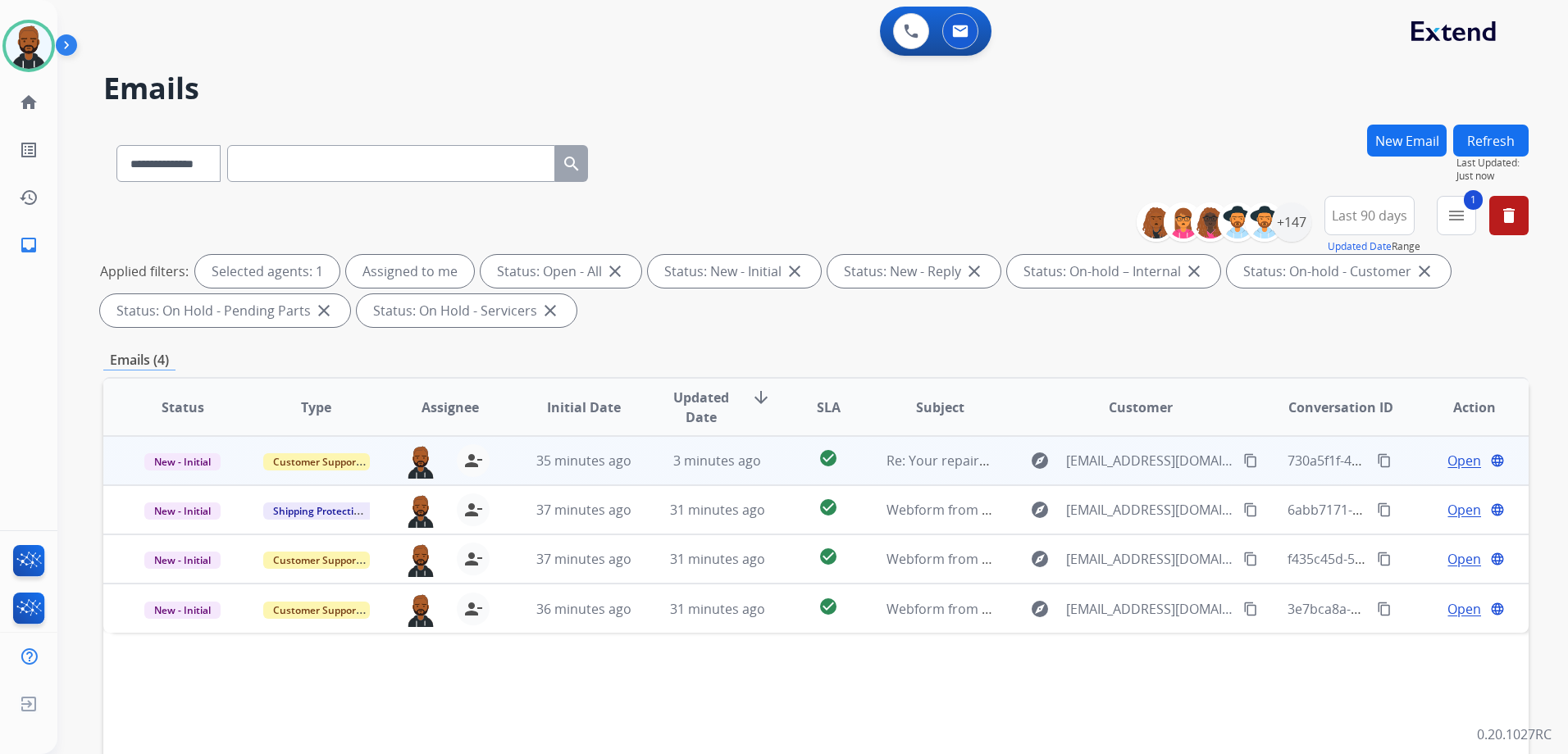
click at [1447, 457] on span "Open" at bounding box center [1464, 460] width 34 height 20
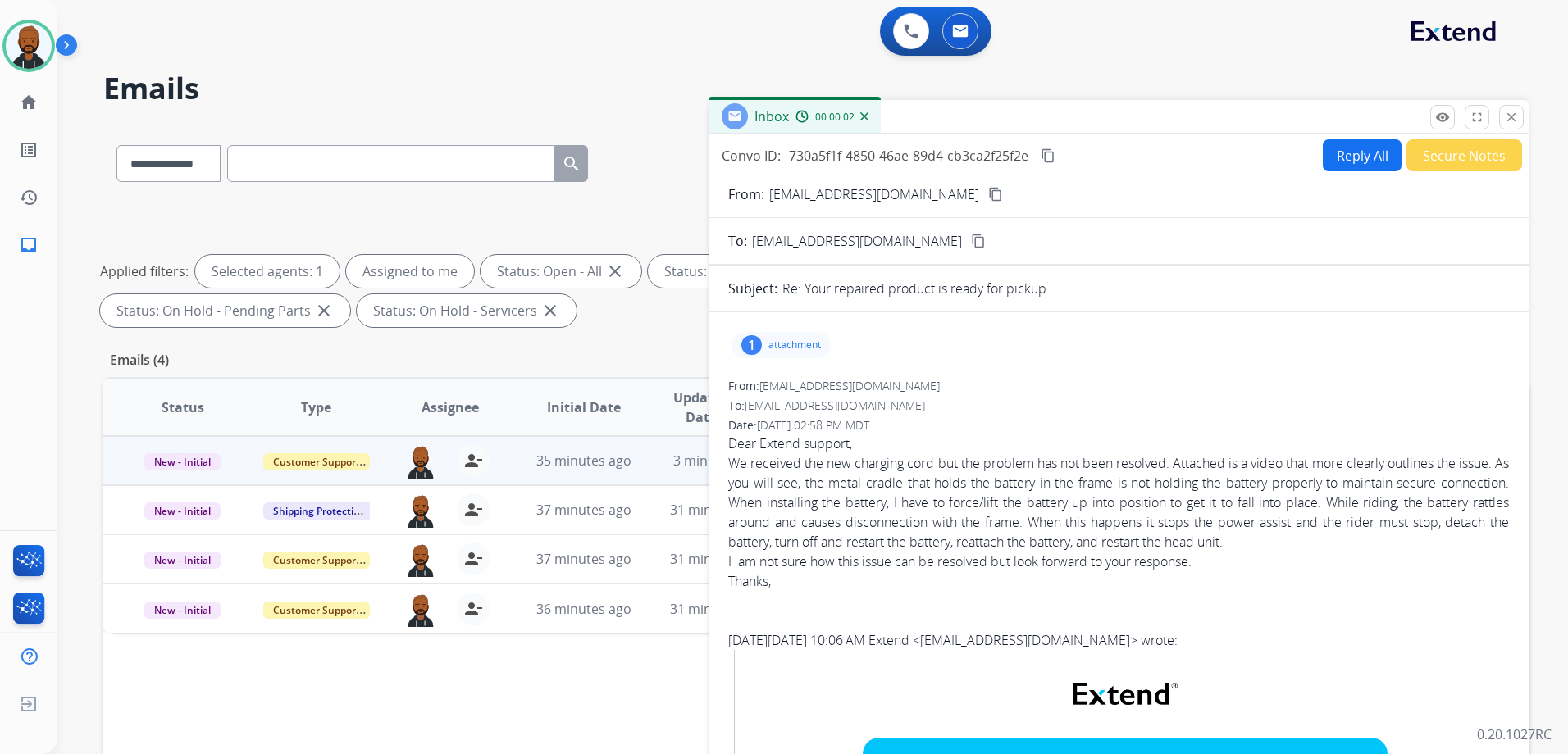
click at [1360, 159] on button "Reply All" at bounding box center [1362, 156] width 78 height 32
select select "**********"
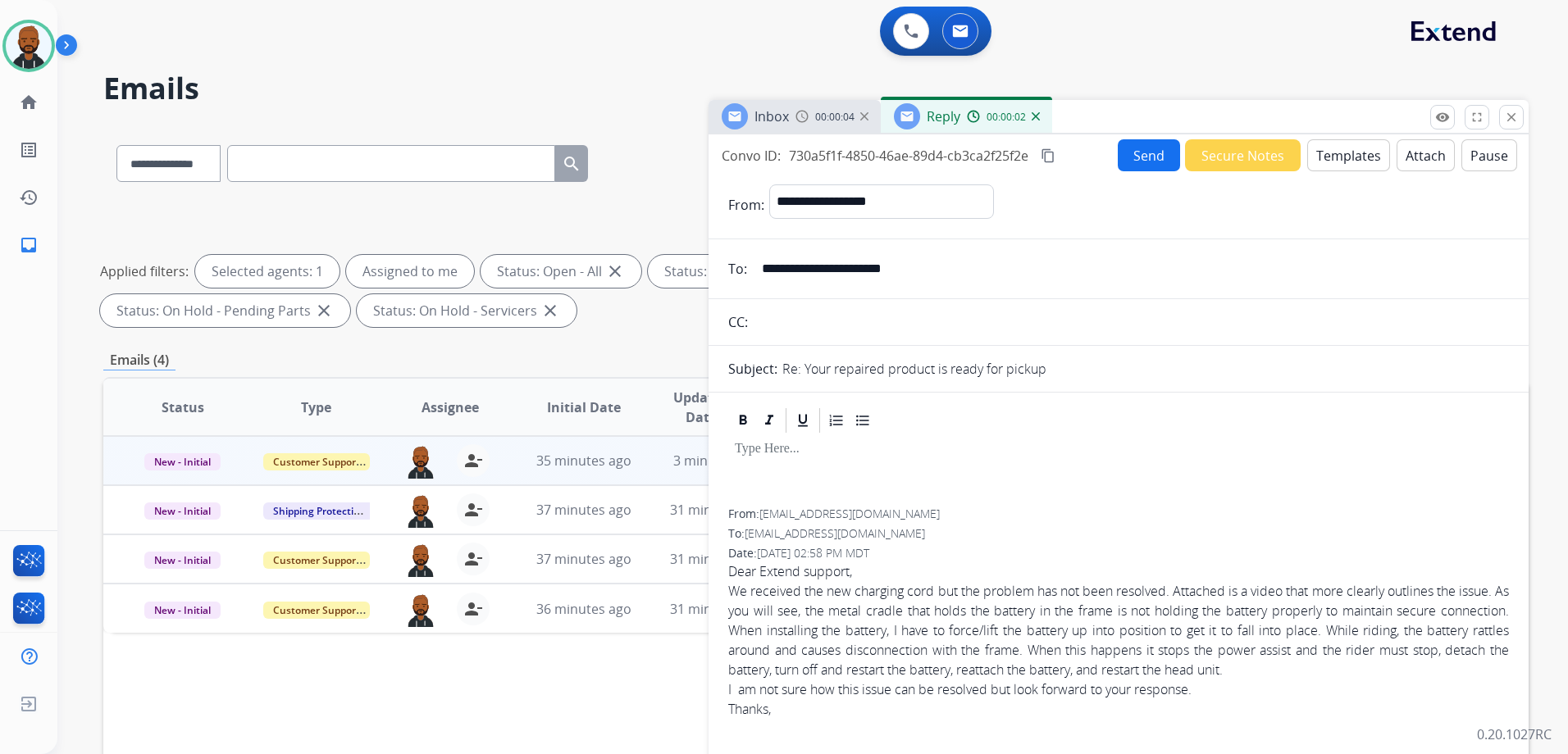
click at [1351, 155] on button "Templates" at bounding box center [1348, 156] width 83 height 32
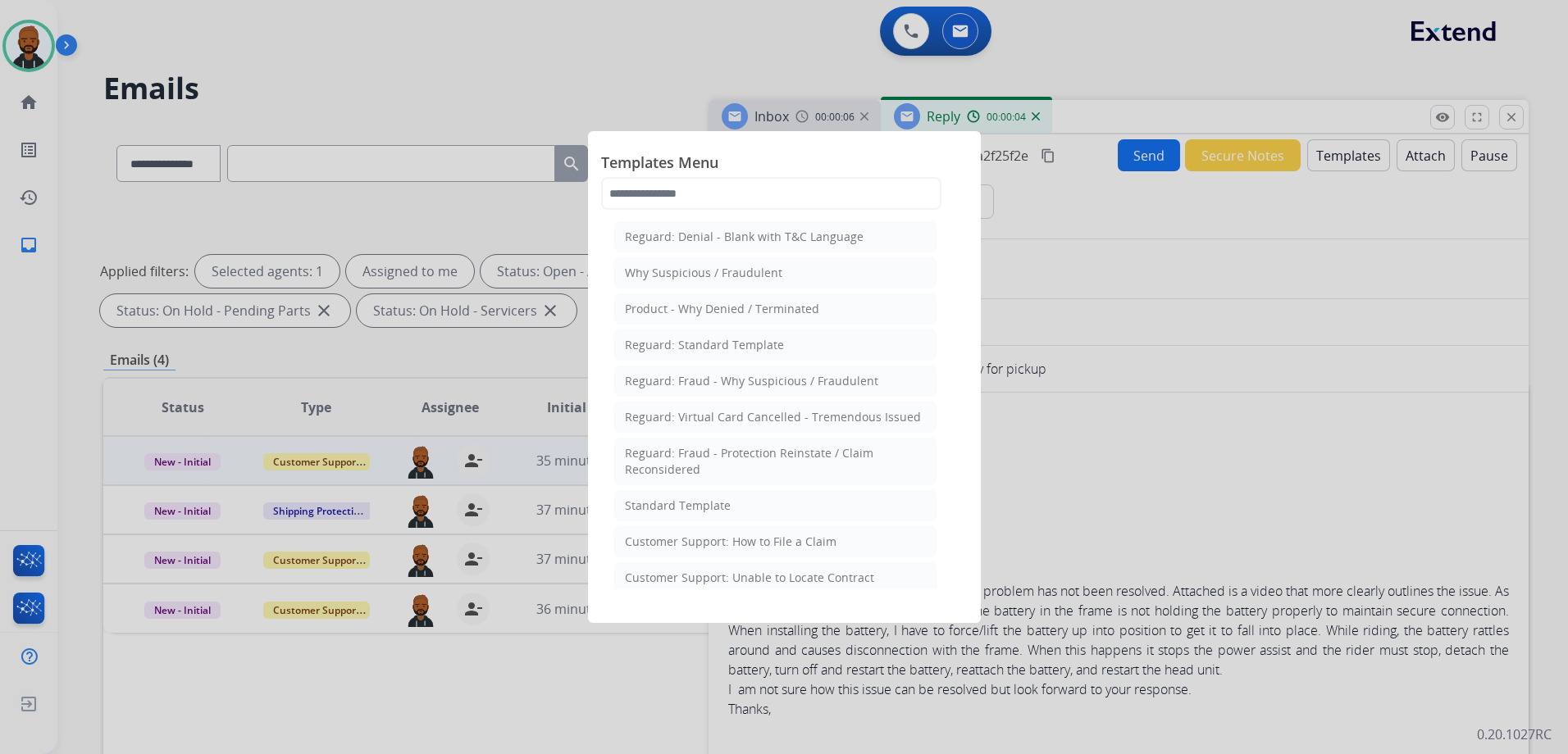
click at [751, 506] on li "Standard Template" at bounding box center [776, 505] width 323 height 31
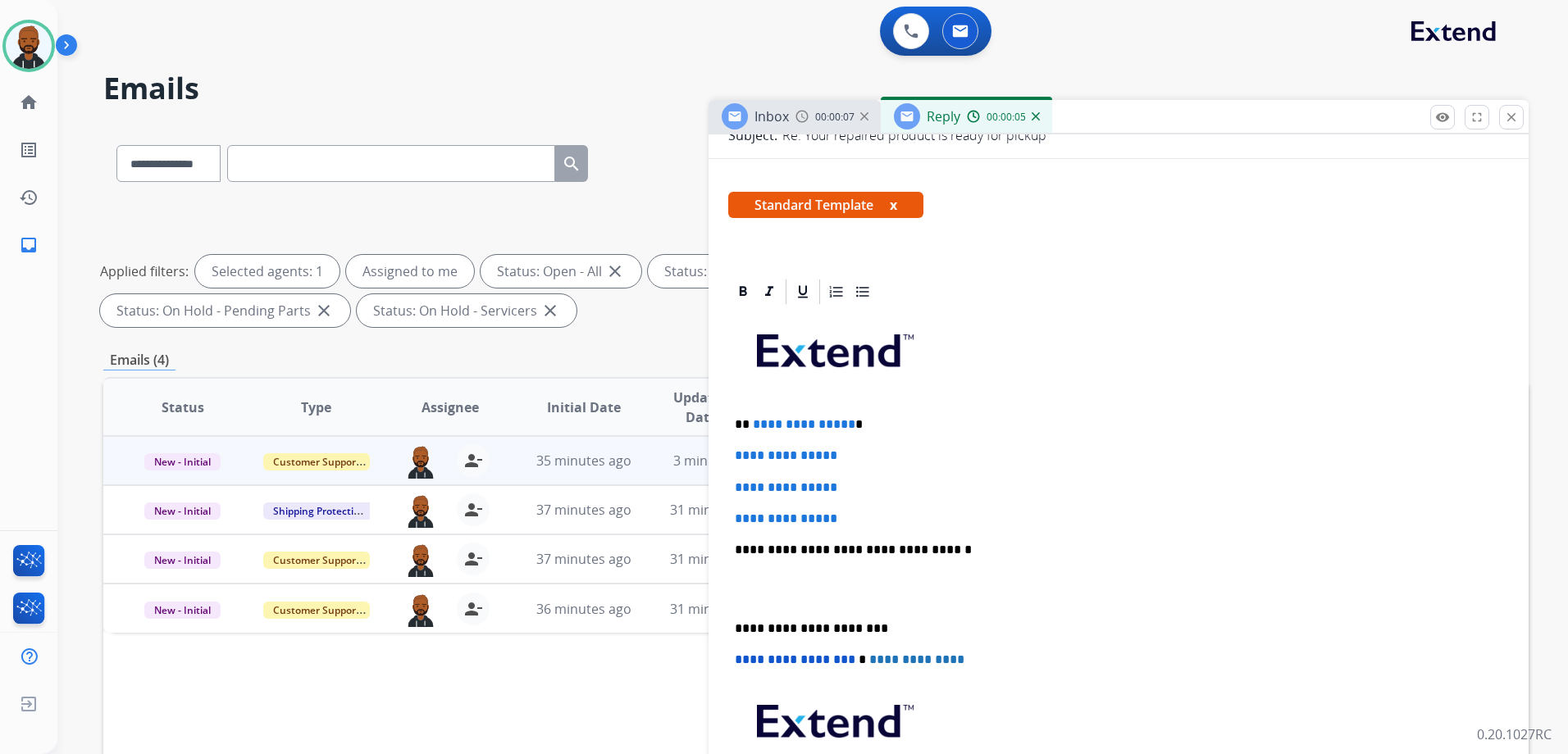
scroll to position [246, 0]
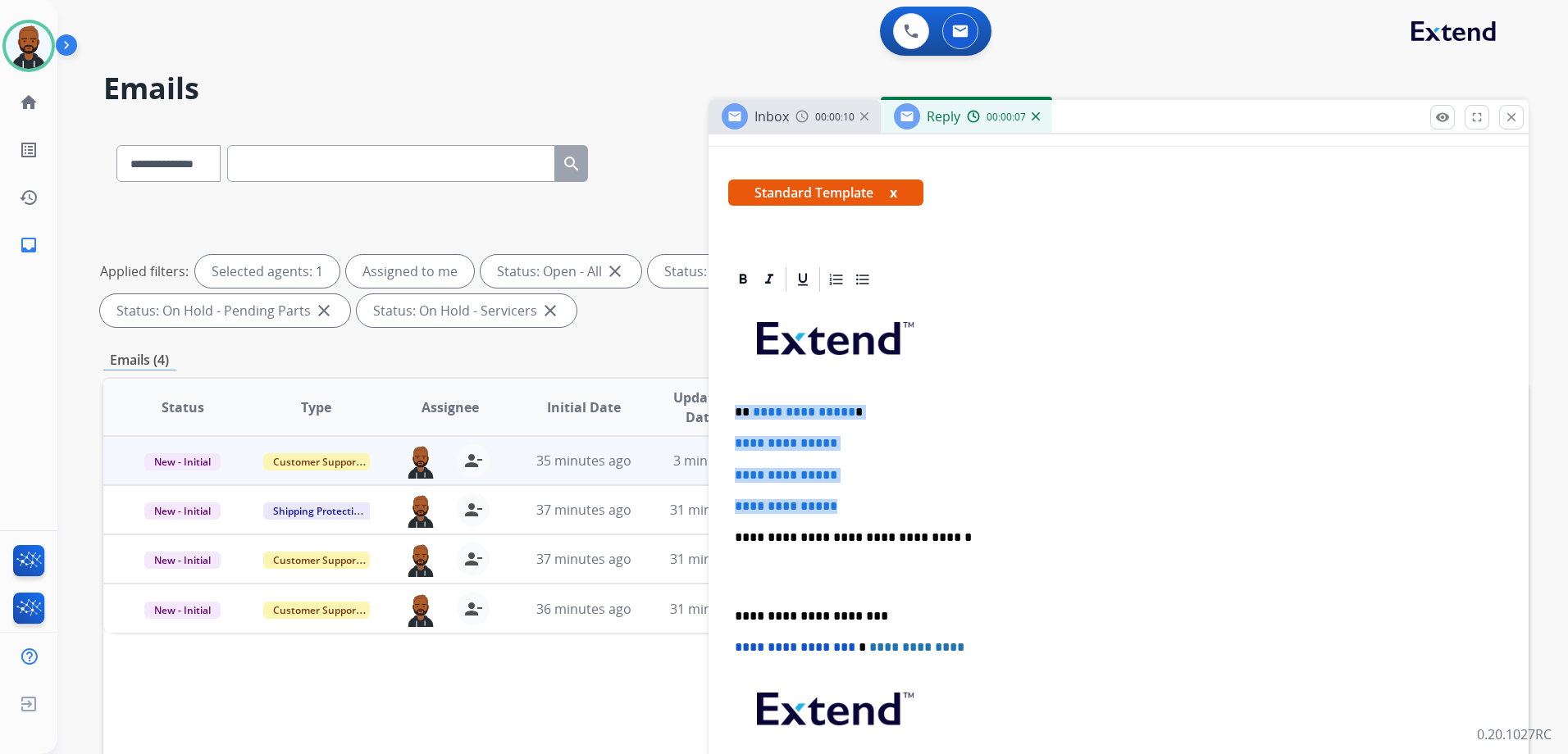
drag, startPoint x: 733, startPoint y: 410, endPoint x: 865, endPoint y: 505, distance: 162.6
click at [865, 505] on div "**********" at bounding box center [1118, 576] width 780 height 564
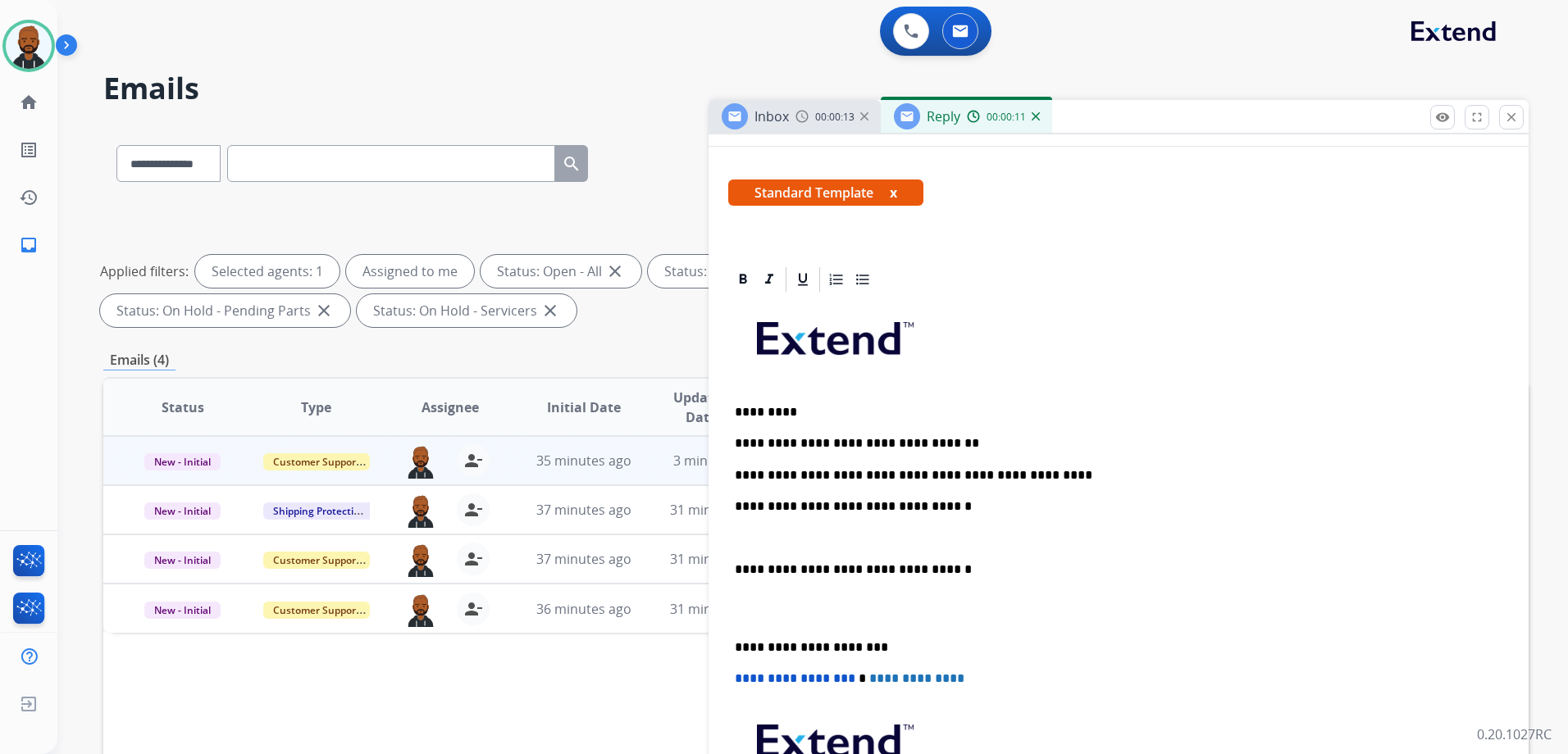
click at [1038, 477] on p "**********" at bounding box center [1111, 475] width 754 height 15
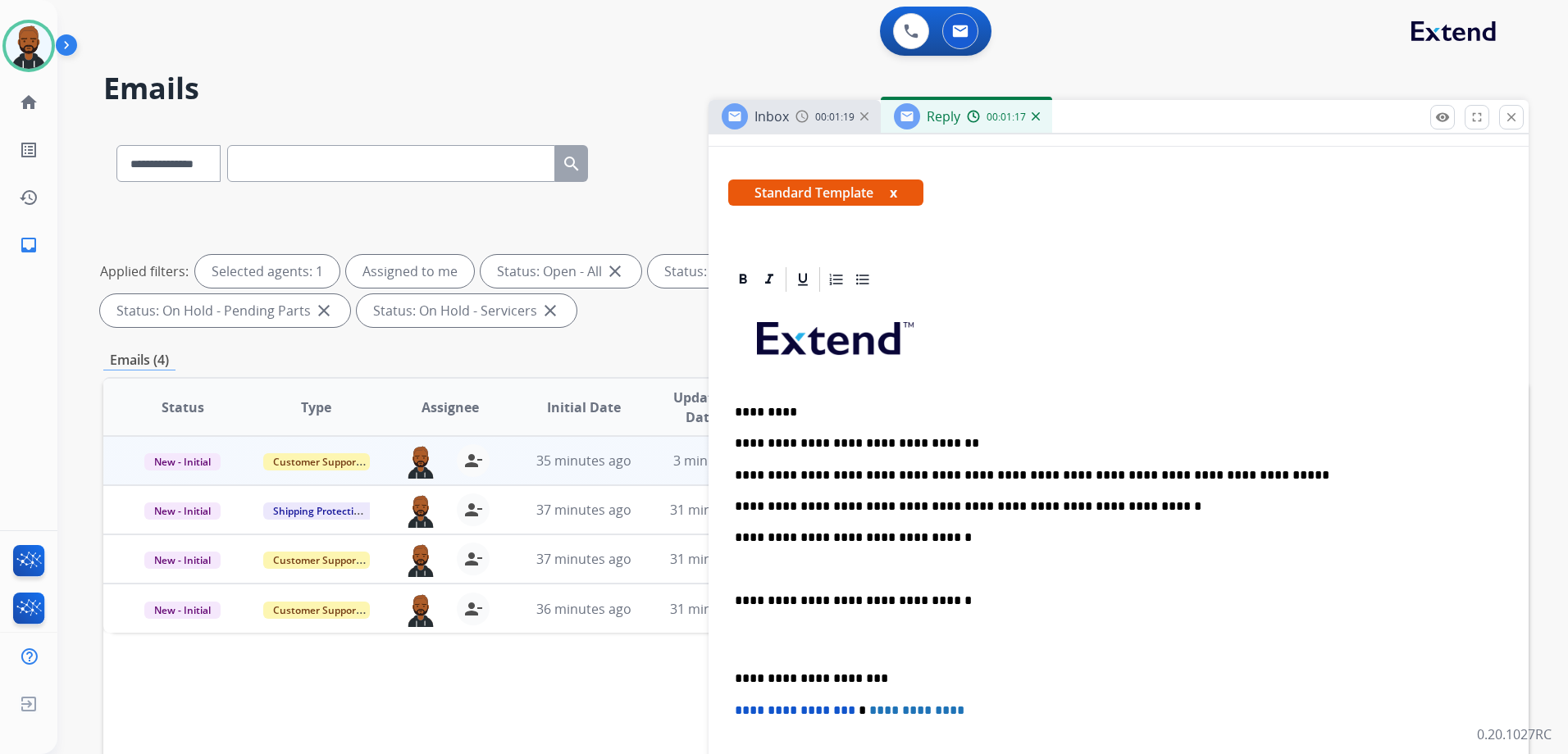
click at [734, 603] on div "**********" at bounding box center [1118, 608] width 780 height 627
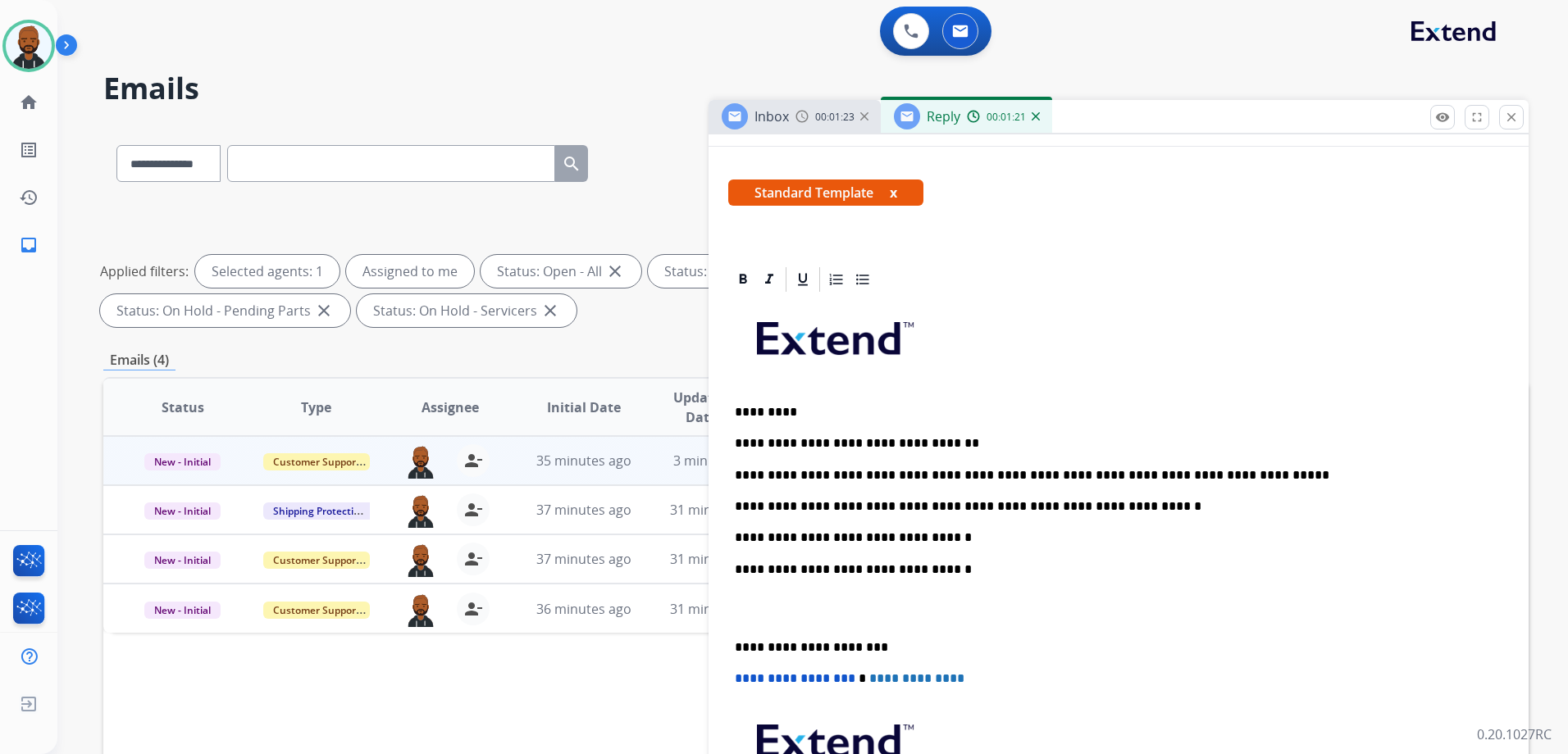
click at [729, 642] on div "**********" at bounding box center [1118, 592] width 780 height 596
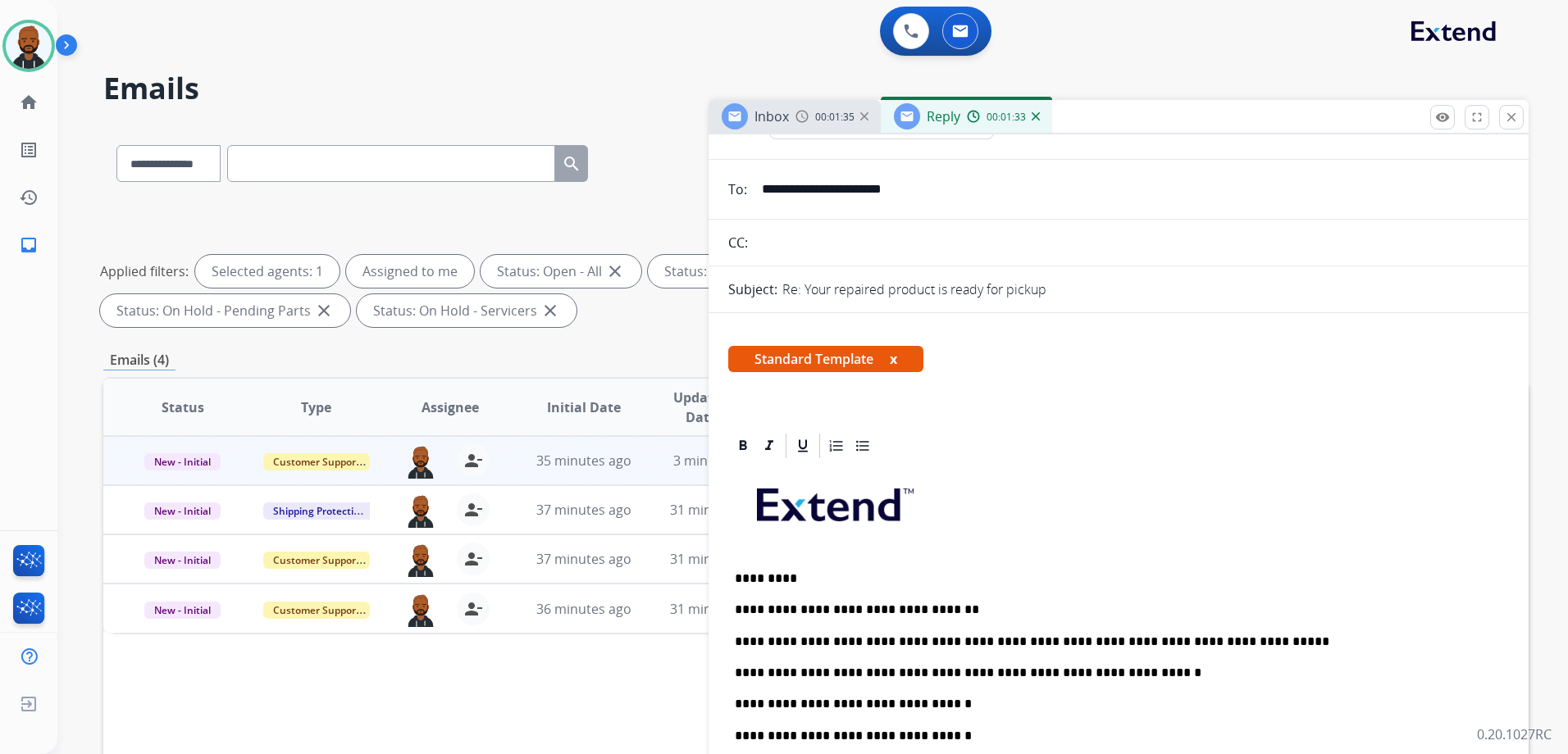
scroll to position [0, 0]
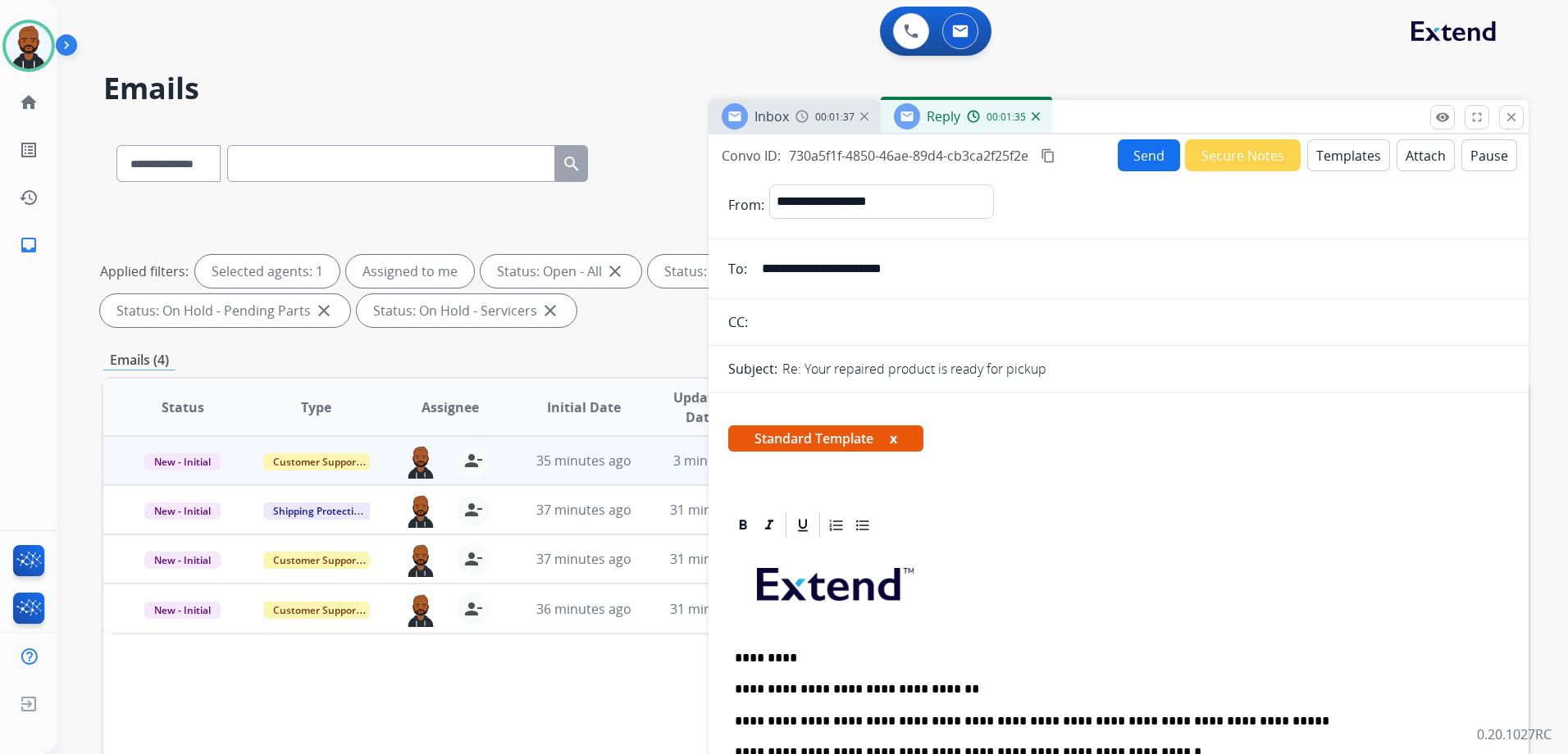
click at [1135, 151] on button "Send" at bounding box center [1148, 156] width 62 height 32
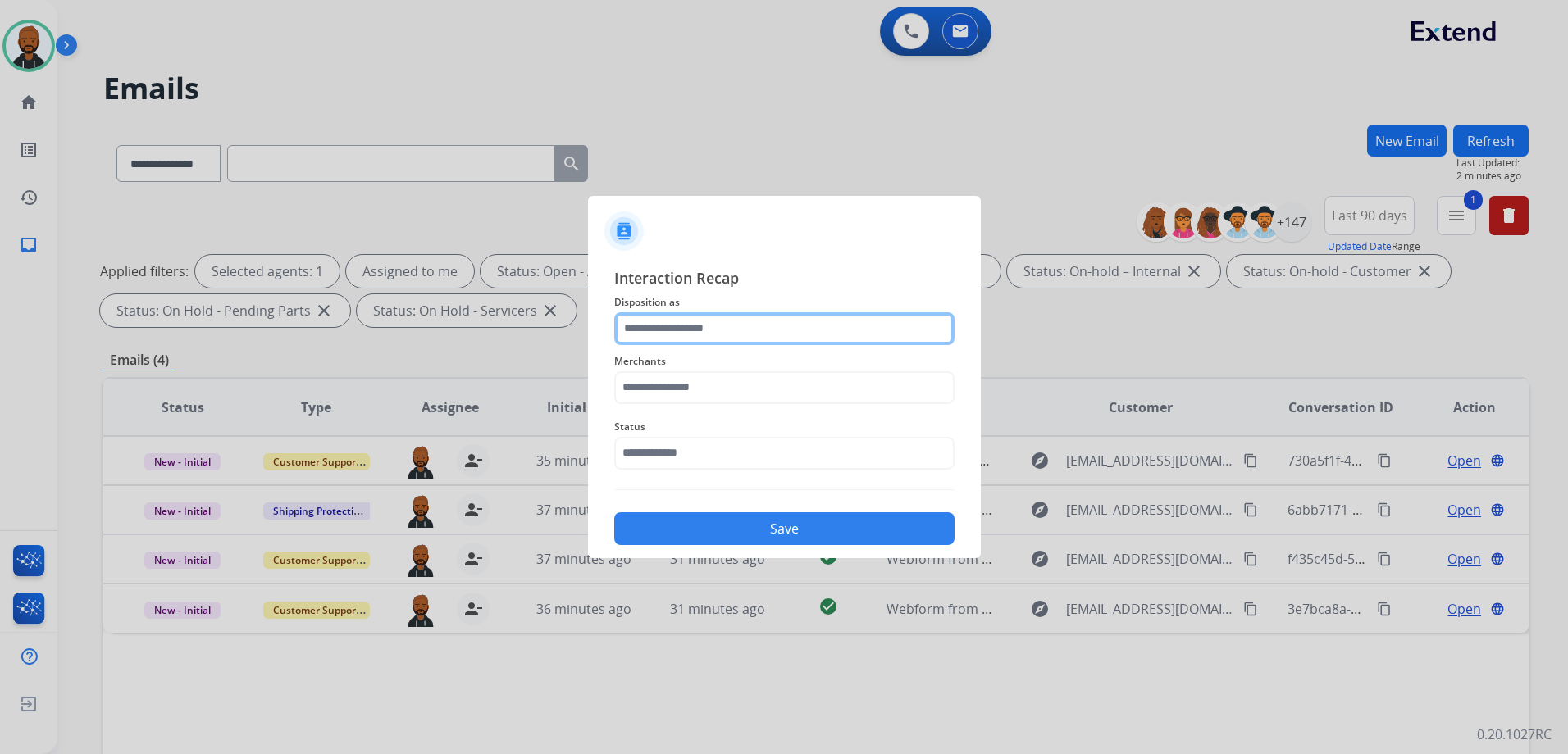
drag, startPoint x: 759, startPoint y: 320, endPoint x: 751, endPoint y: 327, distance: 10.6
click at [755, 324] on input "text" at bounding box center [784, 328] width 340 height 33
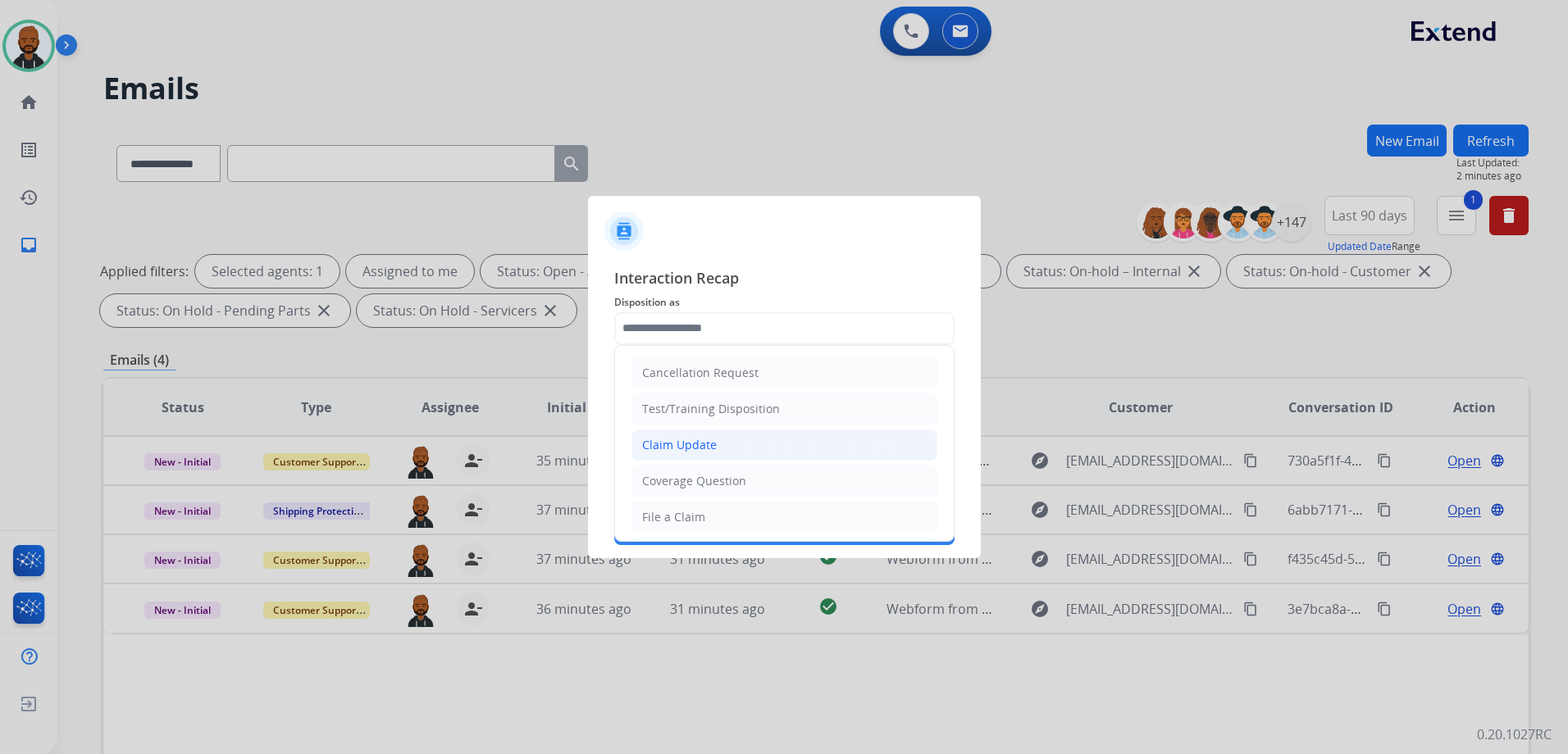
click at [743, 449] on li "Claim Update" at bounding box center [784, 445] width 306 height 31
type input "**********"
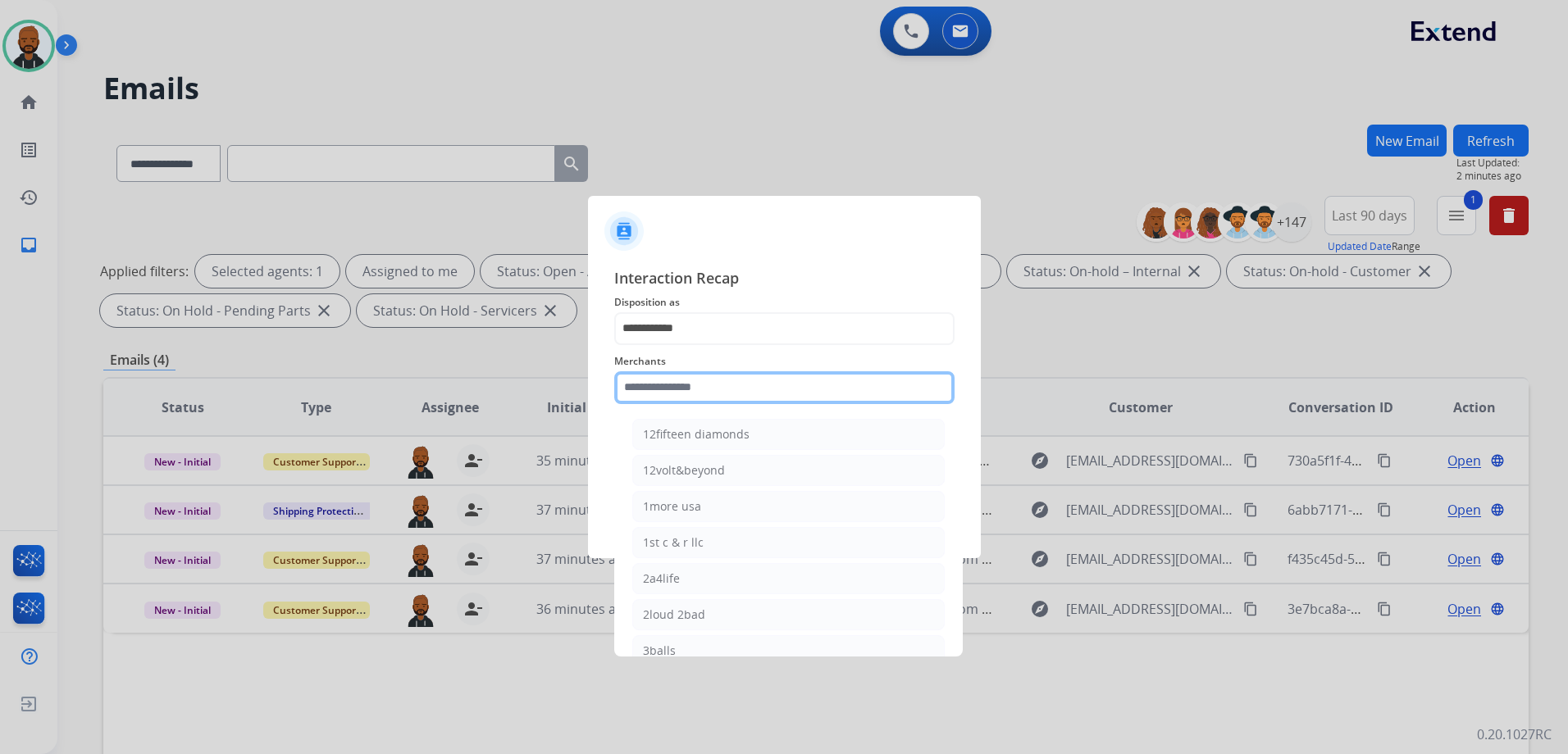
click at [752, 391] on input "text" at bounding box center [784, 387] width 340 height 33
click at [834, 398] on input "text" at bounding box center [784, 387] width 340 height 33
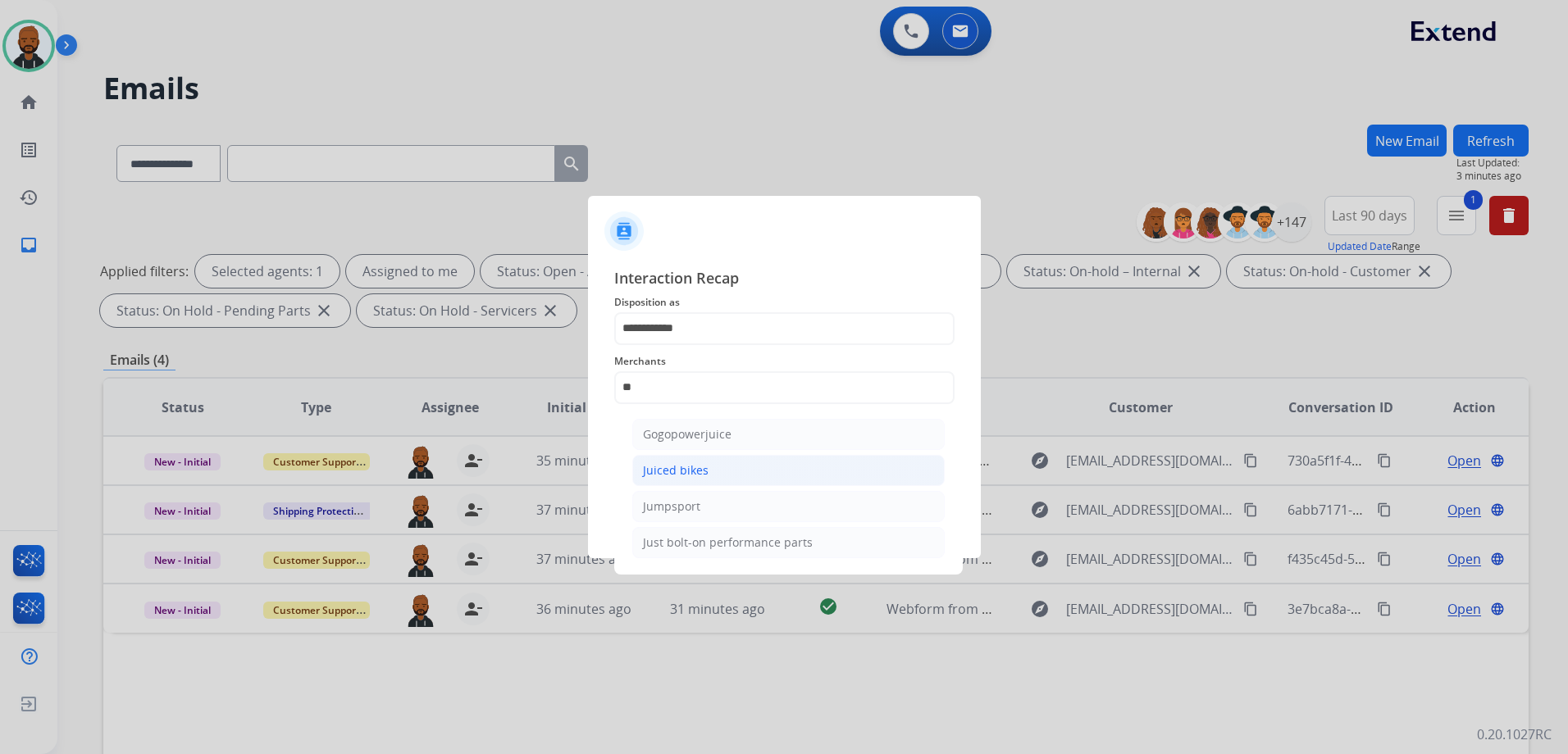
click at [752, 477] on li "Juiced bikes" at bounding box center [788, 470] width 312 height 31
type input "**********"
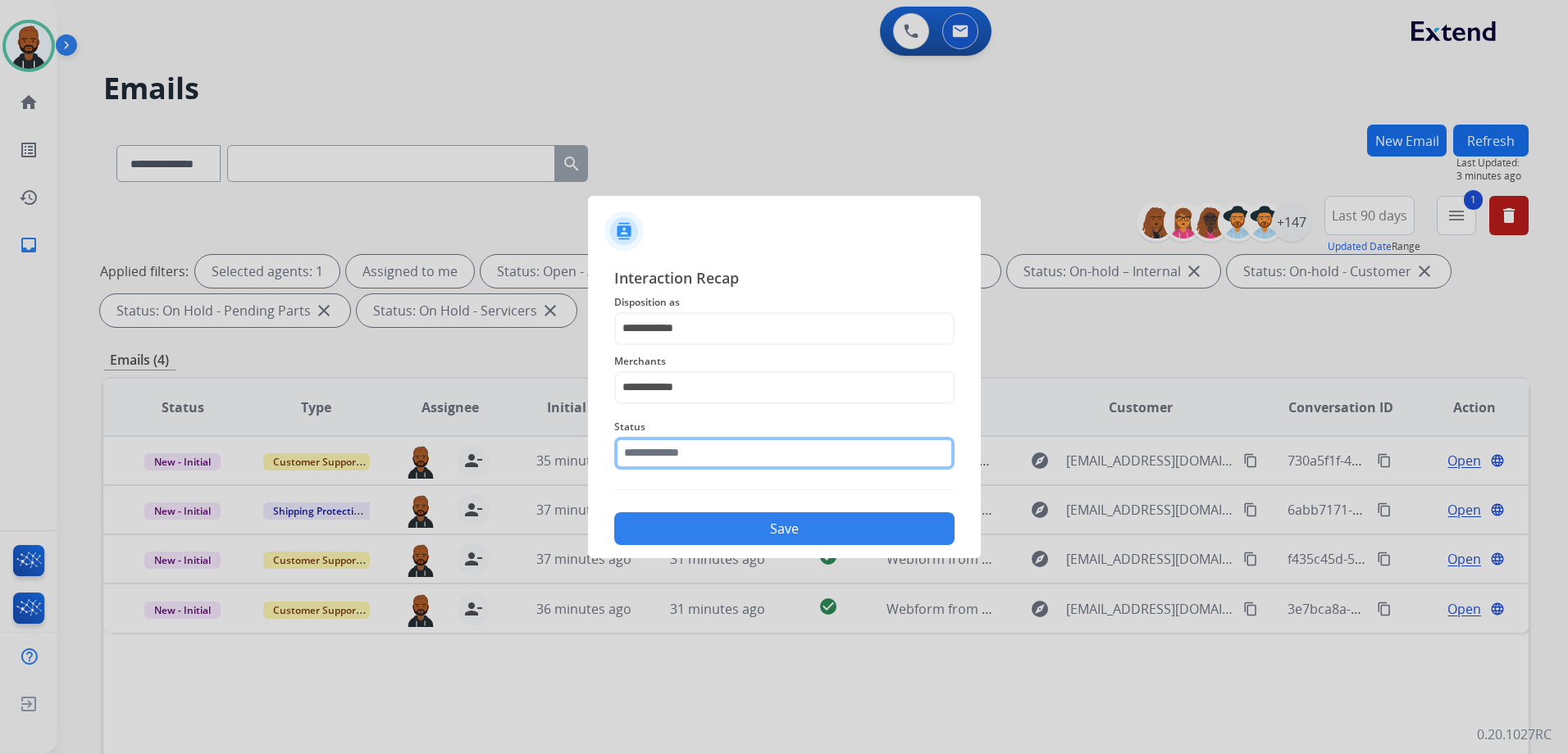
click at [738, 461] on input "text" at bounding box center [784, 453] width 340 height 33
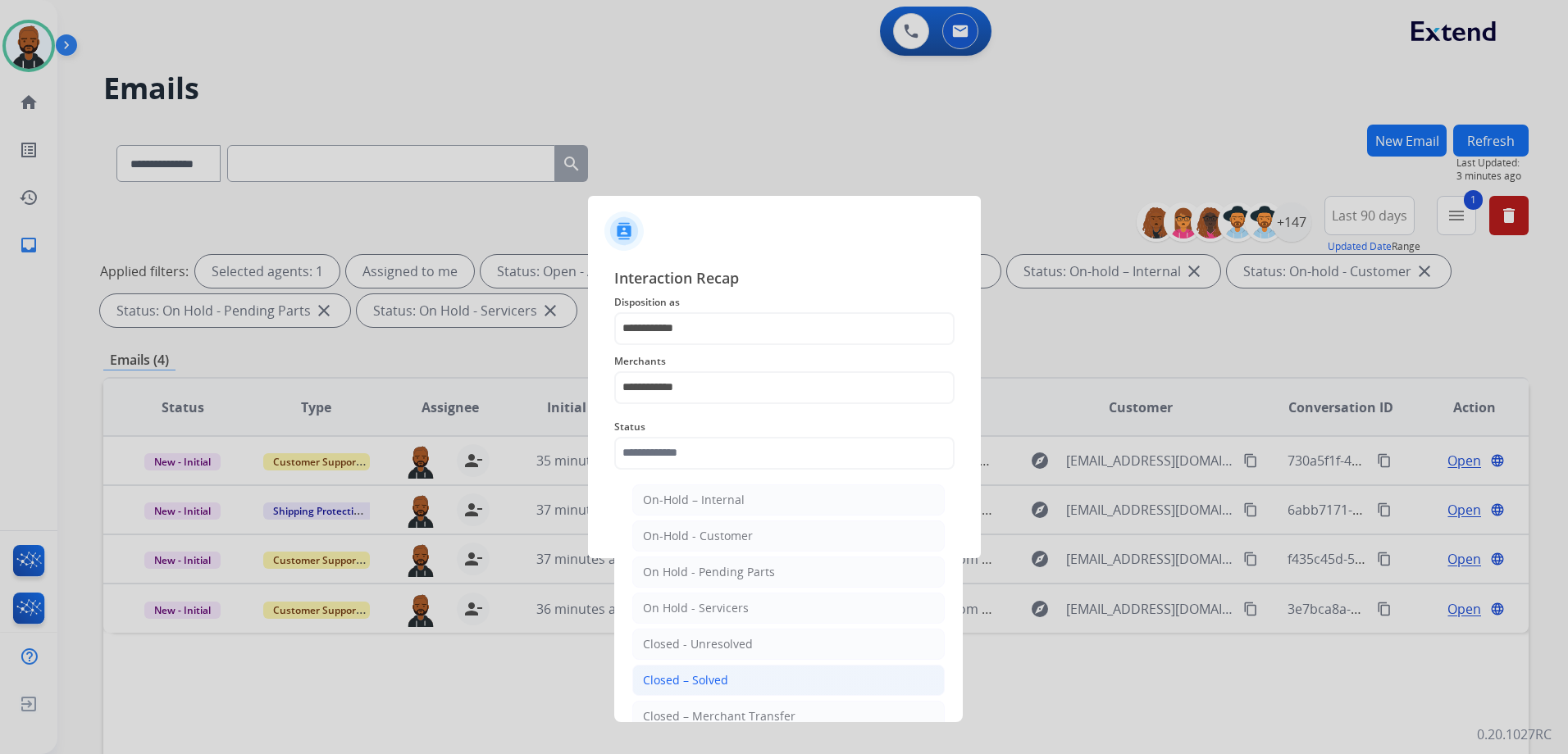
click at [734, 683] on li "Closed – Solved" at bounding box center [788, 679] width 312 height 31
type input "**********"
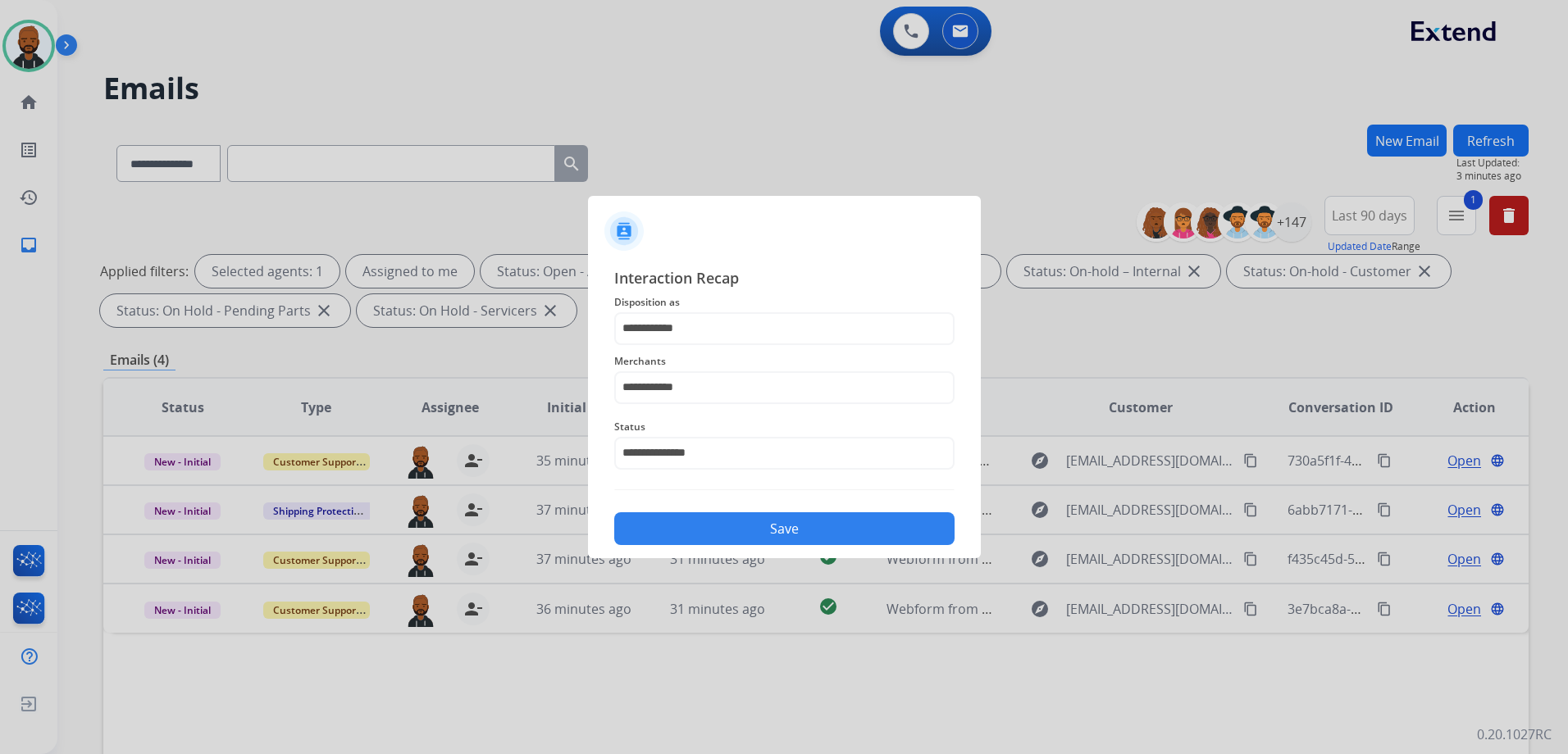
click at [817, 541] on button "Save" at bounding box center [784, 528] width 340 height 33
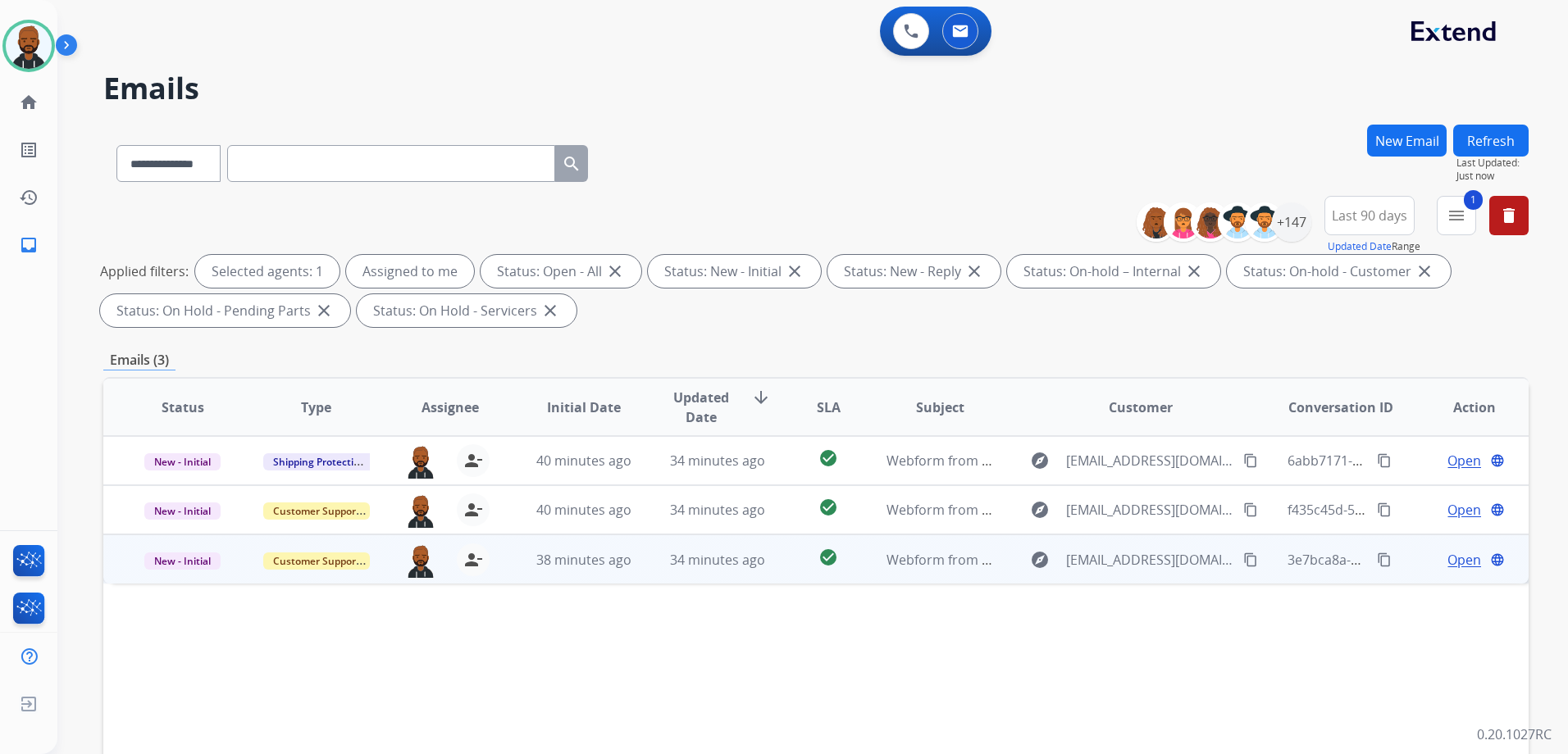
click at [1451, 551] on span "Open" at bounding box center [1464, 559] width 34 height 20
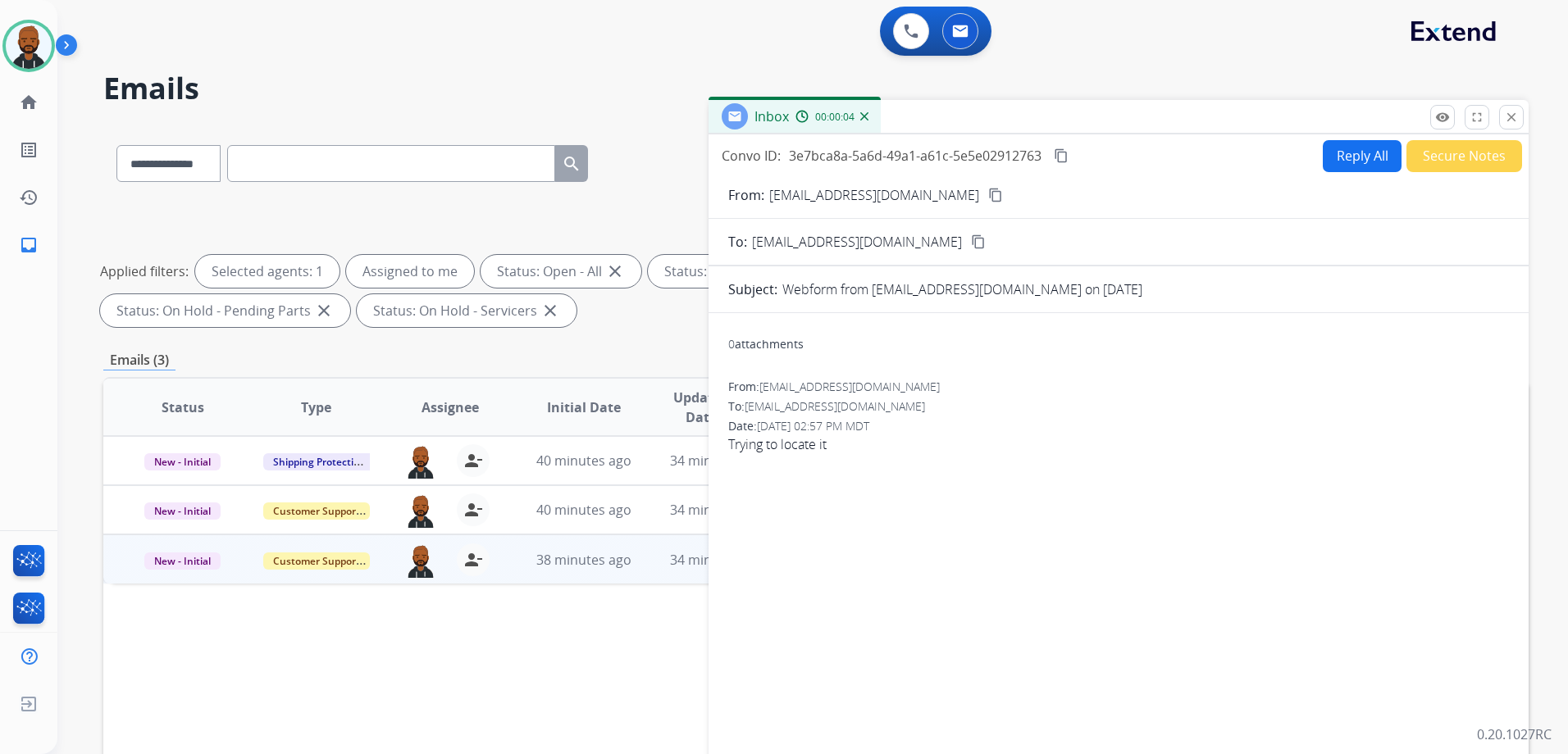
click at [988, 197] on mat-icon "content_copy" at bounding box center [996, 195] width 15 height 15
click at [1354, 157] on button "Reply All" at bounding box center [1362, 156] width 78 height 32
select select "**********"
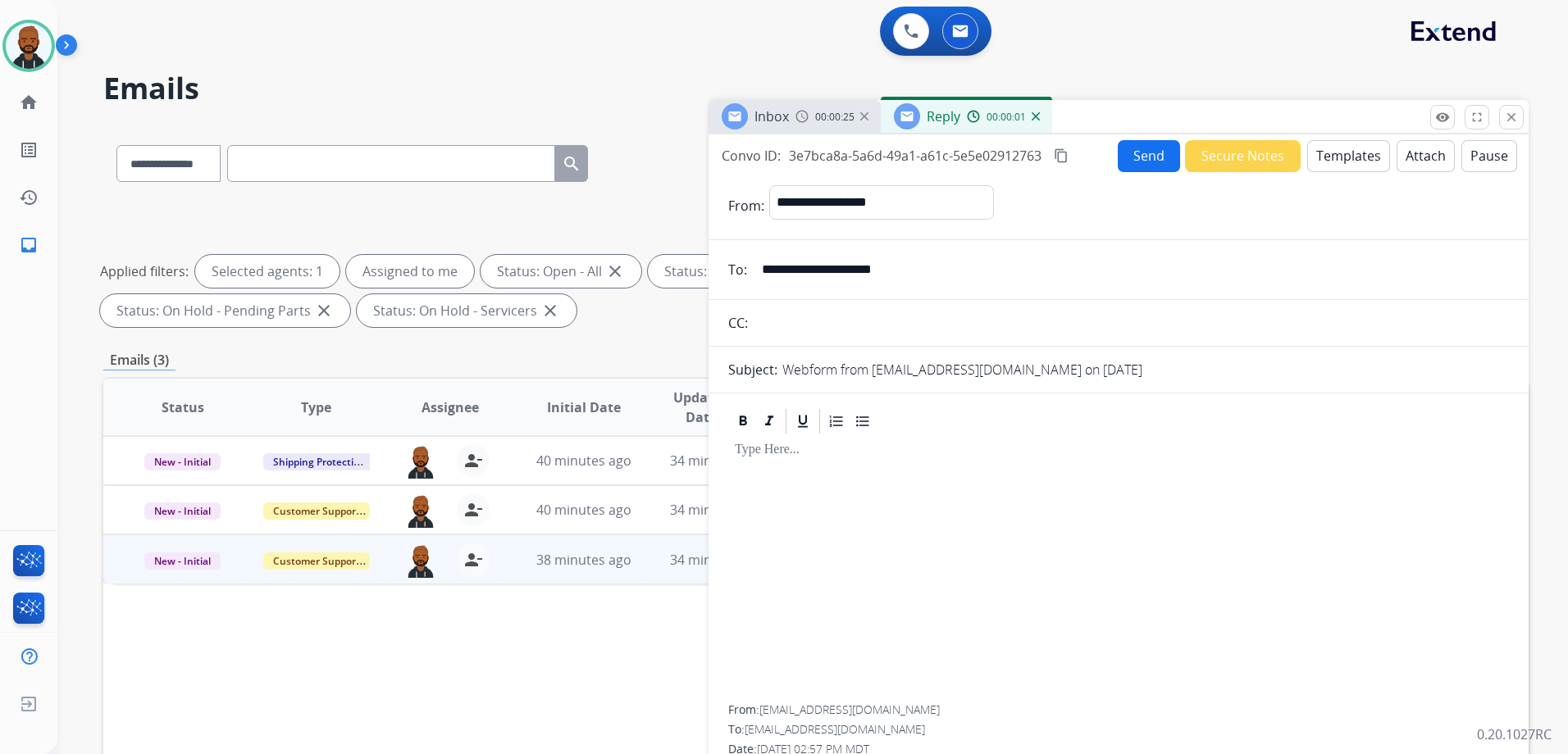
click at [1315, 153] on button "Templates" at bounding box center [1348, 156] width 83 height 32
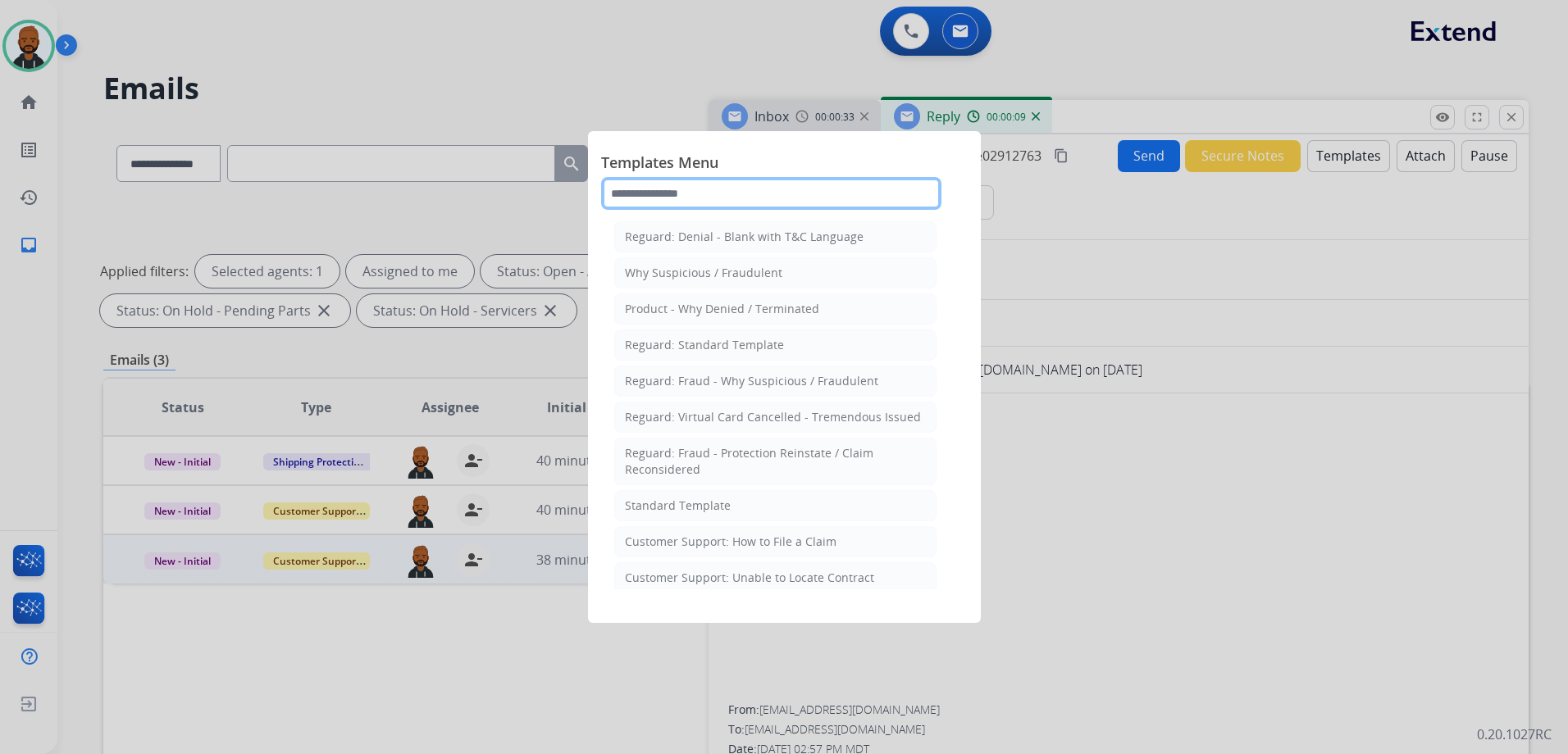
click at [800, 201] on input "text" at bounding box center [771, 193] width 340 height 33
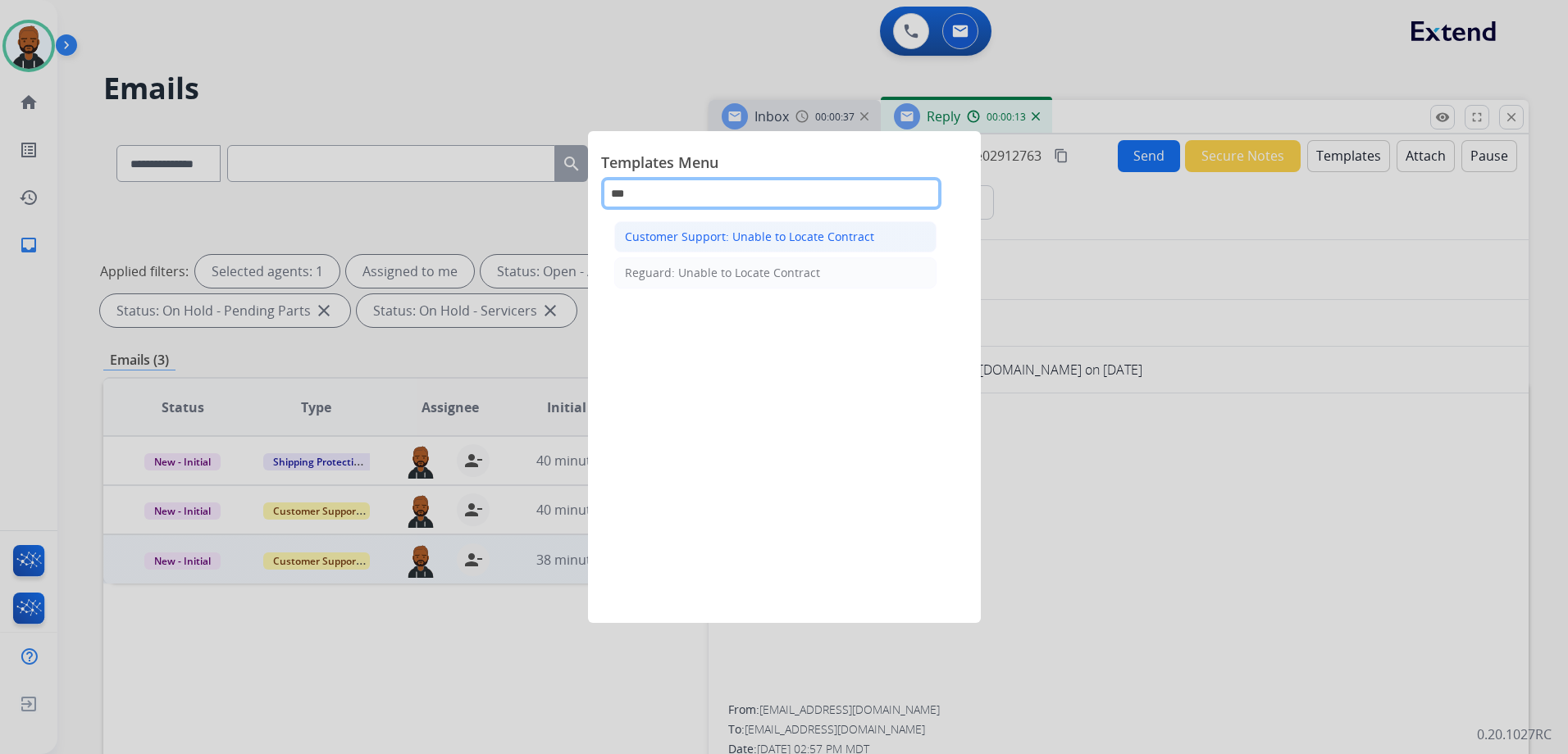
type input "***"
click at [818, 235] on div "Customer Support: Unable to Locate Contract" at bounding box center [749, 237] width 249 height 17
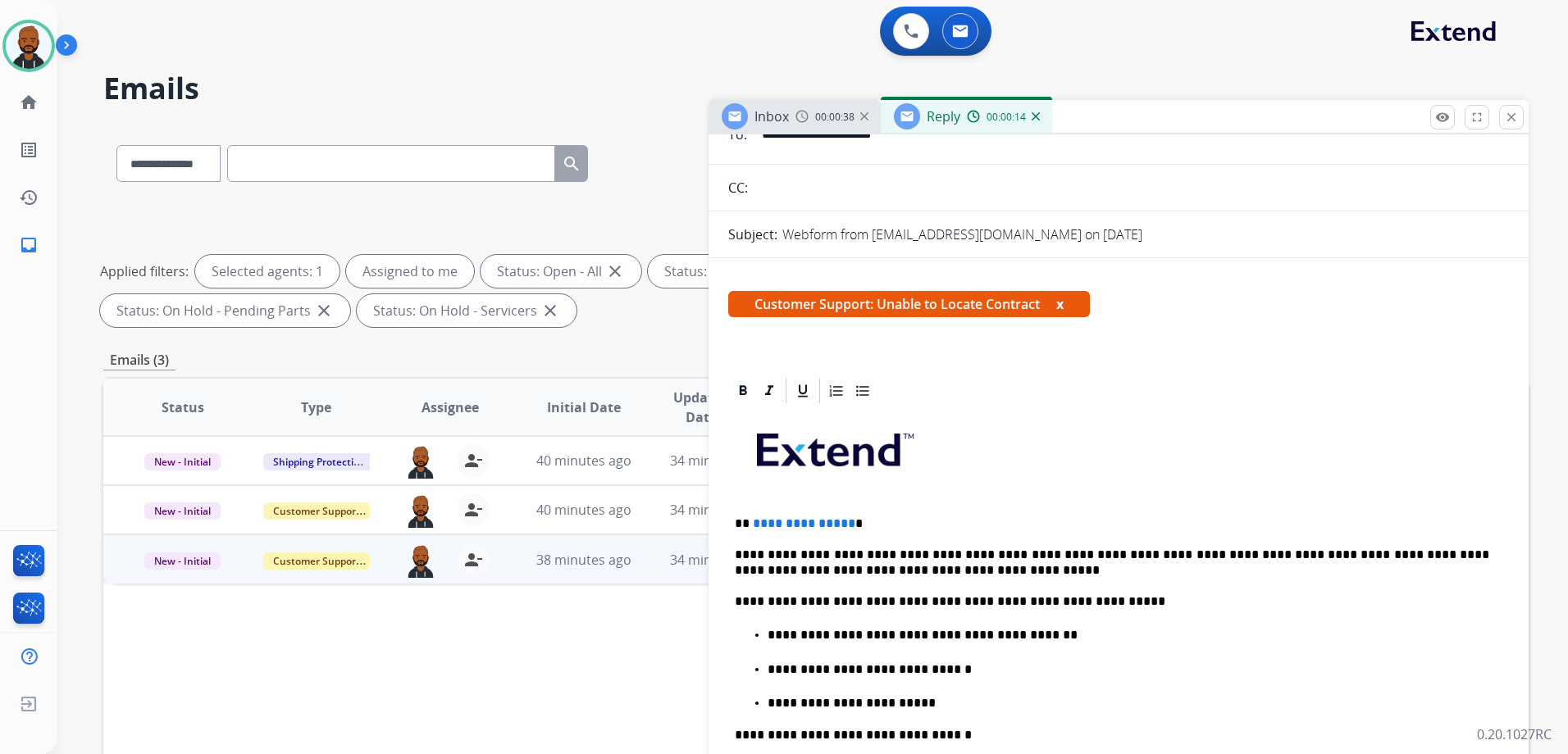
scroll to position [246, 0]
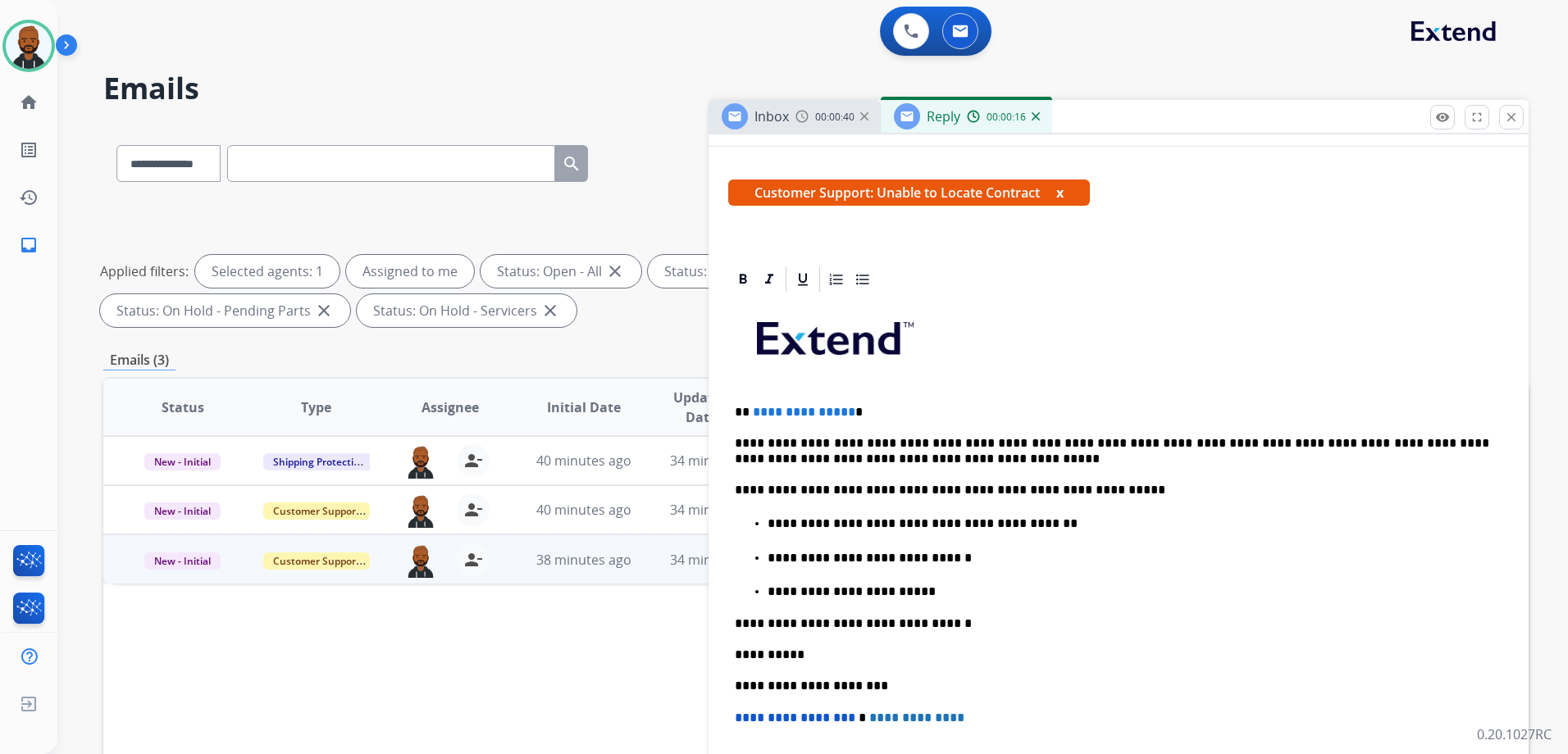
click at [843, 411] on span "**********" at bounding box center [804, 411] width 103 height 12
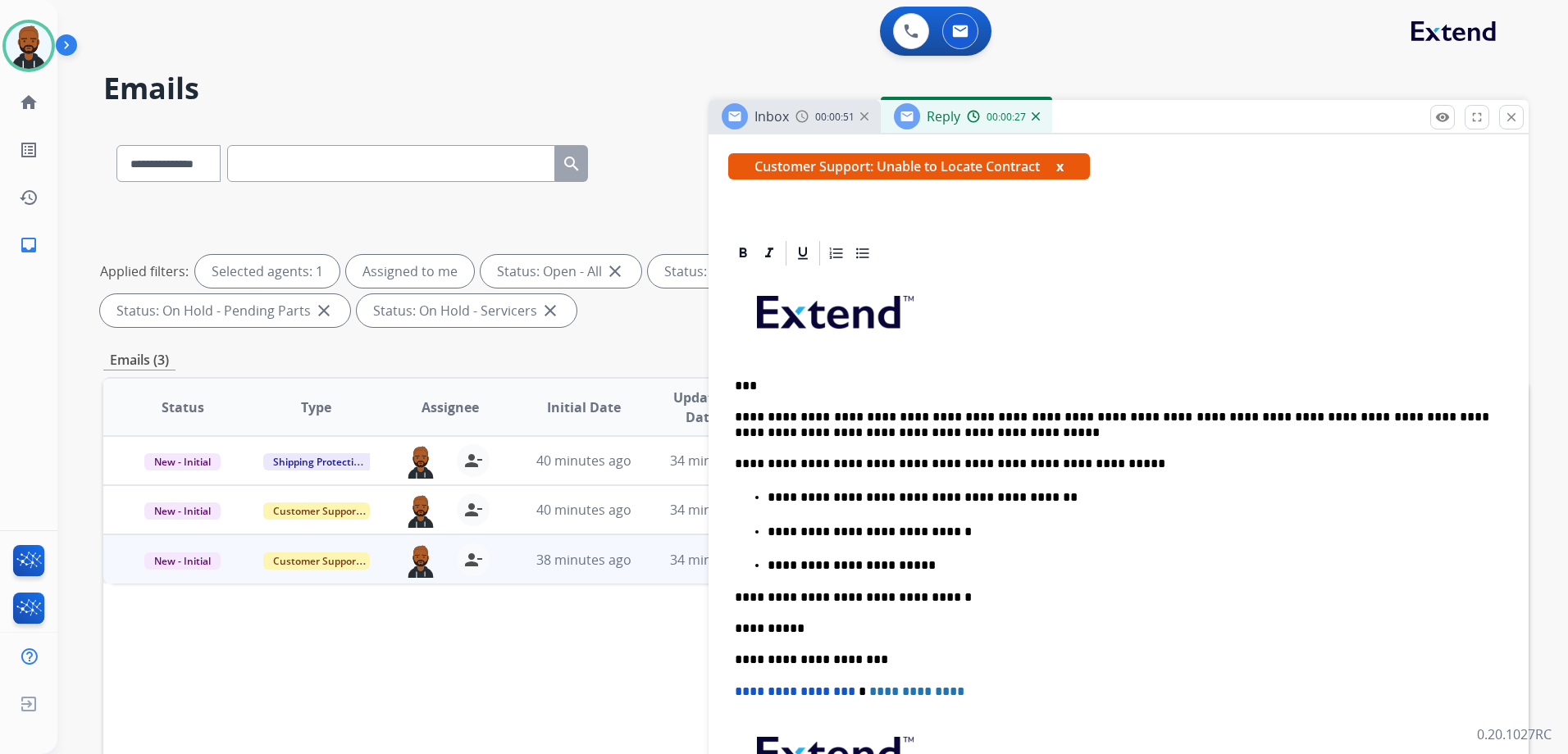
scroll to position [0, 0]
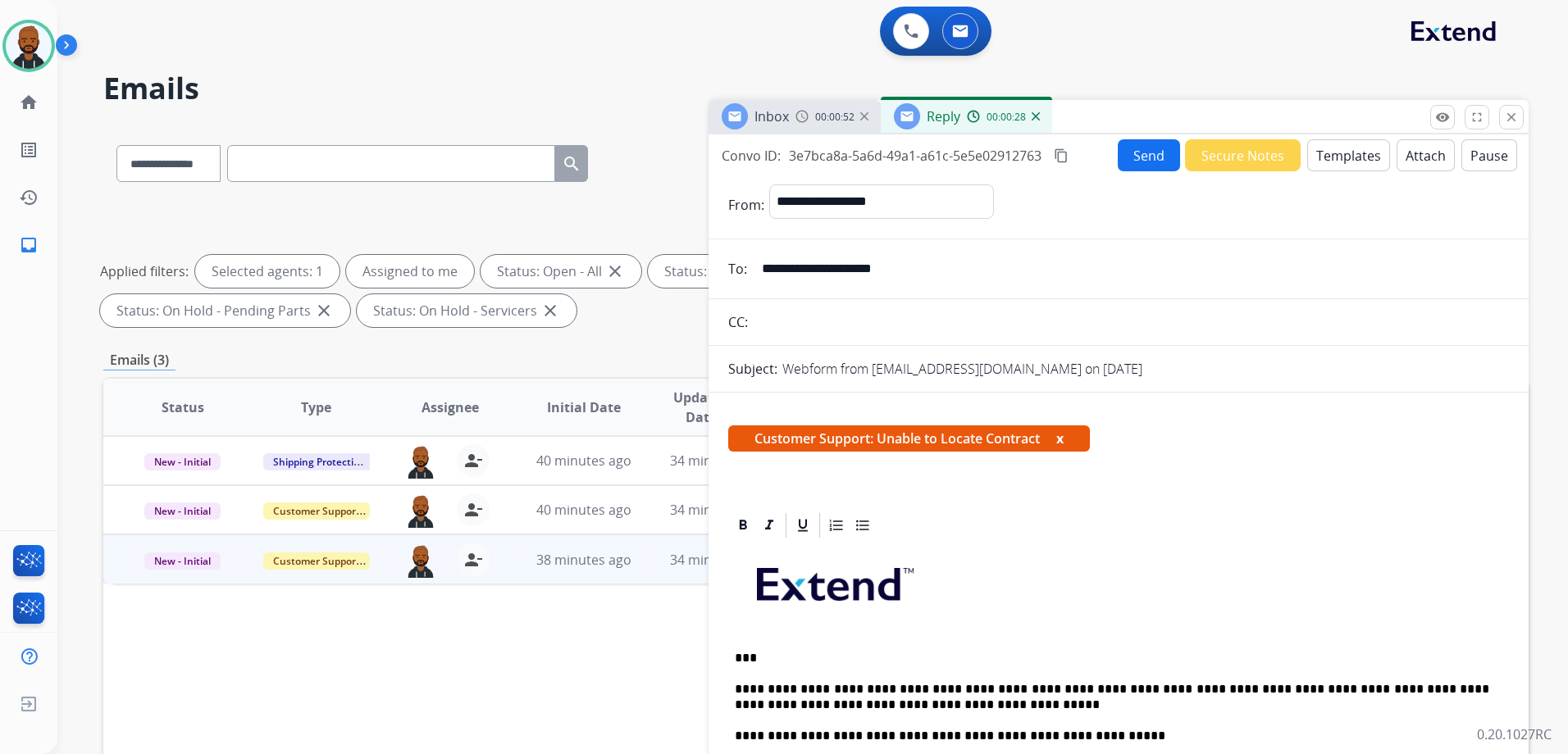
click at [1146, 155] on button "Send" at bounding box center [1148, 156] width 62 height 32
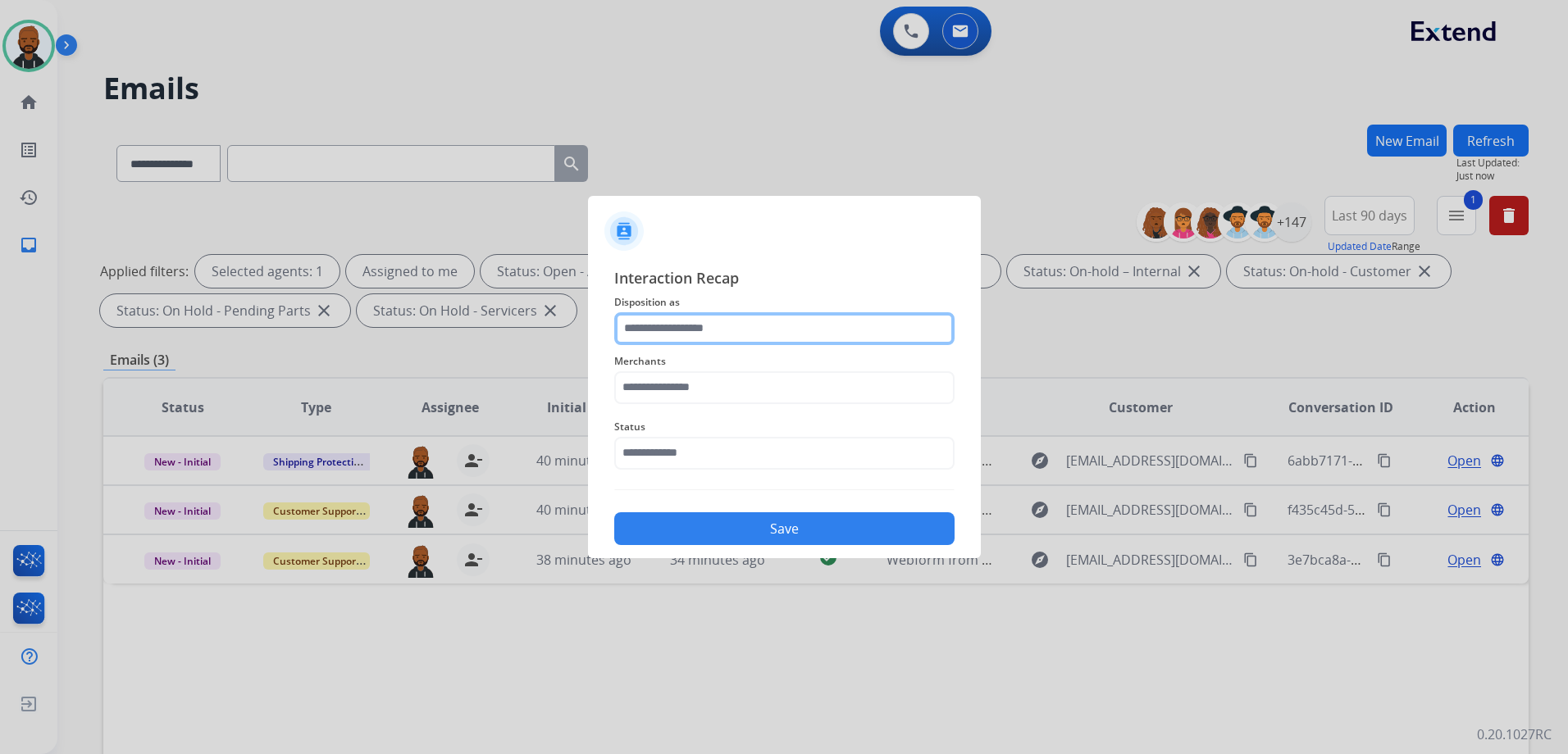
click at [777, 323] on input "text" at bounding box center [784, 328] width 340 height 33
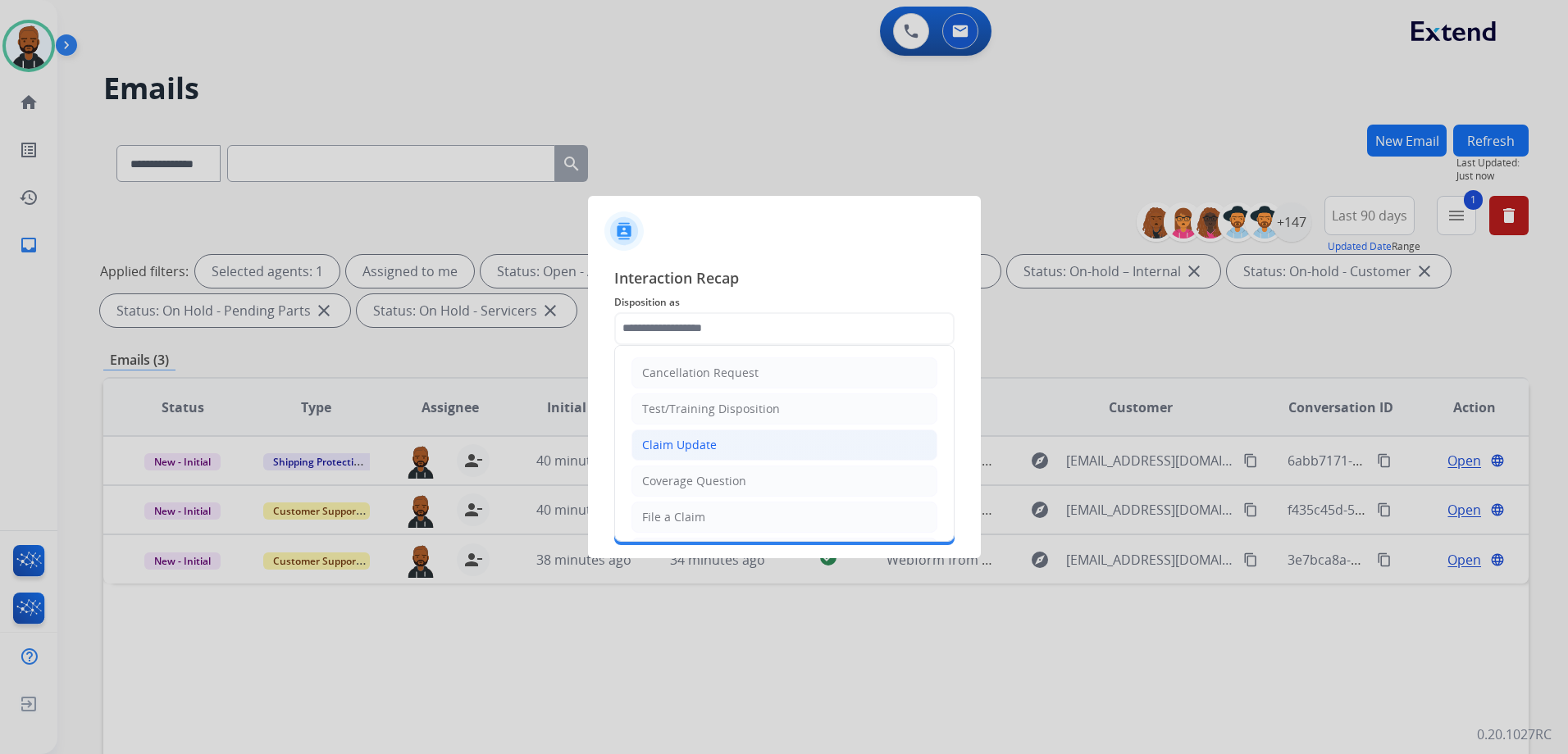
click at [765, 438] on li "Claim Update" at bounding box center [784, 445] width 306 height 31
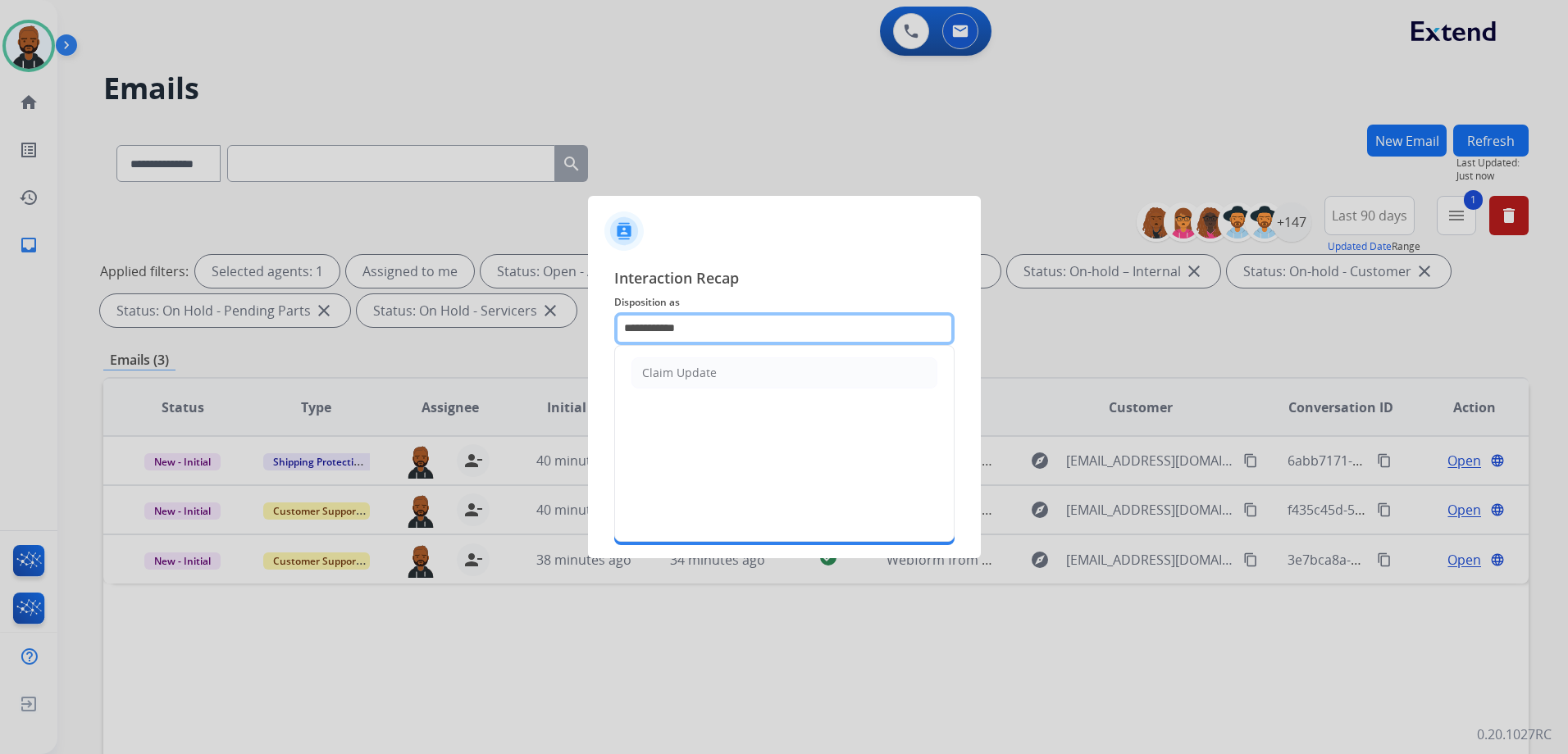
click at [791, 328] on input "**********" at bounding box center [784, 328] width 340 height 33
type input "*"
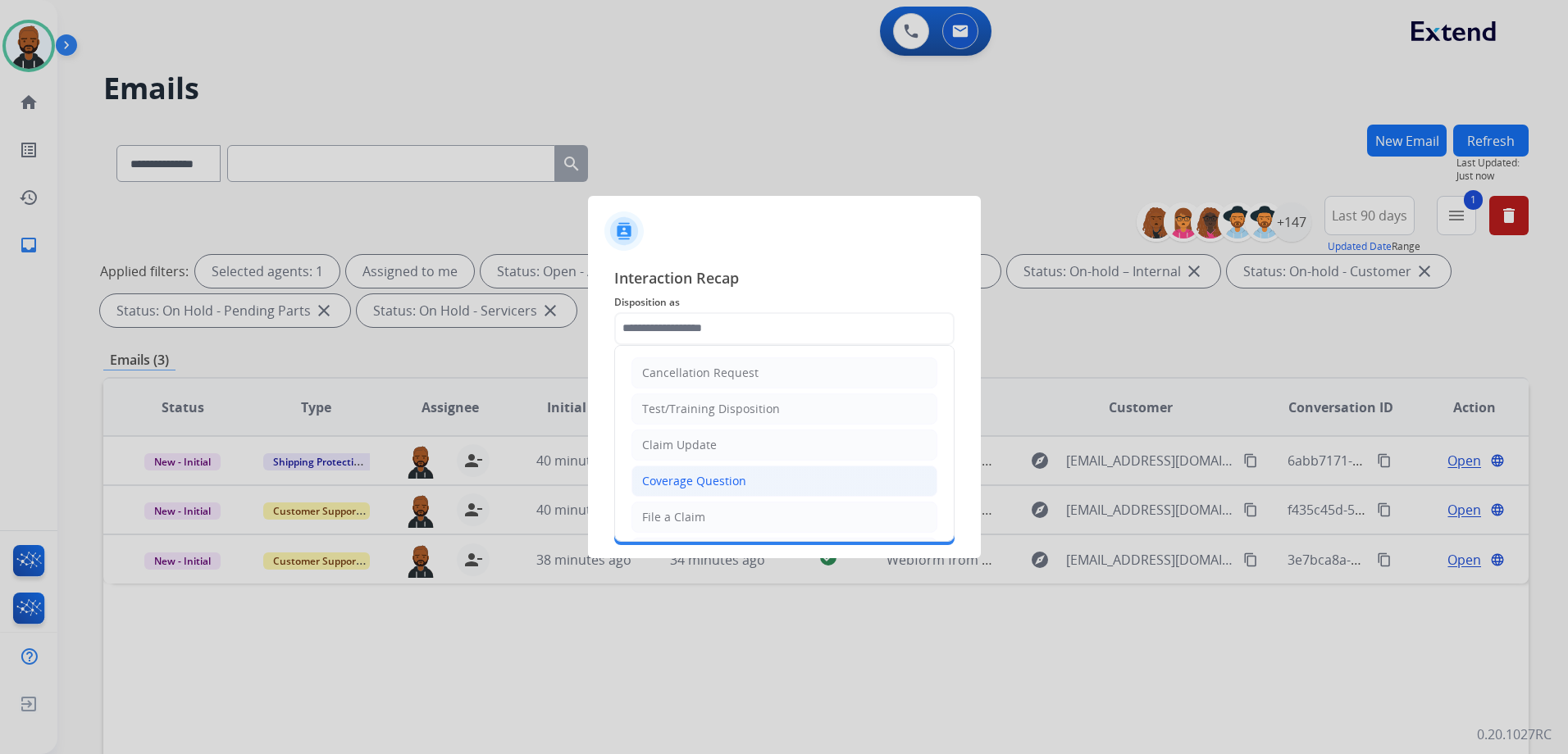
click at [731, 487] on div "Coverage Question" at bounding box center [695, 481] width 104 height 17
type input "**********"
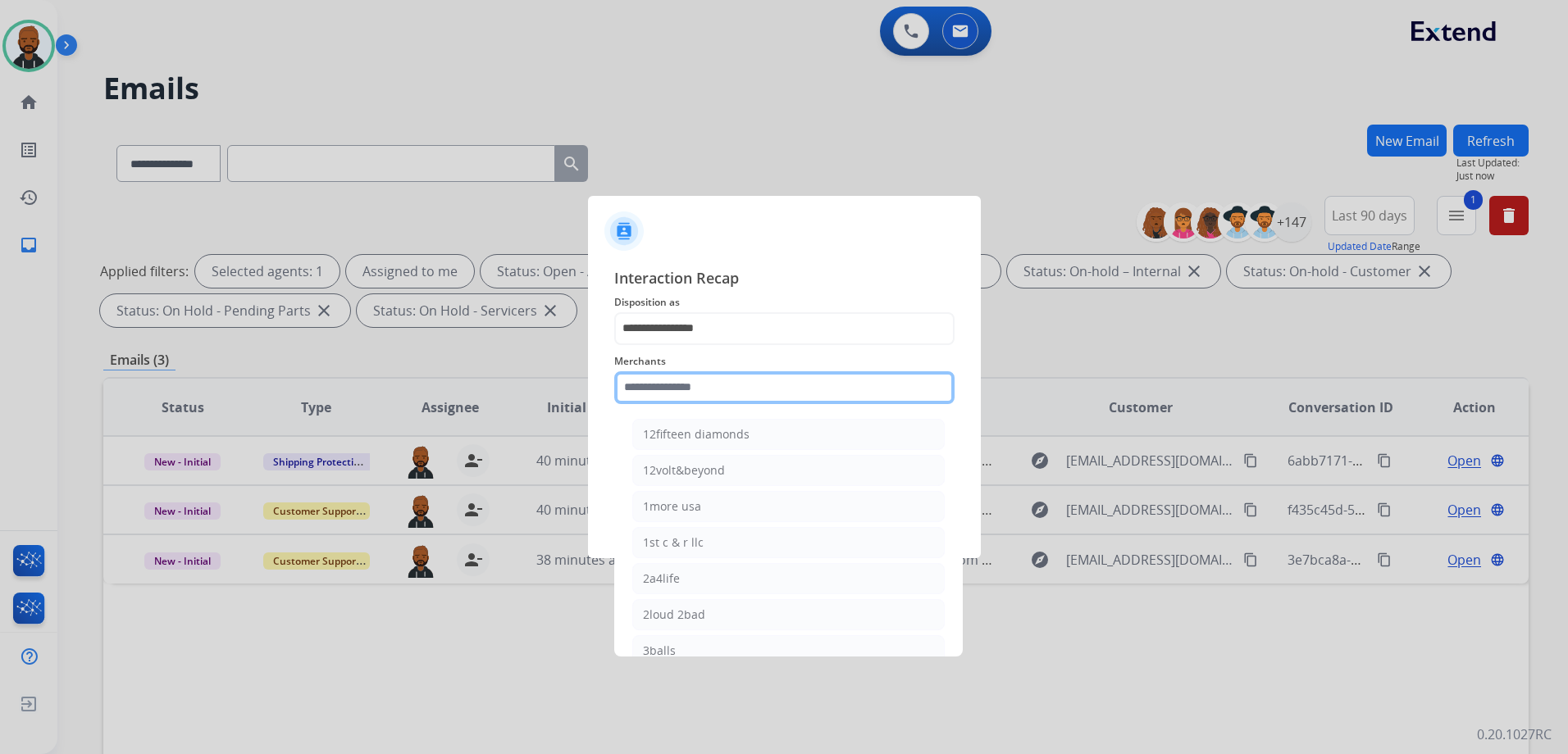
click at [758, 397] on input "text" at bounding box center [784, 387] width 340 height 33
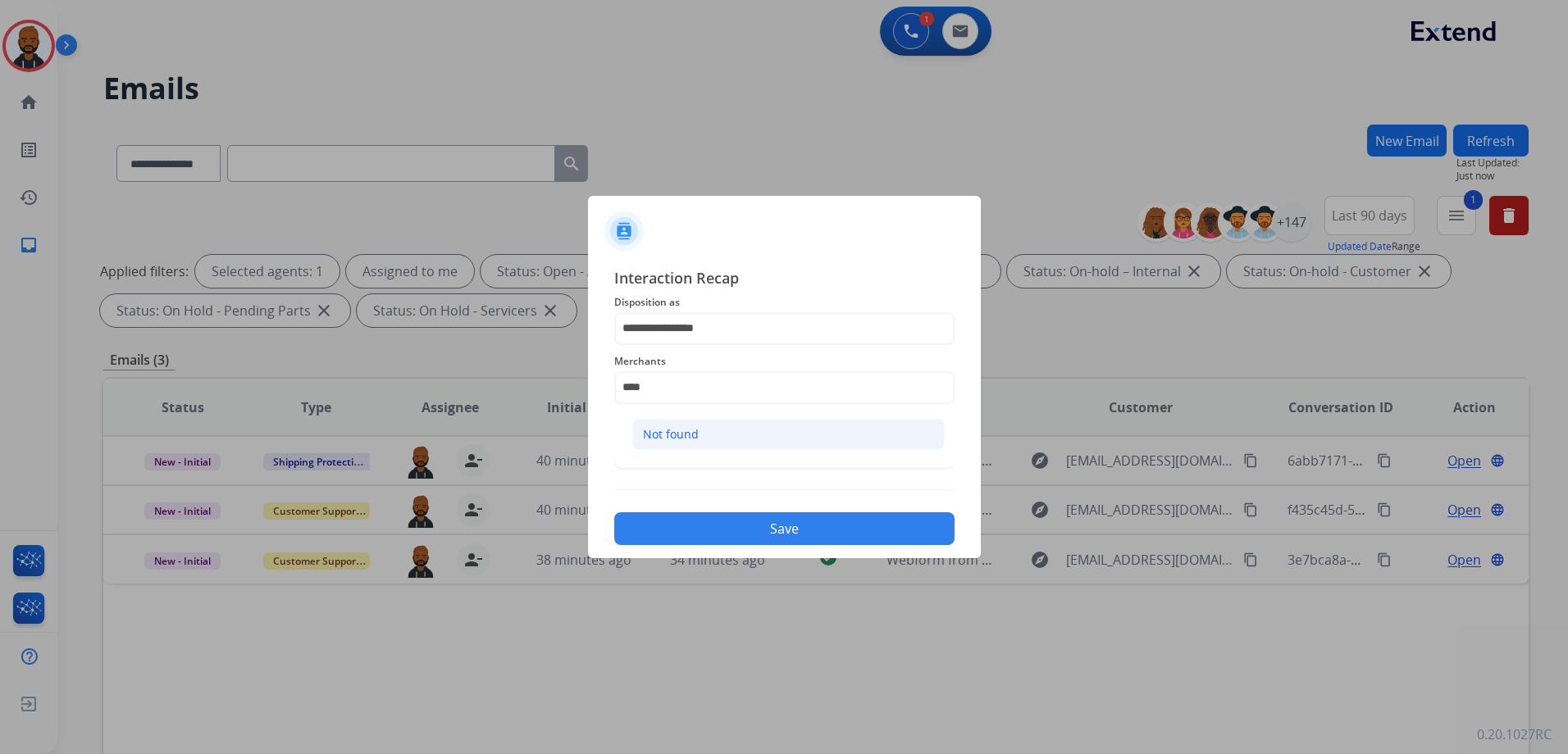
click at [711, 426] on li "Not found" at bounding box center [788, 433] width 312 height 31
type input "*********"
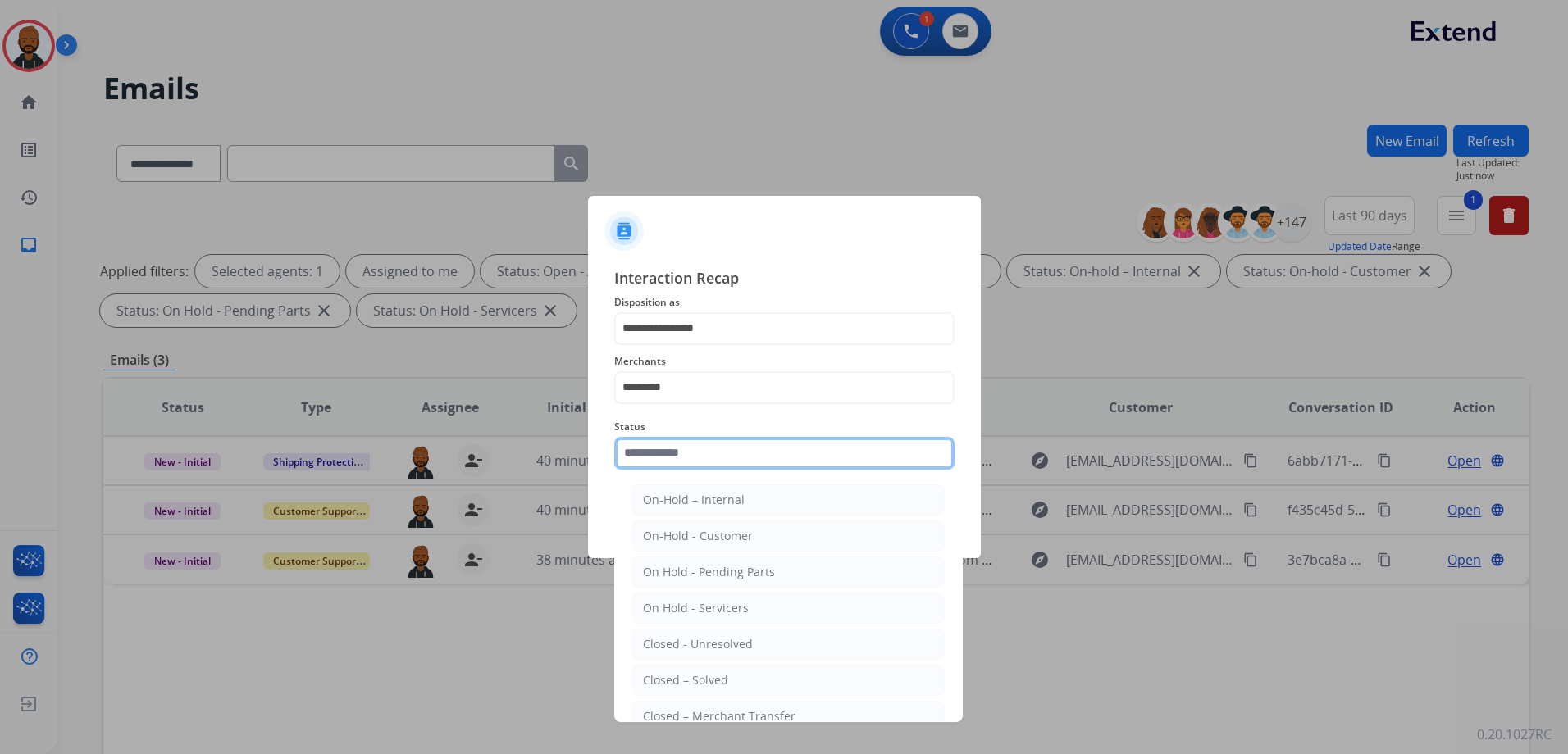
click at [716, 462] on input "text" at bounding box center [784, 453] width 340 height 33
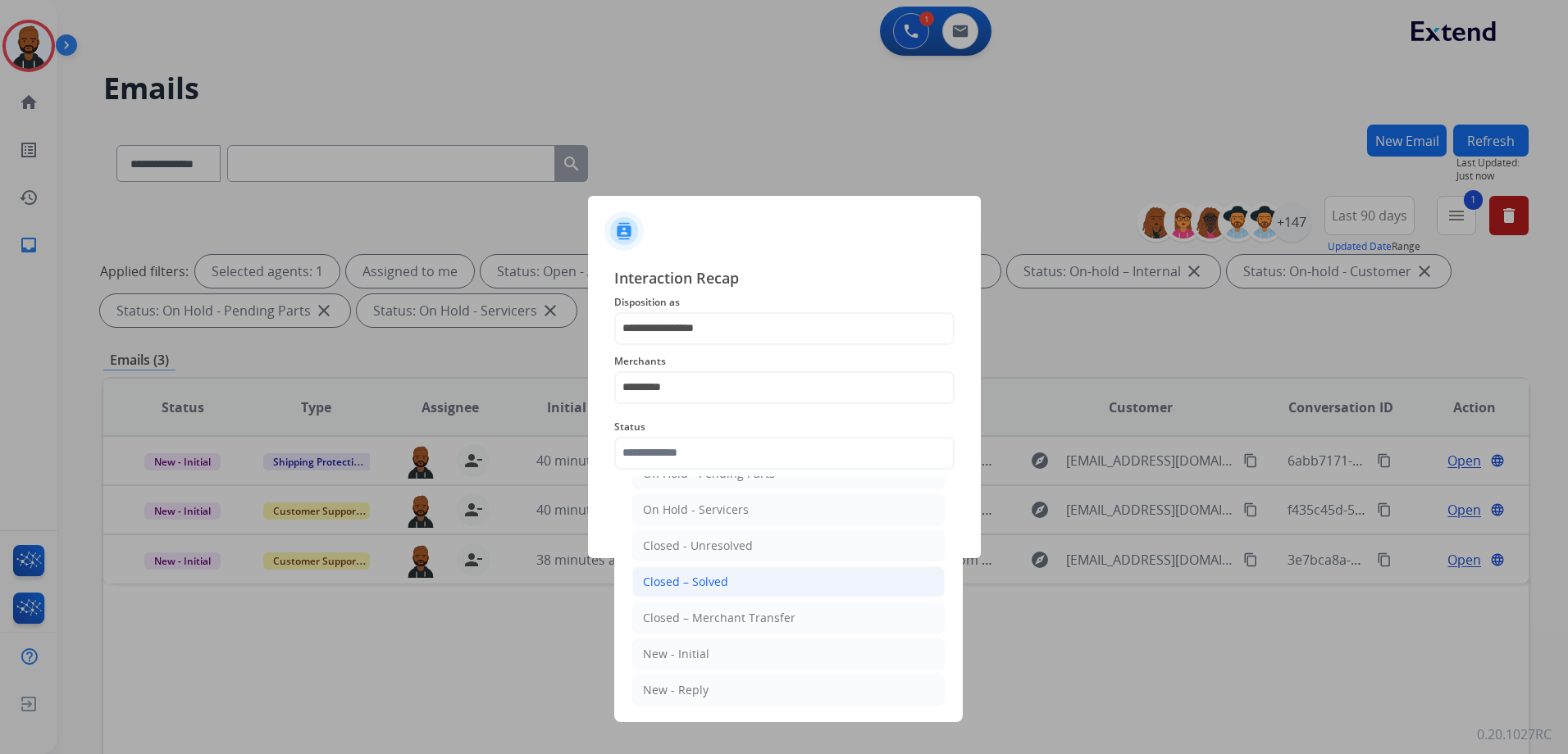
click at [727, 583] on li "Closed – Solved" at bounding box center [788, 582] width 312 height 31
type input "**********"
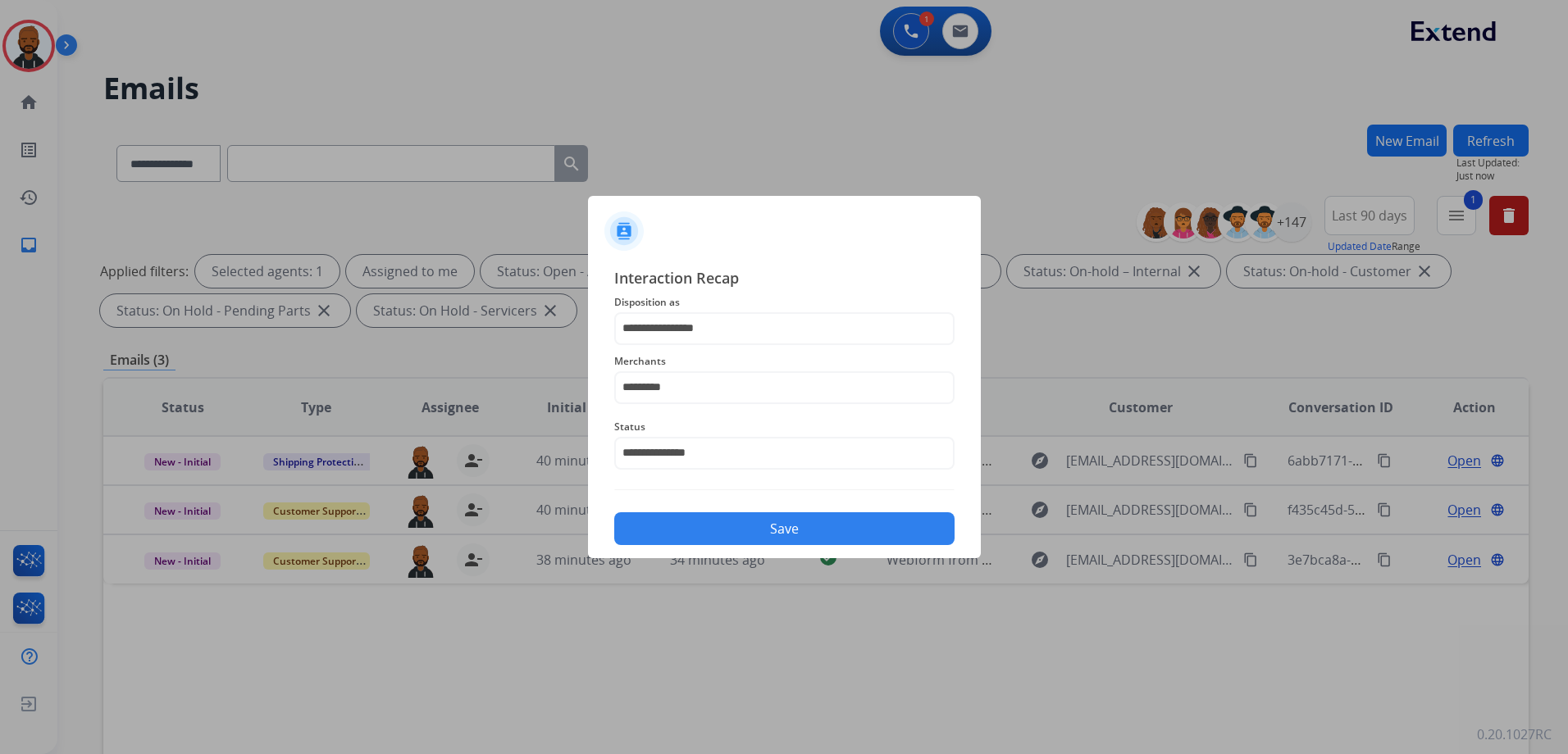
click at [749, 526] on button "Save" at bounding box center [784, 528] width 340 height 33
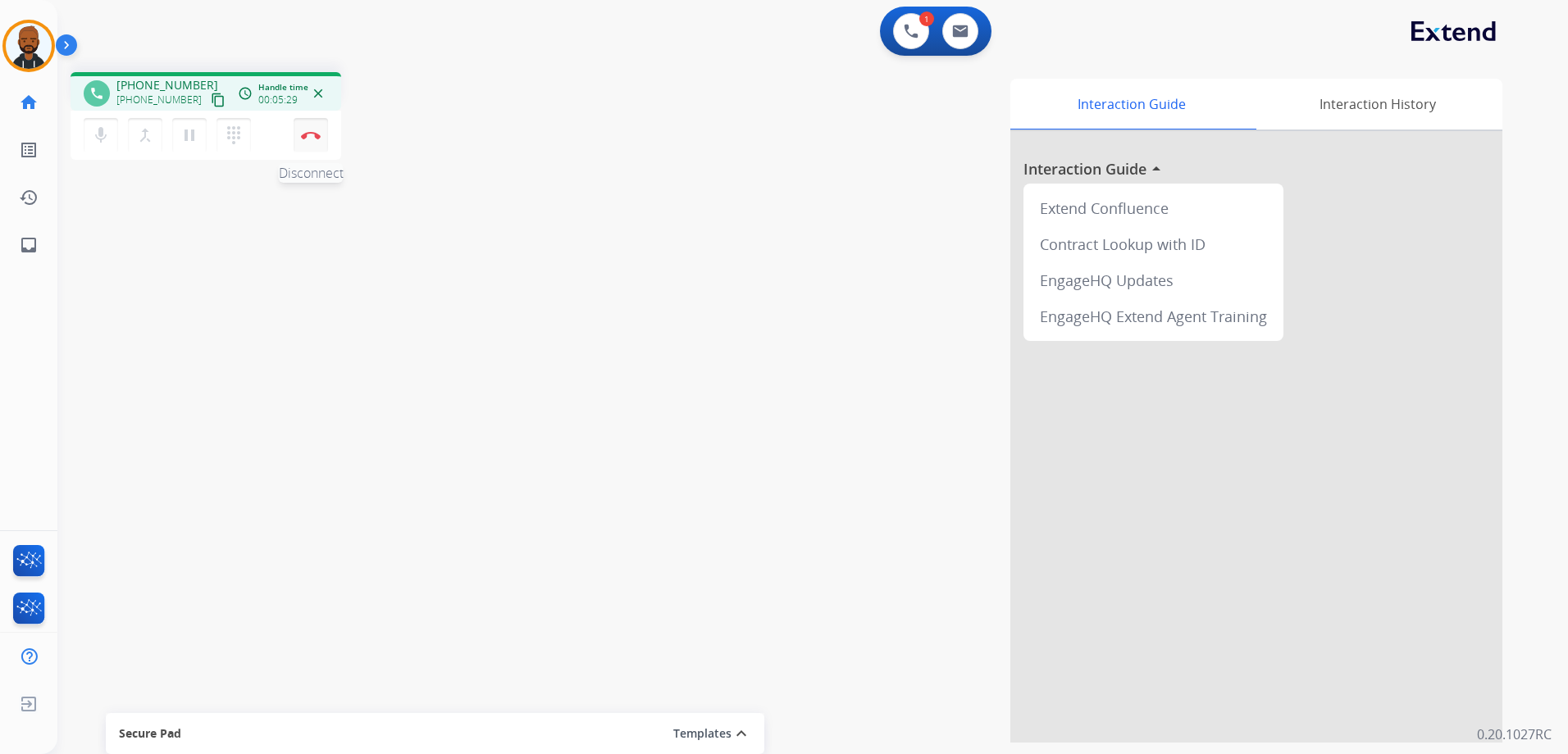
click at [314, 132] on img at bounding box center [310, 135] width 20 height 8
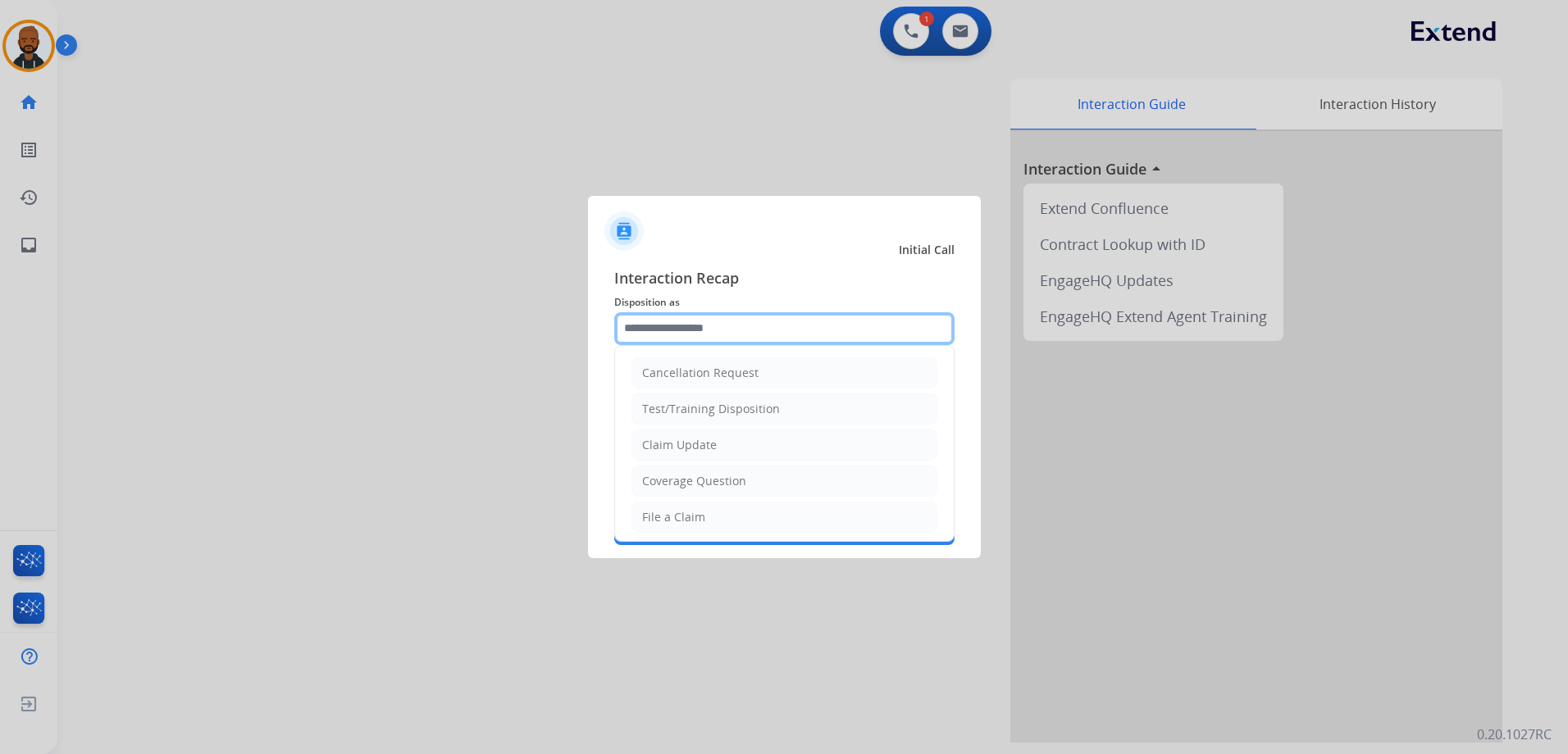
click at [751, 340] on input "text" at bounding box center [784, 328] width 340 height 33
click at [757, 479] on li "Coverage Question" at bounding box center [784, 481] width 306 height 31
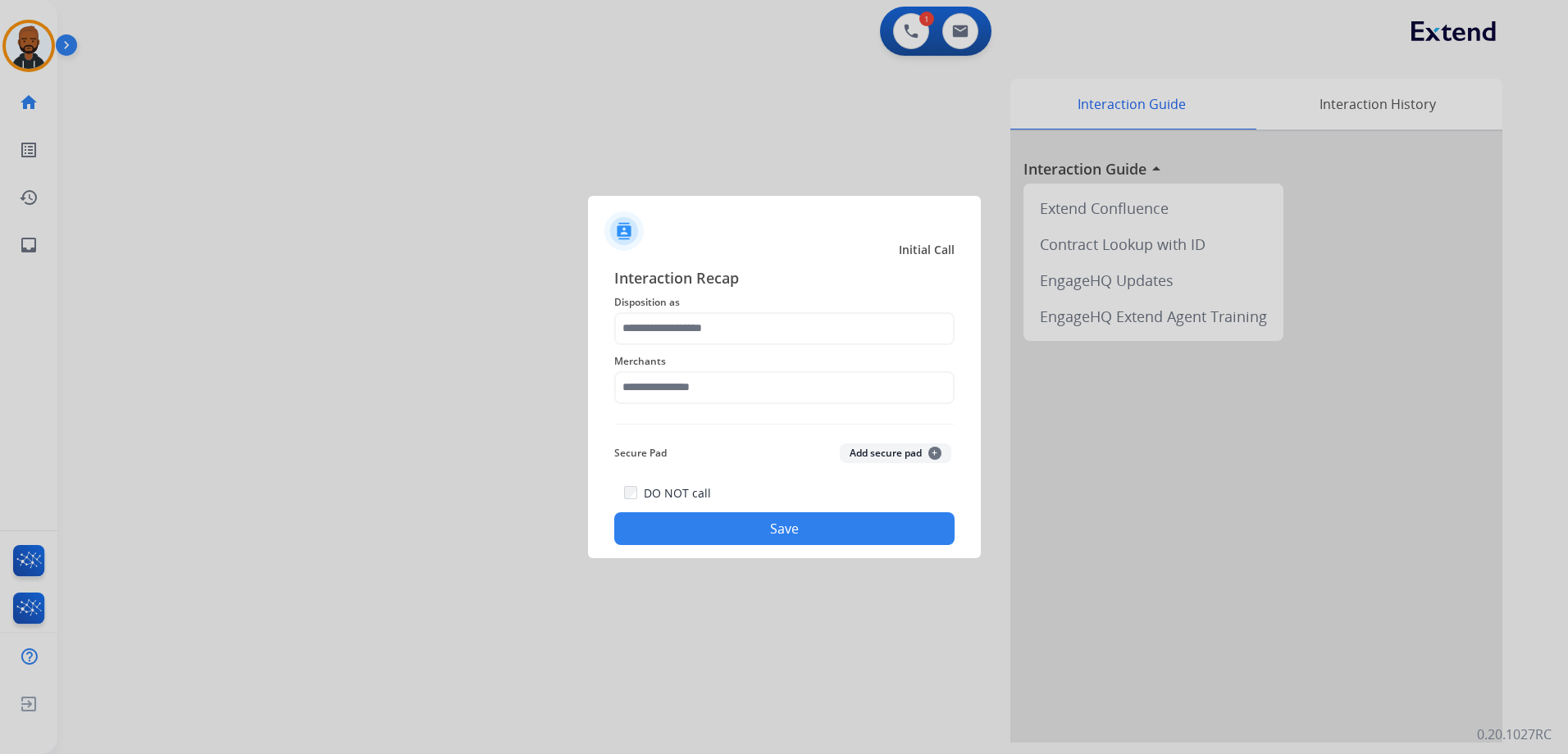
type input "**********"
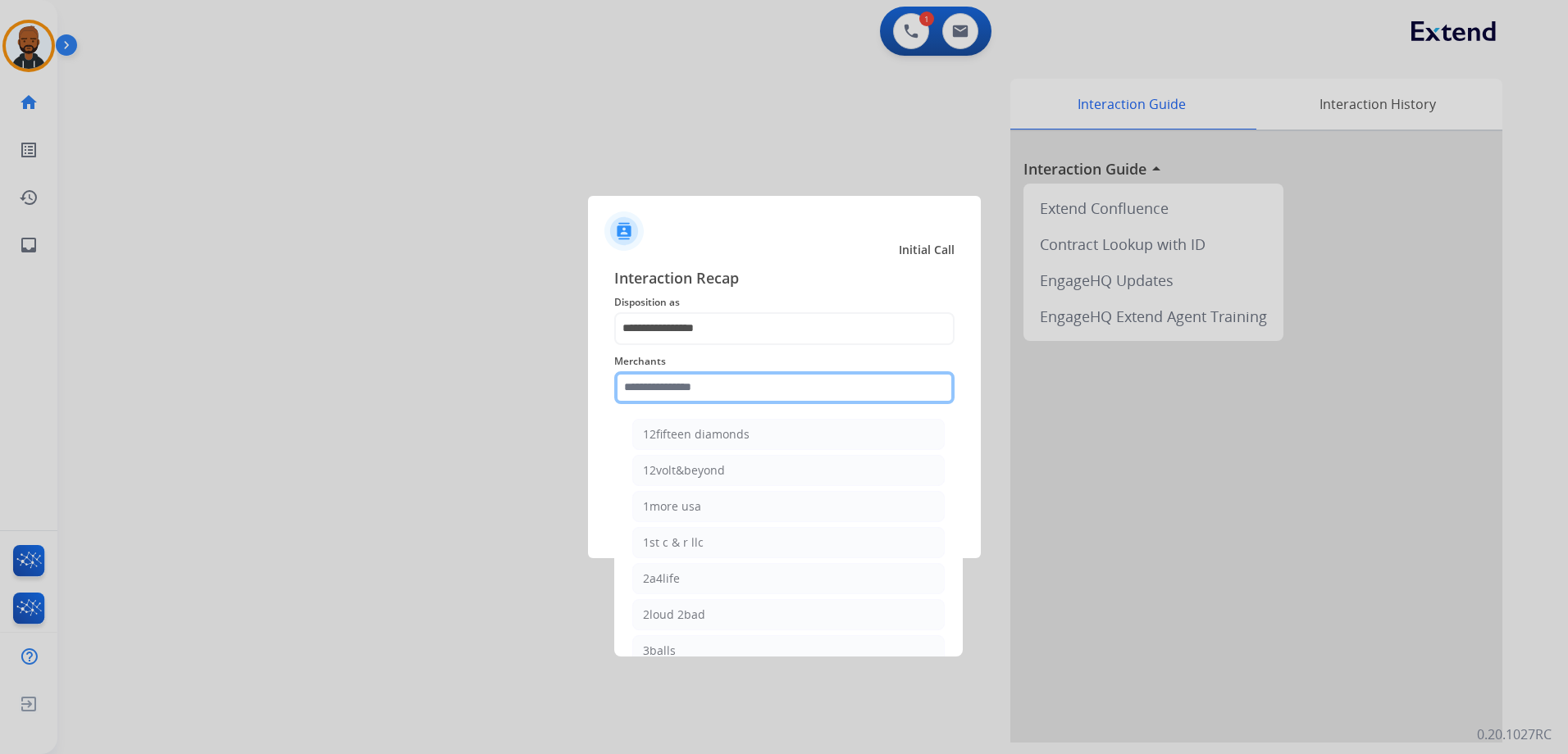
click at [792, 395] on input "text" at bounding box center [784, 387] width 340 height 33
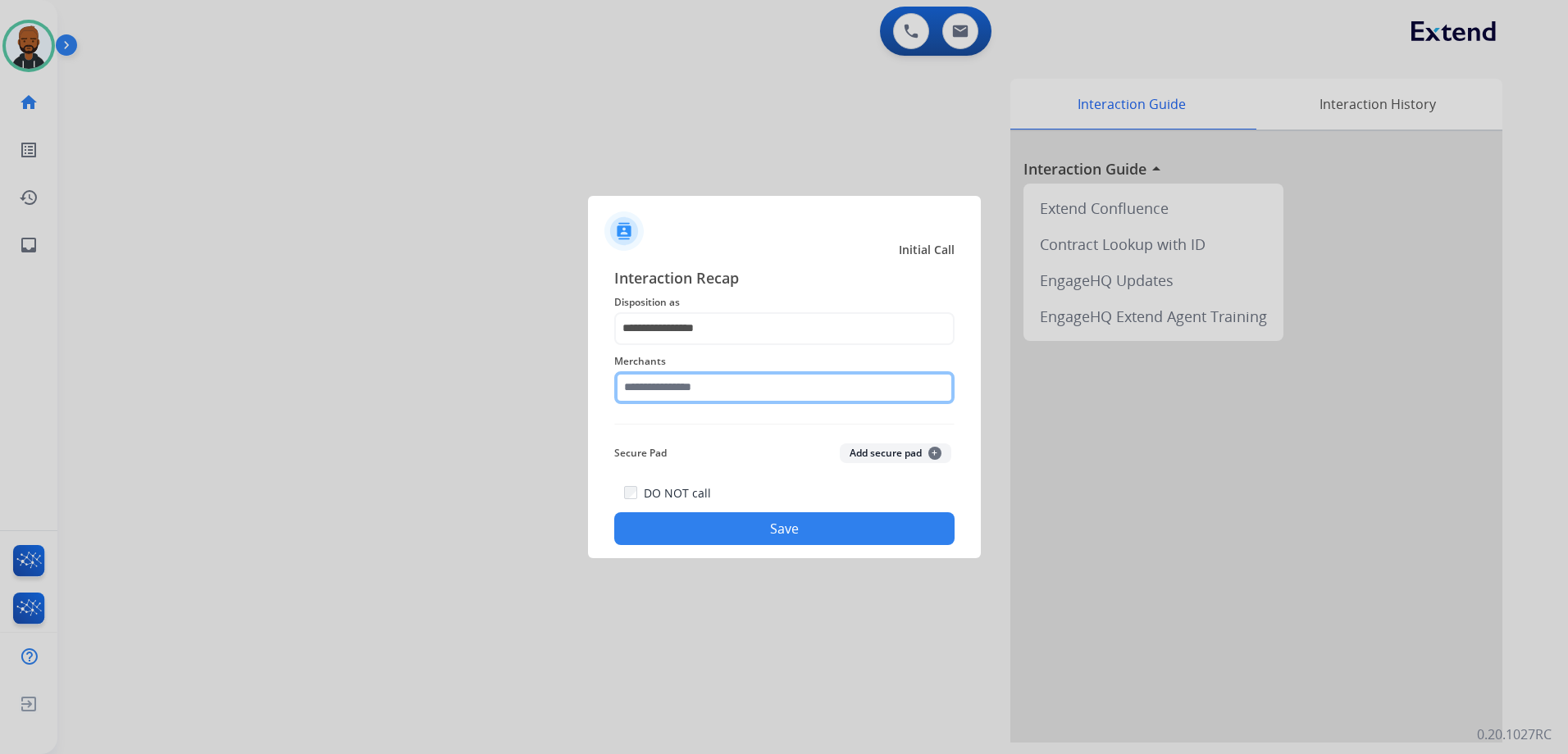
click at [774, 382] on input "text" at bounding box center [784, 387] width 340 height 33
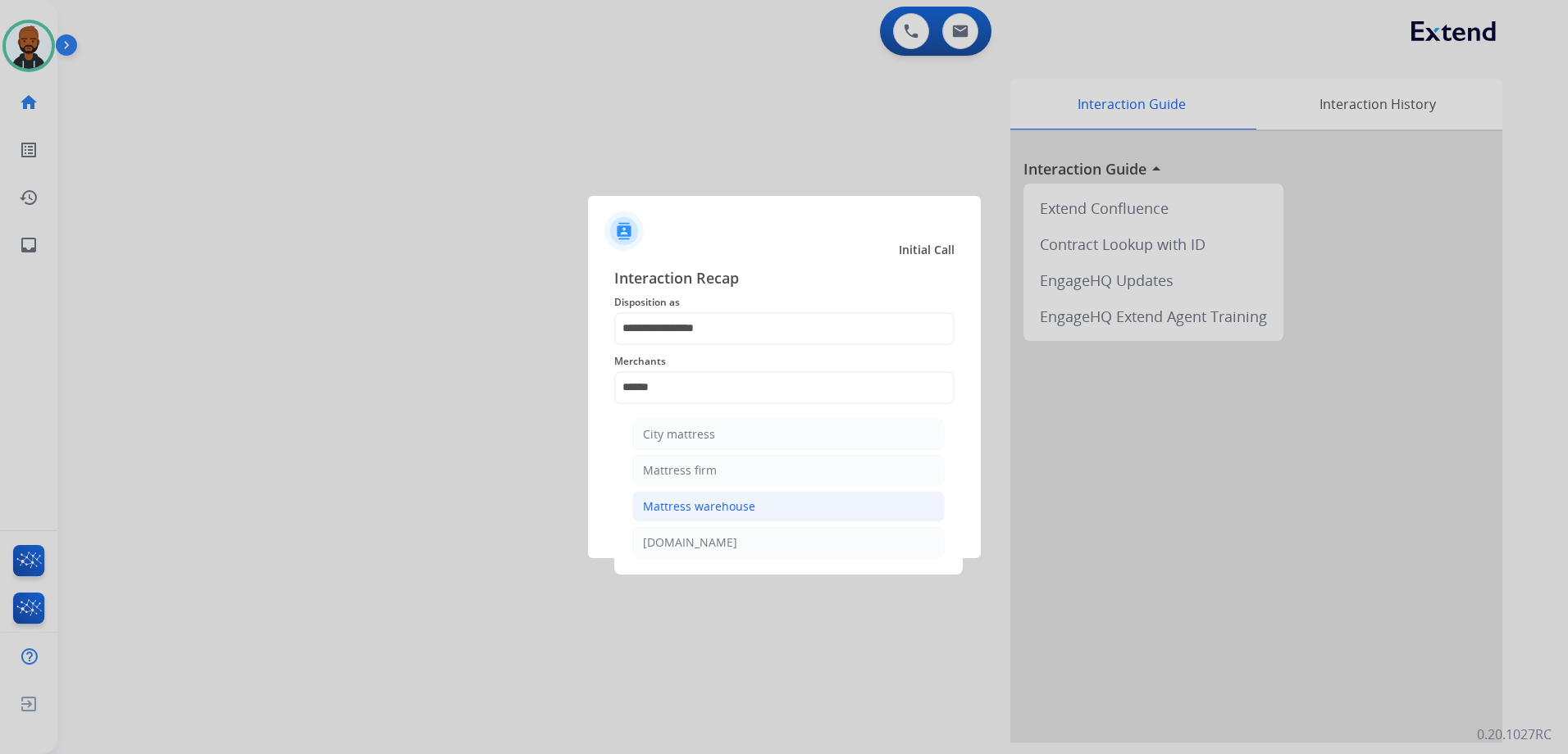
click at [752, 497] on li "Mattress warehouse" at bounding box center [788, 506] width 312 height 31
type input "**********"
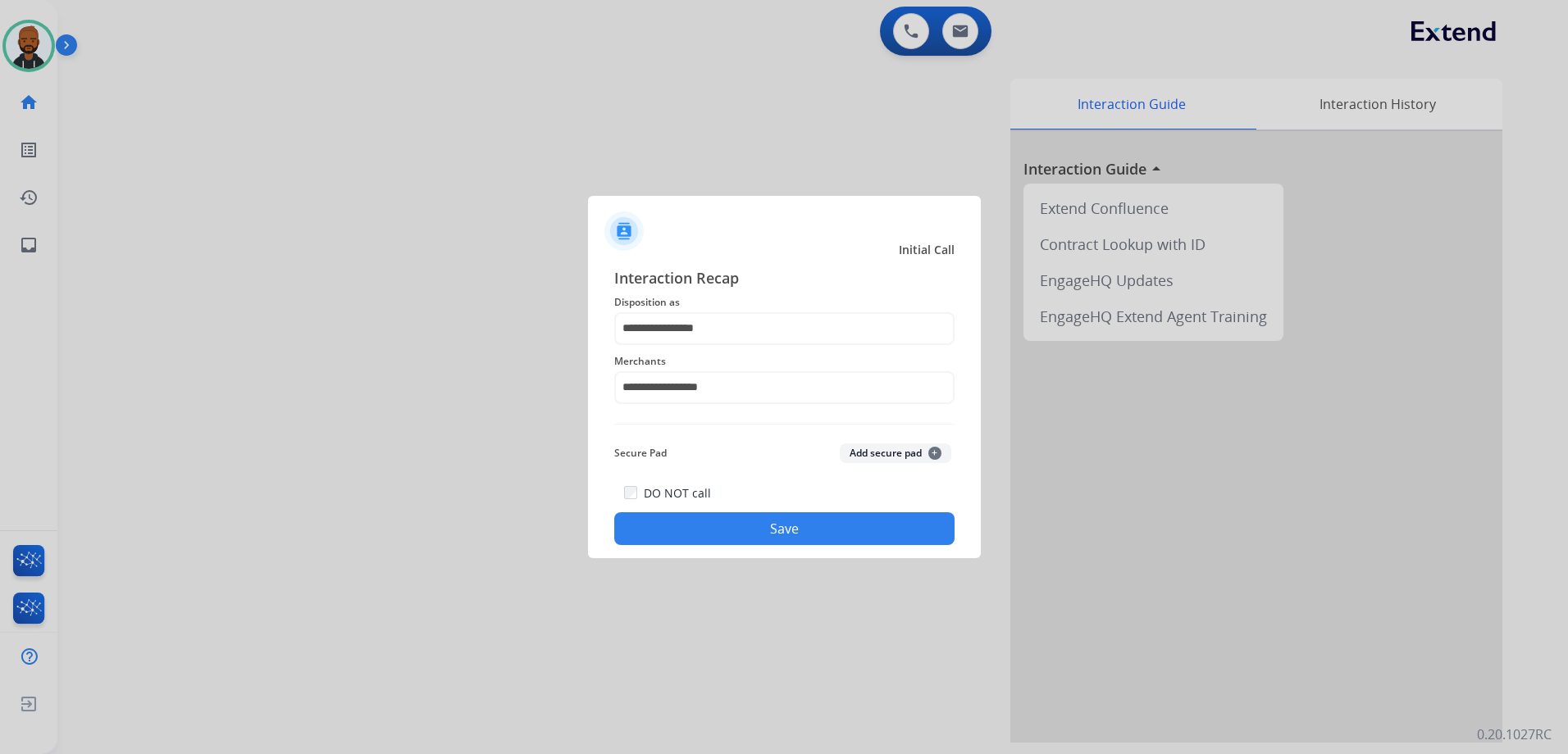
click at [852, 527] on button "Save" at bounding box center [784, 528] width 340 height 33
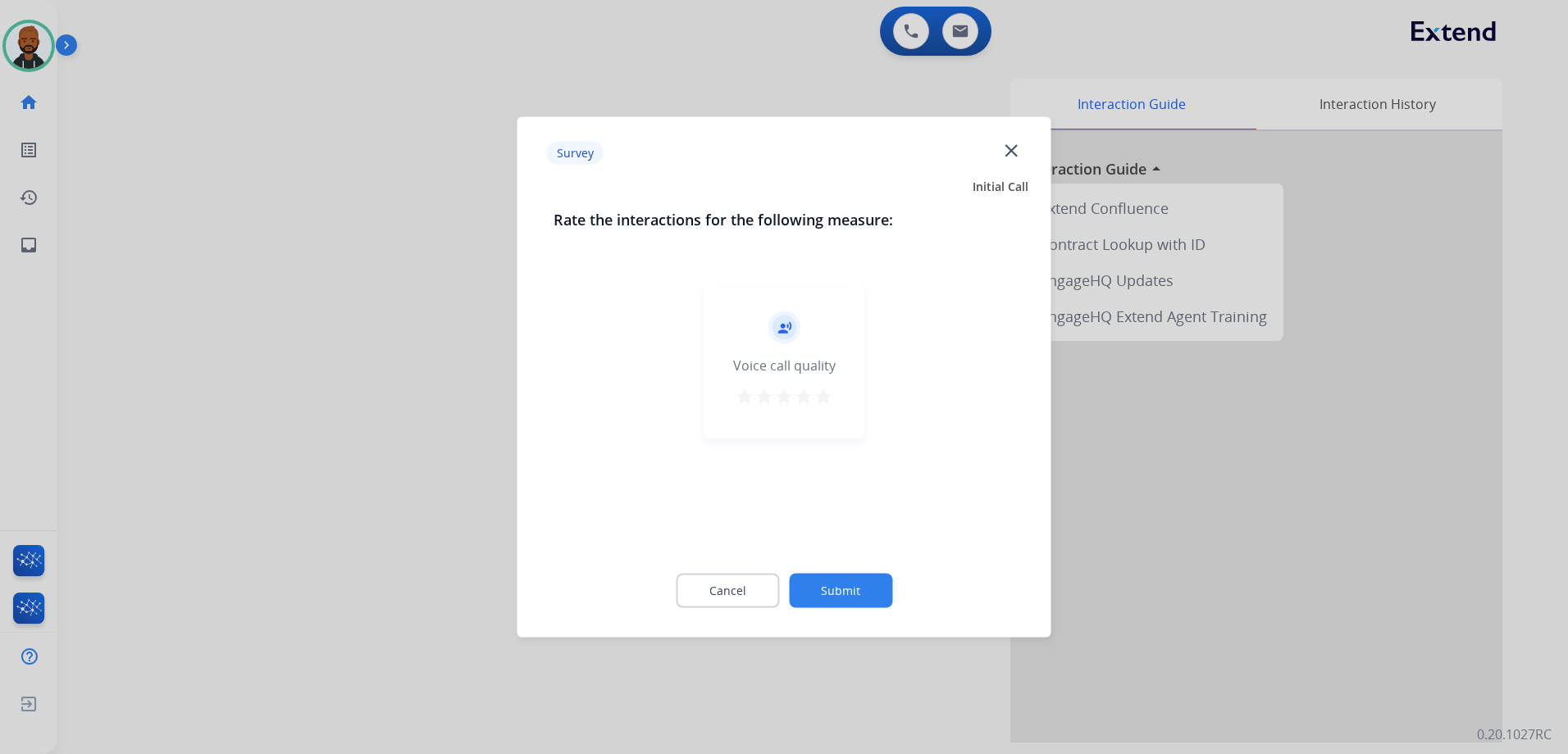
click at [834, 389] on div "record_voice_over Voice call quality star star star star star" at bounding box center [783, 361] width 159 height 156
click at [850, 398] on div "record_voice_over Voice call quality star star star star star" at bounding box center [783, 361] width 159 height 156
click at [840, 416] on div "record_voice_over Voice call quality star star star star star" at bounding box center [783, 361] width 159 height 156
click at [840, 384] on div "record_voice_over Voice call quality star star star star star" at bounding box center [783, 361] width 159 height 156
drag, startPoint x: 844, startPoint y: 397, endPoint x: 844, endPoint y: 418, distance: 21.0
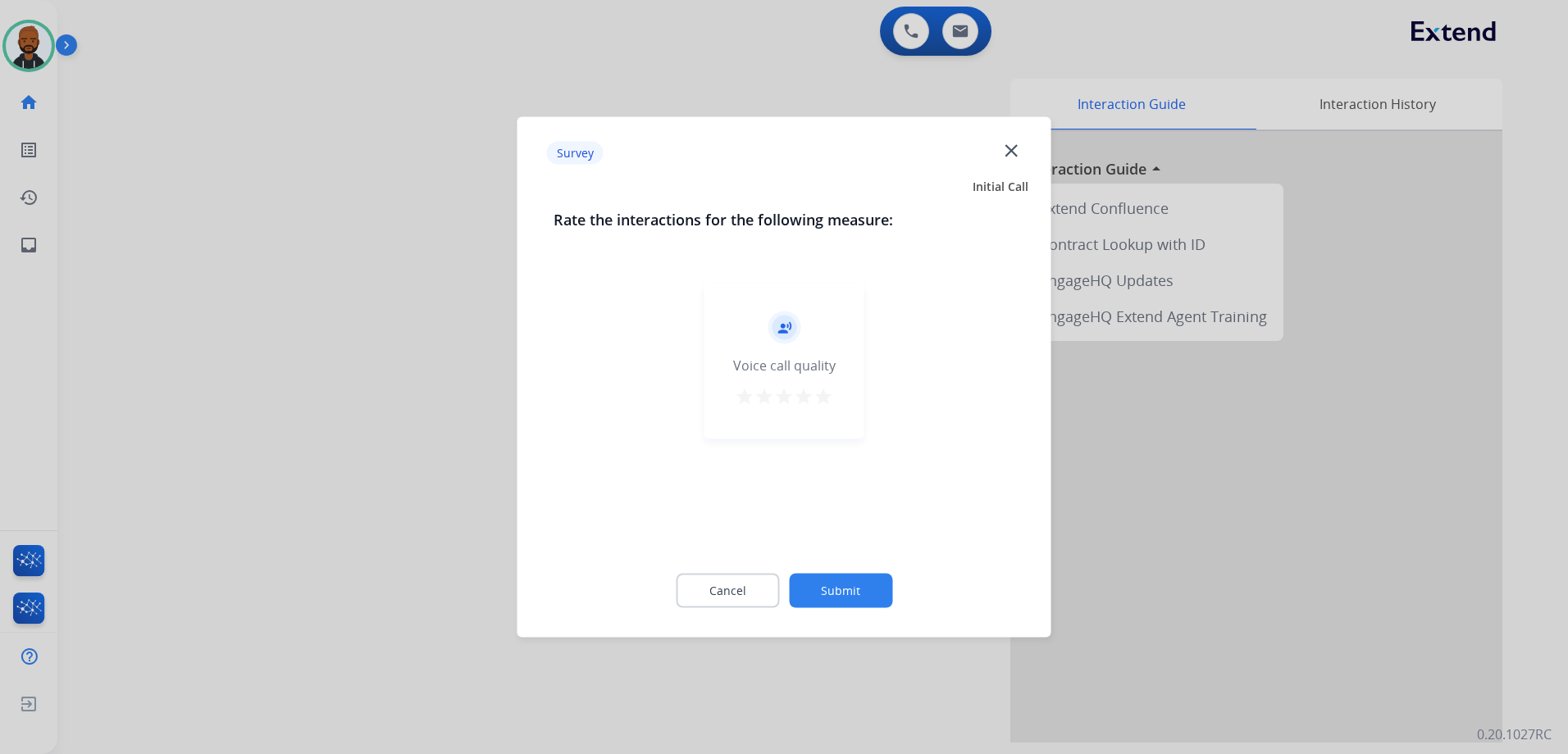
click at [844, 418] on div "record_voice_over Voice call quality star star star star star" at bounding box center [783, 361] width 159 height 156
drag, startPoint x: 837, startPoint y: 425, endPoint x: 830, endPoint y: 418, distance: 9.9
click at [832, 419] on div "record_voice_over Voice call quality star star star star star" at bounding box center [783, 361] width 159 height 156
drag, startPoint x: 810, startPoint y: 407, endPoint x: 808, endPoint y: 397, distance: 10.2
click at [809, 400] on button "star" at bounding box center [803, 399] width 20 height 24
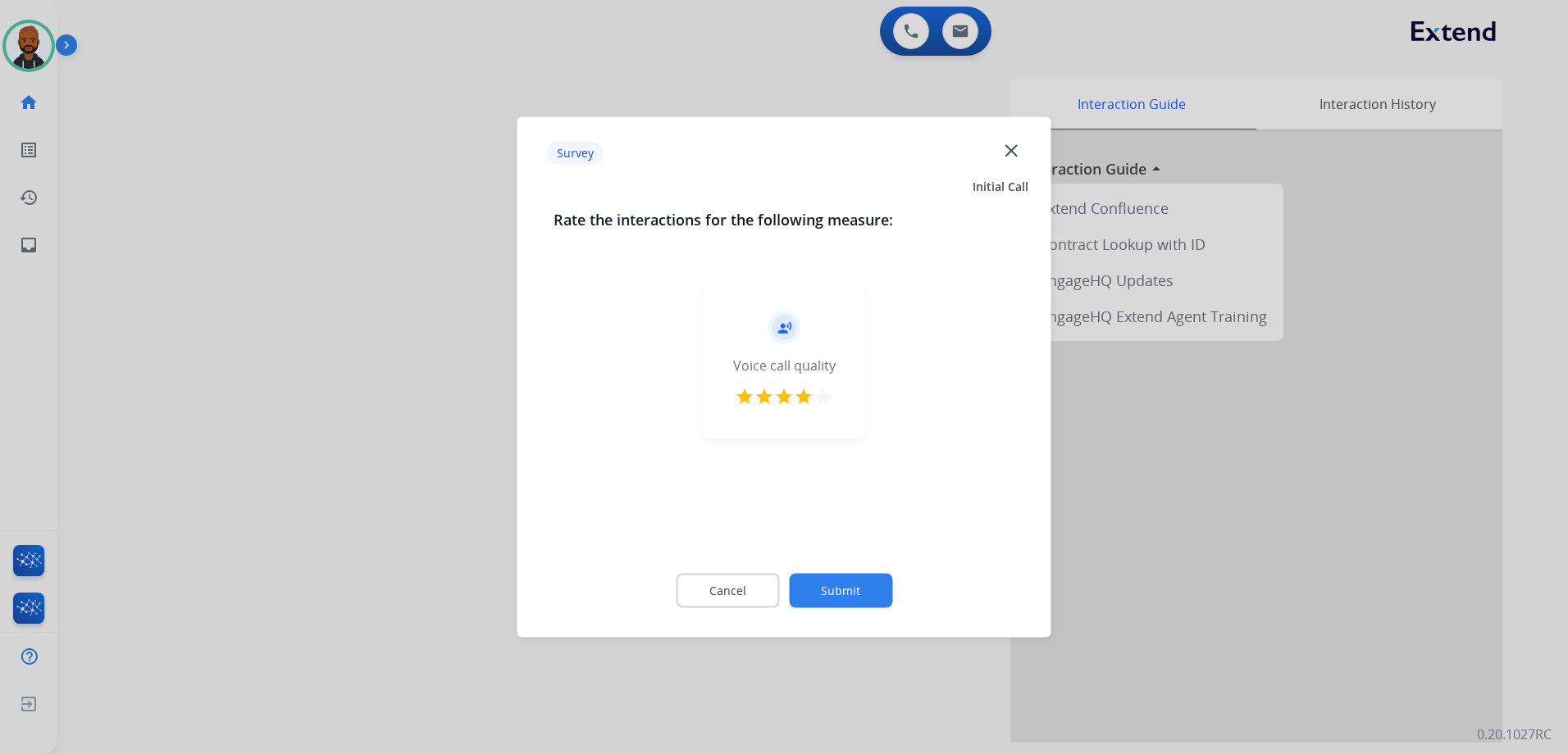
click at [819, 397] on mat-icon "star" at bounding box center [822, 396] width 20 height 20
click at [860, 596] on button "Submit" at bounding box center [840, 591] width 103 height 34
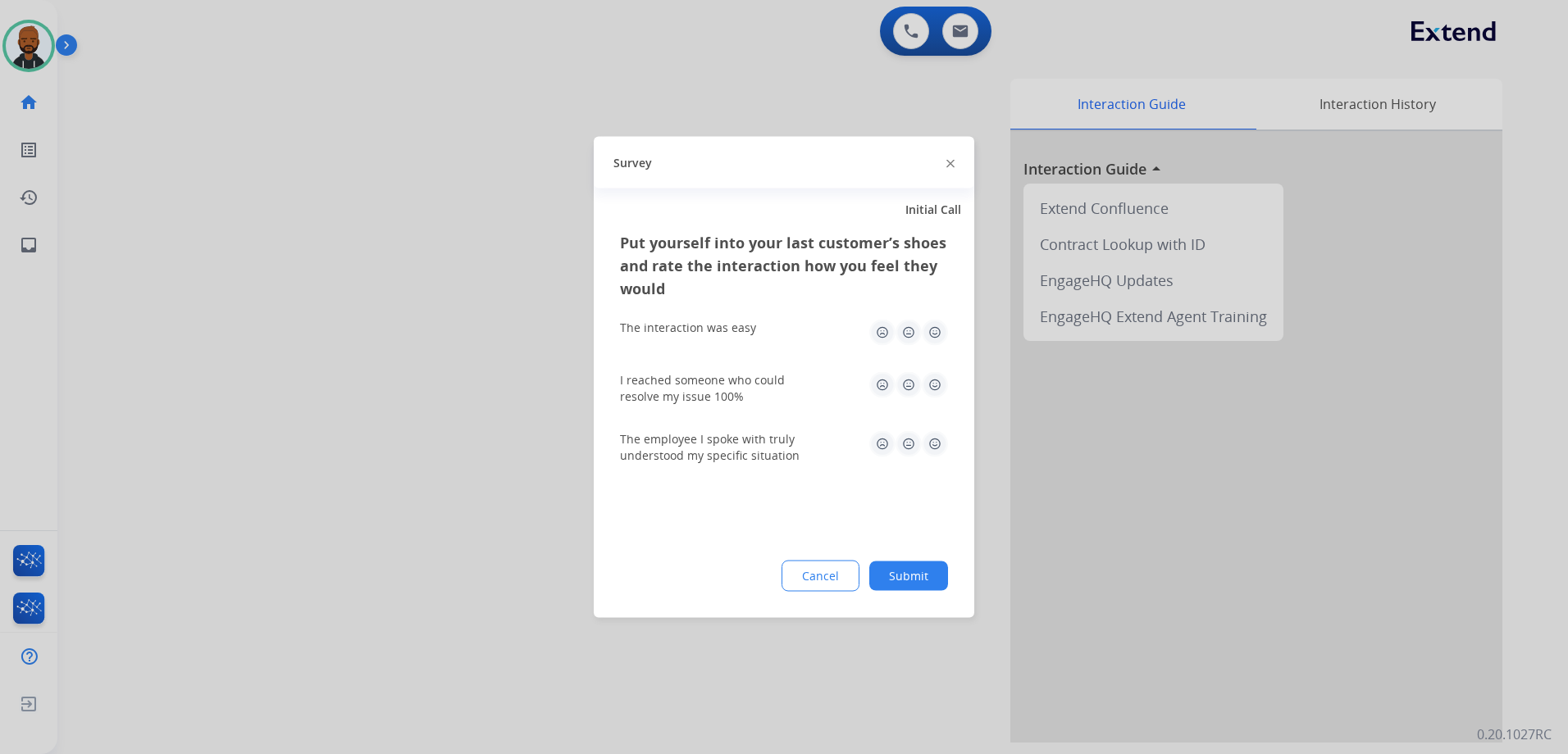
click at [935, 342] on img at bounding box center [935, 333] width 26 height 26
click at [935, 402] on div "I reached someone who could resolve my issue 100%" at bounding box center [784, 388] width 328 height 33
click at [934, 390] on img at bounding box center [935, 385] width 26 height 26
click at [928, 437] on img at bounding box center [935, 445] width 26 height 26
click at [928, 563] on button "Submit" at bounding box center [908, 576] width 78 height 30
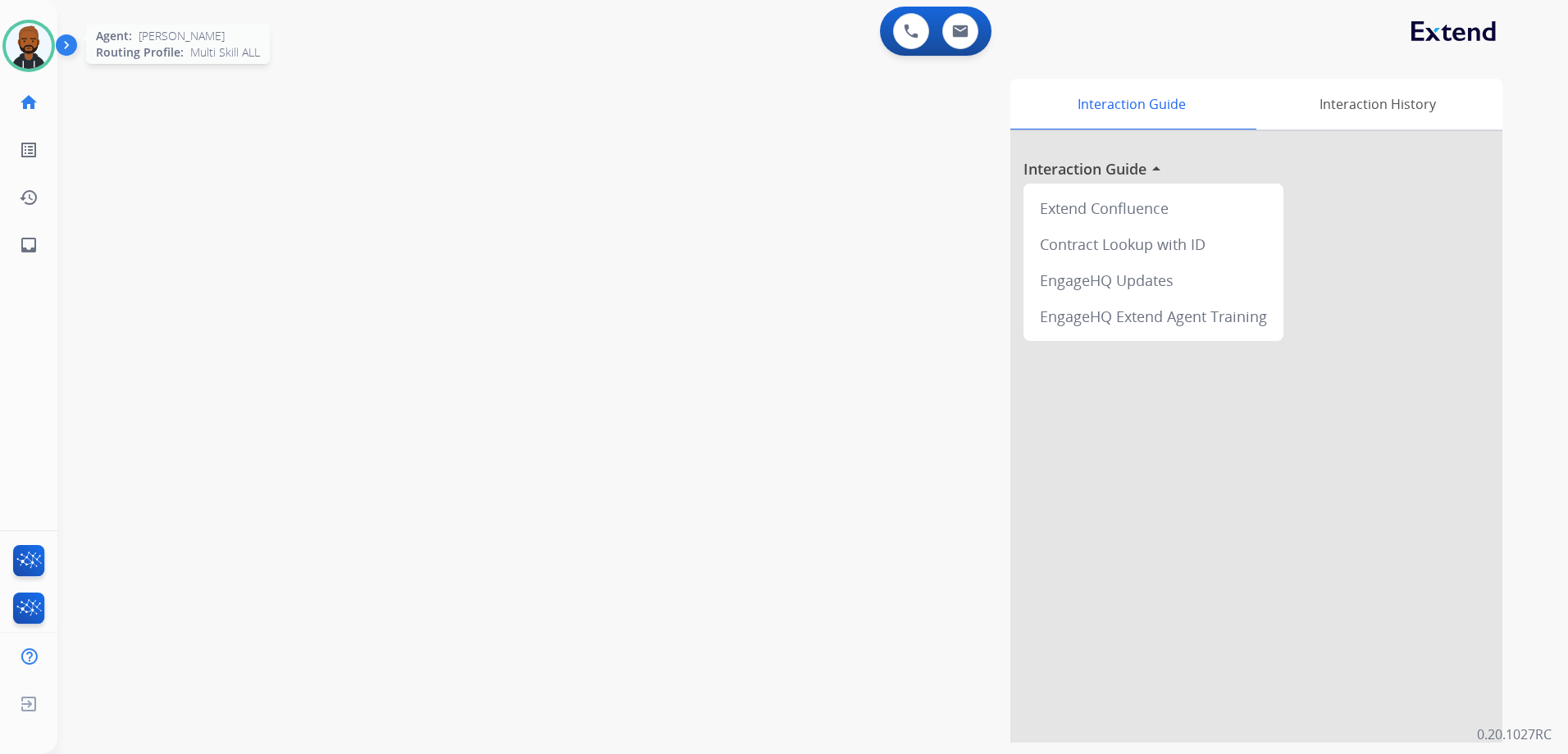
click at [39, 54] on img at bounding box center [28, 46] width 46 height 46
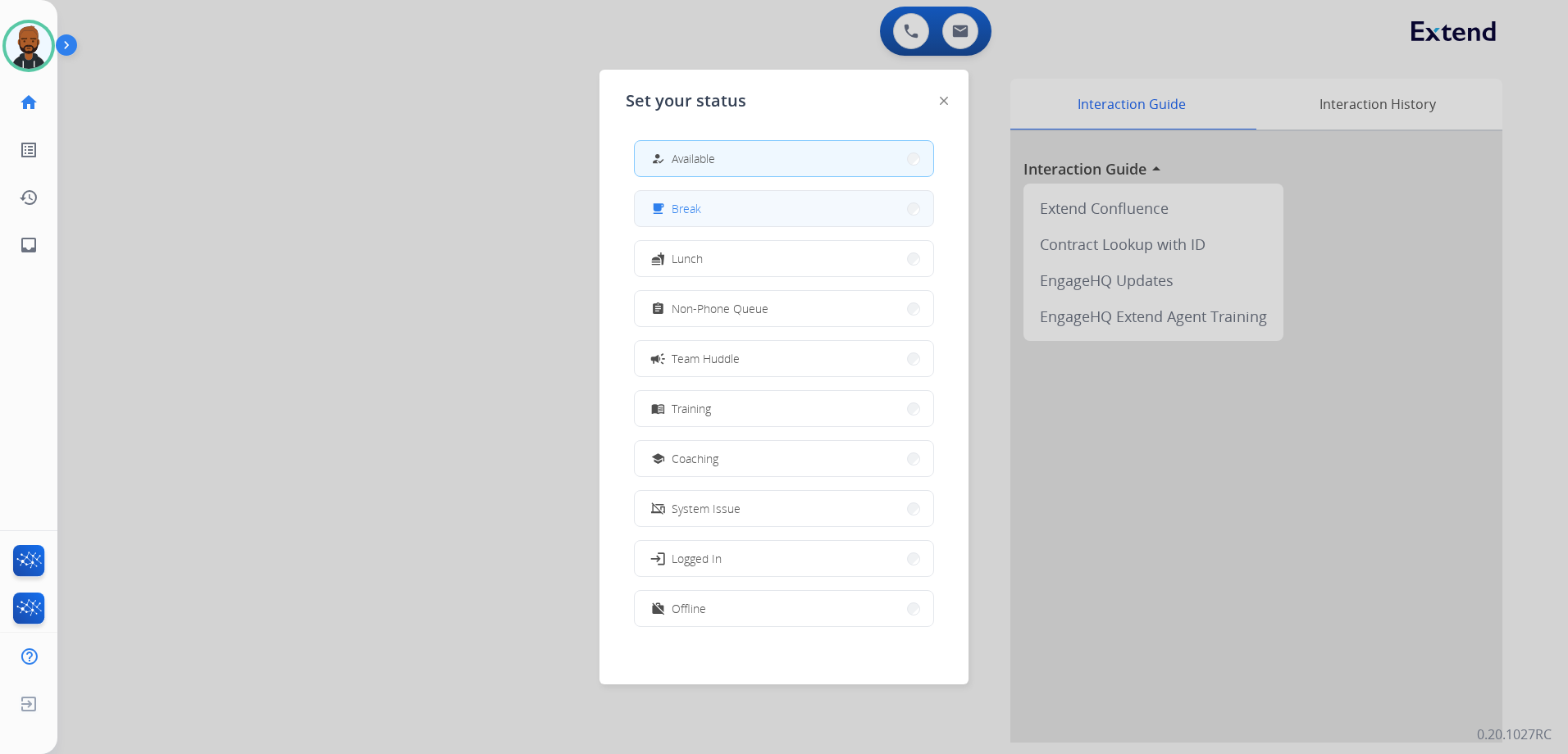
click at [701, 211] on span "Break" at bounding box center [686, 209] width 30 height 17
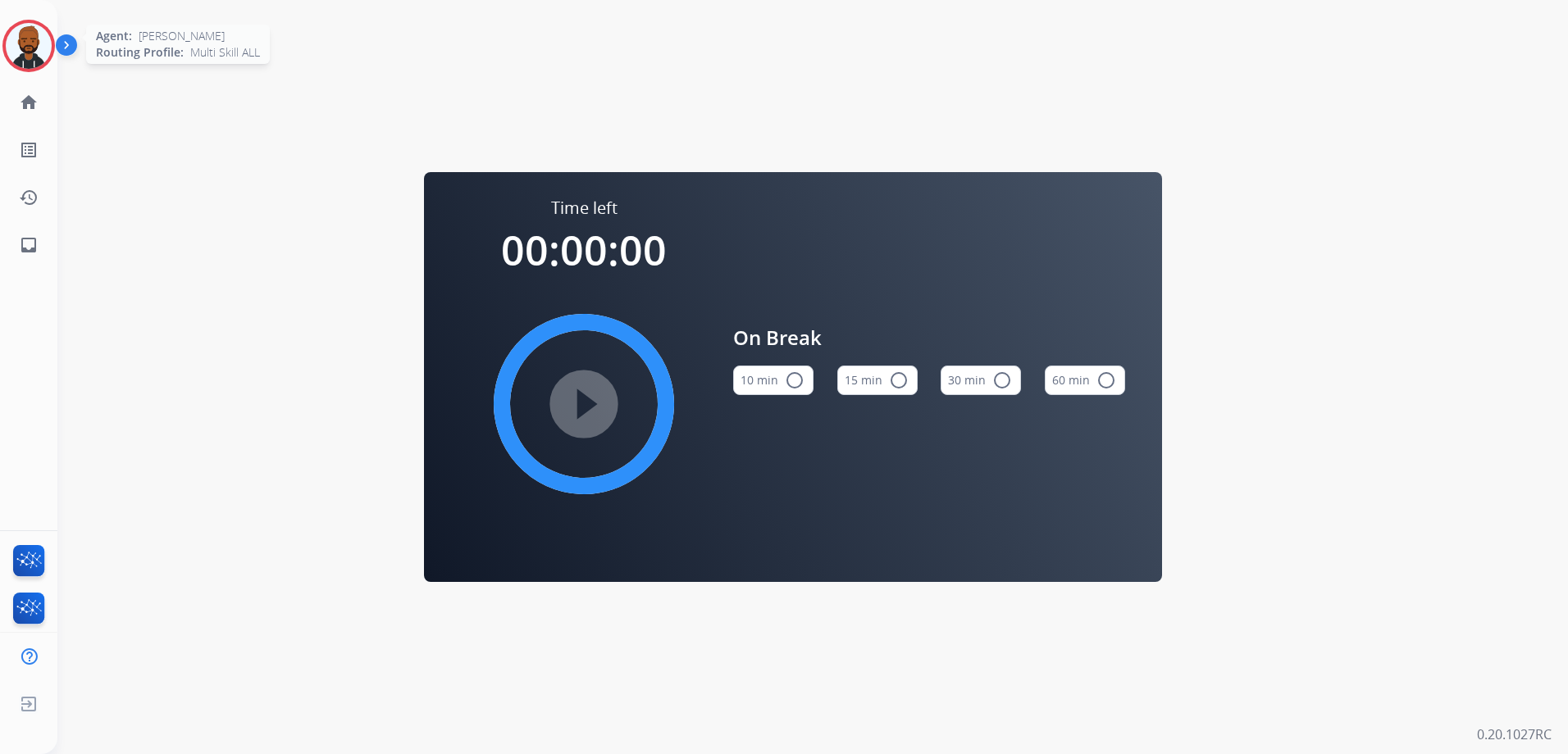
click at [39, 64] on img at bounding box center [28, 46] width 46 height 46
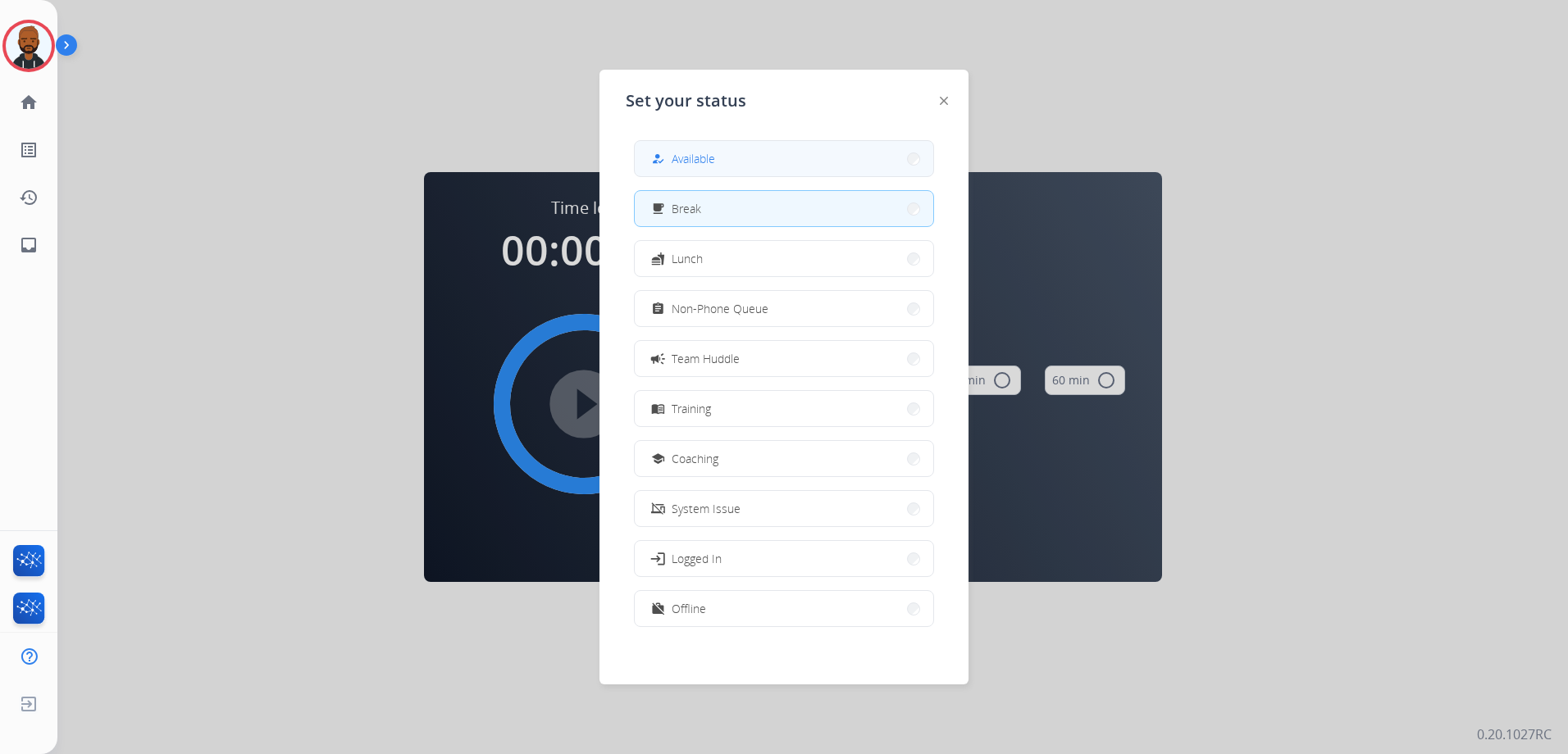
click at [707, 147] on button "how_to_reg Available" at bounding box center [784, 158] width 298 height 35
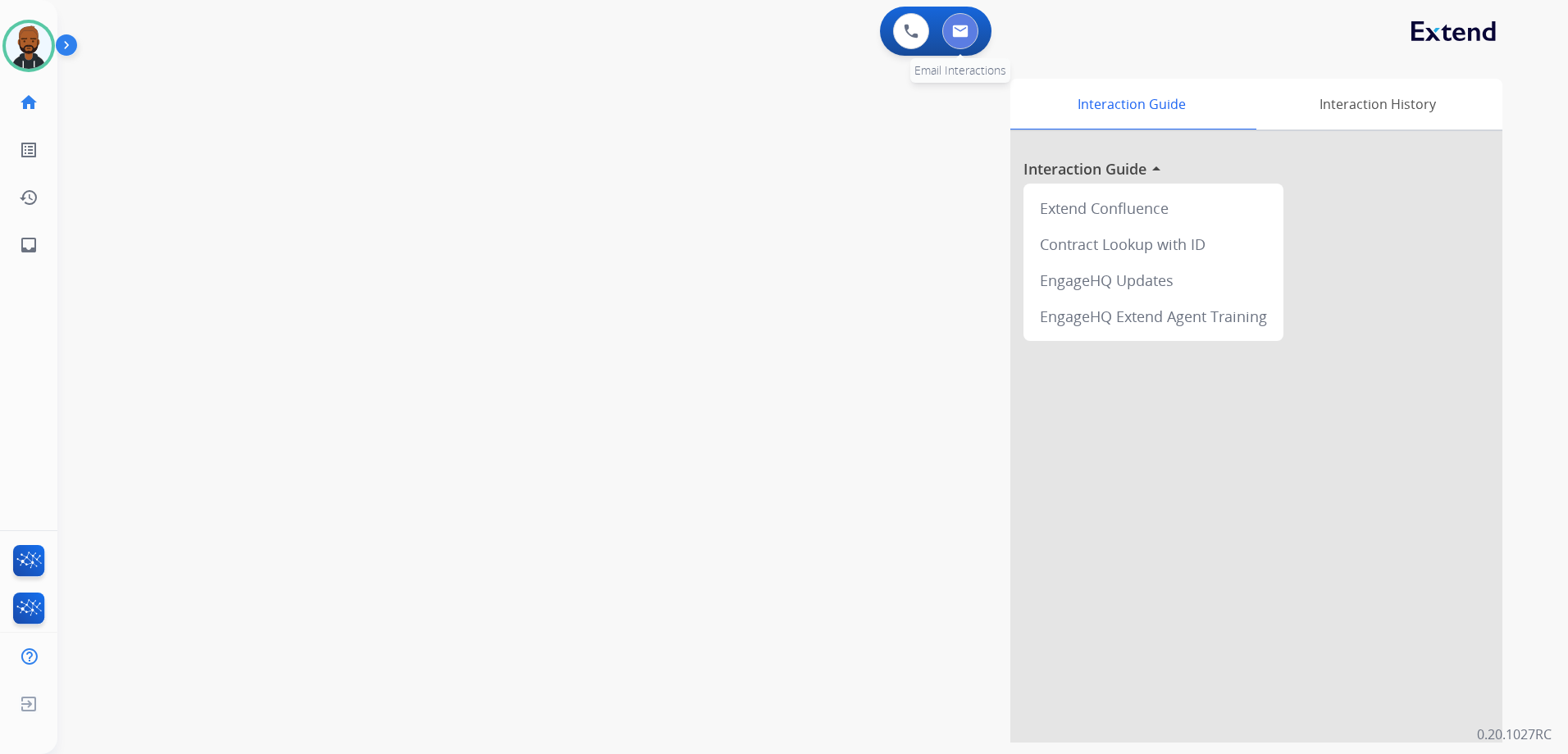
click at [976, 36] on div "0 Email Interactions" at bounding box center [959, 31] width 49 height 36
click at [972, 36] on button at bounding box center [960, 31] width 36 height 36
select select "**********"
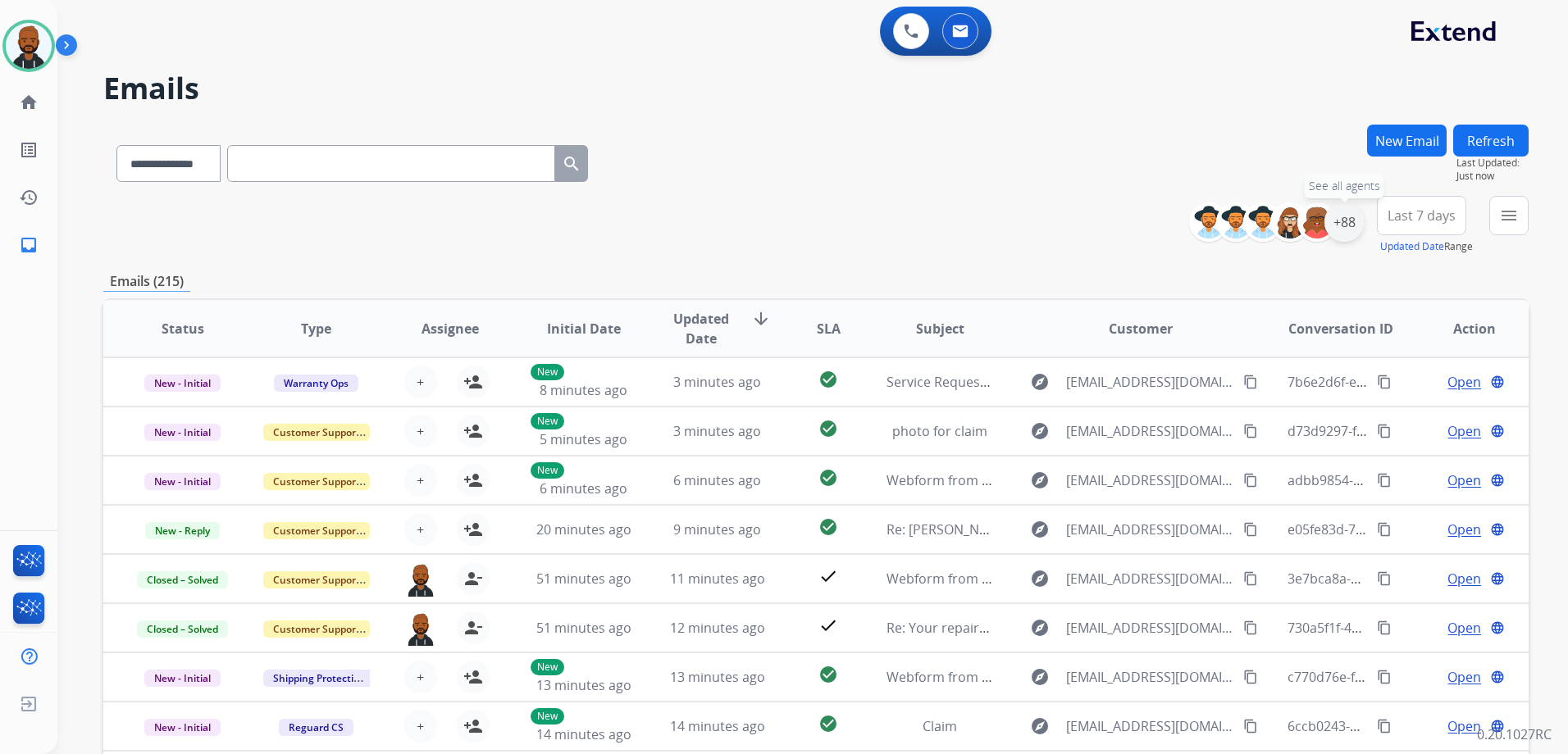
click at [1348, 229] on div "+88" at bounding box center [1343, 222] width 39 height 39
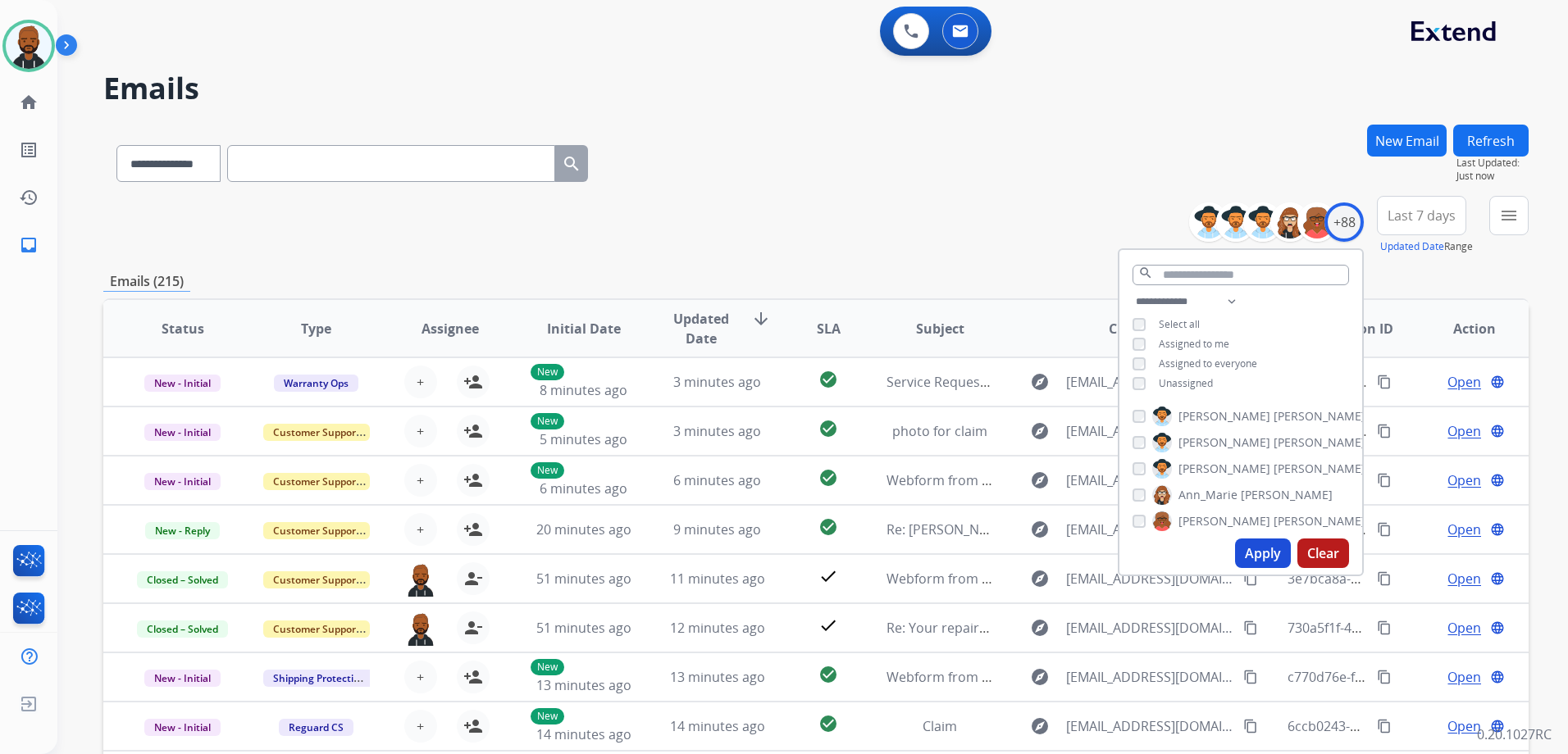
click at [1256, 552] on button "Apply" at bounding box center [1263, 554] width 56 height 30
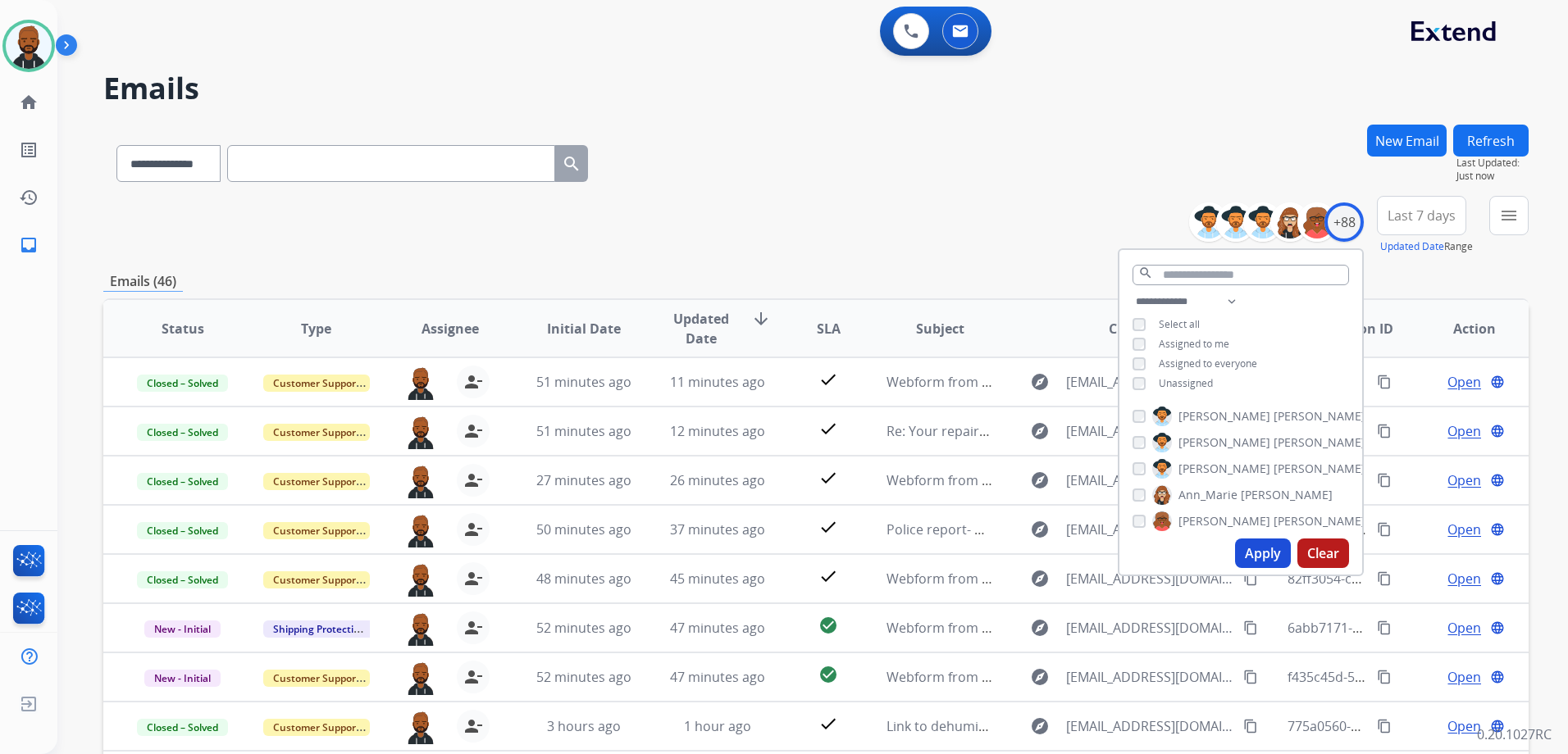
click at [1017, 214] on div "**********" at bounding box center [816, 225] width 1425 height 59
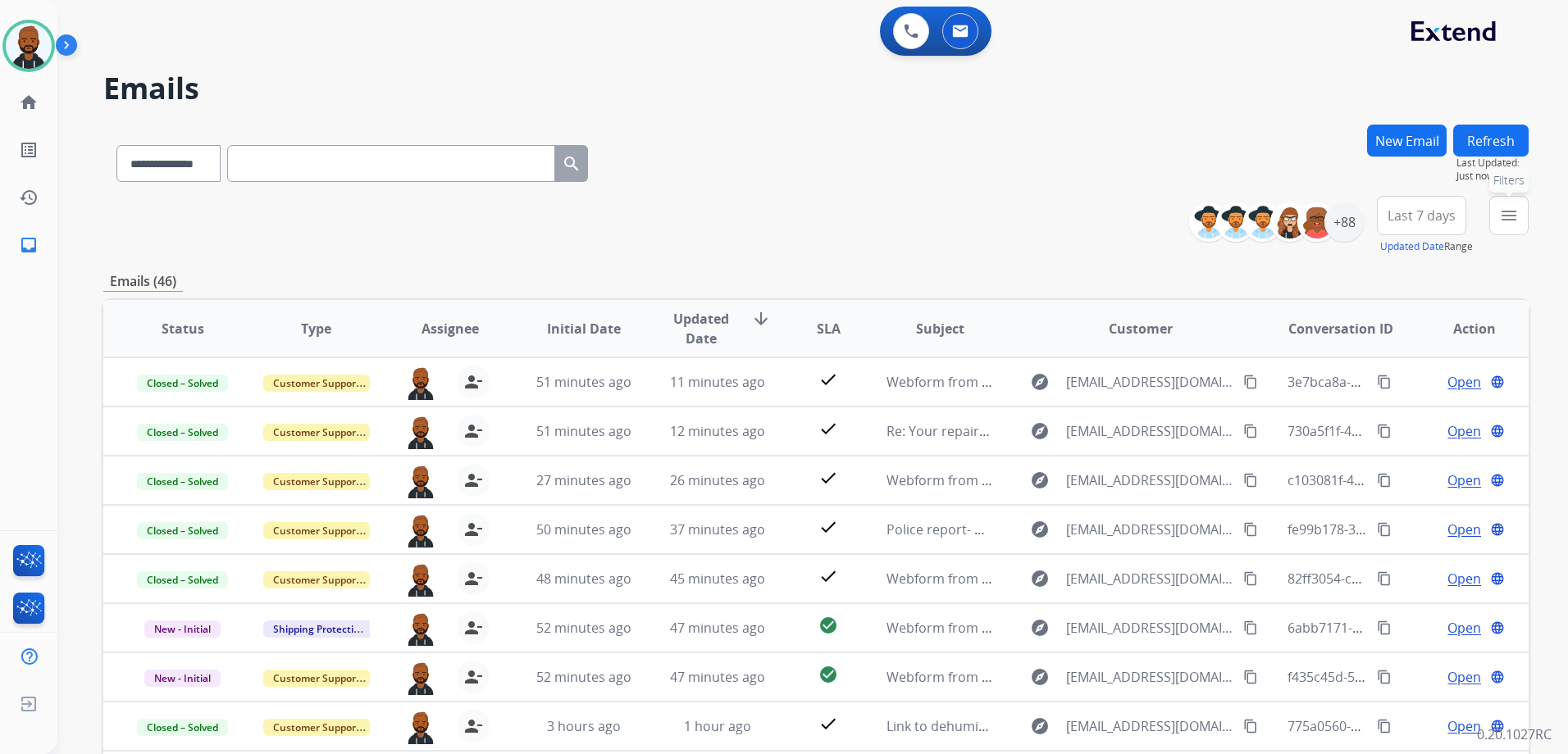
click at [1508, 209] on mat-icon "menu" at bounding box center [1508, 215] width 20 height 20
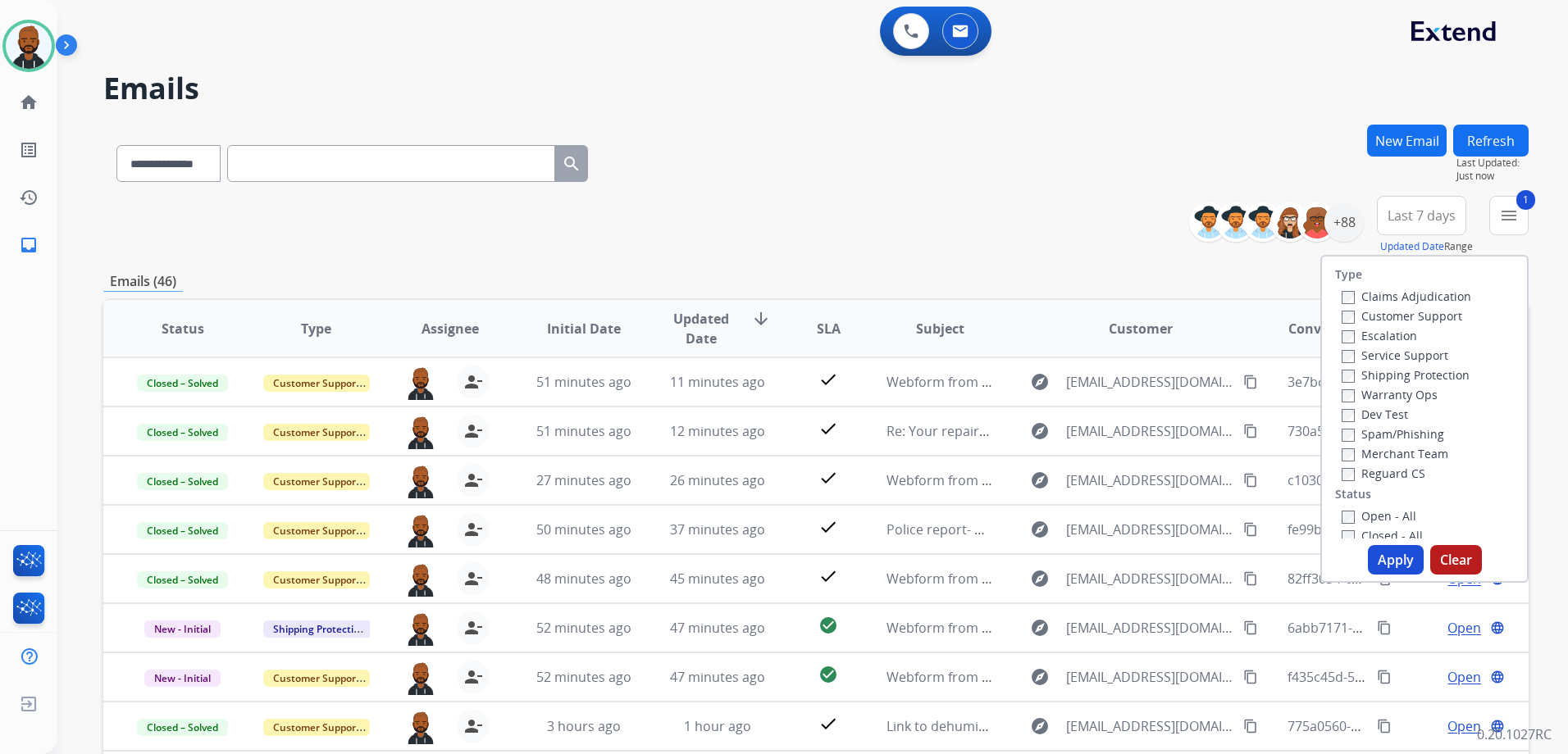
click at [1377, 562] on button "Apply" at bounding box center [1396, 560] width 56 height 30
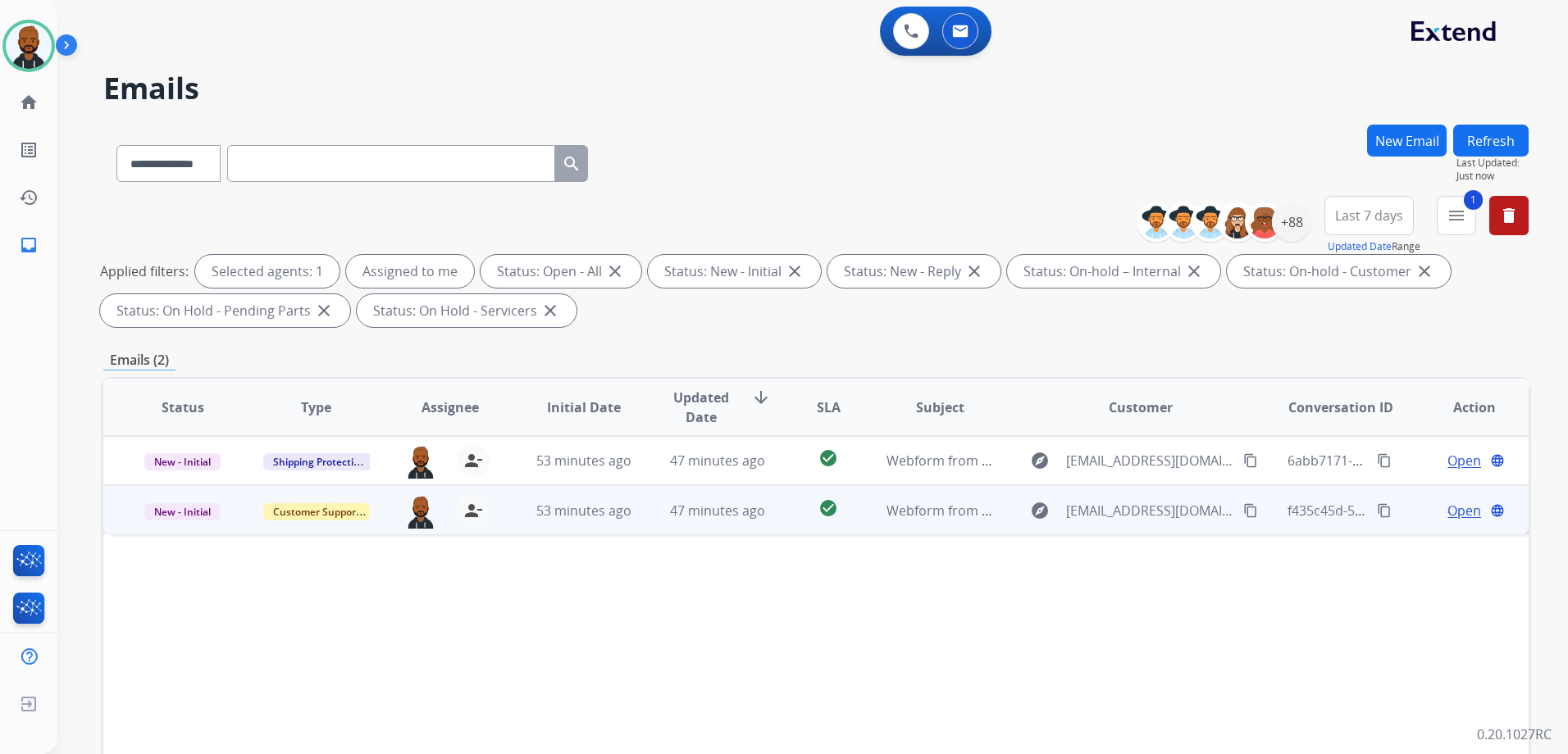
click at [1447, 508] on span "Open" at bounding box center [1464, 510] width 34 height 20
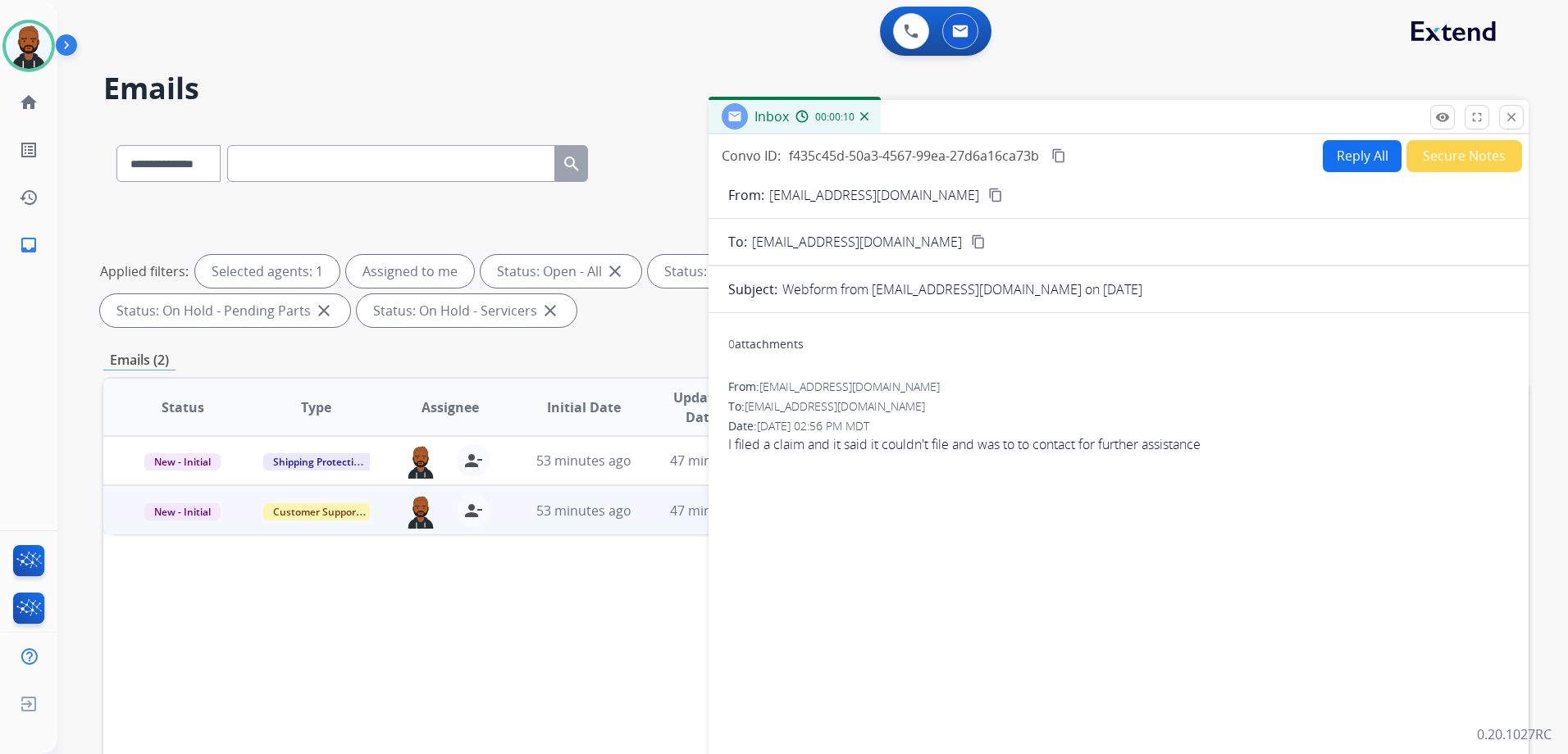
click at [988, 200] on mat-icon "content_copy" at bounding box center [996, 195] width 15 height 15
click at [1449, 156] on button "Secure Notes" at bounding box center [1464, 156] width 116 height 32
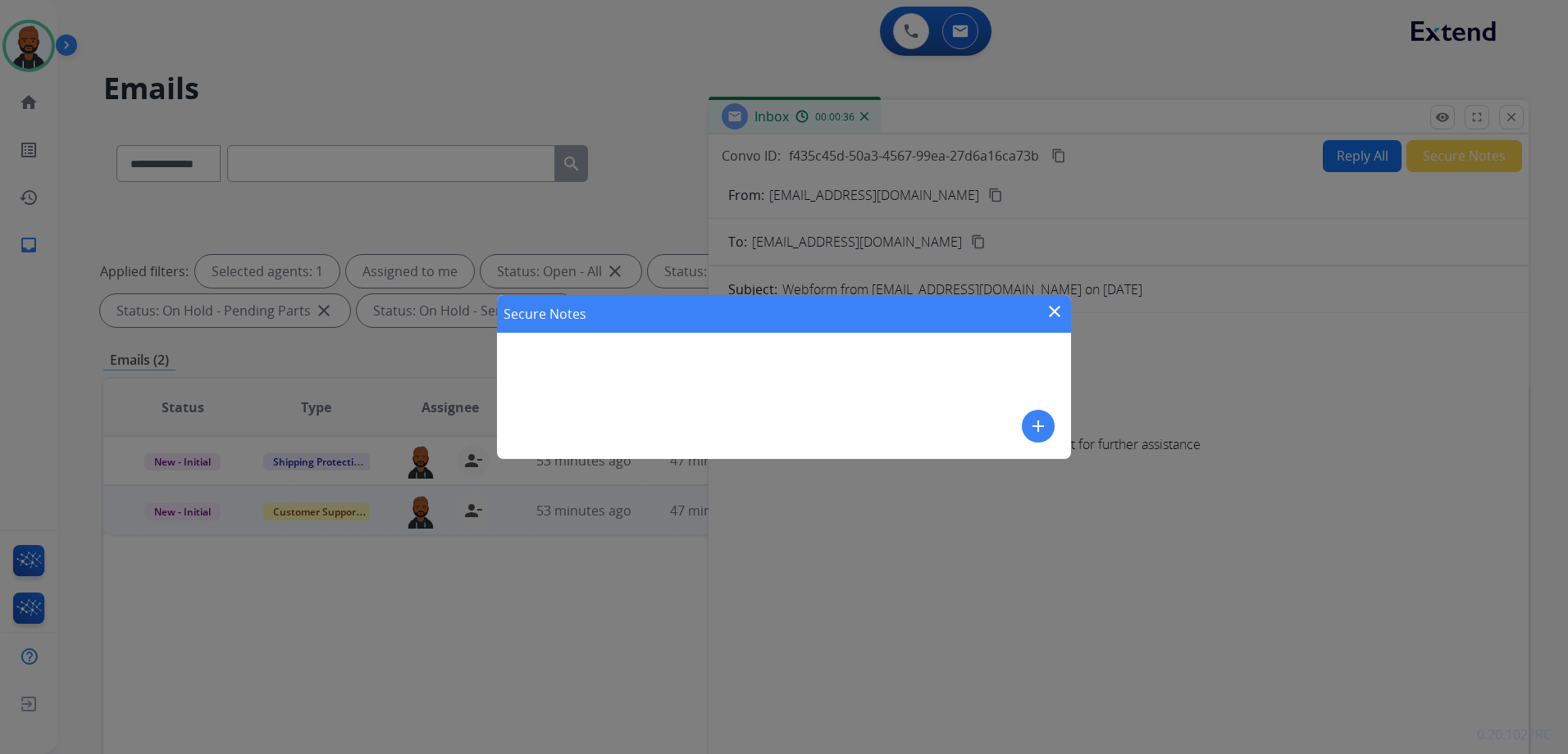
click at [1024, 426] on button "add" at bounding box center [1038, 426] width 33 height 33
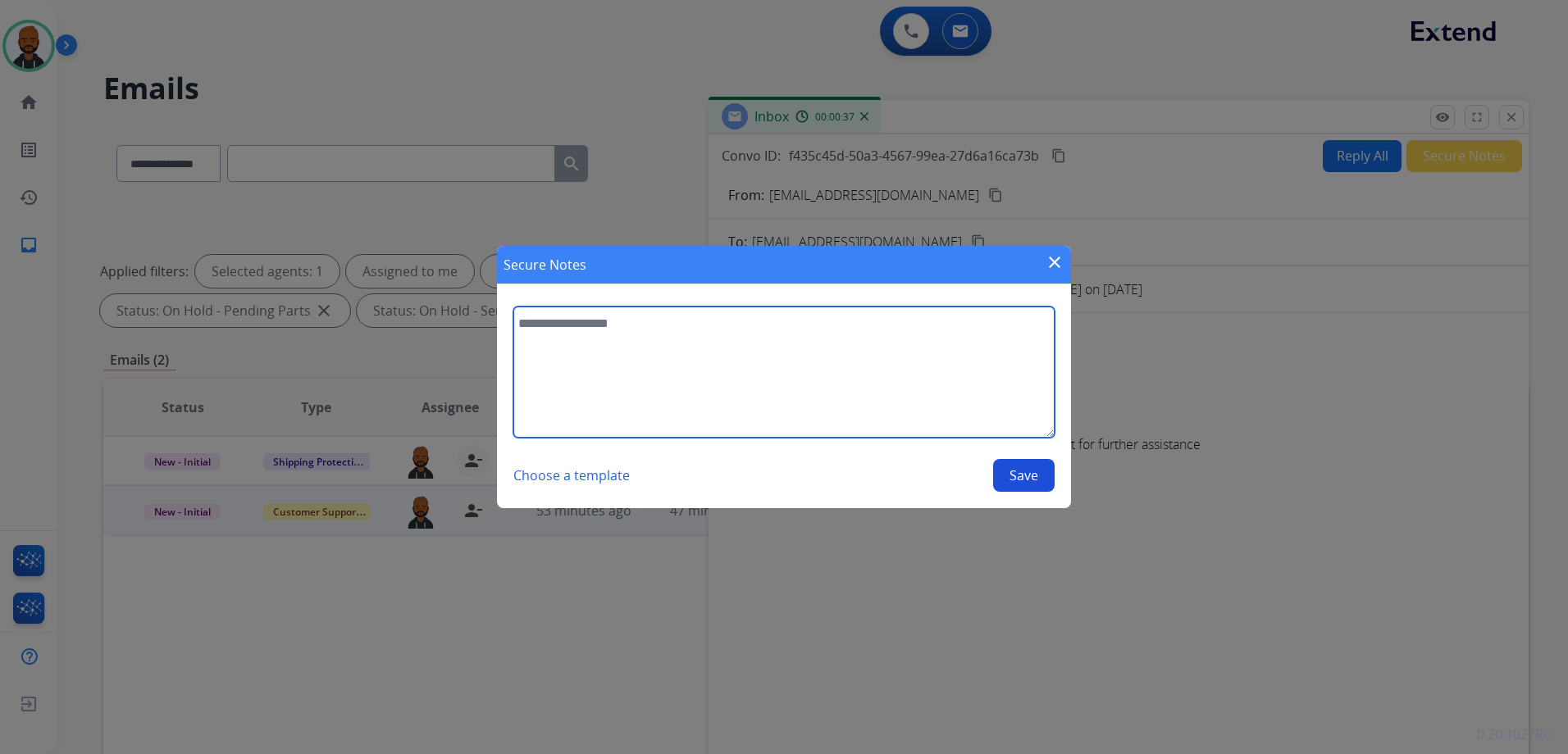
click at [906, 391] on textarea at bounding box center [784, 372] width 541 height 131
type textarea "**********"
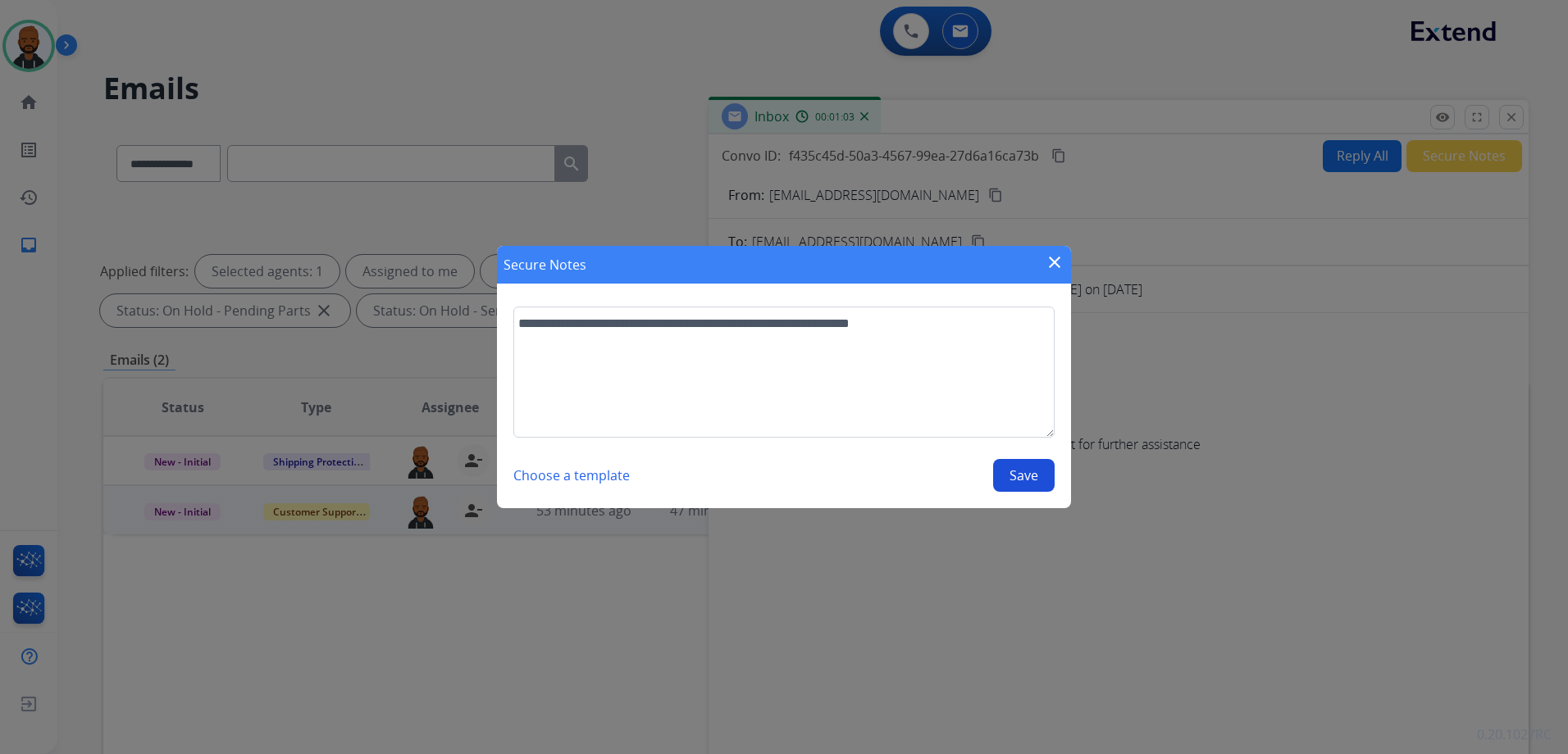
click at [1008, 487] on button "Save" at bounding box center [1024, 475] width 62 height 33
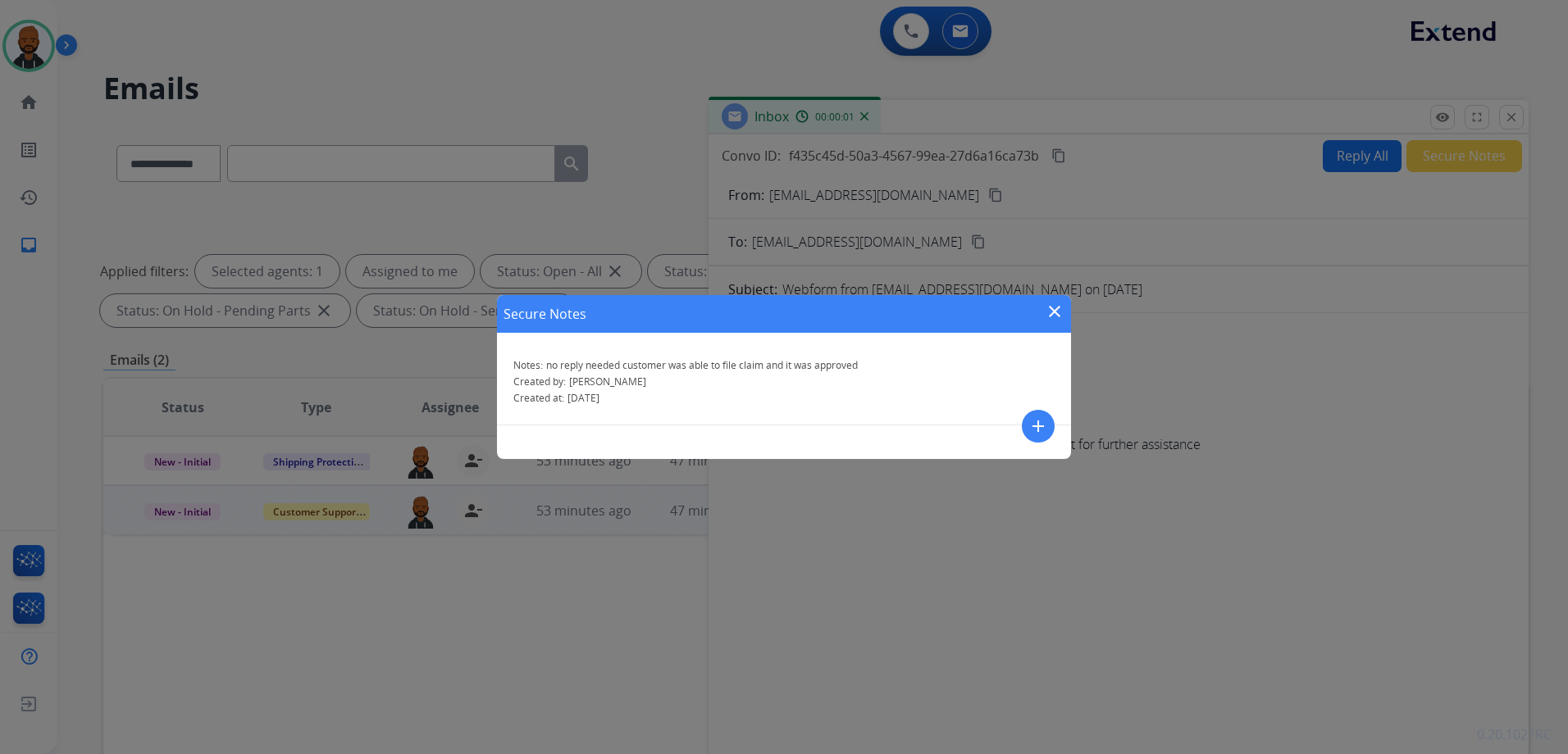
click at [1059, 313] on mat-icon "close" at bounding box center [1053, 311] width 20 height 20
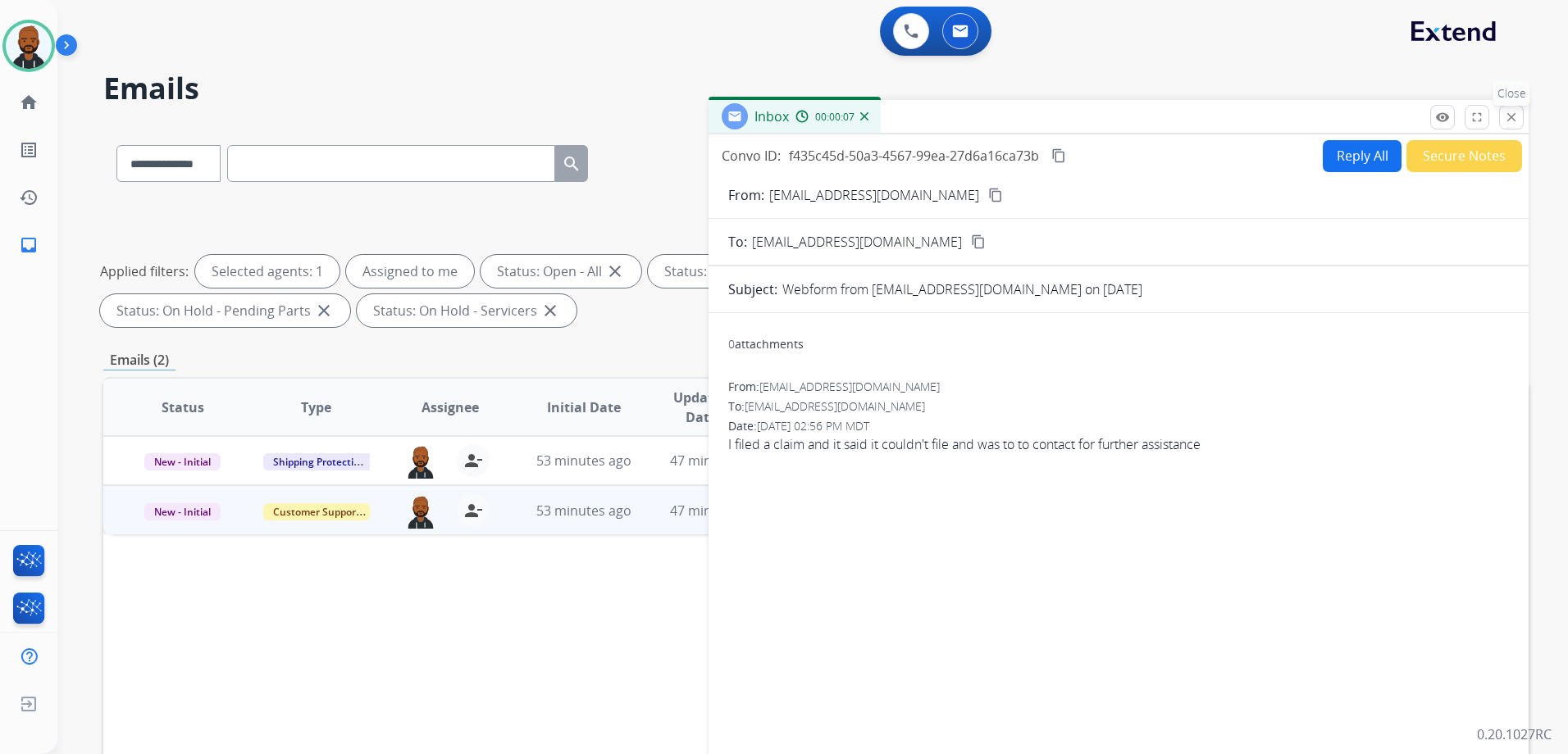
click at [1515, 113] on mat-icon "close" at bounding box center [1511, 117] width 15 height 15
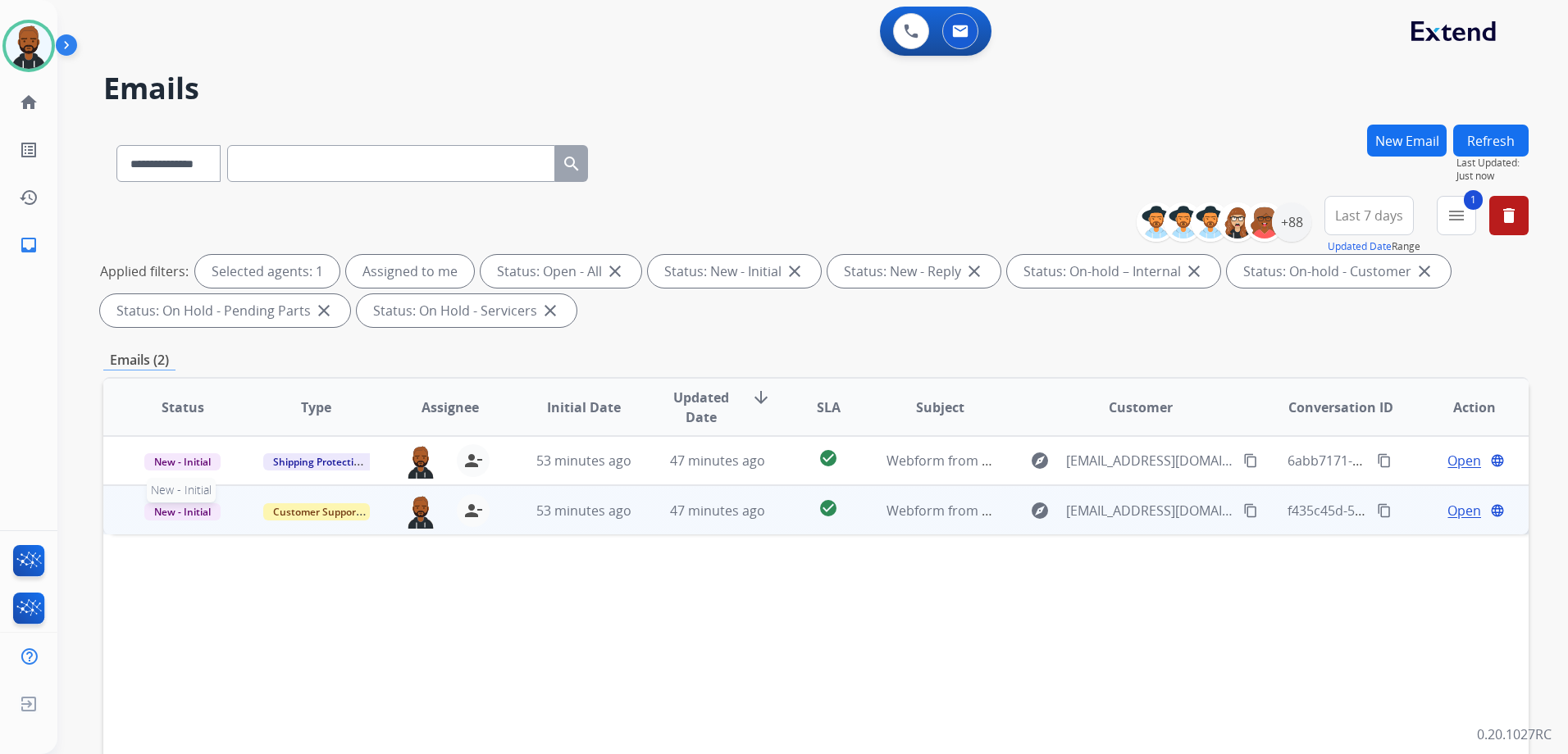
click at [177, 517] on span "New - Initial" at bounding box center [183, 512] width 76 height 17
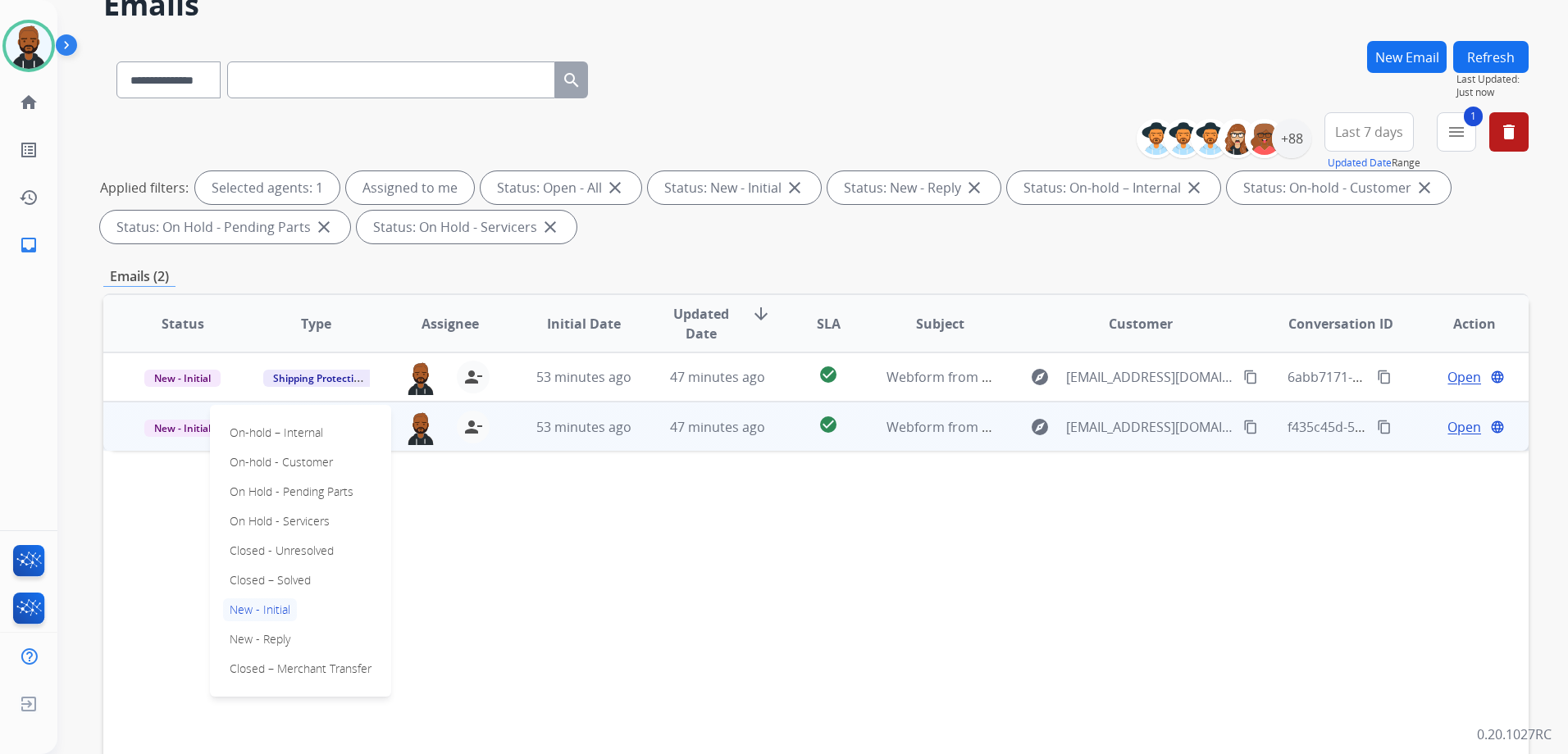
scroll to position [164, 0]
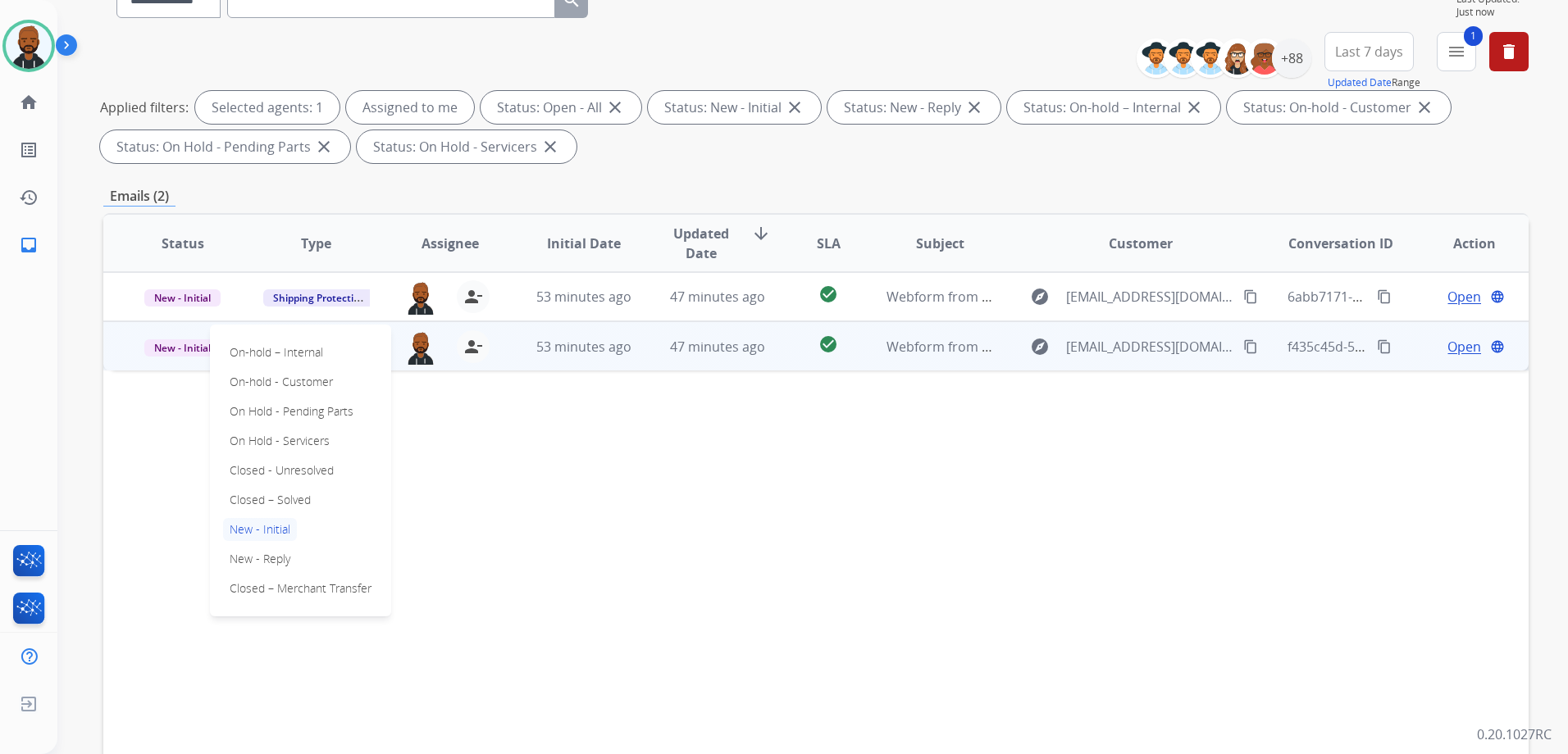
click at [275, 503] on p "Closed – Solved" at bounding box center [269, 500] width 94 height 23
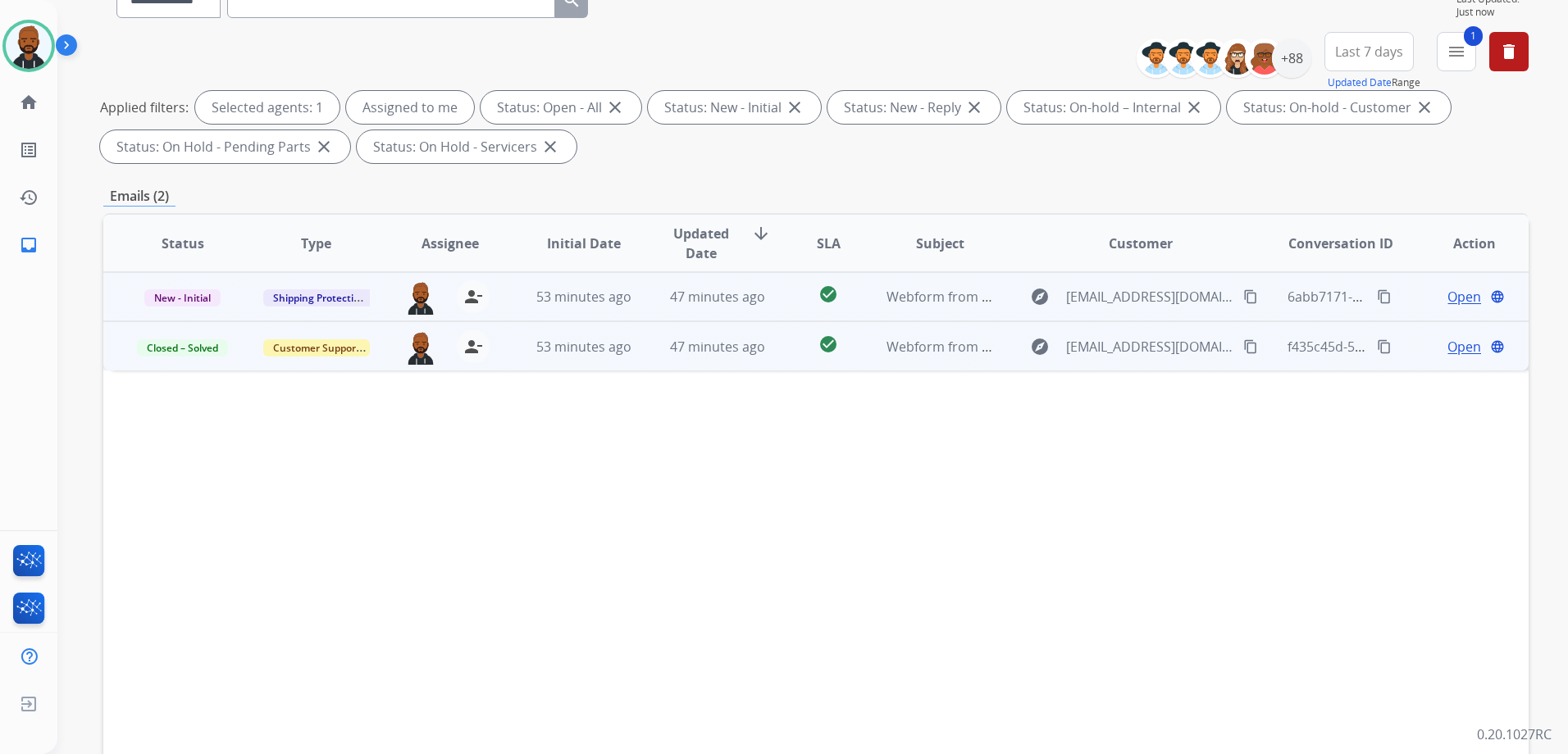
click at [1458, 295] on span "Open" at bounding box center [1464, 296] width 34 height 20
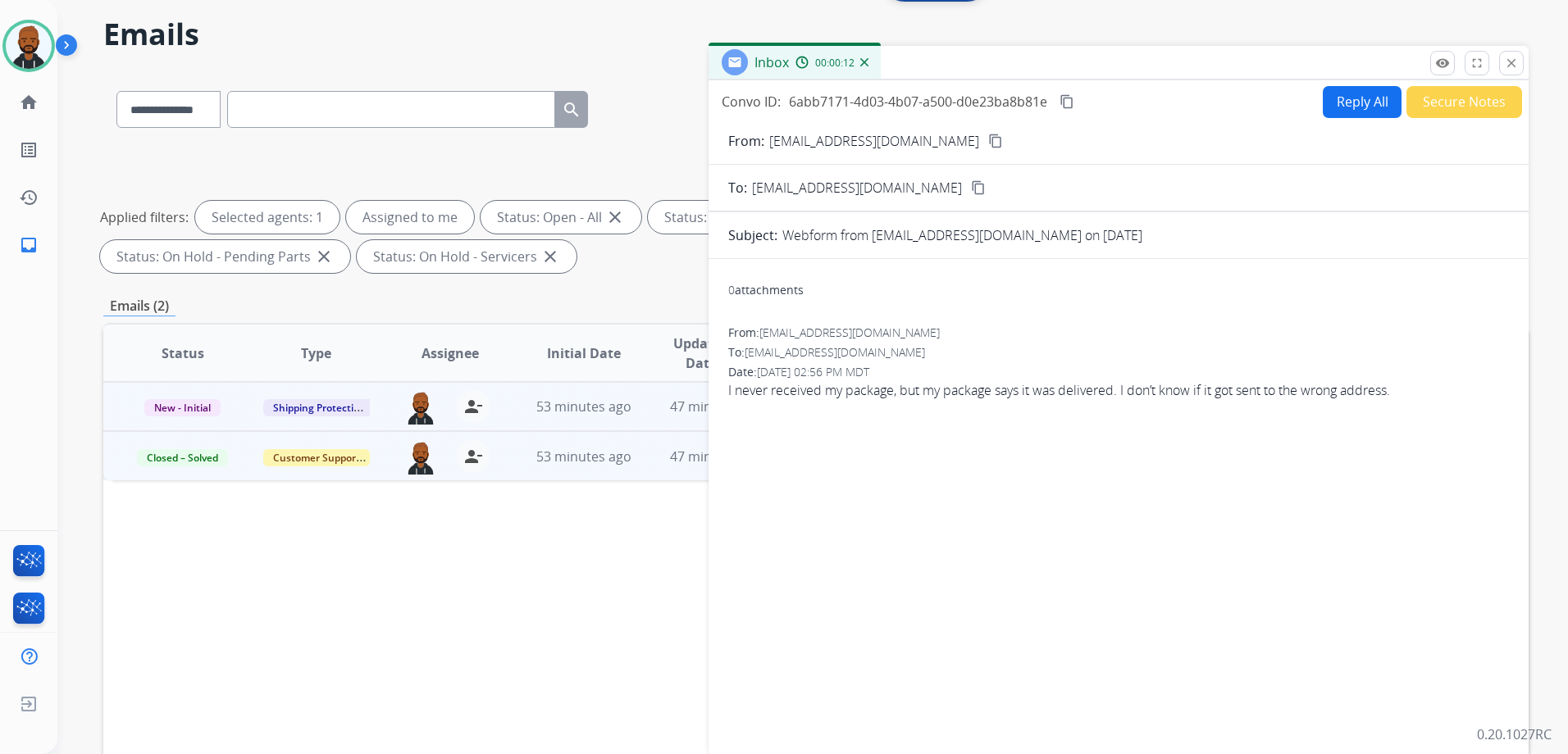
scroll to position [0, 0]
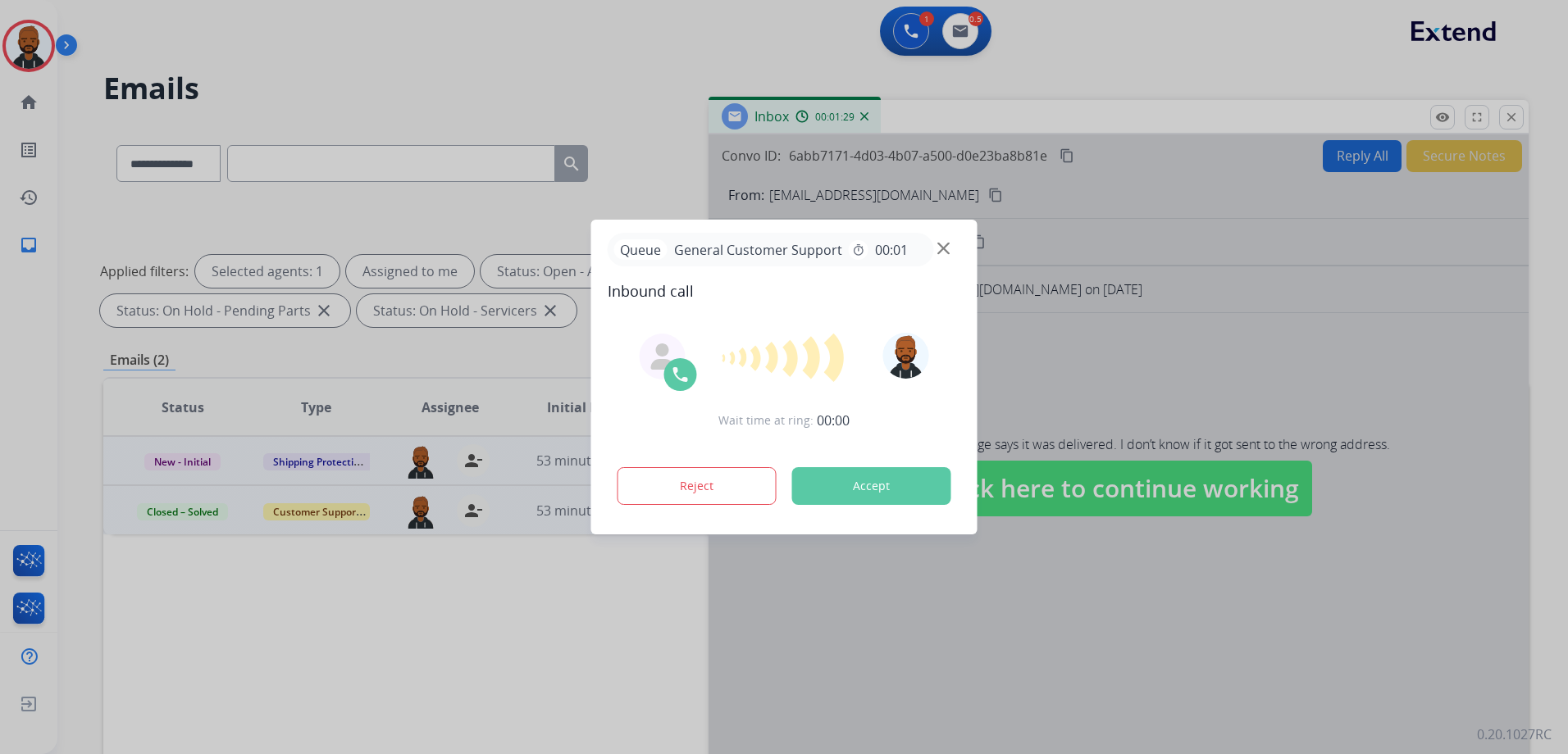
drag, startPoint x: 1005, startPoint y: 199, endPoint x: 1016, endPoint y: 190, distance: 14.2
click at [1013, 193] on div at bounding box center [784, 377] width 1568 height 754
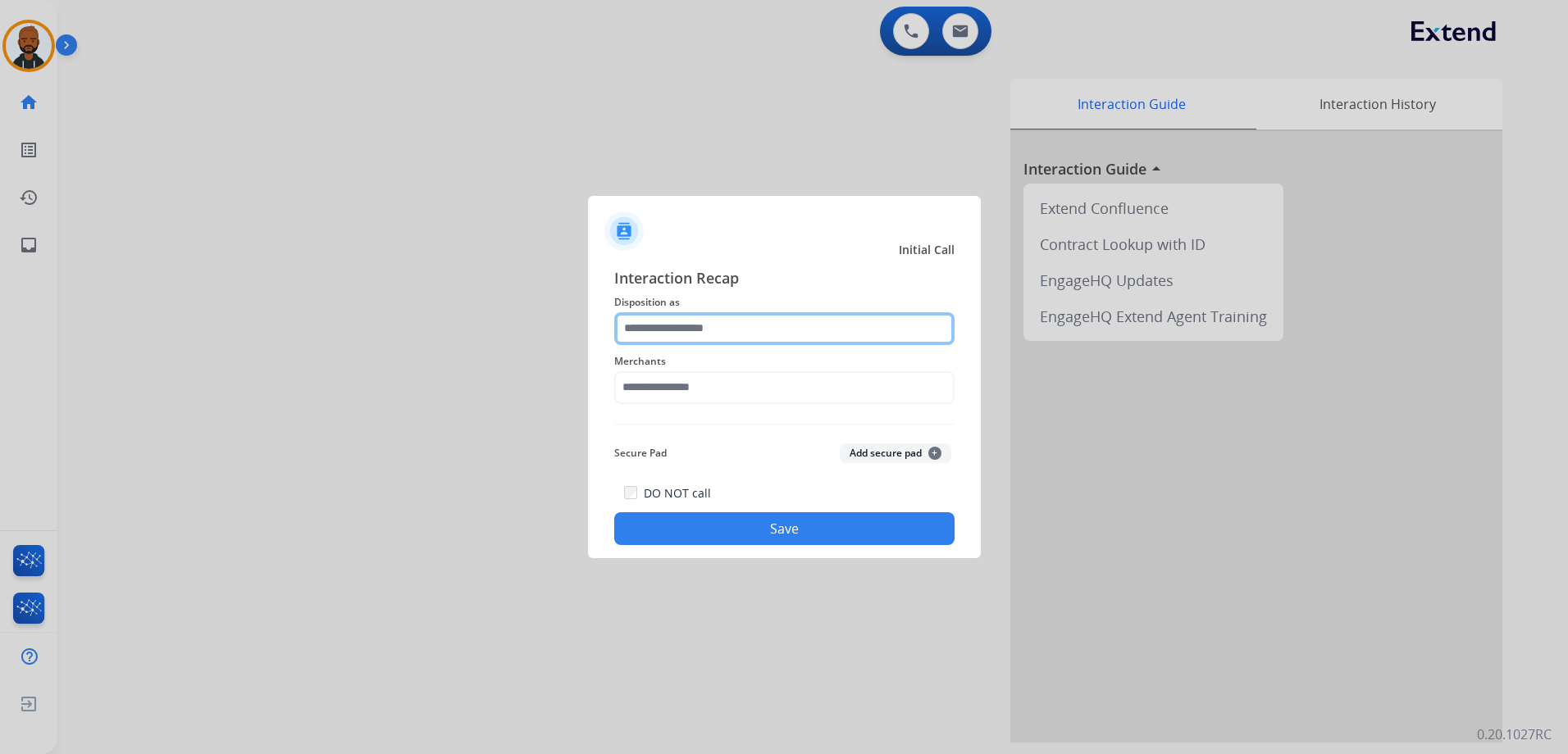
click at [702, 342] on input "text" at bounding box center [784, 328] width 340 height 33
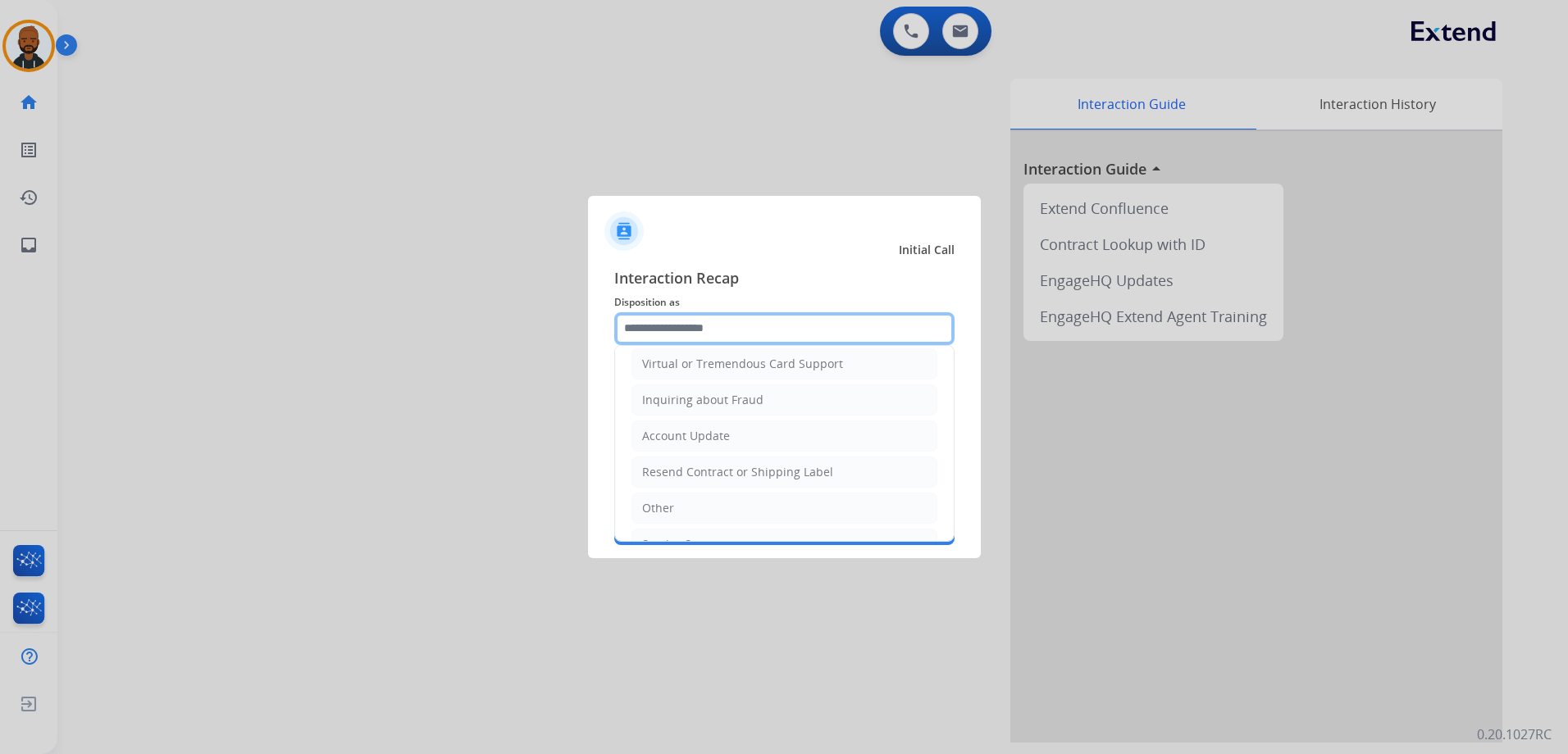
scroll to position [255, 0]
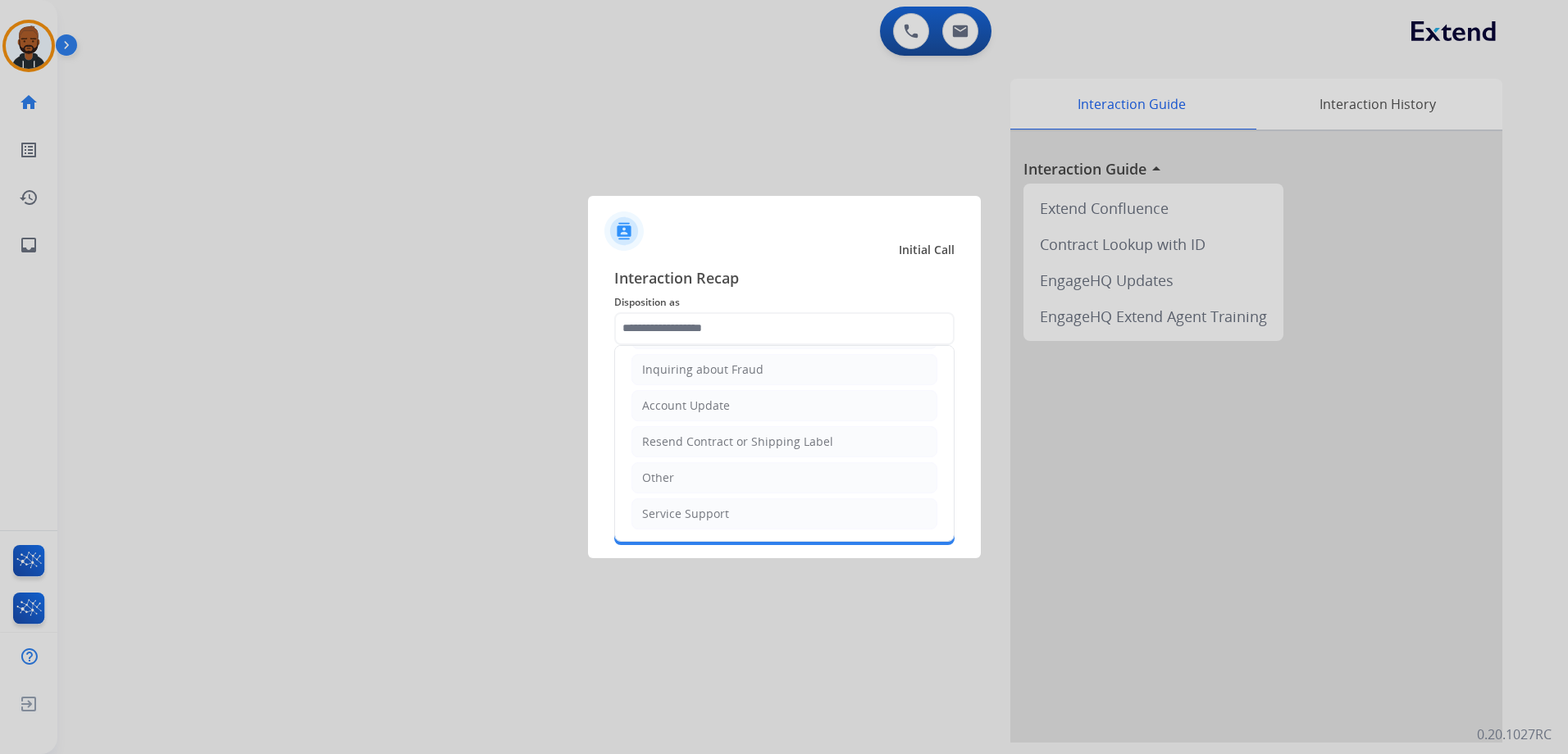
click at [691, 483] on li "Other" at bounding box center [784, 477] width 306 height 31
type input "*****"
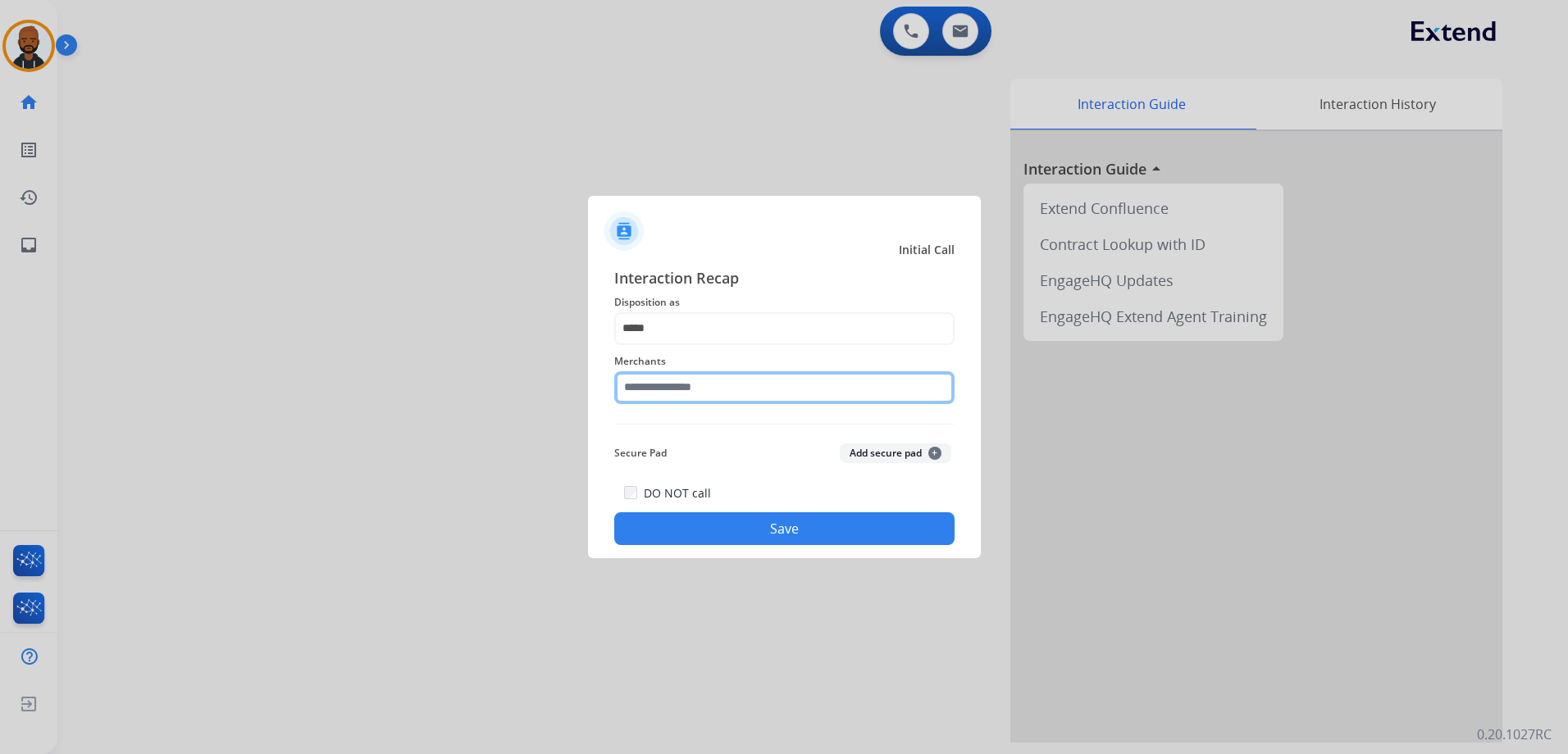
click at [714, 385] on input "text" at bounding box center [784, 387] width 340 height 33
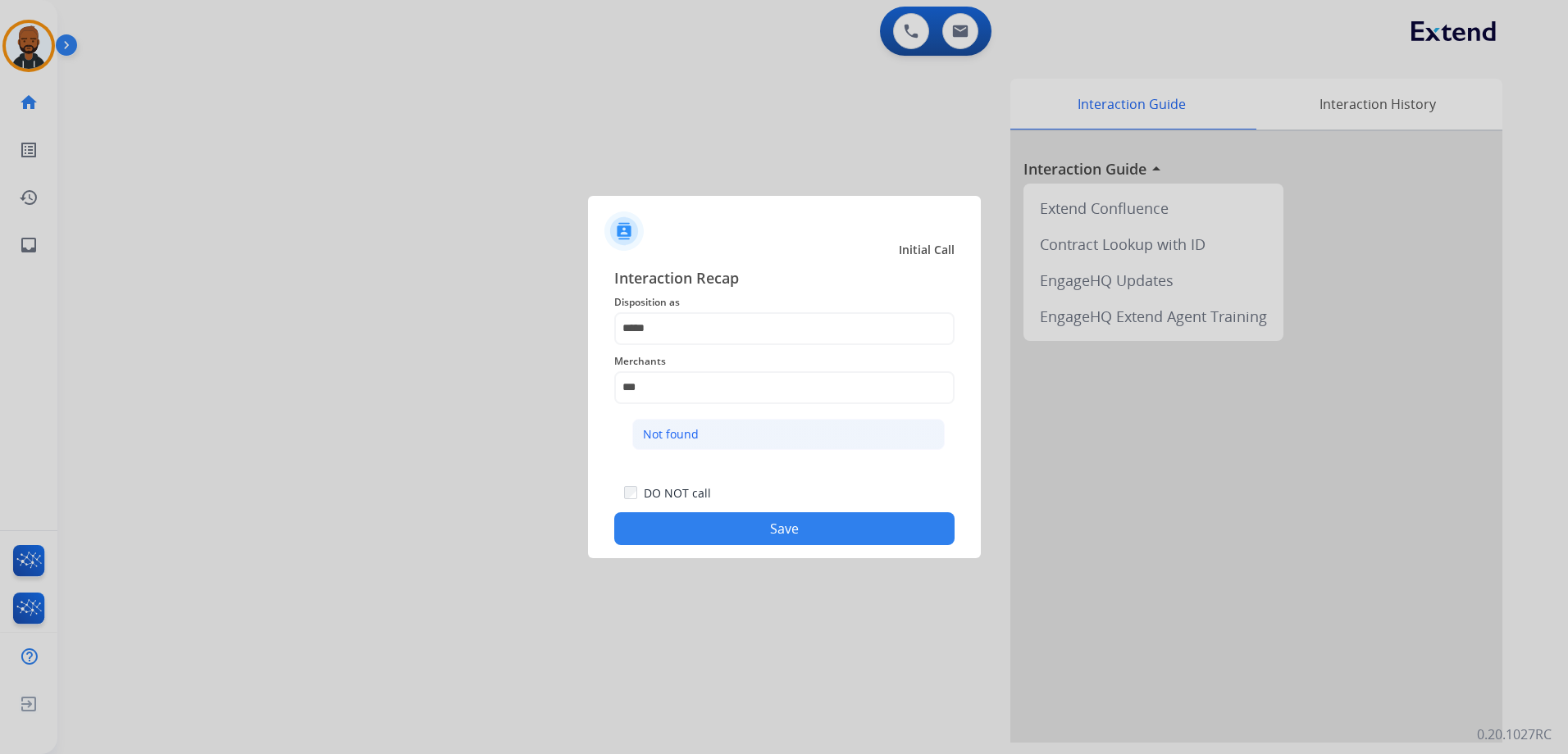
click at [681, 440] on div "Not found" at bounding box center [671, 434] width 56 height 17
type input "*********"
click at [757, 525] on button "Save" at bounding box center [784, 528] width 340 height 33
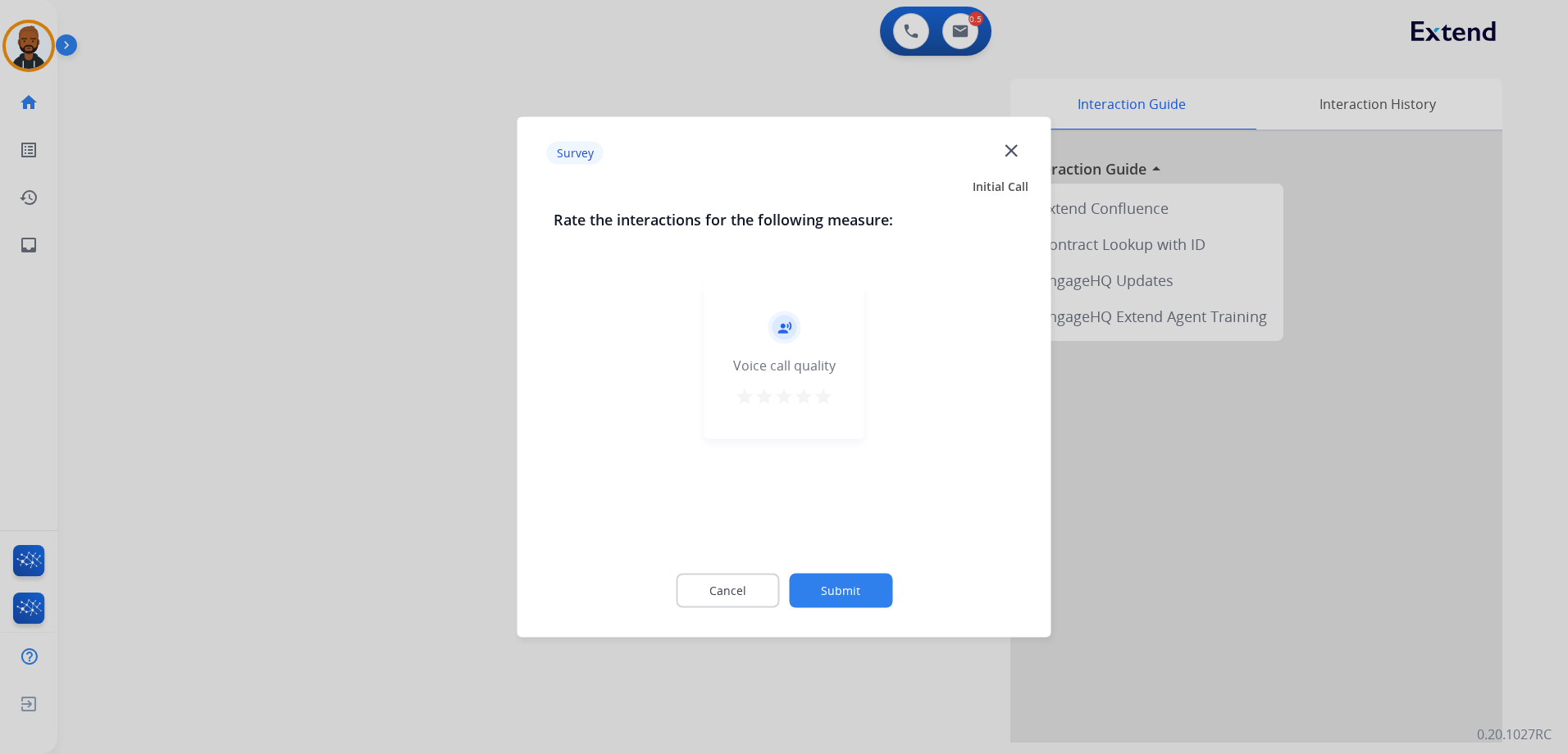
click at [829, 403] on mat-icon "star" at bounding box center [822, 396] width 20 height 20
click at [856, 580] on button "Submit" at bounding box center [840, 591] width 103 height 34
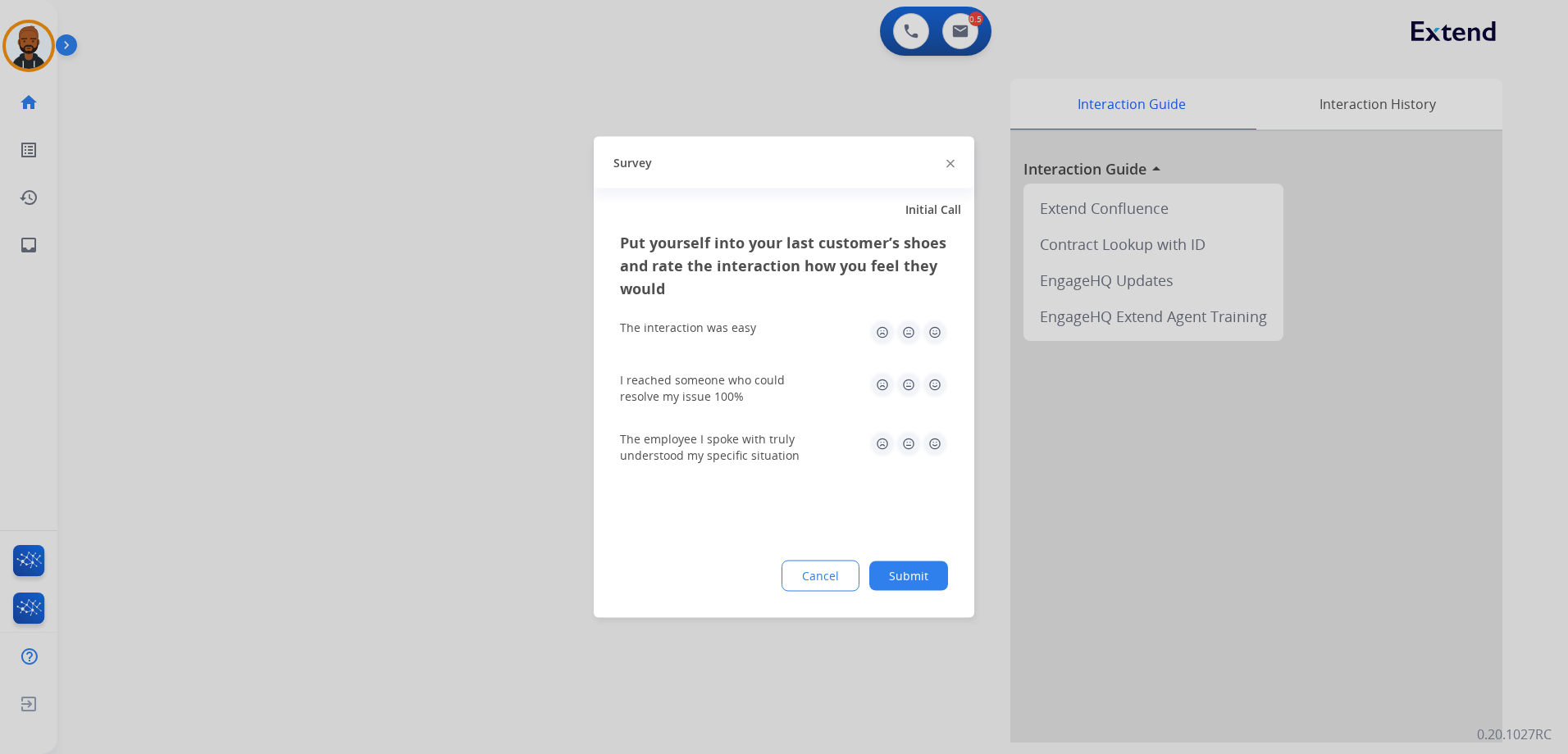
click at [936, 335] on img at bounding box center [935, 333] width 26 height 26
click at [934, 380] on img at bounding box center [935, 385] width 26 height 26
click at [934, 448] on img at bounding box center [935, 445] width 26 height 26
click at [928, 561] on div "Put yourself into your last customer’s shoes and rate the interaction how you f…" at bounding box center [784, 424] width 380 height 387
click at [928, 575] on button "Submit" at bounding box center [908, 576] width 78 height 30
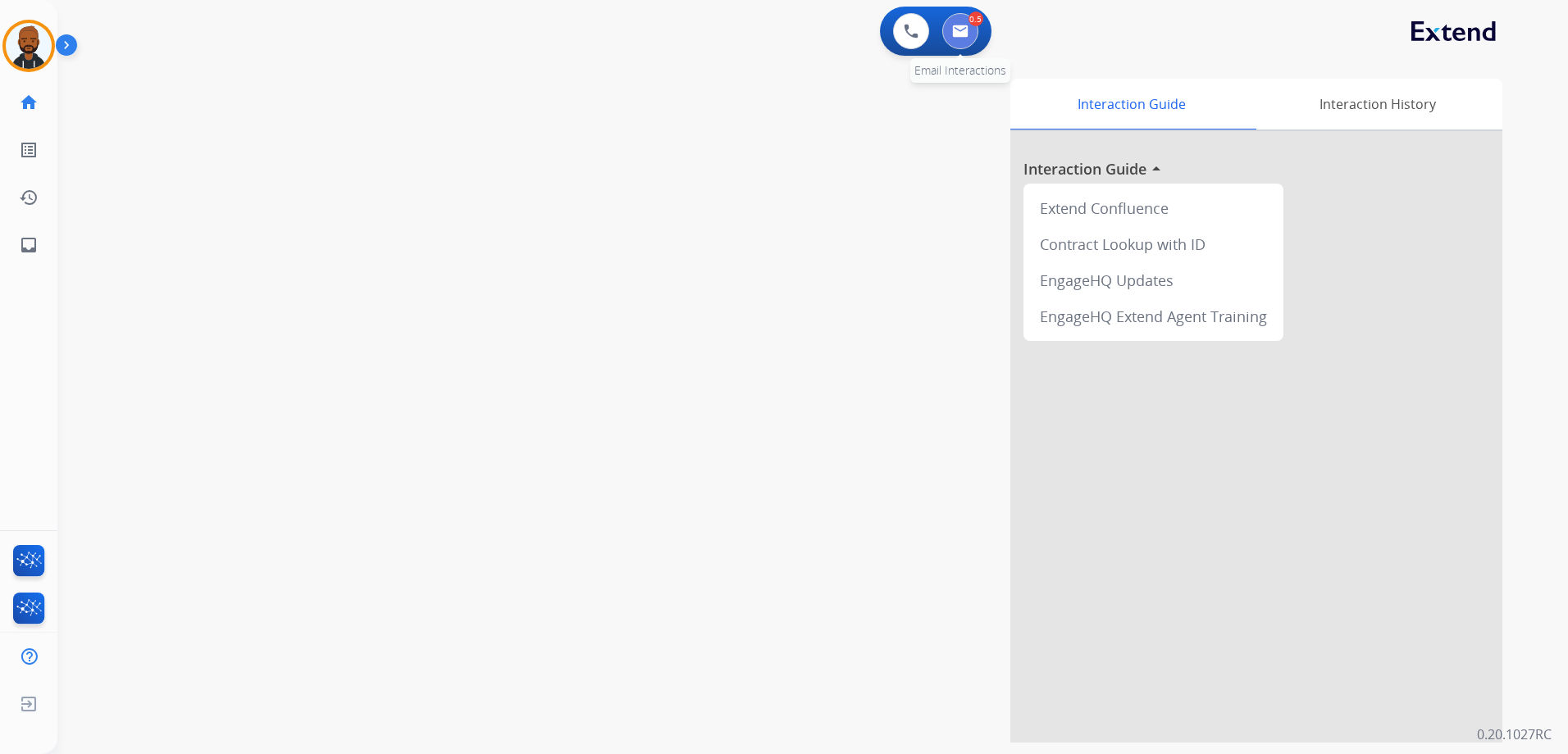
click at [963, 35] on img at bounding box center [960, 31] width 17 height 13
select select "**********"
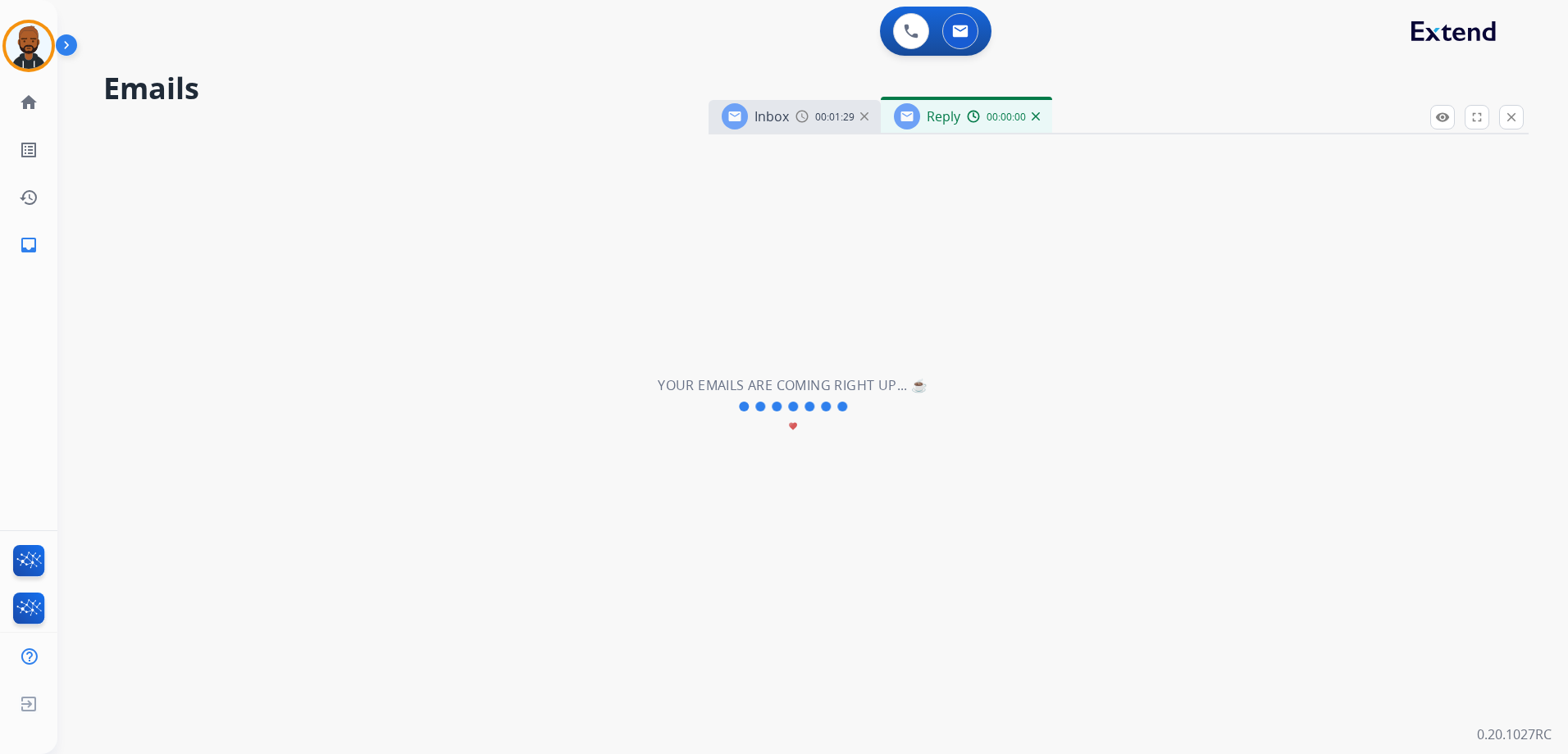
select select "**********"
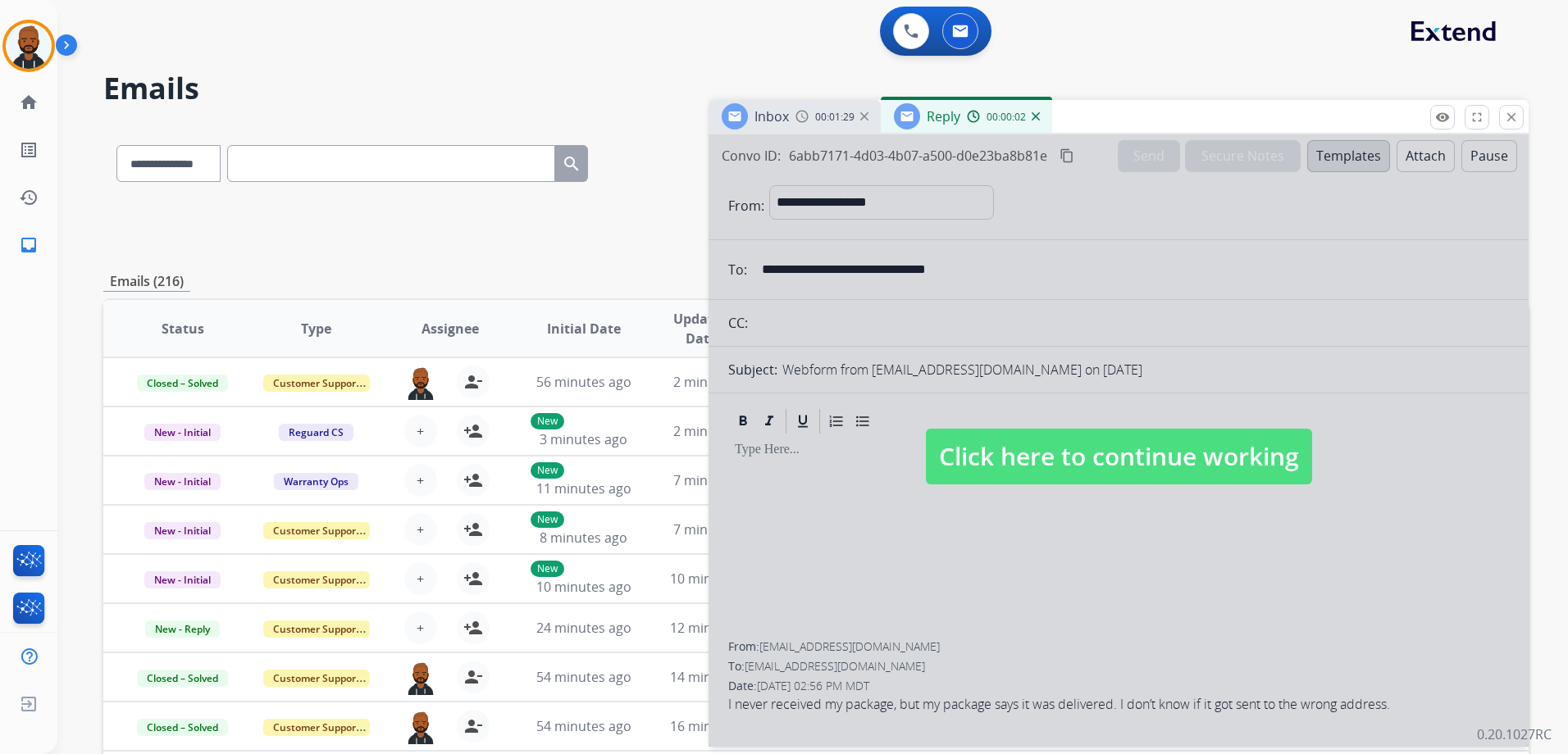
click at [1008, 452] on span "Click here to continue working" at bounding box center [1119, 457] width 386 height 56
select select
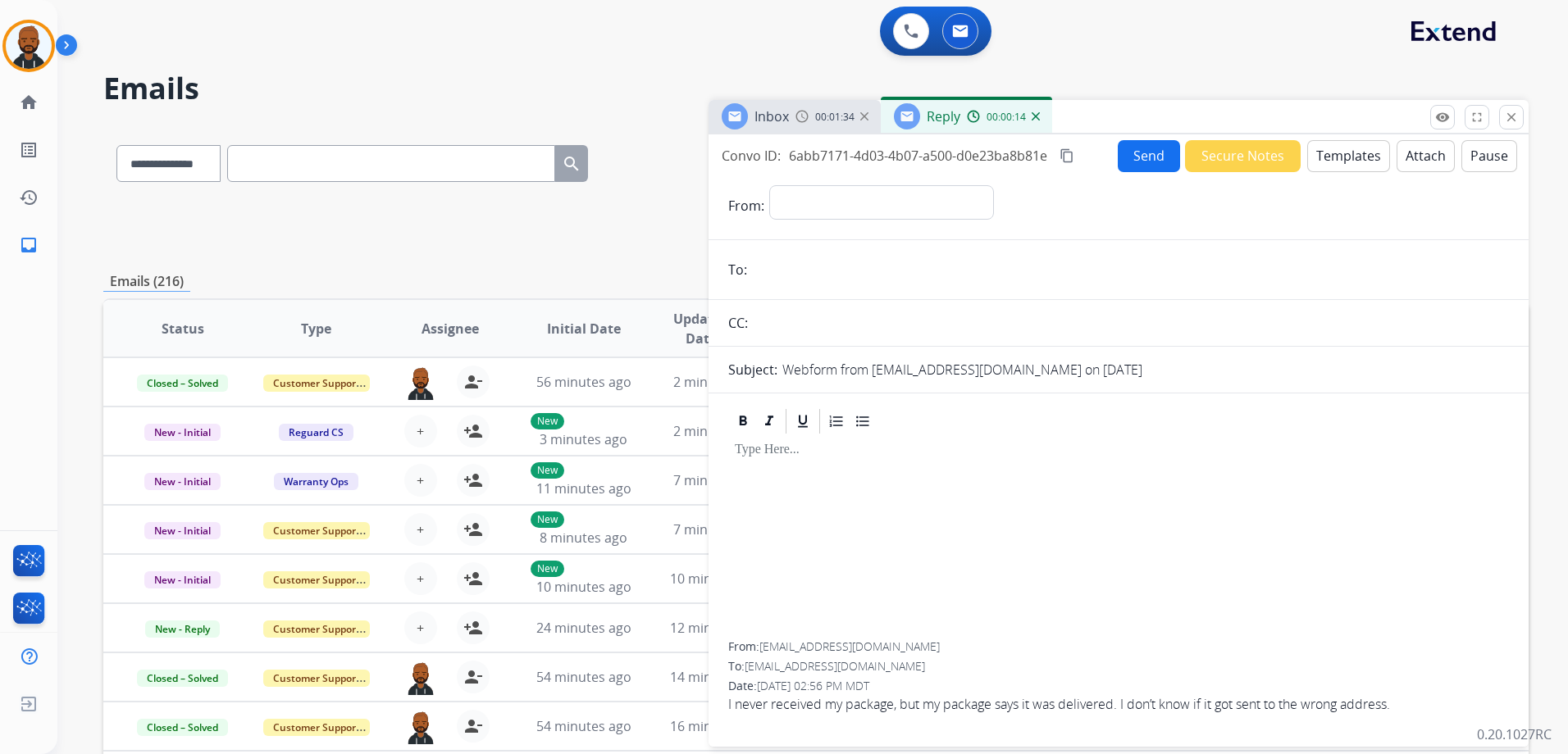
click at [427, 258] on div "**********" at bounding box center [816, 528] width 1425 height 808
click at [1522, 119] on button "close Close" at bounding box center [1511, 117] width 24 height 24
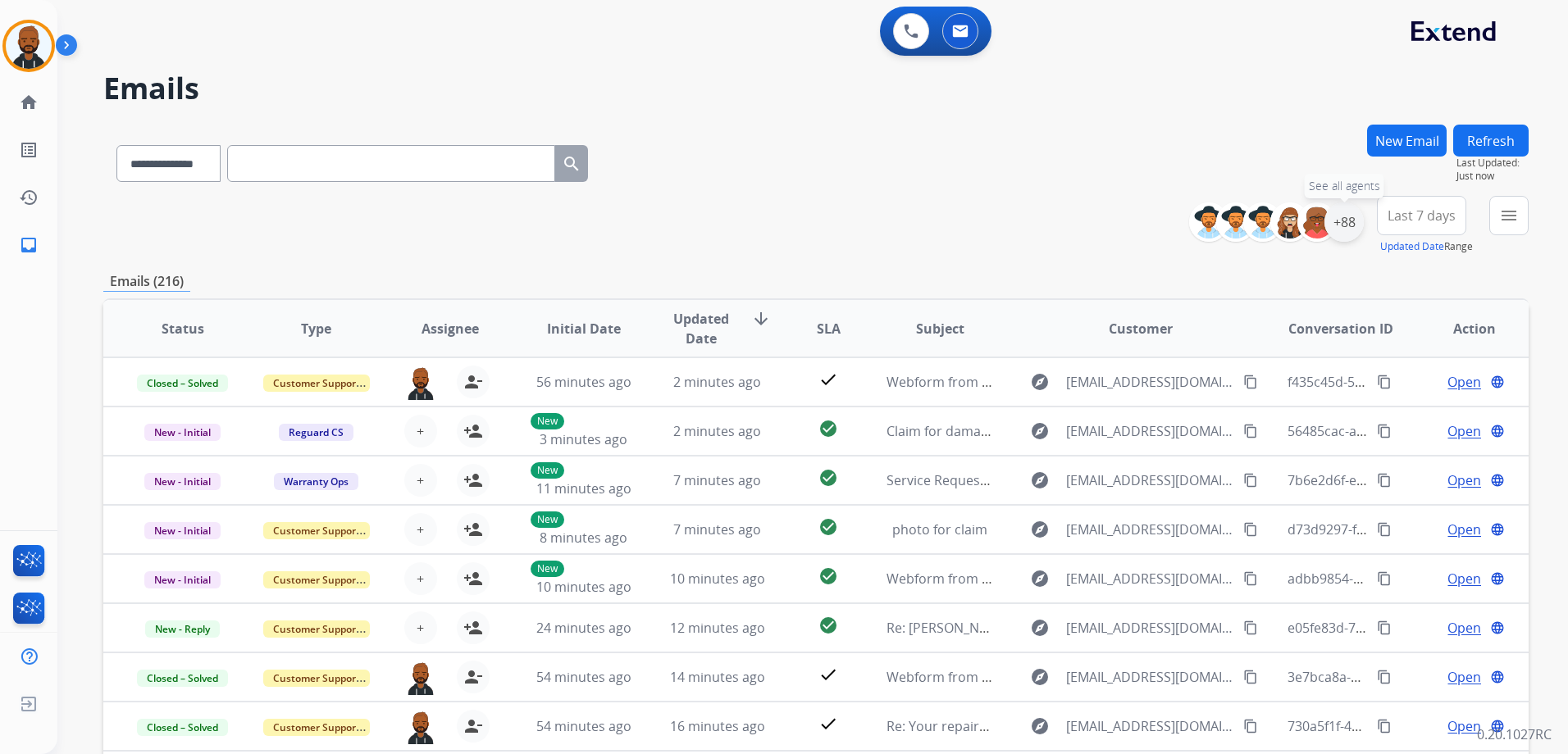
click at [1353, 218] on div "+88" at bounding box center [1343, 222] width 39 height 39
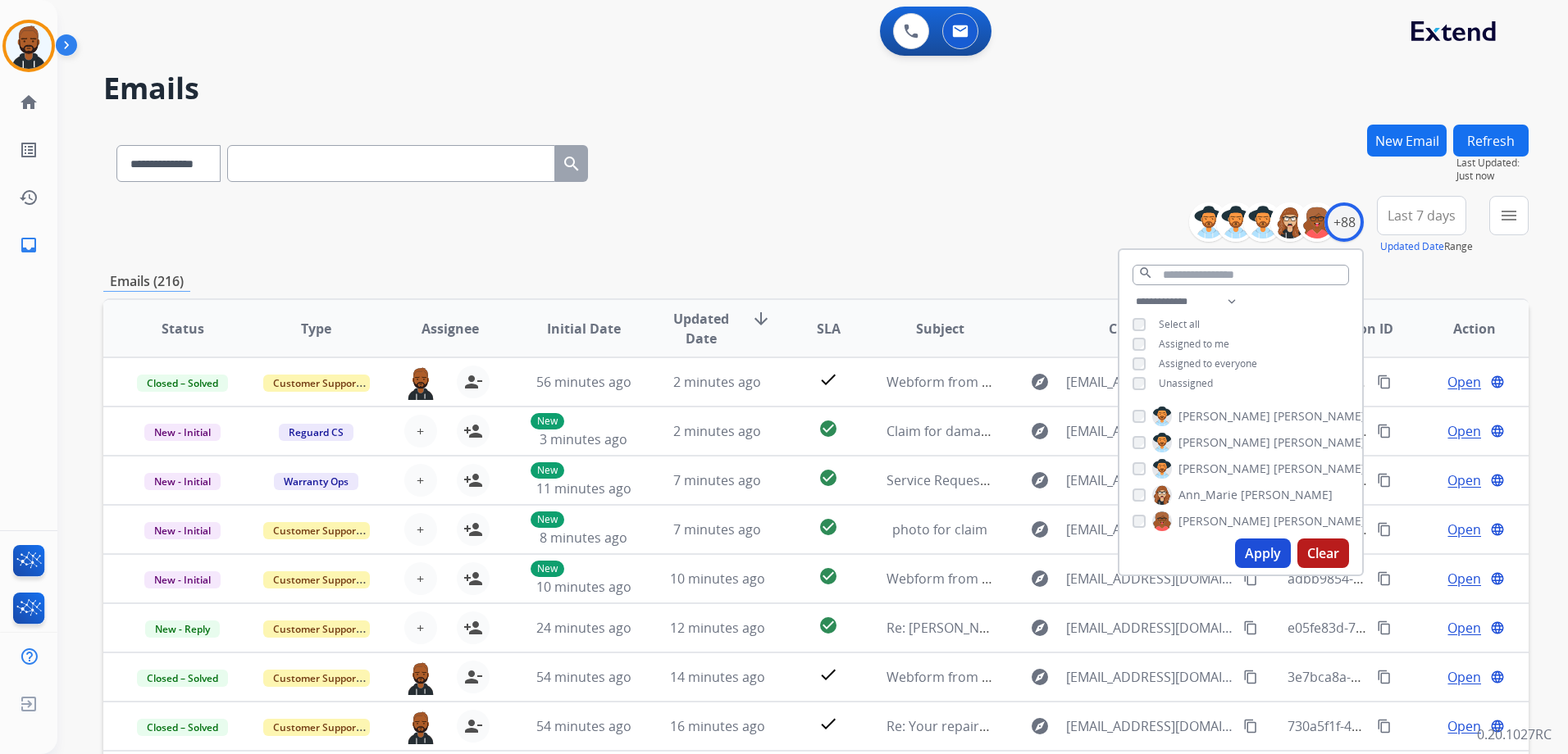
click at [1262, 550] on button "Apply" at bounding box center [1263, 554] width 56 height 30
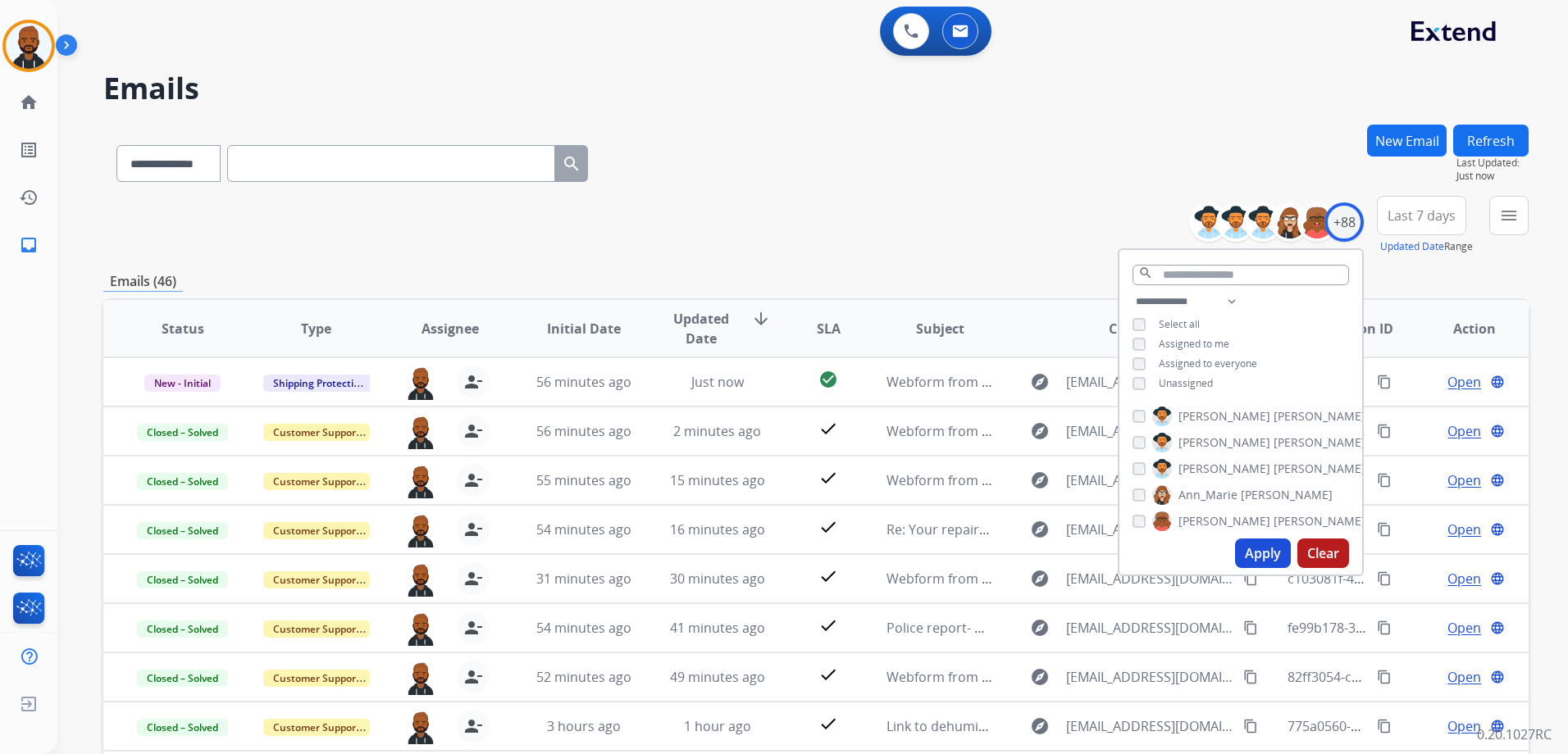
click at [847, 190] on div "**********" at bounding box center [816, 160] width 1425 height 72
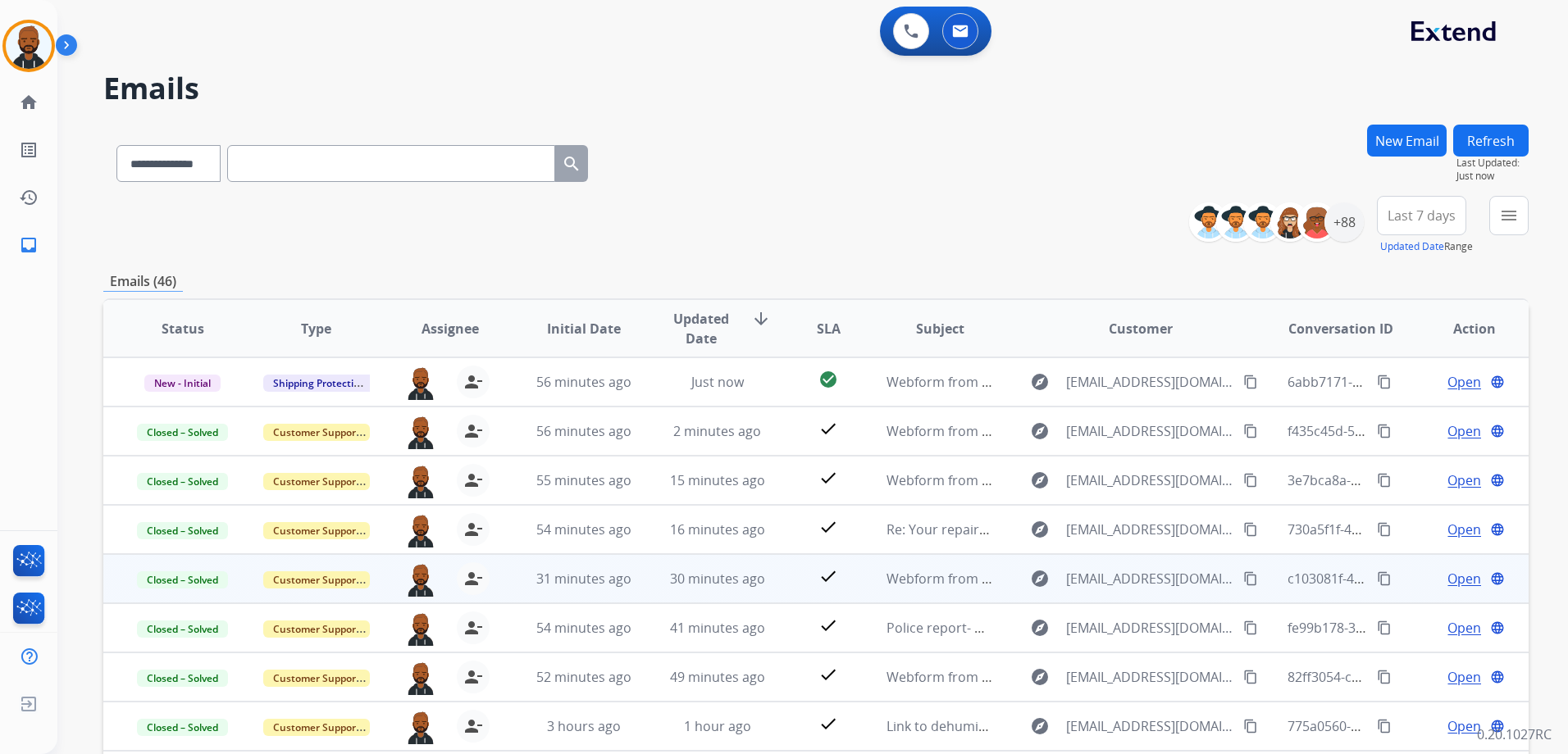
click at [1243, 582] on mat-icon "content_copy" at bounding box center [1250, 579] width 15 height 15
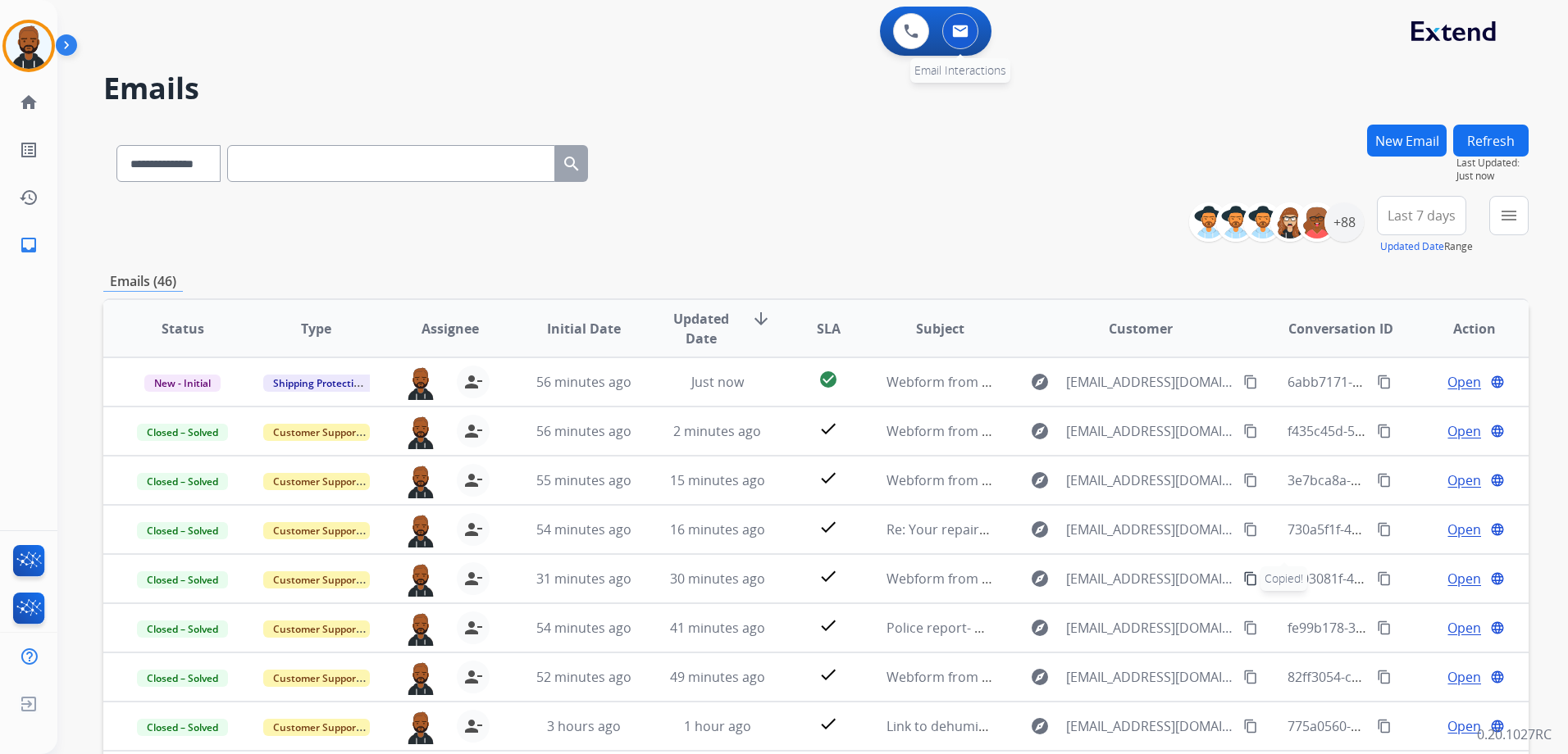
click at [965, 39] on button at bounding box center [960, 31] width 36 height 36
click at [1399, 152] on button "New Email" at bounding box center [1406, 141] width 79 height 32
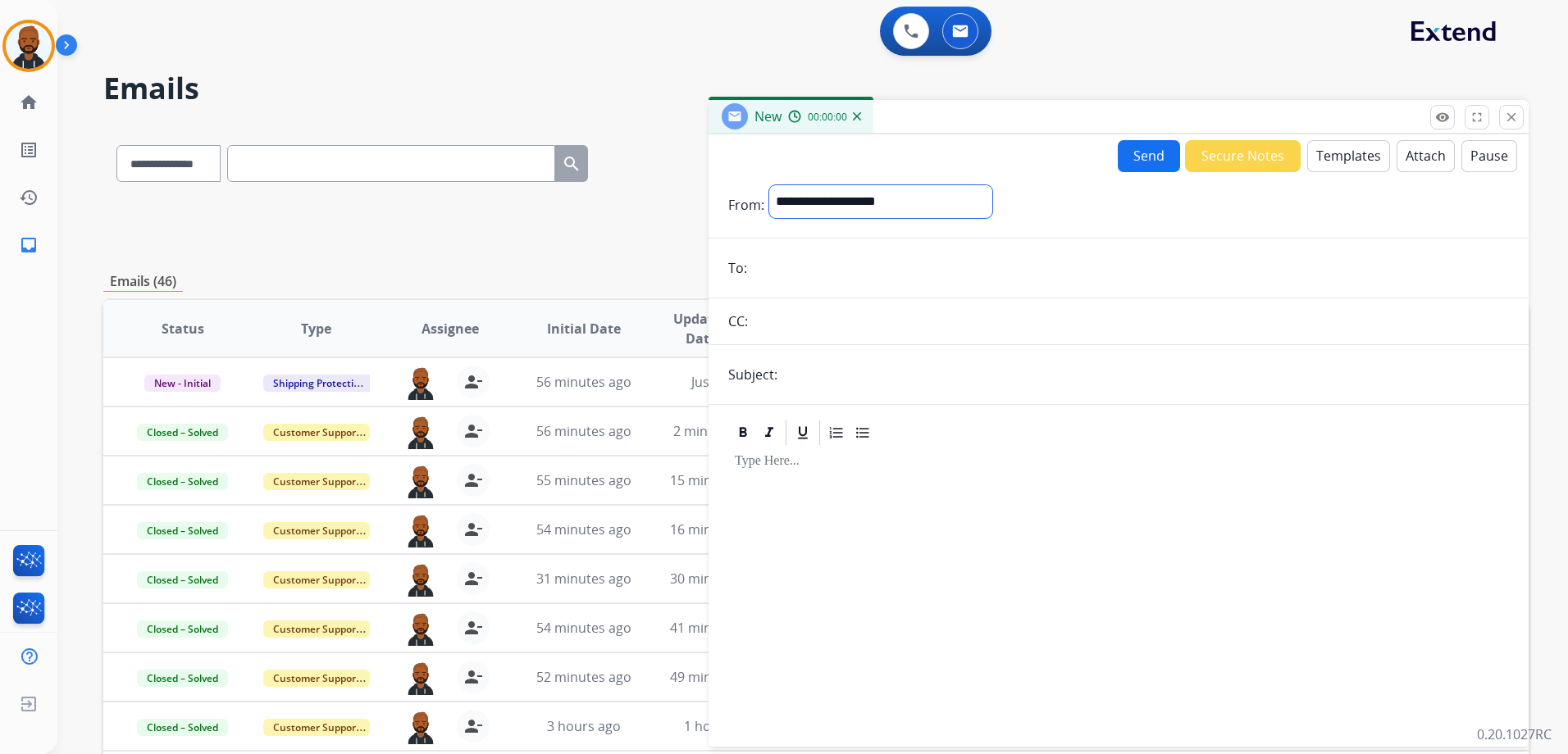
click at [975, 207] on select "**********" at bounding box center [880, 201] width 223 height 33
select select "**********"
click at [769, 185] on select "**********" at bounding box center [880, 201] width 223 height 33
paste input "**********"
type input "**********"
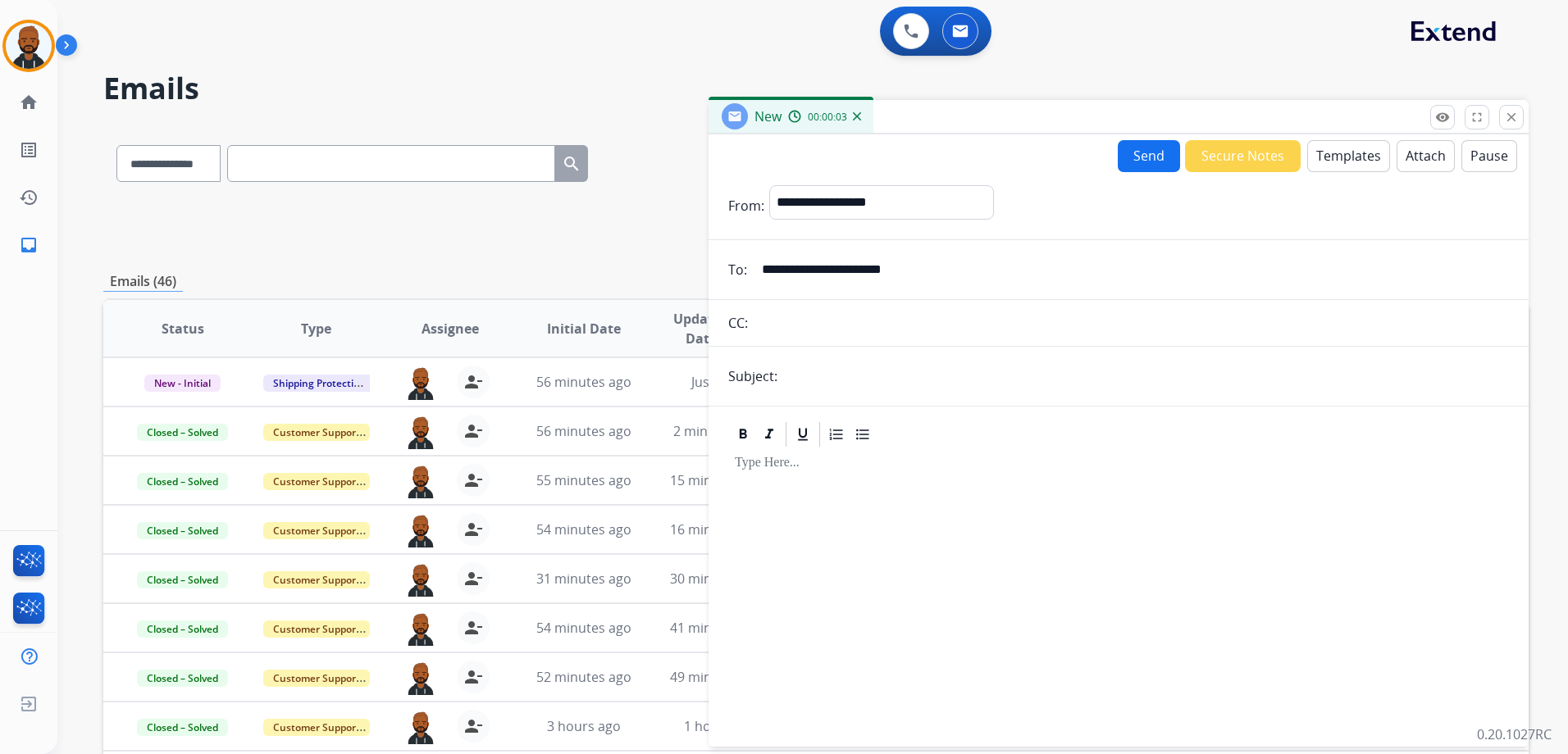
click at [862, 382] on input "text" at bounding box center [1145, 376] width 726 height 33
type input "**********"
click at [1364, 156] on button "Templates" at bounding box center [1348, 156] width 83 height 32
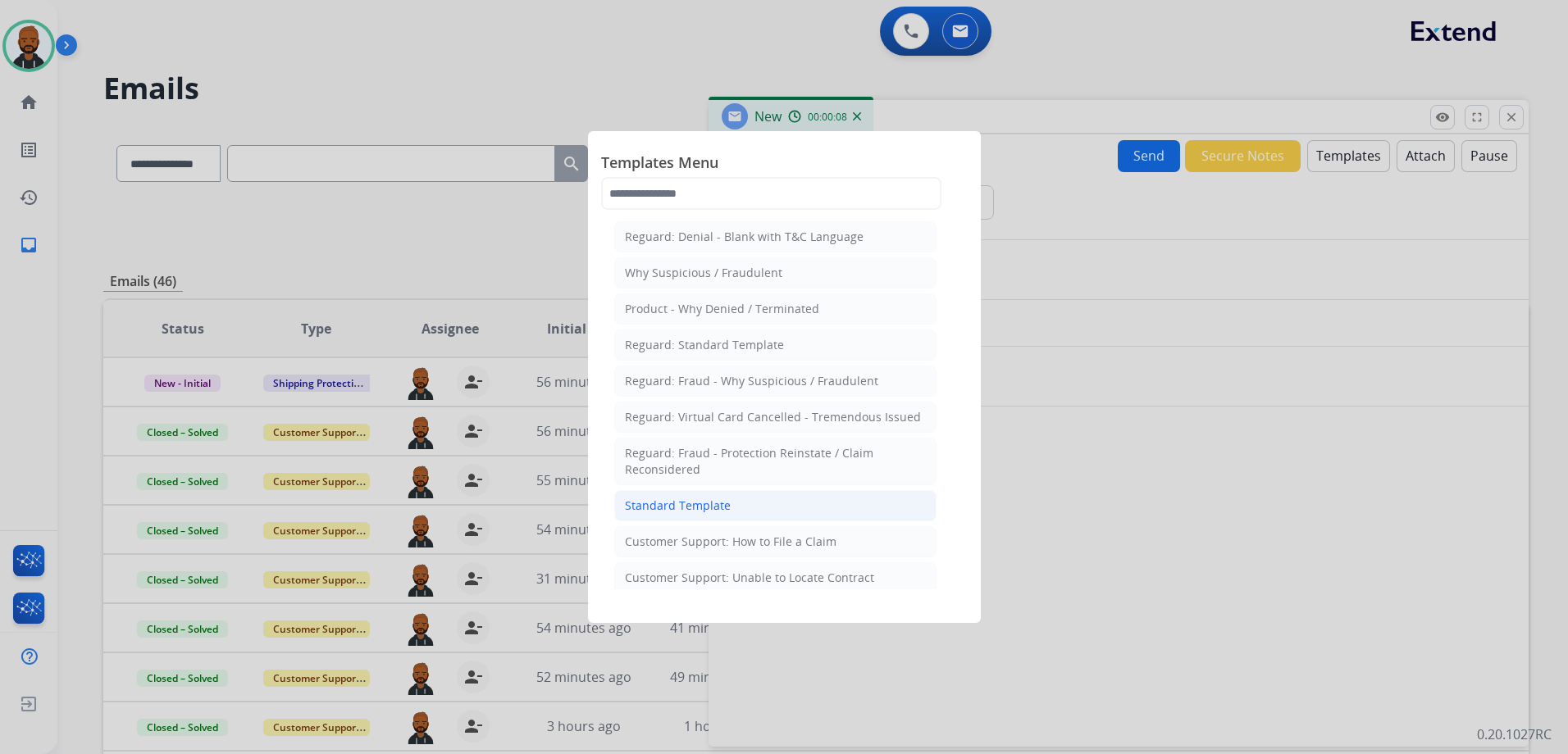
click at [788, 500] on li "Standard Template" at bounding box center [776, 505] width 323 height 31
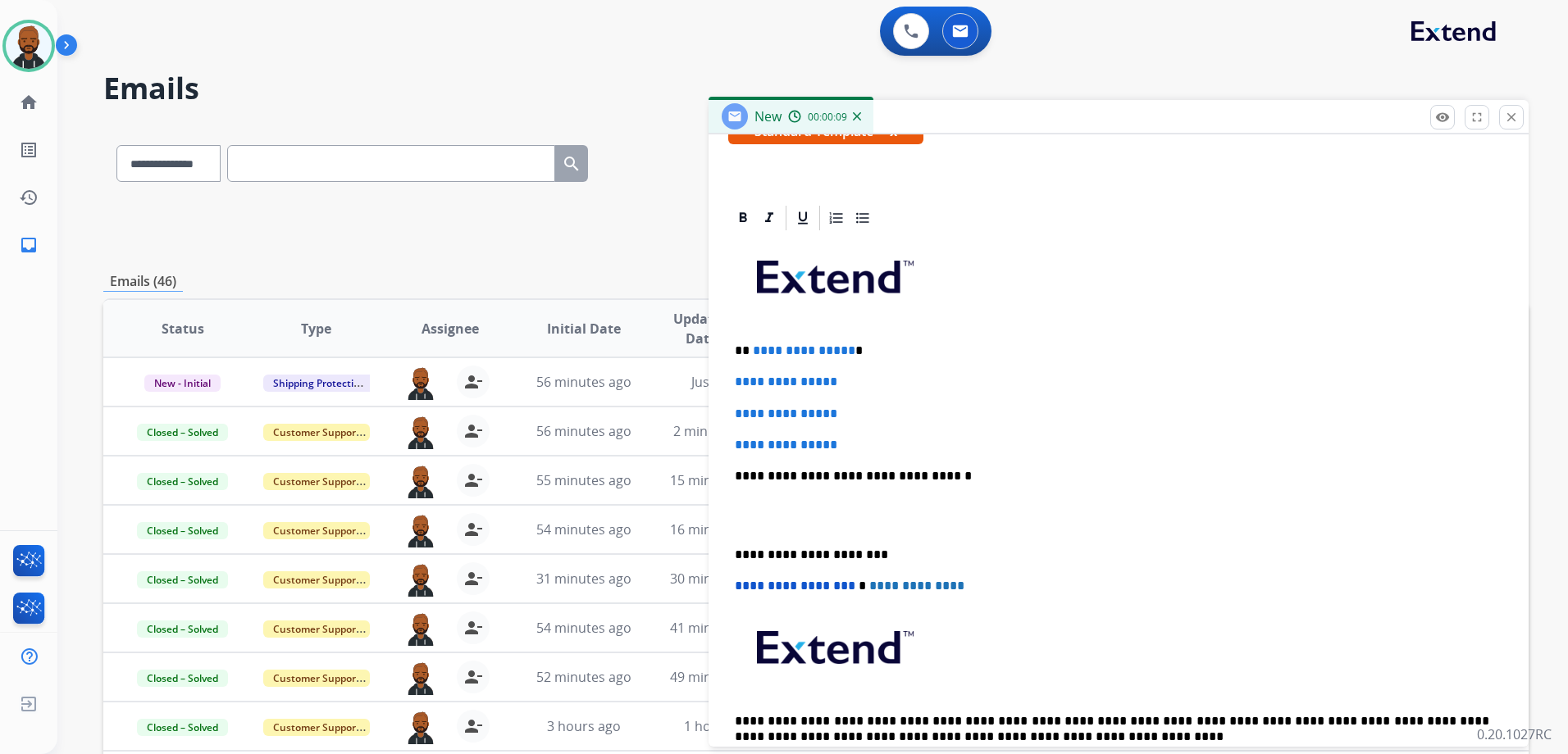
scroll to position [378, 0]
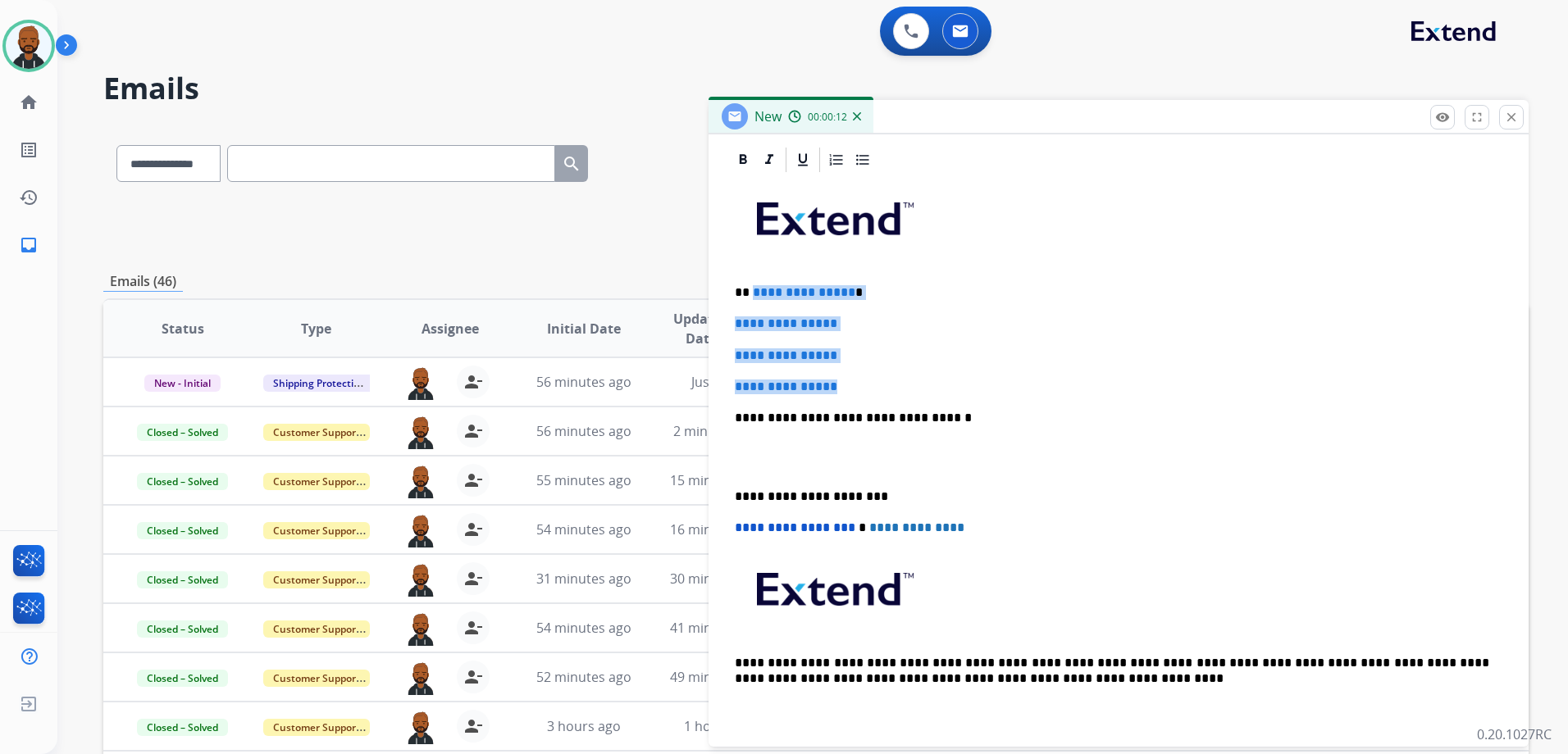
drag, startPoint x: 865, startPoint y: 378, endPoint x: 751, endPoint y: 293, distance: 142.2
click at [751, 293] on div "**********" at bounding box center [1118, 456] width 780 height 564
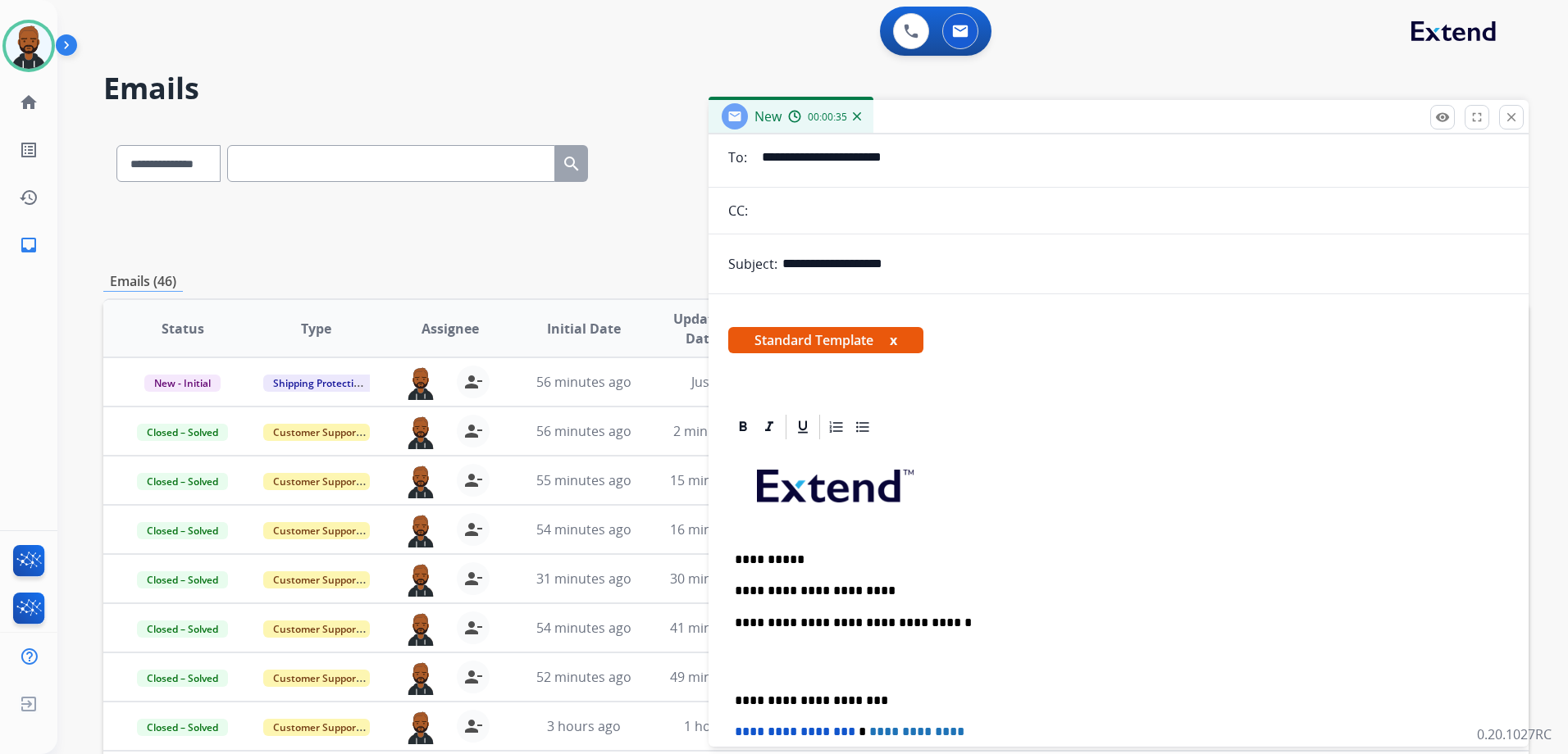
scroll to position [0, 0]
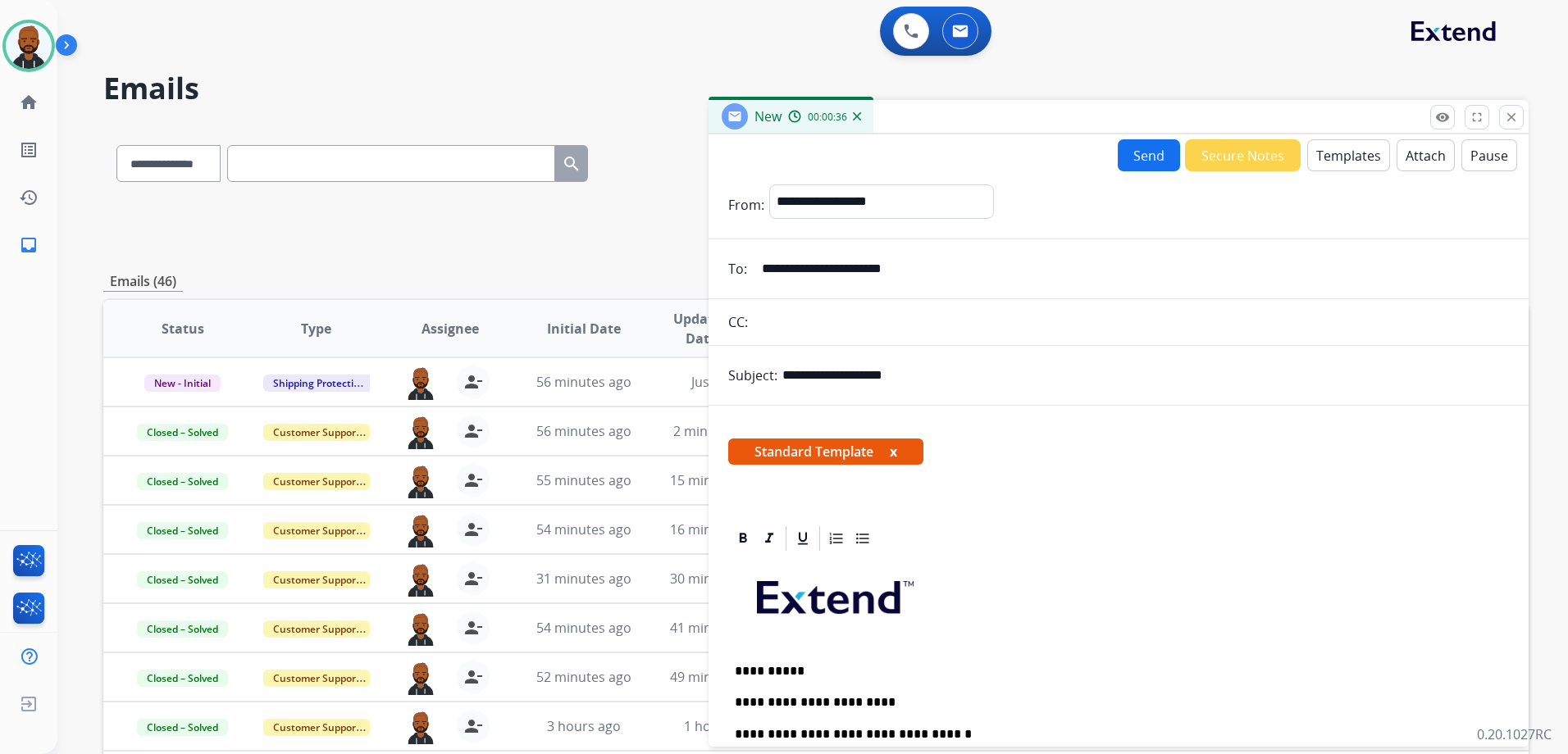
click at [1362, 159] on button "Templates" at bounding box center [1348, 156] width 83 height 32
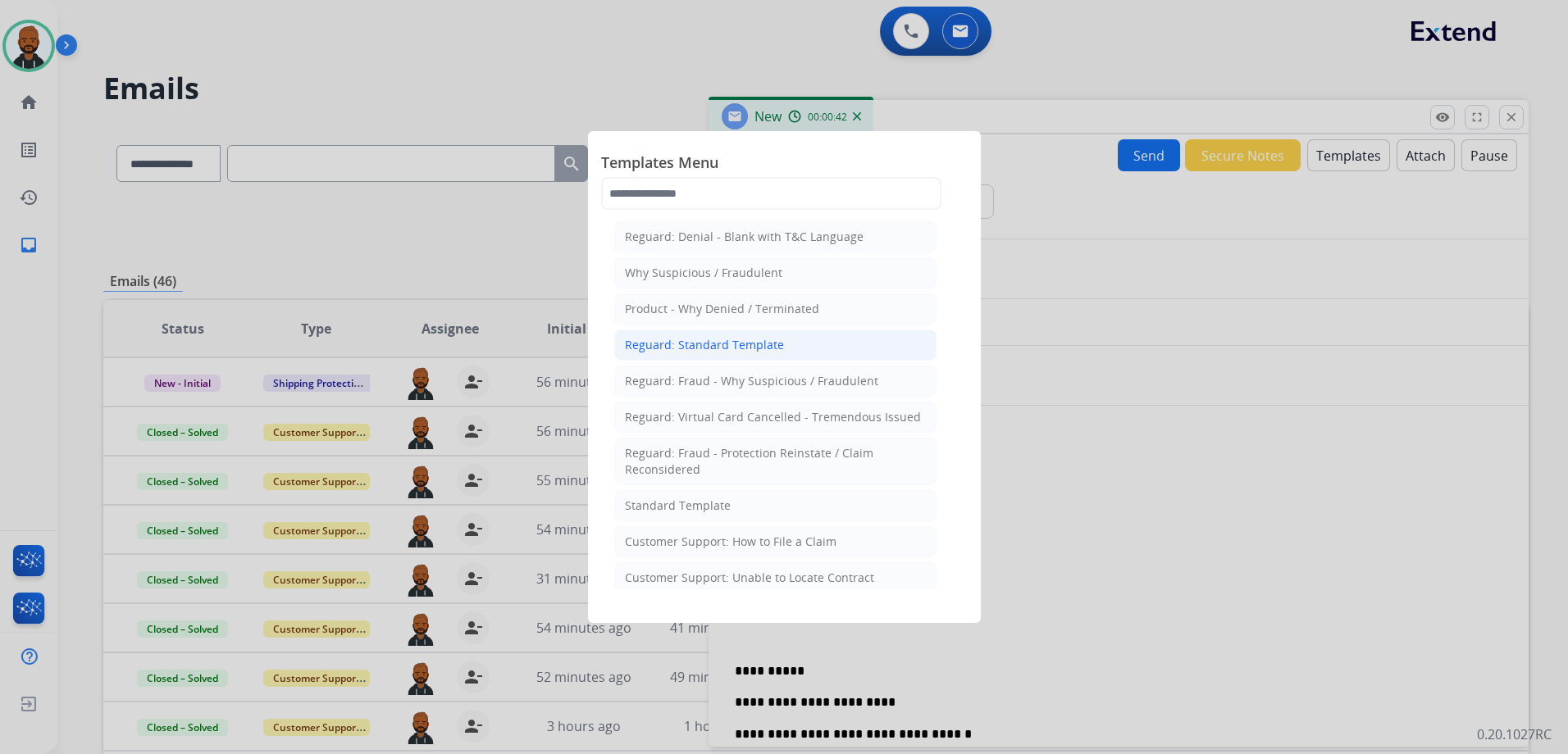
click at [700, 344] on div "Reguard: Standard Template" at bounding box center [704, 345] width 159 height 17
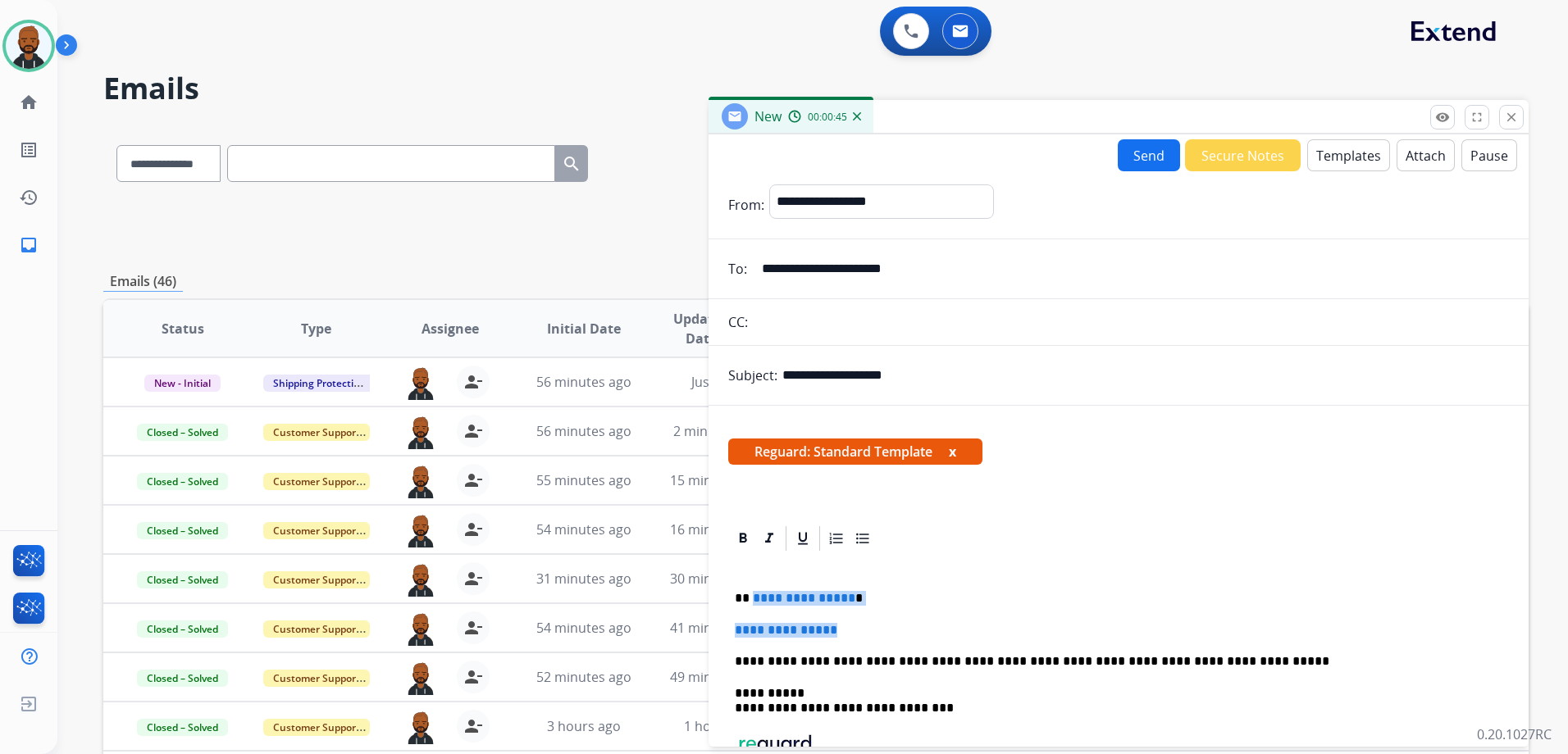
drag, startPoint x: 853, startPoint y: 622, endPoint x: 751, endPoint y: 592, distance: 106.3
click at [751, 592] on div "**********" at bounding box center [1118, 715] width 780 height 323
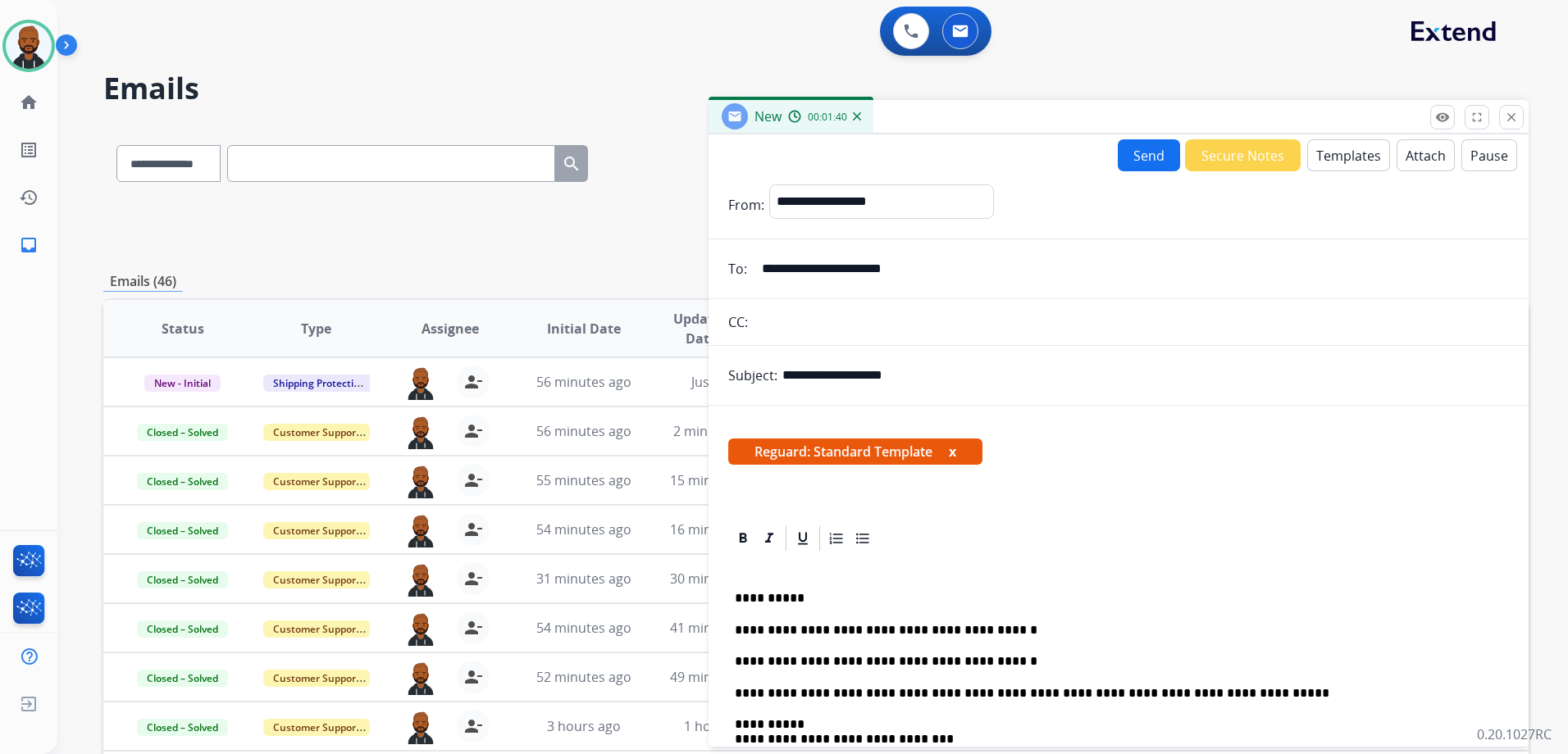
click at [1056, 671] on div "**********" at bounding box center [1118, 731] width 780 height 354
click at [1034, 652] on div "**********" at bounding box center [1118, 731] width 780 height 354
click at [1415, 163] on button "Attach" at bounding box center [1425, 156] width 58 height 32
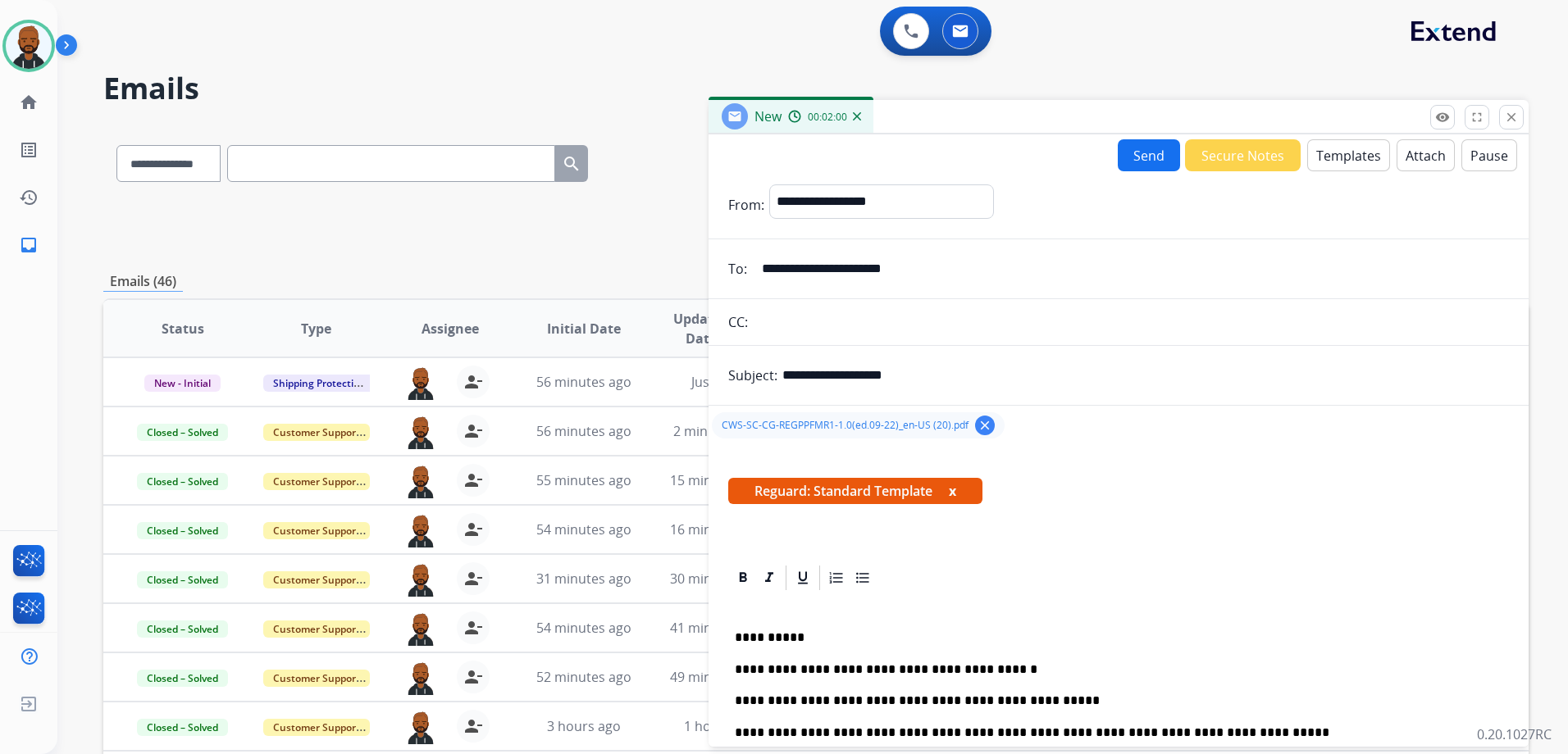
click at [1127, 160] on button "Send" at bounding box center [1148, 156] width 62 height 32
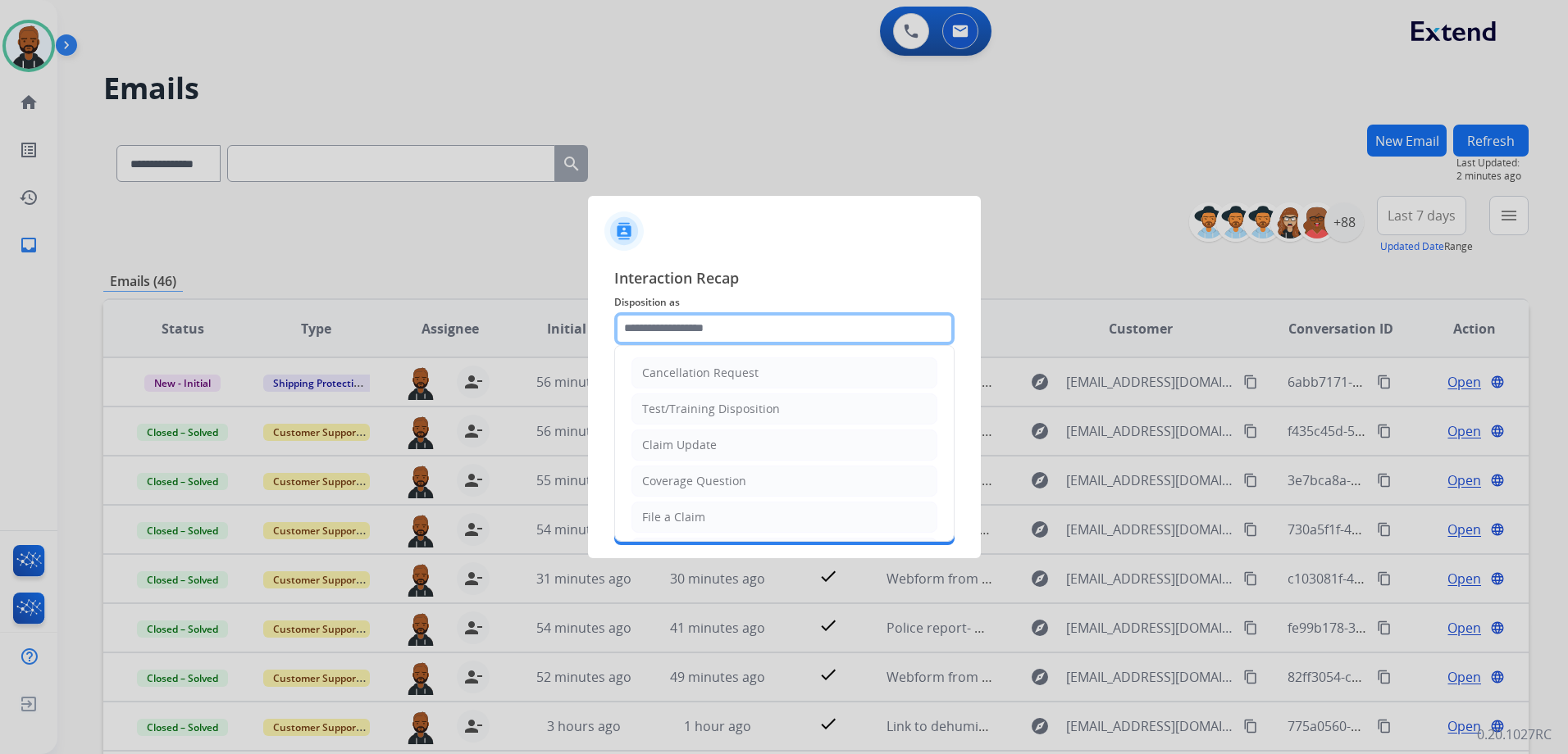
click at [810, 327] on input "text" at bounding box center [784, 328] width 340 height 33
click at [739, 473] on div "Coverage Question" at bounding box center [695, 481] width 104 height 17
type input "**********"
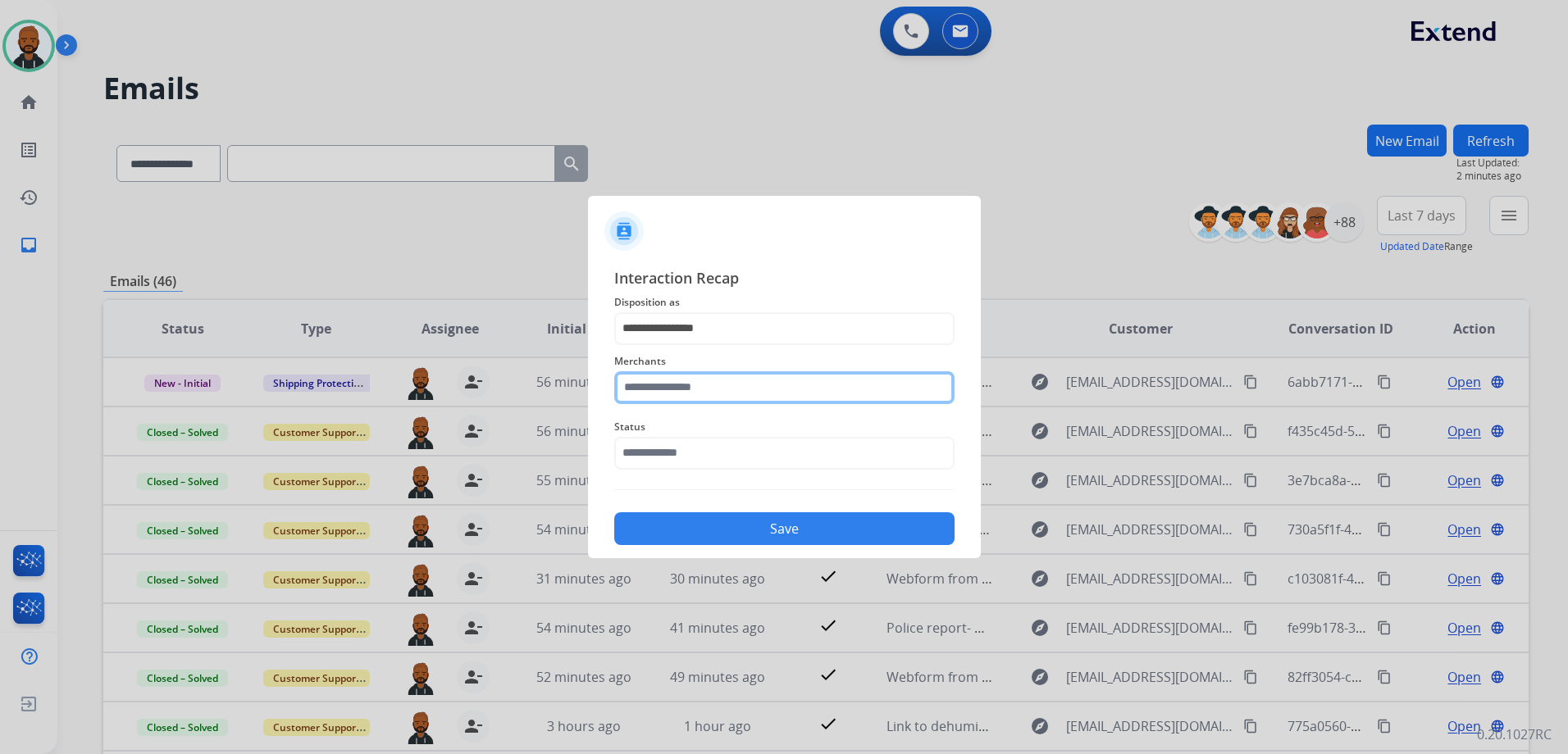
click at [771, 394] on input "text" at bounding box center [784, 387] width 340 height 33
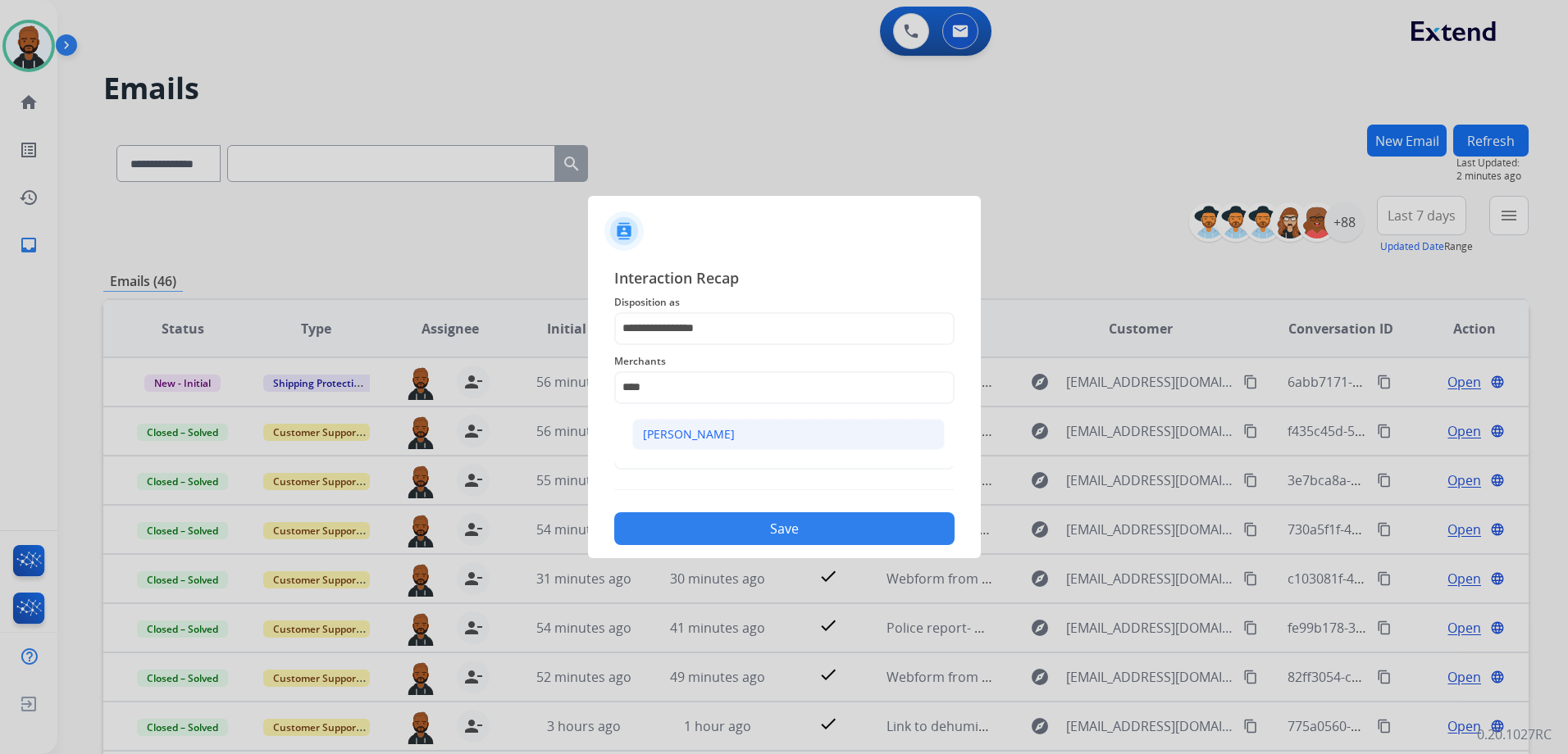
click at [762, 429] on li "[PERSON_NAME]" at bounding box center [788, 433] width 312 height 31
type input "**********"
click at [754, 460] on input "text" at bounding box center [784, 453] width 340 height 33
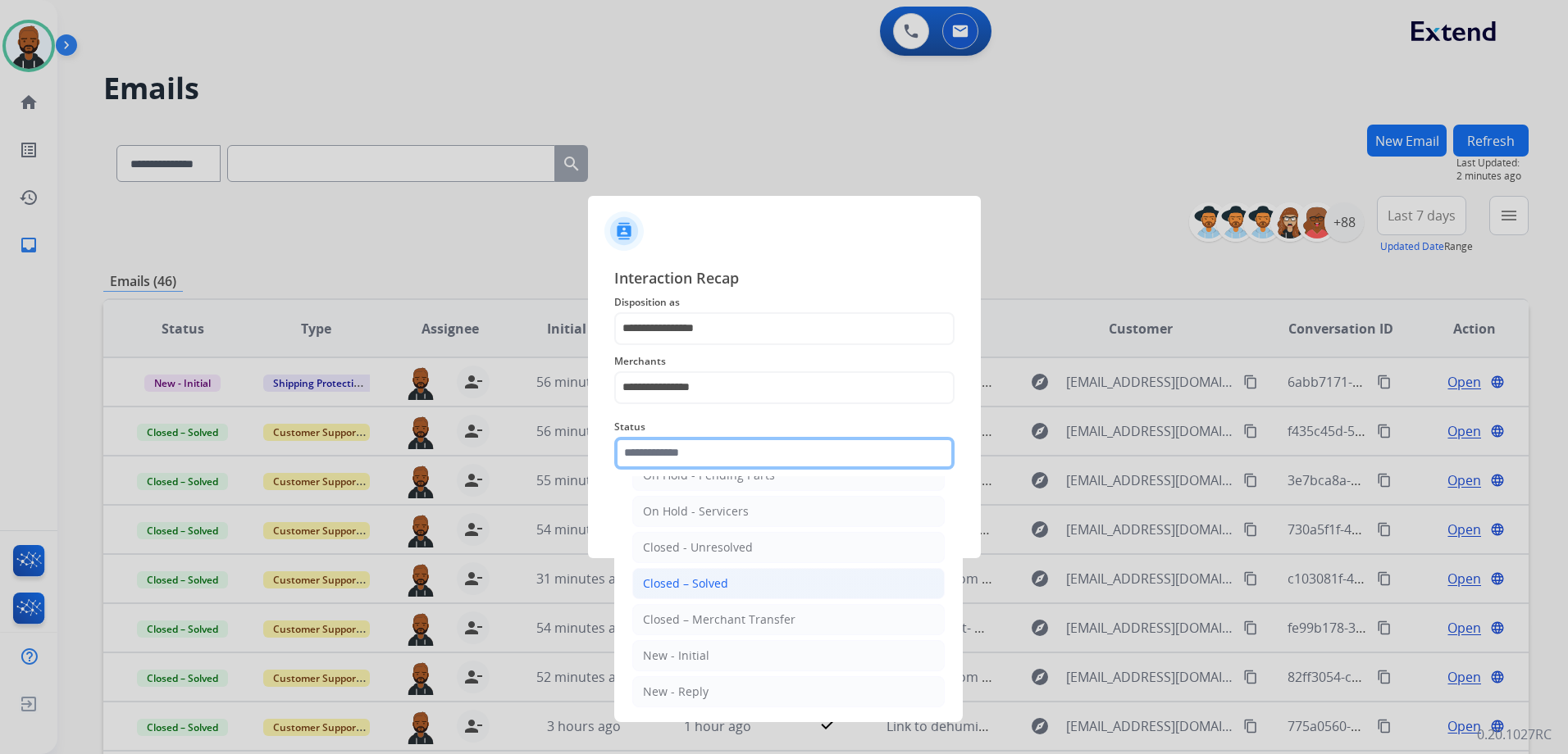
scroll to position [99, 0]
click at [731, 587] on li "Closed – Solved" at bounding box center [788, 582] width 312 height 31
type input "**********"
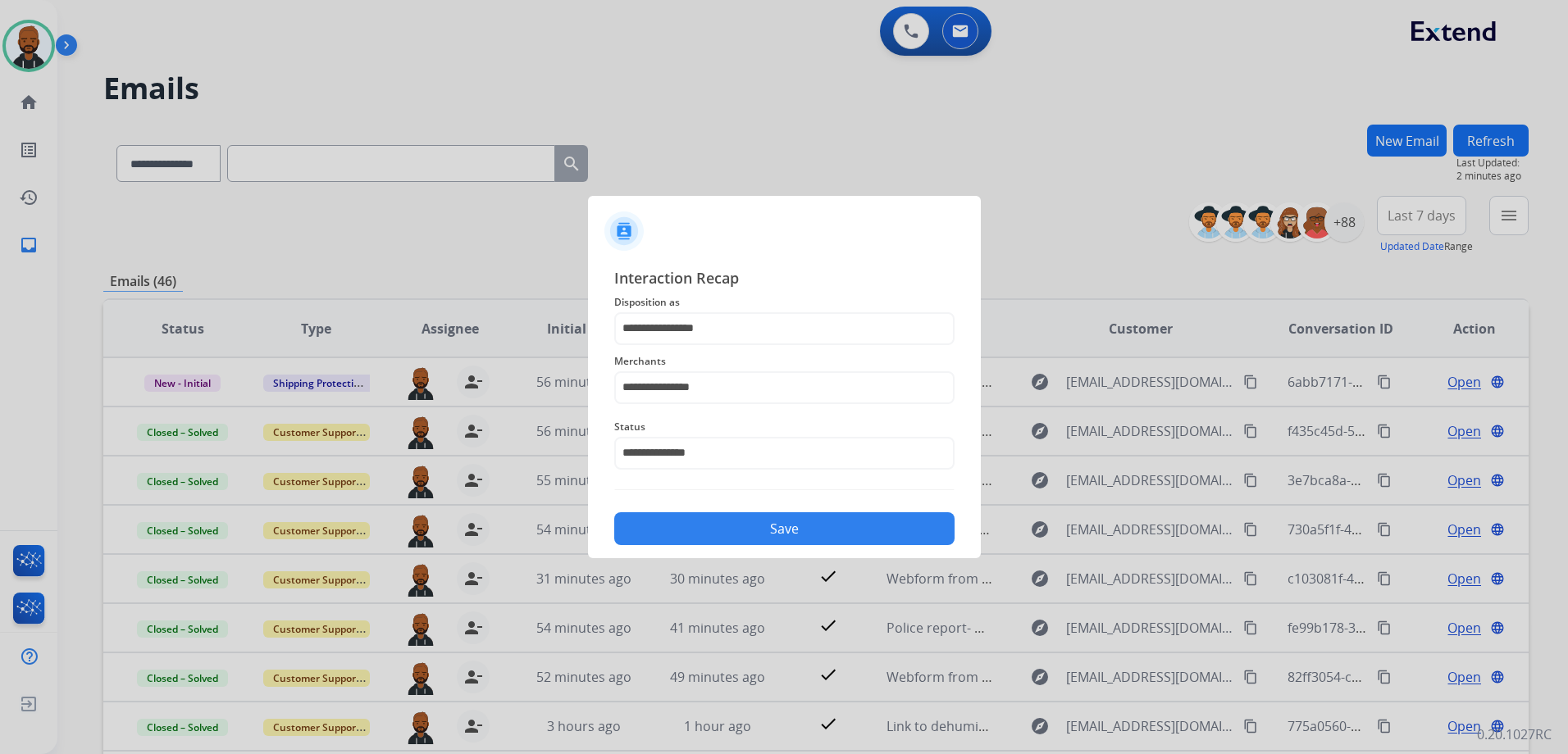
click at [769, 521] on button "Save" at bounding box center [784, 528] width 340 height 33
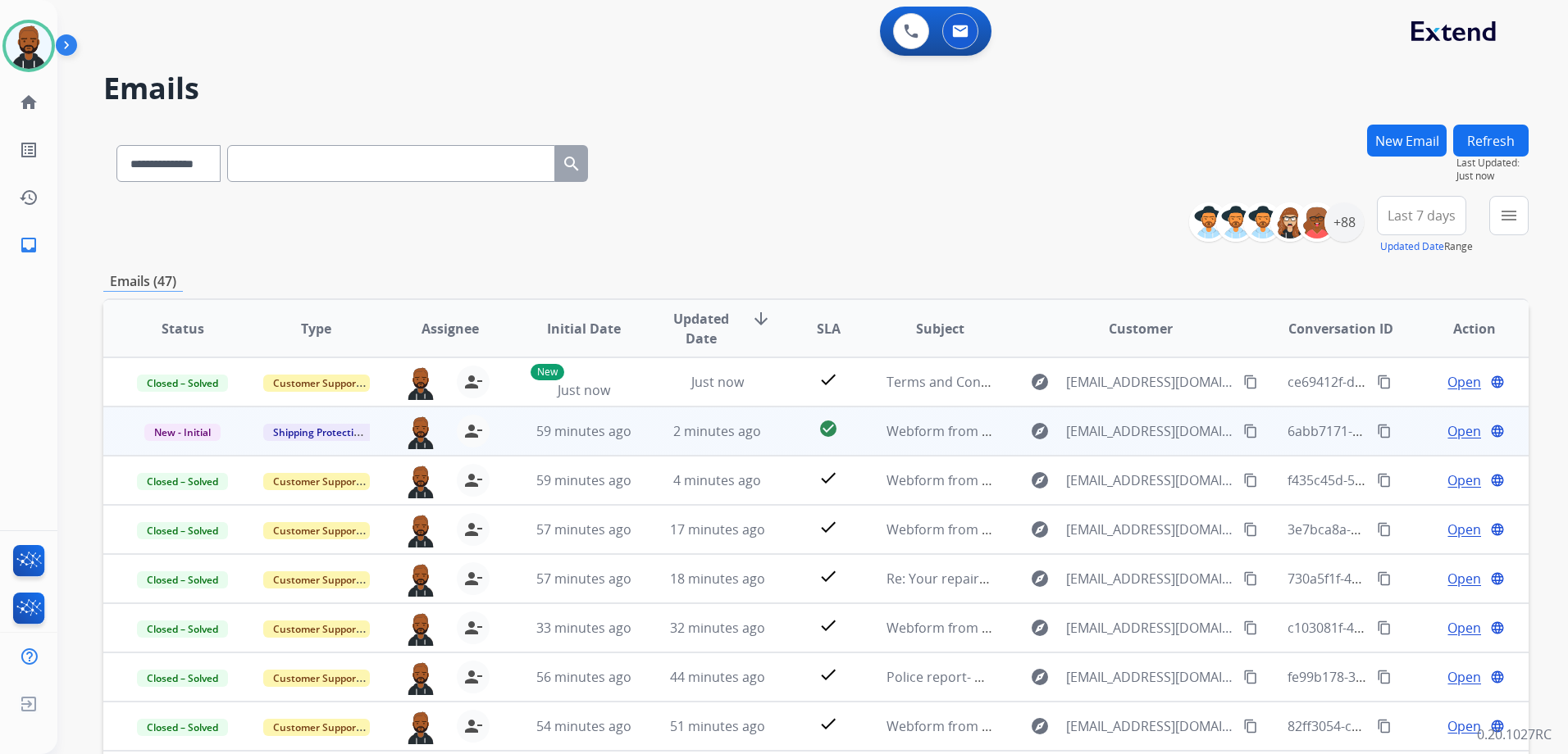
click at [1447, 439] on span "Open" at bounding box center [1464, 431] width 34 height 20
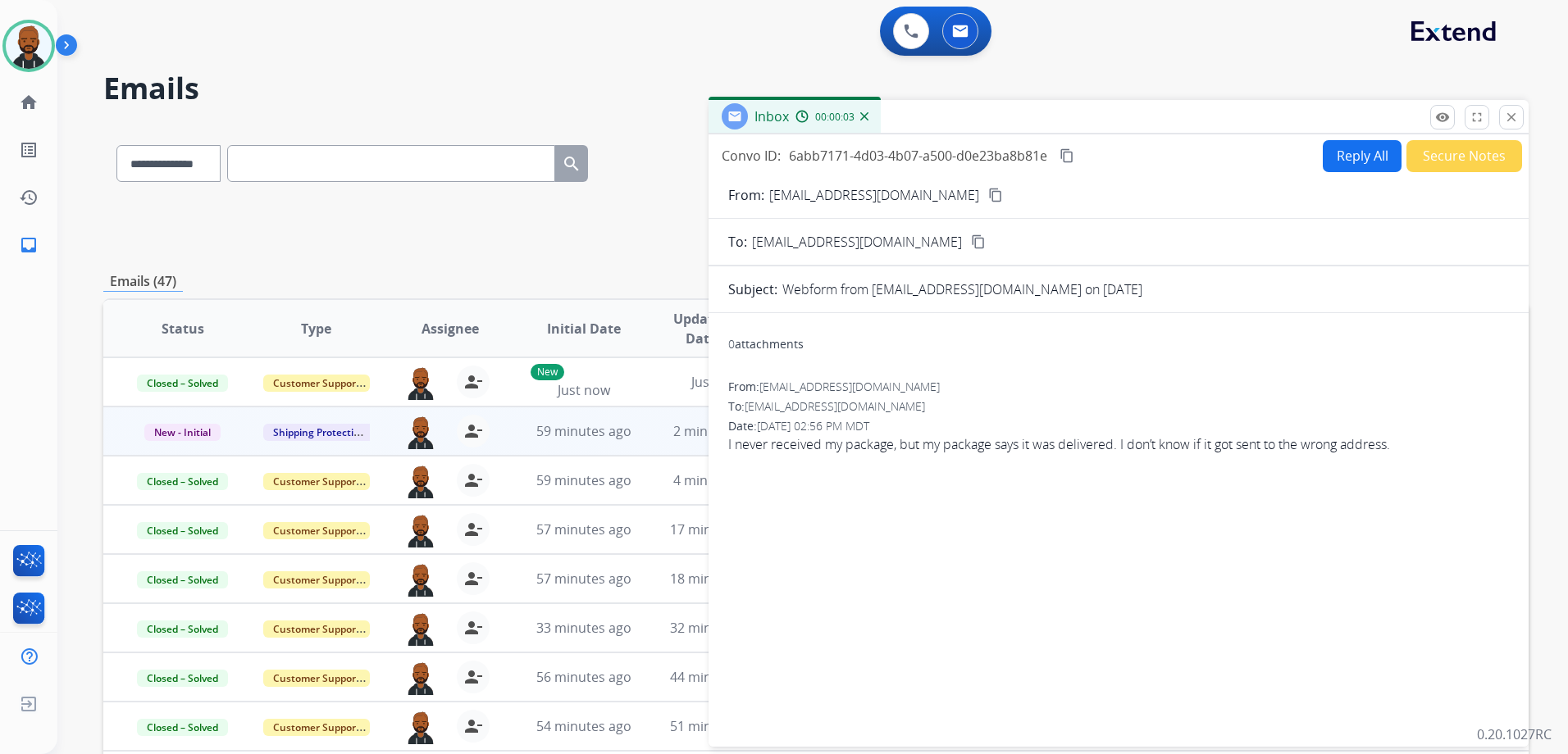
click at [1340, 158] on button "Reply All" at bounding box center [1362, 156] width 78 height 32
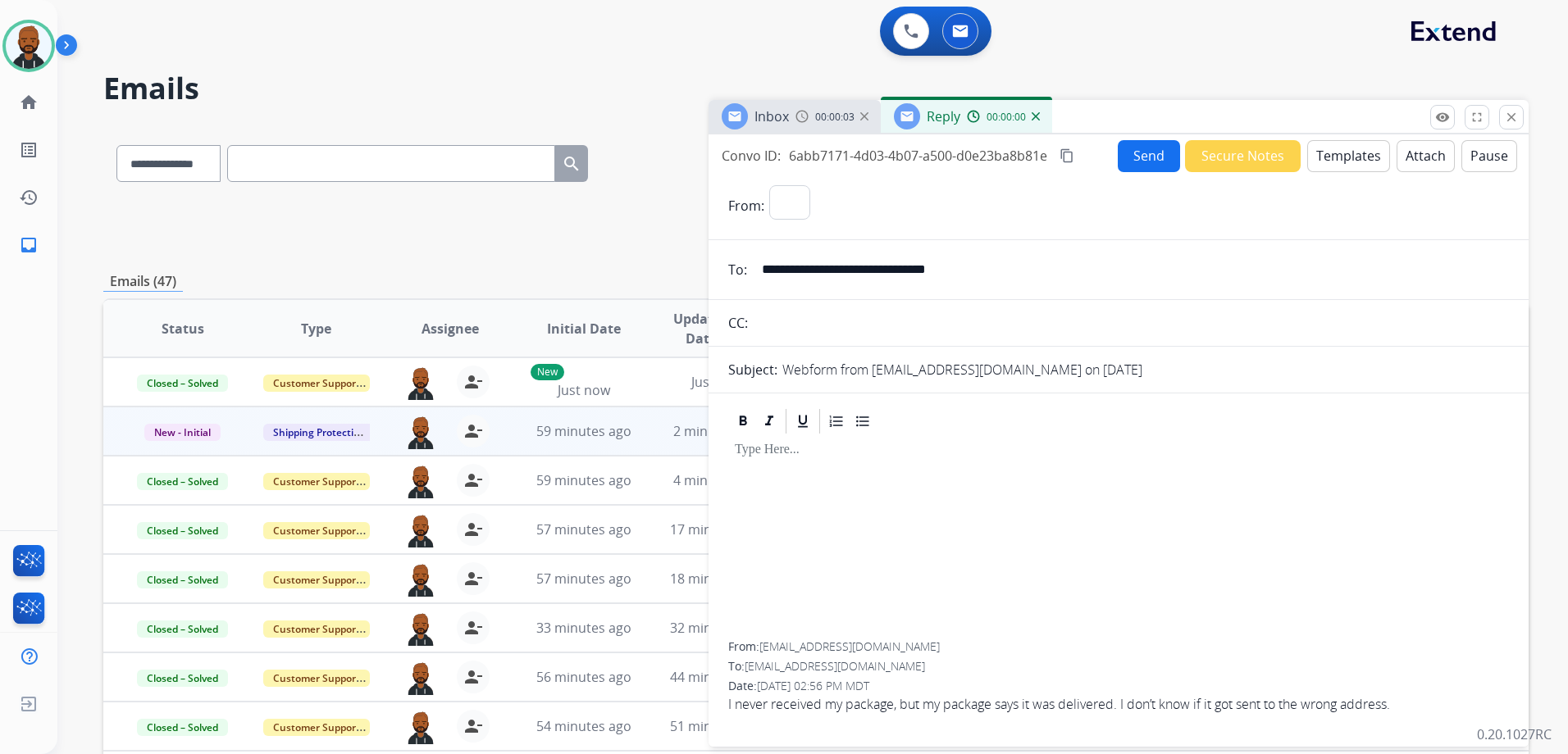
select select "**********"
click at [841, 120] on span "00:00:04" at bounding box center [834, 117] width 39 height 13
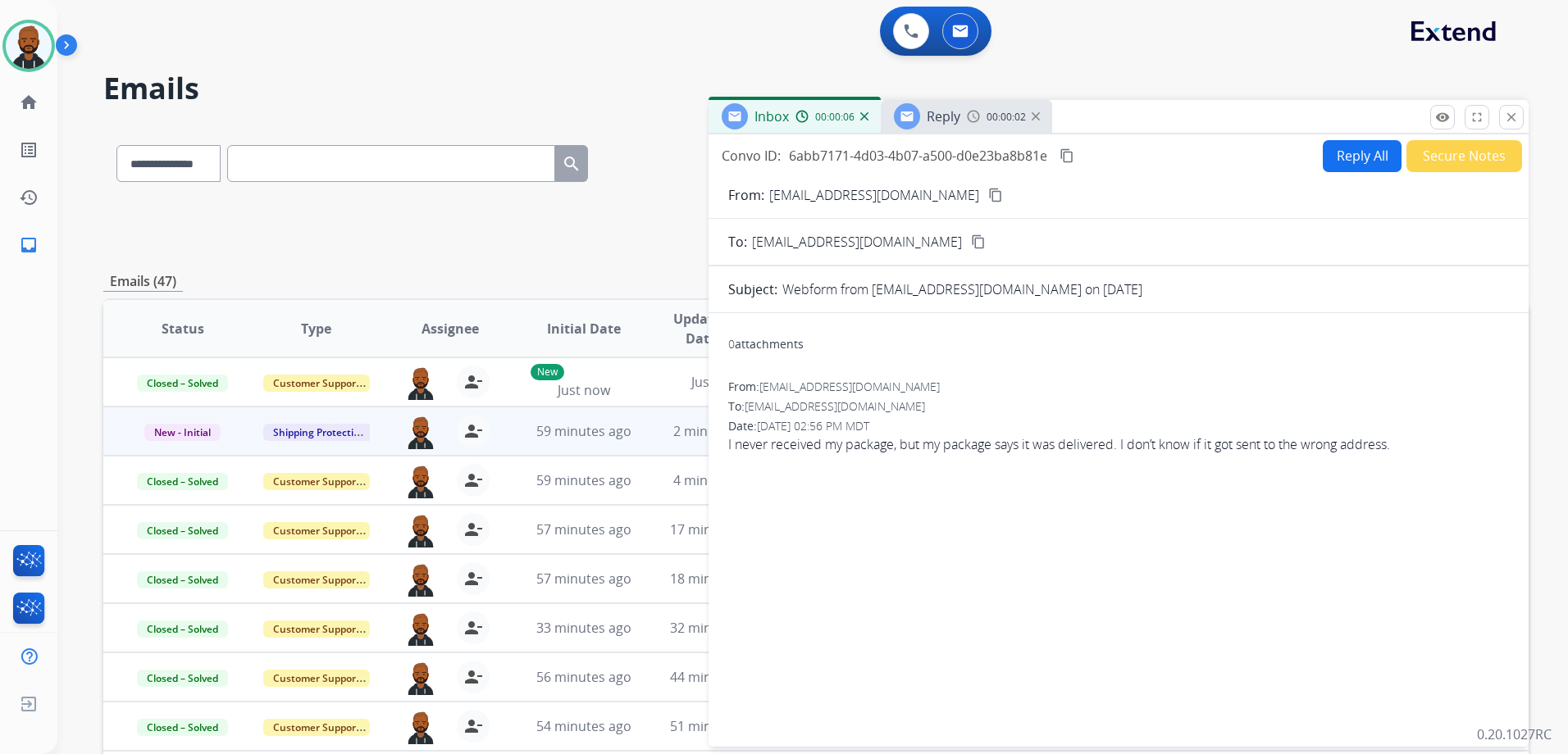
click at [1004, 193] on button "content_copy" at bounding box center [995, 195] width 20 height 20
click at [1438, 157] on button "Secure Notes" at bounding box center [1464, 156] width 116 height 32
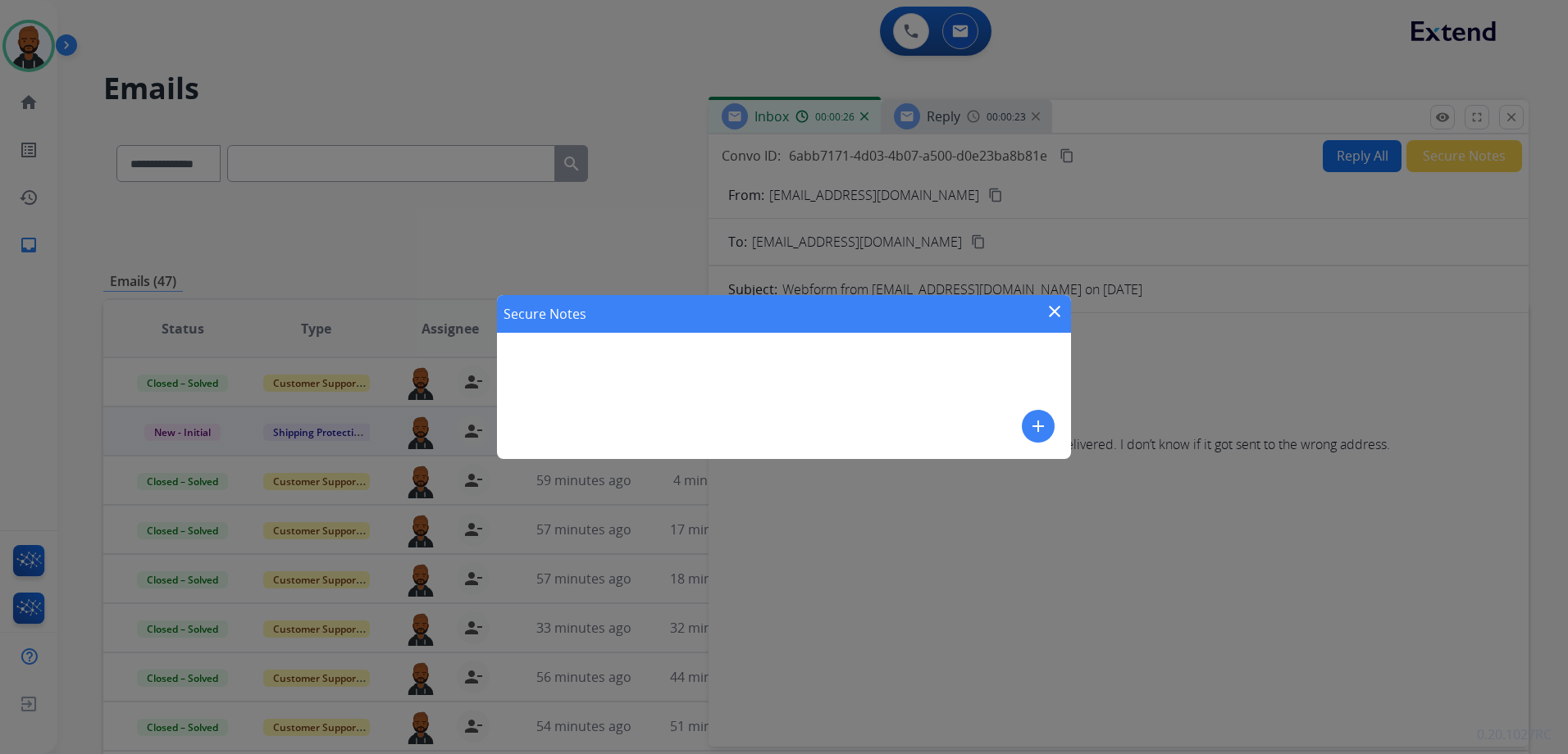
click at [1032, 439] on button "add" at bounding box center [1038, 426] width 33 height 33
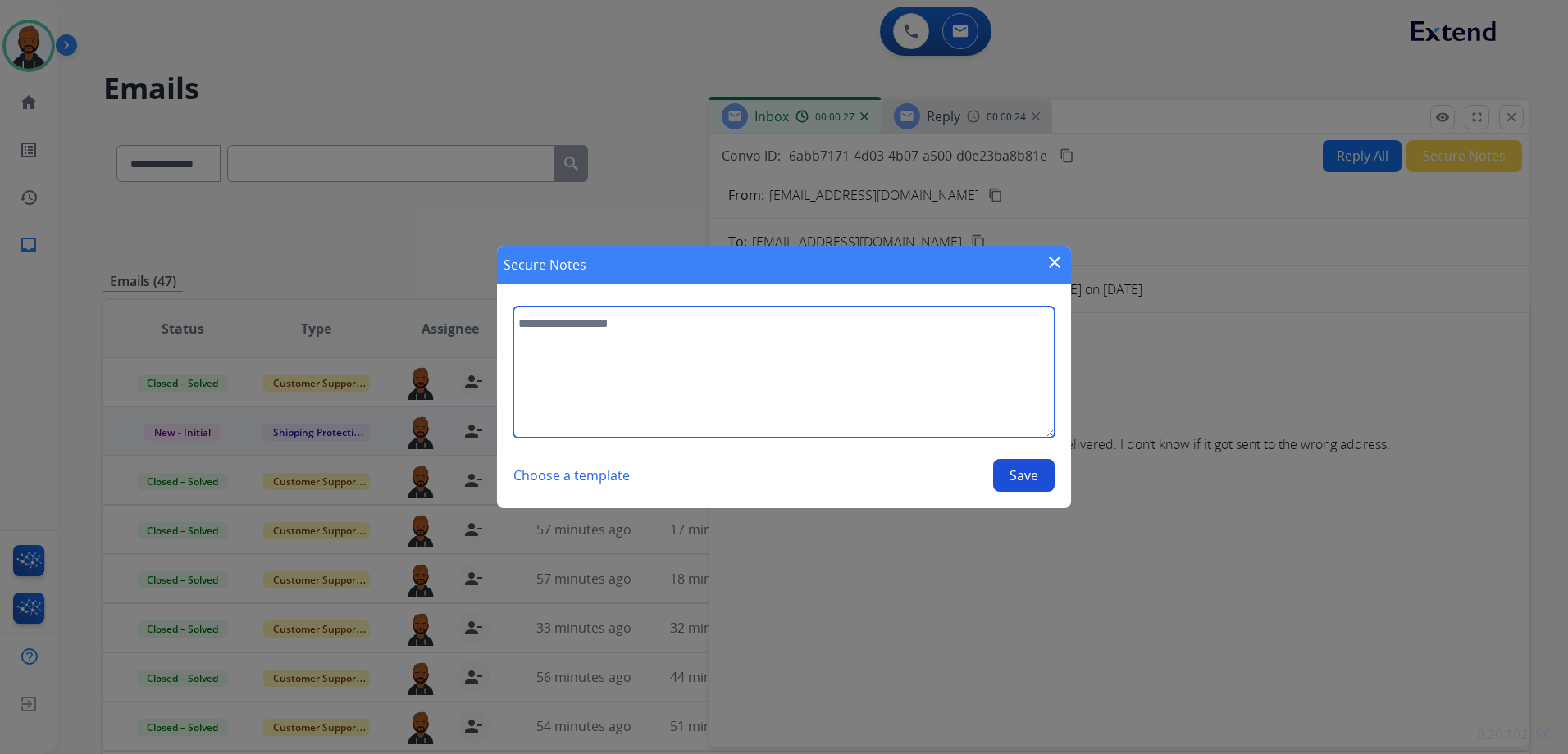
click at [967, 384] on textarea at bounding box center [784, 372] width 541 height 131
type textarea "**********"
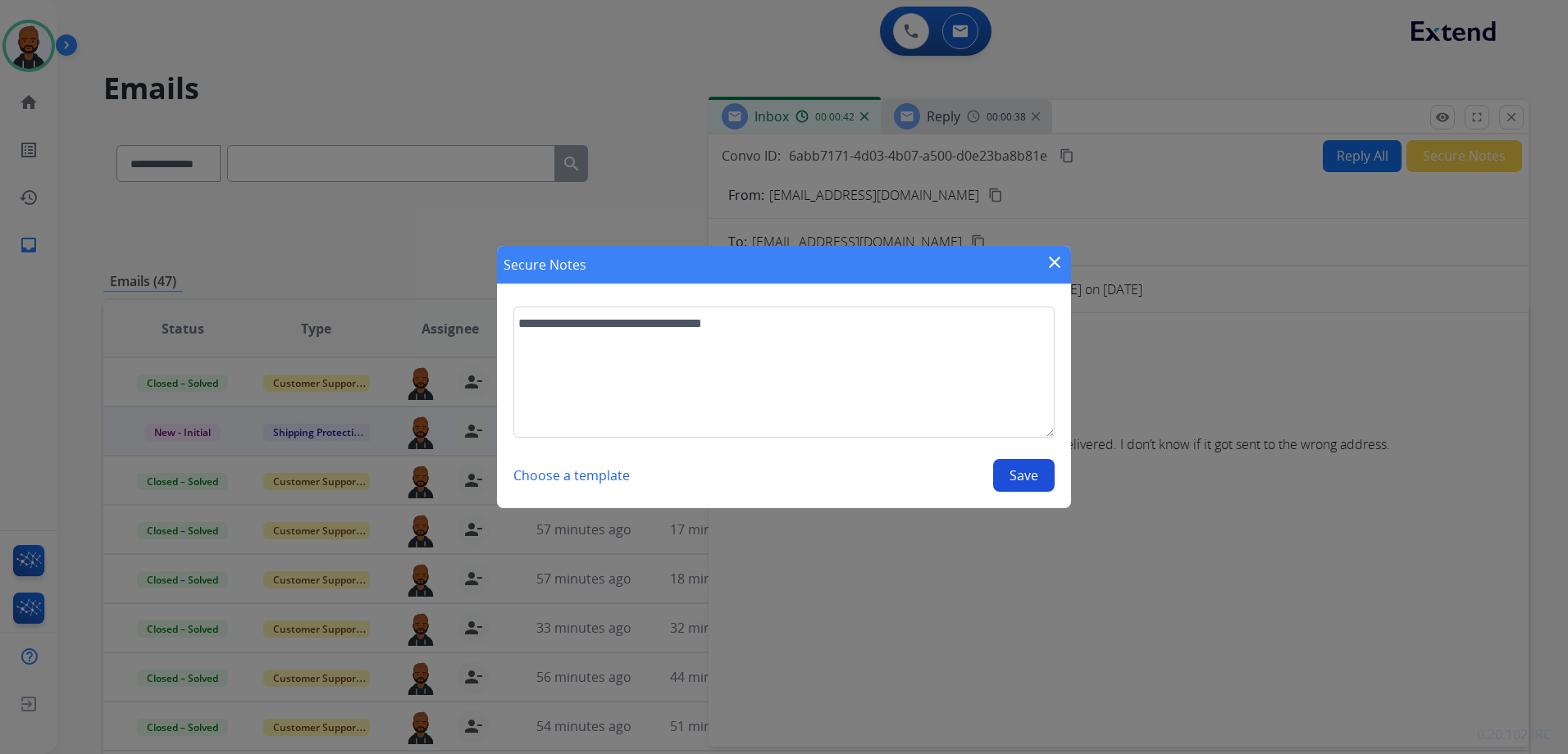
click at [1015, 478] on button "Save" at bounding box center [1024, 475] width 62 height 33
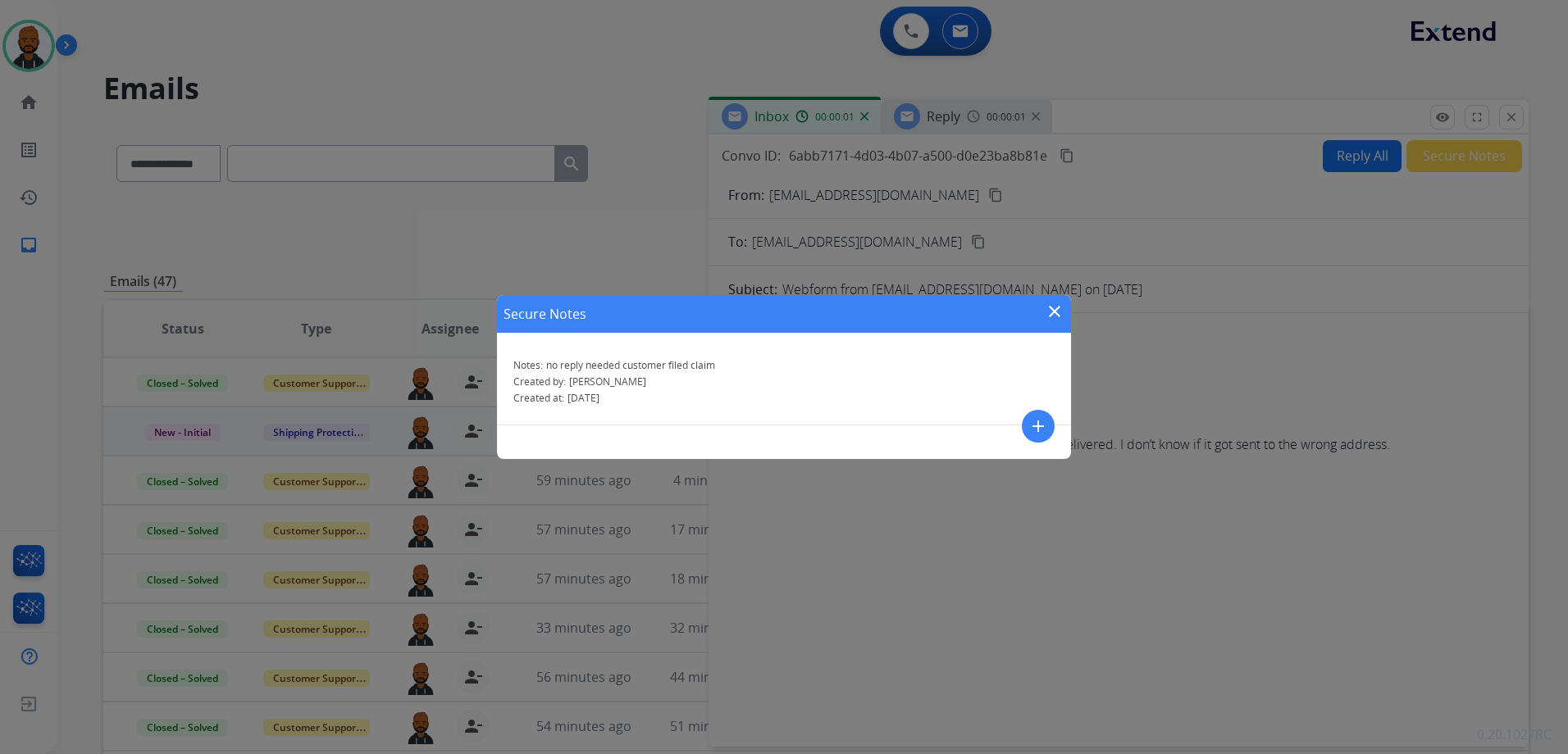
click at [1061, 312] on mat-icon "close" at bounding box center [1053, 311] width 20 height 20
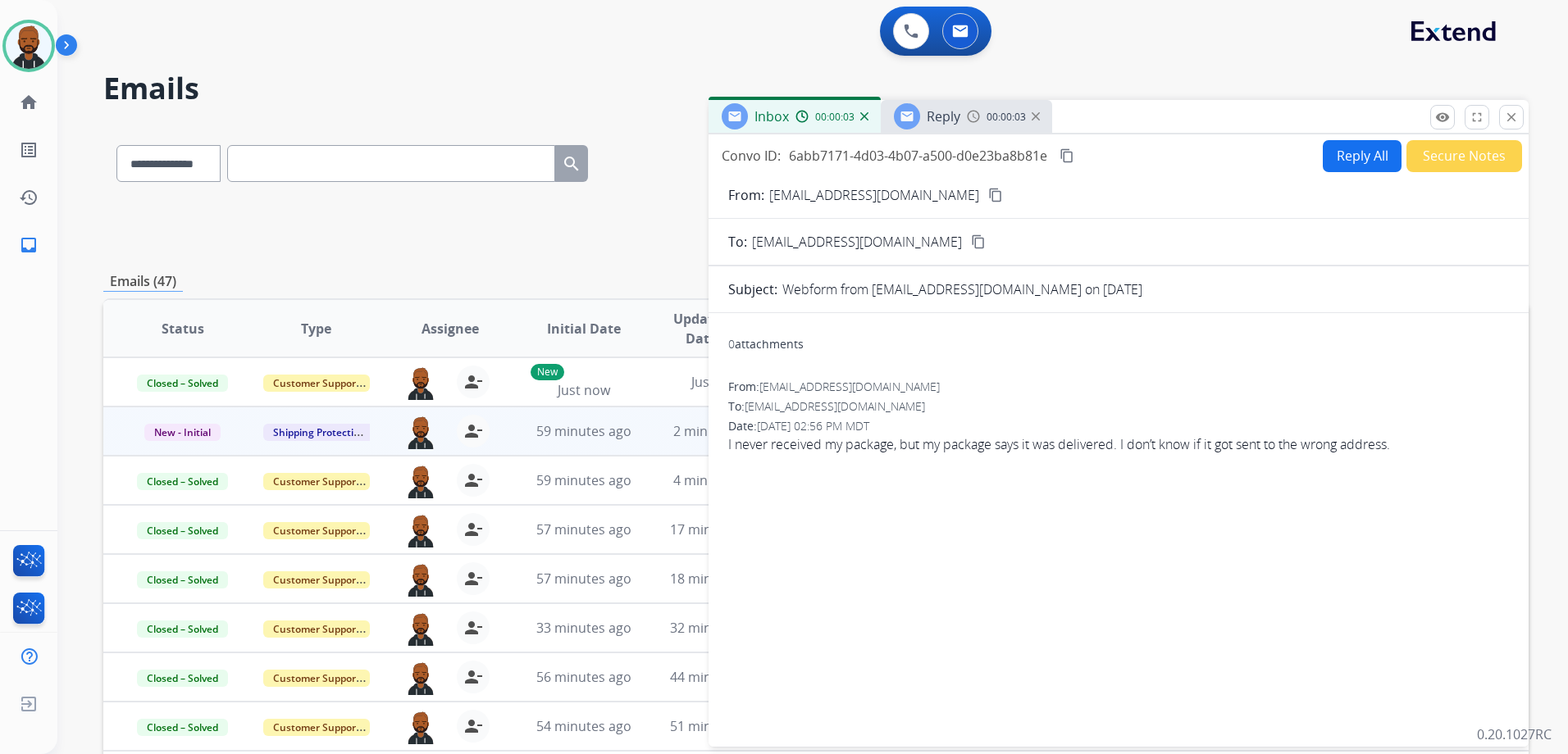
click at [1035, 117] on img at bounding box center [1035, 116] width 8 height 8
click at [1446, 145] on button "Secure Notes" at bounding box center [1464, 156] width 116 height 32
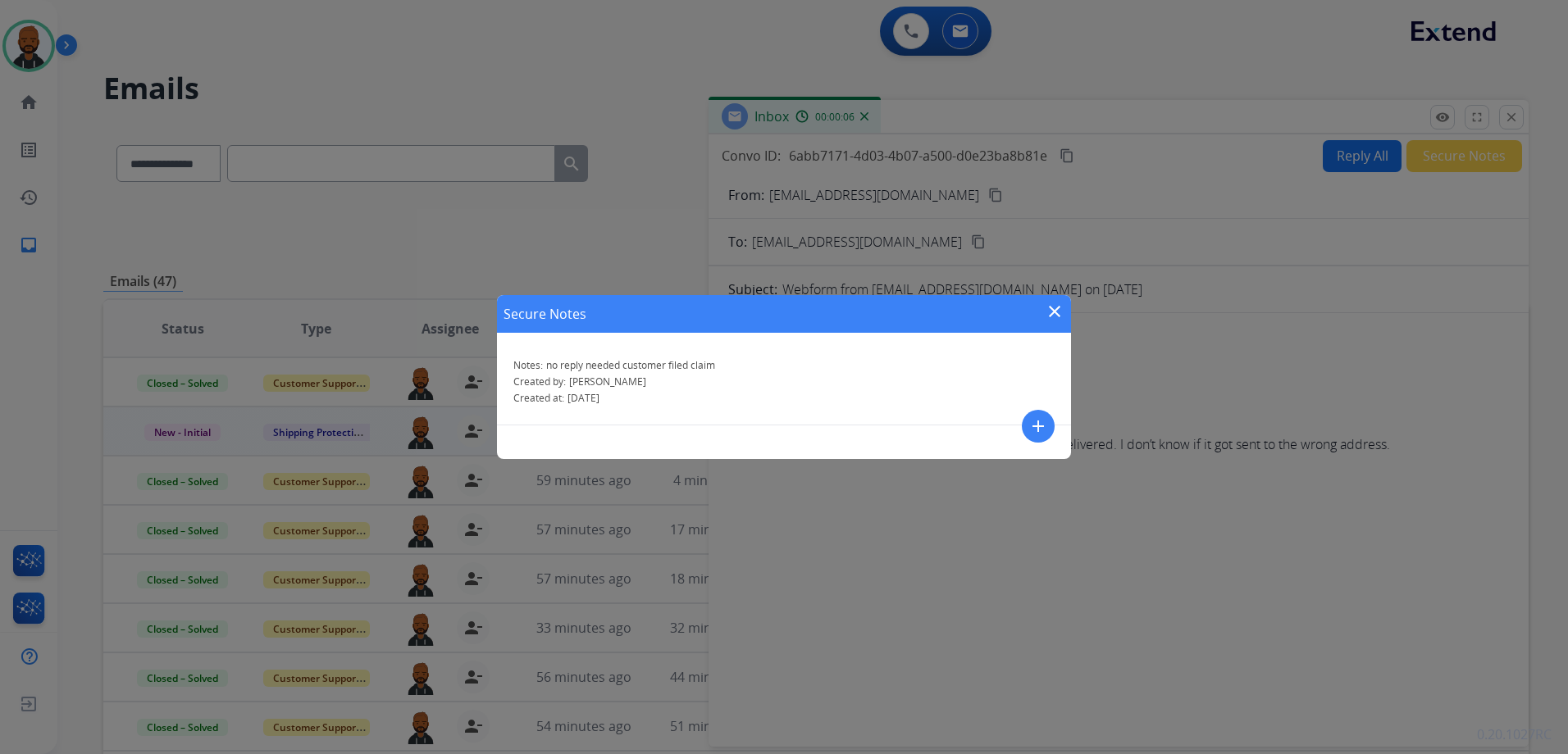
click at [1047, 307] on mat-icon "close" at bounding box center [1053, 311] width 20 height 20
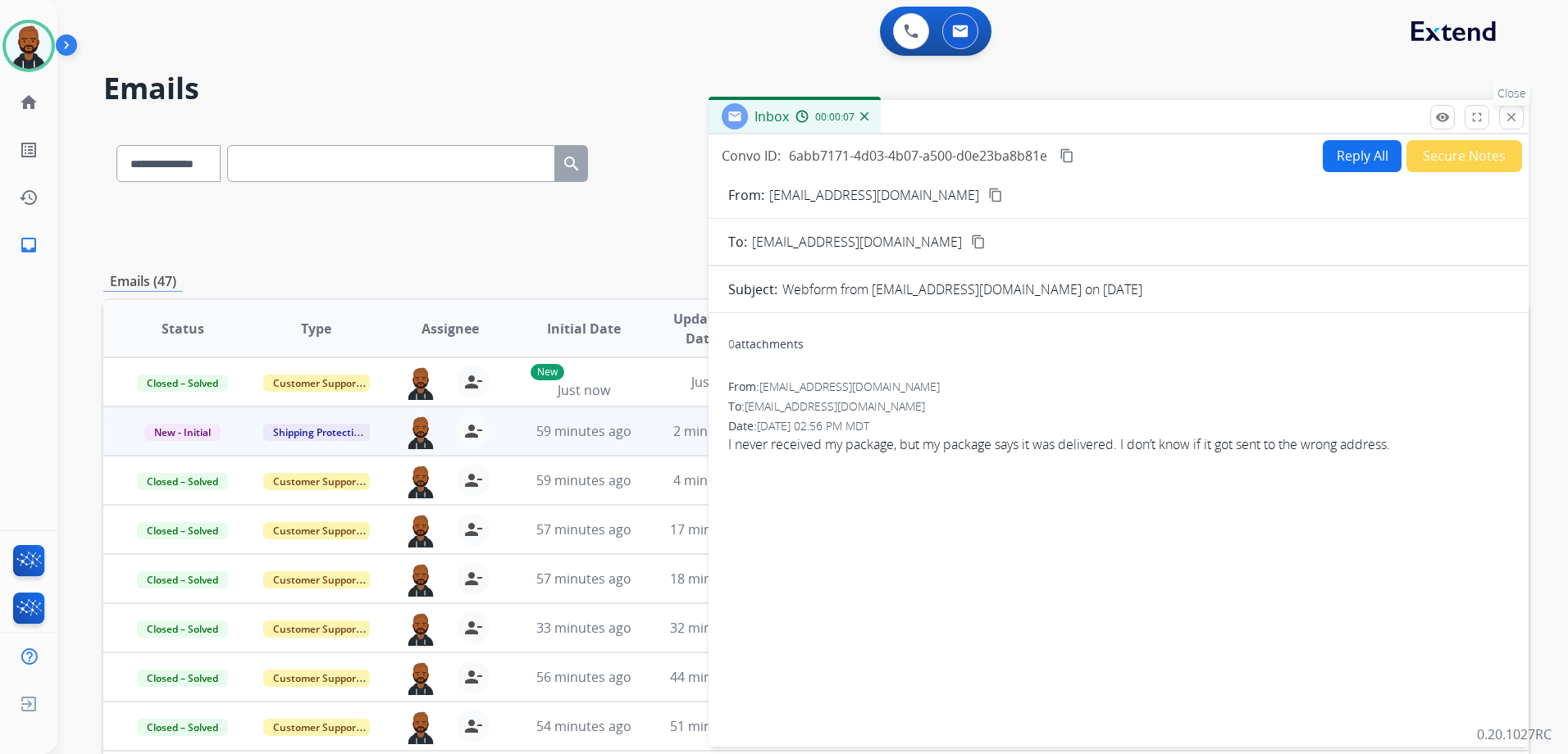
click at [1508, 124] on mat-icon "close" at bounding box center [1511, 117] width 15 height 15
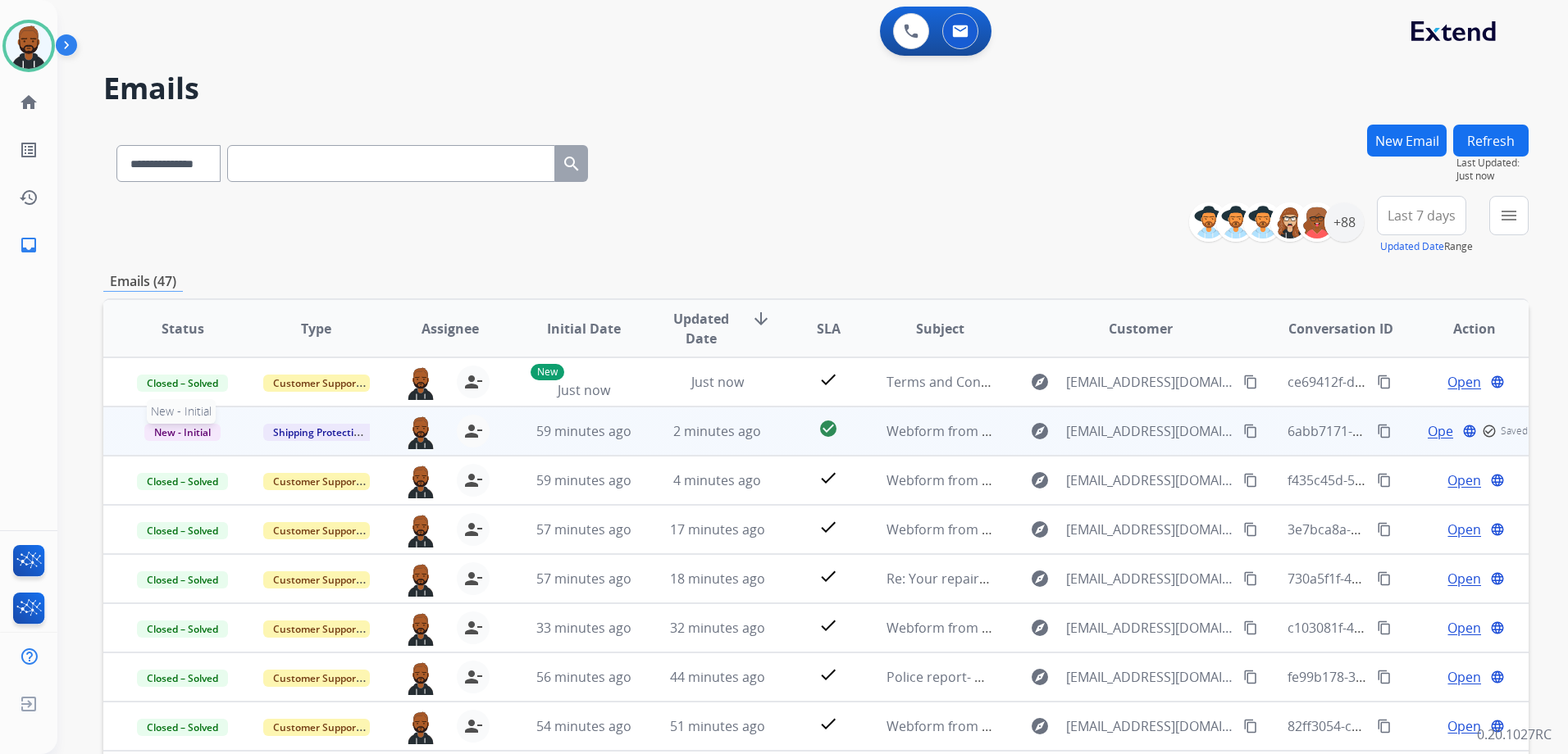
click at [219, 432] on span "New - Initial" at bounding box center [183, 432] width 76 height 17
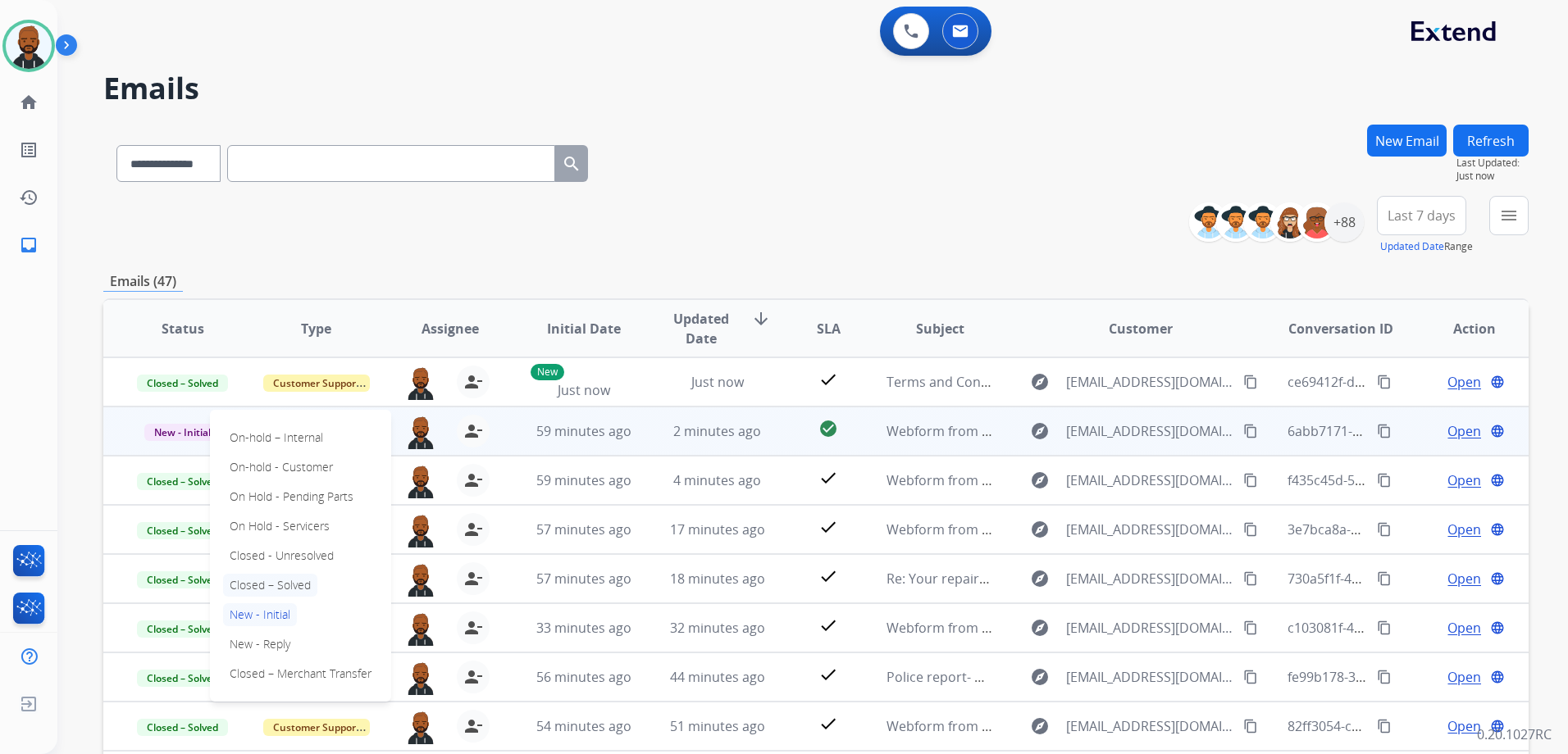
click at [302, 581] on p "Closed – Solved" at bounding box center [269, 585] width 94 height 23
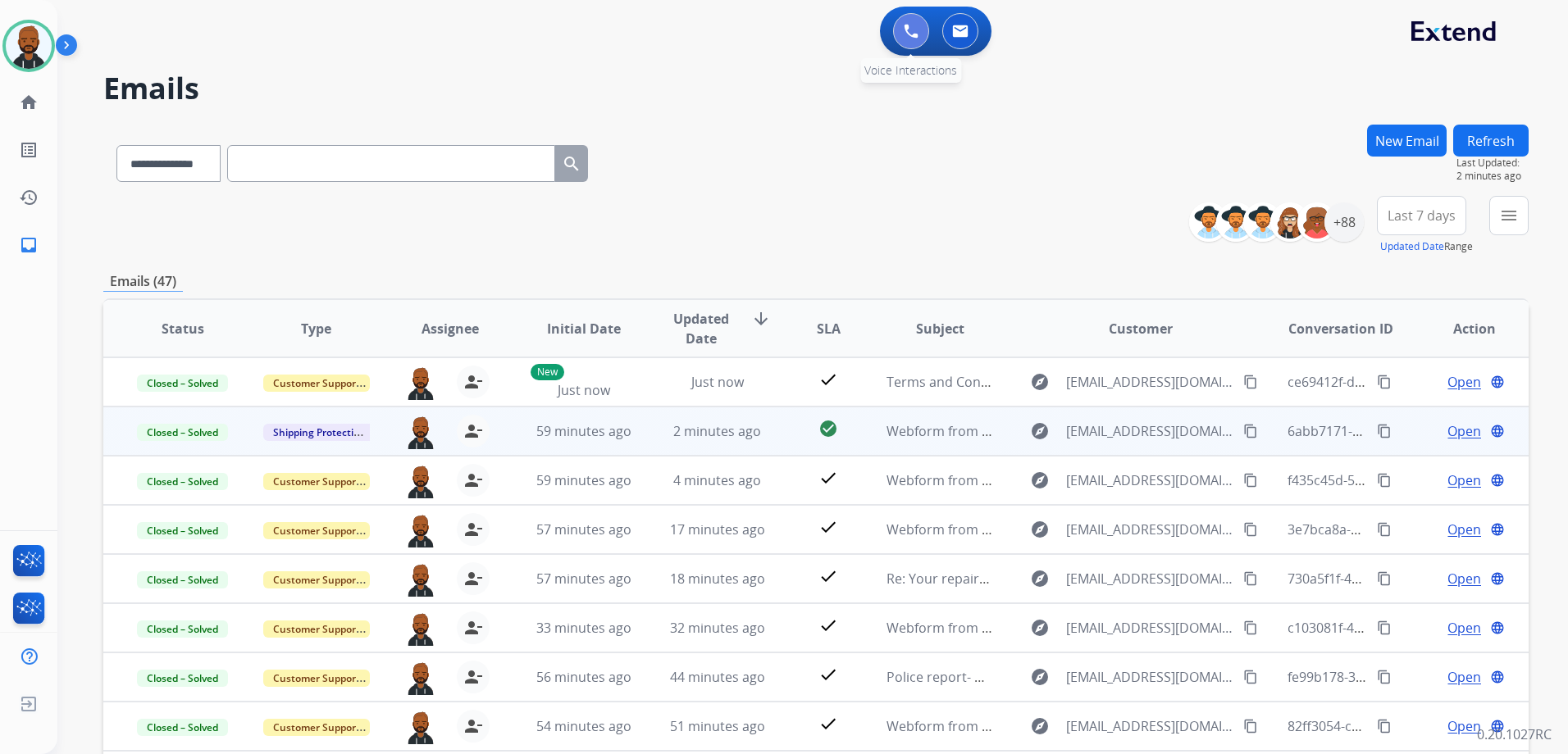
click at [910, 43] on button at bounding box center [911, 31] width 36 height 36
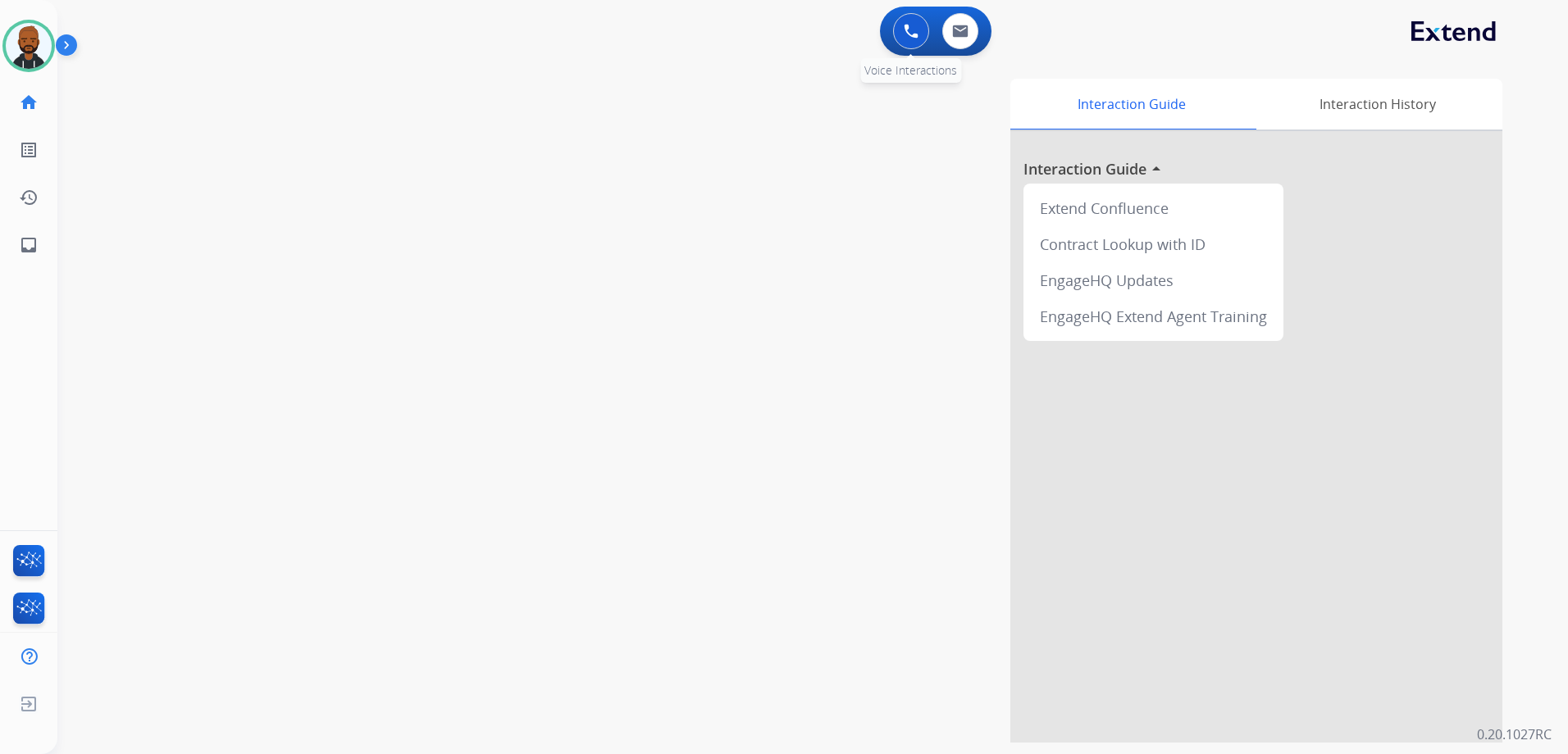
click at [908, 34] on img at bounding box center [911, 32] width 15 height 15
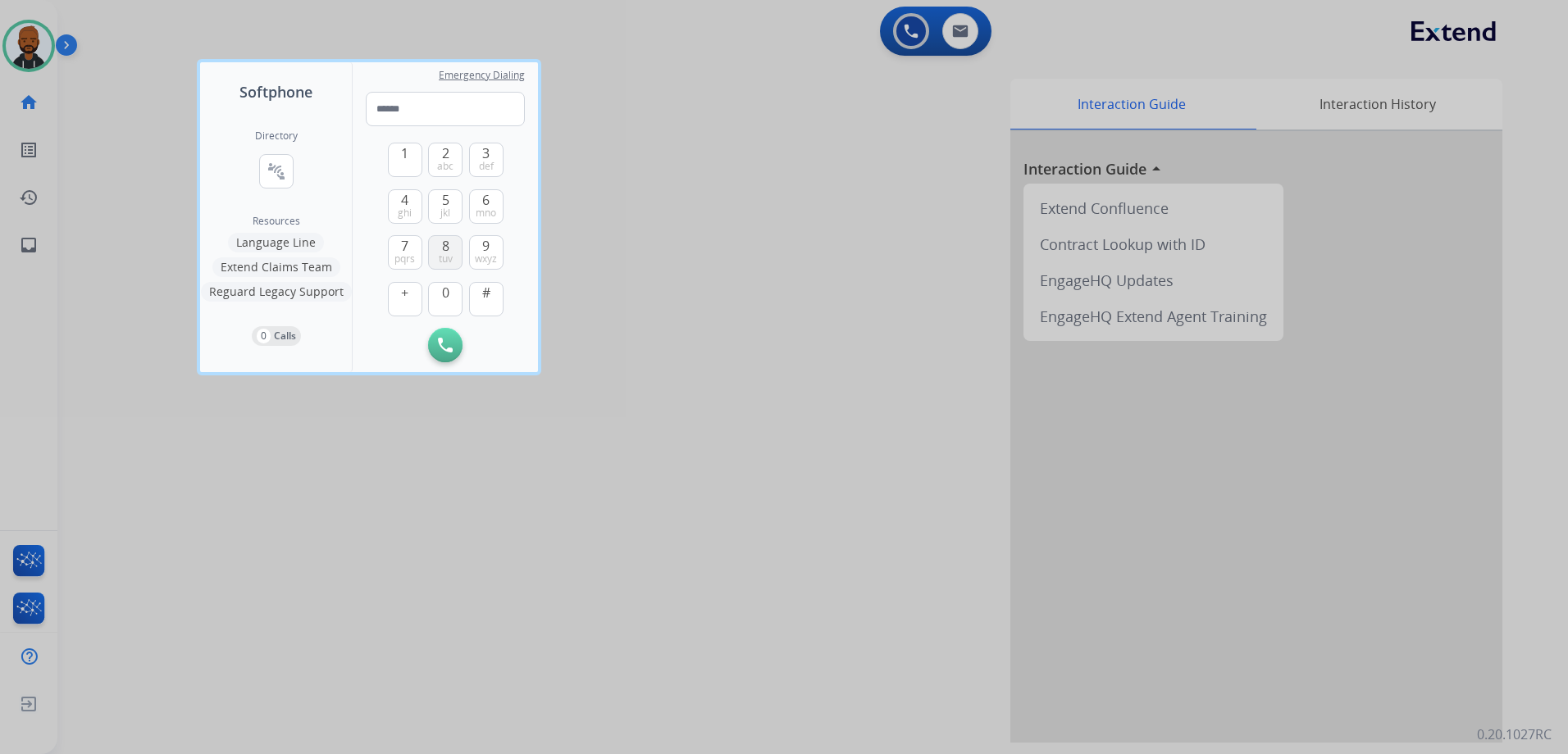
click at [439, 253] on span "tuv" at bounding box center [446, 259] width 14 height 13
click at [446, 286] on span "0" at bounding box center [446, 292] width 7 height 20
click at [406, 200] on span "4" at bounding box center [405, 199] width 7 height 20
click at [405, 244] on span "7" at bounding box center [405, 245] width 7 height 20
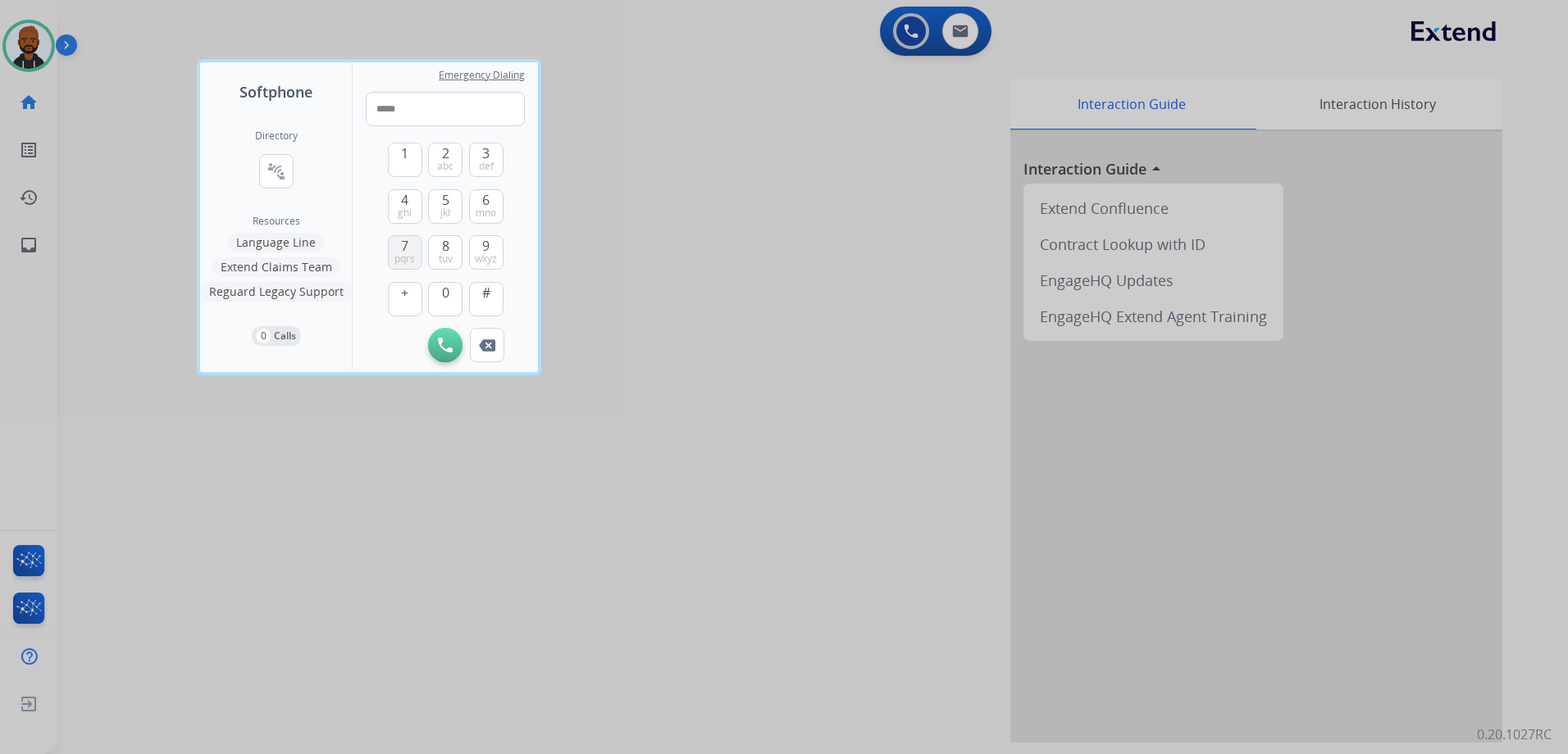
click at [405, 244] on span "7" at bounding box center [405, 245] width 7 height 20
click at [456, 295] on button "0" at bounding box center [445, 299] width 34 height 34
click at [455, 295] on button "0" at bounding box center [445, 299] width 34 height 34
click at [483, 253] on span "wxyz" at bounding box center [486, 259] width 22 height 13
click at [399, 246] on button "7 pqrs" at bounding box center [405, 252] width 34 height 34
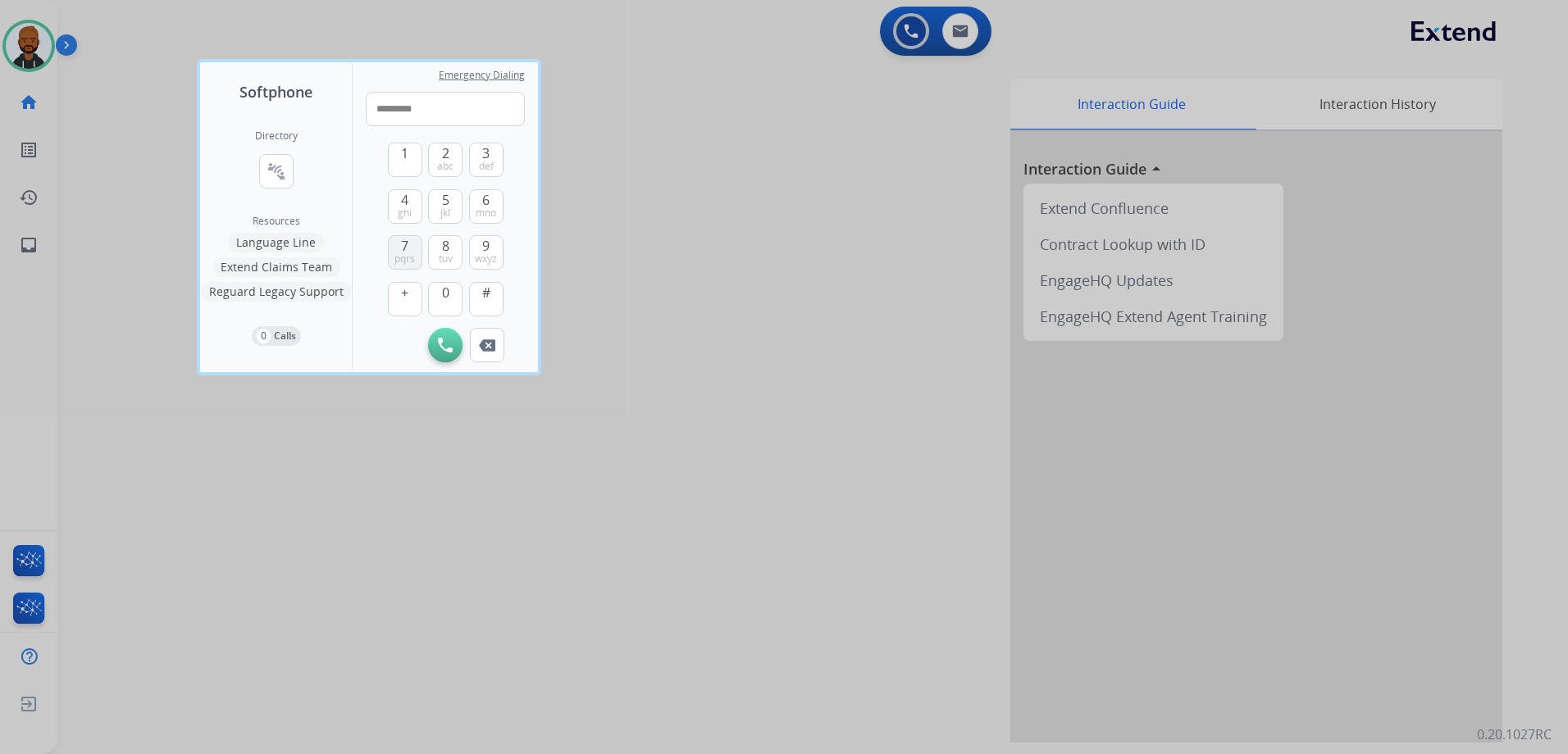
type input "**********"
click at [457, 342] on button "Initiate Call" at bounding box center [445, 345] width 34 height 34
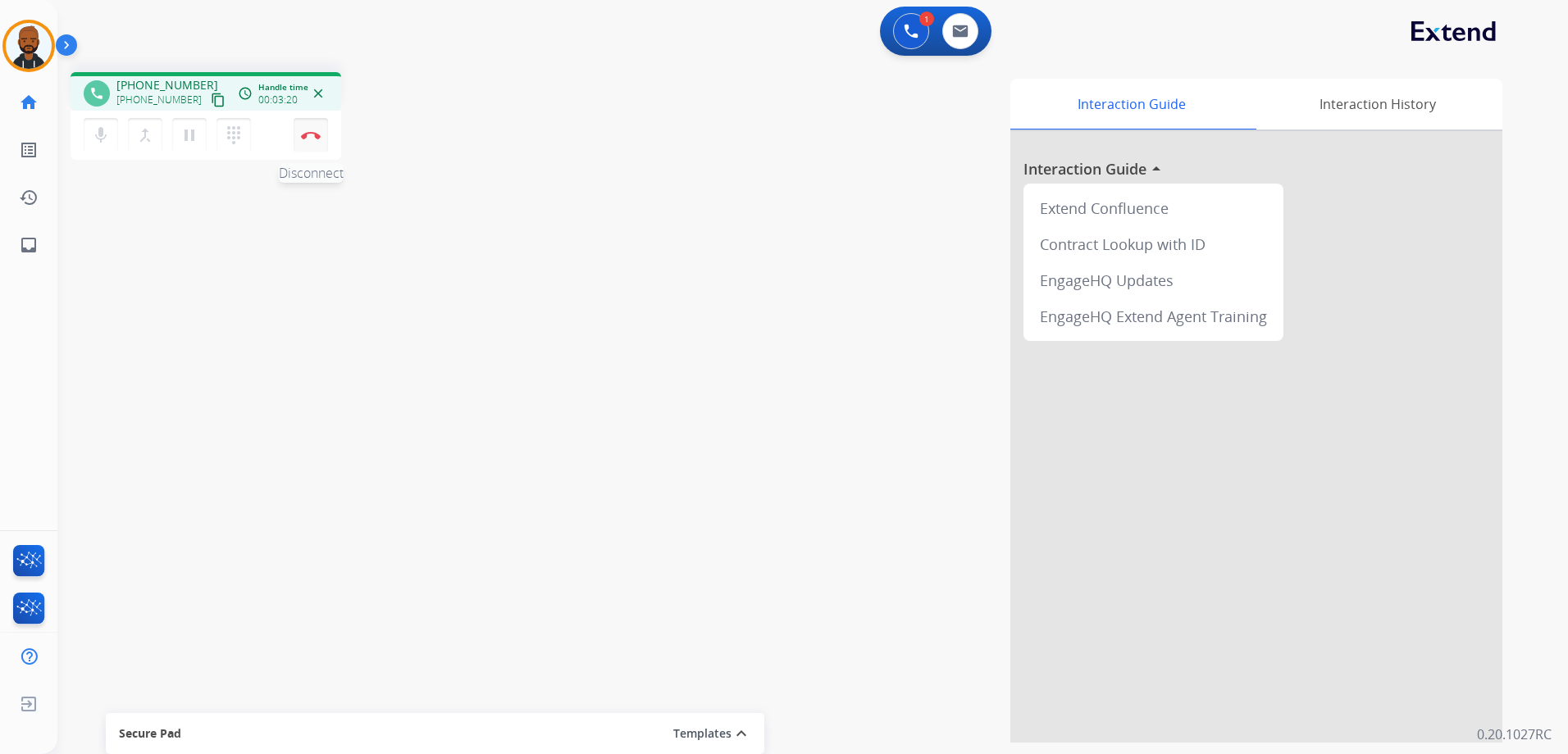
click at [322, 129] on button "Disconnect" at bounding box center [310, 135] width 34 height 34
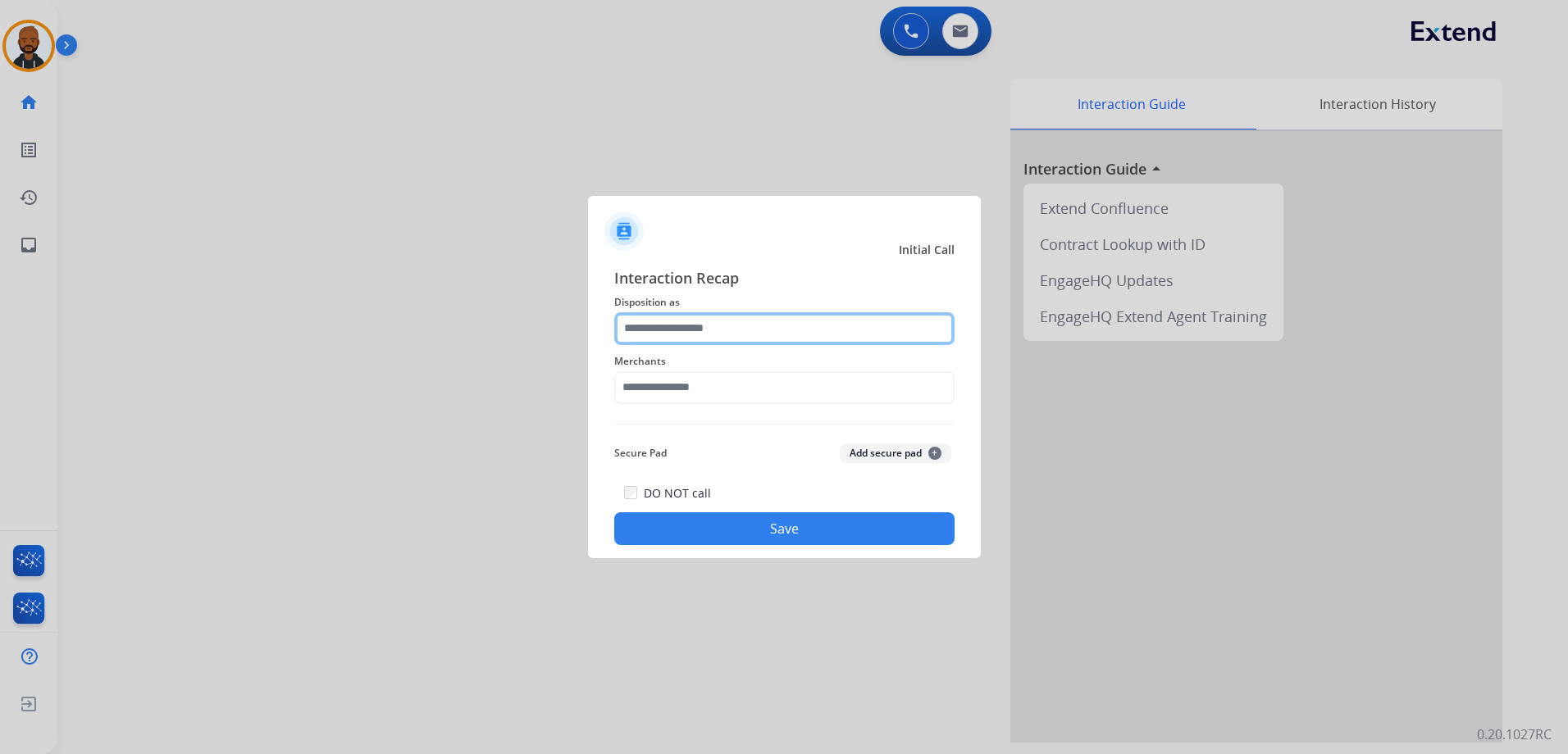
click at [764, 323] on input "text" at bounding box center [784, 328] width 340 height 33
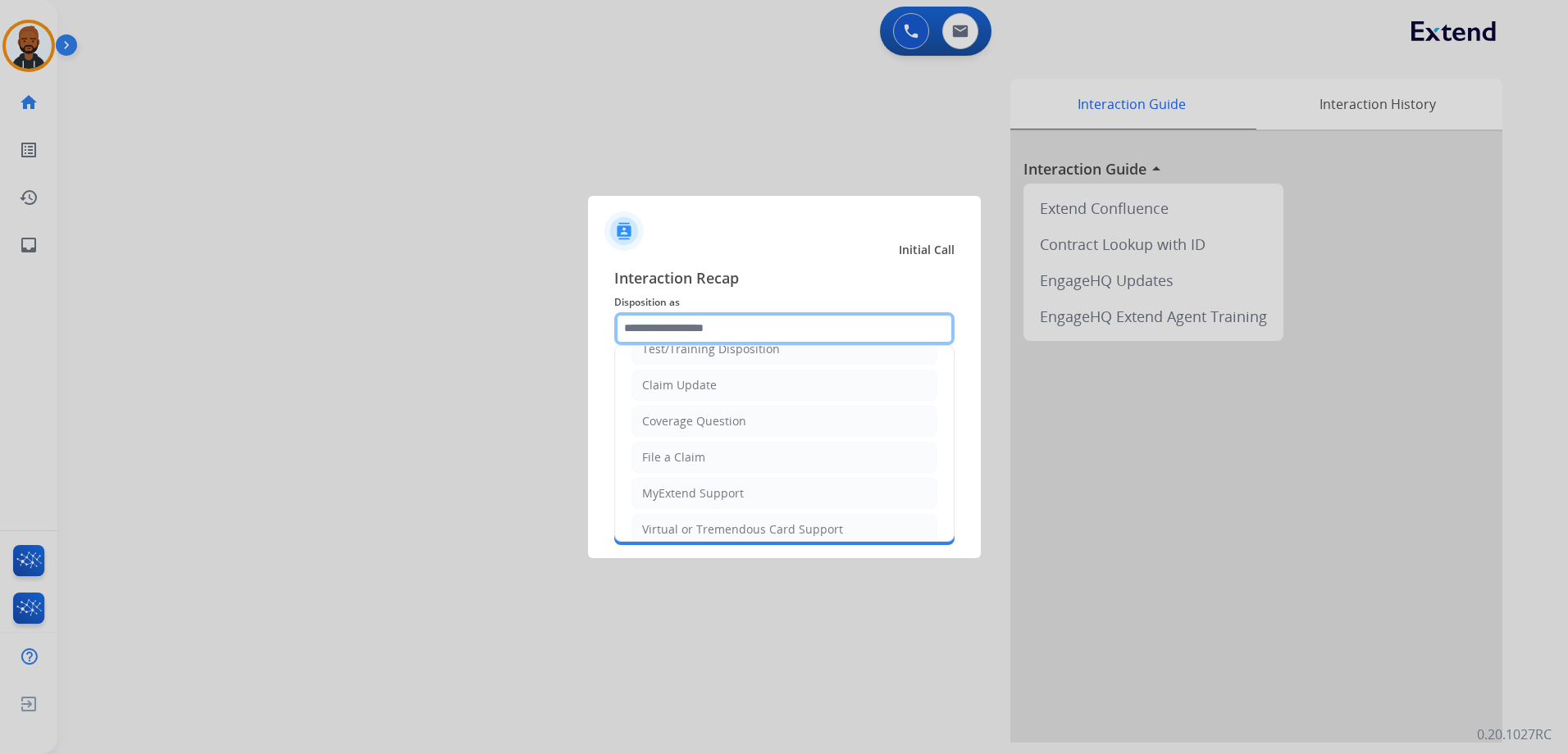
scroll to position [328, 0]
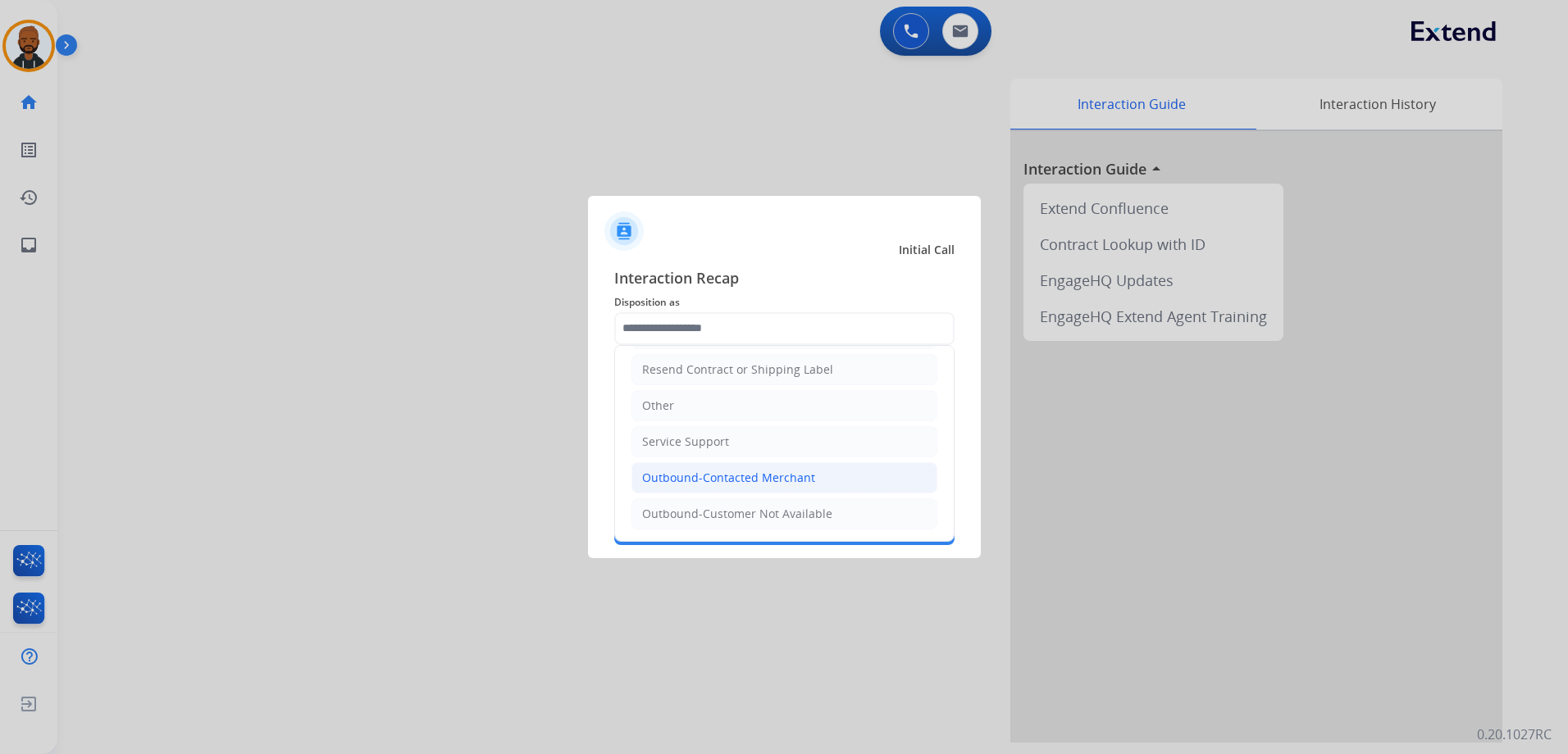
click at [764, 485] on div "Outbound-Contacted Merchant" at bounding box center [729, 478] width 173 height 17
type input "**********"
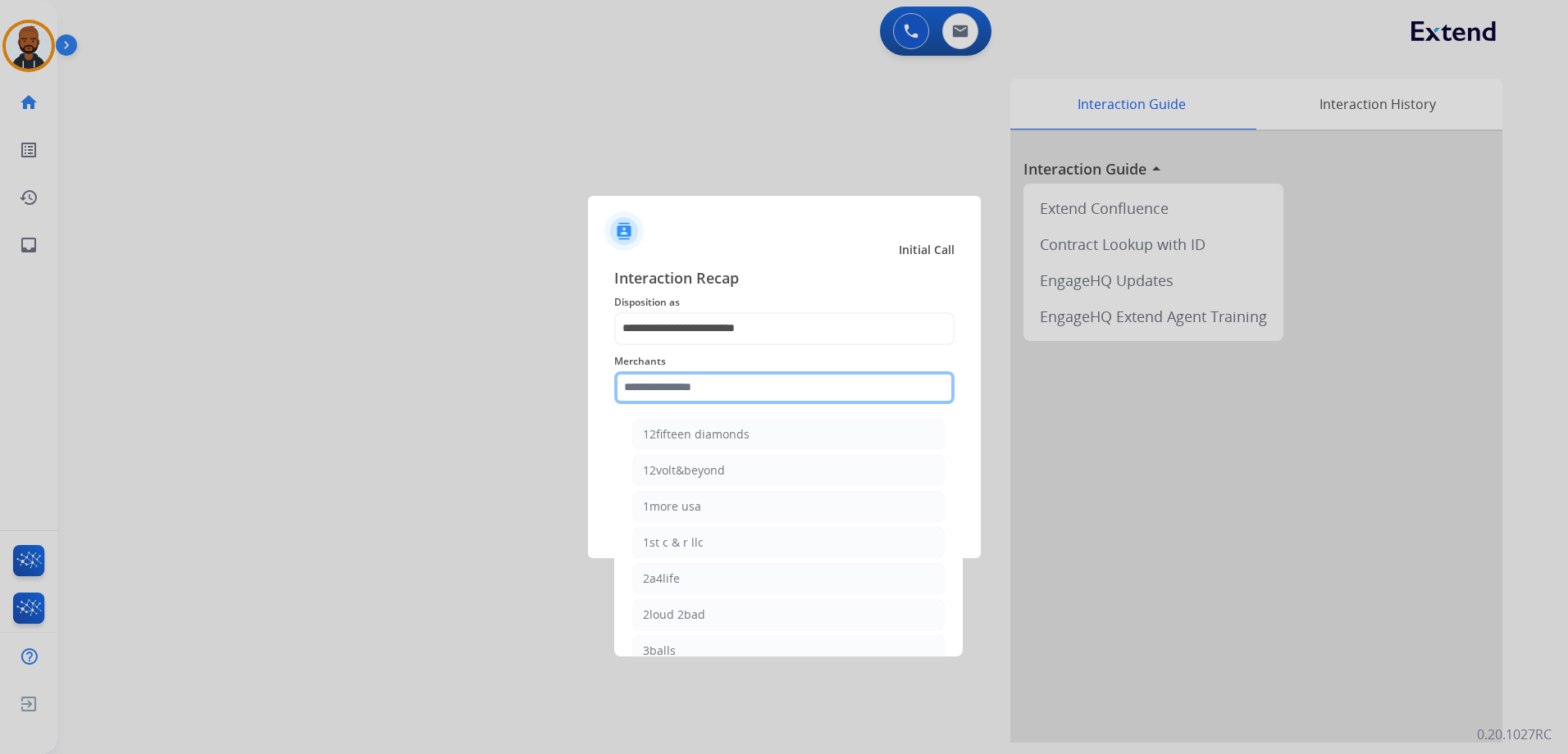
click at [722, 394] on input "text" at bounding box center [784, 387] width 340 height 33
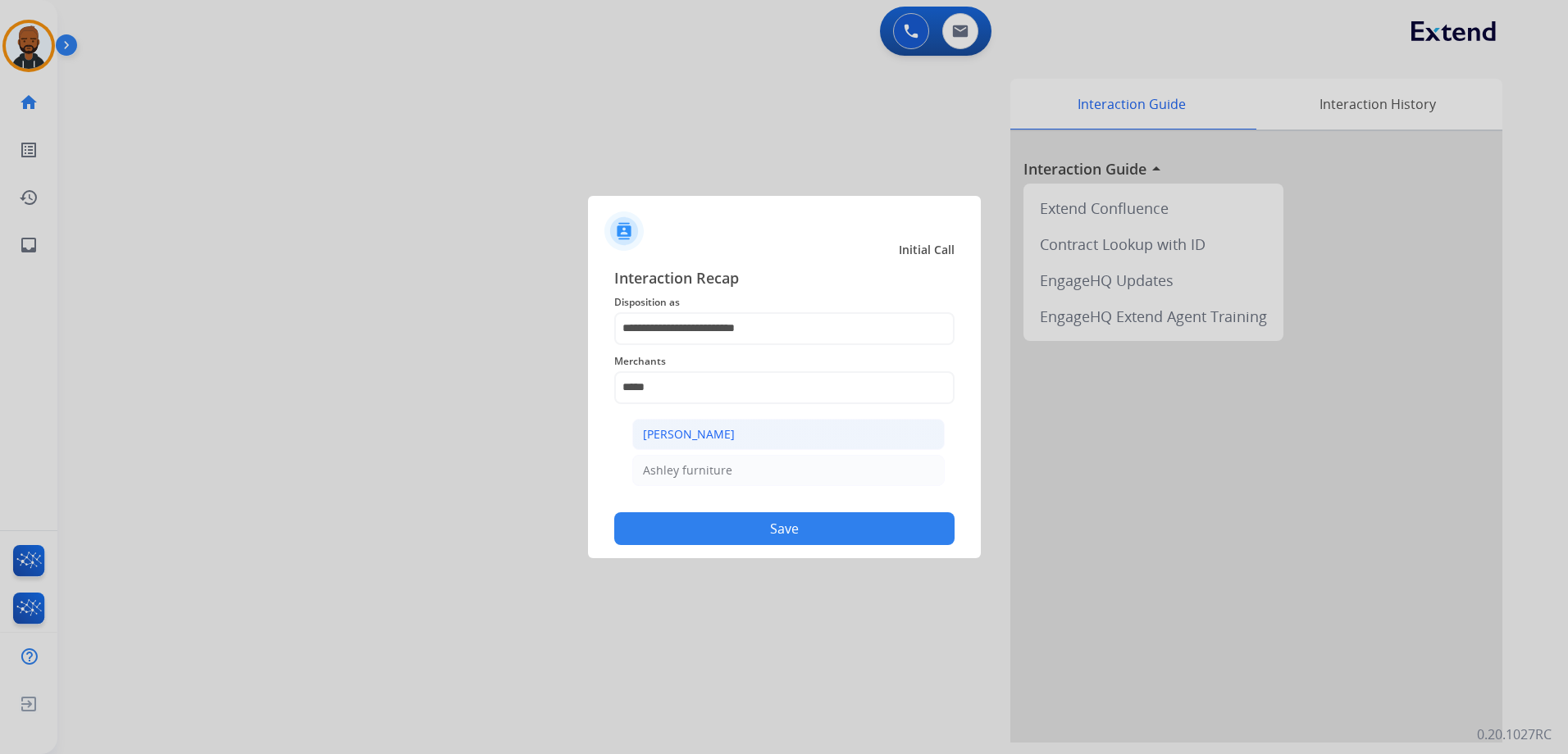
click at [711, 435] on div "[PERSON_NAME]" at bounding box center [689, 434] width 92 height 17
type input "**********"
click at [733, 520] on button "Save" at bounding box center [784, 528] width 340 height 33
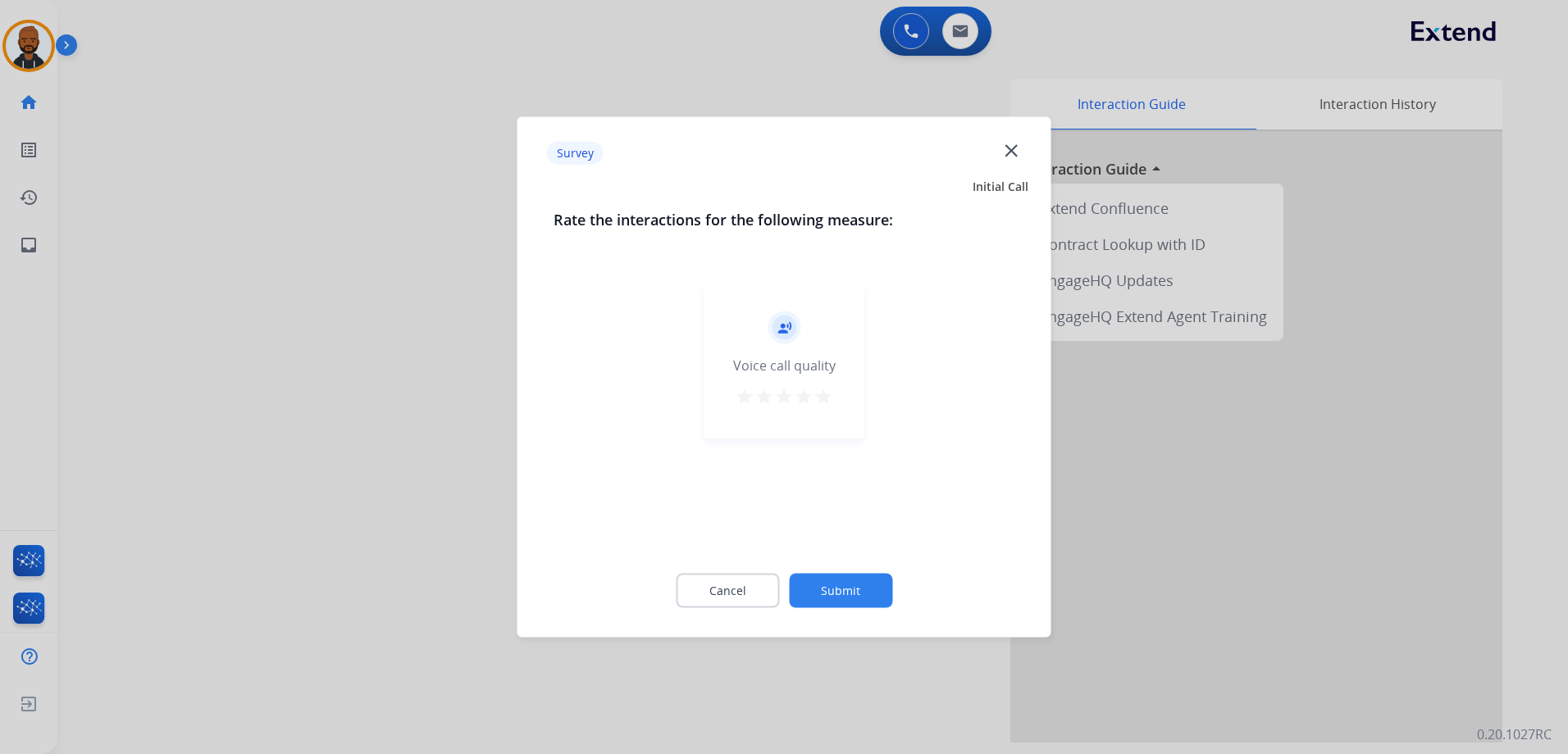
click at [830, 415] on div "record_voice_over Voice call quality star star star star star" at bounding box center [783, 361] width 159 height 156
click at [832, 408] on button "star" at bounding box center [822, 399] width 20 height 24
click at [848, 590] on button "Submit" at bounding box center [840, 591] width 103 height 34
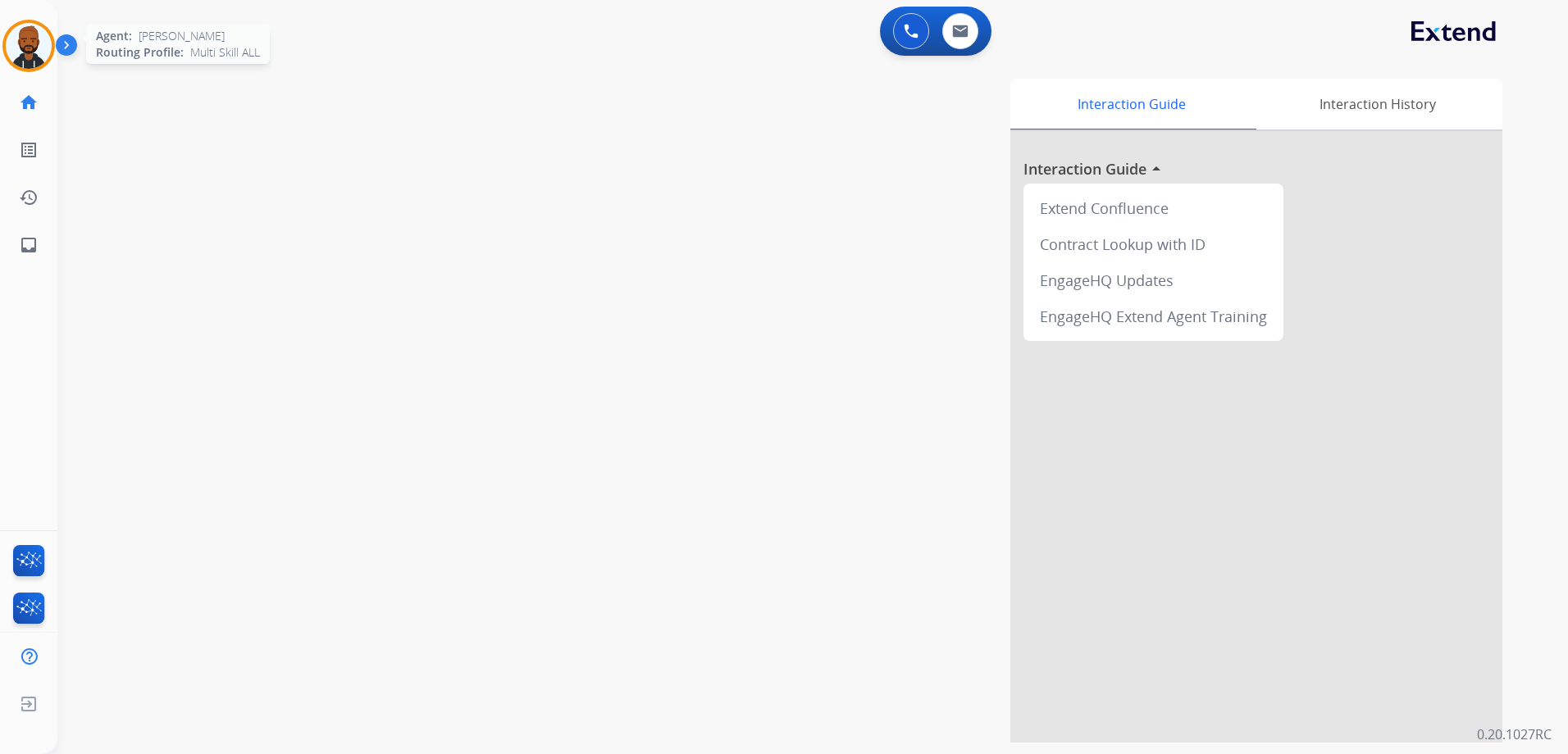
click at [22, 51] on img at bounding box center [28, 46] width 46 height 46
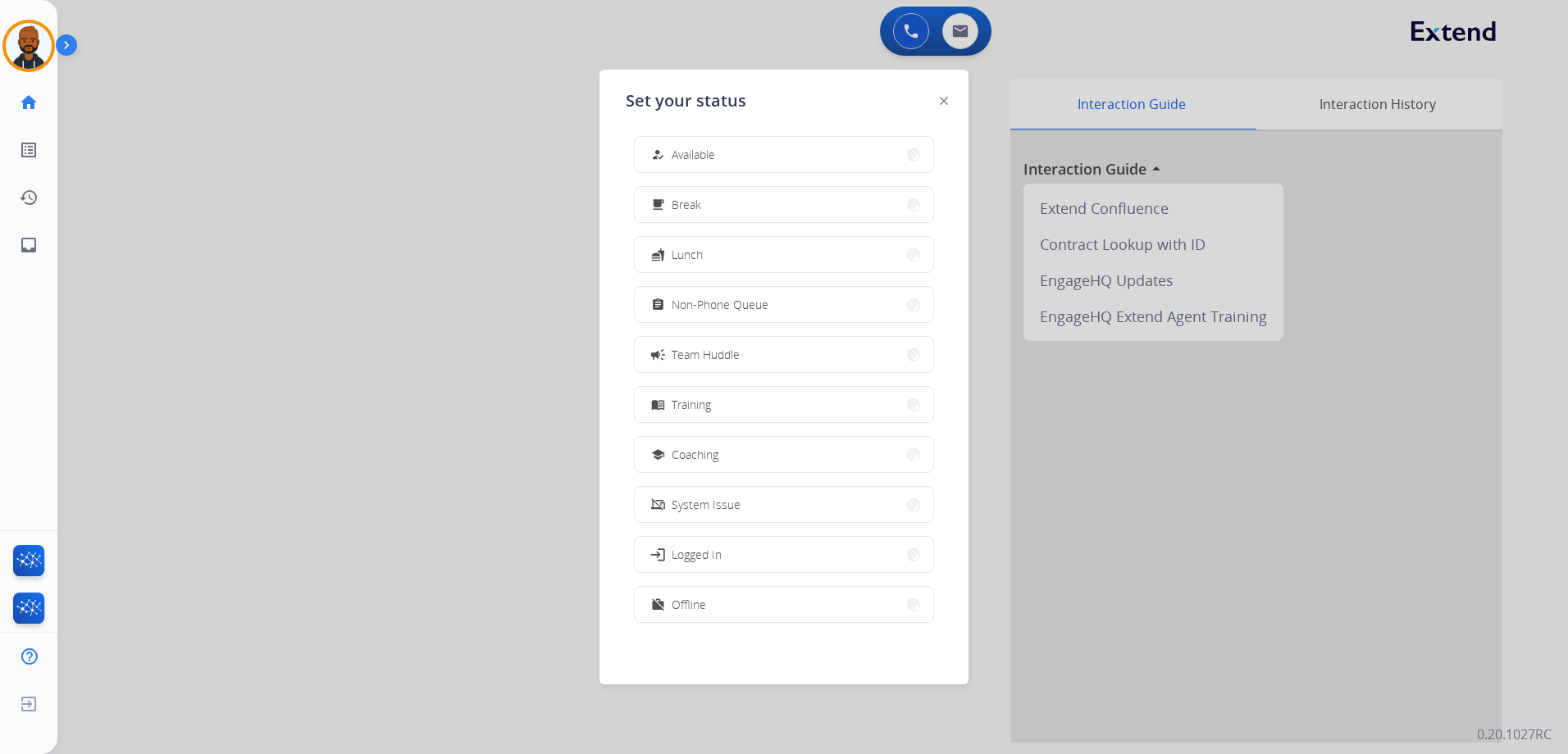
scroll to position [5, 0]
click at [752, 604] on button "work_off Offline" at bounding box center [784, 604] width 298 height 35
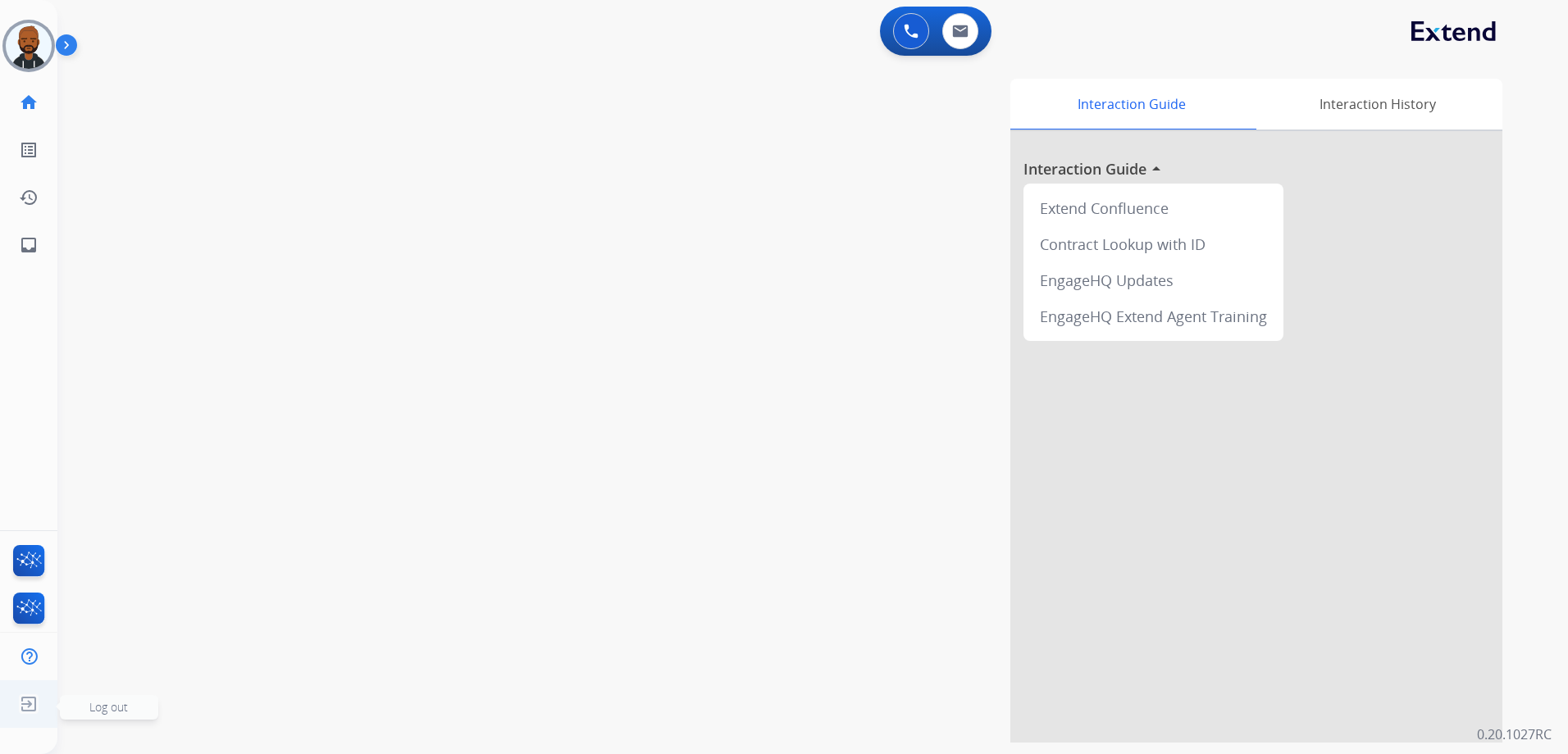
click at [108, 707] on span "Log out" at bounding box center [108, 706] width 38 height 16
